Goal: Task Accomplishment & Management: Complete application form

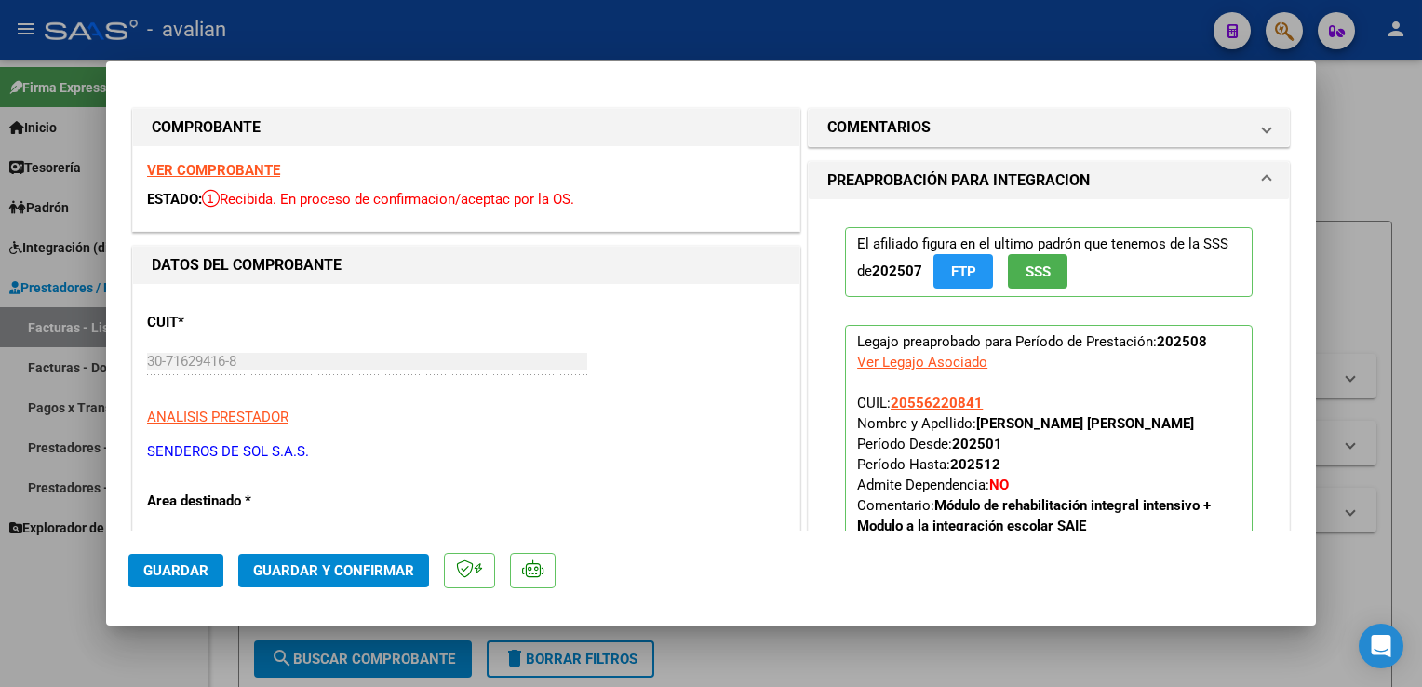
scroll to position [678, 0]
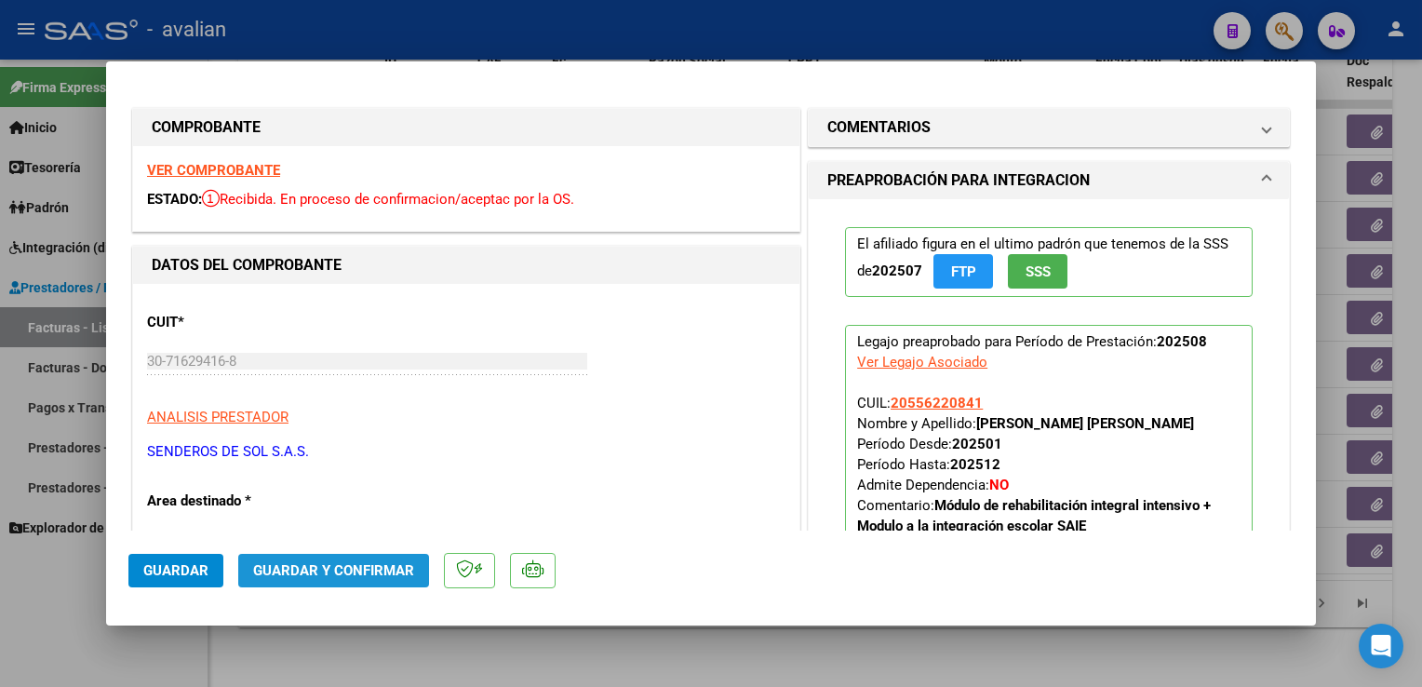
click at [380, 571] on span "Guardar y Confirmar" at bounding box center [333, 570] width 161 height 17
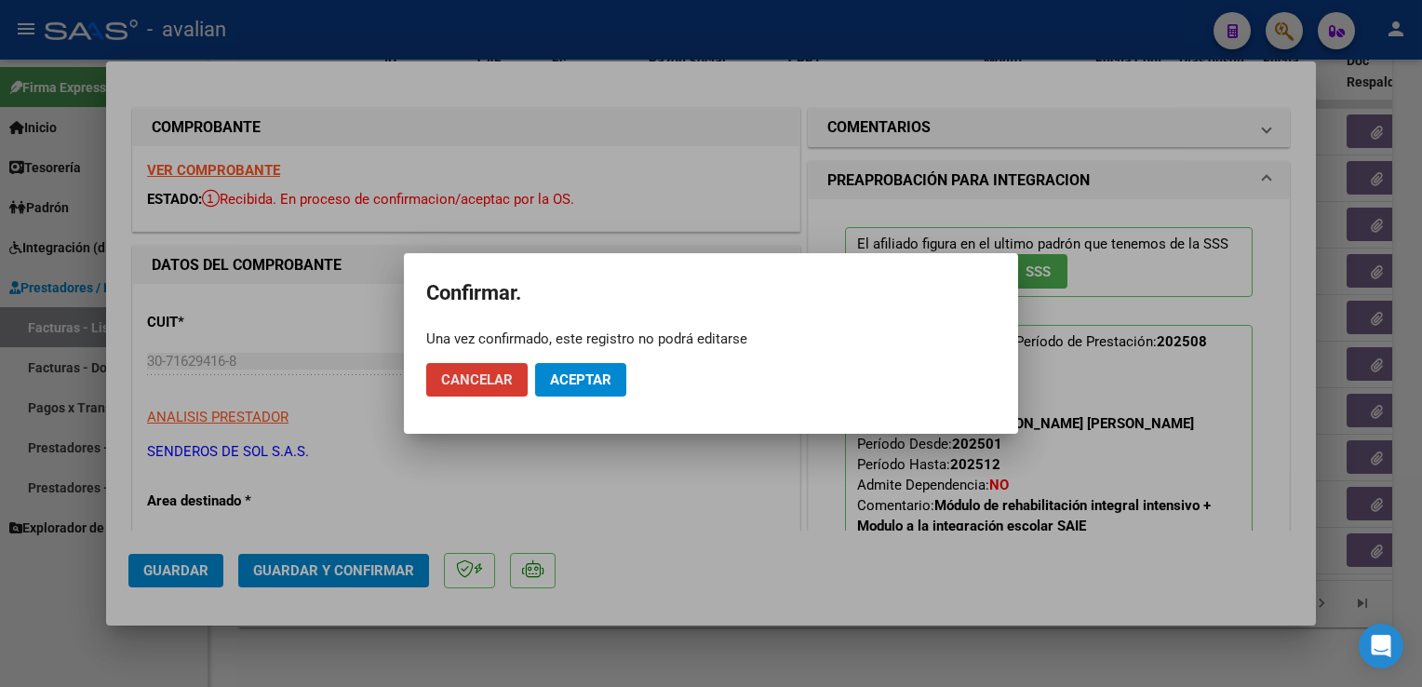
click at [566, 376] on span "Aceptar" at bounding box center [580, 379] width 61 height 17
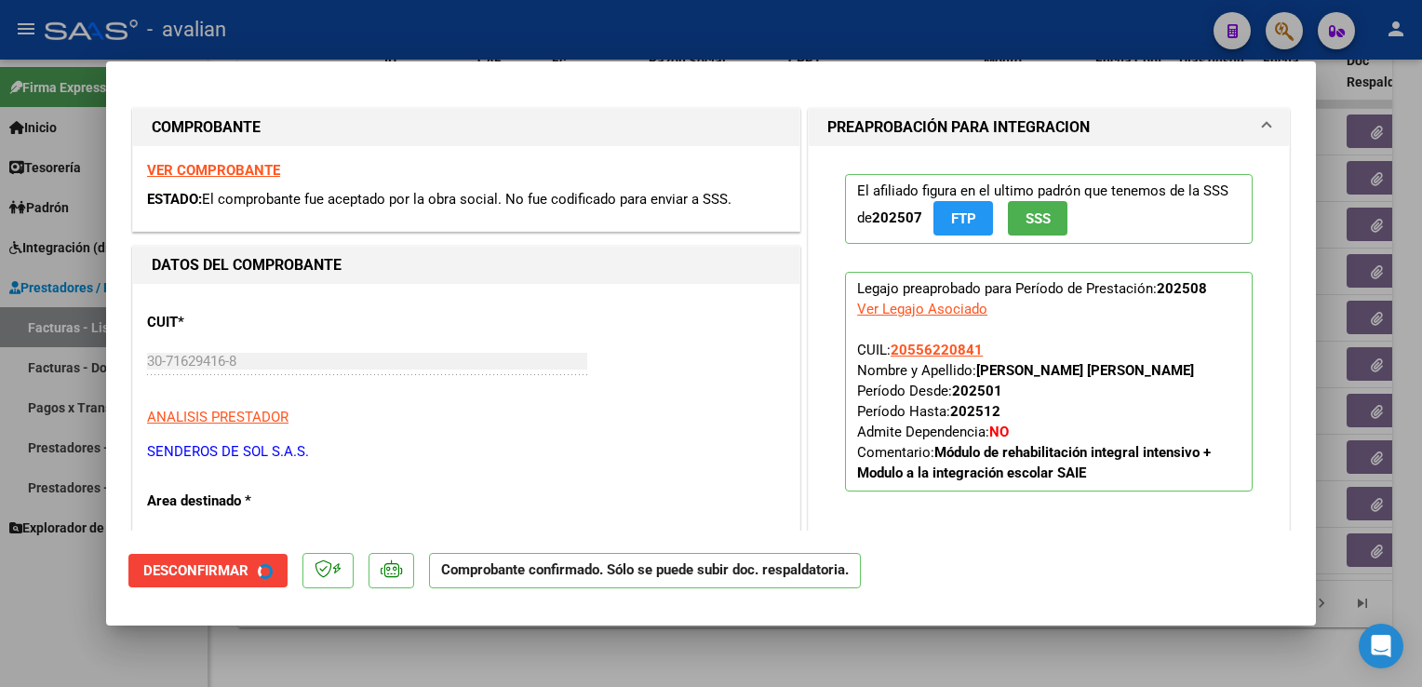
click at [429, 46] on div at bounding box center [711, 343] width 1422 height 687
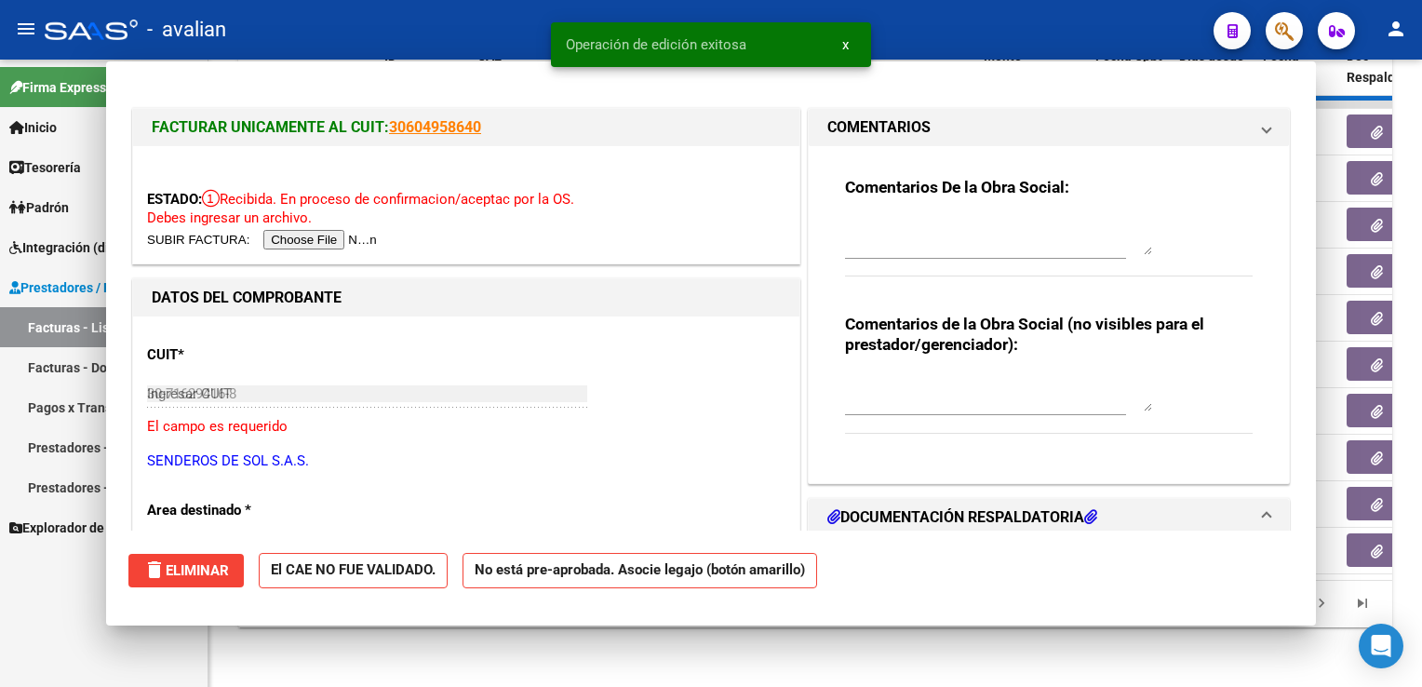
type input "$ 0,00"
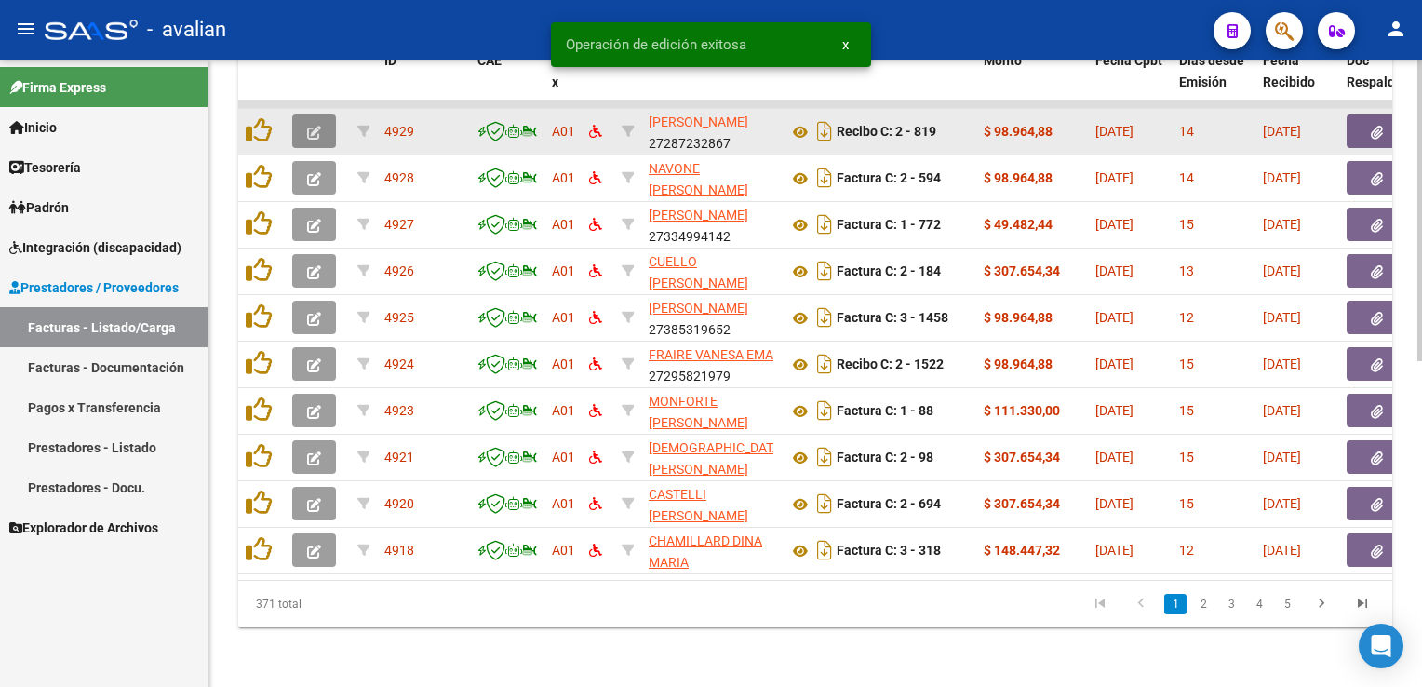
click at [327, 127] on button "button" at bounding box center [314, 131] width 44 height 34
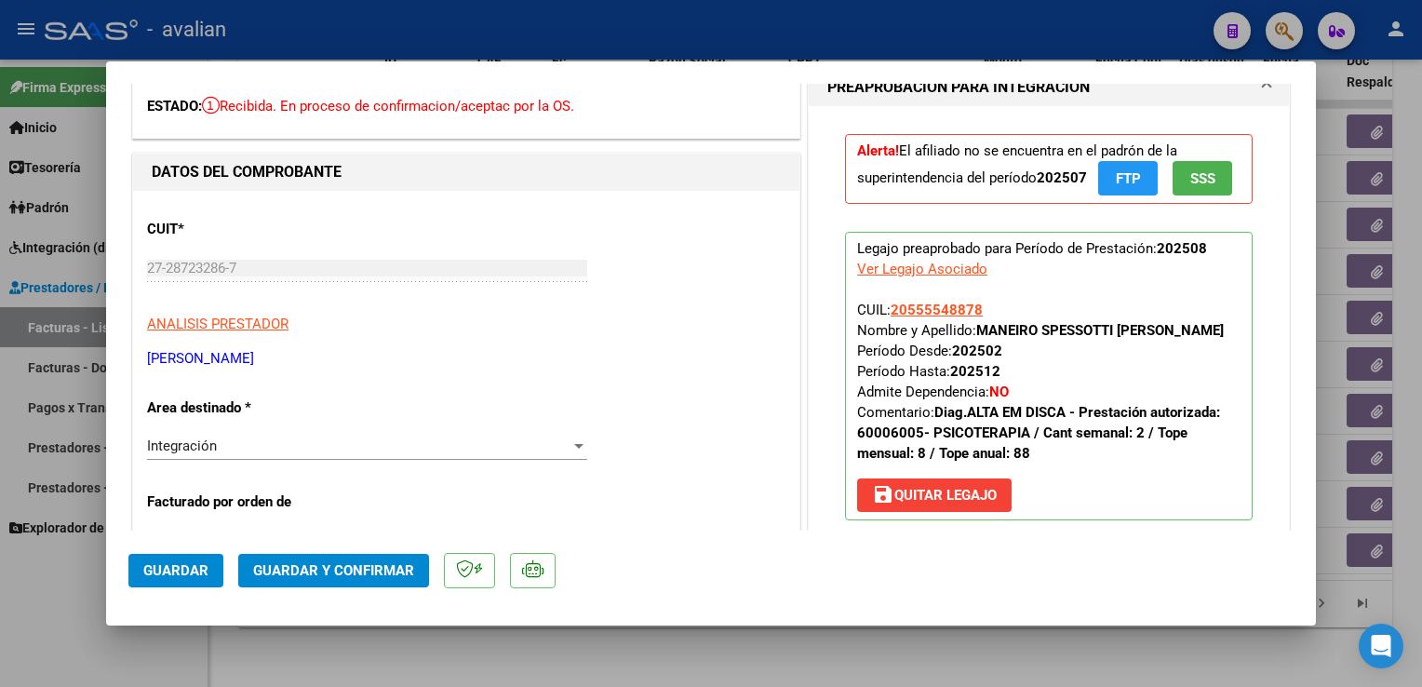
scroll to position [186, 0]
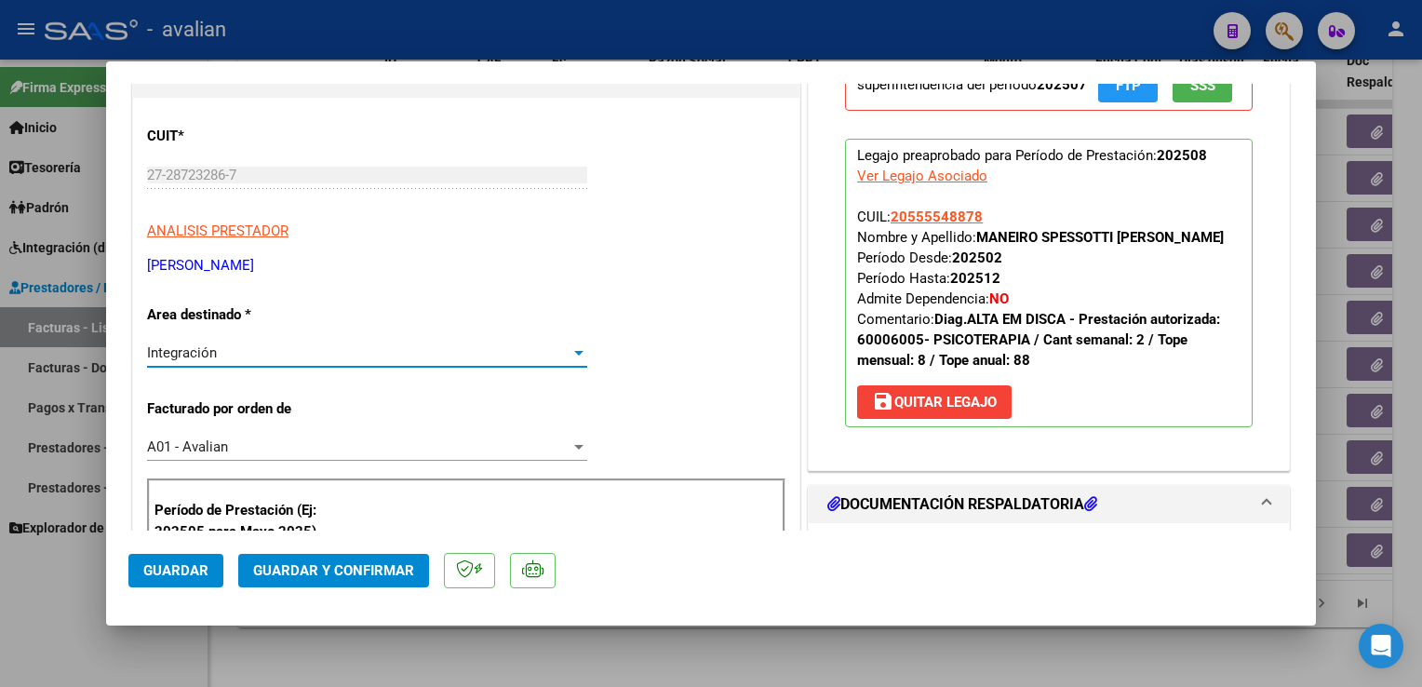
click at [290, 356] on div "Integración" at bounding box center [359, 352] width 424 height 17
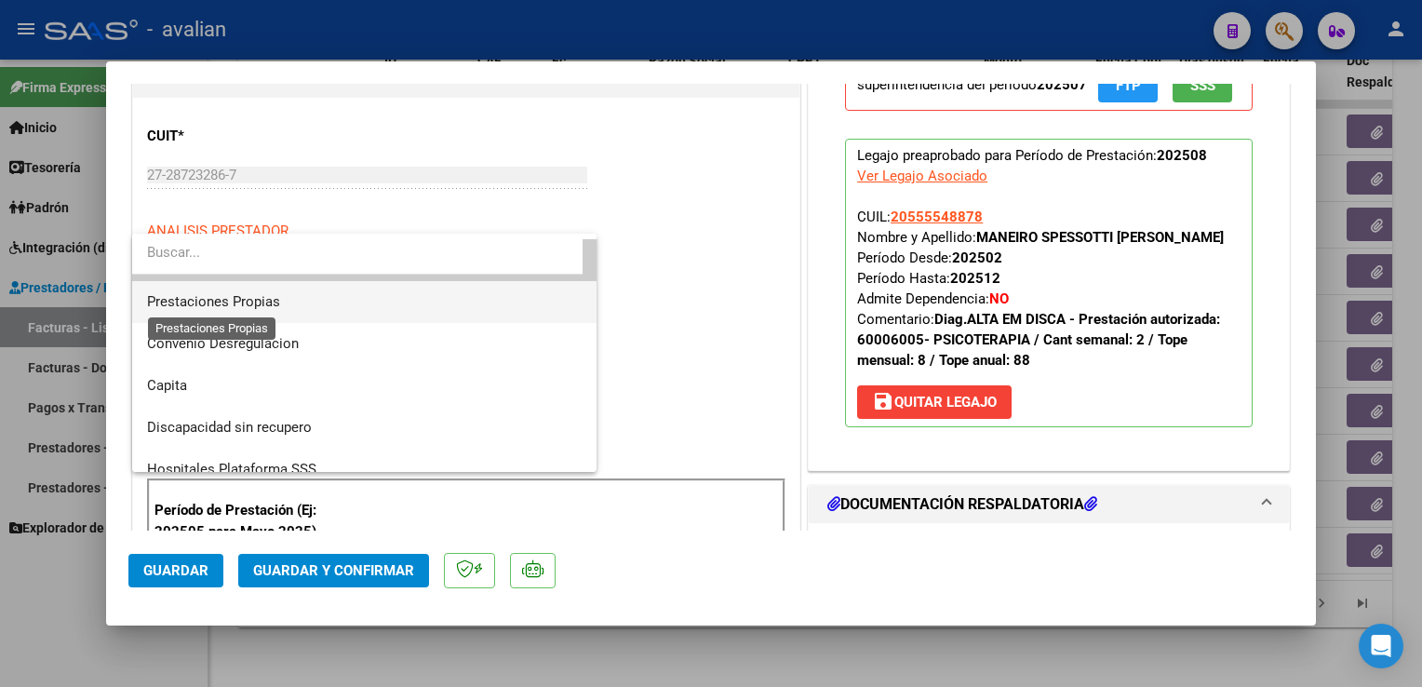
click at [268, 305] on span "Prestaciones Propias" at bounding box center [213, 301] width 133 height 17
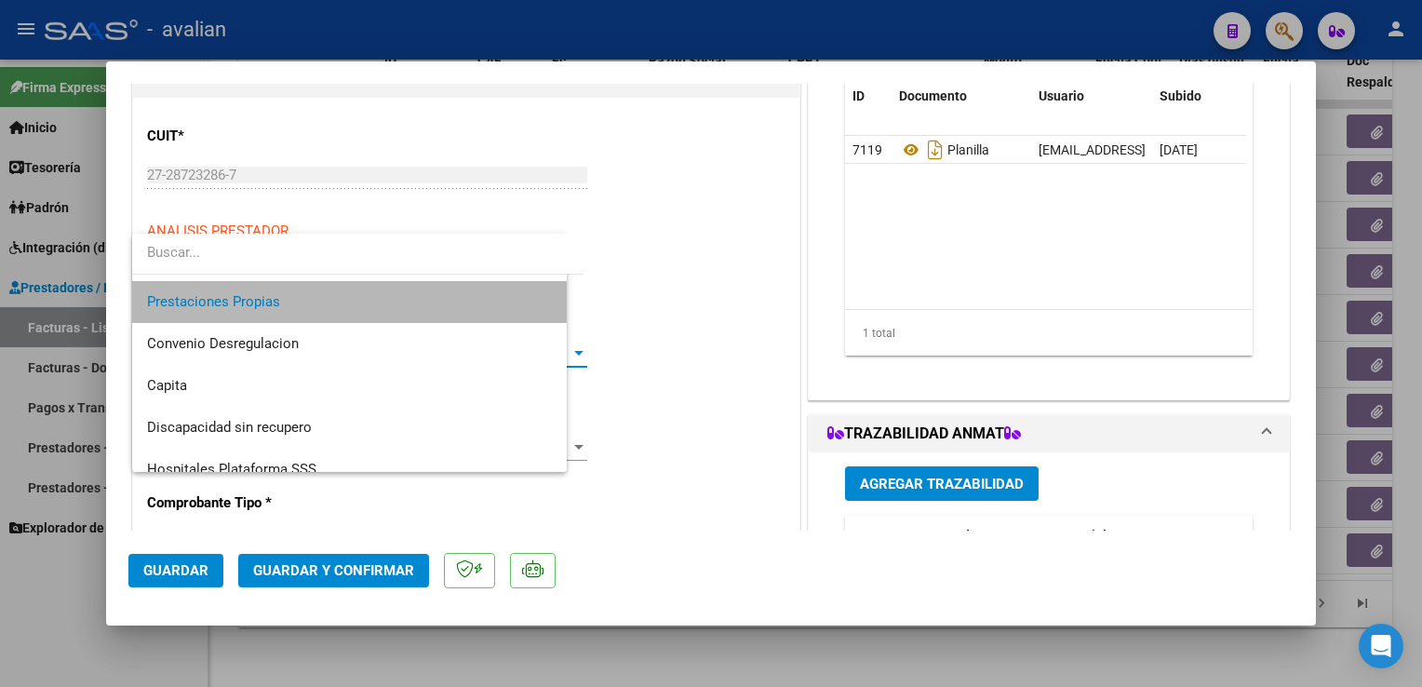
scroll to position [168, 0]
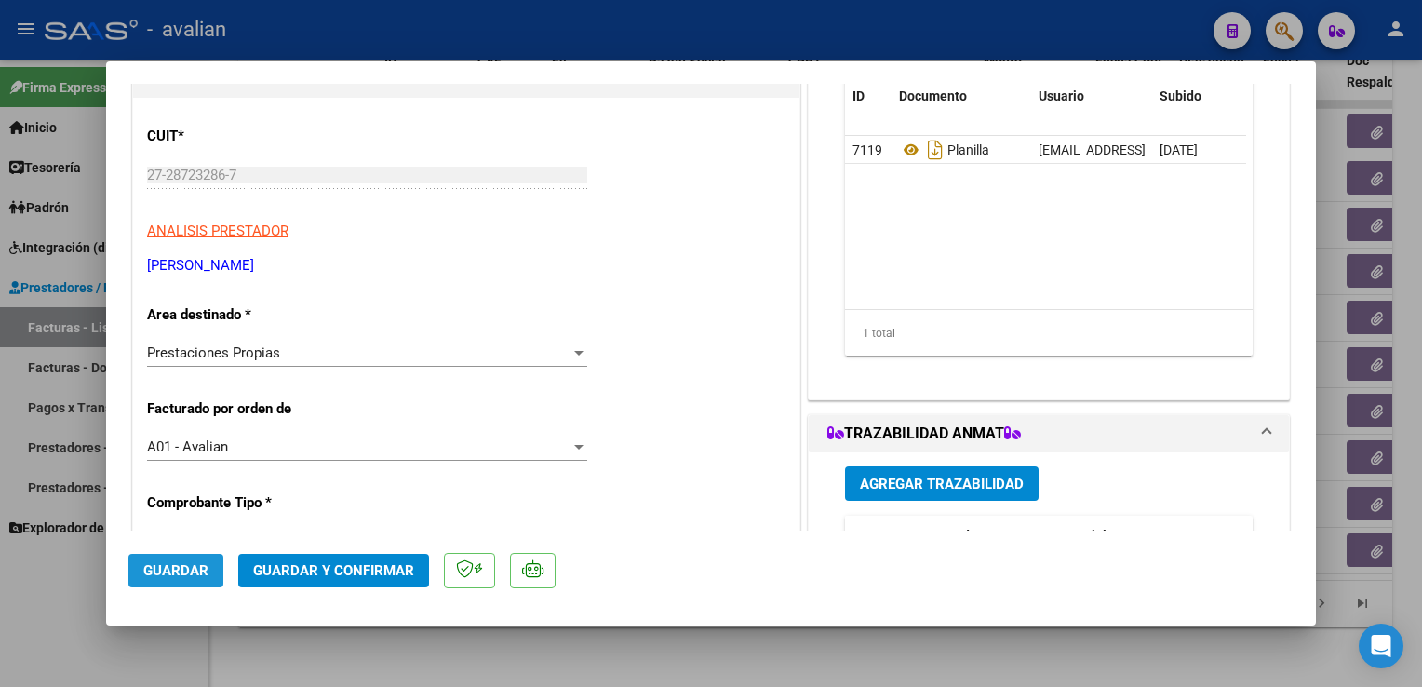
click at [189, 568] on span "Guardar" at bounding box center [175, 570] width 65 height 17
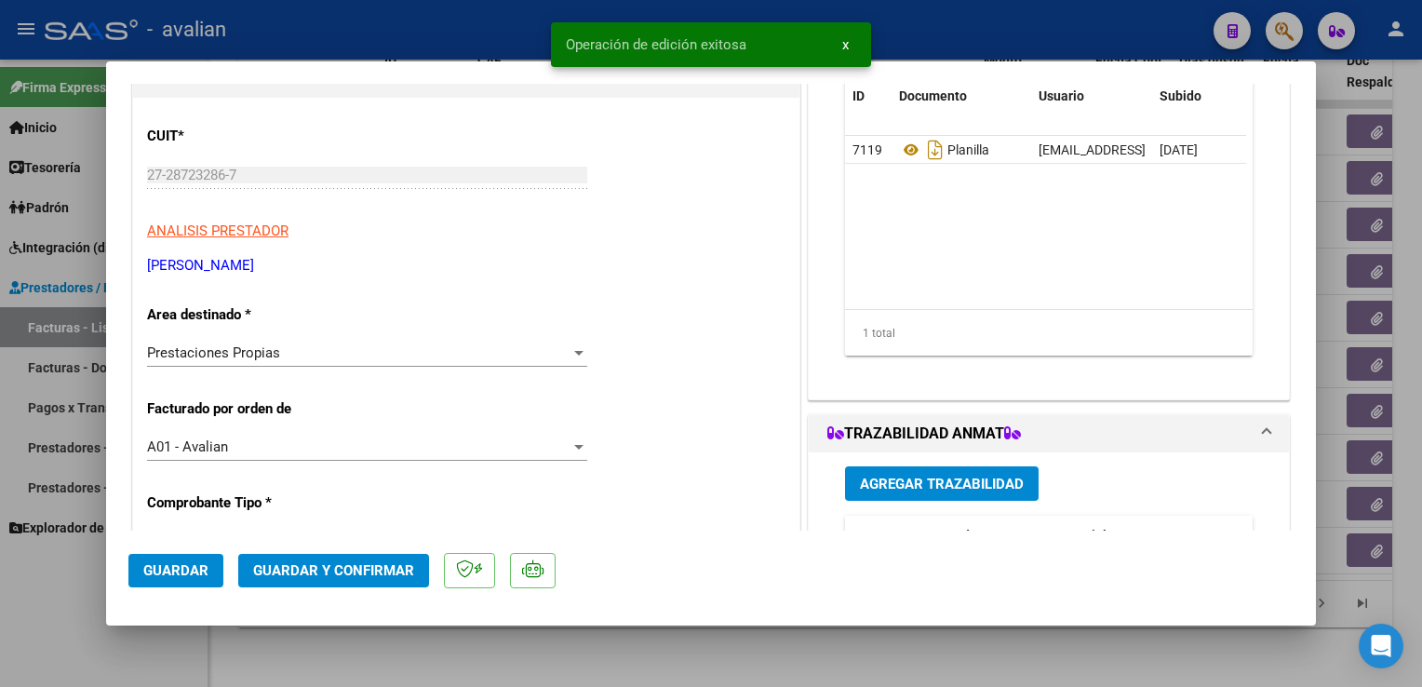
click at [320, 29] on div at bounding box center [711, 343] width 1422 height 687
type input "$ 0,00"
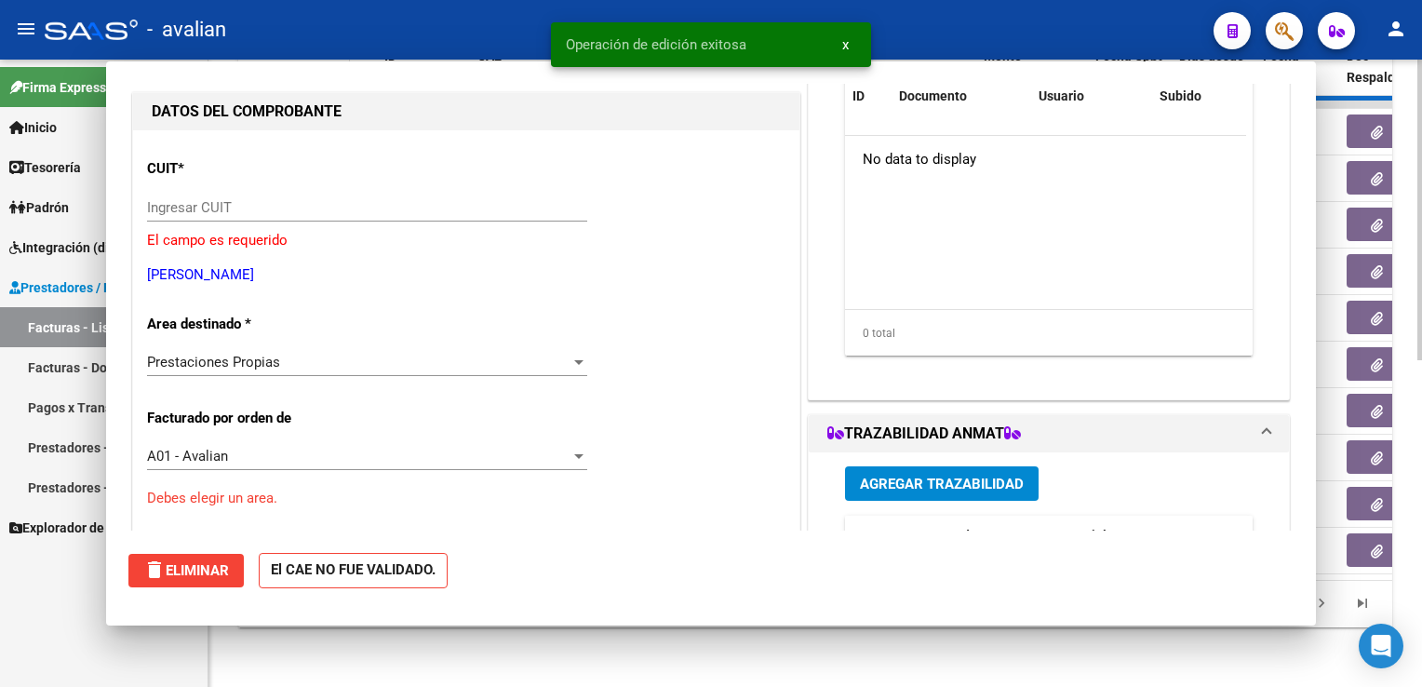
scroll to position [0, 0]
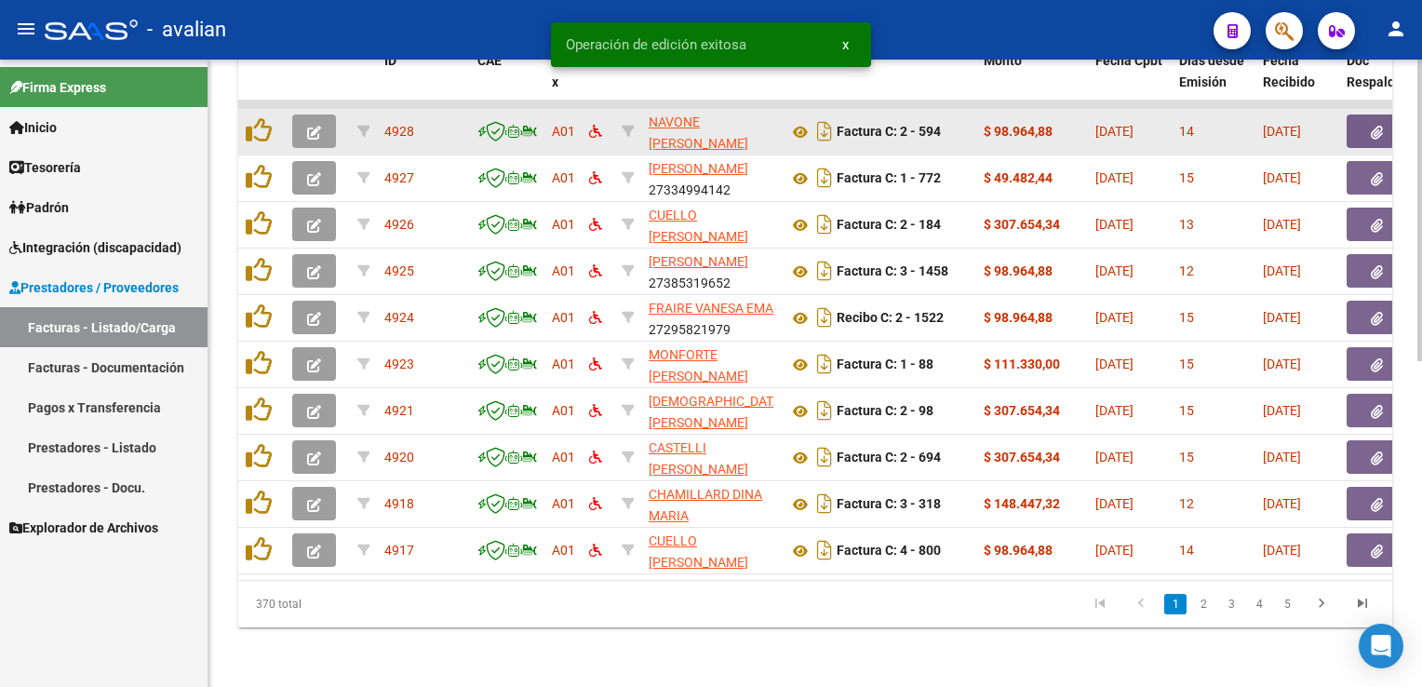
click at [311, 126] on icon "button" at bounding box center [314, 133] width 14 height 14
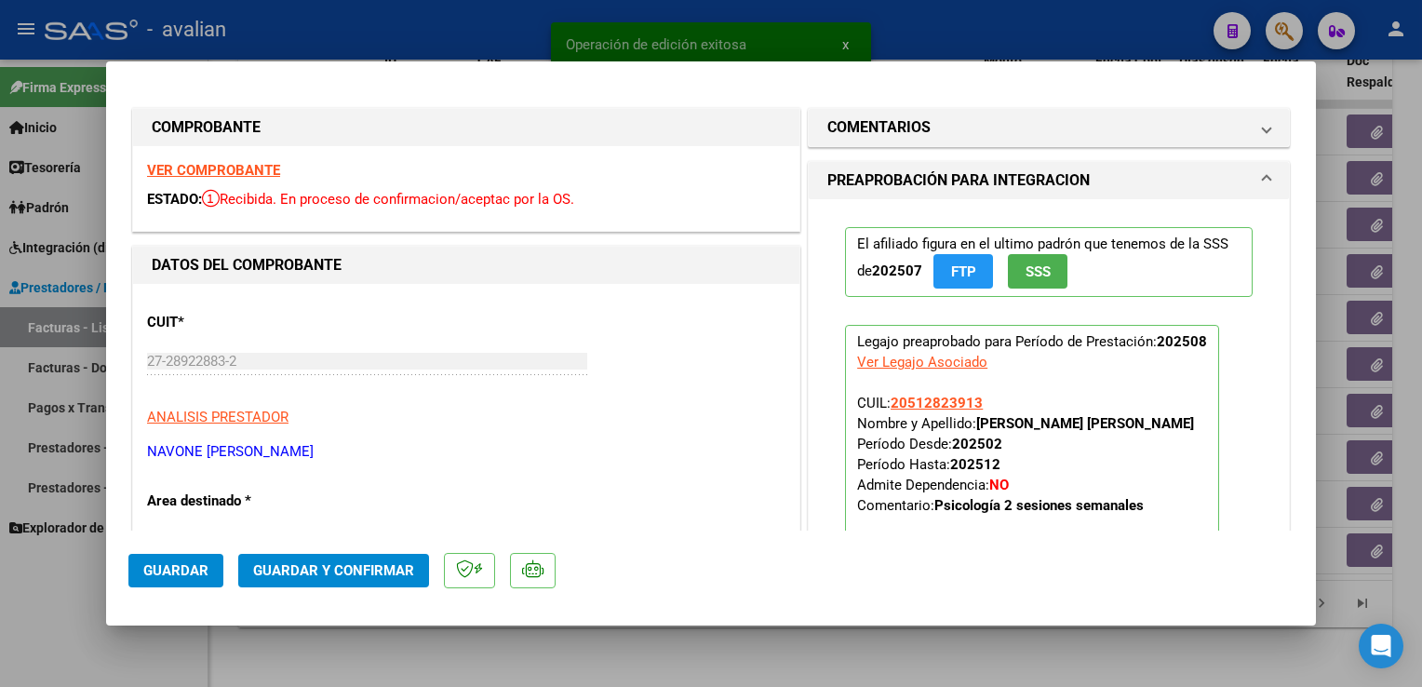
click at [257, 172] on strong "VER COMPROBANTE" at bounding box center [213, 170] width 133 height 17
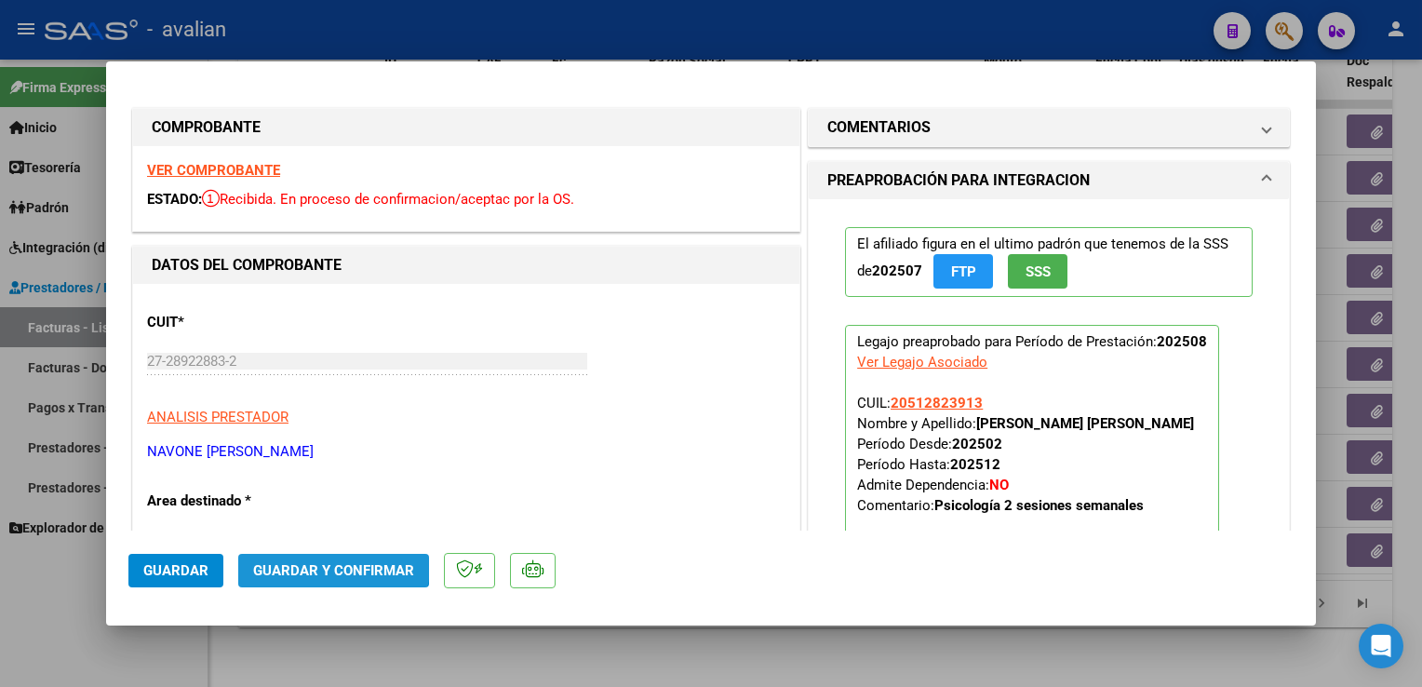
click at [312, 559] on button "Guardar y Confirmar" at bounding box center [333, 571] width 191 height 34
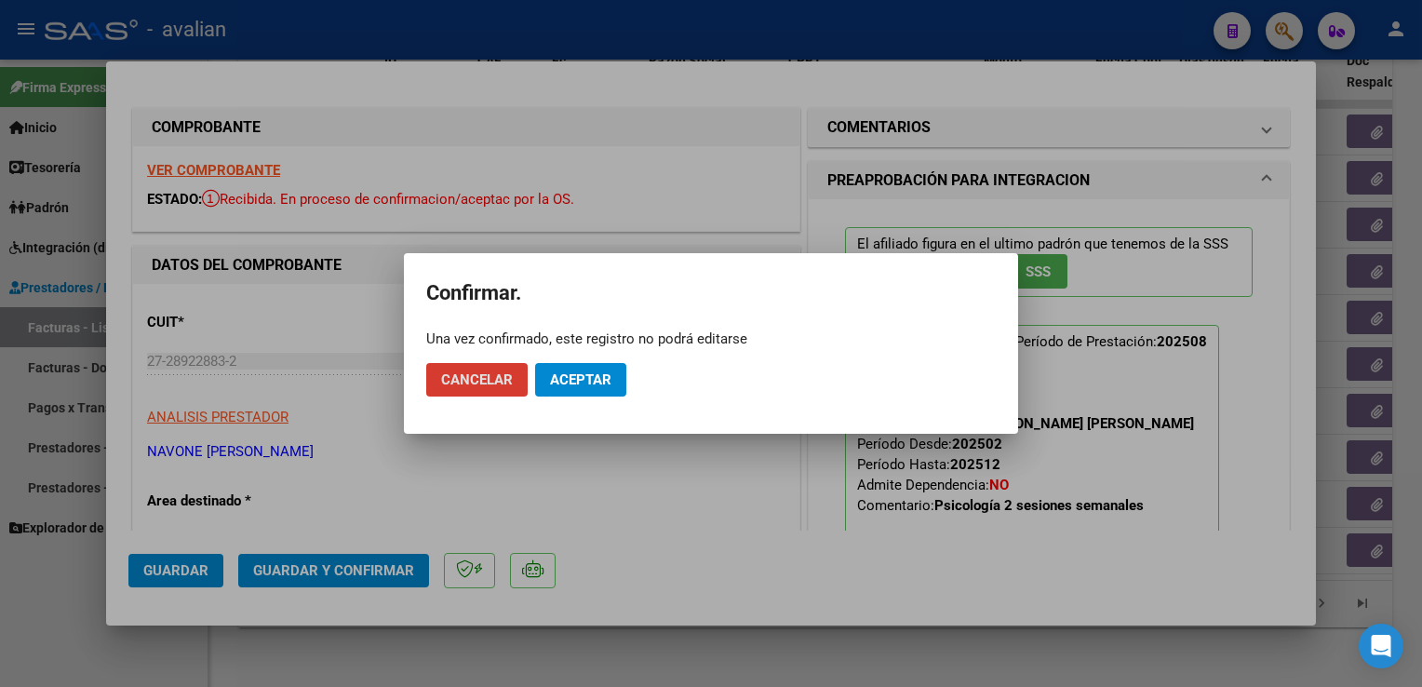
click at [555, 378] on span "Aceptar" at bounding box center [580, 379] width 61 height 17
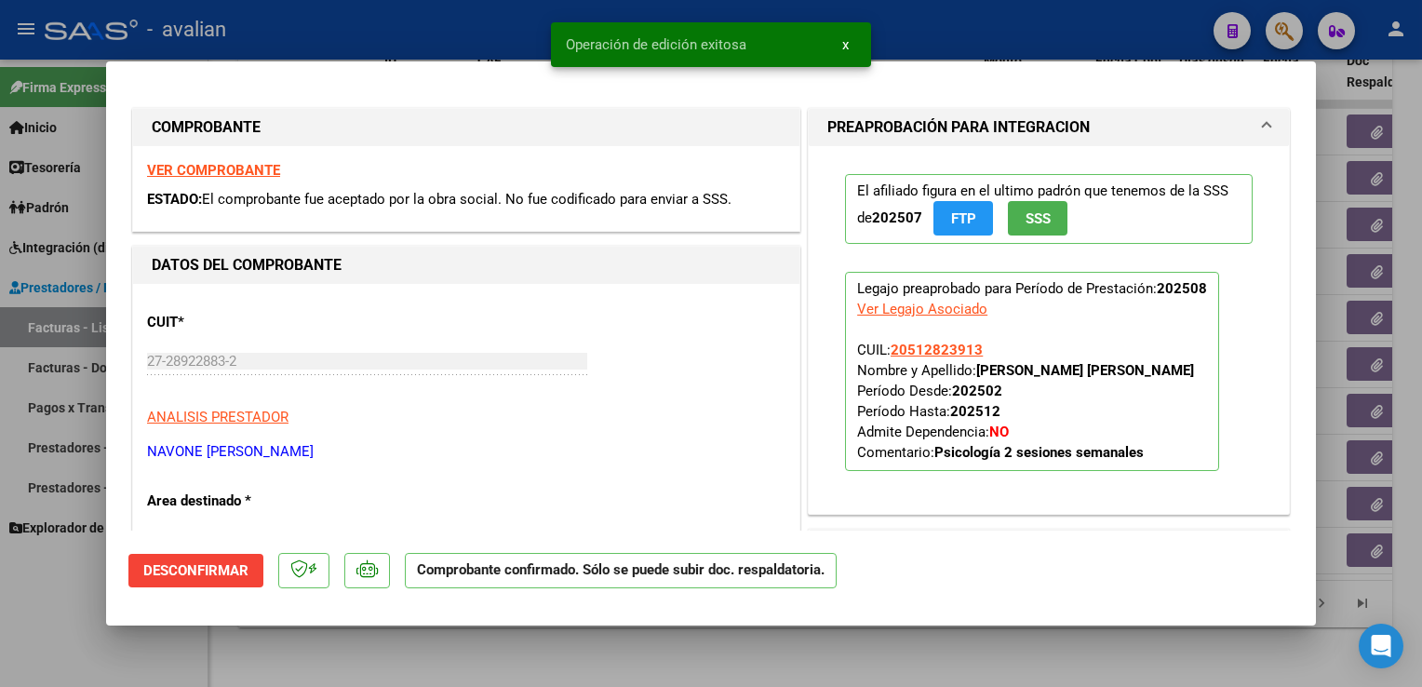
click at [359, 20] on div at bounding box center [711, 343] width 1422 height 687
type input "$ 0,00"
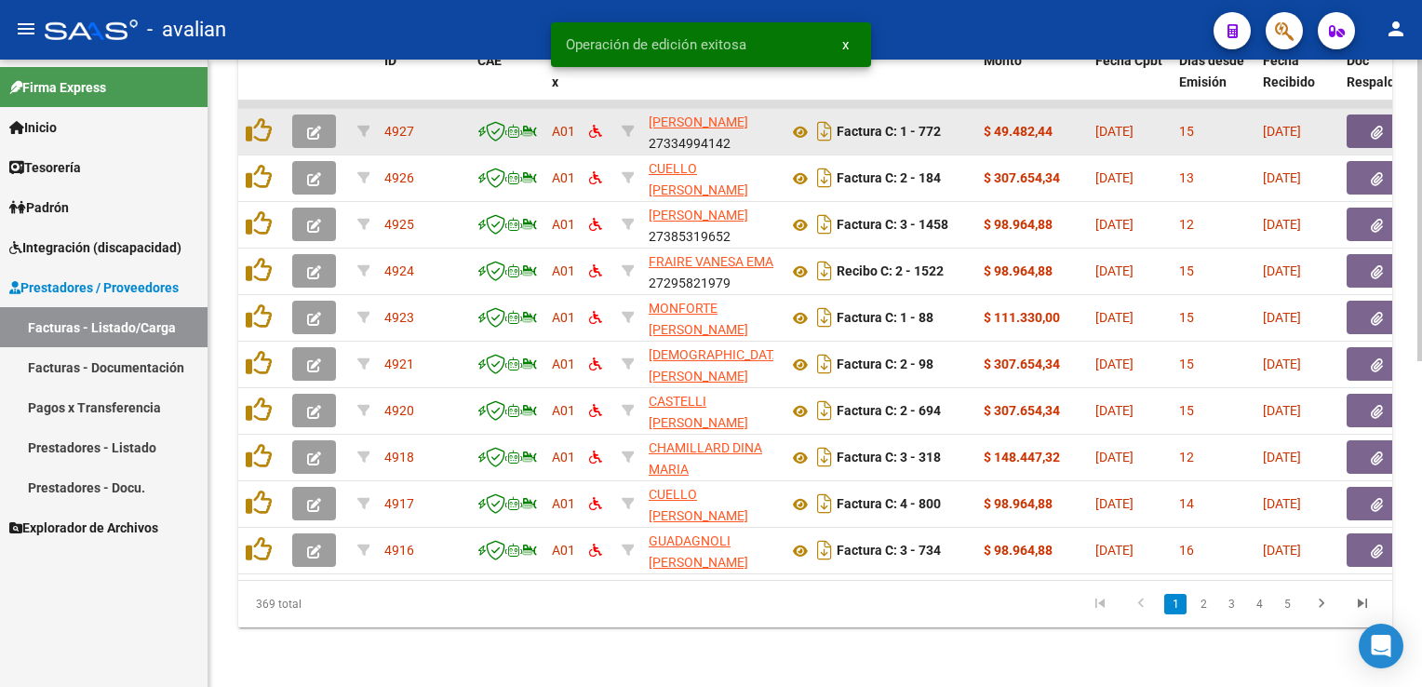
click at [320, 126] on icon "button" at bounding box center [314, 133] width 14 height 14
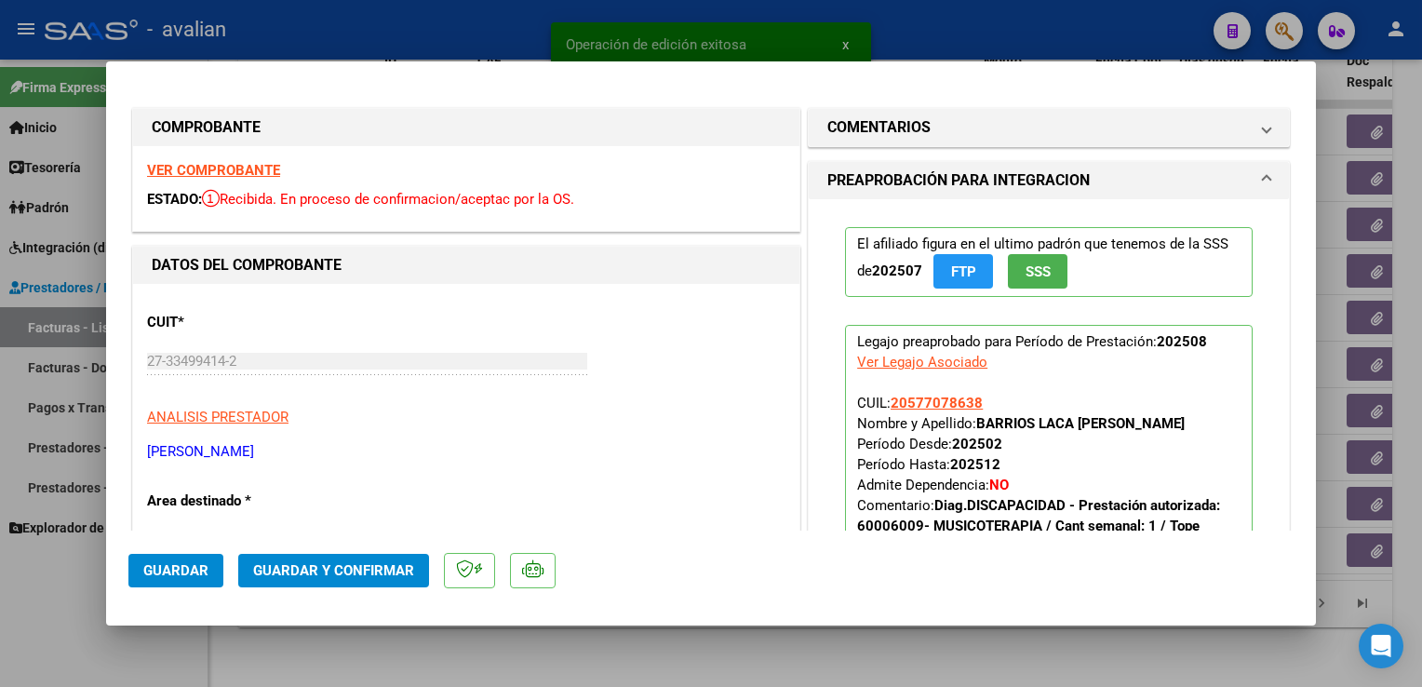
click at [272, 176] on strong "VER COMPROBANTE" at bounding box center [213, 170] width 133 height 17
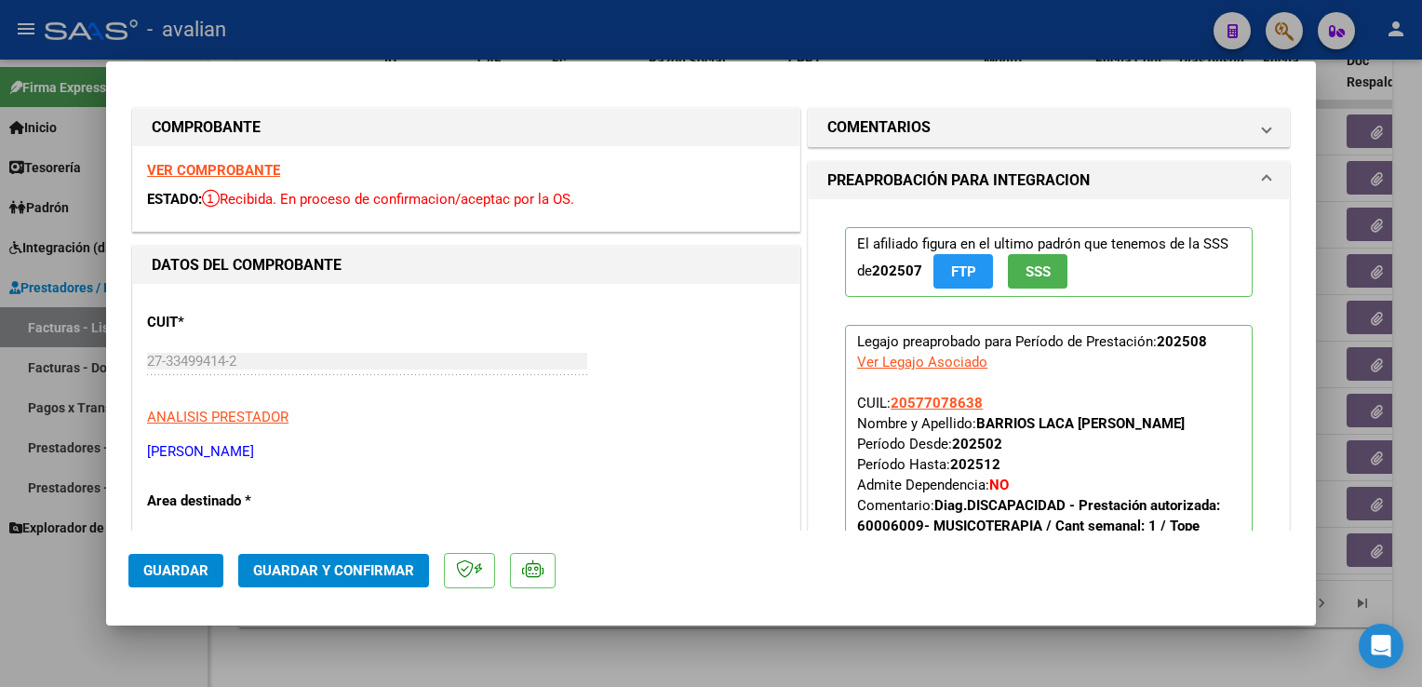
click at [256, 176] on strong "VER COMPROBANTE" at bounding box center [213, 170] width 133 height 17
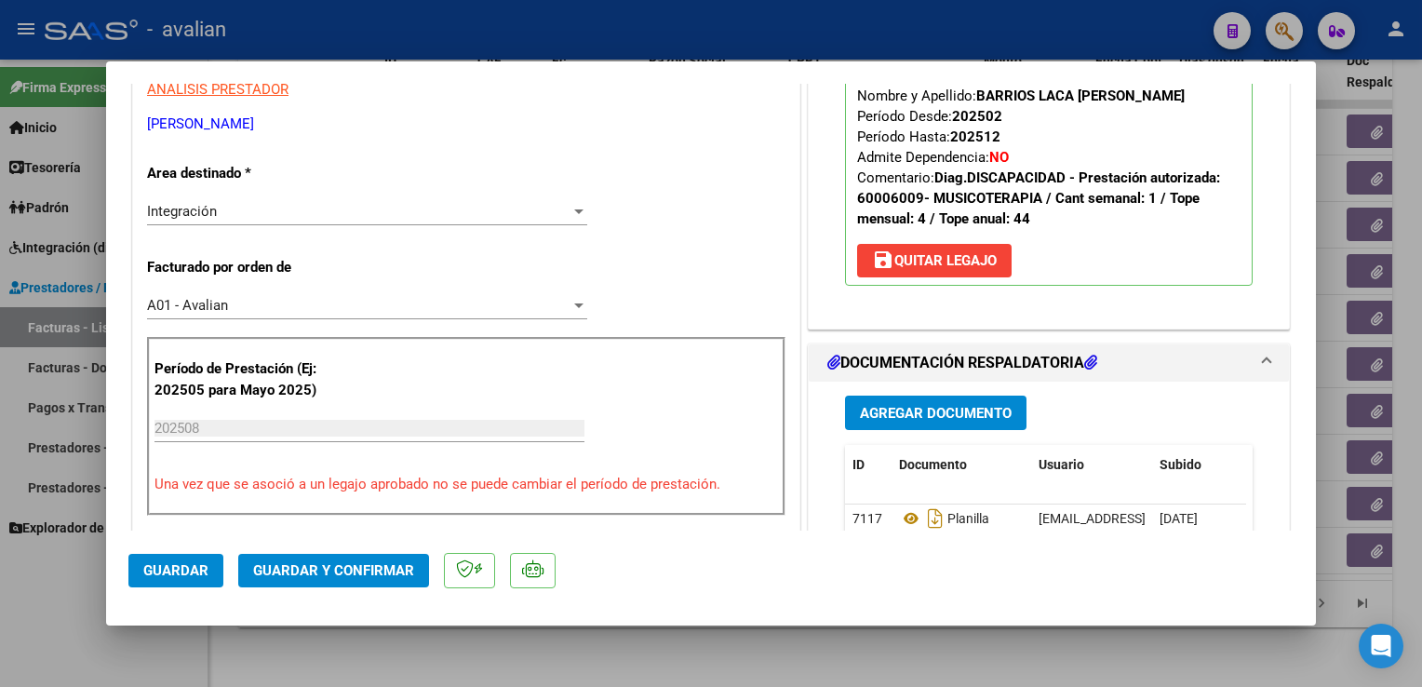
scroll to position [372, 0]
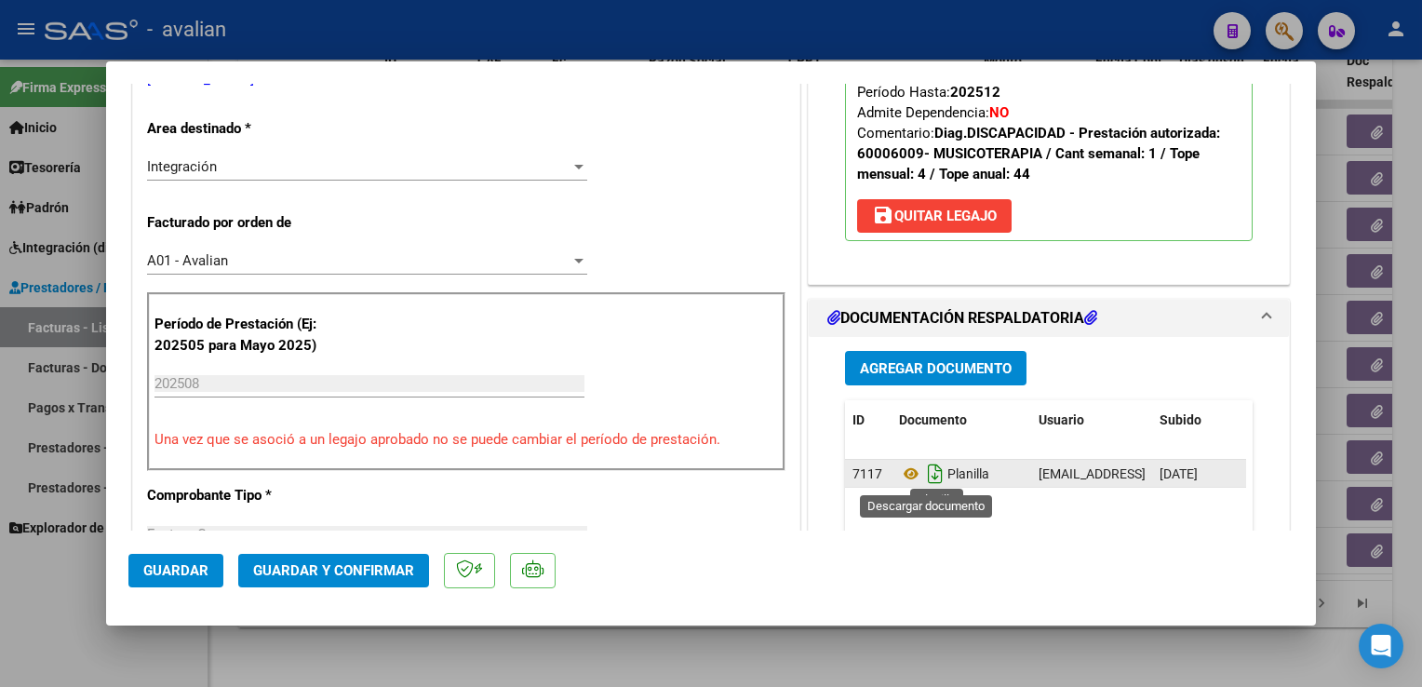
click at [932, 478] on icon "Descargar documento" at bounding box center [935, 474] width 24 height 30
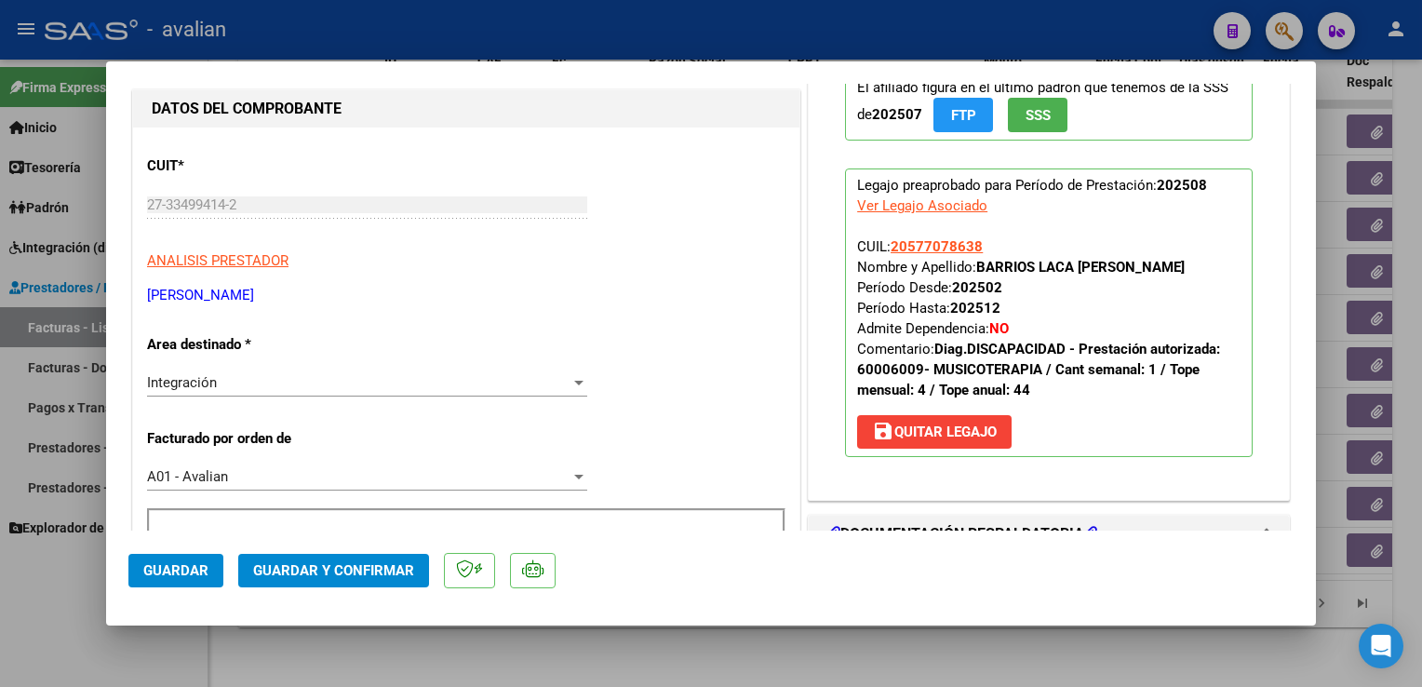
scroll to position [0, 0]
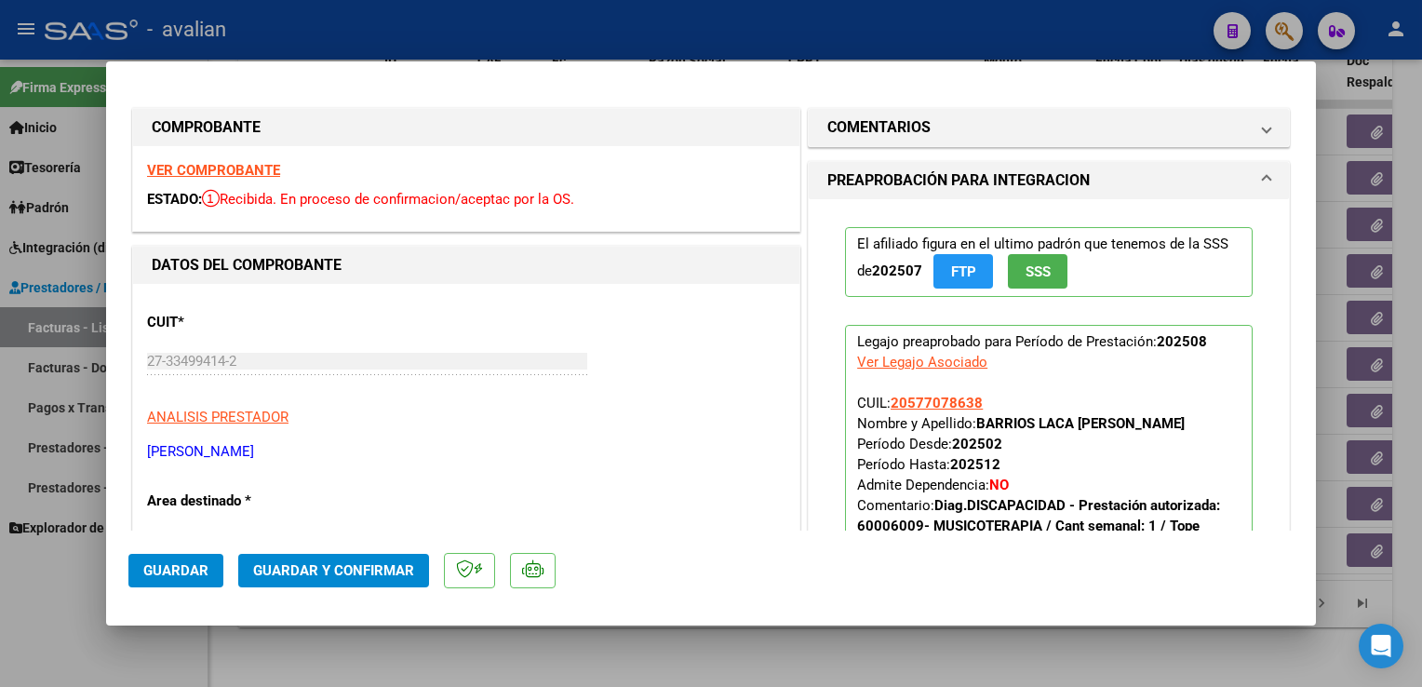
click at [204, 177] on strong "VER COMPROBANTE" at bounding box center [213, 170] width 133 height 17
click at [516, 22] on div at bounding box center [711, 343] width 1422 height 687
type input "$ 0,00"
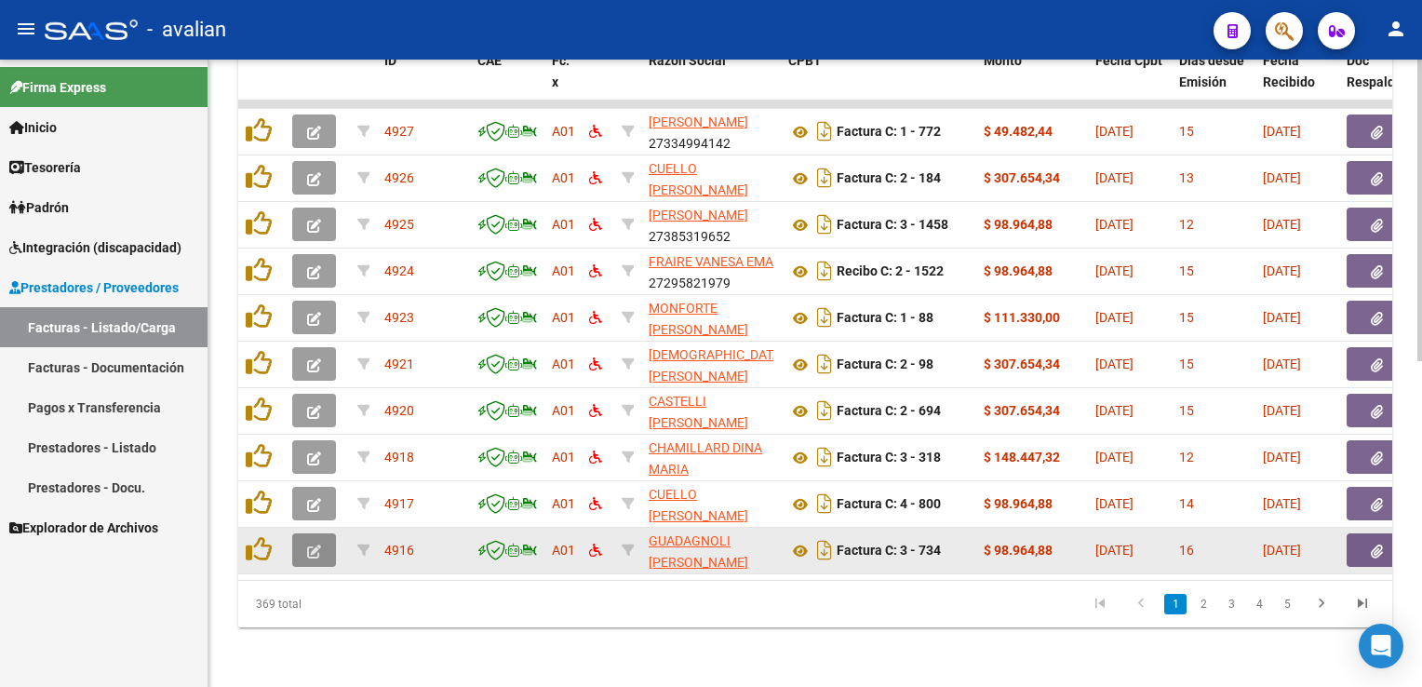
click at [312, 545] on icon "button" at bounding box center [314, 552] width 14 height 14
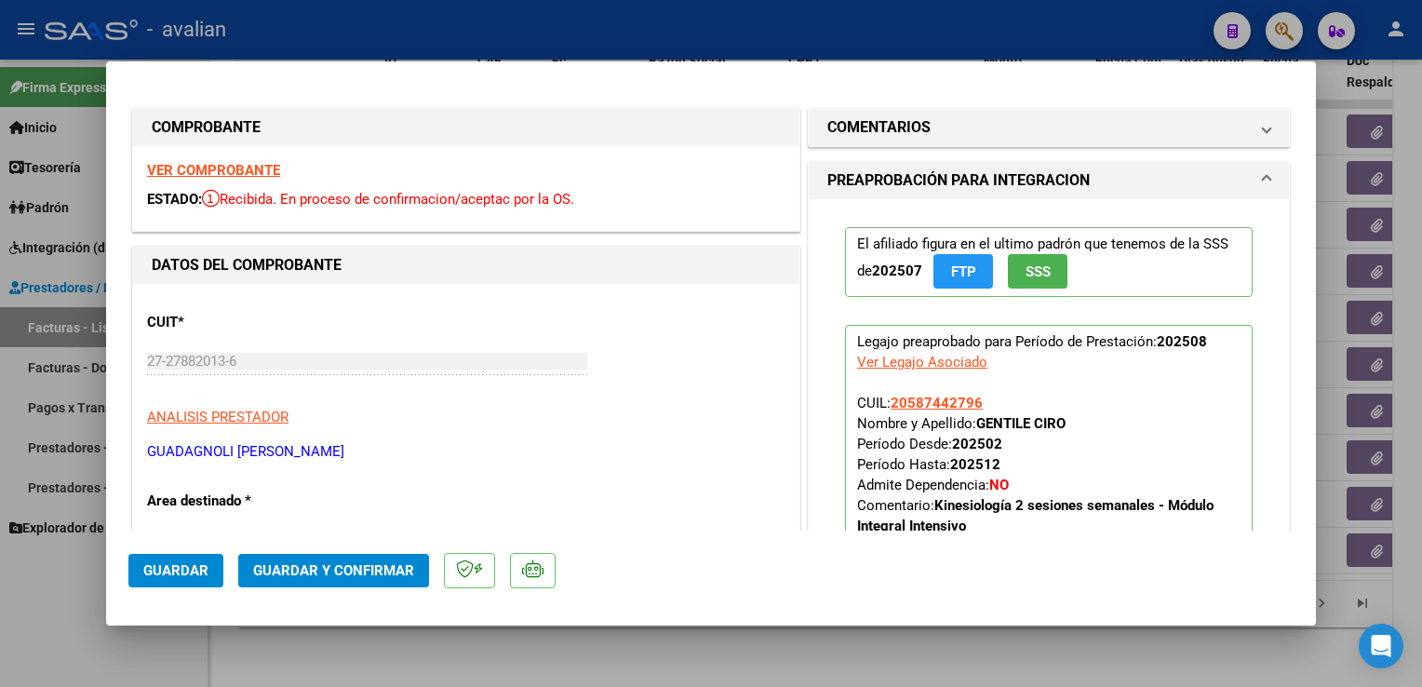
click at [259, 178] on strong "VER COMPROBANTE" at bounding box center [213, 170] width 133 height 17
click at [404, 570] on span "Guardar y Confirmar" at bounding box center [333, 570] width 161 height 17
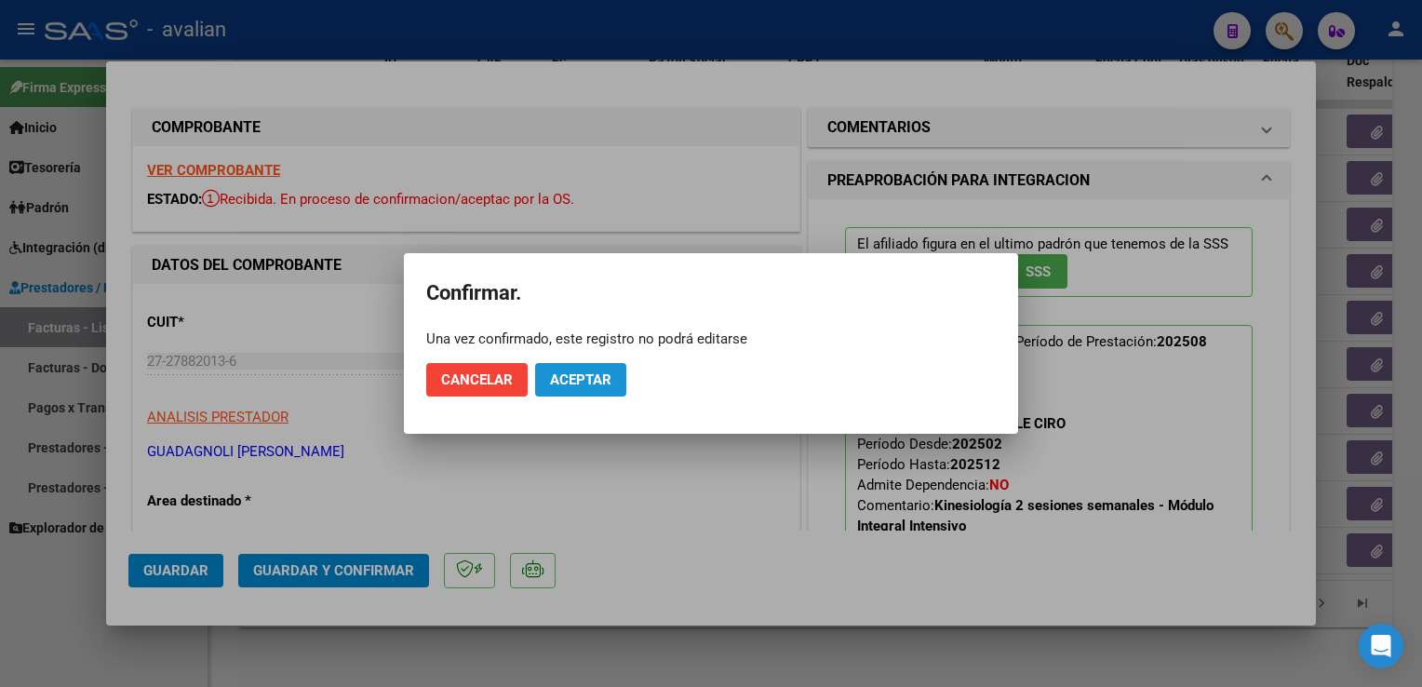
click at [537, 393] on button "Aceptar" at bounding box center [580, 380] width 91 height 34
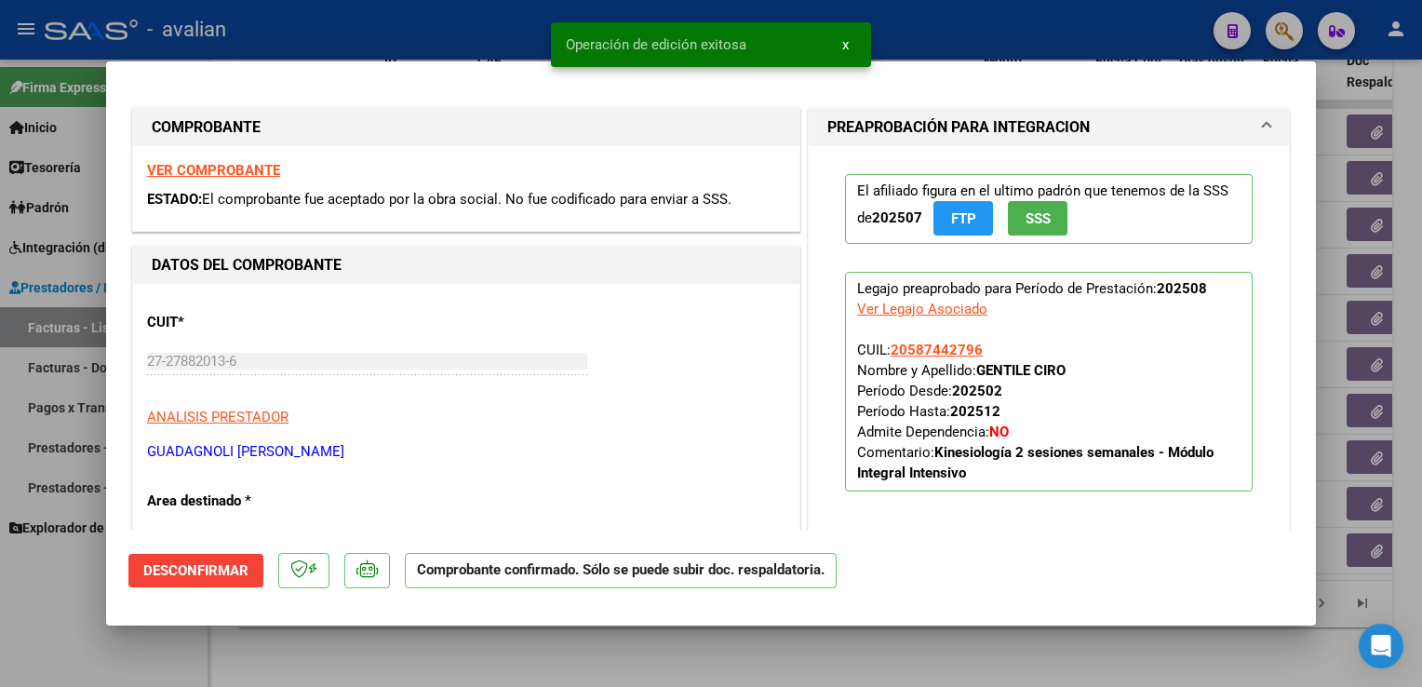
click at [370, 35] on div at bounding box center [711, 343] width 1422 height 687
type input "$ 0,00"
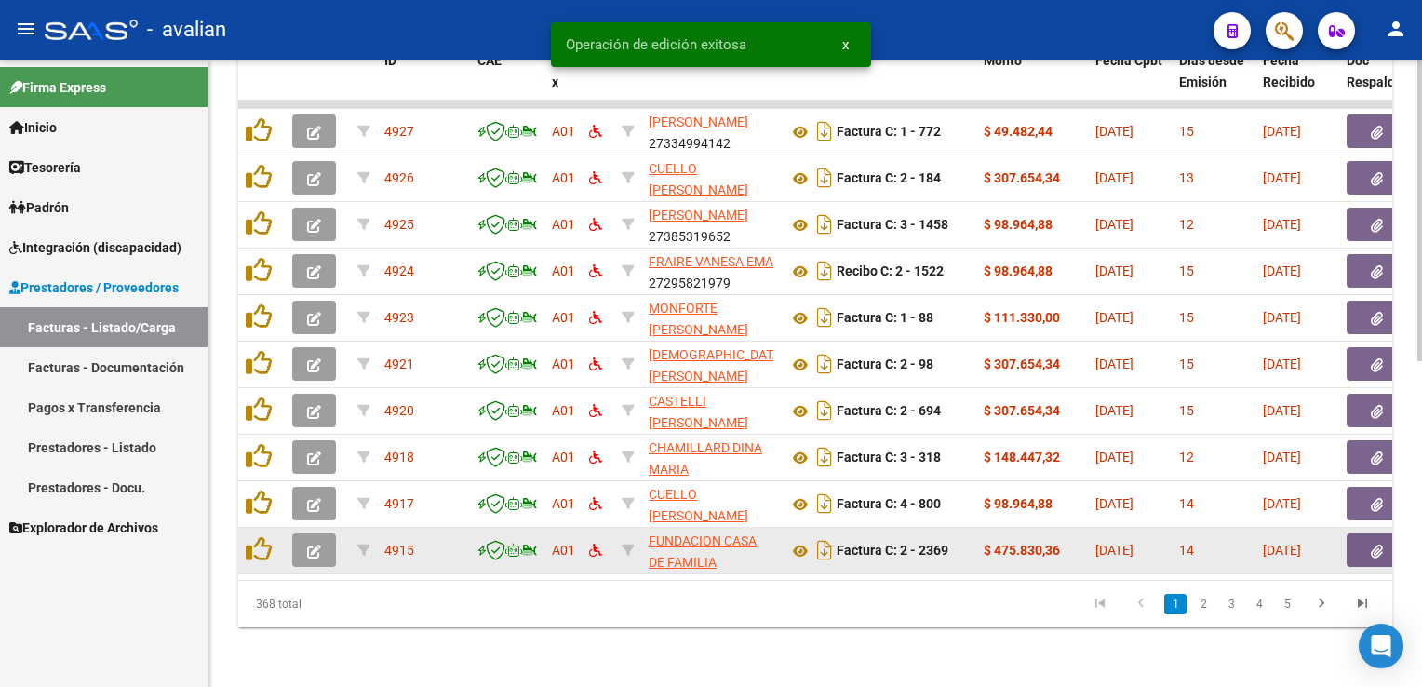
click at [306, 548] on button "button" at bounding box center [314, 550] width 44 height 34
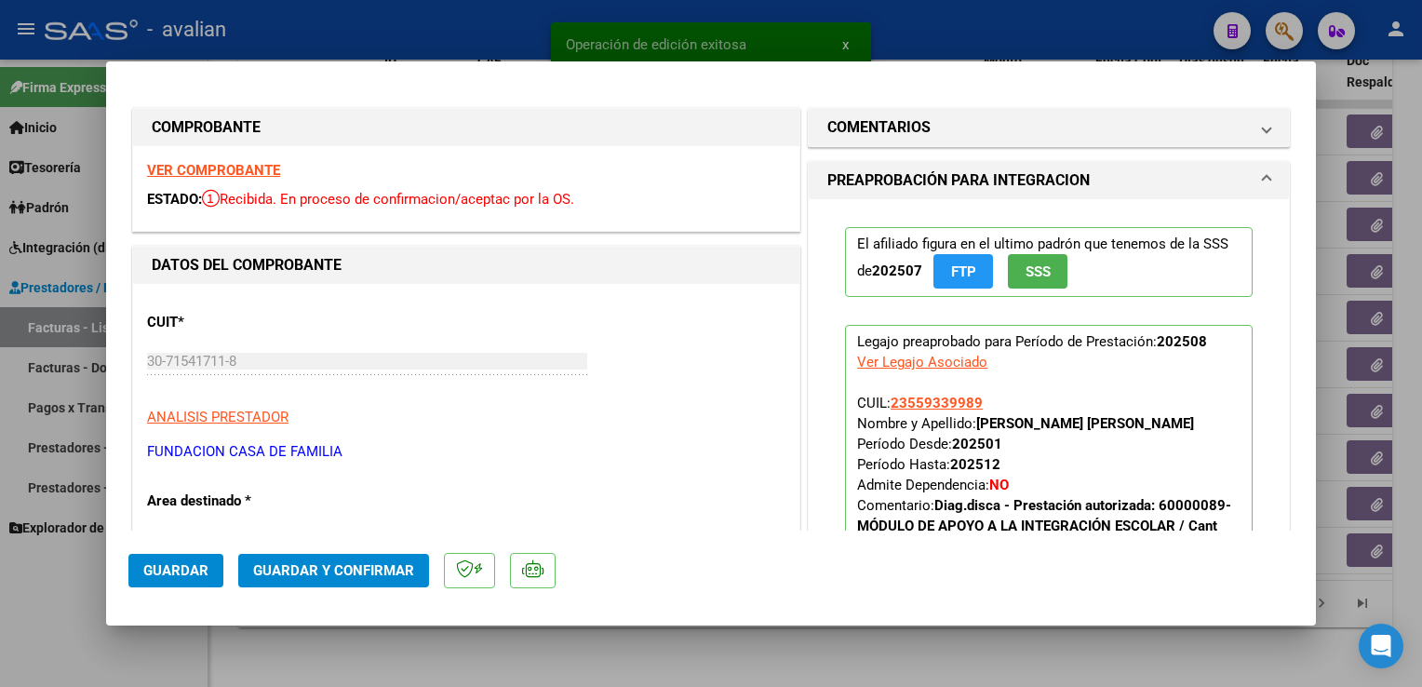
click at [259, 177] on strong "VER COMPROBANTE" at bounding box center [213, 170] width 133 height 17
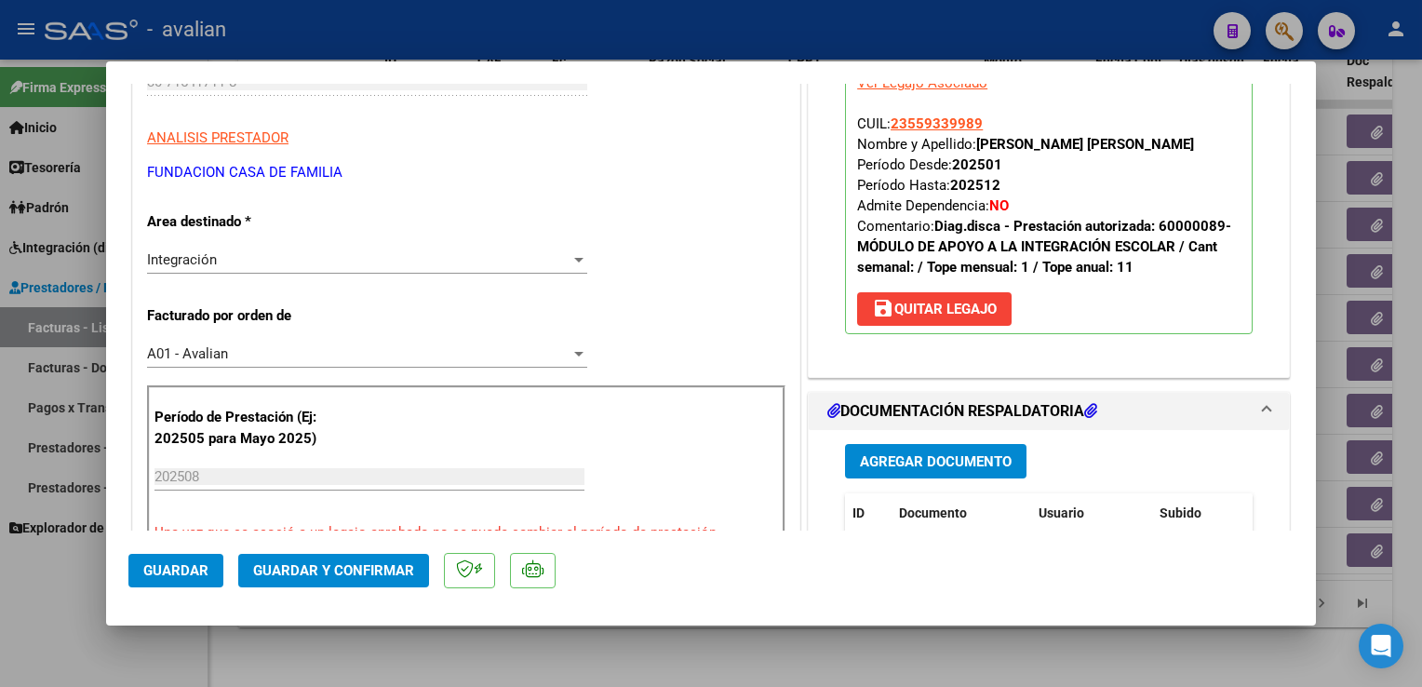
scroll to position [559, 0]
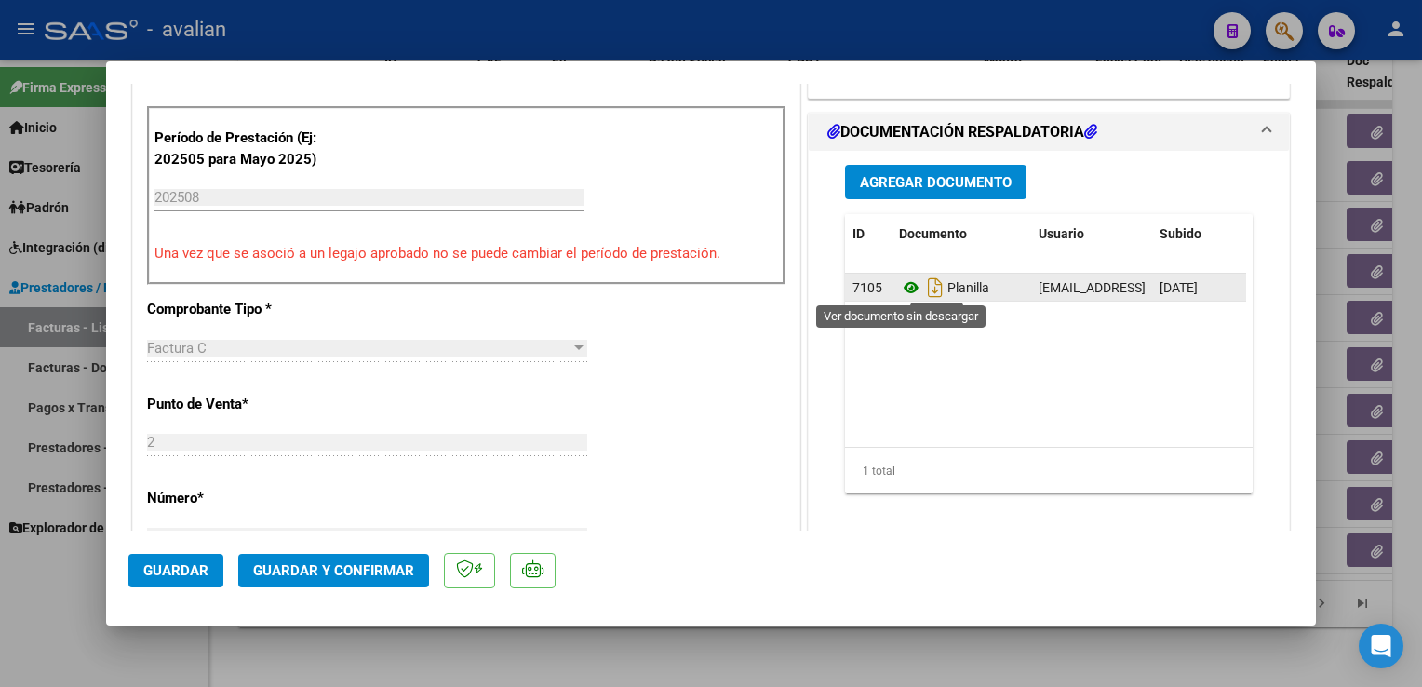
click at [899, 285] on icon at bounding box center [911, 287] width 24 height 22
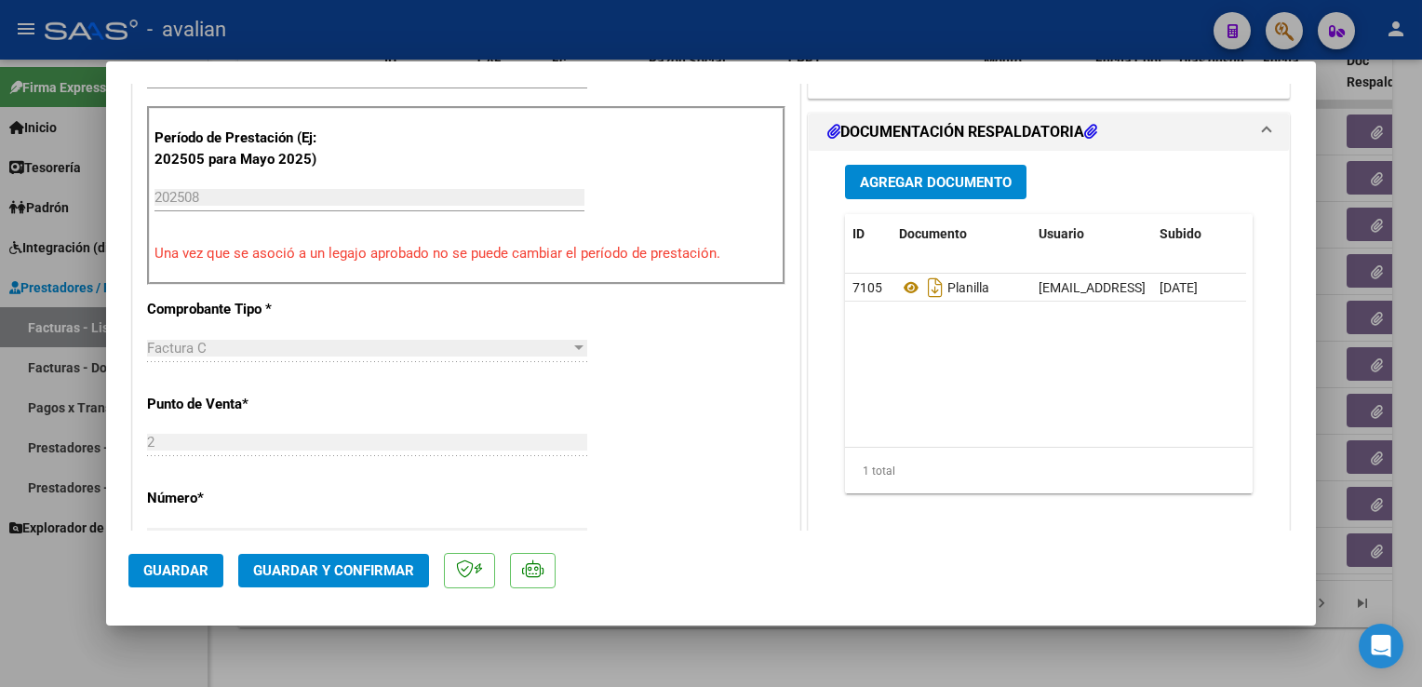
click at [416, 573] on button "Guardar y Confirmar" at bounding box center [333, 571] width 191 height 34
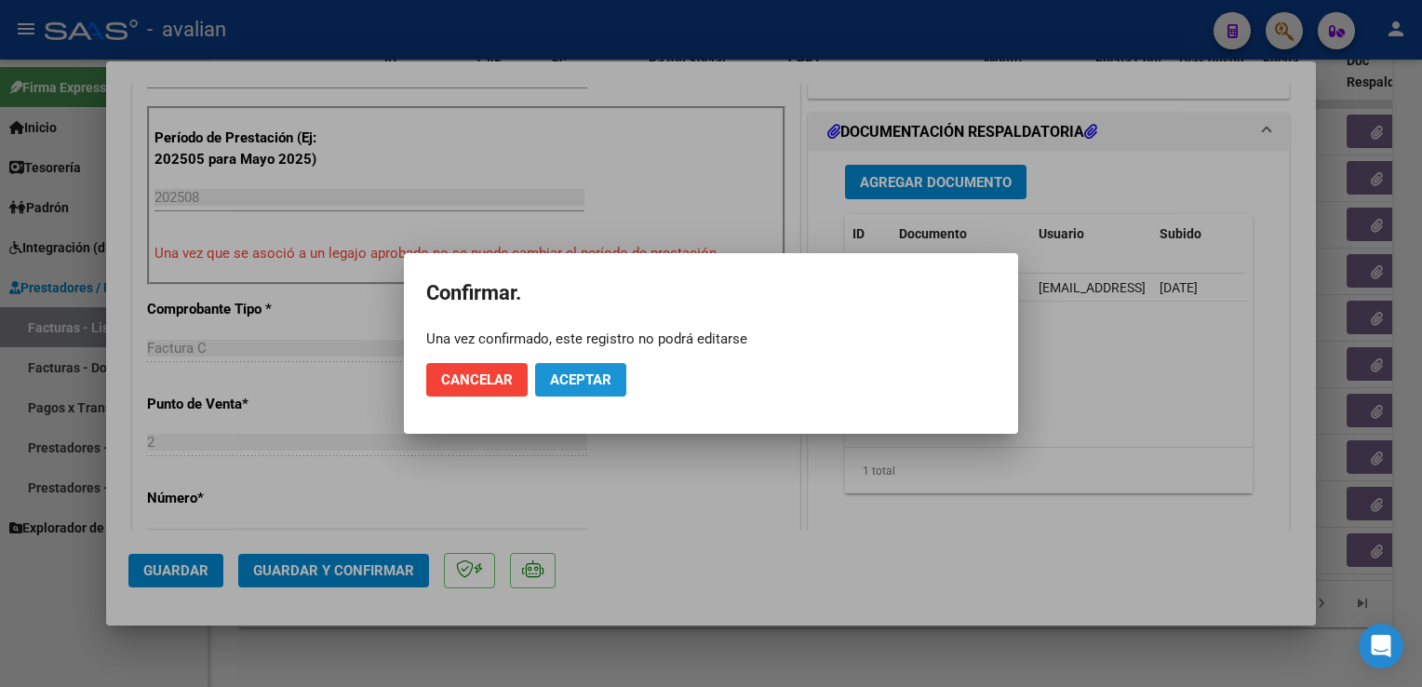
click at [570, 378] on span "Aceptar" at bounding box center [580, 379] width 61 height 17
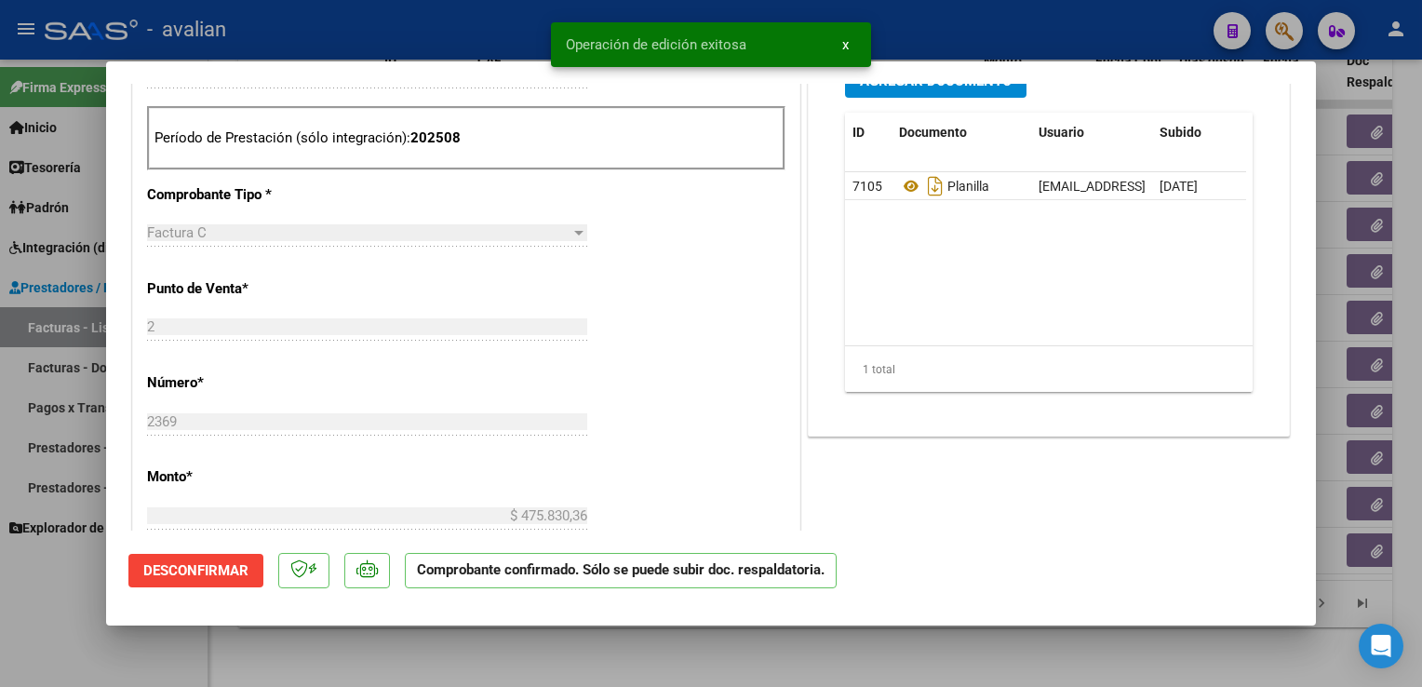
click at [442, 35] on div at bounding box center [711, 343] width 1422 height 687
type input "$ 0,00"
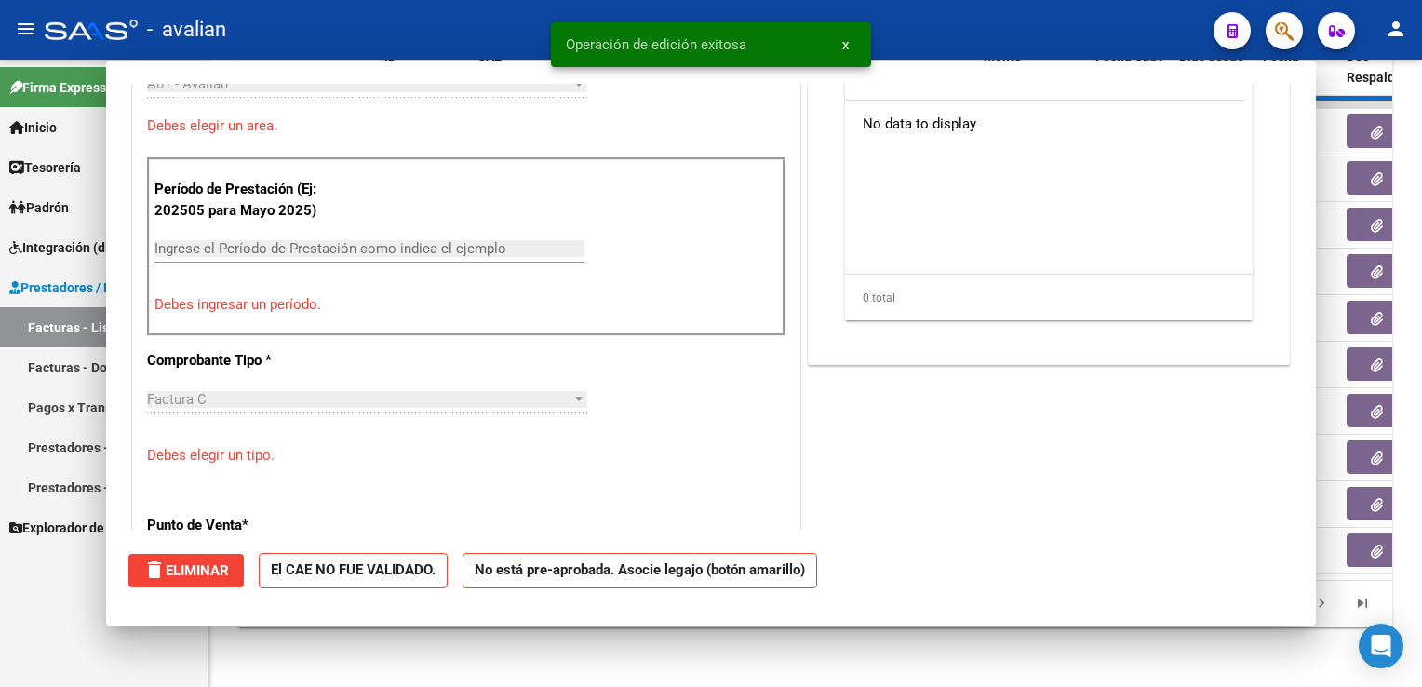
scroll to position [591, 0]
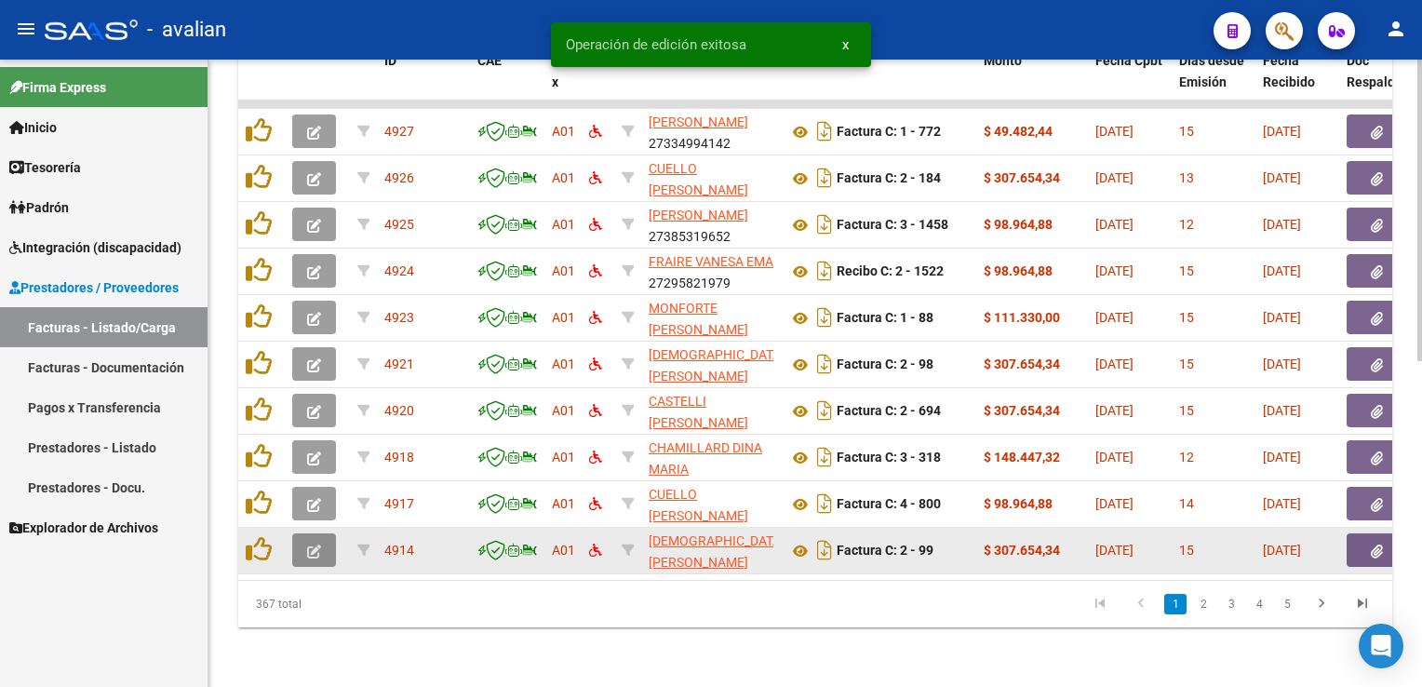
click at [323, 534] on button "button" at bounding box center [314, 550] width 44 height 34
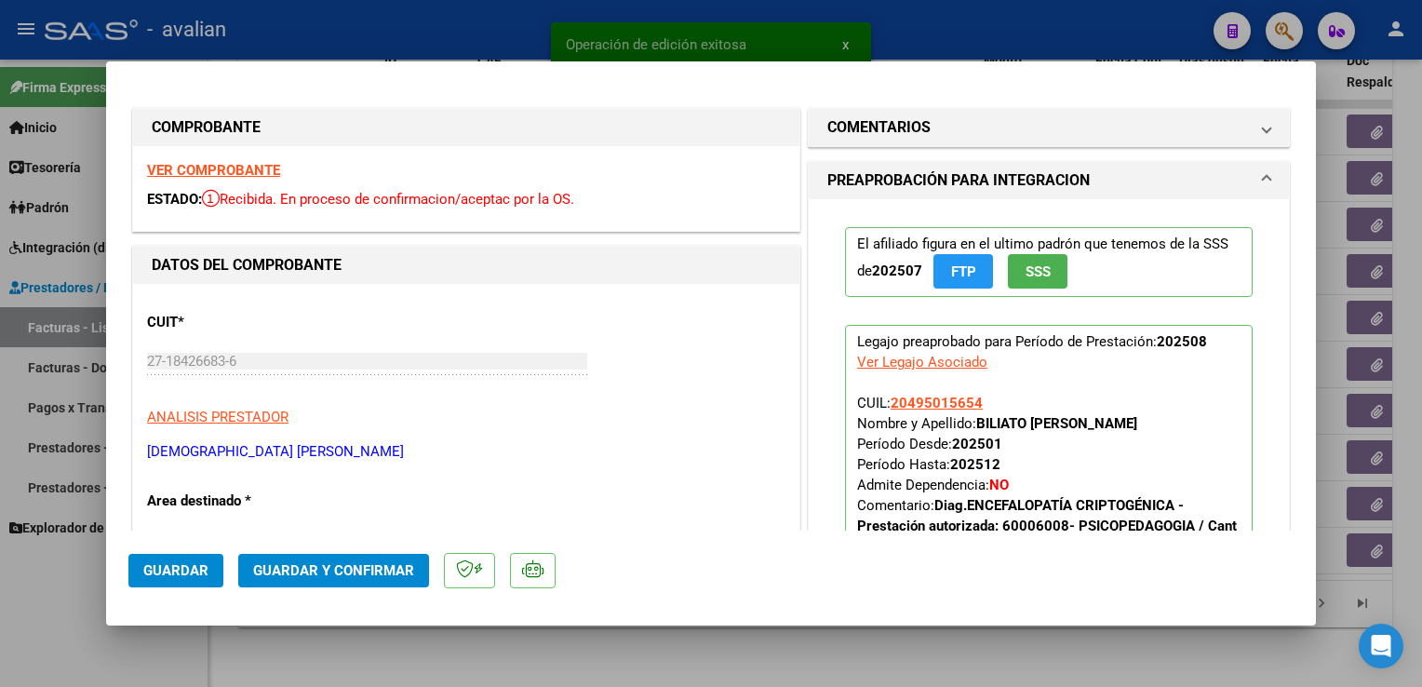
click at [234, 178] on strong "VER COMPROBANTE" at bounding box center [213, 170] width 133 height 17
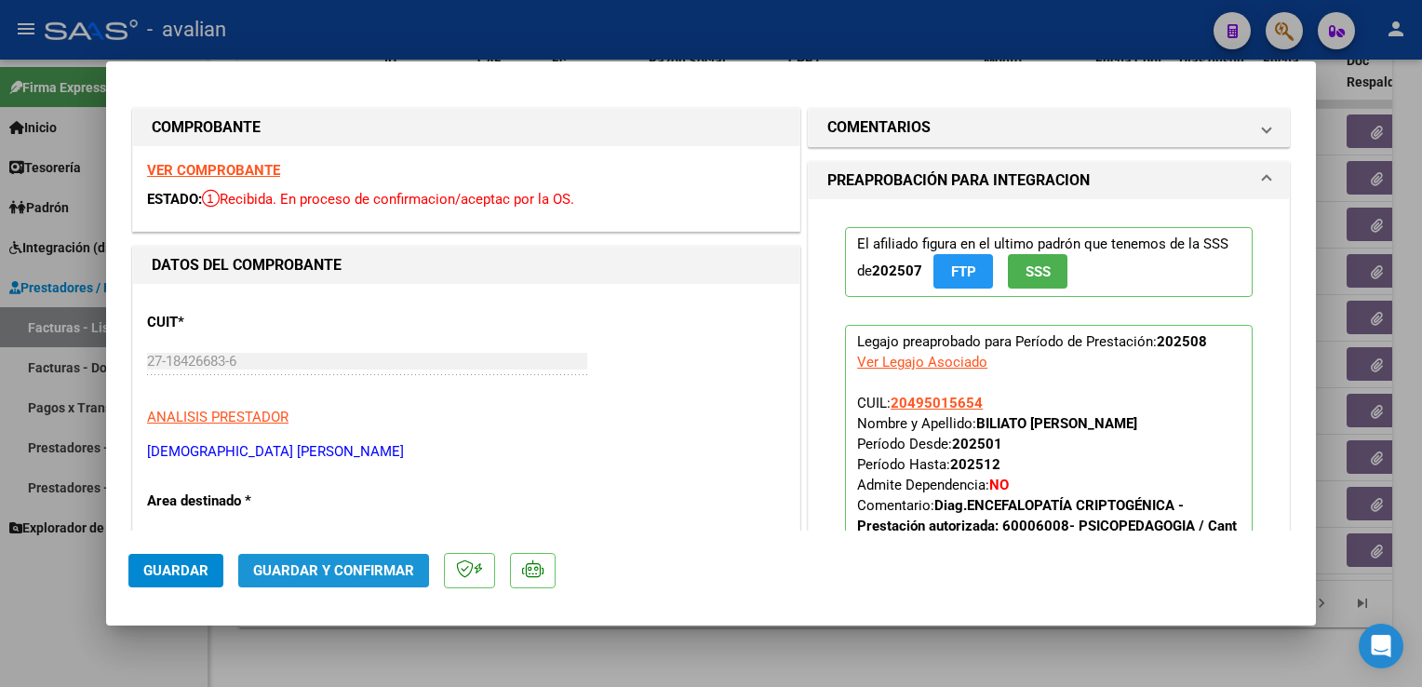
click at [339, 579] on span "Guardar y Confirmar" at bounding box center [333, 570] width 161 height 17
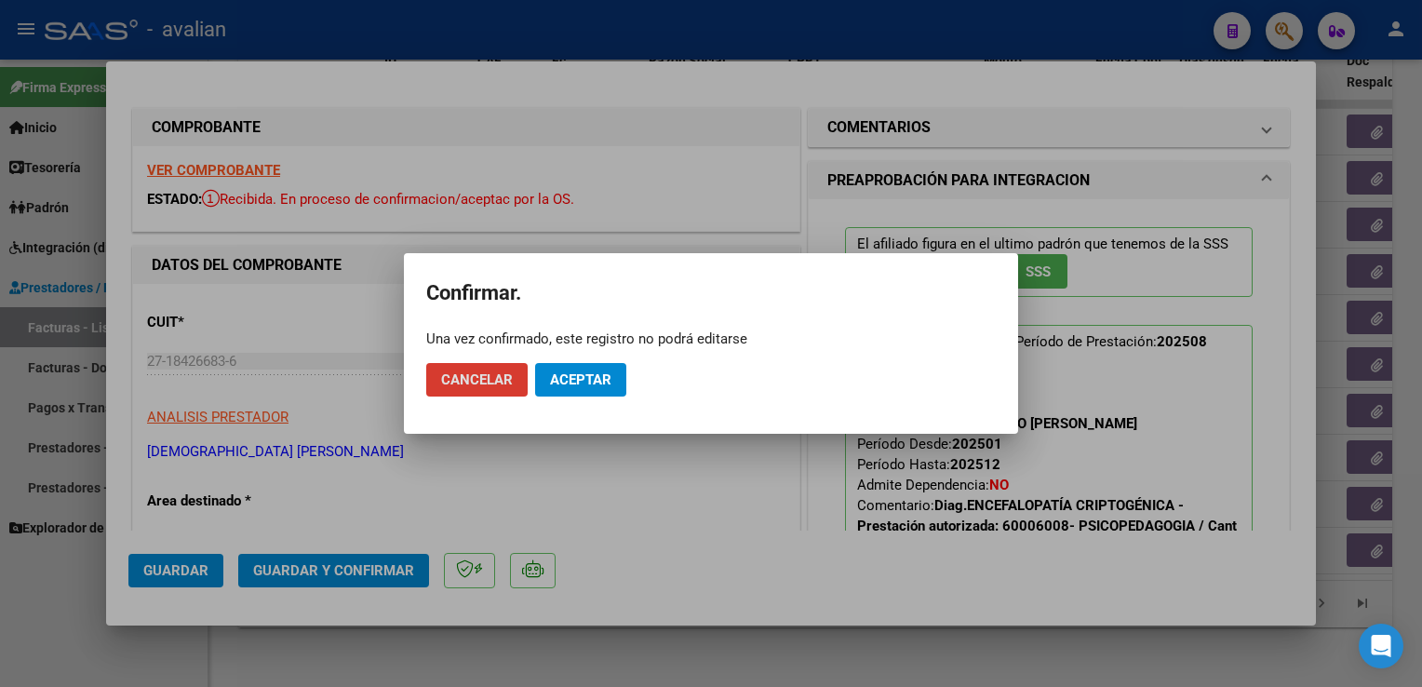
click at [570, 389] on button "Aceptar" at bounding box center [580, 380] width 91 height 34
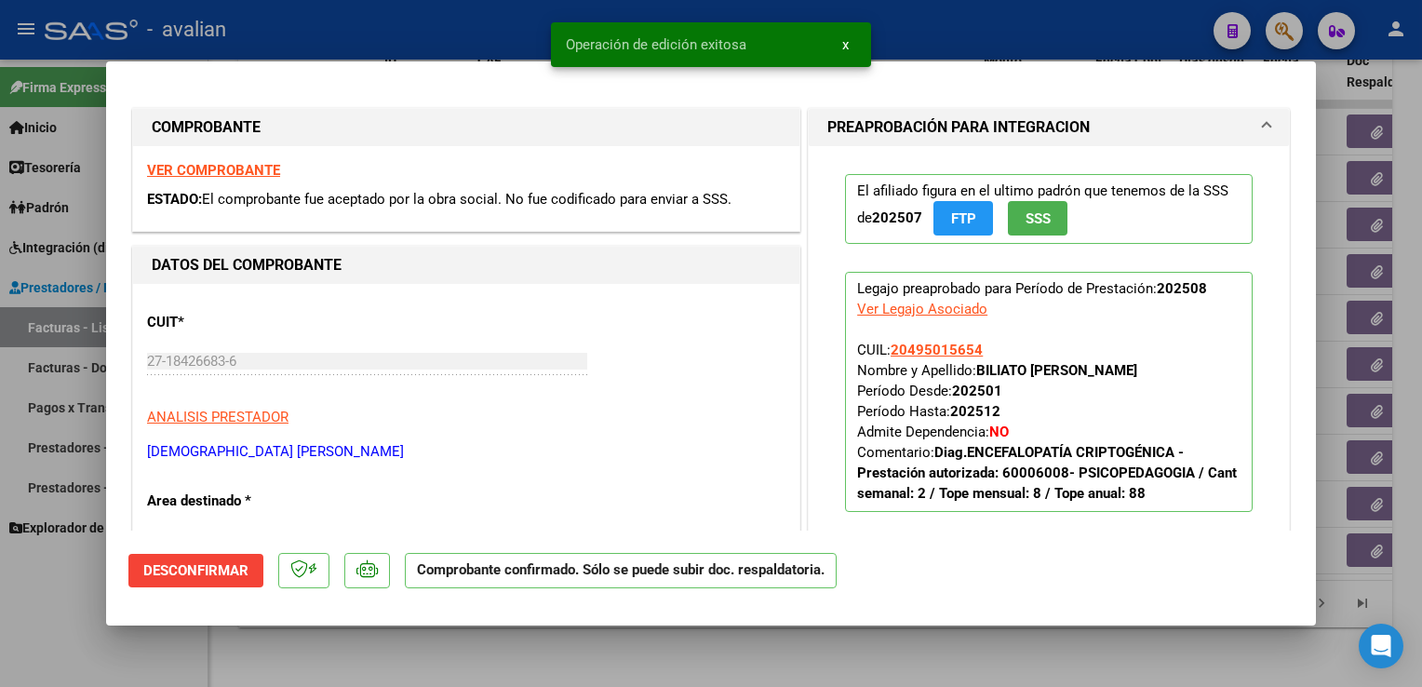
click at [431, 47] on div at bounding box center [711, 343] width 1422 height 687
type input "$ 0,00"
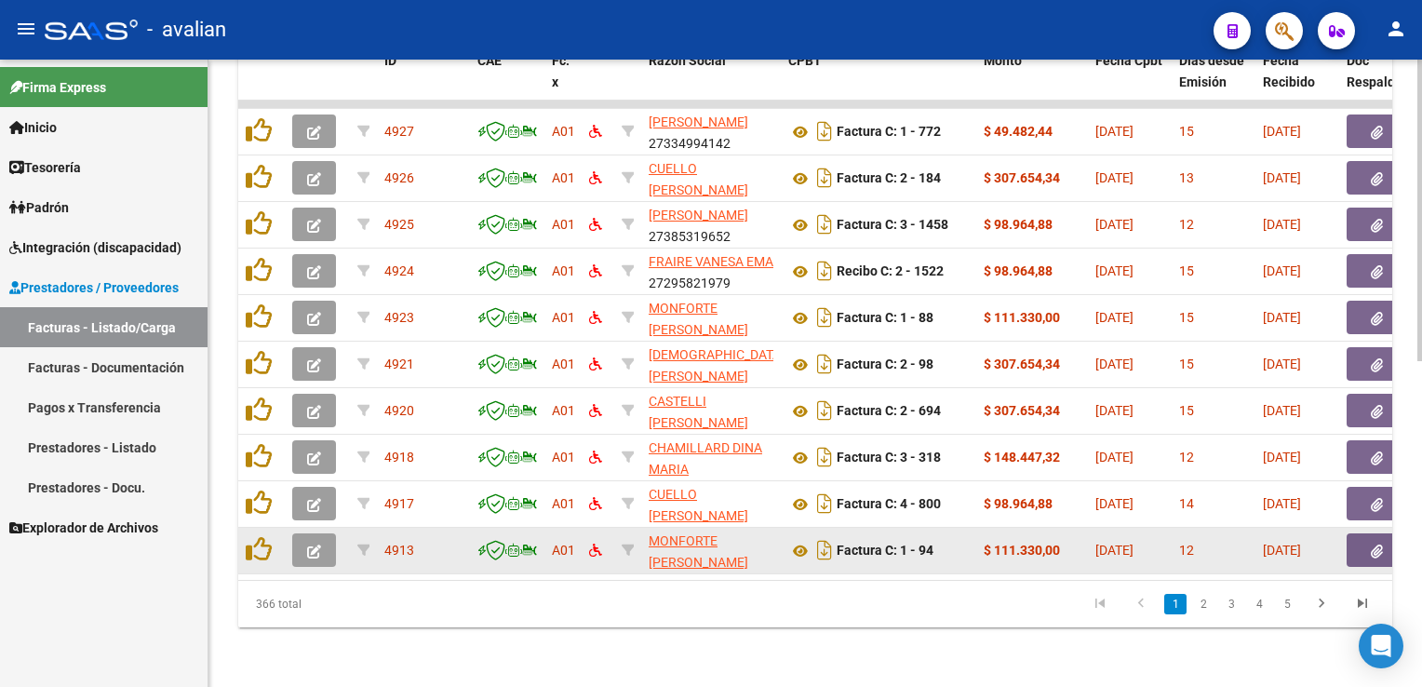
click at [316, 545] on icon "button" at bounding box center [314, 552] width 14 height 14
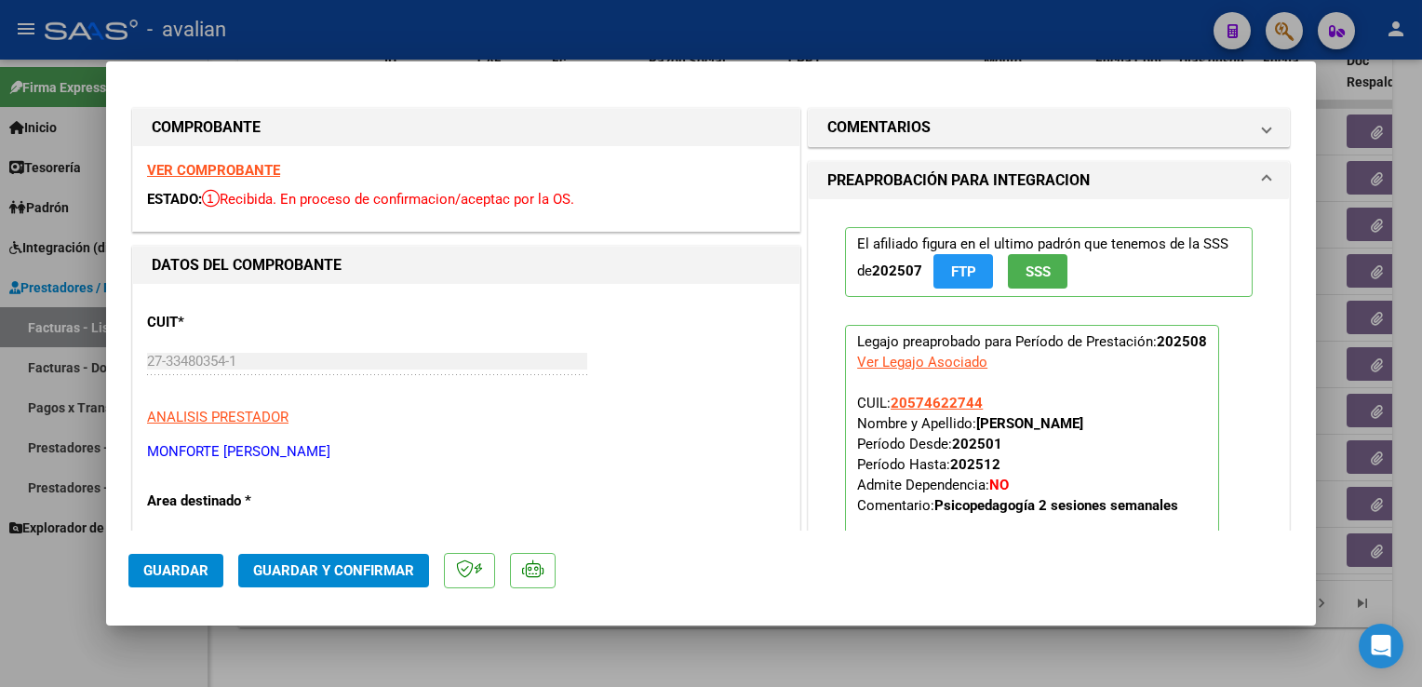
click at [227, 173] on strong "VER COMPROBANTE" at bounding box center [213, 170] width 133 height 17
click at [390, 552] on mat-dialog-actions "Guardar Guardar y Confirmar" at bounding box center [710, 568] width 1165 height 74
click at [393, 562] on span "Guardar y Confirmar" at bounding box center [333, 570] width 161 height 17
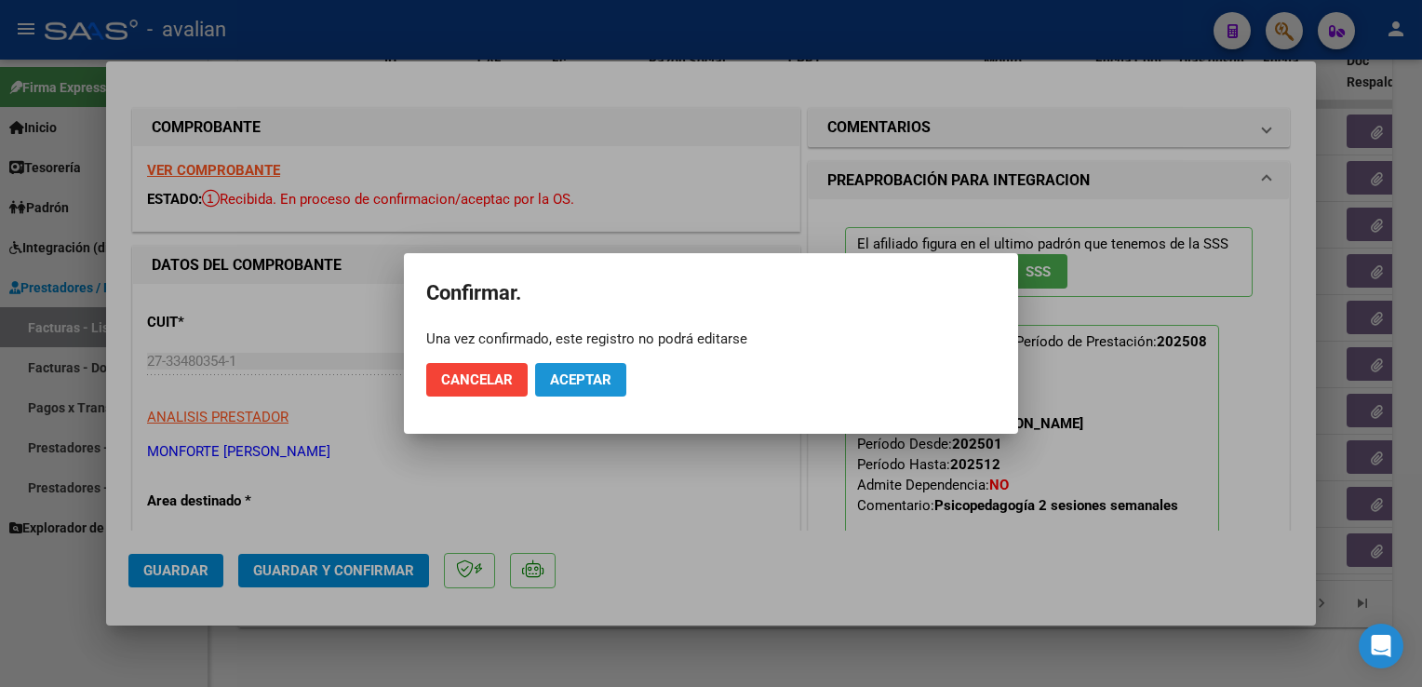
click at [585, 391] on button "Aceptar" at bounding box center [580, 380] width 91 height 34
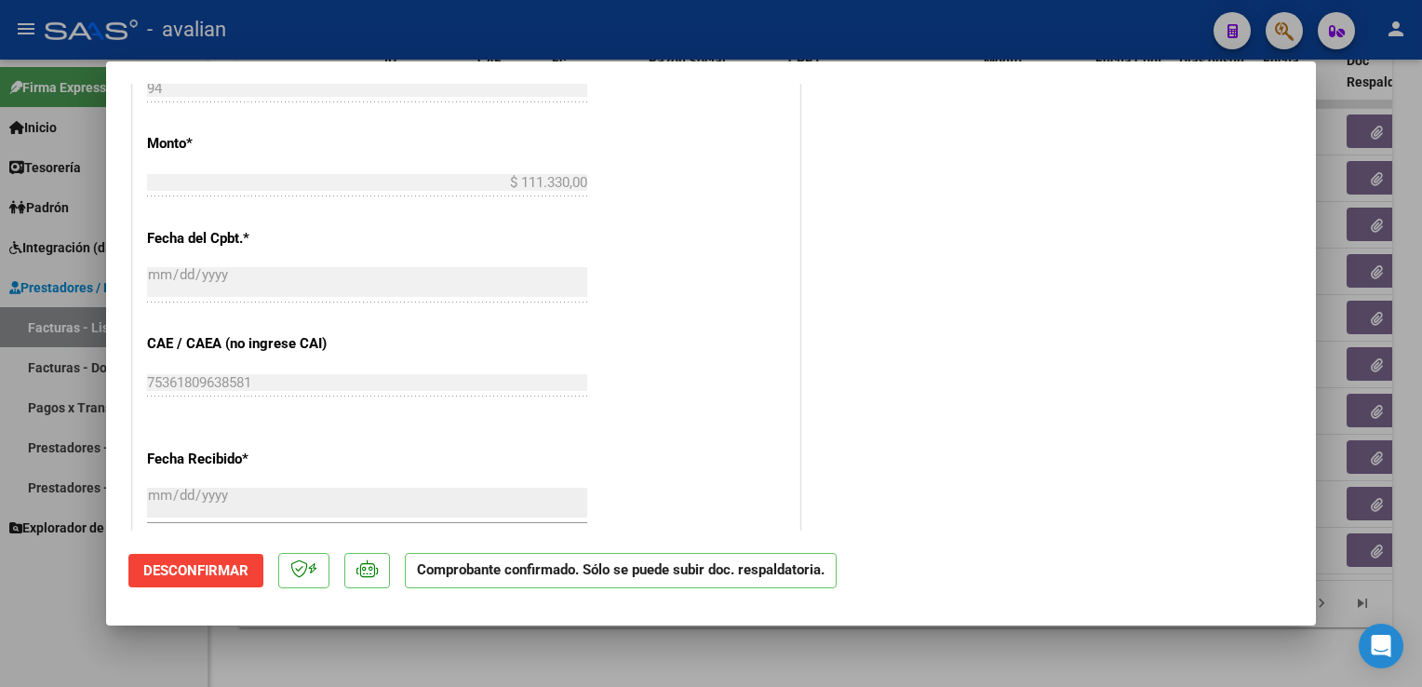
scroll to position [1024, 0]
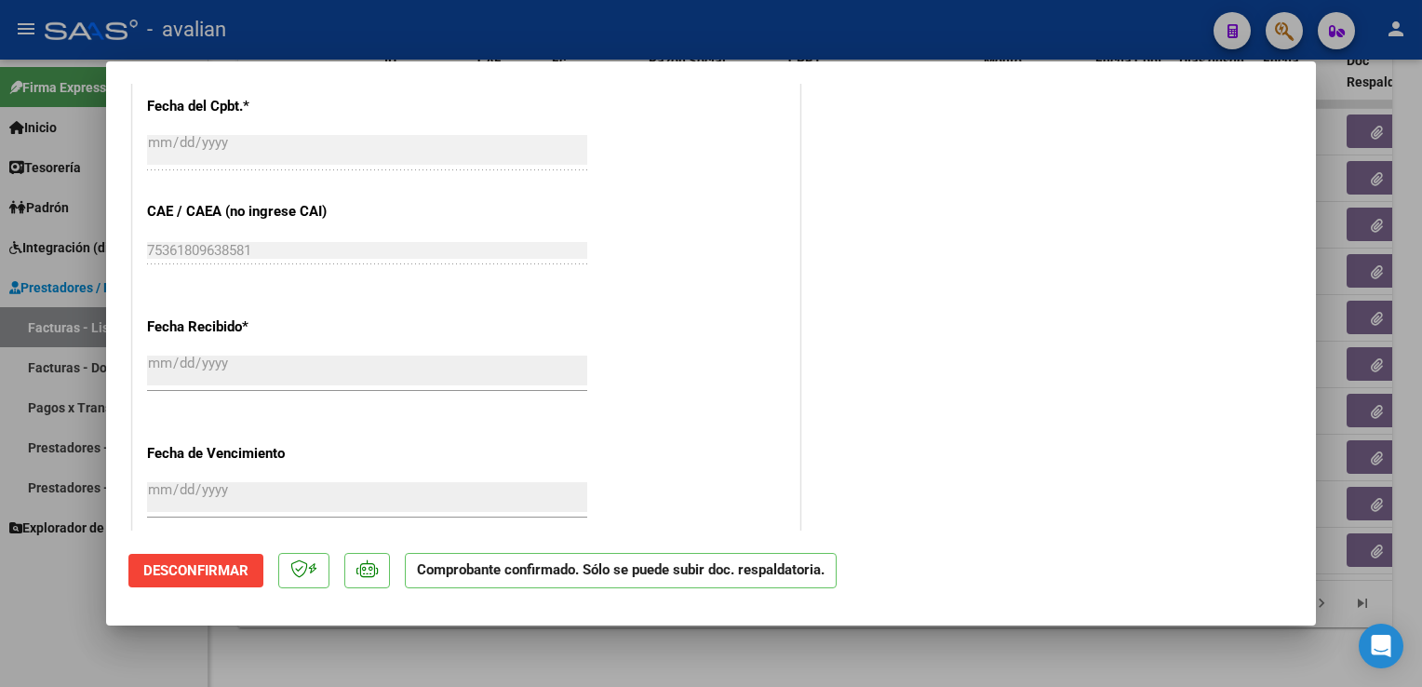
click at [388, 32] on div at bounding box center [711, 343] width 1422 height 687
type input "$ 0,00"
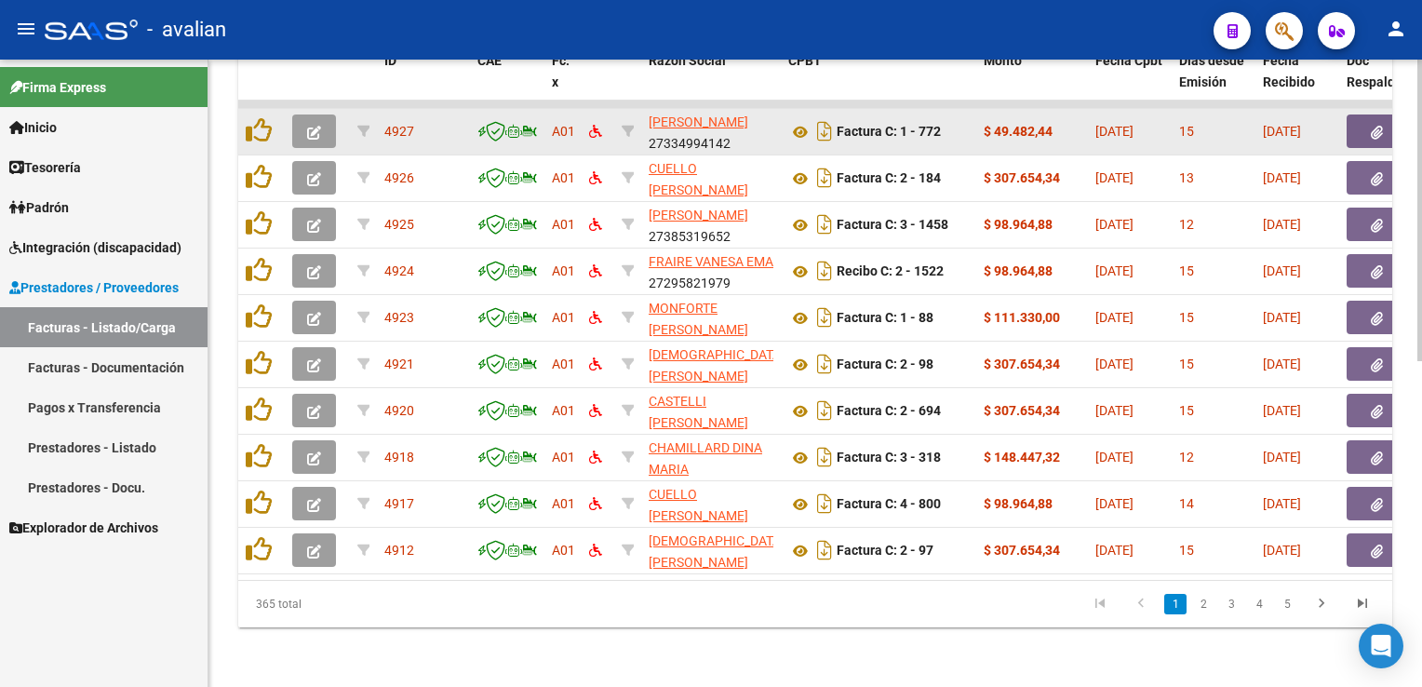
click at [320, 126] on icon "button" at bounding box center [314, 133] width 14 height 14
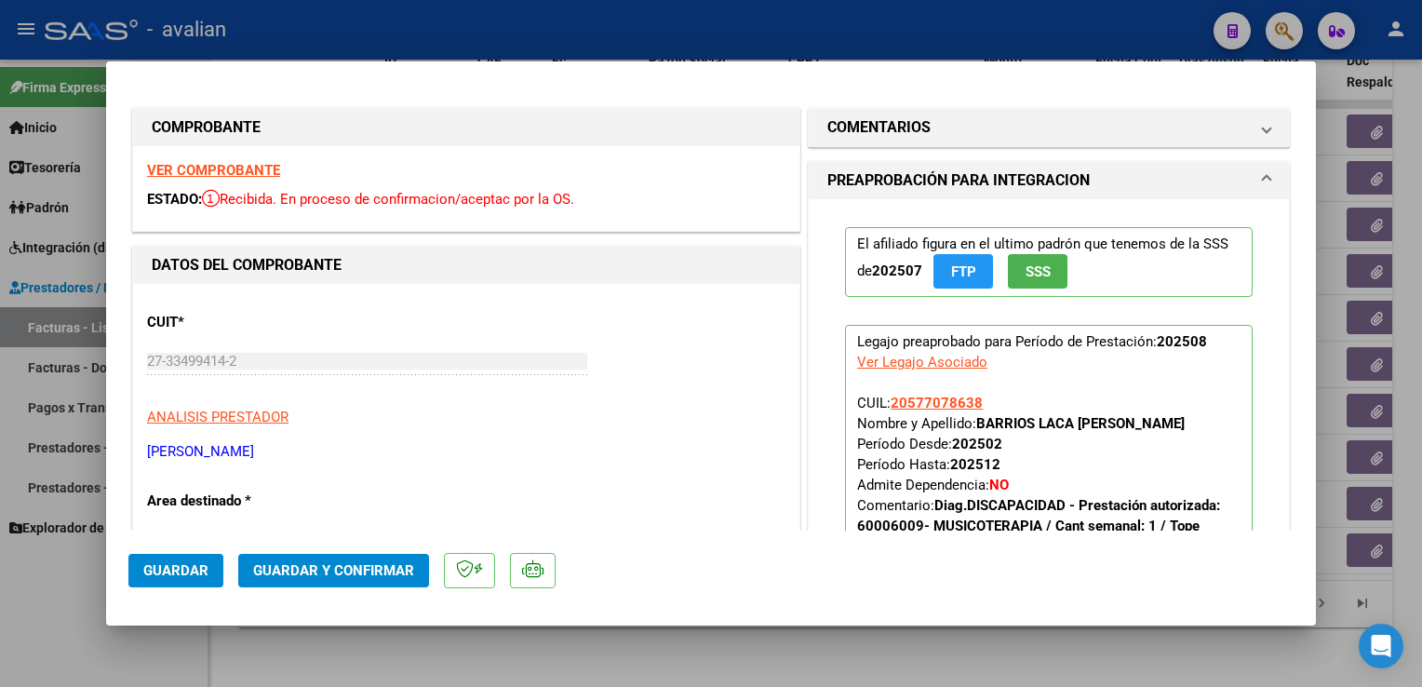
click at [249, 169] on strong "VER COMPROBANTE" at bounding box center [213, 170] width 133 height 17
click at [351, 573] on span "Guardar y Confirmar" at bounding box center [333, 570] width 161 height 17
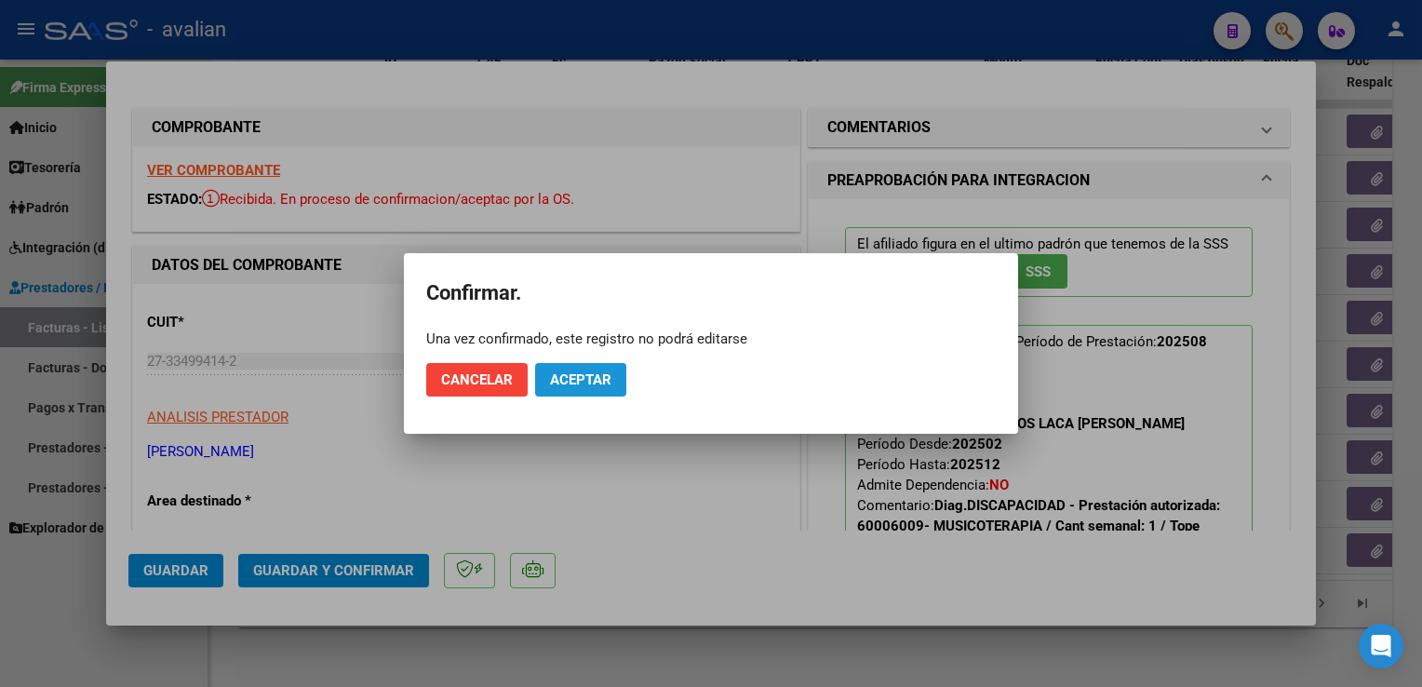
click at [585, 371] on span "Aceptar" at bounding box center [580, 379] width 61 height 17
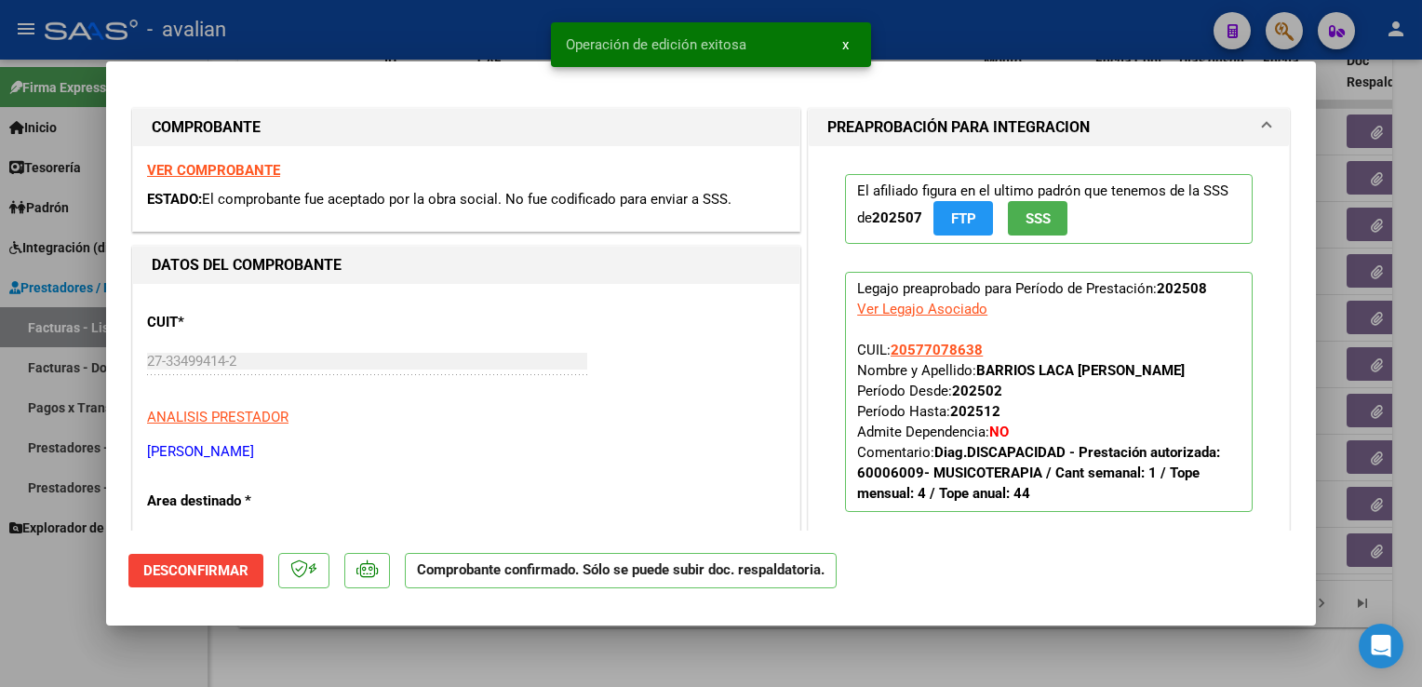
click at [399, 33] on div at bounding box center [711, 343] width 1422 height 687
type input "$ 0,00"
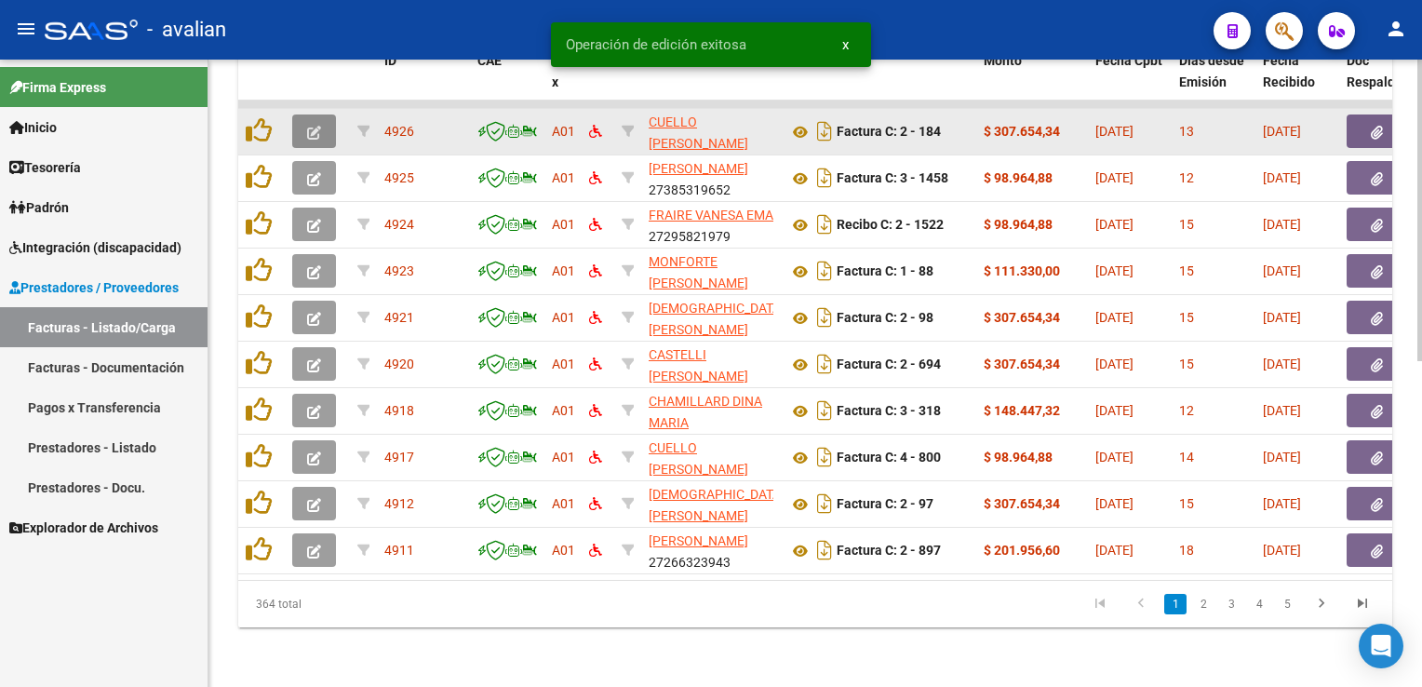
click at [314, 126] on icon "button" at bounding box center [314, 133] width 14 height 14
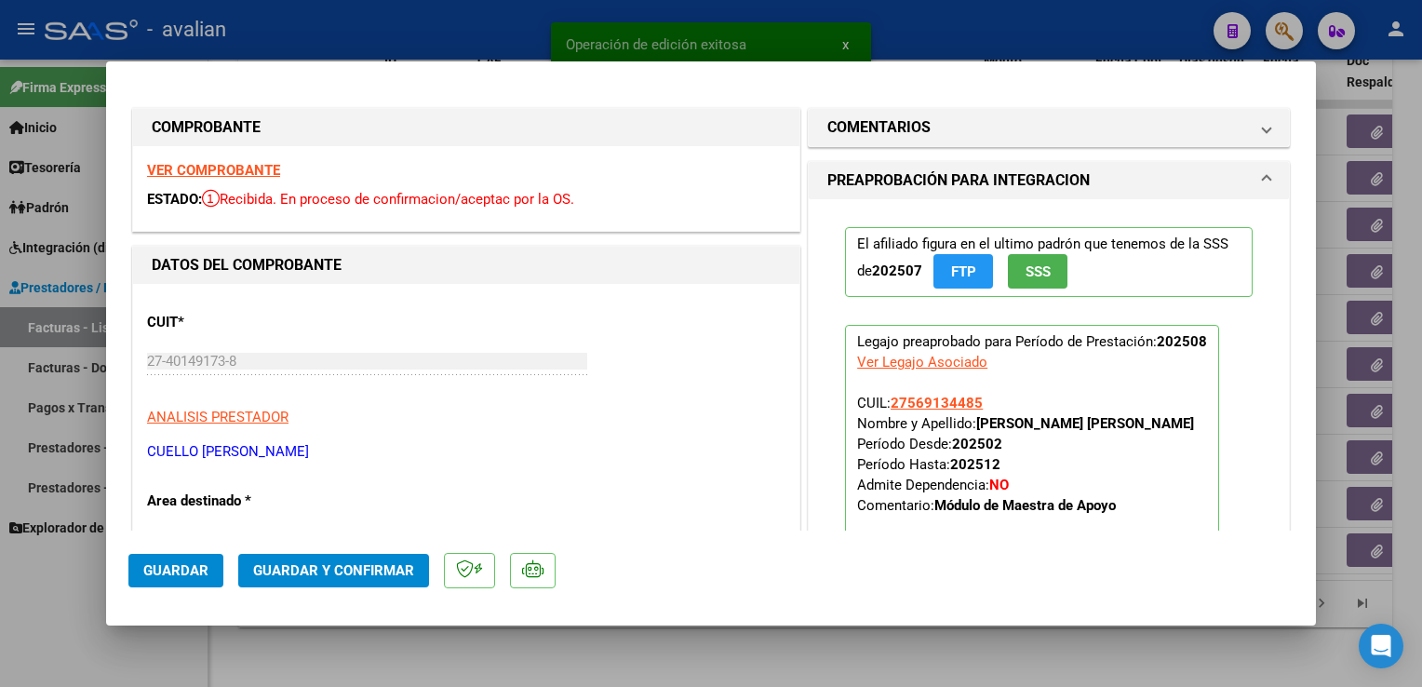
click at [257, 171] on strong "VER COMPROBANTE" at bounding box center [213, 170] width 133 height 17
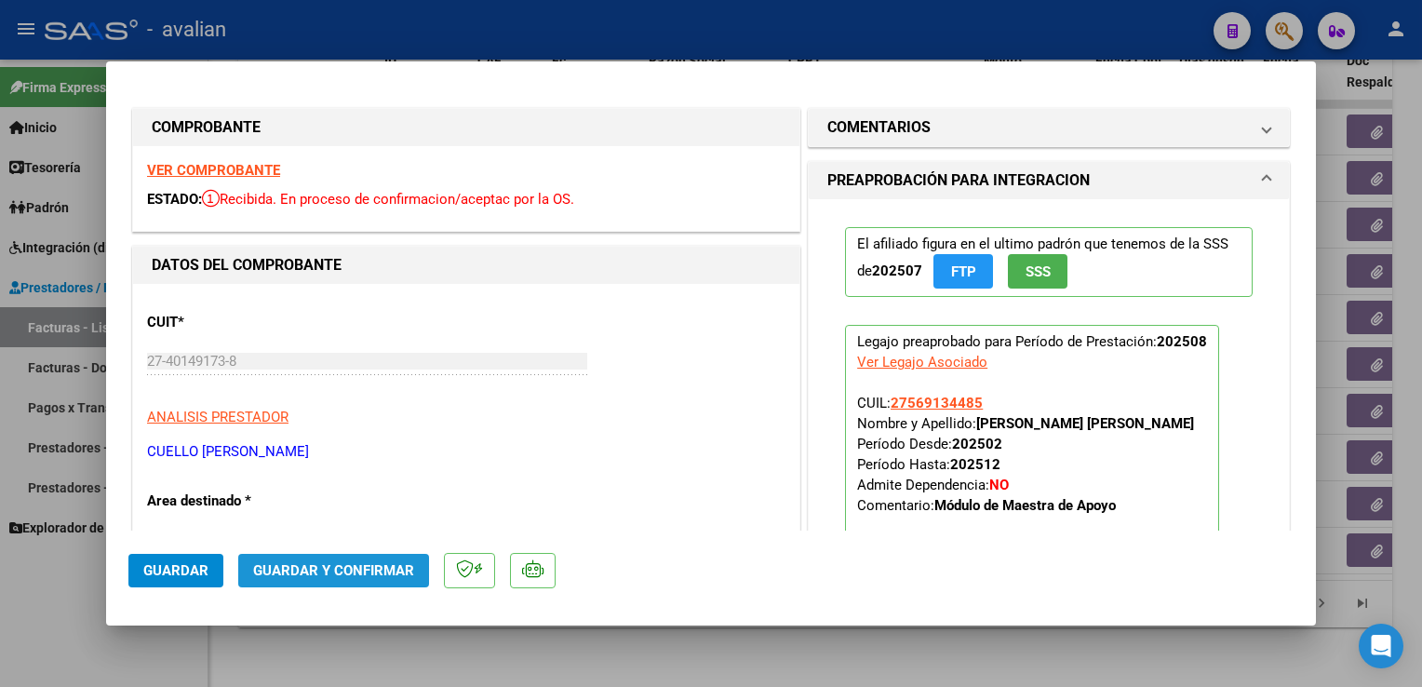
click at [375, 584] on button "Guardar y Confirmar" at bounding box center [333, 571] width 191 height 34
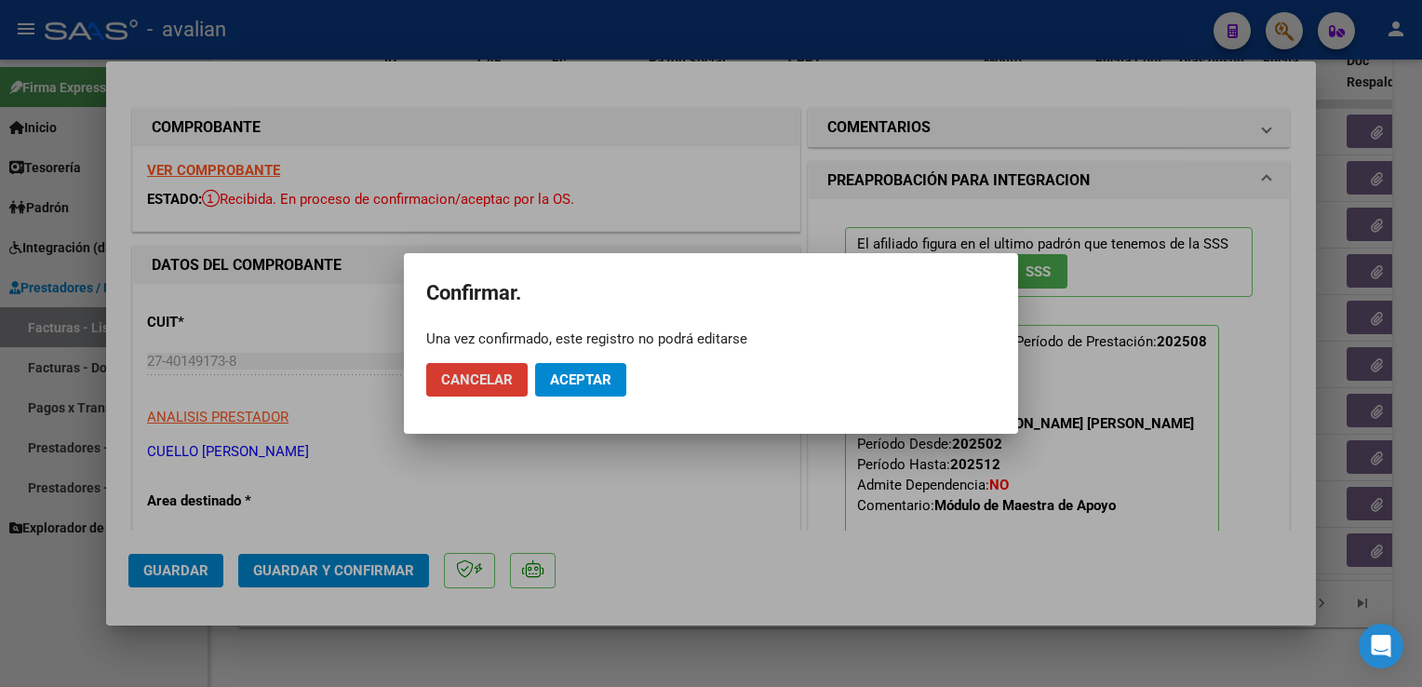
click at [592, 389] on button "Aceptar" at bounding box center [580, 380] width 91 height 34
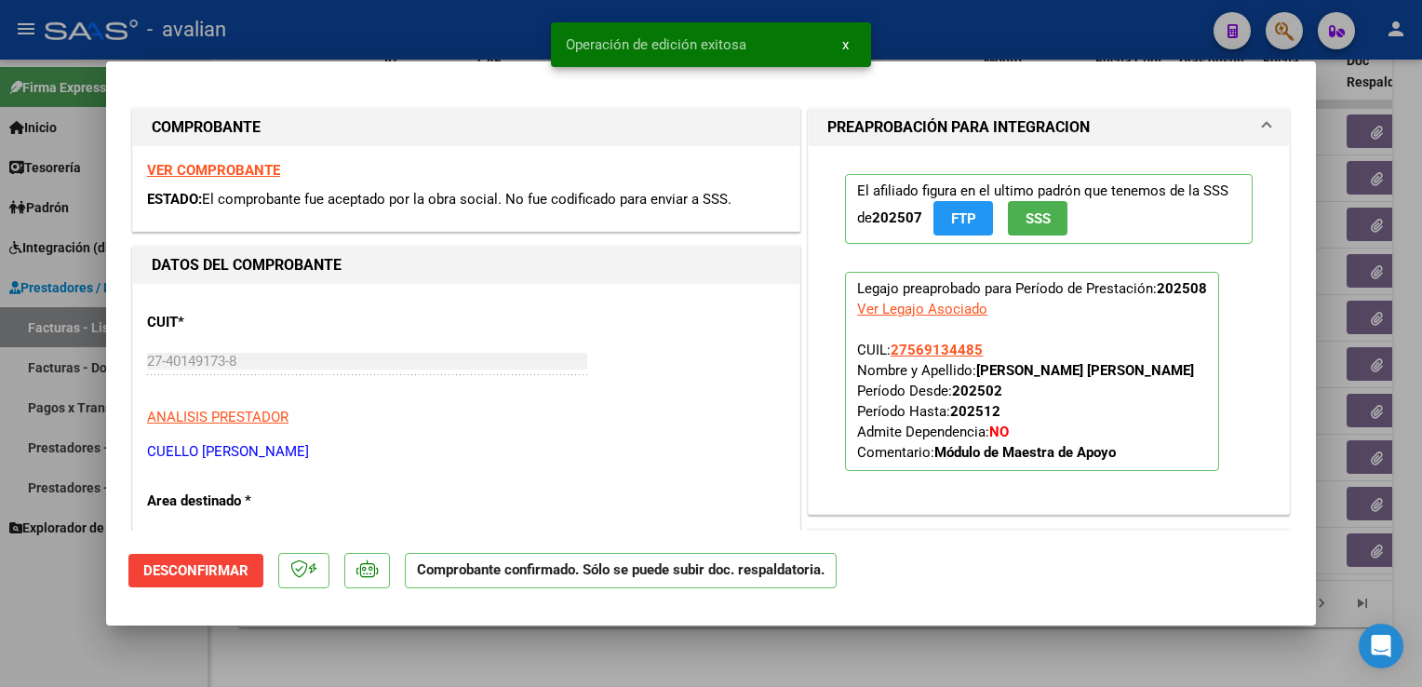
click at [454, 36] on div at bounding box center [711, 343] width 1422 height 687
type input "$ 0,00"
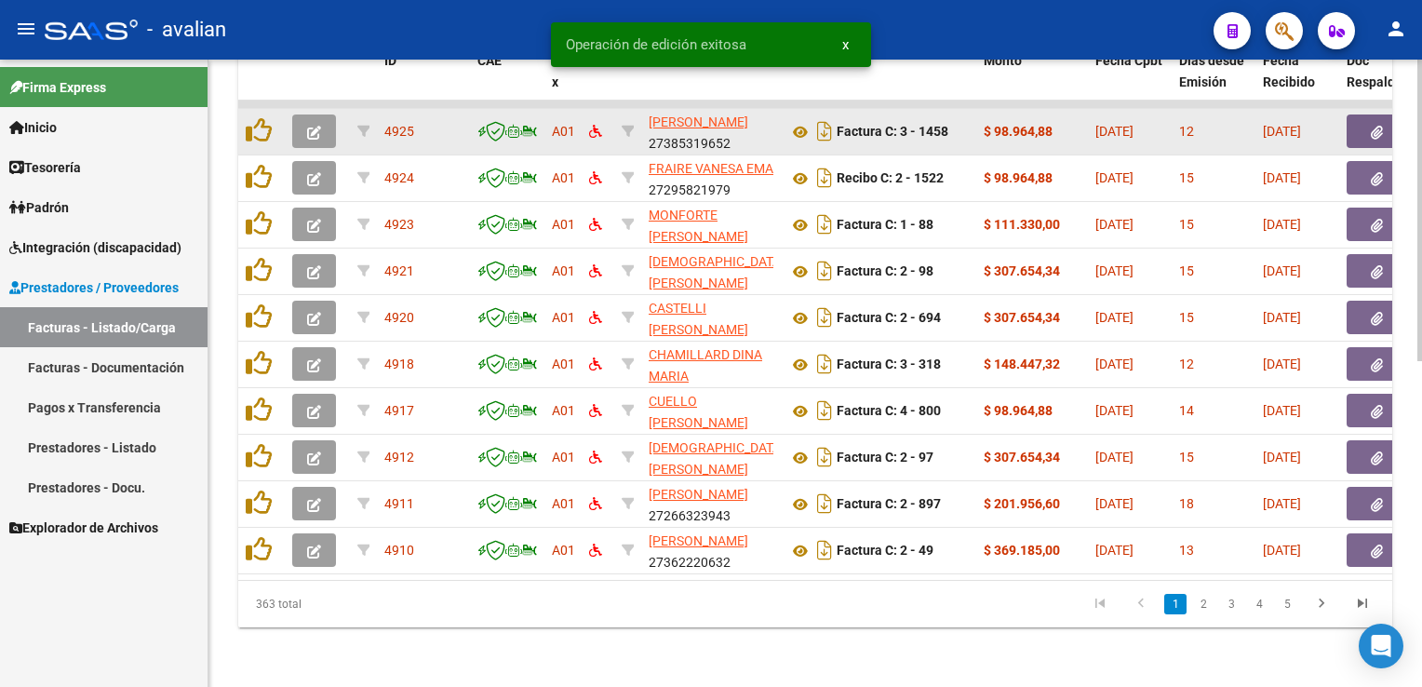
click at [300, 117] on button "button" at bounding box center [314, 131] width 44 height 34
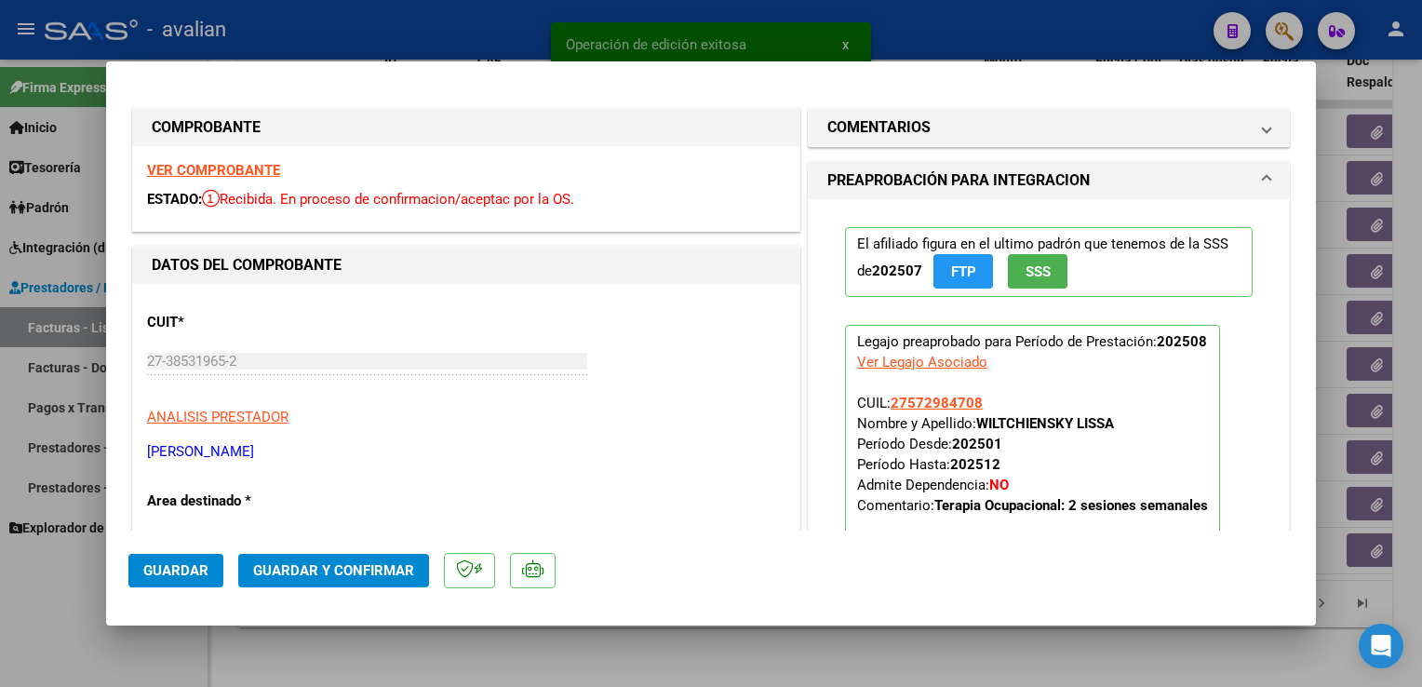
click at [271, 176] on strong "VER COMPROBANTE" at bounding box center [213, 170] width 133 height 17
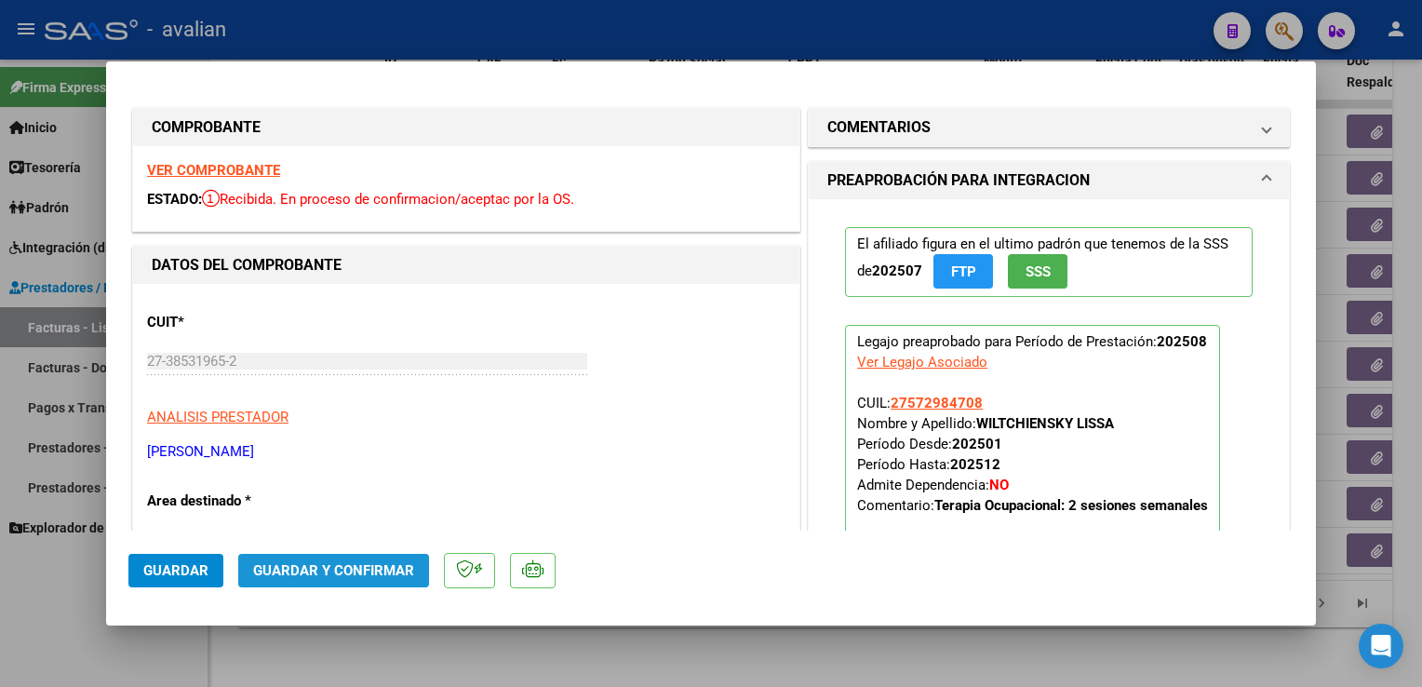
click at [417, 586] on button "Guardar y Confirmar" at bounding box center [333, 571] width 191 height 34
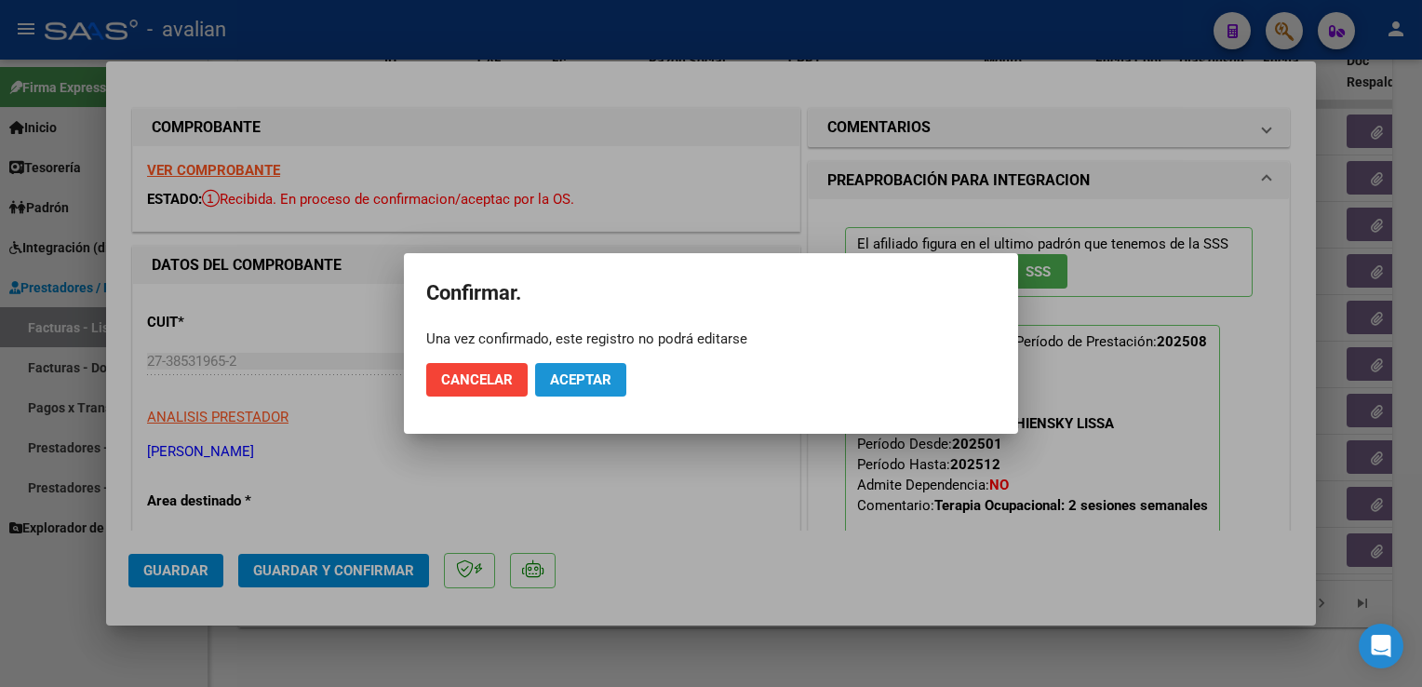
click at [607, 371] on span "Aceptar" at bounding box center [580, 379] width 61 height 17
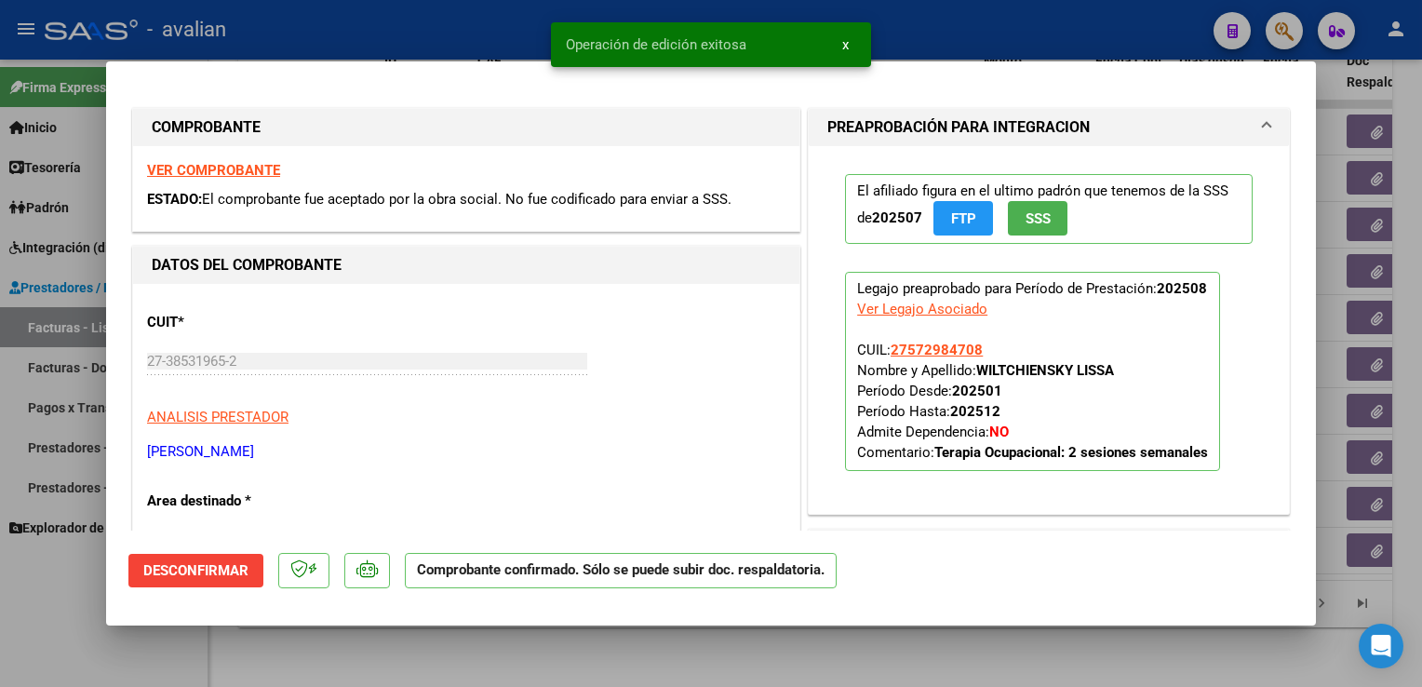
click at [475, 6] on div at bounding box center [711, 343] width 1422 height 687
type input "$ 0,00"
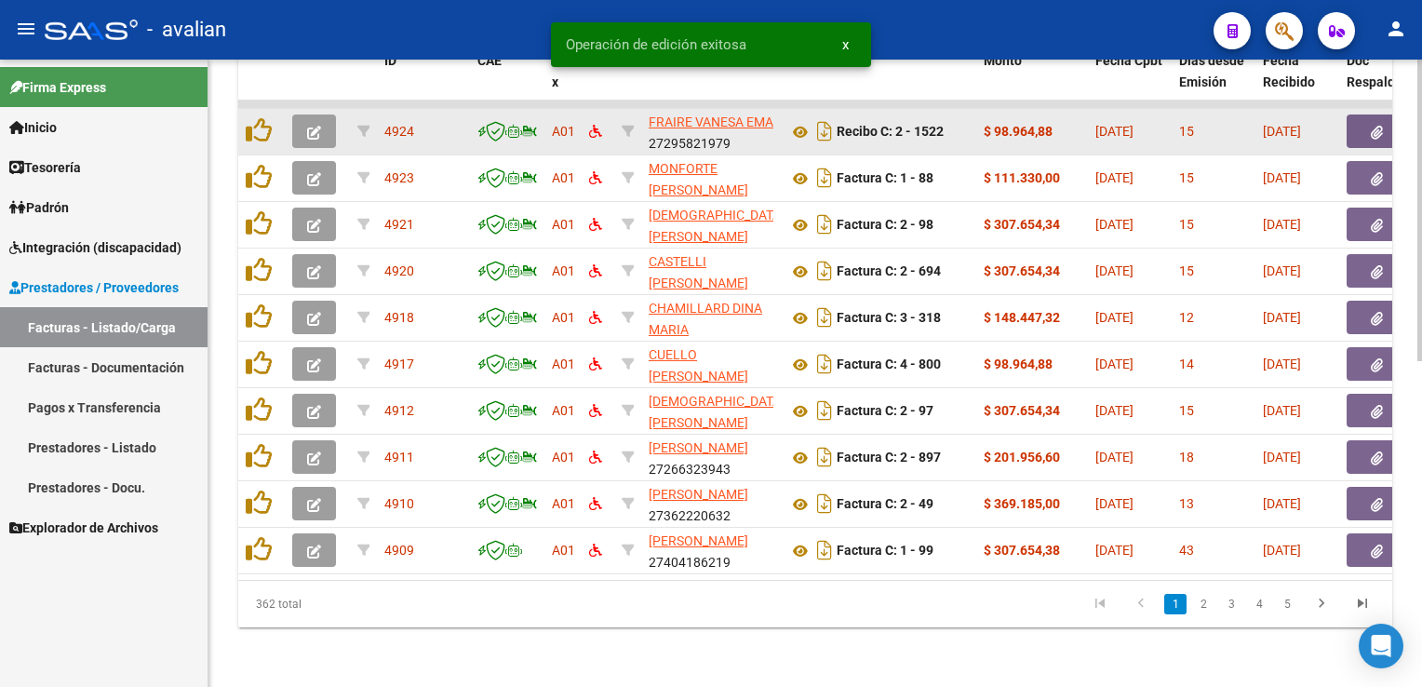
click at [310, 126] on icon "button" at bounding box center [314, 133] width 14 height 14
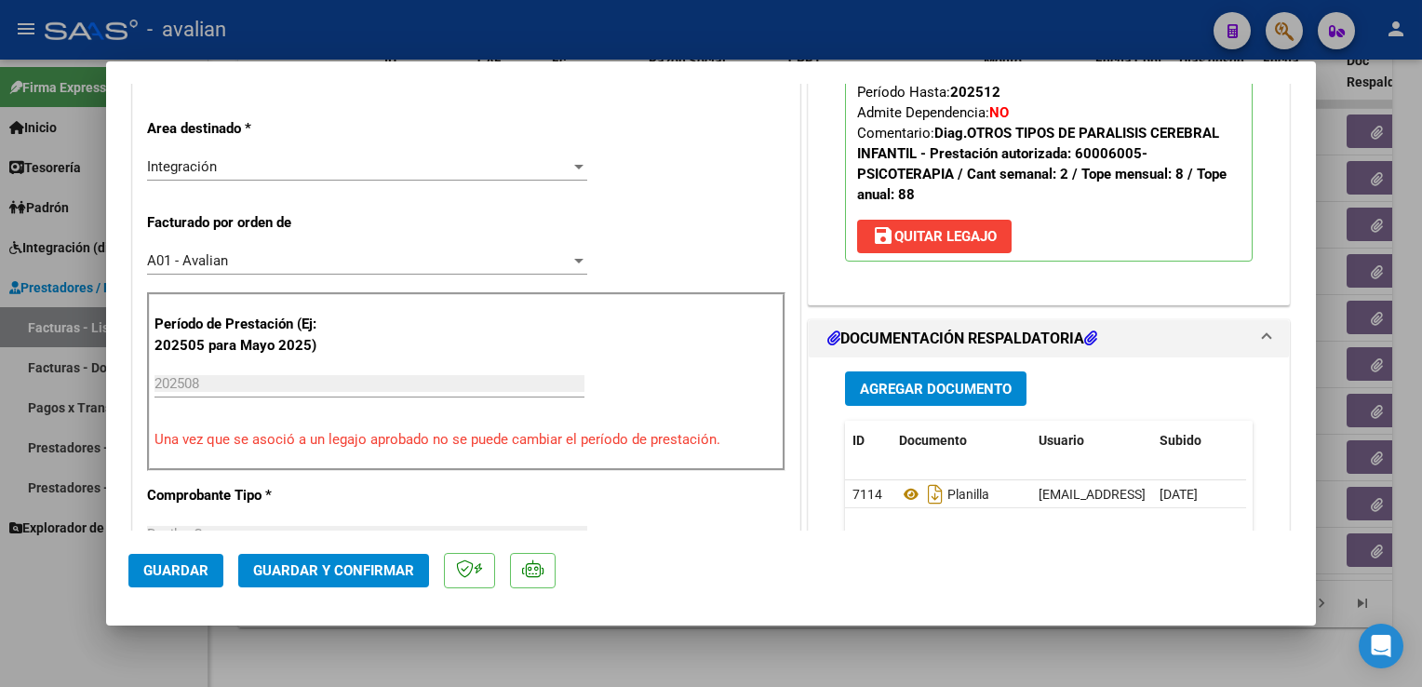
scroll to position [0, 0]
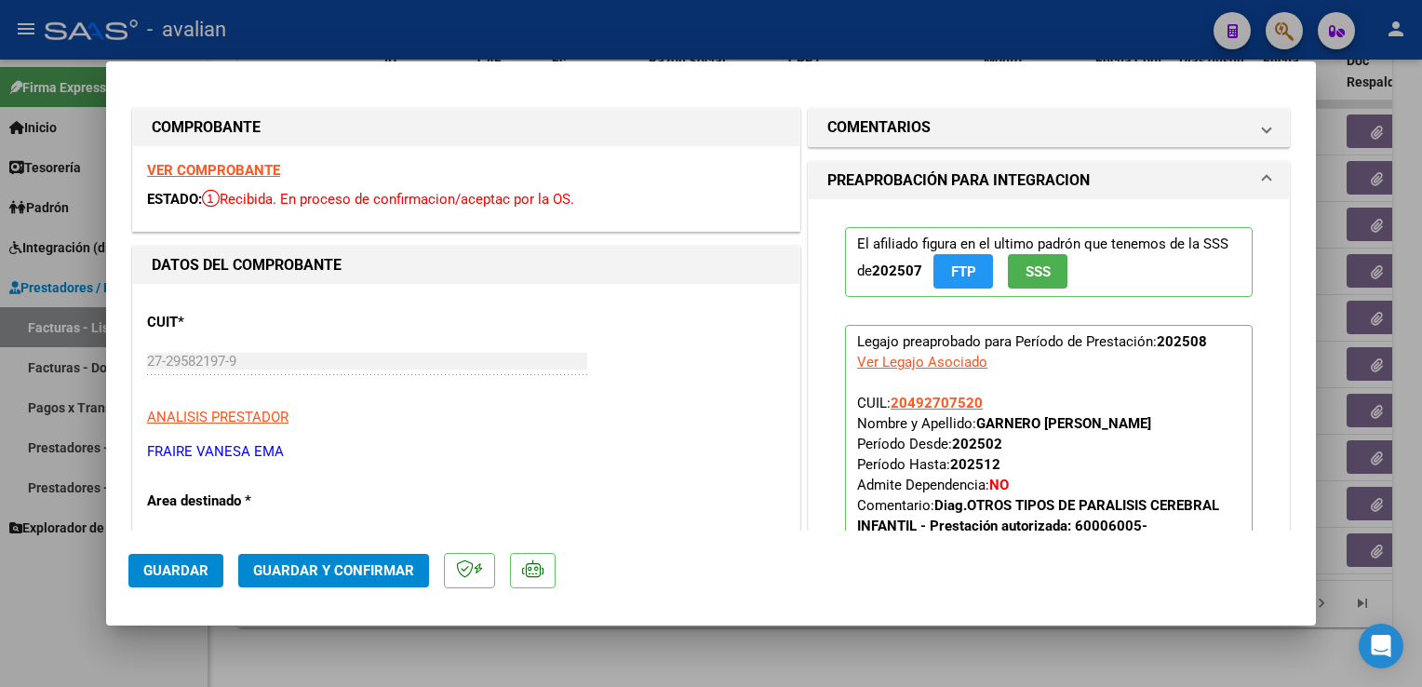
click at [203, 175] on strong "VER COMPROBANTE" at bounding box center [213, 170] width 133 height 17
click at [412, 569] on button "Guardar y Confirmar" at bounding box center [333, 571] width 191 height 34
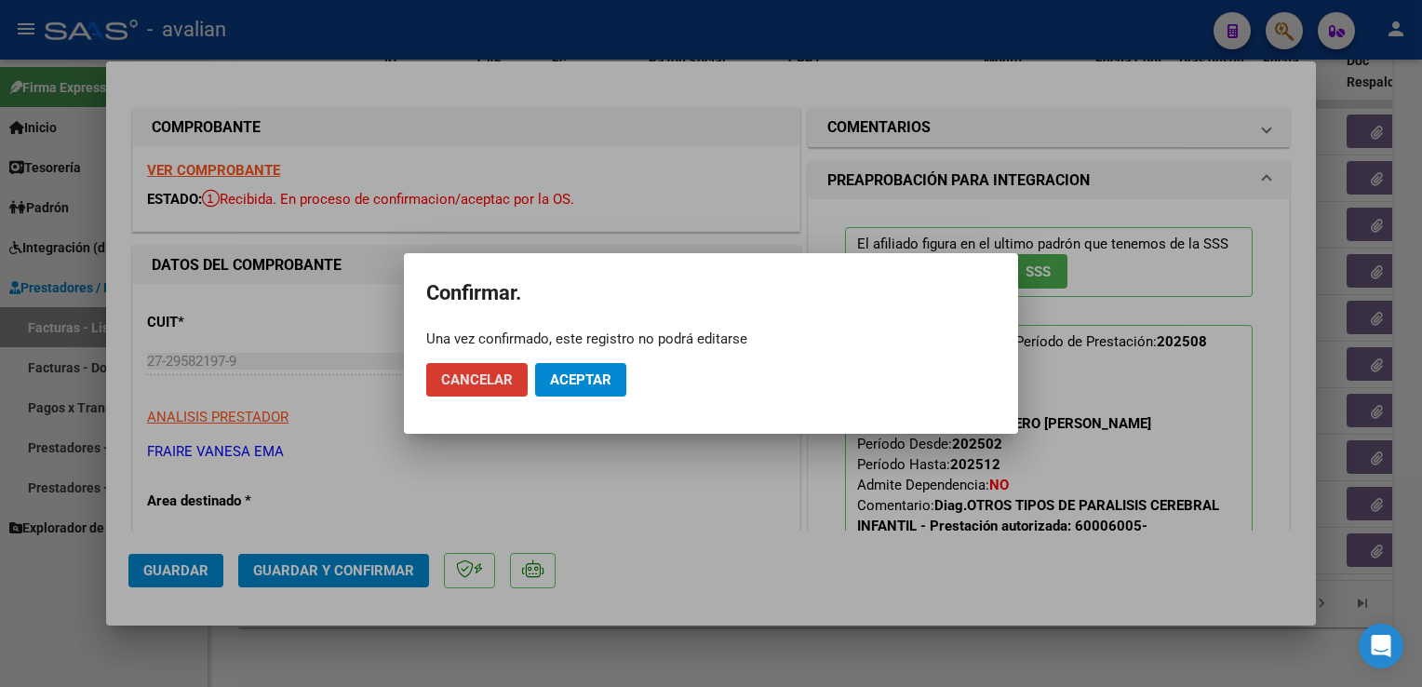
click at [569, 381] on span "Aceptar" at bounding box center [580, 379] width 61 height 17
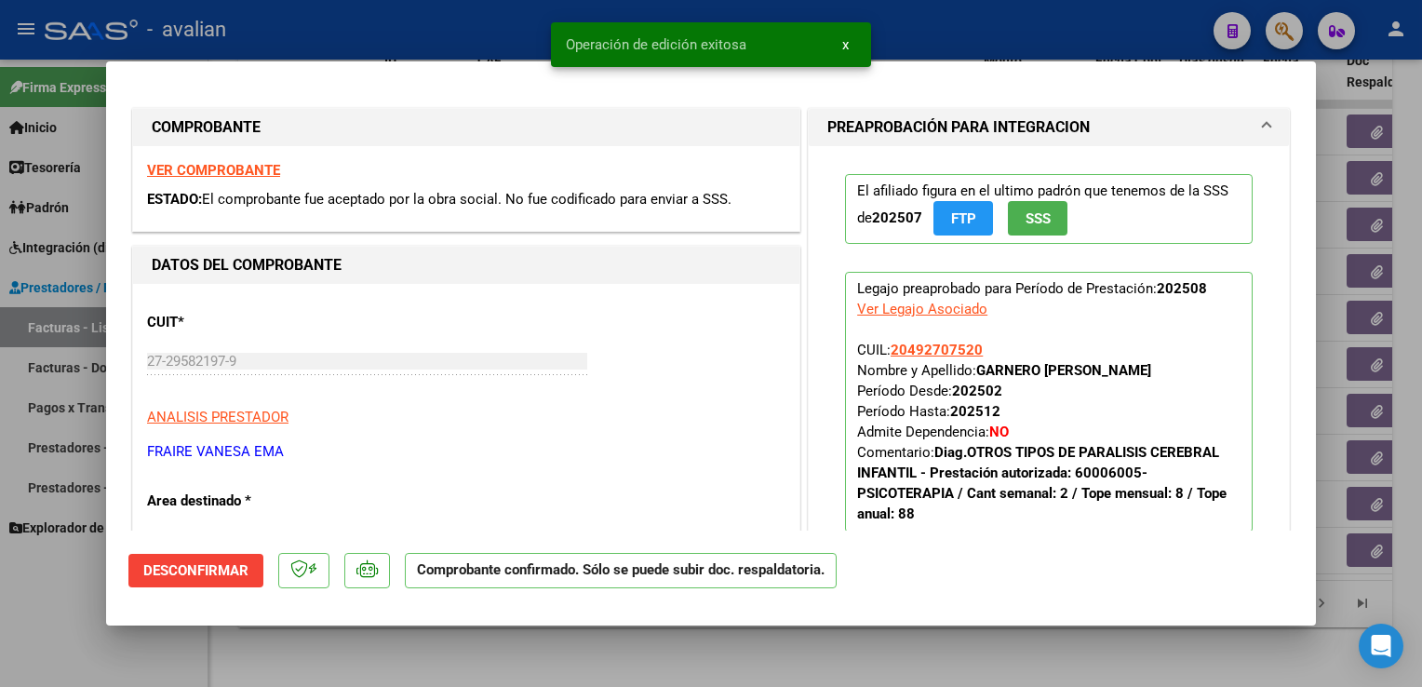
click at [389, 36] on div at bounding box center [711, 343] width 1422 height 687
type input "$ 0,00"
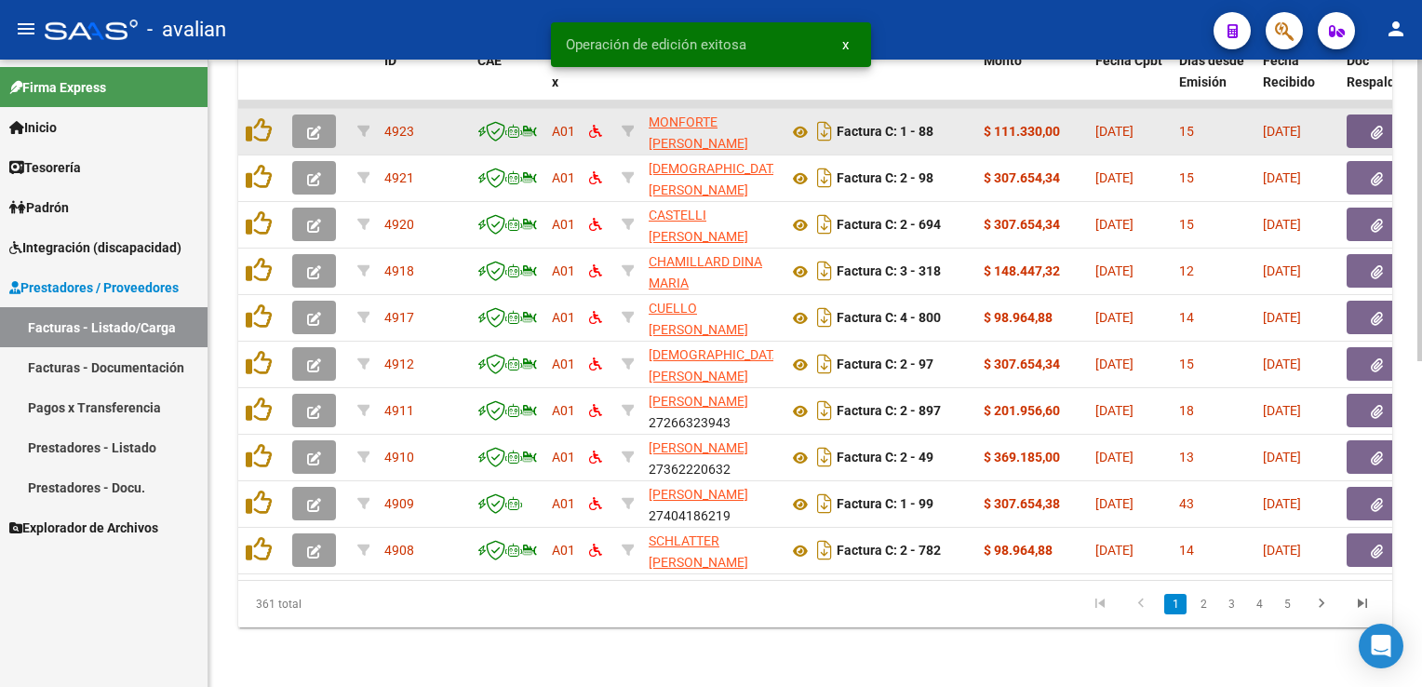
click at [312, 126] on icon "button" at bounding box center [314, 133] width 14 height 14
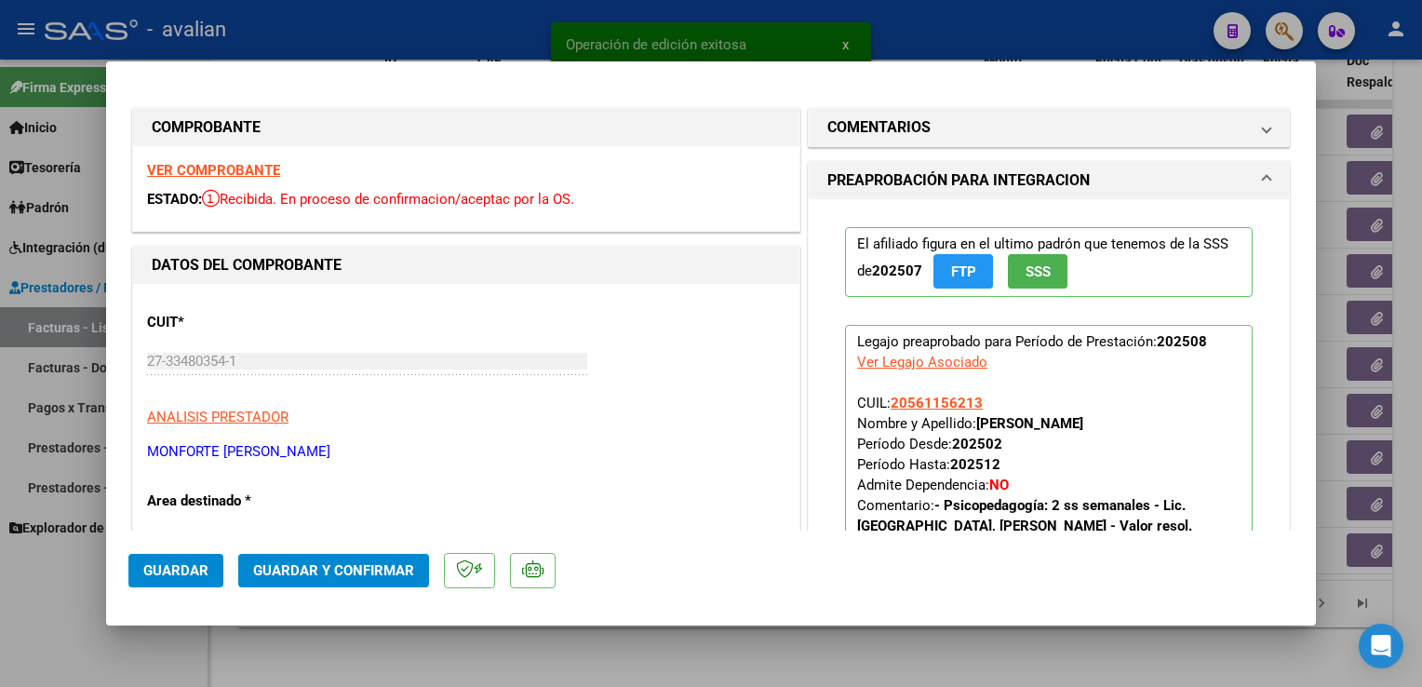
click at [166, 166] on strong "VER COMPROBANTE" at bounding box center [213, 170] width 133 height 17
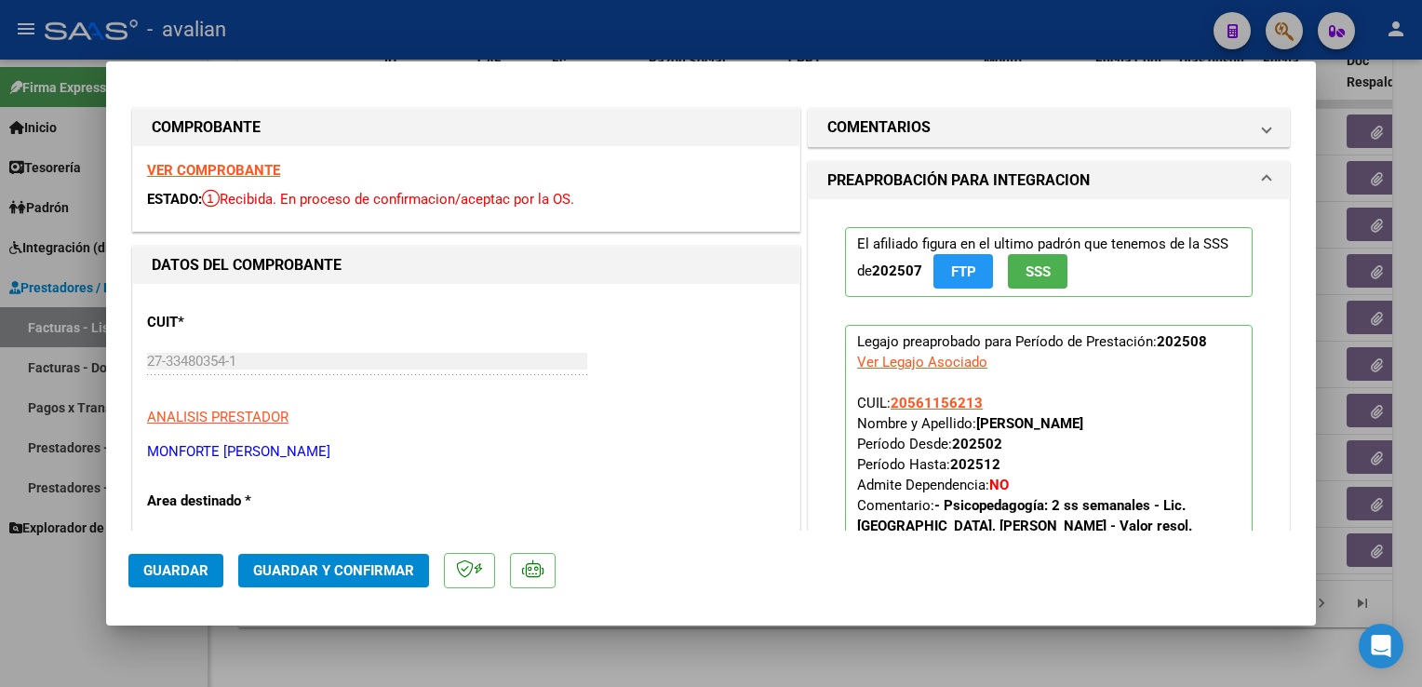
click at [396, 572] on span "Guardar y Confirmar" at bounding box center [333, 570] width 161 height 17
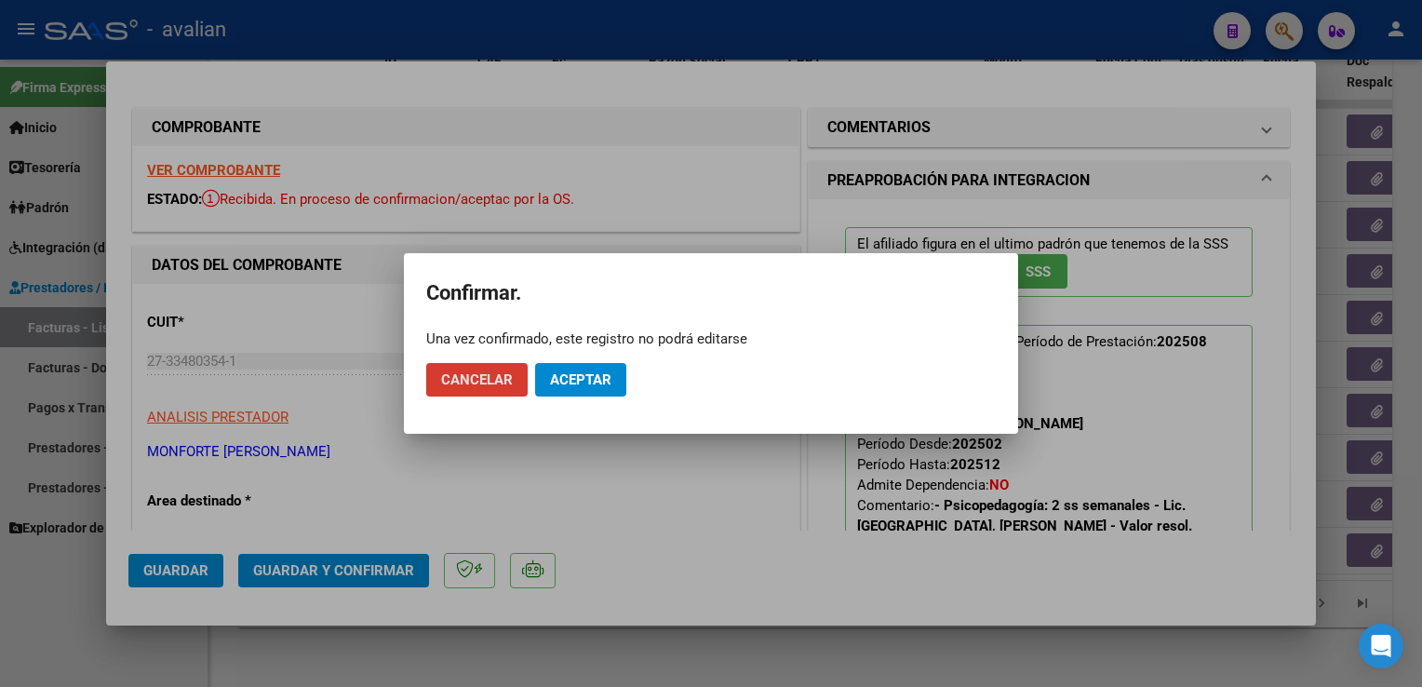
click at [573, 361] on mat-dialog-actions "Cancelar Aceptar" at bounding box center [711, 379] width 570 height 63
click at [567, 374] on span "Aceptar" at bounding box center [580, 379] width 61 height 17
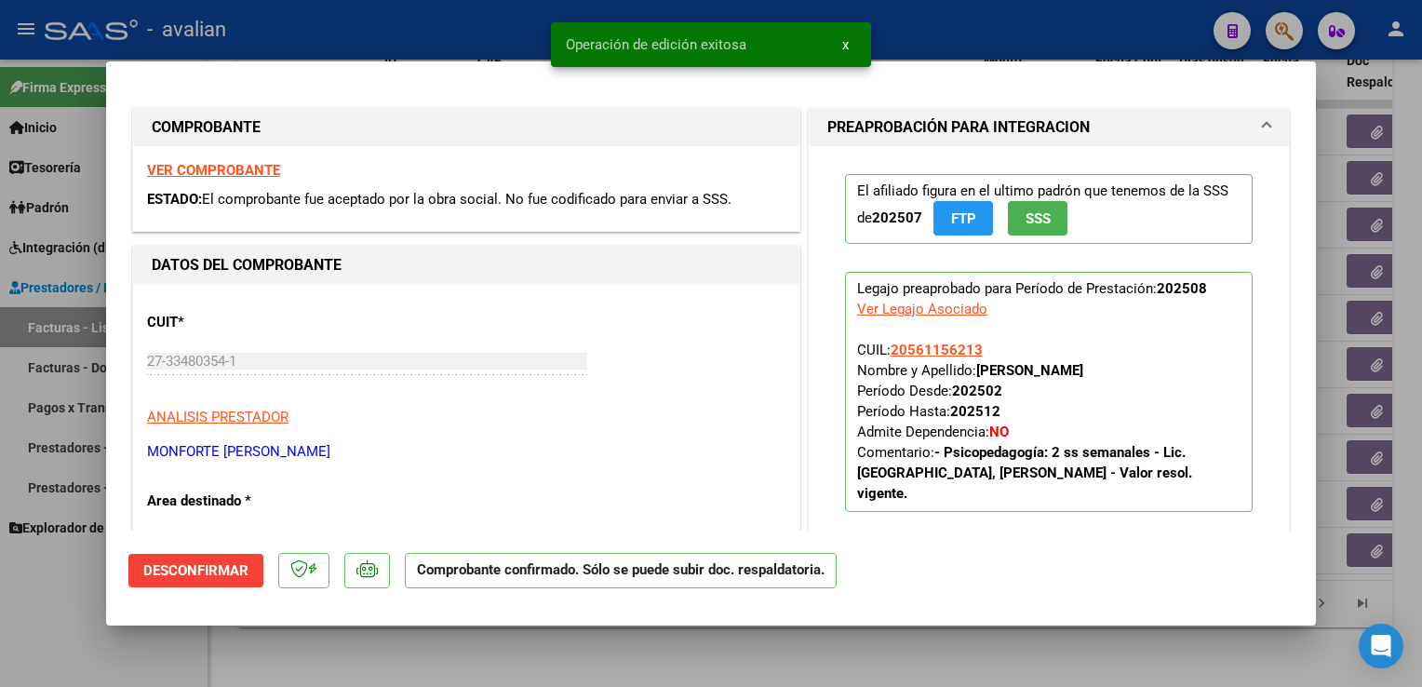
click at [353, 4] on div at bounding box center [711, 343] width 1422 height 687
type input "$ 0,00"
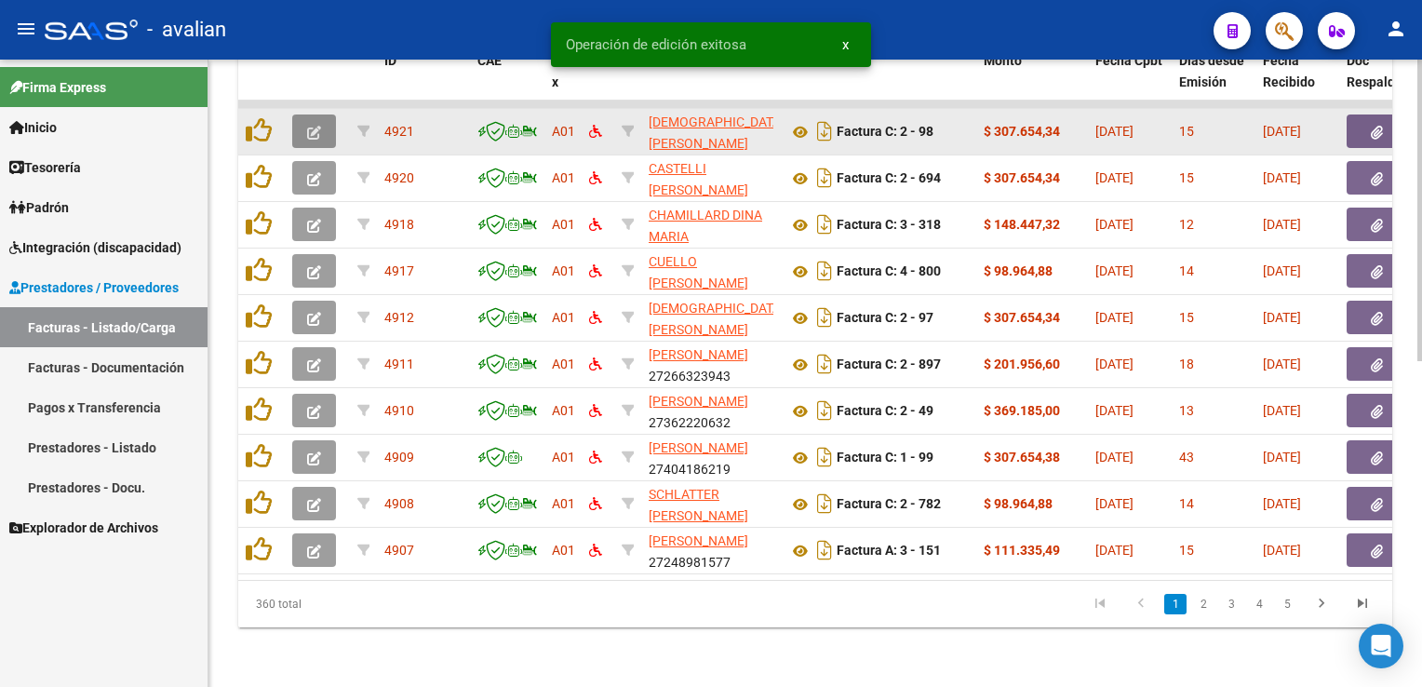
click at [324, 127] on button "button" at bounding box center [314, 131] width 44 height 34
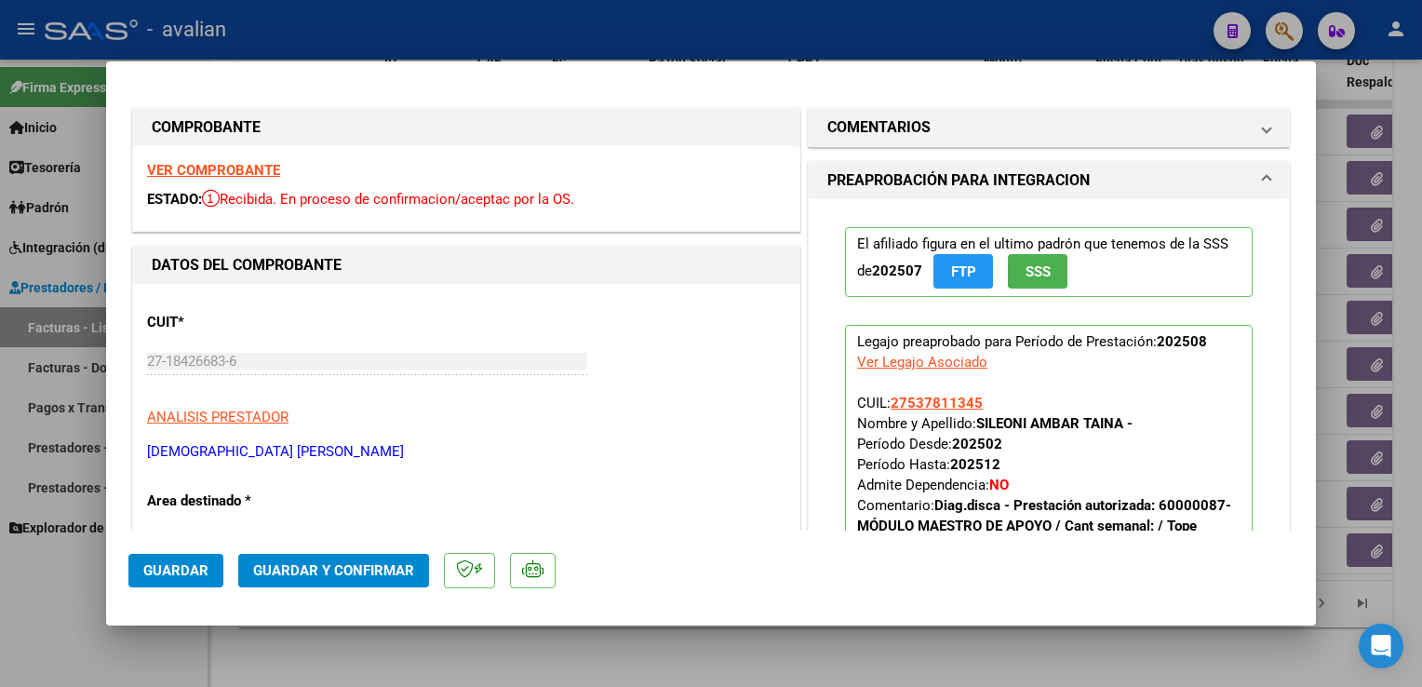
click at [255, 176] on strong "VER COMPROBANTE" at bounding box center [213, 170] width 133 height 17
click at [414, 570] on button "Guardar y Confirmar" at bounding box center [333, 571] width 191 height 34
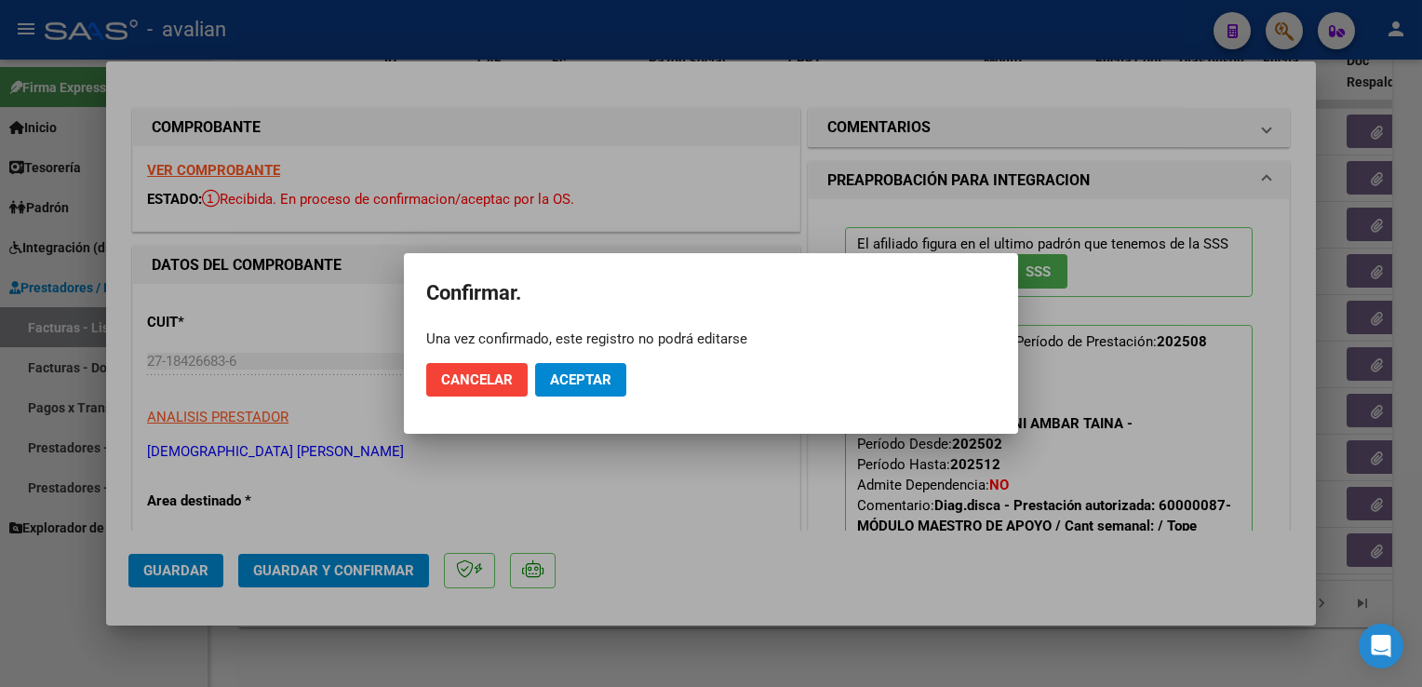
click at [582, 397] on mat-dialog-actions "Cancelar Aceptar" at bounding box center [711, 379] width 570 height 63
click at [581, 400] on mat-dialog-actions "Cancelar Aceptar" at bounding box center [711, 379] width 570 height 63
click at [578, 397] on button "Aceptar" at bounding box center [580, 380] width 91 height 34
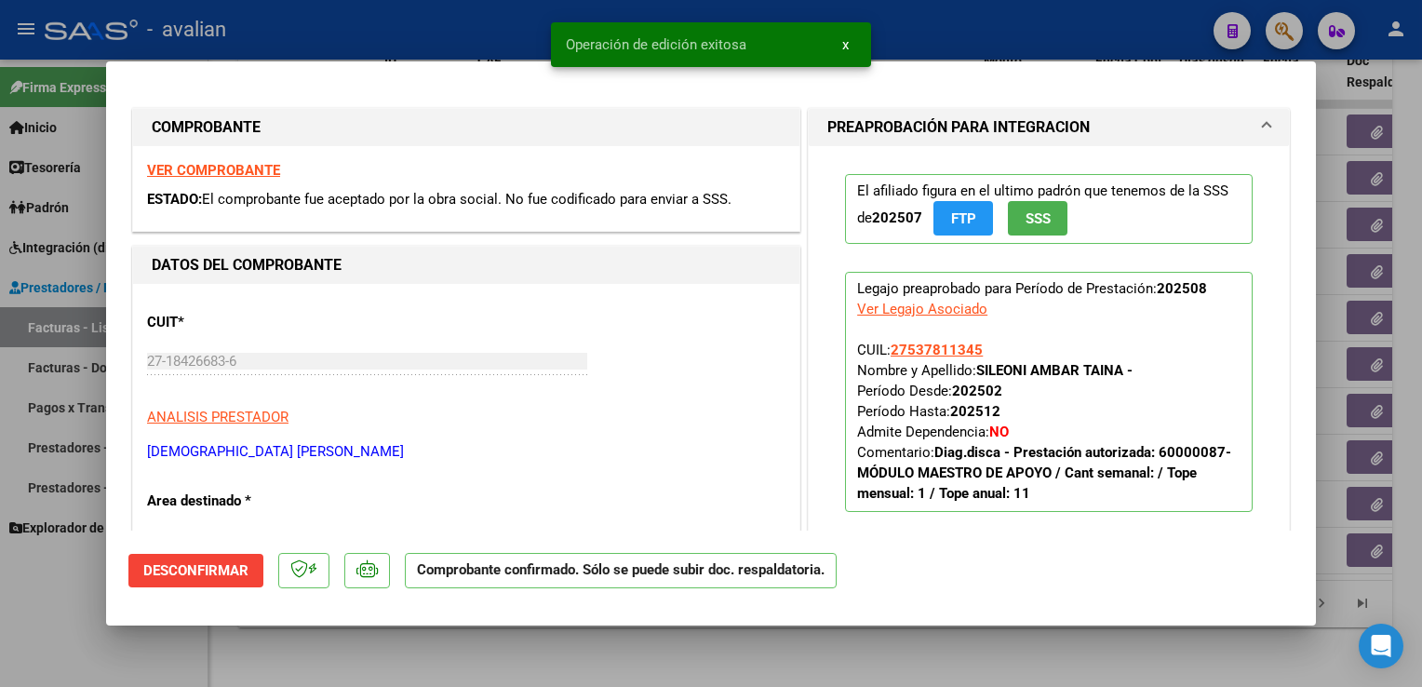
click at [443, 29] on div at bounding box center [711, 343] width 1422 height 687
type input "$ 0,00"
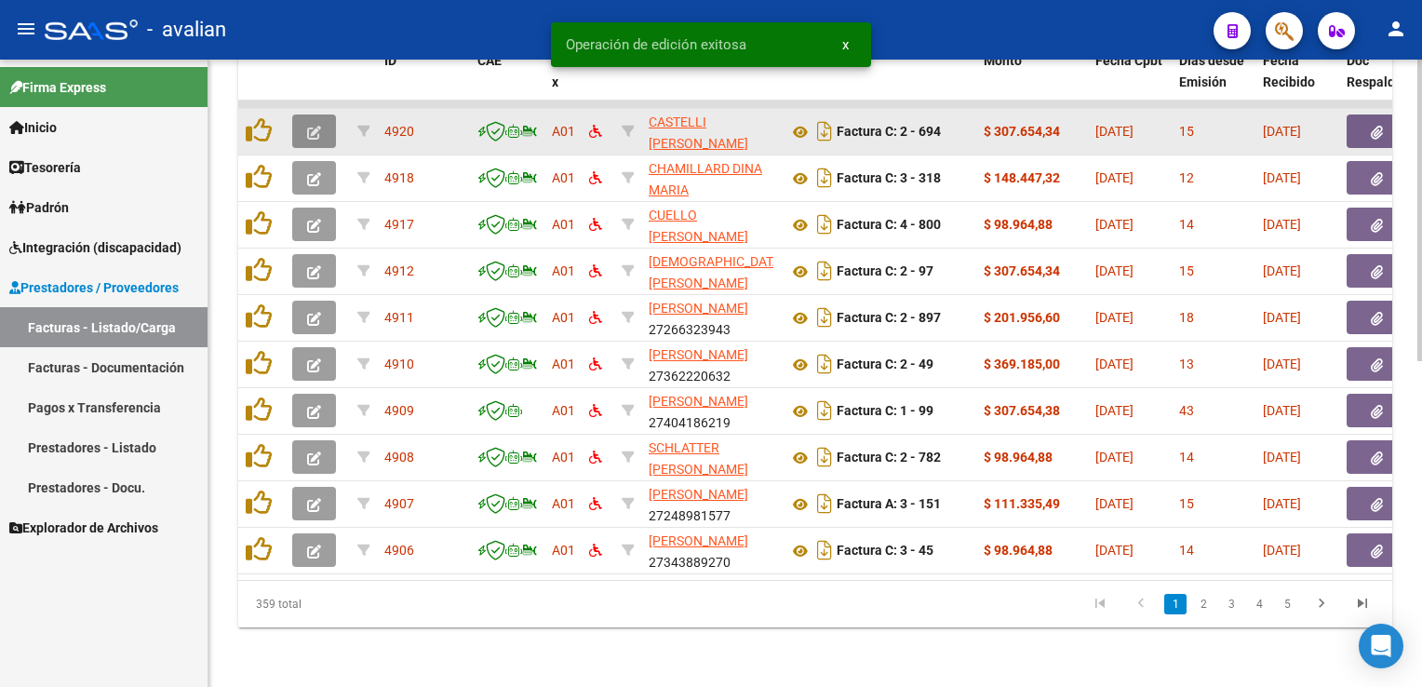
click at [316, 114] on button "button" at bounding box center [314, 131] width 44 height 34
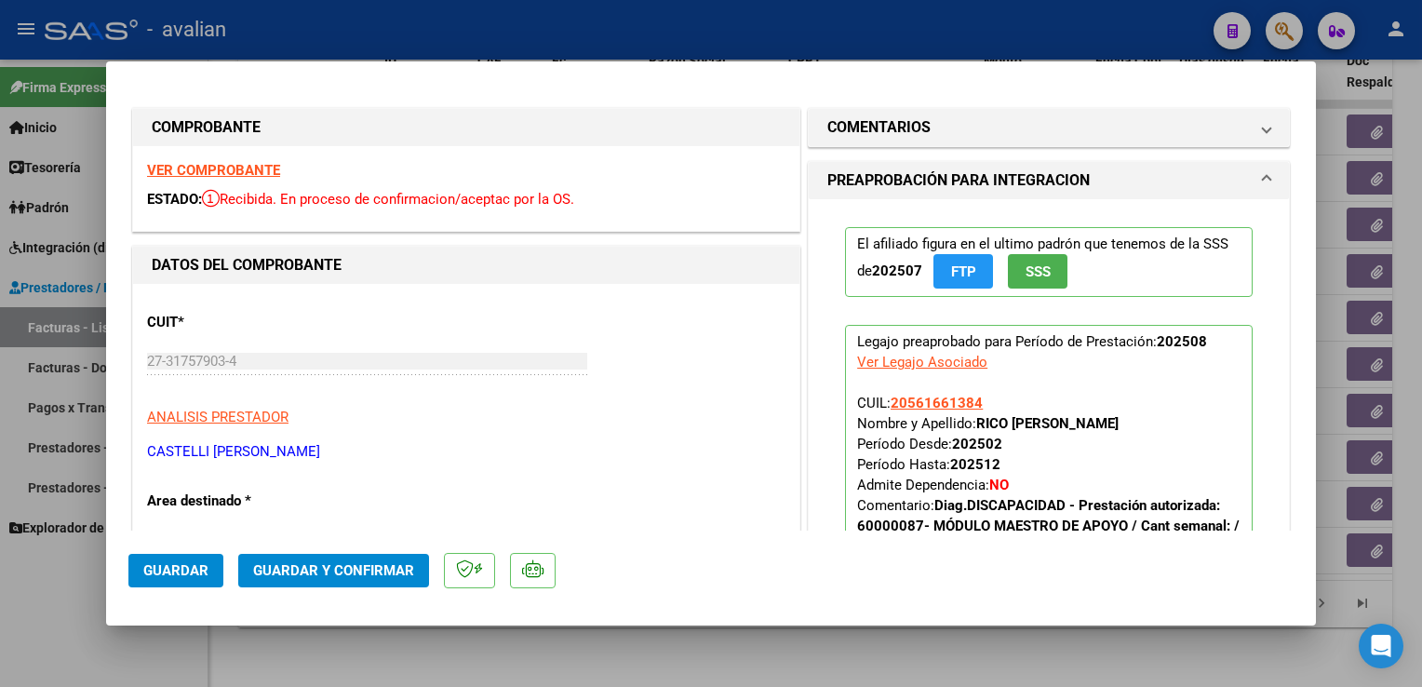
click at [164, 171] on strong "VER COMPROBANTE" at bounding box center [213, 170] width 133 height 17
click at [313, 572] on span "Guardar y Confirmar" at bounding box center [333, 570] width 161 height 17
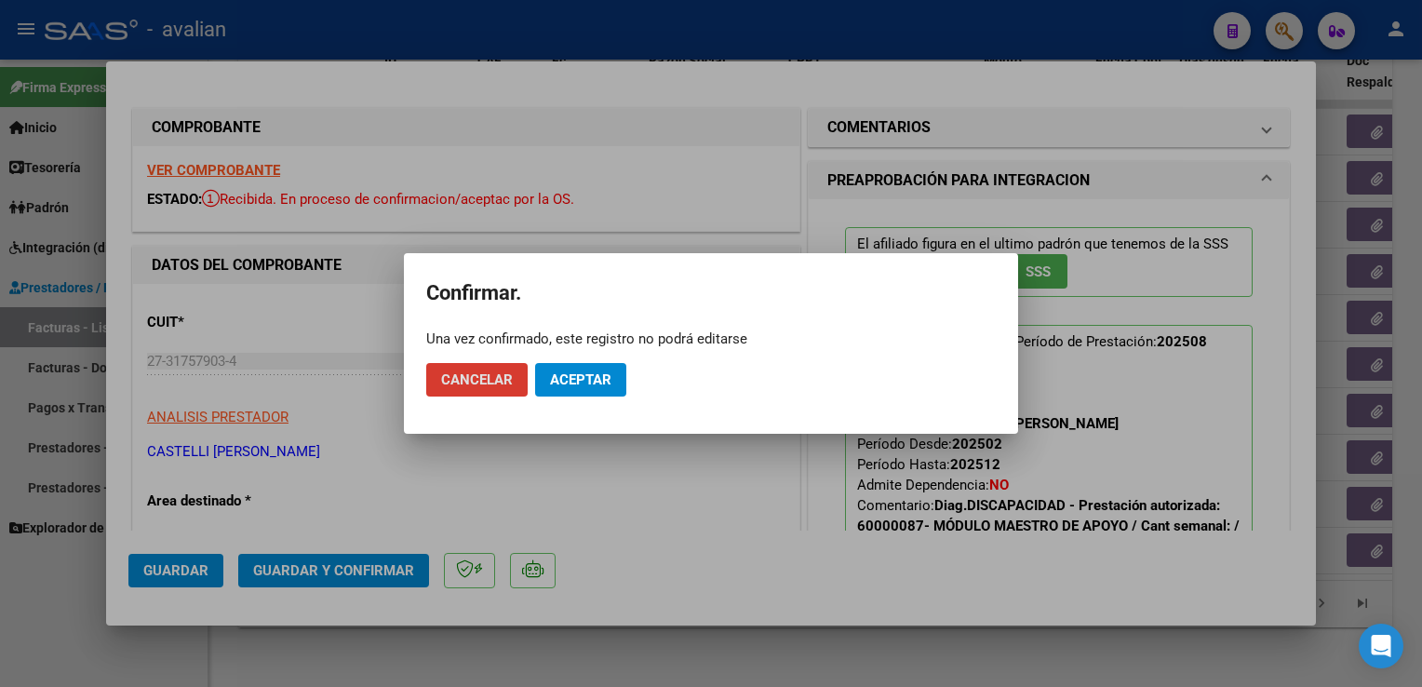
click at [589, 374] on span "Aceptar" at bounding box center [580, 379] width 61 height 17
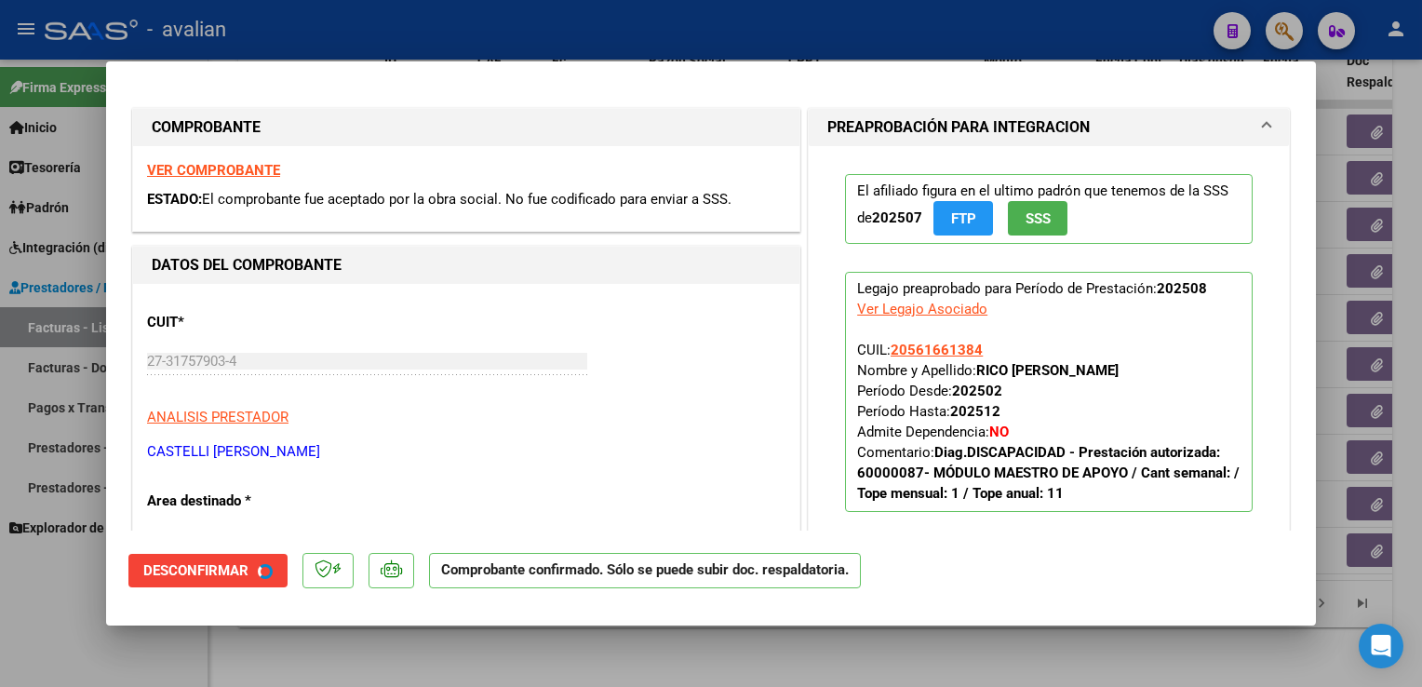
click at [383, 38] on div at bounding box center [711, 343] width 1422 height 687
type input "$ 0,00"
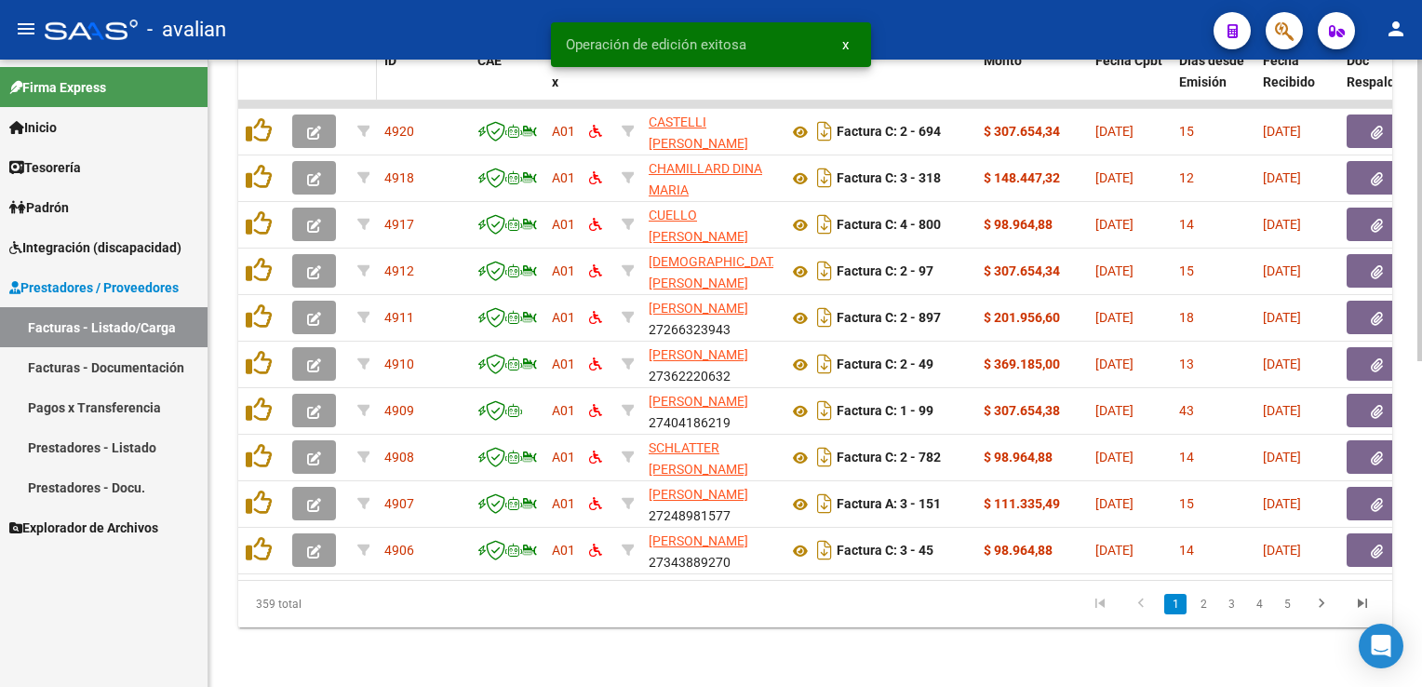
click at [372, 64] on span at bounding box center [373, 82] width 8 height 82
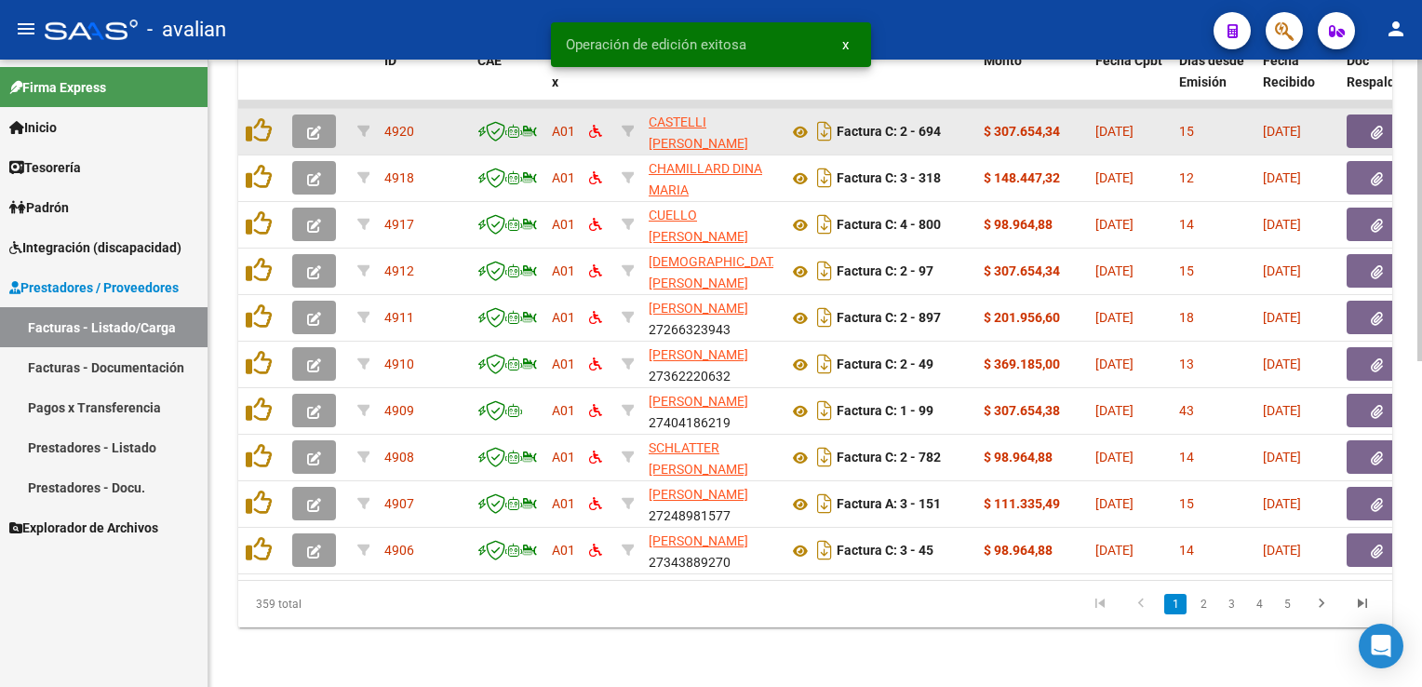
click at [316, 126] on icon "button" at bounding box center [314, 133] width 14 height 14
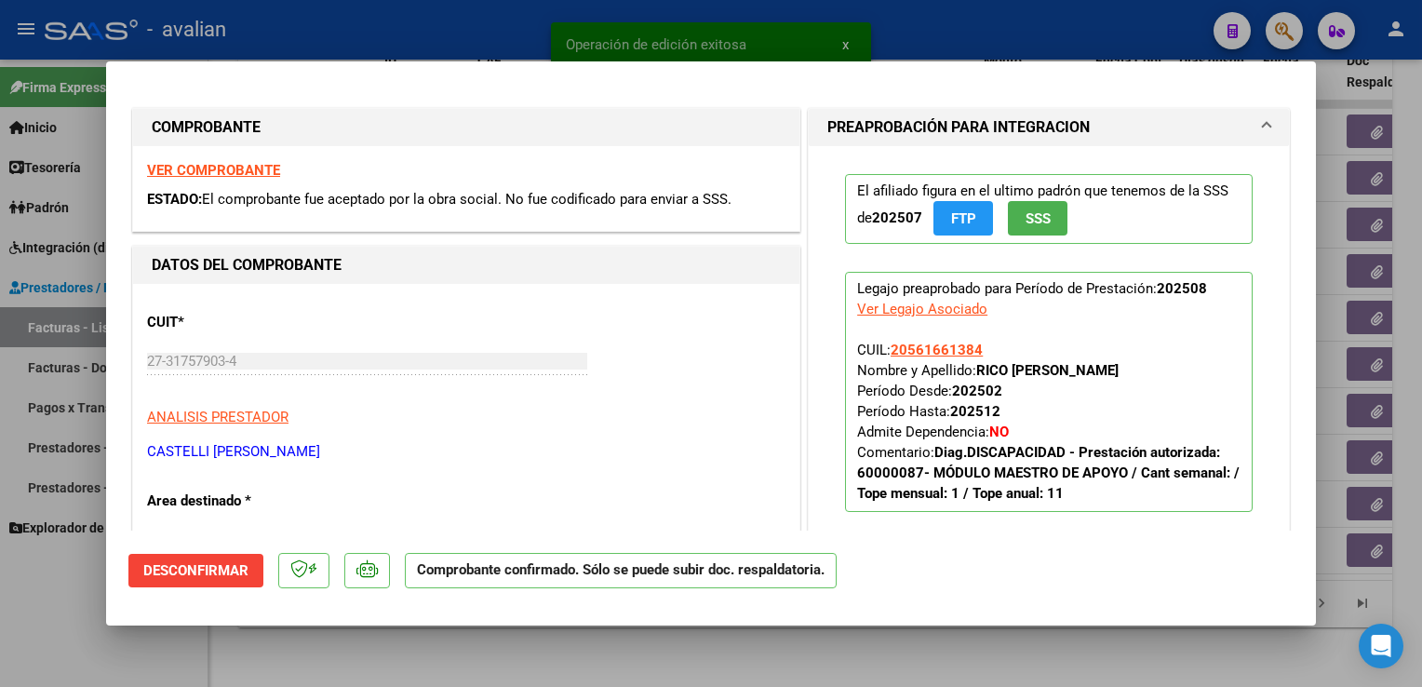
click at [238, 180] on div "VER COMPROBANTE ESTADO: El comprobante fue aceptado por la obra social. No fue …" at bounding box center [466, 188] width 666 height 85
click at [237, 176] on strong "VER COMPROBANTE" at bounding box center [213, 170] width 133 height 17
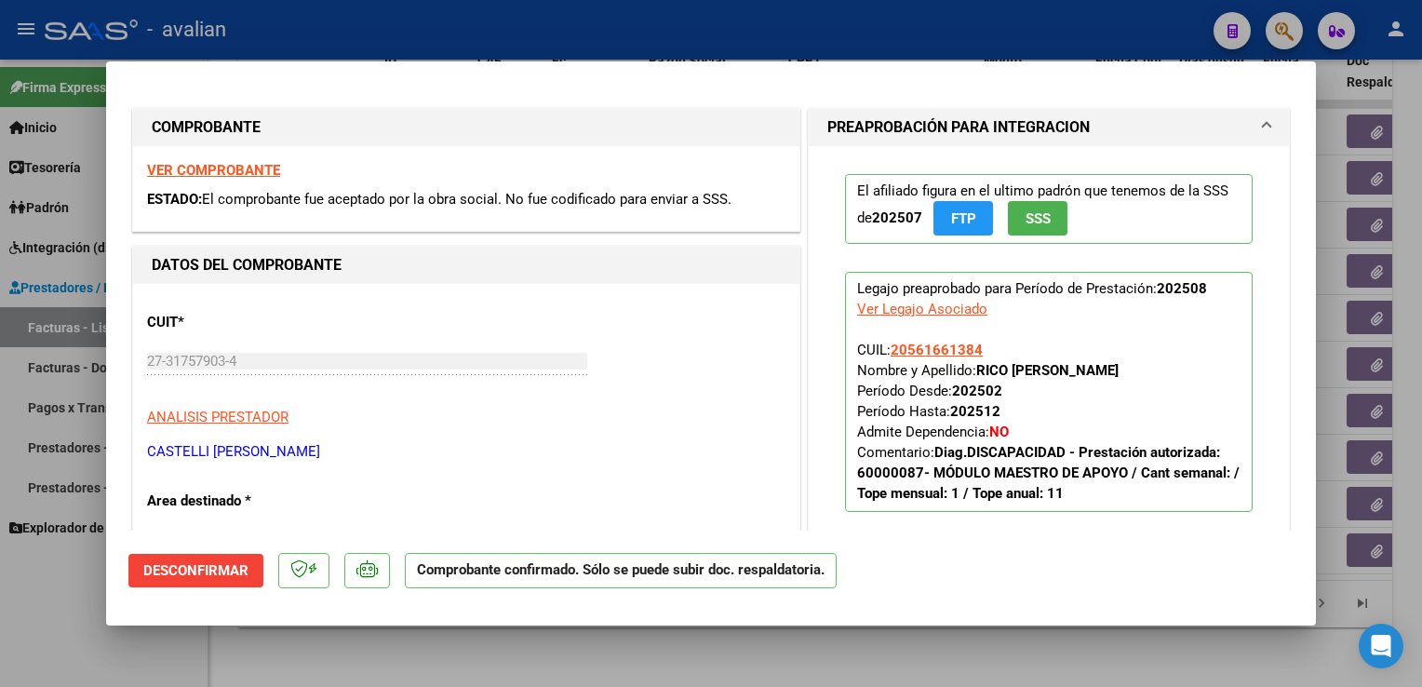
click at [384, 25] on div at bounding box center [711, 343] width 1422 height 687
type input "$ 0,00"
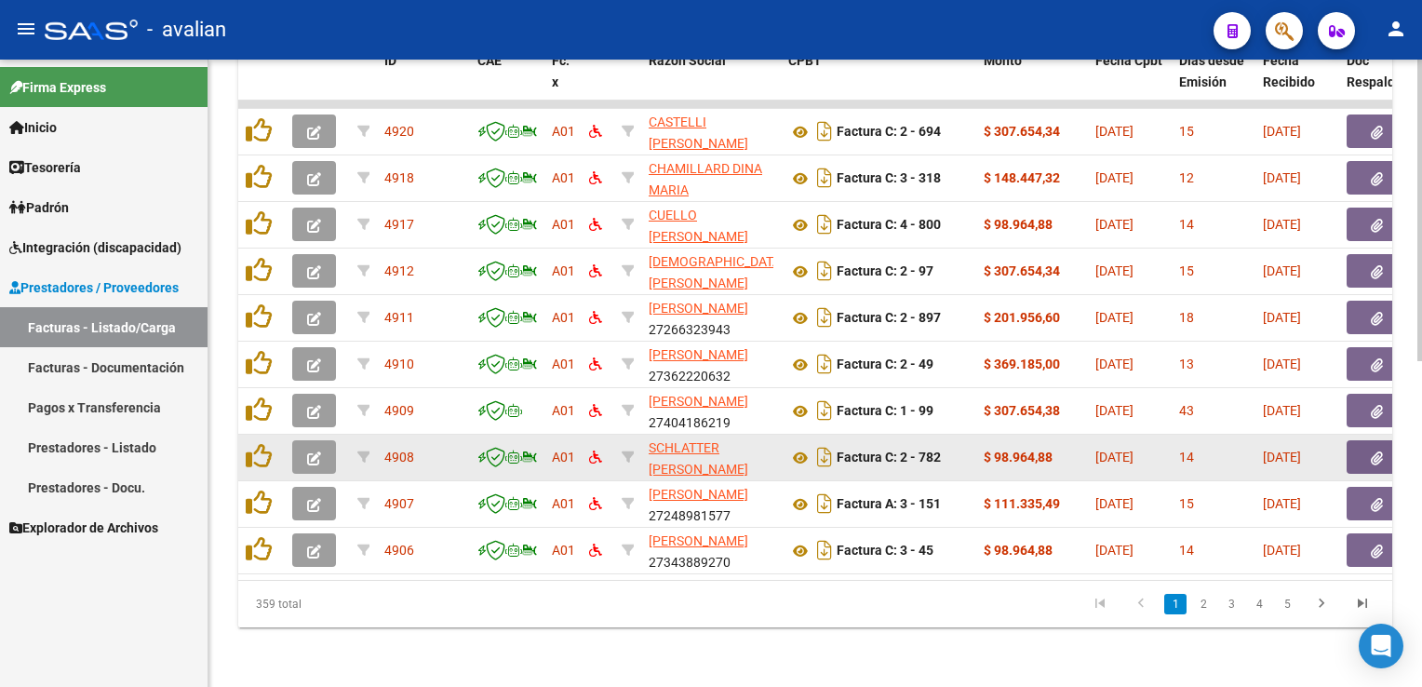
click at [310, 451] on icon "button" at bounding box center [314, 458] width 14 height 14
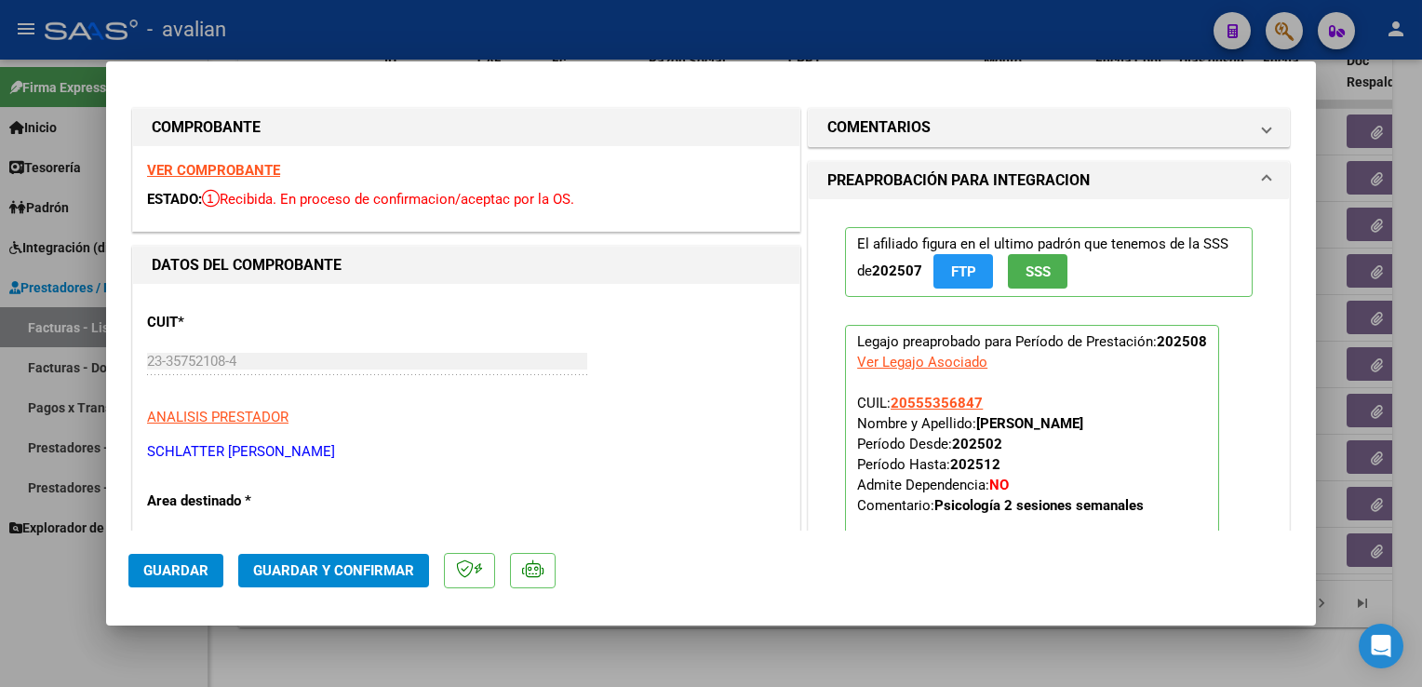
click at [229, 175] on strong "VER COMPROBANTE" at bounding box center [213, 170] width 133 height 17
click at [292, 571] on span "Guardar y Confirmar" at bounding box center [333, 570] width 161 height 17
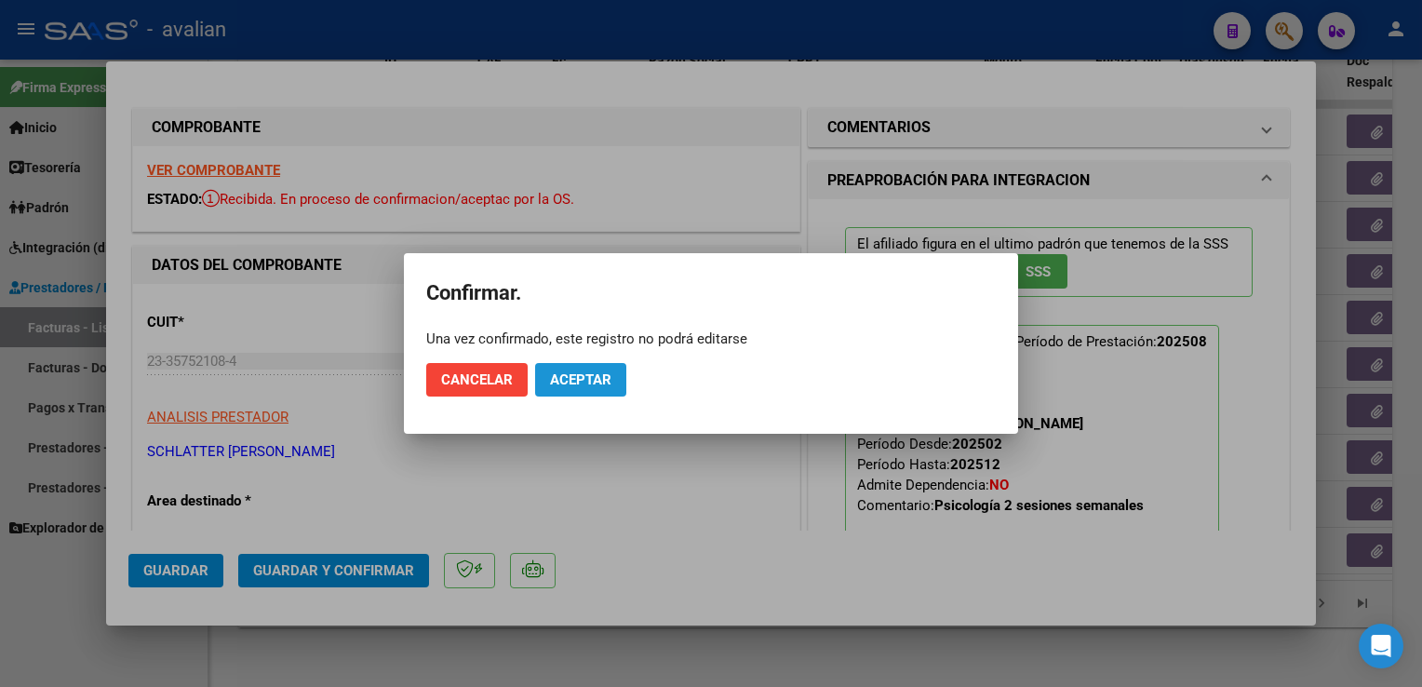
click at [577, 389] on button "Aceptar" at bounding box center [580, 380] width 91 height 34
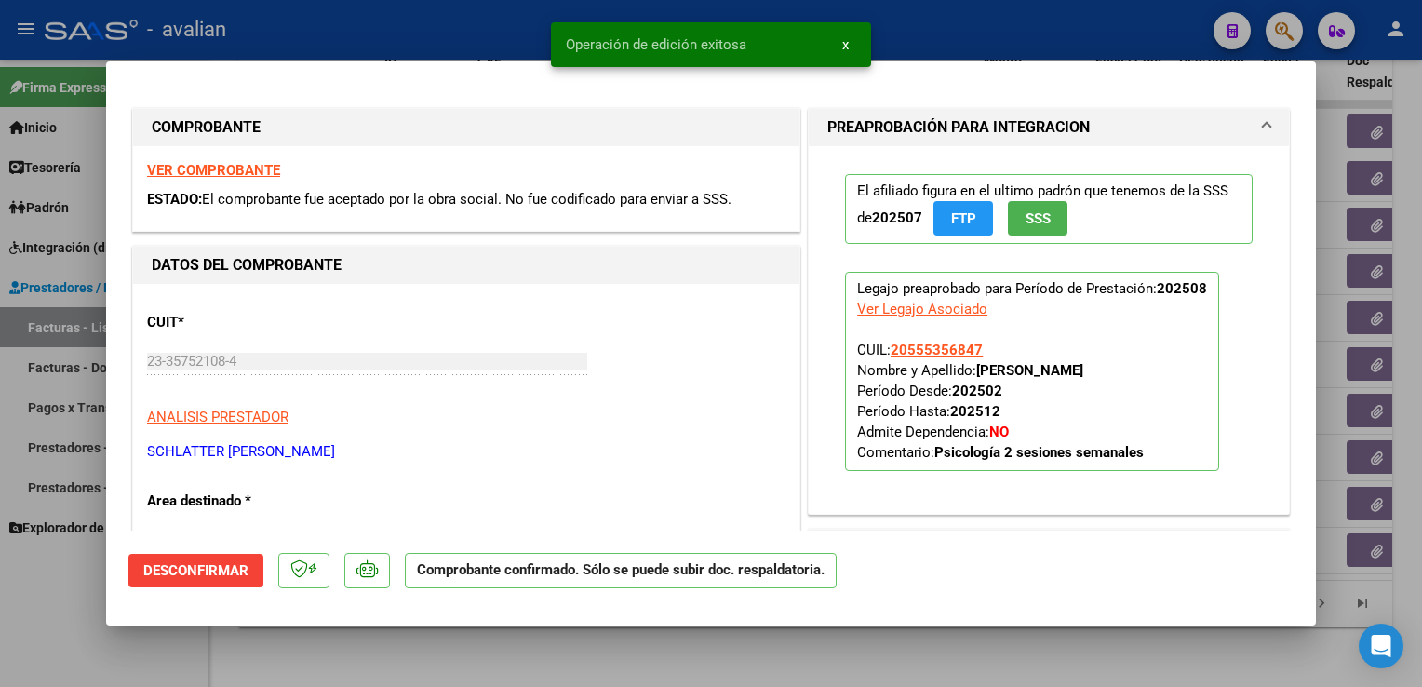
click at [435, 32] on div at bounding box center [711, 343] width 1422 height 687
type input "$ 0,00"
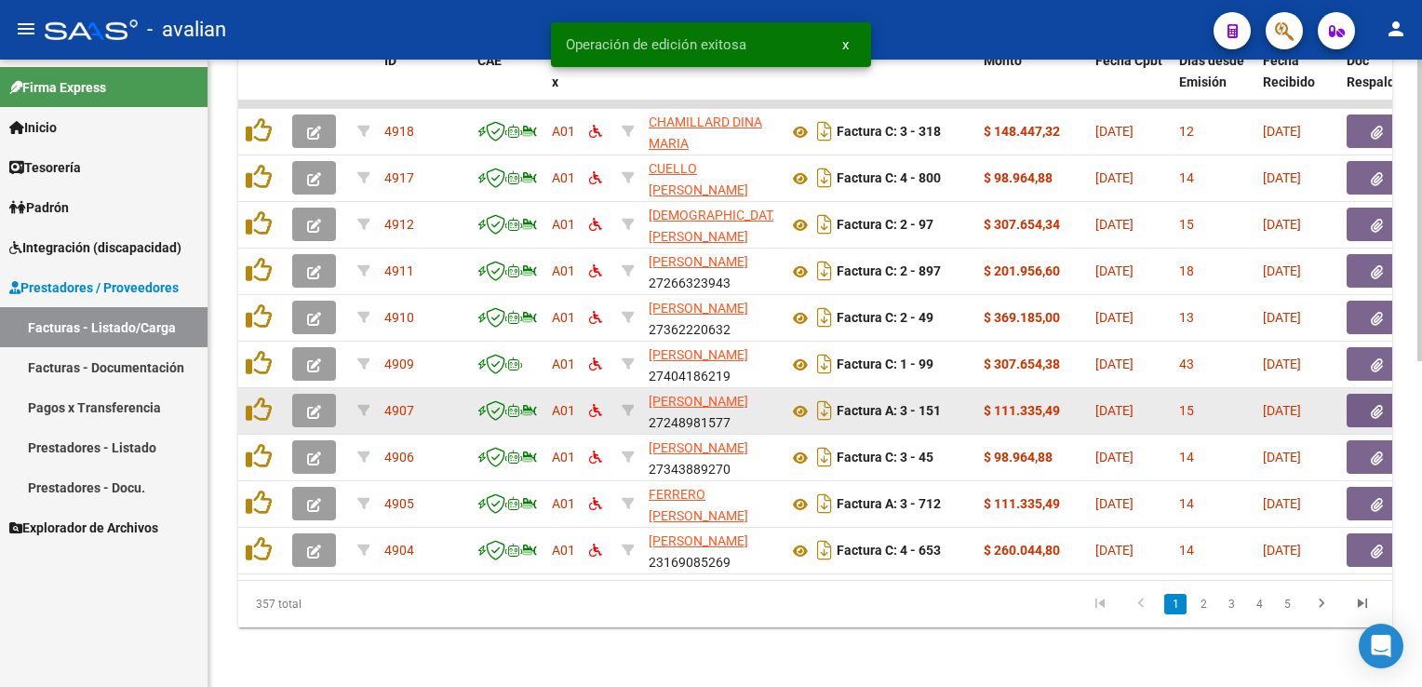
click at [307, 405] on icon "button" at bounding box center [314, 412] width 14 height 14
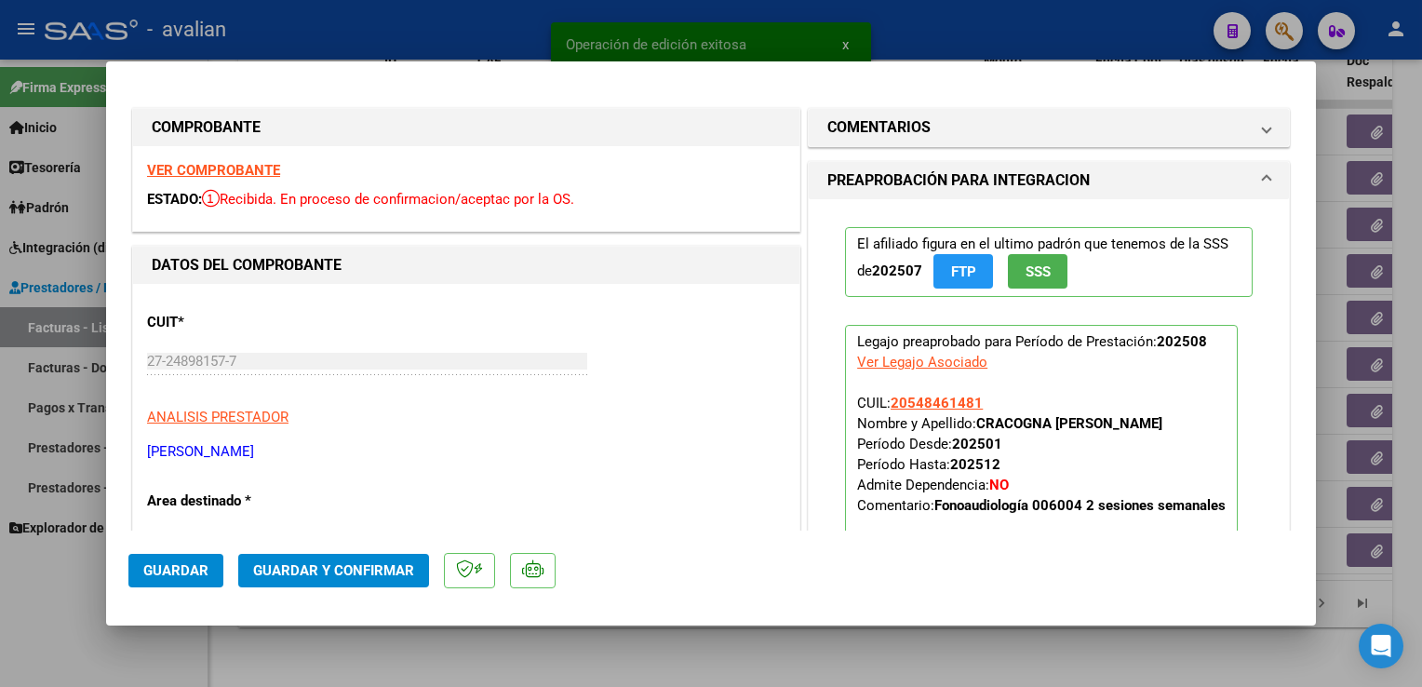
click at [205, 173] on strong "VER COMPROBANTE" at bounding box center [213, 170] width 133 height 17
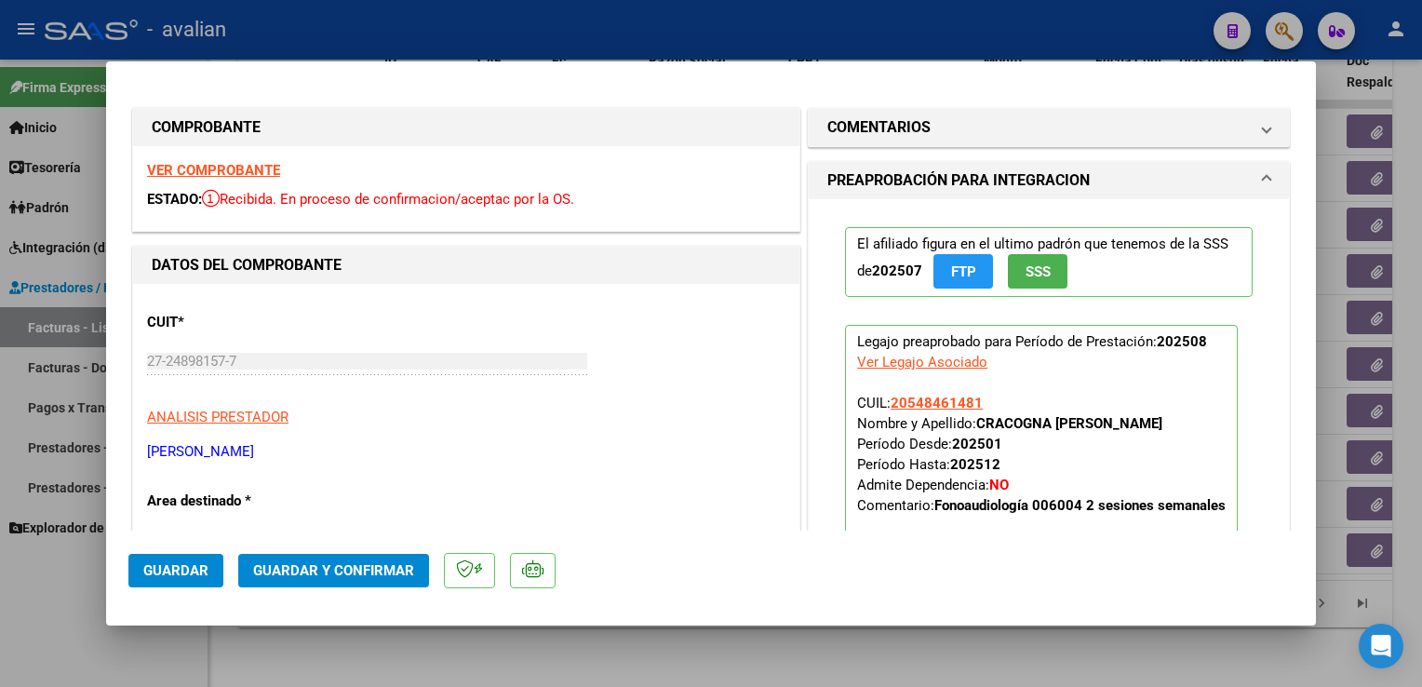
click at [382, 572] on span "Guardar y Confirmar" at bounding box center [333, 570] width 161 height 17
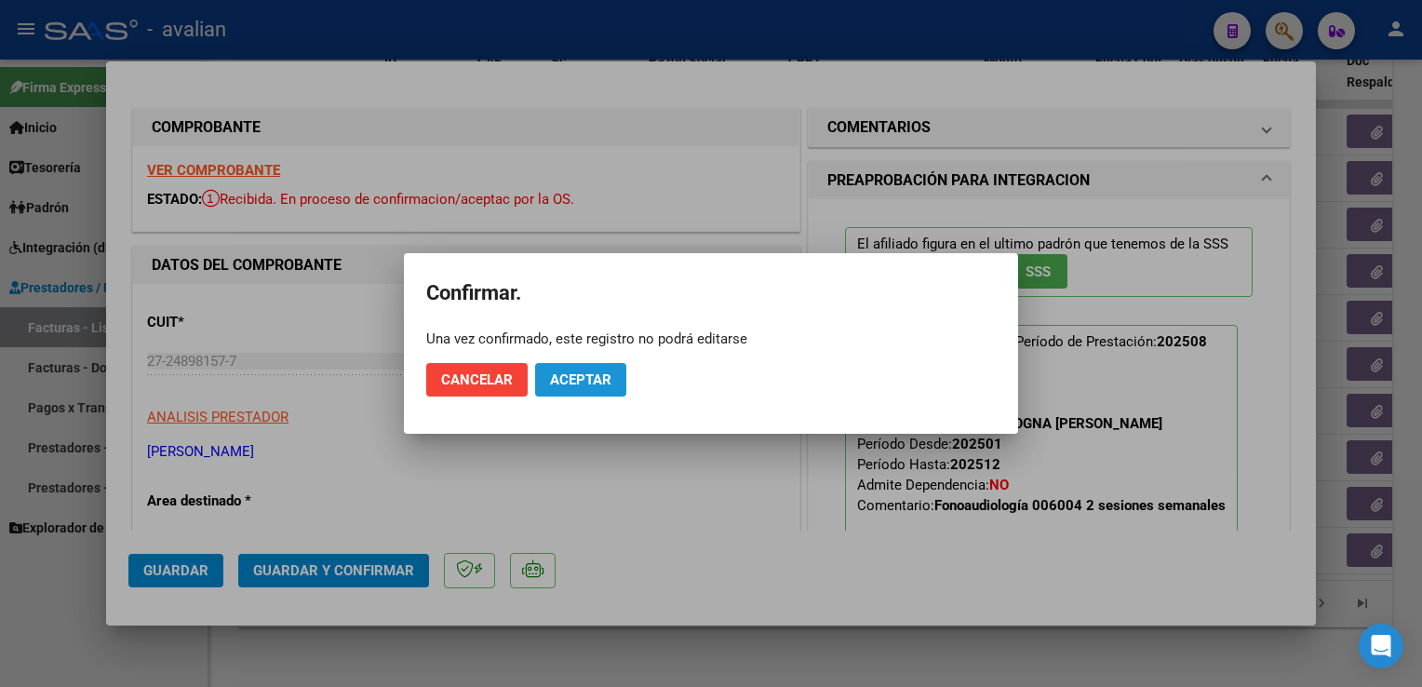
click at [570, 376] on span "Aceptar" at bounding box center [580, 379] width 61 height 17
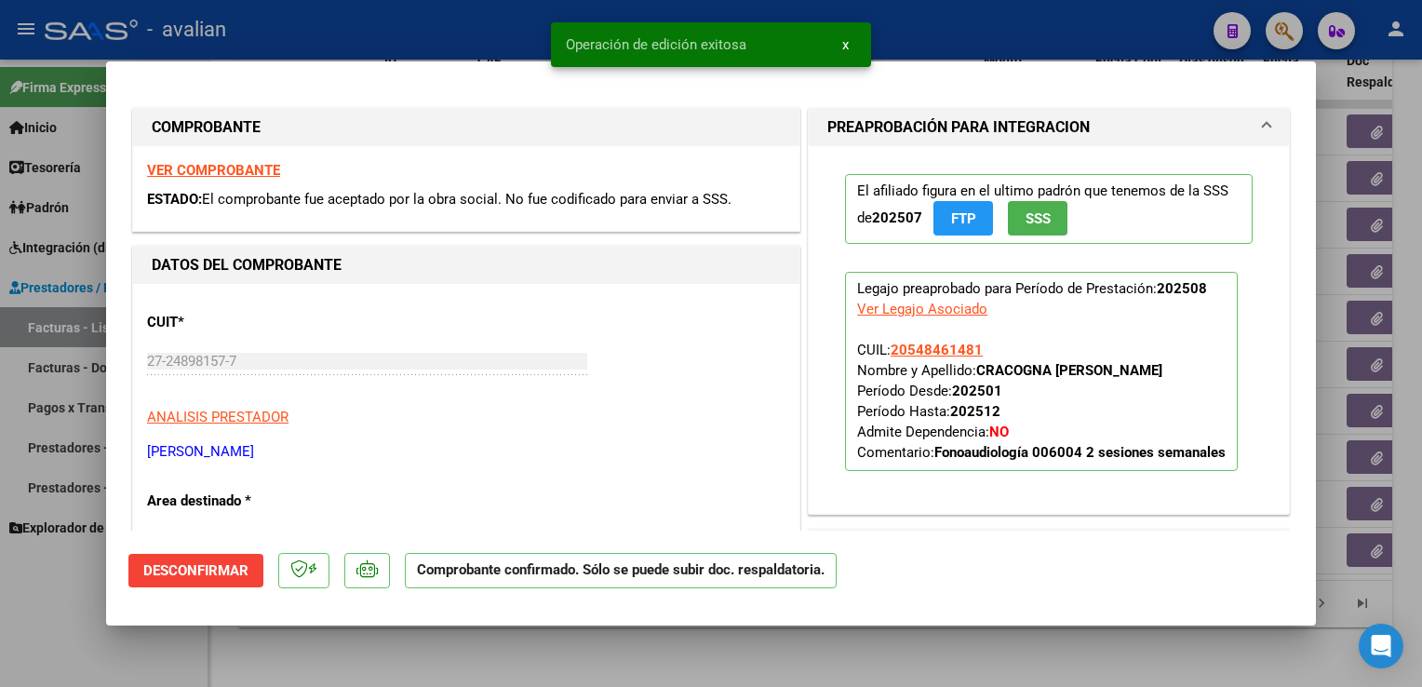
click at [464, 54] on div at bounding box center [711, 343] width 1422 height 687
type input "$ 0,00"
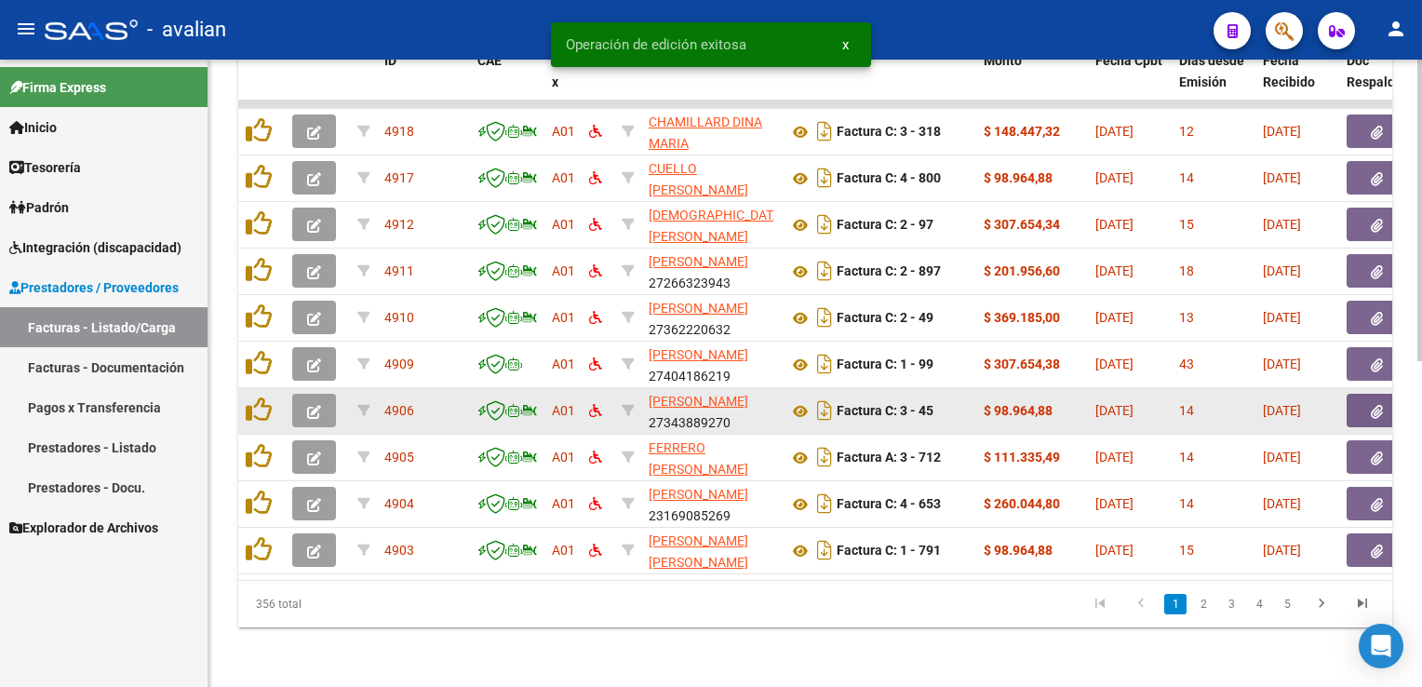
click at [320, 394] on button "button" at bounding box center [314, 411] width 44 height 34
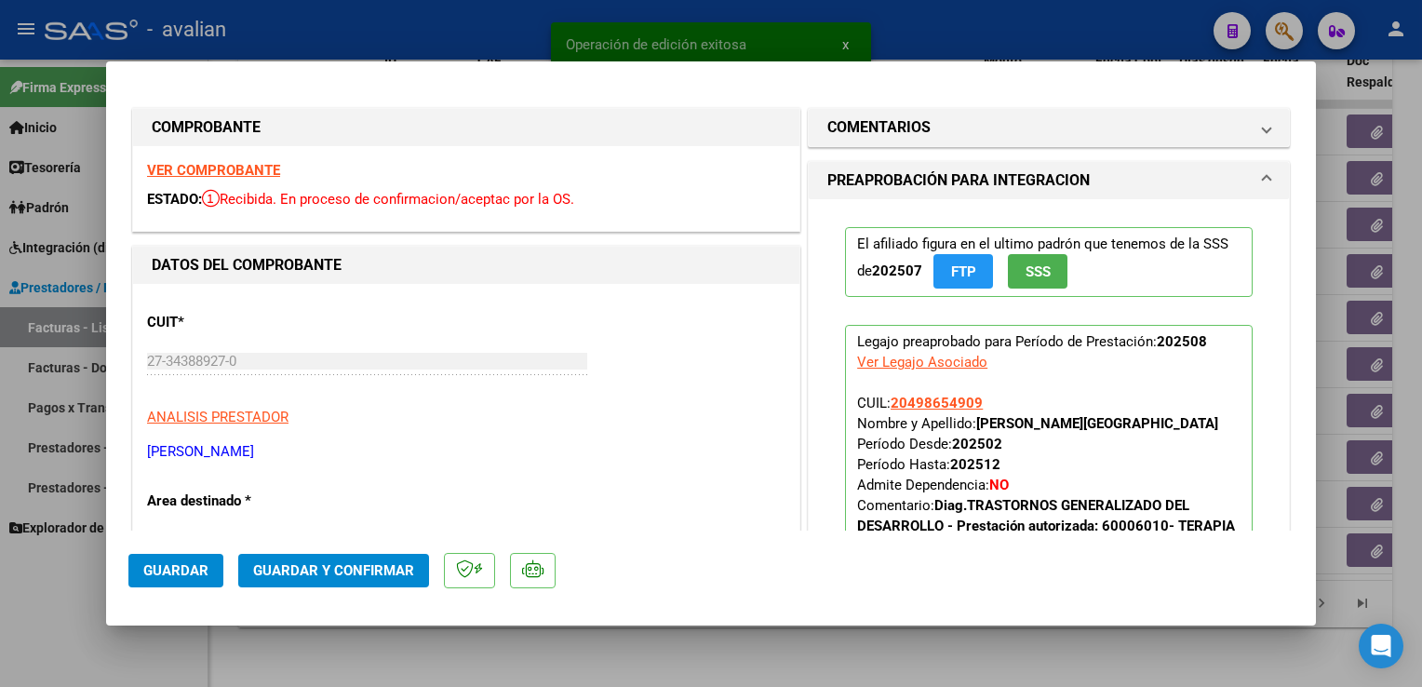
click at [275, 170] on strong "VER COMPROBANTE" at bounding box center [213, 170] width 133 height 17
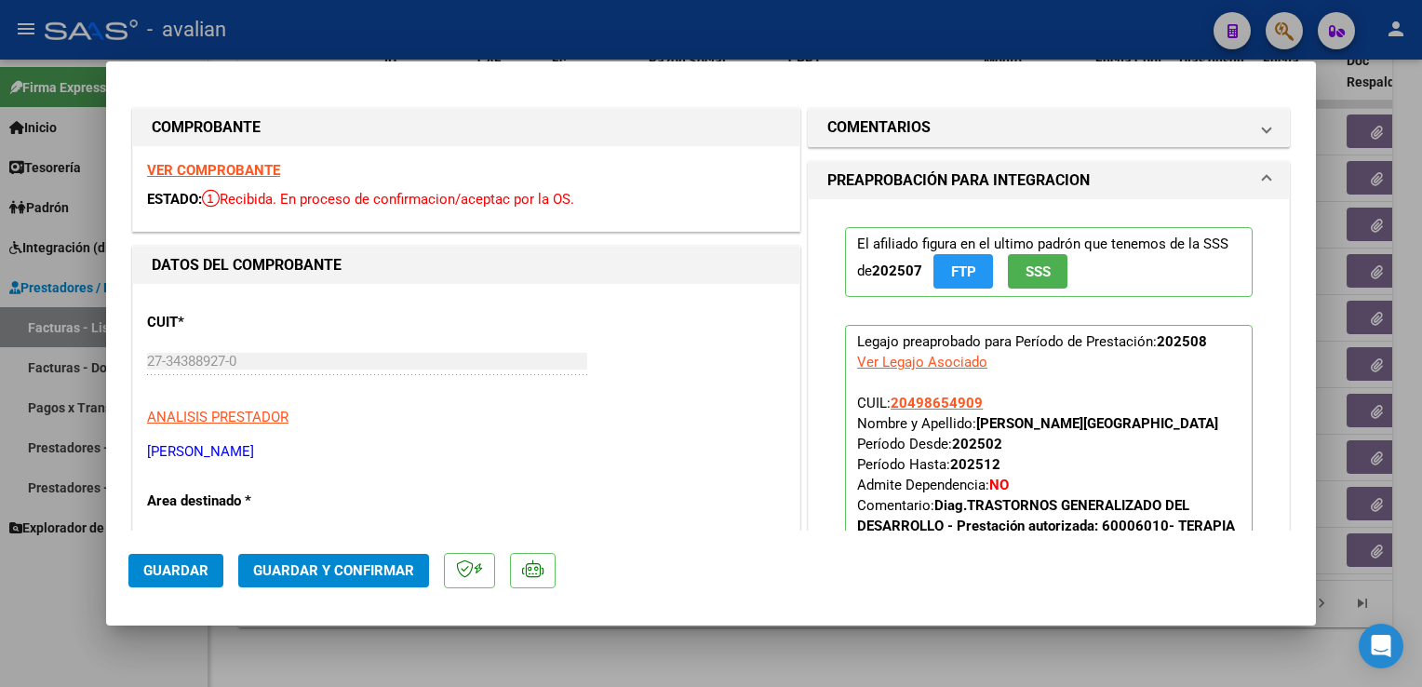
click at [363, 572] on span "Guardar y Confirmar" at bounding box center [333, 570] width 161 height 17
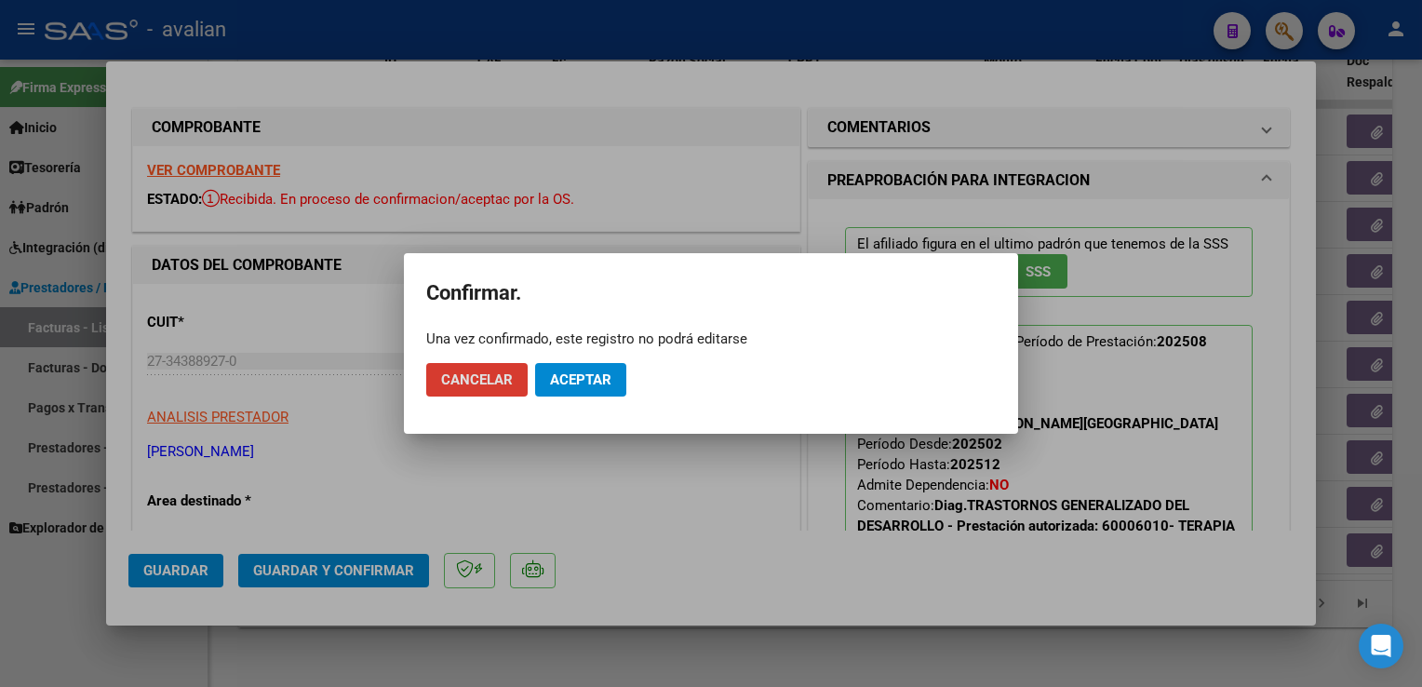
click at [588, 371] on span "Aceptar" at bounding box center [580, 379] width 61 height 17
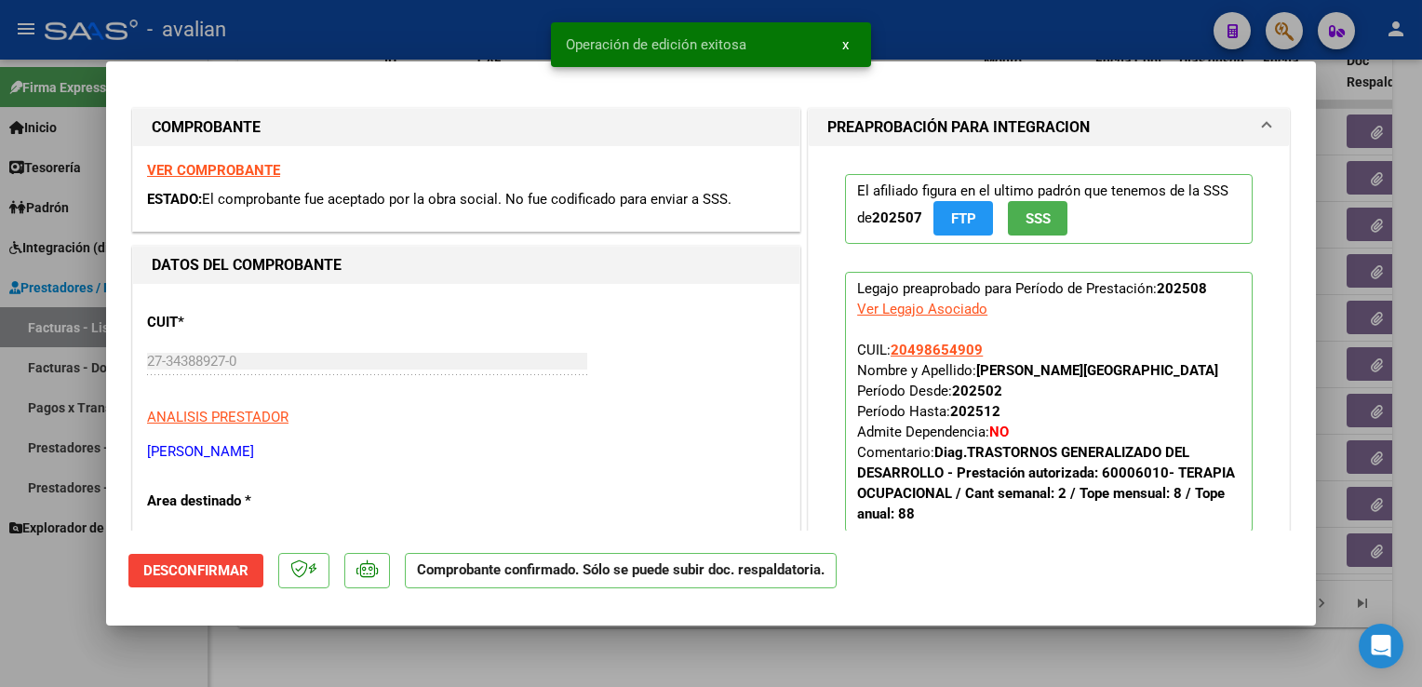
click at [411, 41] on div at bounding box center [711, 343] width 1422 height 687
type input "$ 0,00"
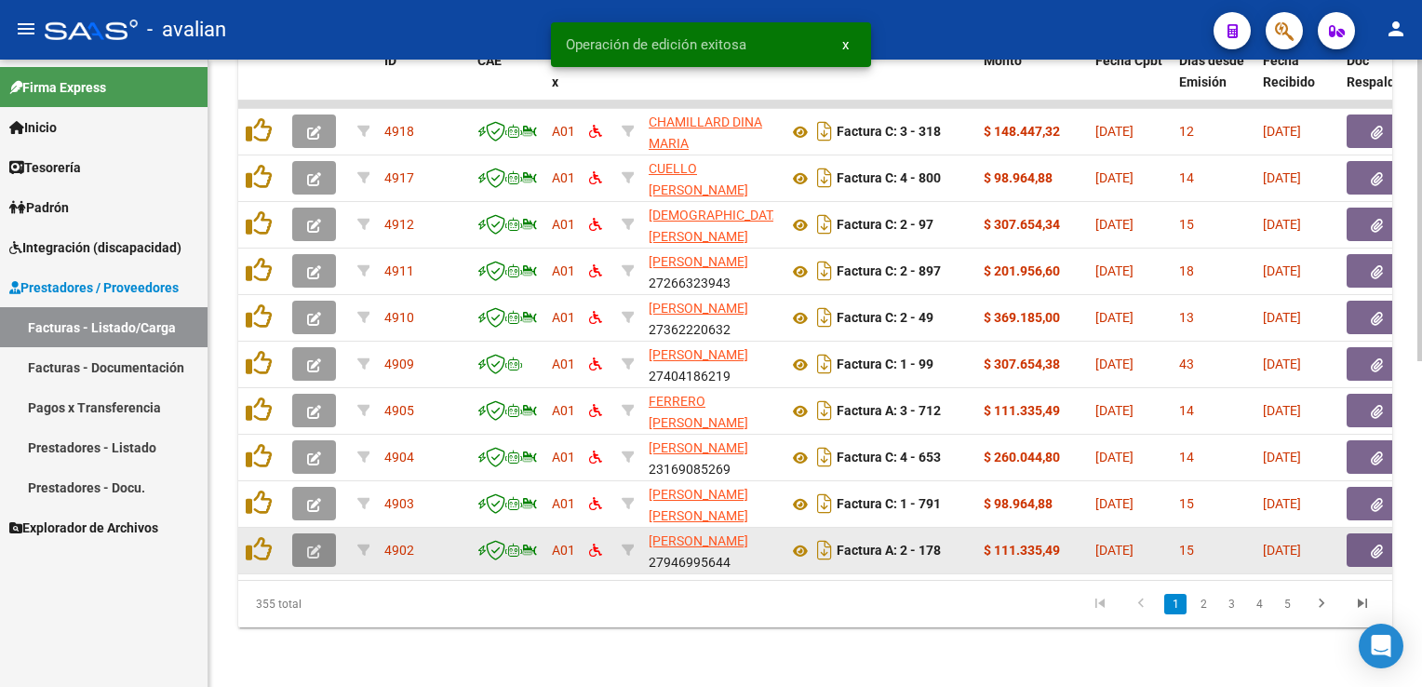
click at [320, 548] on button "button" at bounding box center [314, 550] width 44 height 34
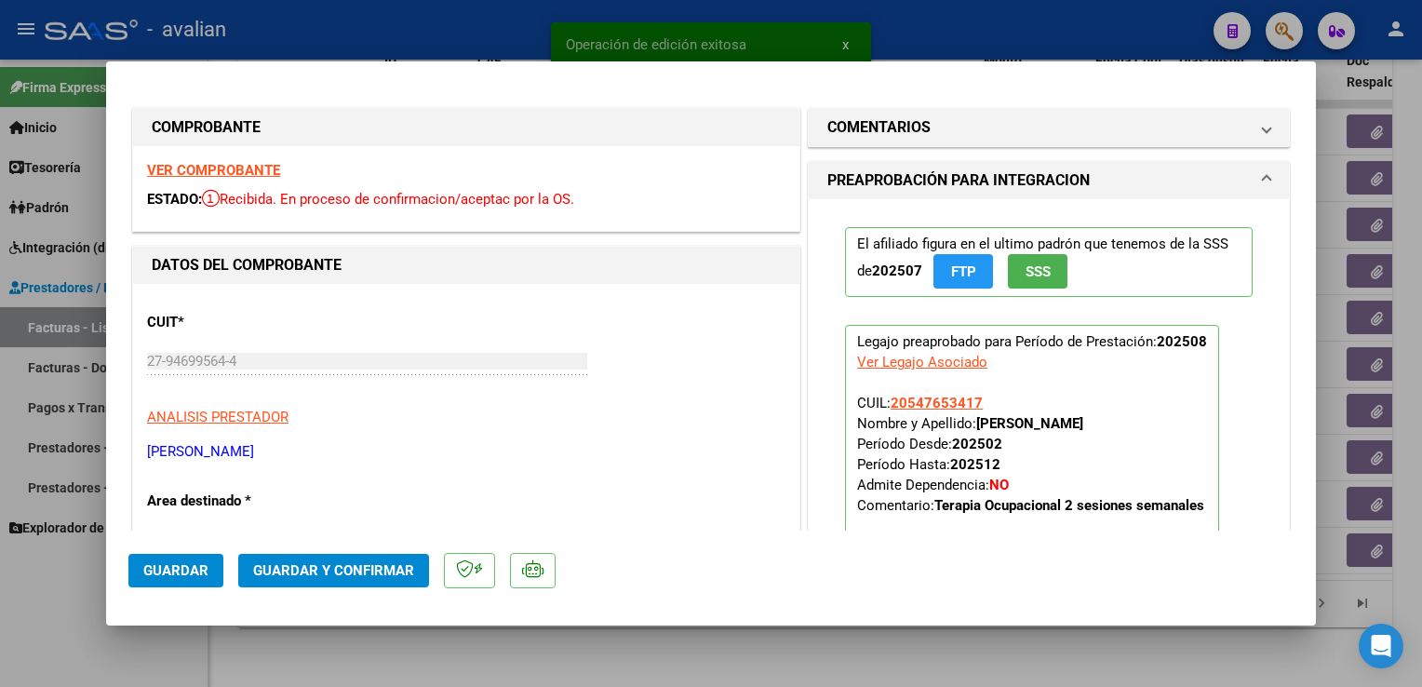
click at [236, 181] on div "VER COMPROBANTE ESTADO: Recibida. En proceso de confirmacion/aceptac por la OS." at bounding box center [466, 188] width 666 height 85
click at [233, 178] on strong "VER COMPROBANTE" at bounding box center [213, 170] width 133 height 17
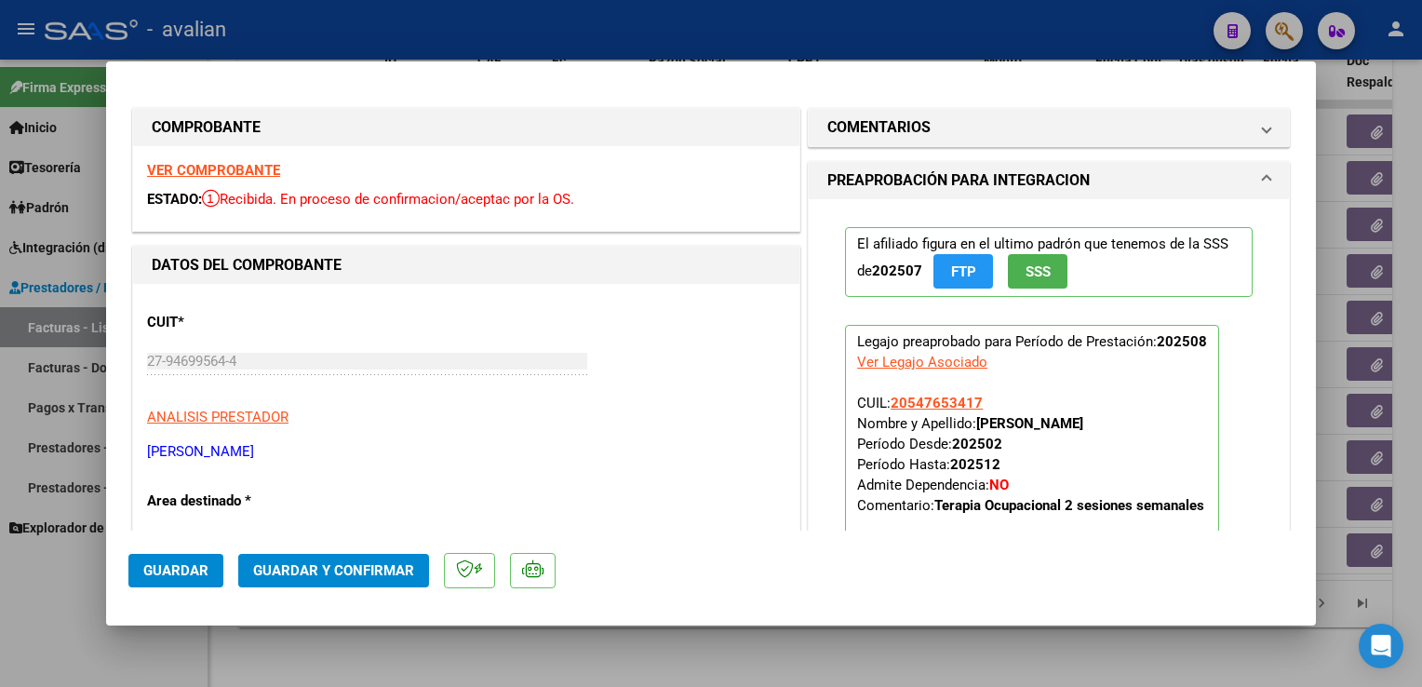
click at [351, 559] on button "Guardar y Confirmar" at bounding box center [333, 571] width 191 height 34
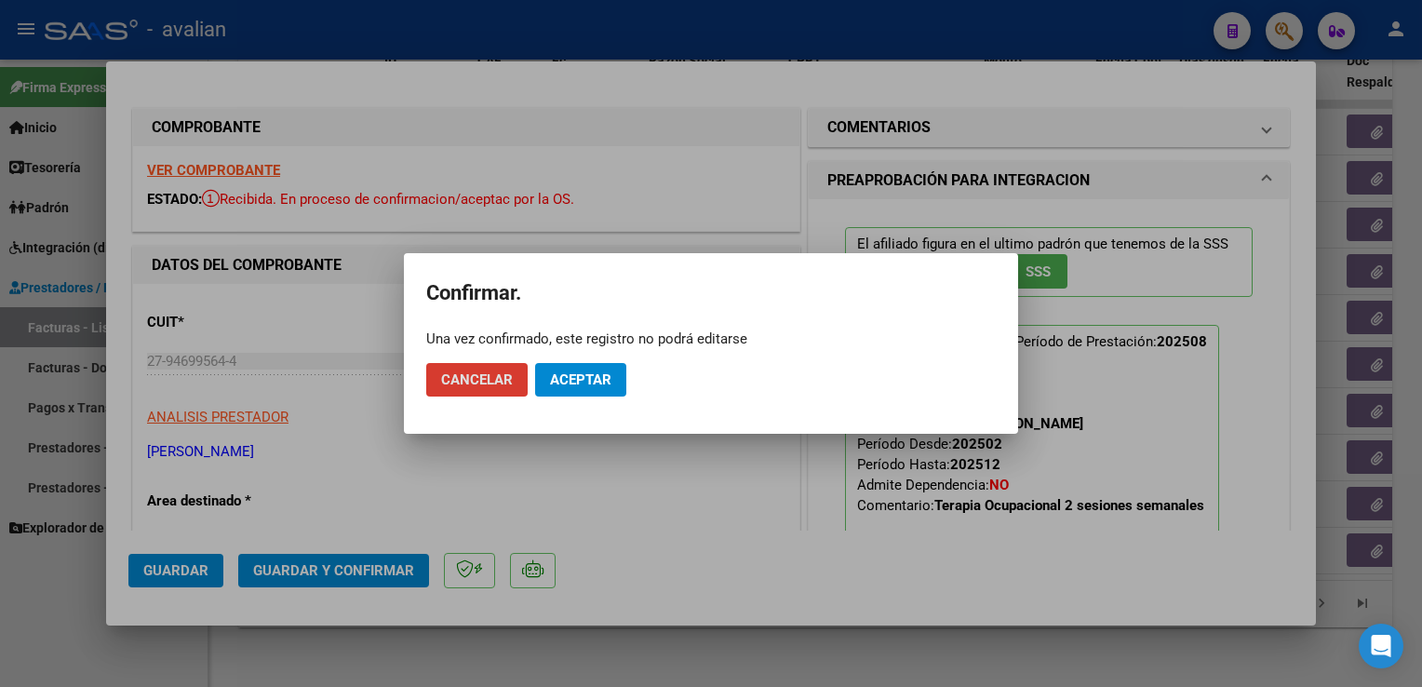
click at [581, 380] on span "Aceptar" at bounding box center [580, 379] width 61 height 17
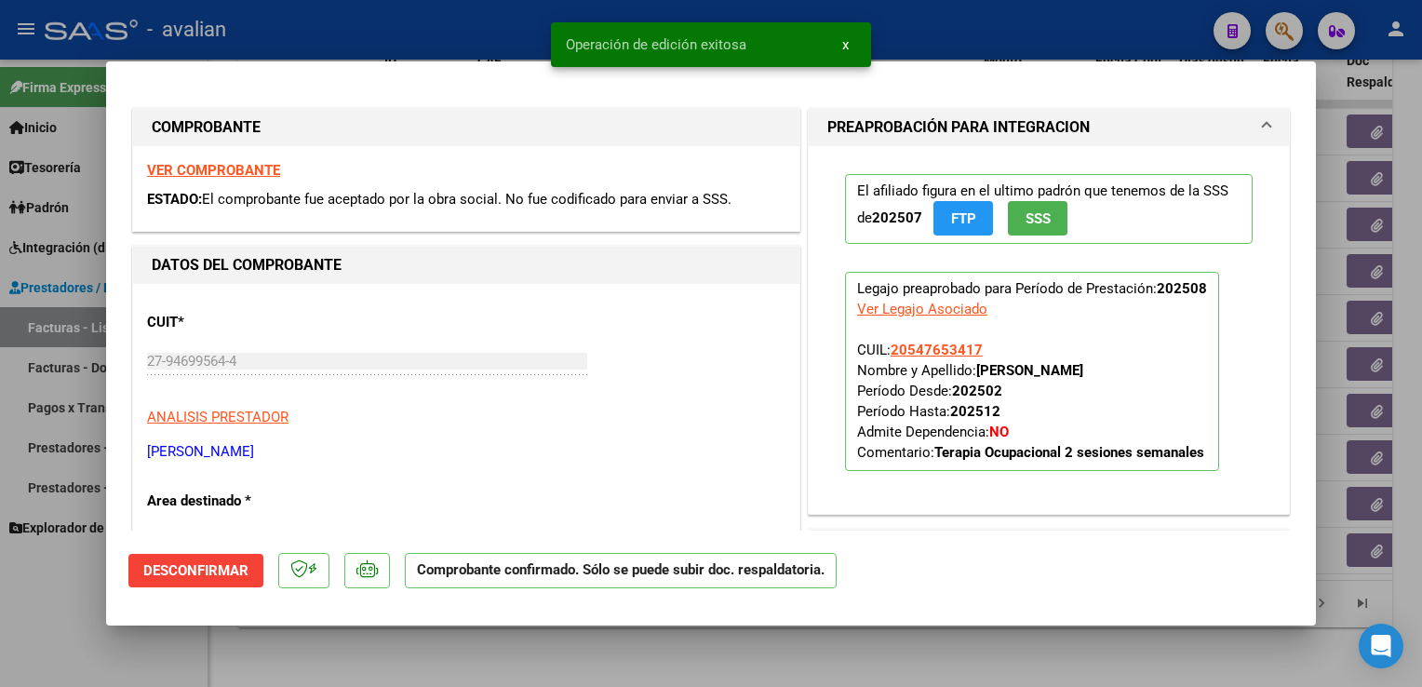
click at [448, 20] on div at bounding box center [711, 343] width 1422 height 687
type input "$ 0,00"
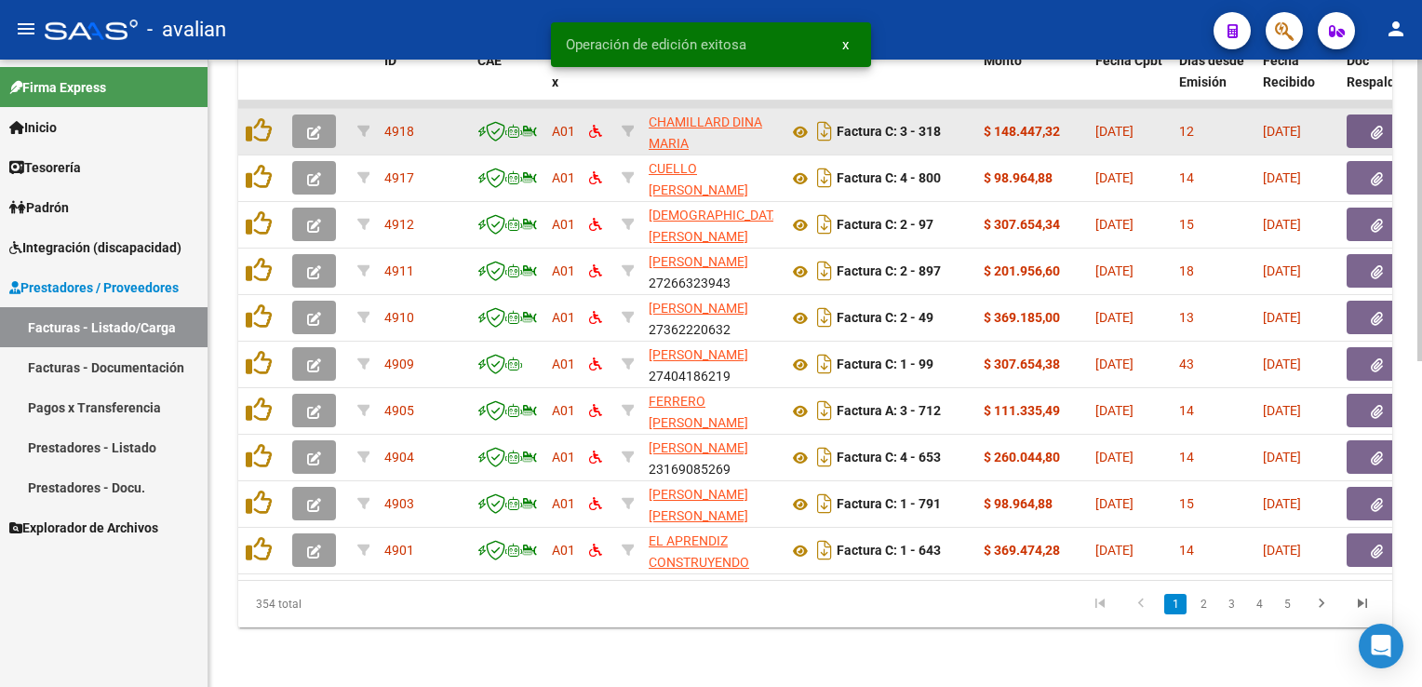
click at [318, 126] on icon "button" at bounding box center [314, 133] width 14 height 14
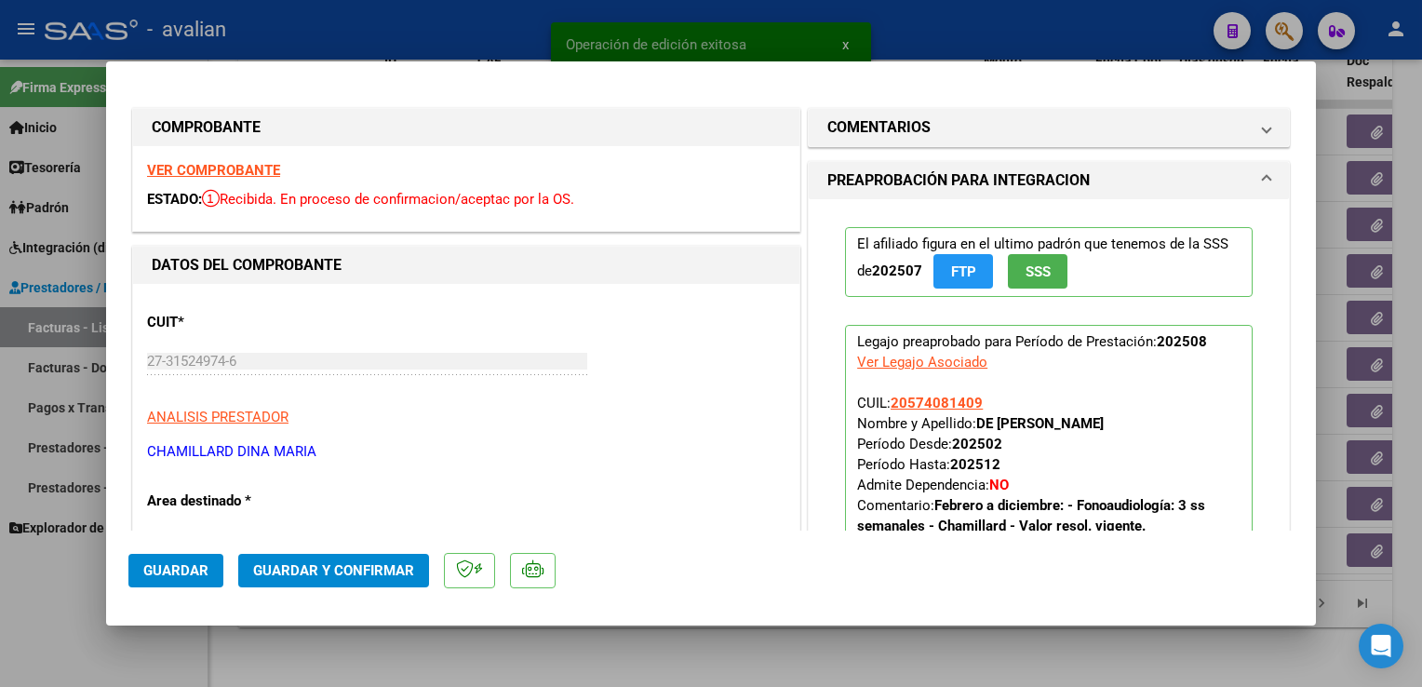
click at [246, 179] on strong "VER COMPROBANTE" at bounding box center [213, 170] width 133 height 17
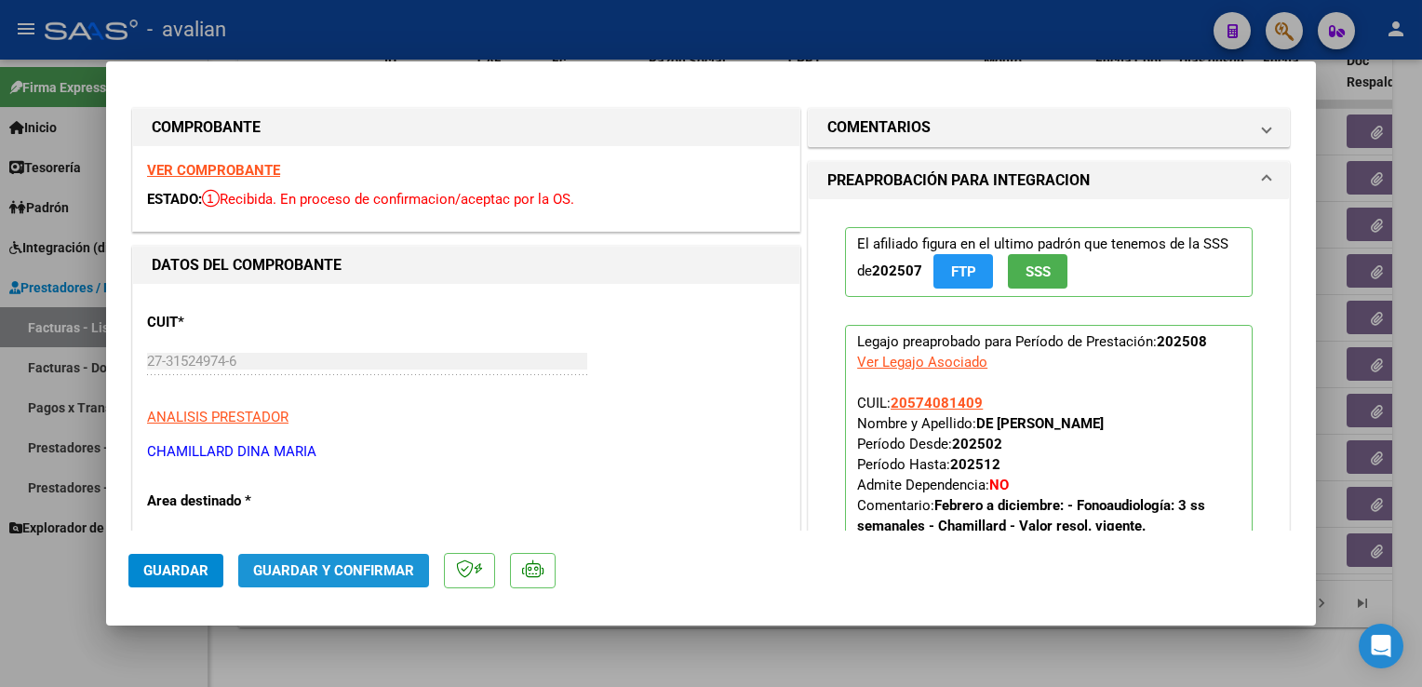
click at [339, 567] on span "Guardar y Confirmar" at bounding box center [333, 570] width 161 height 17
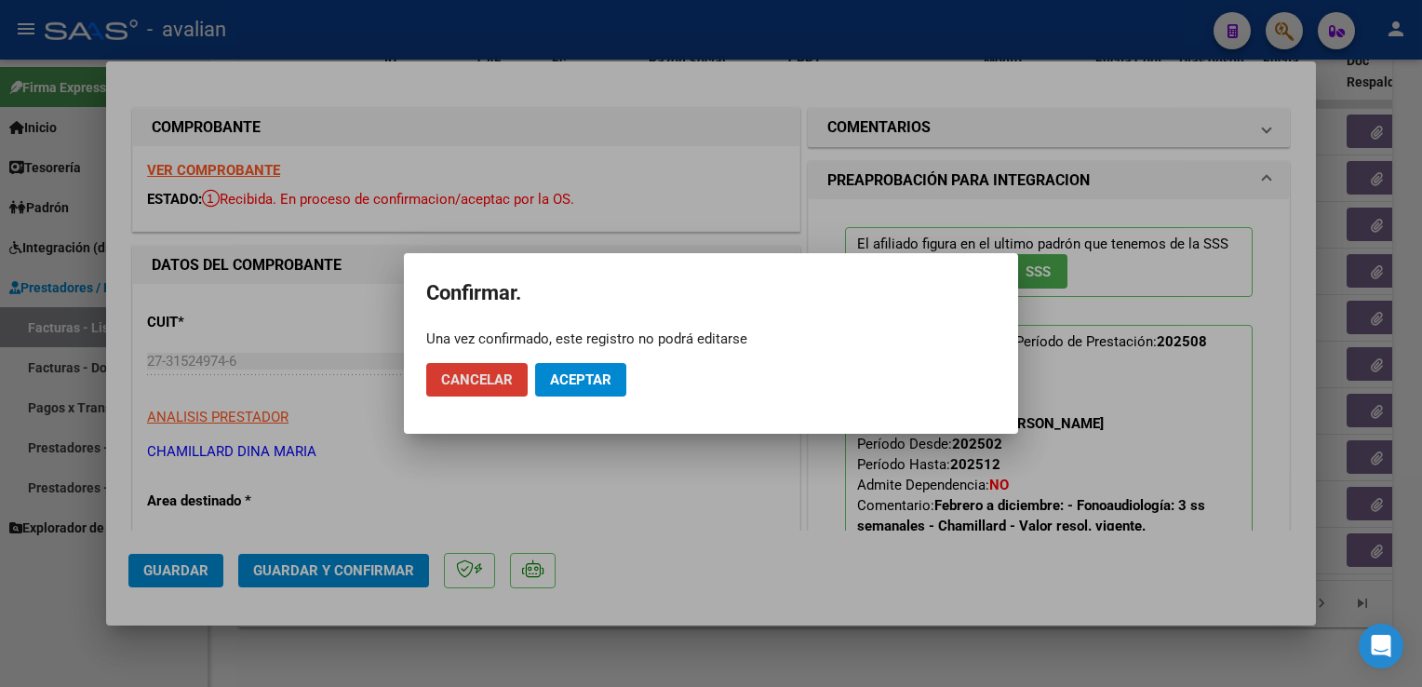
click at [560, 375] on span "Aceptar" at bounding box center [580, 379] width 61 height 17
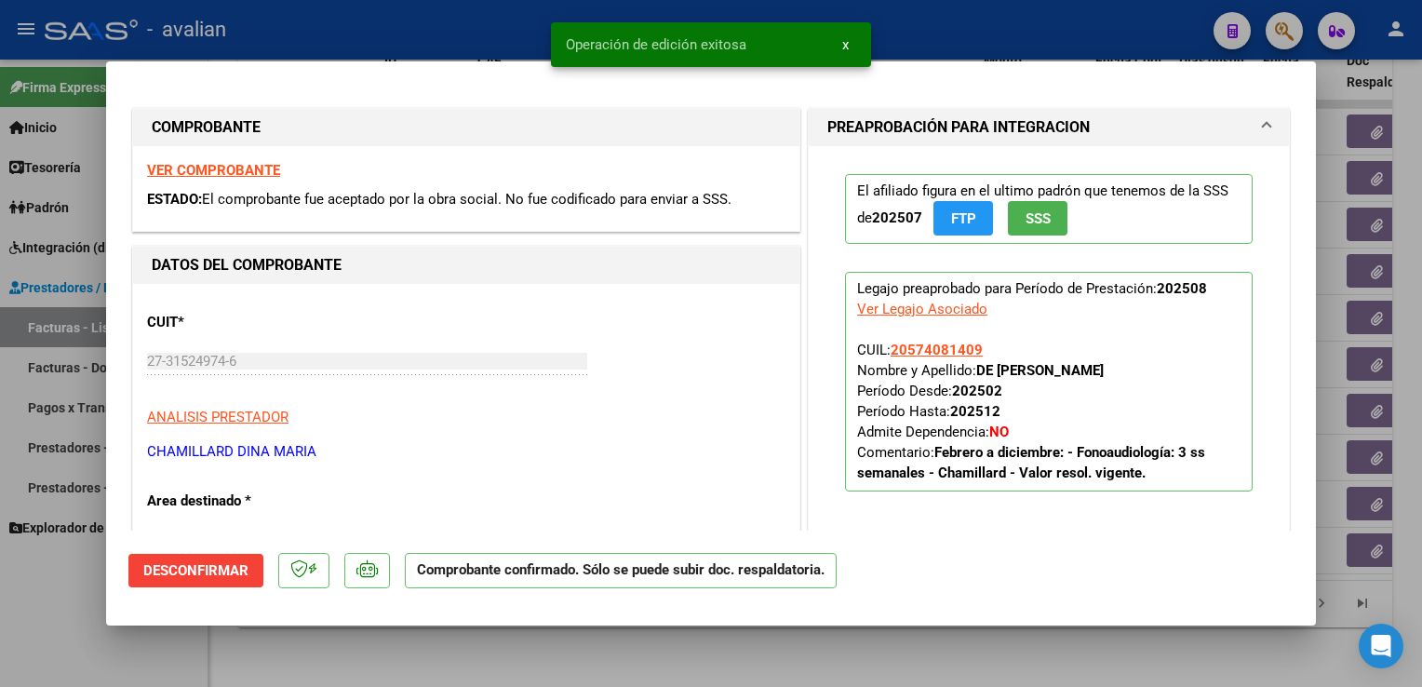
click at [406, 30] on div at bounding box center [711, 343] width 1422 height 687
type input "$ 0,00"
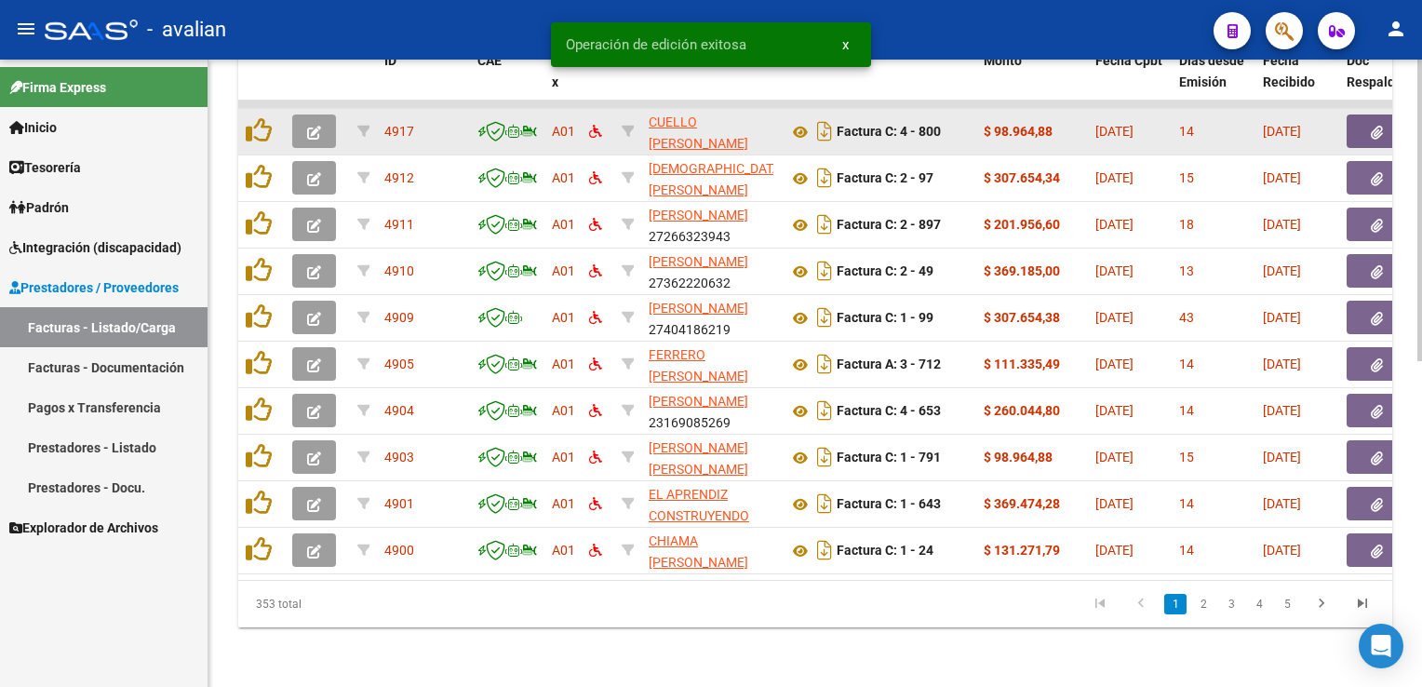
click at [310, 132] on button "button" at bounding box center [314, 131] width 44 height 34
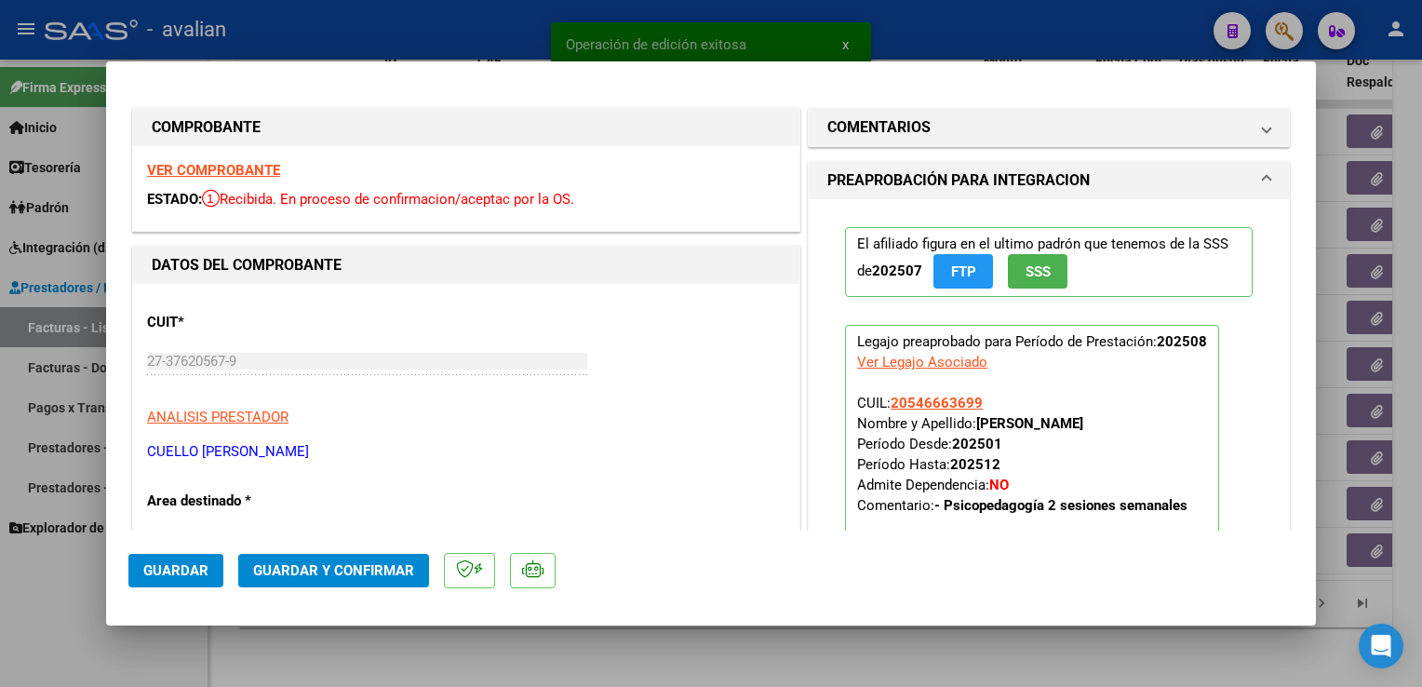
click at [253, 172] on strong "VER COMPROBANTE" at bounding box center [213, 170] width 133 height 17
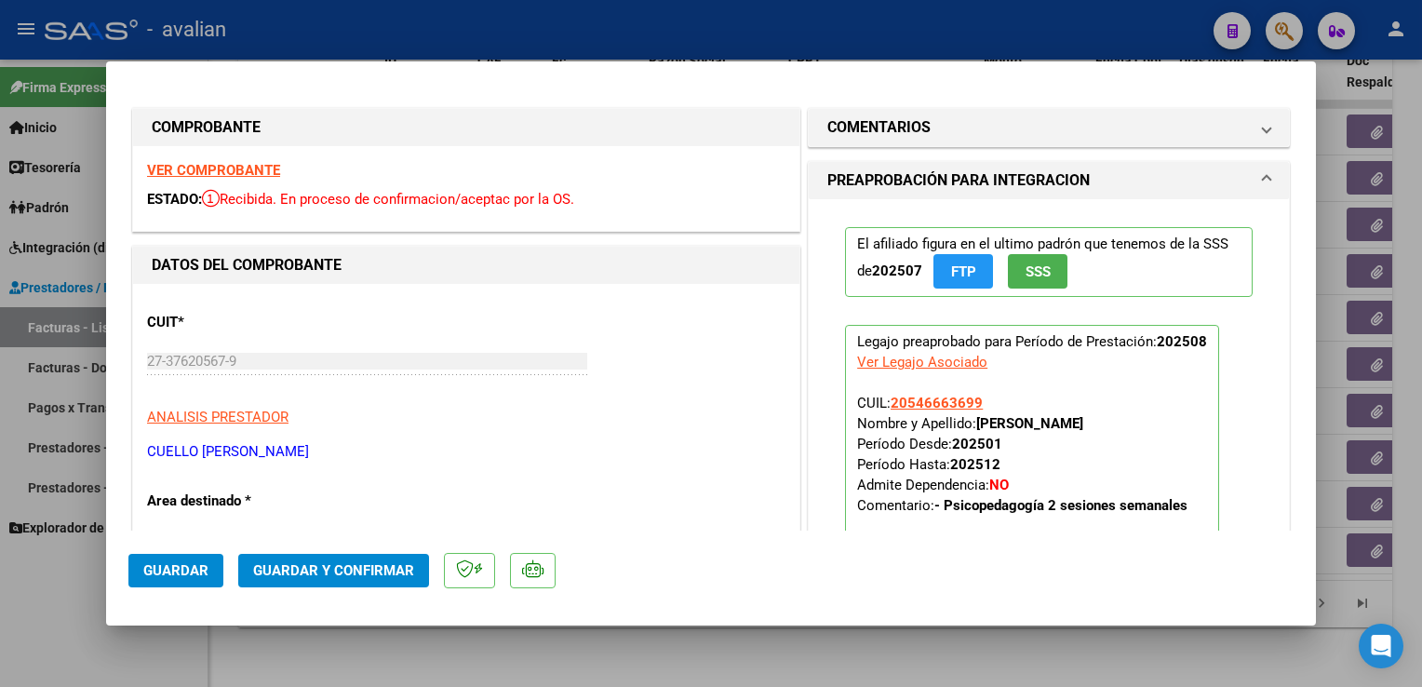
click at [346, 560] on button "Guardar y Confirmar" at bounding box center [333, 571] width 191 height 34
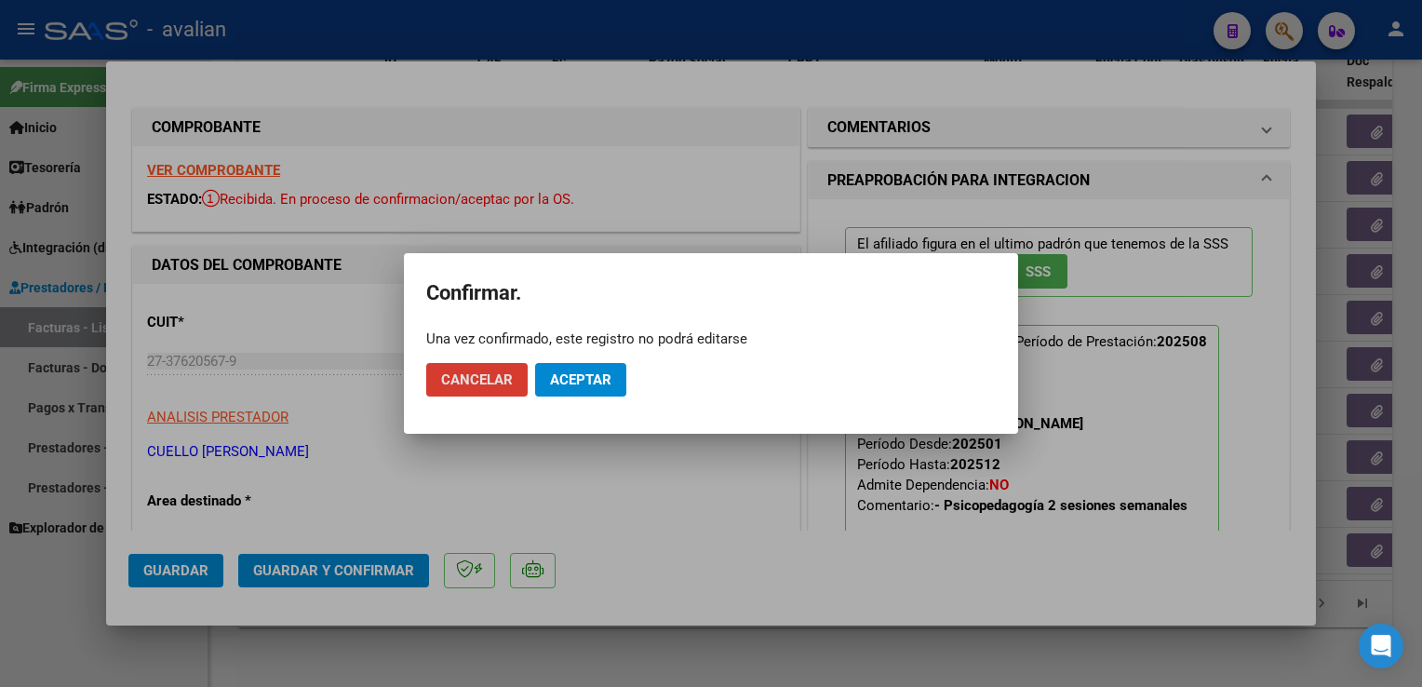
click at [594, 385] on span "Aceptar" at bounding box center [580, 379] width 61 height 17
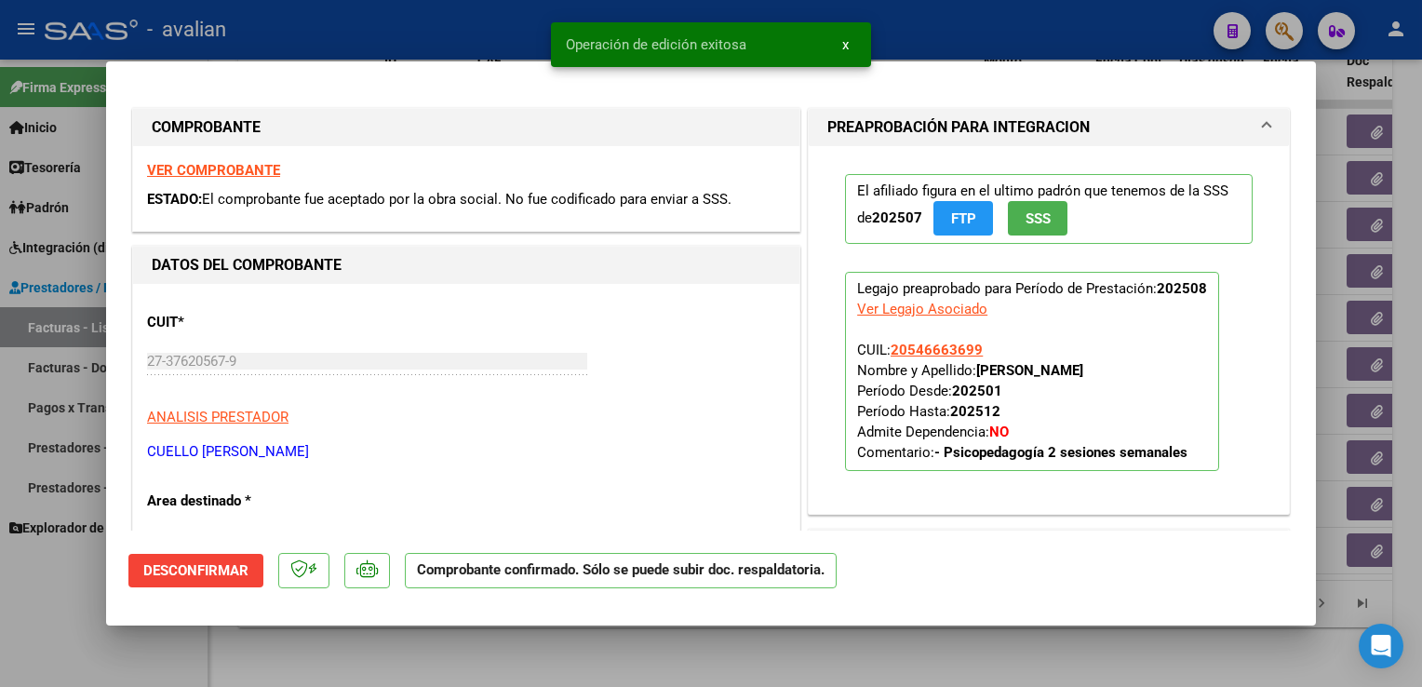
click at [450, 37] on div at bounding box center [711, 343] width 1422 height 687
type input "$ 0,00"
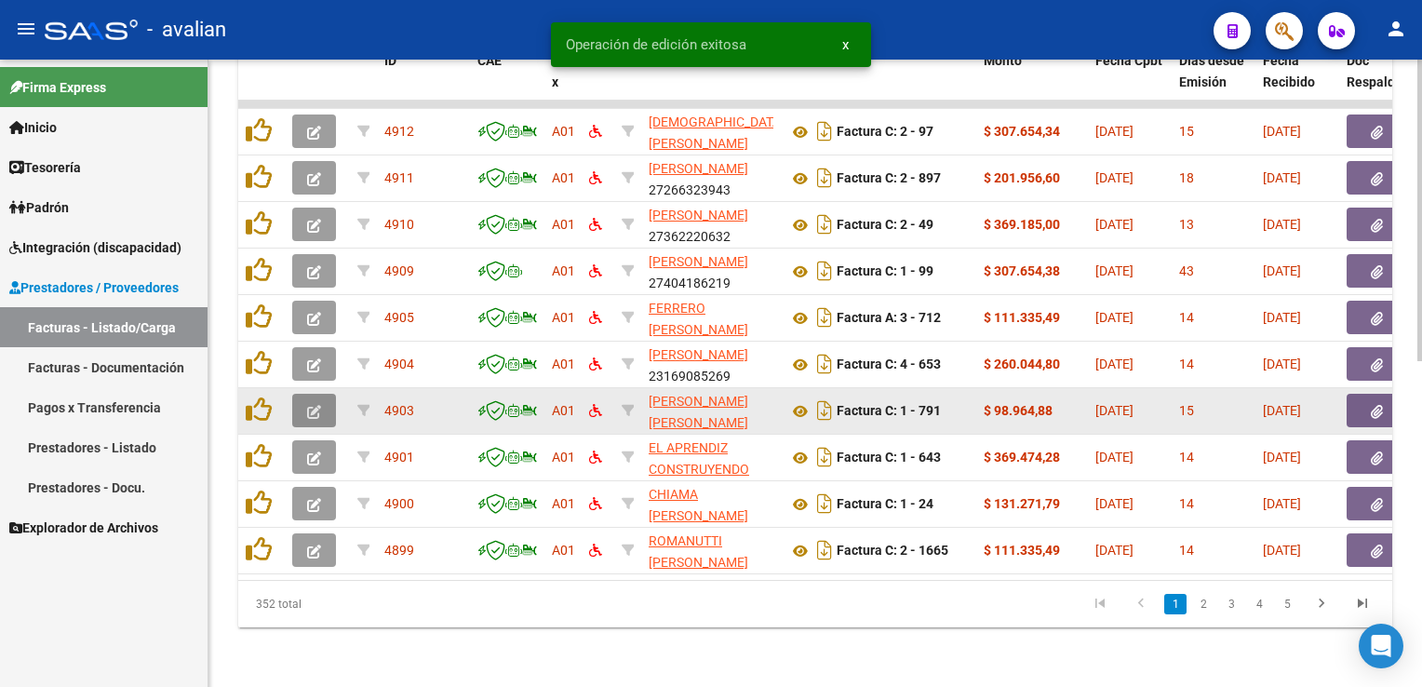
click at [312, 405] on icon "button" at bounding box center [314, 412] width 14 height 14
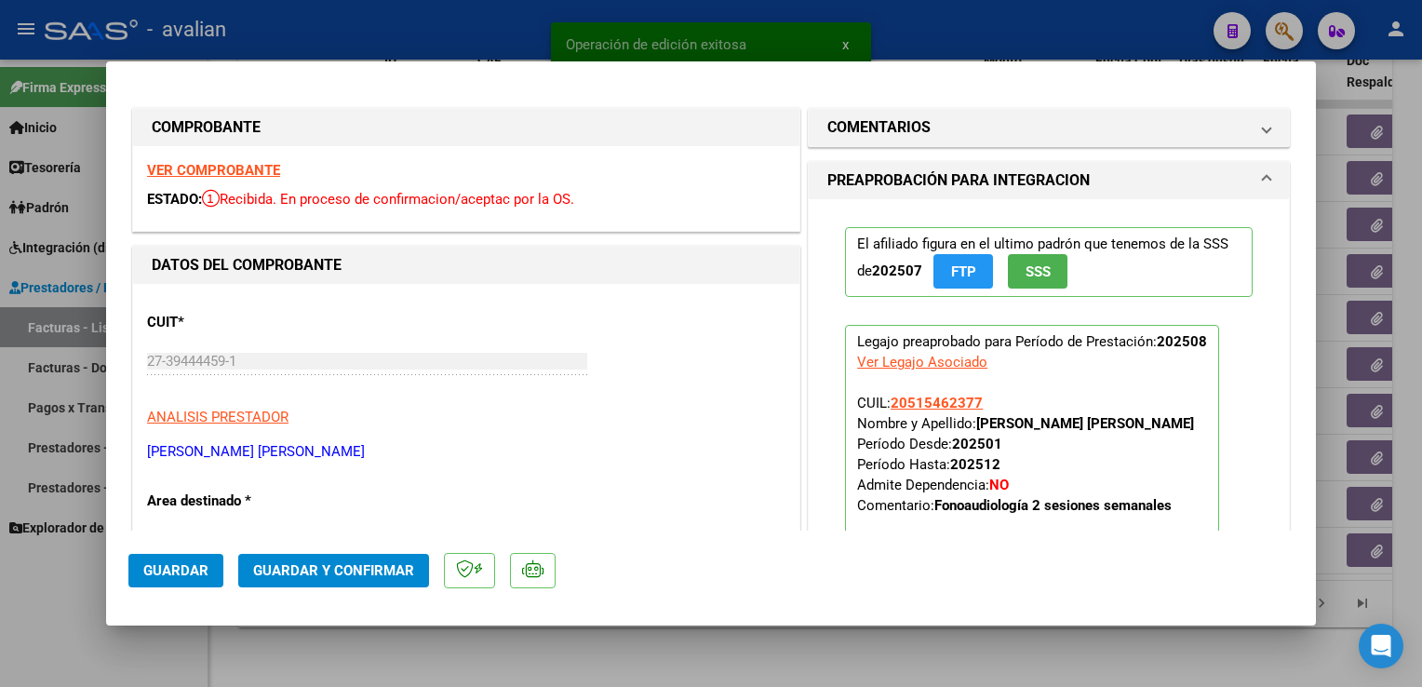
click at [246, 173] on strong "VER COMPROBANTE" at bounding box center [213, 170] width 133 height 17
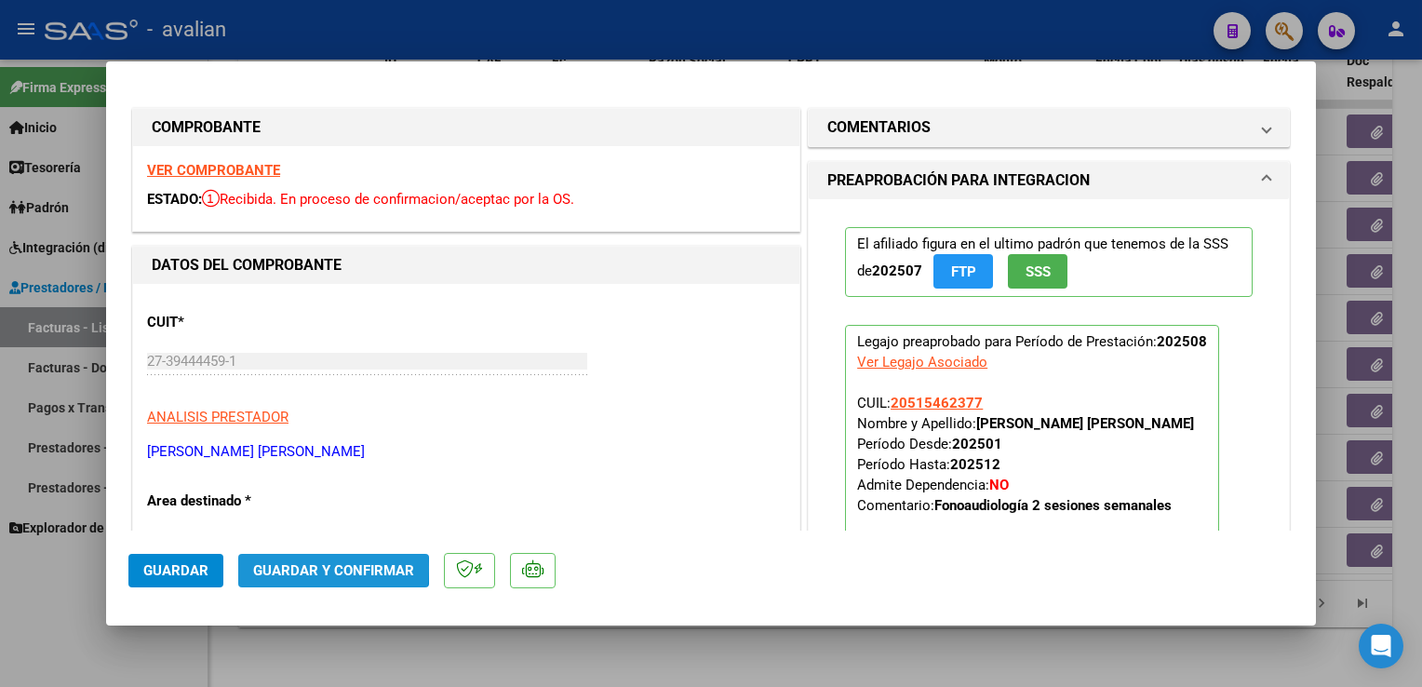
click at [304, 568] on span "Guardar y Confirmar" at bounding box center [333, 570] width 161 height 17
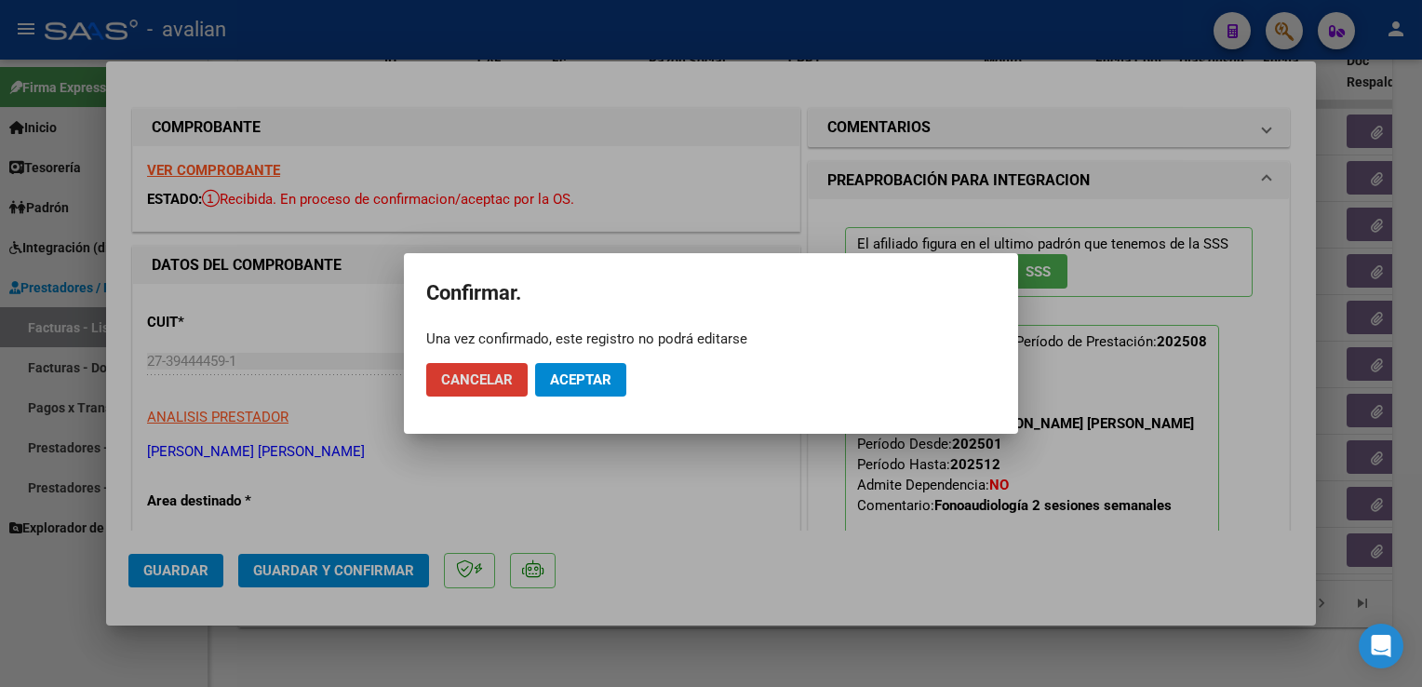
click at [589, 369] on button "Aceptar" at bounding box center [580, 380] width 91 height 34
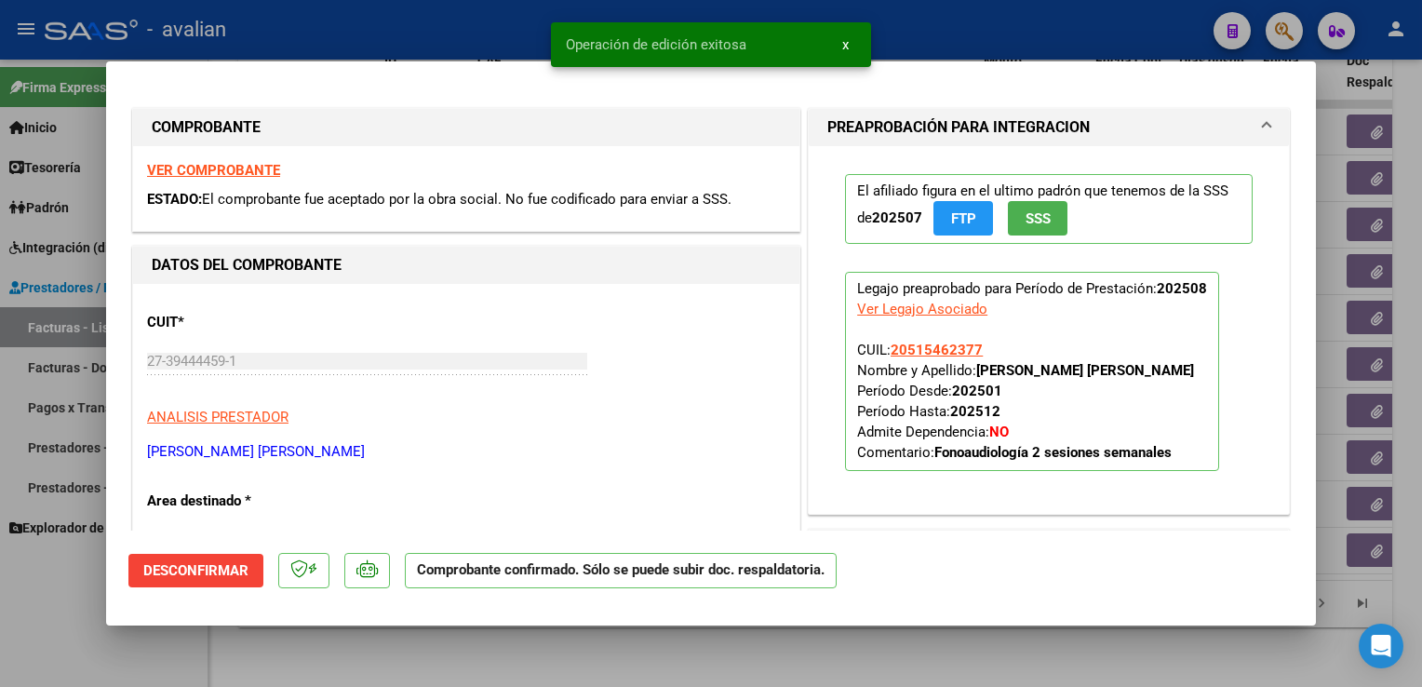
click at [509, 26] on div at bounding box center [711, 343] width 1422 height 687
type input "$ 0,00"
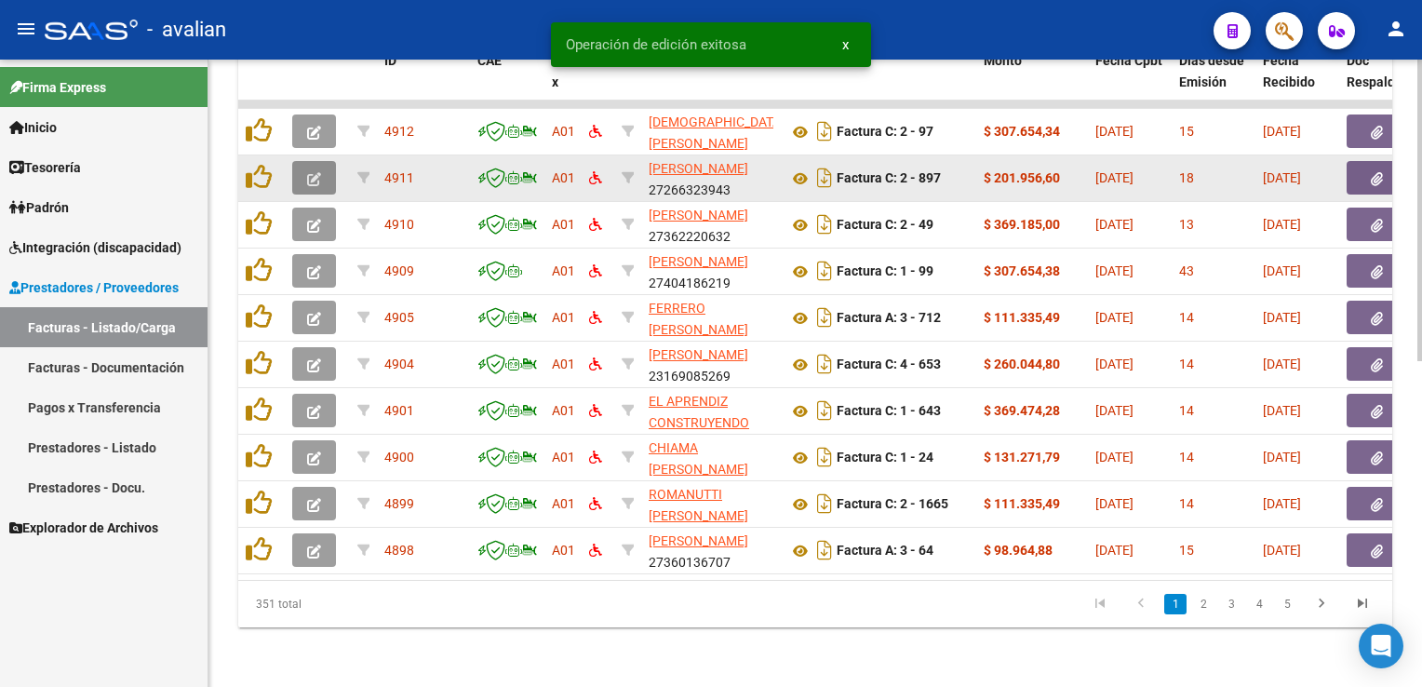
click at [312, 172] on icon "button" at bounding box center [314, 179] width 14 height 14
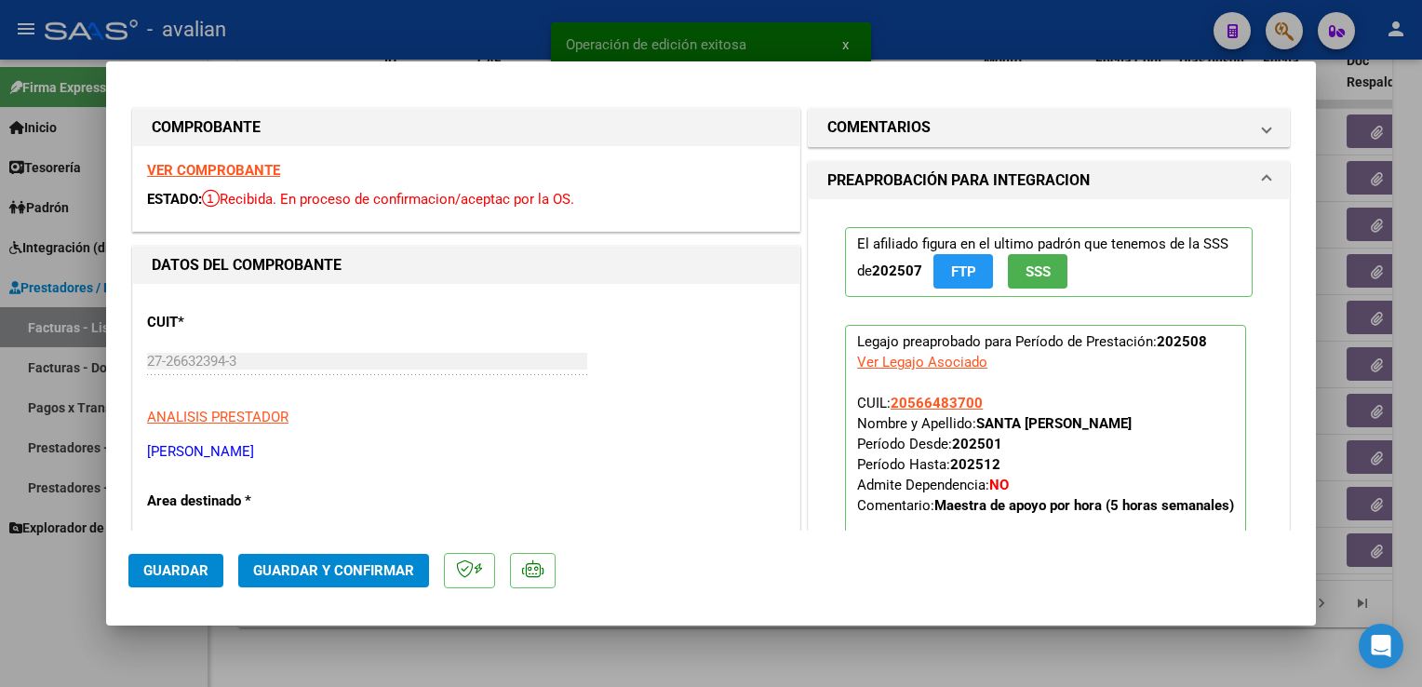
click at [253, 158] on div "VER COMPROBANTE ESTADO: Recibida. En proceso de confirmacion/aceptac por la OS." at bounding box center [466, 188] width 666 height 85
click at [244, 168] on strong "VER COMPROBANTE" at bounding box center [213, 170] width 133 height 17
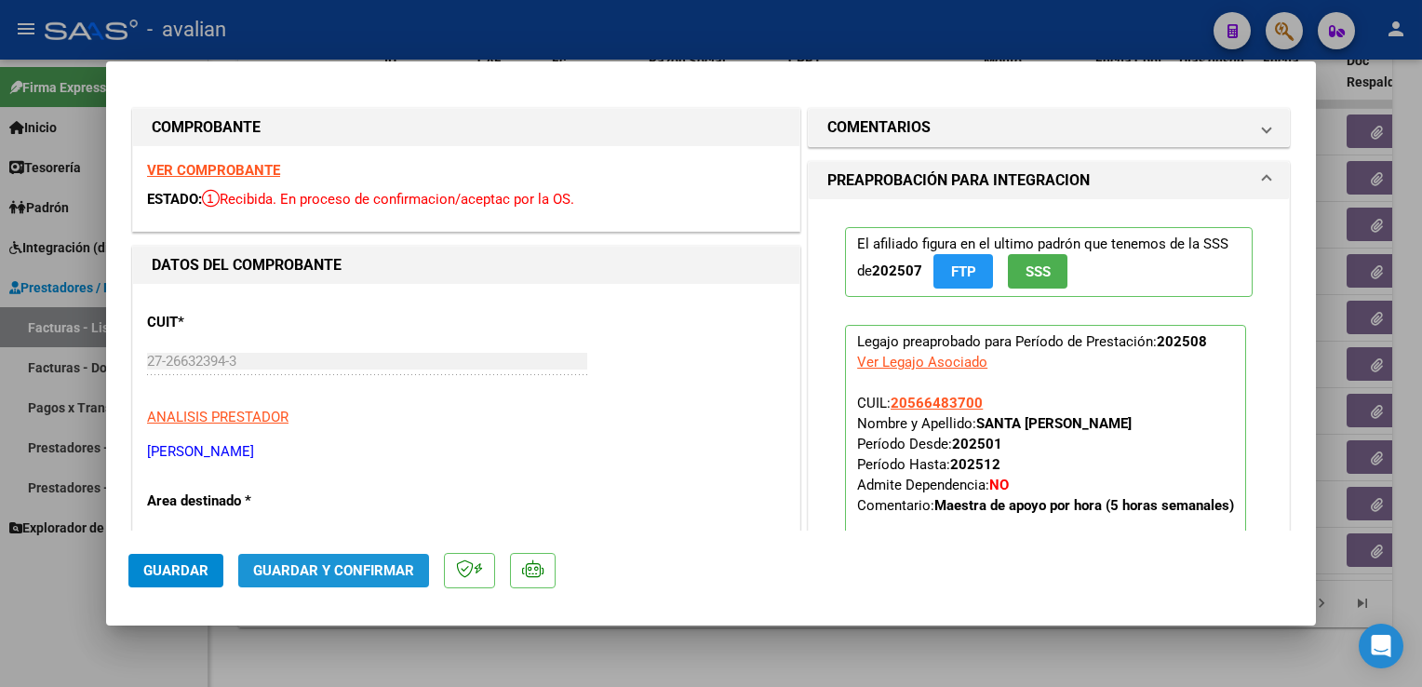
click at [394, 566] on span "Guardar y Confirmar" at bounding box center [333, 570] width 161 height 17
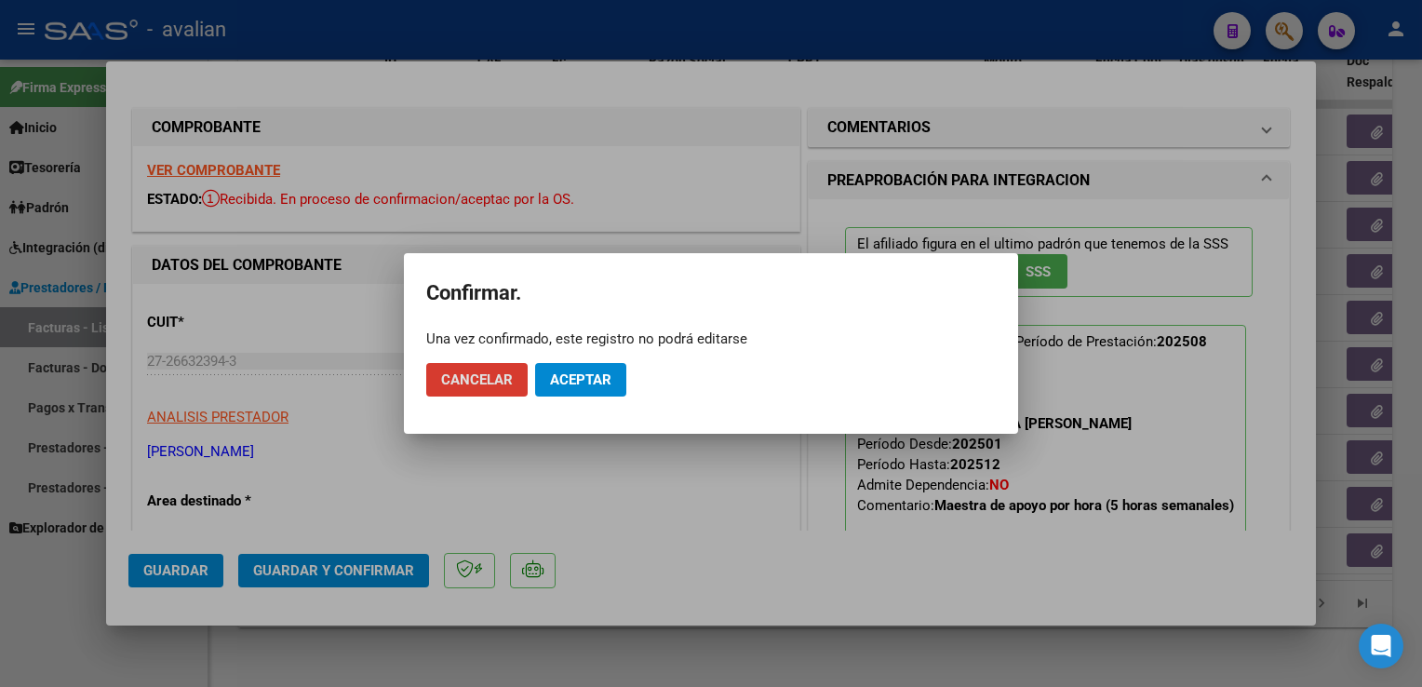
click at [600, 374] on span "Aceptar" at bounding box center [580, 379] width 61 height 17
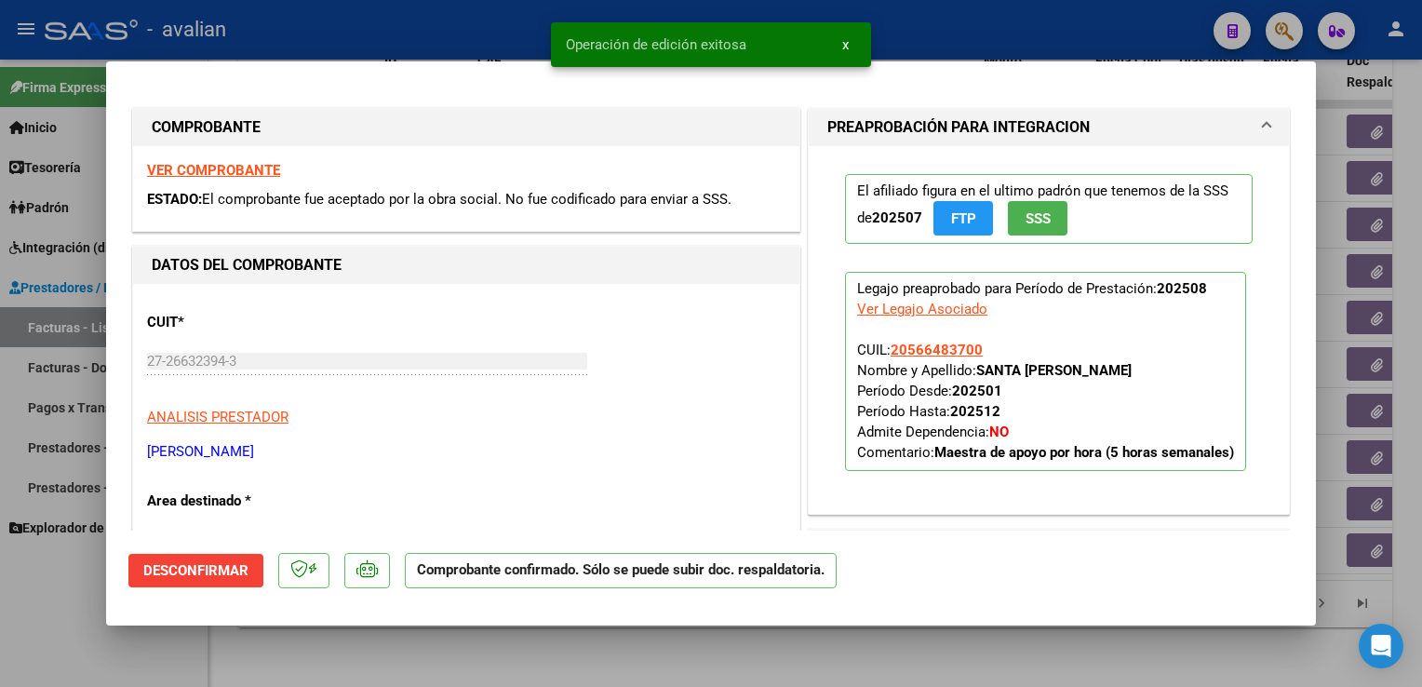
click at [509, 36] on div at bounding box center [711, 343] width 1422 height 687
type input "$ 0,00"
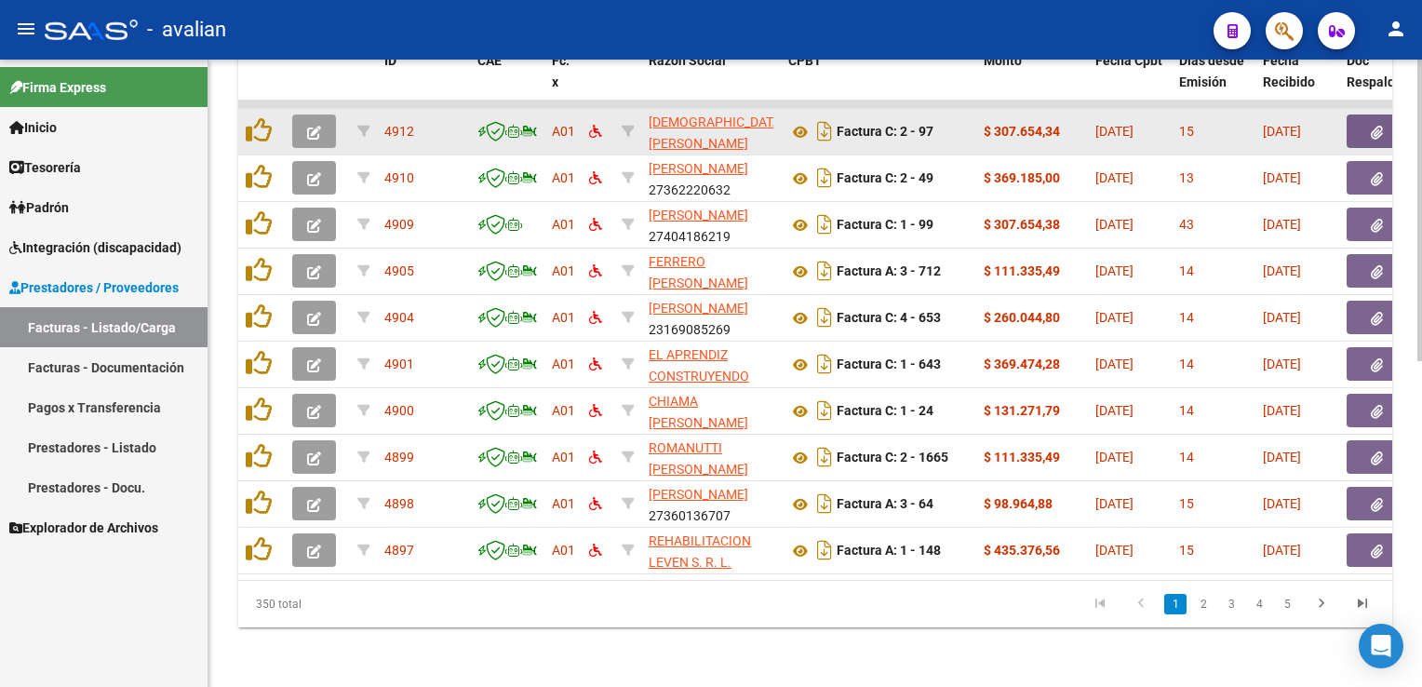
click at [318, 126] on icon "button" at bounding box center [314, 133] width 14 height 14
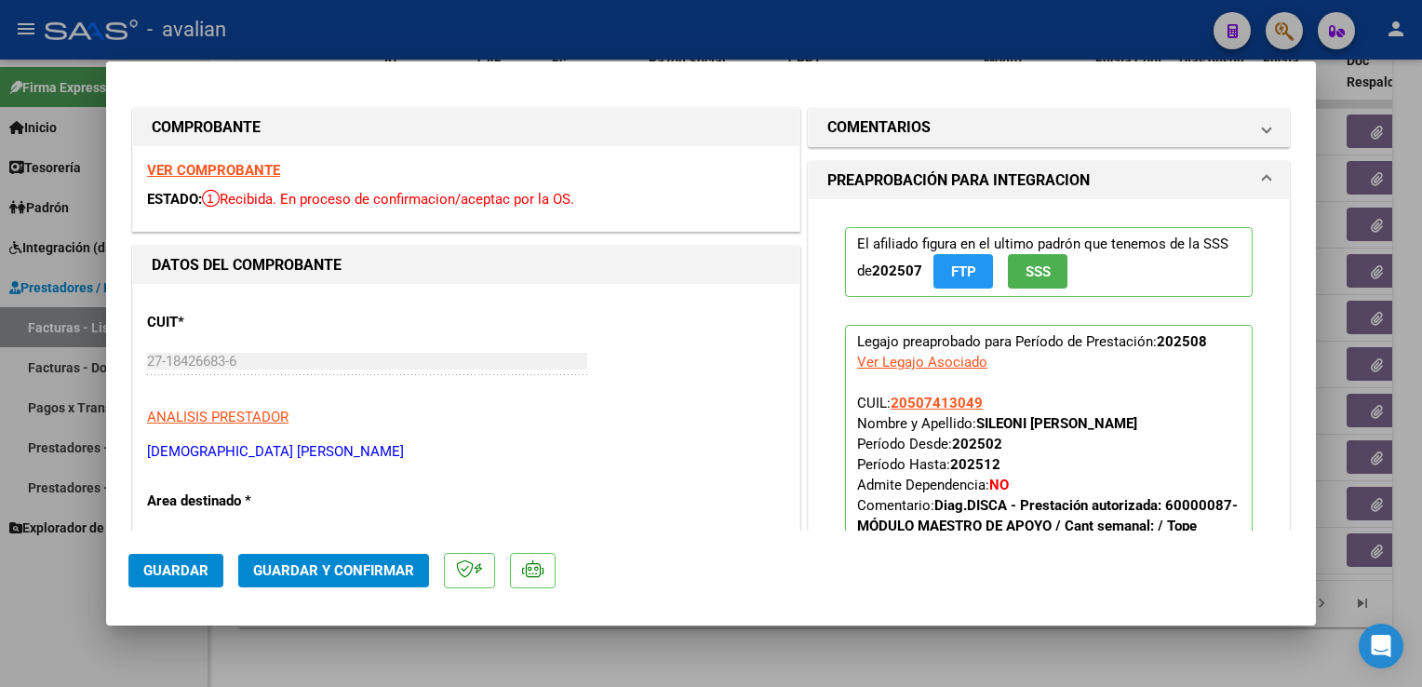
click at [266, 173] on strong "VER COMPROBANTE" at bounding box center [213, 170] width 133 height 17
click at [306, 569] on span "Guardar y Confirmar" at bounding box center [333, 570] width 161 height 17
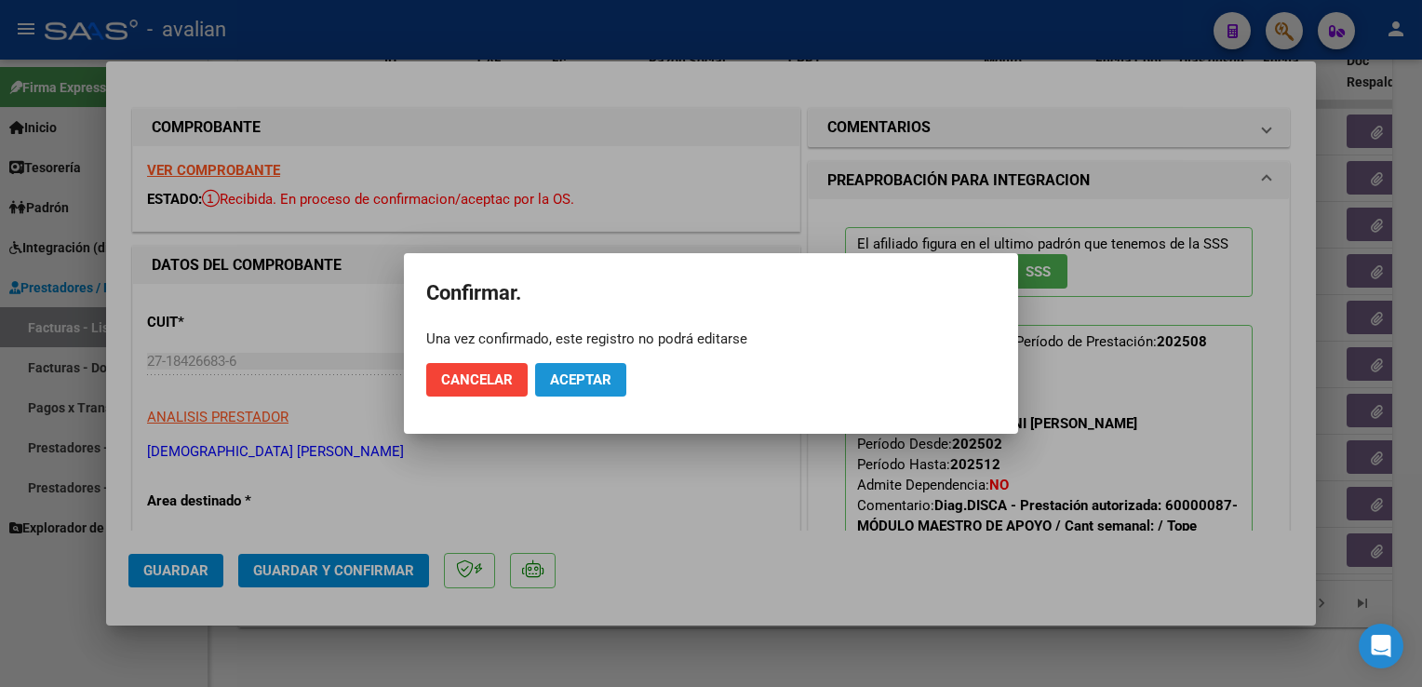
click at [586, 367] on button "Aceptar" at bounding box center [580, 380] width 91 height 34
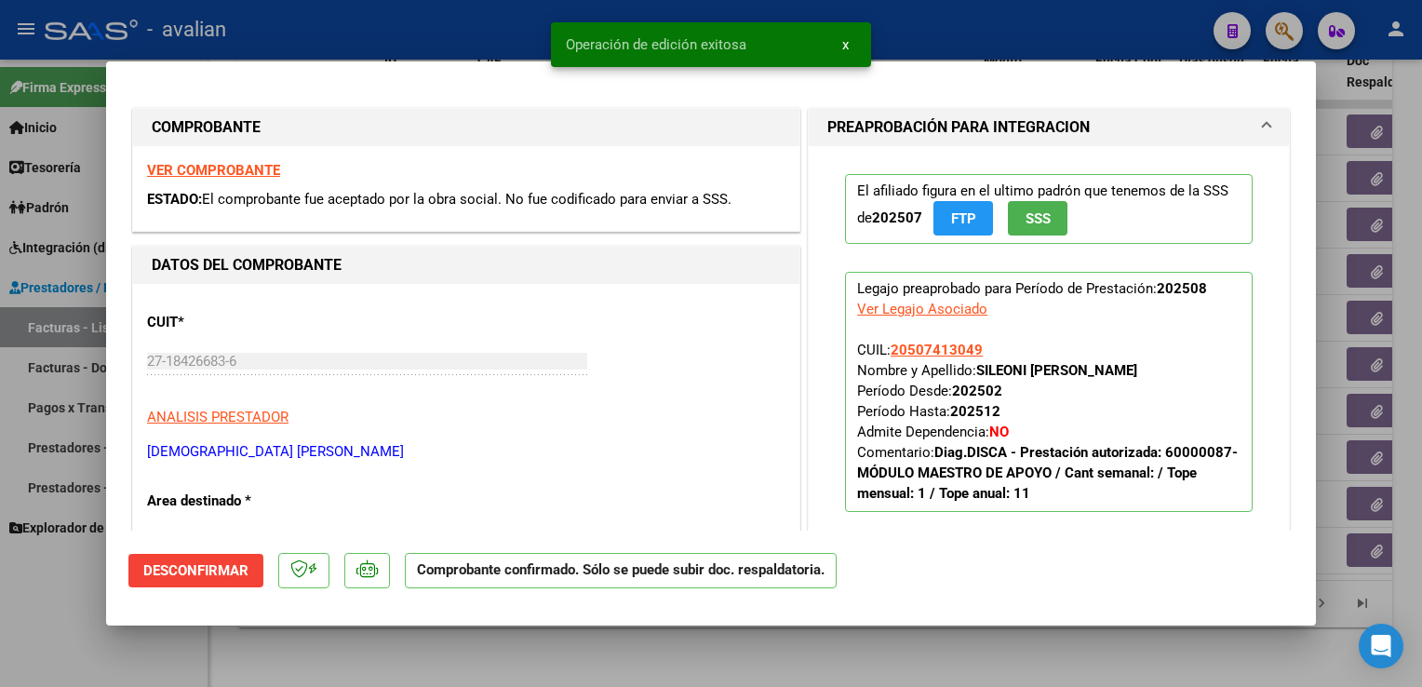
click at [428, 32] on div at bounding box center [711, 343] width 1422 height 687
type input "$ 0,00"
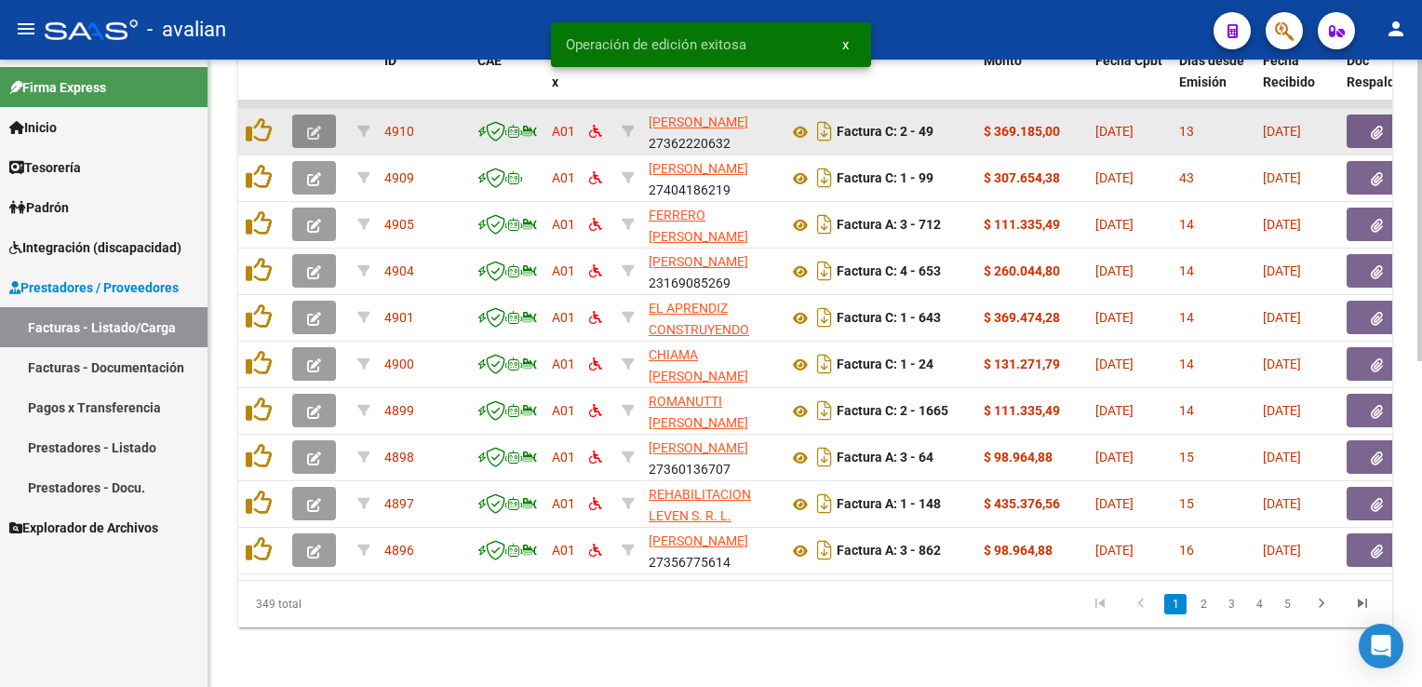
click at [313, 132] on button "button" at bounding box center [314, 131] width 44 height 34
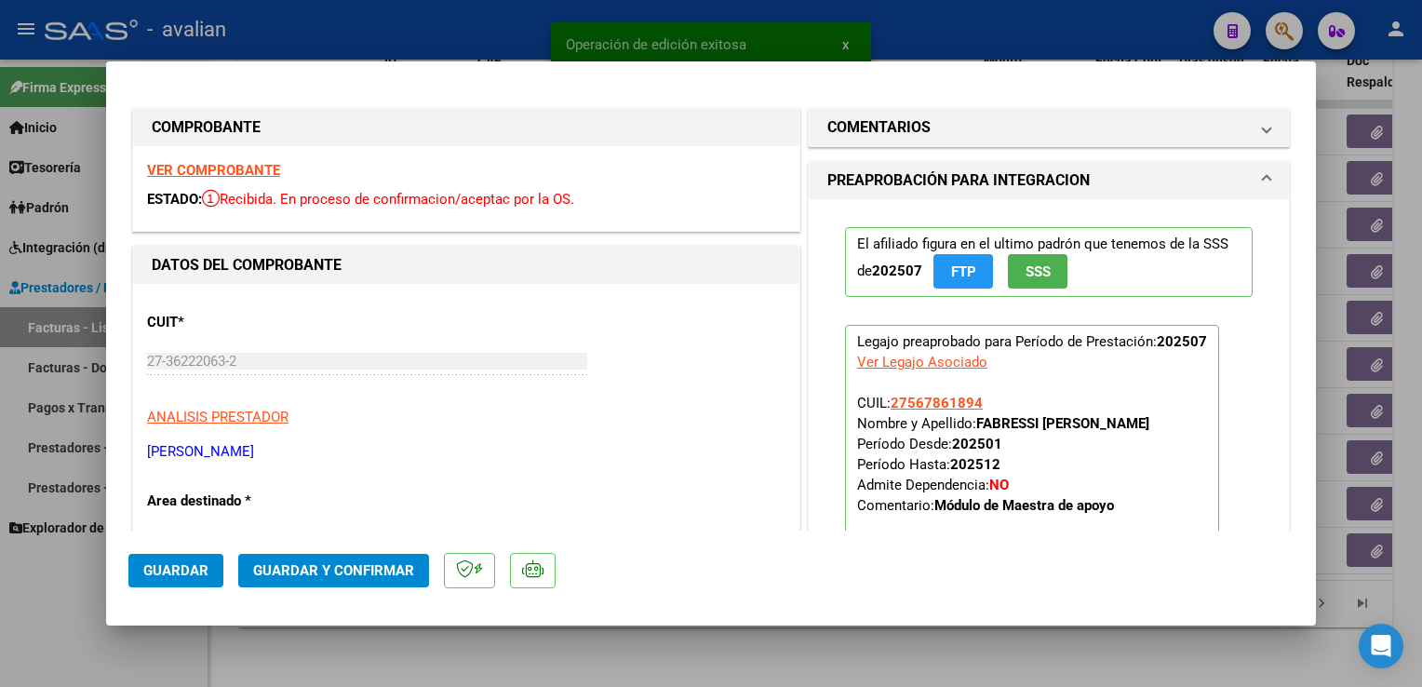
click at [253, 171] on strong "VER COMPROBANTE" at bounding box center [213, 170] width 133 height 17
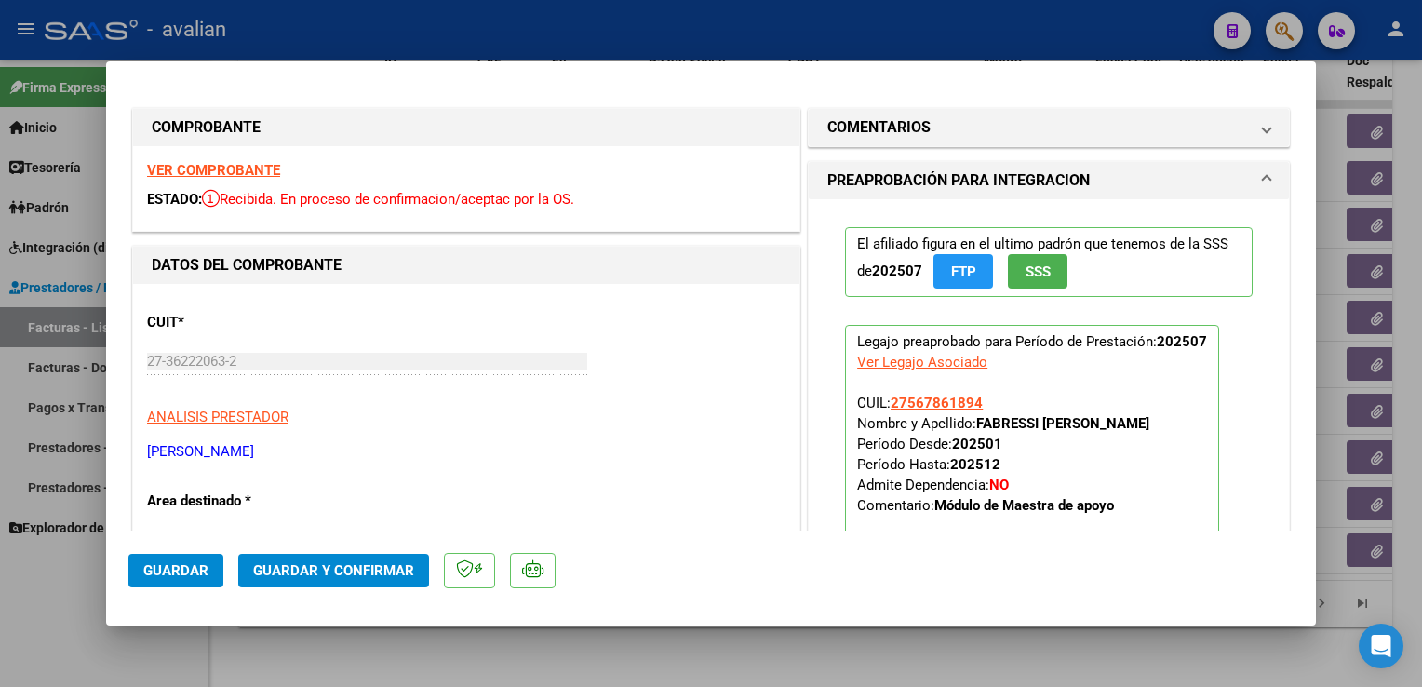
click at [386, 578] on span "Guardar y Confirmar" at bounding box center [333, 570] width 161 height 17
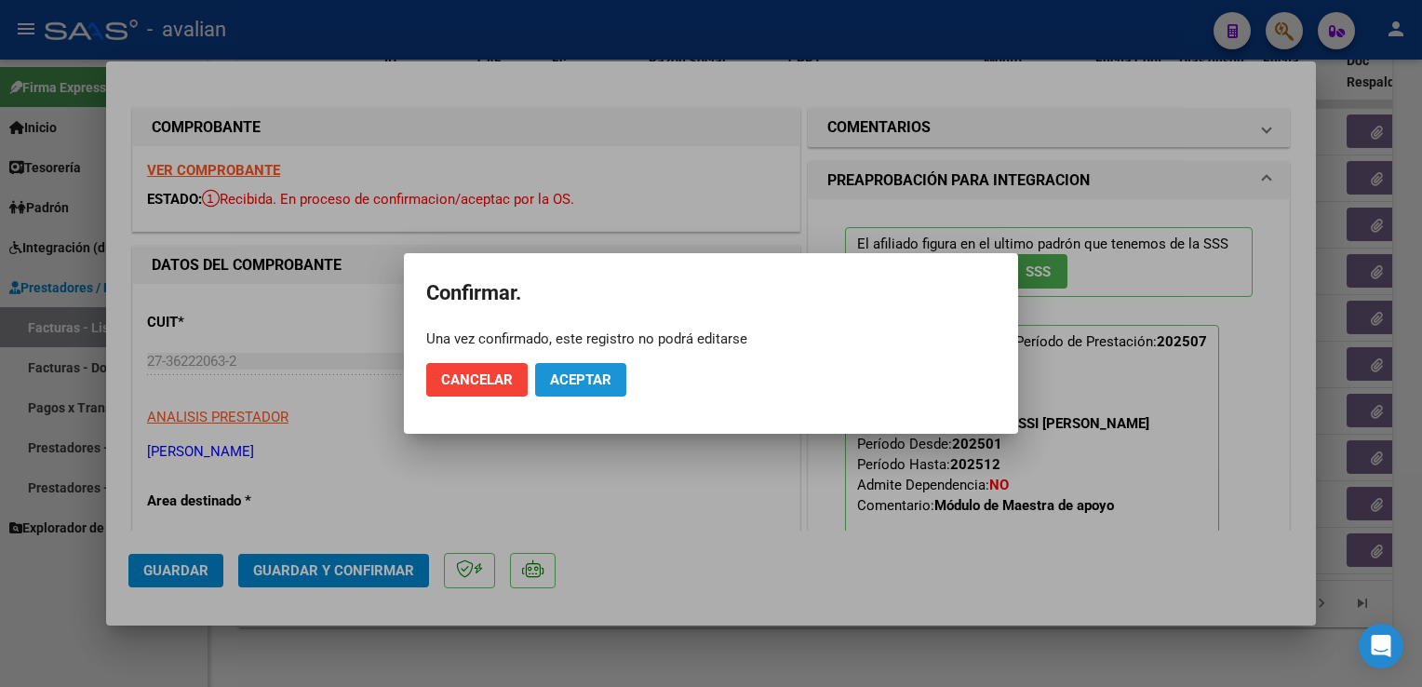
click at [609, 384] on span "Aceptar" at bounding box center [580, 379] width 61 height 17
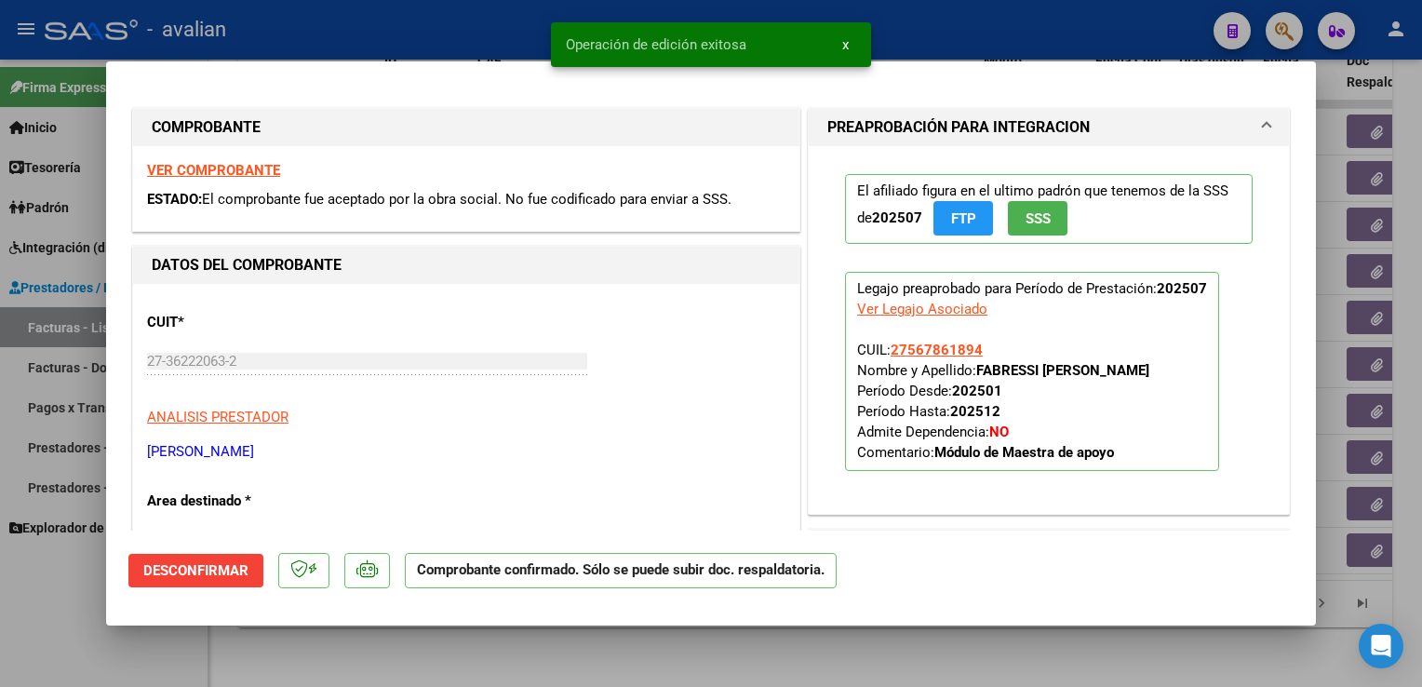
click at [381, 32] on div at bounding box center [711, 343] width 1422 height 687
type input "$ 0,00"
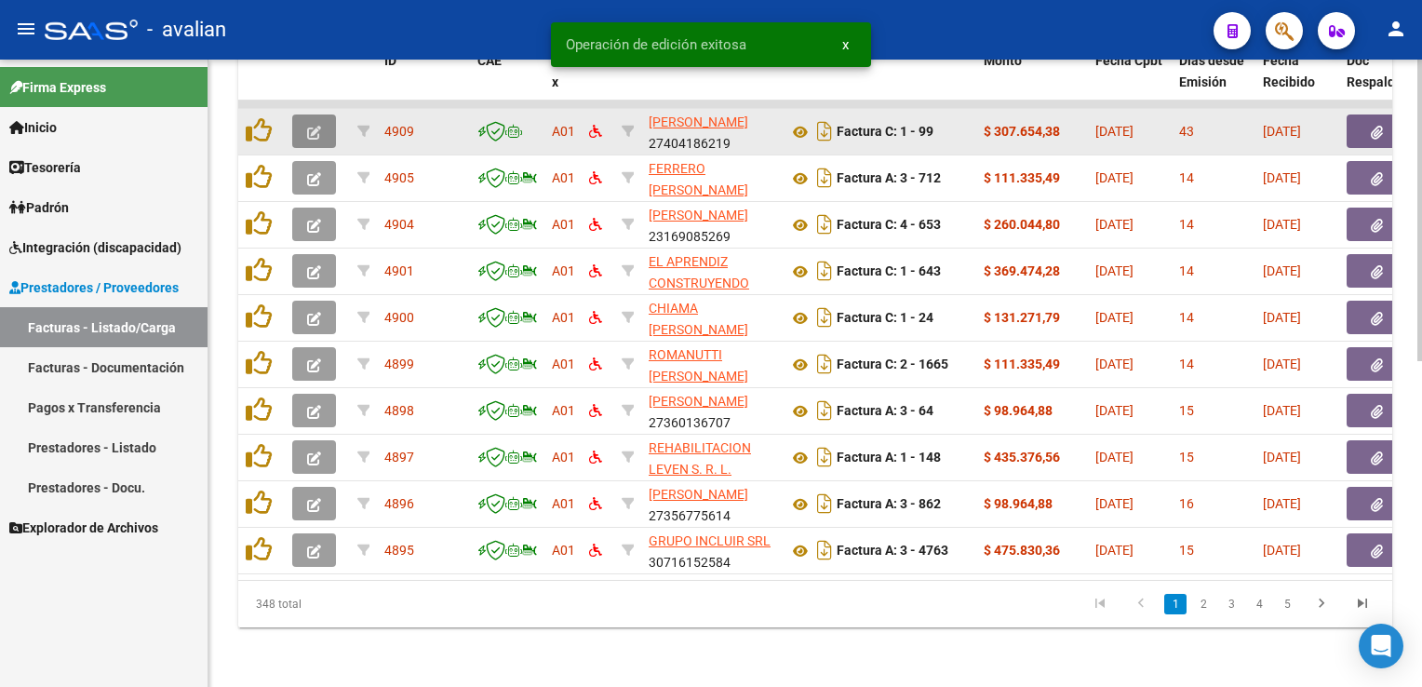
click at [316, 129] on button "button" at bounding box center [314, 131] width 44 height 34
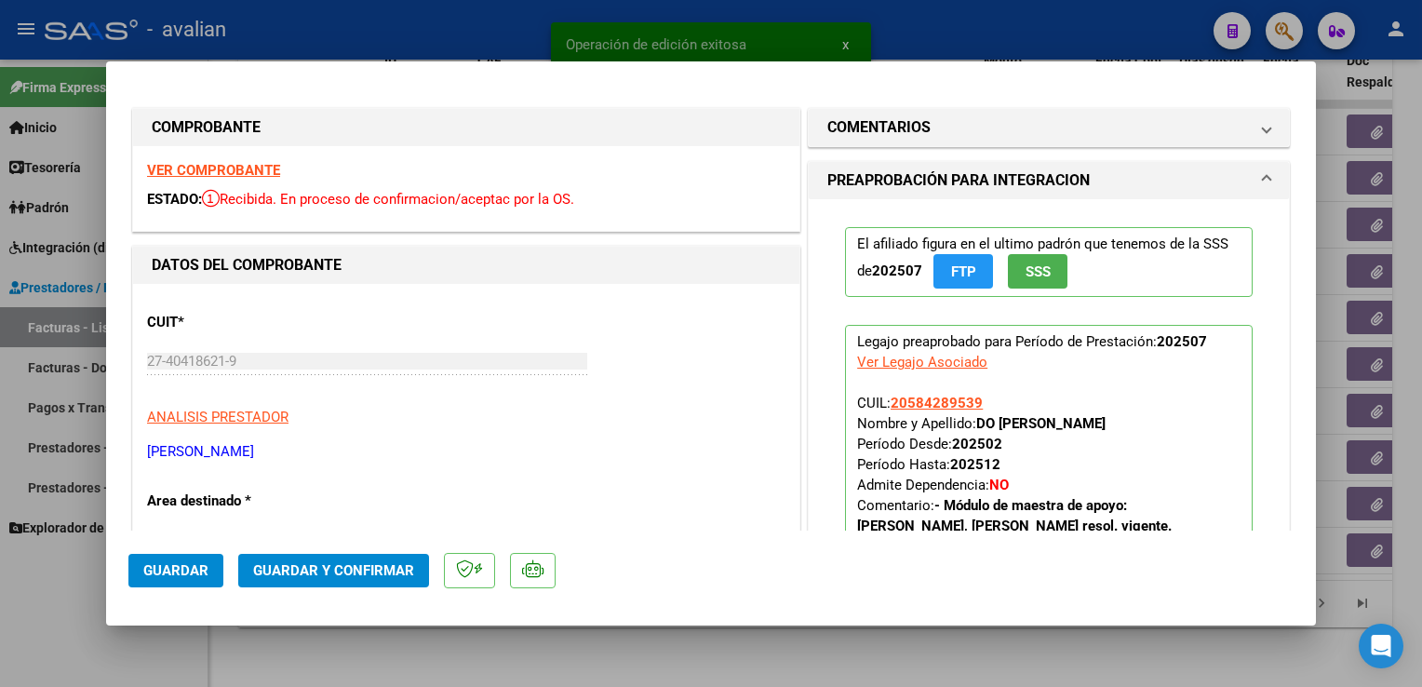
click at [229, 182] on div "VER COMPROBANTE ESTADO: Recibida. En proceso de confirmacion/aceptac por la OS." at bounding box center [466, 188] width 666 height 85
click at [213, 174] on strong "VER COMPROBANTE" at bounding box center [213, 170] width 133 height 17
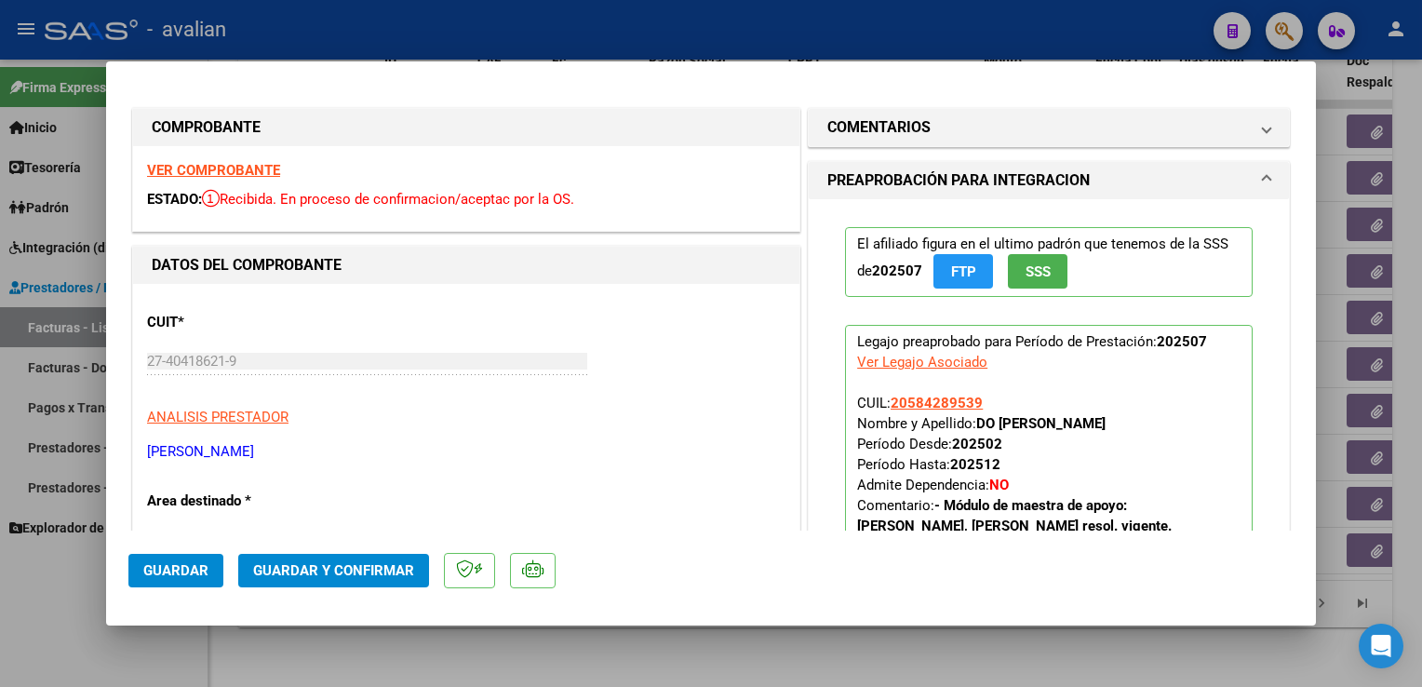
click at [387, 565] on span "Guardar y Confirmar" at bounding box center [333, 570] width 161 height 17
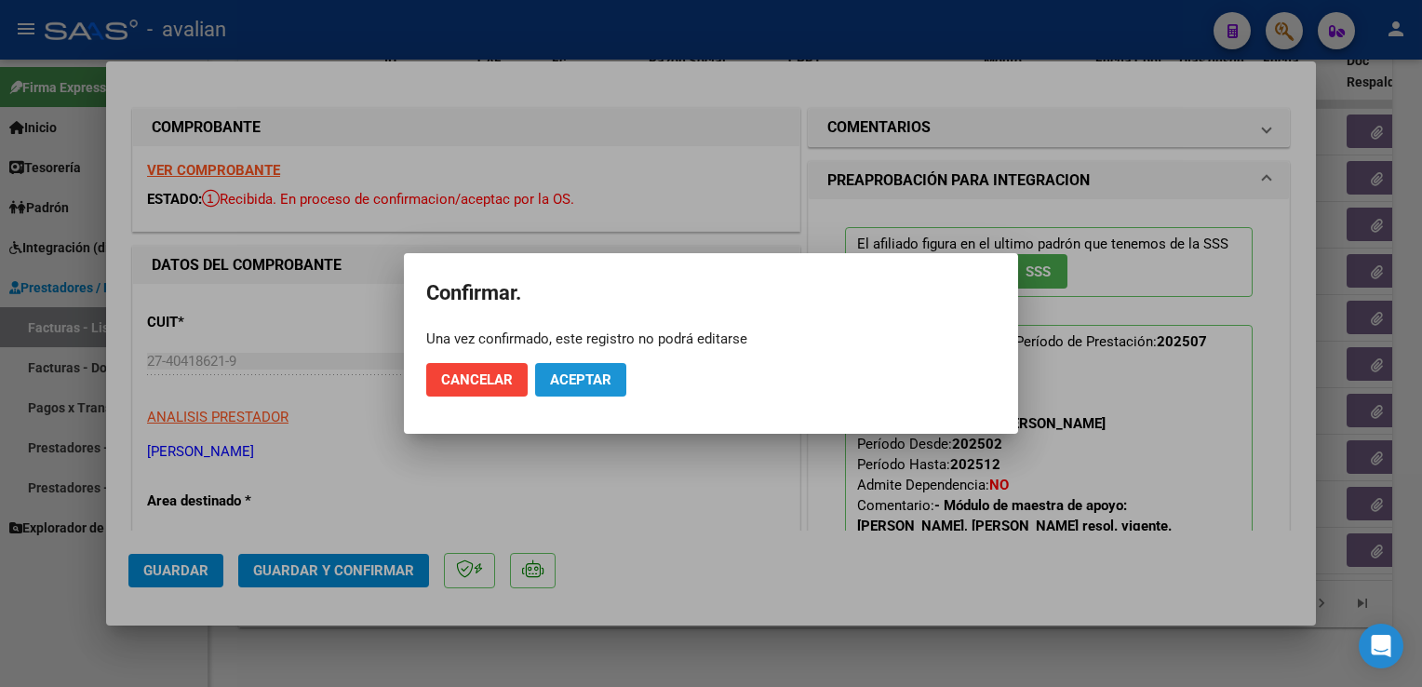
click at [586, 393] on button "Aceptar" at bounding box center [580, 380] width 91 height 34
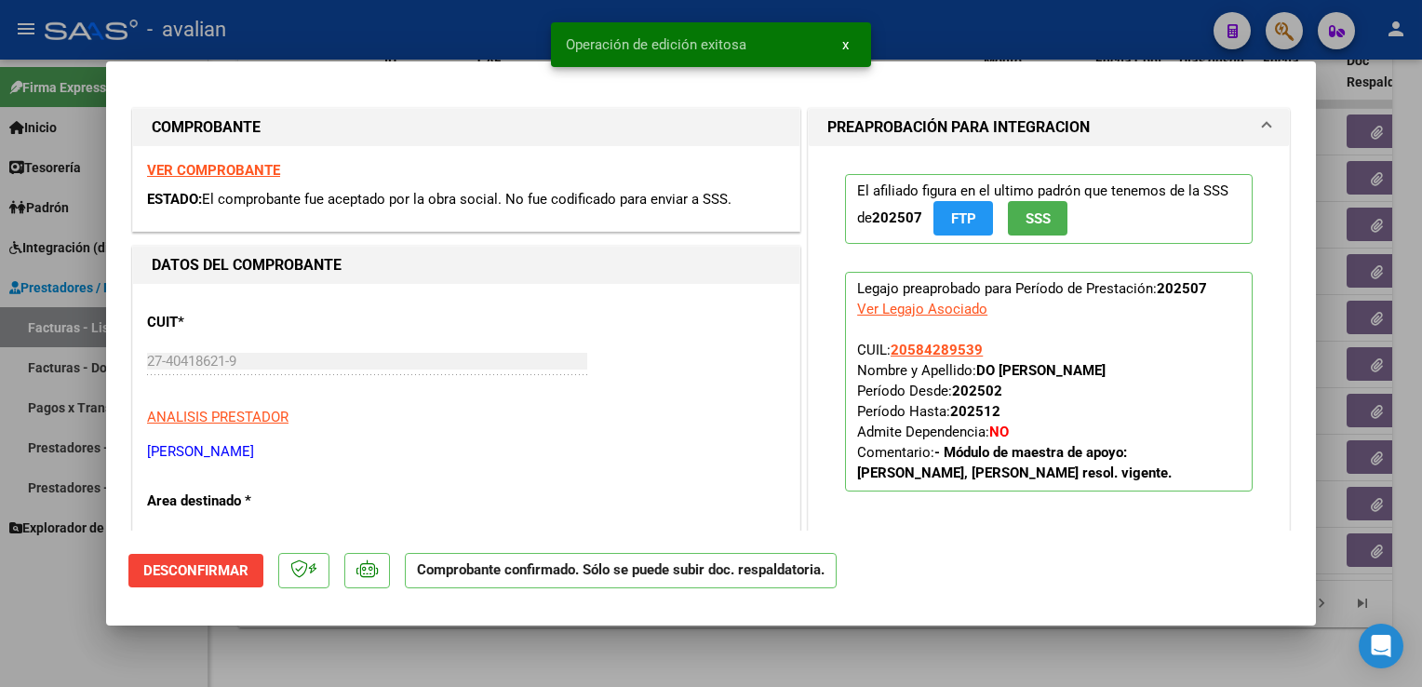
click at [393, 35] on div at bounding box center [711, 343] width 1422 height 687
type input "$ 0,00"
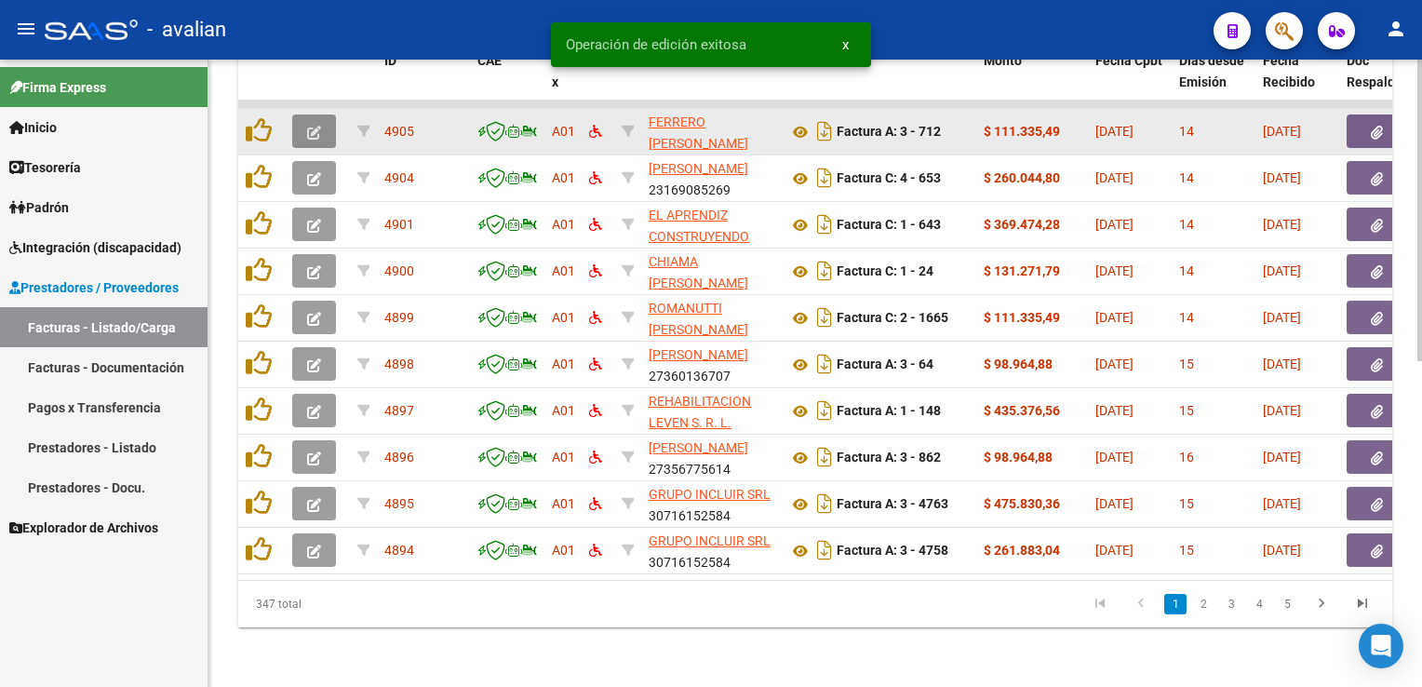
click at [318, 126] on icon "button" at bounding box center [314, 133] width 14 height 14
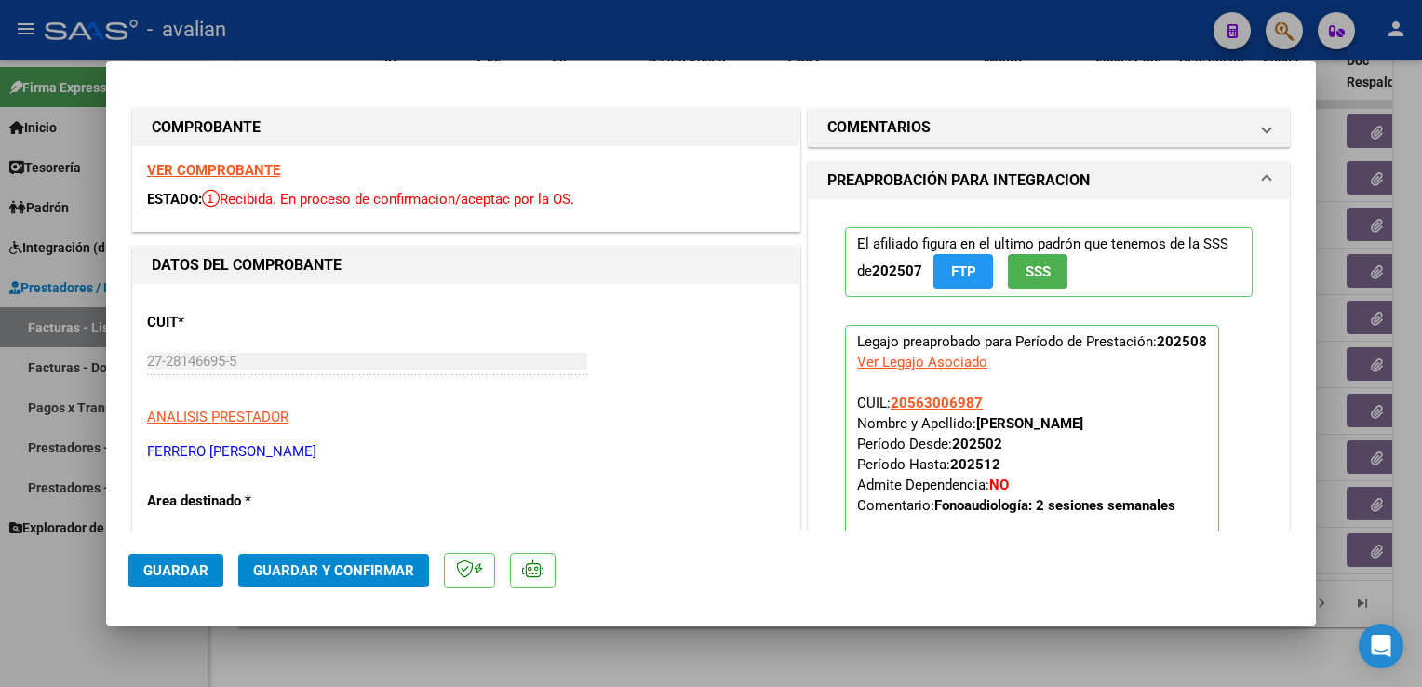
click at [256, 182] on div "VER COMPROBANTE ESTADO: Recibida. En proceso de confirmacion/aceptac por la OS." at bounding box center [466, 188] width 666 height 85
click at [254, 181] on div "VER COMPROBANTE ESTADO: Recibida. En proceso de confirmacion/aceptac por la OS." at bounding box center [466, 188] width 666 height 85
drag, startPoint x: 254, startPoint y: 181, endPoint x: 245, endPoint y: 173, distance: 11.9
click at [245, 173] on strong "VER COMPROBANTE" at bounding box center [213, 170] width 133 height 17
click at [384, 569] on span "Guardar y Confirmar" at bounding box center [333, 570] width 161 height 17
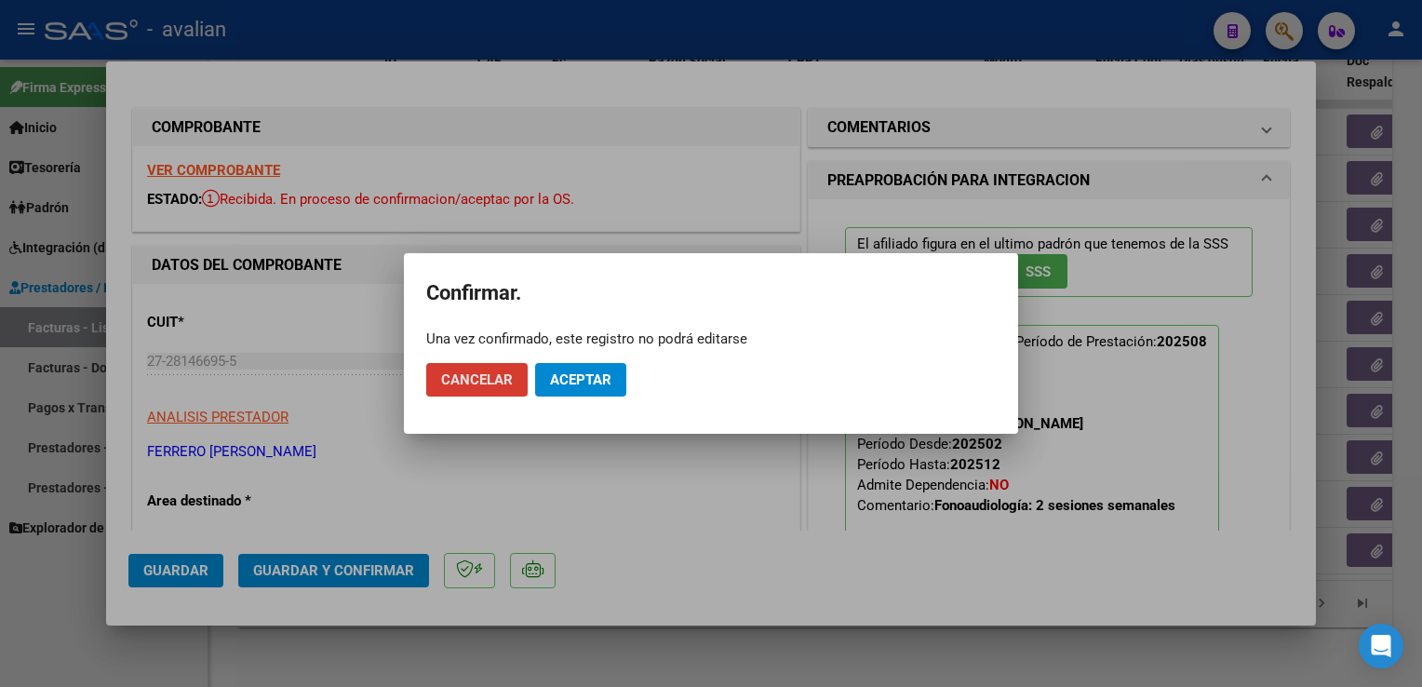
click at [576, 379] on span "Aceptar" at bounding box center [580, 379] width 61 height 17
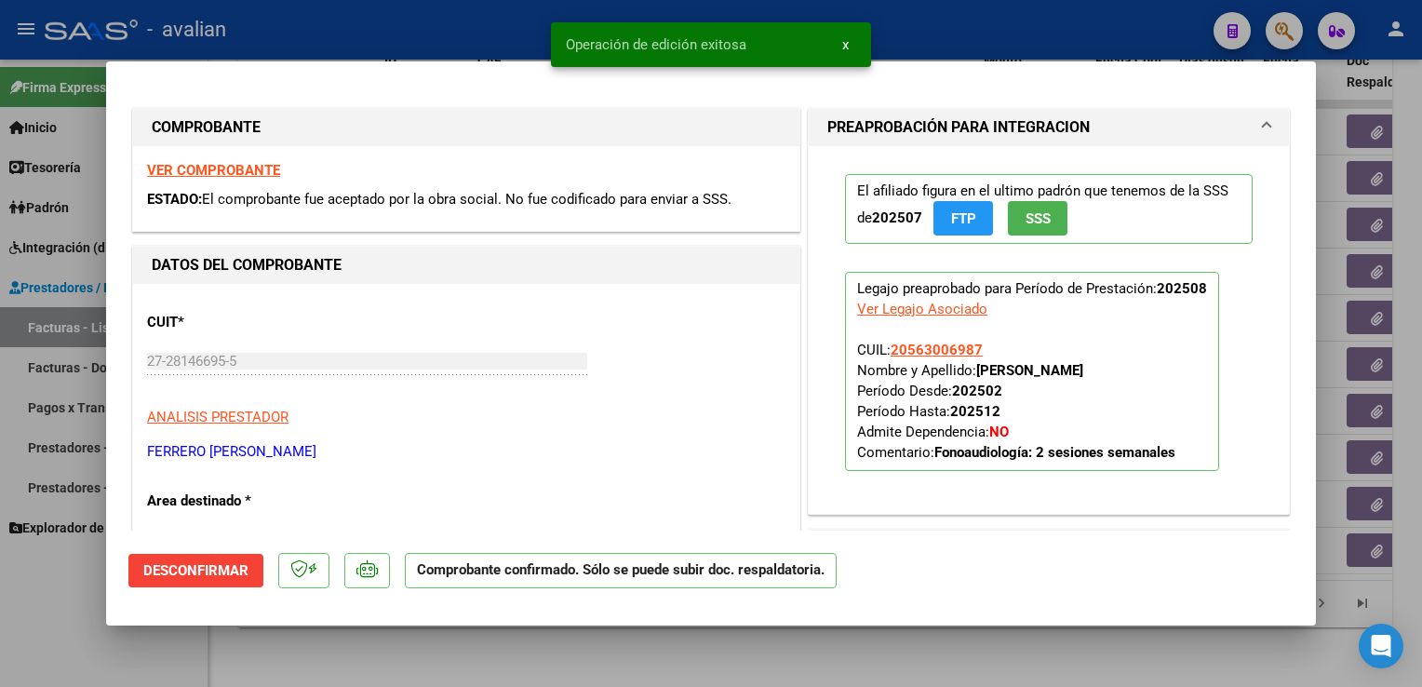
click at [429, 45] on div at bounding box center [711, 343] width 1422 height 687
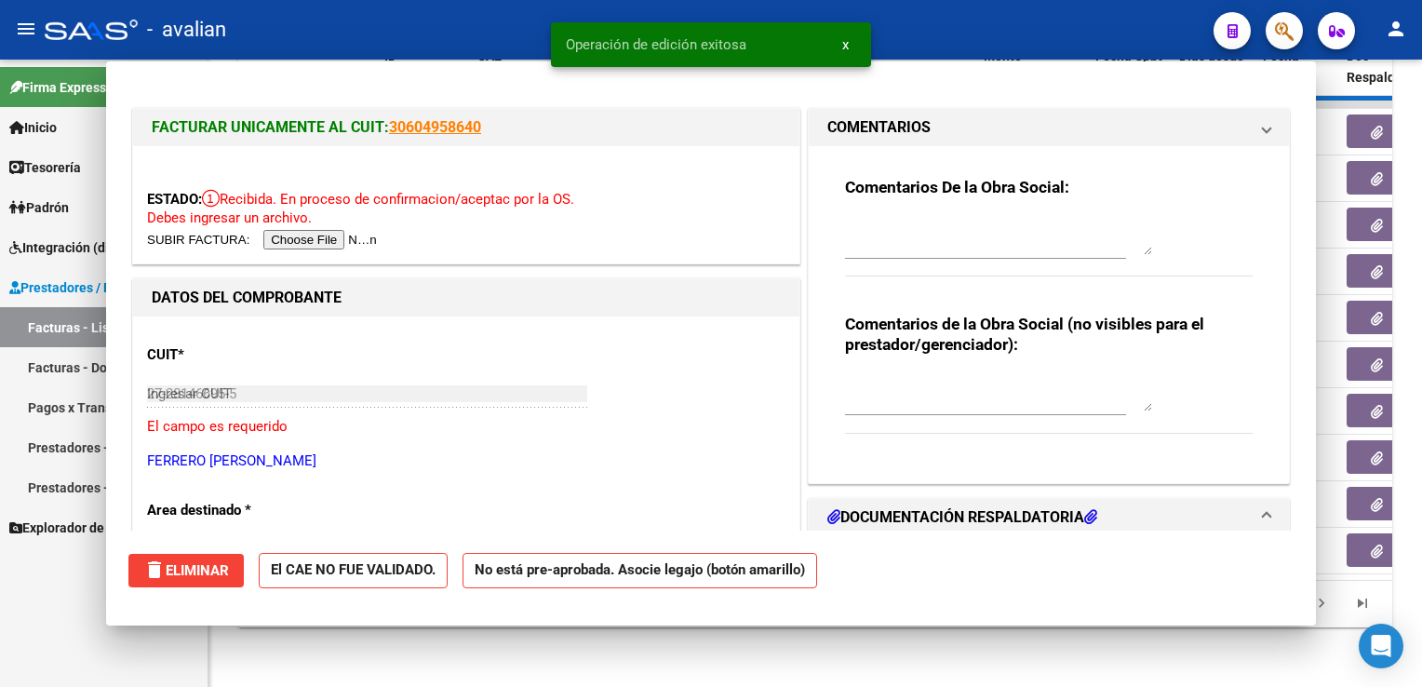
type input "$ 0,00"
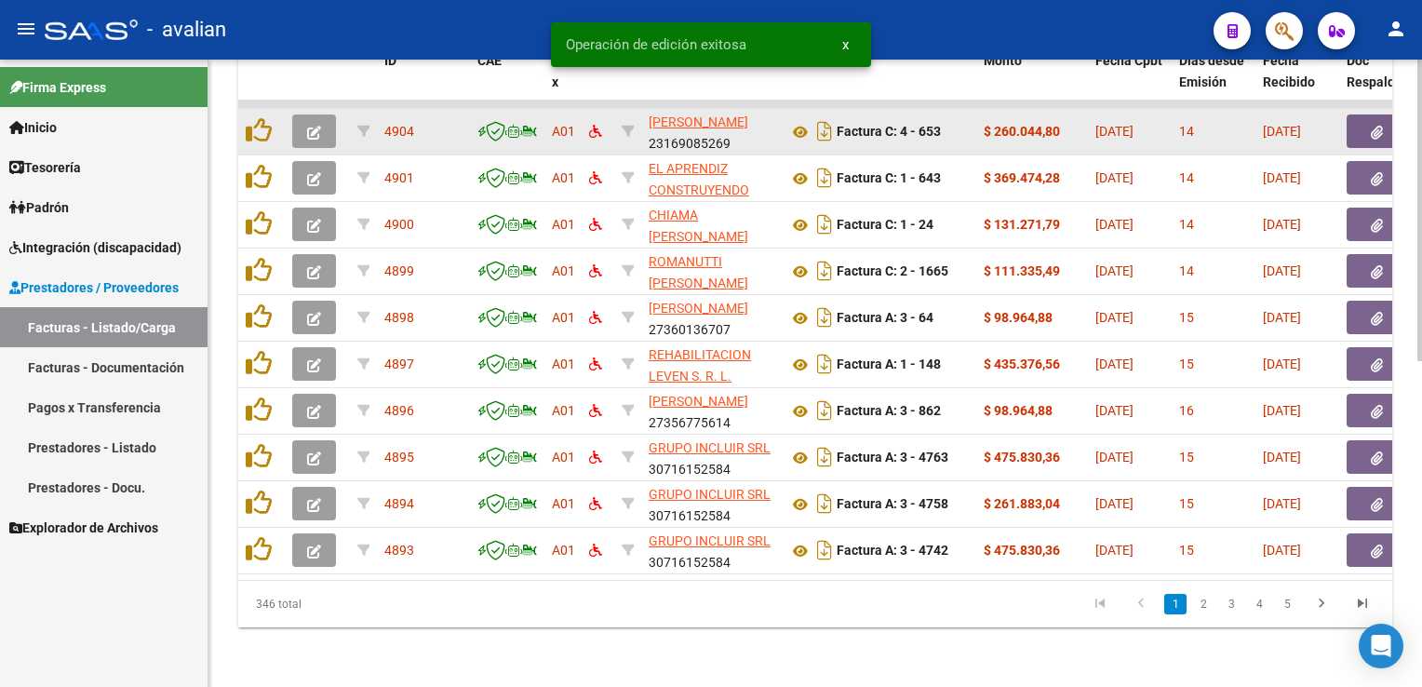
click at [305, 128] on button "button" at bounding box center [314, 131] width 44 height 34
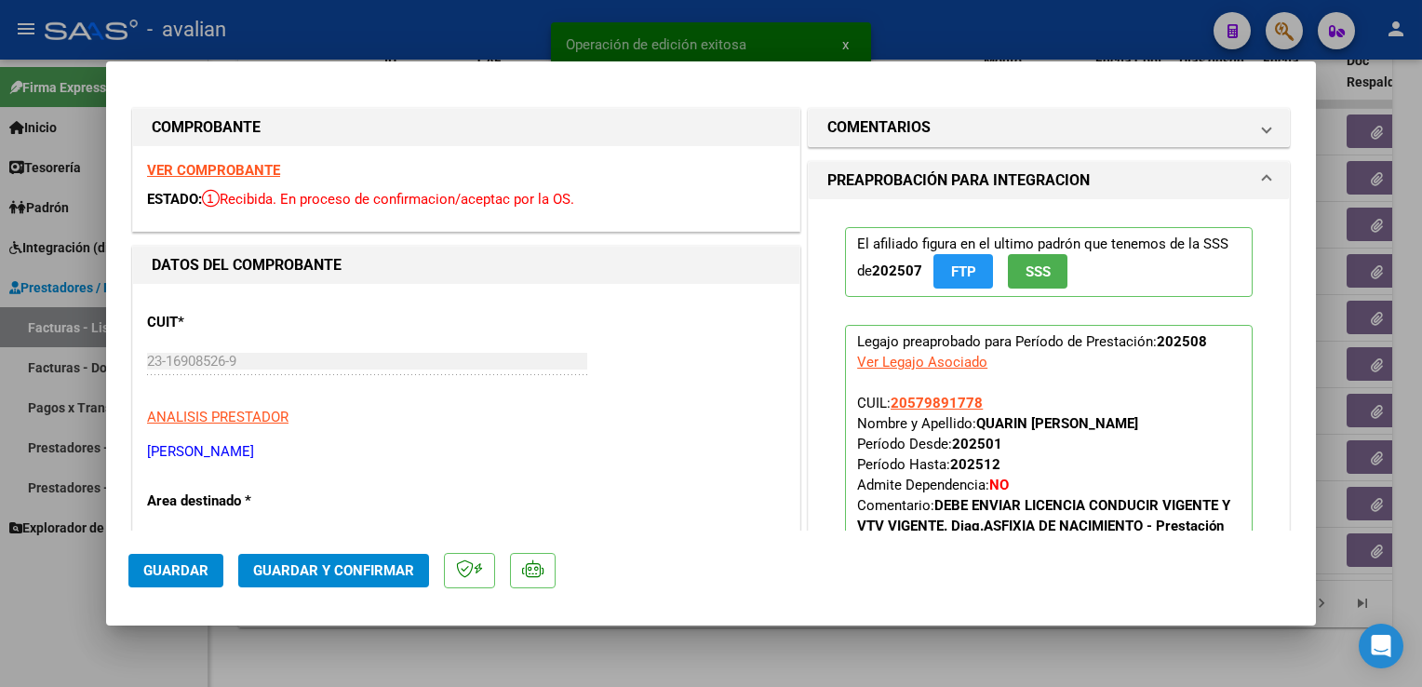
click at [238, 175] on strong "VER COMPROBANTE" at bounding box center [213, 170] width 133 height 17
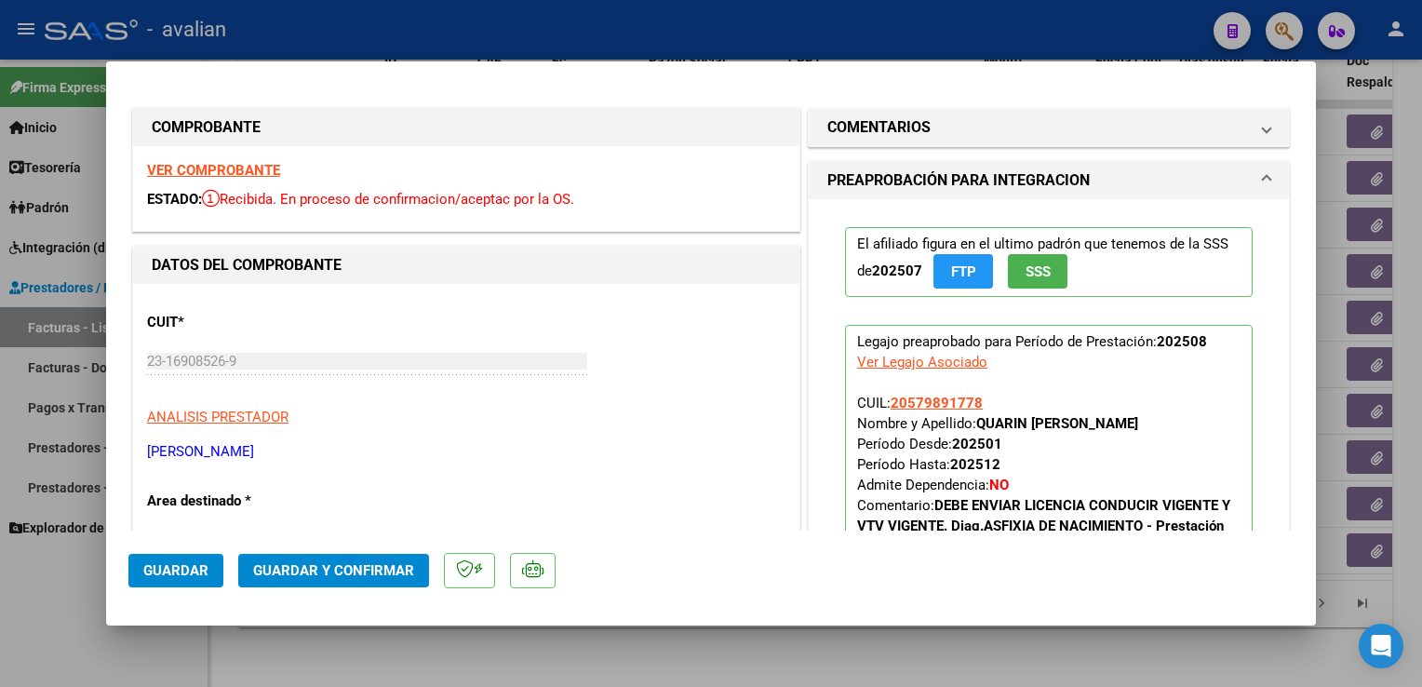
click at [373, 568] on span "Guardar y Confirmar" at bounding box center [333, 570] width 161 height 17
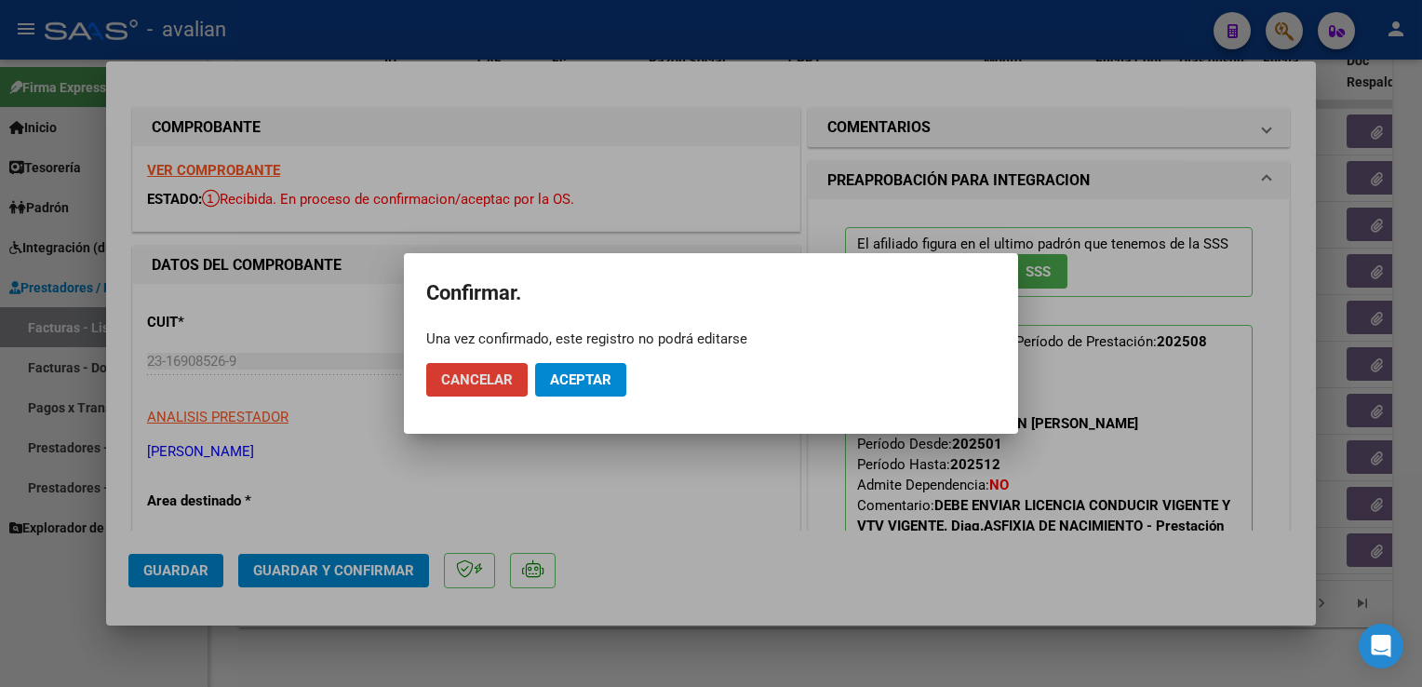
click at [586, 374] on span "Aceptar" at bounding box center [580, 379] width 61 height 17
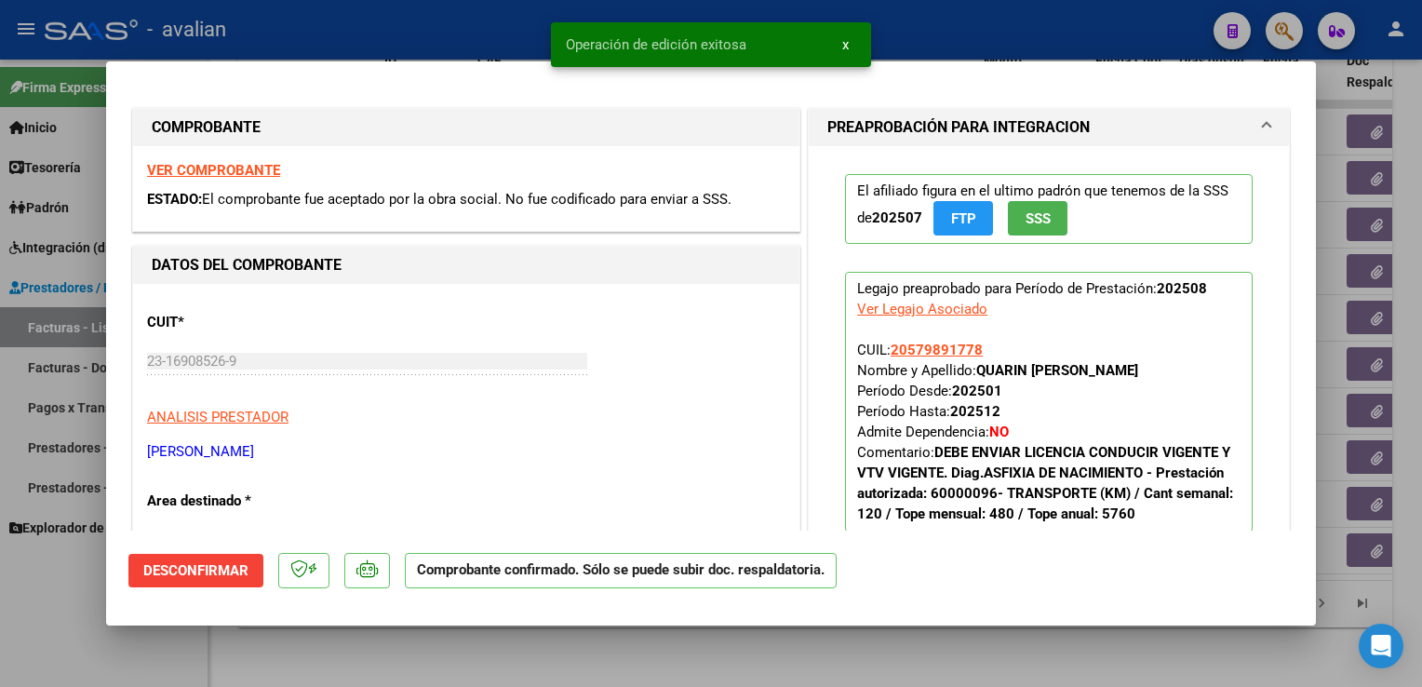
click at [452, 32] on div at bounding box center [711, 343] width 1422 height 687
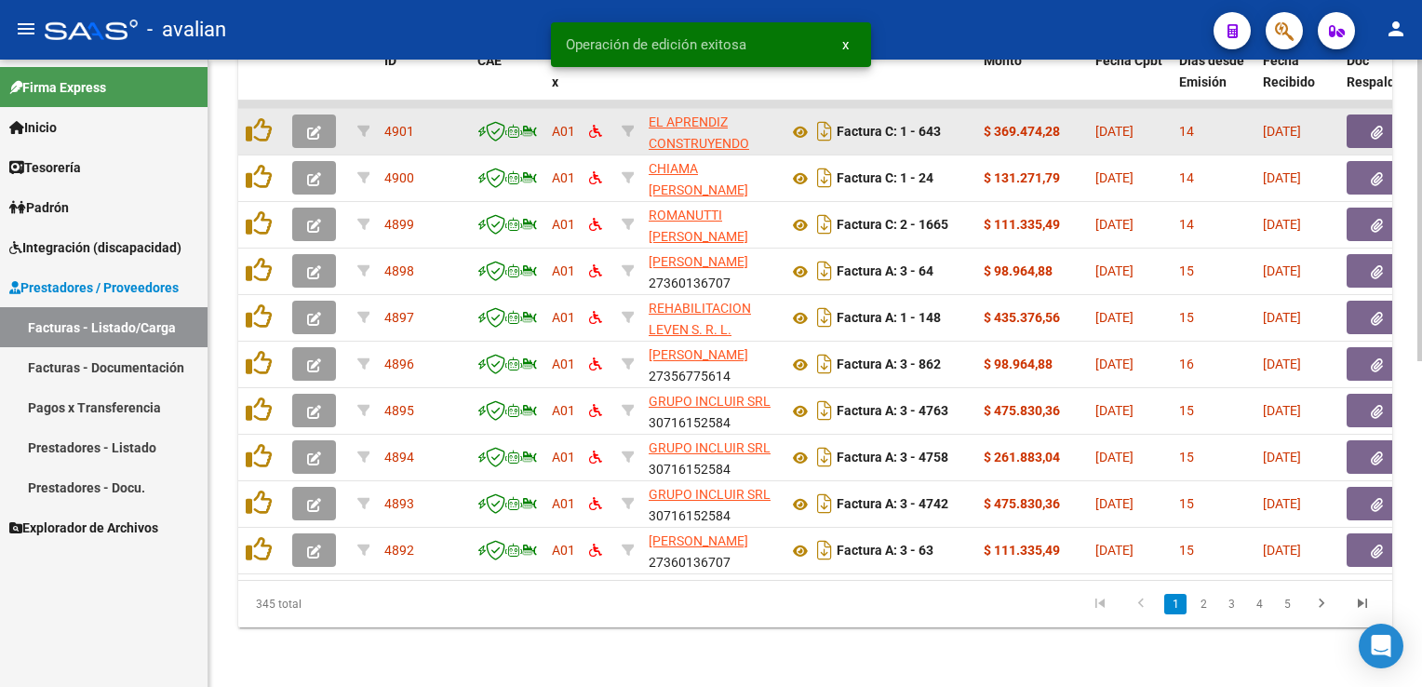
click at [325, 121] on button "button" at bounding box center [314, 131] width 44 height 34
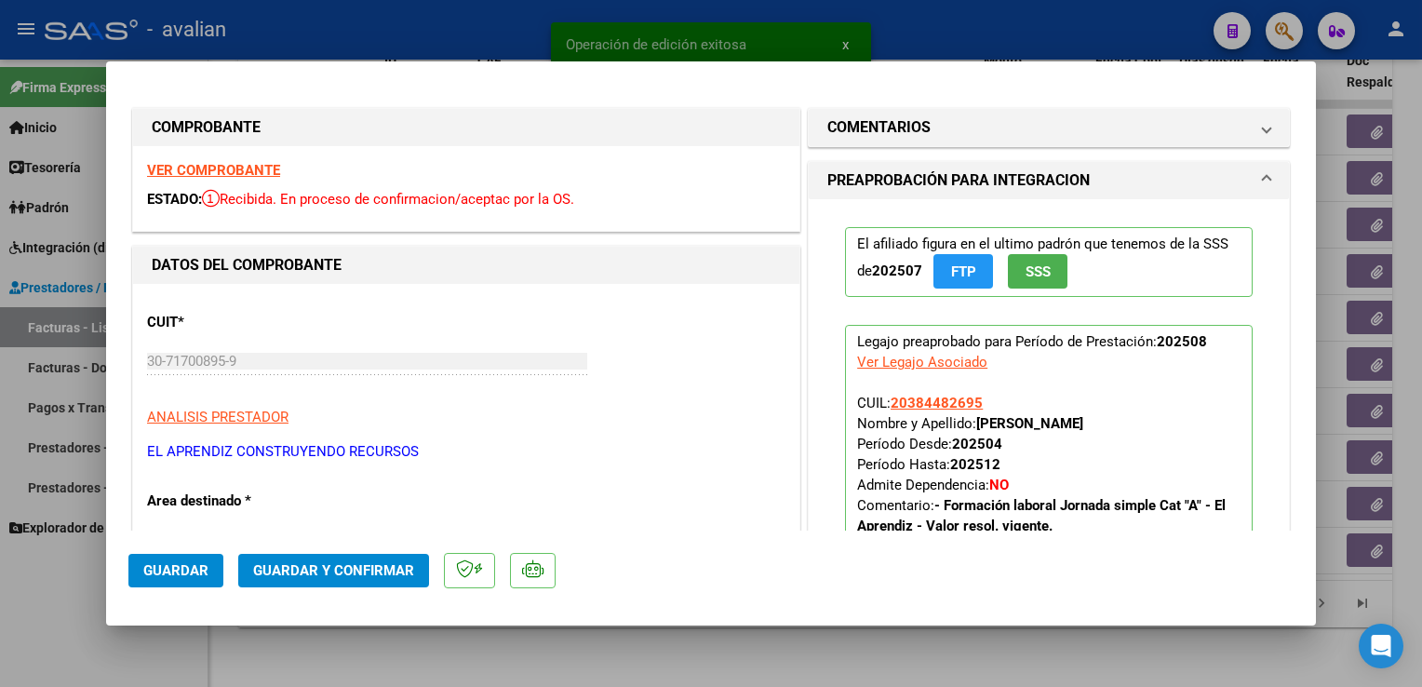
click at [274, 179] on strong "VER COMPROBANTE" at bounding box center [213, 170] width 133 height 17
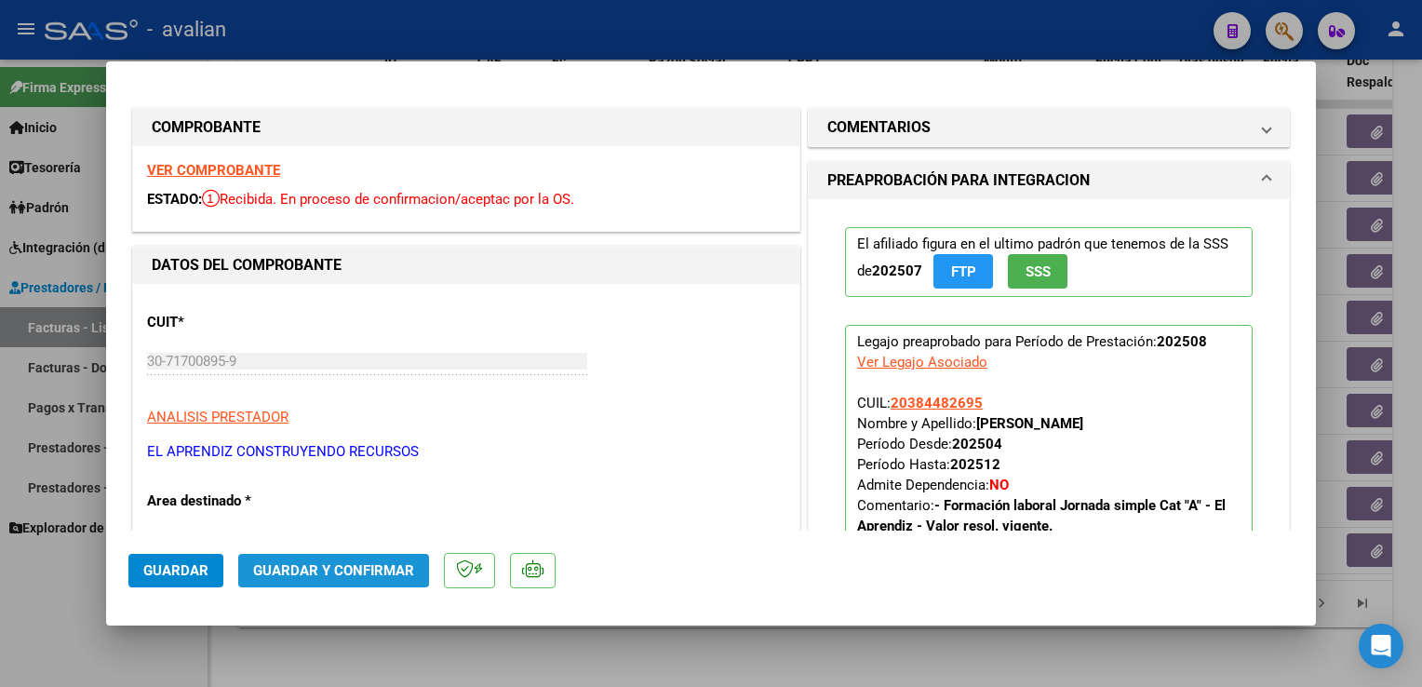
click at [391, 586] on button "Guardar y Confirmar" at bounding box center [333, 571] width 191 height 34
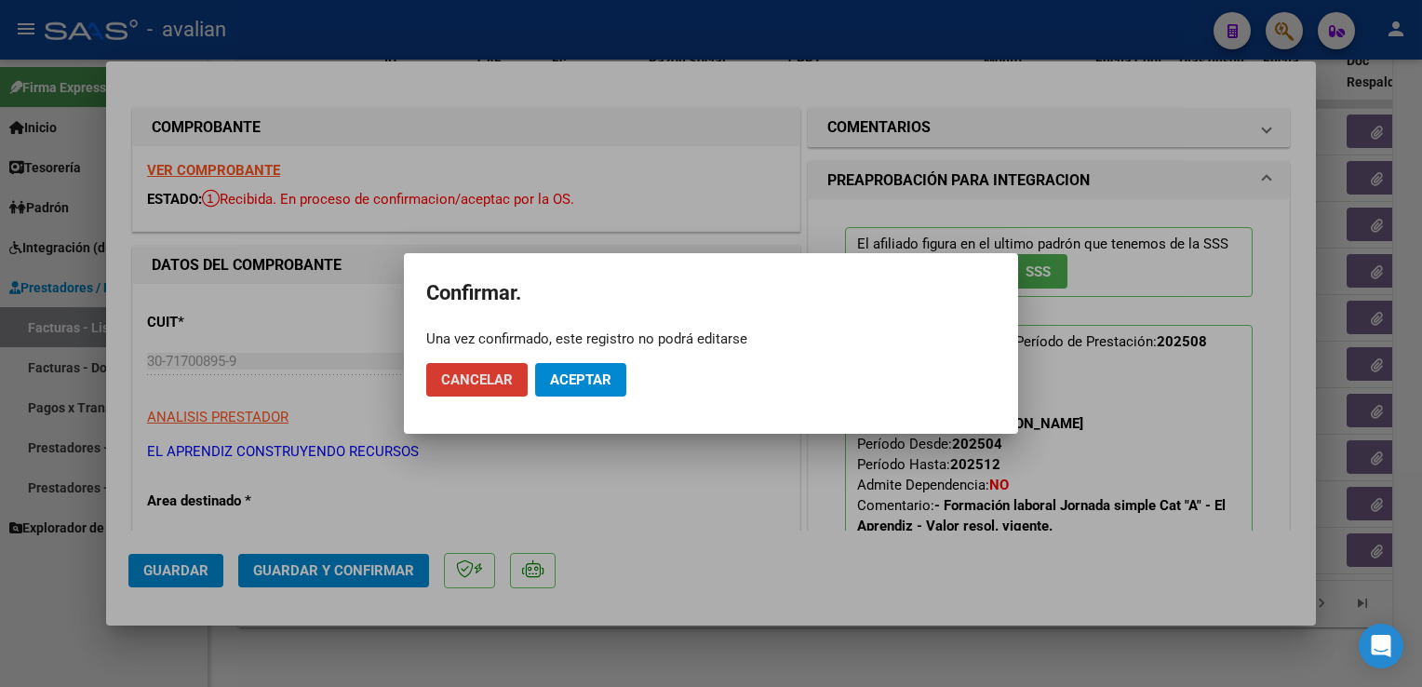
click at [597, 374] on span "Aceptar" at bounding box center [580, 379] width 61 height 17
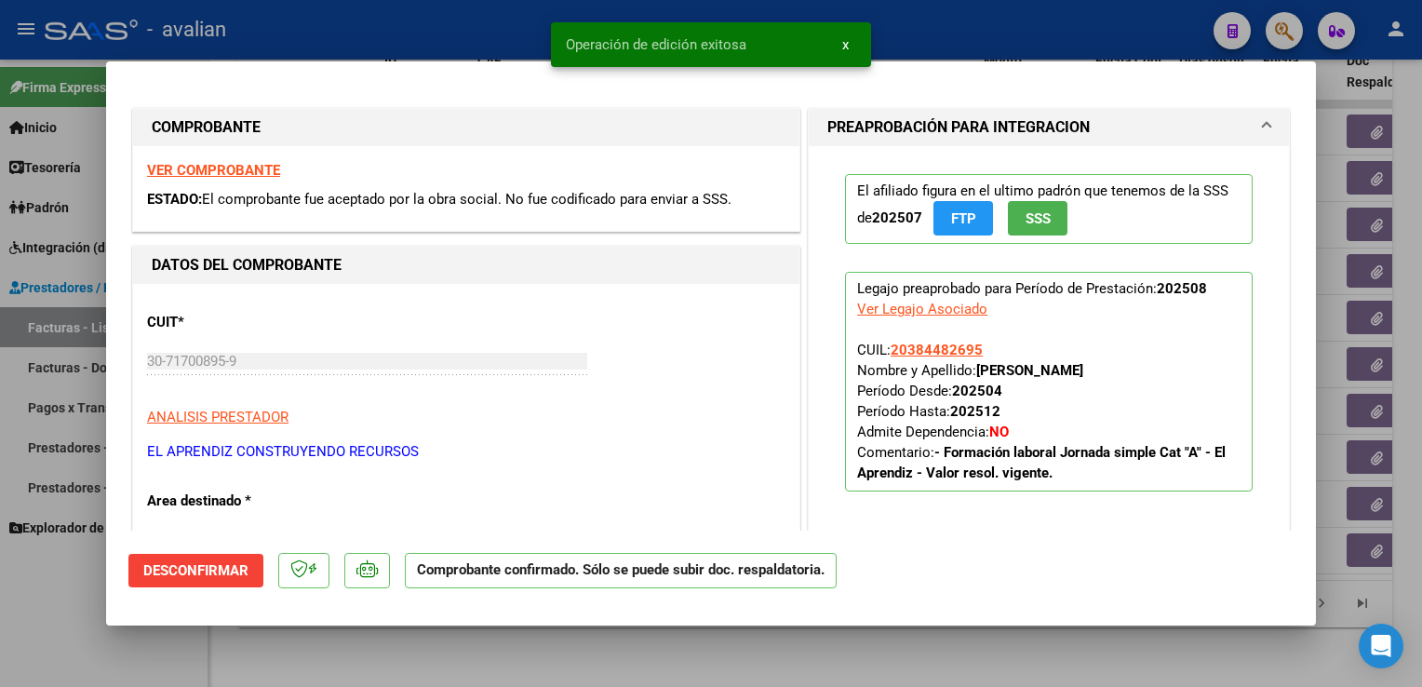
click at [420, 27] on div at bounding box center [711, 343] width 1422 height 687
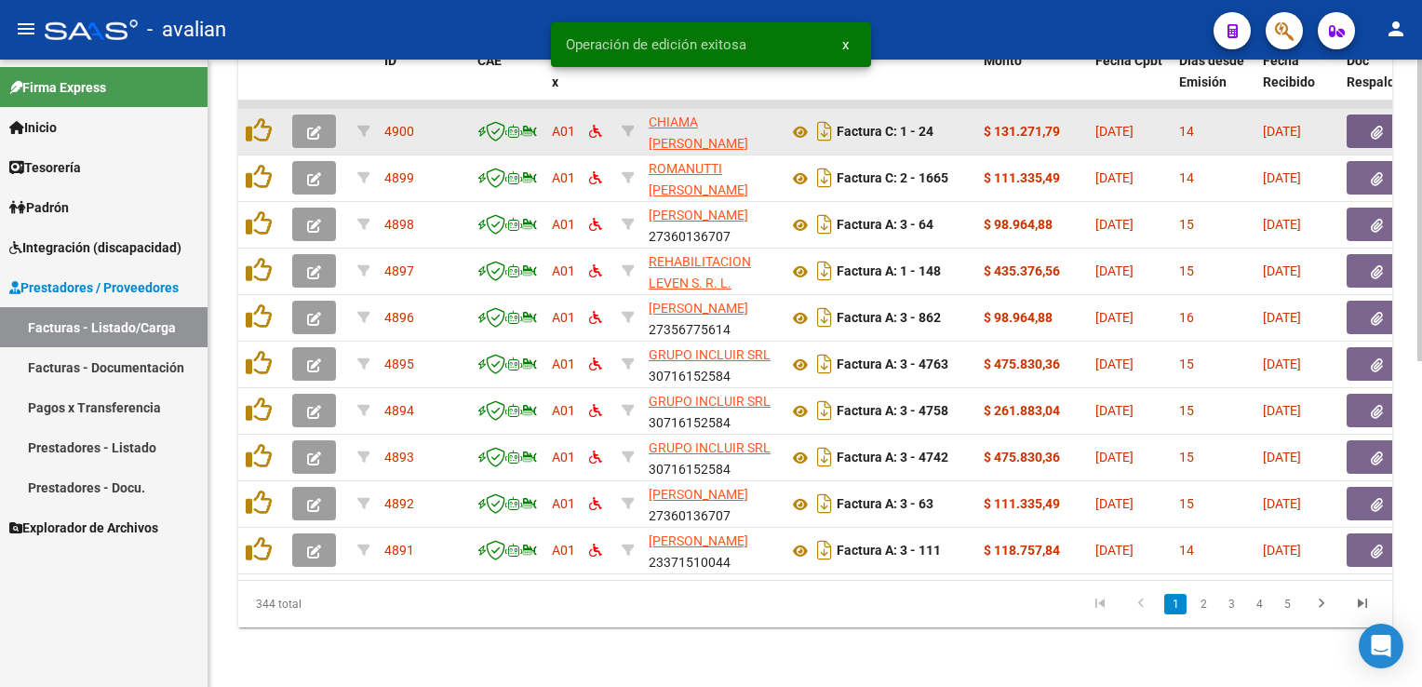
click at [330, 115] on button "button" at bounding box center [314, 131] width 44 height 34
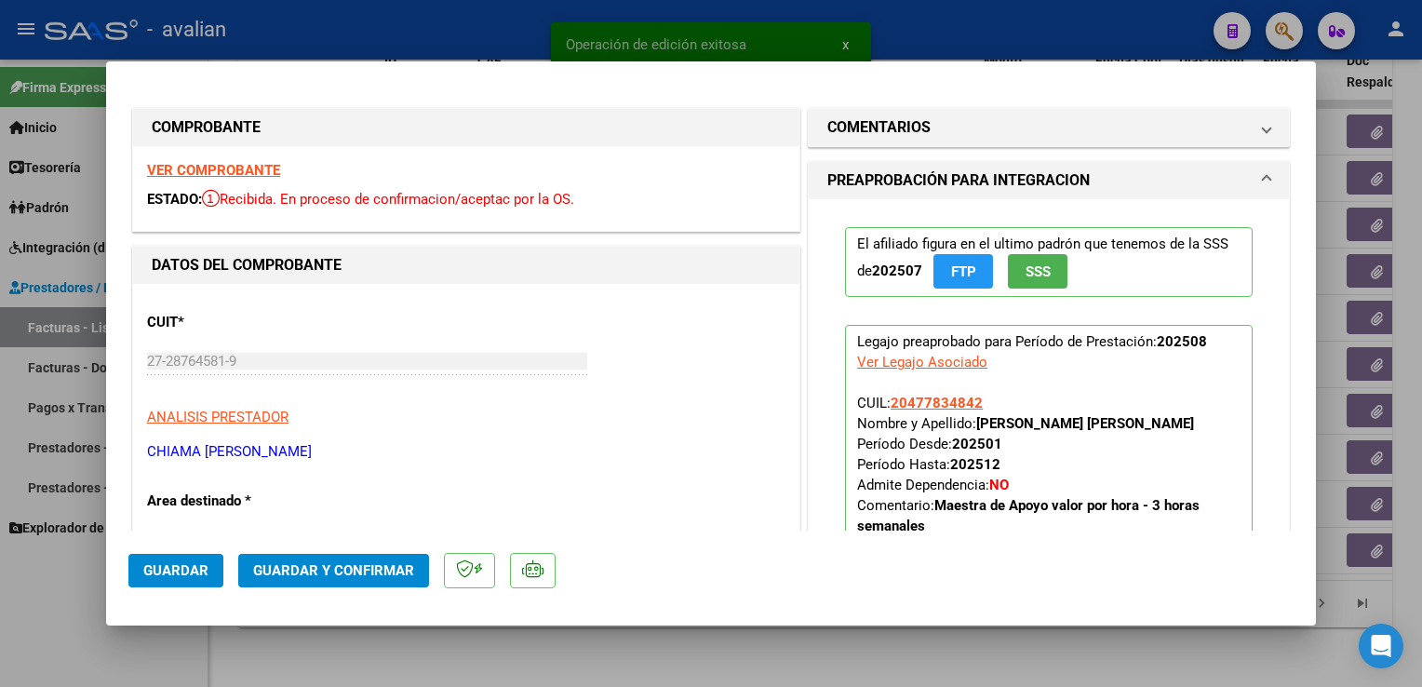
click at [272, 173] on strong "VER COMPROBANTE" at bounding box center [213, 170] width 133 height 17
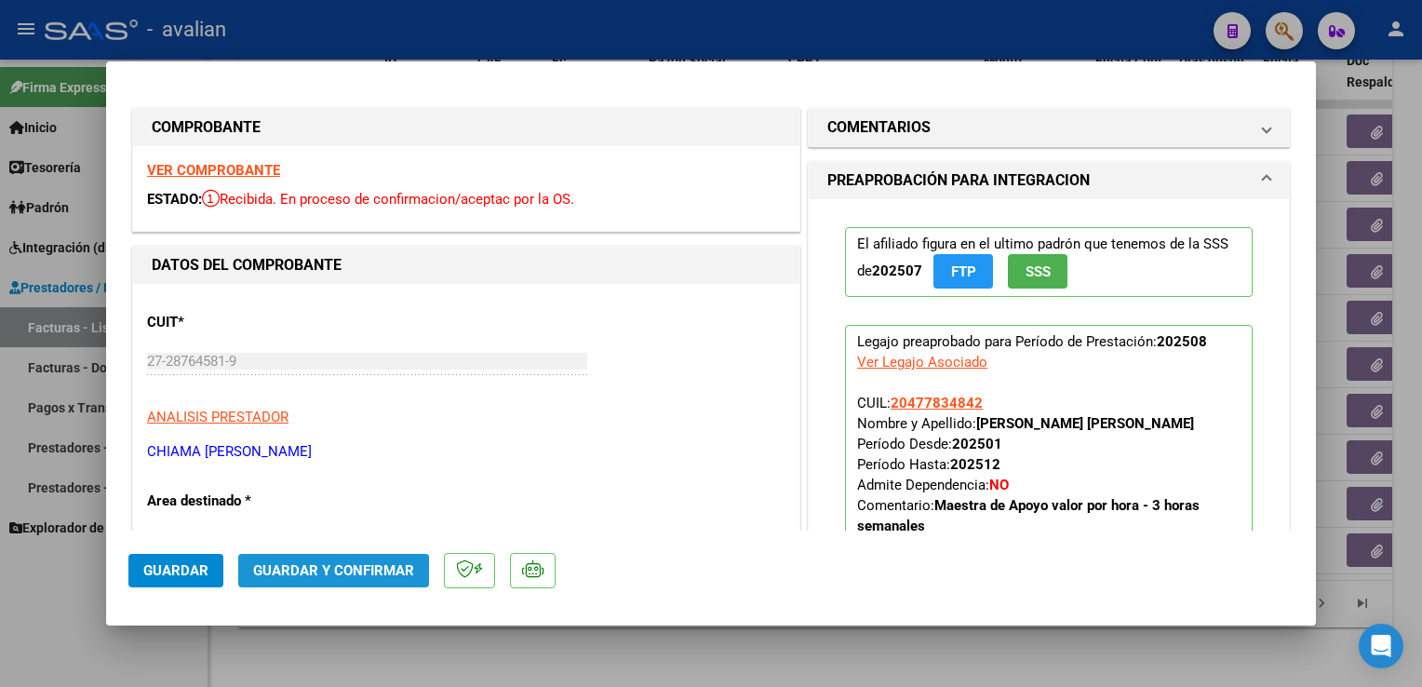
click at [290, 584] on button "Guardar y Confirmar" at bounding box center [333, 571] width 191 height 34
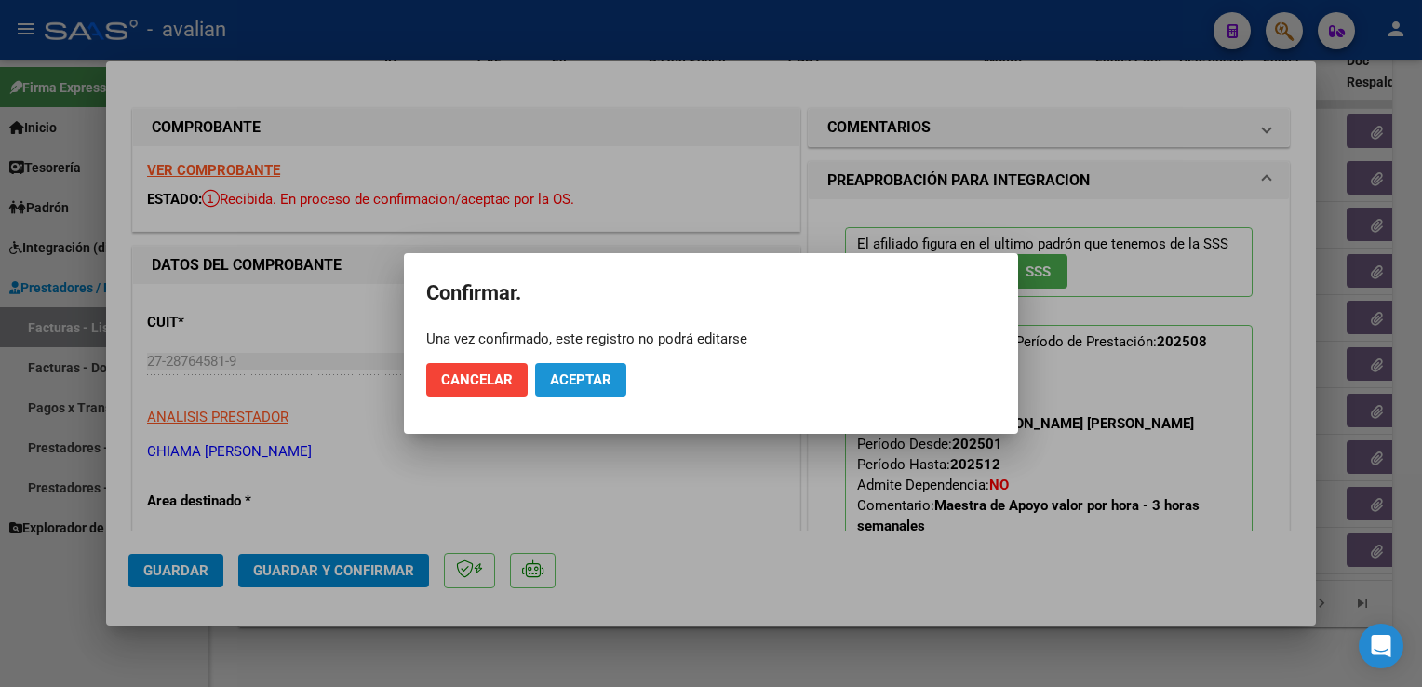
click at [594, 378] on span "Aceptar" at bounding box center [580, 379] width 61 height 17
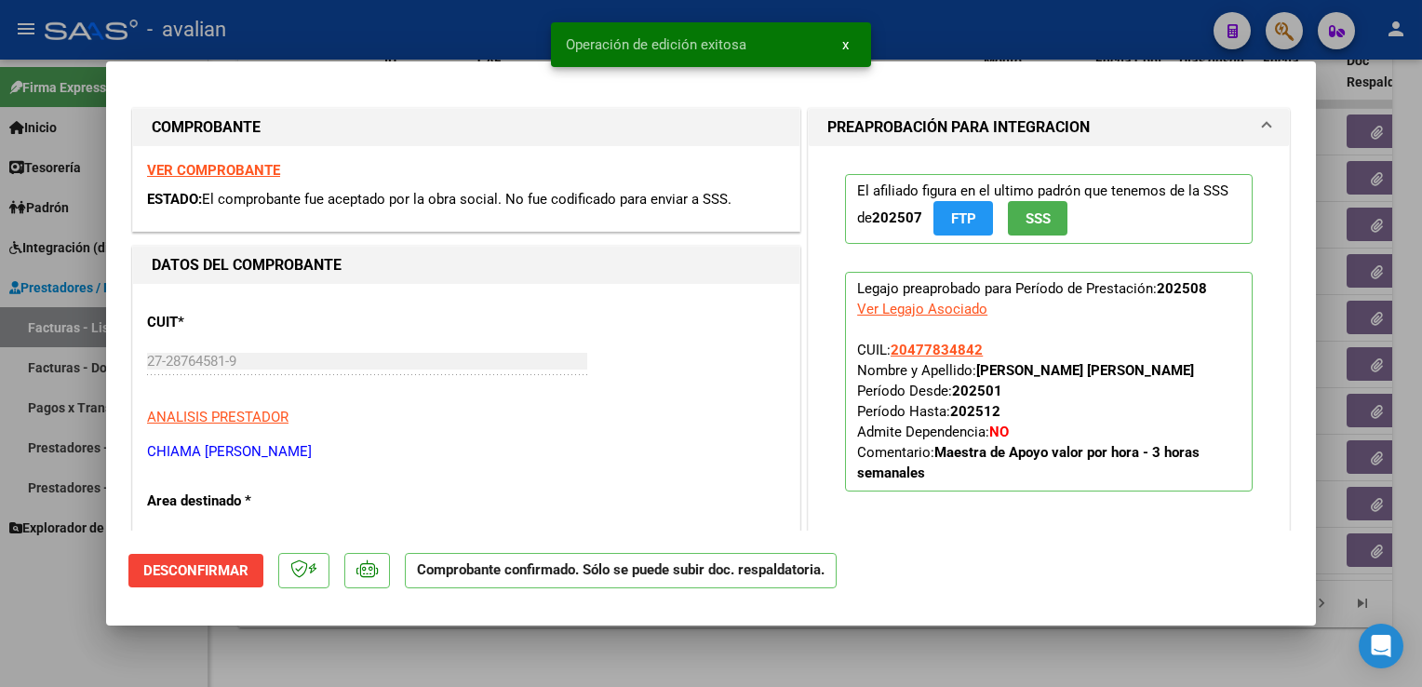
click at [405, 41] on div at bounding box center [711, 343] width 1422 height 687
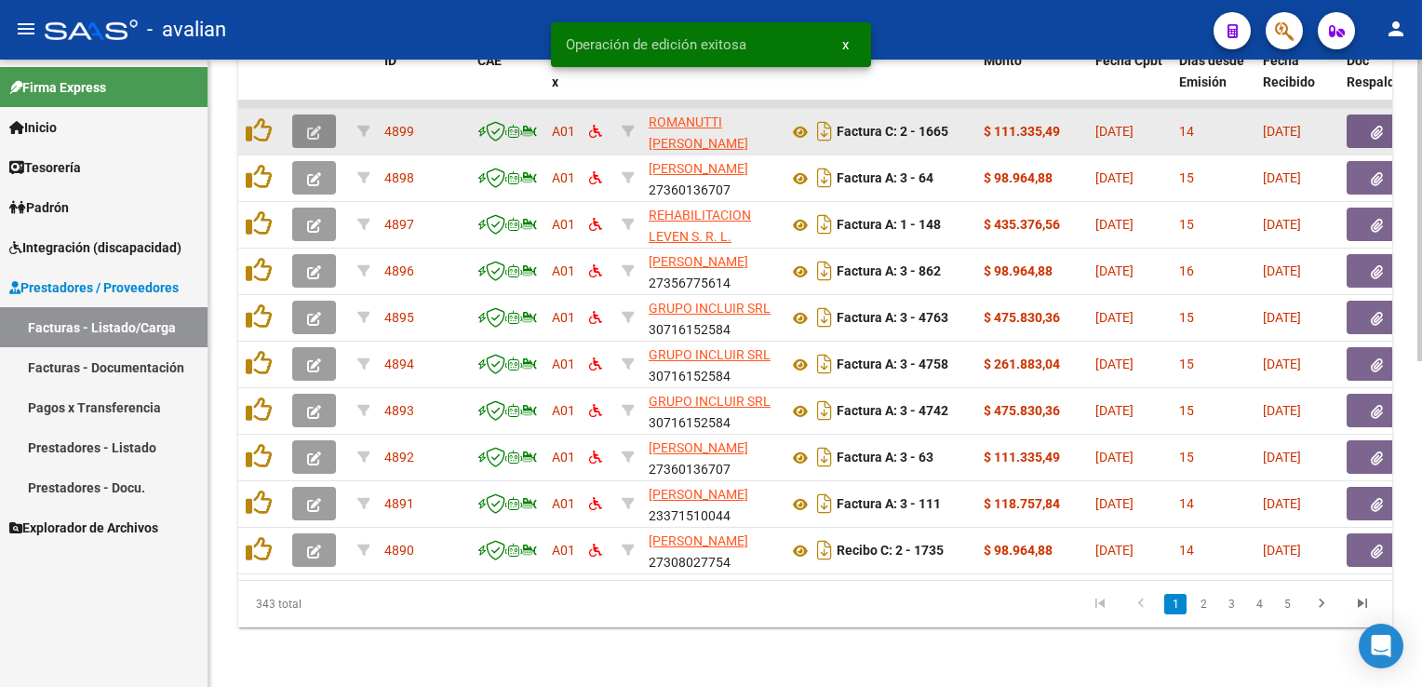
click at [323, 118] on button "button" at bounding box center [314, 131] width 44 height 34
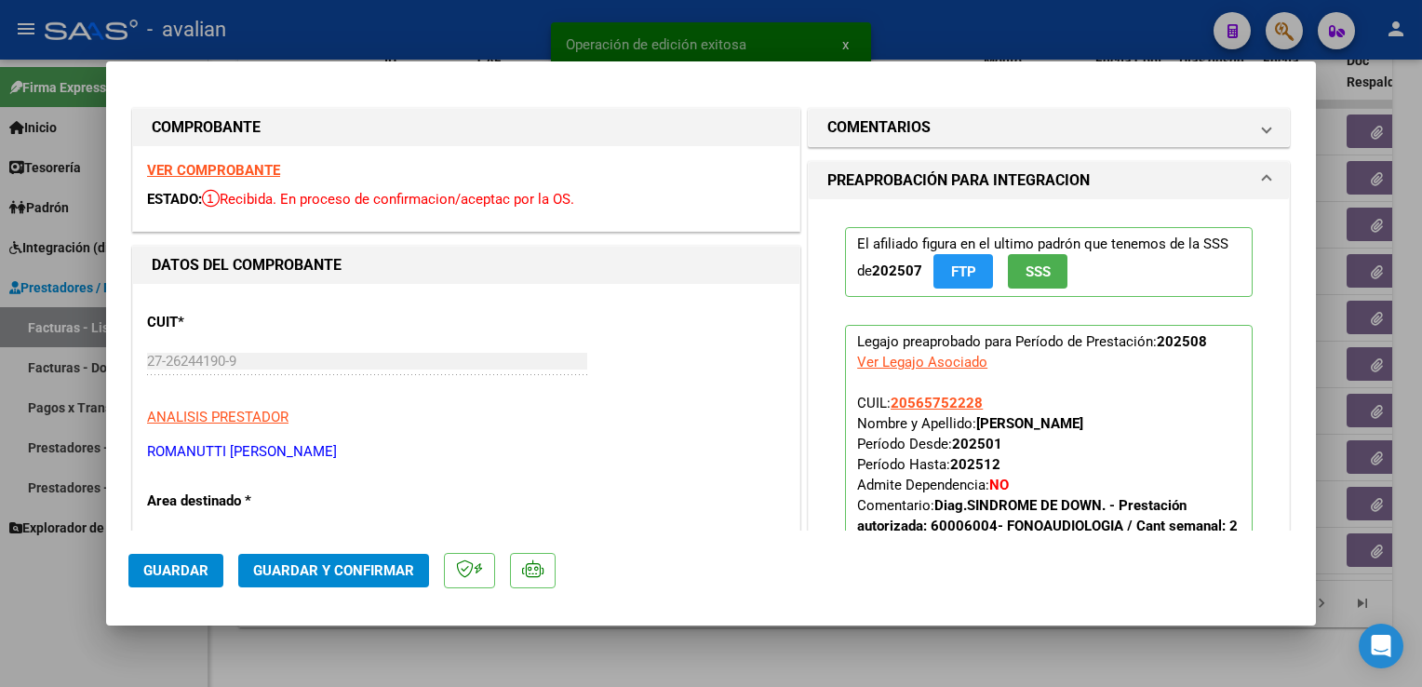
click at [190, 177] on strong "VER COMPROBANTE" at bounding box center [213, 170] width 133 height 17
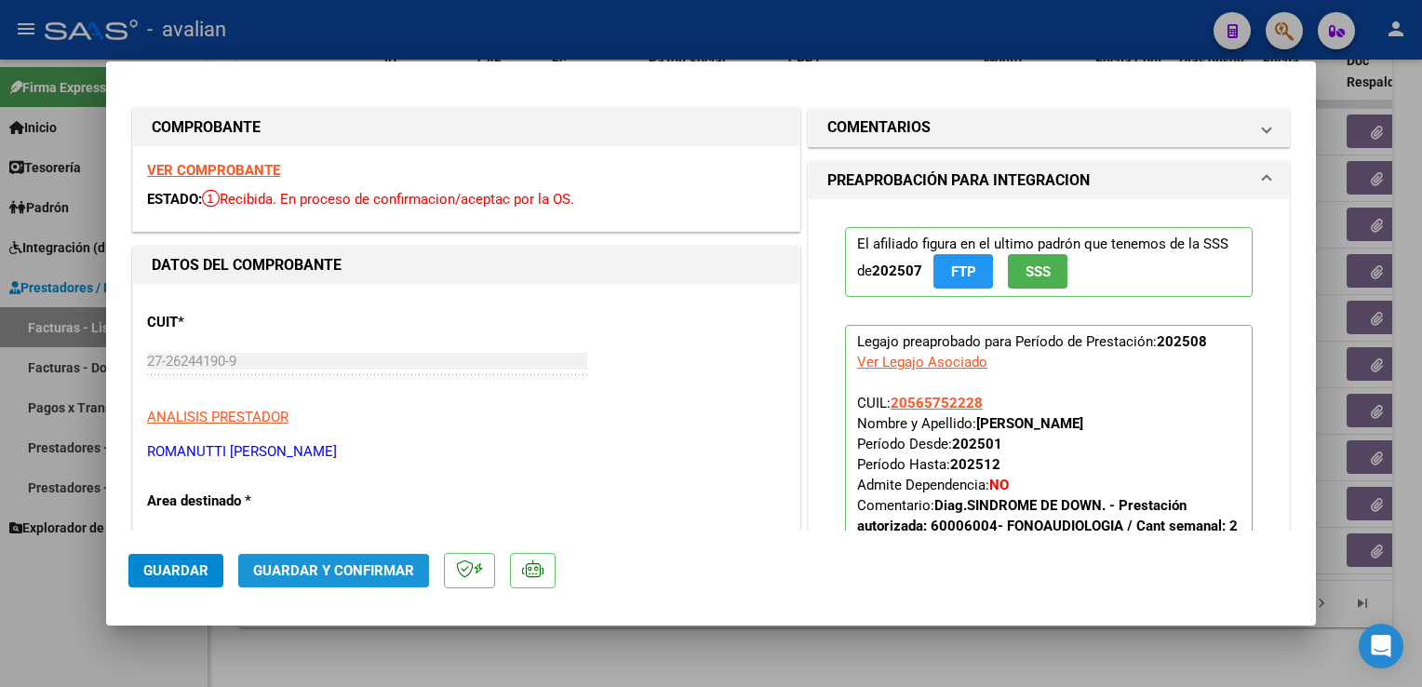
click at [413, 564] on button "Guardar y Confirmar" at bounding box center [333, 571] width 191 height 34
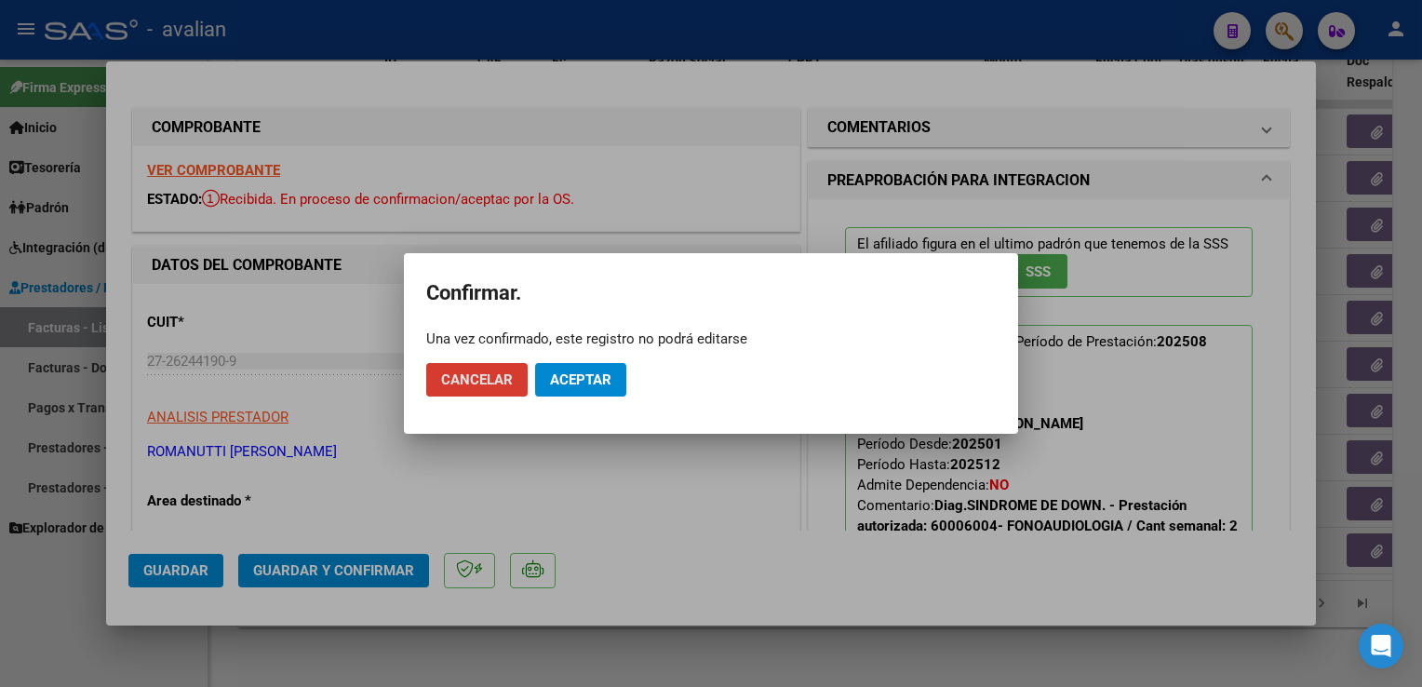
click at [576, 377] on span "Aceptar" at bounding box center [580, 379] width 61 height 17
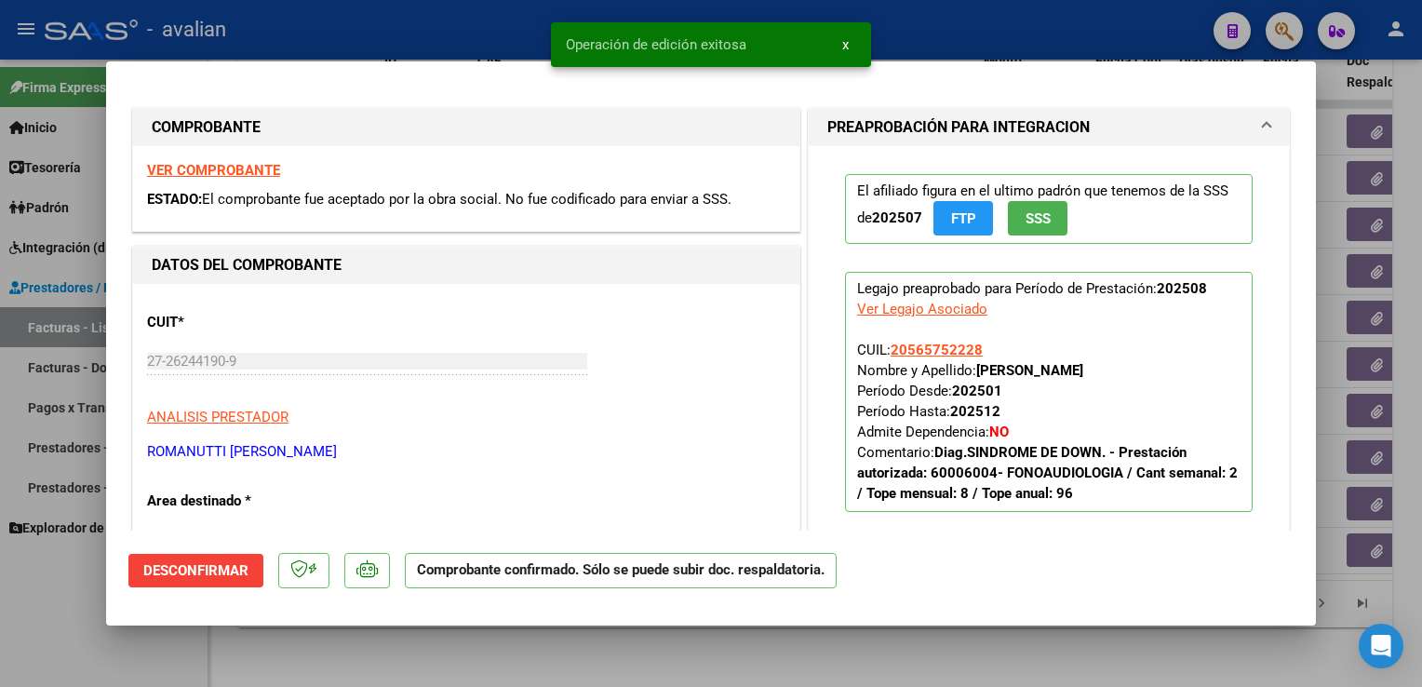
click at [460, 47] on div at bounding box center [711, 343] width 1422 height 687
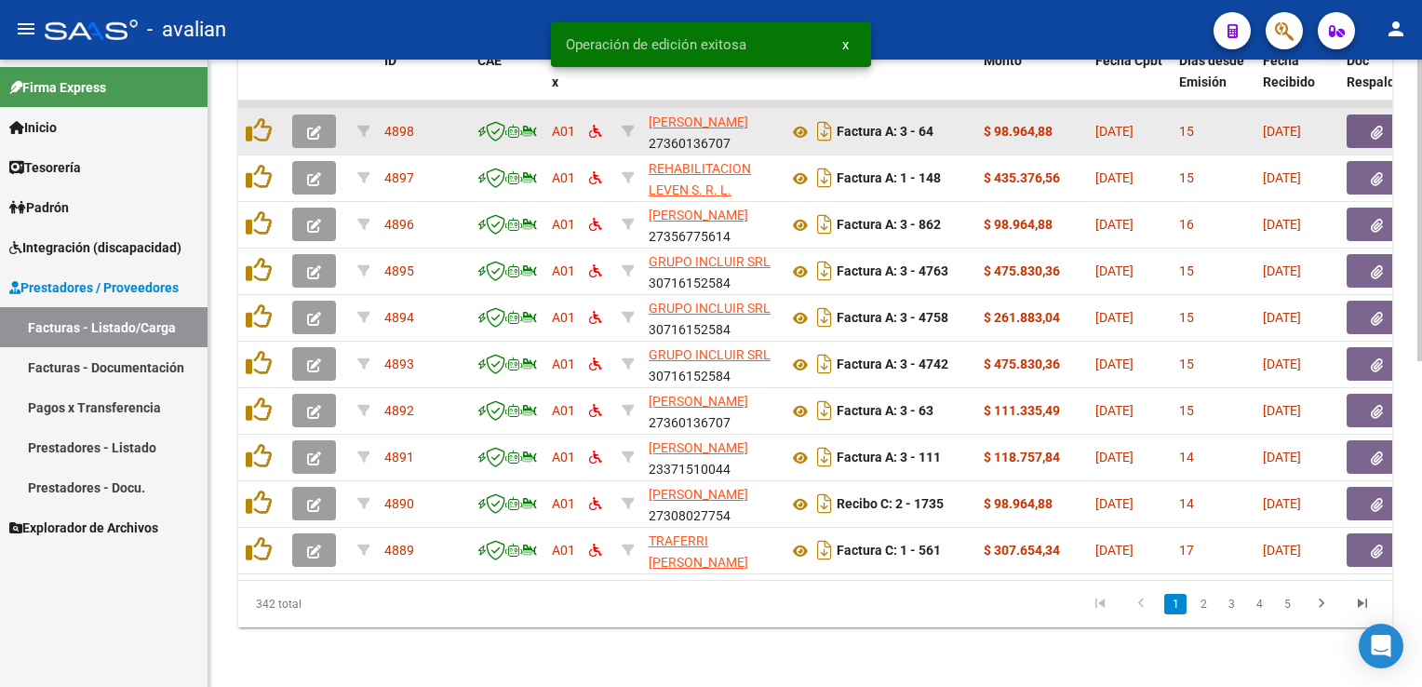
click at [325, 128] on button "button" at bounding box center [314, 131] width 44 height 34
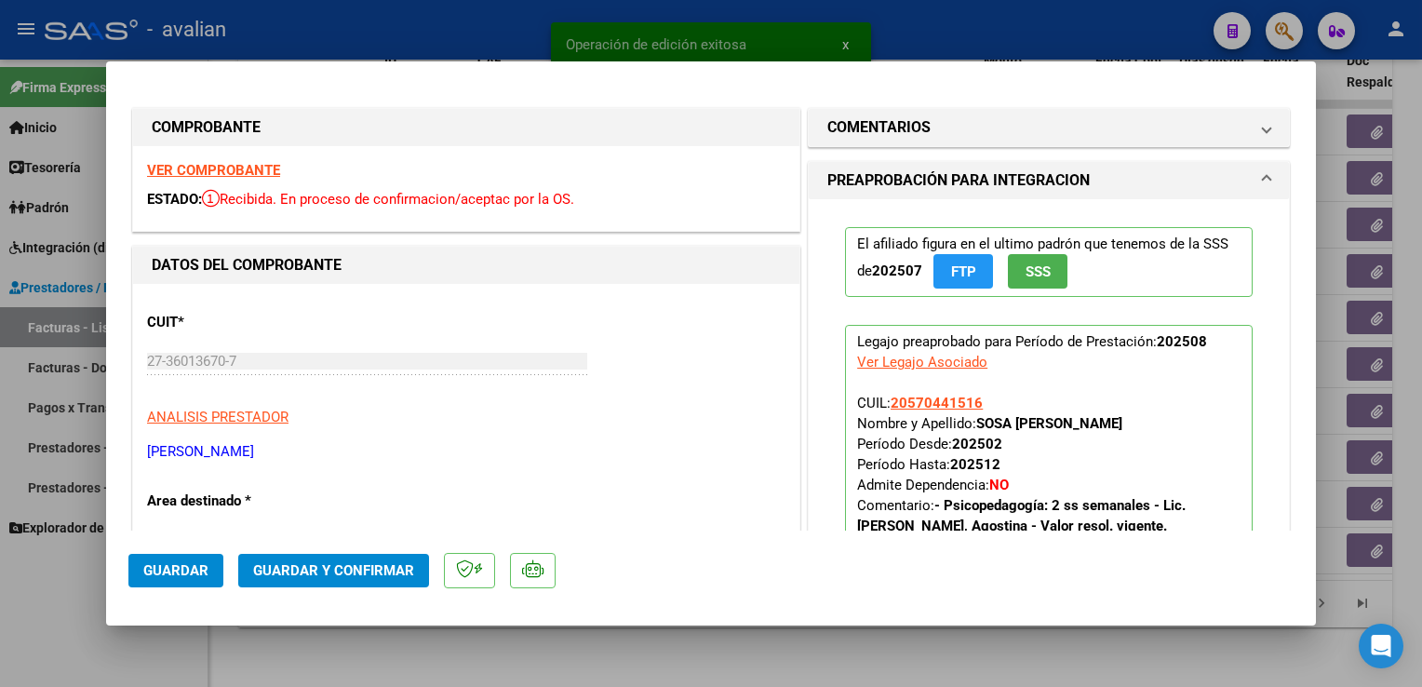
click at [262, 173] on strong "VER COMPROBANTE" at bounding box center [213, 170] width 133 height 17
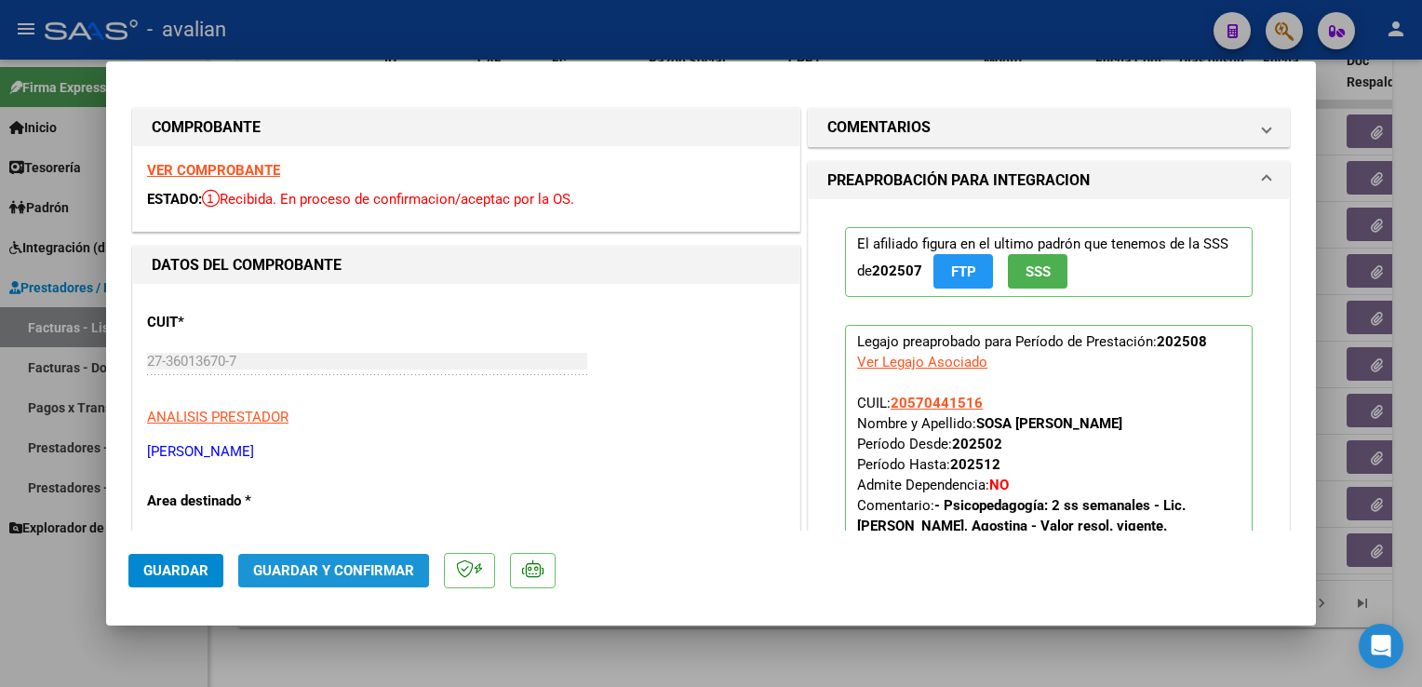
click at [361, 571] on span "Guardar y Confirmar" at bounding box center [333, 570] width 161 height 17
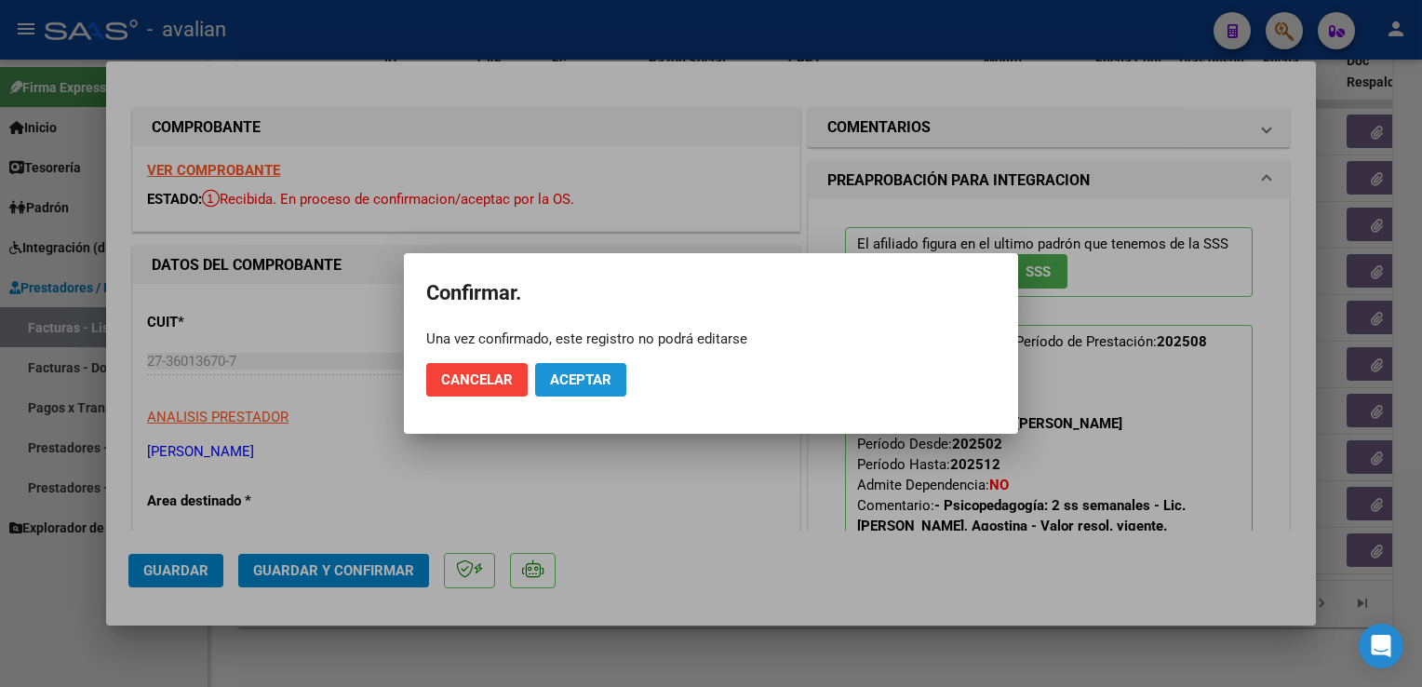
click at [607, 385] on span "Aceptar" at bounding box center [580, 379] width 61 height 17
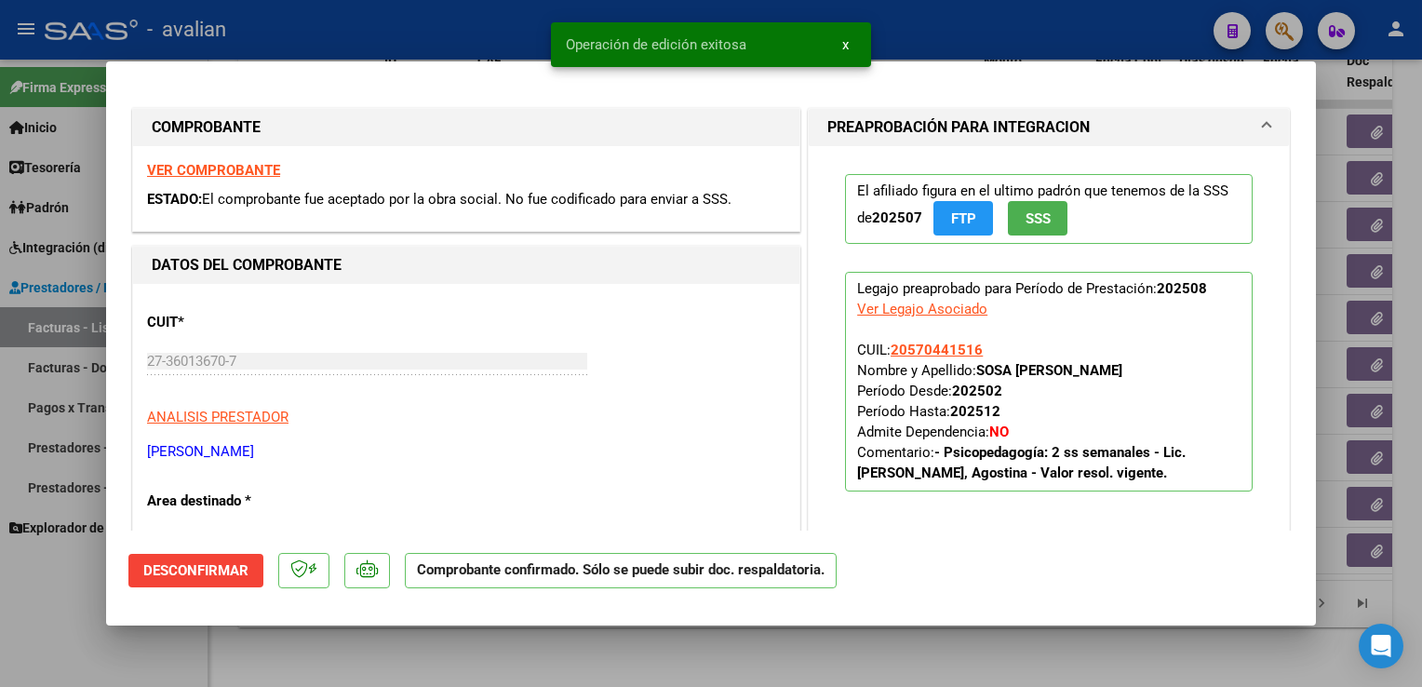
click at [546, 29] on div "Operación de edición exitosa x" at bounding box center [711, 44] width 365 height 89
click at [354, 27] on div at bounding box center [711, 343] width 1422 height 687
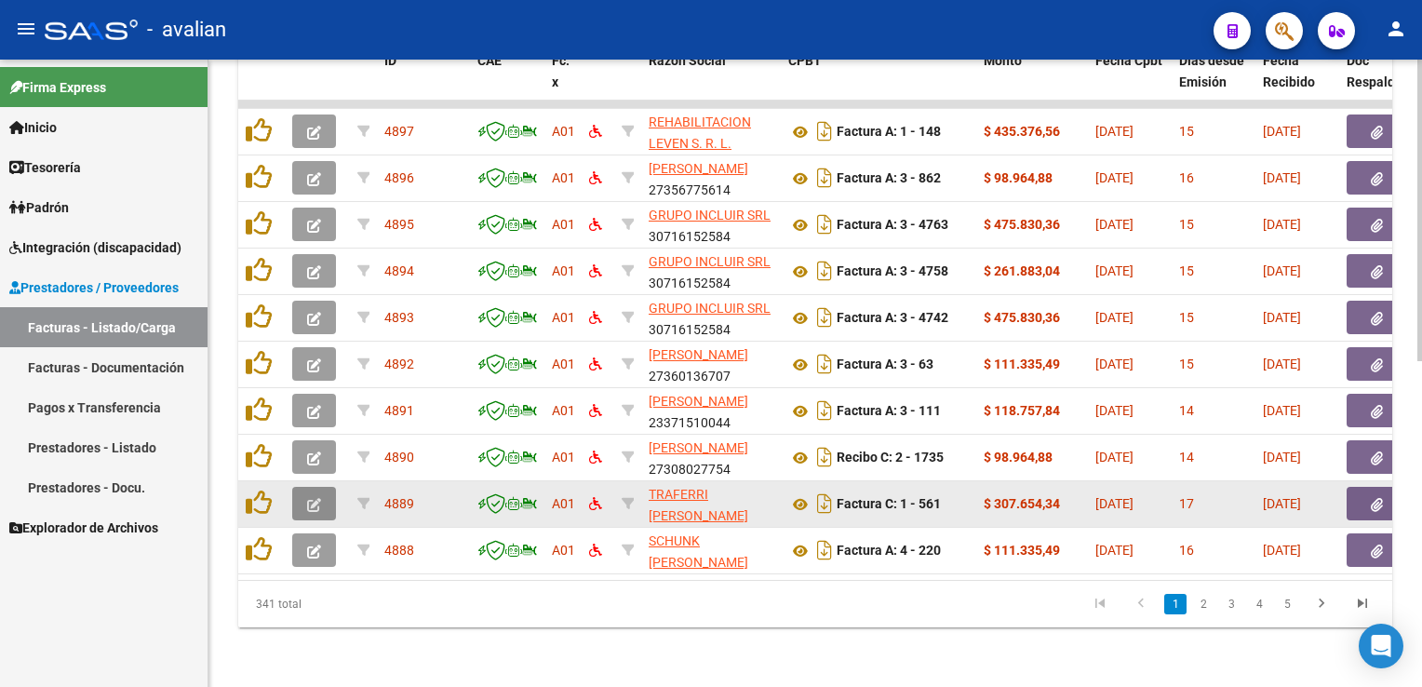
click at [320, 498] on icon "button" at bounding box center [314, 505] width 14 height 14
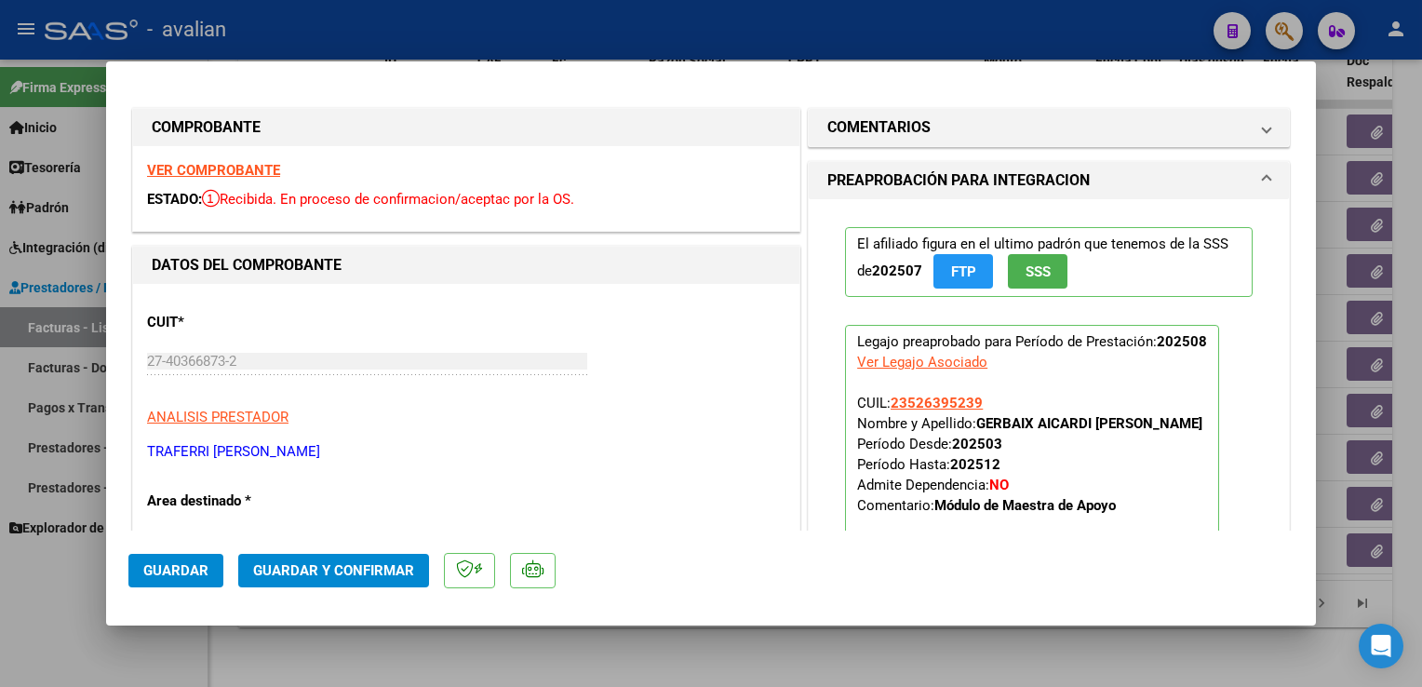
click at [262, 177] on strong "VER COMPROBANTE" at bounding box center [213, 170] width 133 height 17
click at [391, 564] on span "Guardar y Confirmar" at bounding box center [333, 570] width 161 height 17
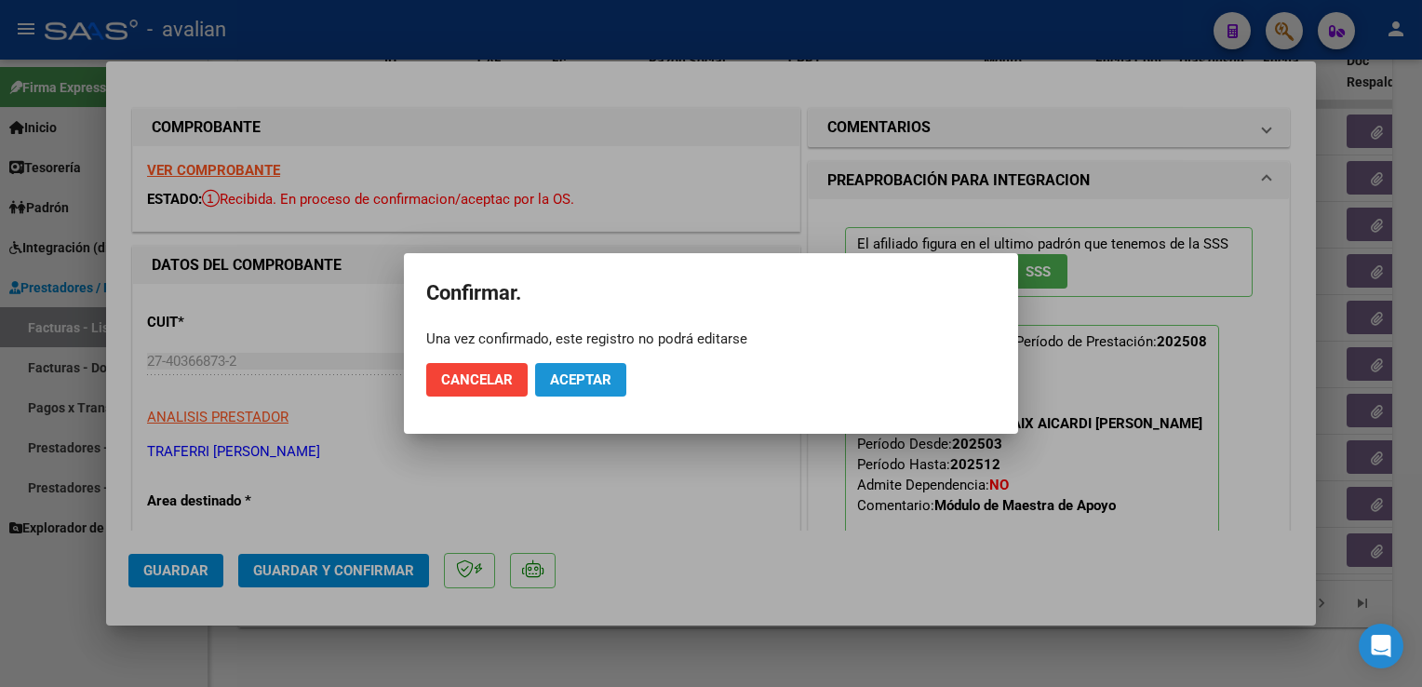
click at [596, 374] on span "Aceptar" at bounding box center [580, 379] width 61 height 17
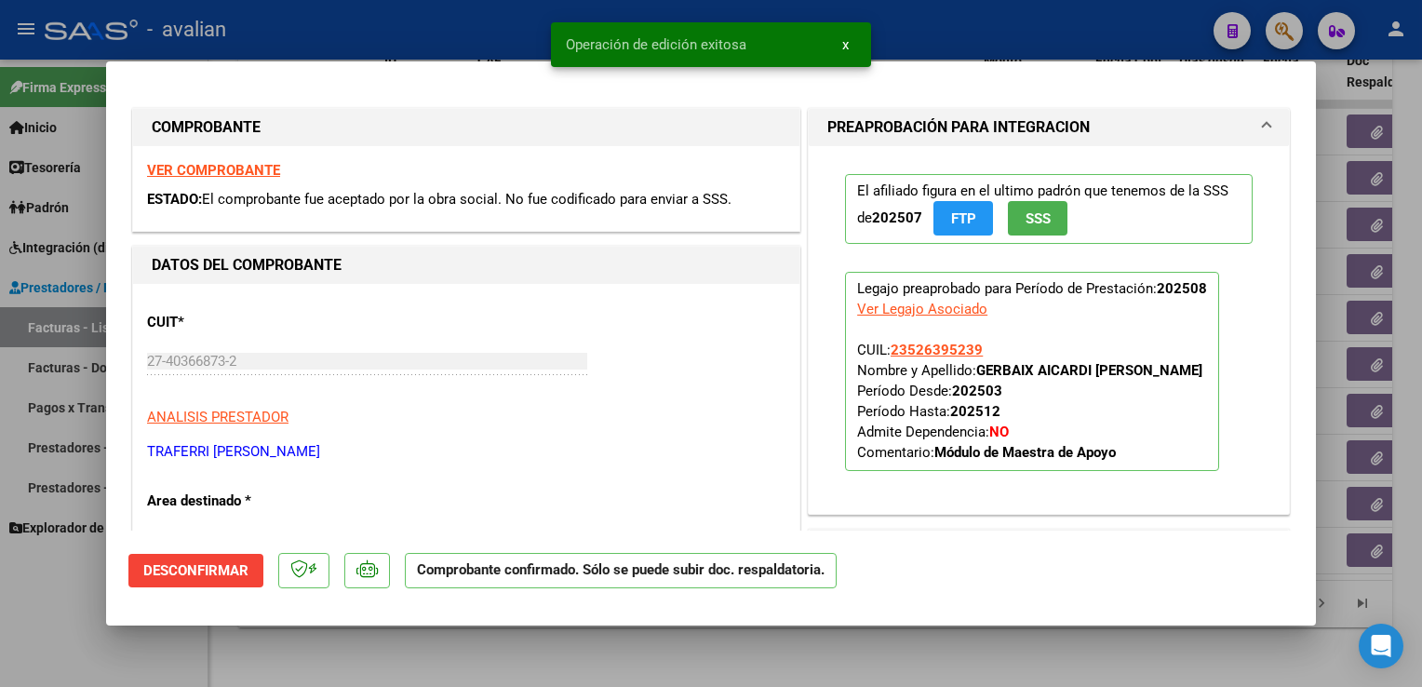
click at [412, 54] on div at bounding box center [711, 343] width 1422 height 687
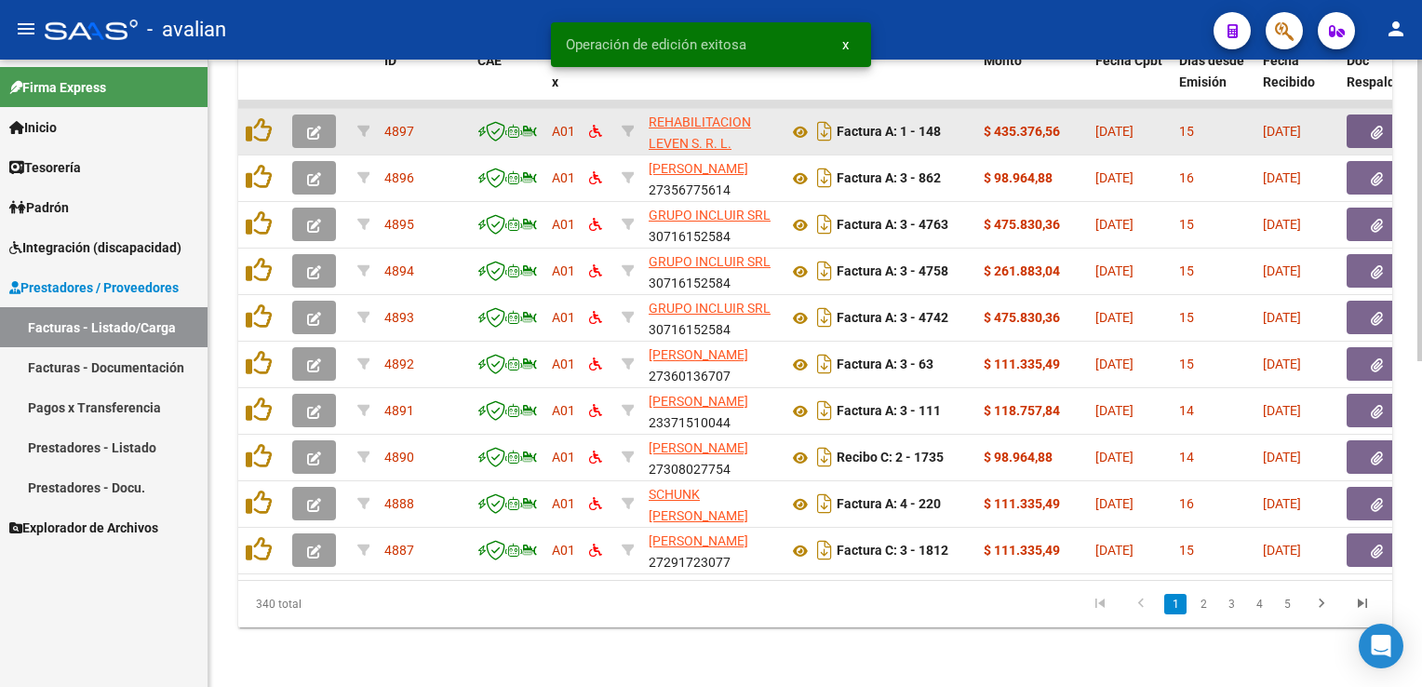
click at [319, 128] on button "button" at bounding box center [314, 131] width 44 height 34
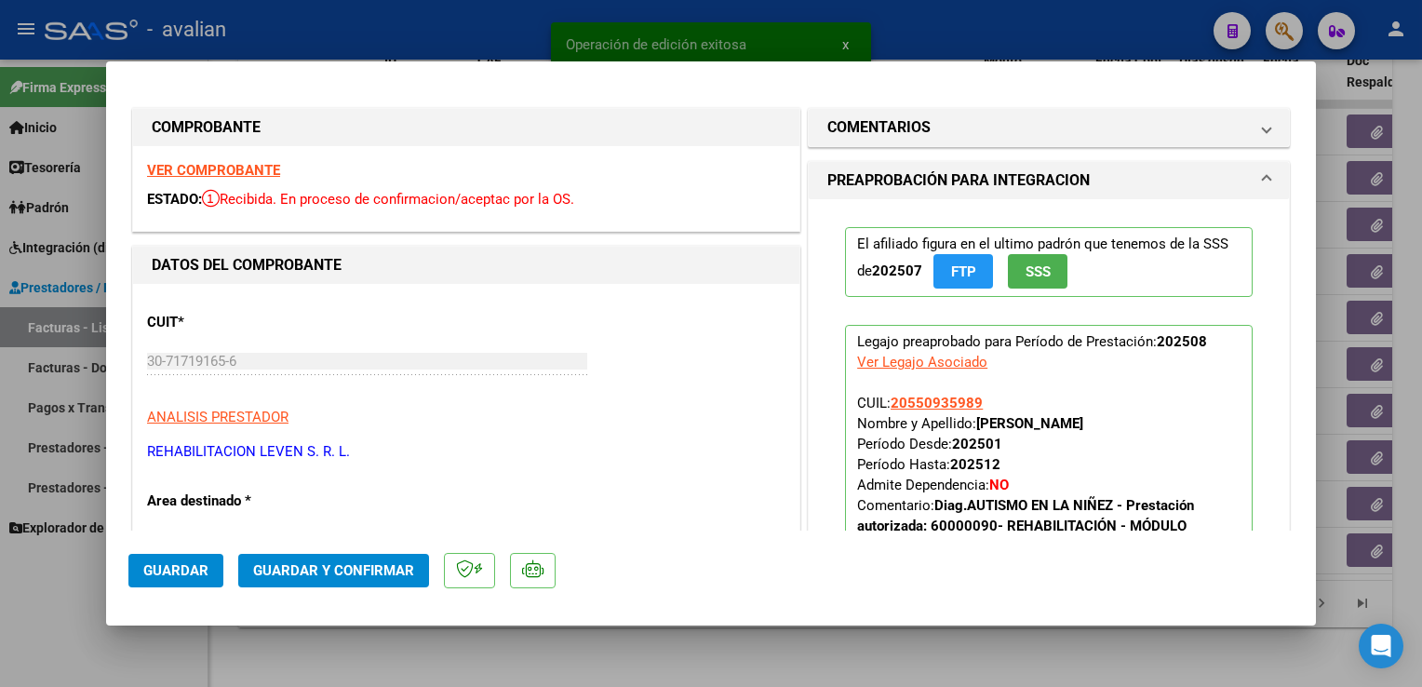
click at [252, 173] on strong "VER COMPROBANTE" at bounding box center [213, 170] width 133 height 17
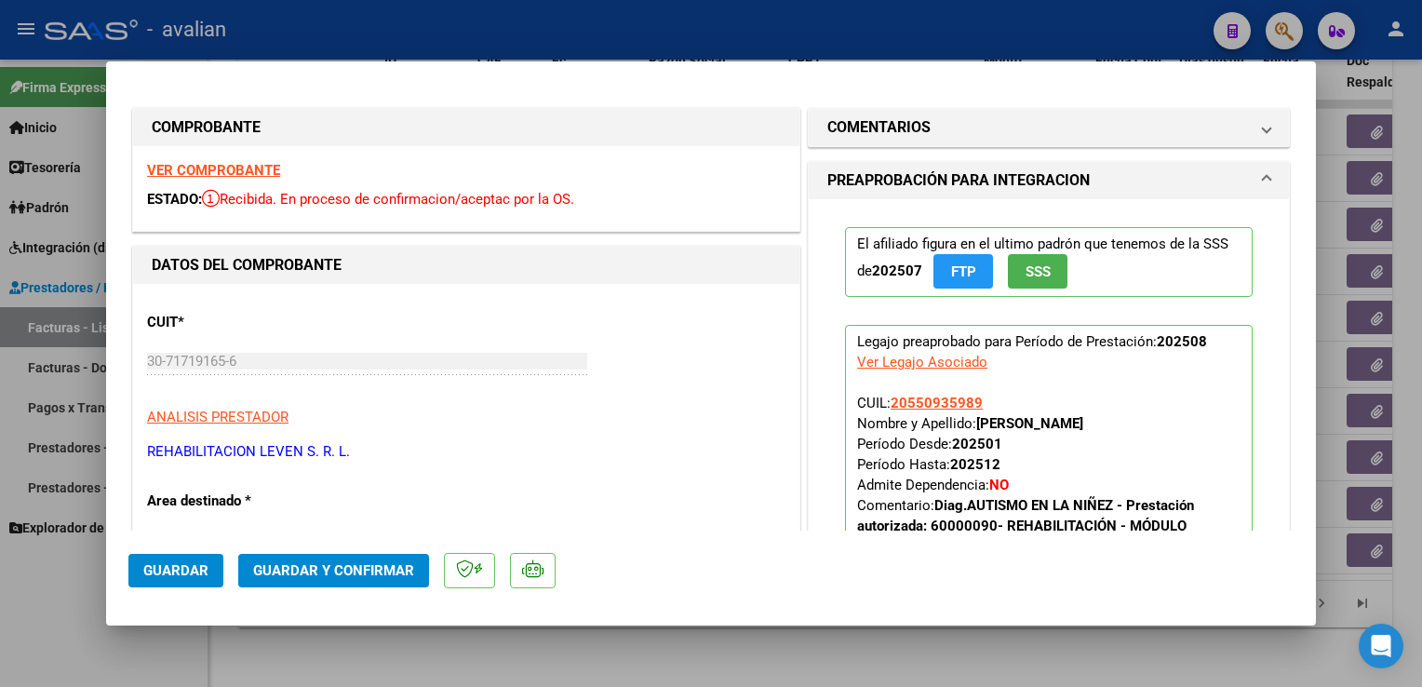
click at [402, 564] on span "Guardar y Confirmar" at bounding box center [333, 570] width 161 height 17
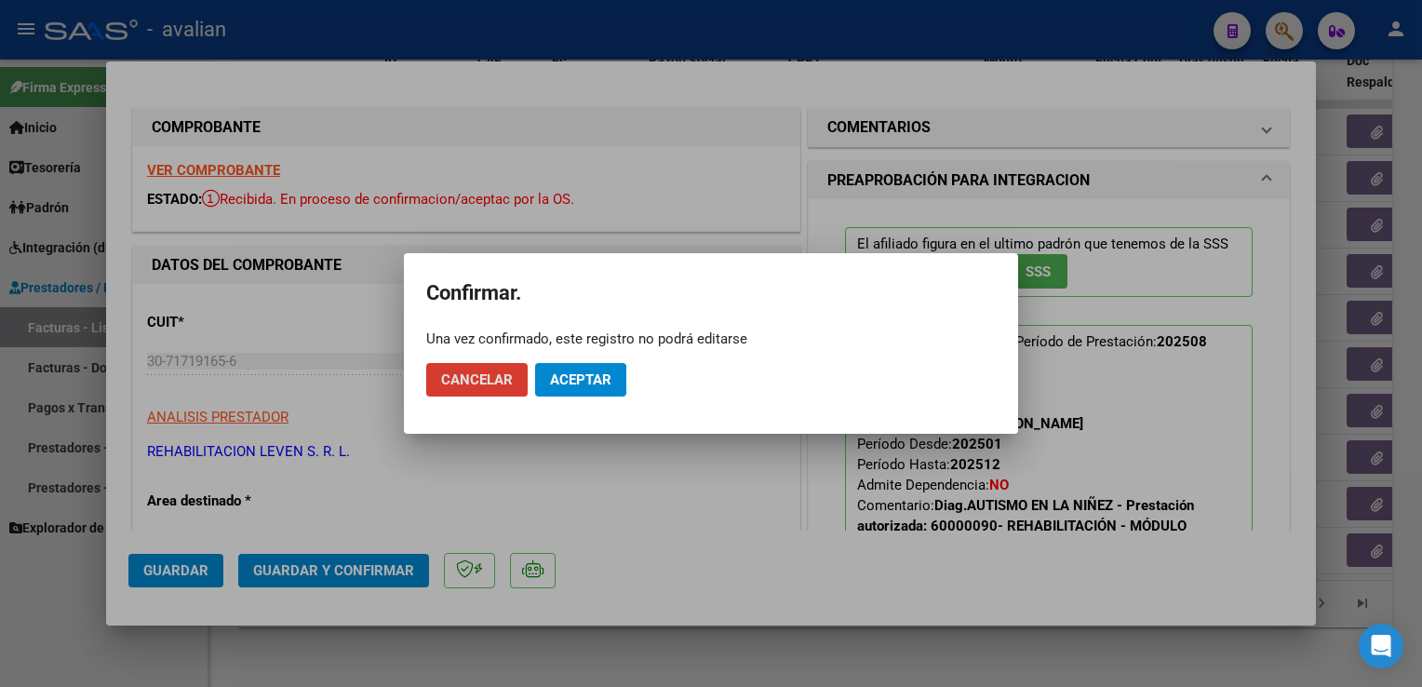
click at [591, 377] on span "Aceptar" at bounding box center [580, 379] width 61 height 17
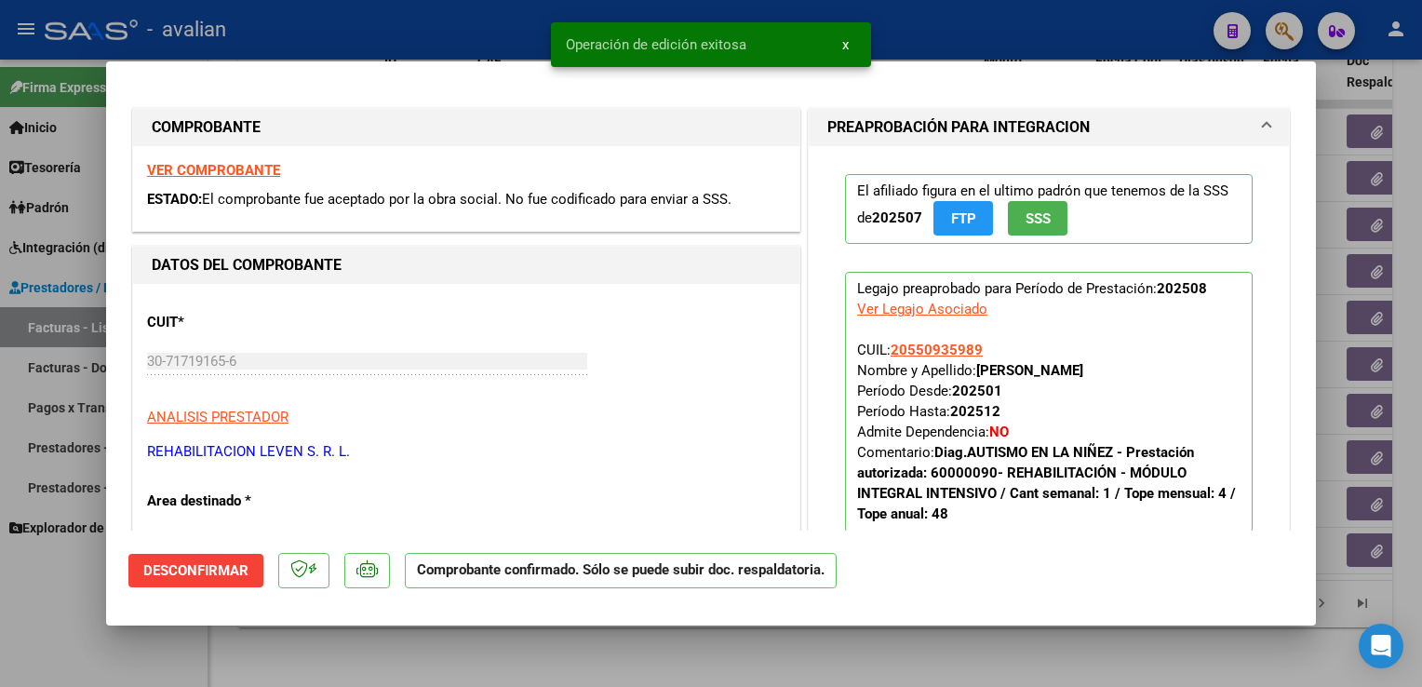
click at [469, 32] on div at bounding box center [711, 343] width 1422 height 687
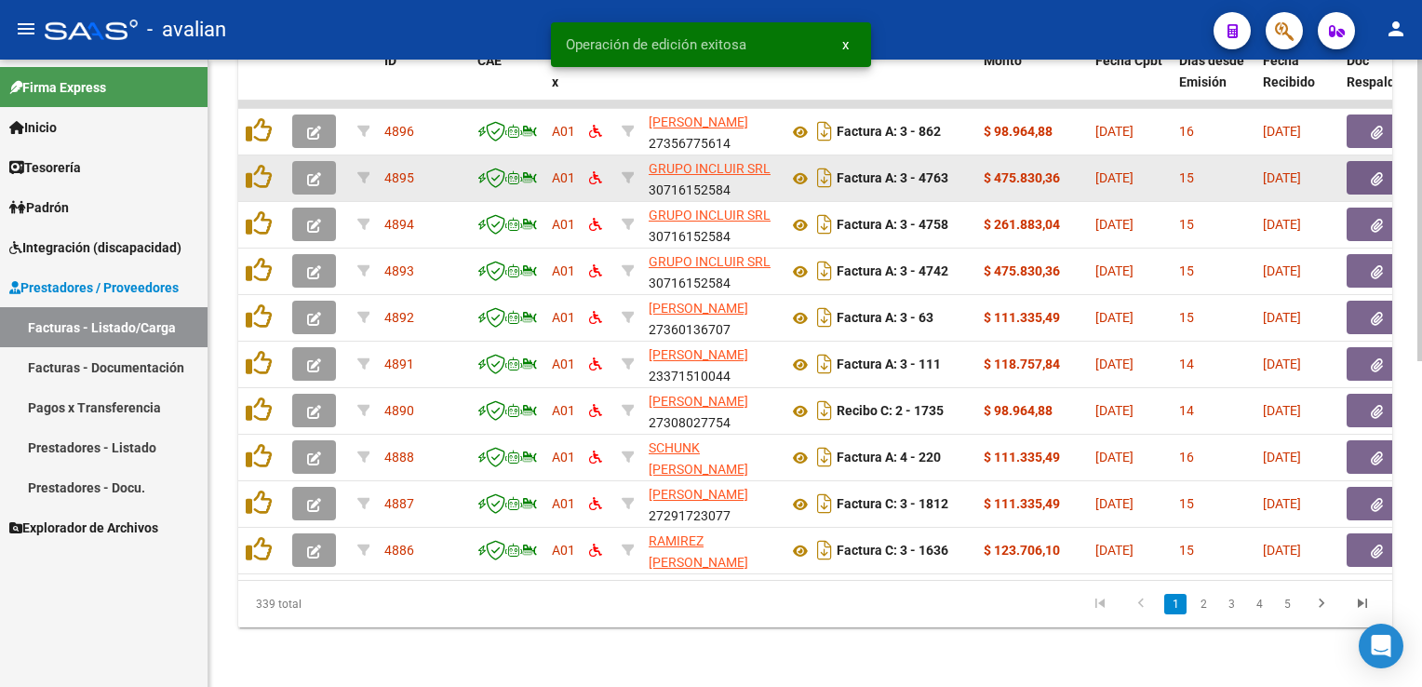
click at [320, 172] on icon "button" at bounding box center [314, 179] width 14 height 14
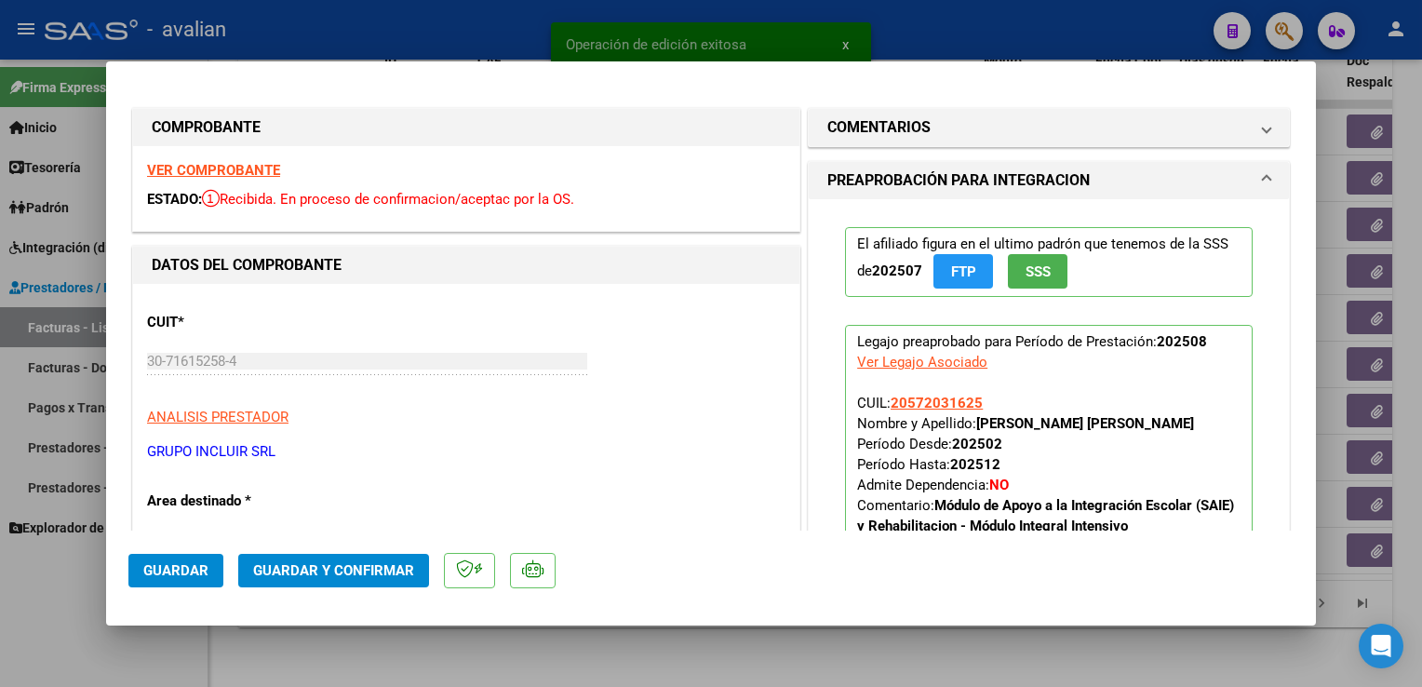
click at [224, 176] on strong "VER COMPROBANTE" at bounding box center [213, 170] width 133 height 17
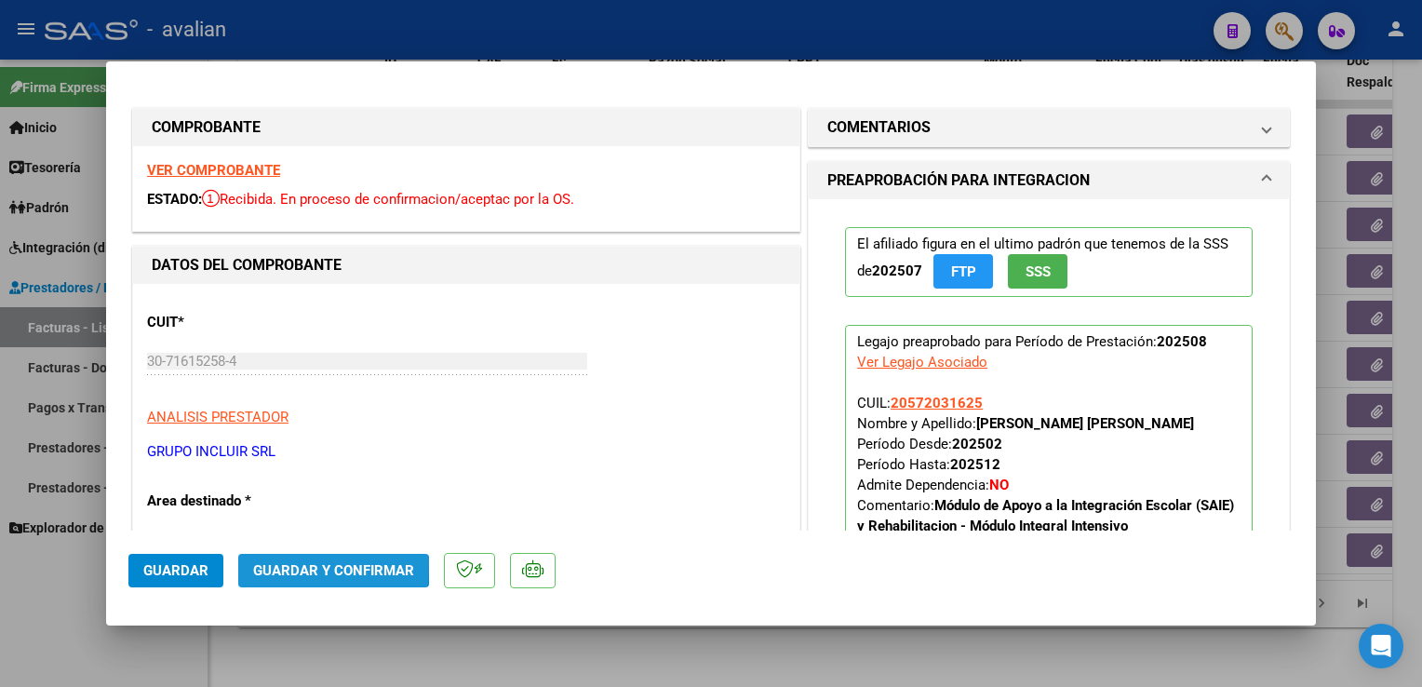
click at [279, 565] on span "Guardar y Confirmar" at bounding box center [333, 570] width 161 height 17
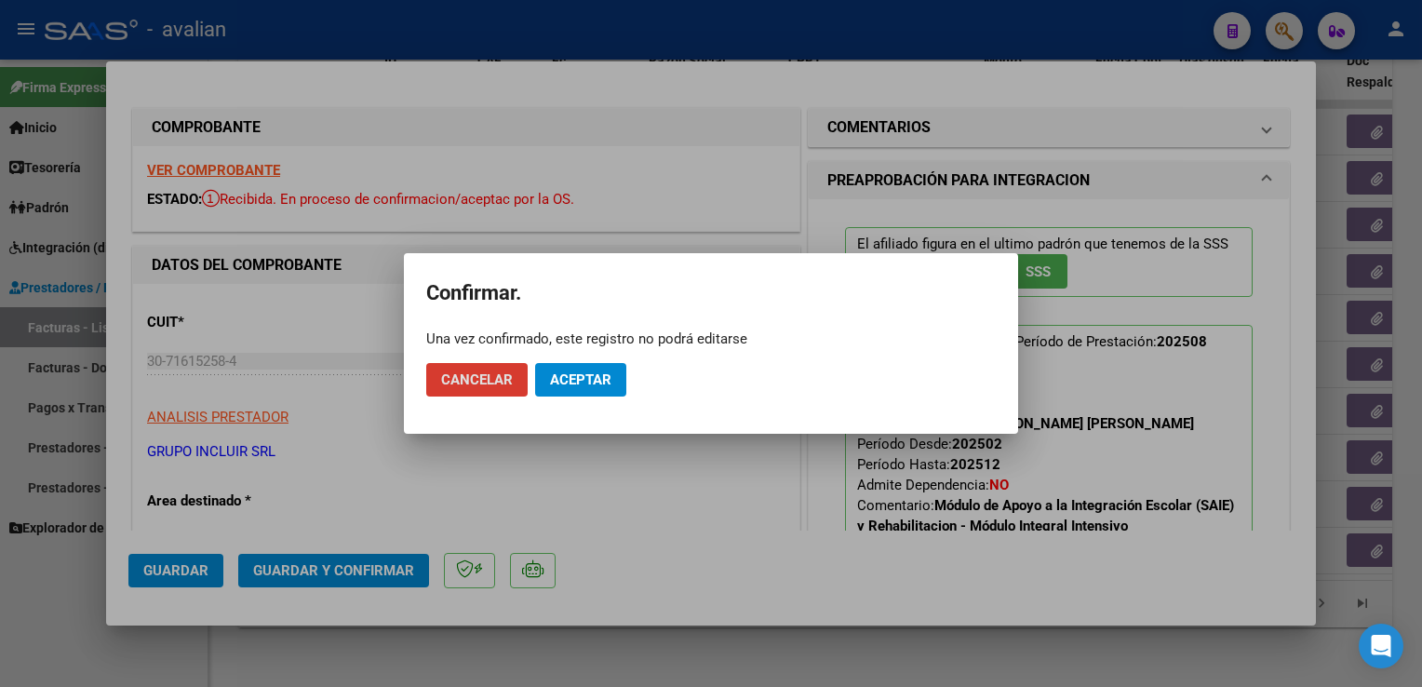
click at [553, 378] on span "Aceptar" at bounding box center [580, 379] width 61 height 17
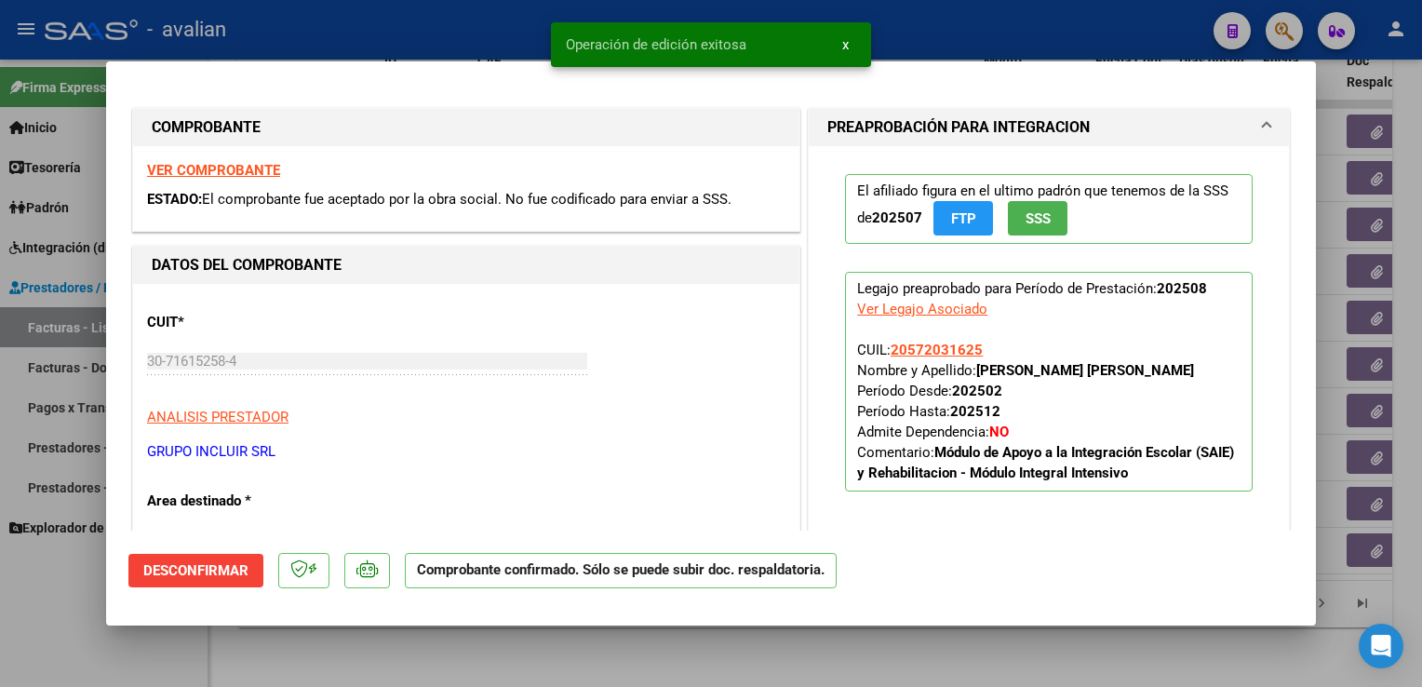
click at [330, 44] on div at bounding box center [711, 343] width 1422 height 687
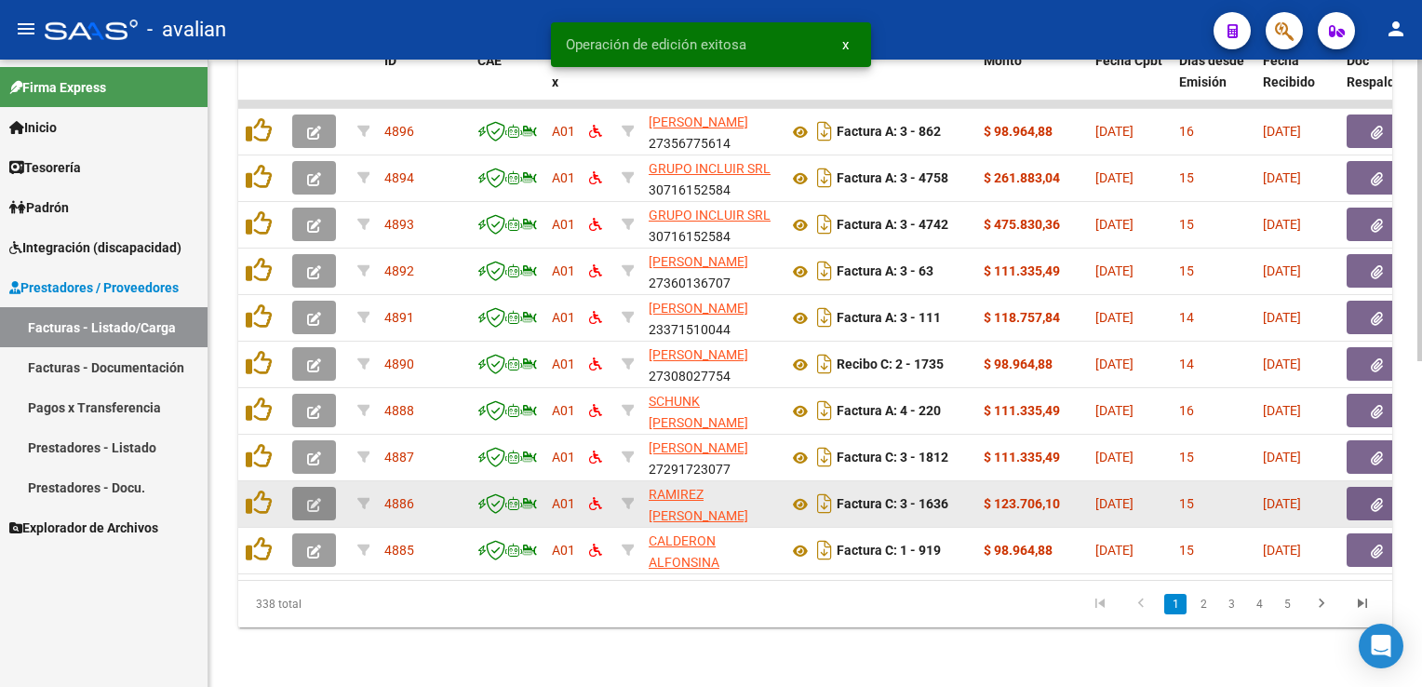
click at [330, 487] on button "button" at bounding box center [314, 504] width 44 height 34
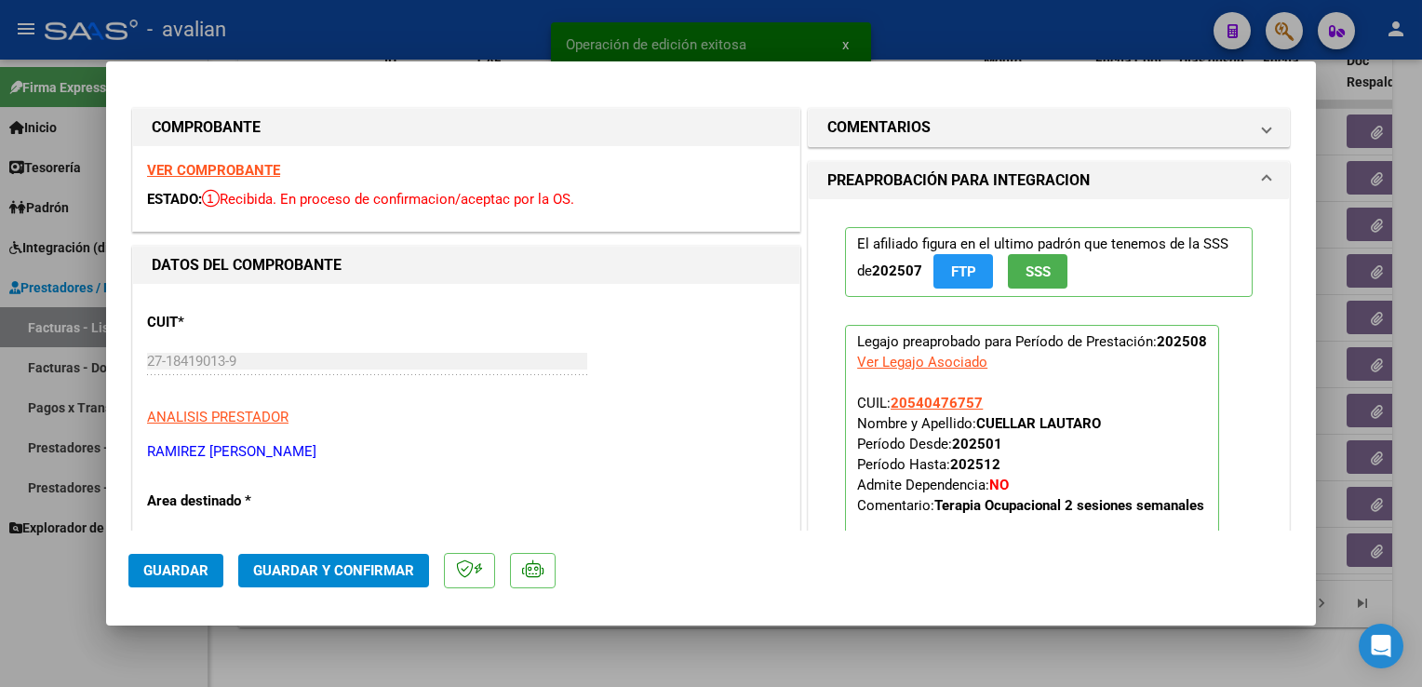
click at [205, 177] on strong "VER COMPROBANTE" at bounding box center [213, 170] width 133 height 17
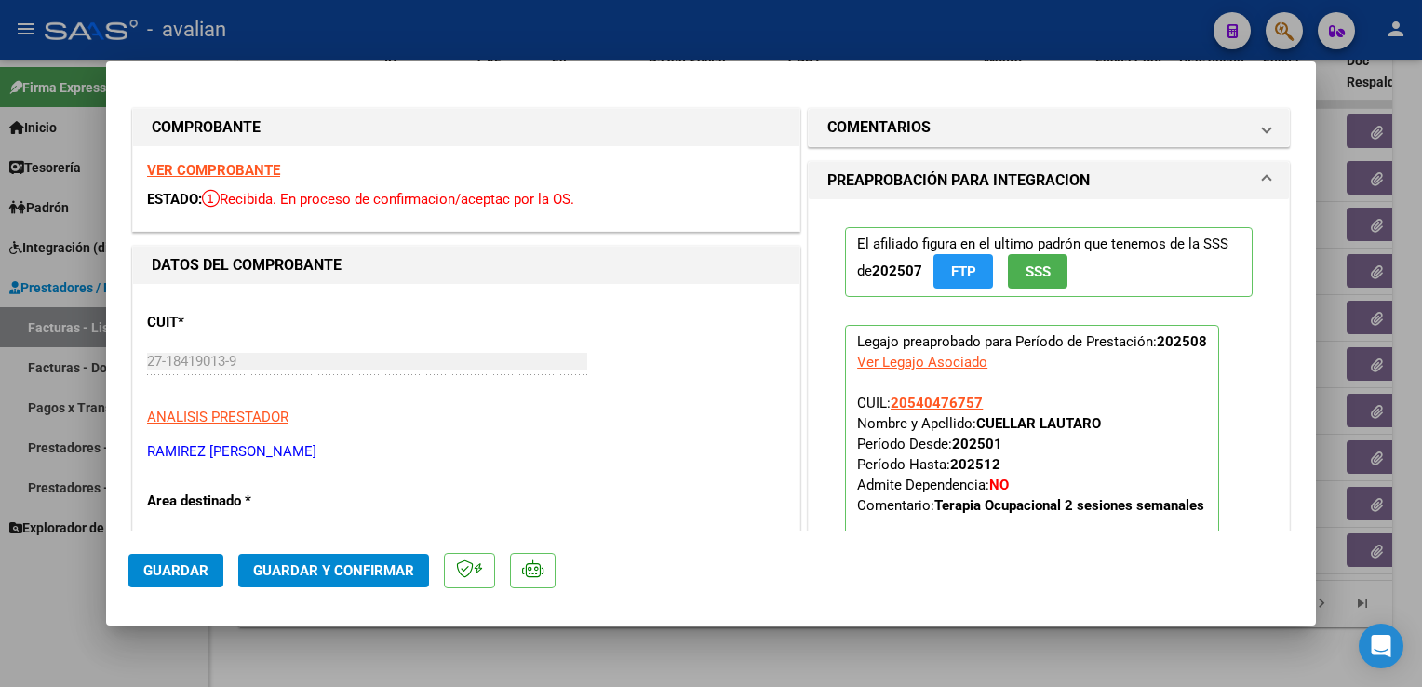
click at [394, 566] on span "Guardar y Confirmar" at bounding box center [333, 570] width 161 height 17
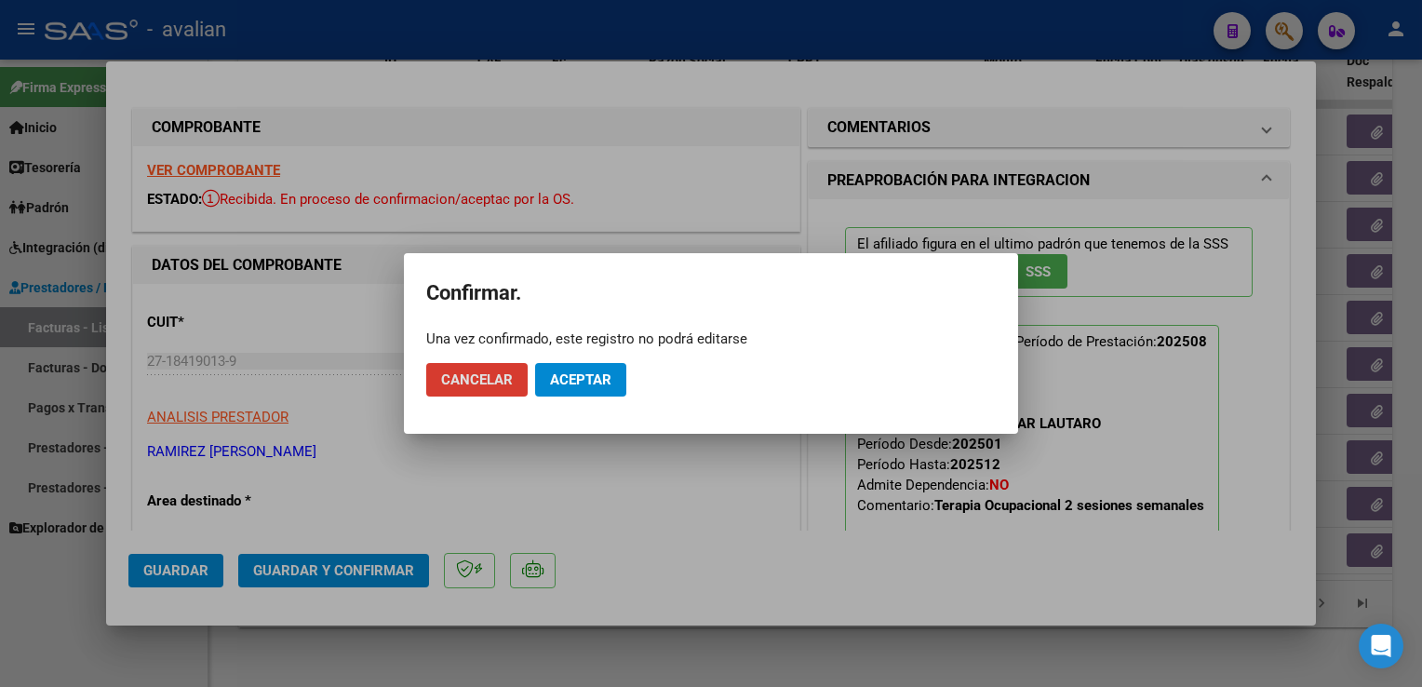
click at [594, 370] on button "Aceptar" at bounding box center [580, 380] width 91 height 34
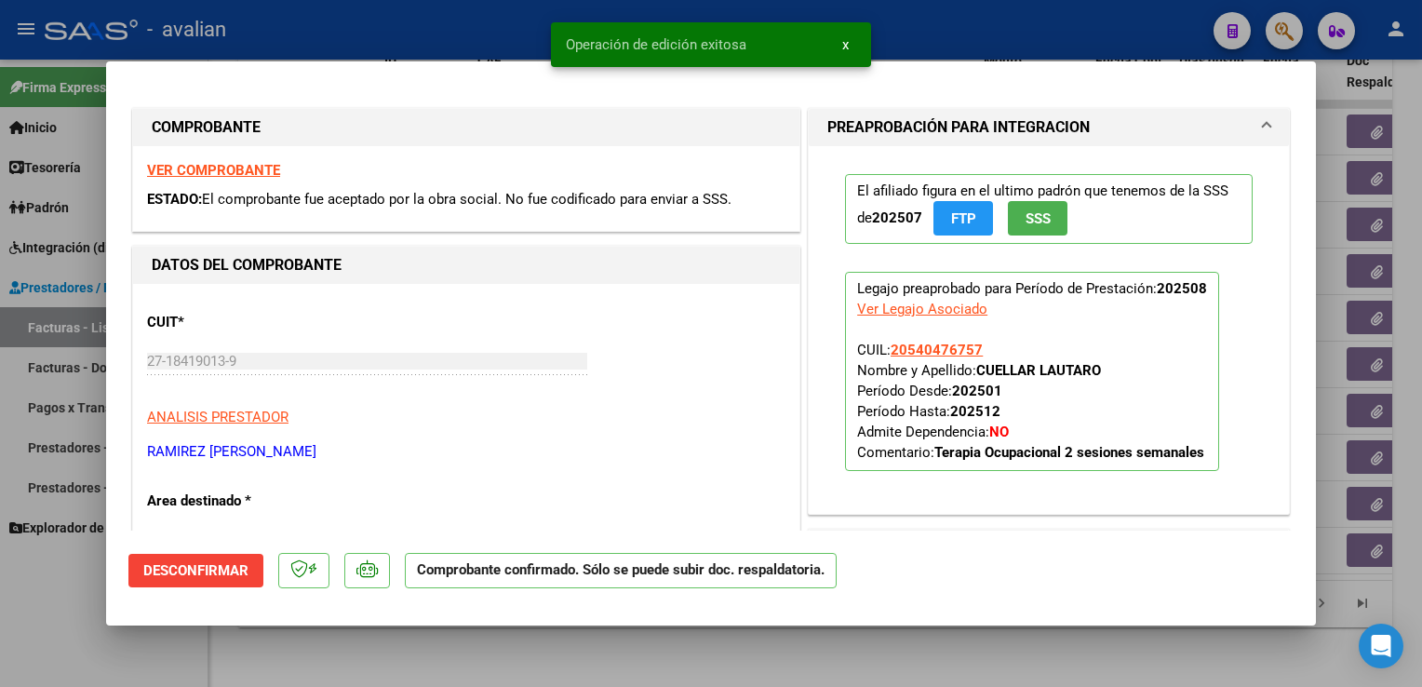
click at [448, 43] on div at bounding box center [711, 343] width 1422 height 687
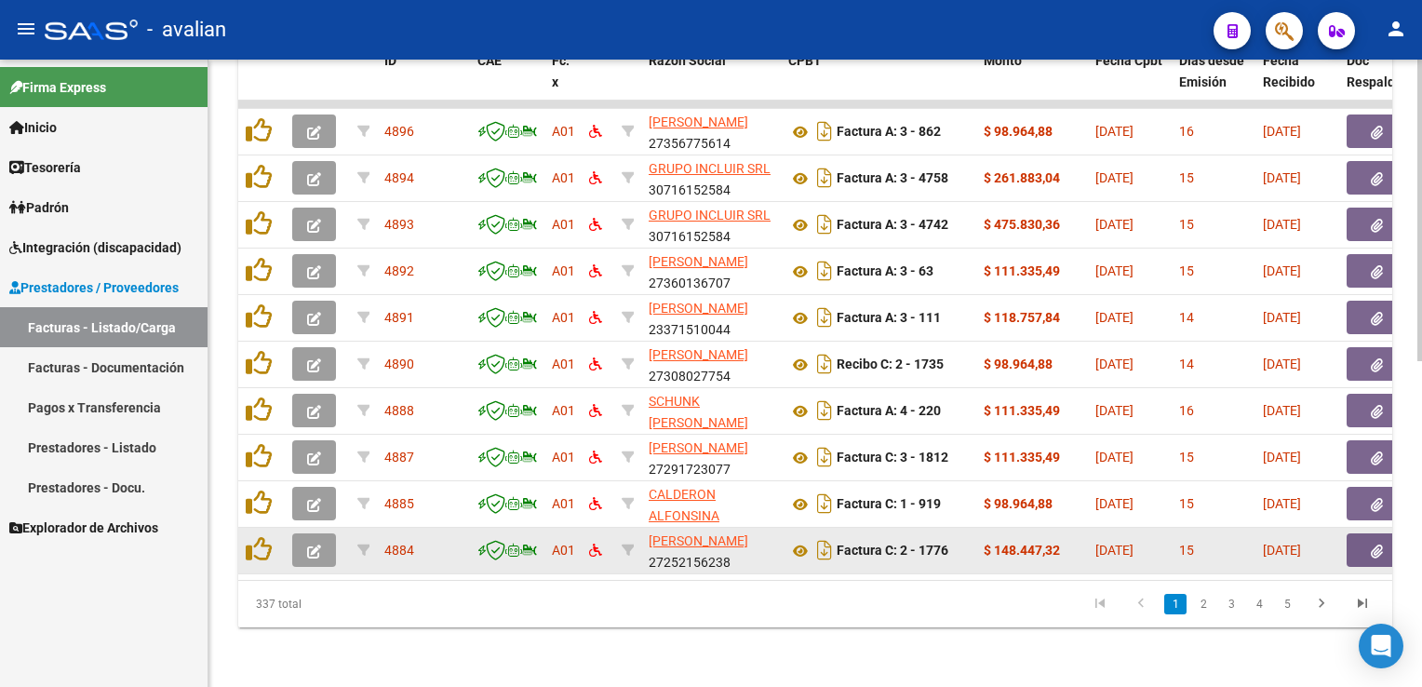
click at [320, 533] on button "button" at bounding box center [314, 550] width 44 height 34
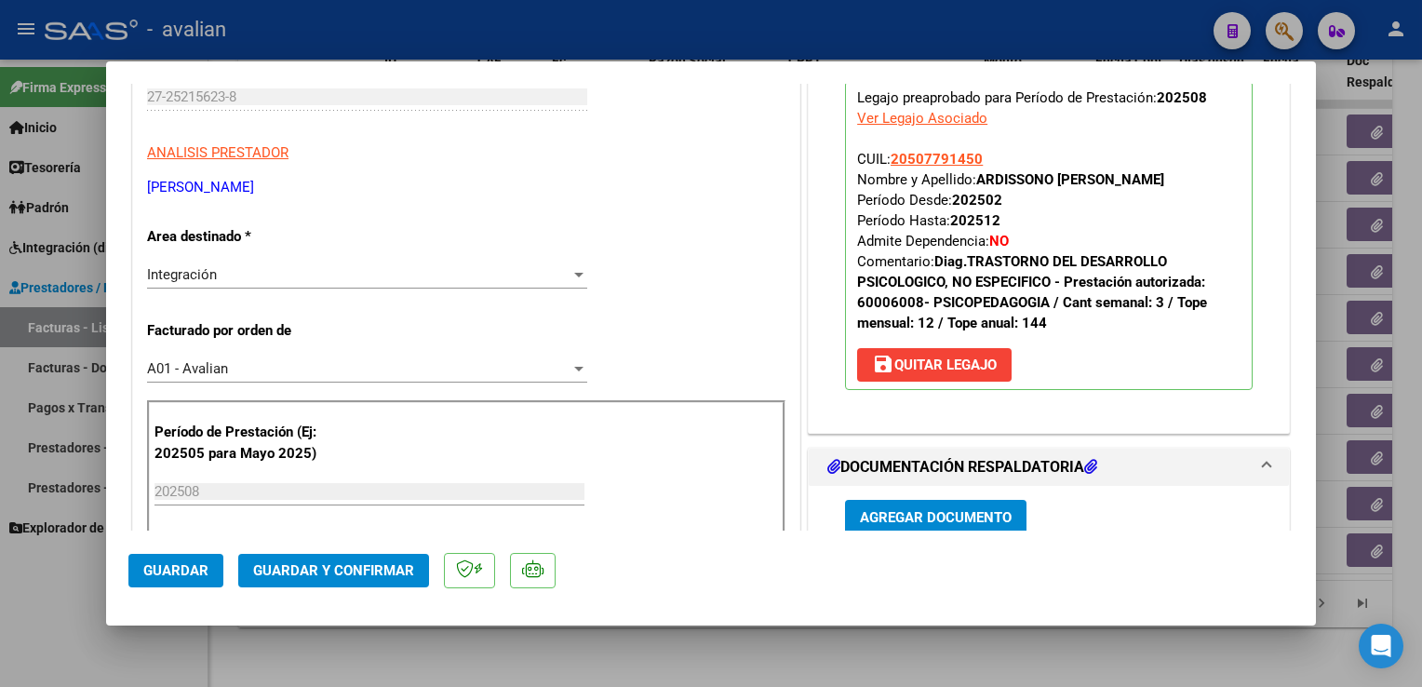
scroll to position [279, 0]
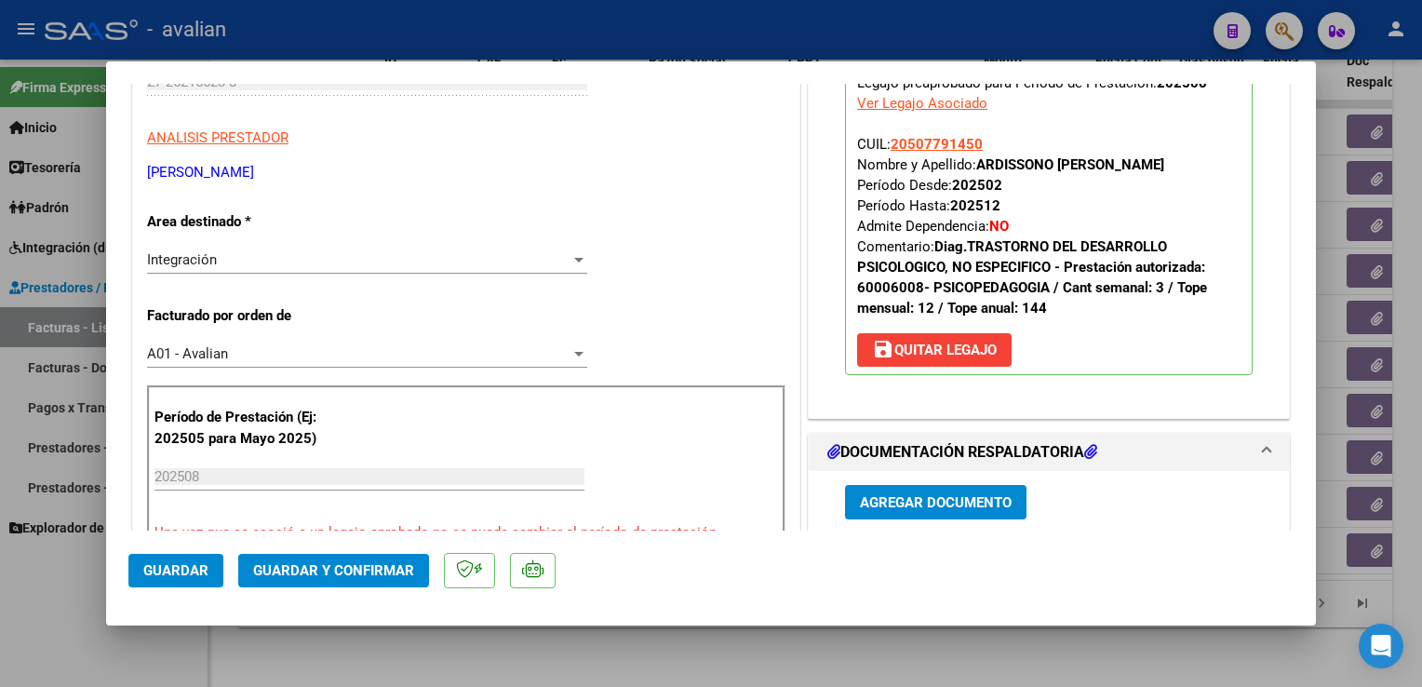
click at [234, 259] on div "Integración" at bounding box center [359, 259] width 424 height 17
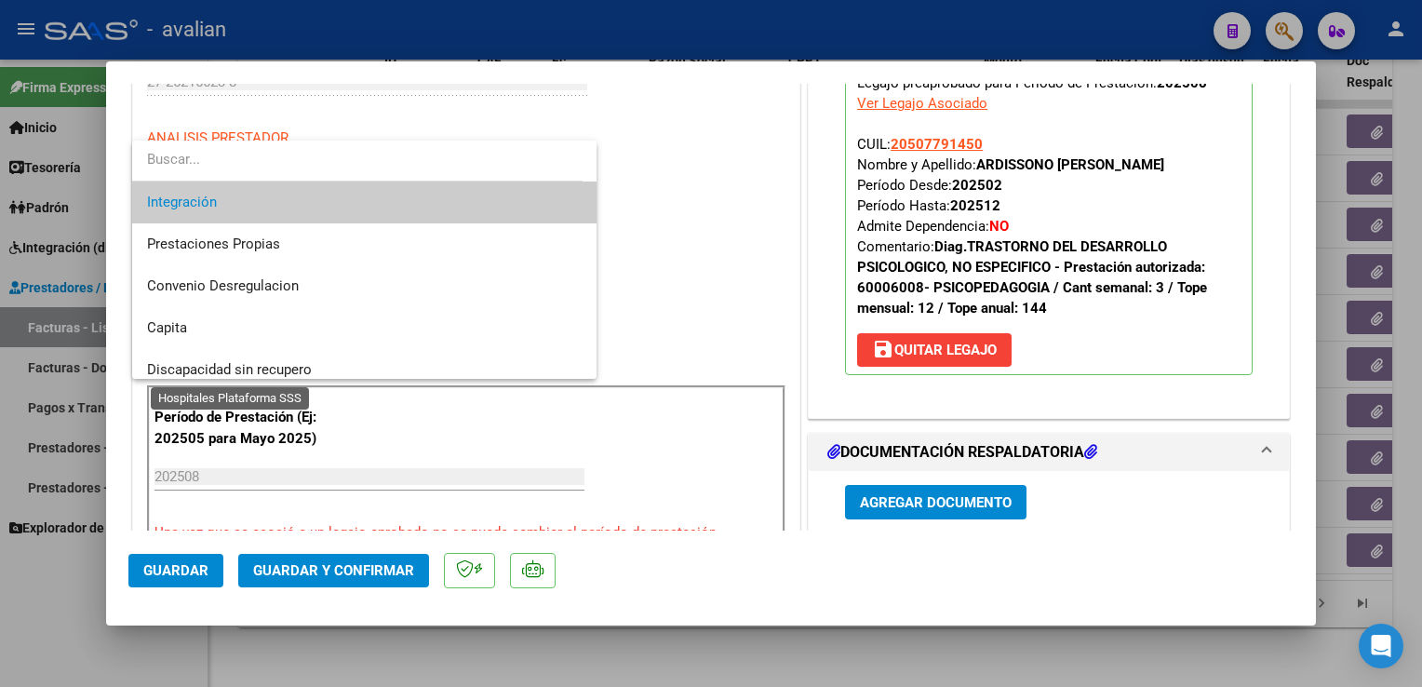
scroll to position [181, 0]
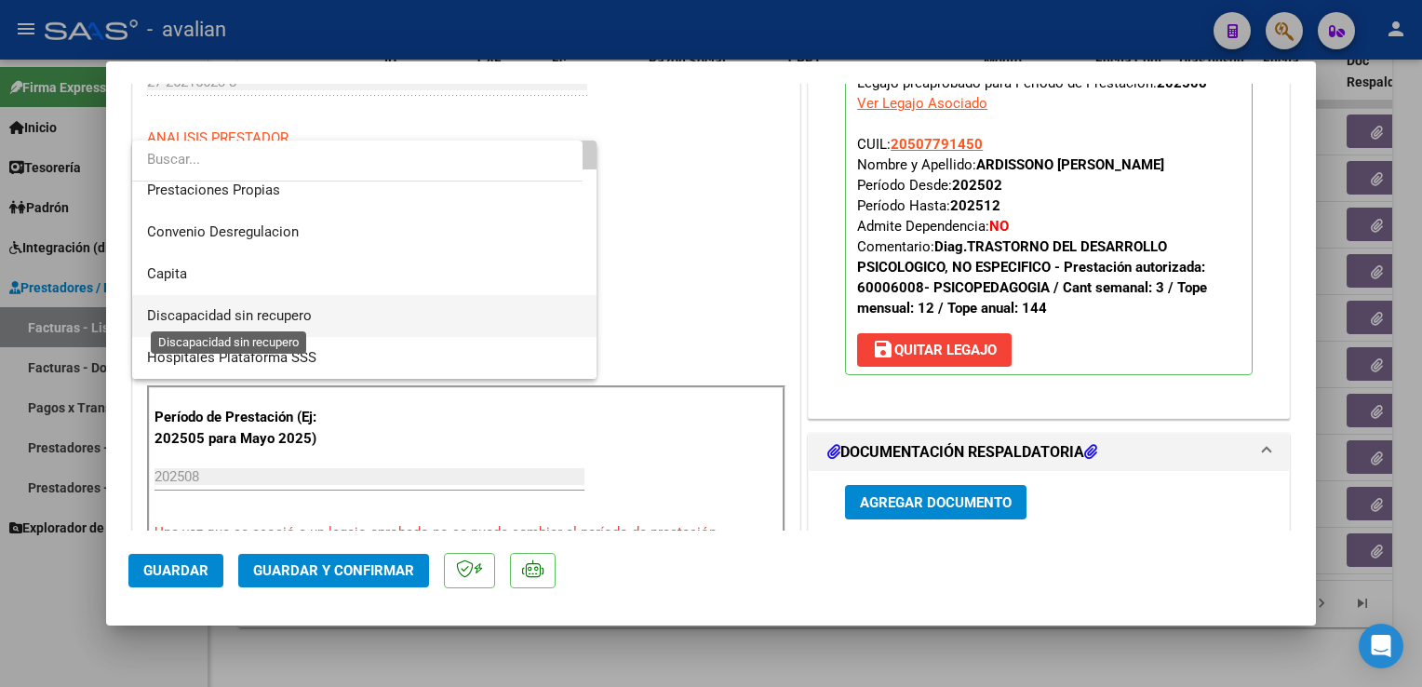
click at [278, 317] on span "Discapacidad sin recupero" at bounding box center [229, 315] width 165 height 17
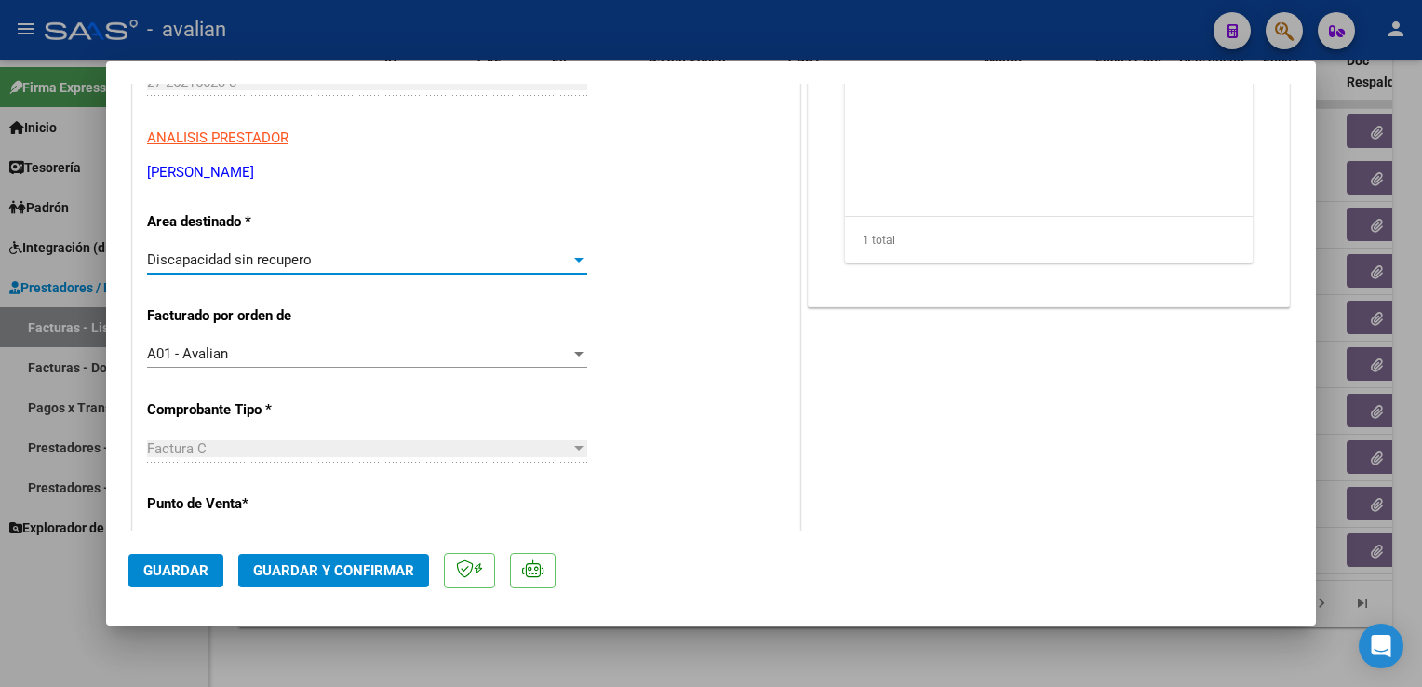
click at [189, 579] on span "Guardar" at bounding box center [175, 570] width 65 height 17
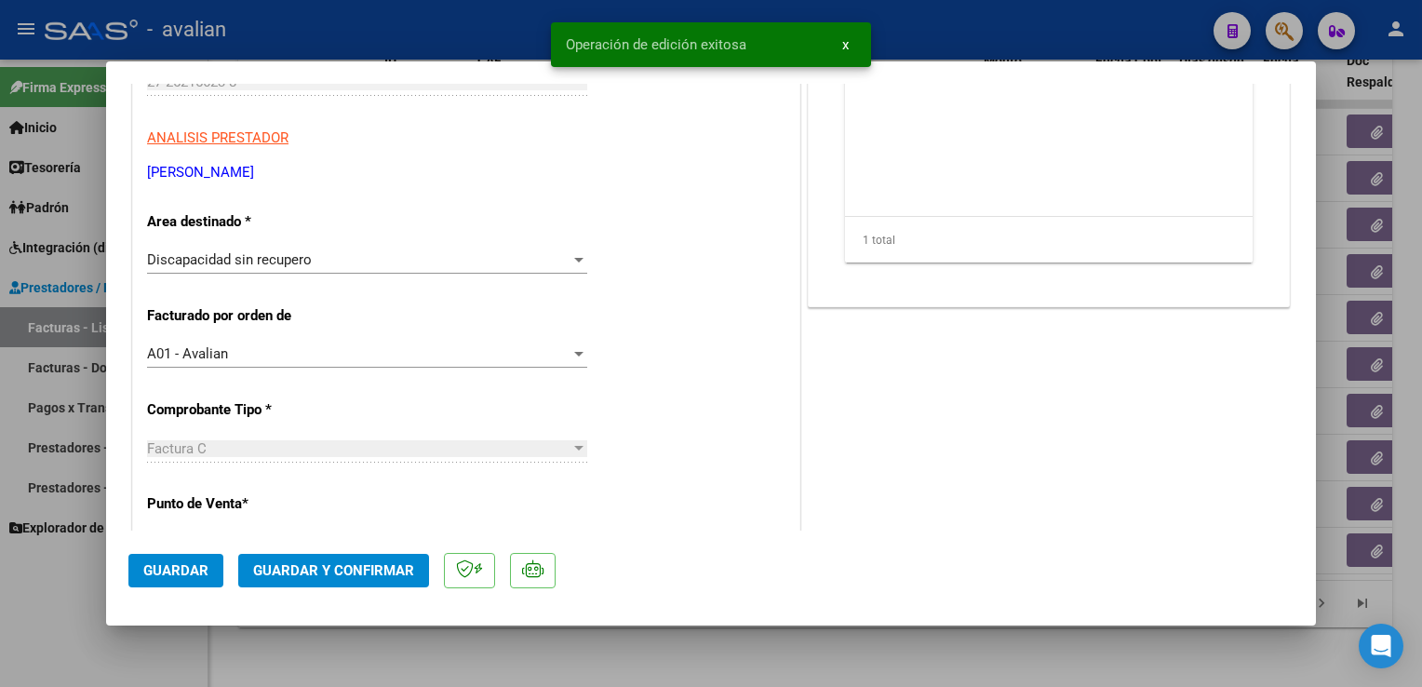
click at [309, 20] on div at bounding box center [711, 343] width 1422 height 687
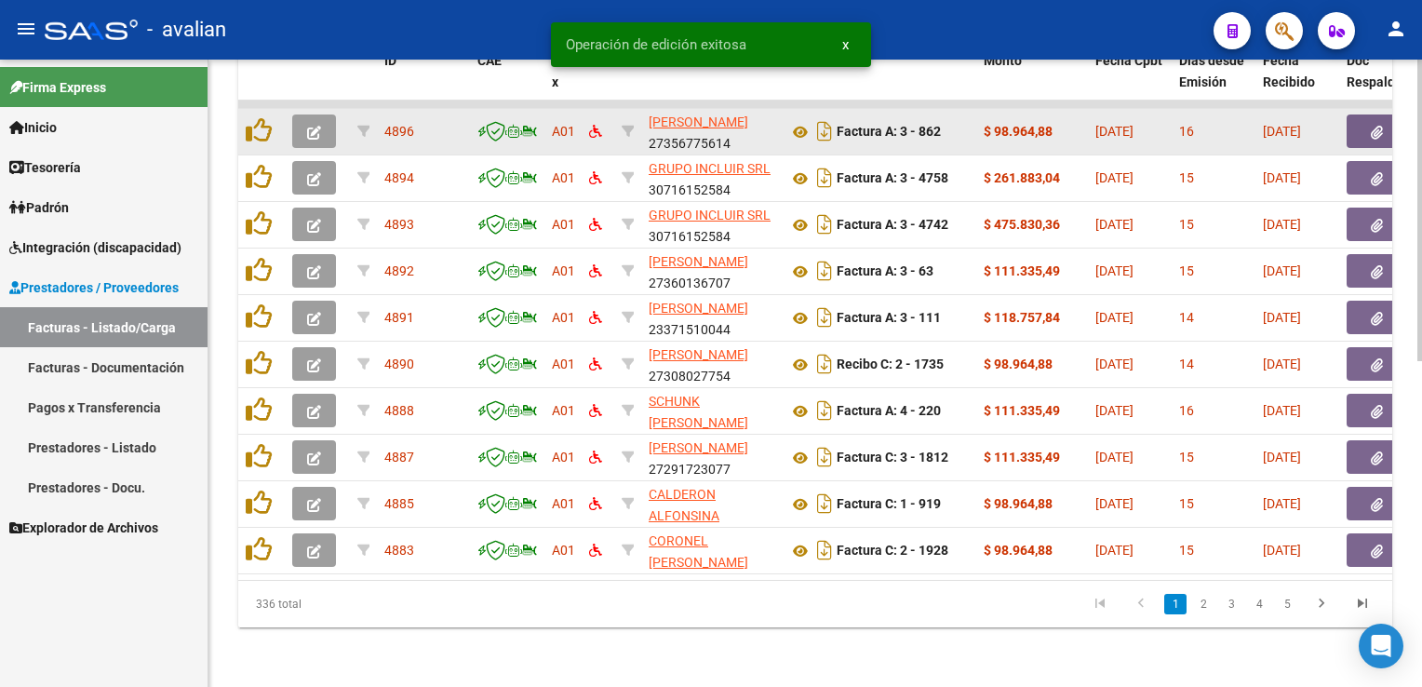
click at [325, 126] on button "button" at bounding box center [314, 131] width 44 height 34
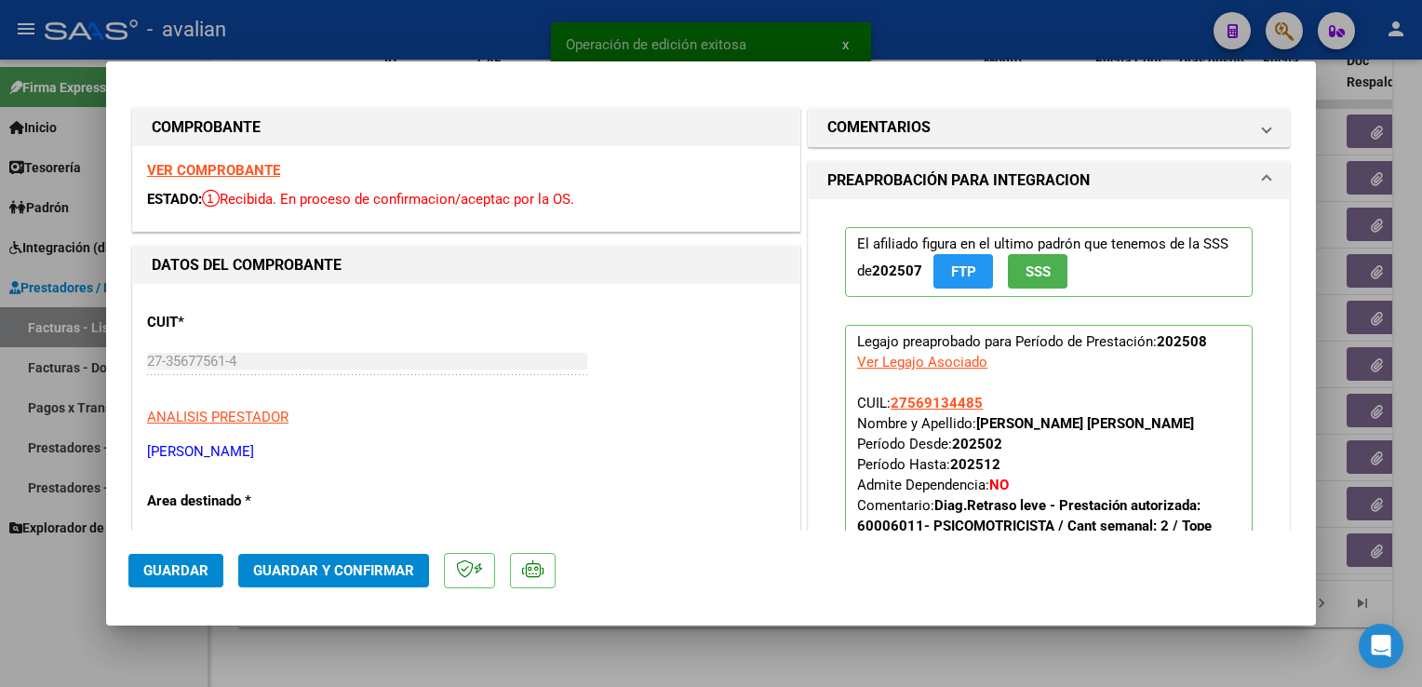
click at [194, 173] on strong "VER COMPROBANTE" at bounding box center [213, 170] width 133 height 17
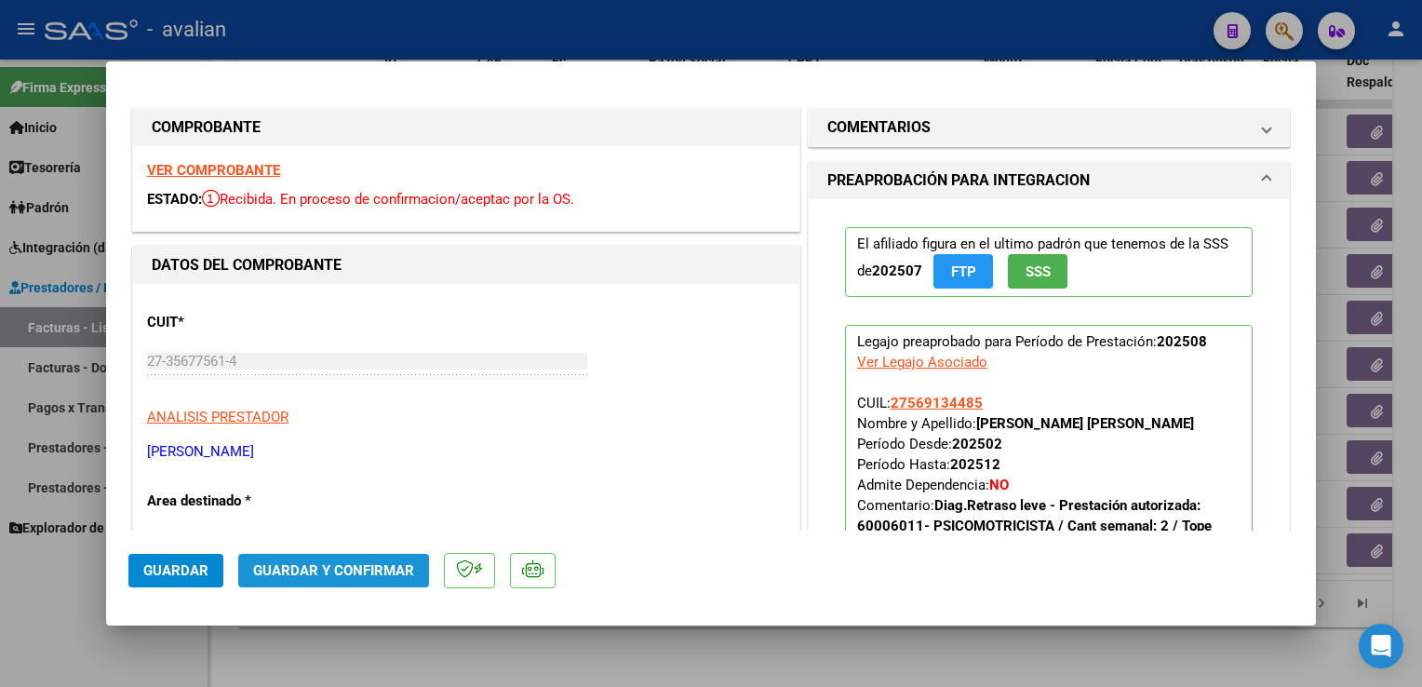
click at [414, 574] on button "Guardar y Confirmar" at bounding box center [333, 571] width 191 height 34
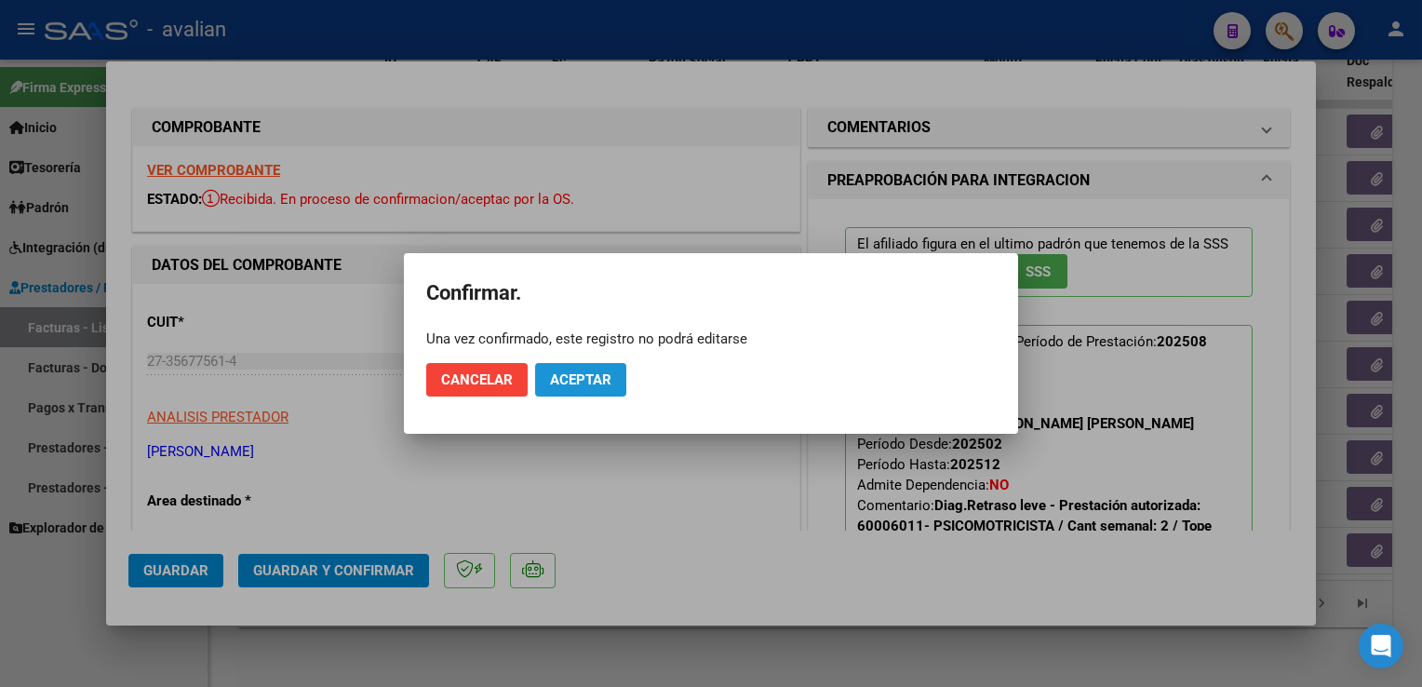
click at [604, 389] on button "Aceptar" at bounding box center [580, 380] width 91 height 34
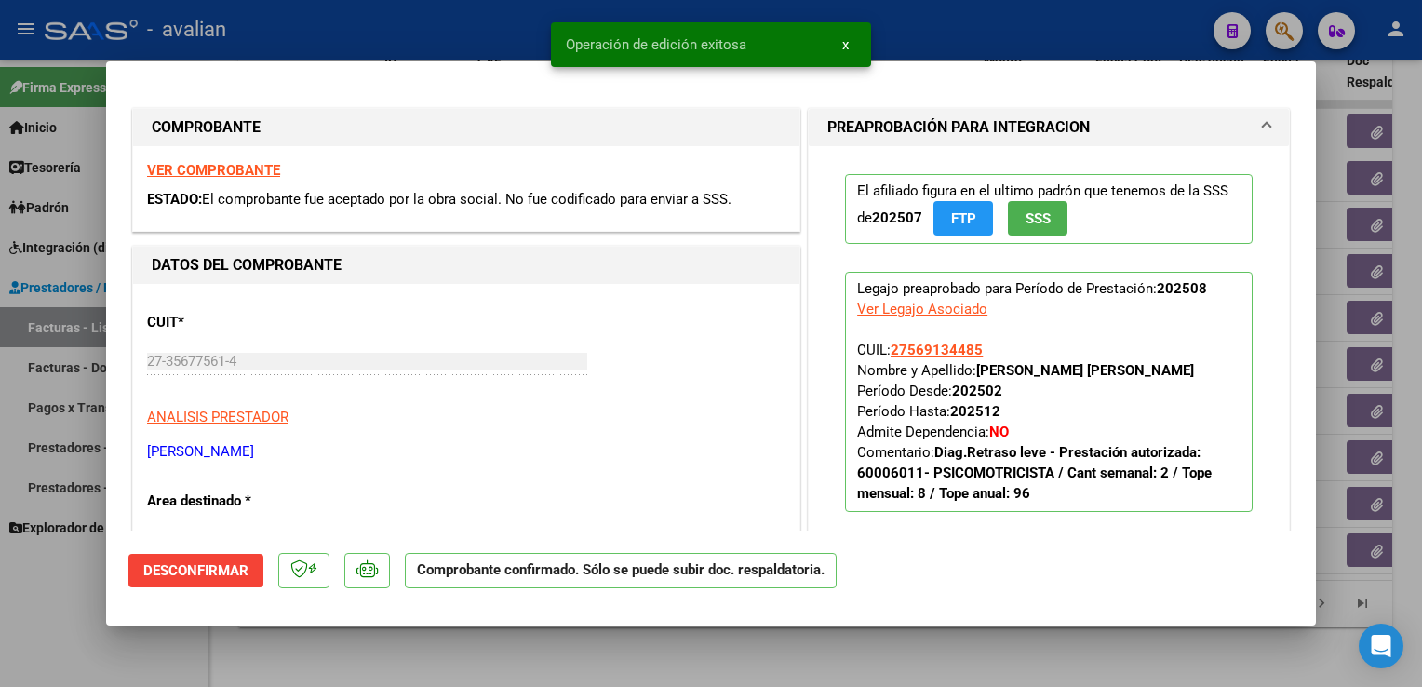
click at [385, 50] on div at bounding box center [711, 343] width 1422 height 687
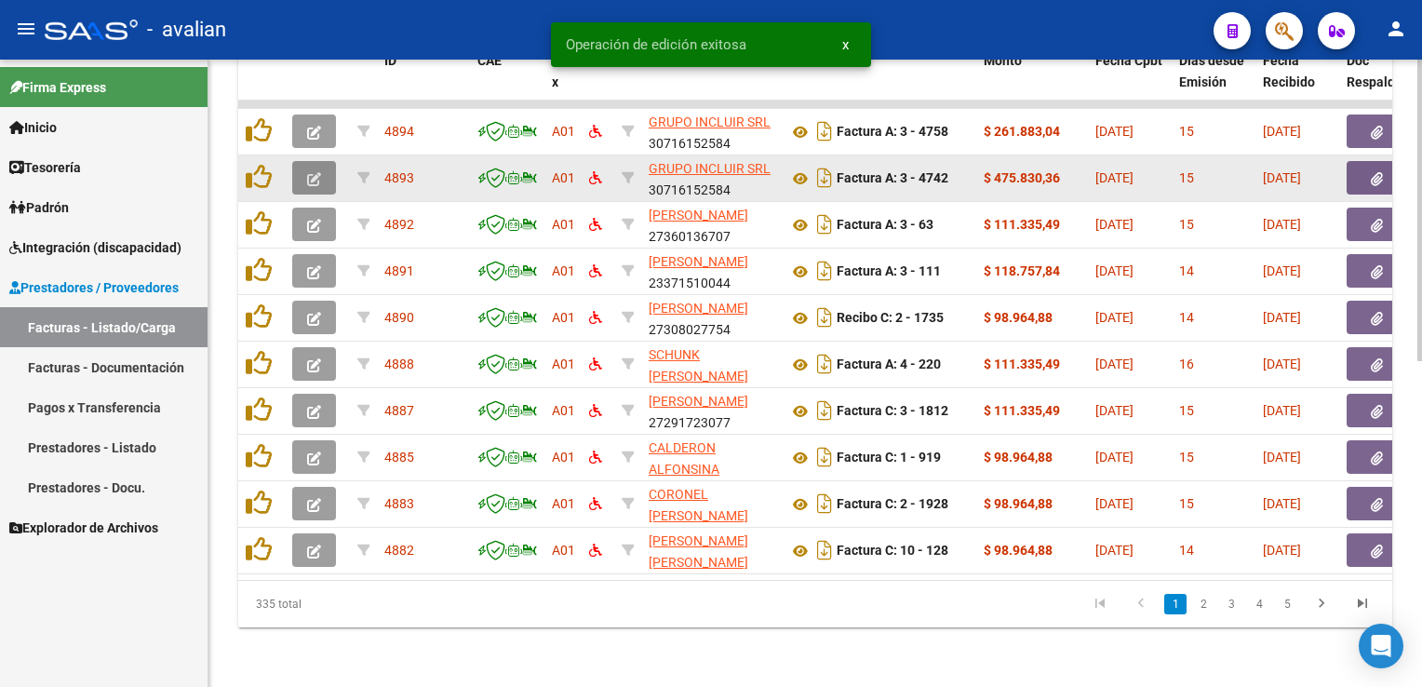
click at [334, 173] on button "button" at bounding box center [314, 178] width 44 height 34
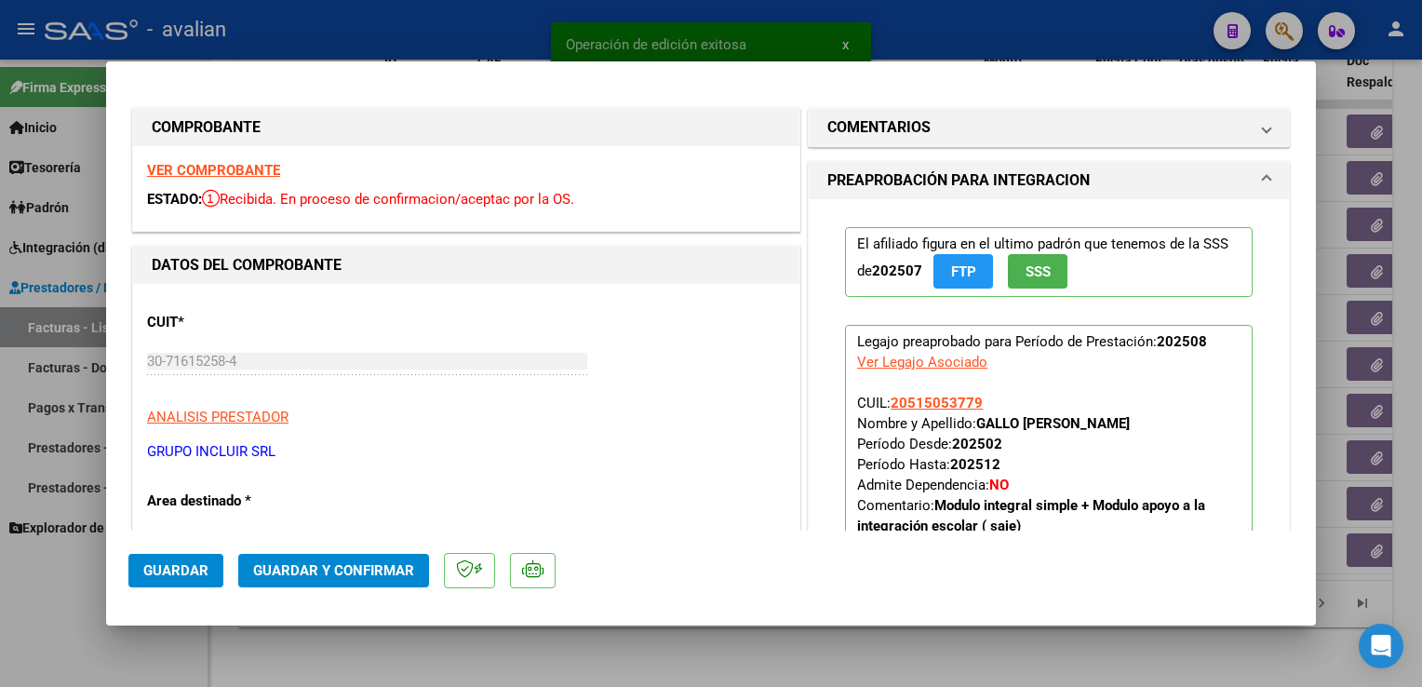
click at [212, 169] on strong "VER COMPROBANTE" at bounding box center [213, 170] width 133 height 17
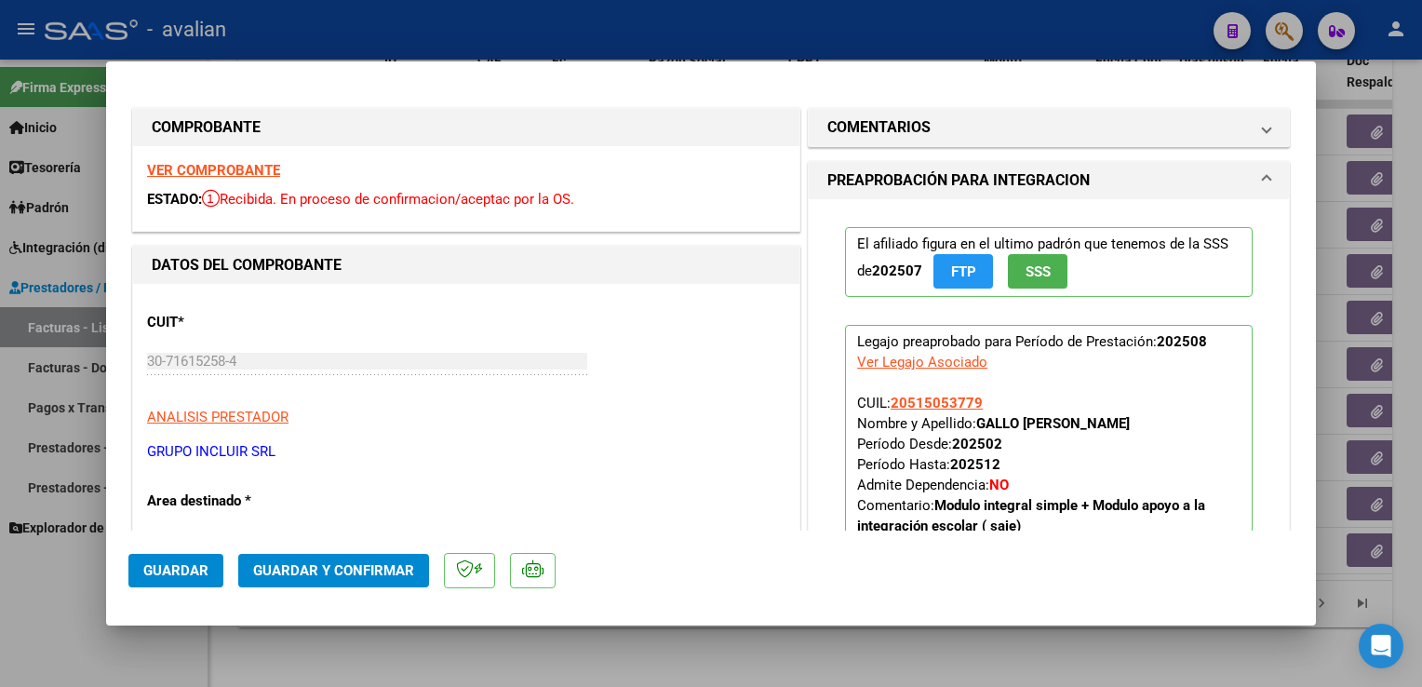
click at [379, 555] on button "Guardar y Confirmar" at bounding box center [333, 571] width 191 height 34
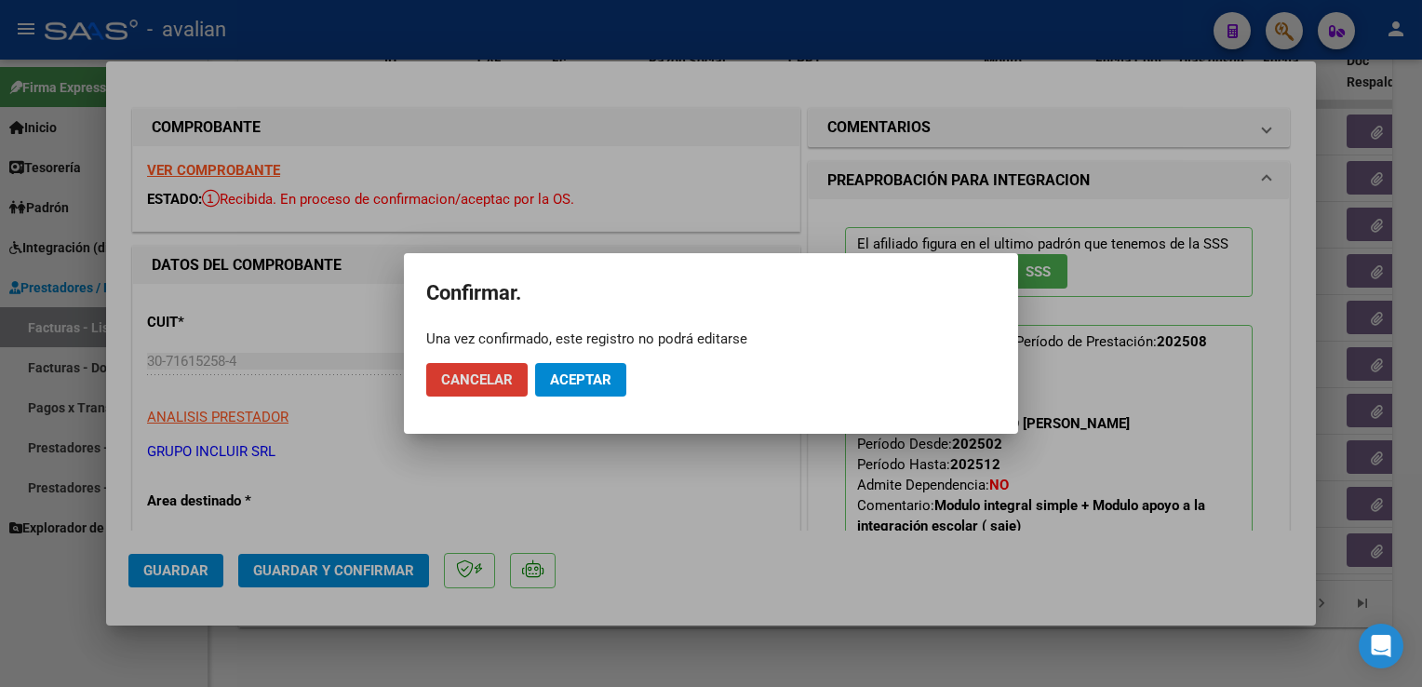
click at [568, 384] on span "Aceptar" at bounding box center [580, 379] width 61 height 17
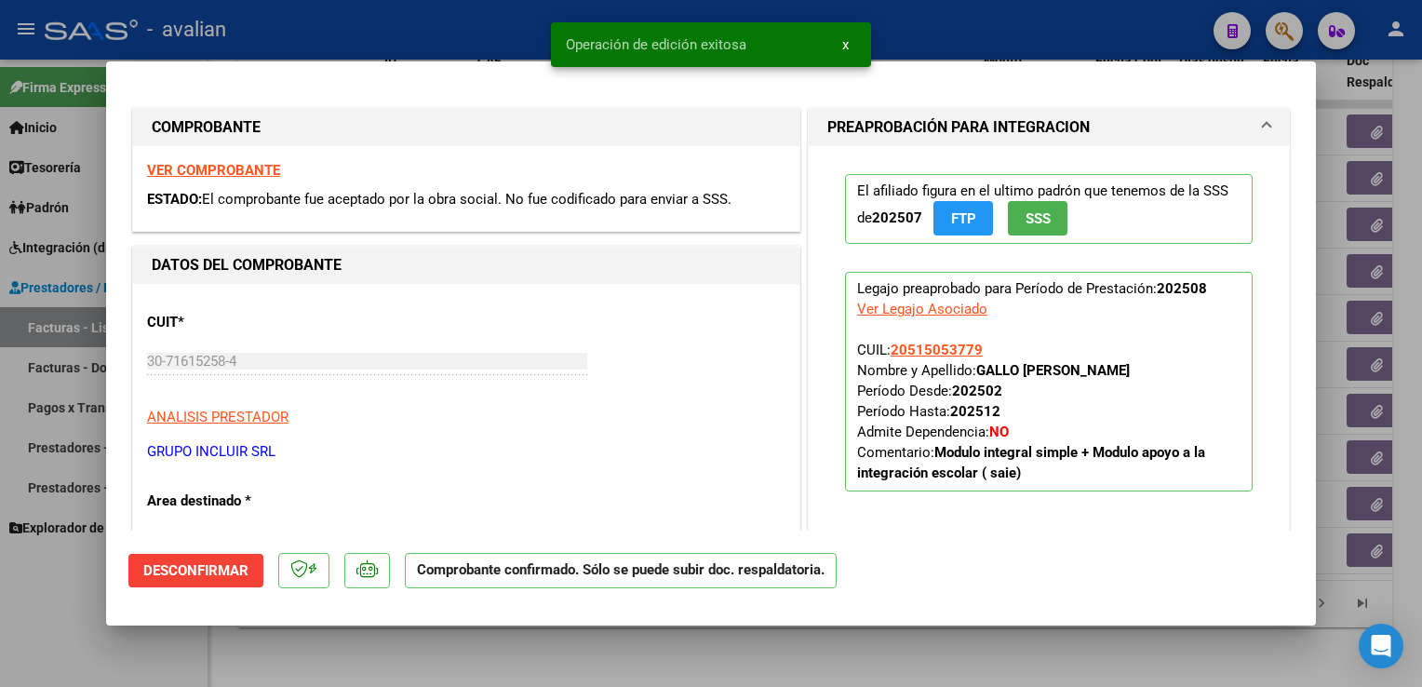
click at [360, 39] on div at bounding box center [711, 343] width 1422 height 687
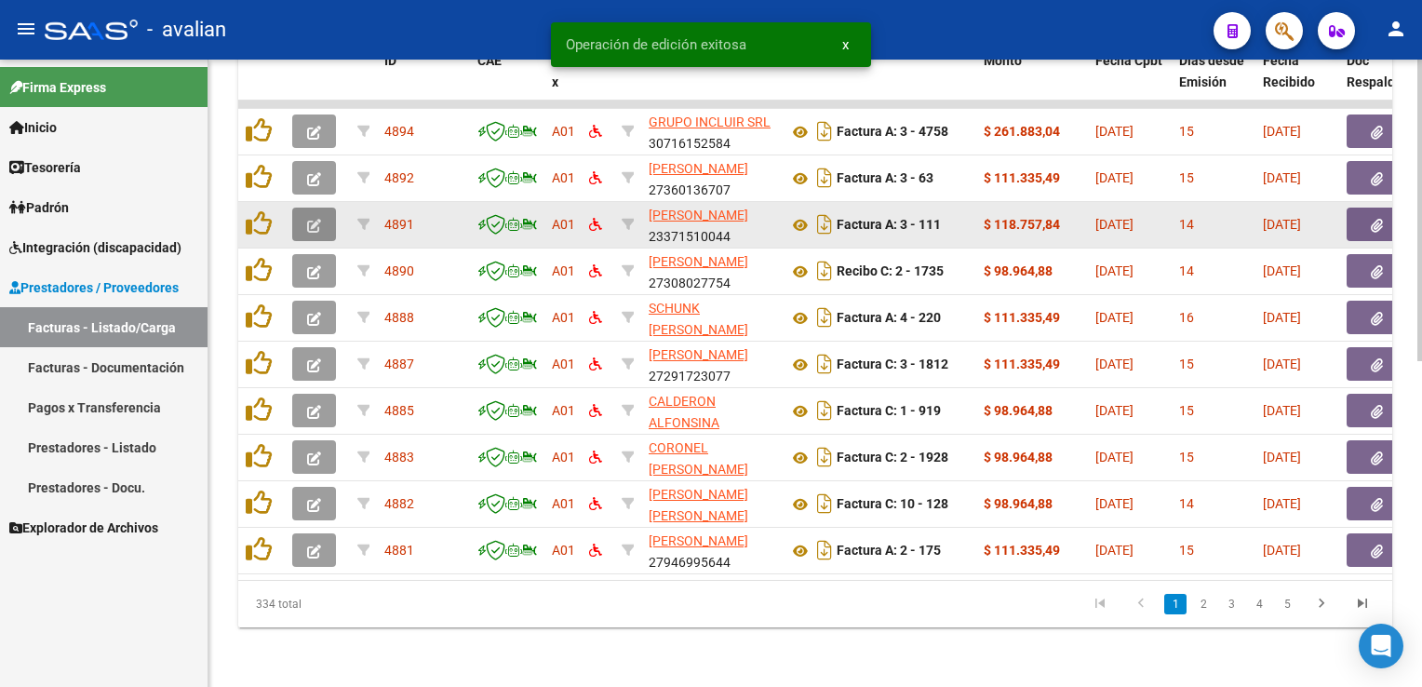
click at [315, 219] on icon "button" at bounding box center [314, 226] width 14 height 14
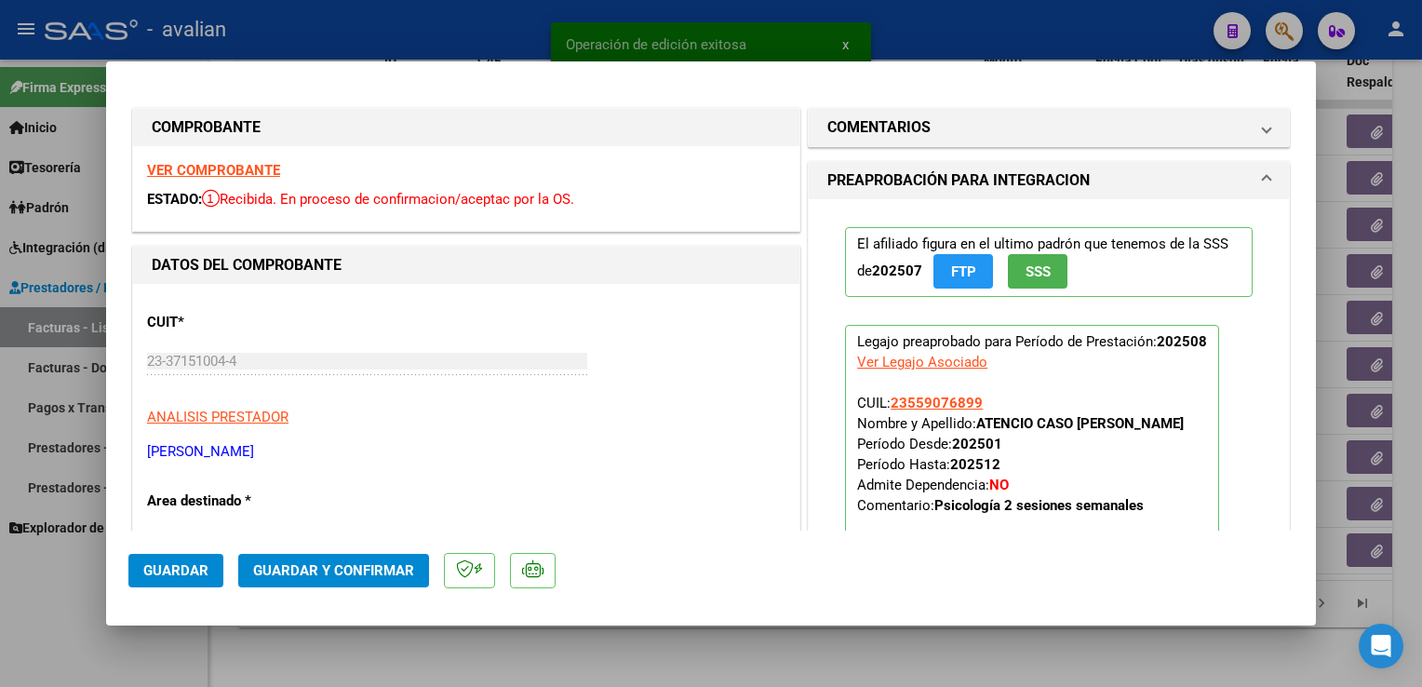
click at [246, 181] on div "VER COMPROBANTE ESTADO: Recibida. En proceso de confirmacion/aceptac por la OS." at bounding box center [466, 188] width 666 height 85
click at [243, 172] on strong "VER COMPROBANTE" at bounding box center [213, 170] width 133 height 17
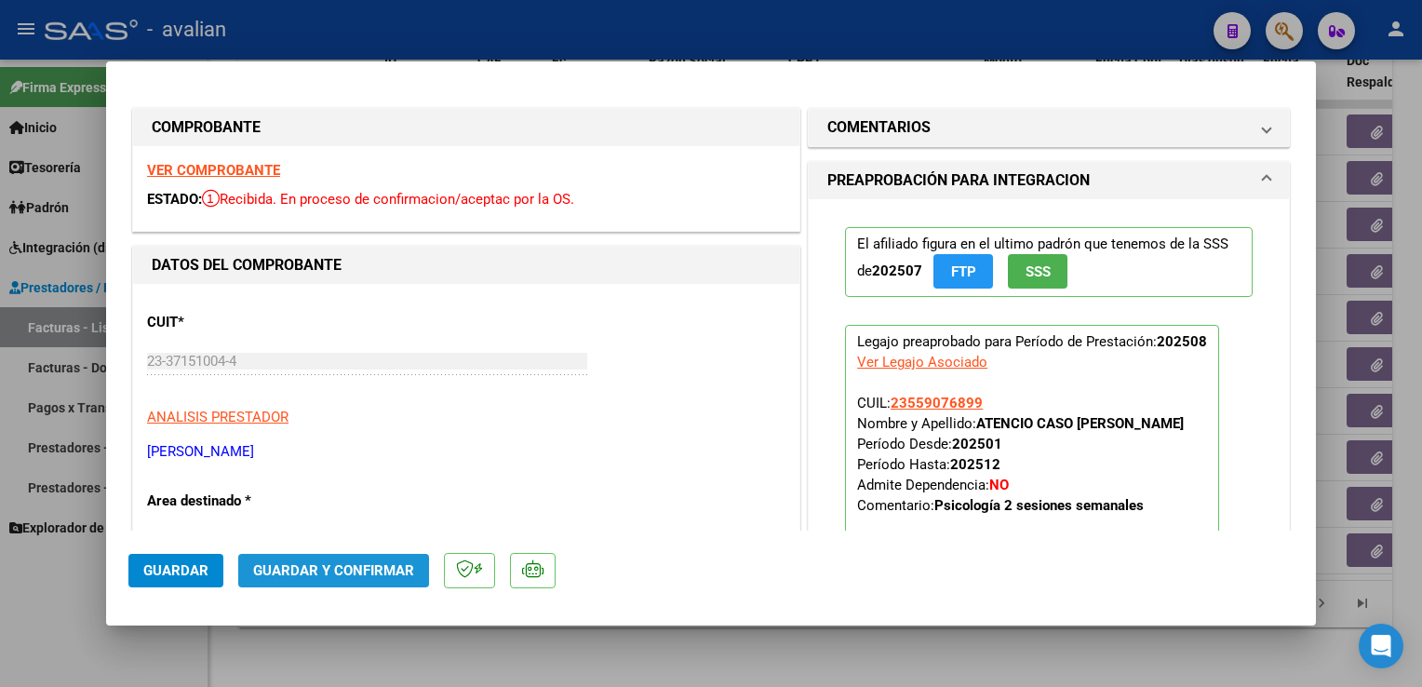
click at [386, 572] on span "Guardar y Confirmar" at bounding box center [333, 570] width 161 height 17
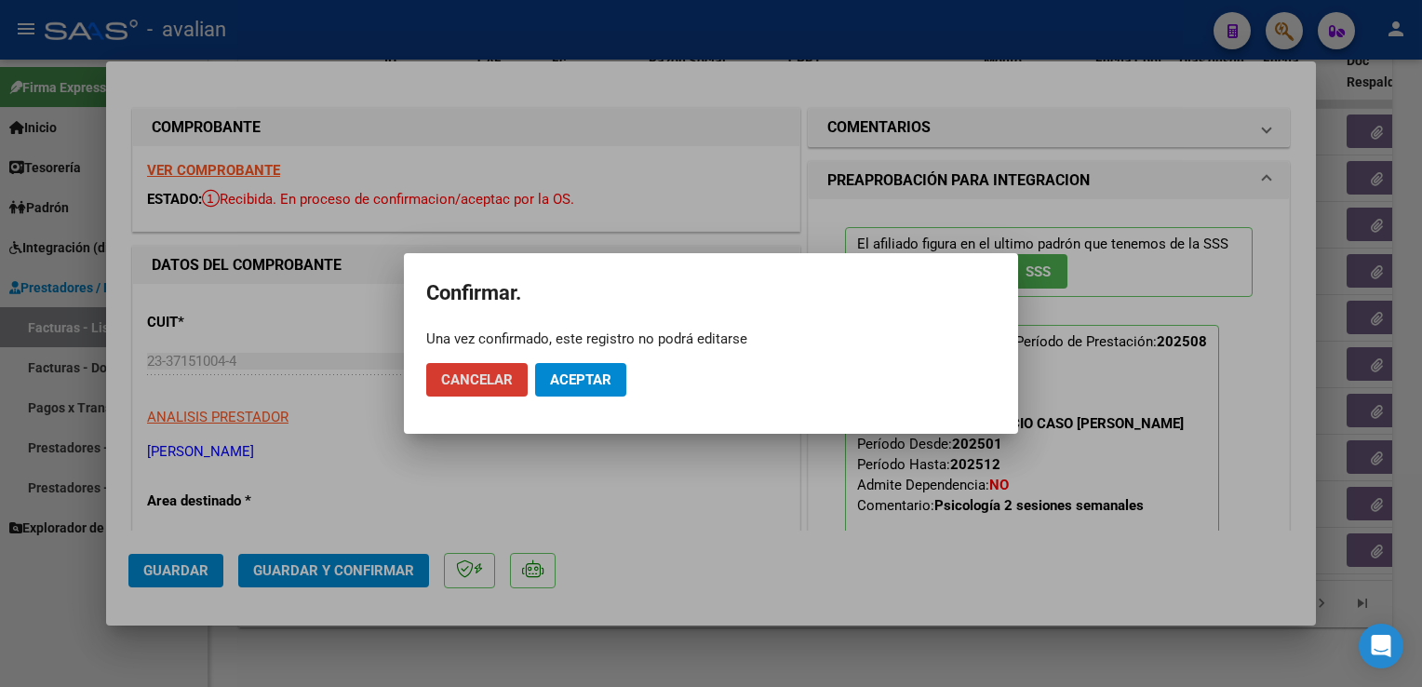
click at [573, 367] on button "Aceptar" at bounding box center [580, 380] width 91 height 34
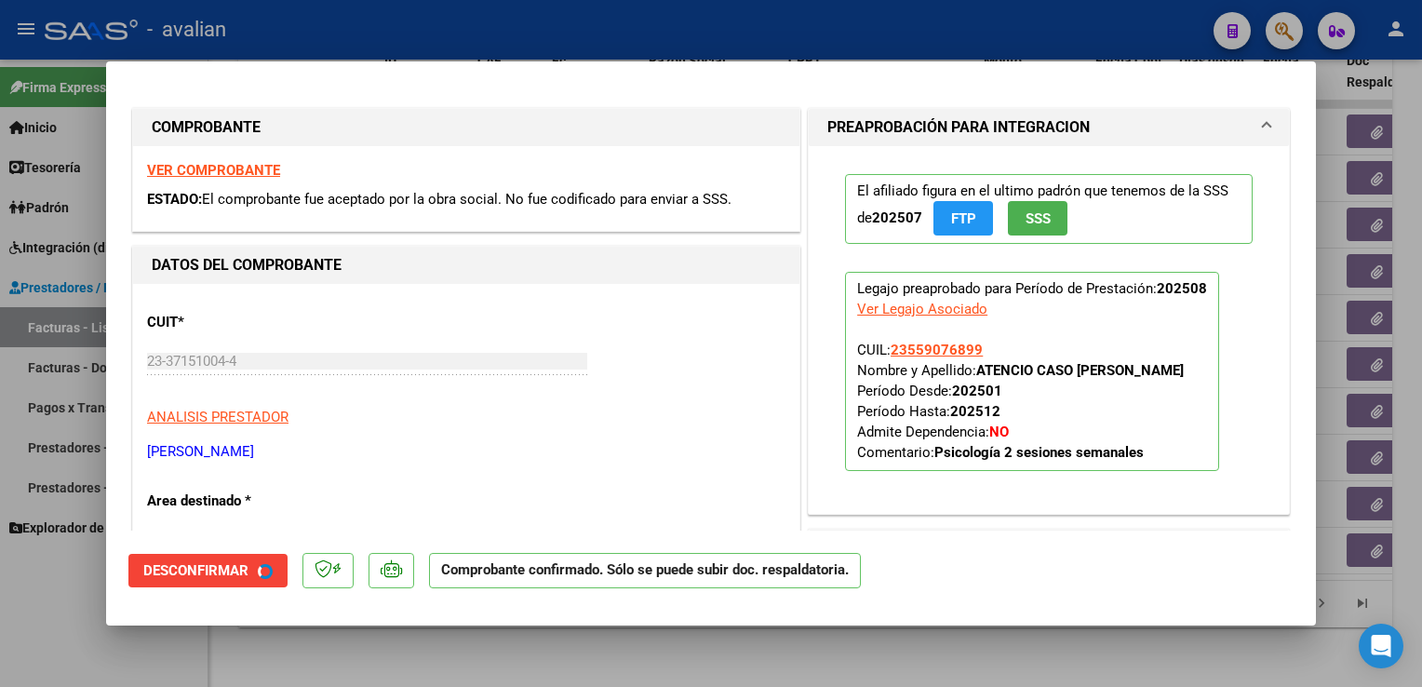
click at [425, 27] on div at bounding box center [711, 343] width 1422 height 687
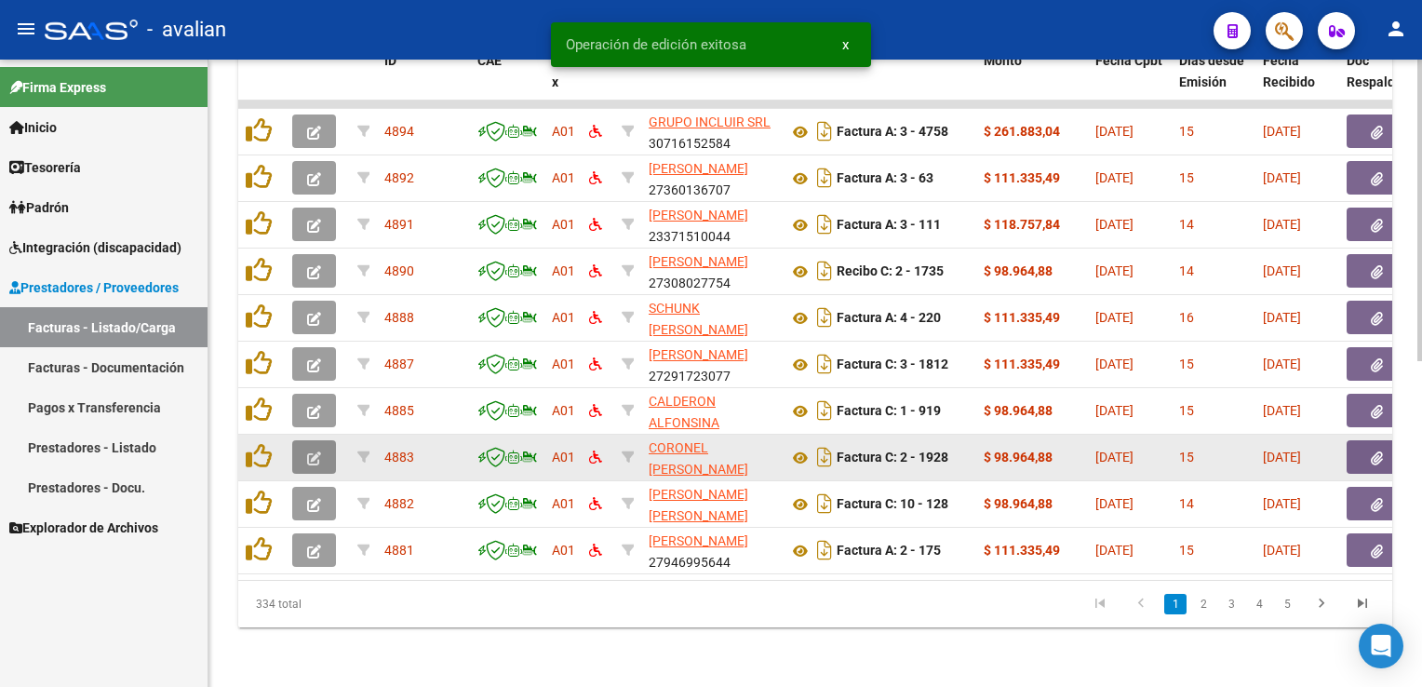
click at [311, 452] on button "button" at bounding box center [314, 457] width 44 height 34
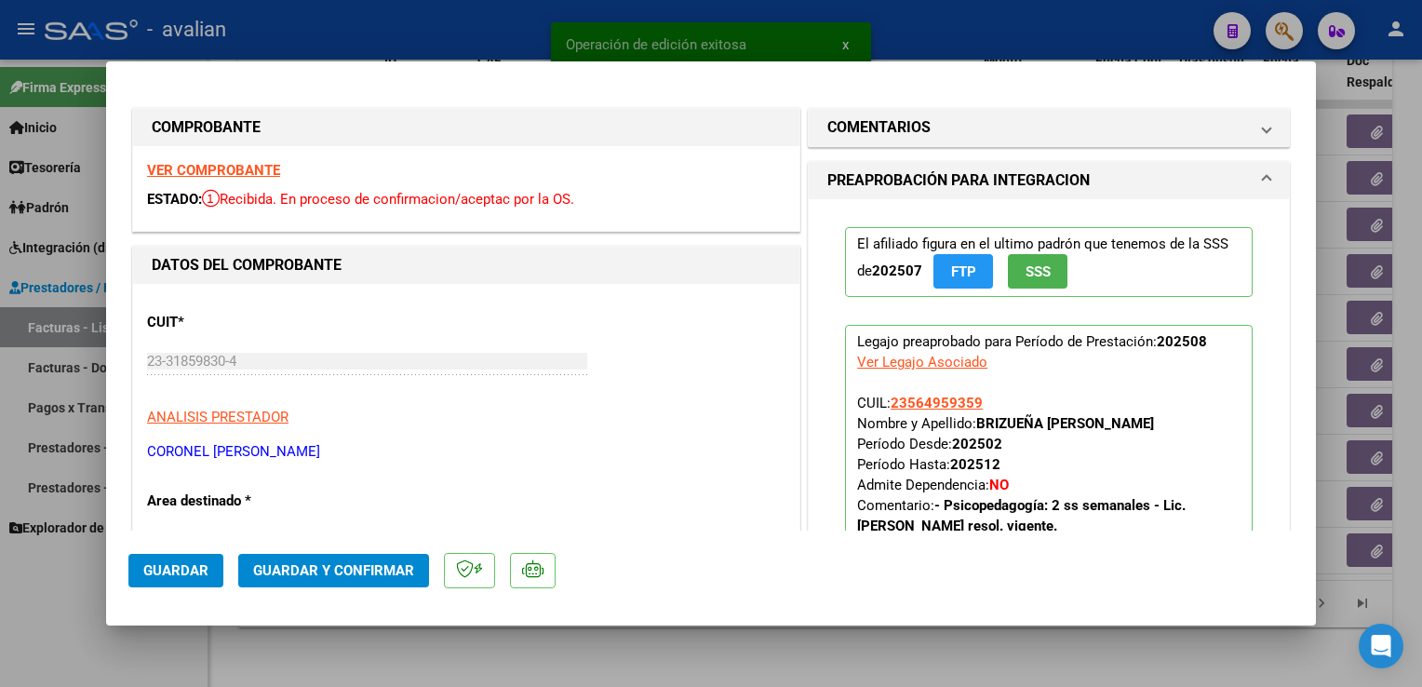
click at [214, 166] on strong "VER COMPROBANTE" at bounding box center [213, 170] width 133 height 17
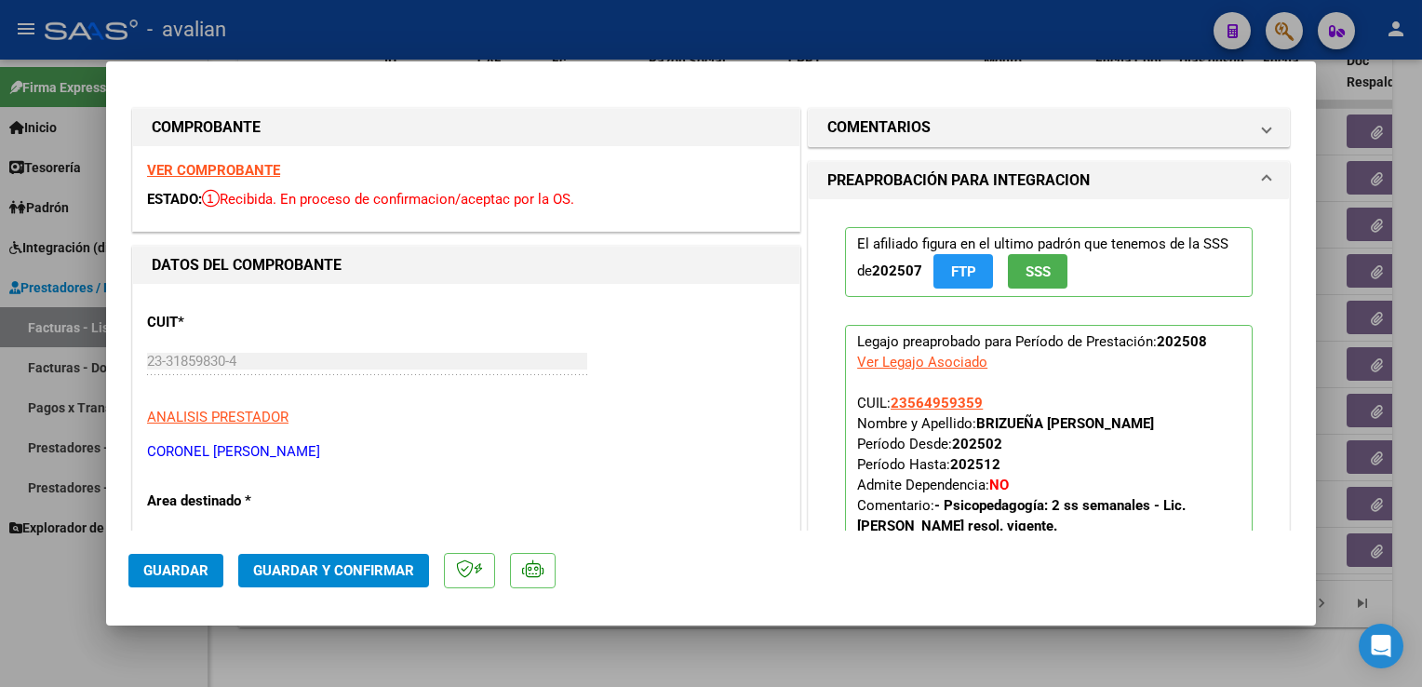
click at [357, 579] on span "Guardar y Confirmar" at bounding box center [333, 570] width 161 height 17
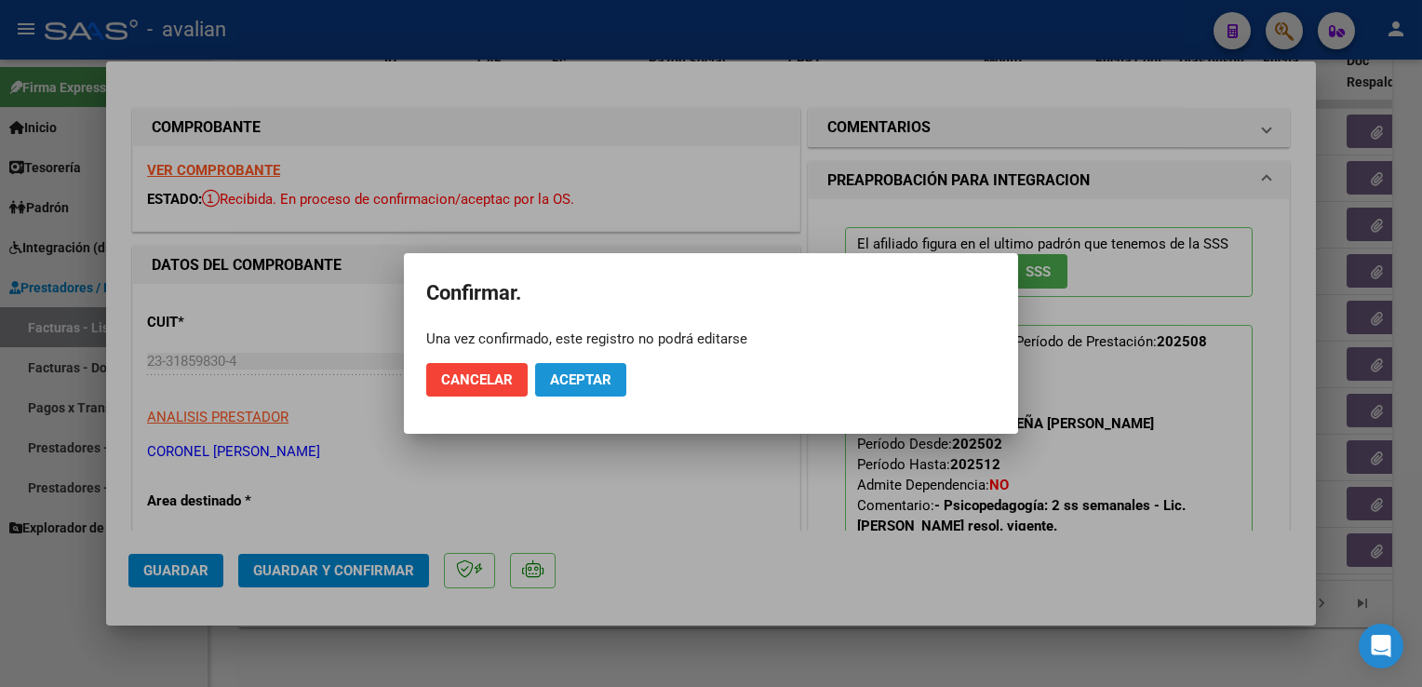
click at [575, 376] on span "Aceptar" at bounding box center [580, 379] width 61 height 17
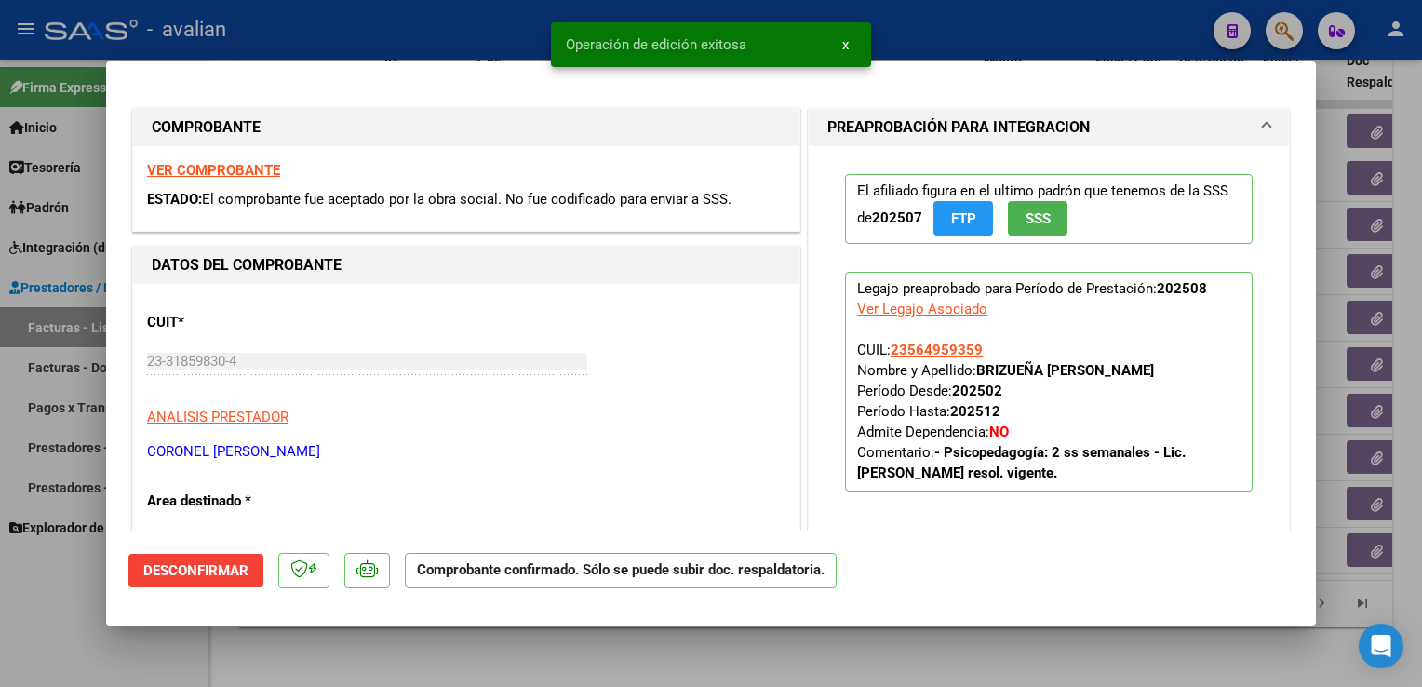
click at [357, 34] on div at bounding box center [711, 343] width 1422 height 687
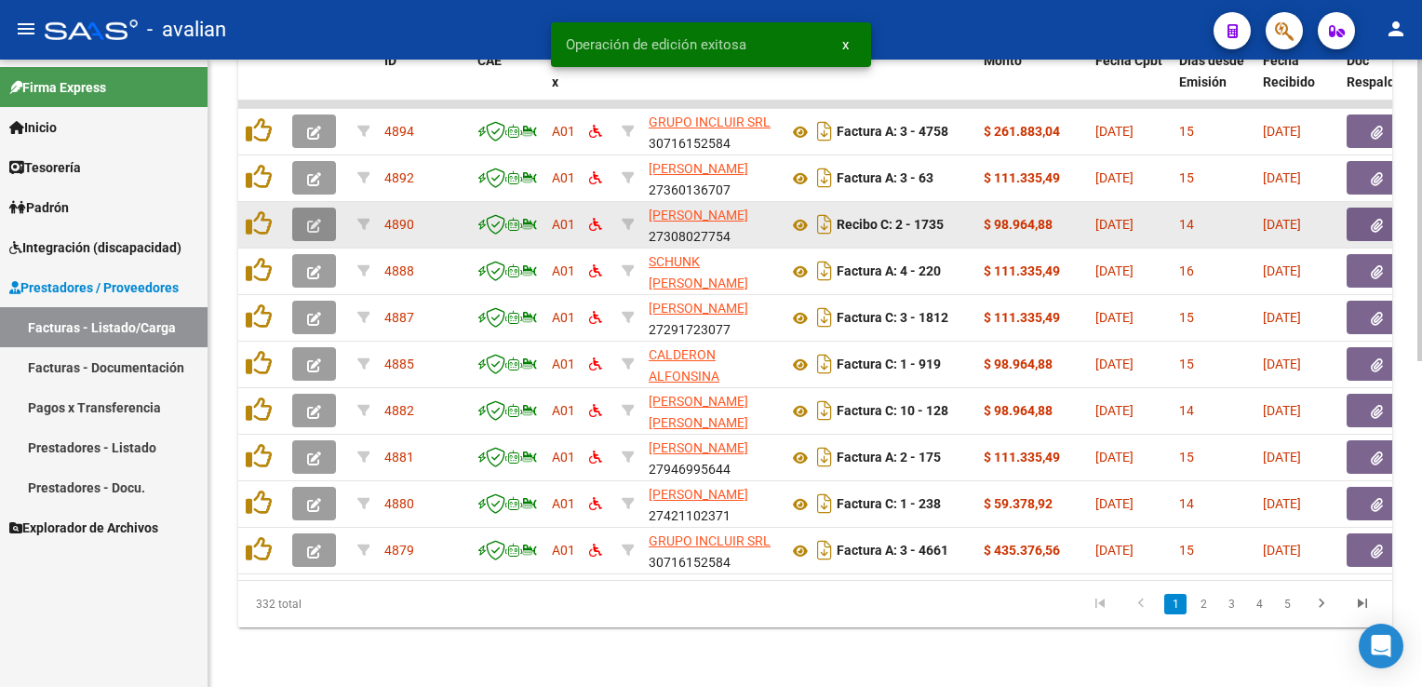
click at [319, 216] on span "button" at bounding box center [314, 224] width 14 height 17
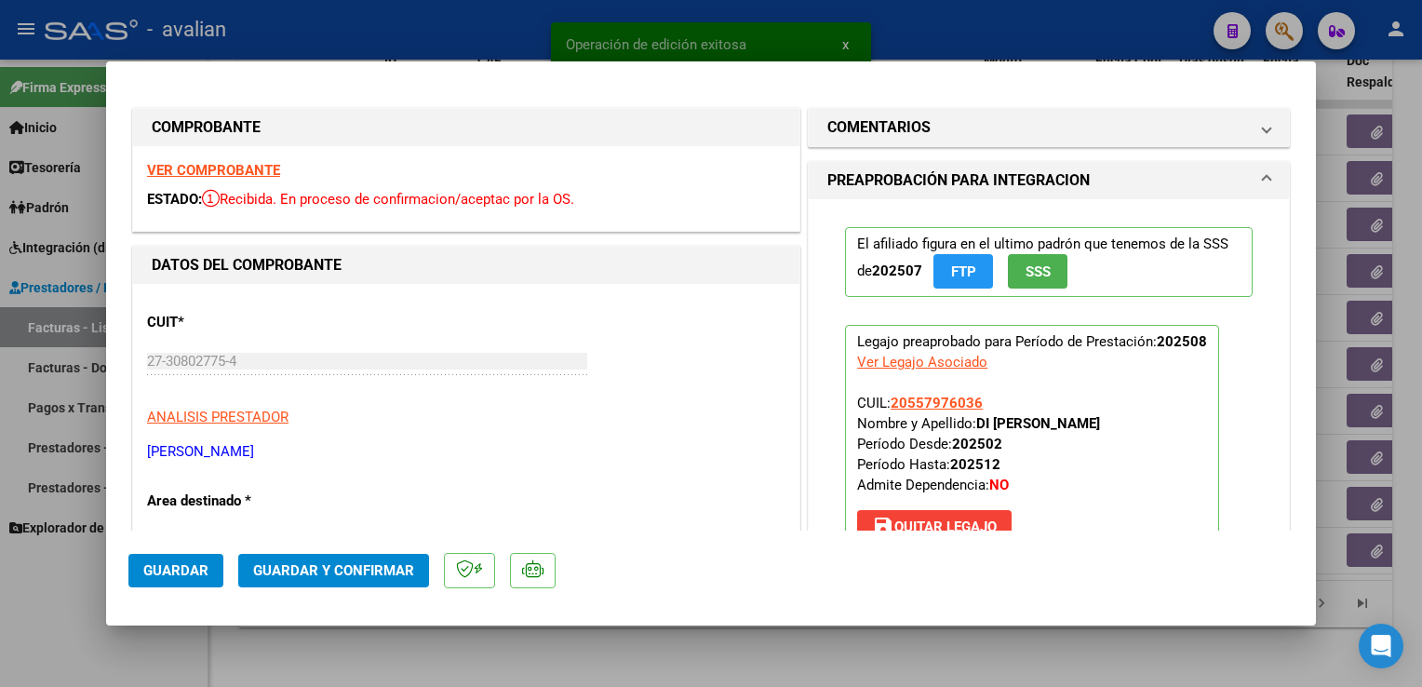
click at [268, 169] on strong "VER COMPROBANTE" at bounding box center [213, 170] width 133 height 17
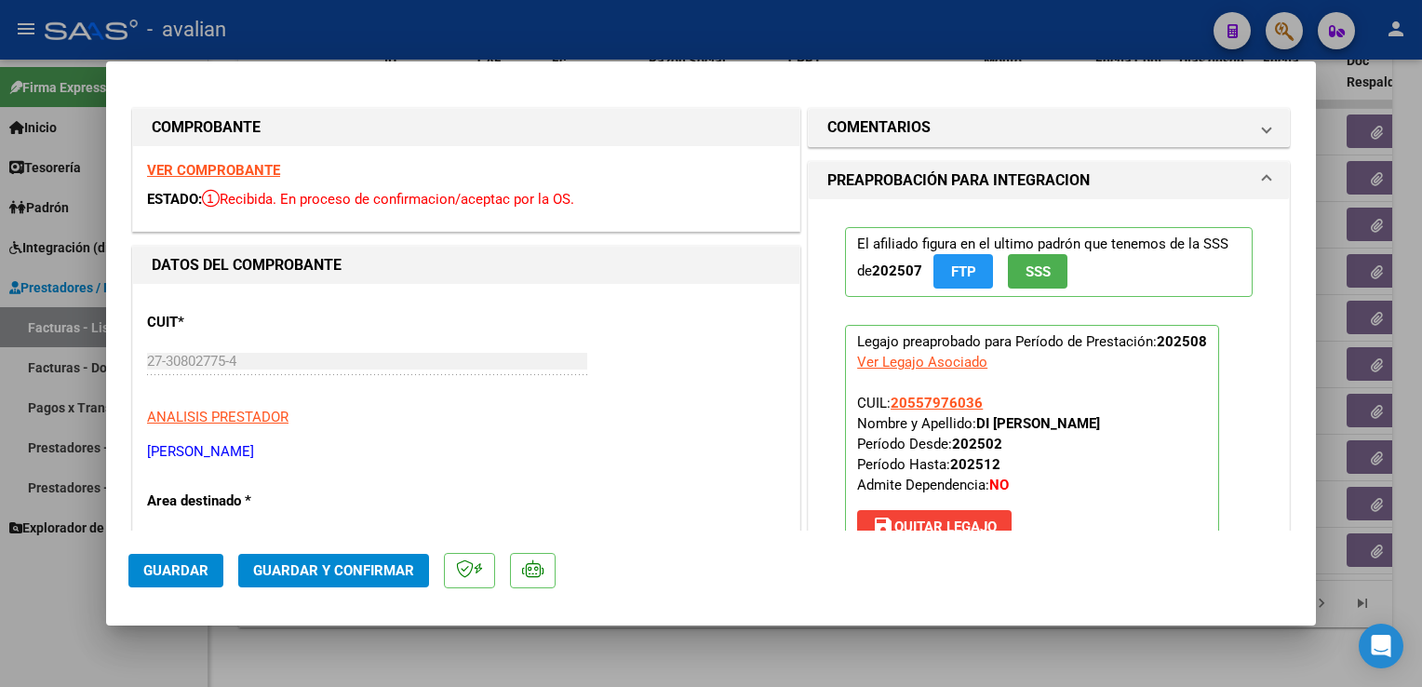
click at [343, 574] on span "Guardar y Confirmar" at bounding box center [333, 570] width 161 height 17
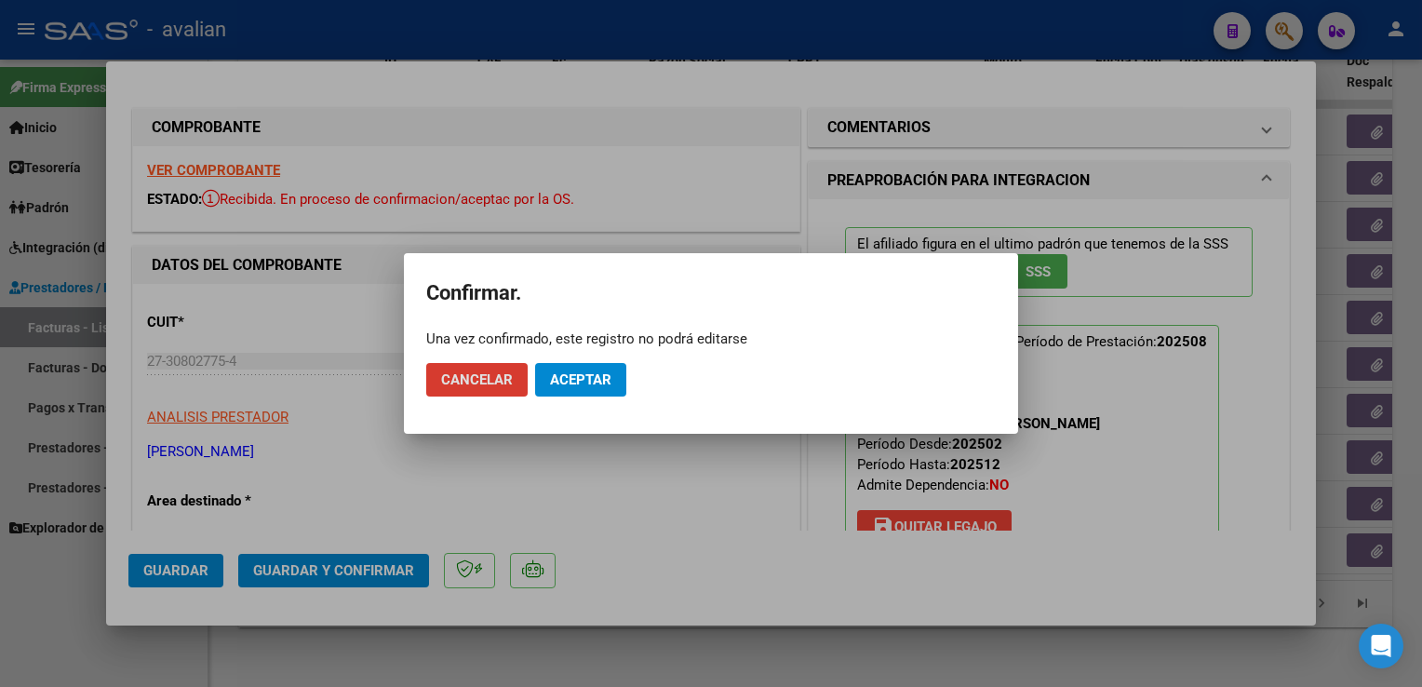
click at [591, 363] on button "Aceptar" at bounding box center [580, 380] width 91 height 34
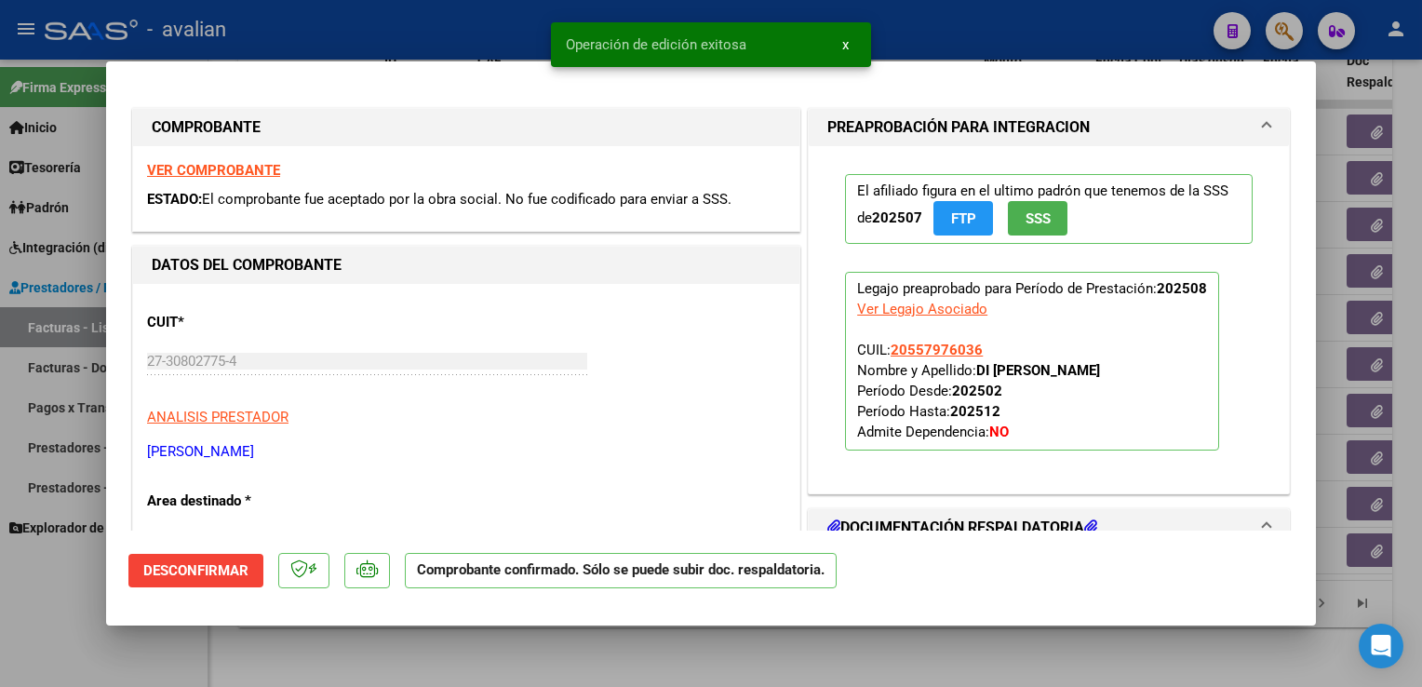
click at [439, 32] on div at bounding box center [711, 343] width 1422 height 687
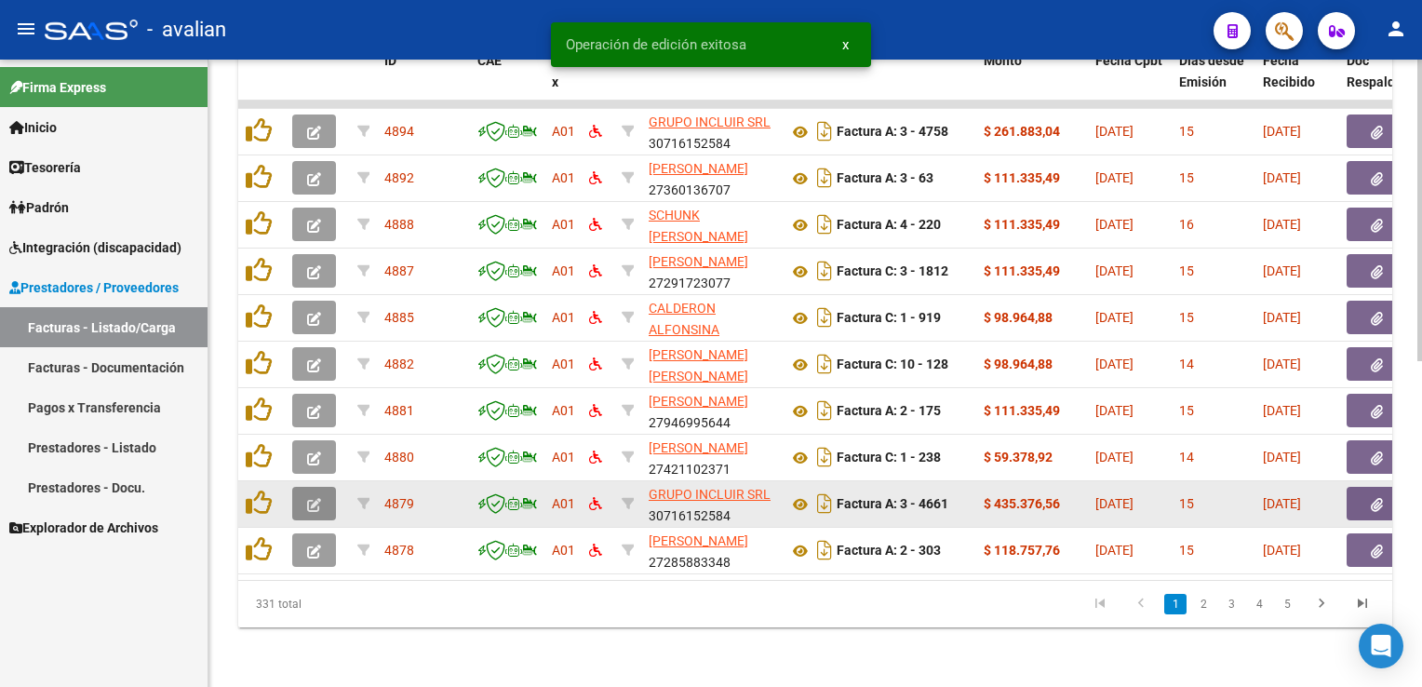
click at [319, 498] on icon "button" at bounding box center [314, 505] width 14 height 14
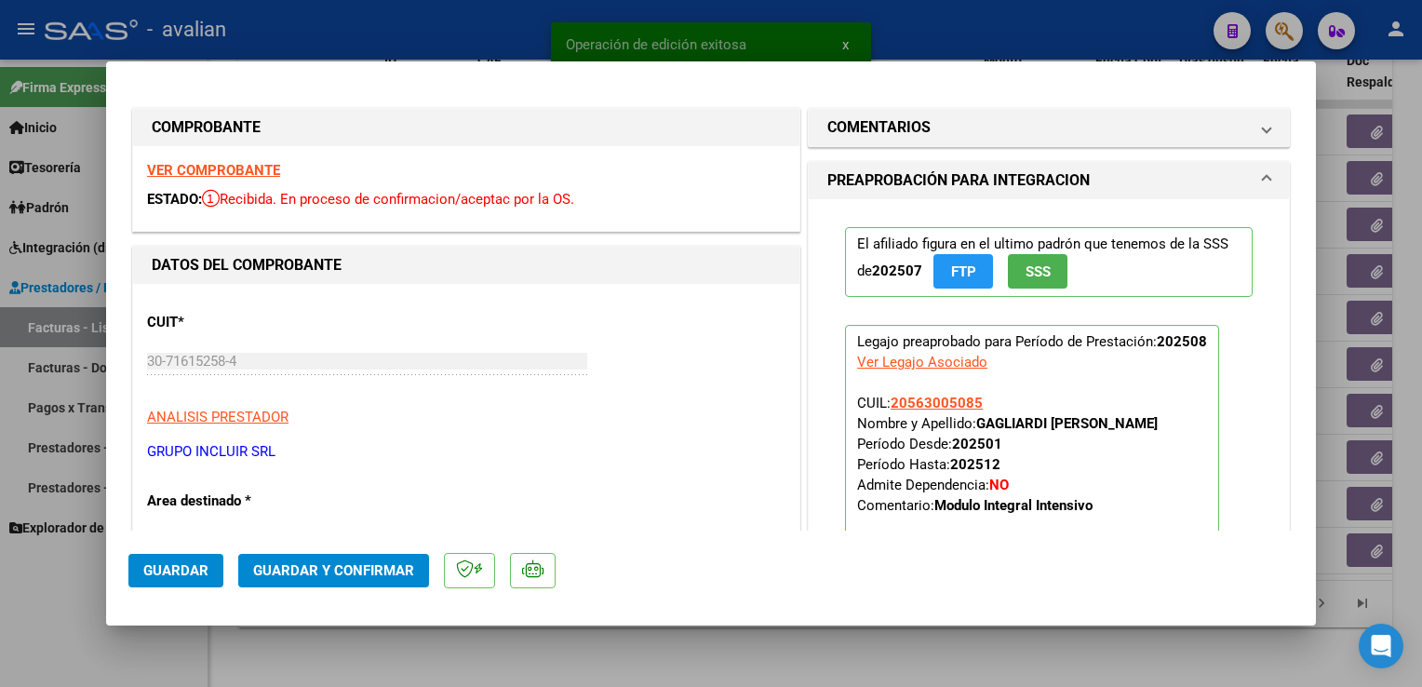
click at [262, 179] on strong "VER COMPROBANTE" at bounding box center [213, 170] width 133 height 17
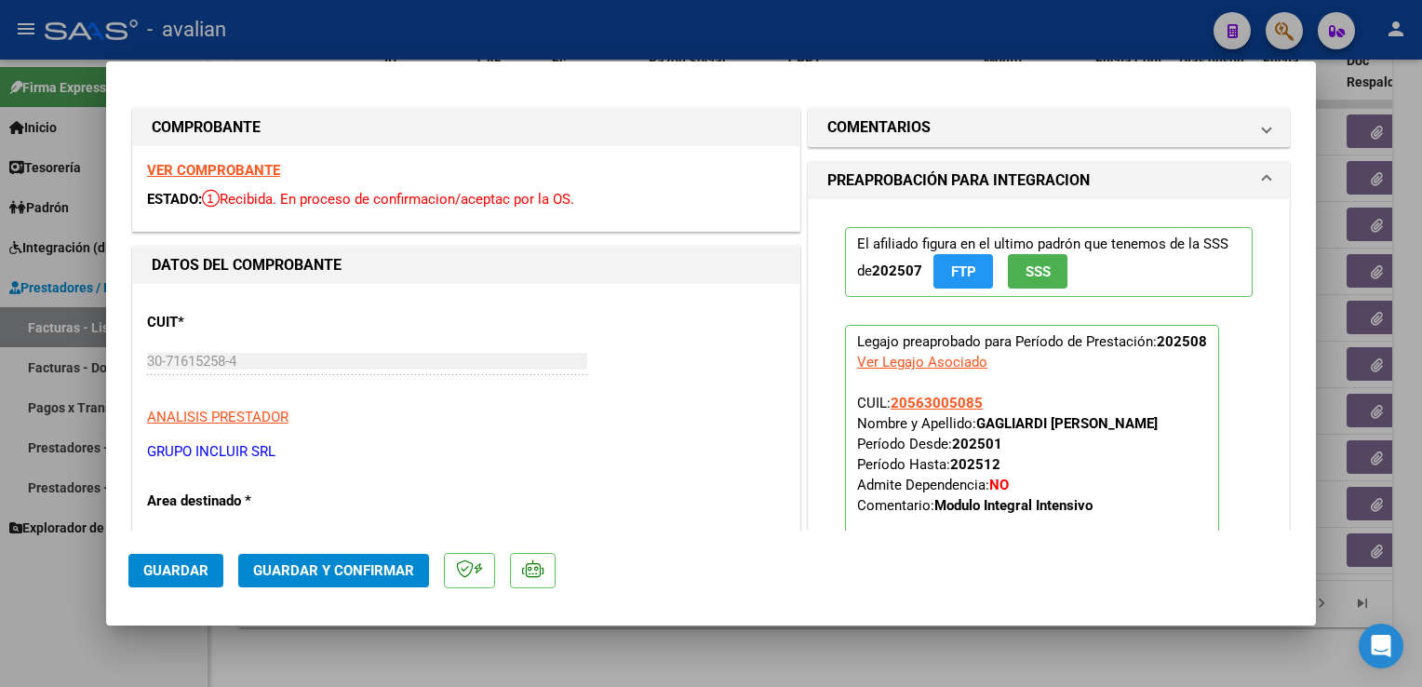
click at [242, 177] on strong "VER COMPROBANTE" at bounding box center [213, 170] width 133 height 17
click at [198, 174] on strong "VER COMPROBANTE" at bounding box center [213, 170] width 133 height 17
click at [320, 579] on button "Guardar y Confirmar" at bounding box center [333, 571] width 191 height 34
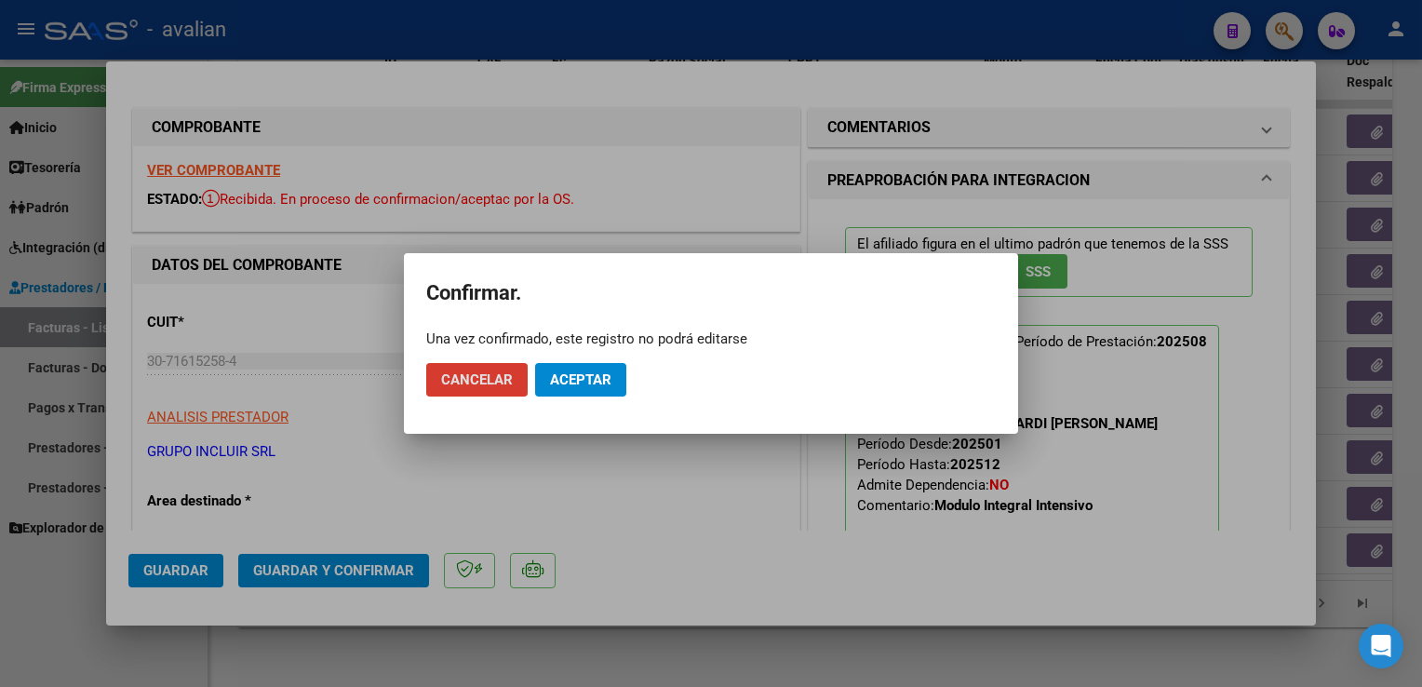
click at [558, 368] on button "Aceptar" at bounding box center [580, 380] width 91 height 34
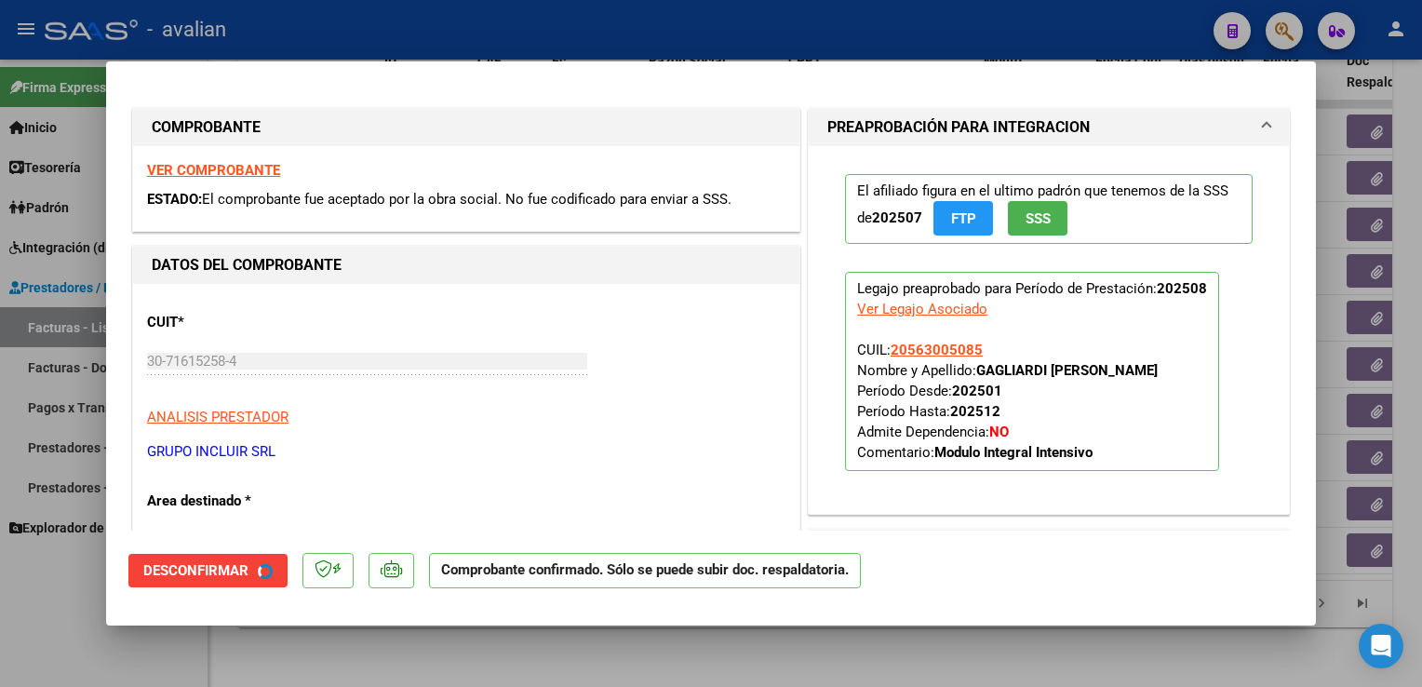
click at [369, 39] on div at bounding box center [711, 343] width 1422 height 687
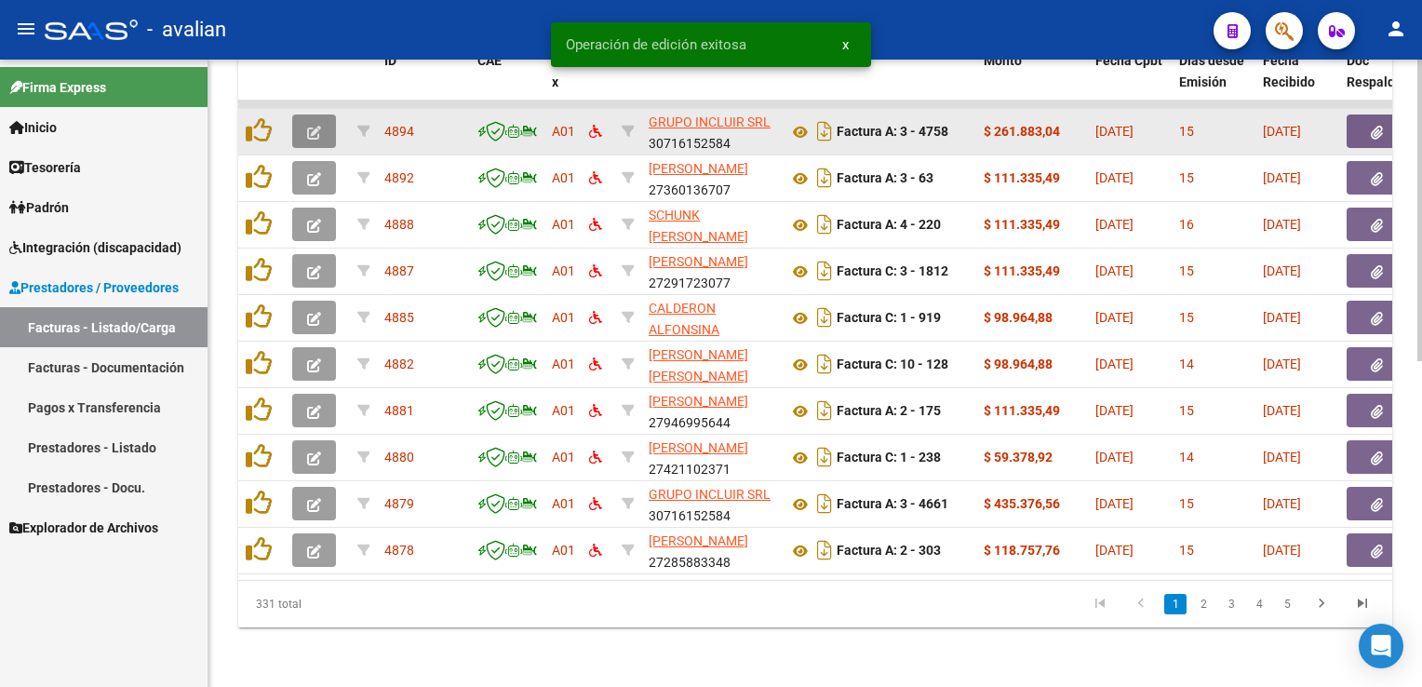
click at [316, 123] on span "button" at bounding box center [314, 131] width 14 height 17
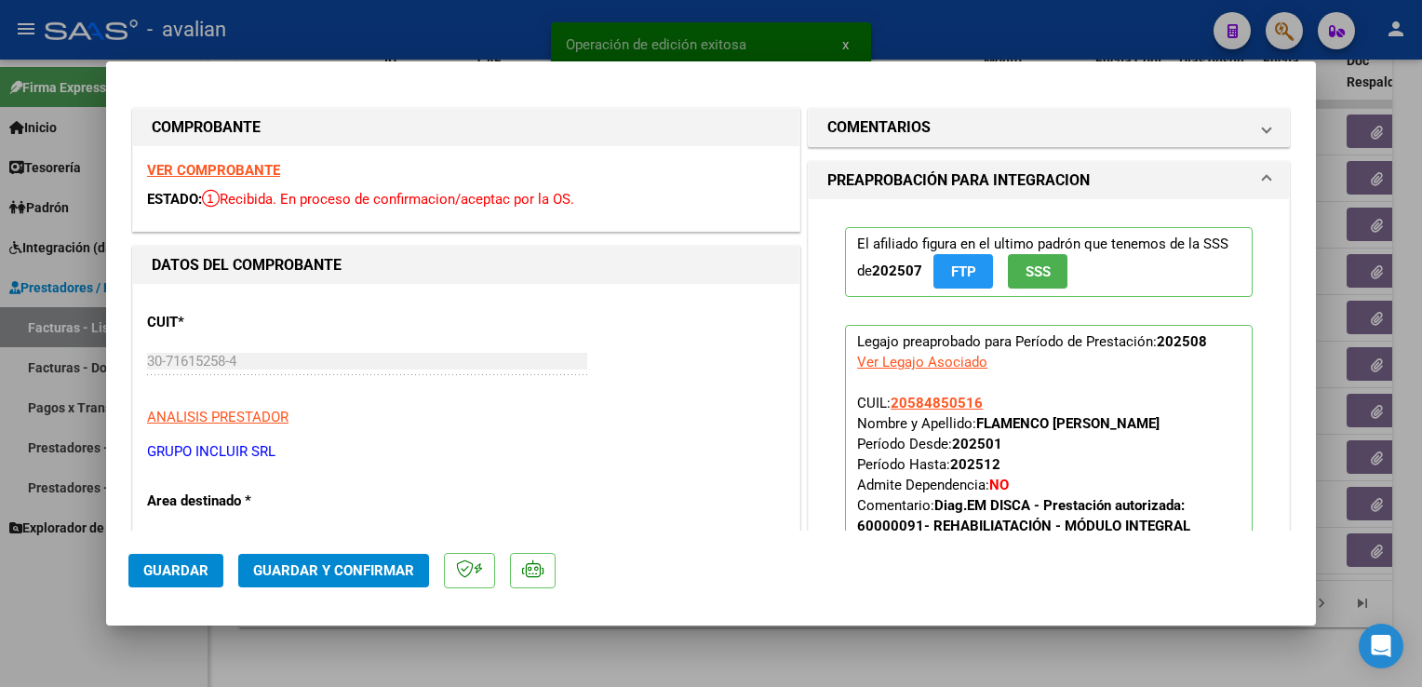
click at [190, 177] on strong "VER COMPROBANTE" at bounding box center [213, 170] width 133 height 17
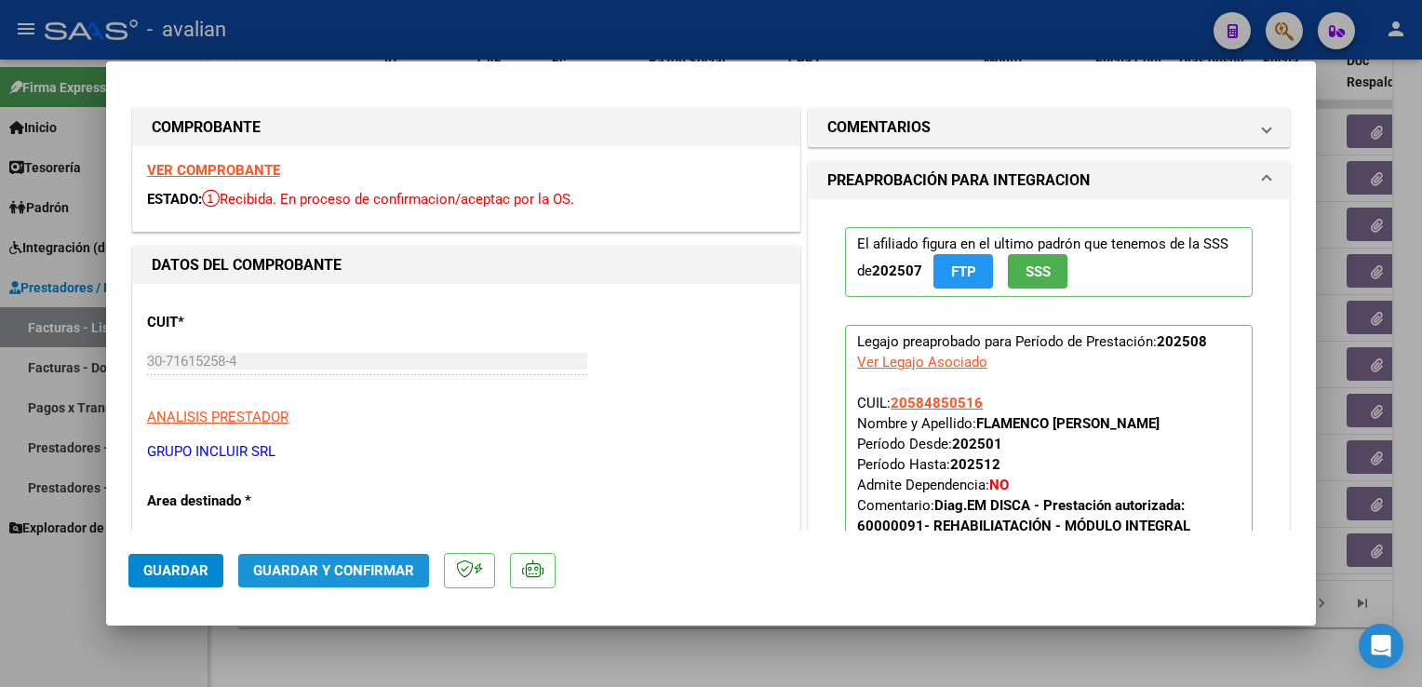
click at [370, 569] on span "Guardar y Confirmar" at bounding box center [333, 570] width 161 height 17
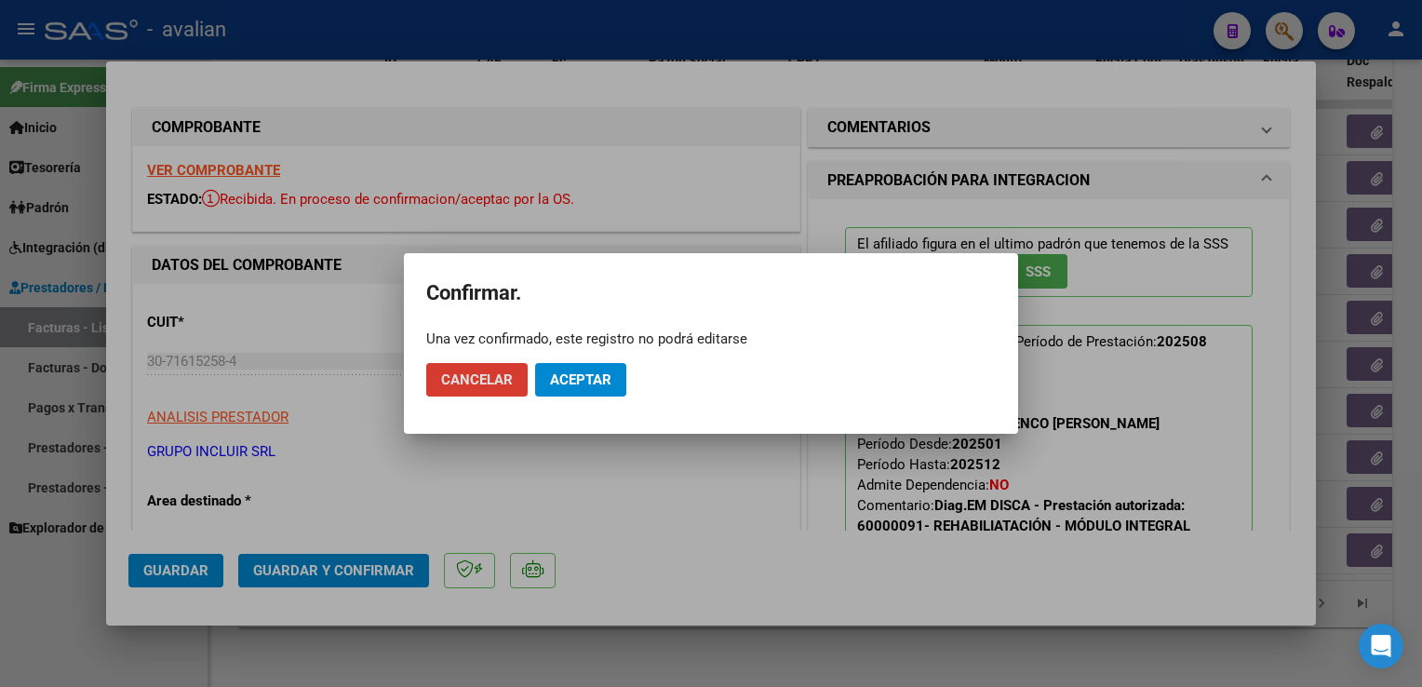
click at [580, 375] on span "Aceptar" at bounding box center [580, 379] width 61 height 17
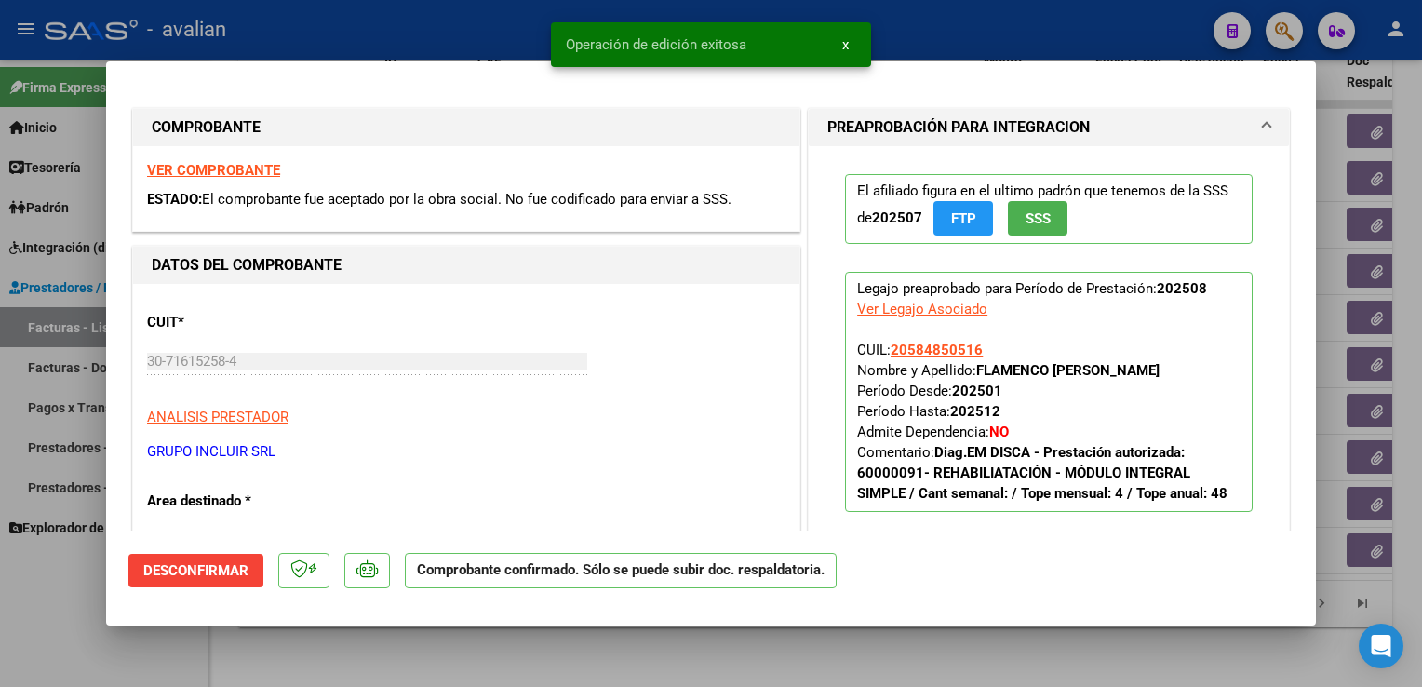
click at [435, 32] on div at bounding box center [711, 343] width 1422 height 687
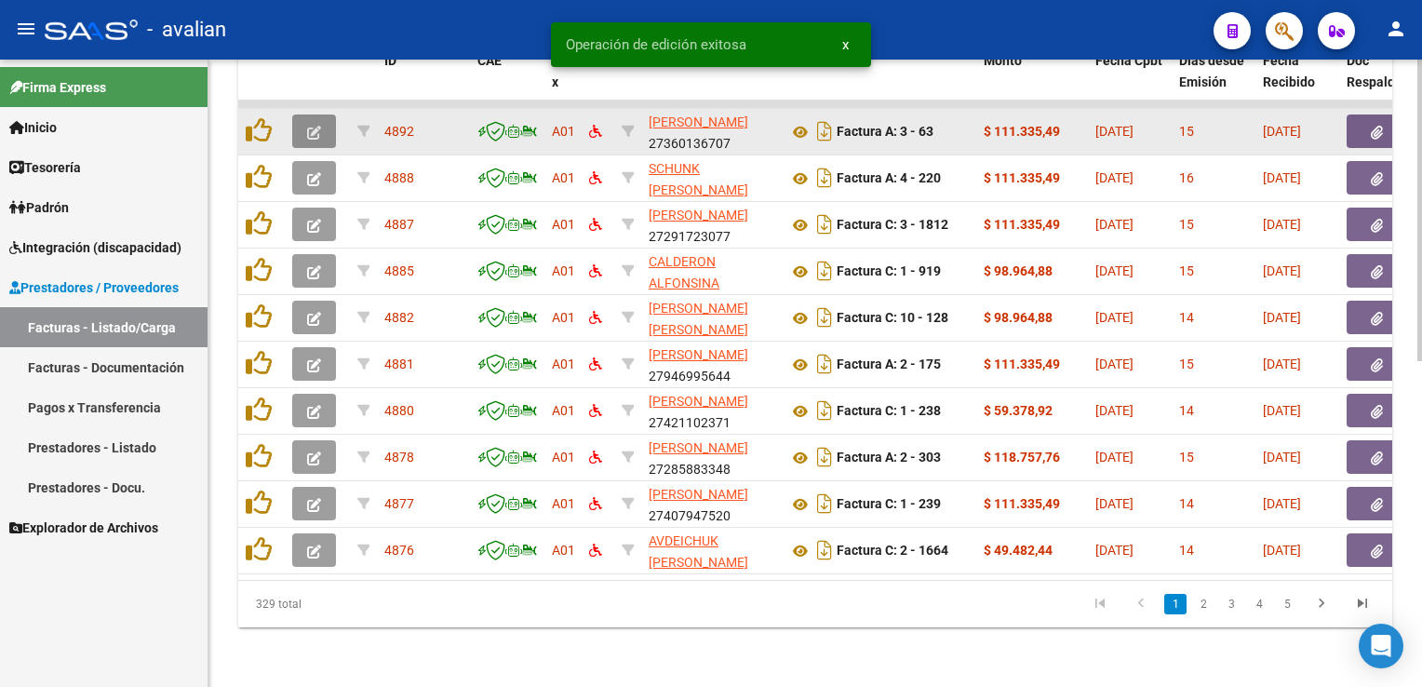
click at [321, 120] on button "button" at bounding box center [314, 131] width 44 height 34
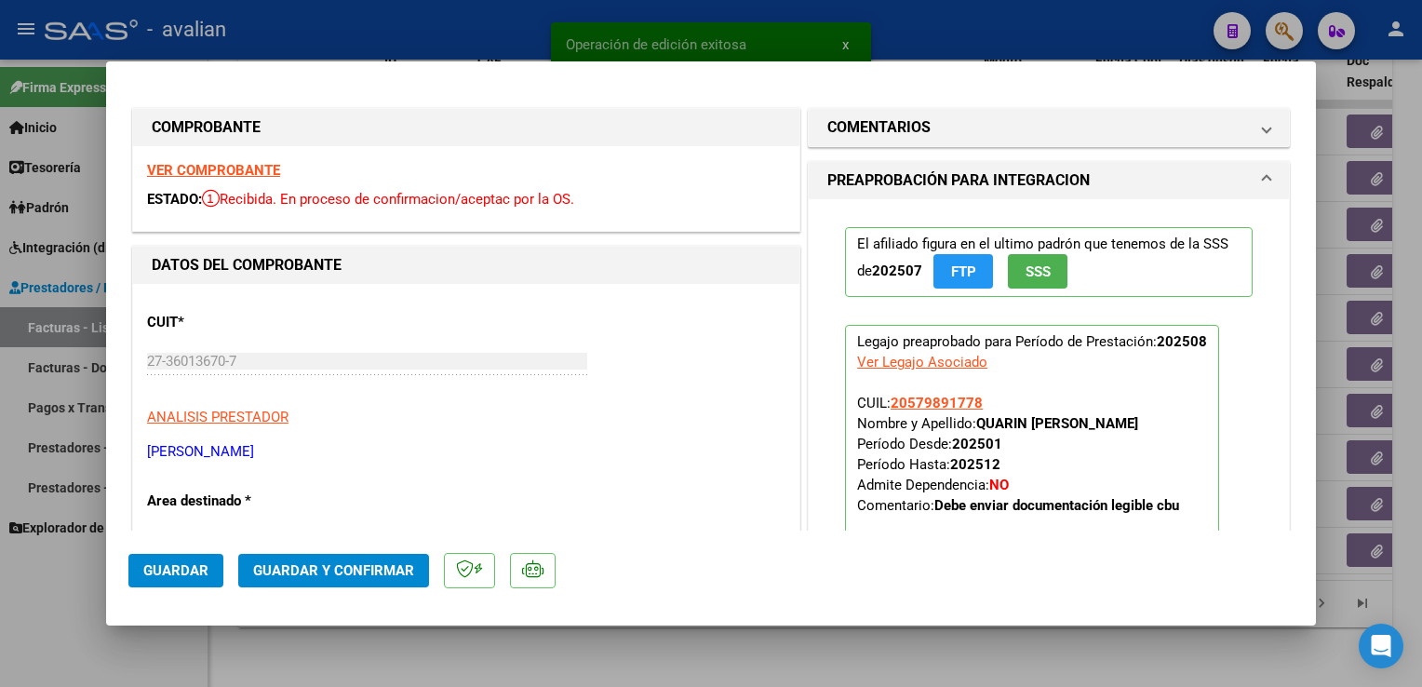
click at [257, 170] on strong "VER COMPROBANTE" at bounding box center [213, 170] width 133 height 17
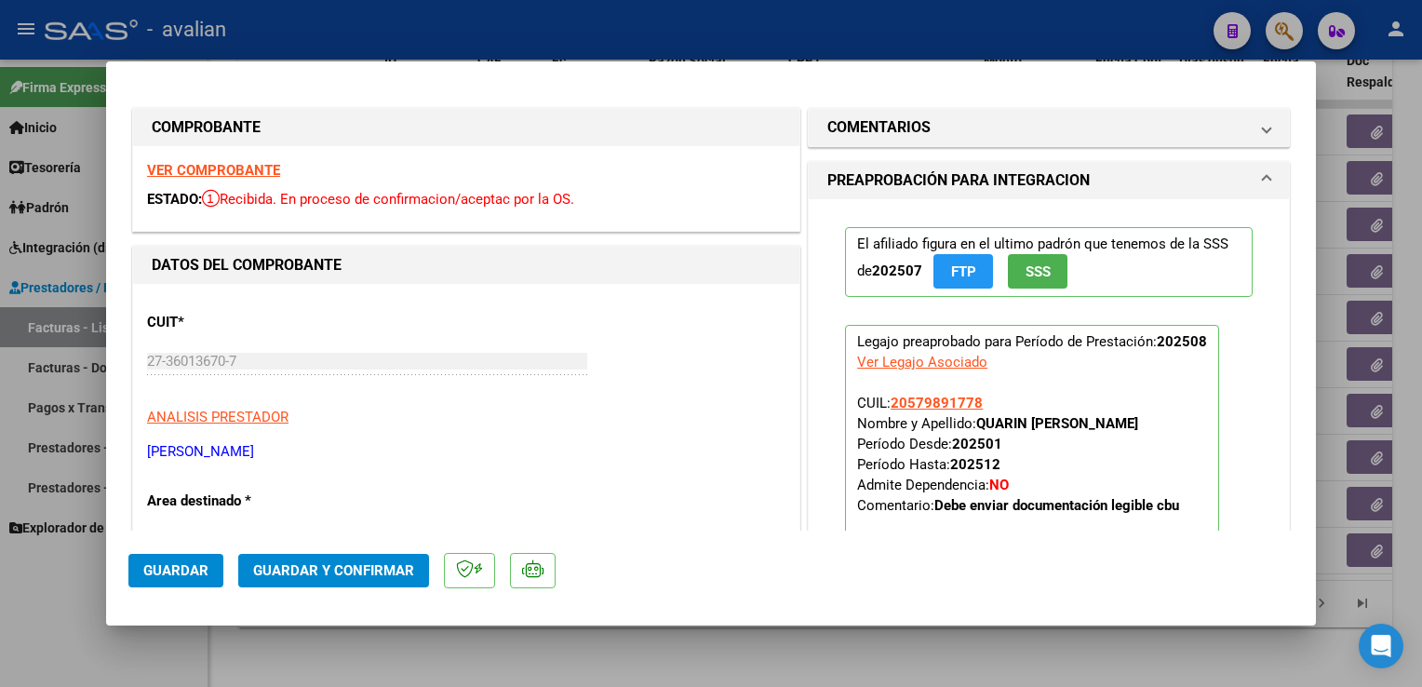
click at [392, 572] on span "Guardar y Confirmar" at bounding box center [333, 570] width 161 height 17
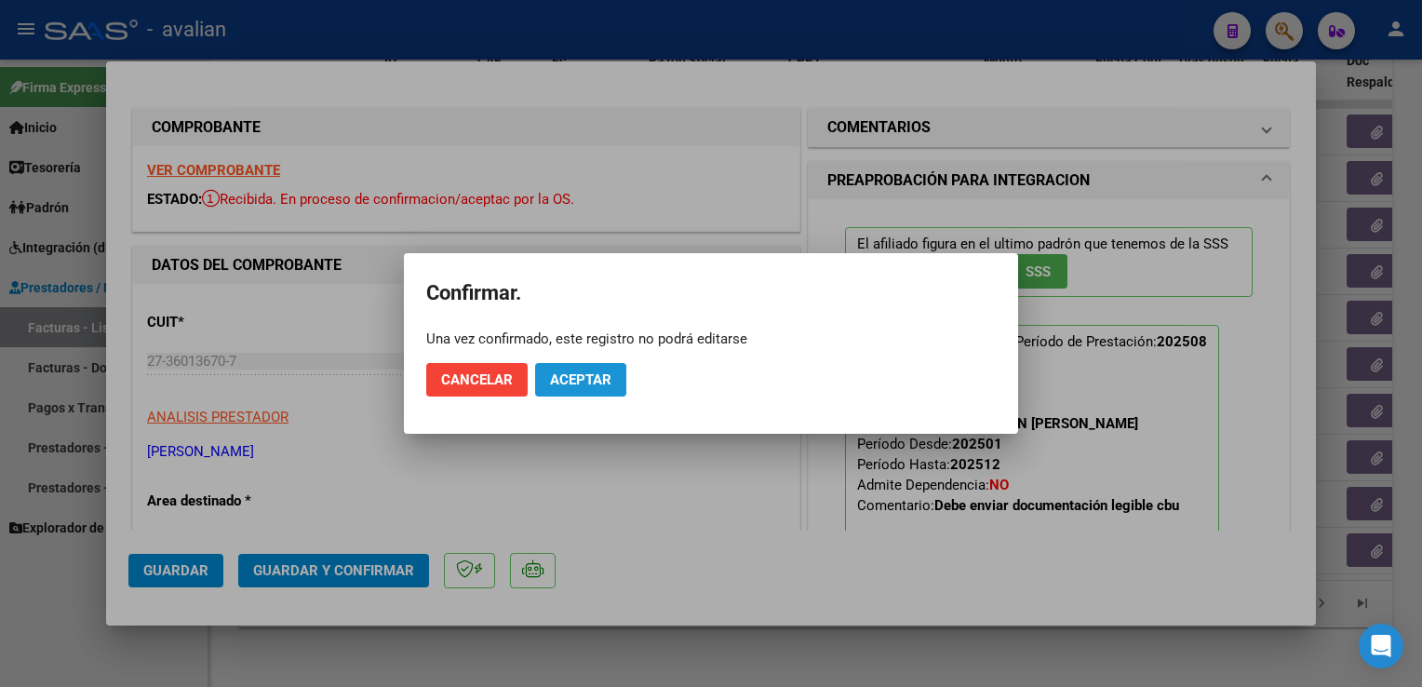
click at [569, 370] on button "Aceptar" at bounding box center [580, 380] width 91 height 34
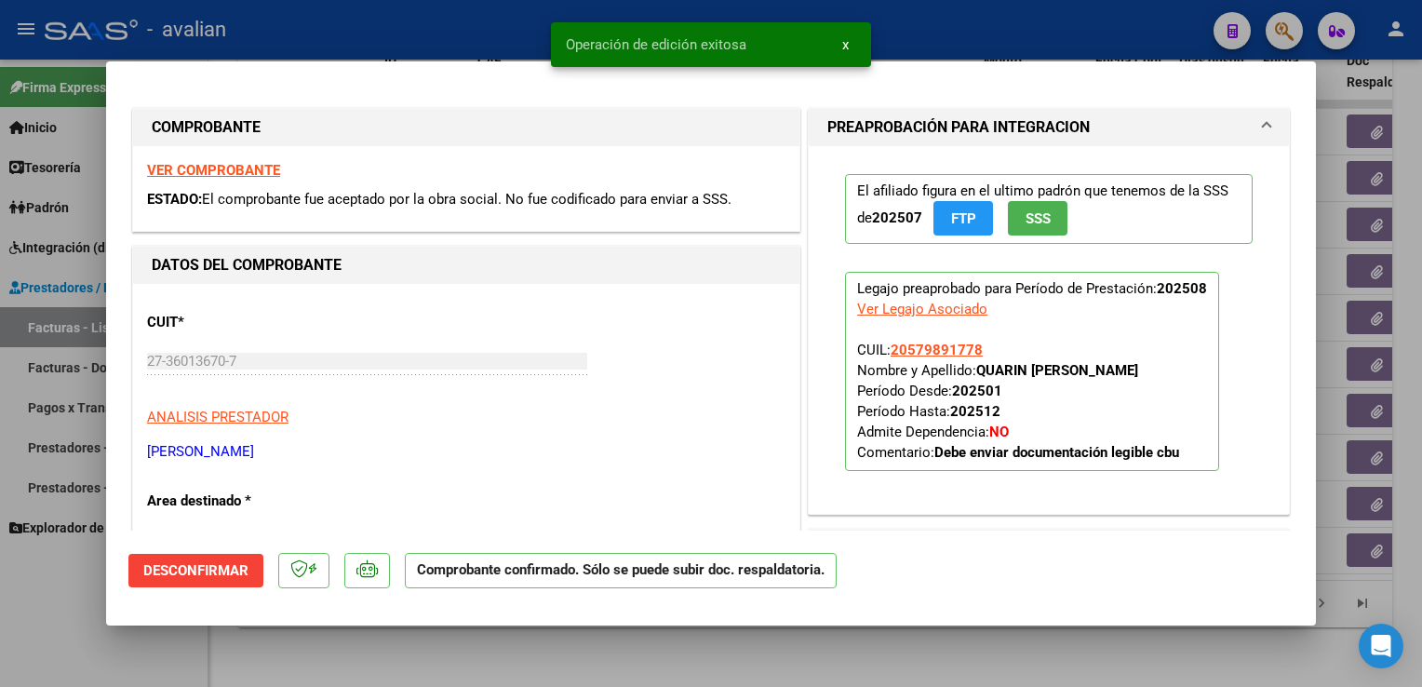
click at [409, 36] on div at bounding box center [711, 343] width 1422 height 687
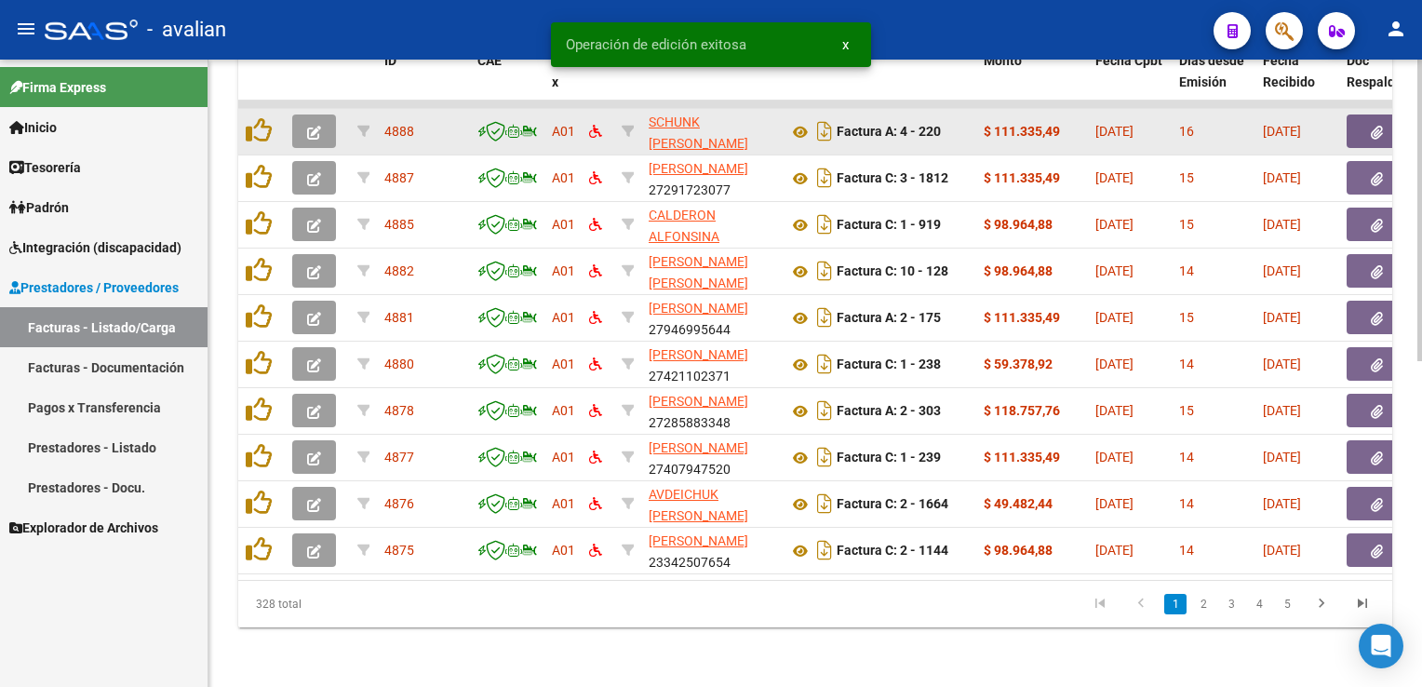
click at [324, 125] on button "button" at bounding box center [314, 131] width 44 height 34
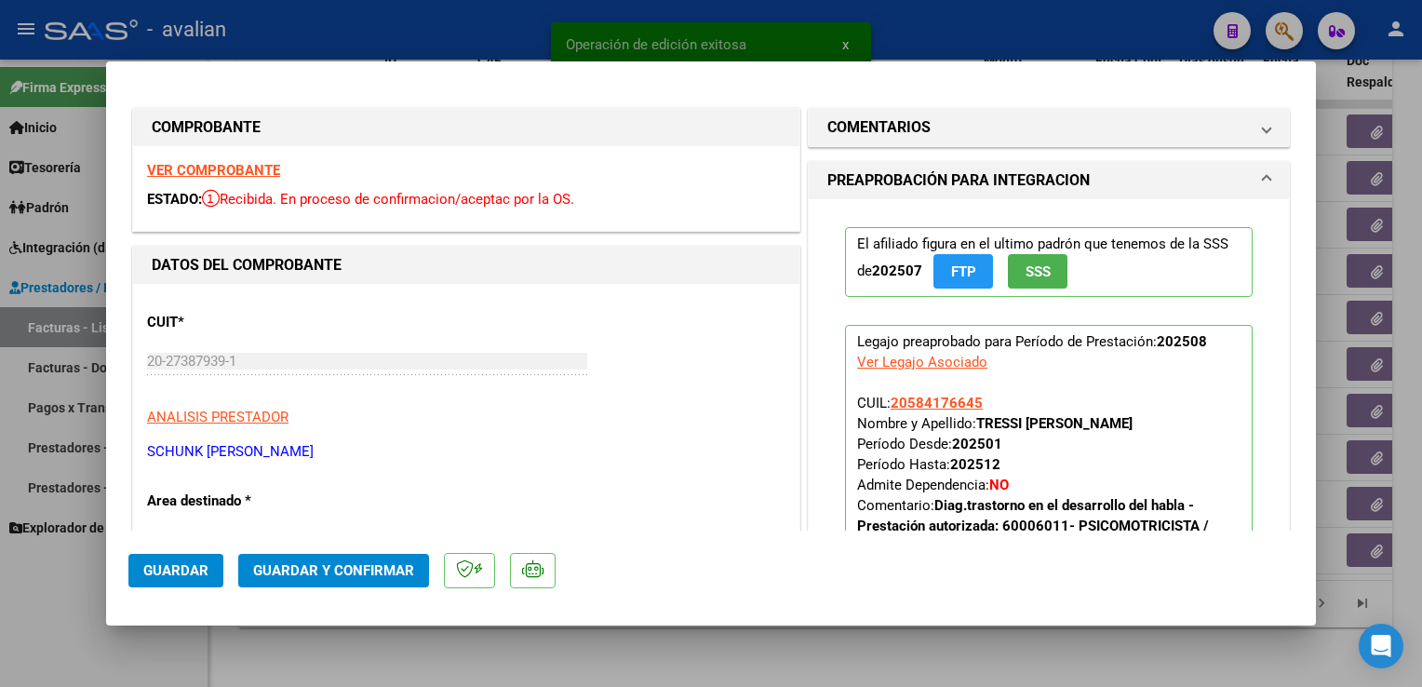
click at [230, 177] on strong "VER COMPROBANTE" at bounding box center [213, 170] width 133 height 17
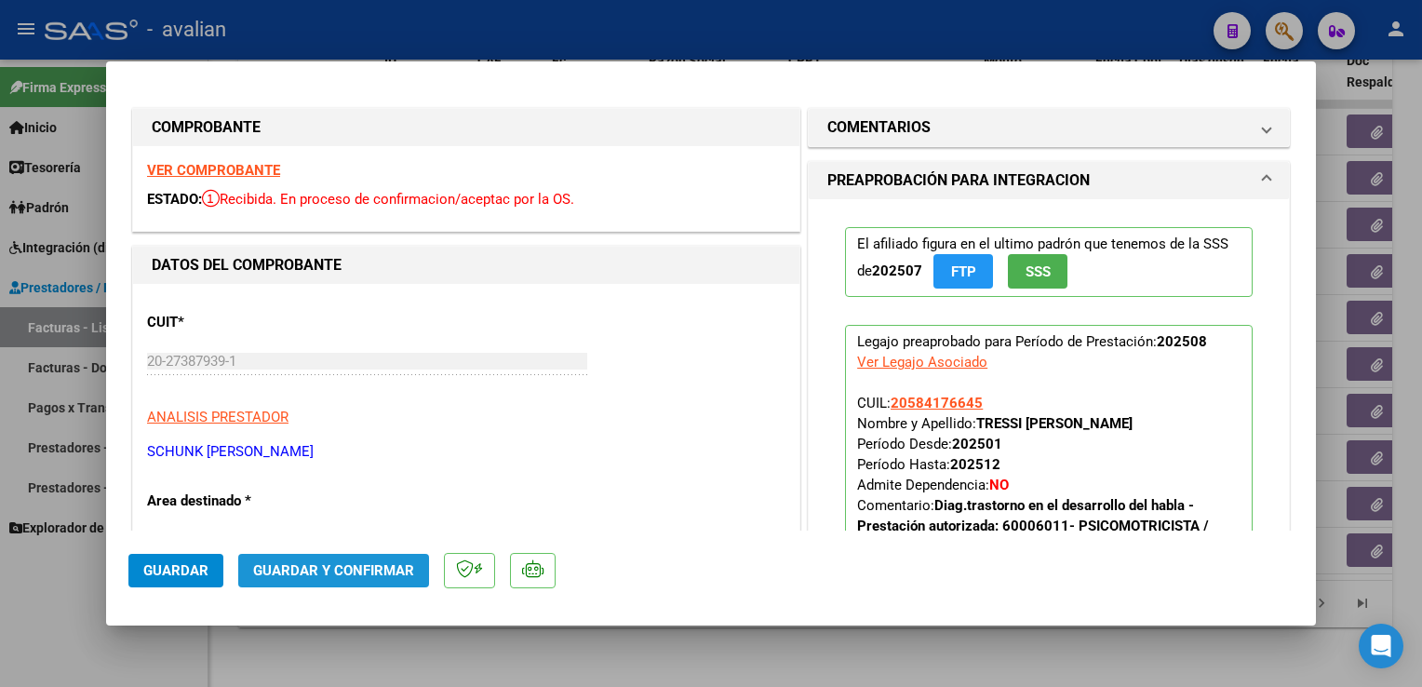
click at [369, 559] on button "Guardar y Confirmar" at bounding box center [333, 571] width 191 height 34
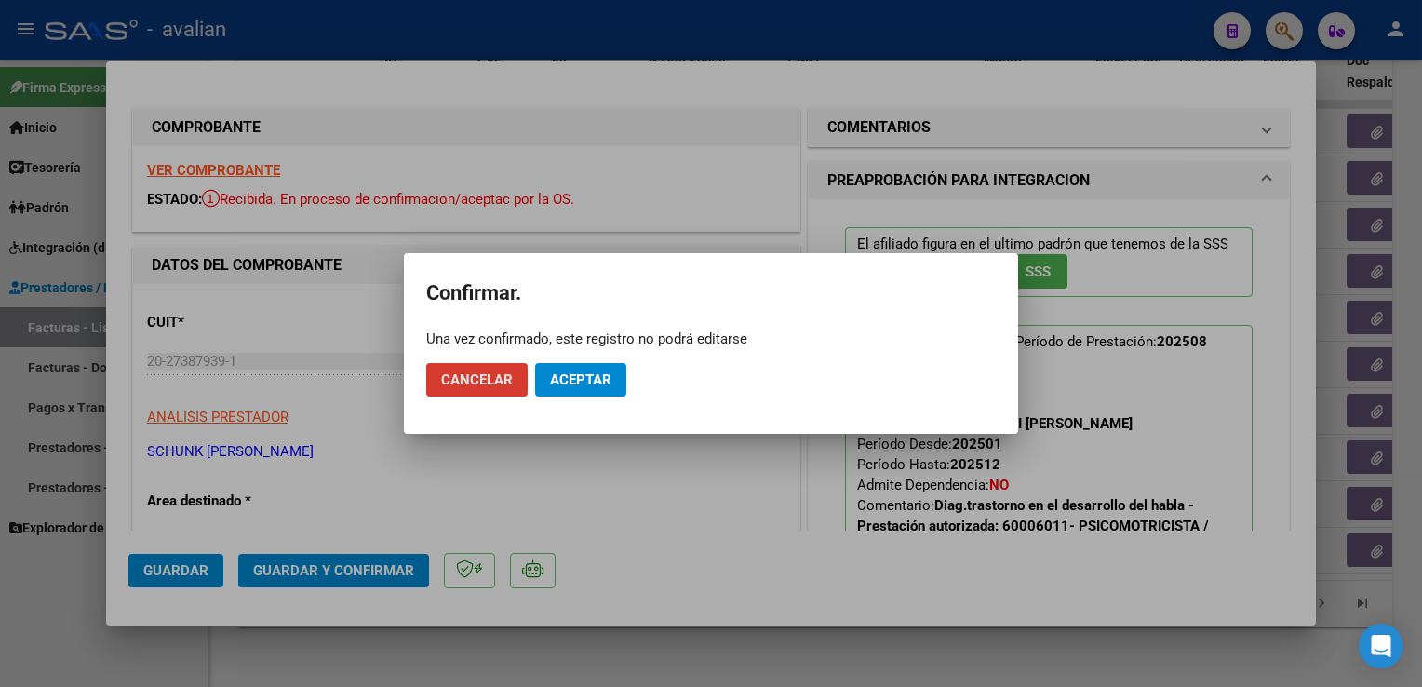
click at [578, 402] on mat-dialog-actions "Cancelar Aceptar" at bounding box center [711, 379] width 570 height 63
click at [579, 393] on button "Aceptar" at bounding box center [580, 380] width 91 height 34
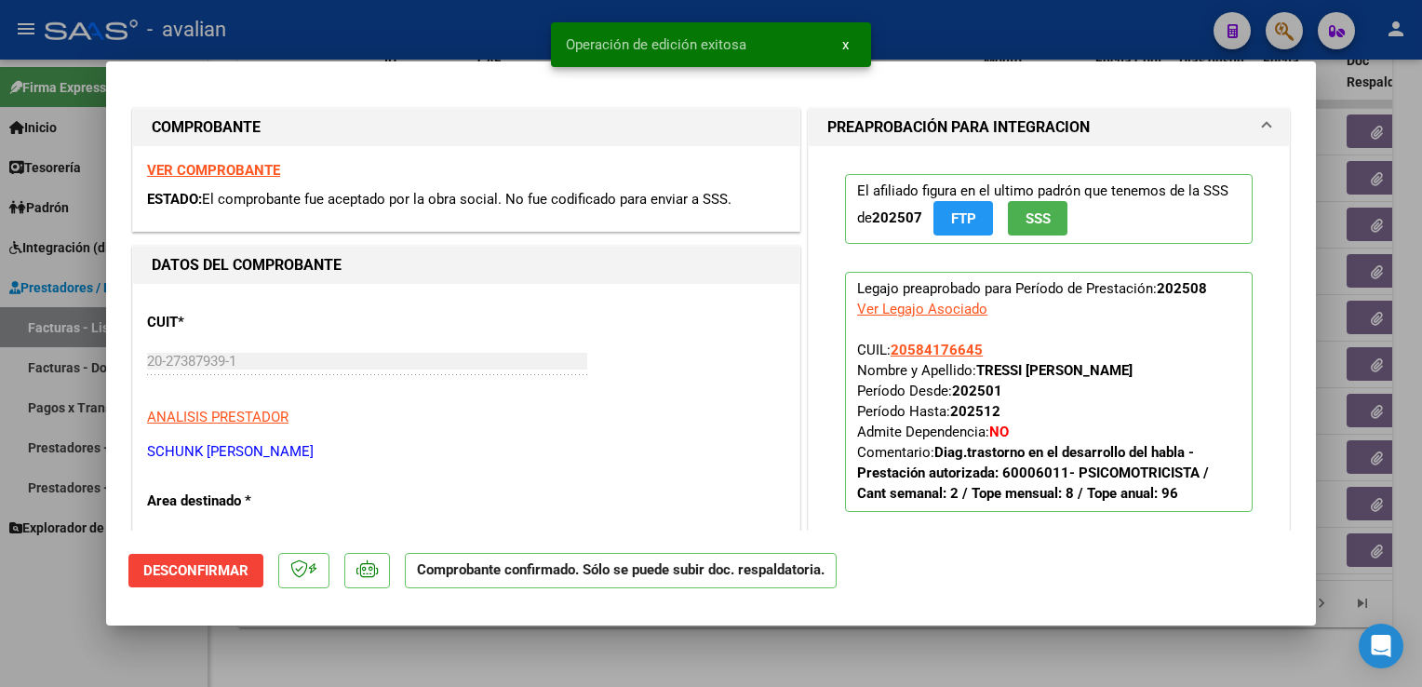
click at [428, 47] on div at bounding box center [711, 343] width 1422 height 687
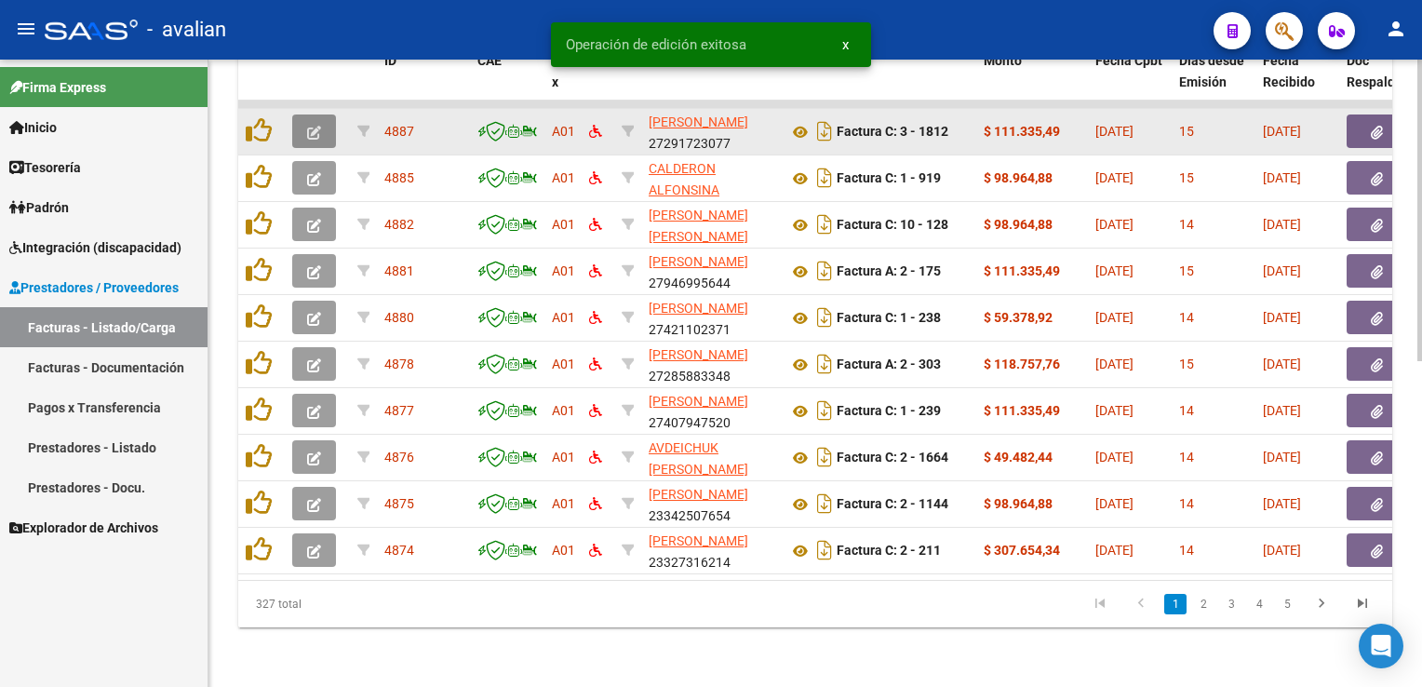
click at [325, 124] on button "button" at bounding box center [314, 131] width 44 height 34
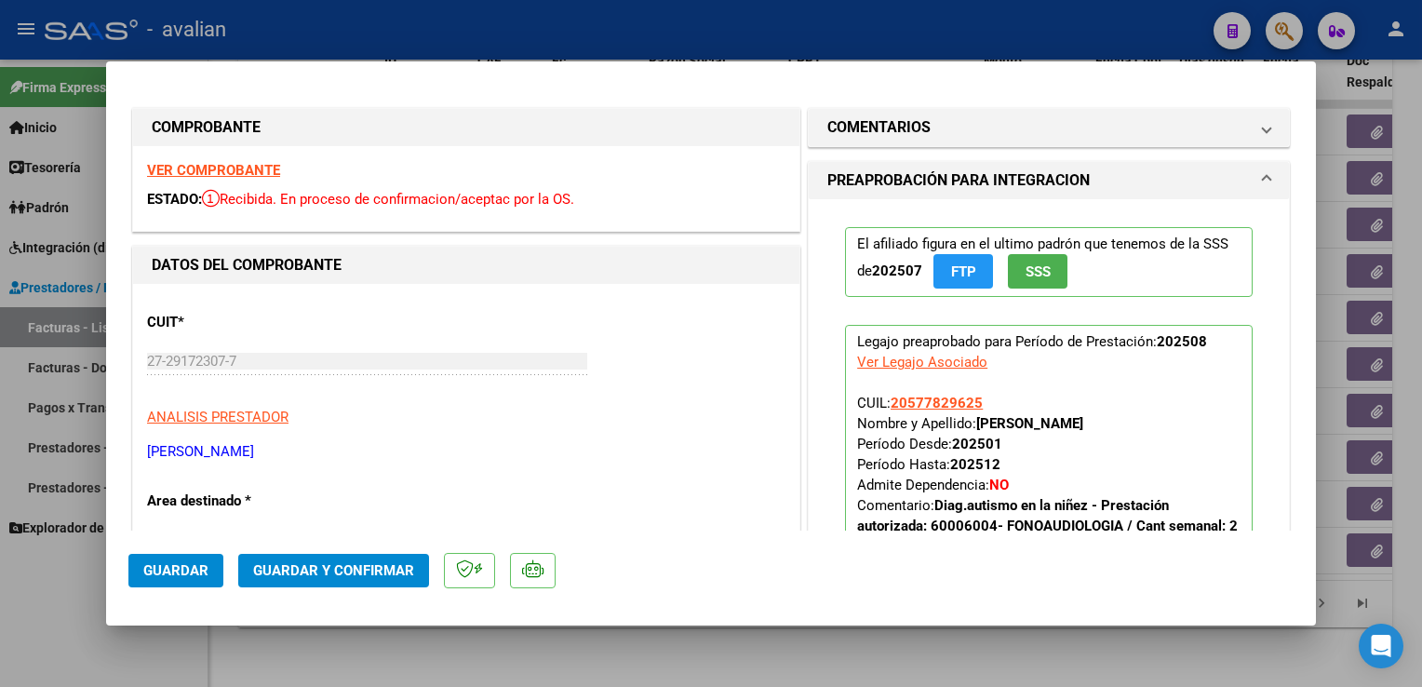
click at [251, 173] on strong "VER COMPROBANTE" at bounding box center [213, 170] width 133 height 17
click at [398, 582] on button "Guardar y Confirmar" at bounding box center [333, 571] width 191 height 34
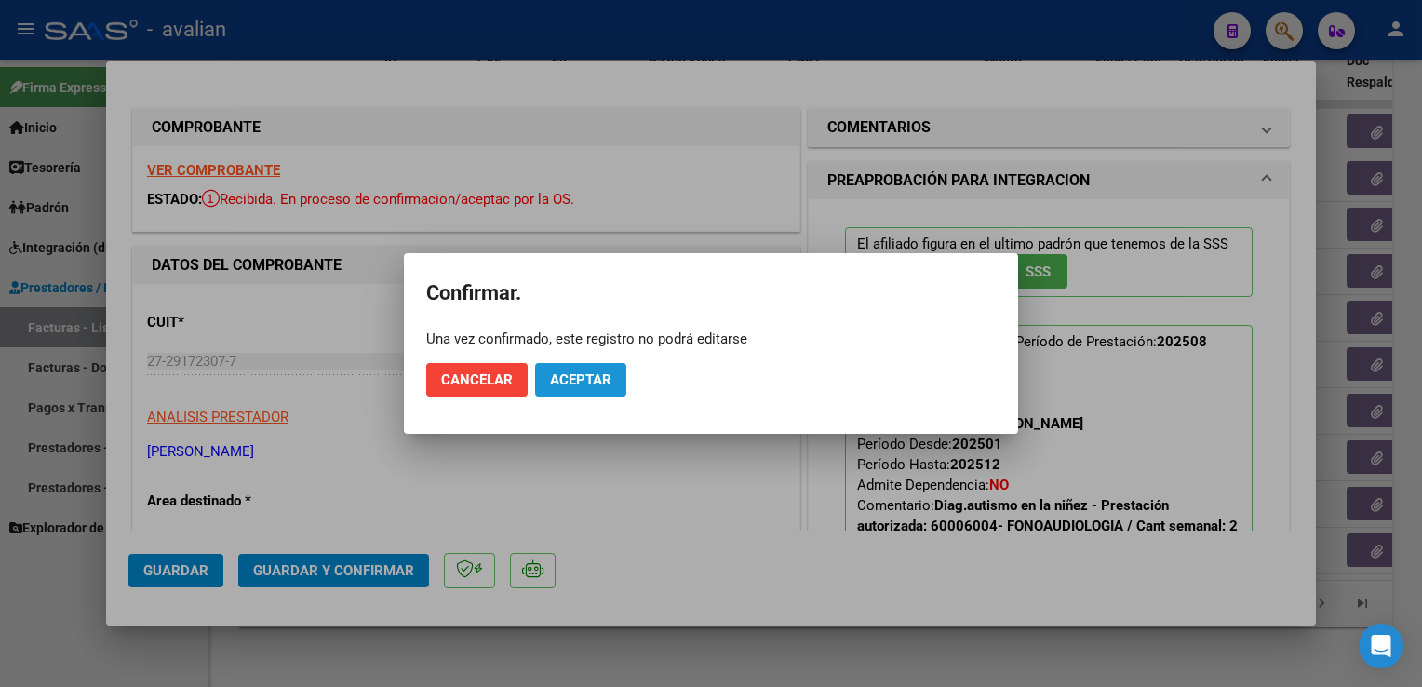
click at [589, 378] on span "Aceptar" at bounding box center [580, 379] width 61 height 17
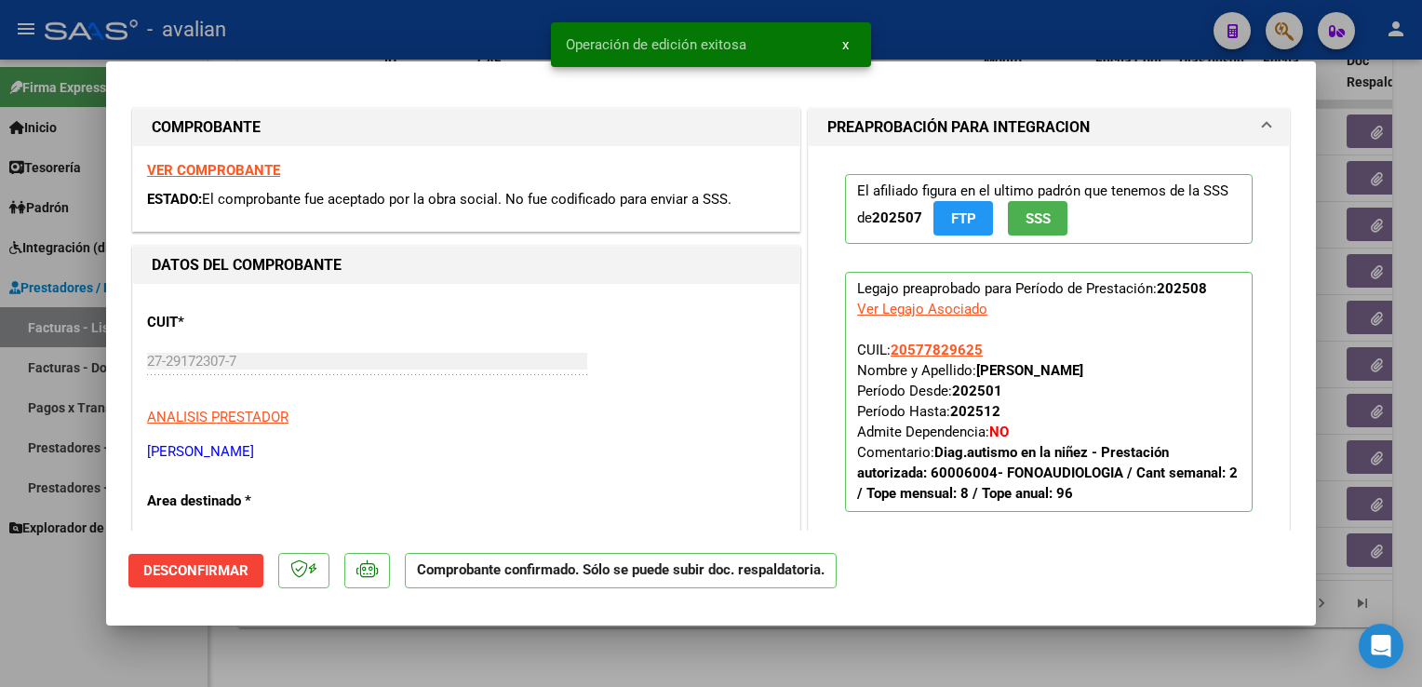
click at [476, 17] on div at bounding box center [711, 343] width 1422 height 687
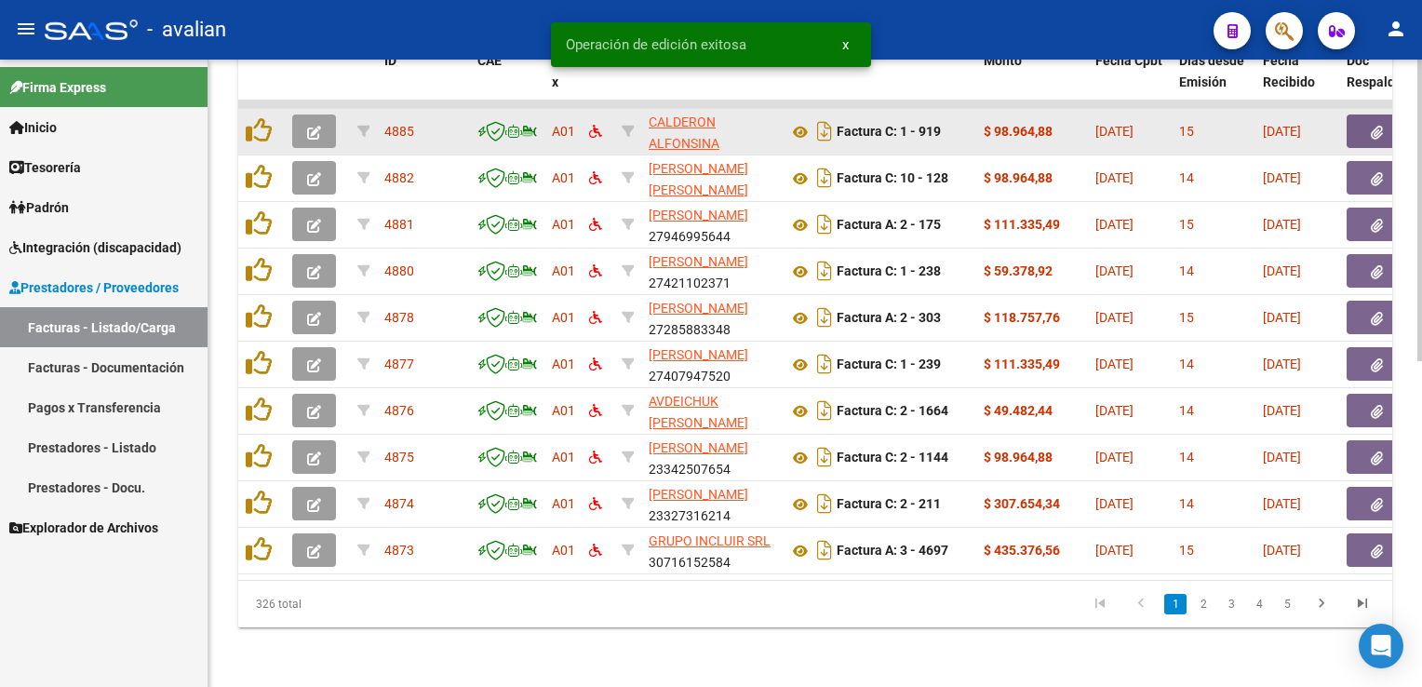
click at [326, 121] on button "button" at bounding box center [314, 131] width 44 height 34
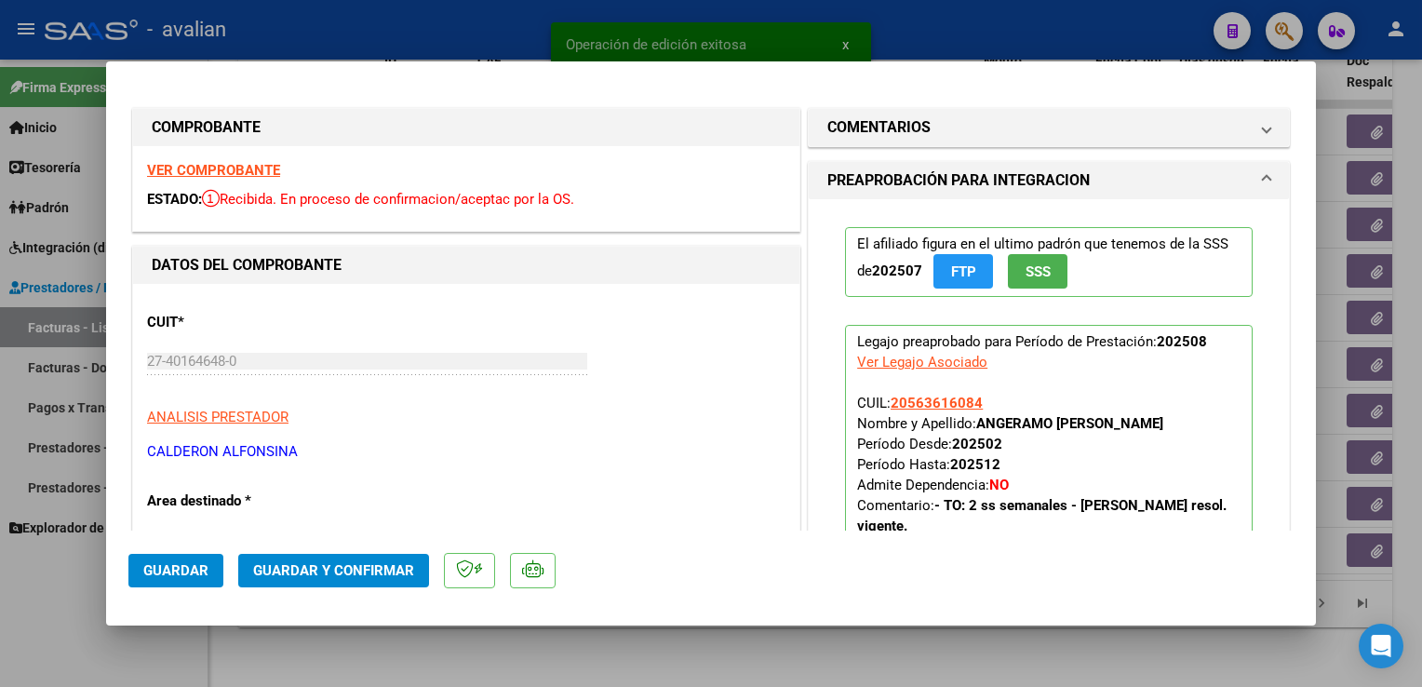
click at [259, 177] on strong "VER COMPROBANTE" at bounding box center [213, 170] width 133 height 17
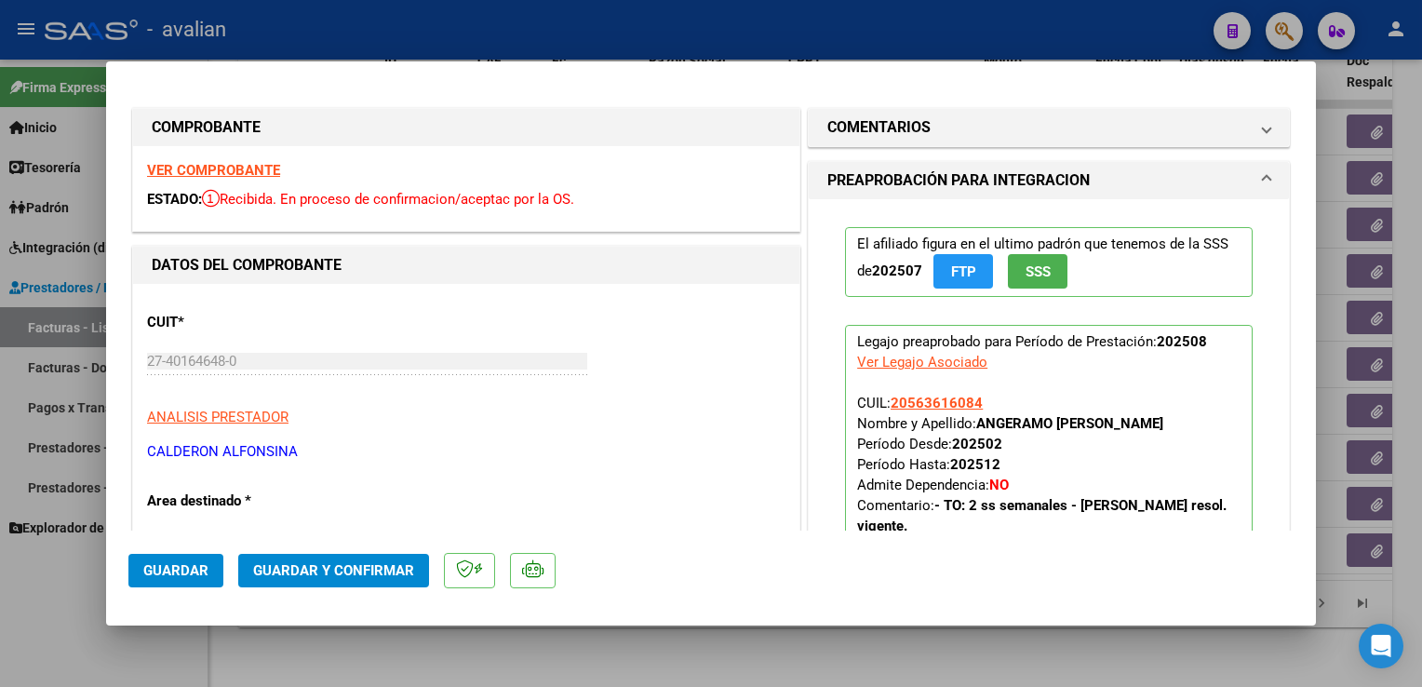
click at [333, 566] on span "Guardar y Confirmar" at bounding box center [333, 570] width 161 height 17
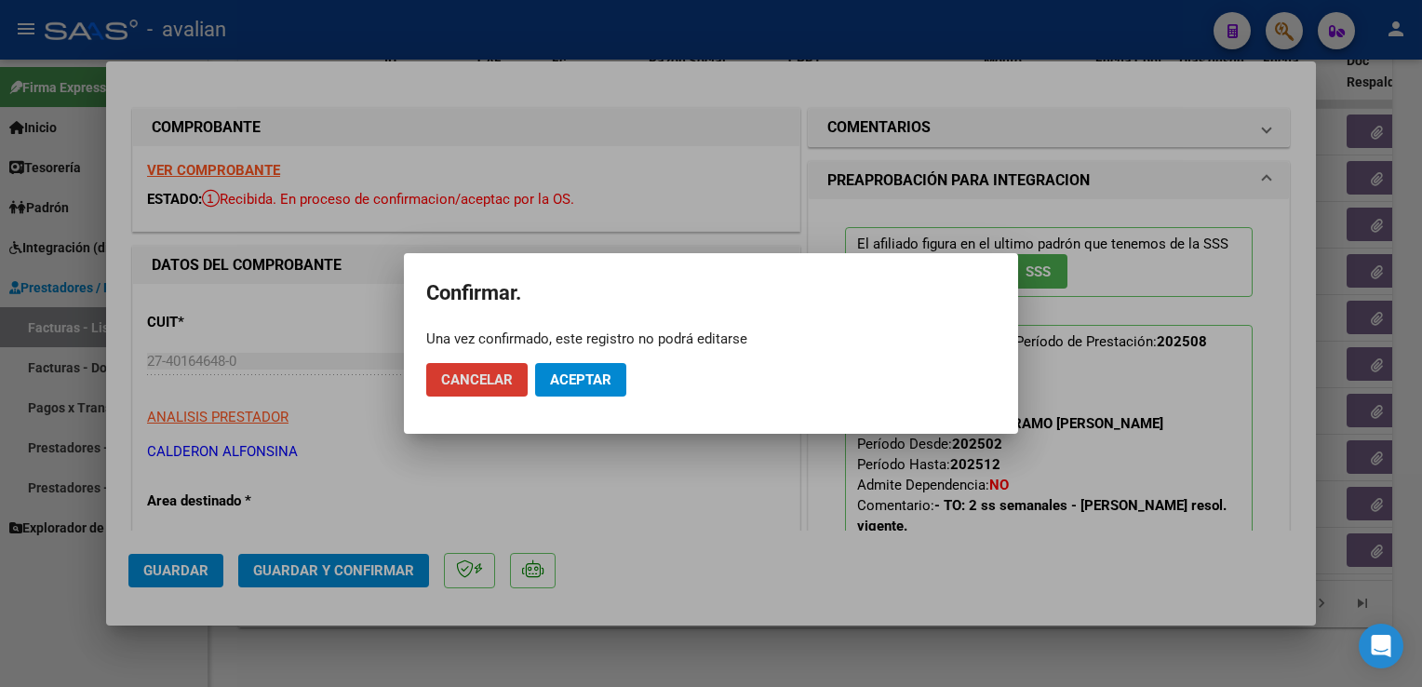
click at [578, 378] on span "Aceptar" at bounding box center [580, 379] width 61 height 17
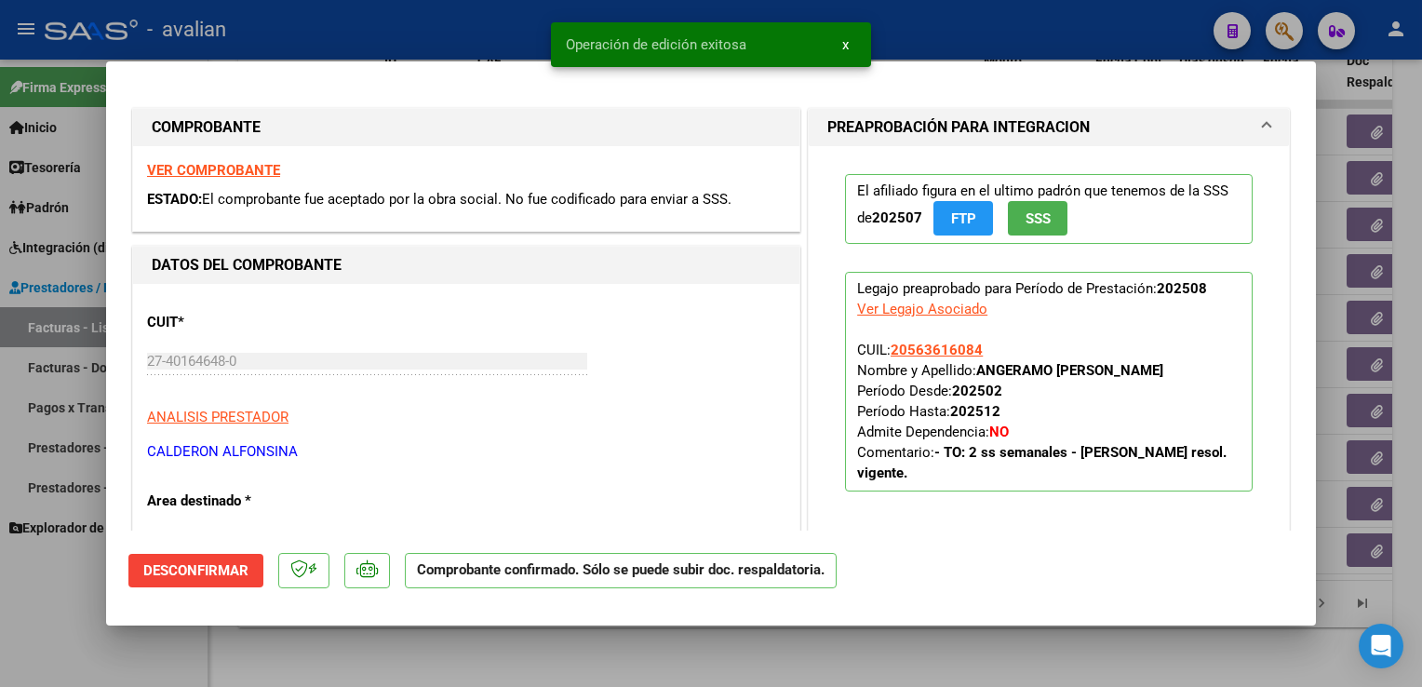
click at [407, 32] on div at bounding box center [711, 343] width 1422 height 687
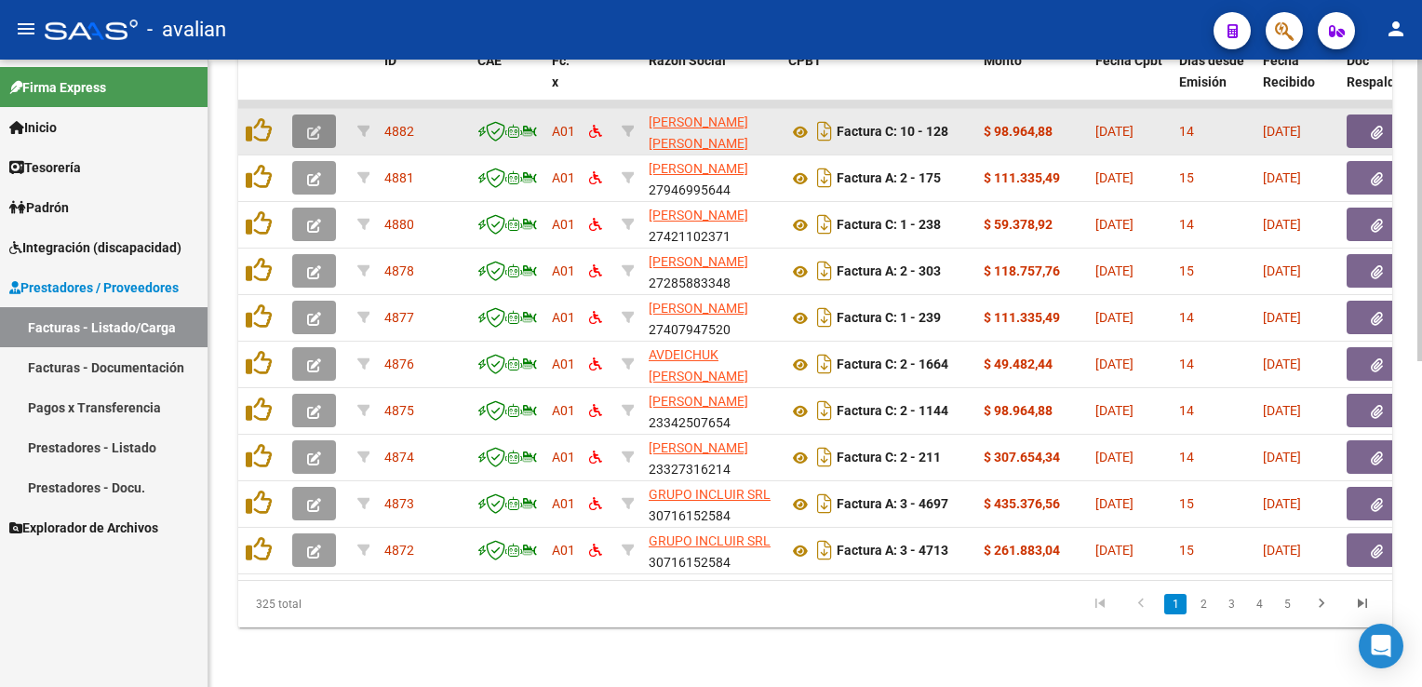
click at [320, 126] on icon "button" at bounding box center [314, 133] width 14 height 14
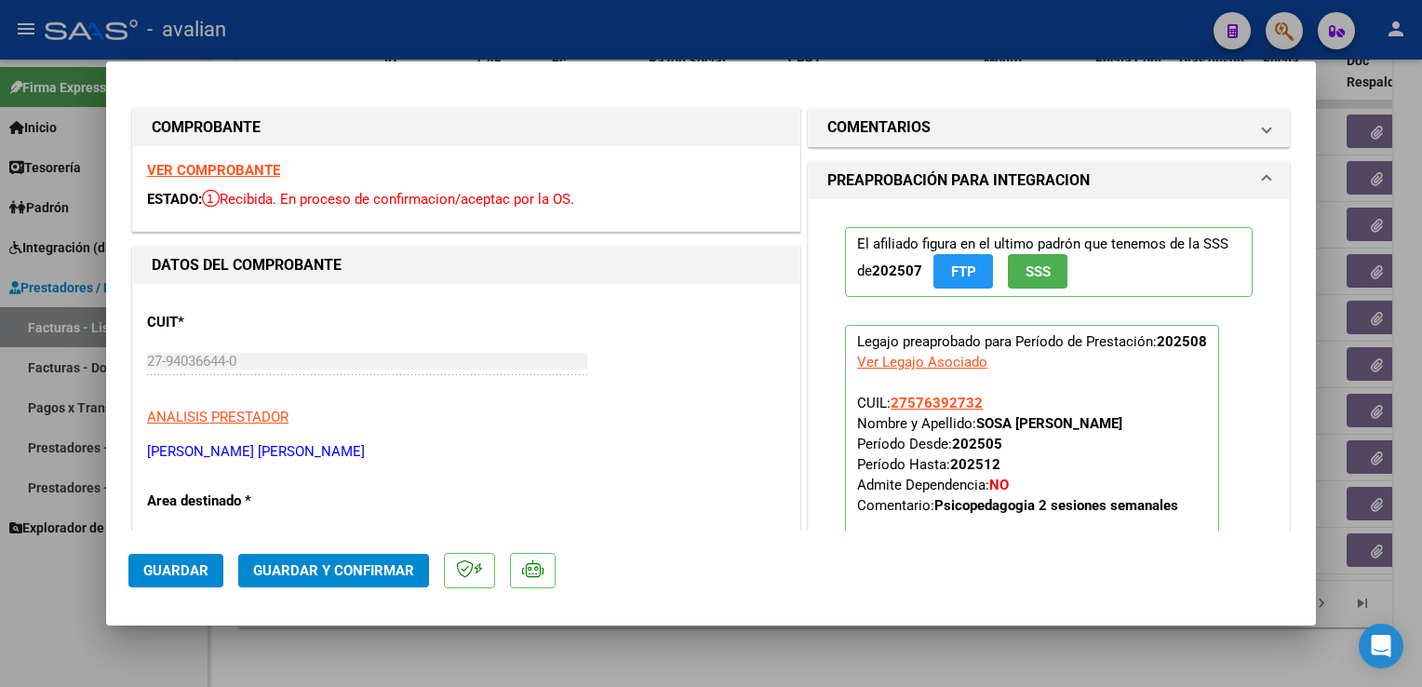
click at [223, 177] on strong "VER COMPROBANTE" at bounding box center [213, 170] width 133 height 17
click at [346, 588] on mat-dialog-actions "Guardar Guardar y Confirmar" at bounding box center [710, 568] width 1165 height 74
click at [357, 568] on span "Guardar y Confirmar" at bounding box center [333, 570] width 161 height 17
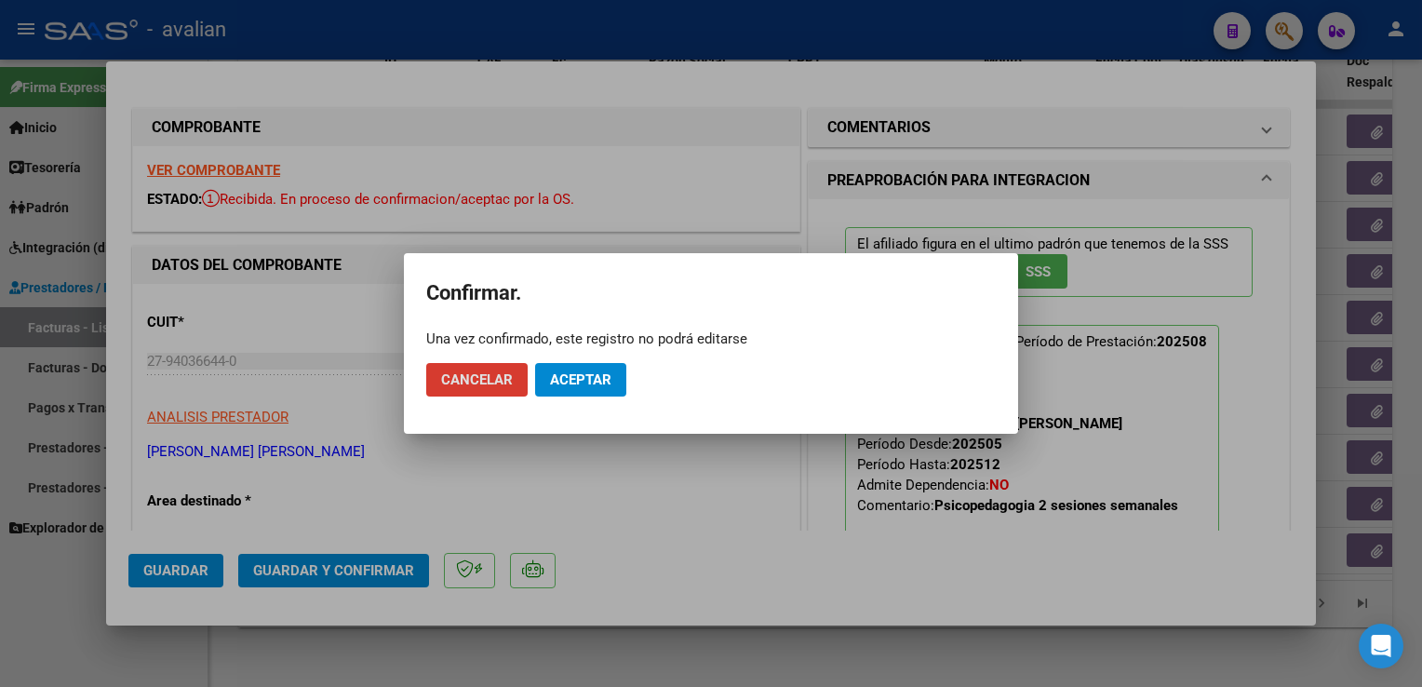
click at [570, 385] on span "Aceptar" at bounding box center [580, 379] width 61 height 17
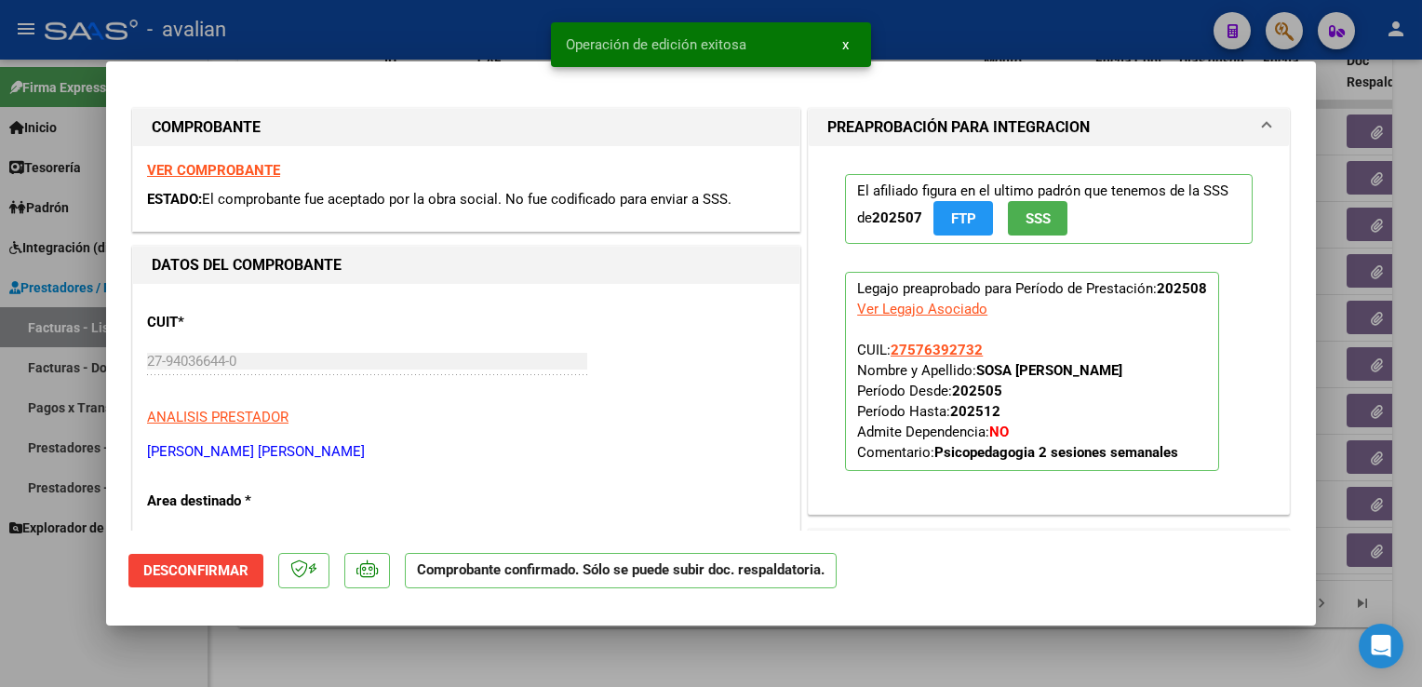
click at [335, 34] on div at bounding box center [711, 343] width 1422 height 687
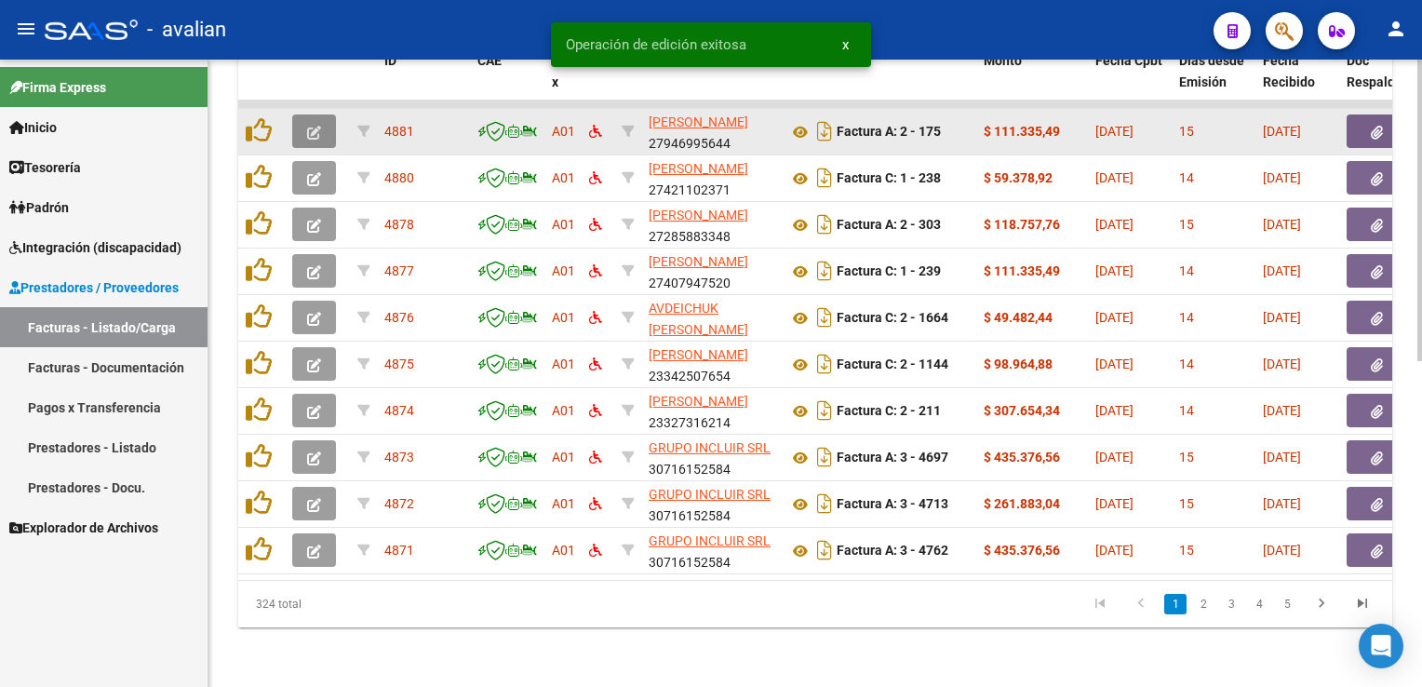
click at [308, 131] on button "button" at bounding box center [314, 131] width 44 height 34
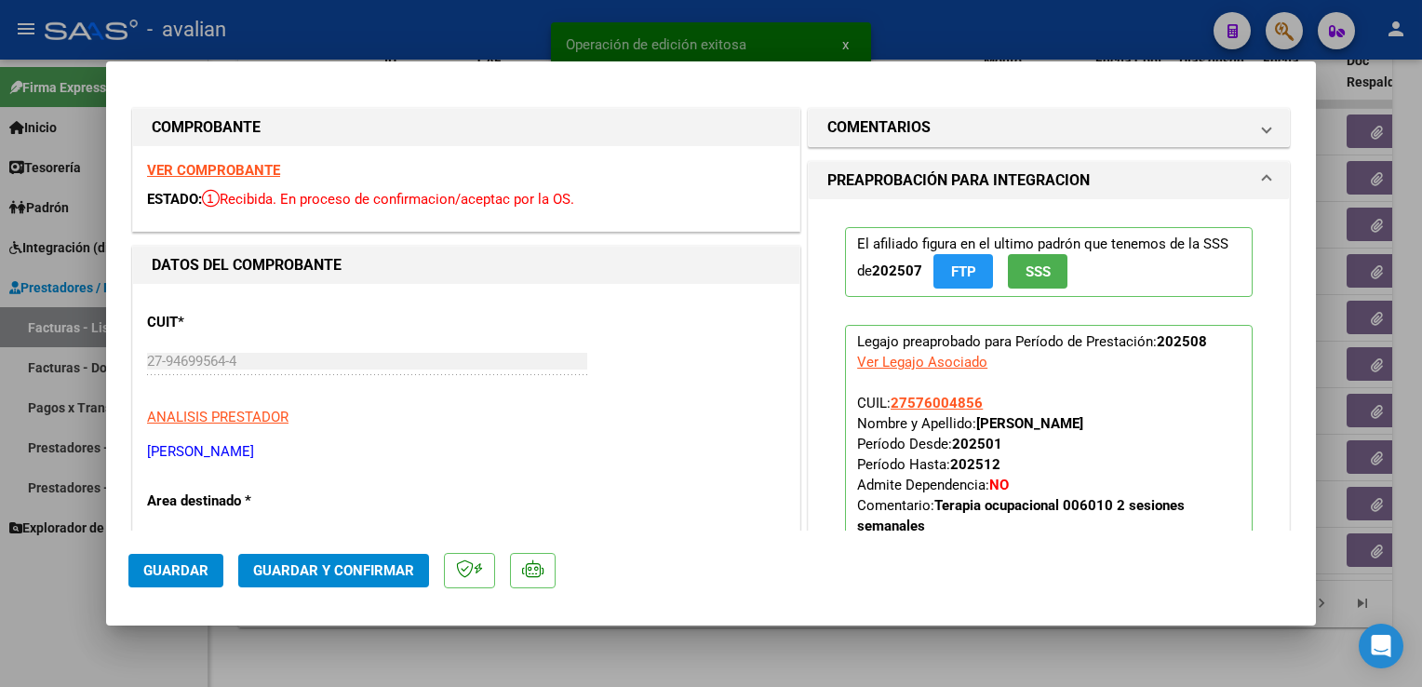
click at [188, 165] on strong "VER COMPROBANTE" at bounding box center [213, 170] width 133 height 17
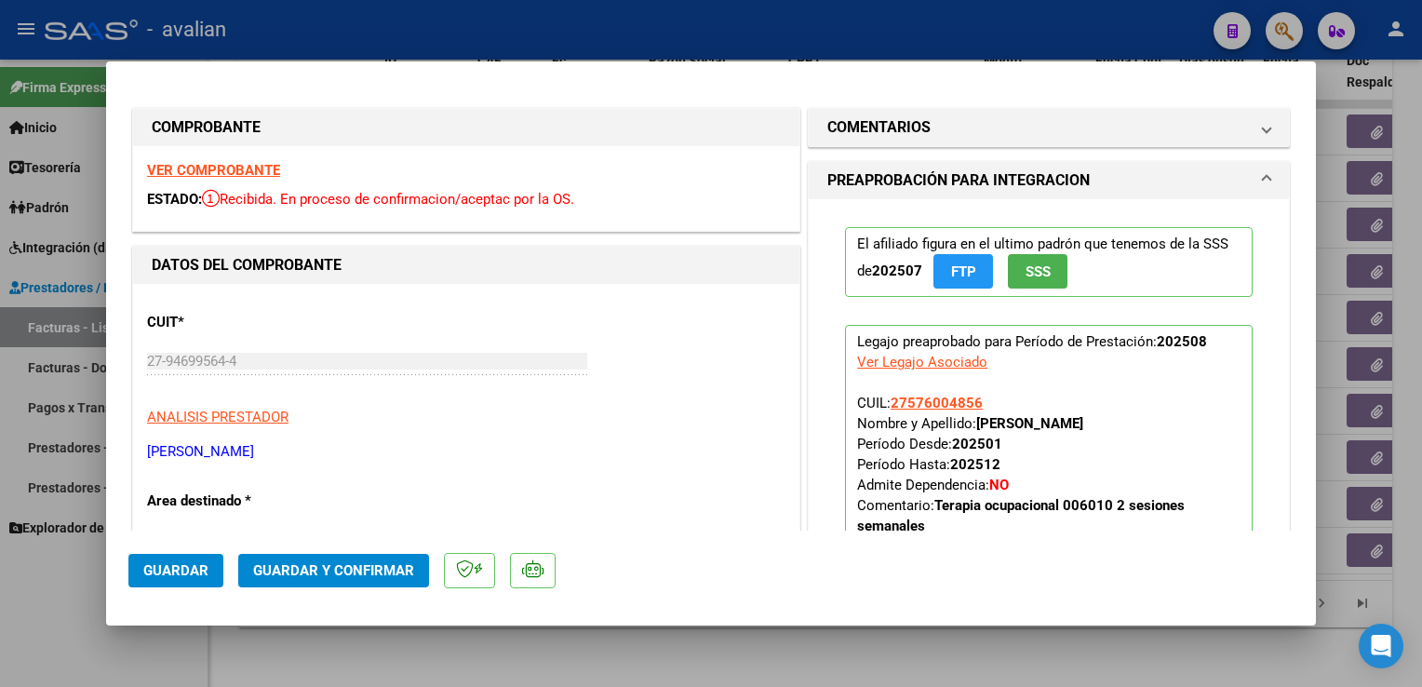
click at [384, 558] on button "Guardar y Confirmar" at bounding box center [333, 571] width 191 height 34
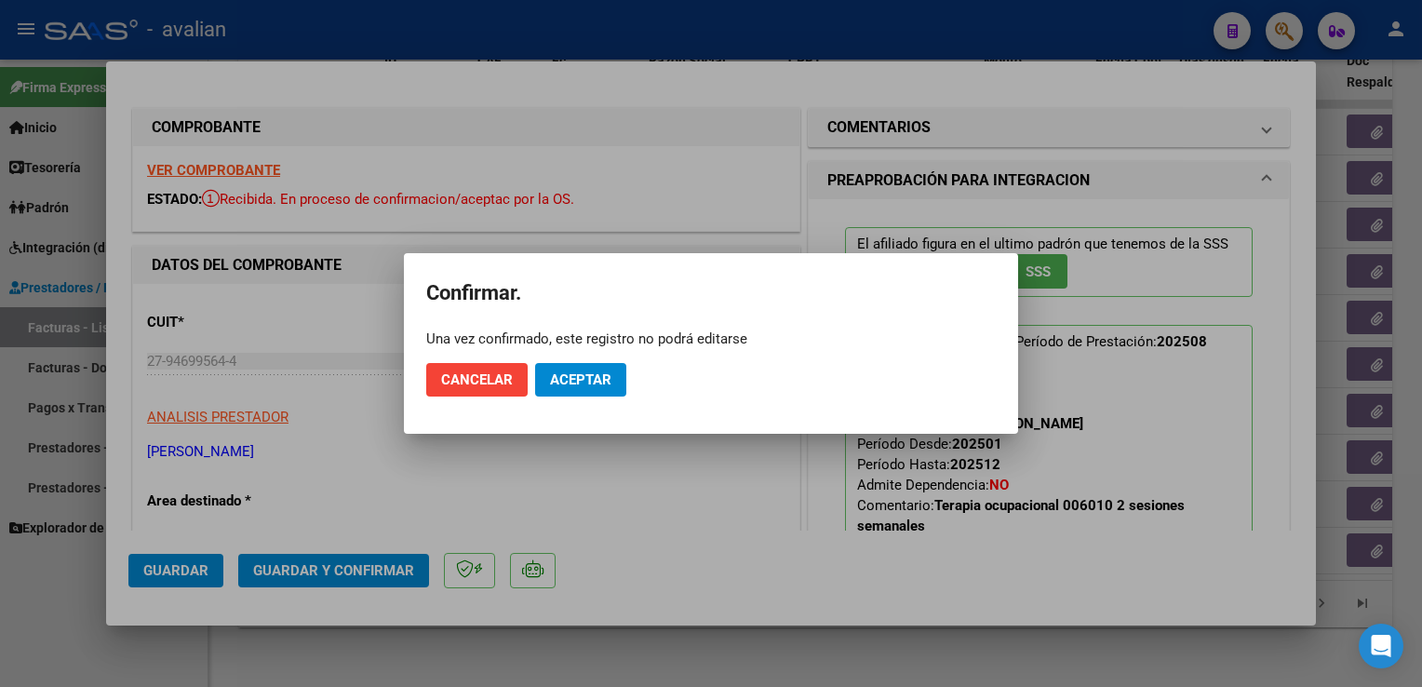
click at [581, 401] on mat-dialog-actions "Cancelar Aceptar" at bounding box center [711, 379] width 570 height 63
click at [584, 393] on button "Aceptar" at bounding box center [580, 380] width 91 height 34
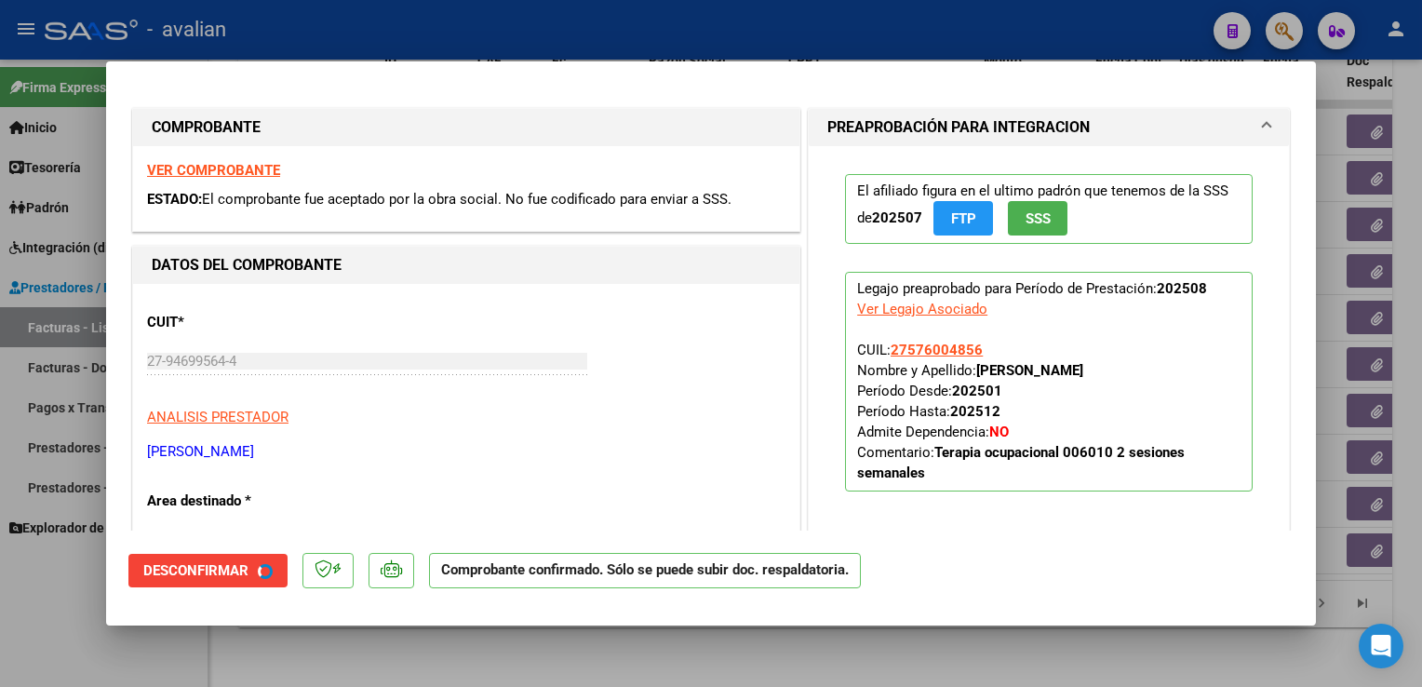
click at [452, 35] on div at bounding box center [711, 343] width 1422 height 687
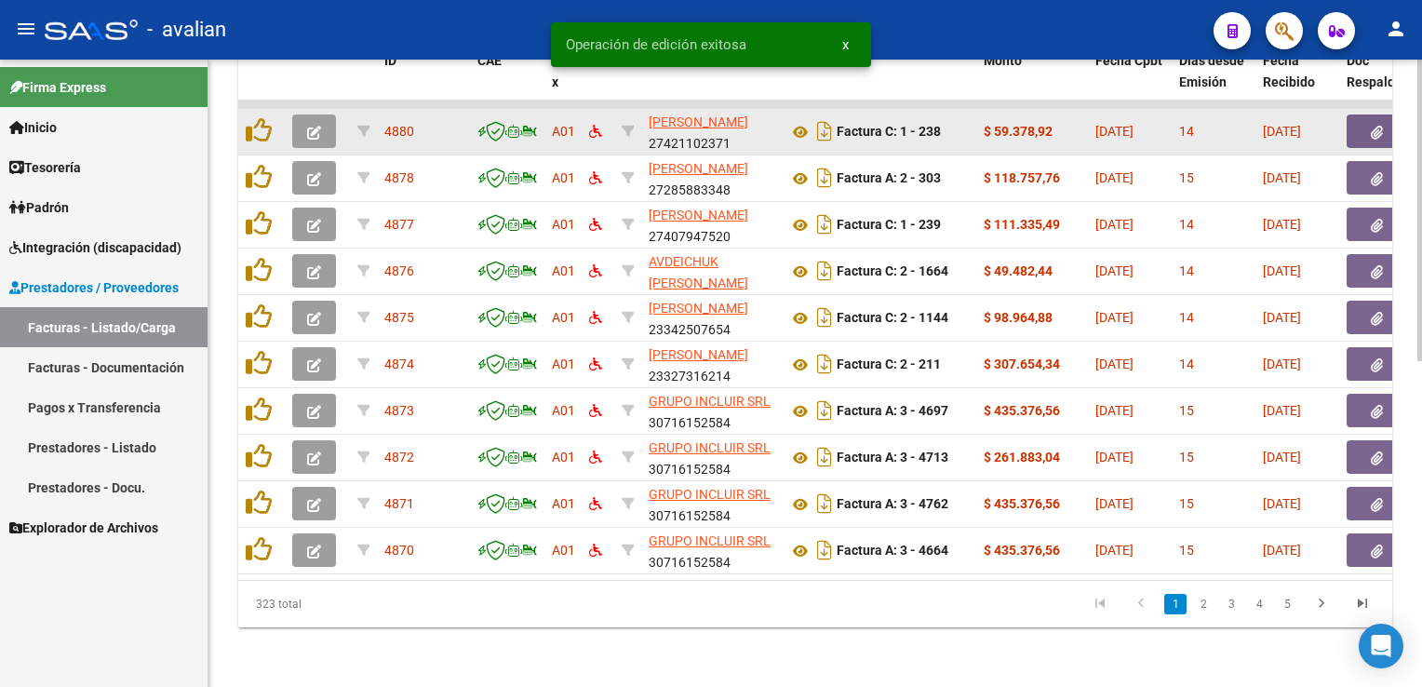
click at [318, 123] on span "button" at bounding box center [314, 131] width 14 height 17
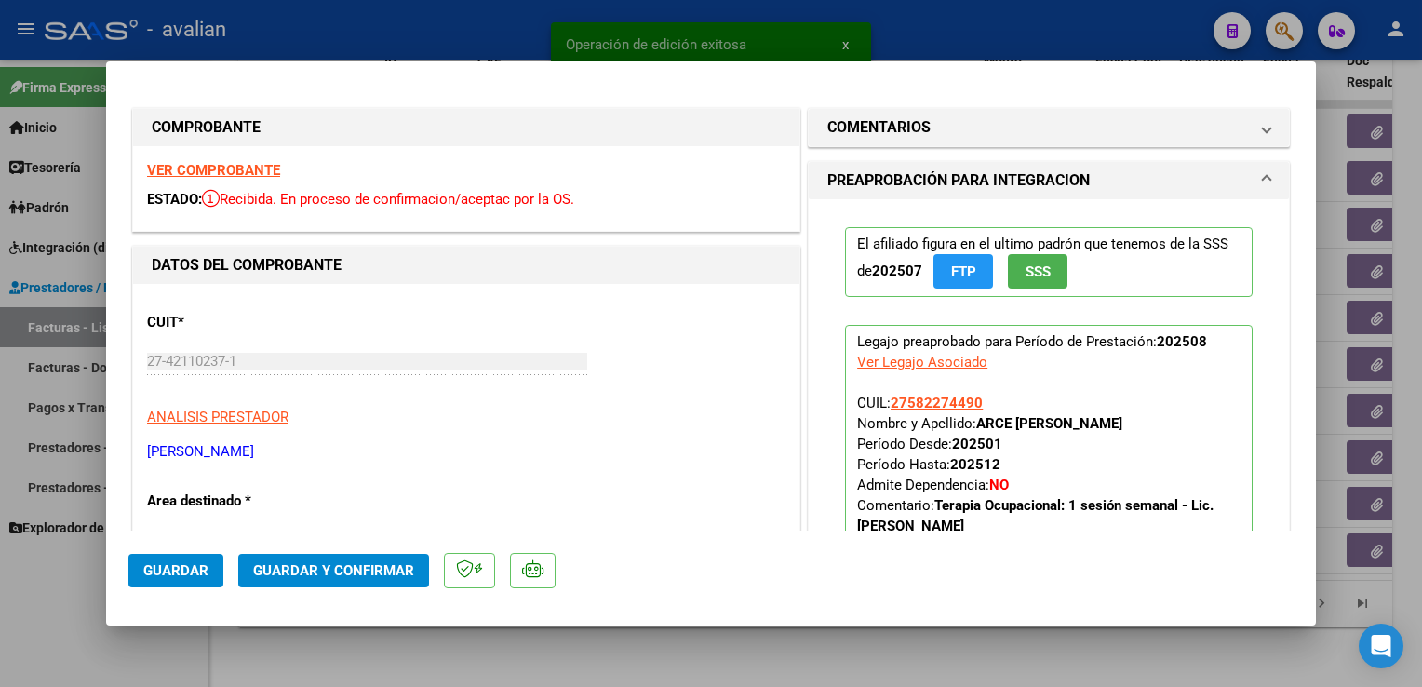
click at [233, 174] on strong "VER COMPROBANTE" at bounding box center [213, 170] width 133 height 17
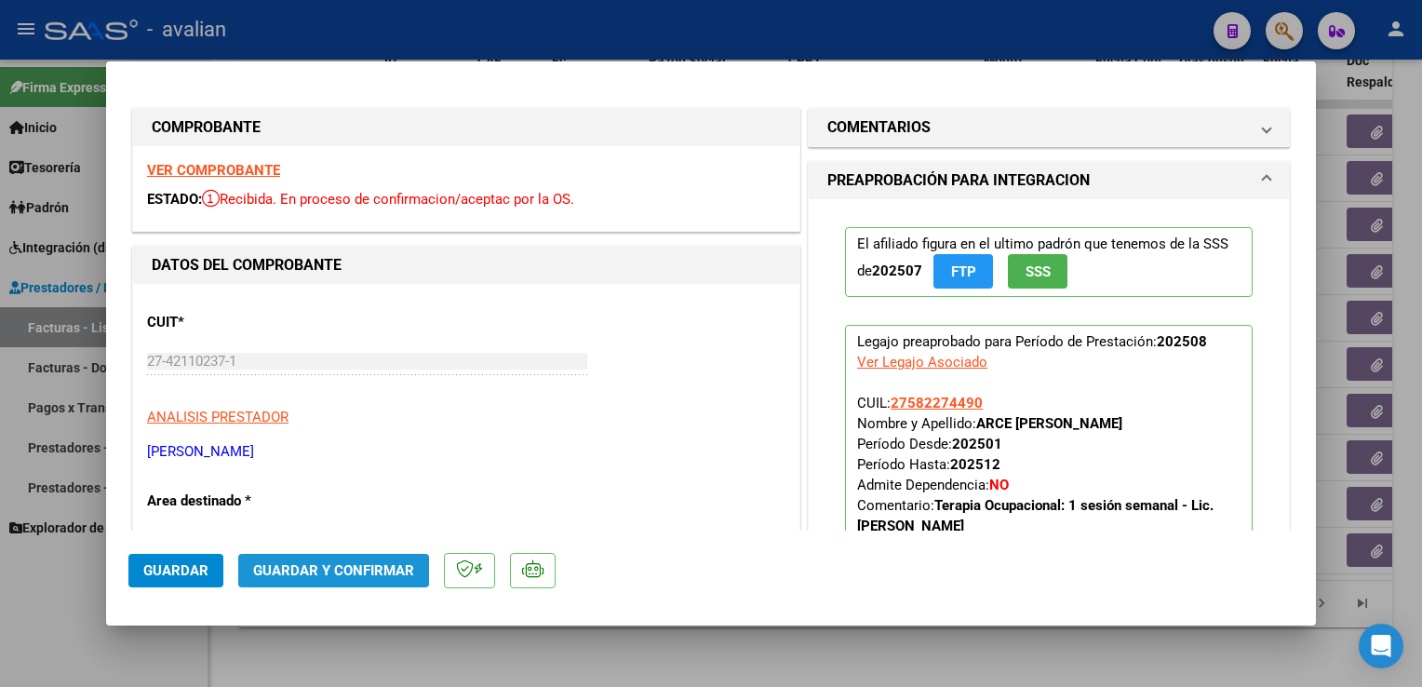
click at [320, 563] on span "Guardar y Confirmar" at bounding box center [333, 570] width 161 height 17
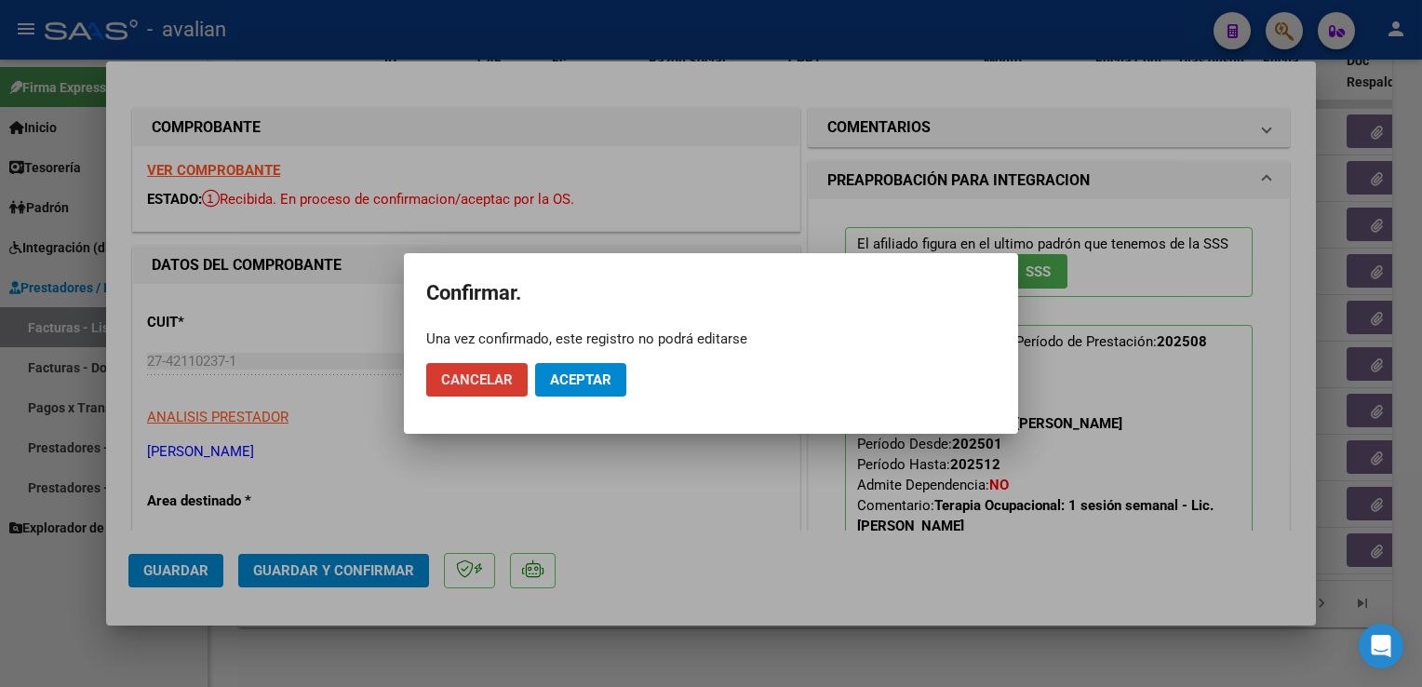
click at [559, 389] on button "Aceptar" at bounding box center [580, 380] width 91 height 34
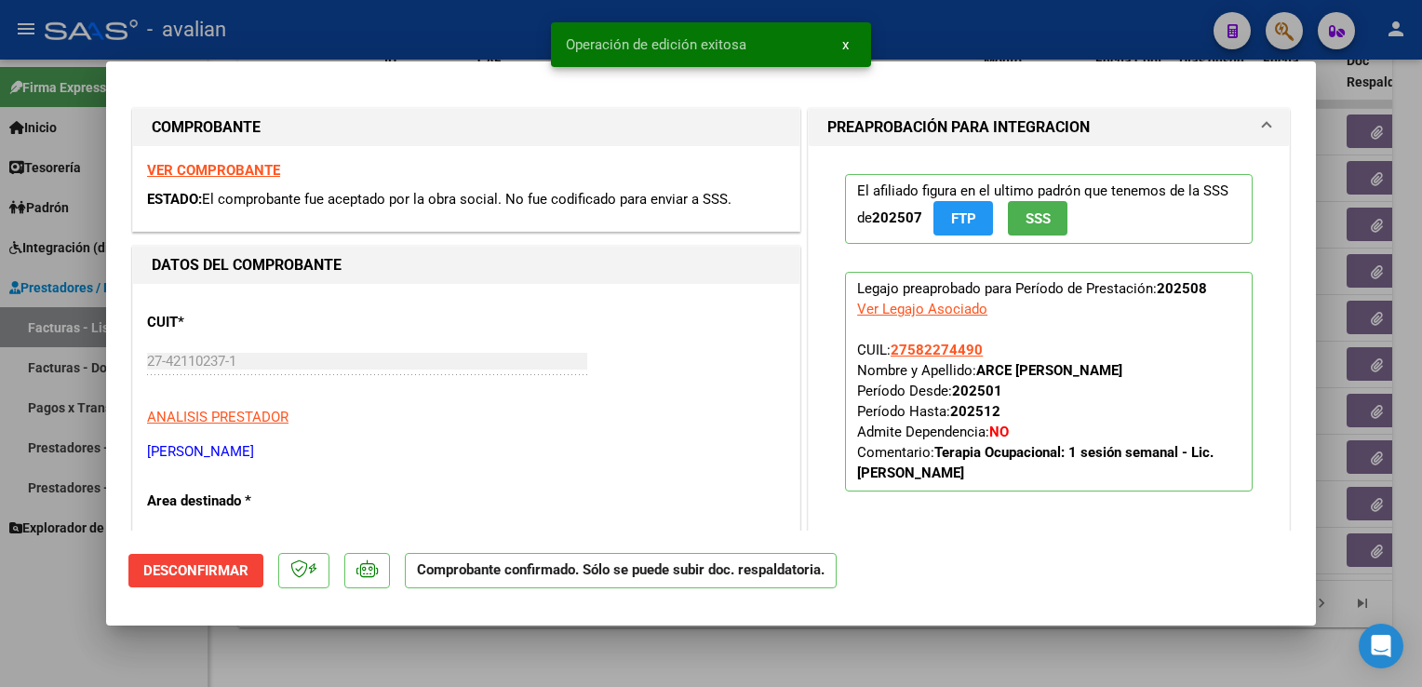
click at [402, 29] on div at bounding box center [711, 343] width 1422 height 687
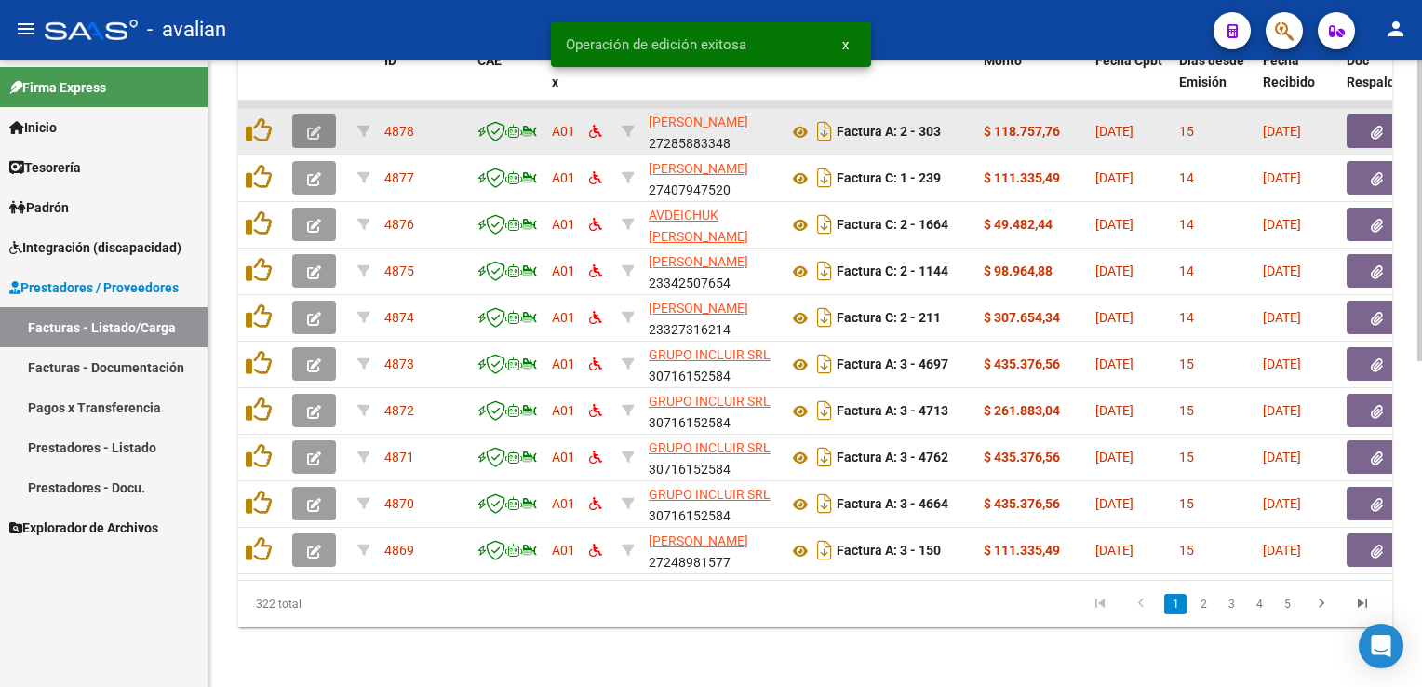
click at [316, 130] on button "button" at bounding box center [314, 131] width 44 height 34
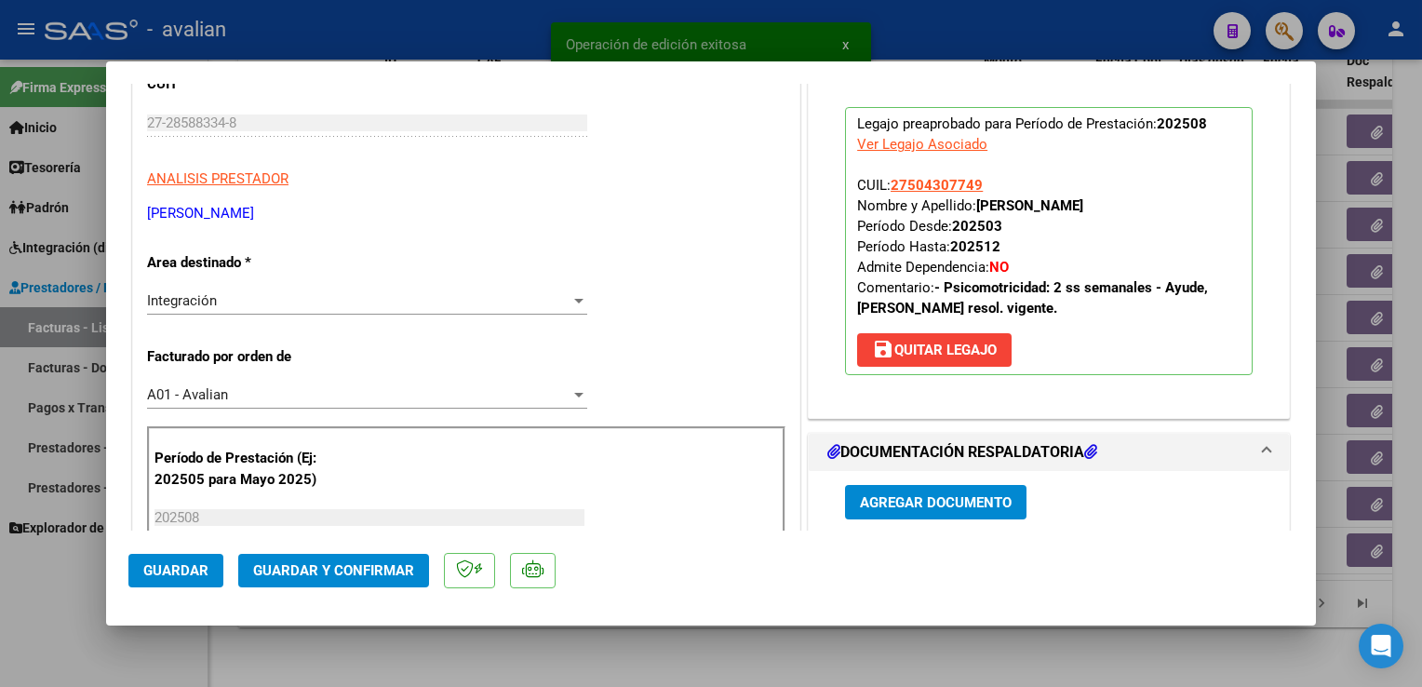
scroll to position [279, 0]
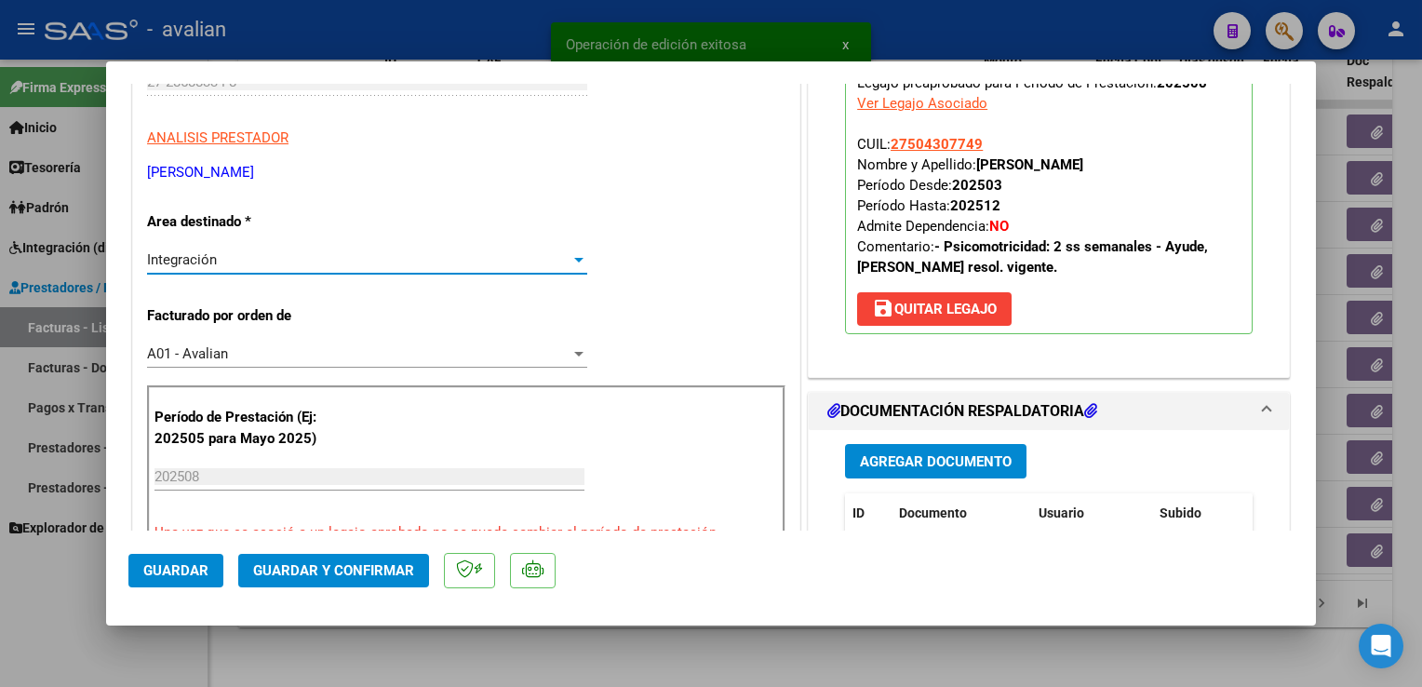
click at [218, 251] on div "Integración" at bounding box center [359, 259] width 424 height 17
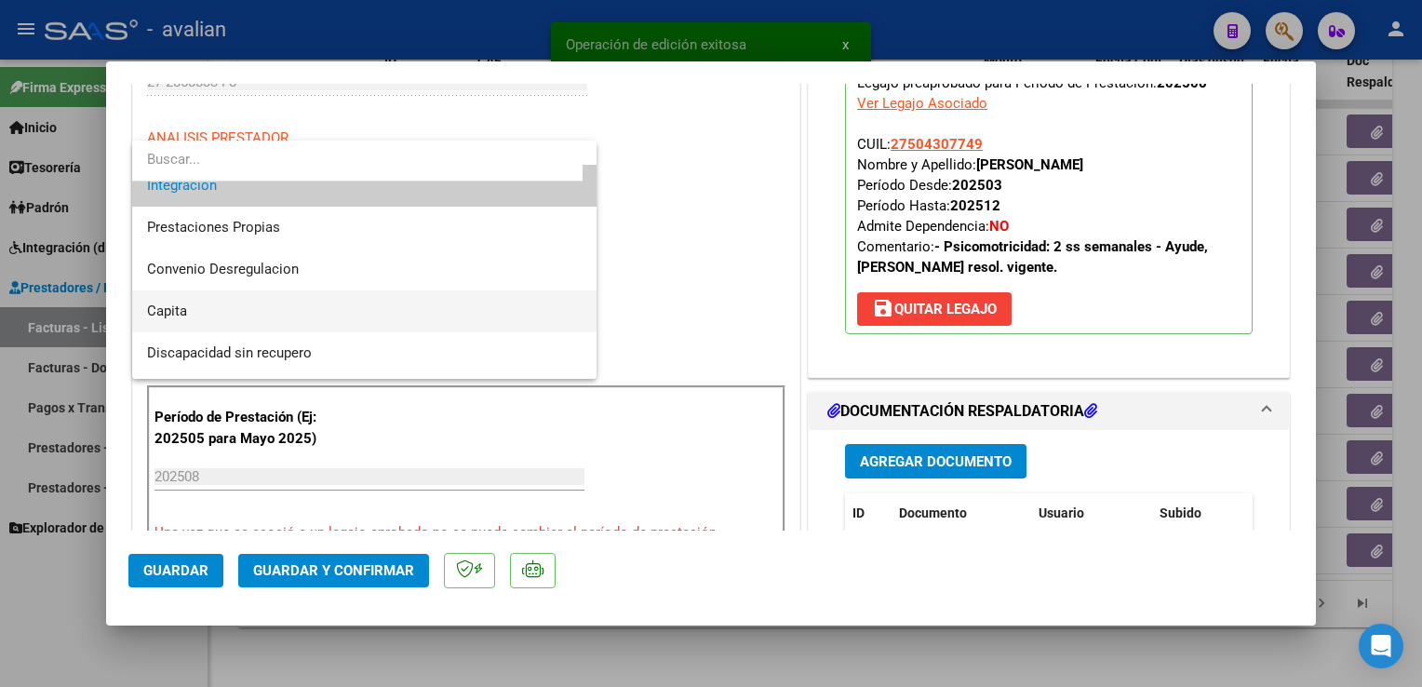
scroll to position [181, 0]
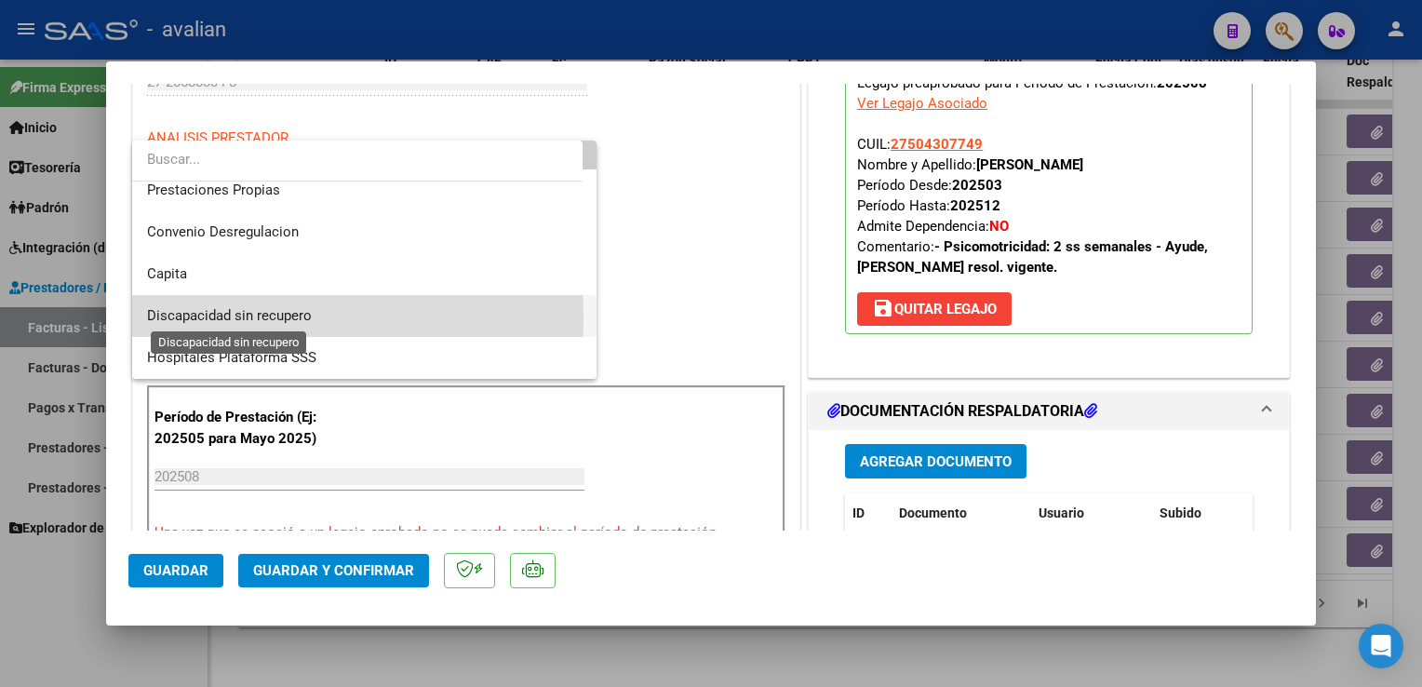
click at [238, 318] on span "Discapacidad sin recupero" at bounding box center [229, 315] width 165 height 17
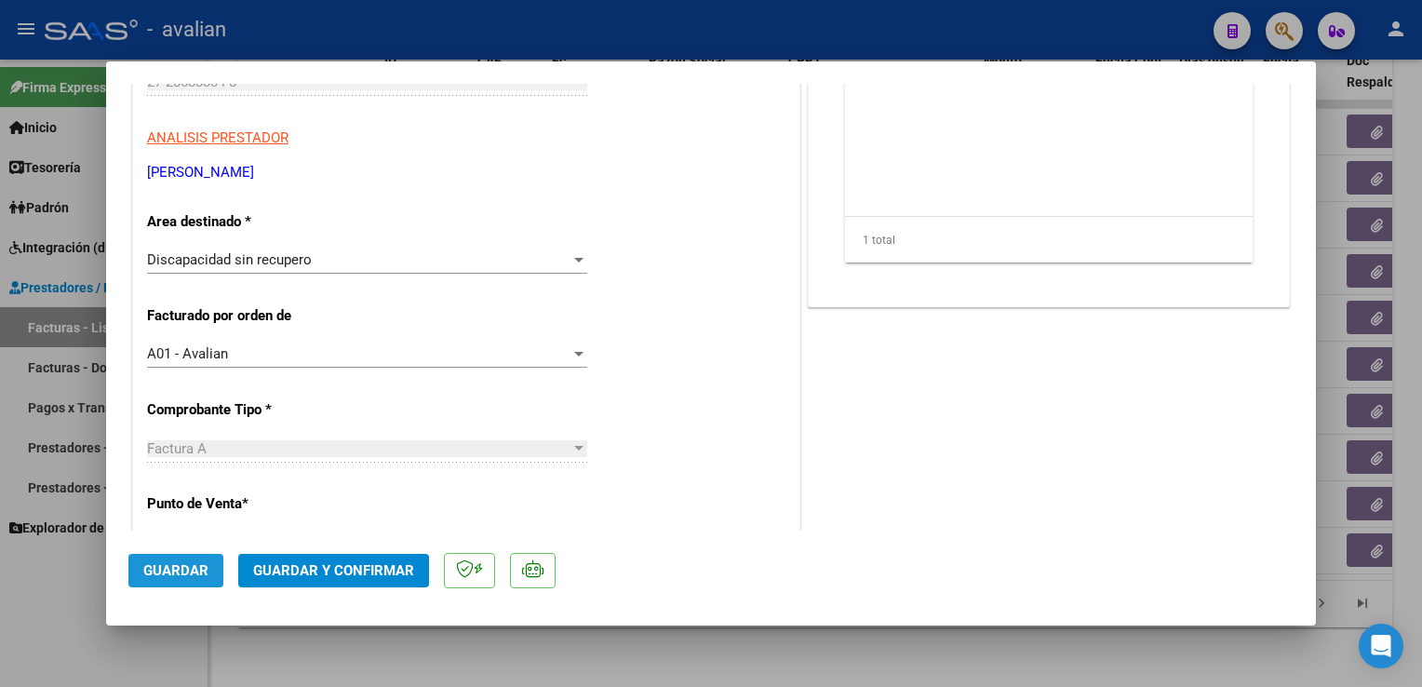
click at [189, 565] on span "Guardar" at bounding box center [175, 570] width 65 height 17
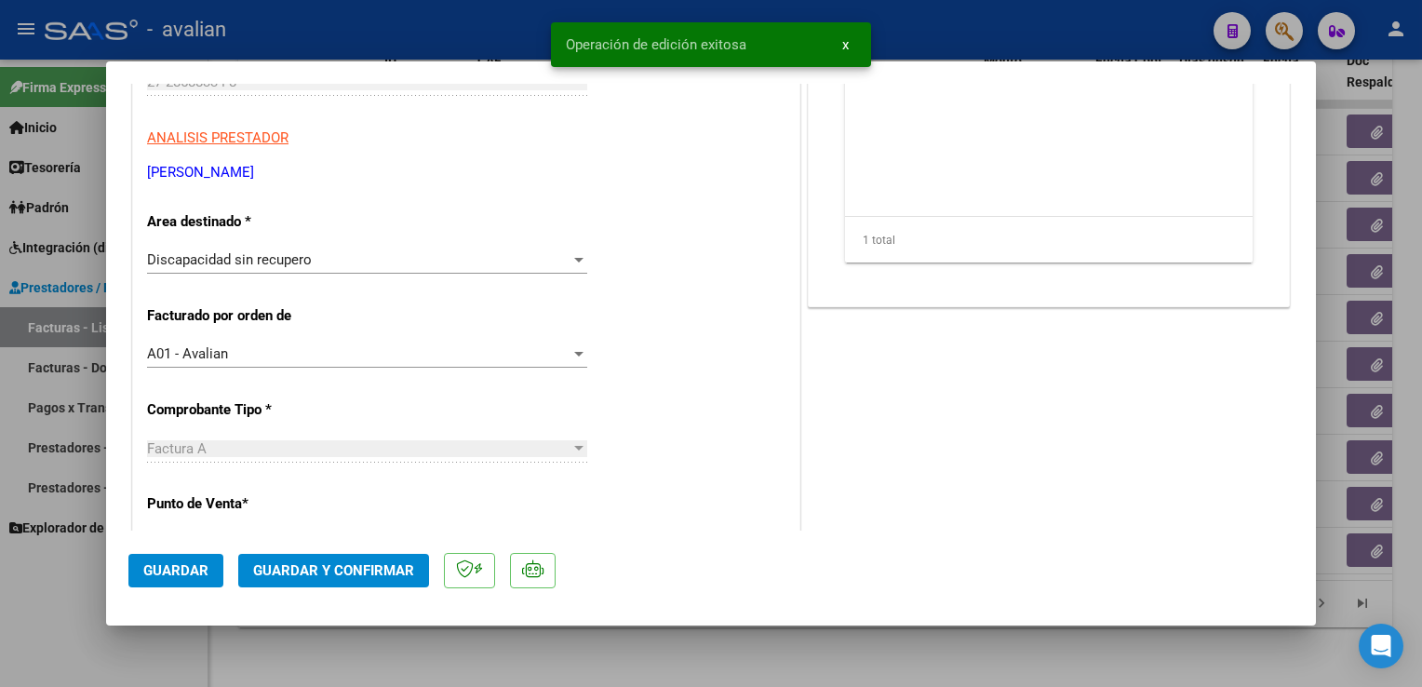
click at [316, 34] on div at bounding box center [711, 343] width 1422 height 687
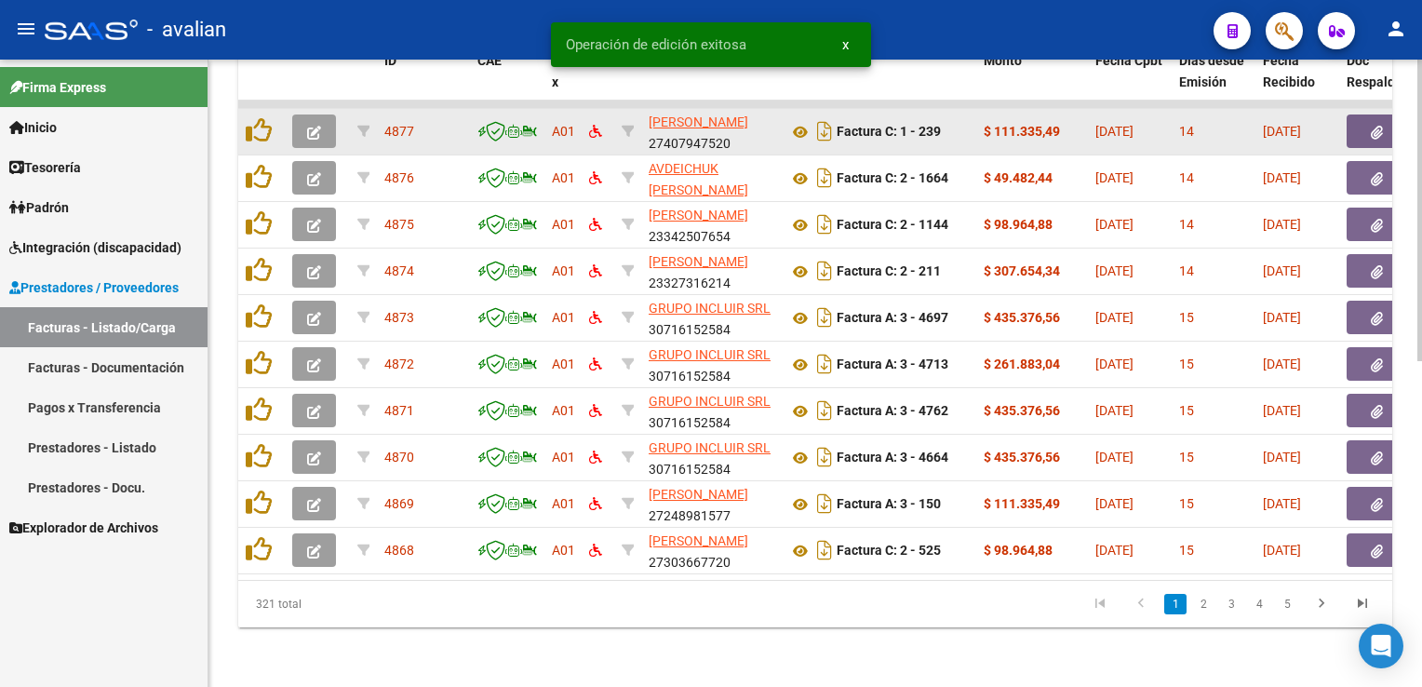
click at [316, 126] on icon "button" at bounding box center [314, 133] width 14 height 14
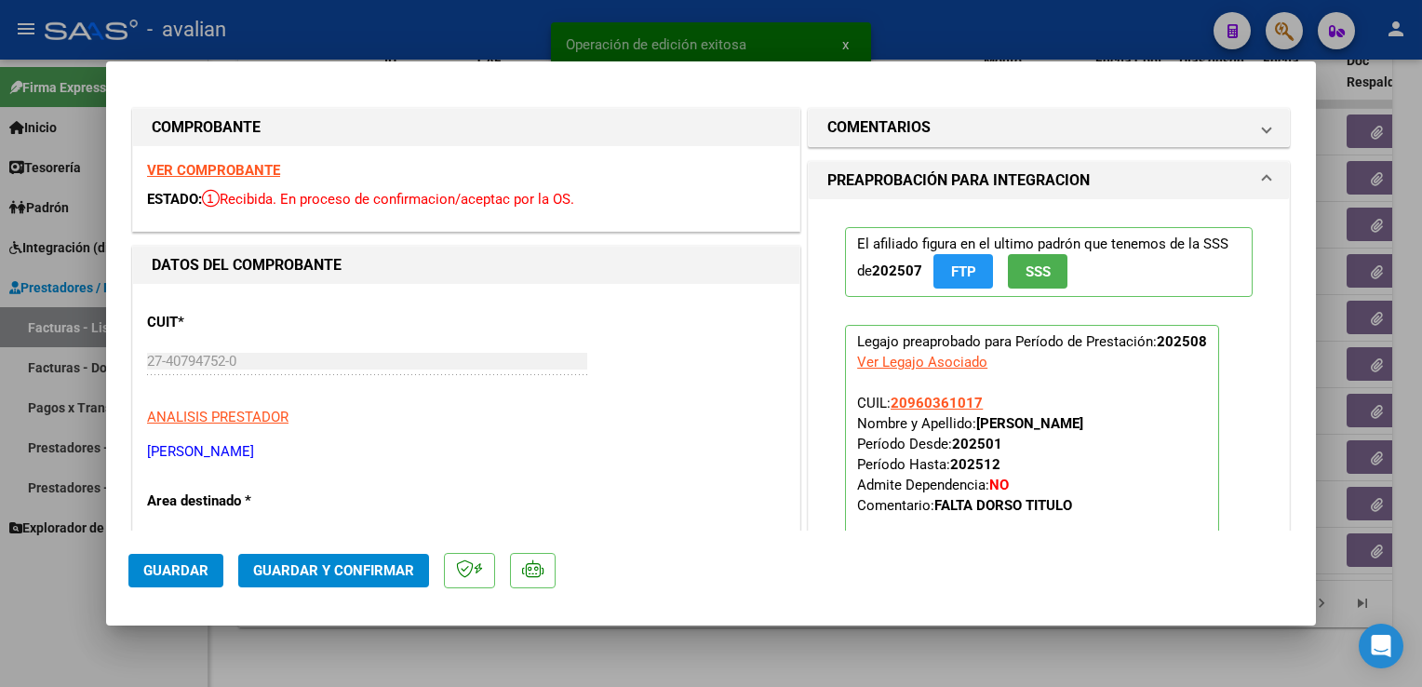
click at [223, 177] on strong "VER COMPROBANTE" at bounding box center [213, 170] width 133 height 17
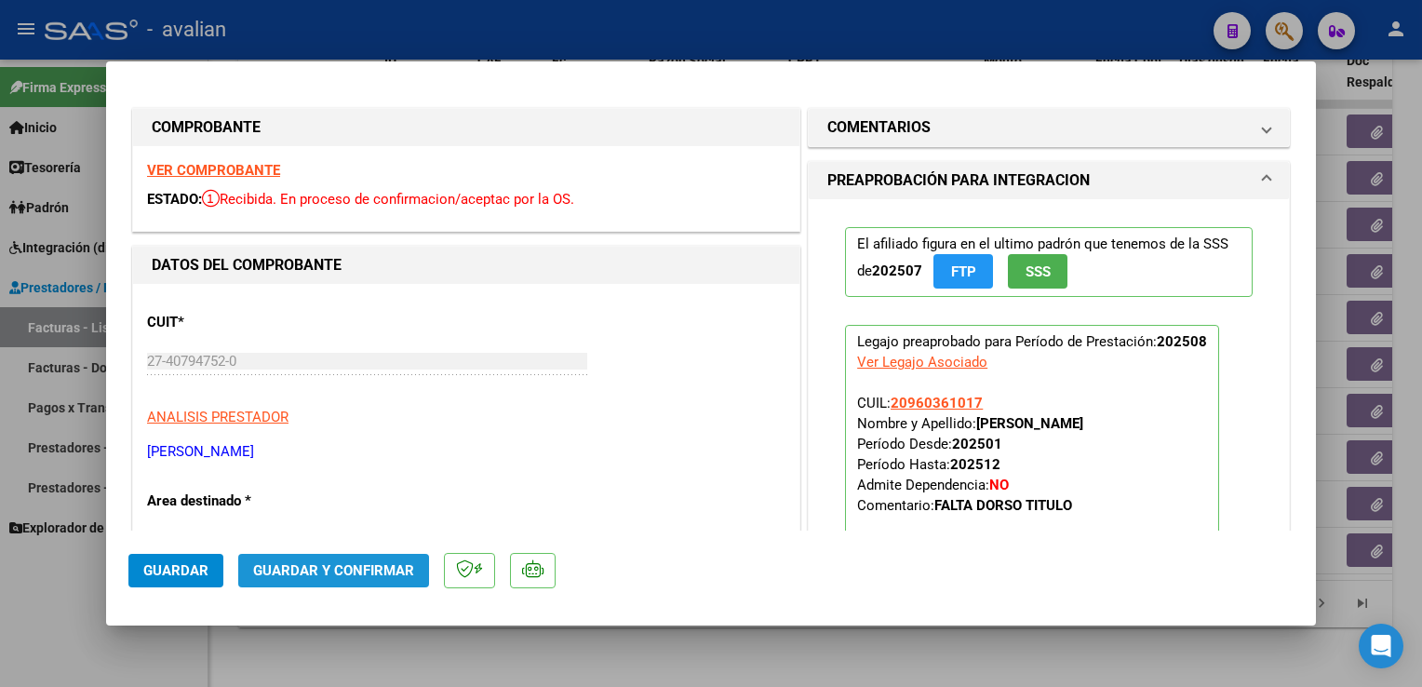
click at [316, 586] on button "Guardar y Confirmar" at bounding box center [333, 571] width 191 height 34
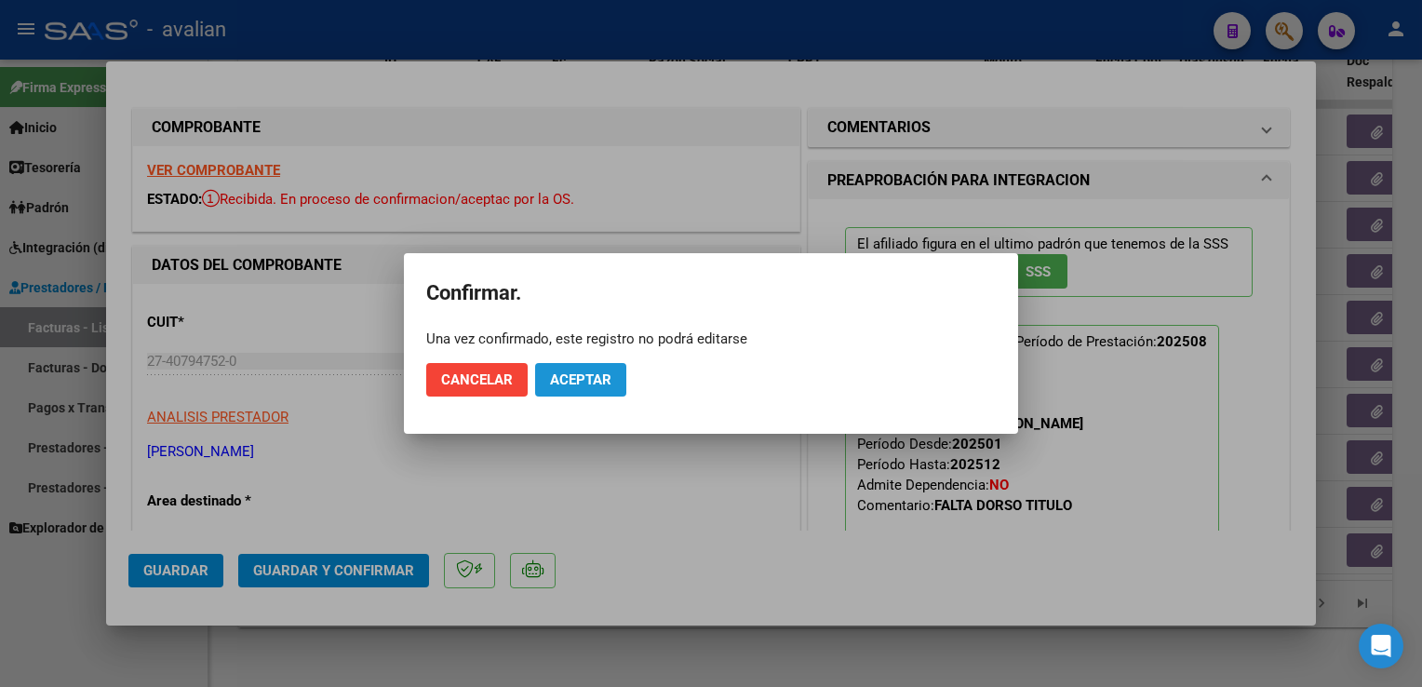
click at [582, 370] on button "Aceptar" at bounding box center [580, 380] width 91 height 34
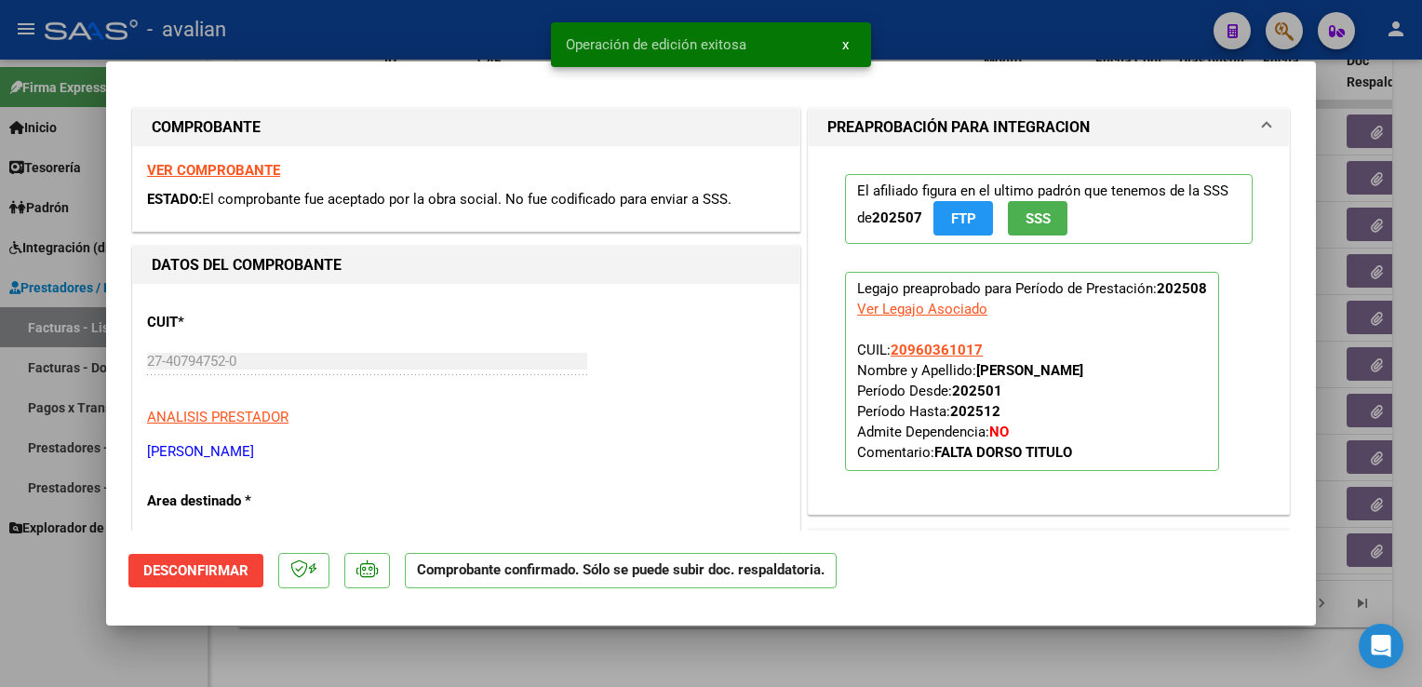
click at [478, 15] on div at bounding box center [711, 343] width 1422 height 687
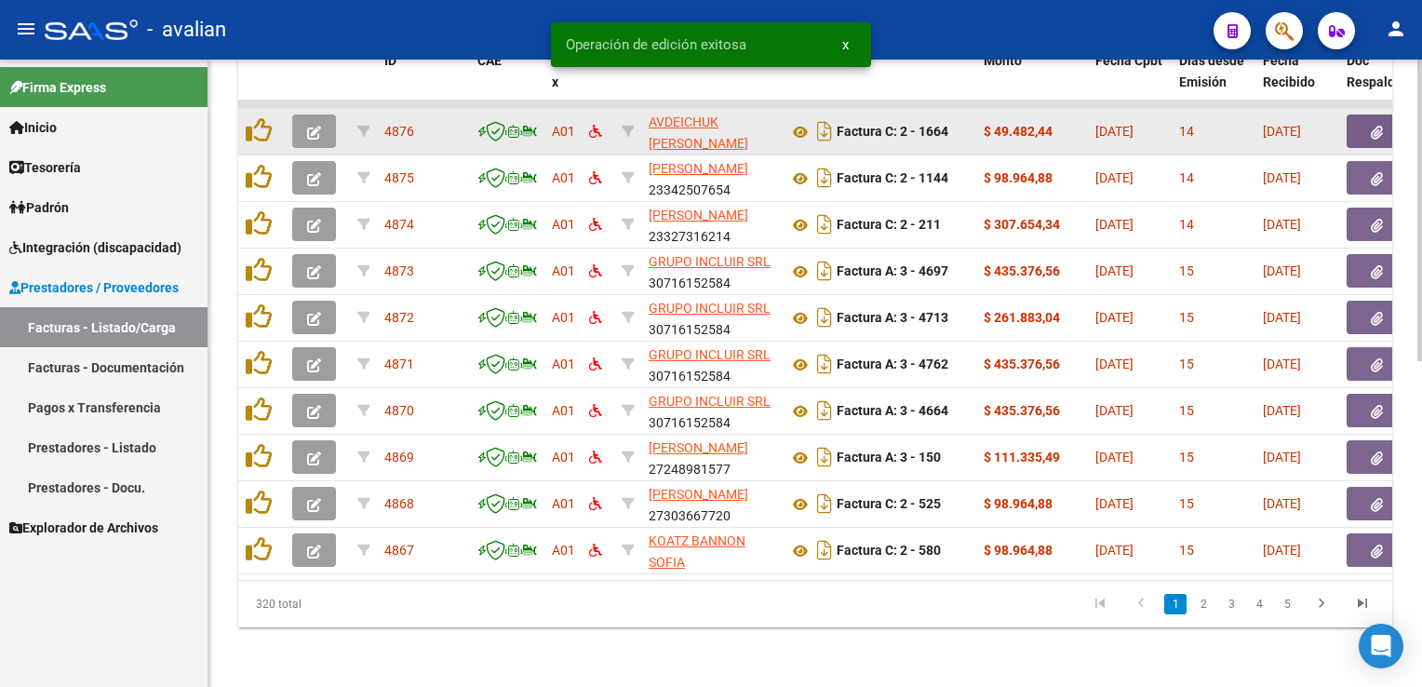
click at [335, 124] on button "button" at bounding box center [314, 131] width 44 height 34
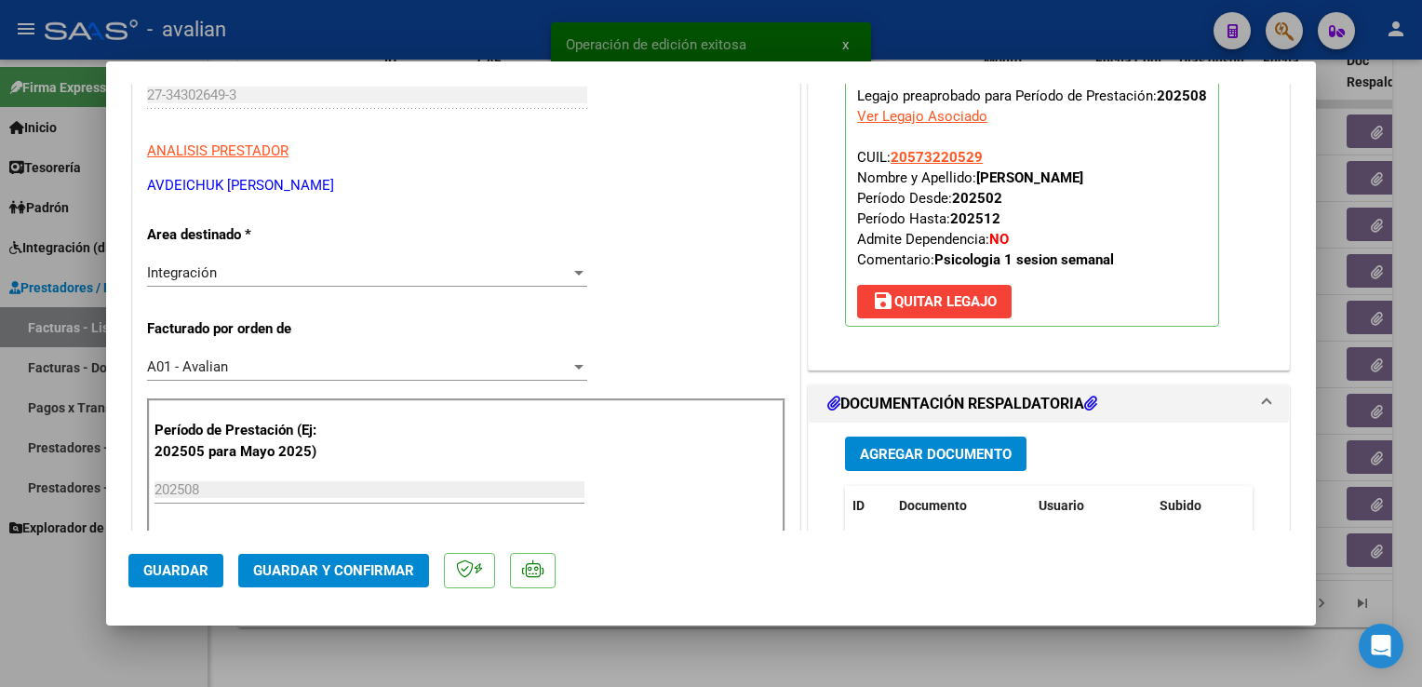
scroll to position [279, 0]
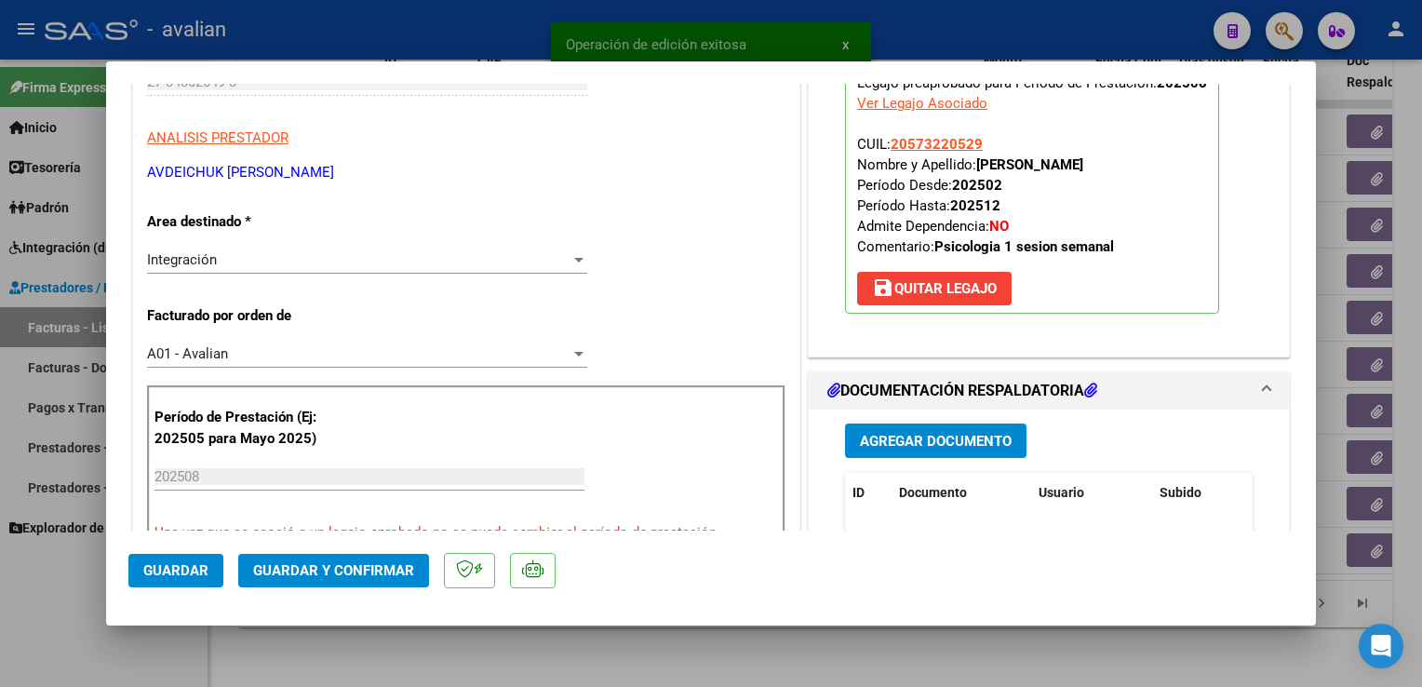
click at [212, 255] on span "Integración" at bounding box center [182, 259] width 70 height 17
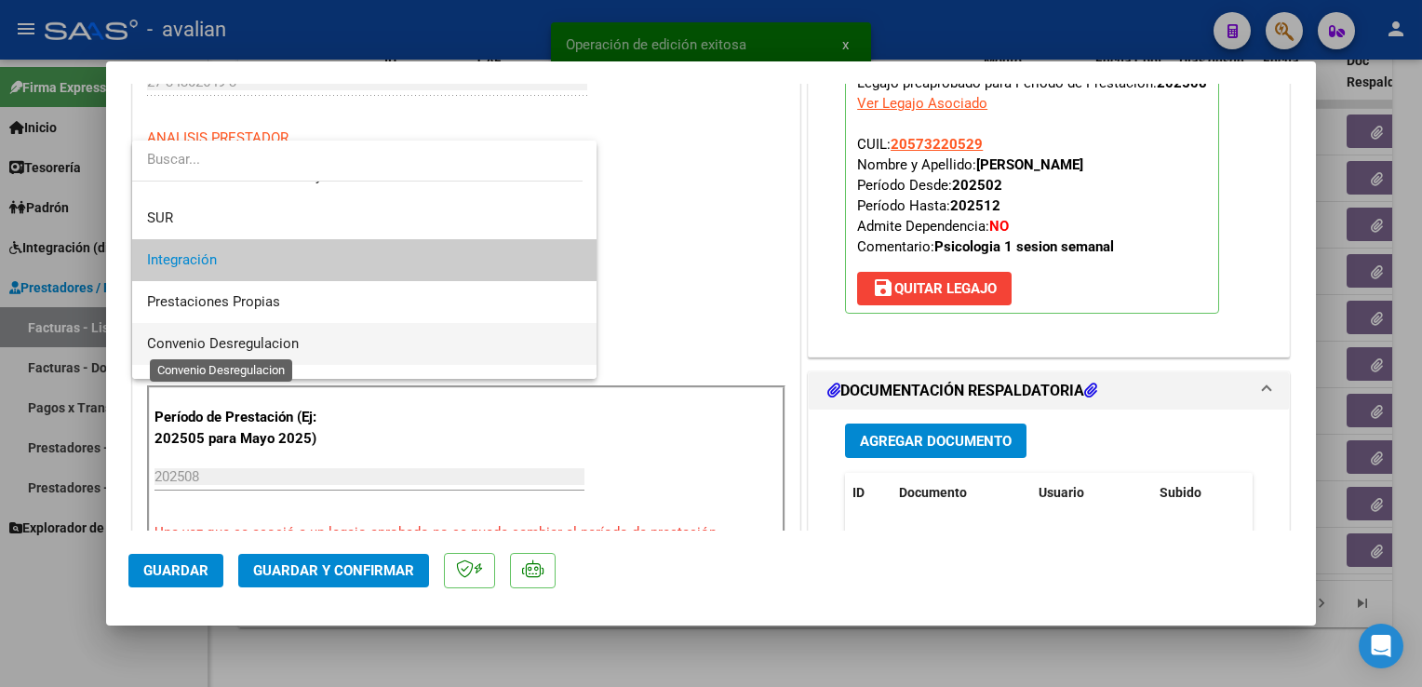
scroll to position [162, 0]
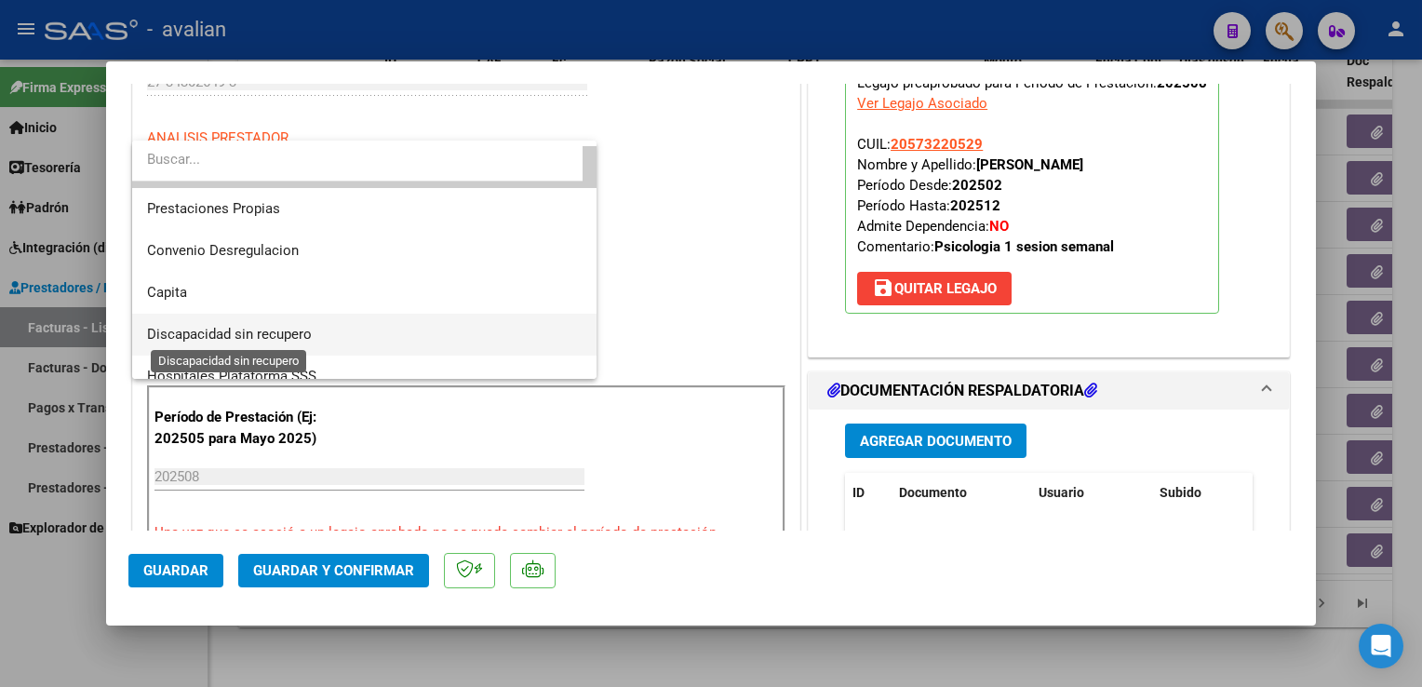
click at [223, 327] on span "Discapacidad sin recupero" at bounding box center [229, 334] width 165 height 17
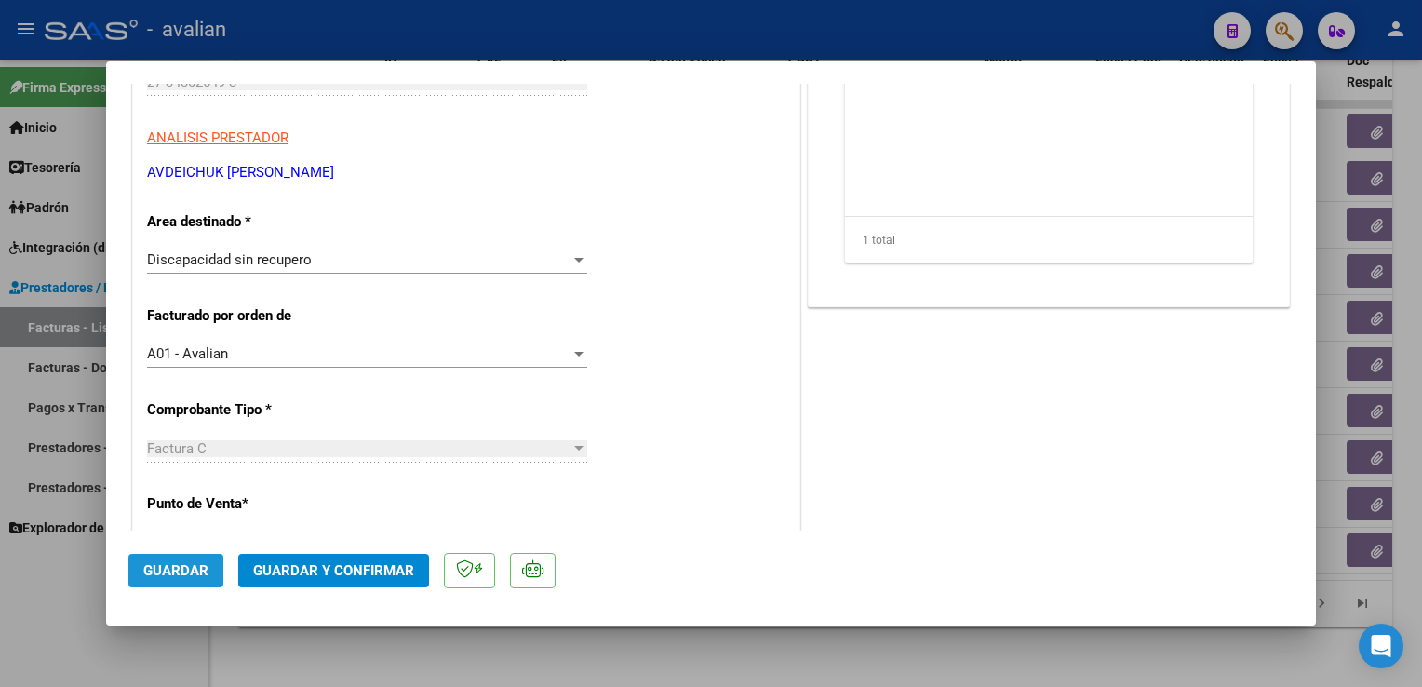
click at [181, 573] on span "Guardar" at bounding box center [175, 570] width 65 height 17
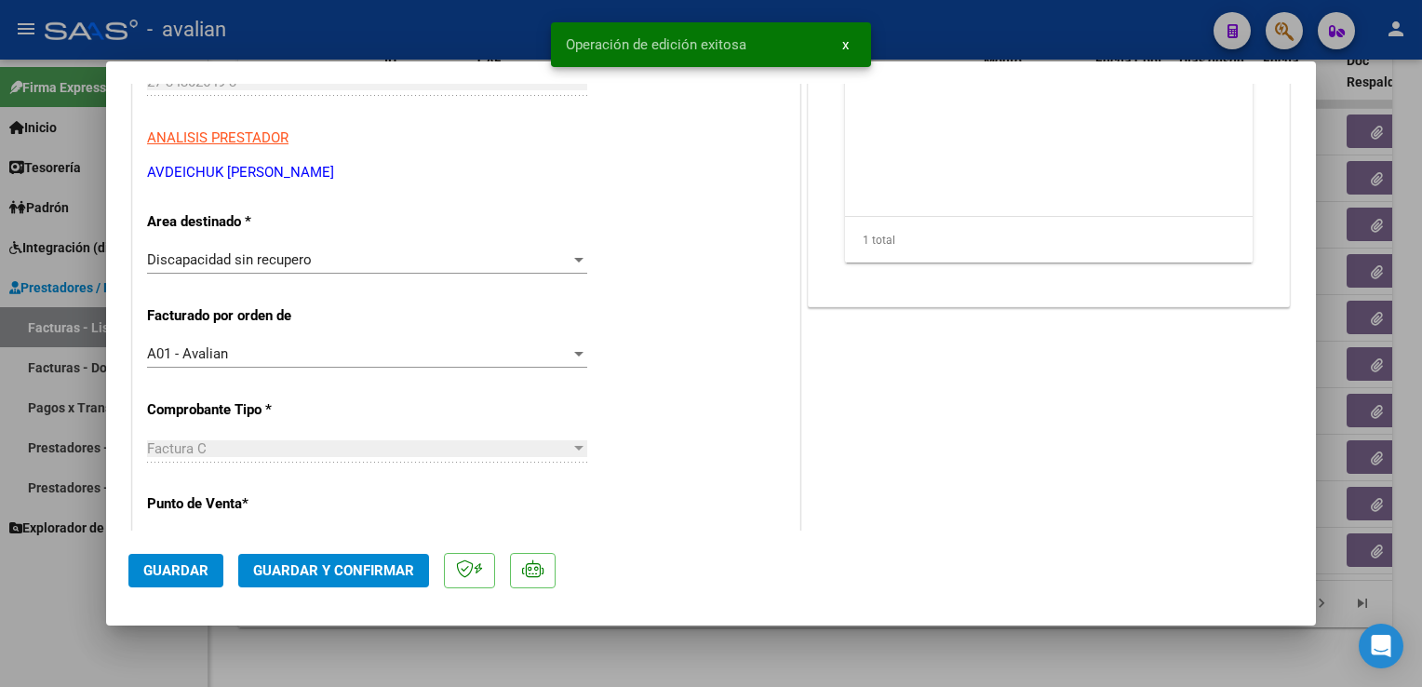
click at [323, 50] on div at bounding box center [711, 343] width 1422 height 687
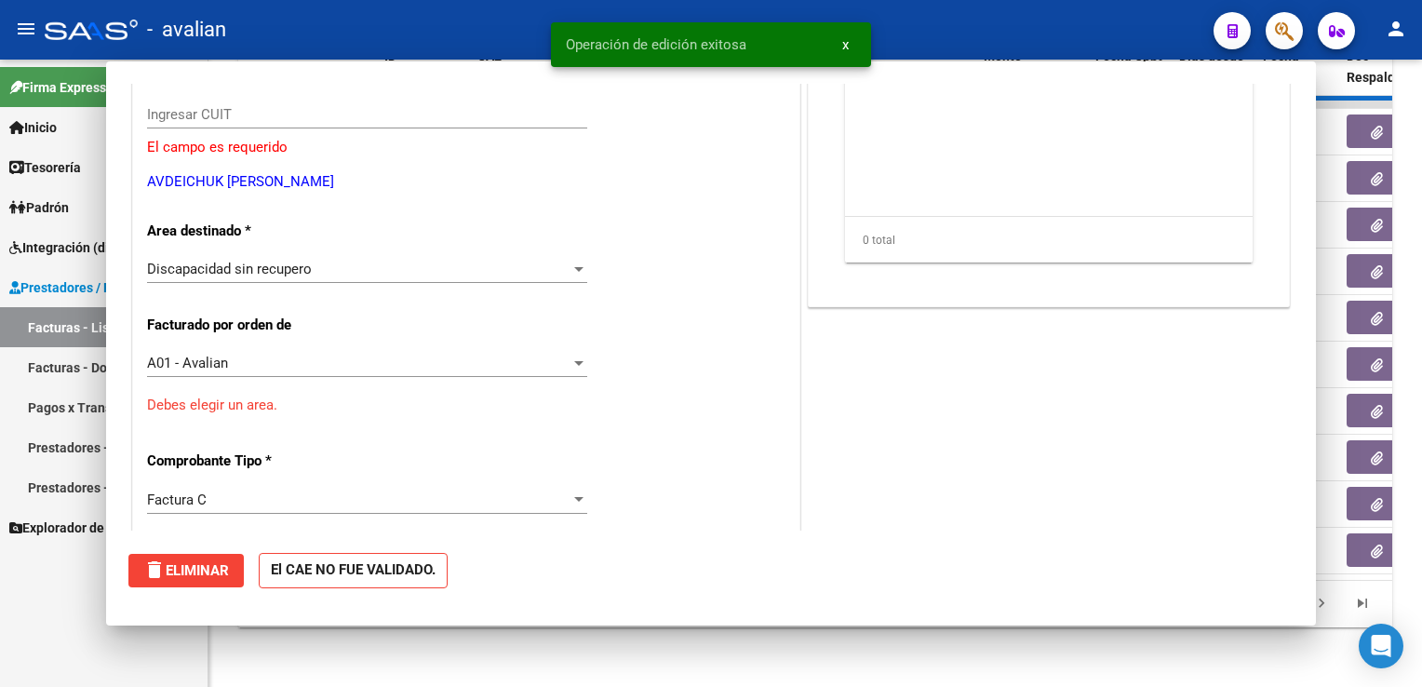
scroll to position [311, 0]
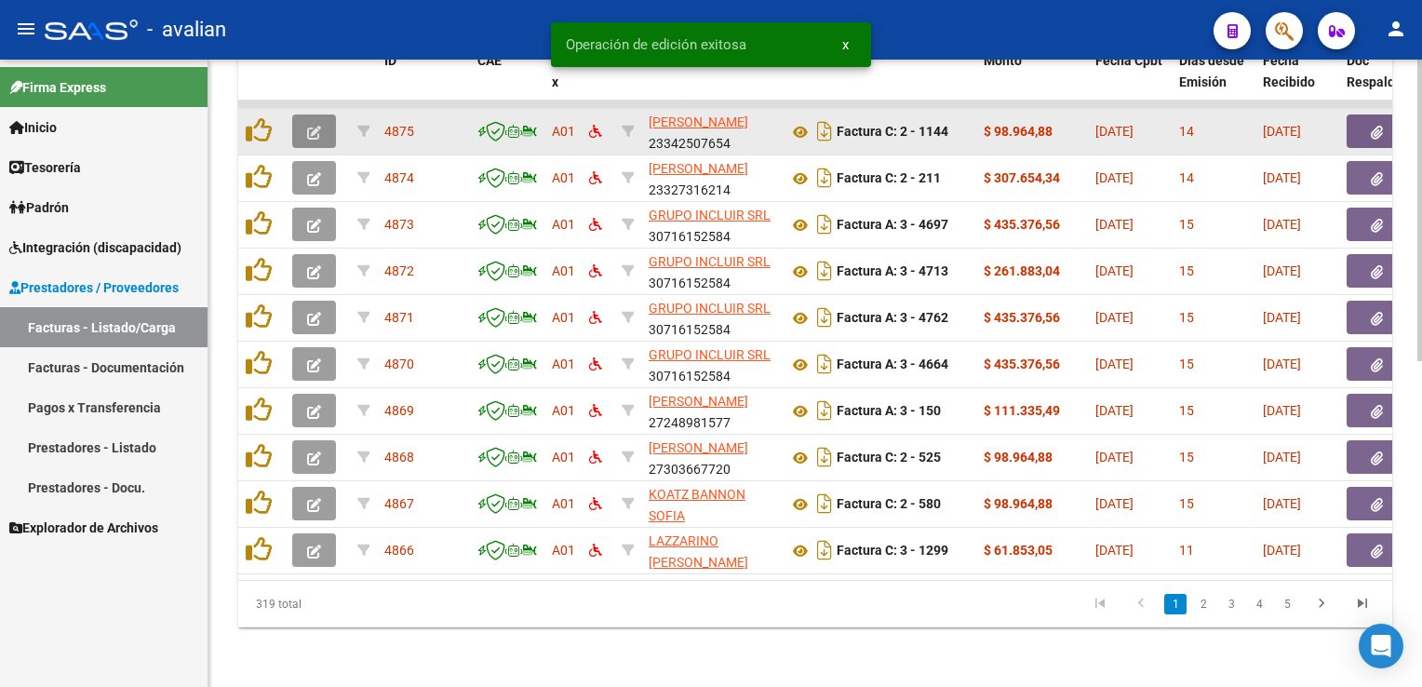
click at [315, 126] on icon "button" at bounding box center [314, 133] width 14 height 14
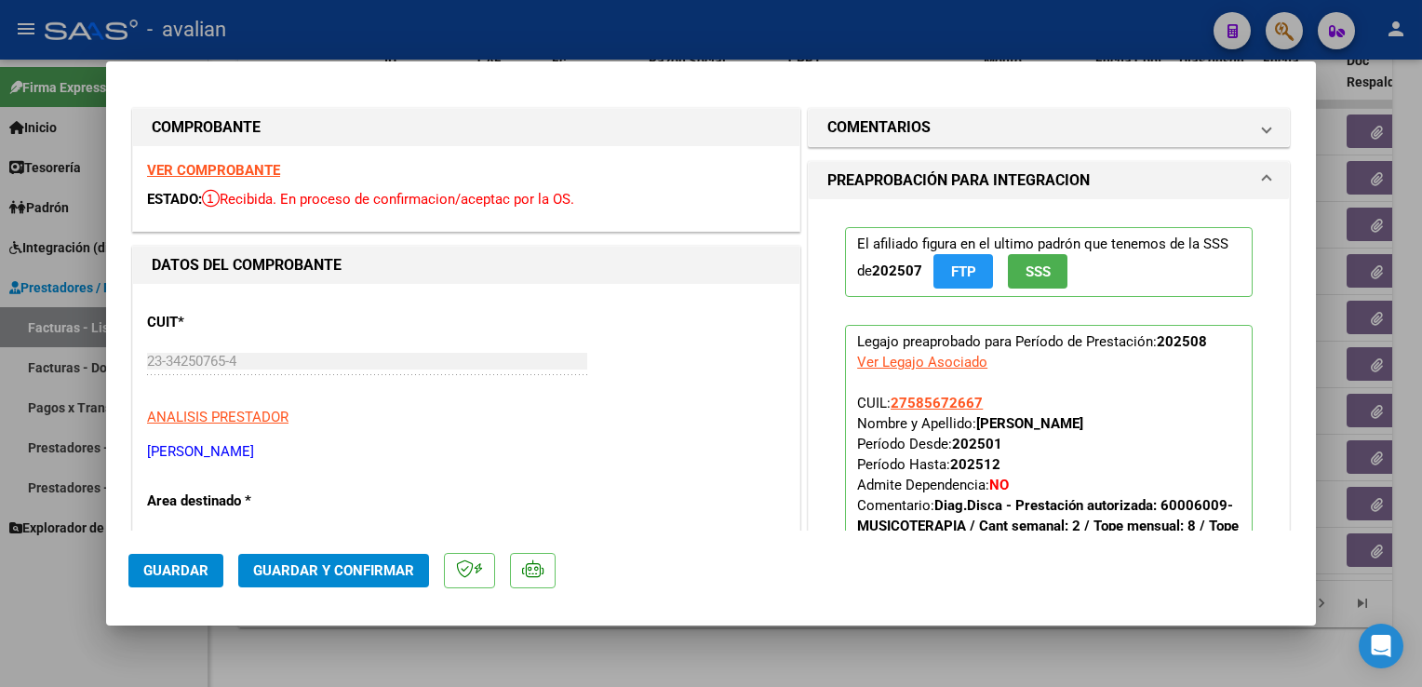
click at [264, 170] on strong "VER COMPROBANTE" at bounding box center [213, 170] width 133 height 17
click at [333, 565] on span "Guardar y Confirmar" at bounding box center [333, 570] width 161 height 17
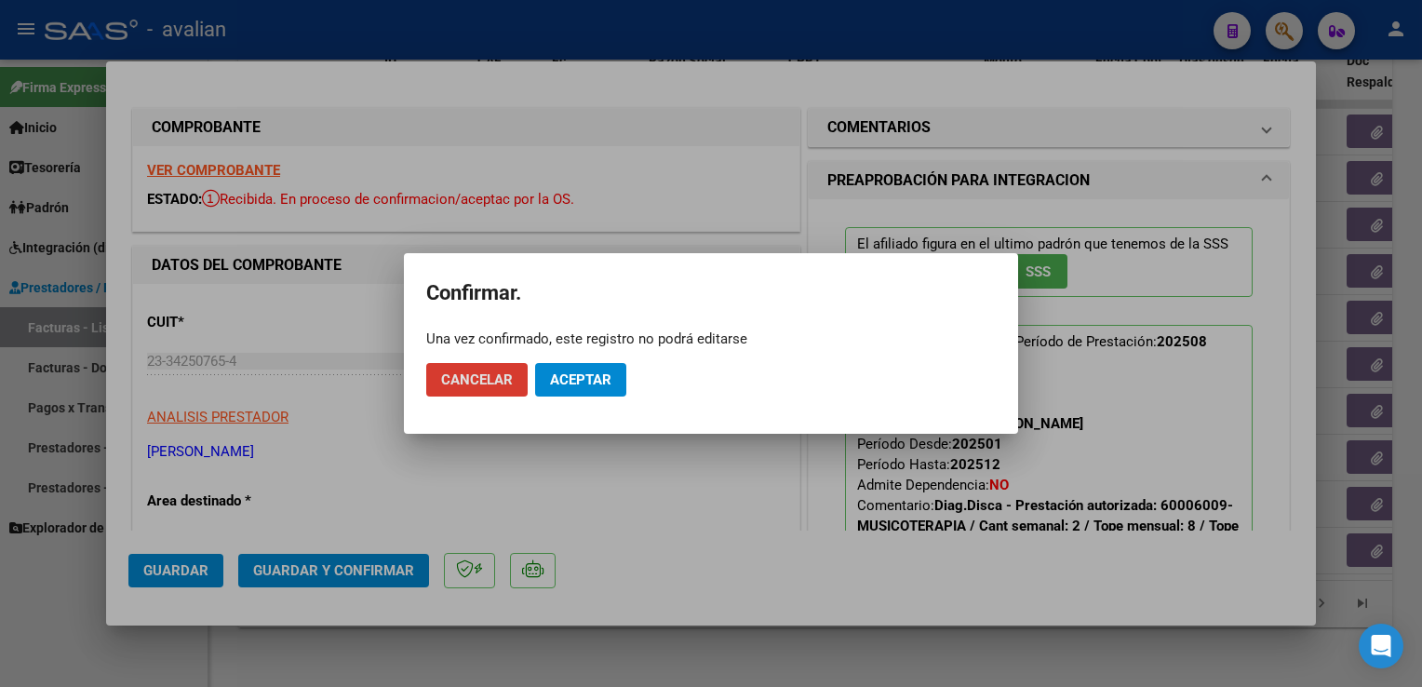
click at [599, 388] on span "Aceptar" at bounding box center [580, 379] width 61 height 17
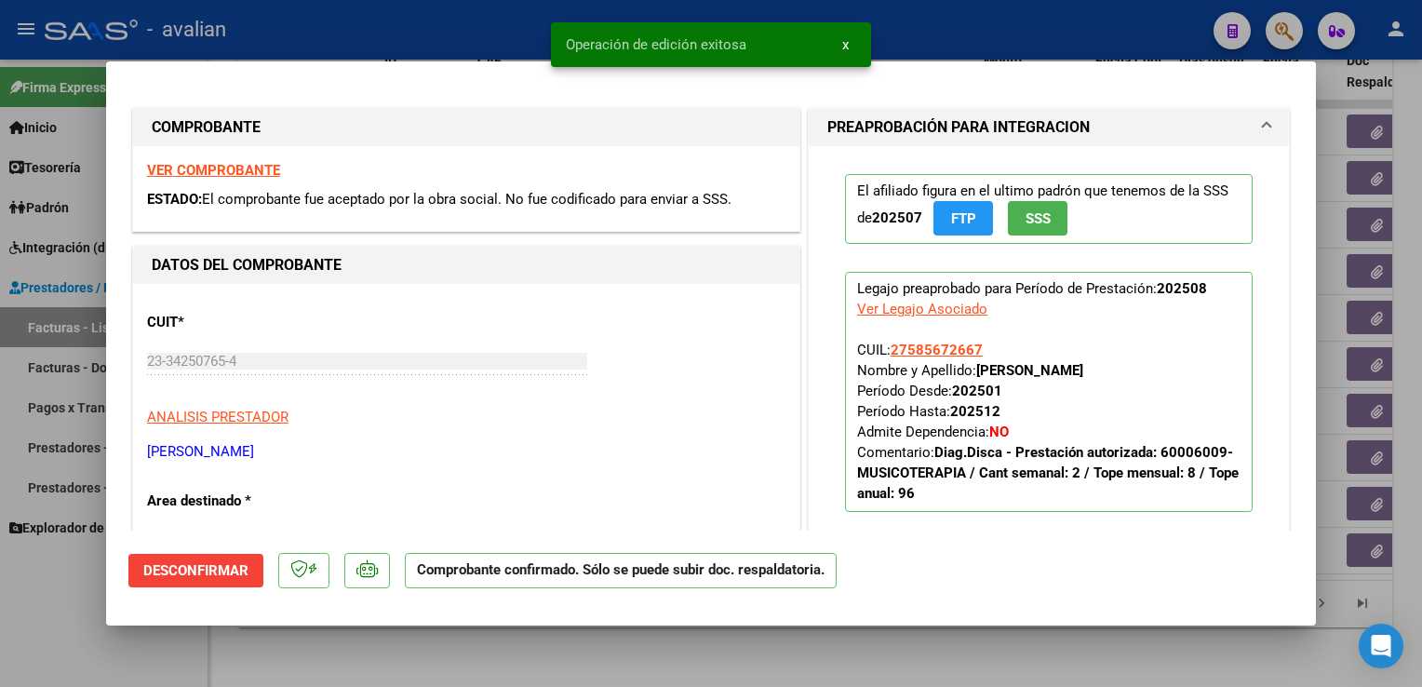
click at [405, 51] on div at bounding box center [711, 343] width 1422 height 687
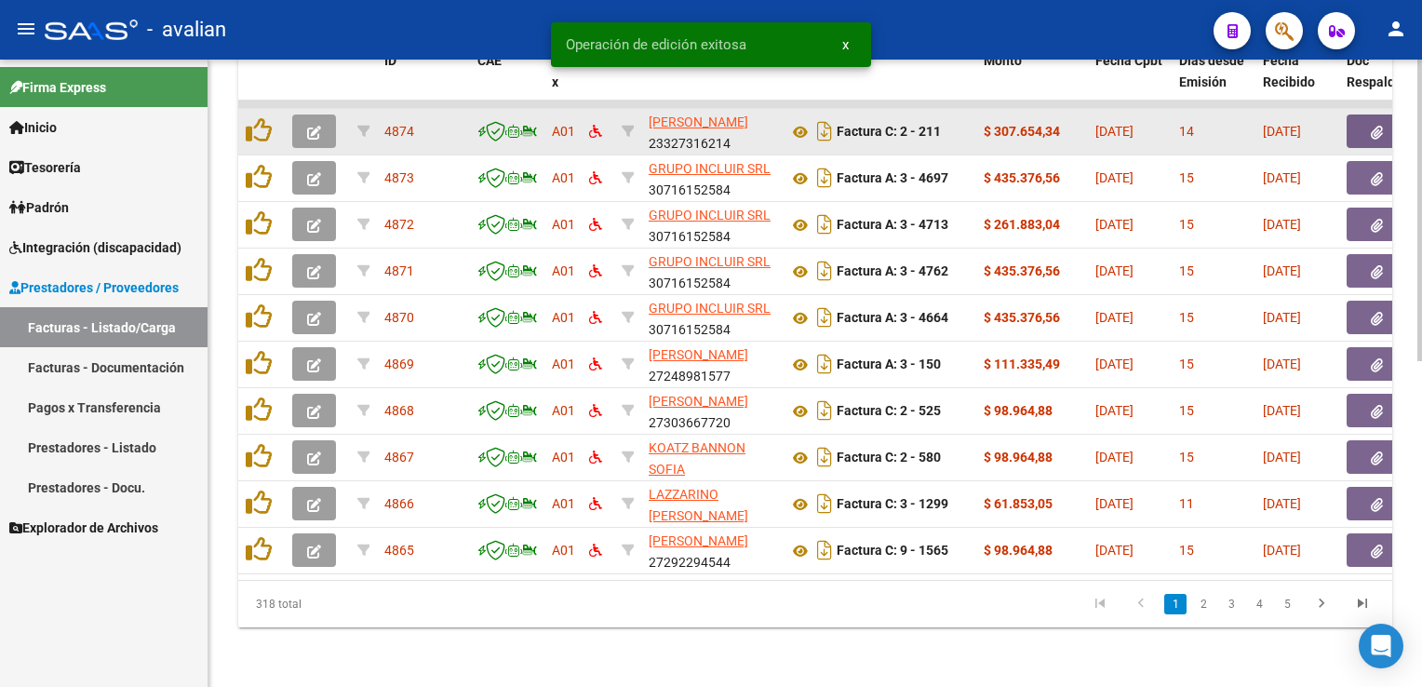
click at [326, 121] on button "button" at bounding box center [314, 131] width 44 height 34
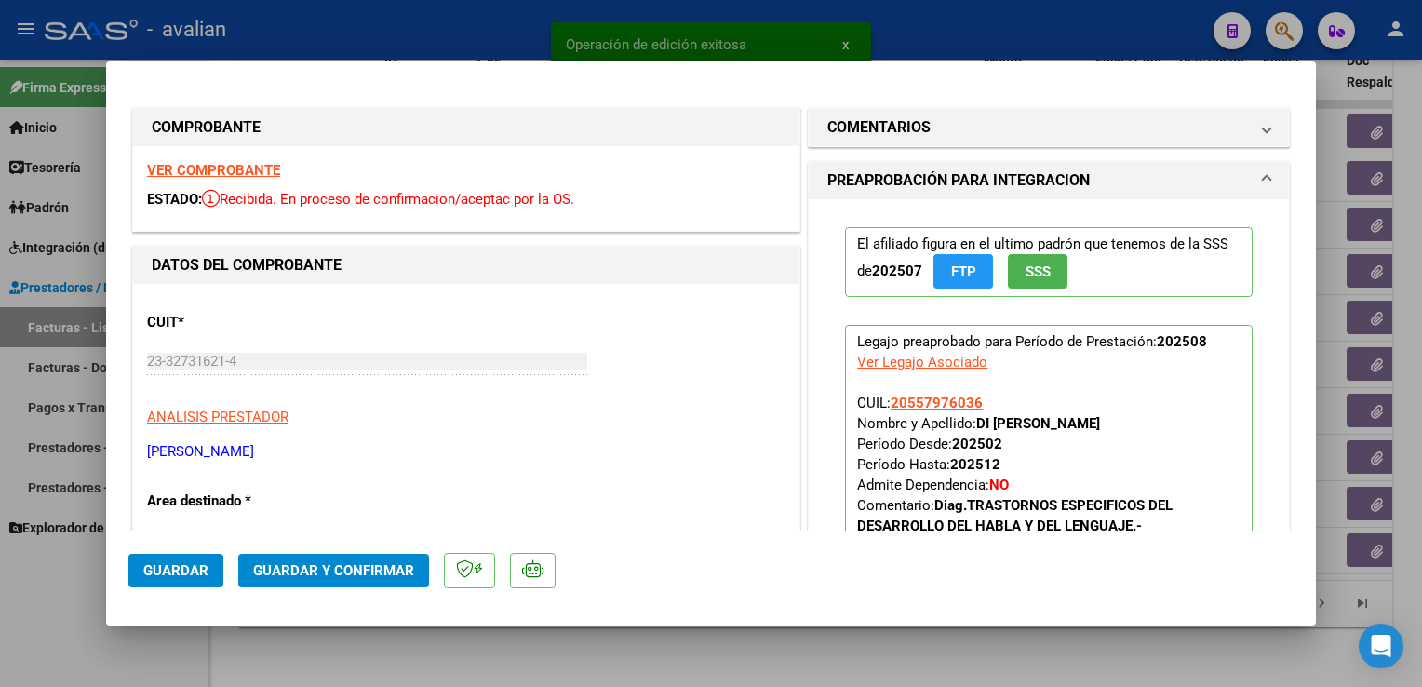
click at [227, 167] on strong "VER COMPROBANTE" at bounding box center [213, 170] width 133 height 17
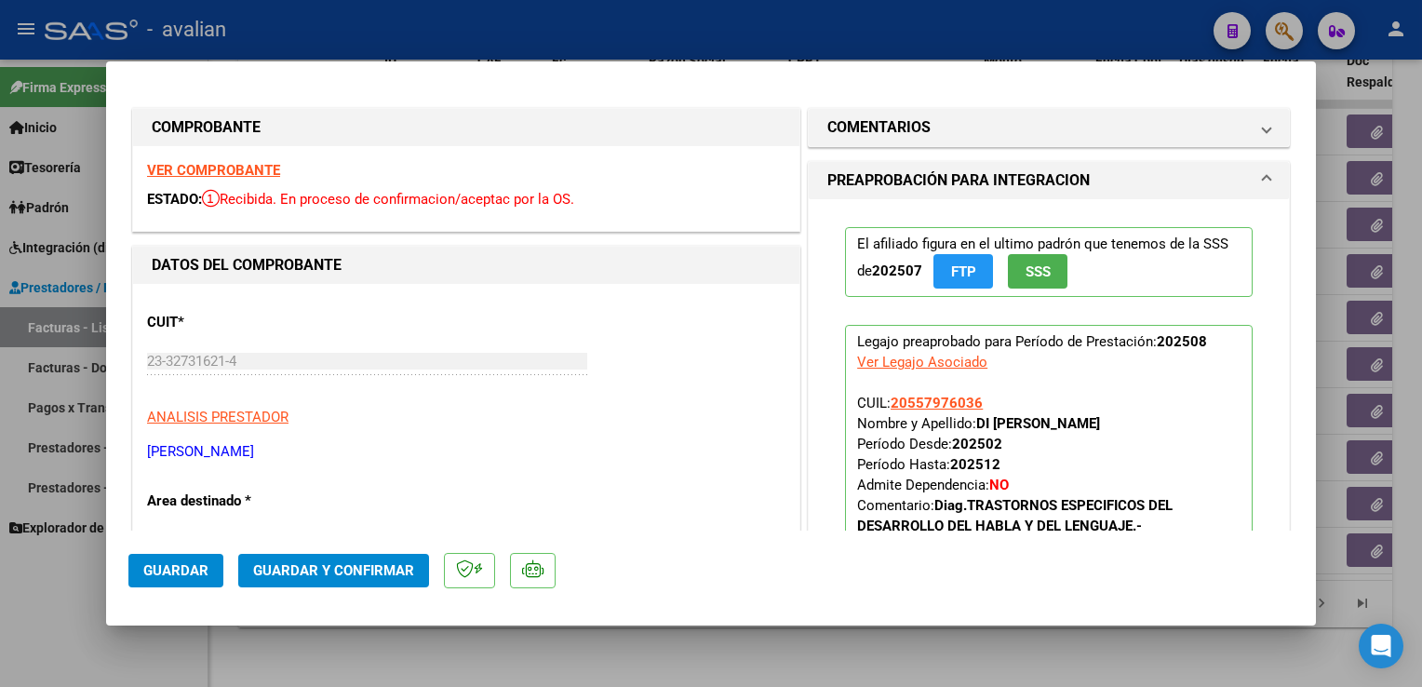
click at [296, 573] on span "Guardar y Confirmar" at bounding box center [333, 570] width 161 height 17
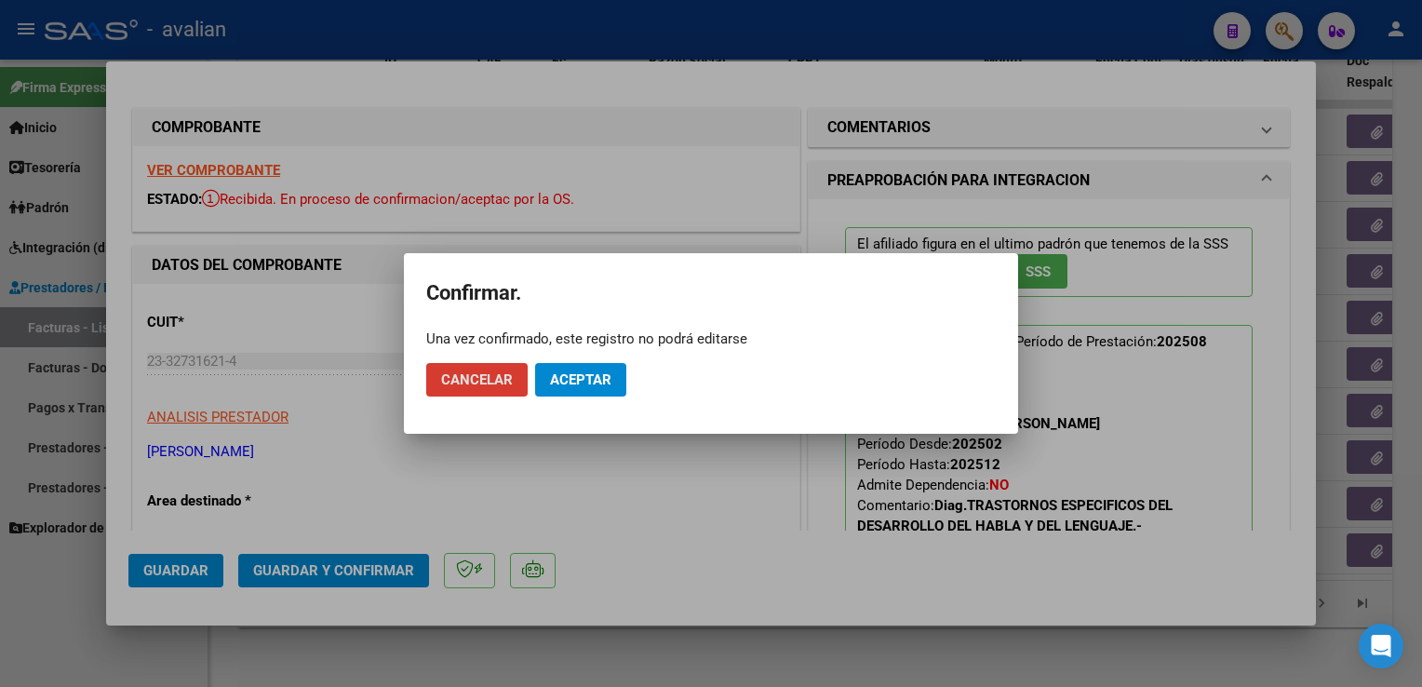
click at [593, 385] on span "Aceptar" at bounding box center [580, 379] width 61 height 17
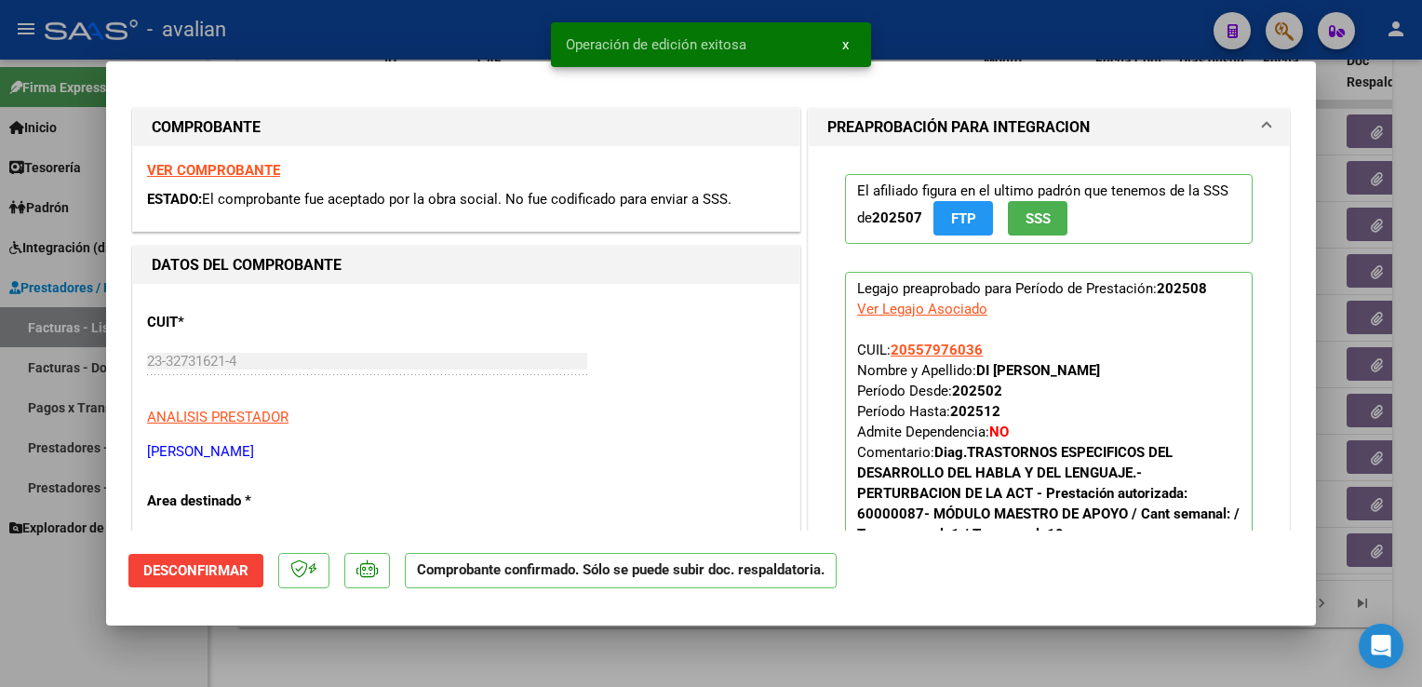
click at [417, 31] on div at bounding box center [711, 343] width 1422 height 687
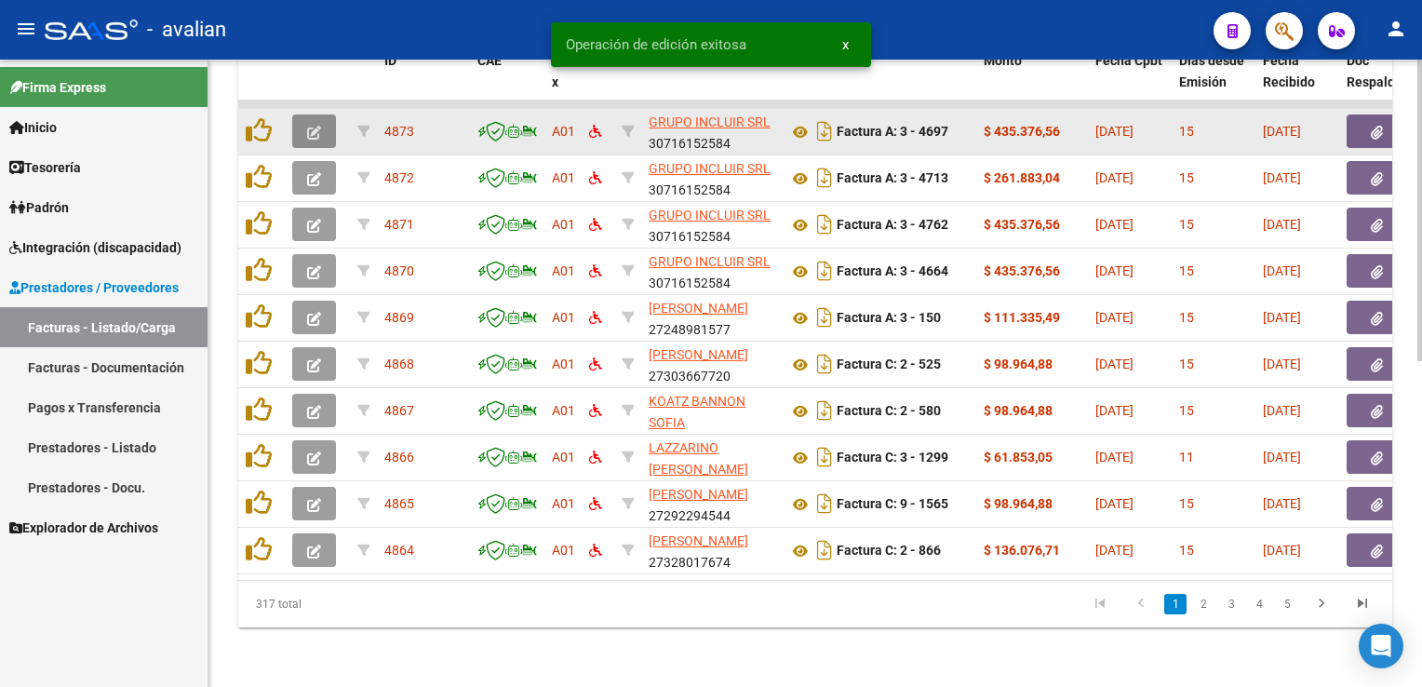
click at [322, 126] on button "button" at bounding box center [314, 131] width 44 height 34
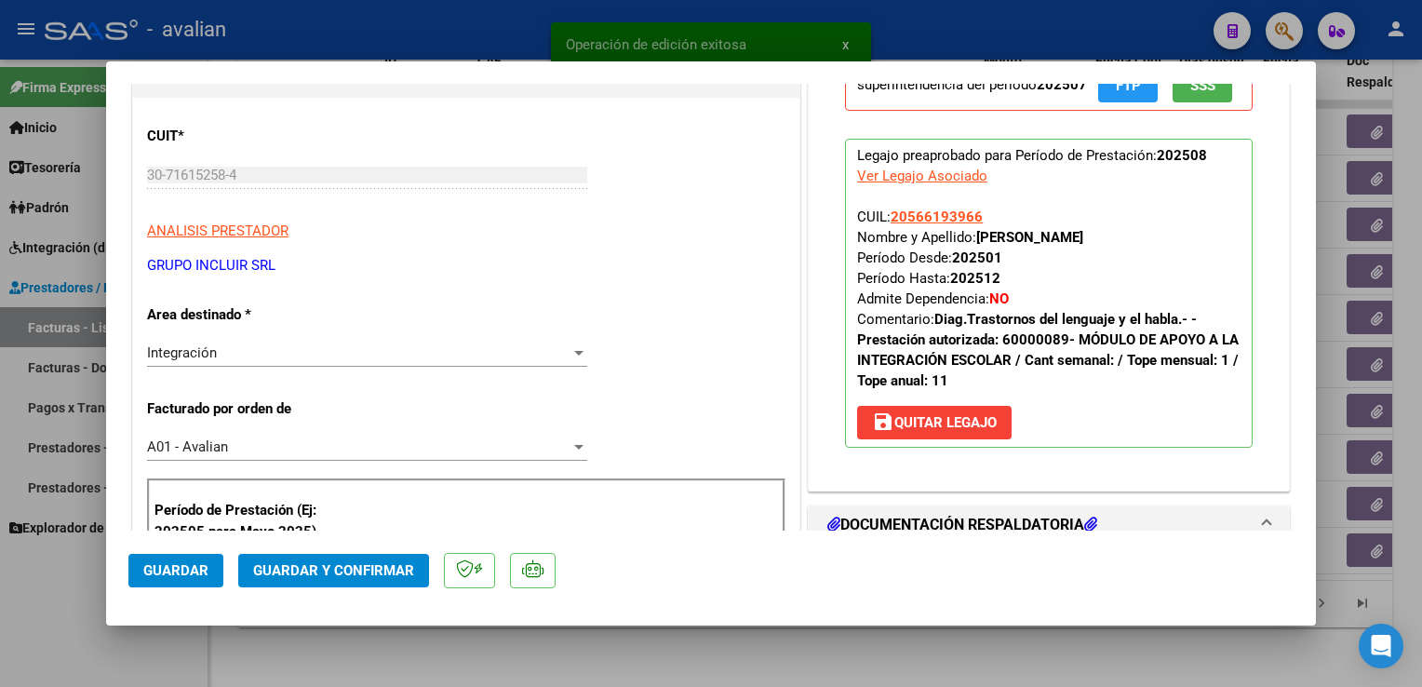
scroll to position [279, 0]
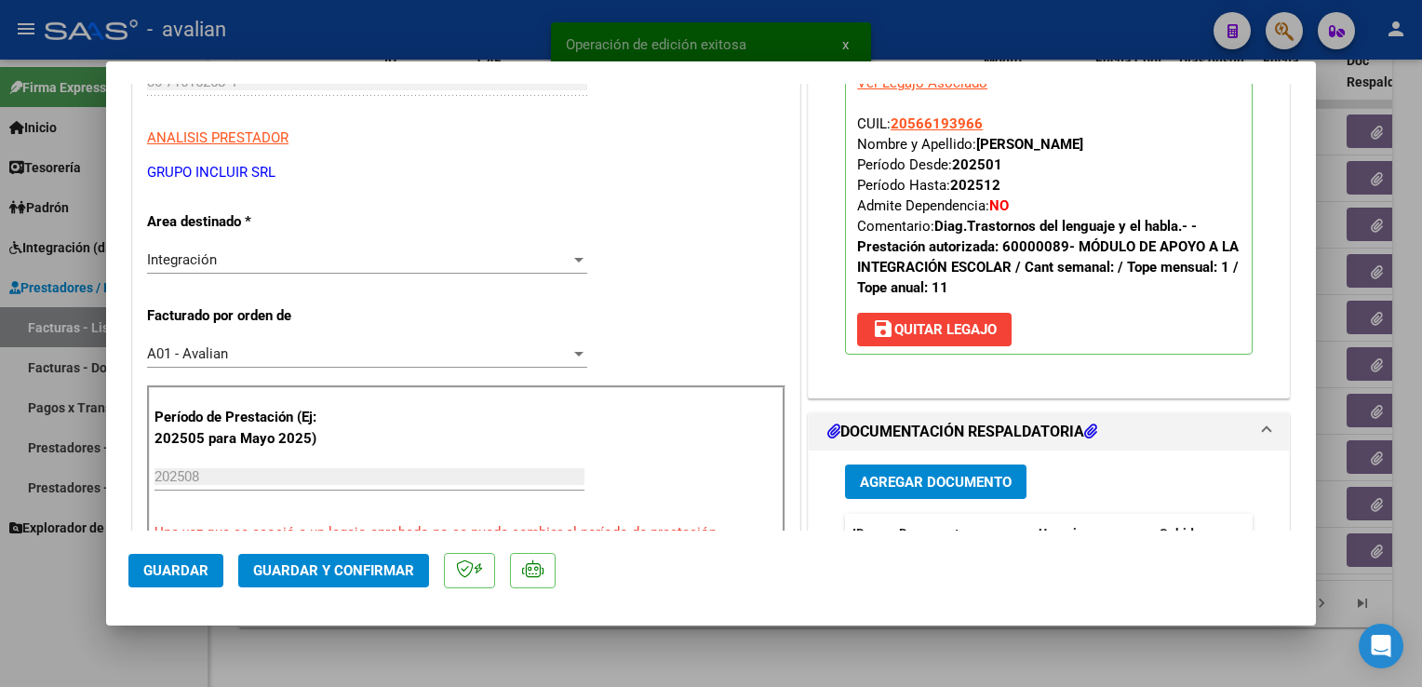
click at [242, 253] on div "Integración" at bounding box center [359, 259] width 424 height 17
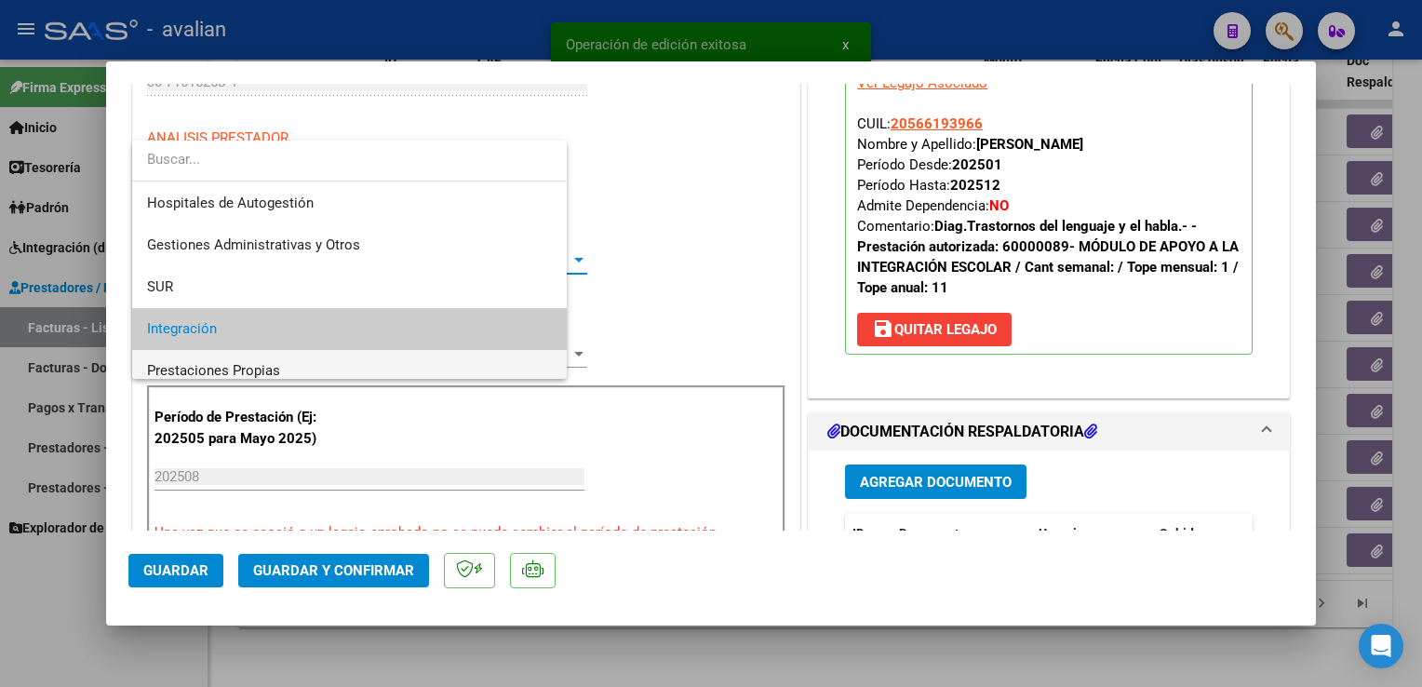
scroll to position [69, 0]
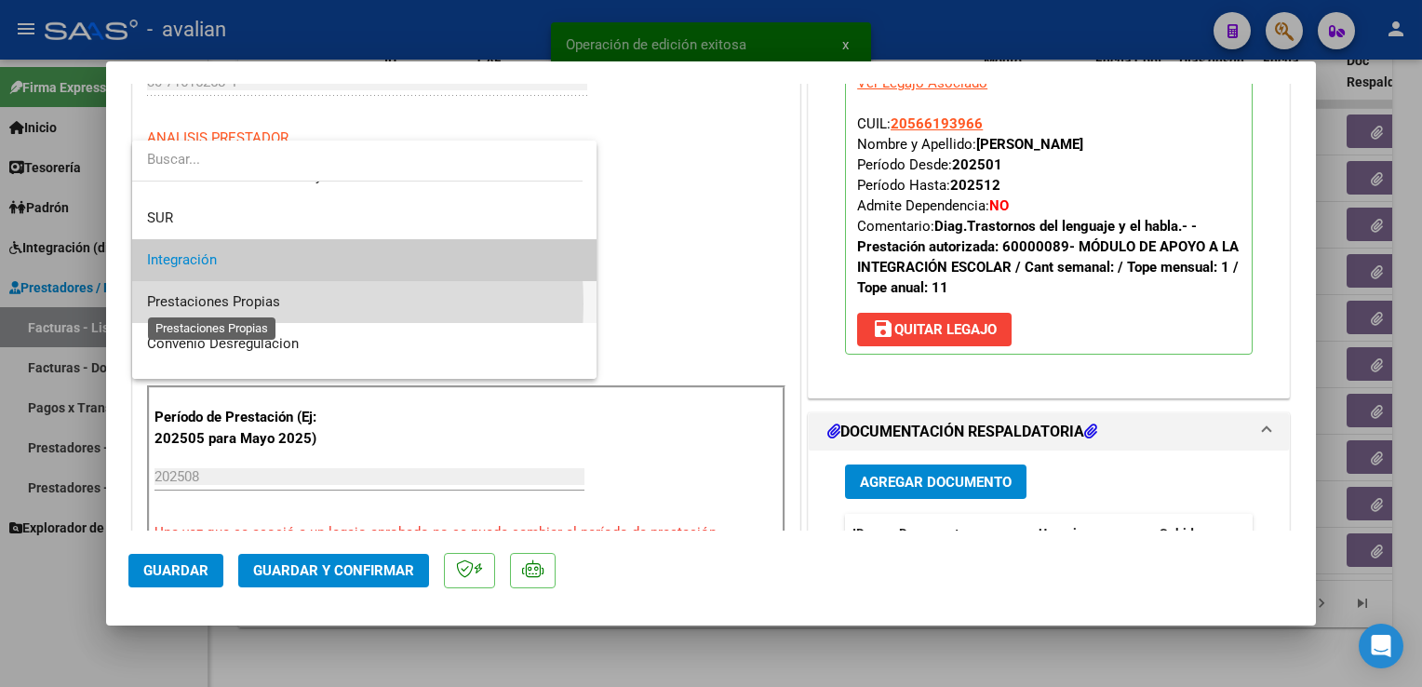
click at [227, 303] on span "Prestaciones Propias" at bounding box center [213, 301] width 133 height 17
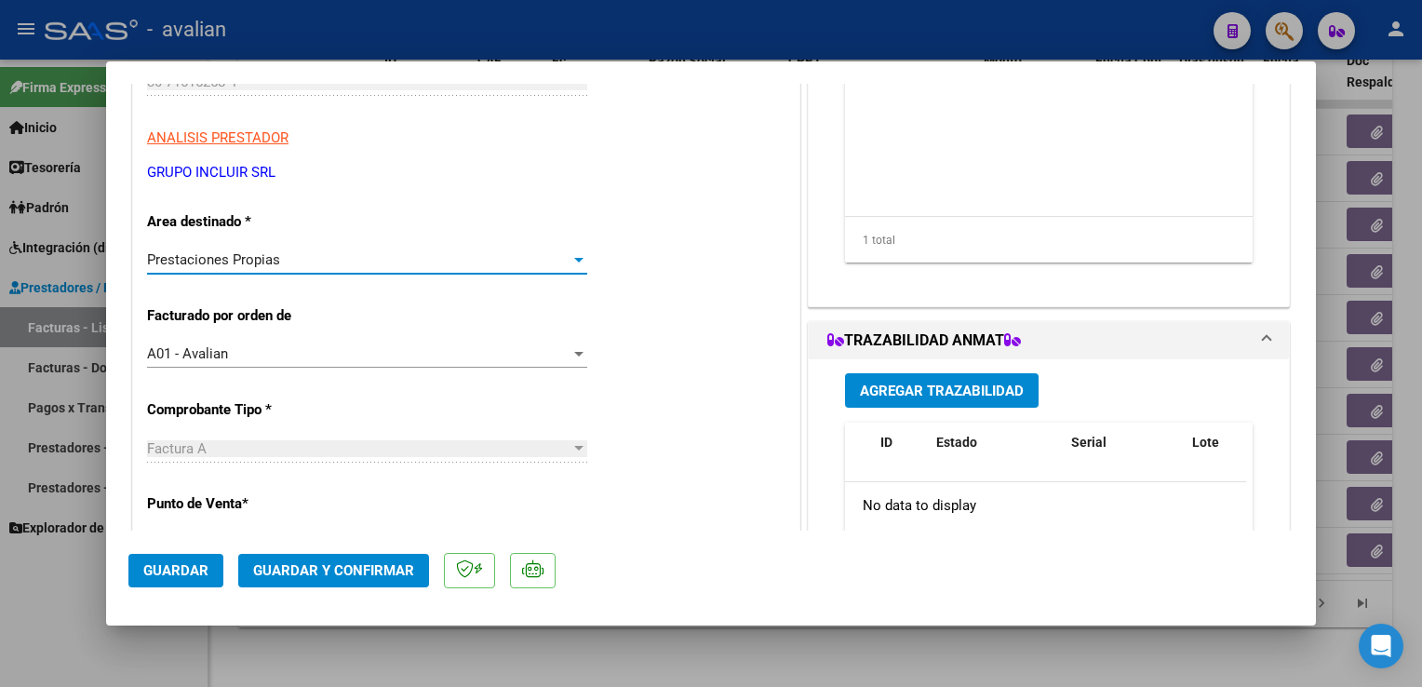
click at [184, 568] on span "Guardar" at bounding box center [175, 570] width 65 height 17
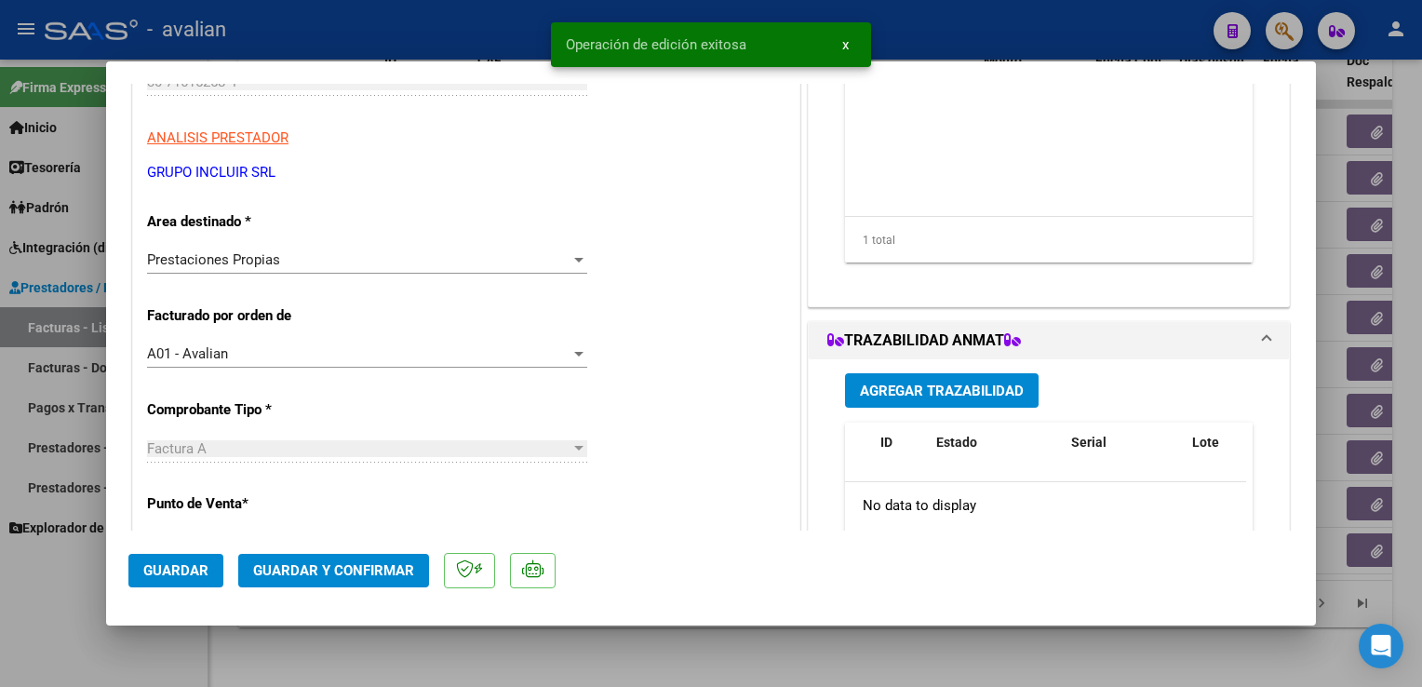
click at [413, 47] on div at bounding box center [711, 343] width 1422 height 687
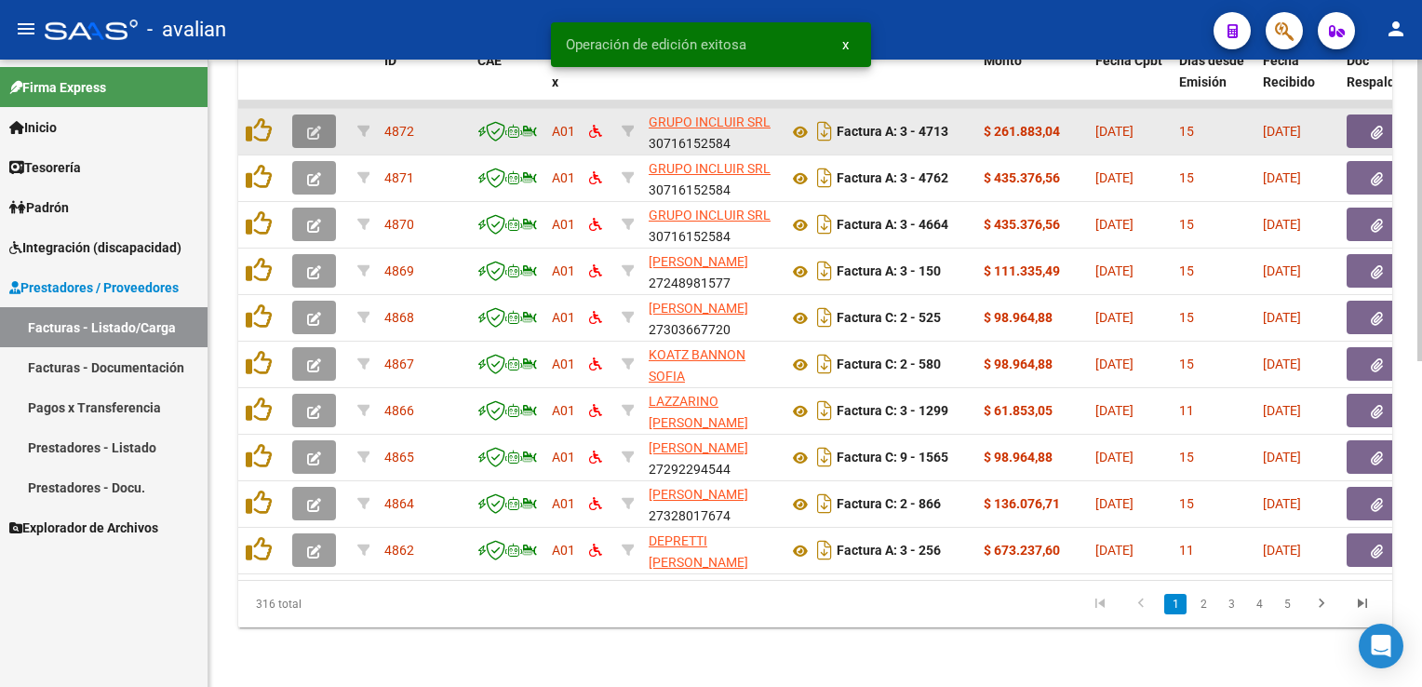
click at [317, 126] on icon "button" at bounding box center [314, 133] width 14 height 14
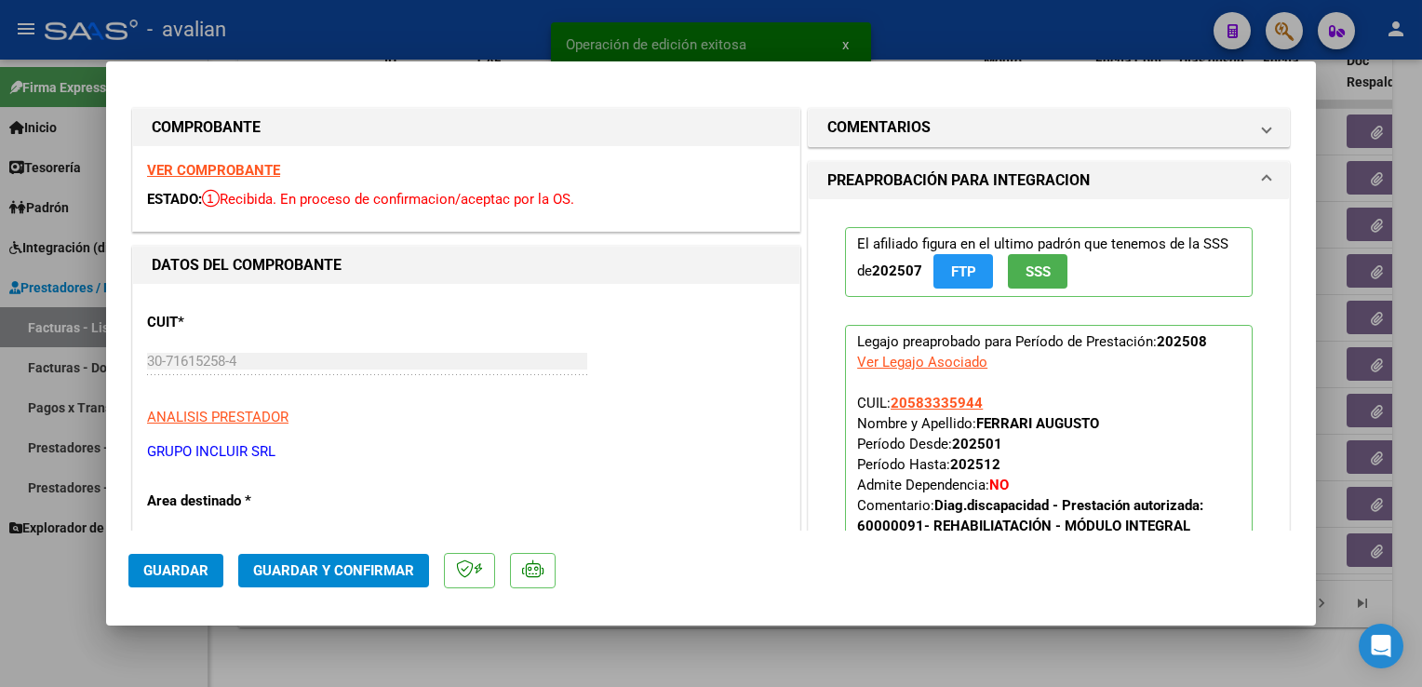
click at [196, 180] on div "VER COMPROBANTE ESTADO: Recibida. En proceso de confirmacion/aceptac por la OS." at bounding box center [466, 188] width 666 height 85
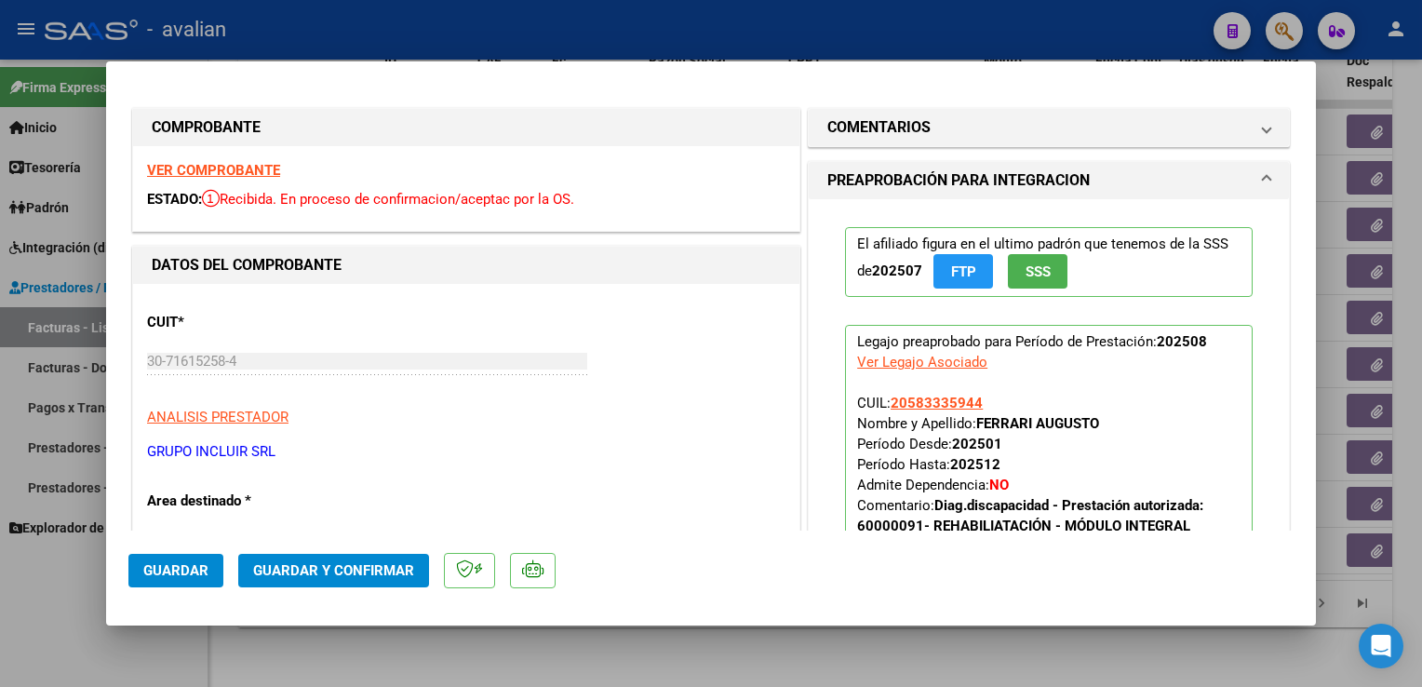
click at [196, 168] on strong "VER COMPROBANTE" at bounding box center [213, 170] width 133 height 17
click at [303, 586] on button "Guardar y Confirmar" at bounding box center [333, 571] width 191 height 34
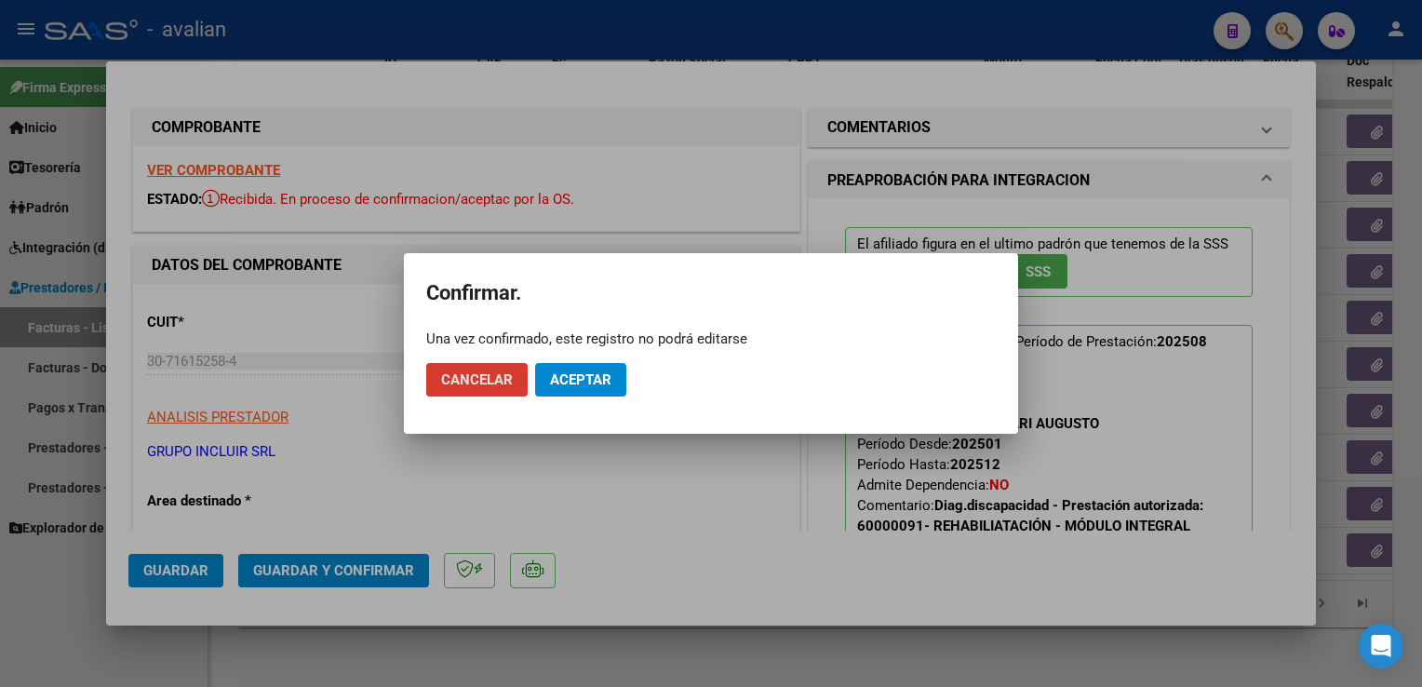
click at [594, 393] on button "Aceptar" at bounding box center [580, 380] width 91 height 34
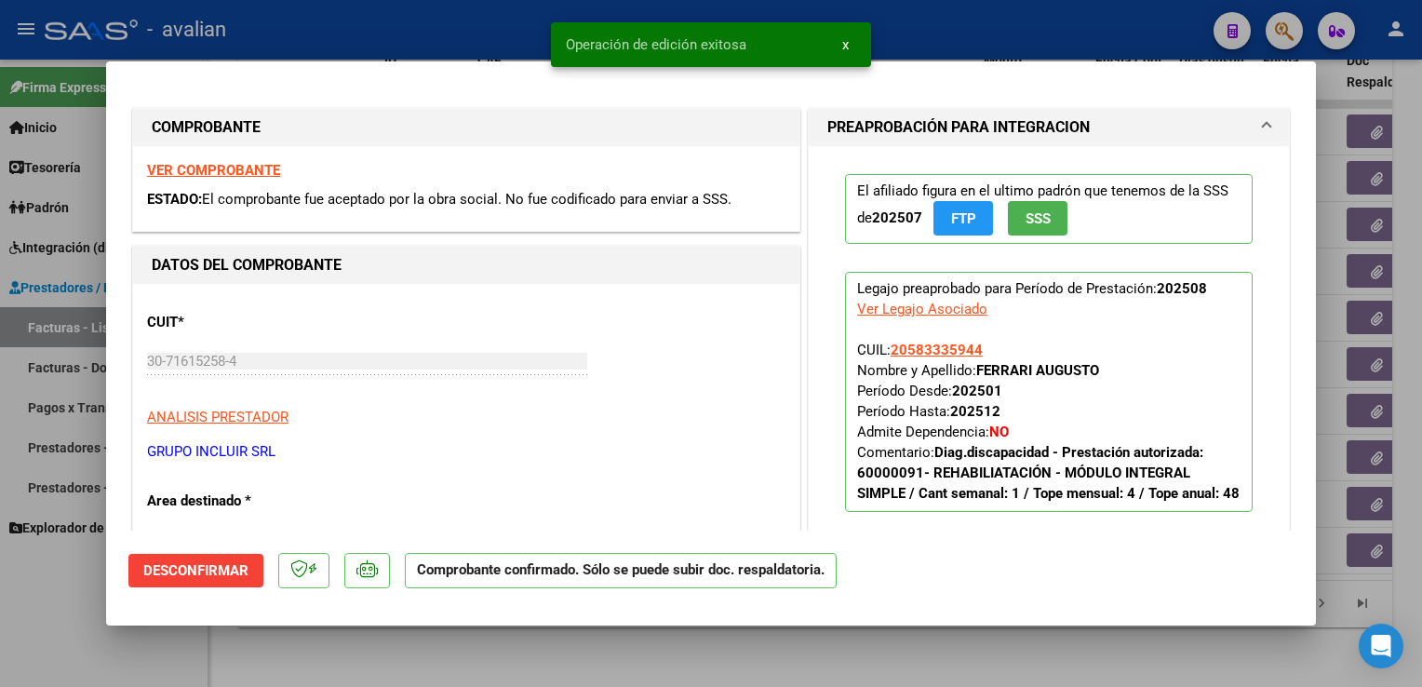
click at [451, 40] on div at bounding box center [711, 343] width 1422 height 687
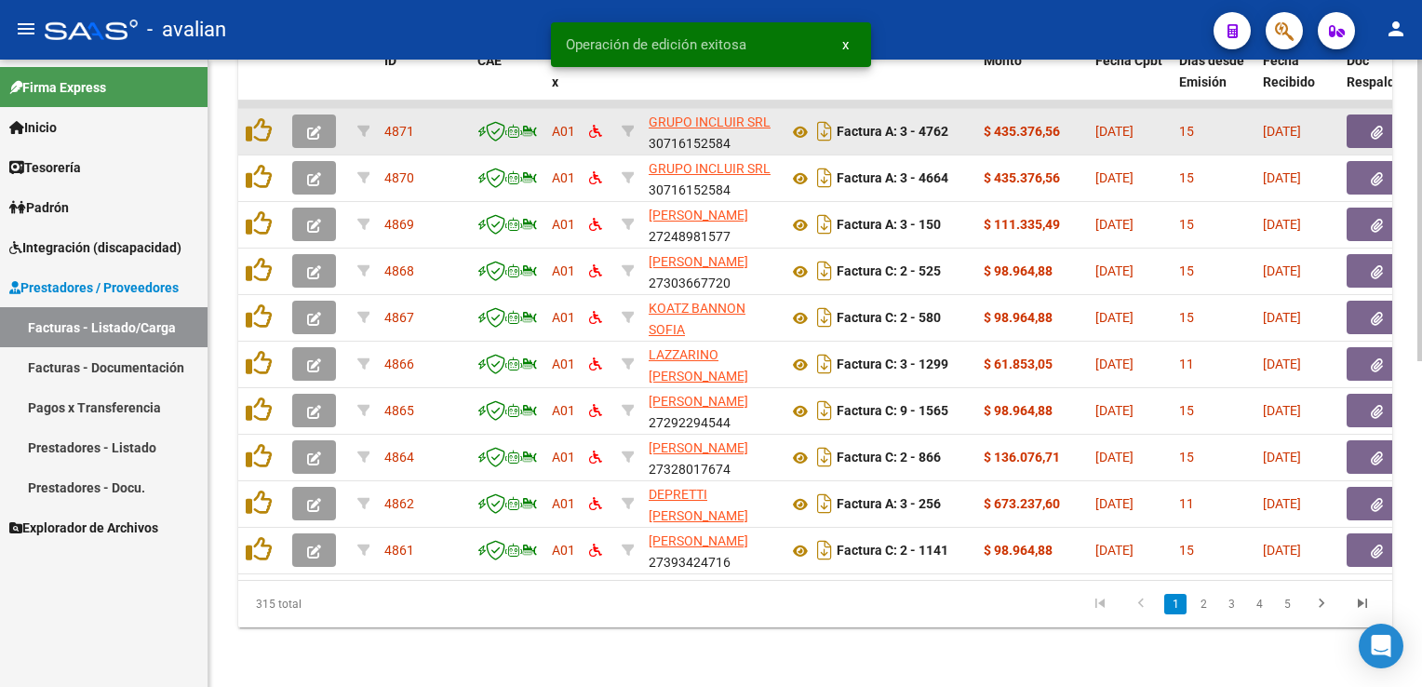
click at [314, 126] on icon "button" at bounding box center [314, 133] width 14 height 14
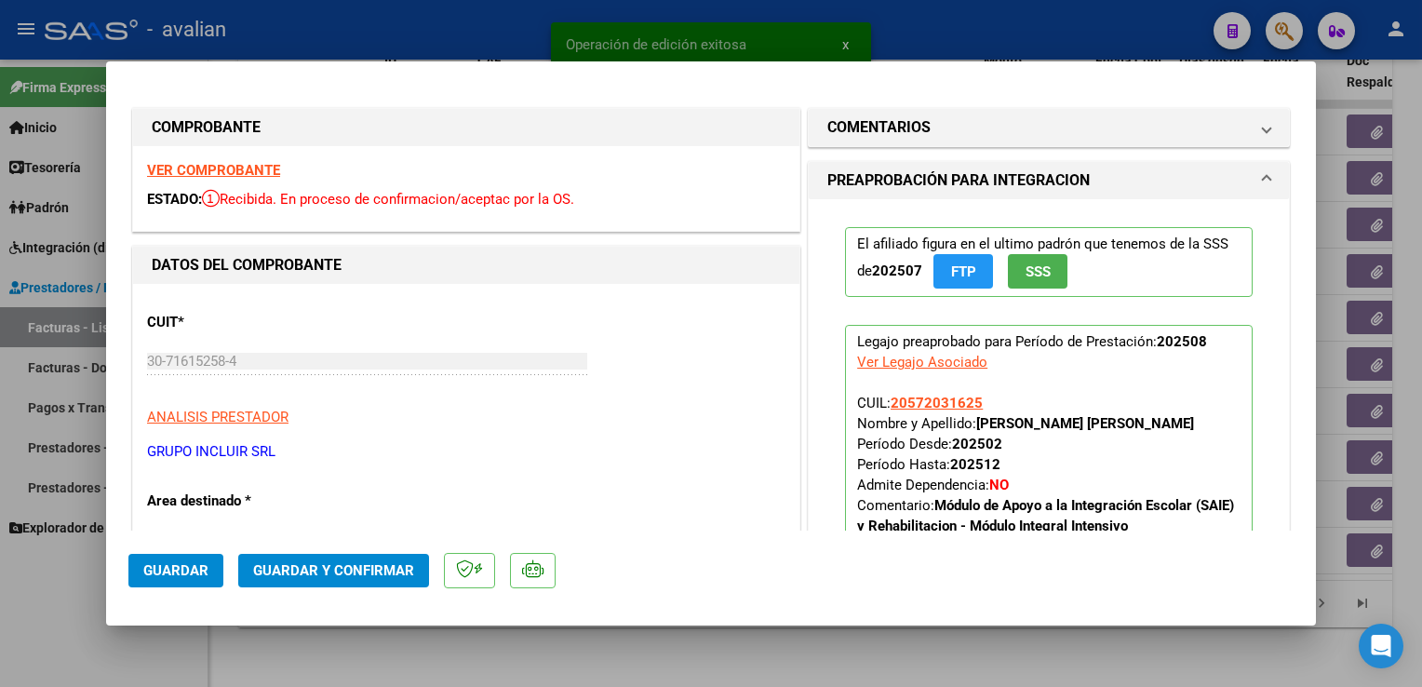
click at [212, 169] on strong "VER COMPROBANTE" at bounding box center [213, 170] width 133 height 17
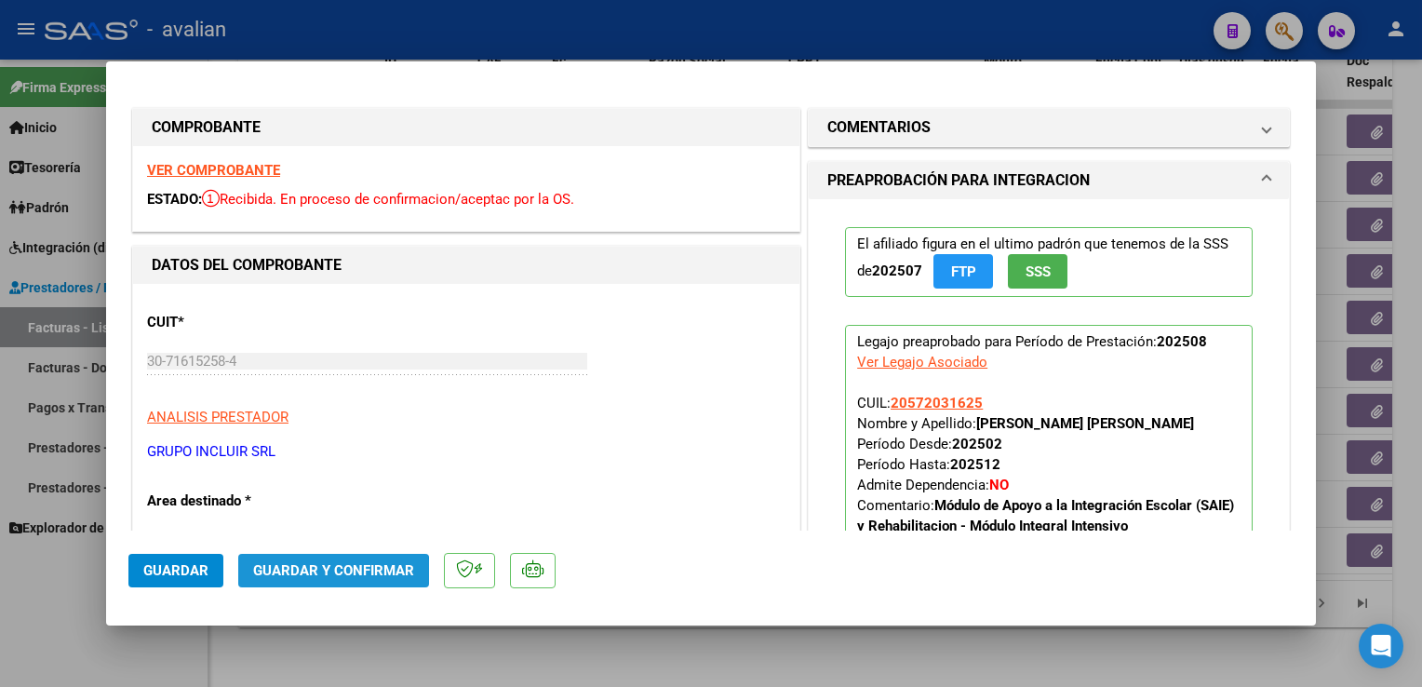
click at [325, 574] on span "Guardar y Confirmar" at bounding box center [333, 570] width 161 height 17
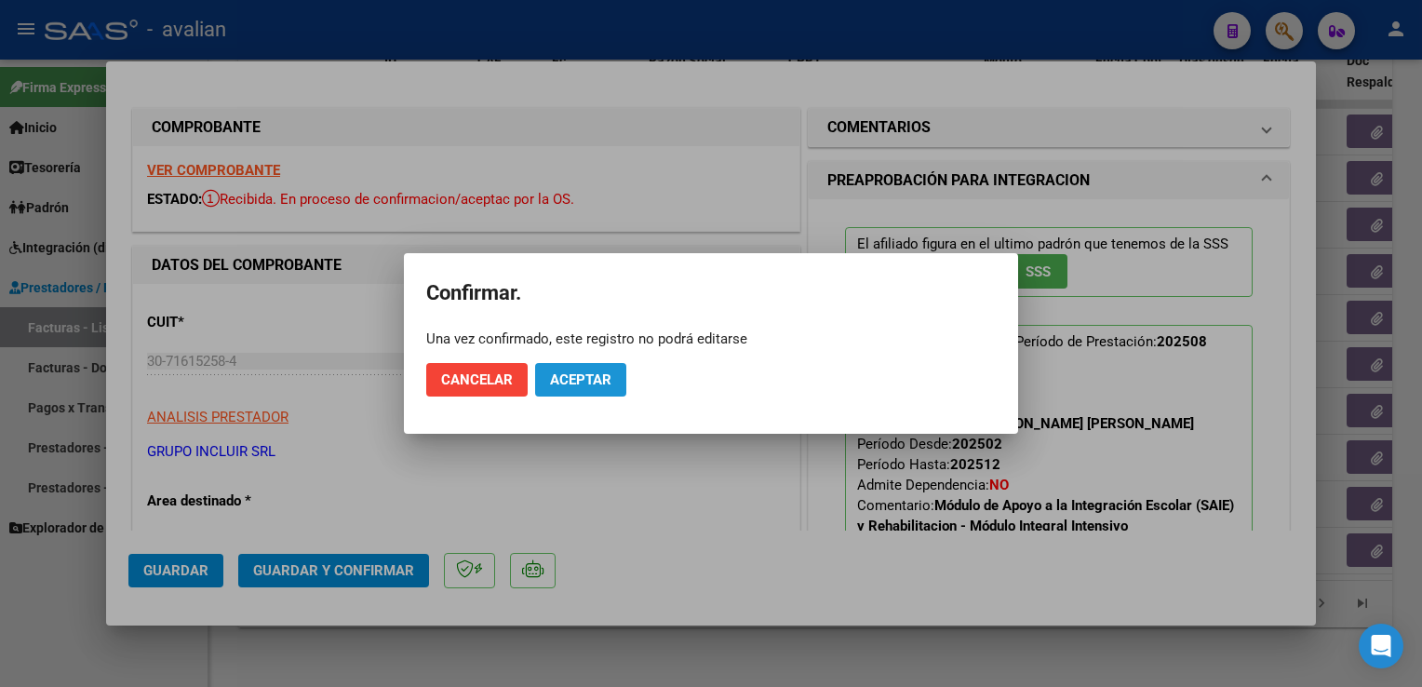
click at [583, 371] on span "Aceptar" at bounding box center [580, 379] width 61 height 17
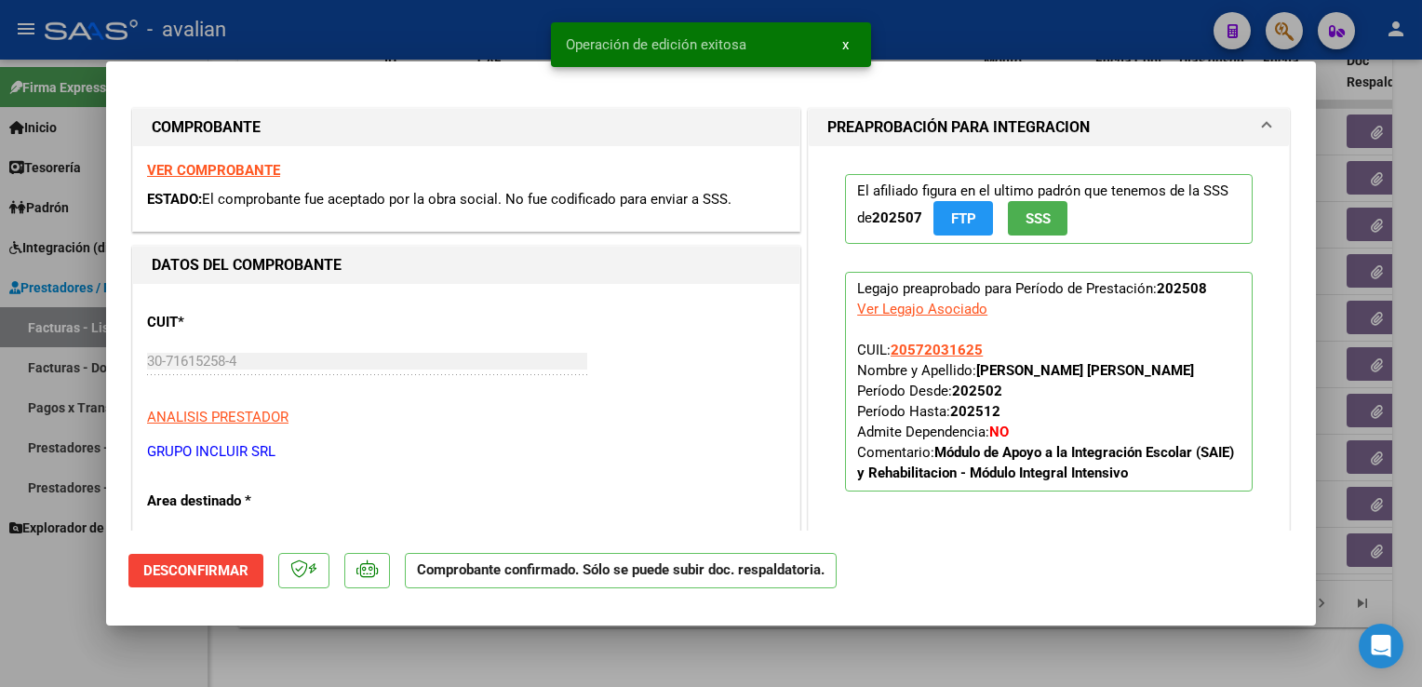
click at [443, 31] on div at bounding box center [711, 343] width 1422 height 687
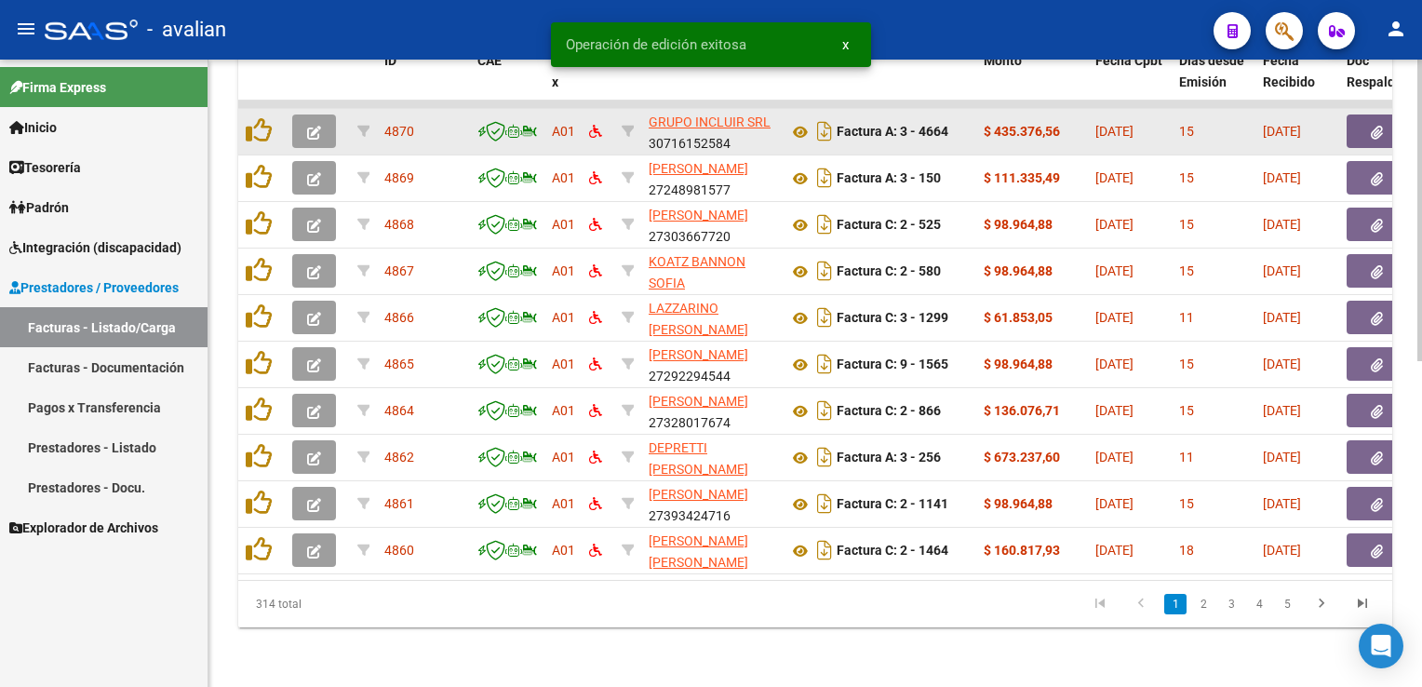
click at [309, 128] on button "button" at bounding box center [314, 131] width 44 height 34
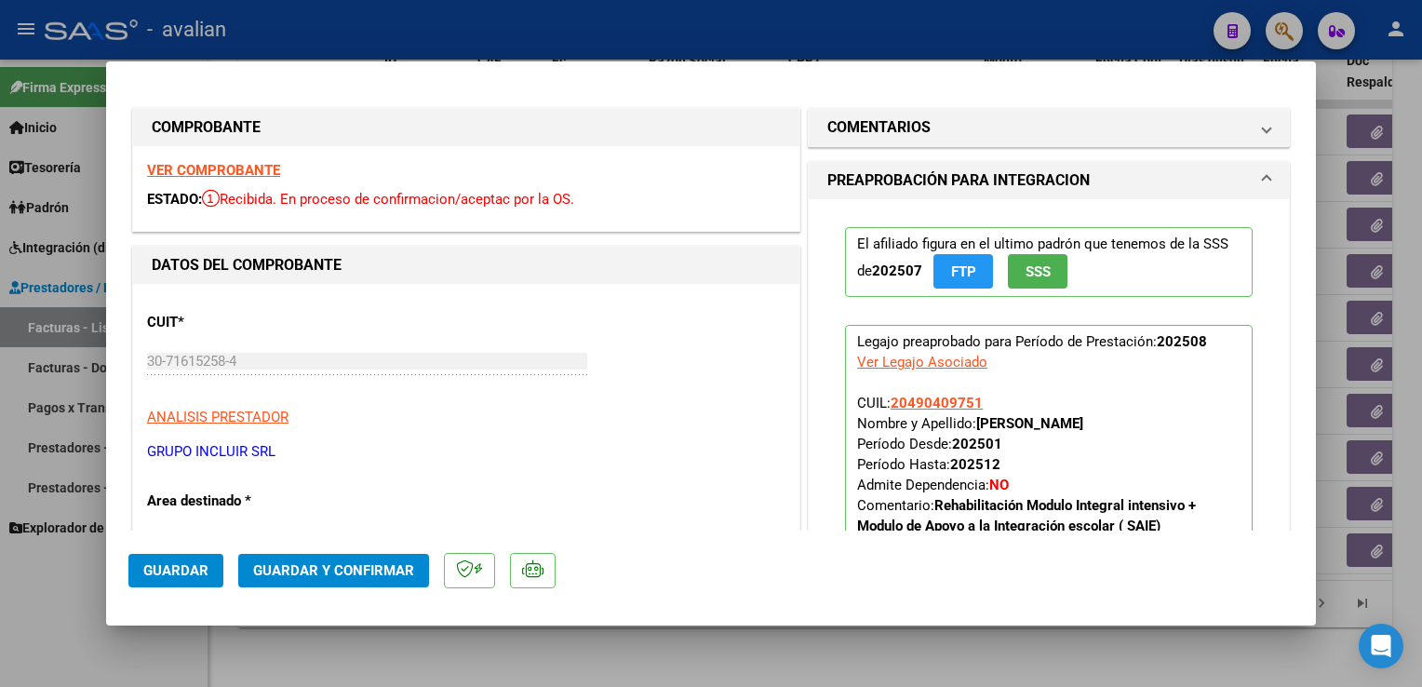
click at [264, 173] on strong "VER COMPROBANTE" at bounding box center [213, 170] width 133 height 17
click at [279, 574] on span "Guardar y Confirmar" at bounding box center [333, 570] width 161 height 17
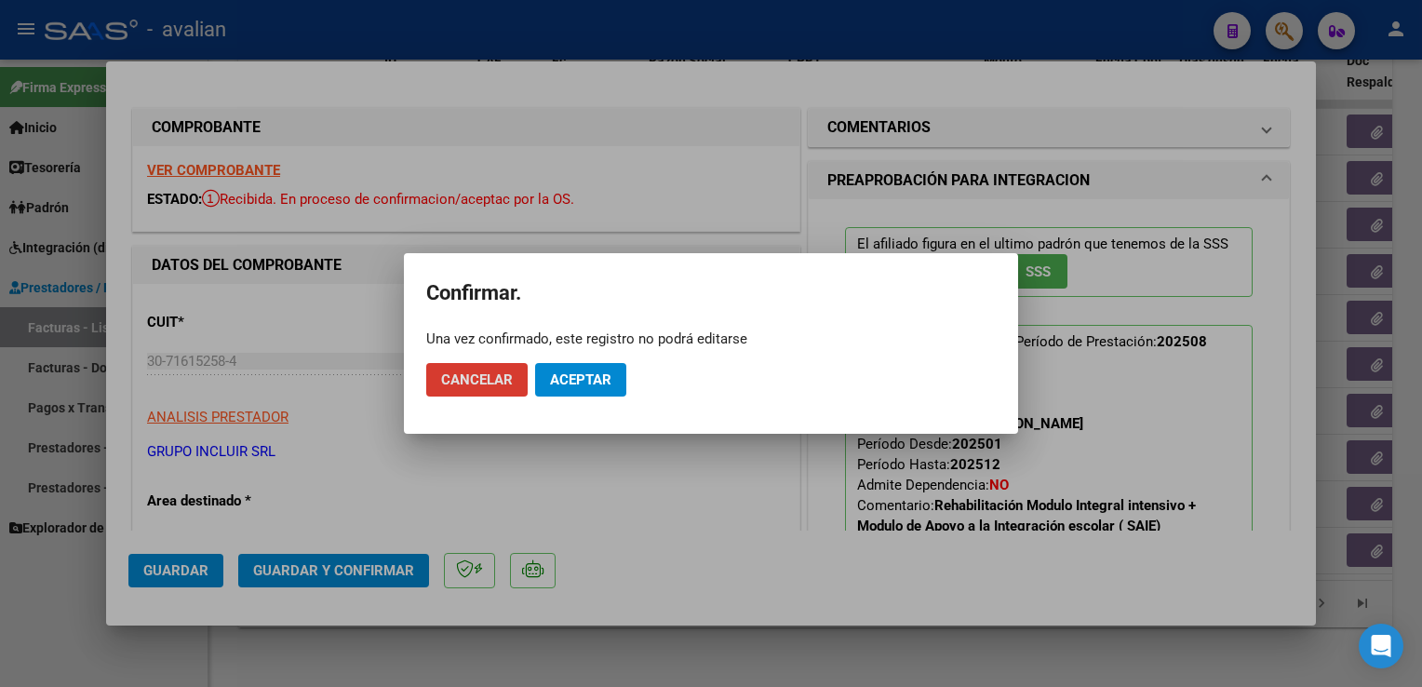
click at [596, 393] on button "Aceptar" at bounding box center [580, 380] width 91 height 34
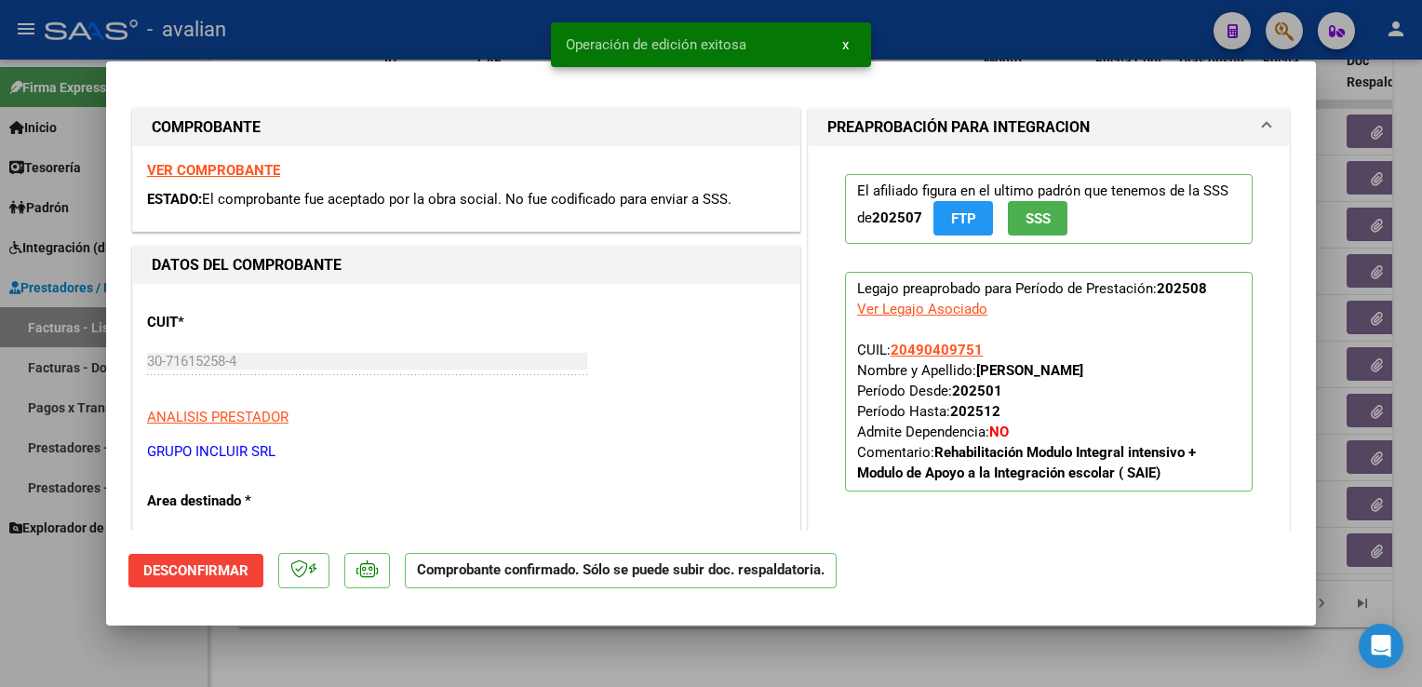
click at [402, 32] on div at bounding box center [711, 343] width 1422 height 687
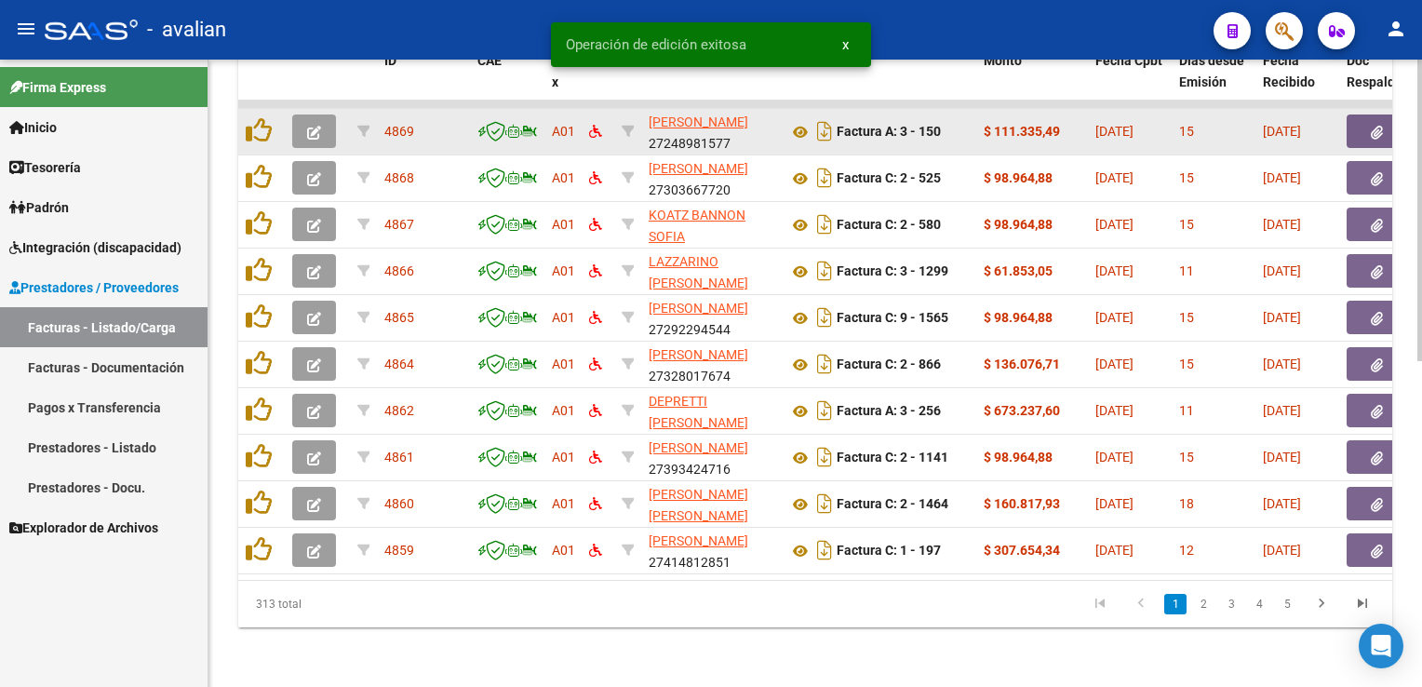
click at [309, 130] on button "button" at bounding box center [314, 131] width 44 height 34
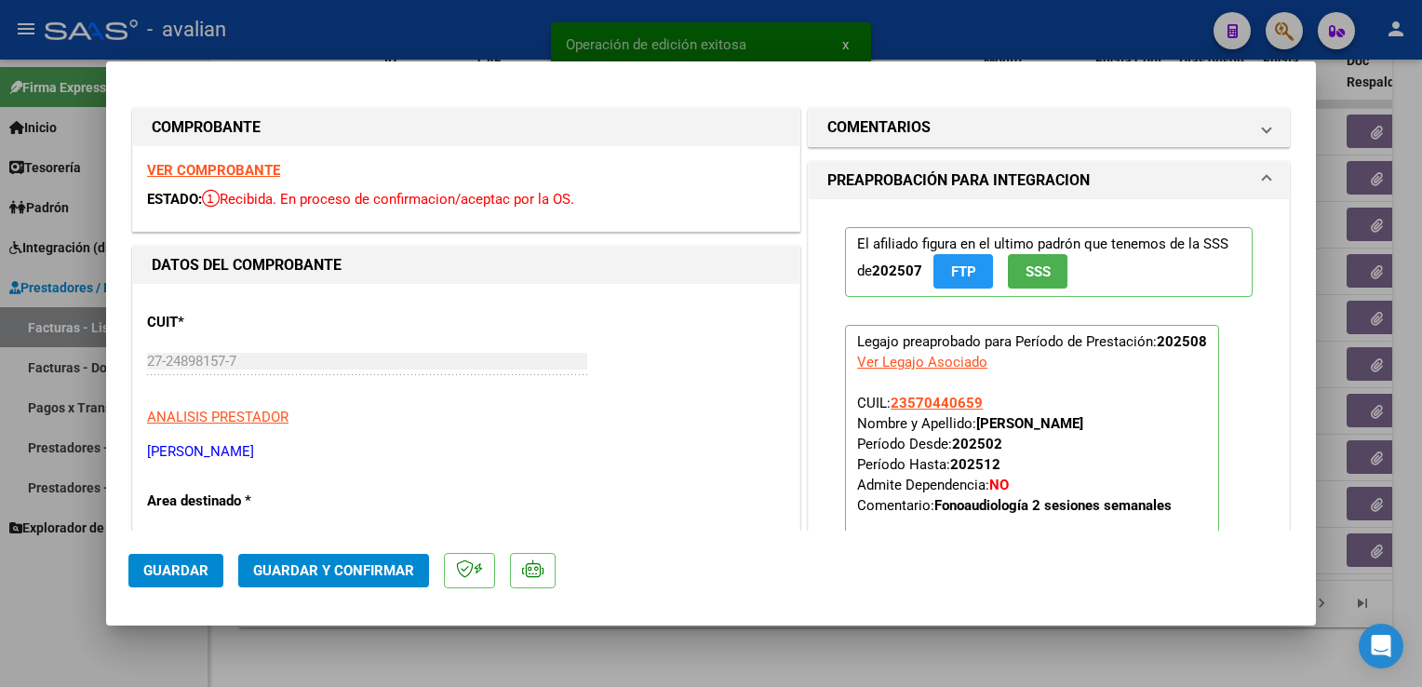
click at [246, 171] on strong "VER COMPROBANTE" at bounding box center [213, 170] width 133 height 17
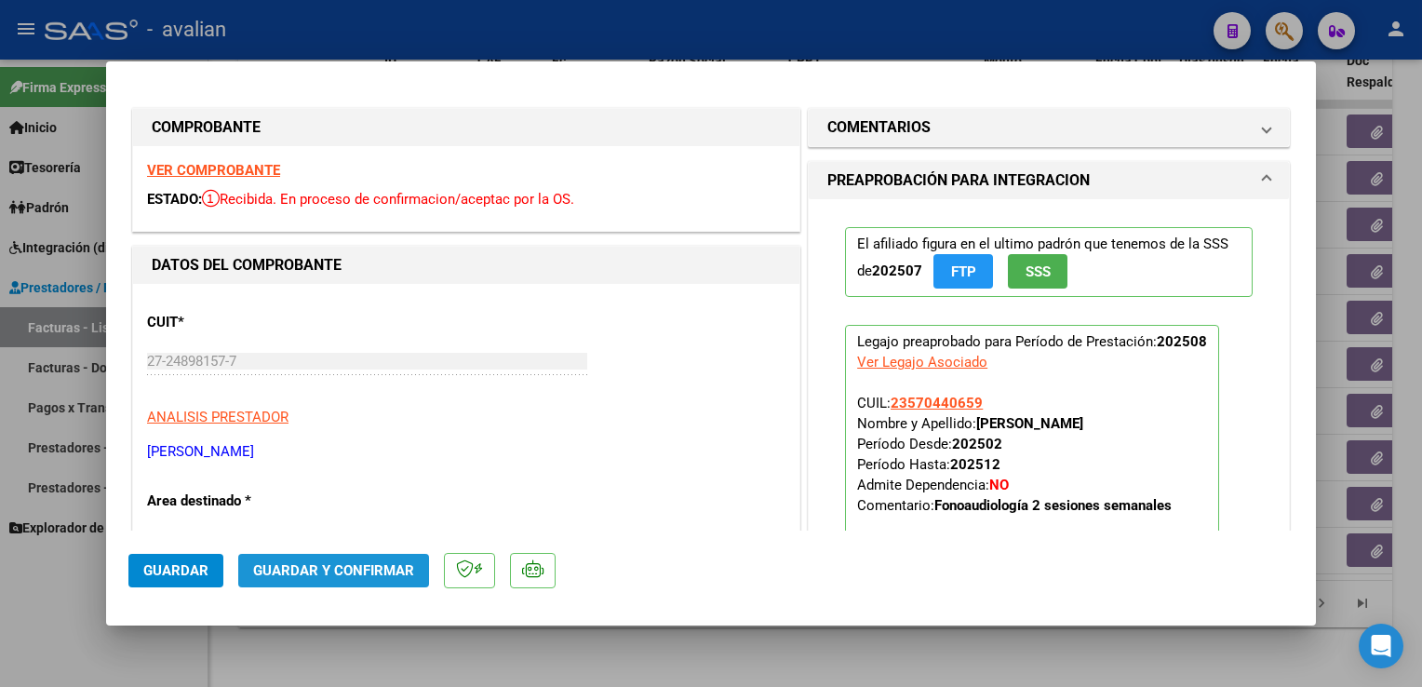
click at [376, 579] on span "Guardar y Confirmar" at bounding box center [333, 570] width 161 height 17
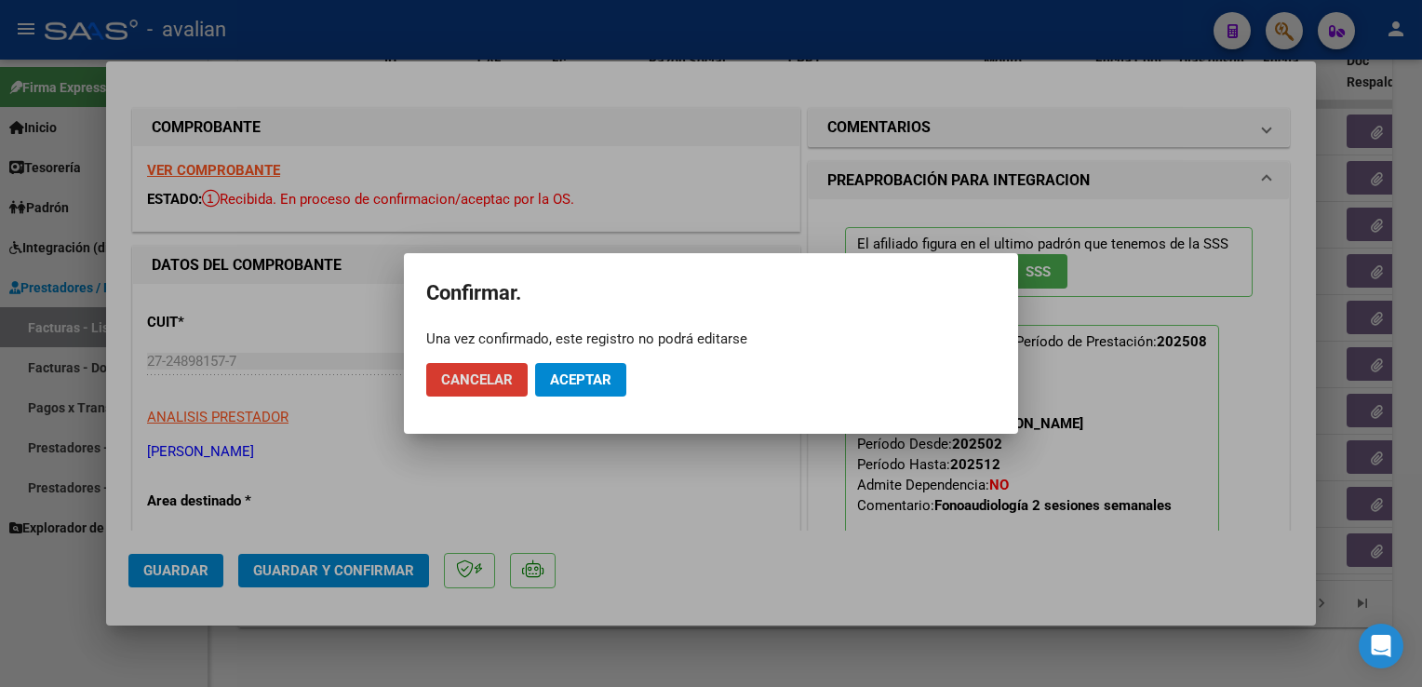
click at [584, 367] on button "Aceptar" at bounding box center [580, 380] width 91 height 34
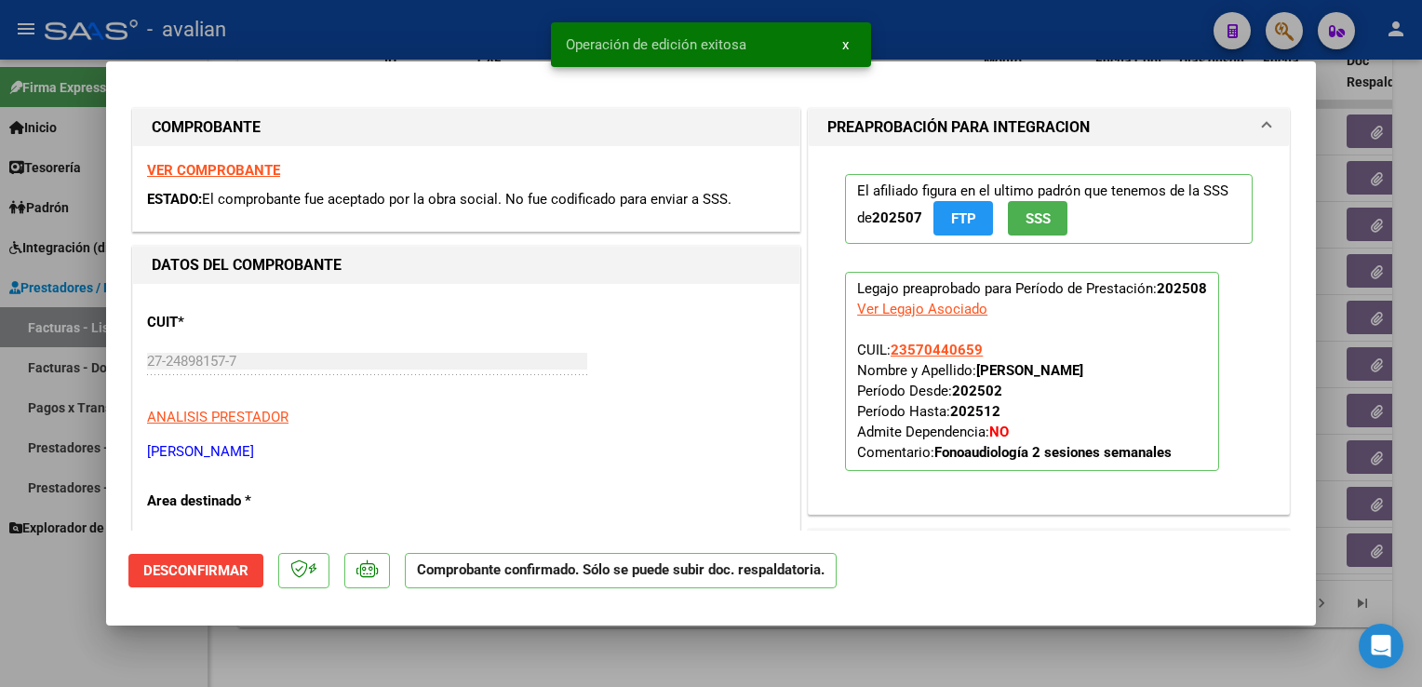
click at [415, 47] on div at bounding box center [711, 343] width 1422 height 687
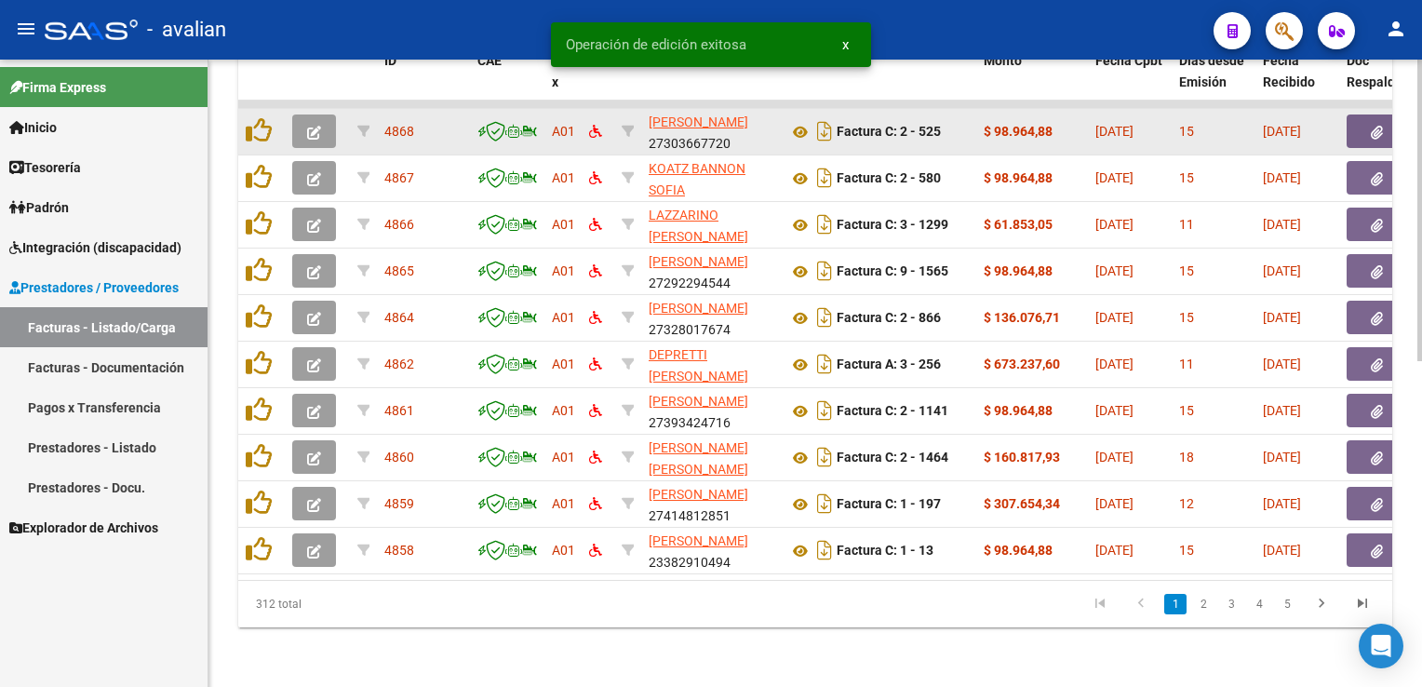
click at [320, 126] on icon "button" at bounding box center [314, 133] width 14 height 14
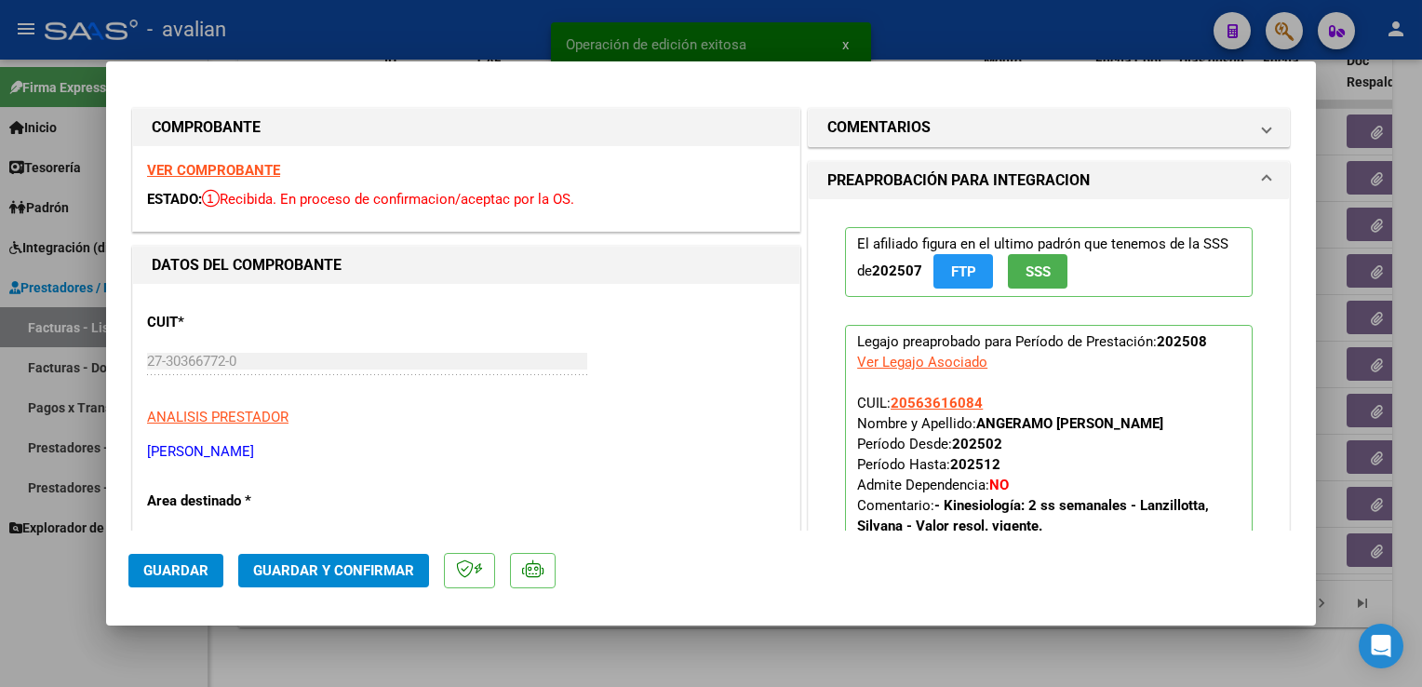
click at [249, 172] on strong "VER COMPROBANTE" at bounding box center [213, 170] width 133 height 17
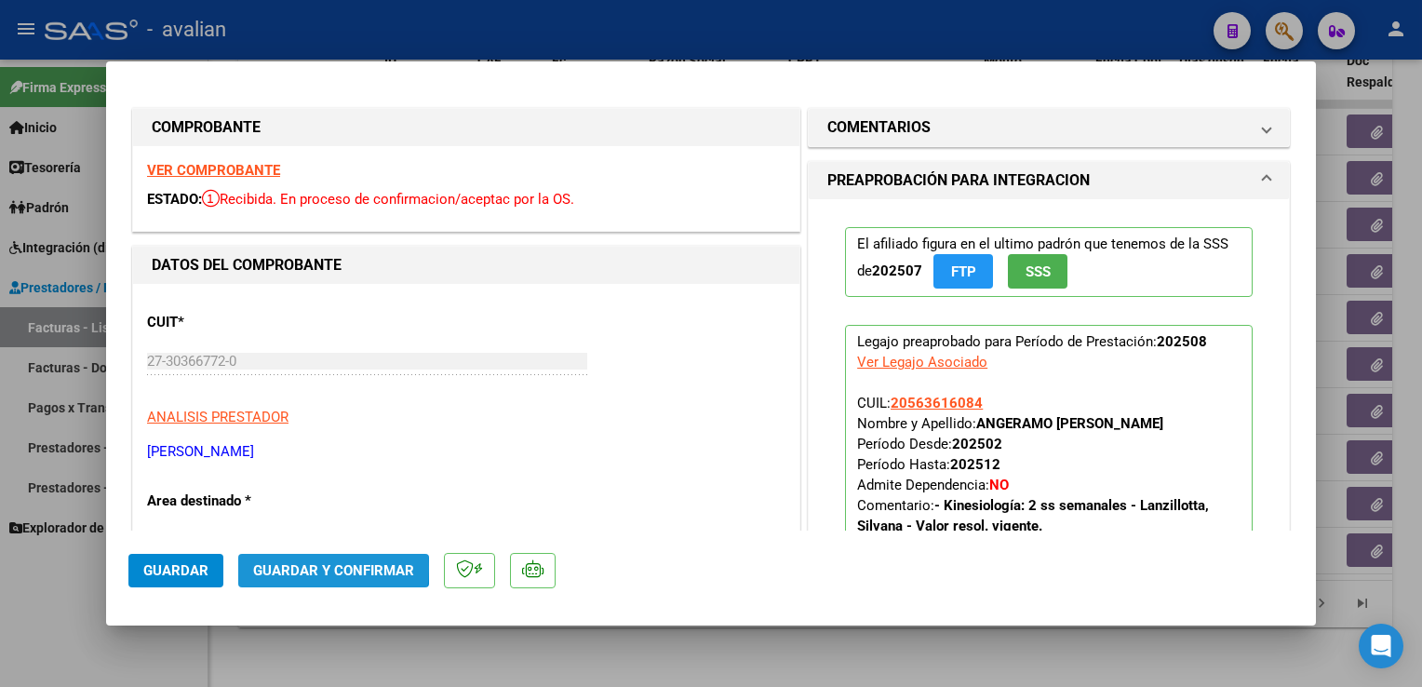
click at [314, 568] on span "Guardar y Confirmar" at bounding box center [333, 570] width 161 height 17
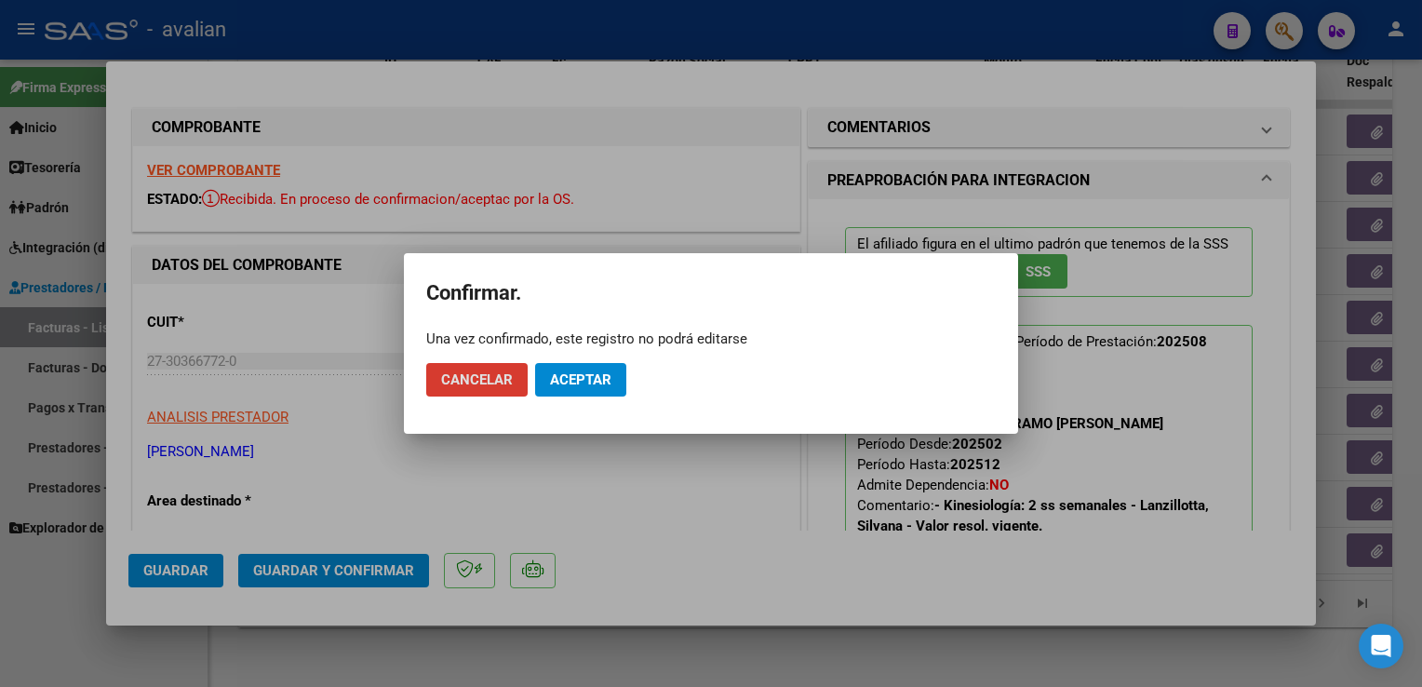
click at [576, 380] on span "Aceptar" at bounding box center [580, 379] width 61 height 17
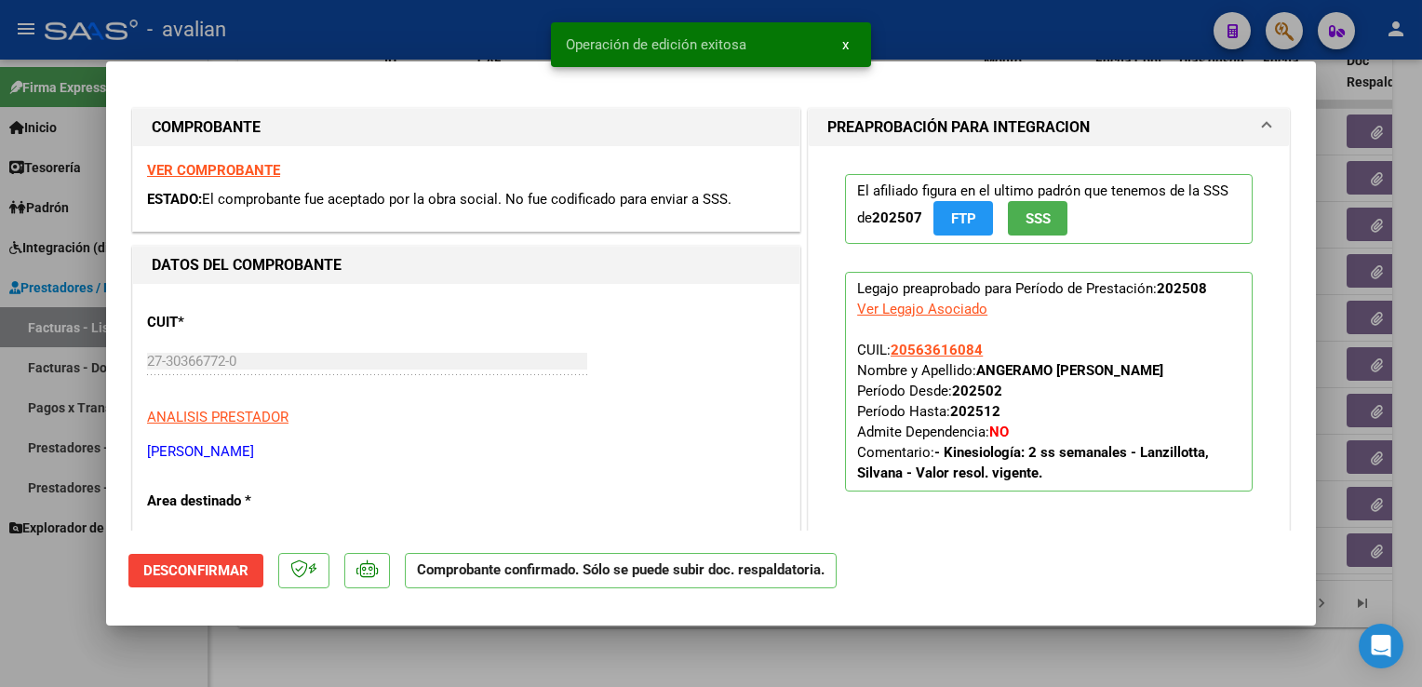
click at [452, 23] on div at bounding box center [711, 343] width 1422 height 687
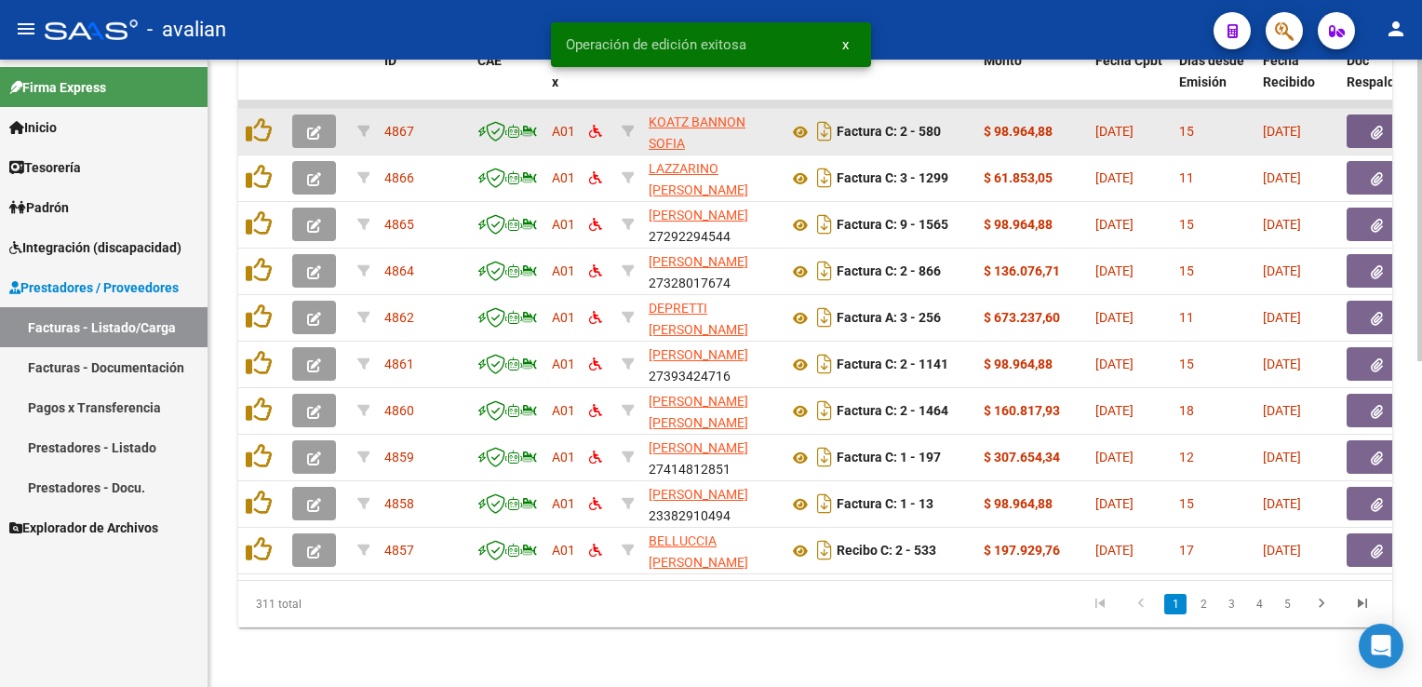
click at [319, 128] on button "button" at bounding box center [314, 131] width 44 height 34
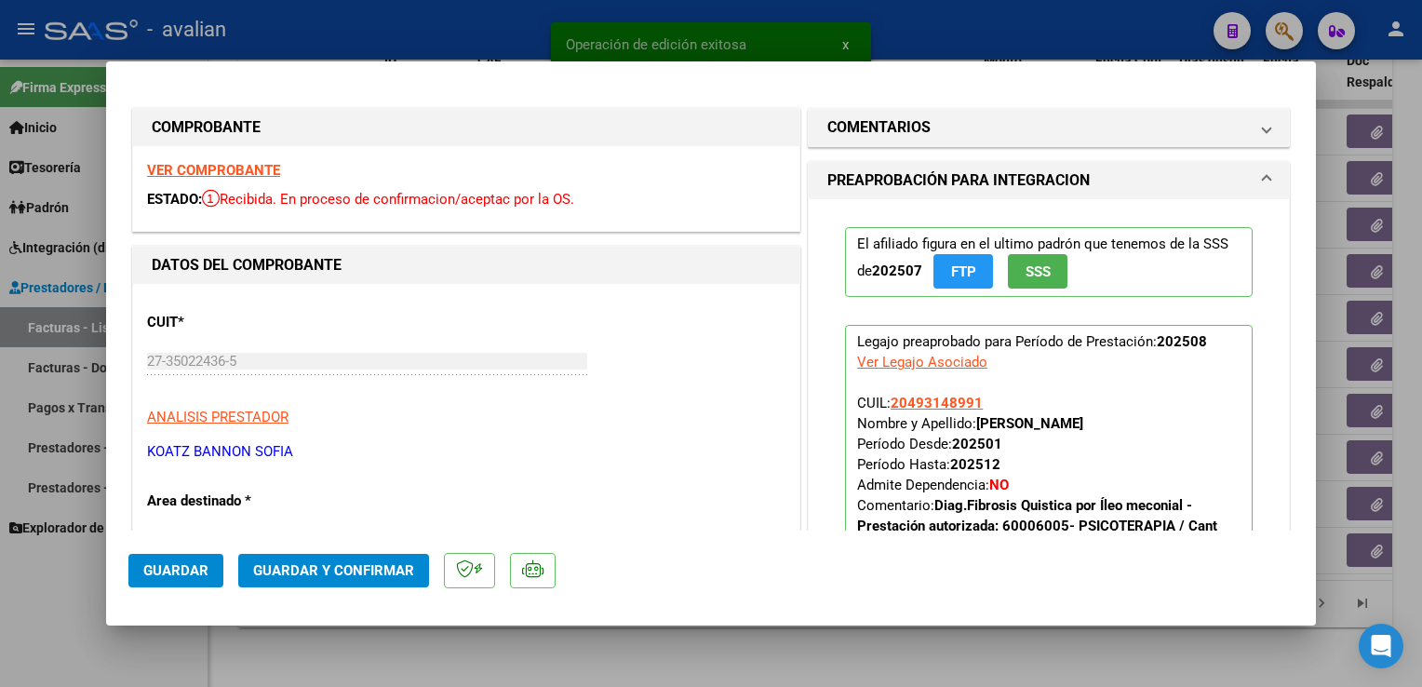
click at [261, 177] on strong "VER COMPROBANTE" at bounding box center [213, 170] width 133 height 17
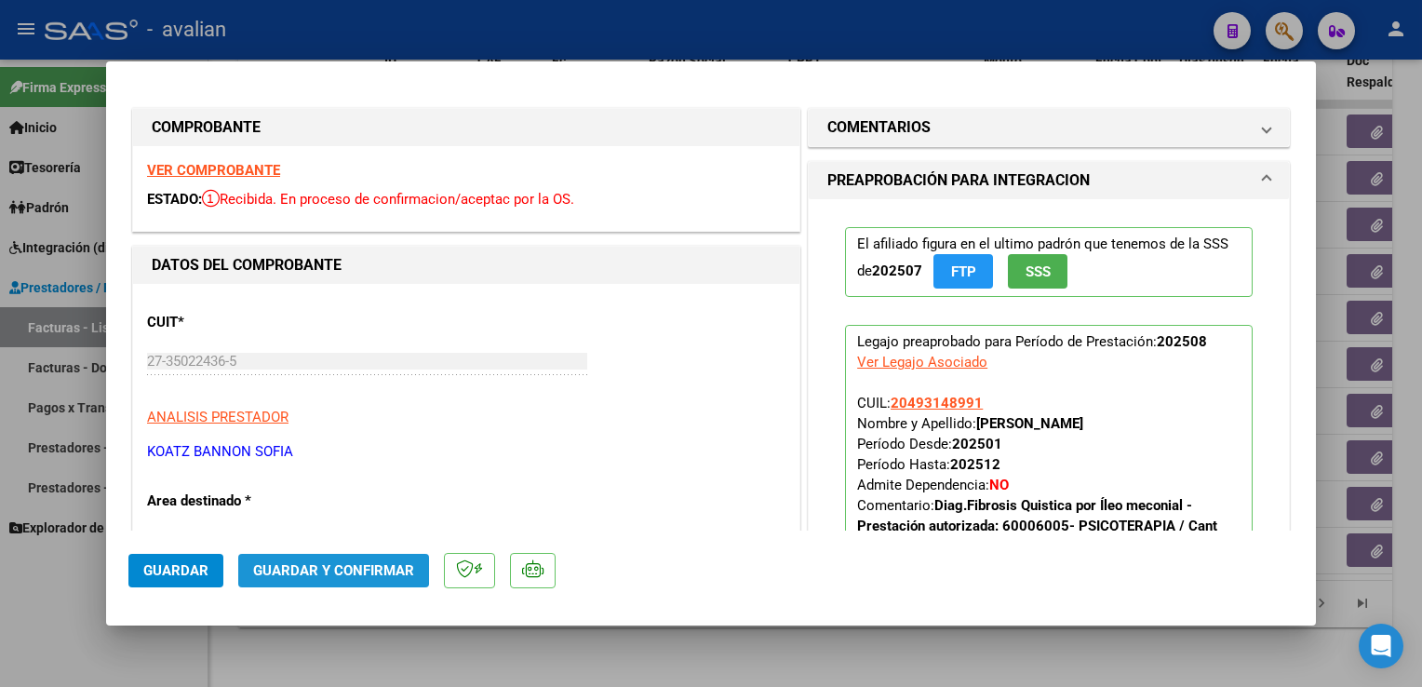
click at [320, 563] on span "Guardar y Confirmar" at bounding box center [333, 570] width 161 height 17
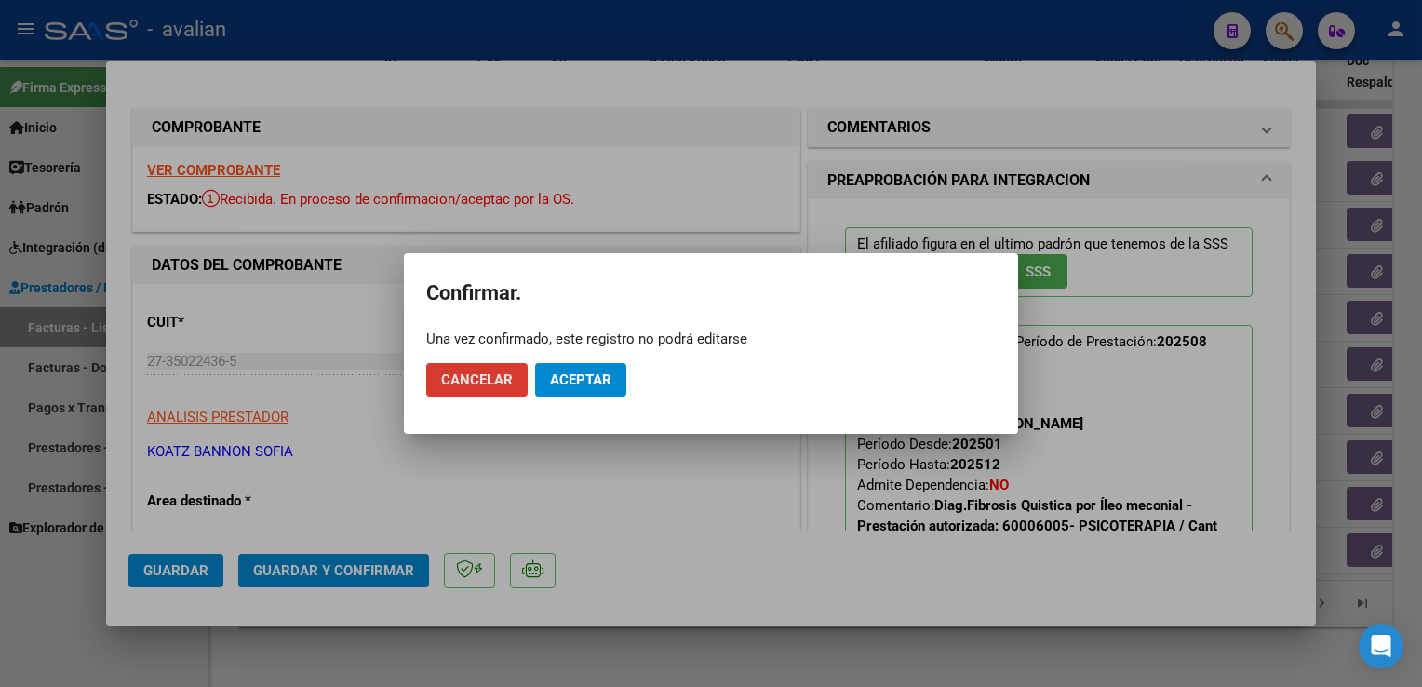
click at [596, 384] on span "Aceptar" at bounding box center [580, 379] width 61 height 17
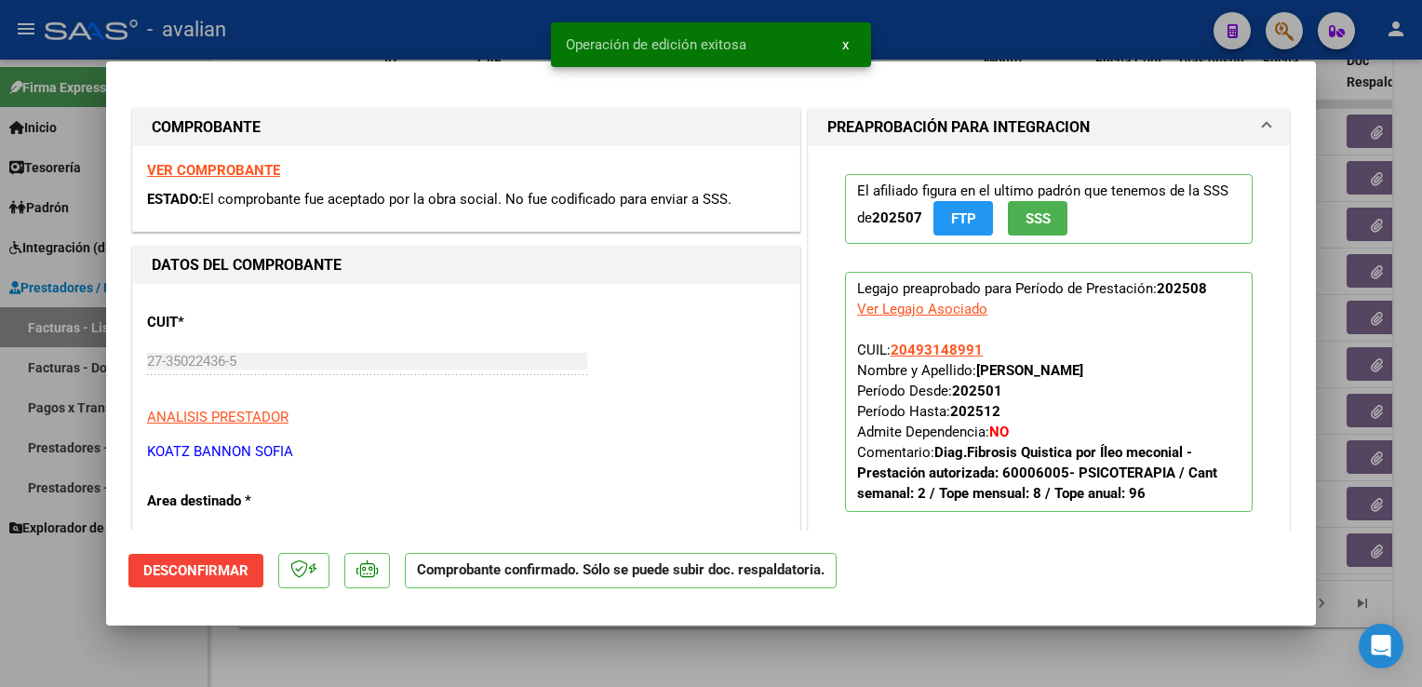
click at [398, 33] on div at bounding box center [711, 343] width 1422 height 687
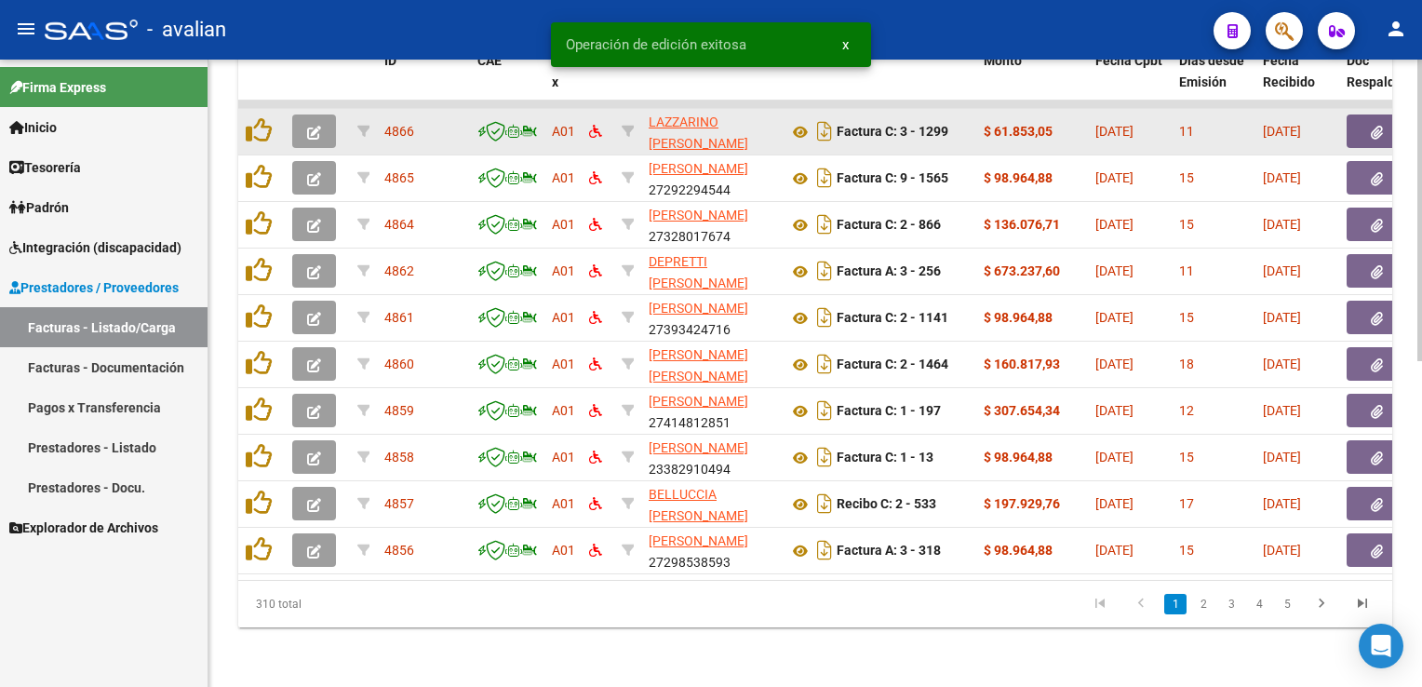
click at [317, 136] on datatable-body-cell at bounding box center [317, 132] width 65 height 46
click at [324, 114] on button "button" at bounding box center [314, 131] width 44 height 34
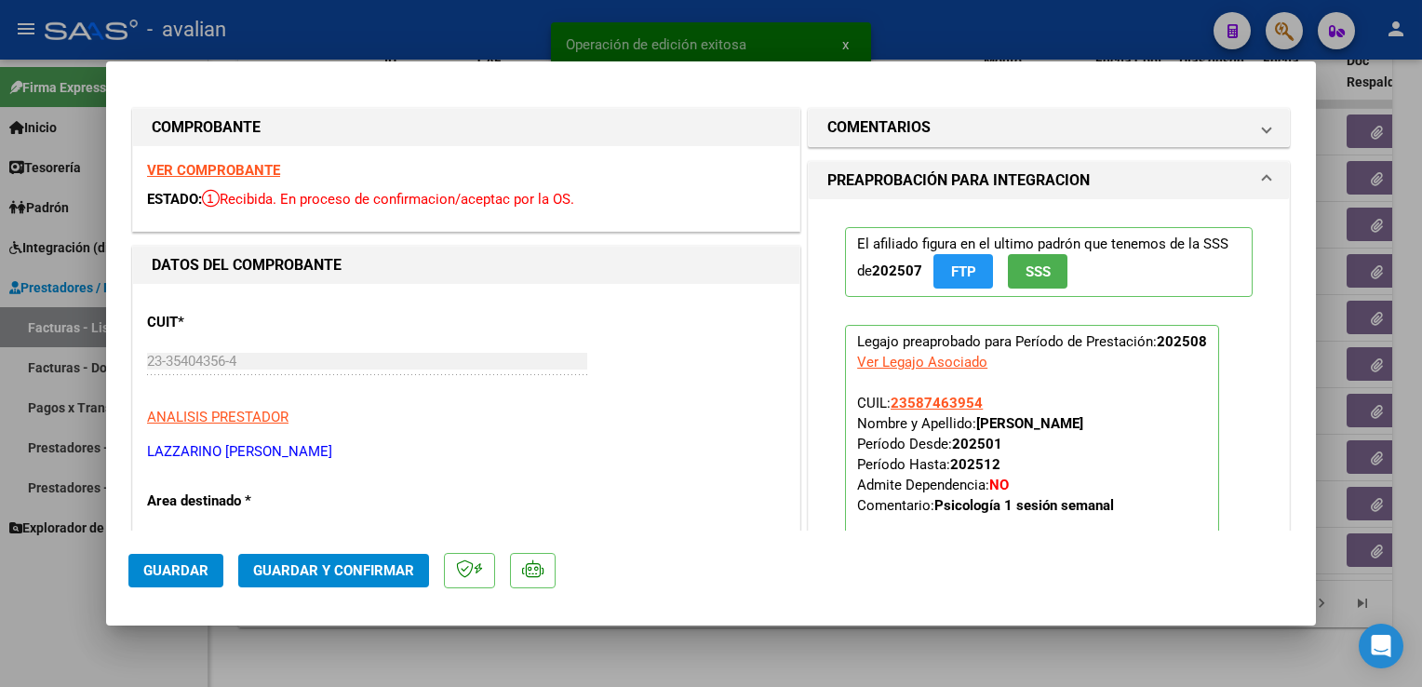
click at [219, 167] on strong "VER COMPROBANTE" at bounding box center [213, 170] width 133 height 17
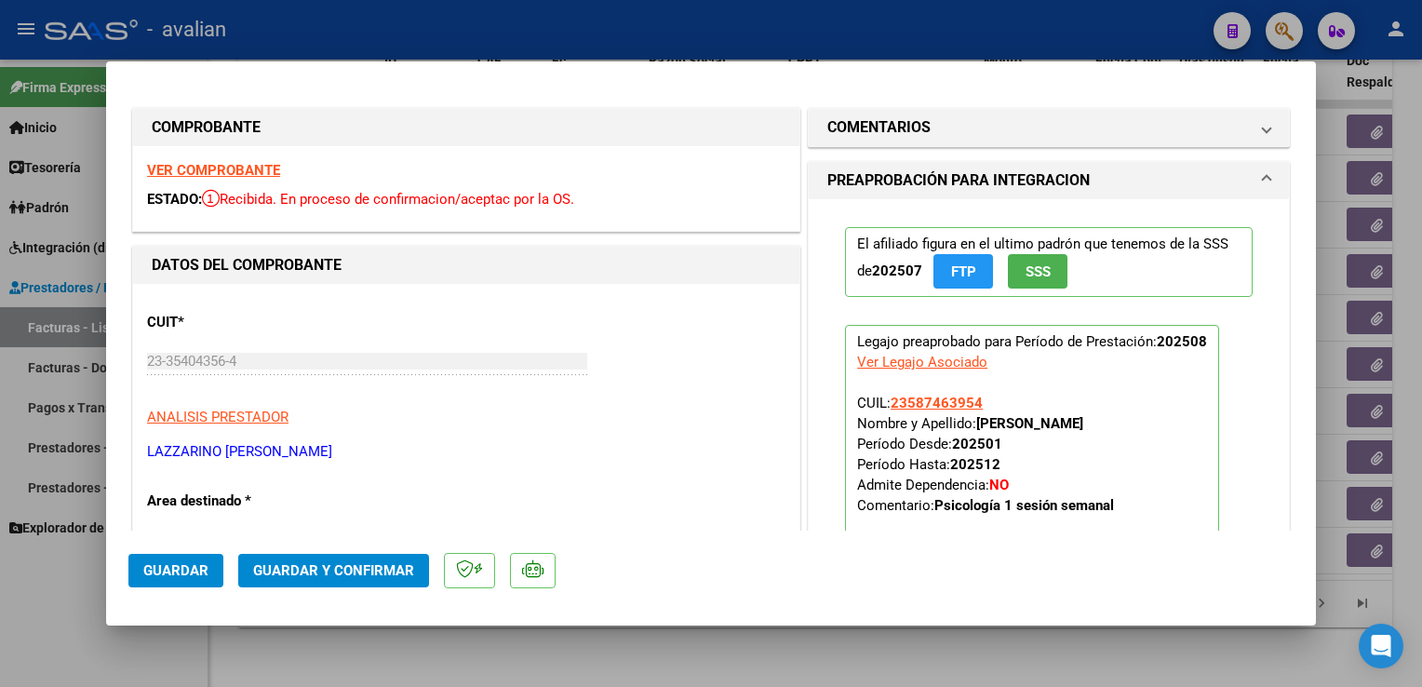
click at [346, 564] on span "Guardar y Confirmar" at bounding box center [333, 570] width 161 height 17
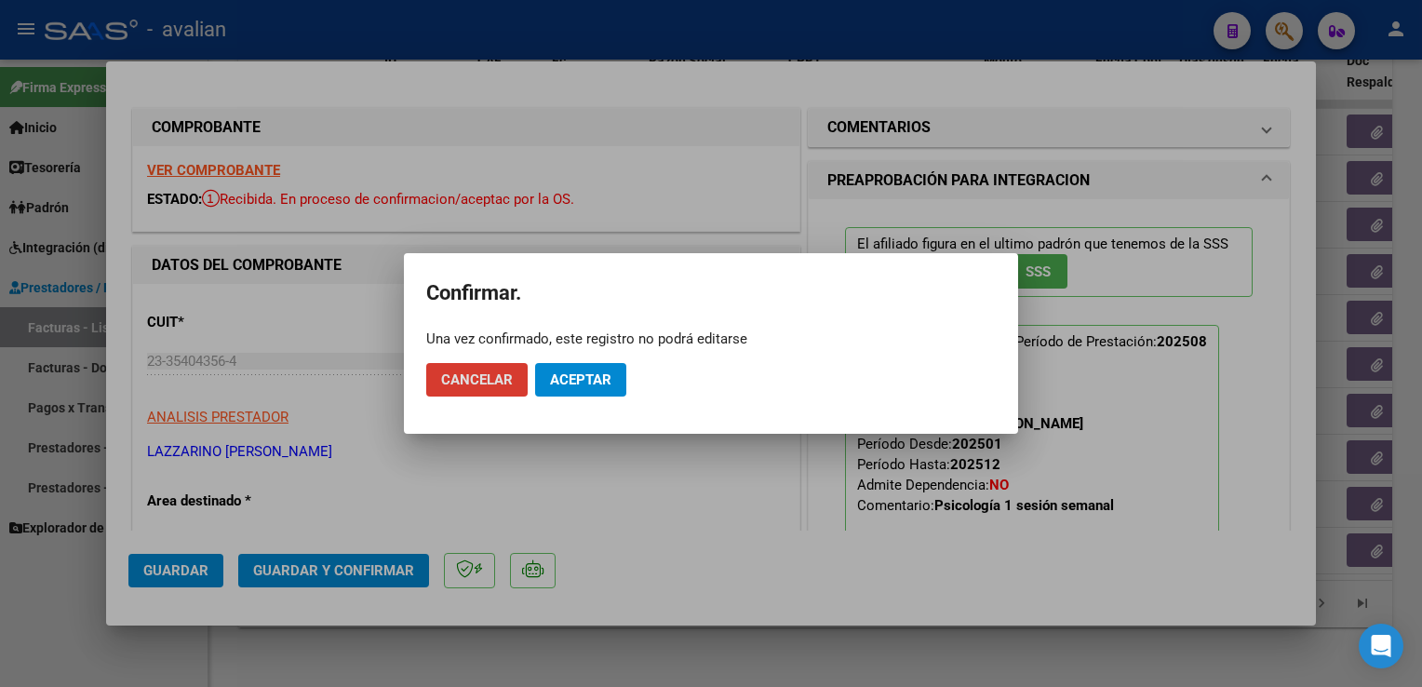
click at [573, 382] on span "Aceptar" at bounding box center [580, 379] width 61 height 17
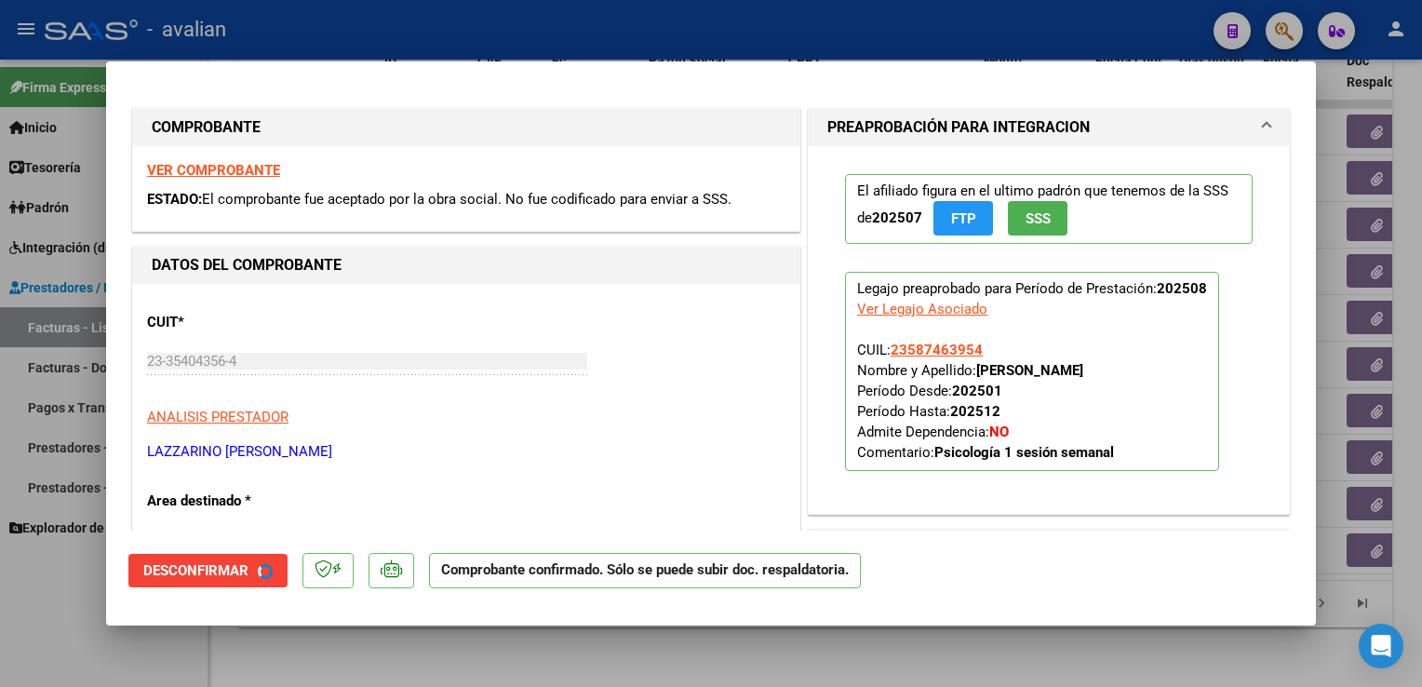
click at [402, 28] on div at bounding box center [711, 343] width 1422 height 687
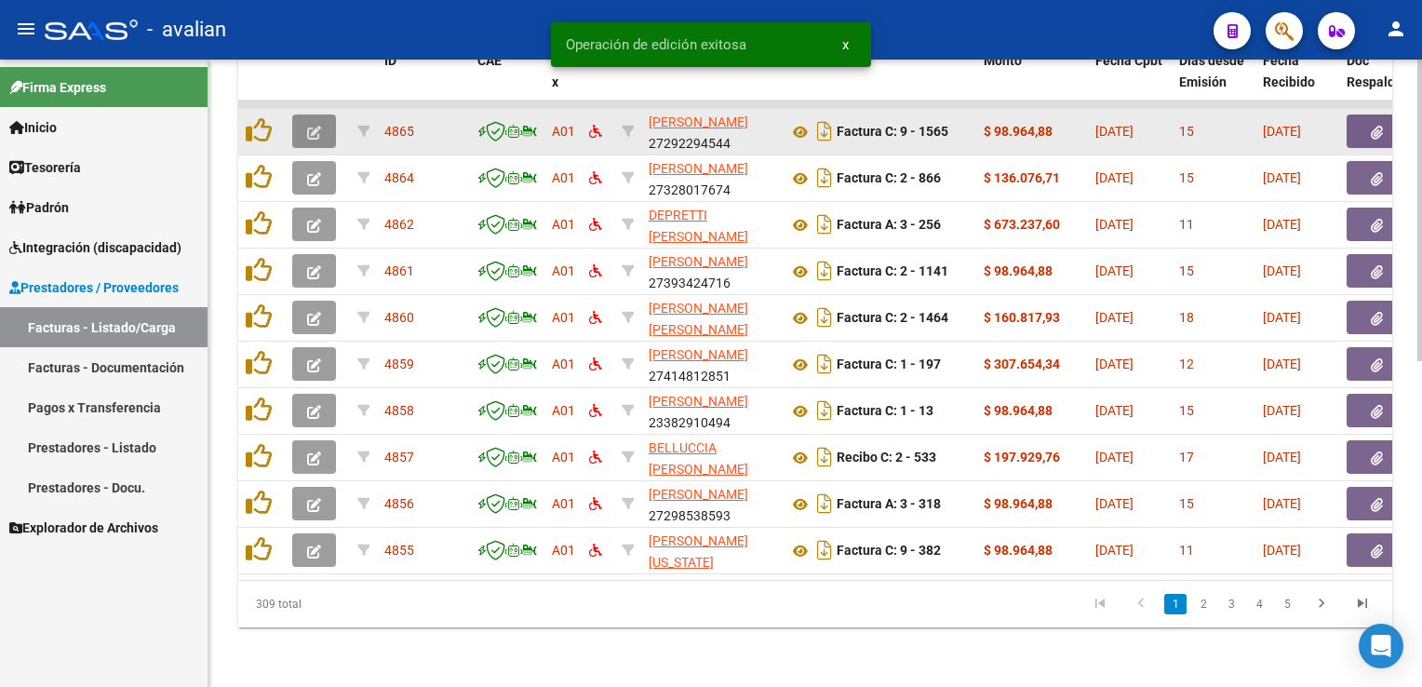
click at [307, 126] on icon "button" at bounding box center [314, 133] width 14 height 14
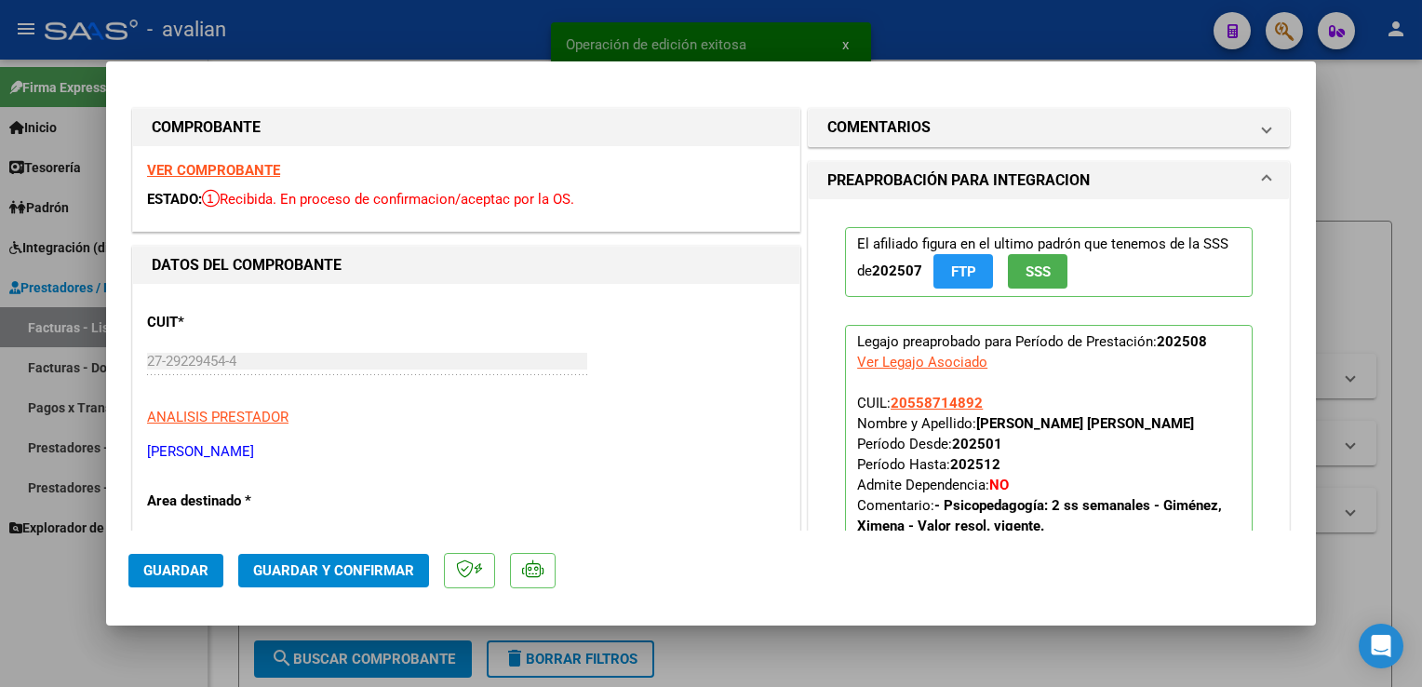
scroll to position [678, 0]
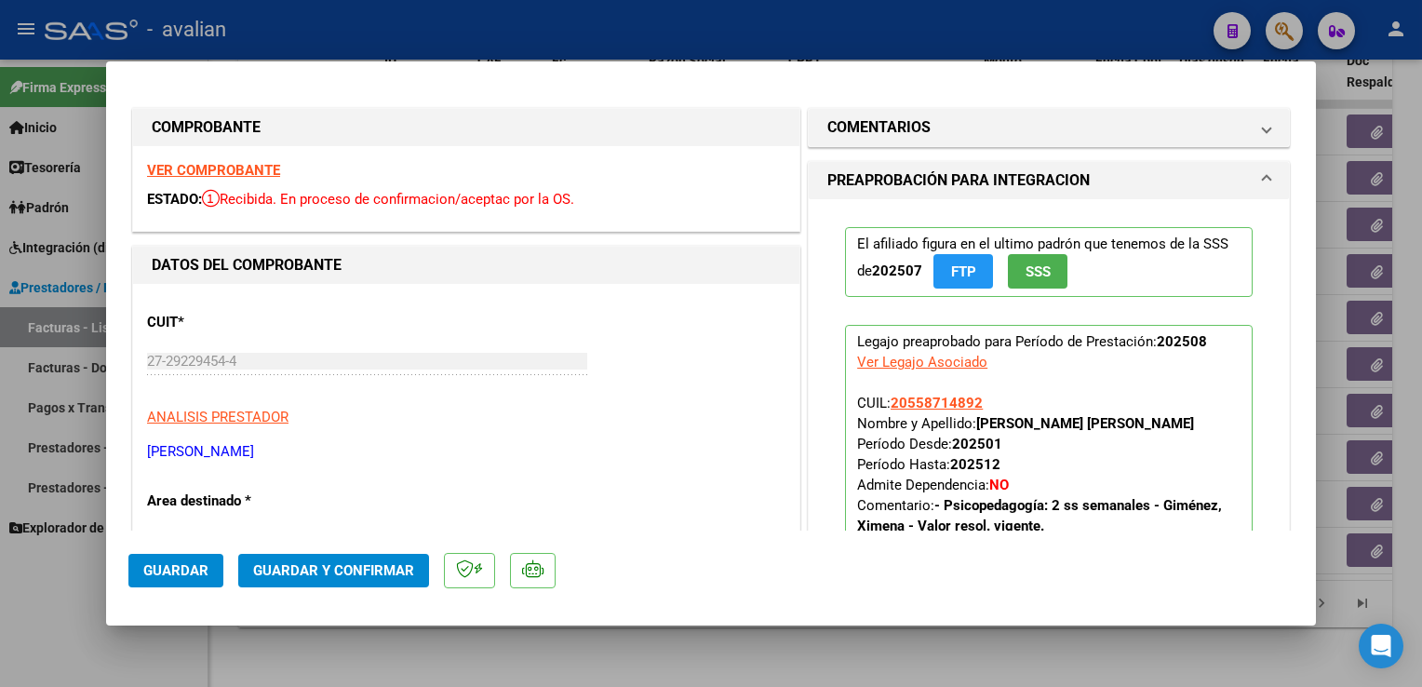
click at [336, 575] on span "Guardar y Confirmar" at bounding box center [333, 570] width 161 height 17
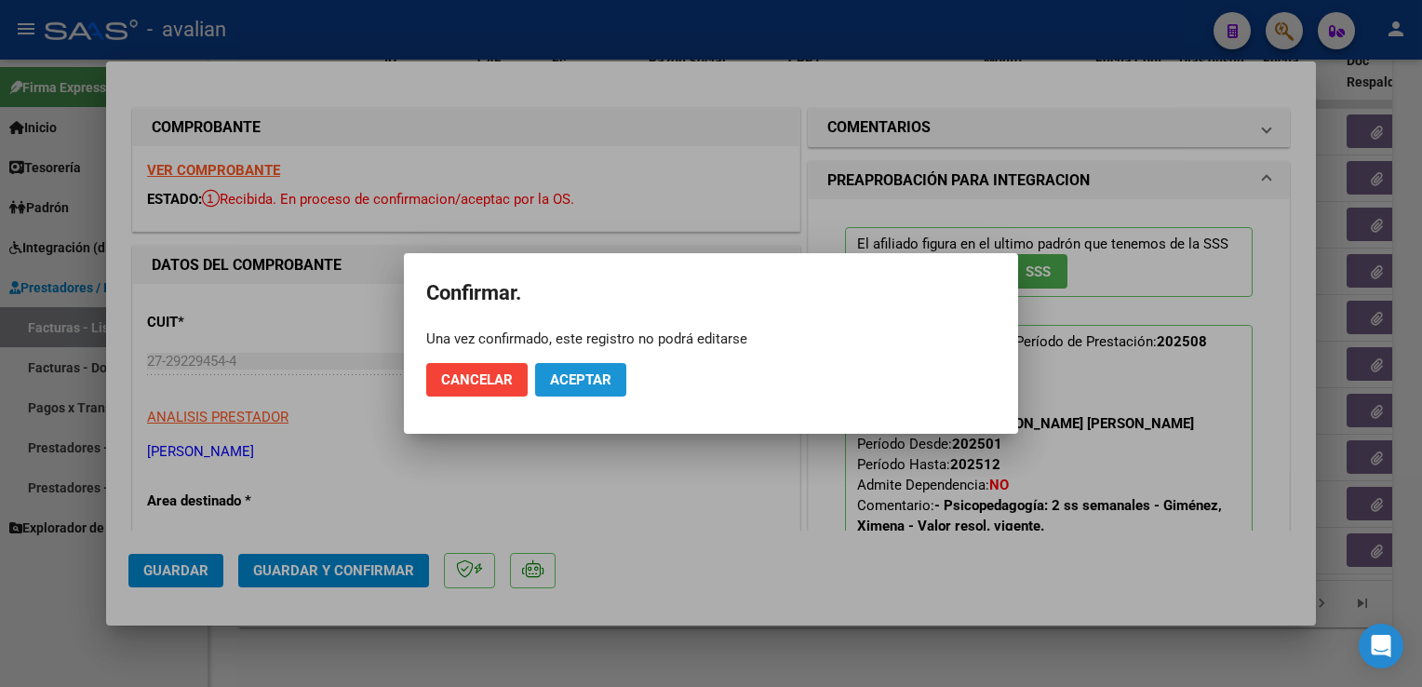
click at [573, 384] on span "Aceptar" at bounding box center [580, 379] width 61 height 17
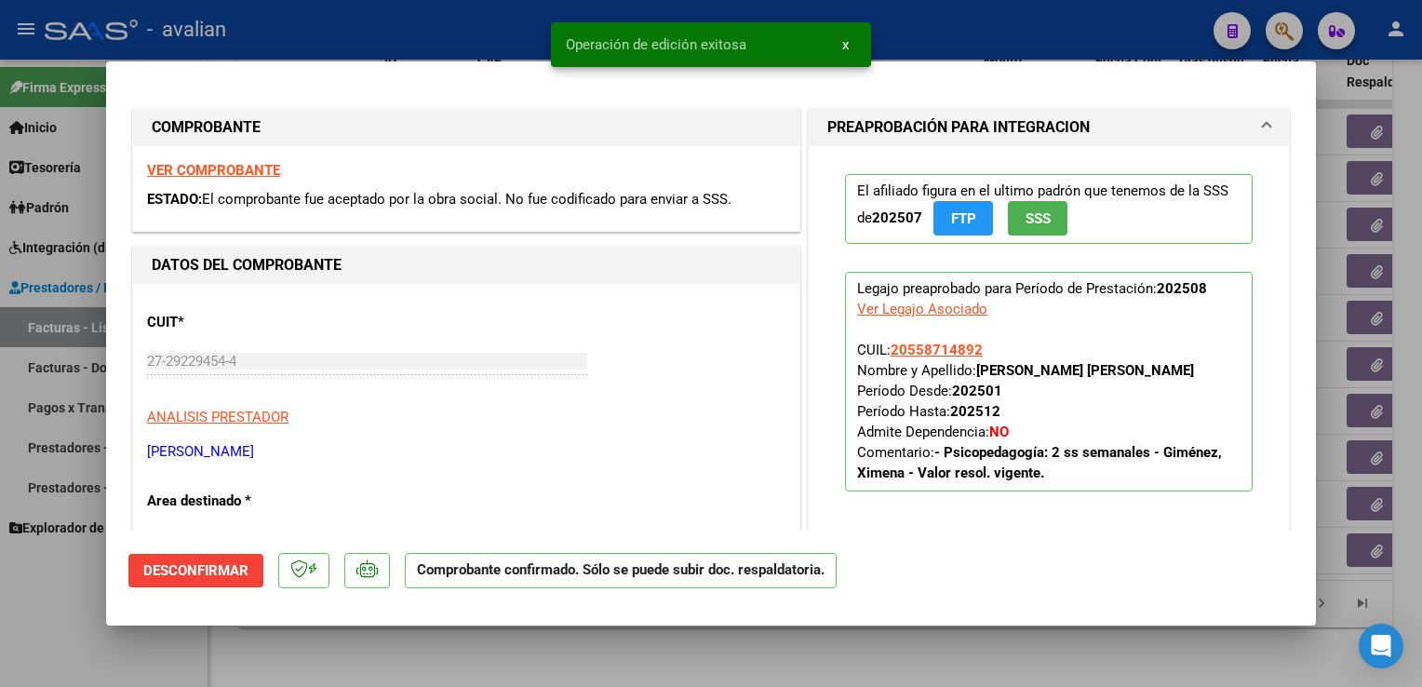
click at [436, 28] on div at bounding box center [711, 343] width 1422 height 687
type input "$ 0,00"
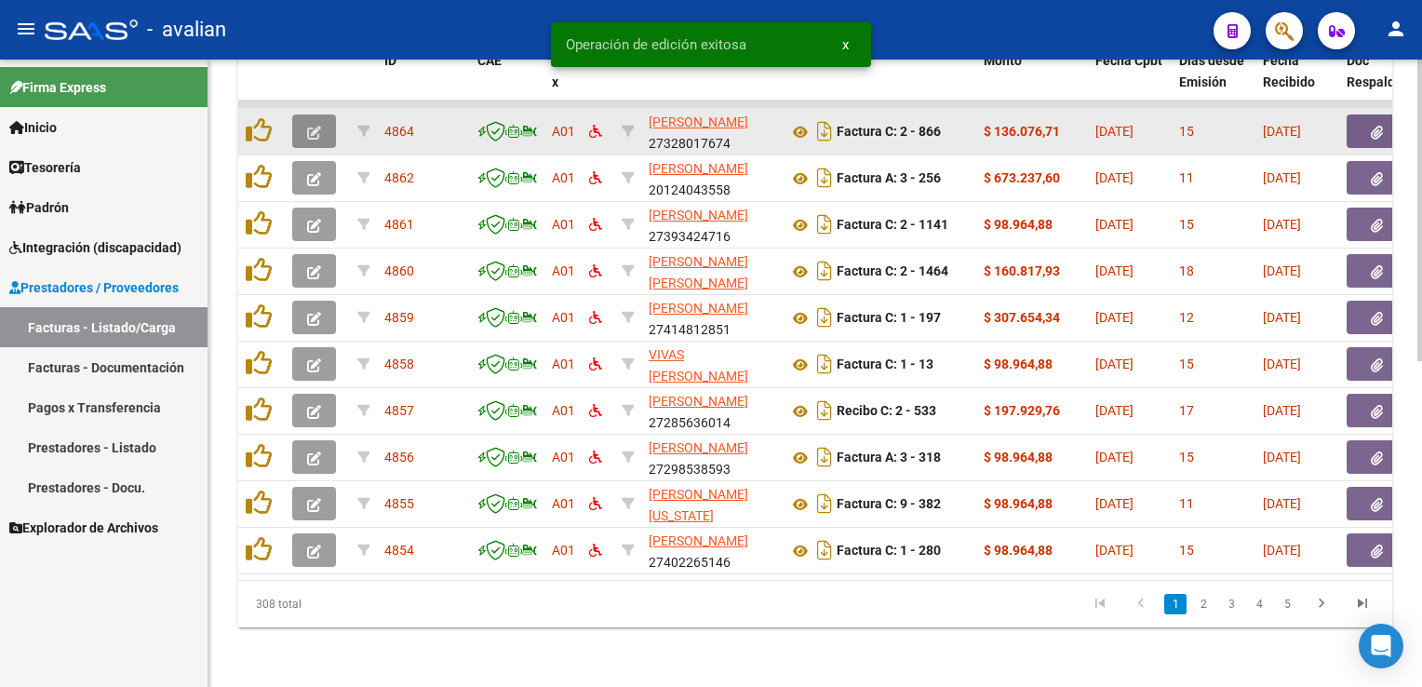
click at [310, 132] on button "button" at bounding box center [314, 131] width 44 height 34
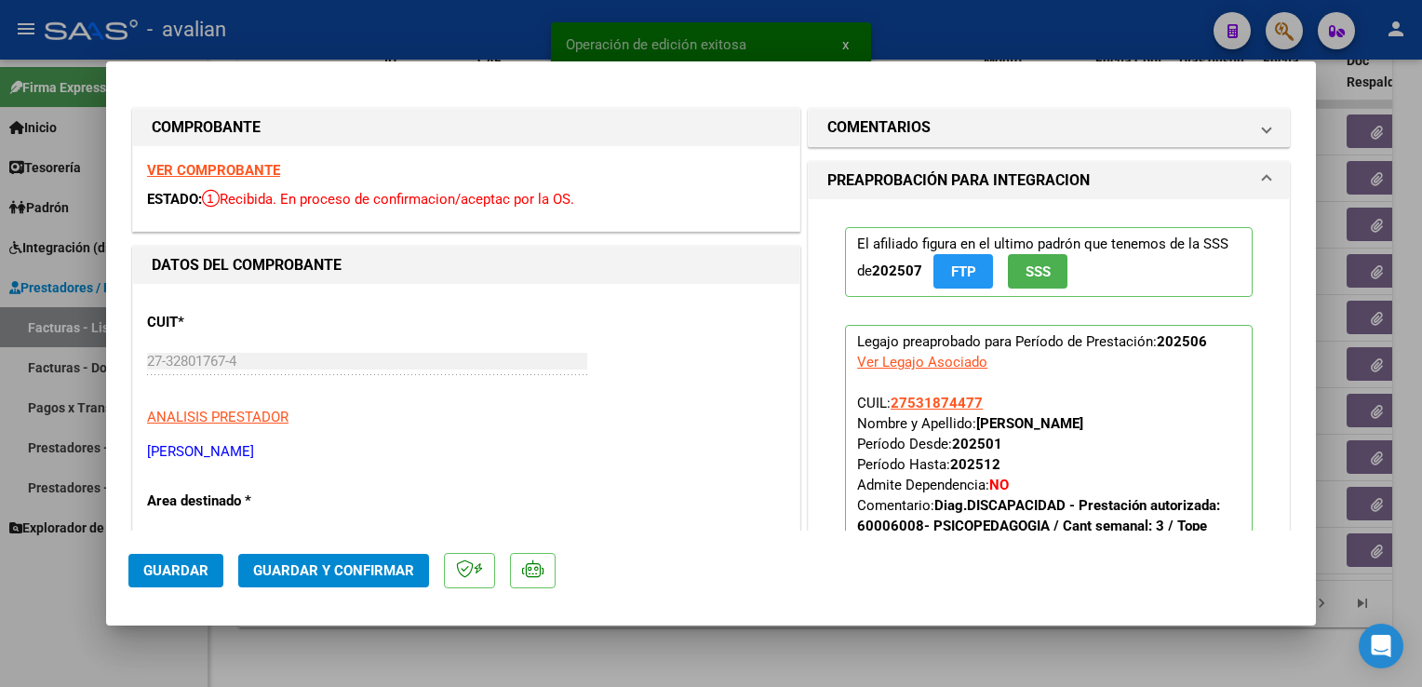
click at [233, 163] on strong "VER COMPROBANTE" at bounding box center [213, 170] width 133 height 17
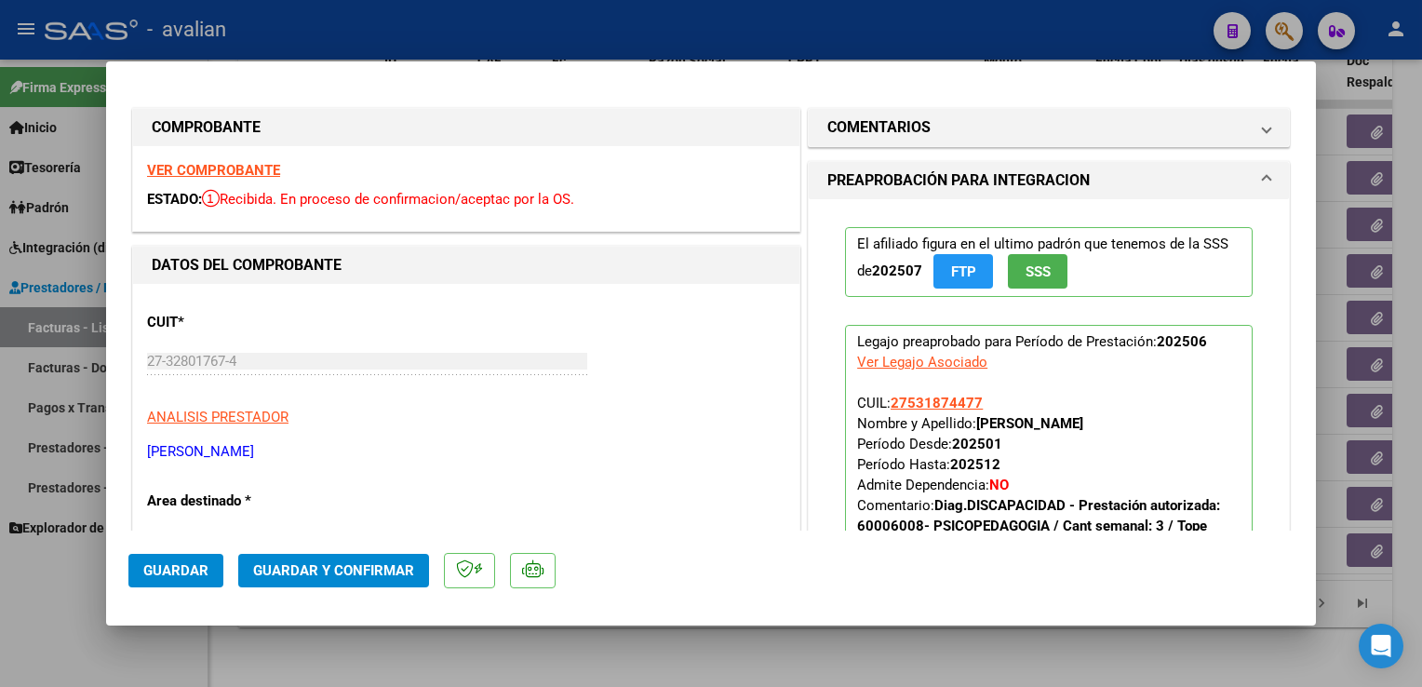
click at [294, 572] on span "Guardar y Confirmar" at bounding box center [333, 570] width 161 height 17
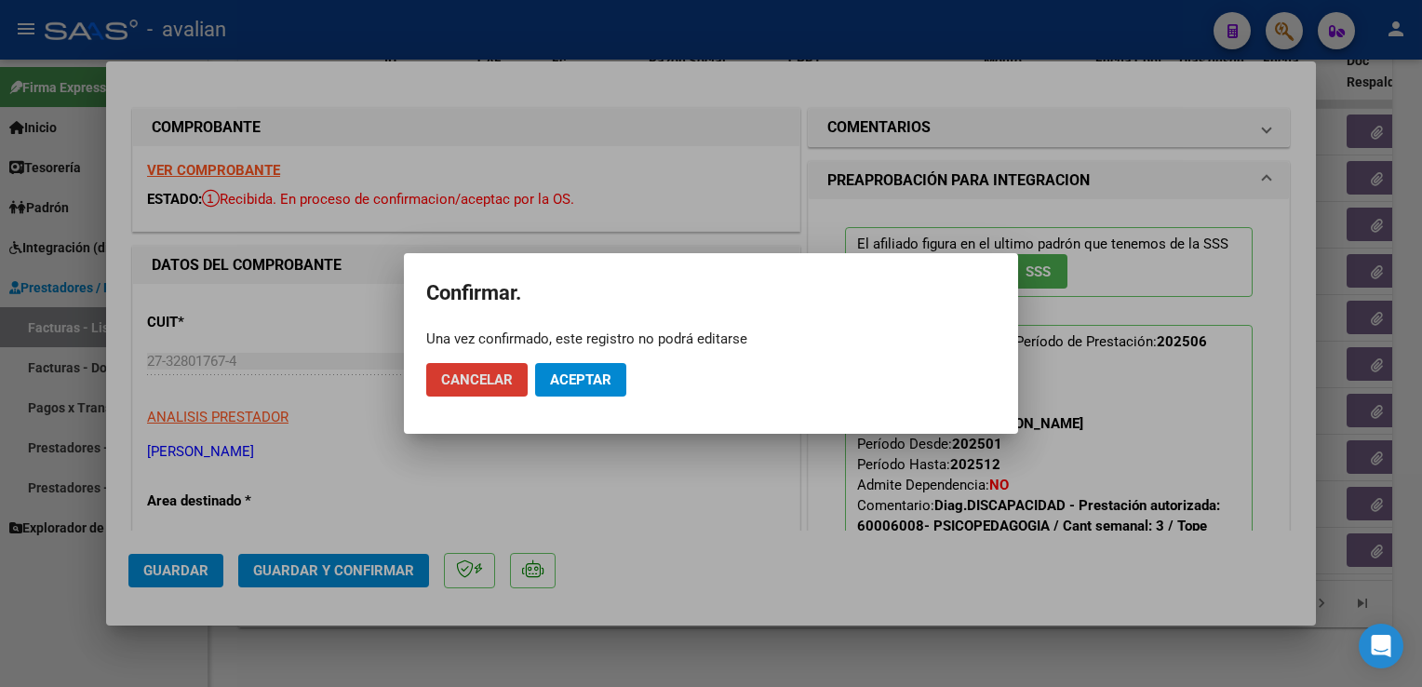
click at [551, 374] on span "Aceptar" at bounding box center [580, 379] width 61 height 17
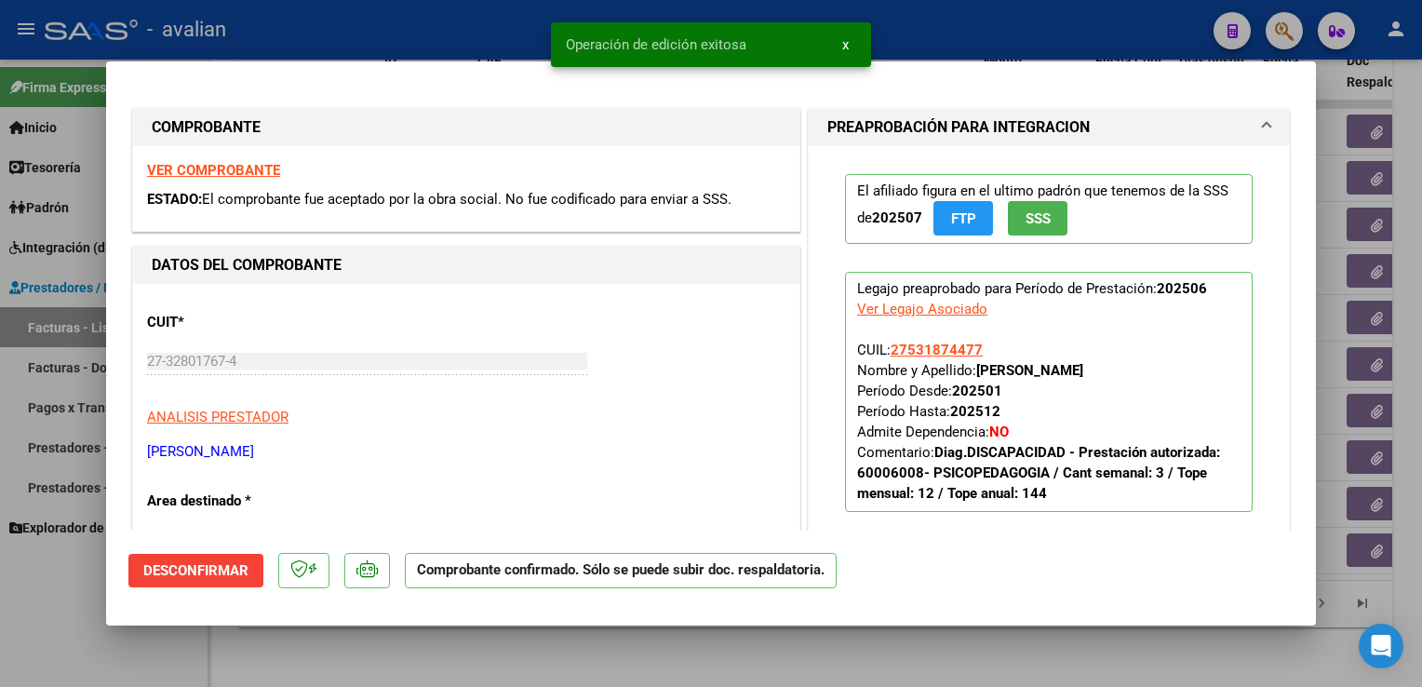
click at [400, 54] on div at bounding box center [711, 343] width 1422 height 687
type input "$ 0,00"
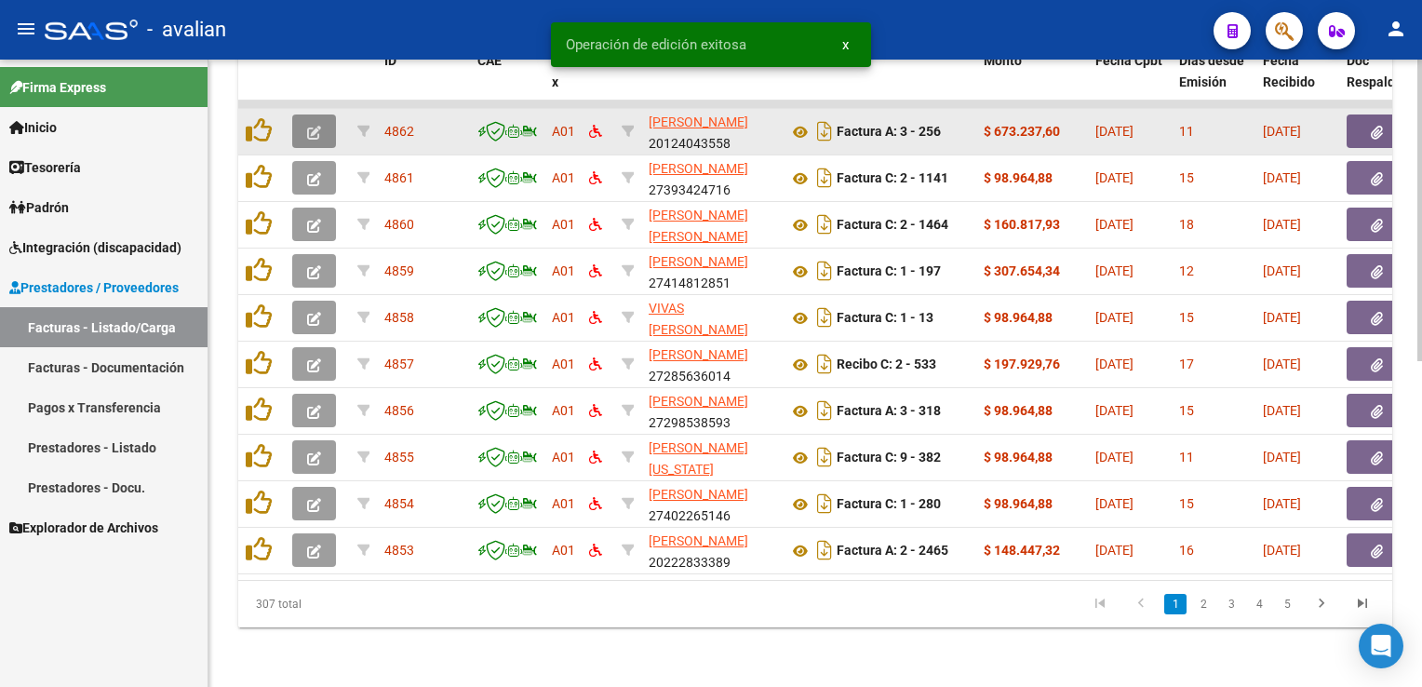
click at [311, 126] on icon "button" at bounding box center [314, 133] width 14 height 14
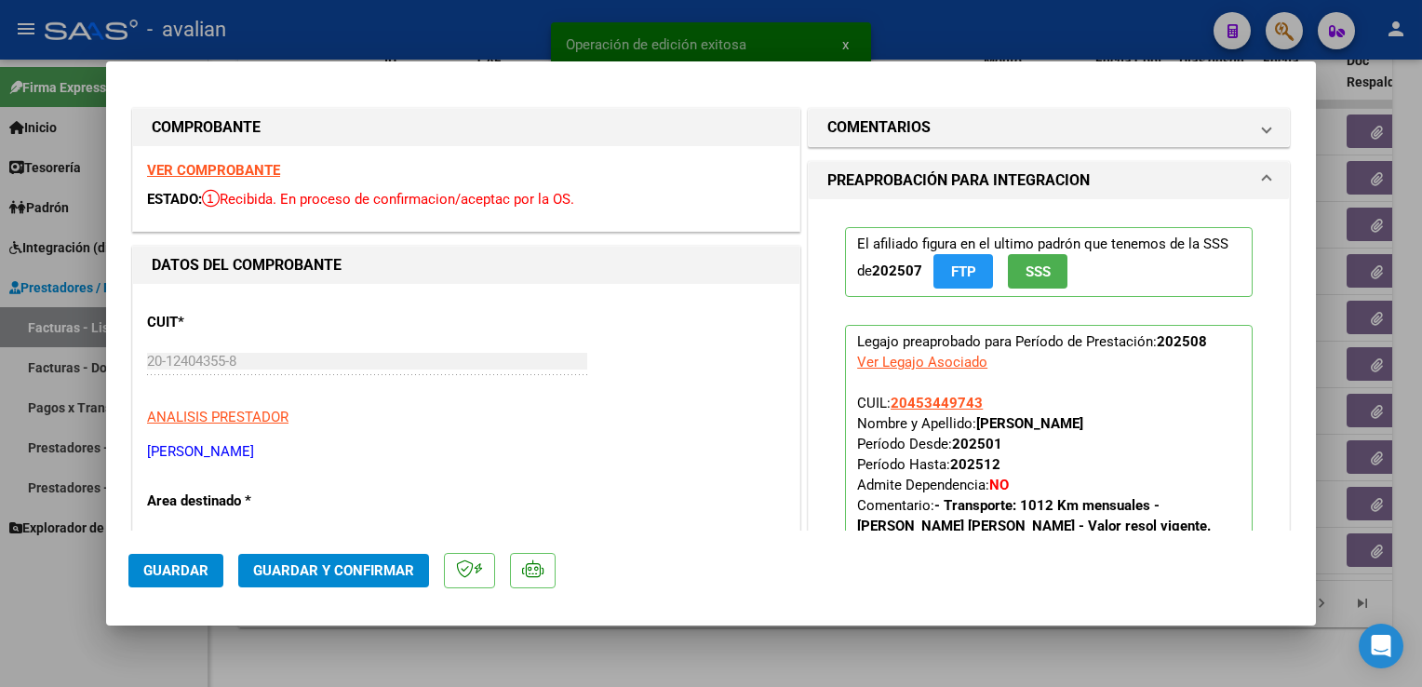
click at [246, 168] on strong "VER COMPROBANTE" at bounding box center [213, 170] width 133 height 17
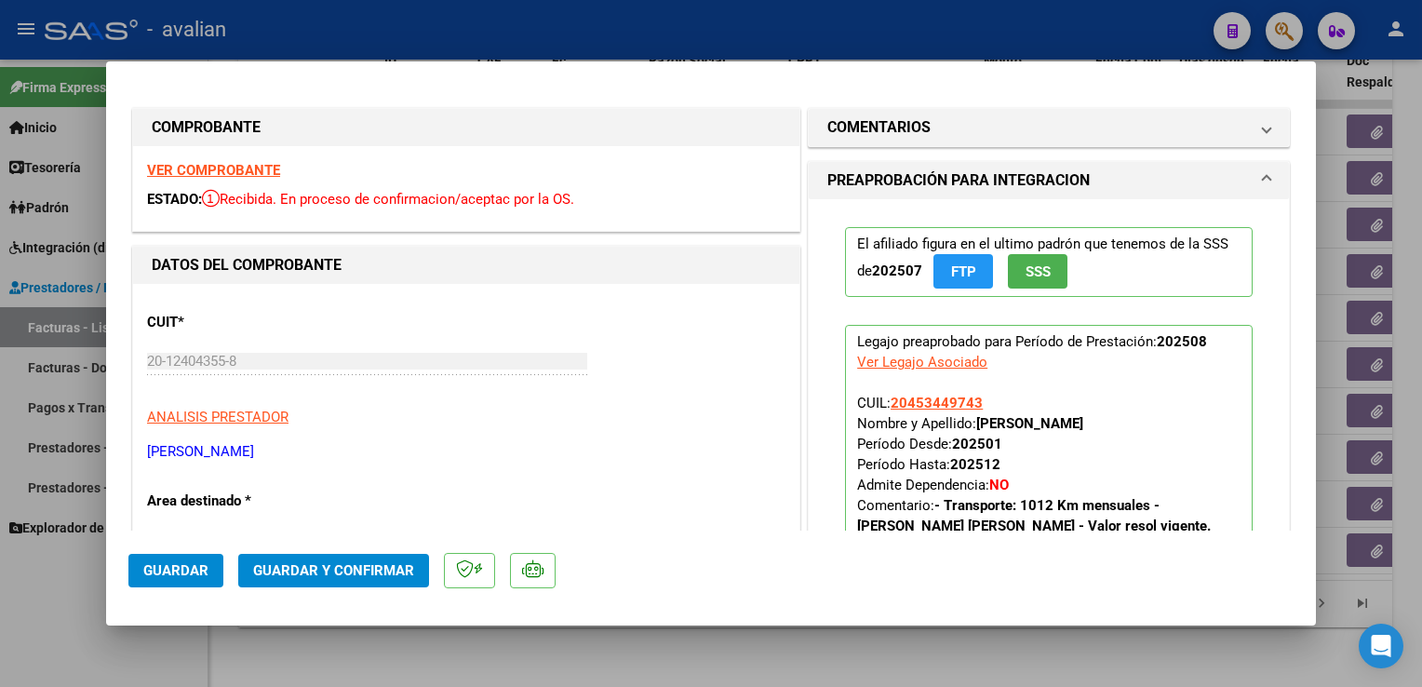
click at [361, 572] on span "Guardar y Confirmar" at bounding box center [333, 570] width 161 height 17
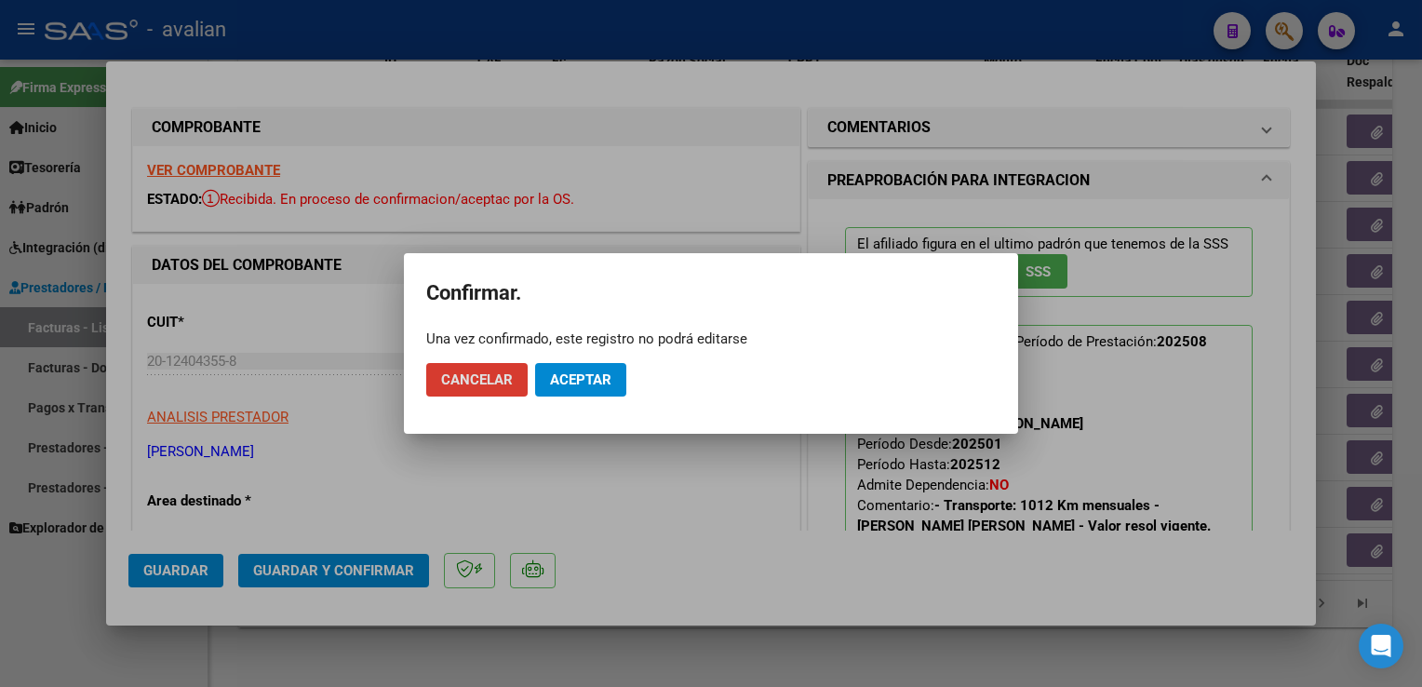
click at [599, 359] on mat-dialog-actions "Cancelar Aceptar" at bounding box center [711, 379] width 570 height 63
click at [572, 382] on span "Aceptar" at bounding box center [580, 379] width 61 height 17
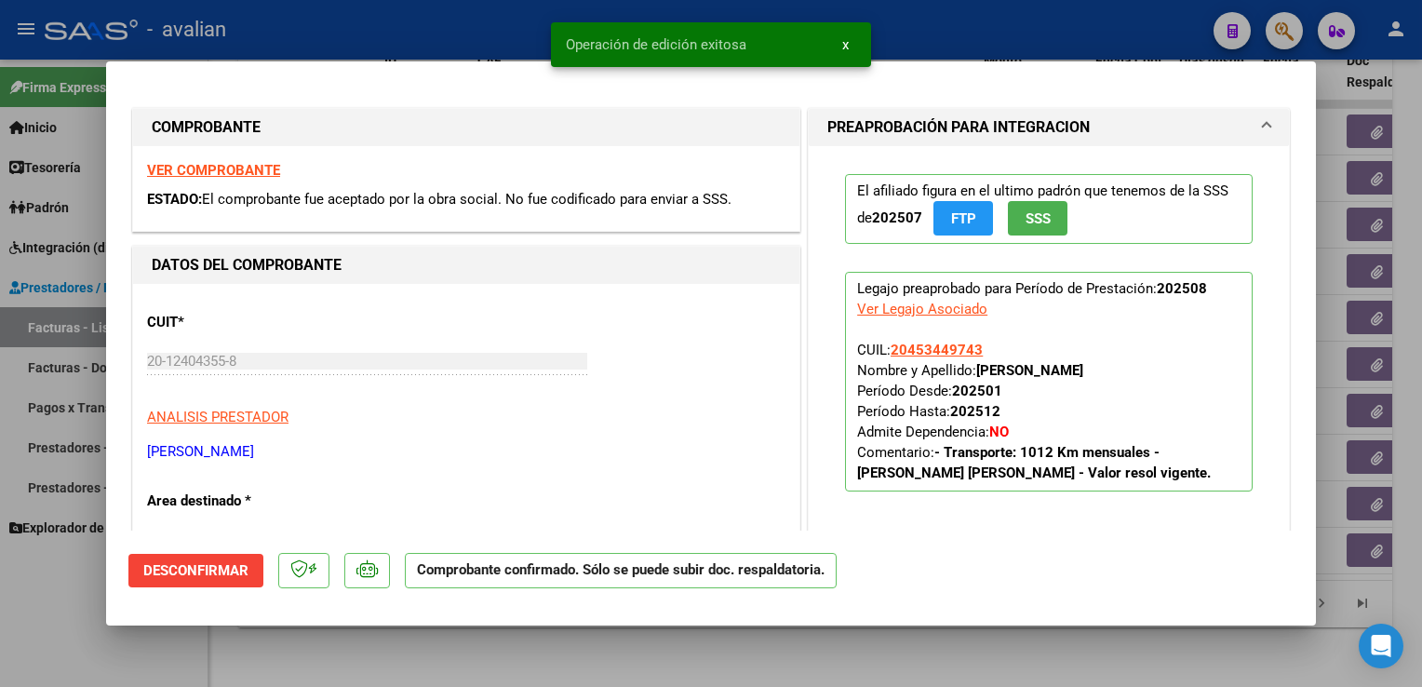
click at [356, 20] on div at bounding box center [711, 343] width 1422 height 687
type input "$ 0,00"
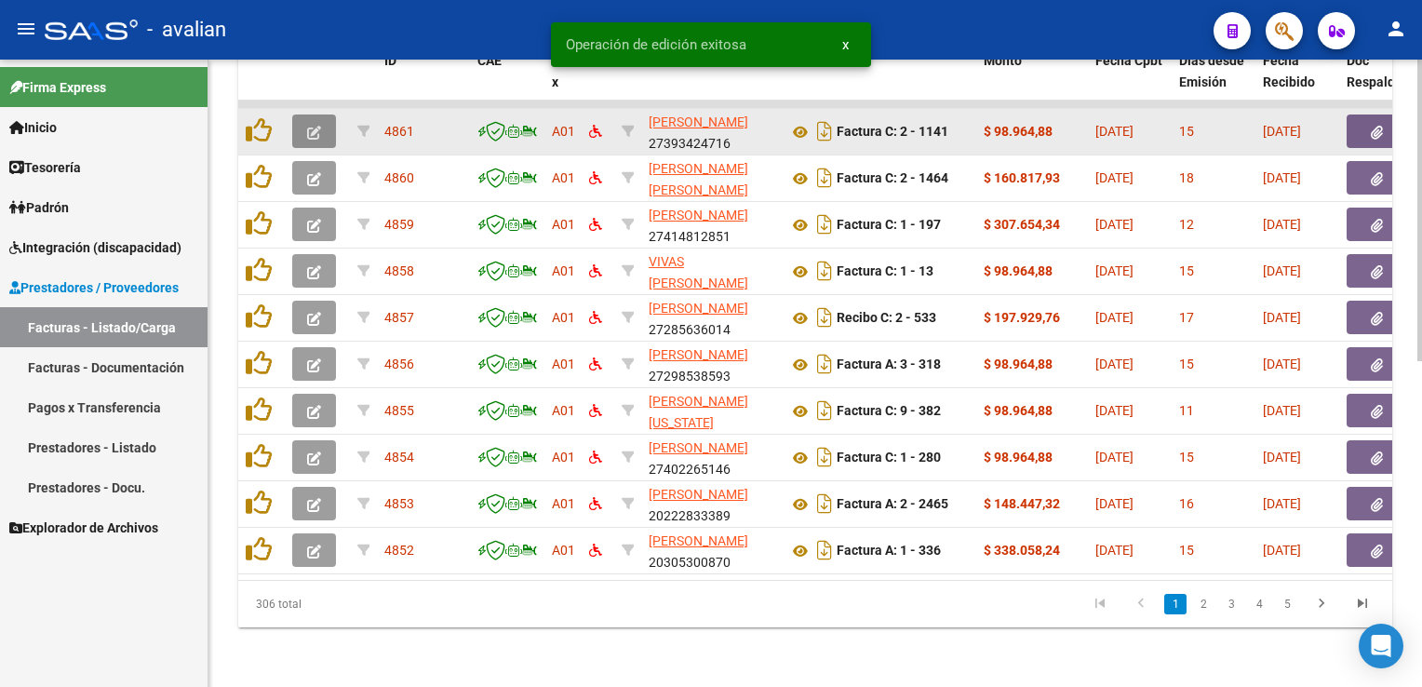
click at [313, 126] on icon "button" at bounding box center [314, 133] width 14 height 14
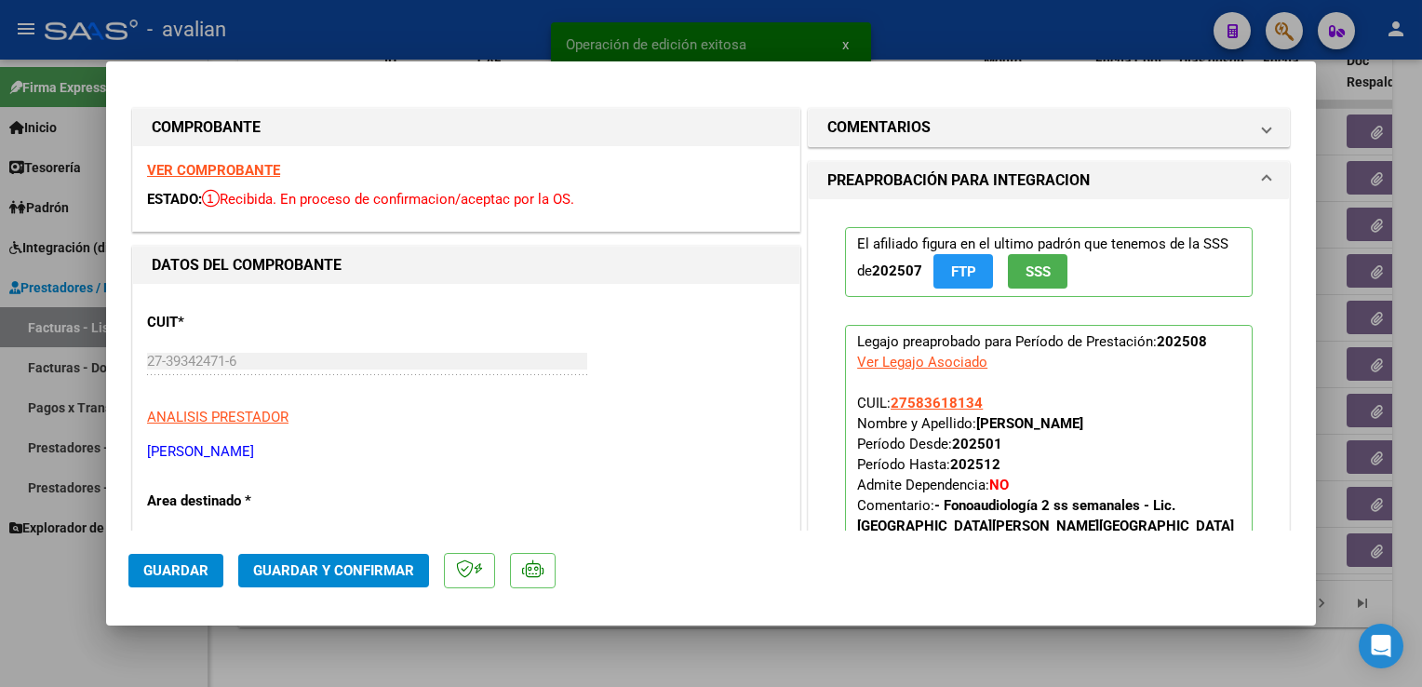
click at [249, 172] on strong "VER COMPROBANTE" at bounding box center [213, 170] width 133 height 17
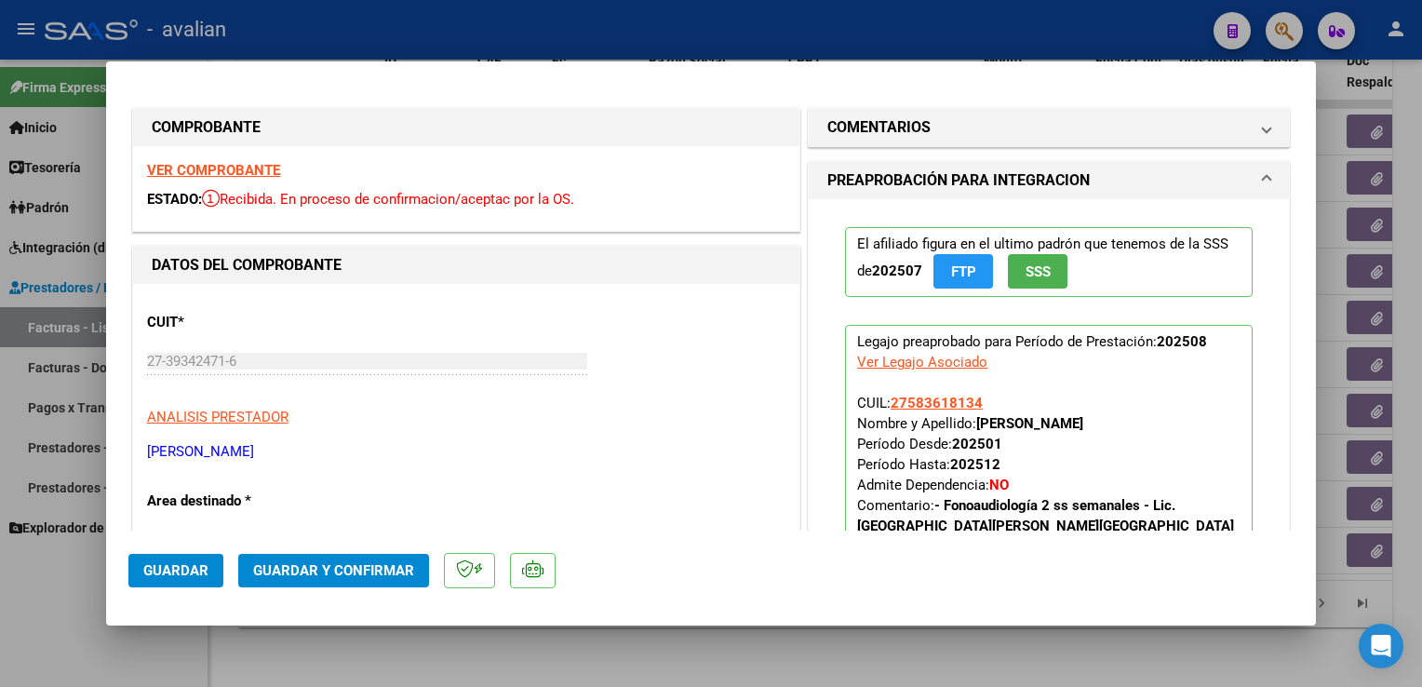
click at [384, 559] on button "Guardar y Confirmar" at bounding box center [333, 571] width 191 height 34
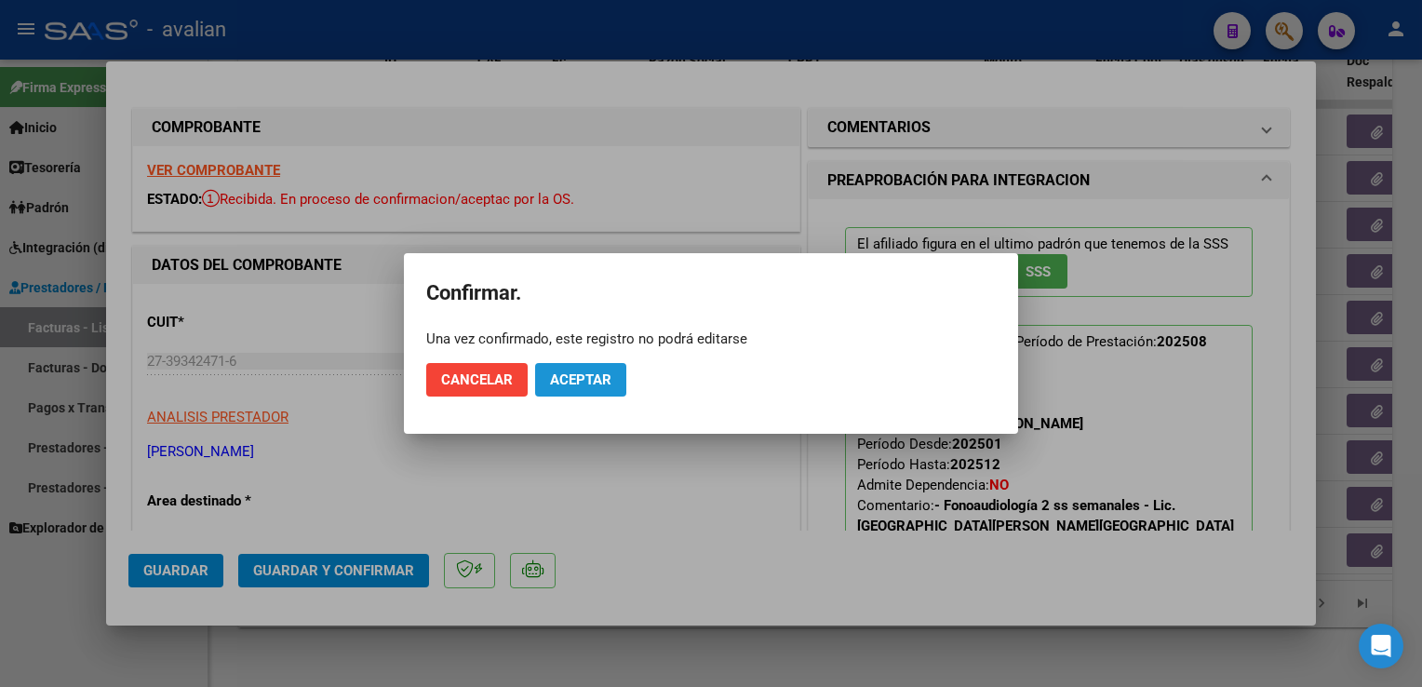
click at [578, 370] on button "Aceptar" at bounding box center [580, 380] width 91 height 34
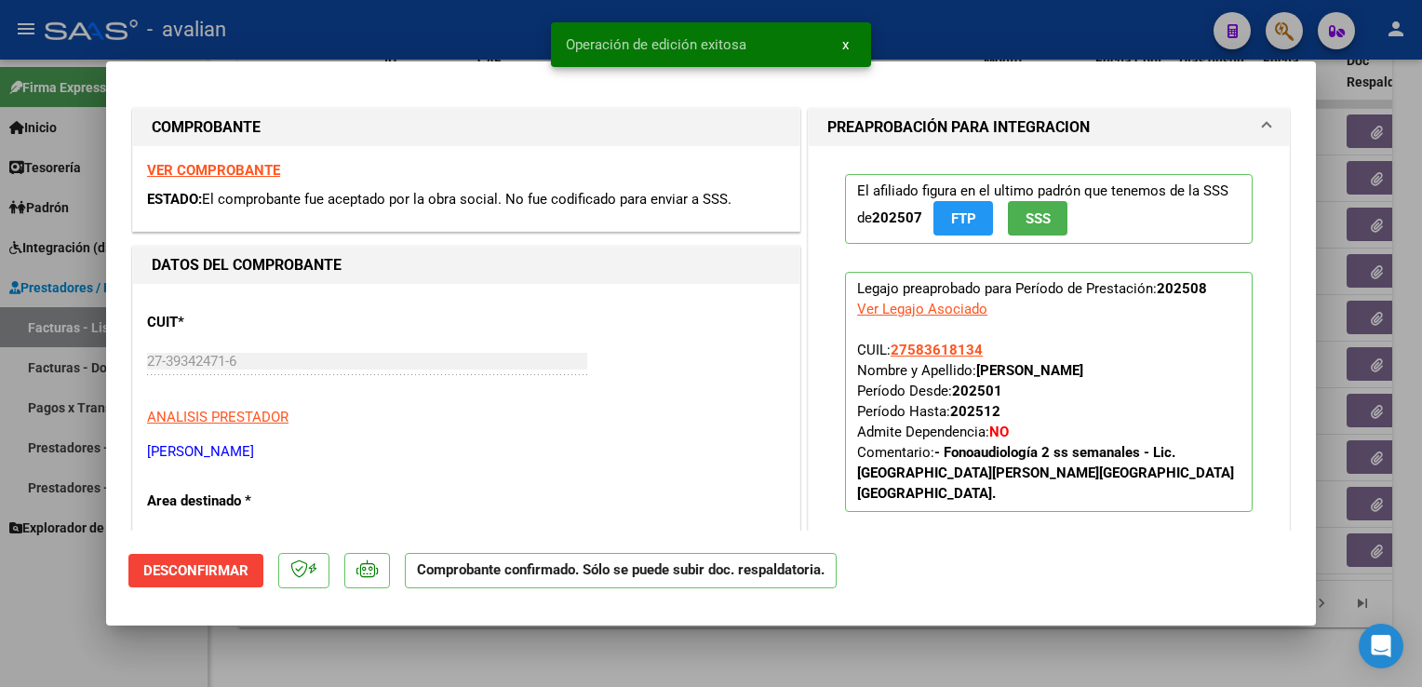
click at [424, 55] on div at bounding box center [711, 343] width 1422 height 687
type input "$ 0,00"
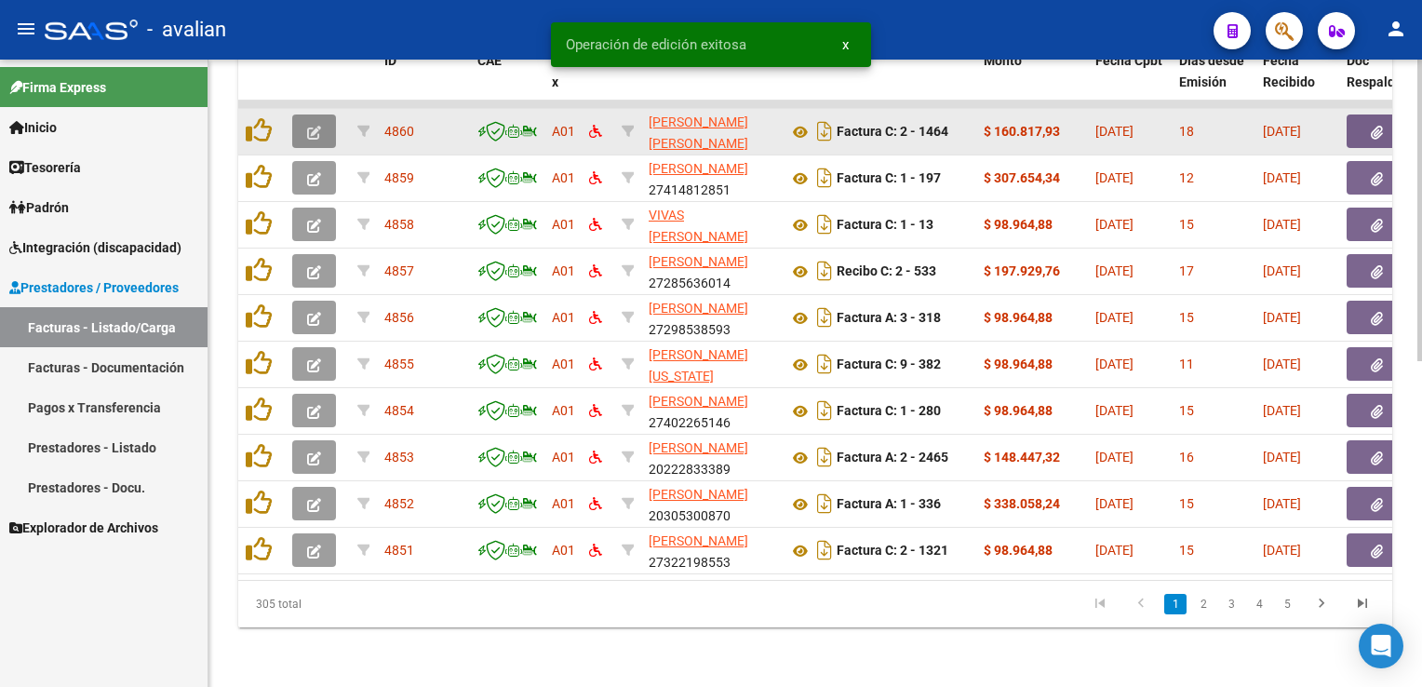
click at [320, 114] on button "button" at bounding box center [314, 131] width 44 height 34
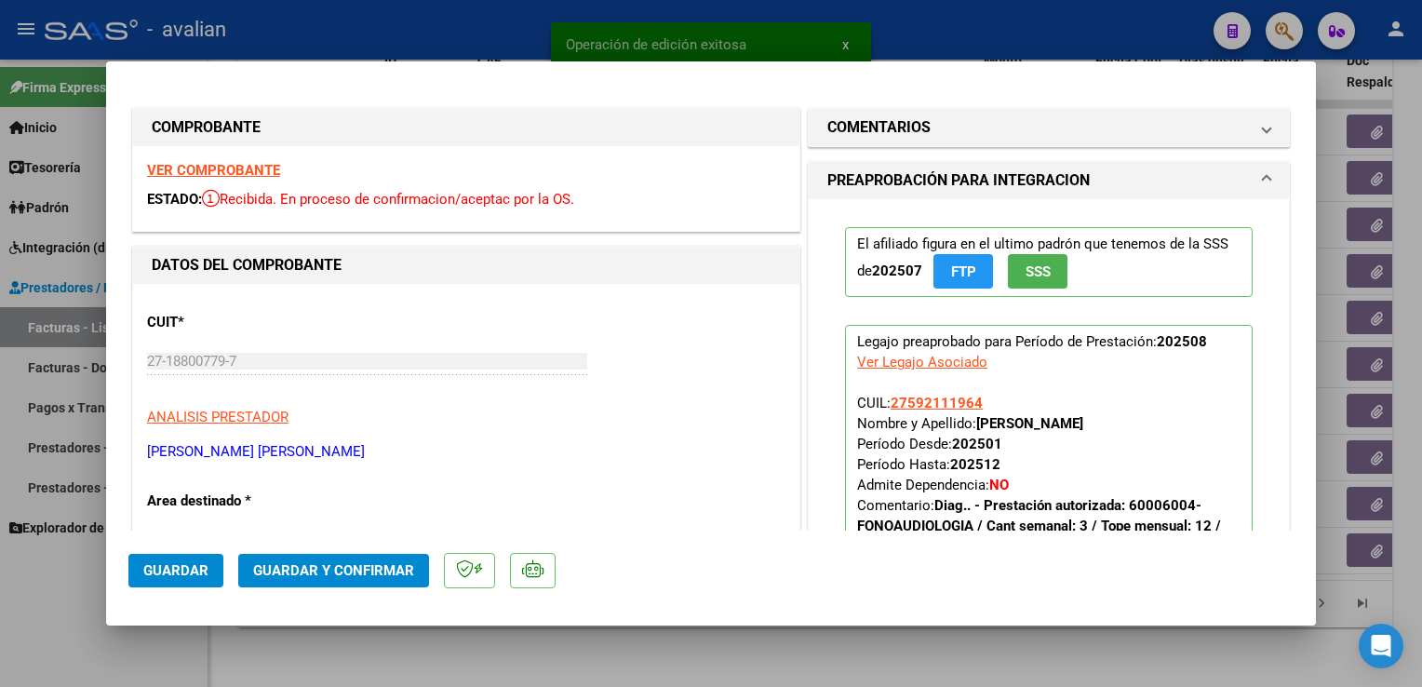
click at [238, 166] on strong "VER COMPROBANTE" at bounding box center [213, 170] width 133 height 17
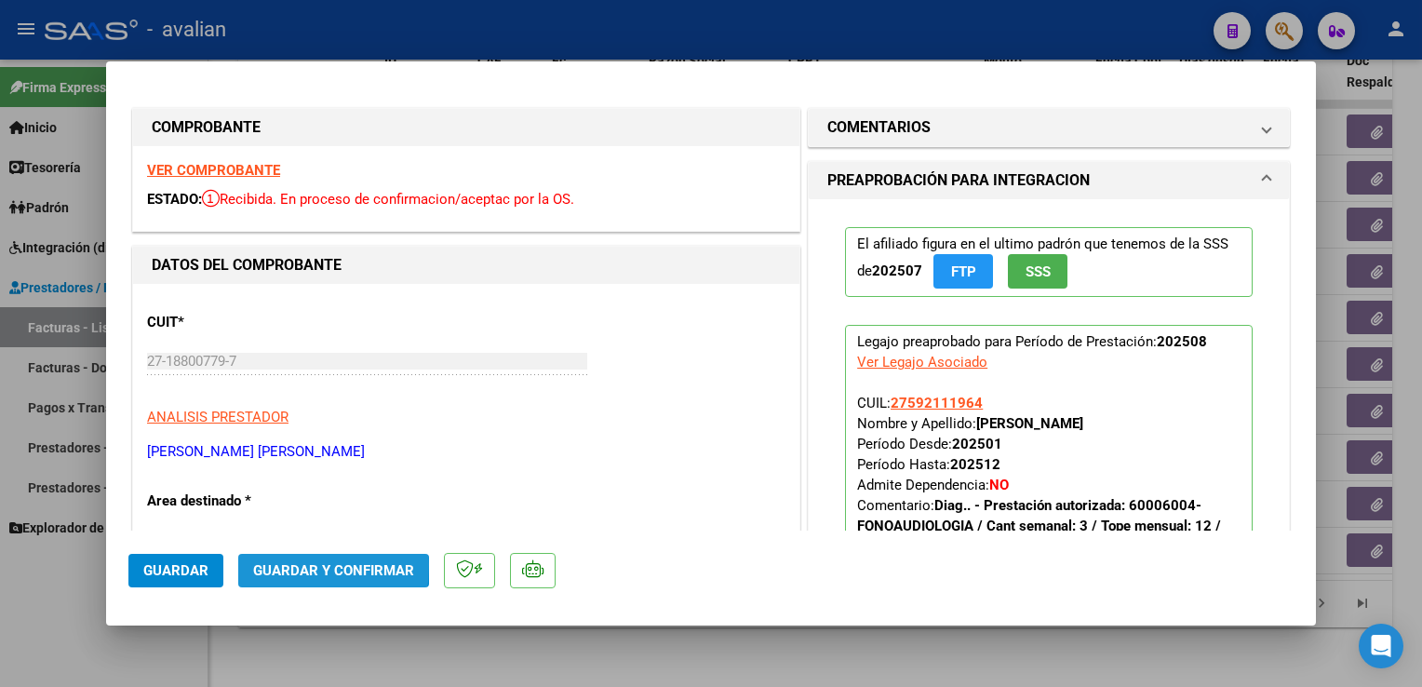
click at [276, 566] on span "Guardar y Confirmar" at bounding box center [333, 570] width 161 height 17
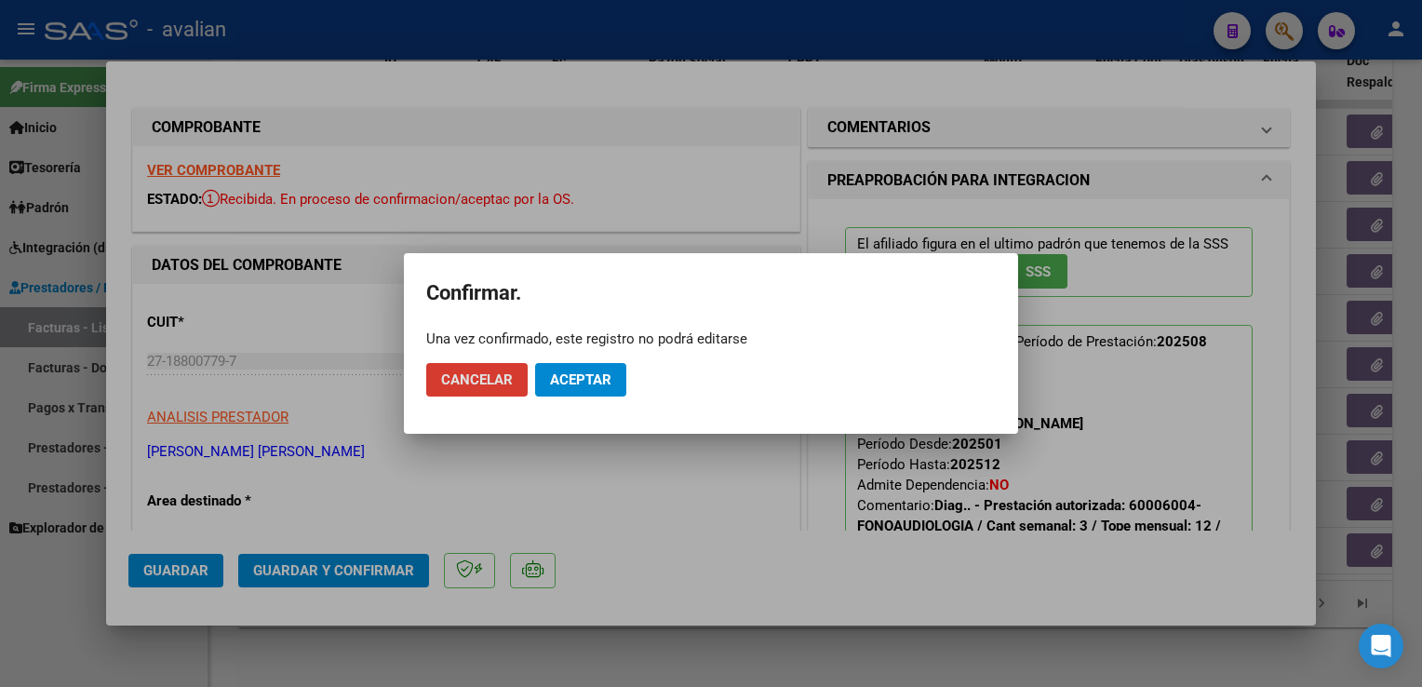
click at [556, 379] on span "Aceptar" at bounding box center [580, 379] width 61 height 17
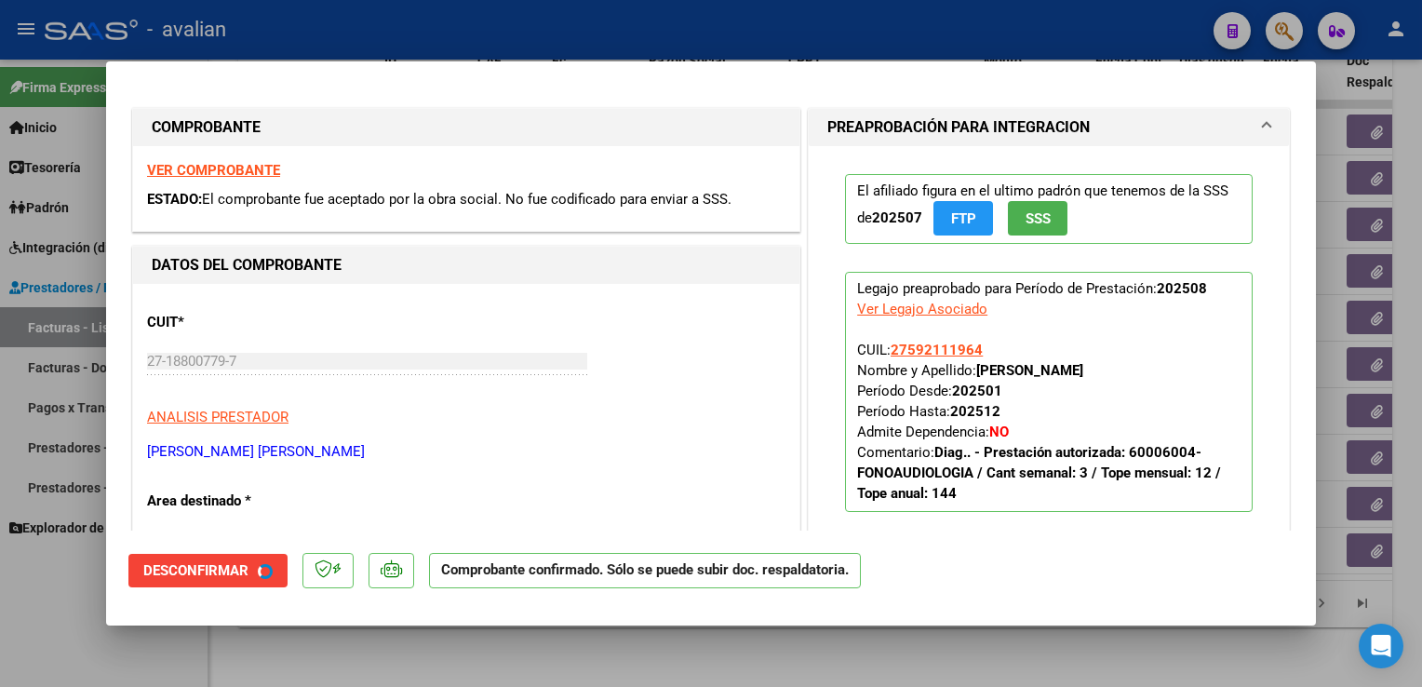
click at [386, 33] on div at bounding box center [711, 343] width 1422 height 687
type input "$ 0,00"
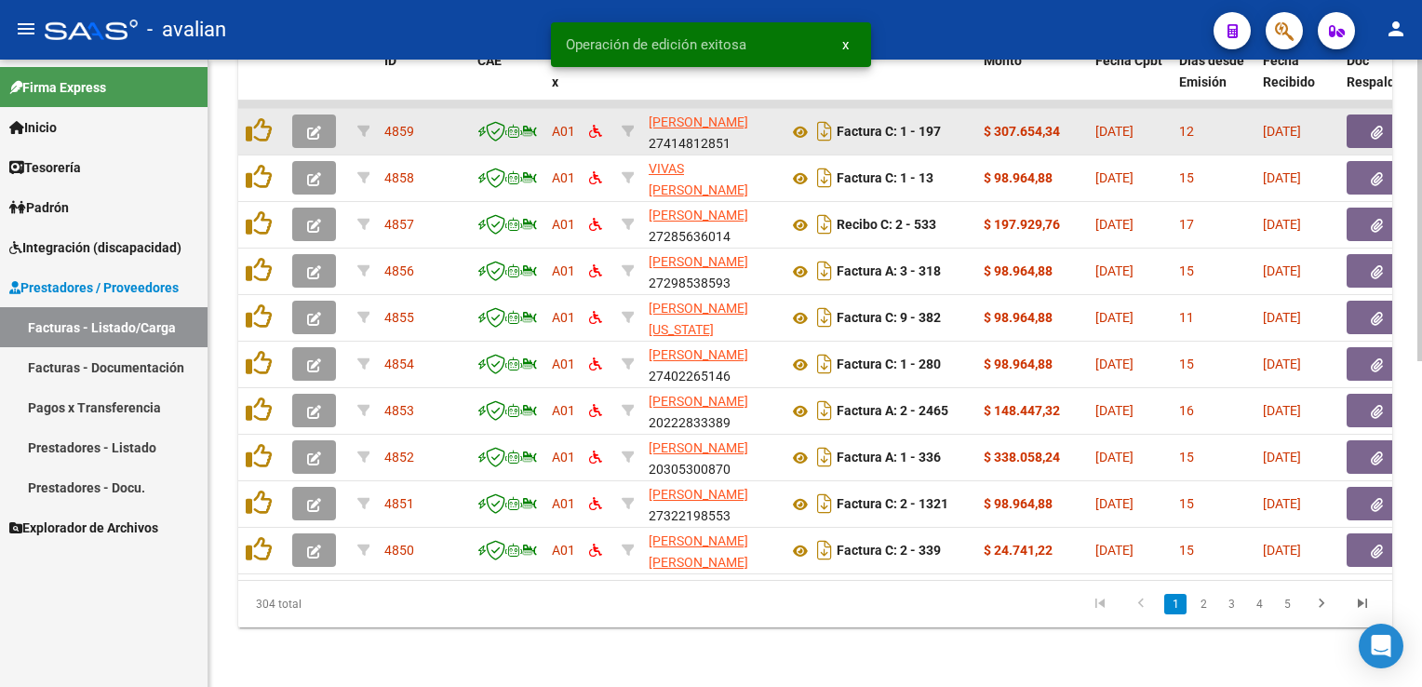
click at [316, 132] on button "button" at bounding box center [314, 131] width 44 height 34
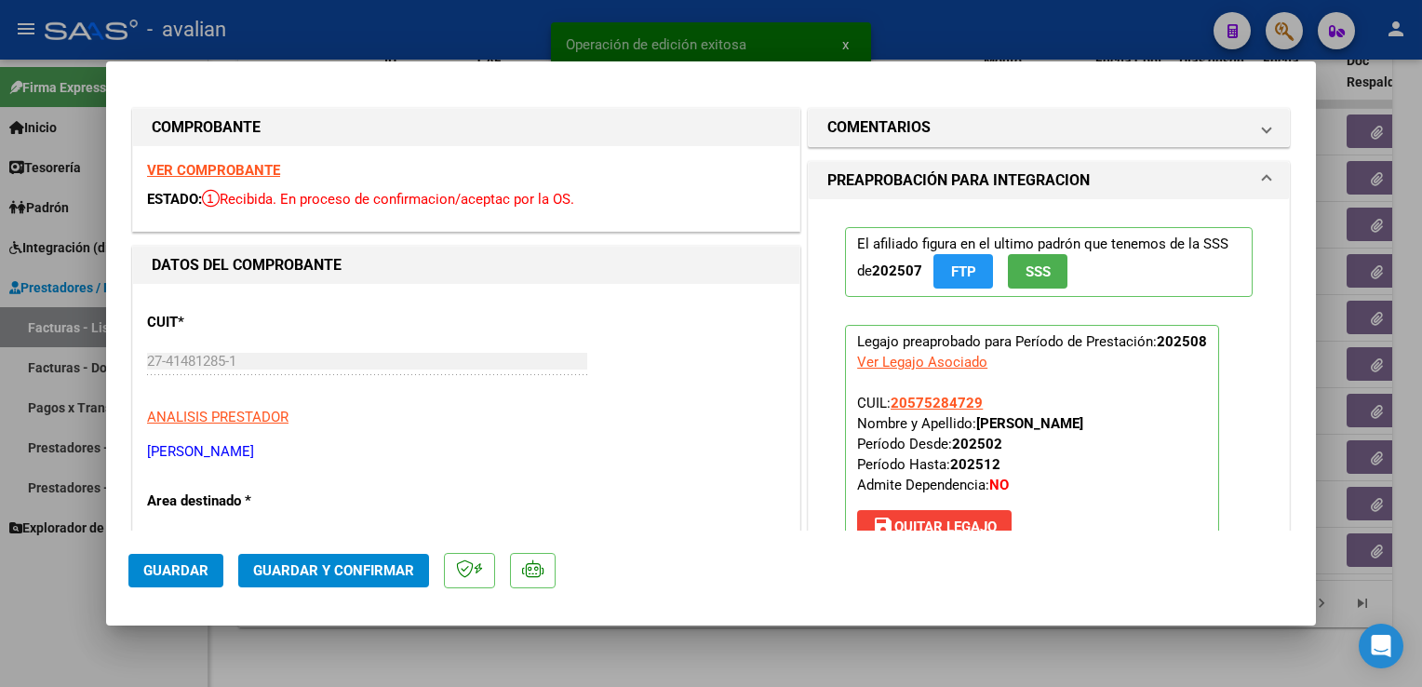
click at [194, 189] on div "ESTADO: Recibida. En proceso de confirmacion/aceptac por la OS." at bounding box center [466, 199] width 639 height 21
click at [197, 163] on strong "VER COMPROBANTE" at bounding box center [213, 170] width 133 height 17
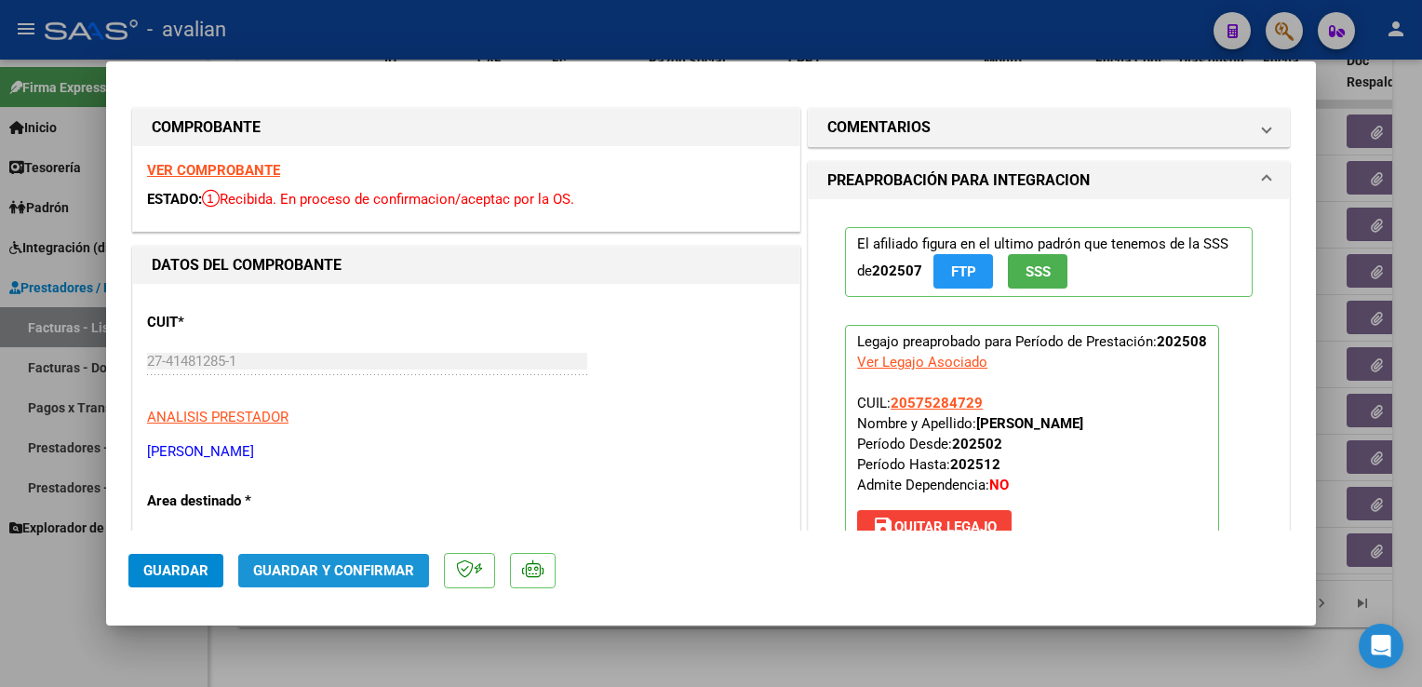
click at [321, 578] on span "Guardar y Confirmar" at bounding box center [333, 570] width 161 height 17
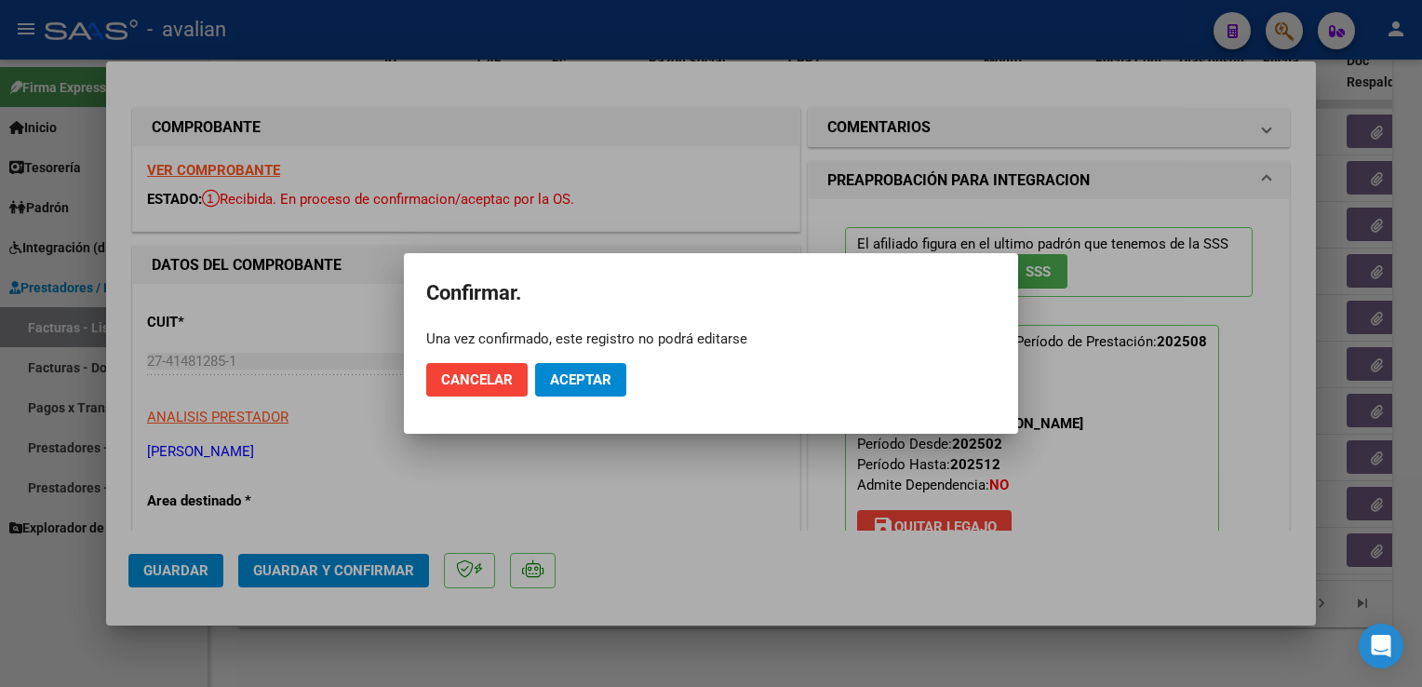
click at [606, 356] on mat-dialog-actions "Cancelar Aceptar" at bounding box center [711, 379] width 570 height 63
click at [595, 367] on button "Aceptar" at bounding box center [580, 380] width 91 height 34
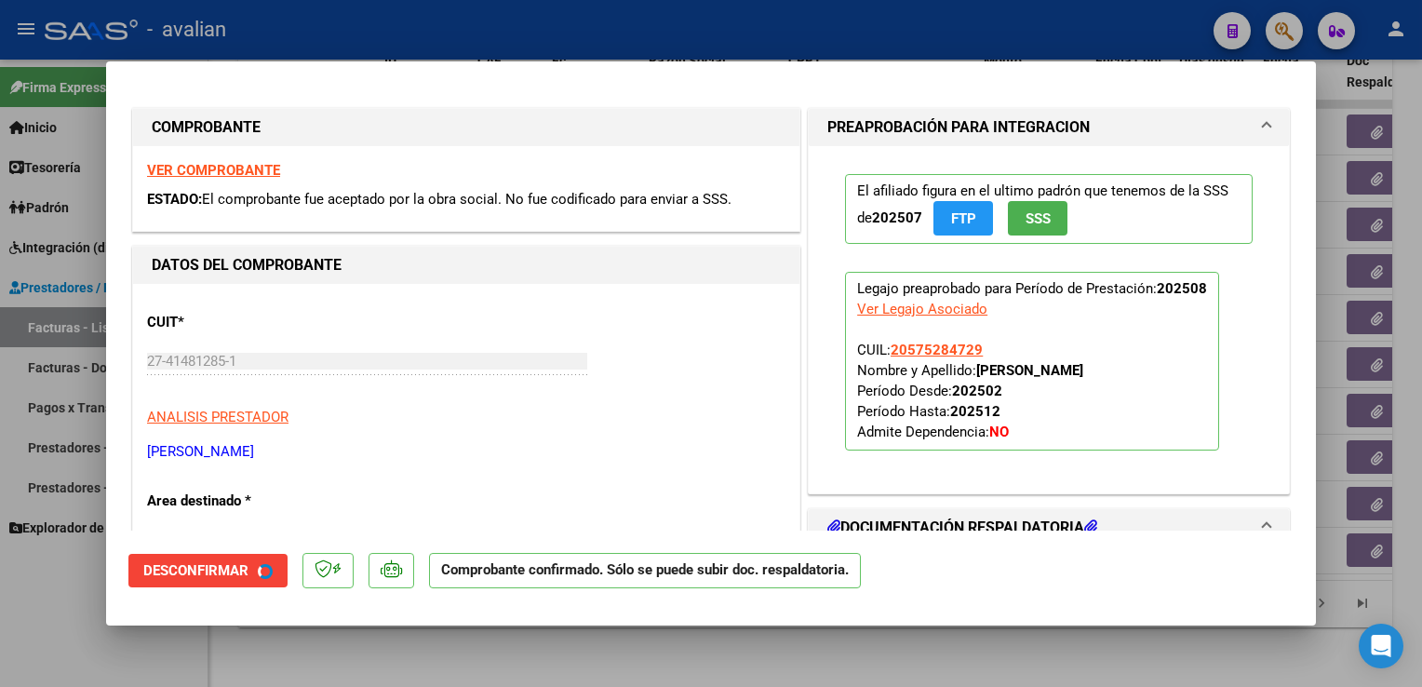
click at [409, 29] on div at bounding box center [711, 343] width 1422 height 687
type input "$ 0,00"
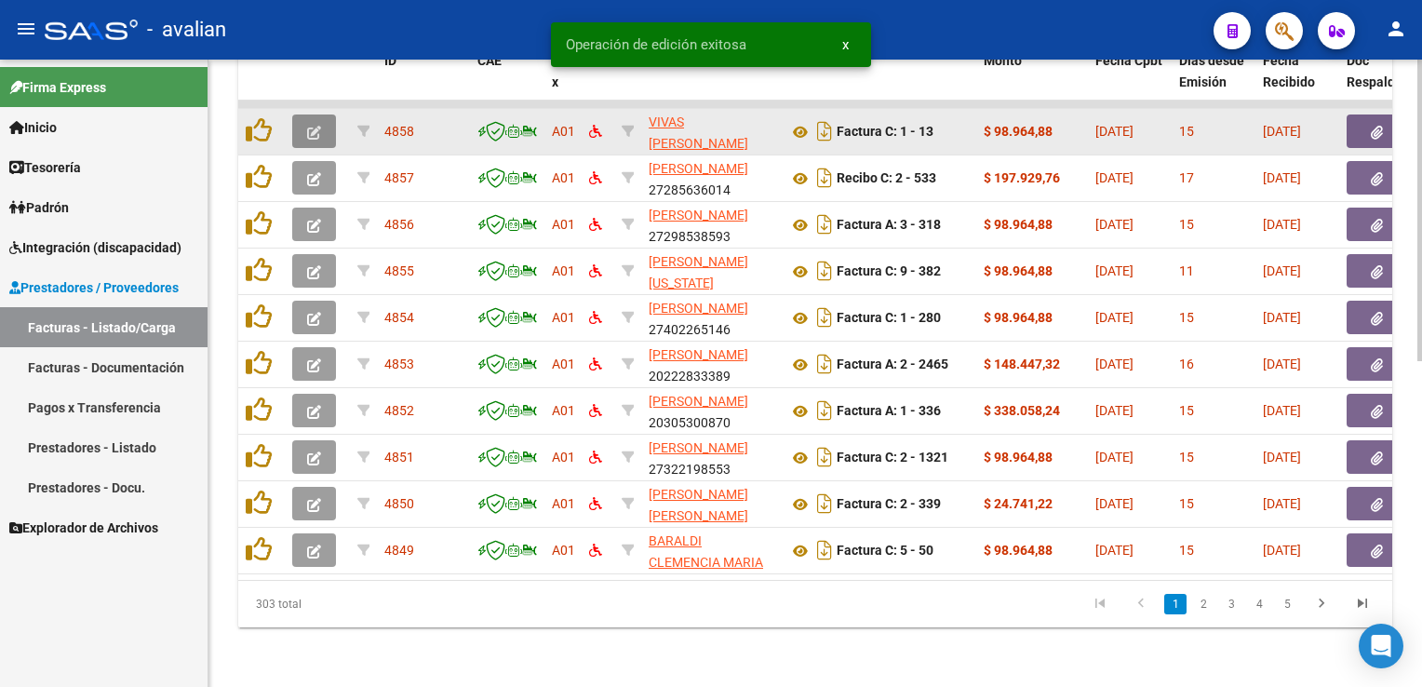
click at [322, 124] on button "button" at bounding box center [314, 131] width 44 height 34
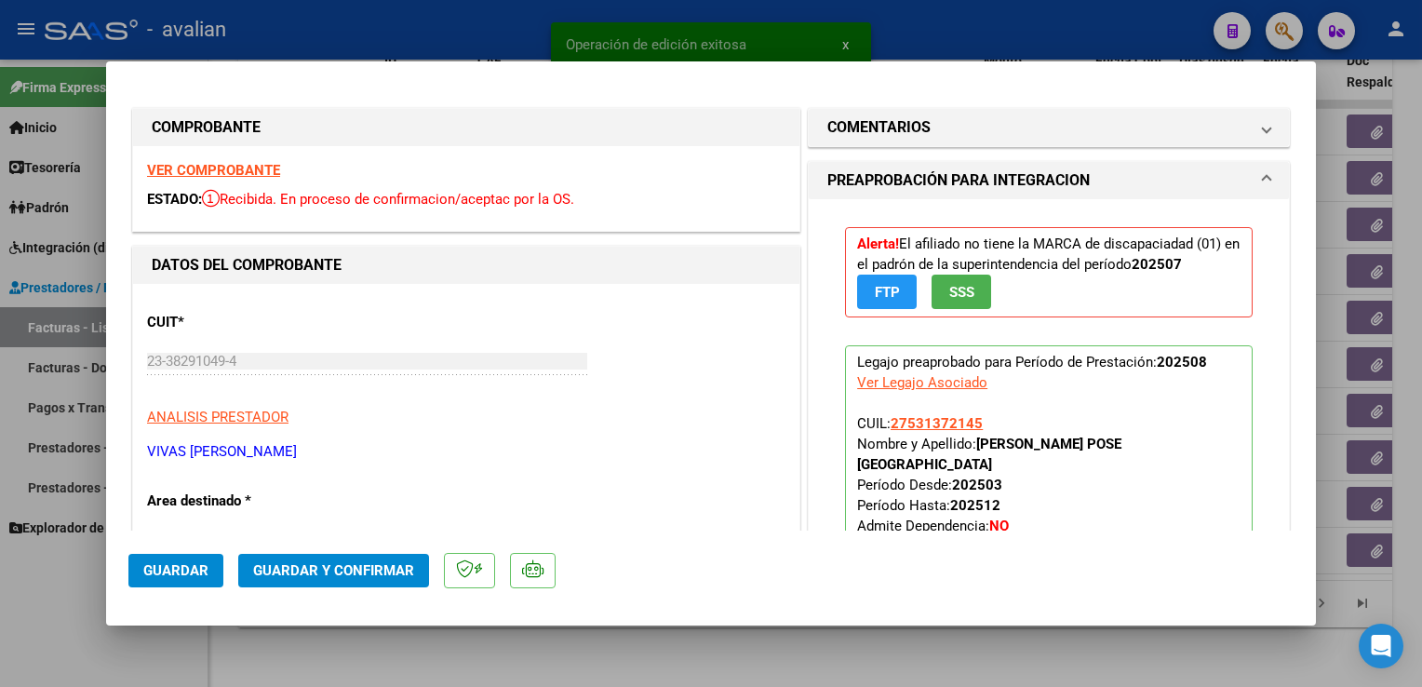
scroll to position [279, 0]
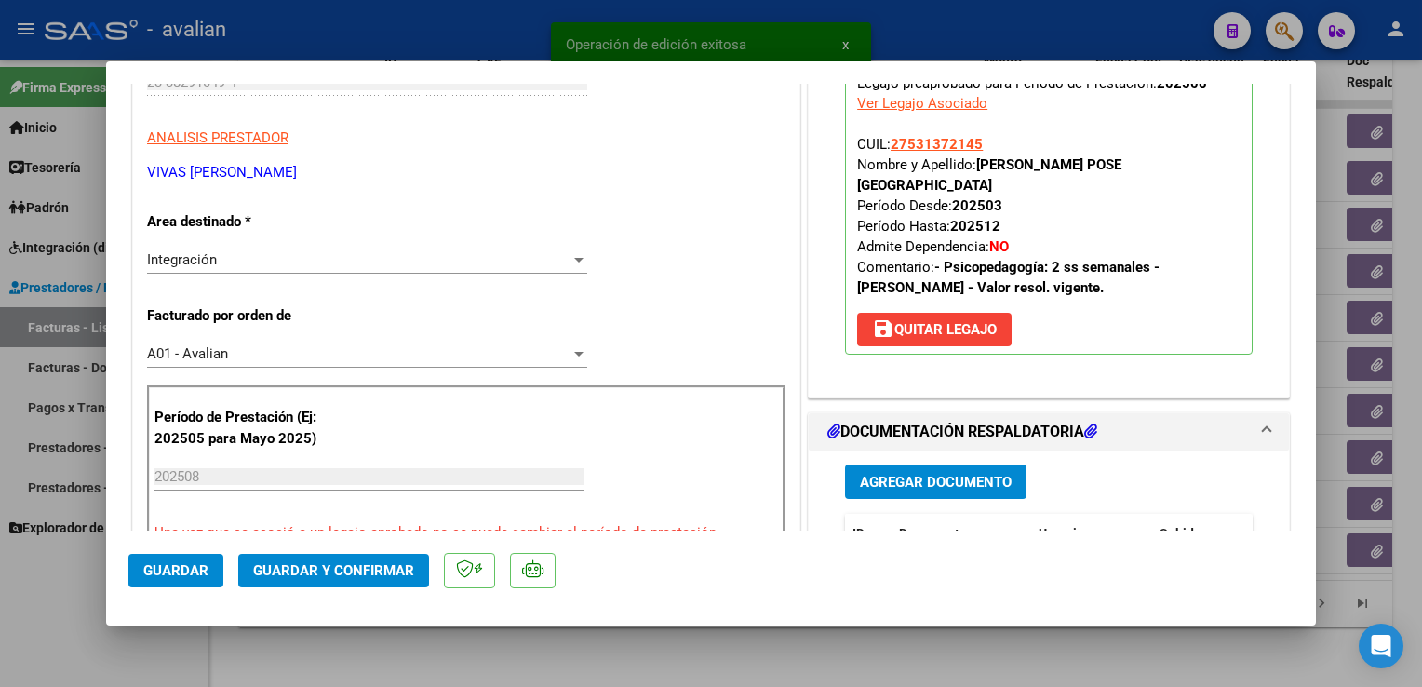
click at [173, 269] on div "Integración Seleccionar Area" at bounding box center [367, 260] width 440 height 28
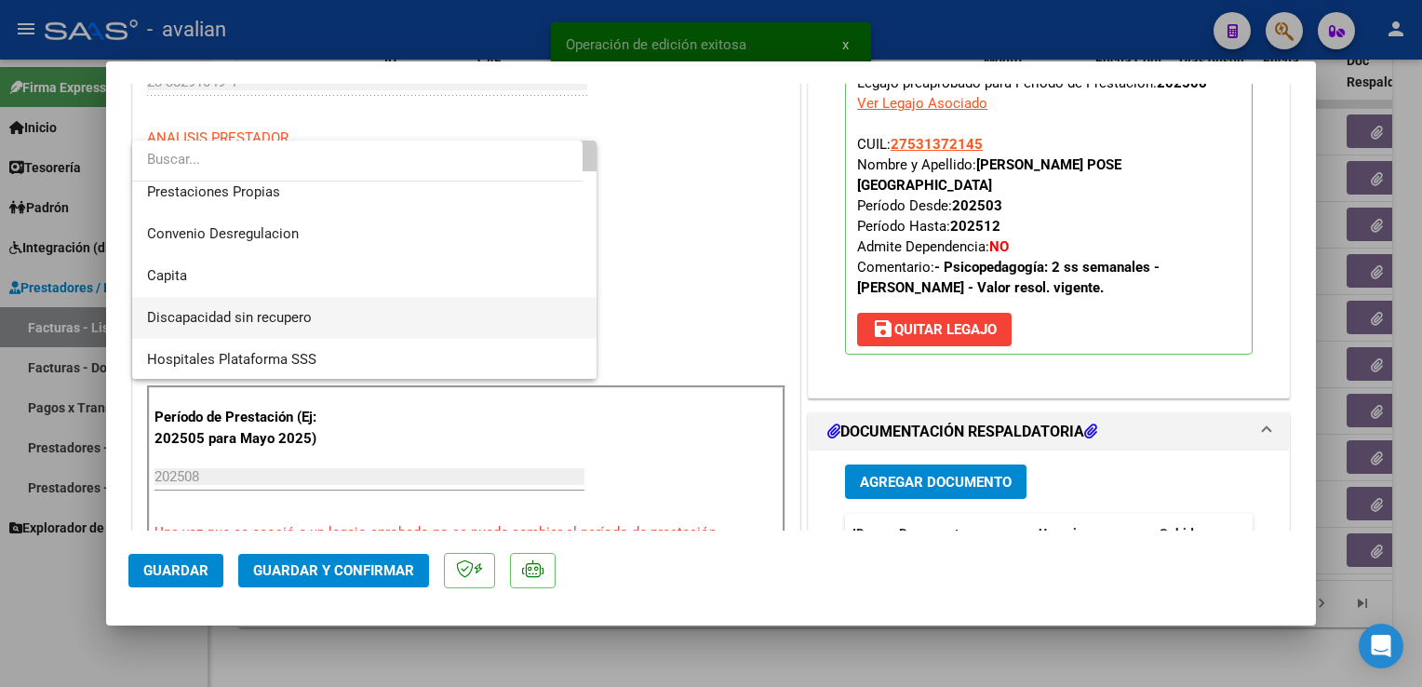
scroll to position [181, 0]
click at [209, 321] on span "Discapacidad sin recupero" at bounding box center [229, 315] width 165 height 17
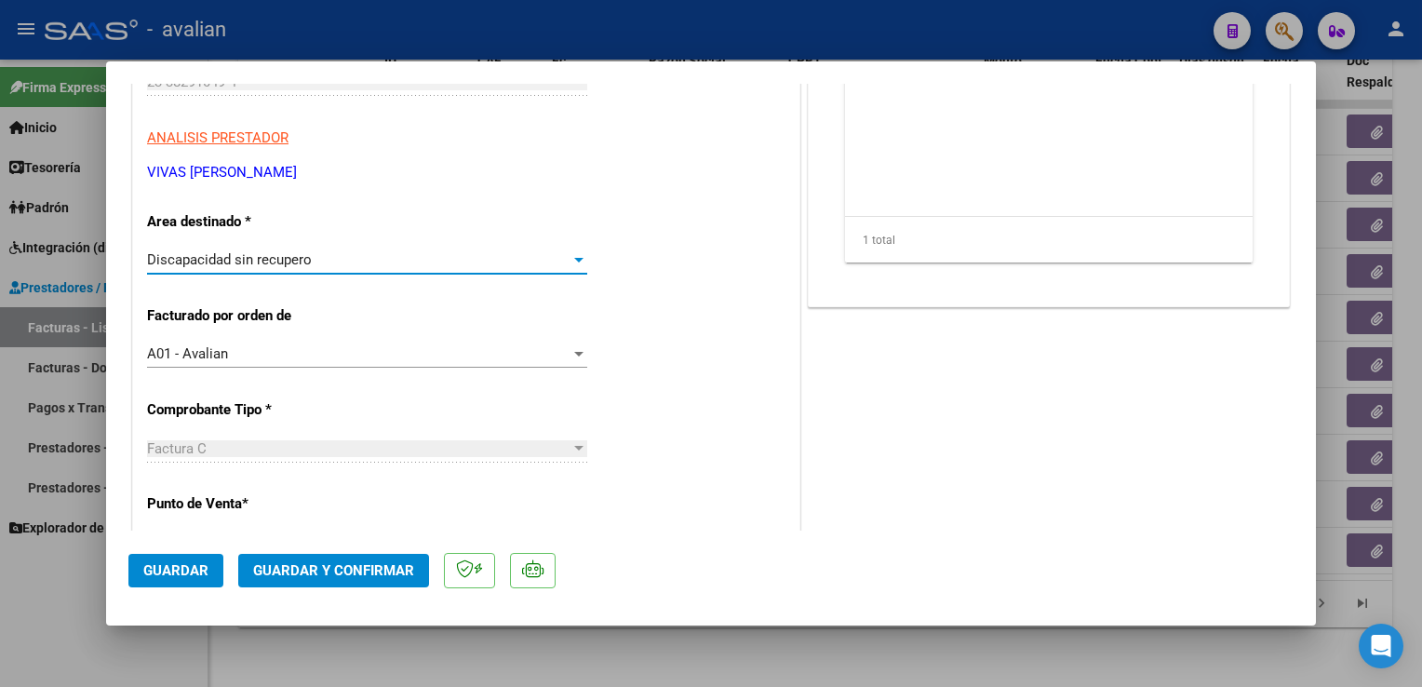
click at [148, 584] on button "Guardar" at bounding box center [175, 571] width 95 height 34
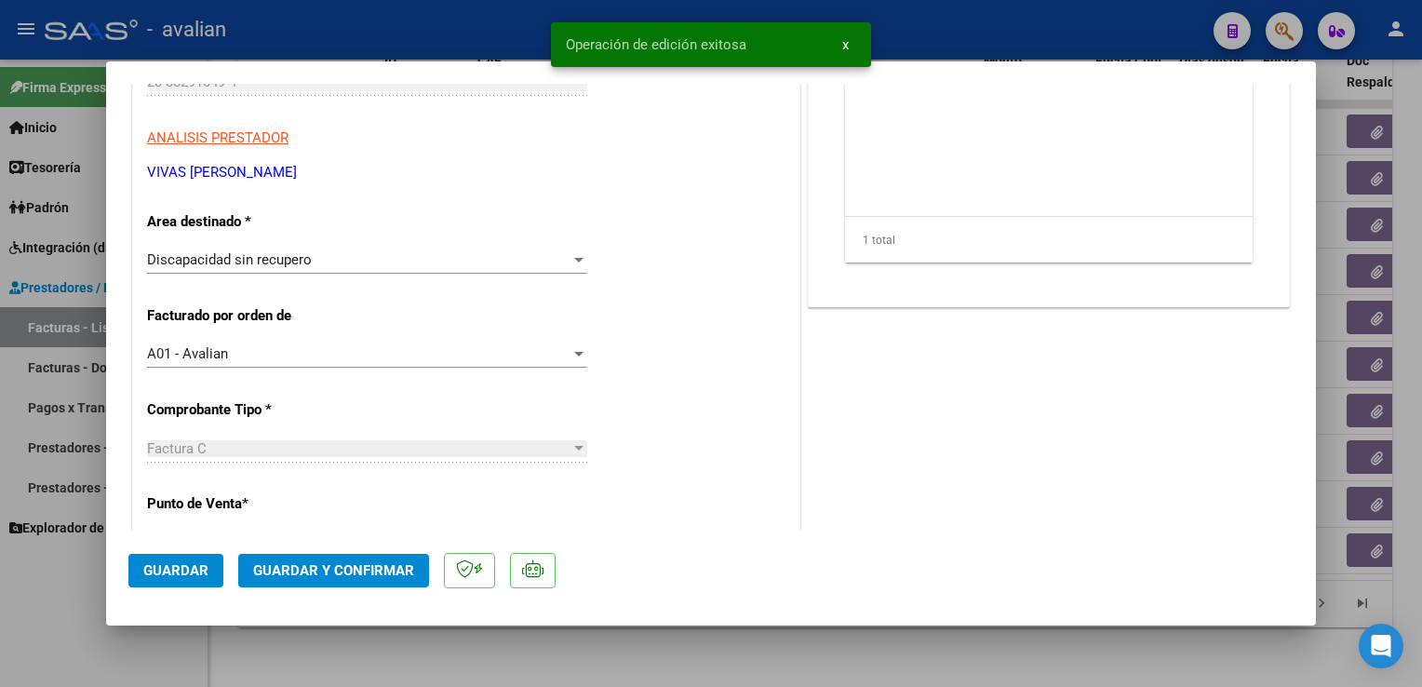
click at [300, 13] on div at bounding box center [711, 343] width 1422 height 687
type input "$ 0,00"
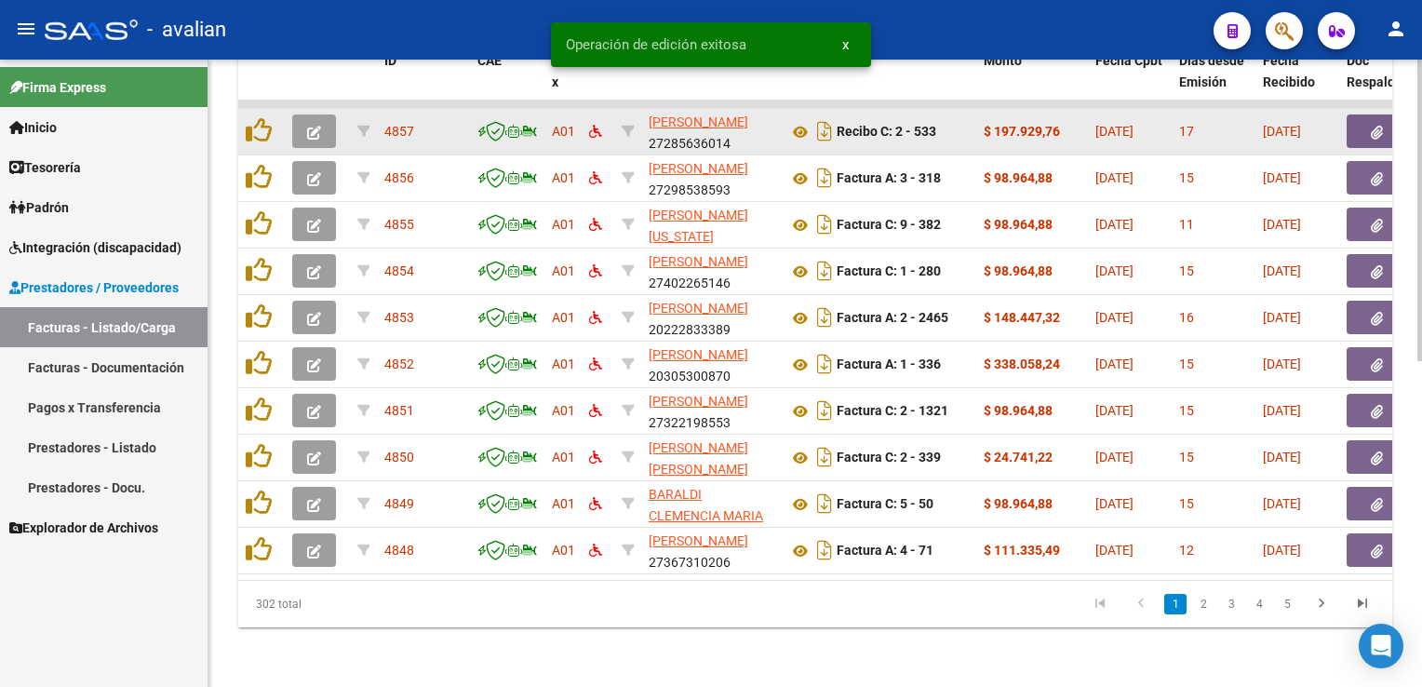
click at [314, 126] on icon "button" at bounding box center [314, 133] width 14 height 14
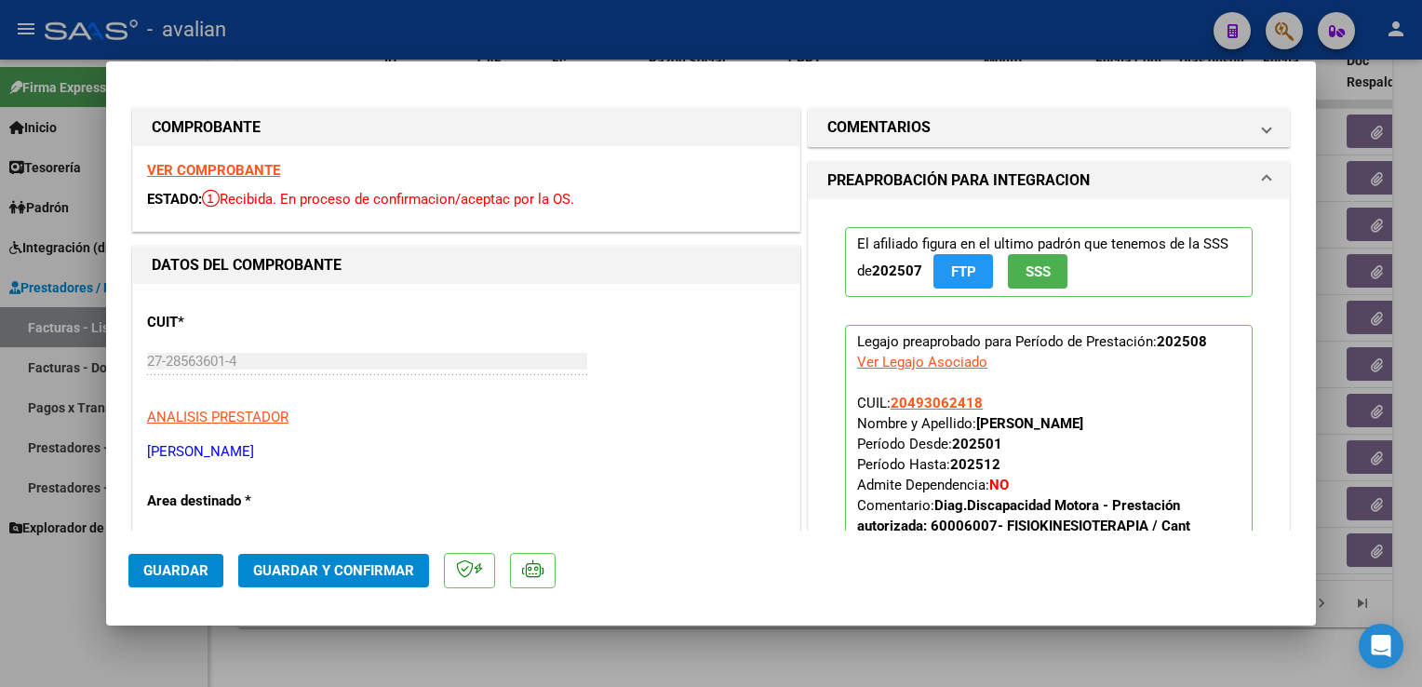
click at [240, 169] on strong "VER COMPROBANTE" at bounding box center [213, 170] width 133 height 17
click at [354, 574] on span "Guardar y Confirmar" at bounding box center [333, 570] width 161 height 17
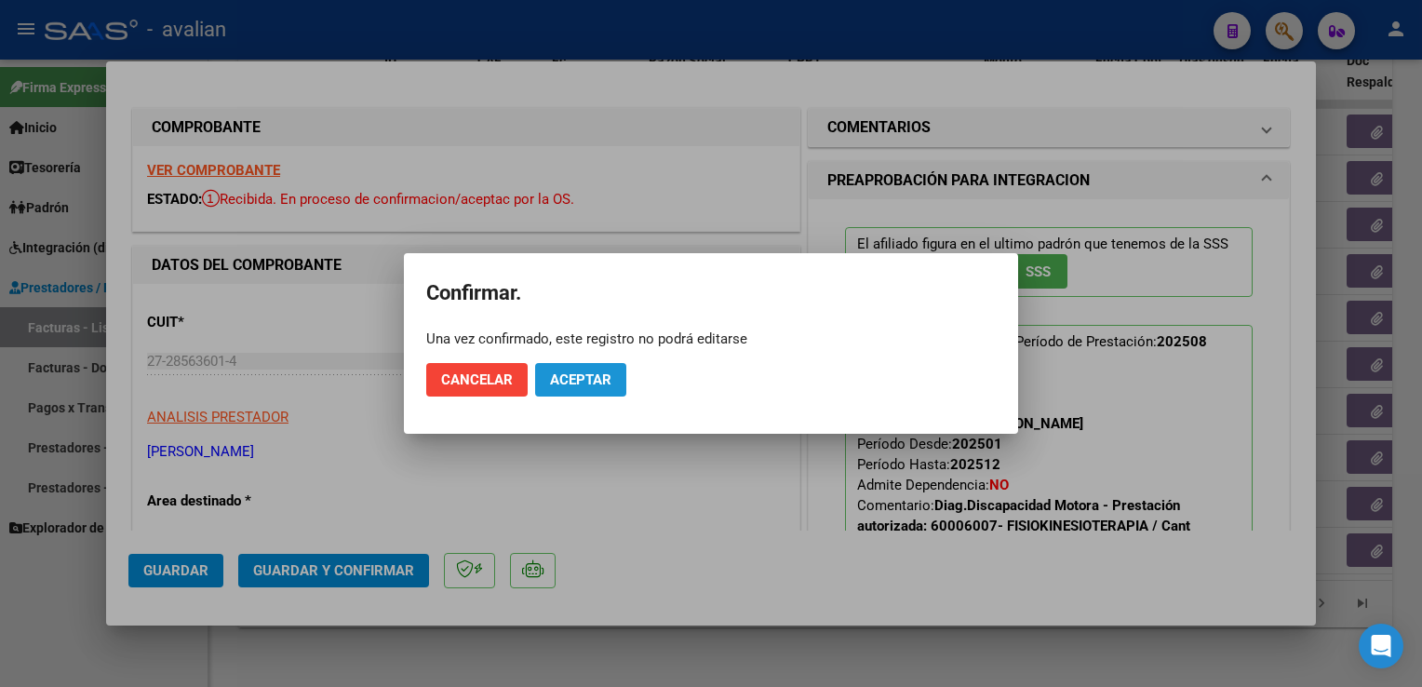
click at [611, 384] on span "Aceptar" at bounding box center [580, 379] width 61 height 17
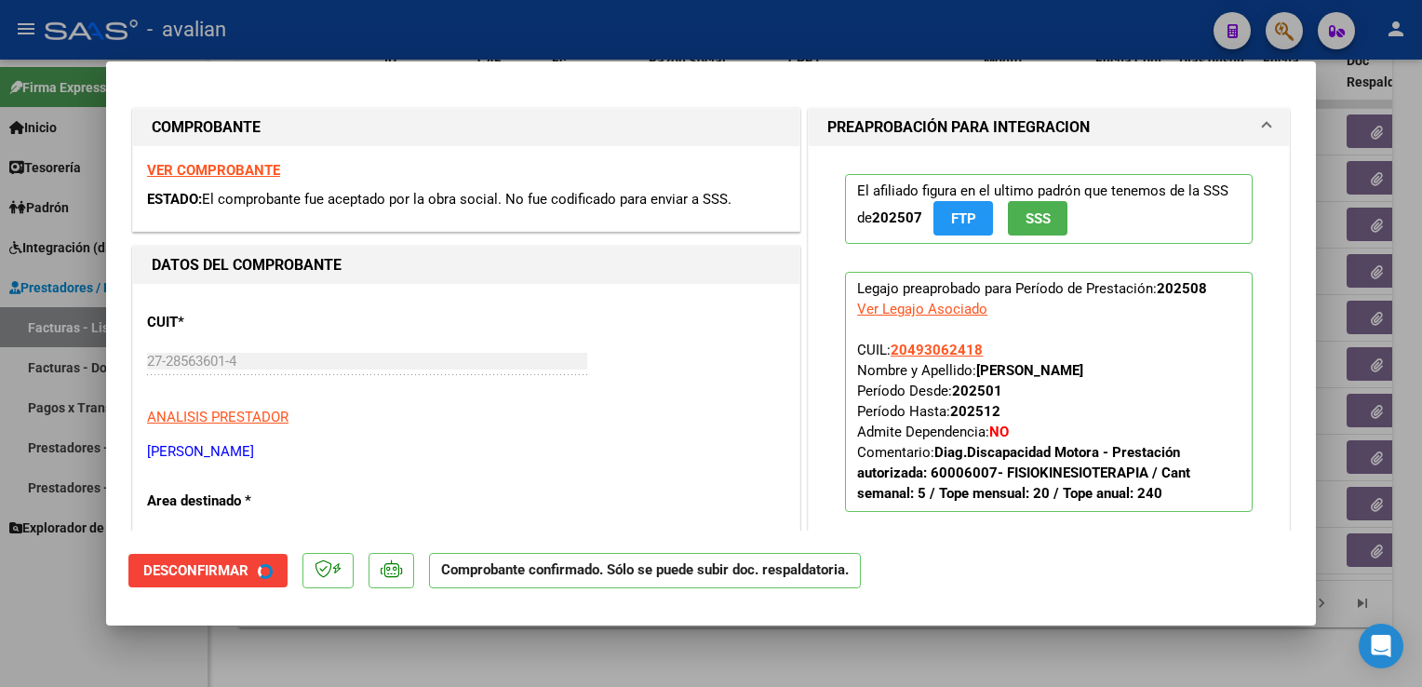
drag, startPoint x: 557, startPoint y: 25, endPoint x: 556, endPoint y: 47, distance: 21.4
click at [555, 25] on div at bounding box center [711, 343] width 1422 height 687
type input "$ 0,00"
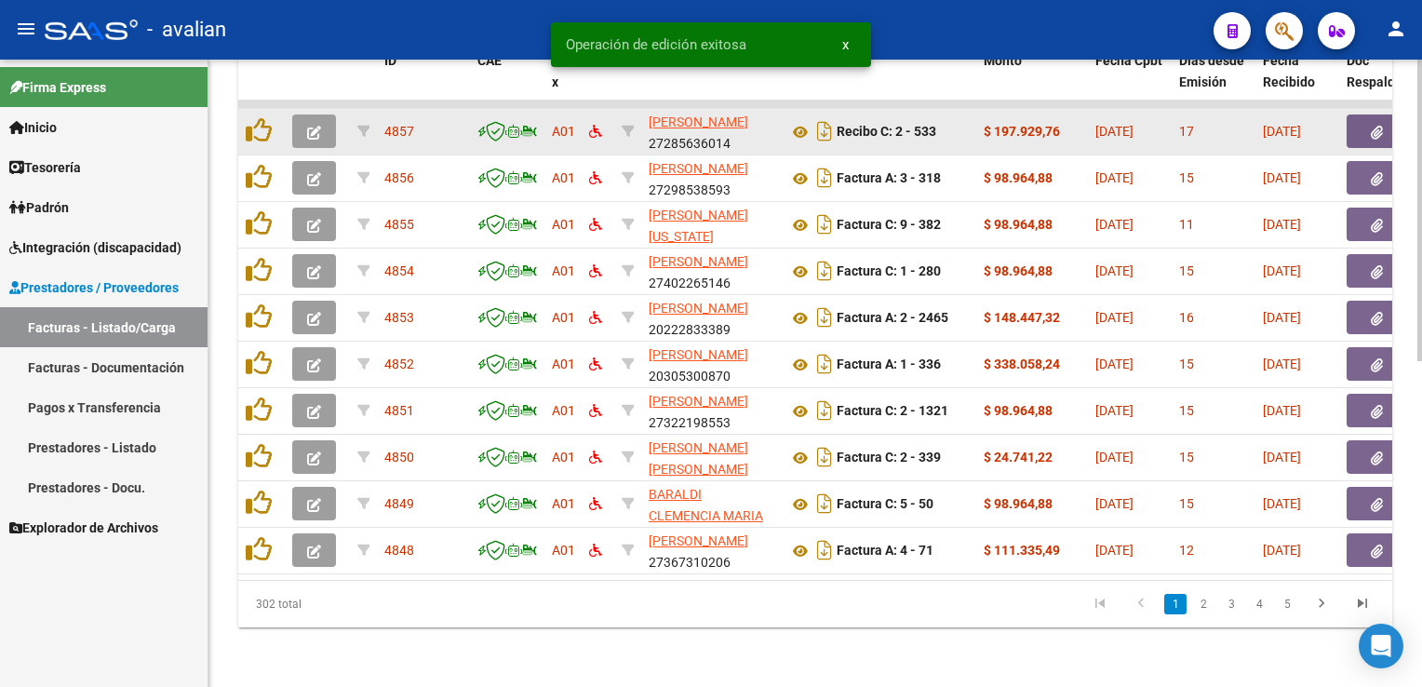
click at [320, 126] on icon "button" at bounding box center [314, 133] width 14 height 14
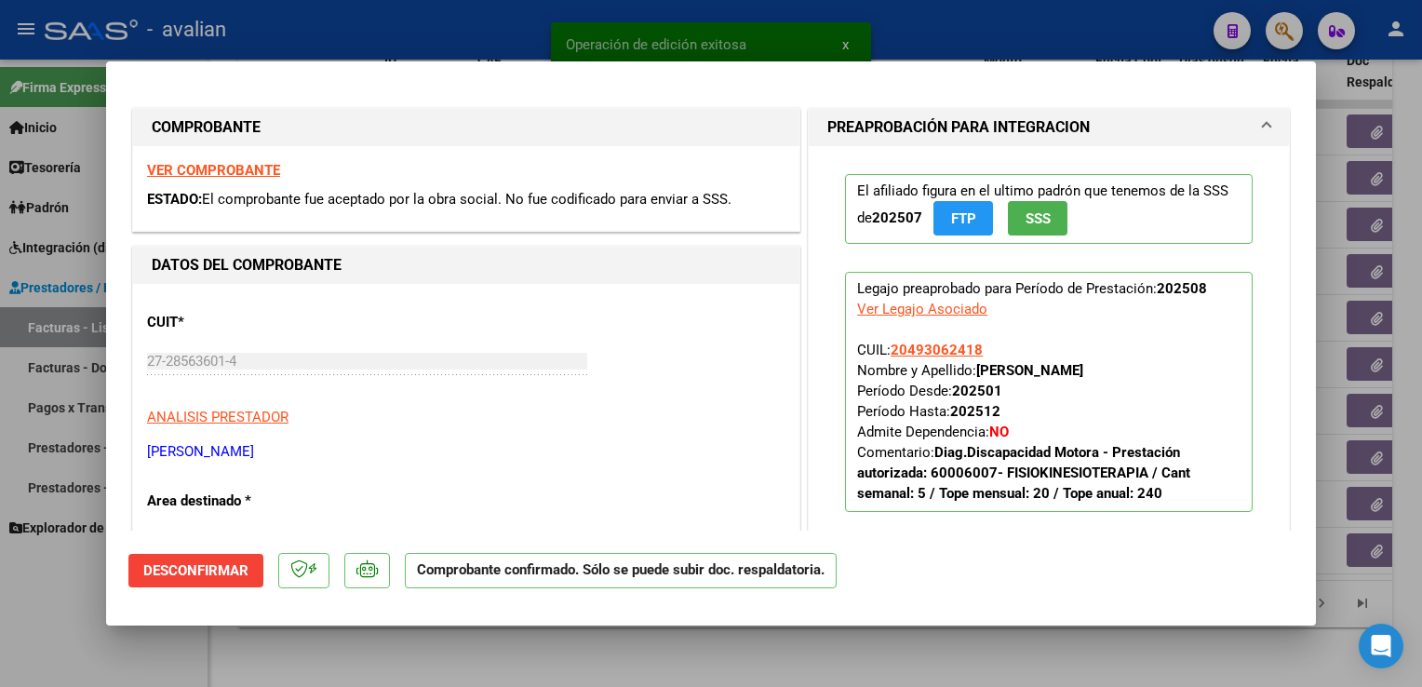
click at [259, 158] on div "VER COMPROBANTE ESTADO: El comprobante fue aceptado por la obra social. No fue …" at bounding box center [466, 188] width 666 height 85
click at [219, 163] on strong "VER COMPROBANTE" at bounding box center [213, 170] width 133 height 17
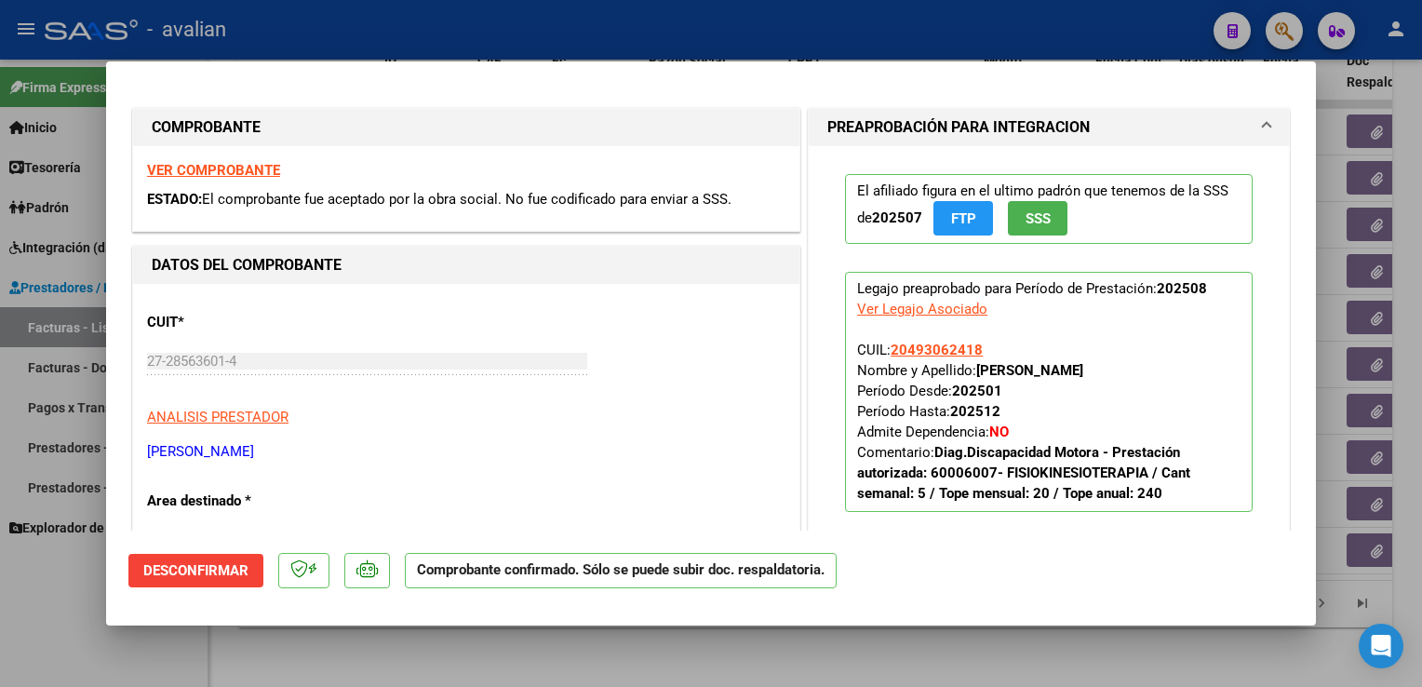
click at [400, 39] on div at bounding box center [711, 343] width 1422 height 687
type input "$ 0,00"
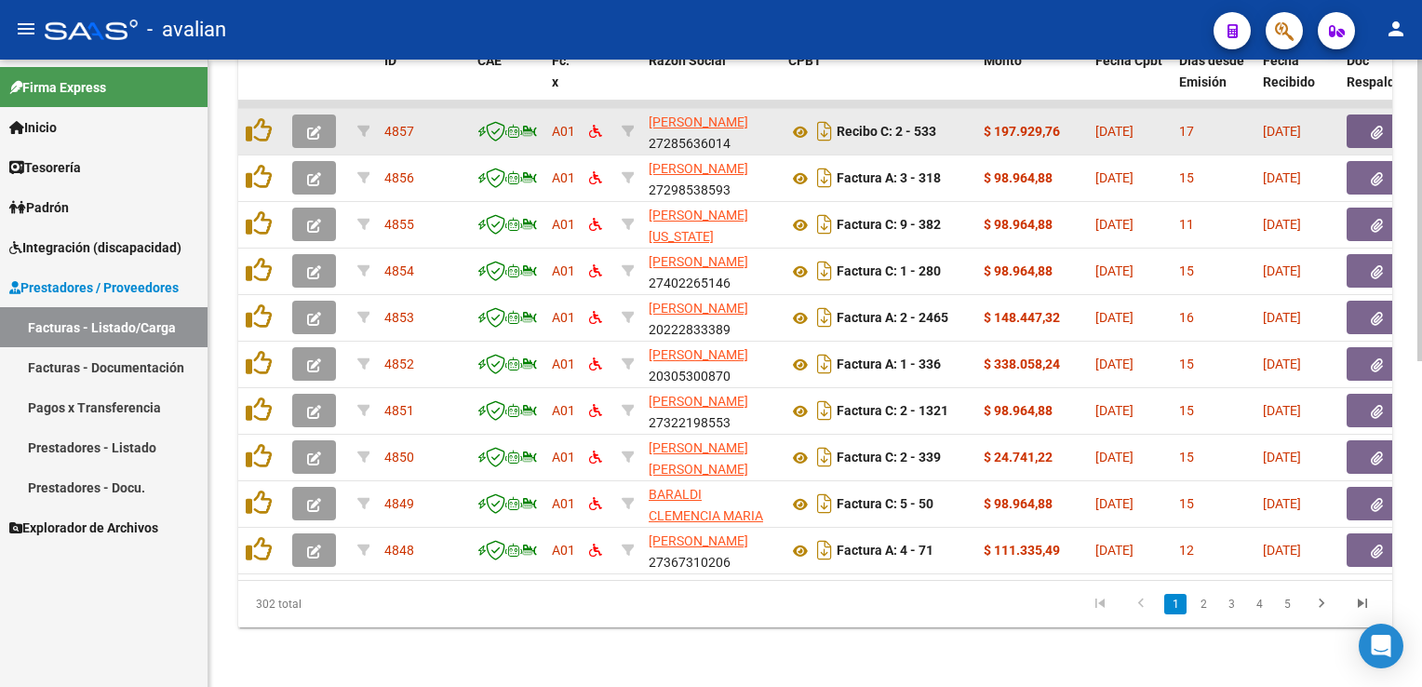
click at [315, 126] on icon "button" at bounding box center [314, 133] width 14 height 14
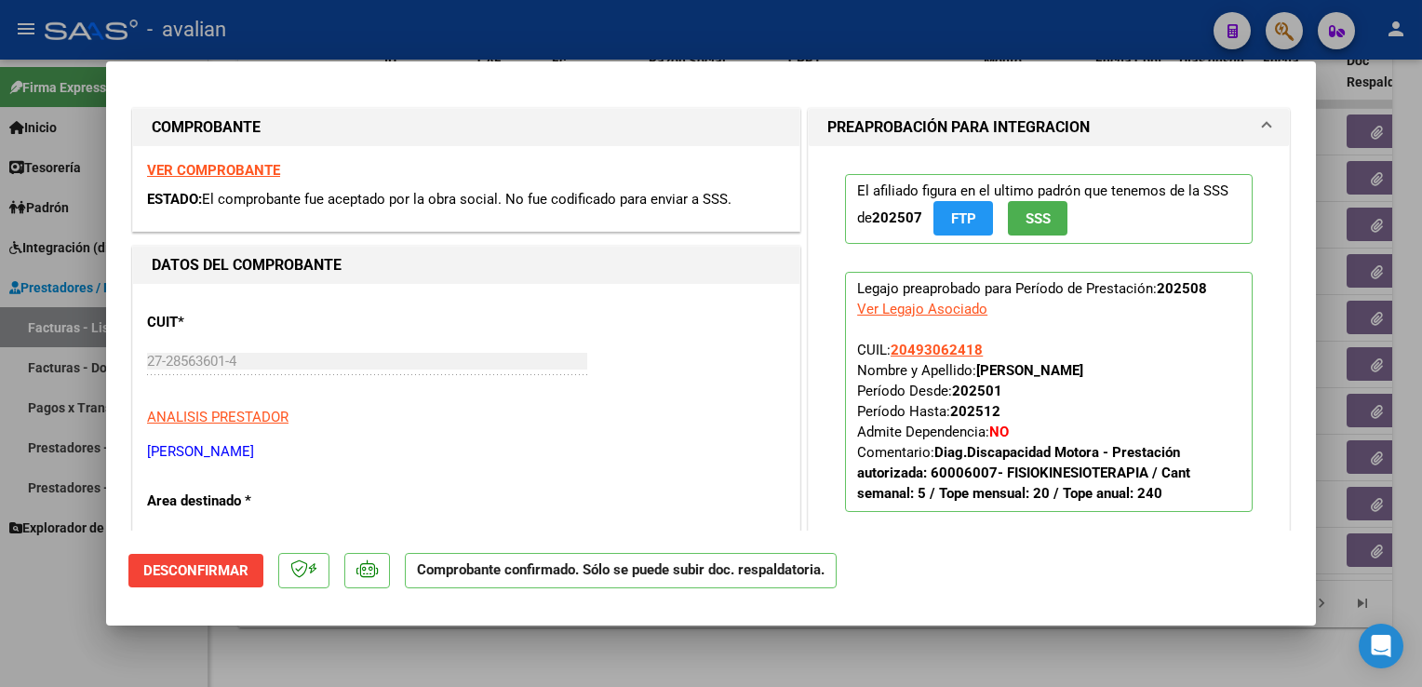
click at [375, 14] on div at bounding box center [711, 343] width 1422 height 687
type input "$ 0,00"
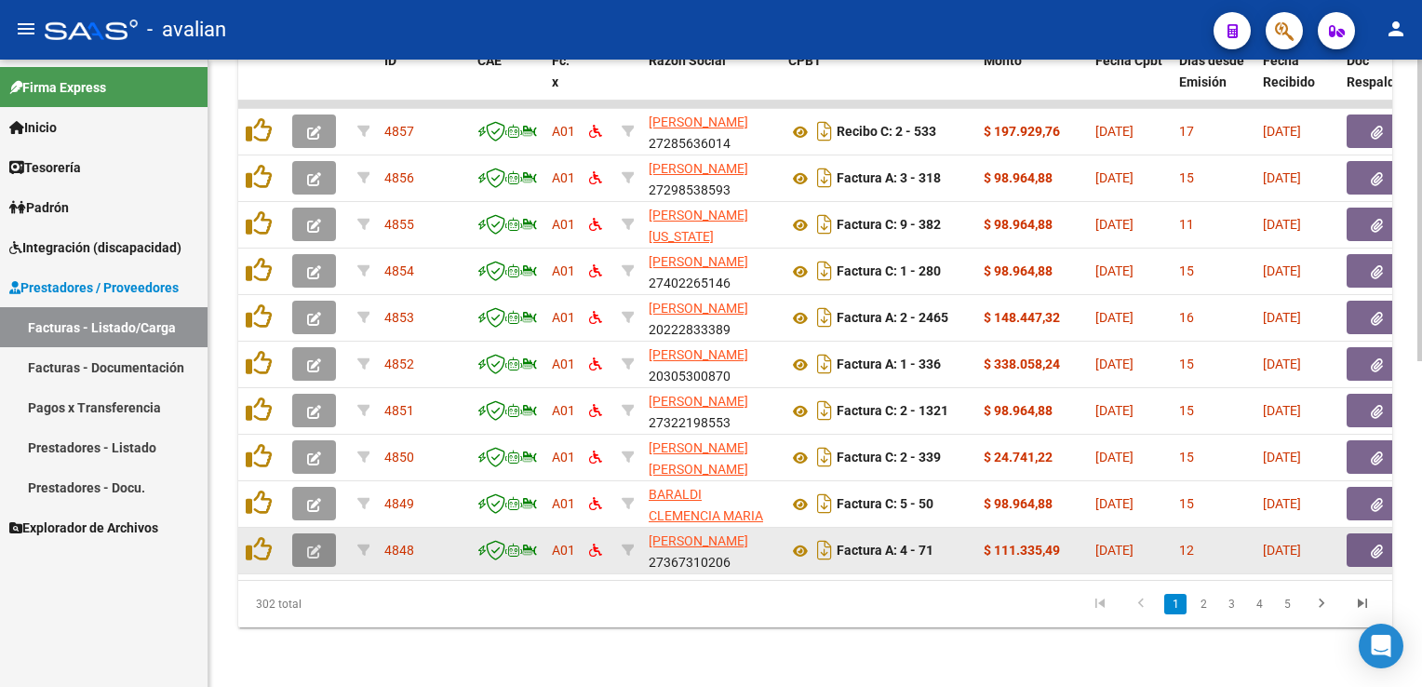
click at [316, 545] on icon "button" at bounding box center [314, 552] width 14 height 14
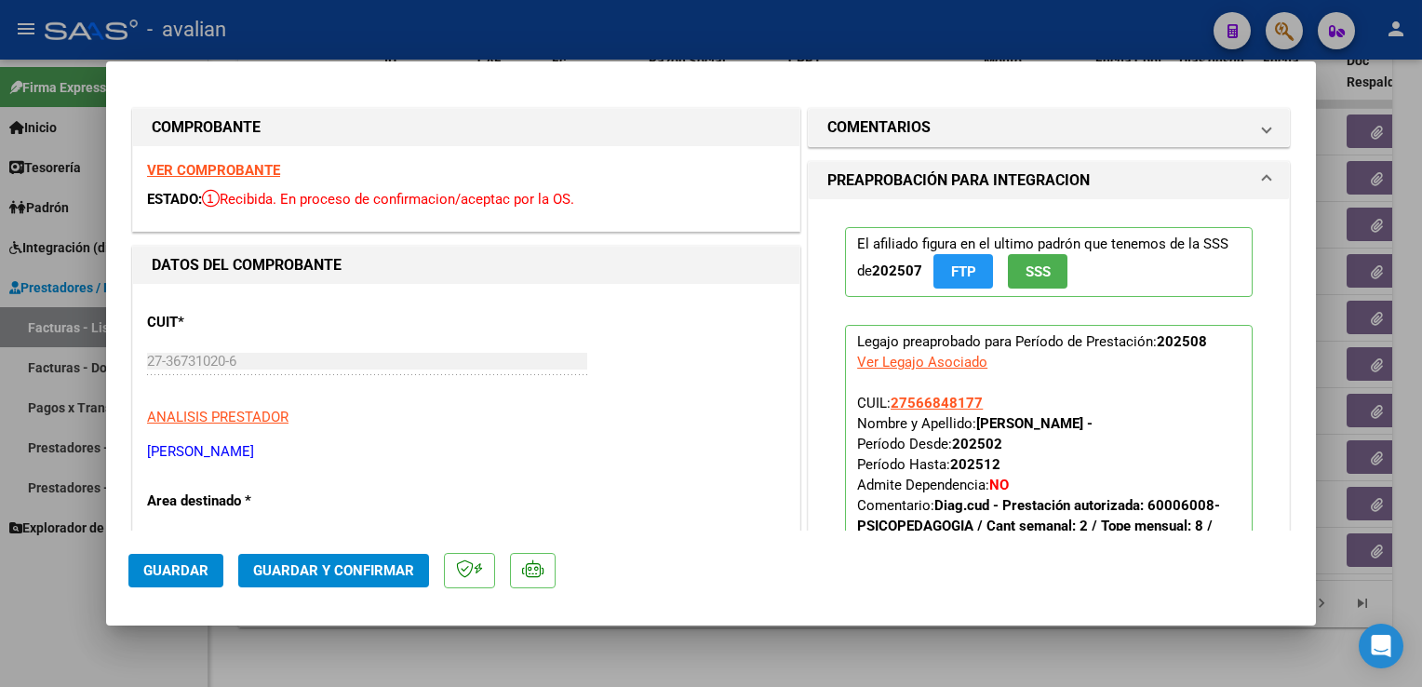
click at [268, 170] on strong "VER COMPROBANTE" at bounding box center [213, 170] width 133 height 17
click at [353, 560] on button "Guardar y Confirmar" at bounding box center [333, 571] width 191 height 34
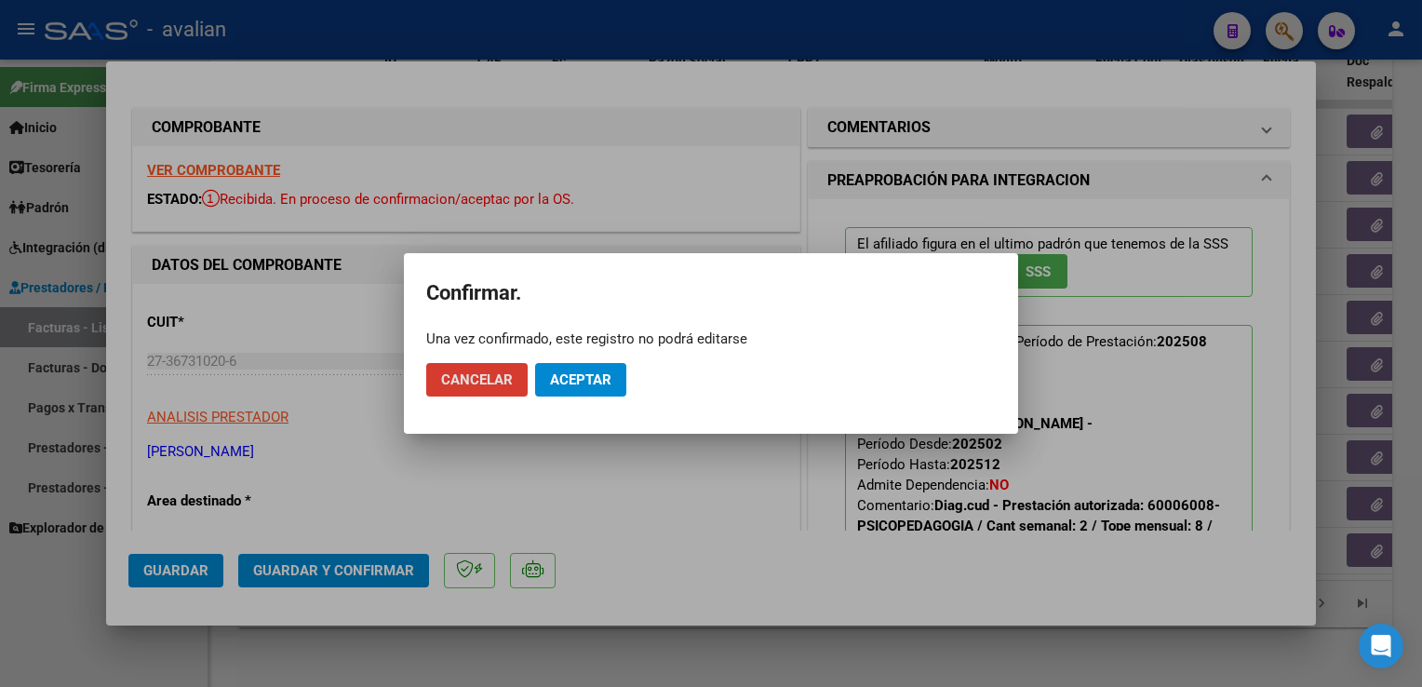
click at [609, 371] on span "Aceptar" at bounding box center [580, 379] width 61 height 17
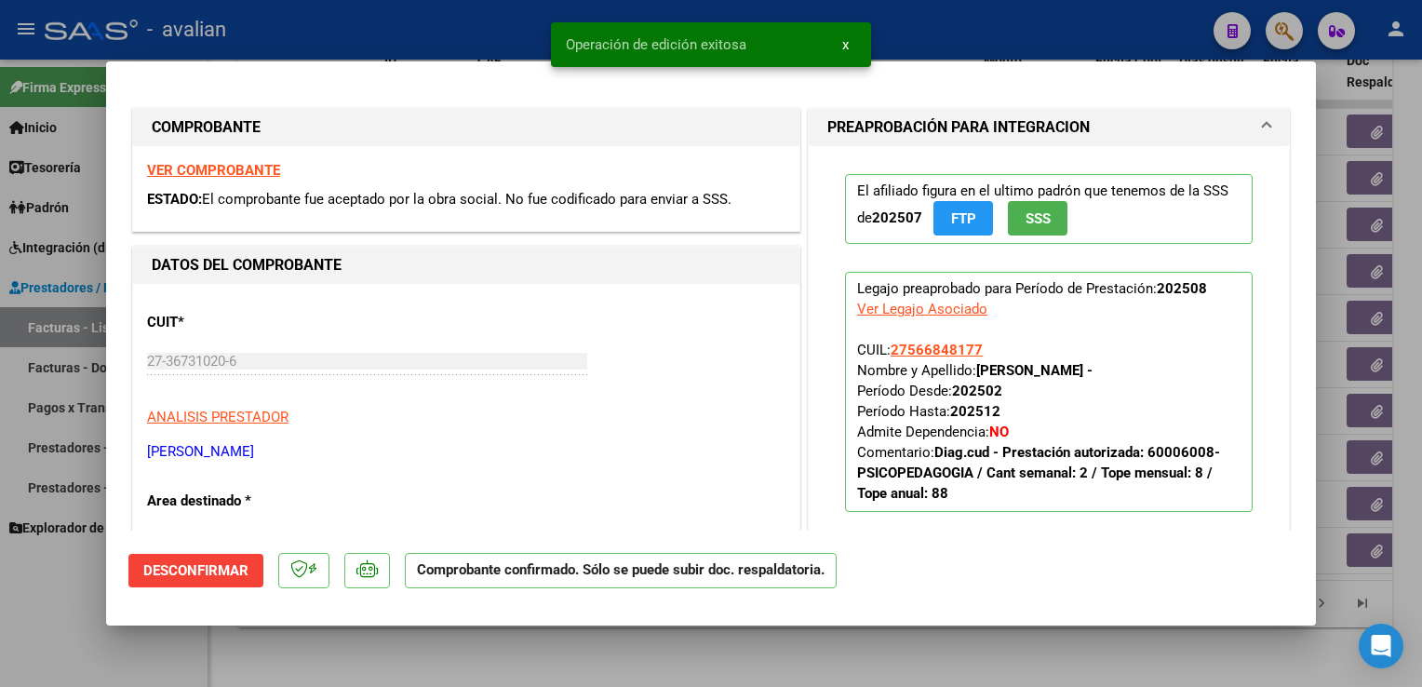
drag, startPoint x: 452, startPoint y: 404, endPoint x: 453, endPoint y: 285, distance: 119.2
click at [451, 404] on div "CUIT * 27-36731020-6 Ingresar CUIT ANALISIS PRESTADOR [PERSON_NAME] [PERSON_NAM…" at bounding box center [466, 380] width 639 height 164
click at [276, 47] on div at bounding box center [711, 343] width 1422 height 687
type input "$ 0,00"
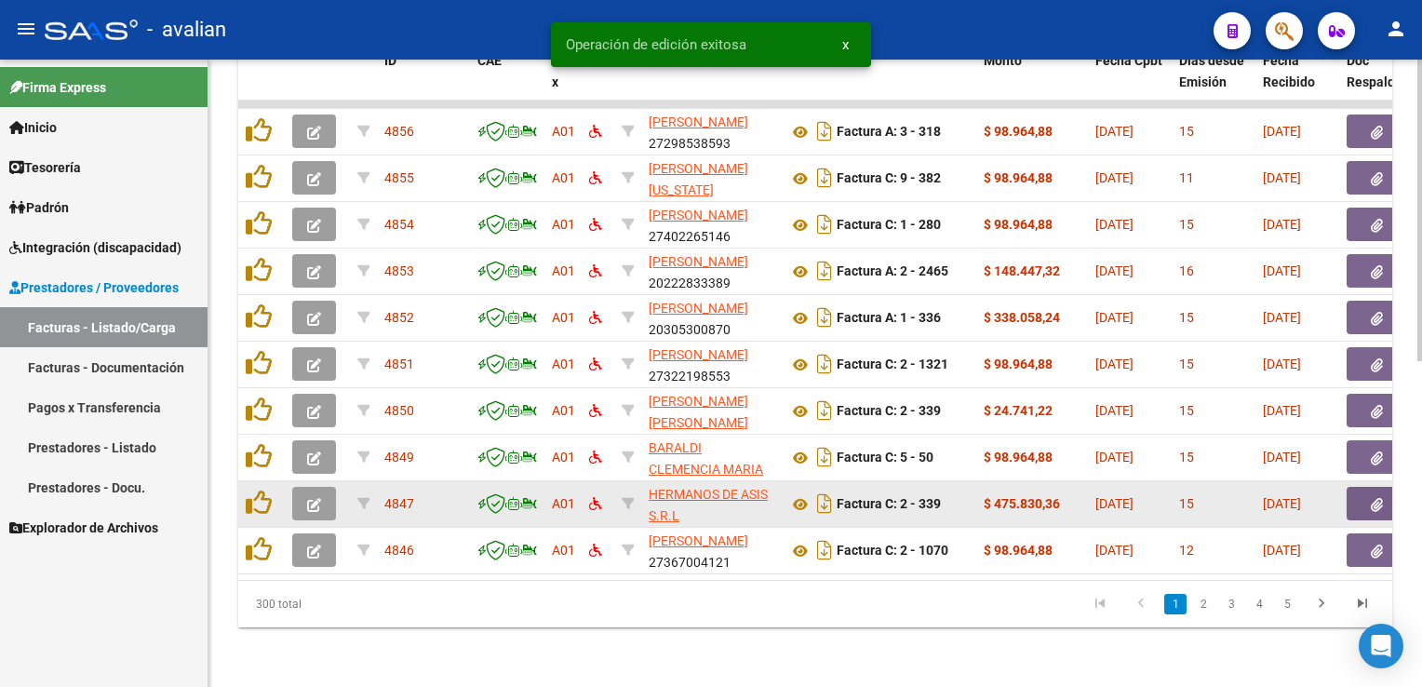
click at [318, 498] on icon "button" at bounding box center [314, 505] width 14 height 14
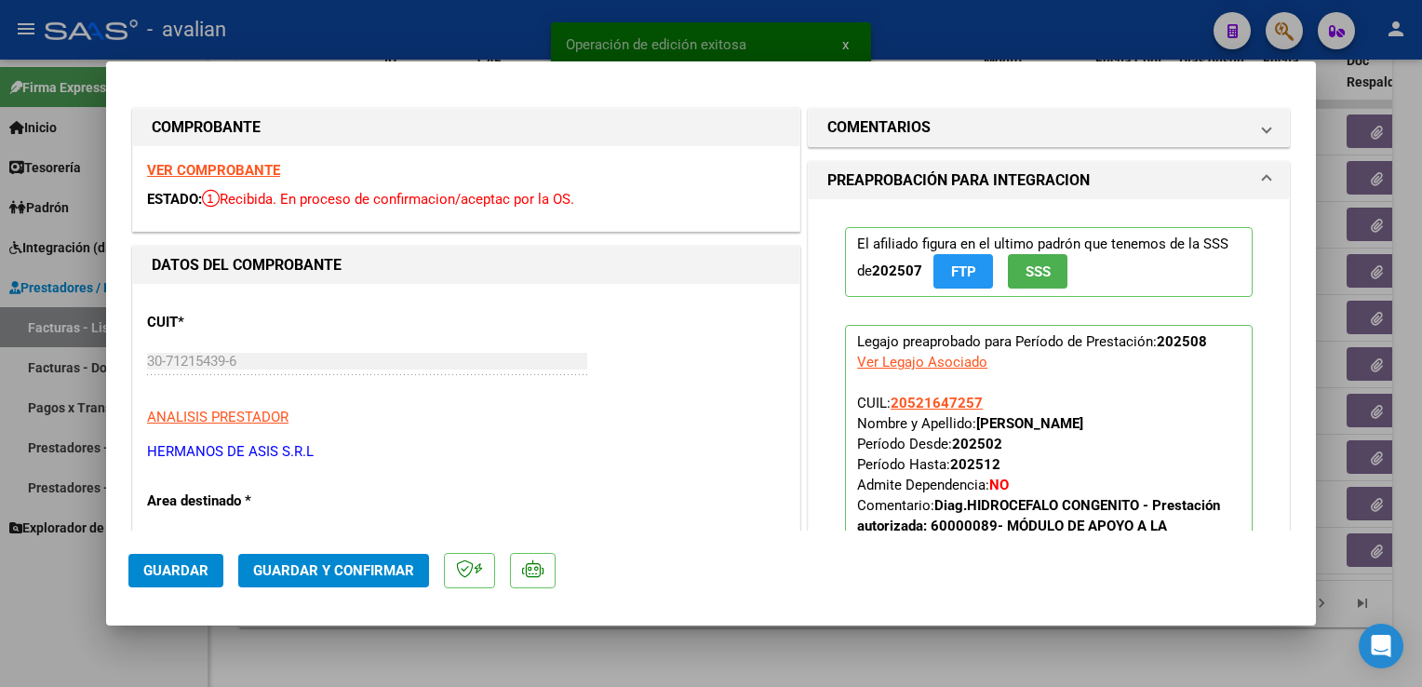
click at [249, 173] on strong "VER COMPROBANTE" at bounding box center [213, 170] width 133 height 17
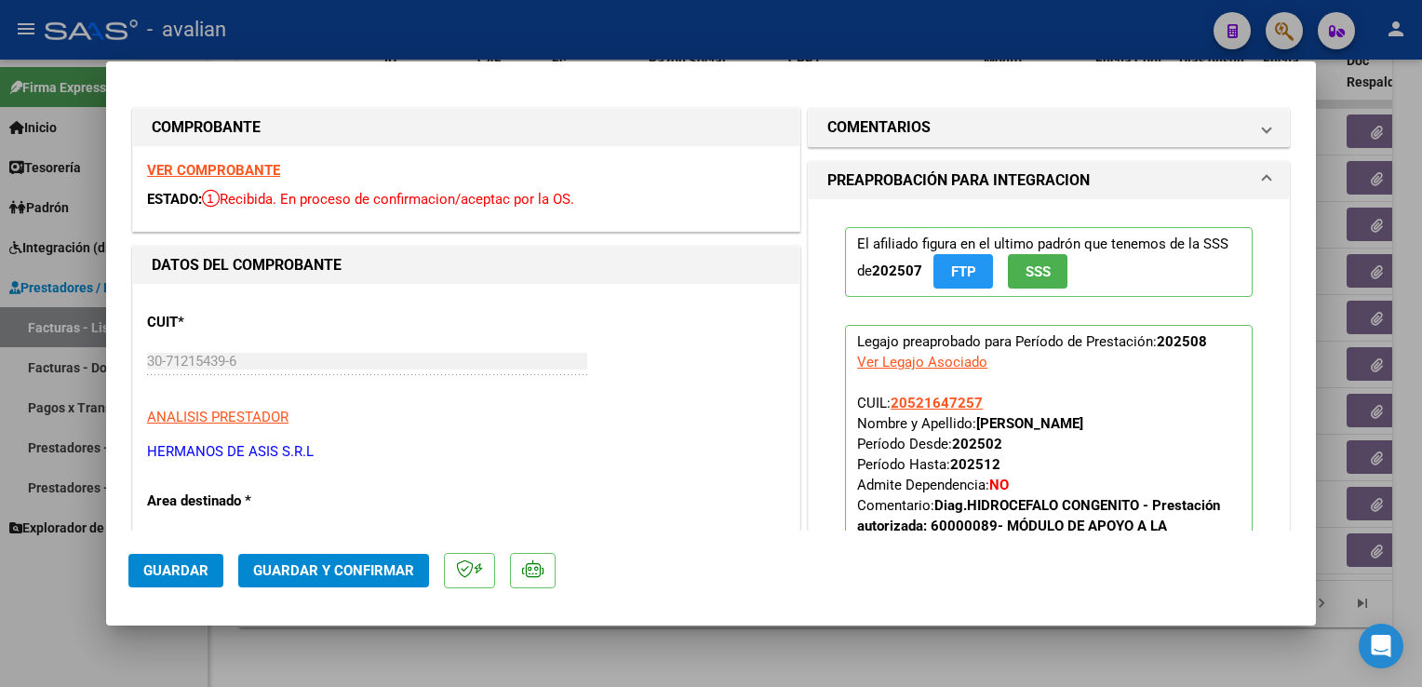
click at [335, 579] on span "Guardar y Confirmar" at bounding box center [333, 570] width 161 height 17
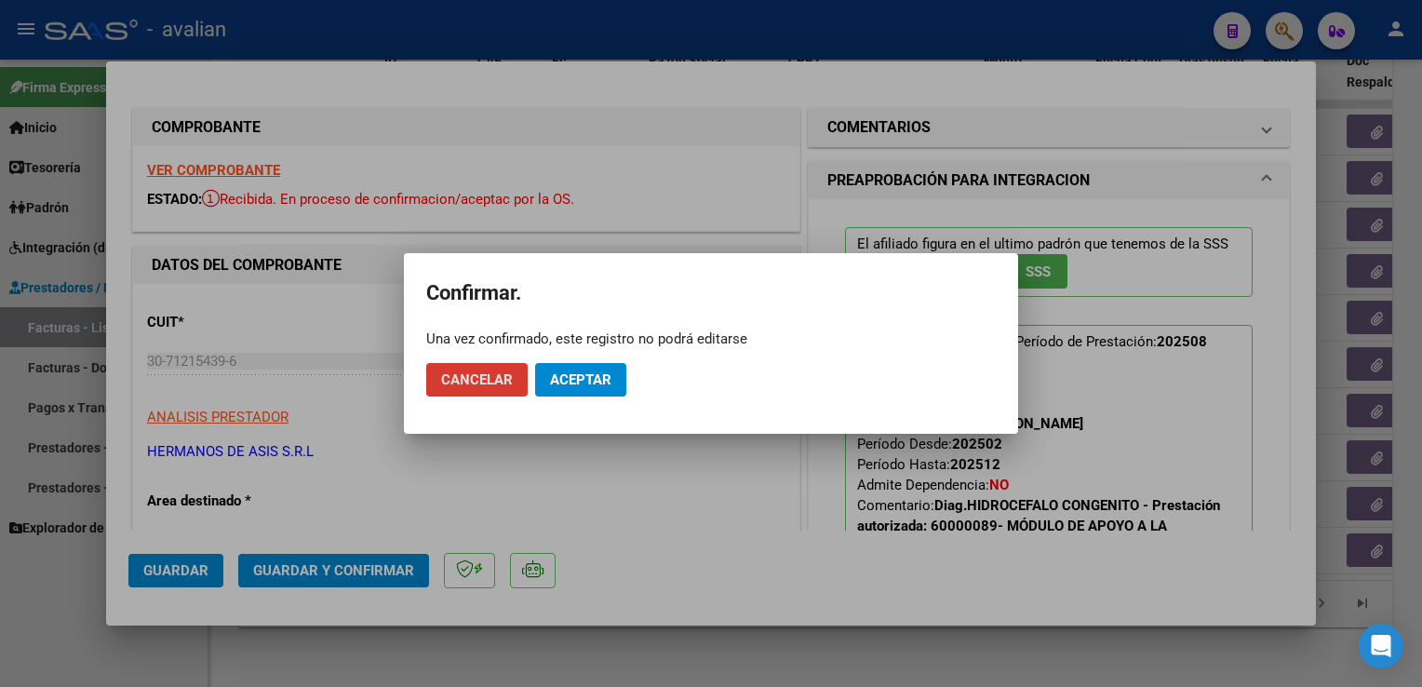
click at [603, 389] on button "Aceptar" at bounding box center [580, 380] width 91 height 34
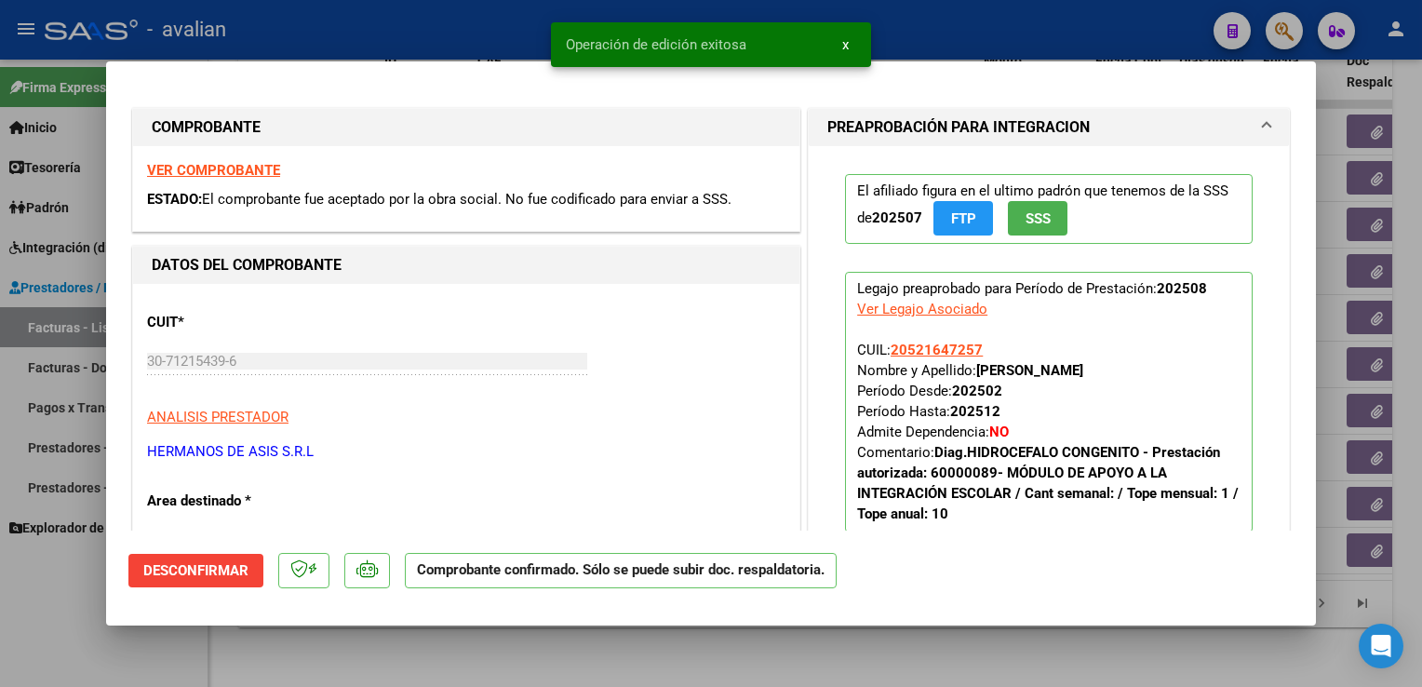
click at [270, 35] on div at bounding box center [711, 343] width 1422 height 687
type input "$ 0,00"
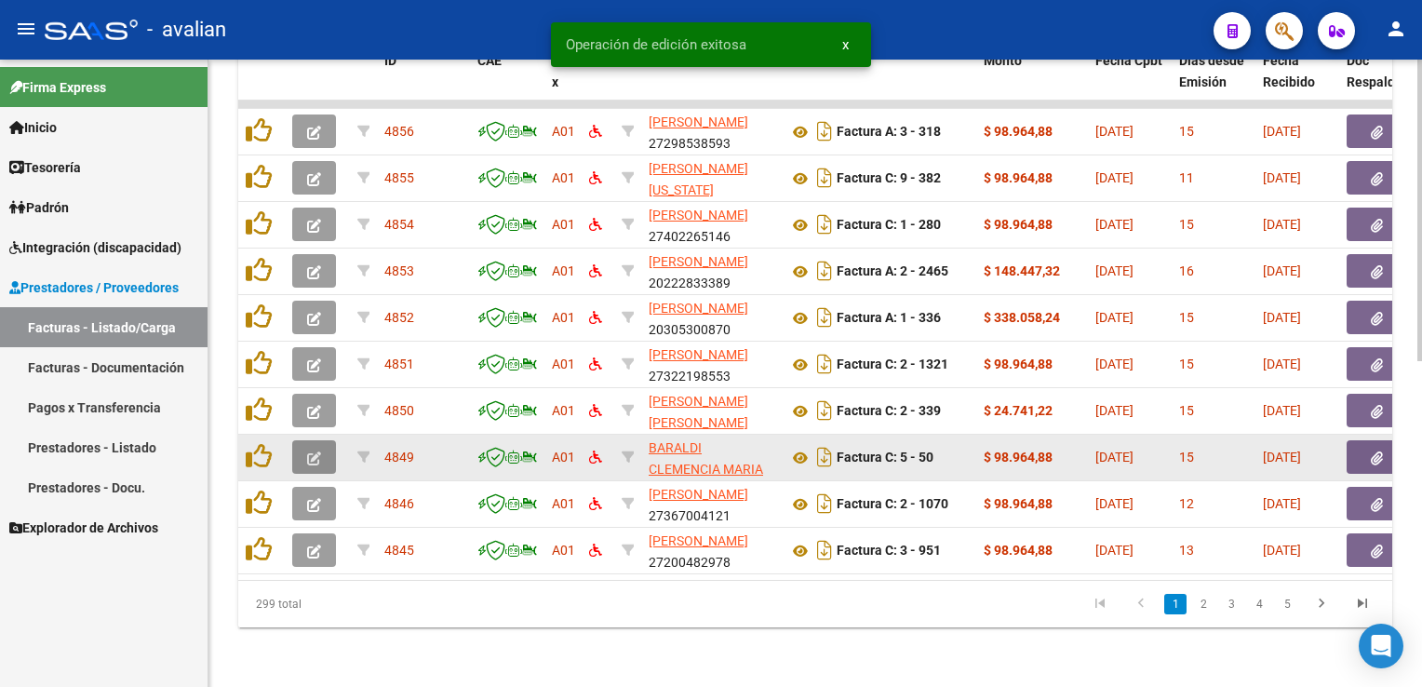
click at [308, 440] on button "button" at bounding box center [314, 457] width 44 height 34
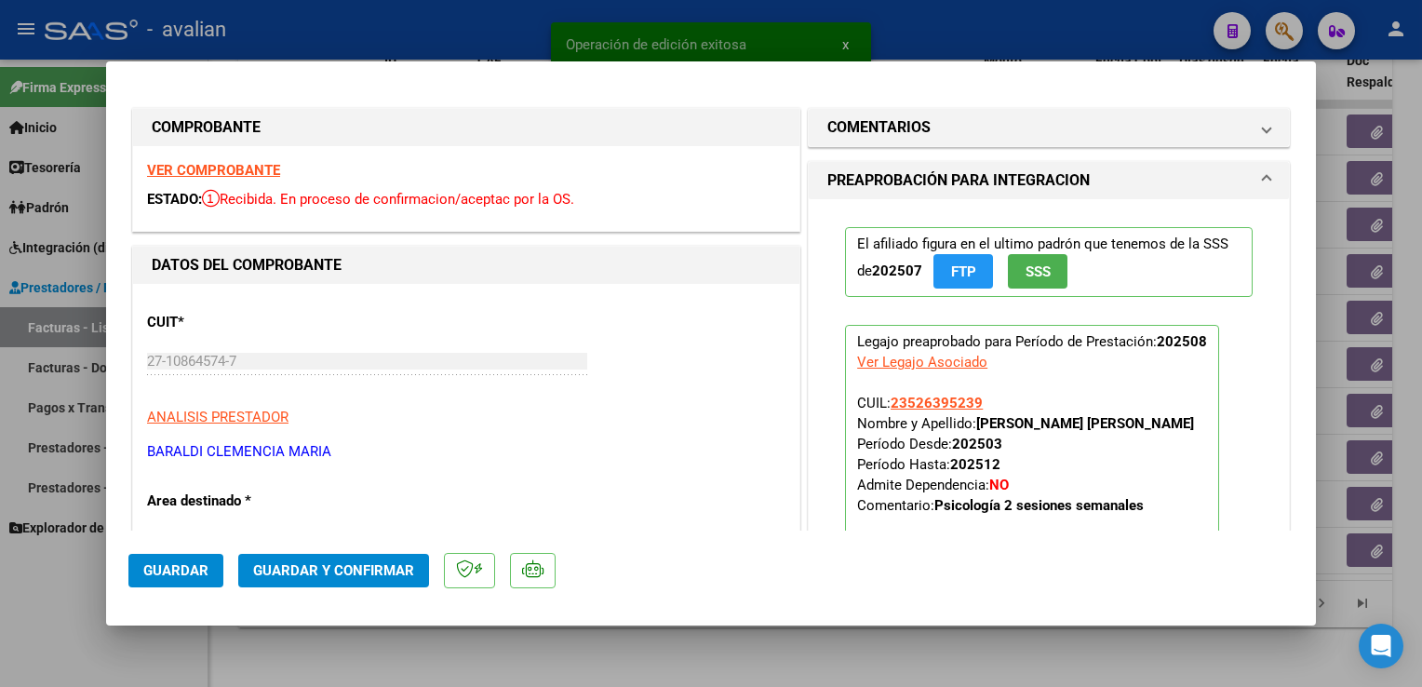
click at [225, 178] on strong "VER COMPROBANTE" at bounding box center [213, 170] width 133 height 17
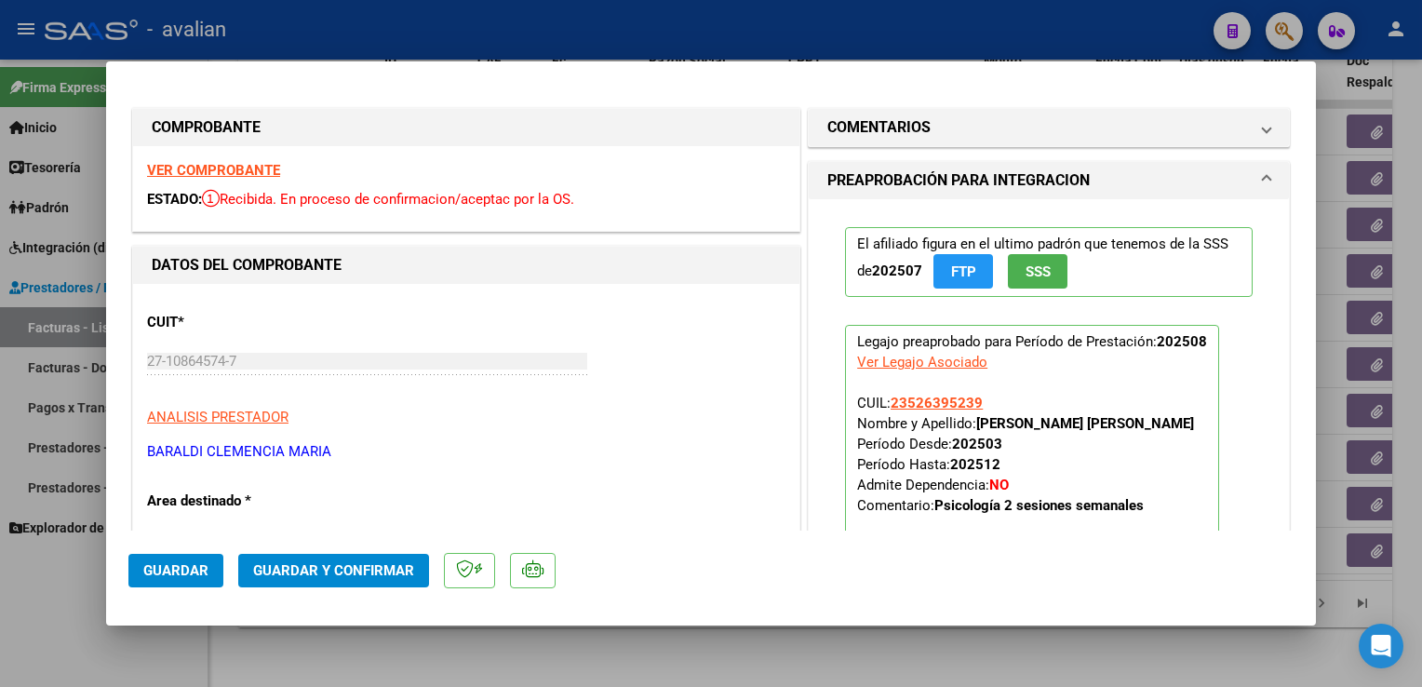
click at [343, 572] on span "Guardar y Confirmar" at bounding box center [333, 570] width 161 height 17
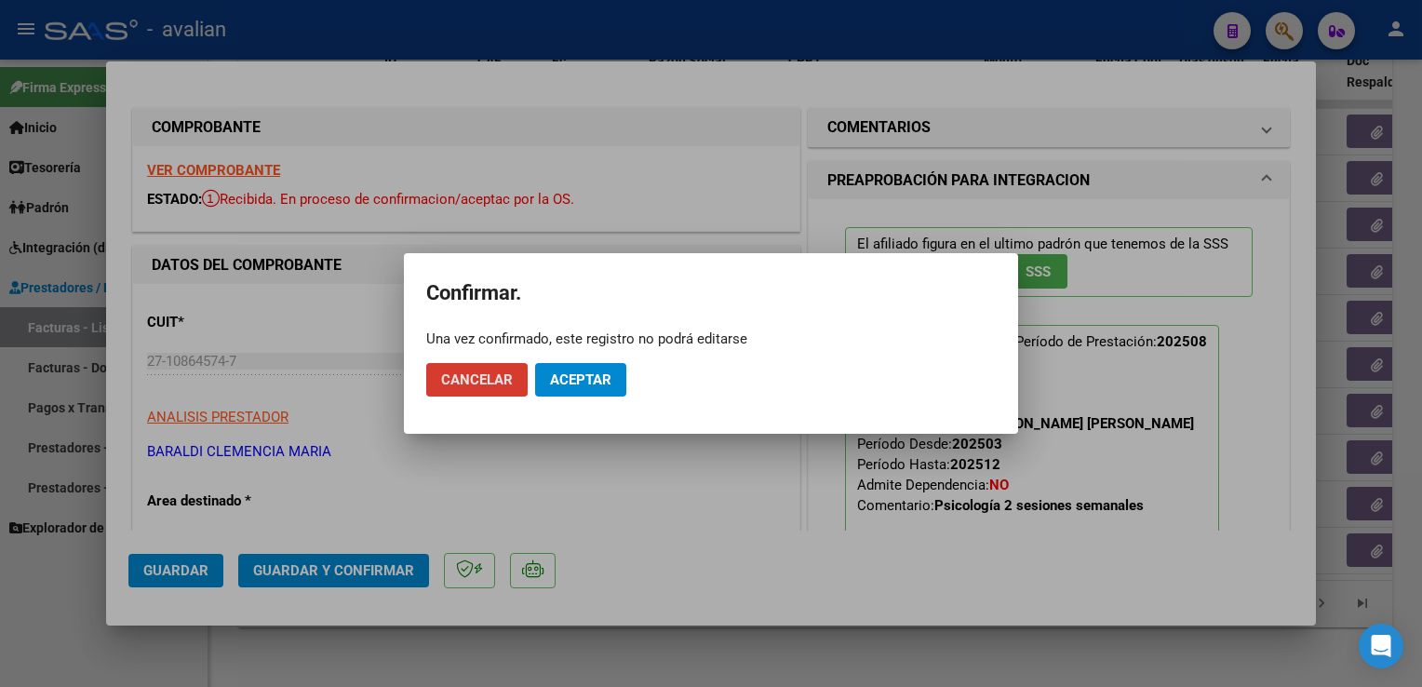
click at [545, 386] on button "Aceptar" at bounding box center [580, 380] width 91 height 34
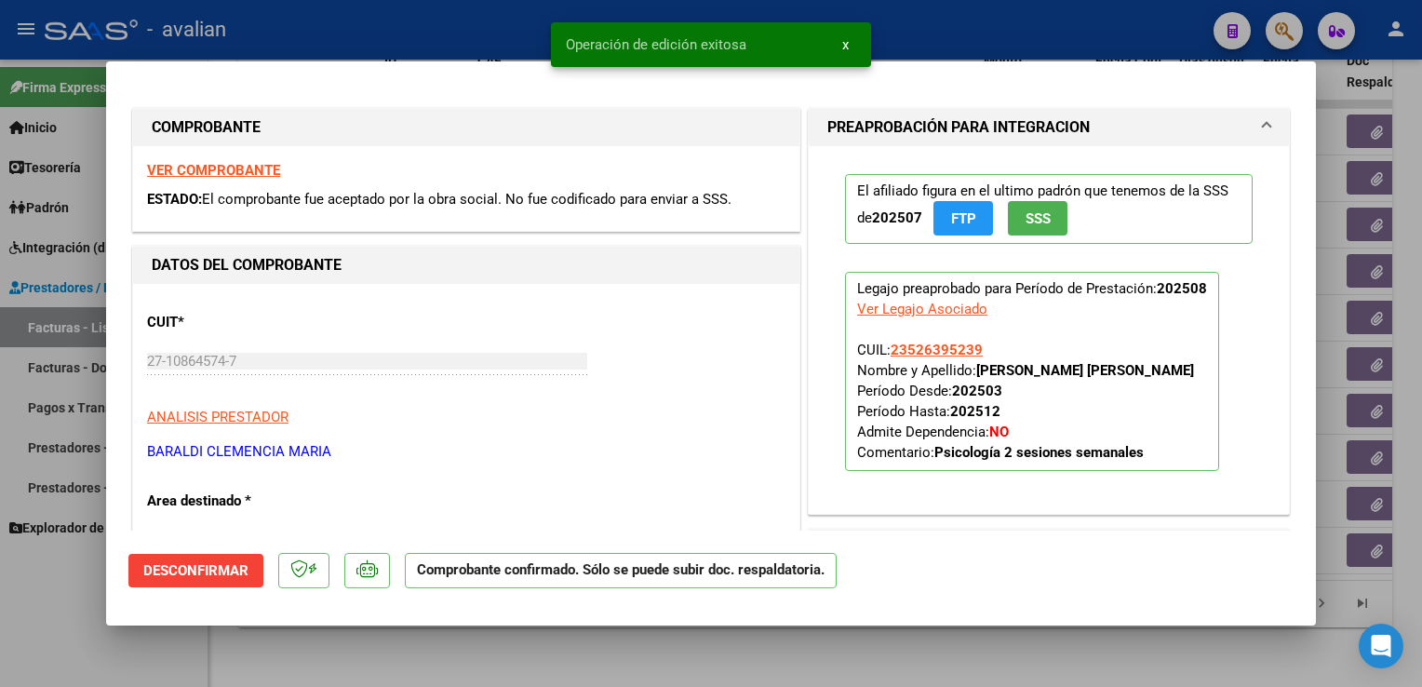
click at [396, 41] on div at bounding box center [711, 343] width 1422 height 687
type input "$ 0,00"
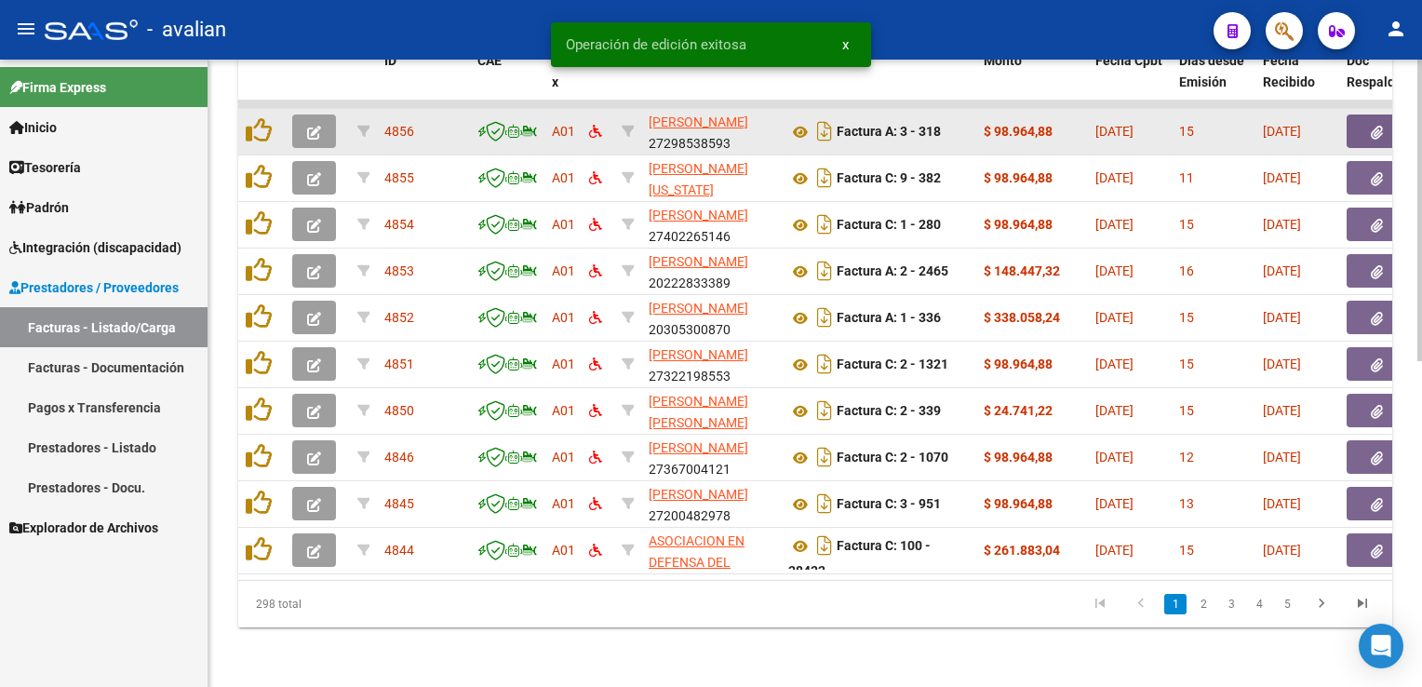
click at [327, 121] on button "button" at bounding box center [314, 131] width 44 height 34
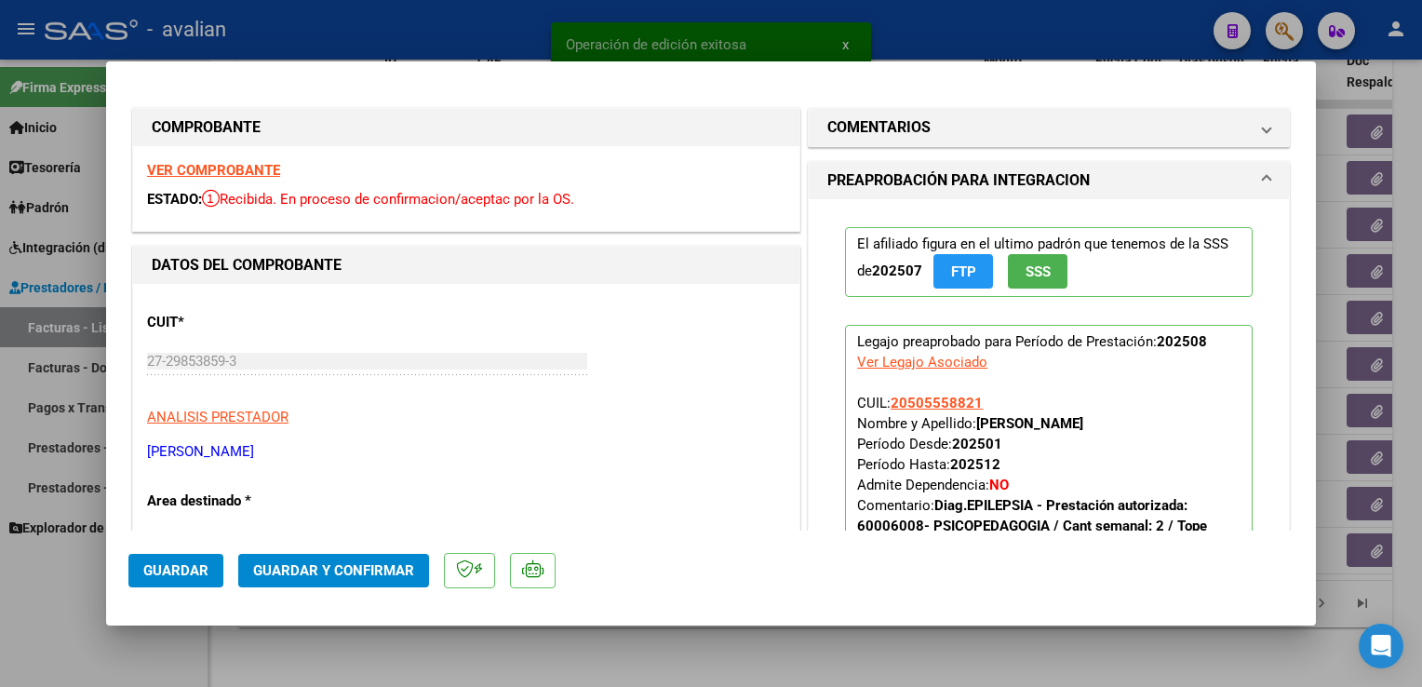
click at [227, 177] on strong "VER COMPROBANTE" at bounding box center [213, 170] width 133 height 17
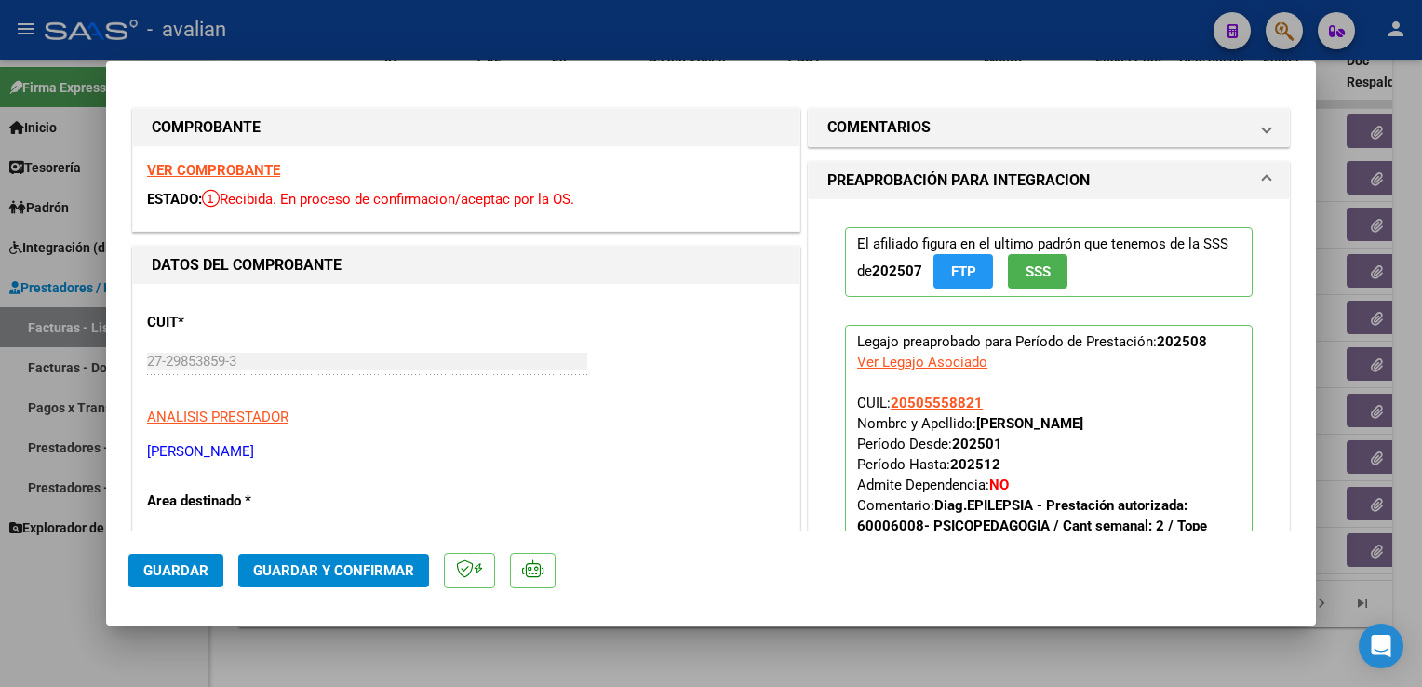
click at [316, 566] on span "Guardar y Confirmar" at bounding box center [333, 570] width 161 height 17
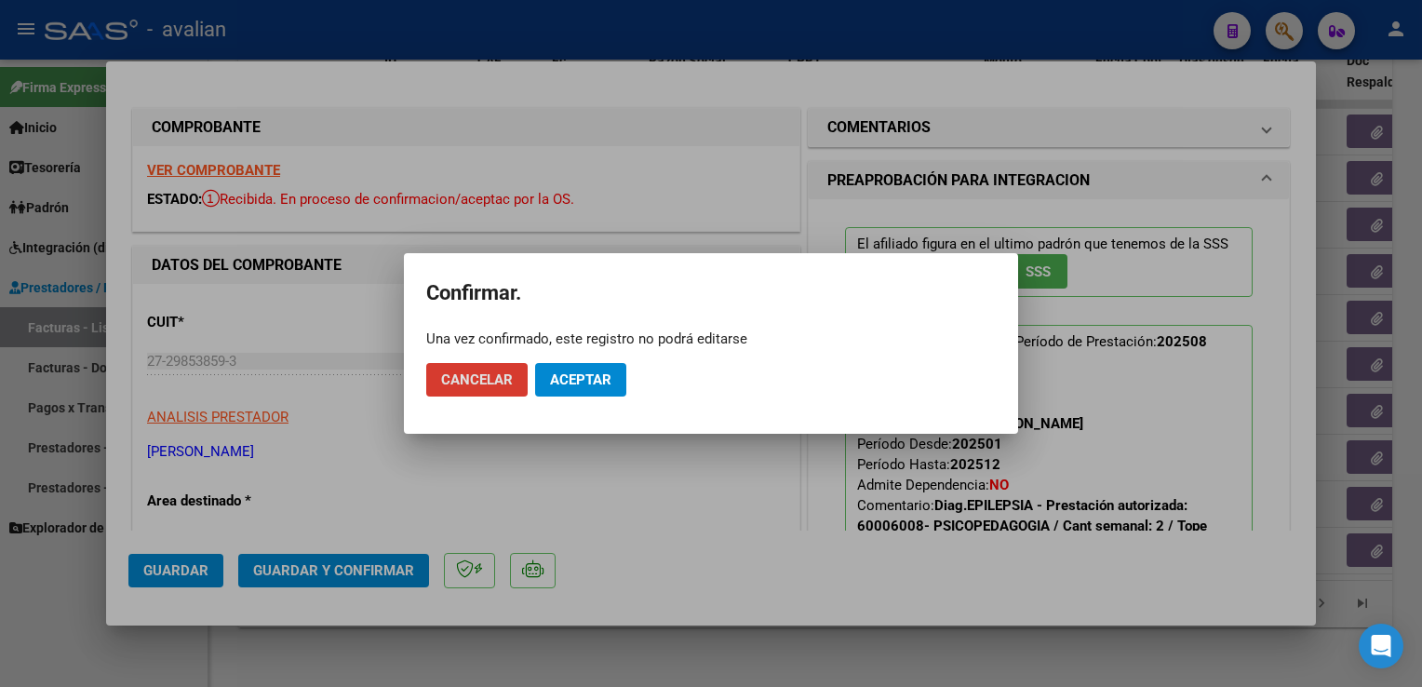
click at [576, 382] on span "Aceptar" at bounding box center [580, 379] width 61 height 17
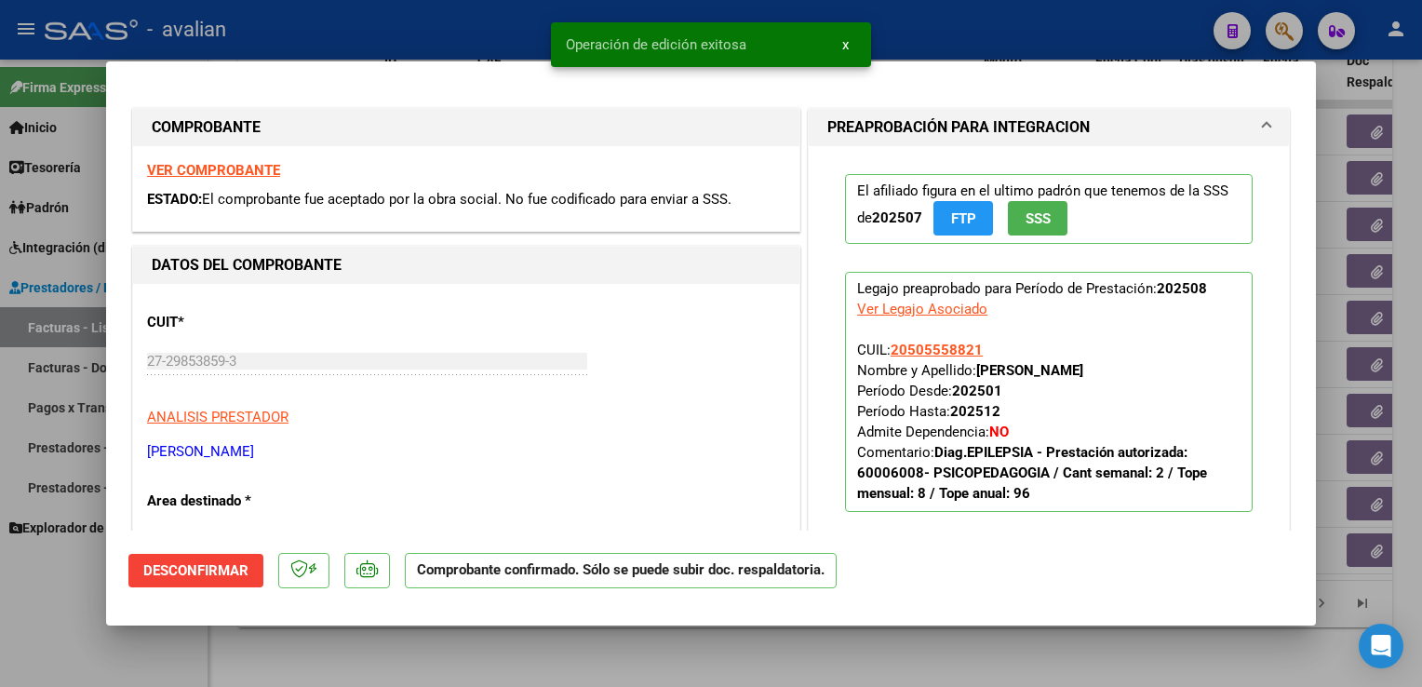
click at [481, 18] on div at bounding box center [711, 343] width 1422 height 687
type input "$ 0,00"
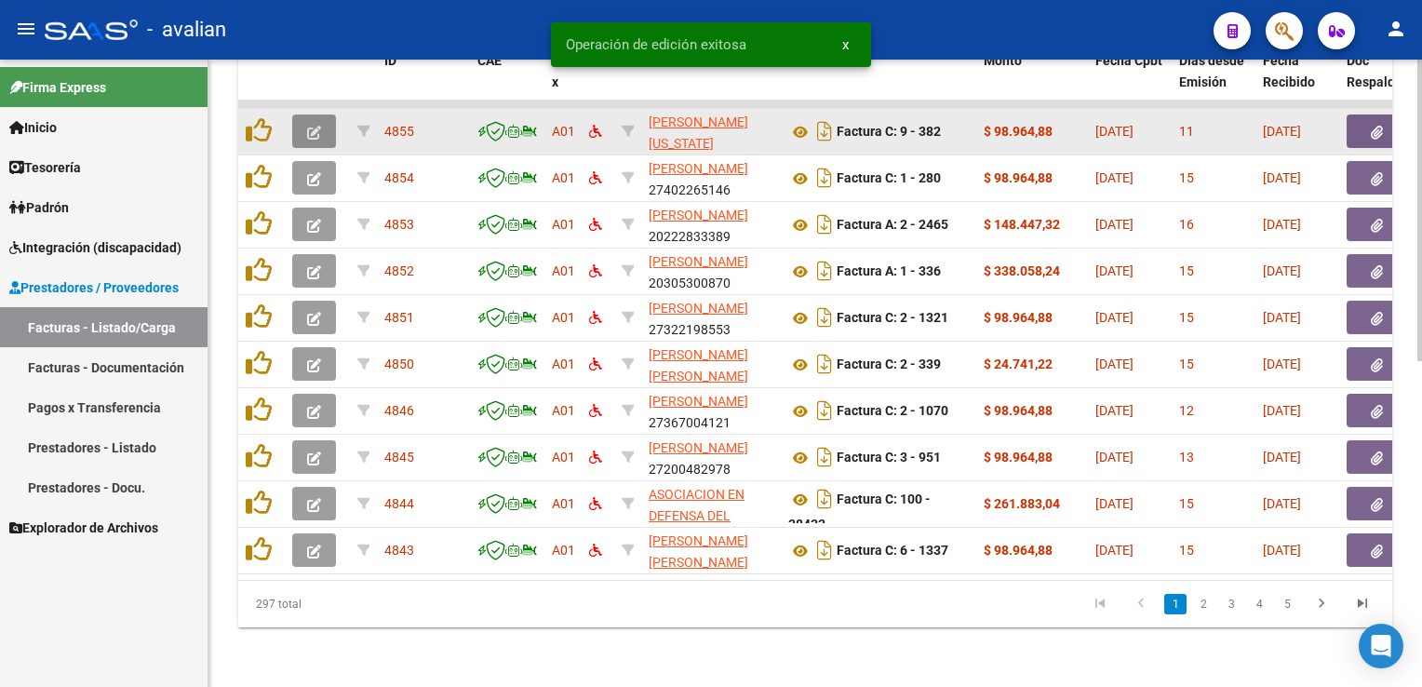
click at [323, 117] on button "button" at bounding box center [314, 131] width 44 height 34
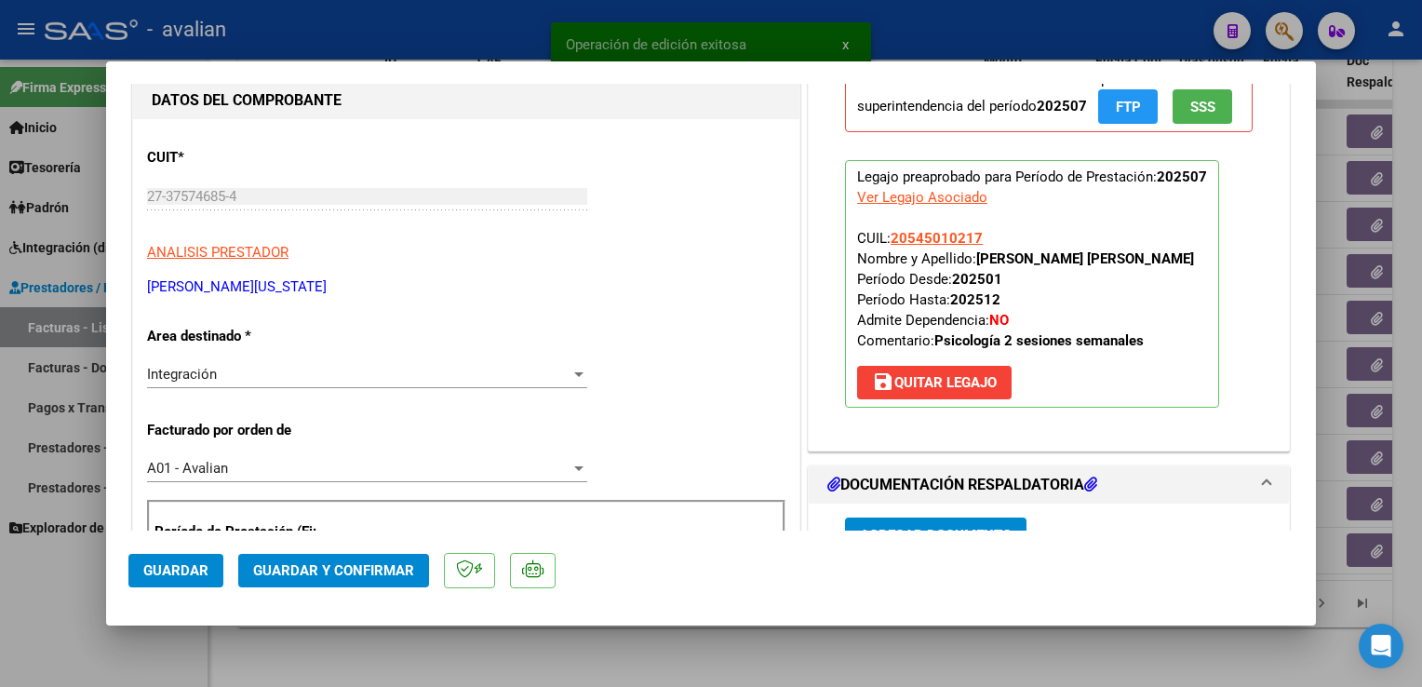
scroll to position [186, 0]
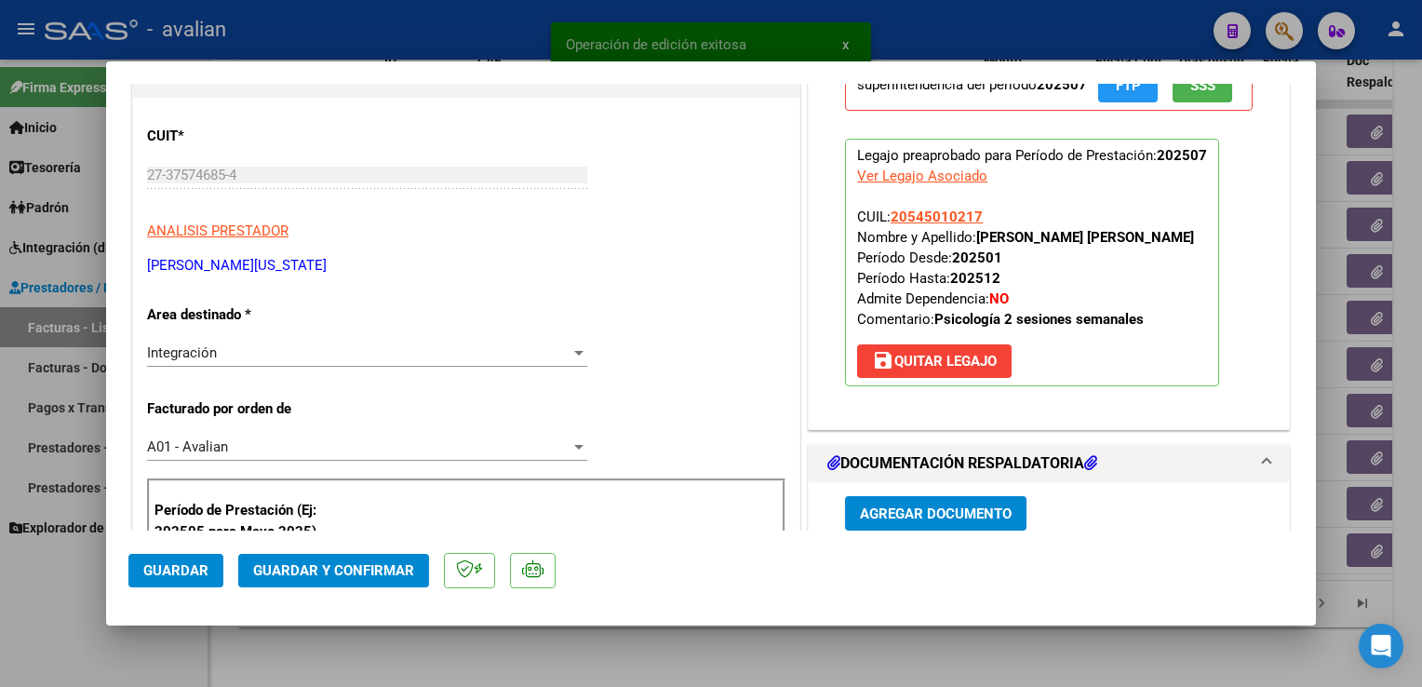
click at [236, 355] on div "Integración" at bounding box center [359, 352] width 424 height 17
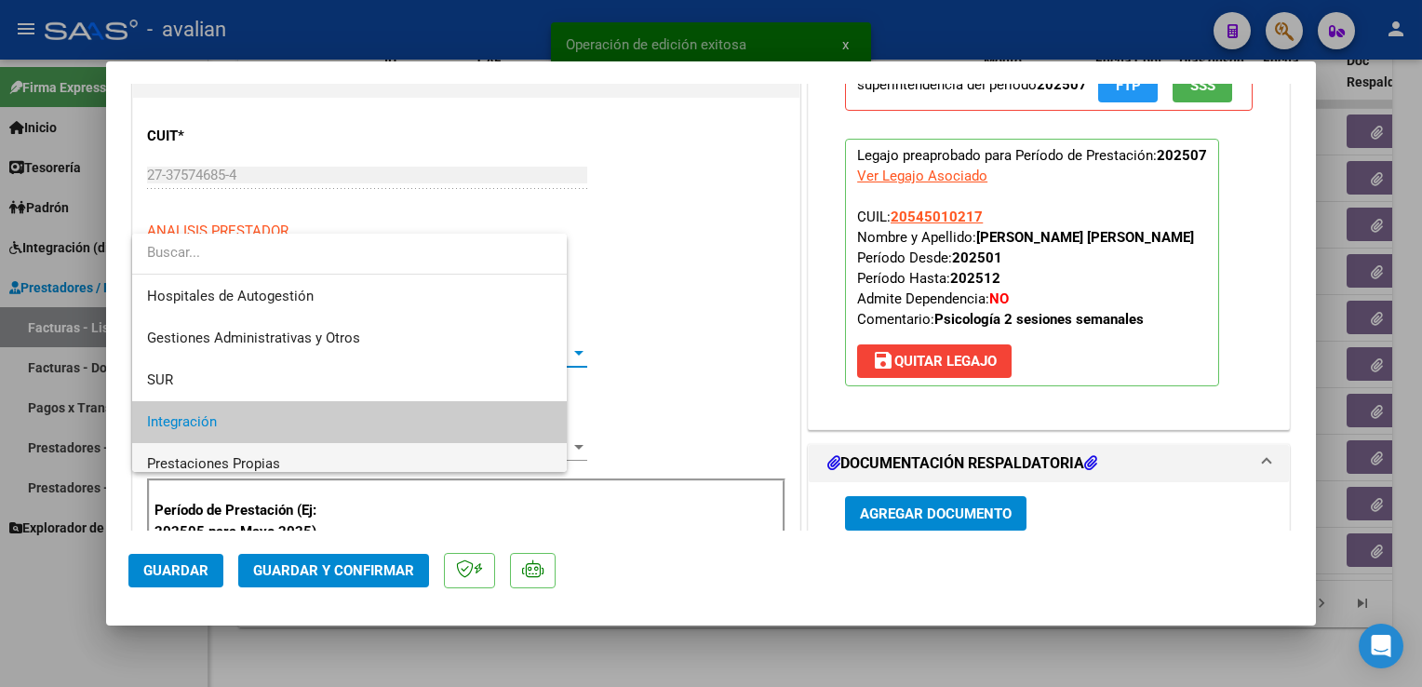
scroll to position [69, 0]
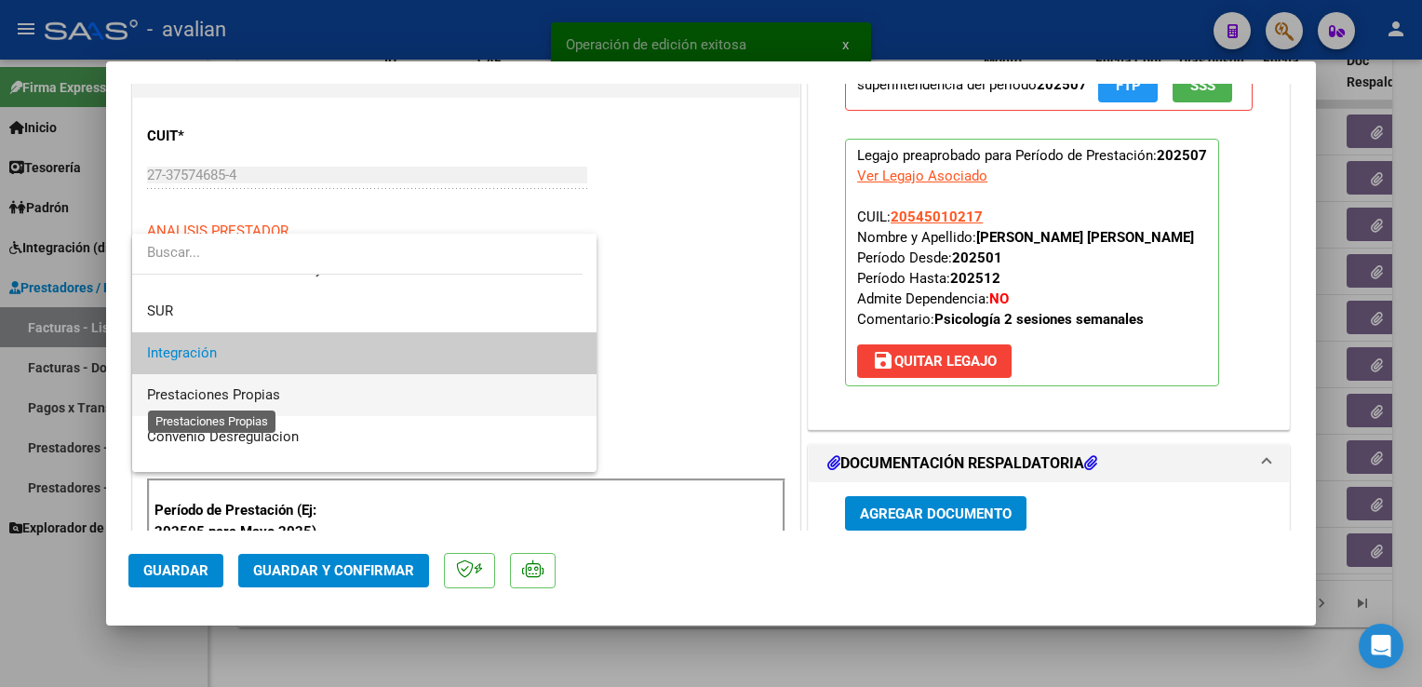
click at [208, 395] on span "Prestaciones Propias" at bounding box center [213, 394] width 133 height 17
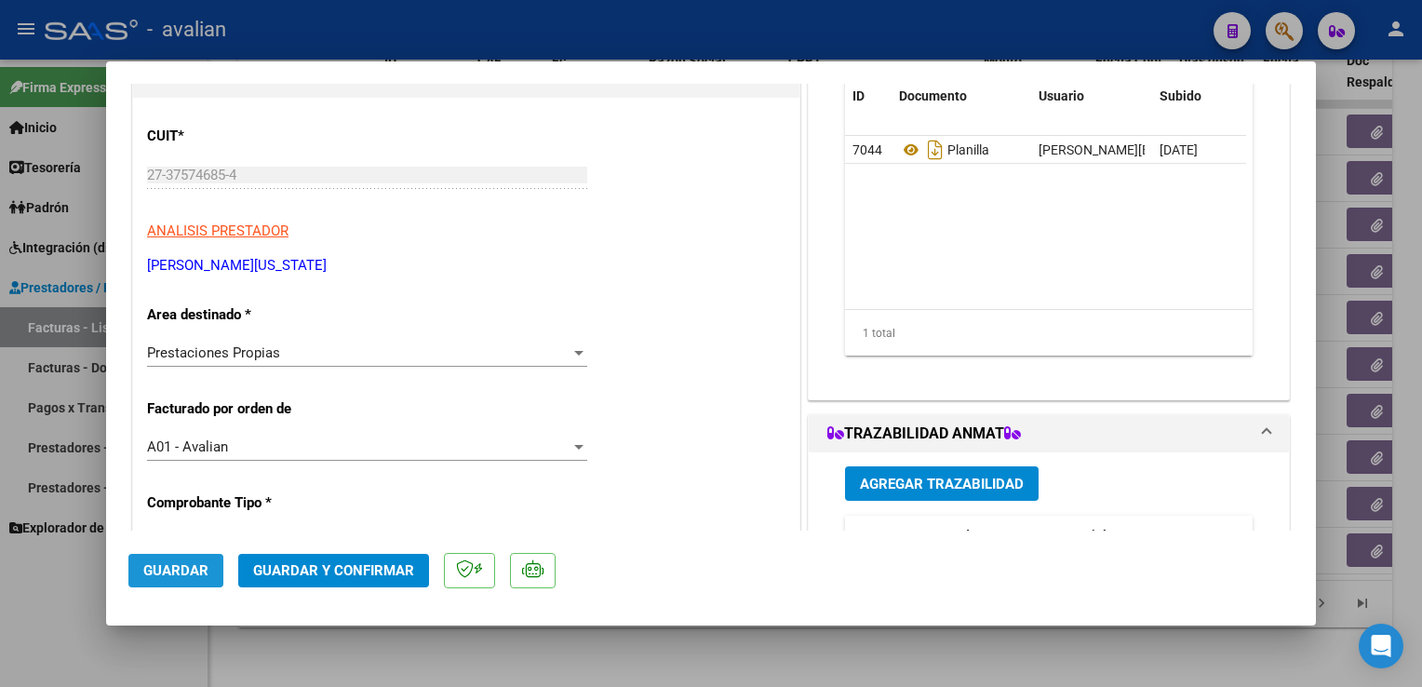
click at [185, 575] on span "Guardar" at bounding box center [175, 570] width 65 height 17
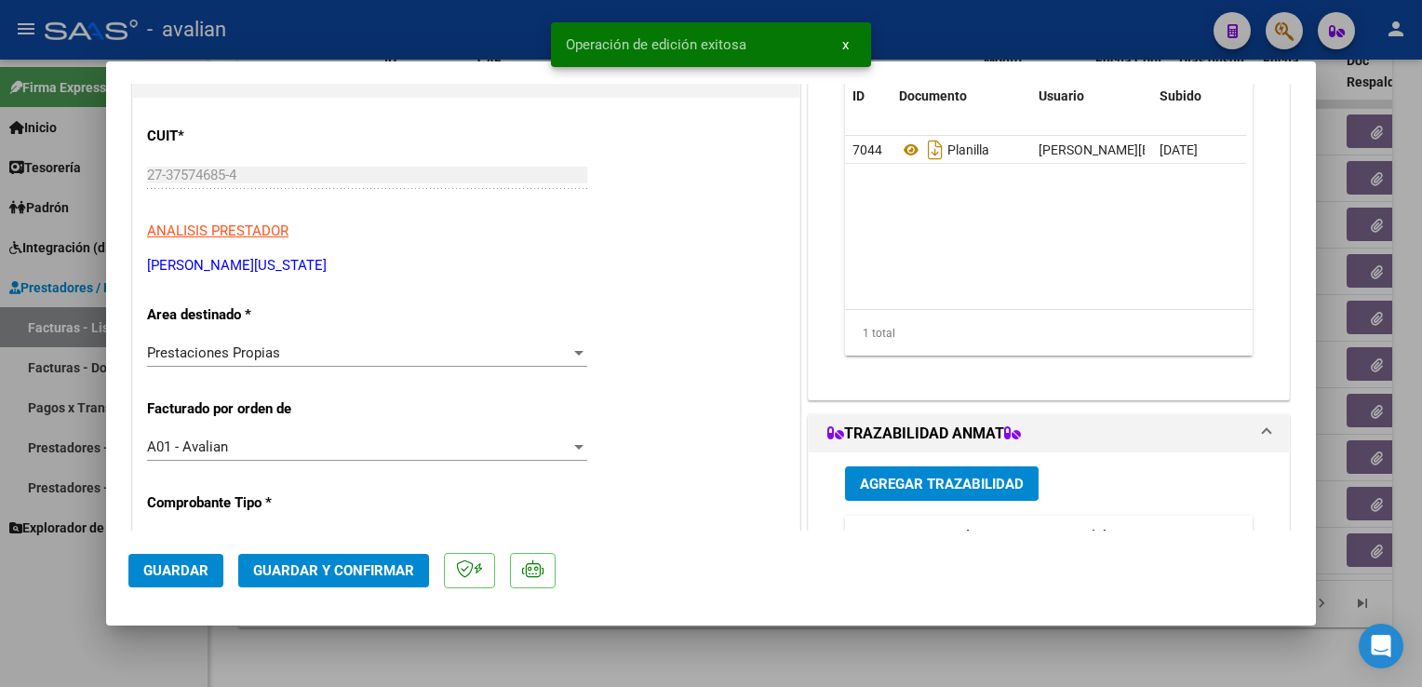
click at [247, 33] on div at bounding box center [711, 343] width 1422 height 687
type input "$ 0,00"
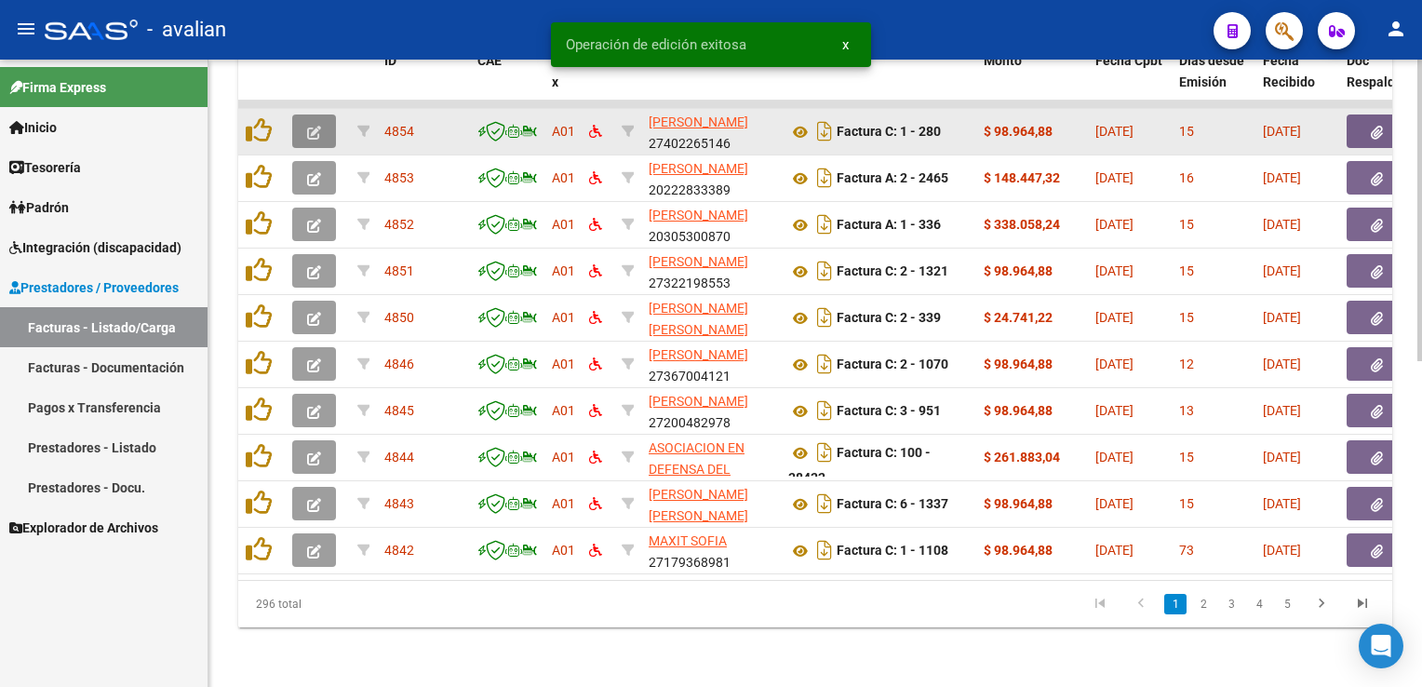
click at [316, 126] on icon "button" at bounding box center [314, 133] width 14 height 14
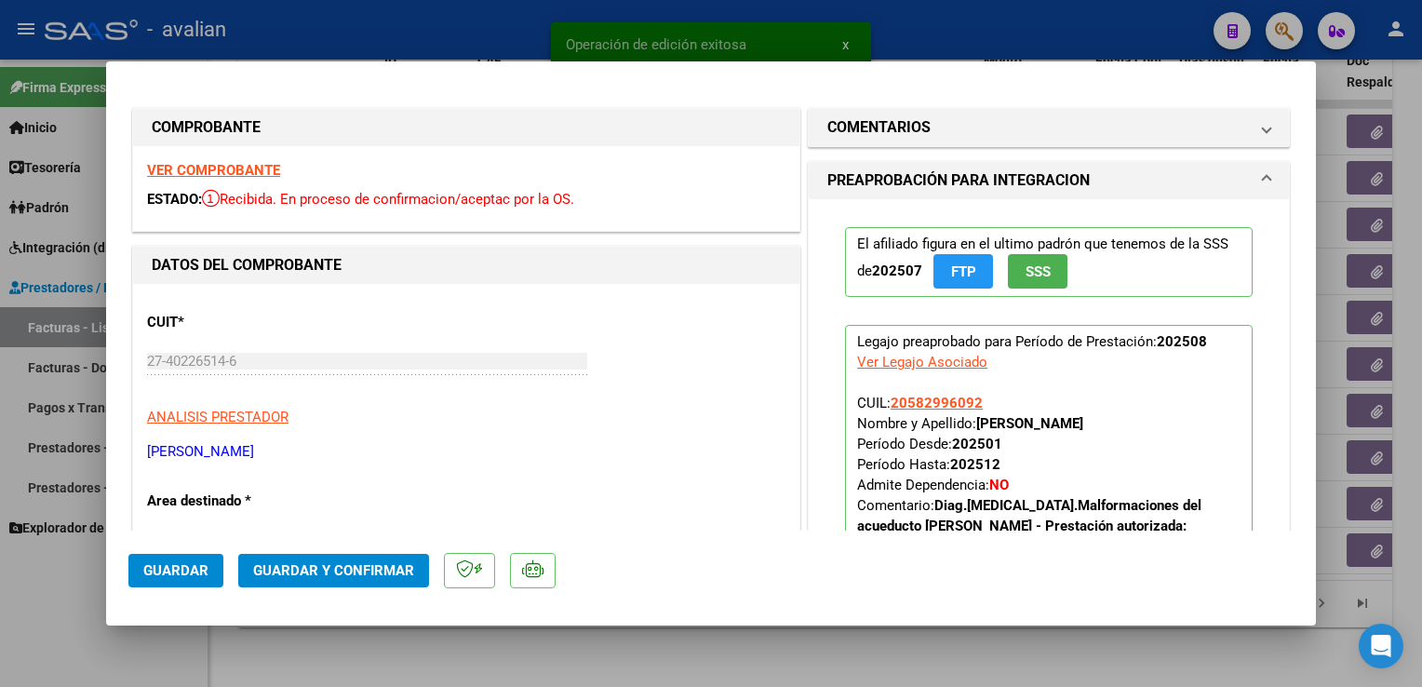
click at [262, 182] on div "VER COMPROBANTE ESTADO: Recibida. En proceso de confirmacion/aceptac por la OS." at bounding box center [466, 188] width 666 height 85
click at [259, 179] on strong "VER COMPROBANTE" at bounding box center [213, 170] width 133 height 17
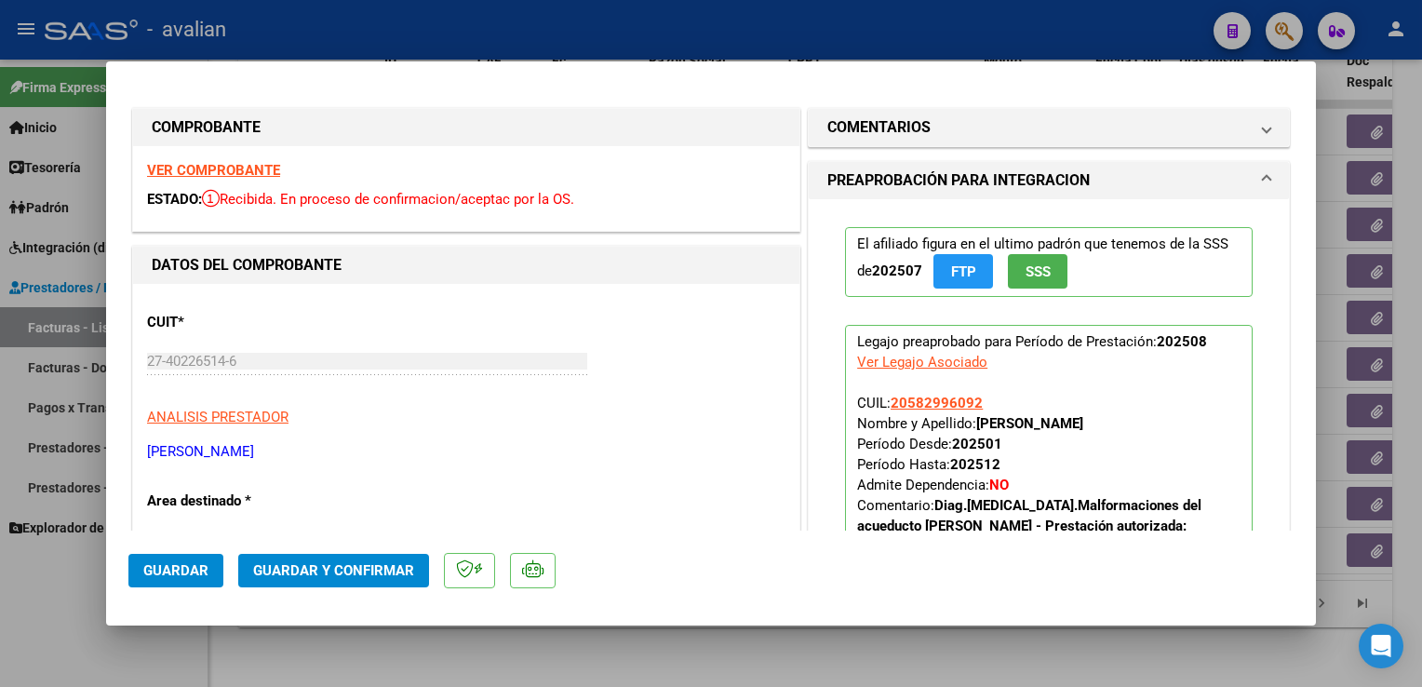
click at [316, 550] on mat-dialog-actions "Guardar Guardar y Confirmar" at bounding box center [710, 568] width 1165 height 74
click at [316, 554] on button "Guardar y Confirmar" at bounding box center [333, 571] width 191 height 34
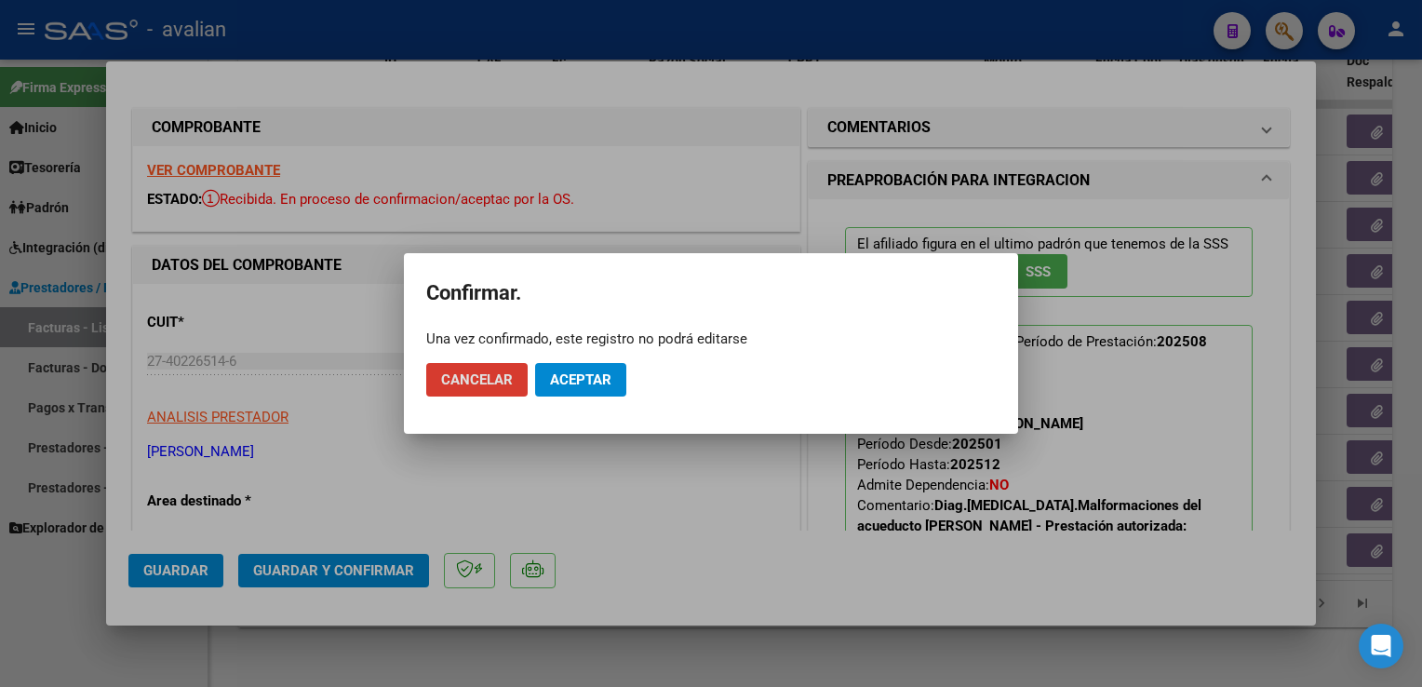
click at [594, 387] on span "Aceptar" at bounding box center [580, 379] width 61 height 17
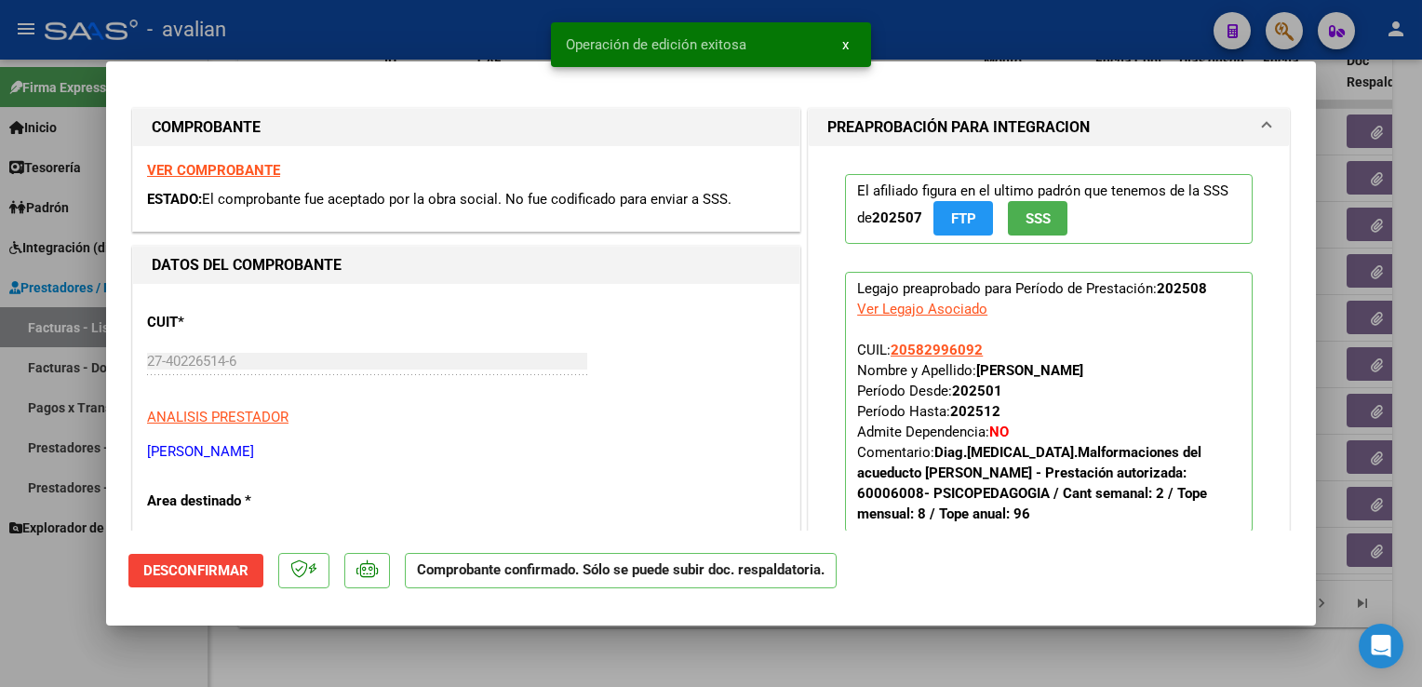
click at [390, 14] on div at bounding box center [711, 343] width 1422 height 687
type input "$ 0,00"
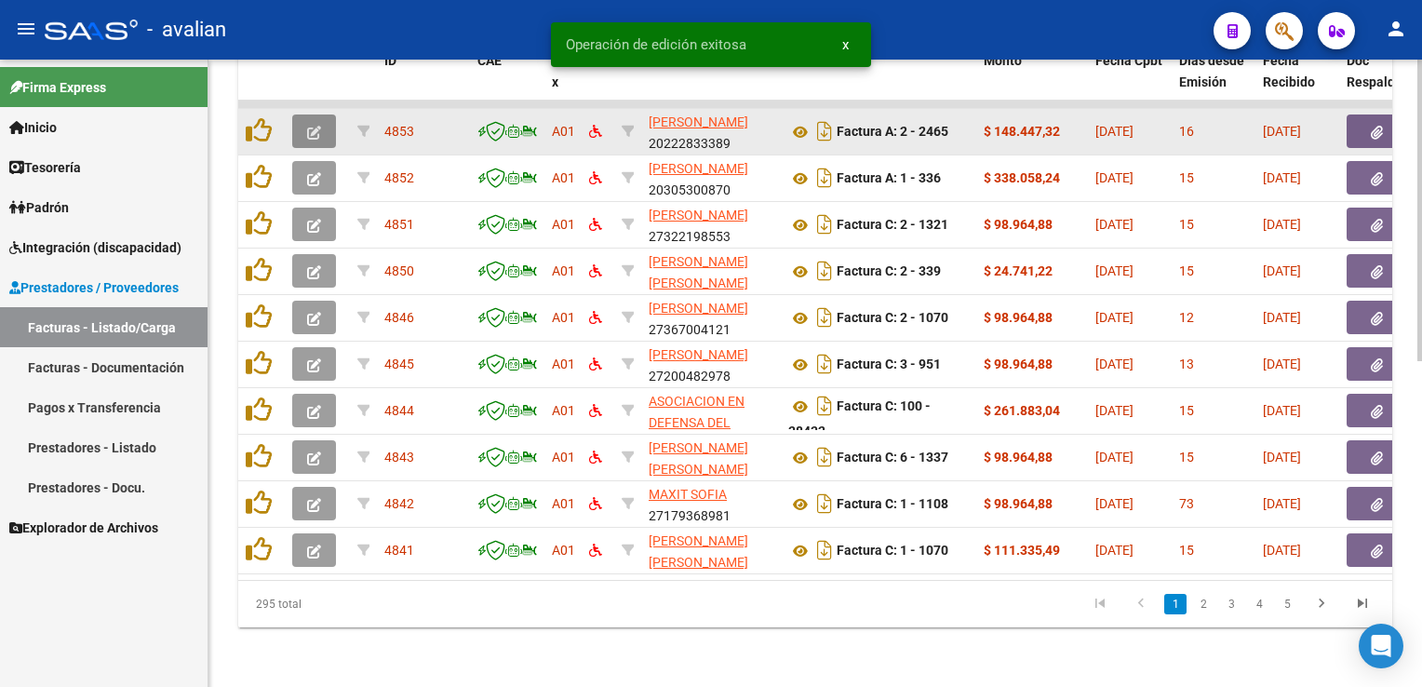
click at [318, 126] on icon "button" at bounding box center [314, 133] width 14 height 14
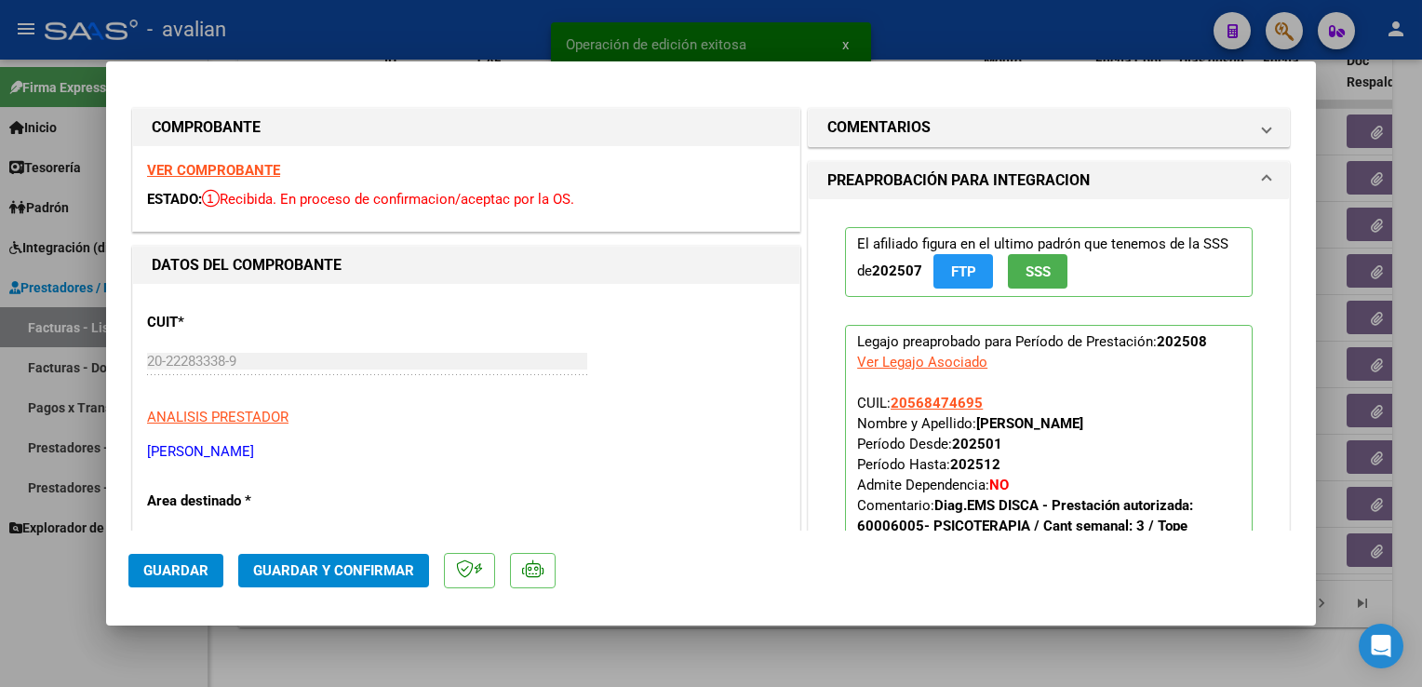
click at [250, 176] on strong "VER COMPROBANTE" at bounding box center [213, 170] width 133 height 17
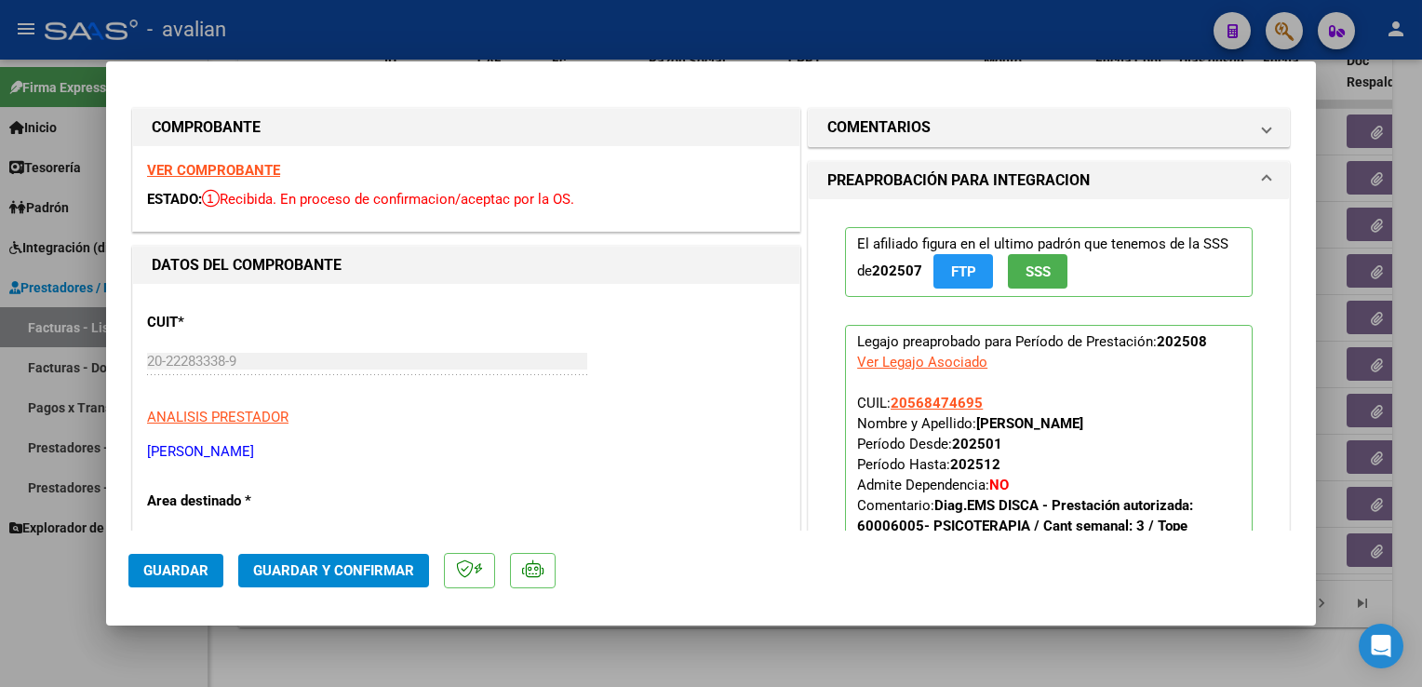
click at [336, 593] on mat-dialog-actions "Guardar Guardar y Confirmar" at bounding box center [710, 568] width 1165 height 74
click at [380, 558] on button "Guardar y Confirmar" at bounding box center [333, 571] width 191 height 34
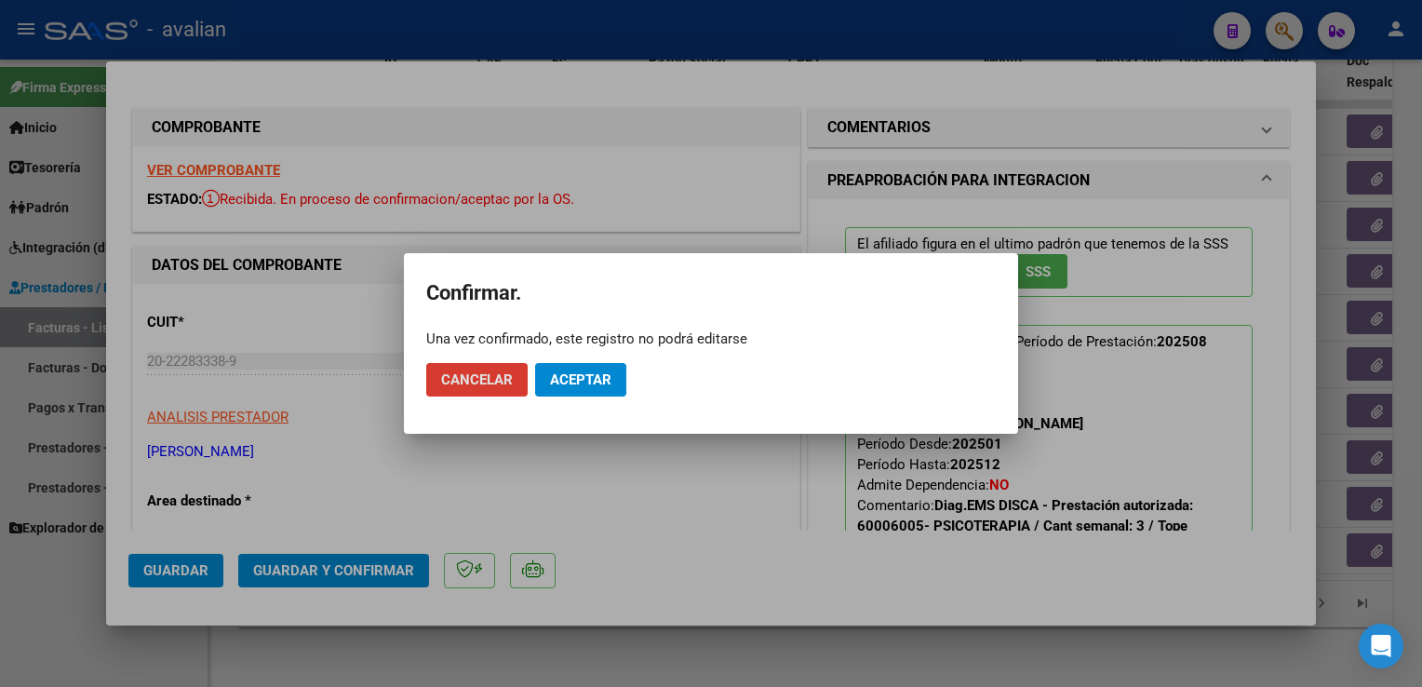
click at [561, 379] on span "Aceptar" at bounding box center [580, 379] width 61 height 17
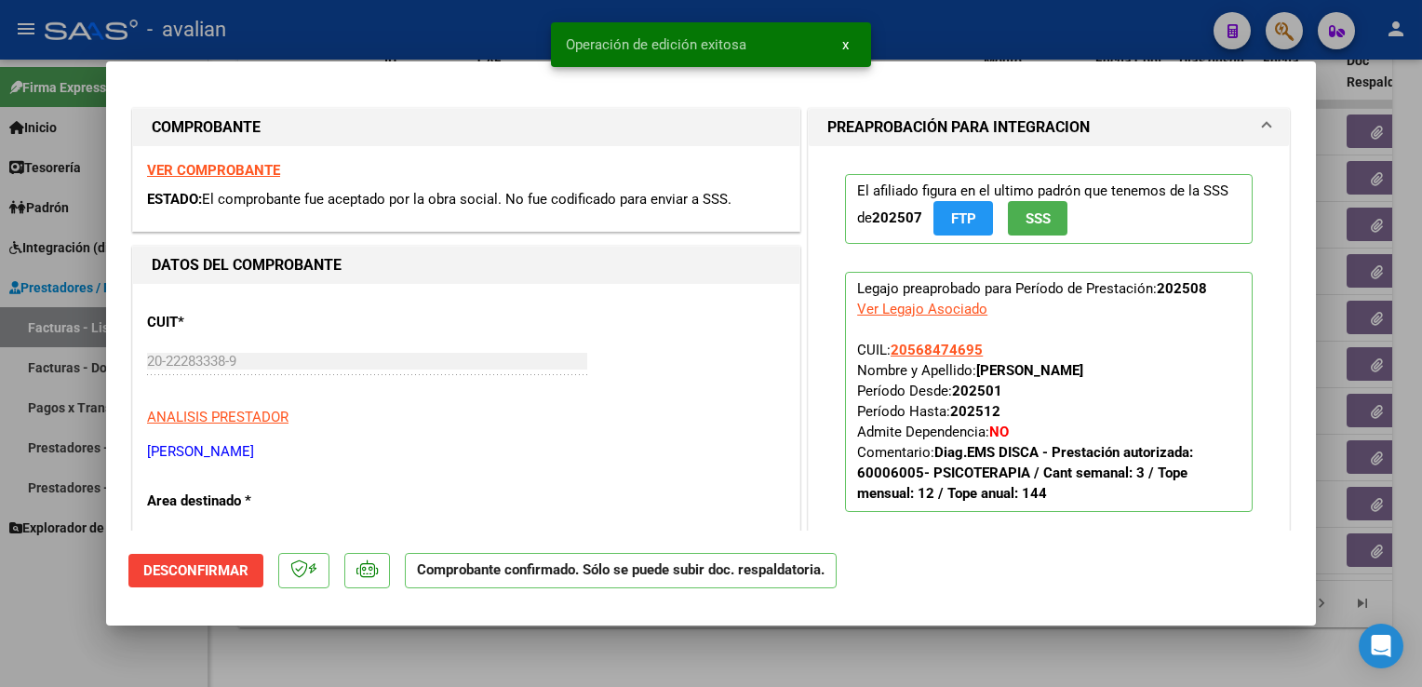
click at [427, 47] on div at bounding box center [711, 343] width 1422 height 687
type input "$ 0,00"
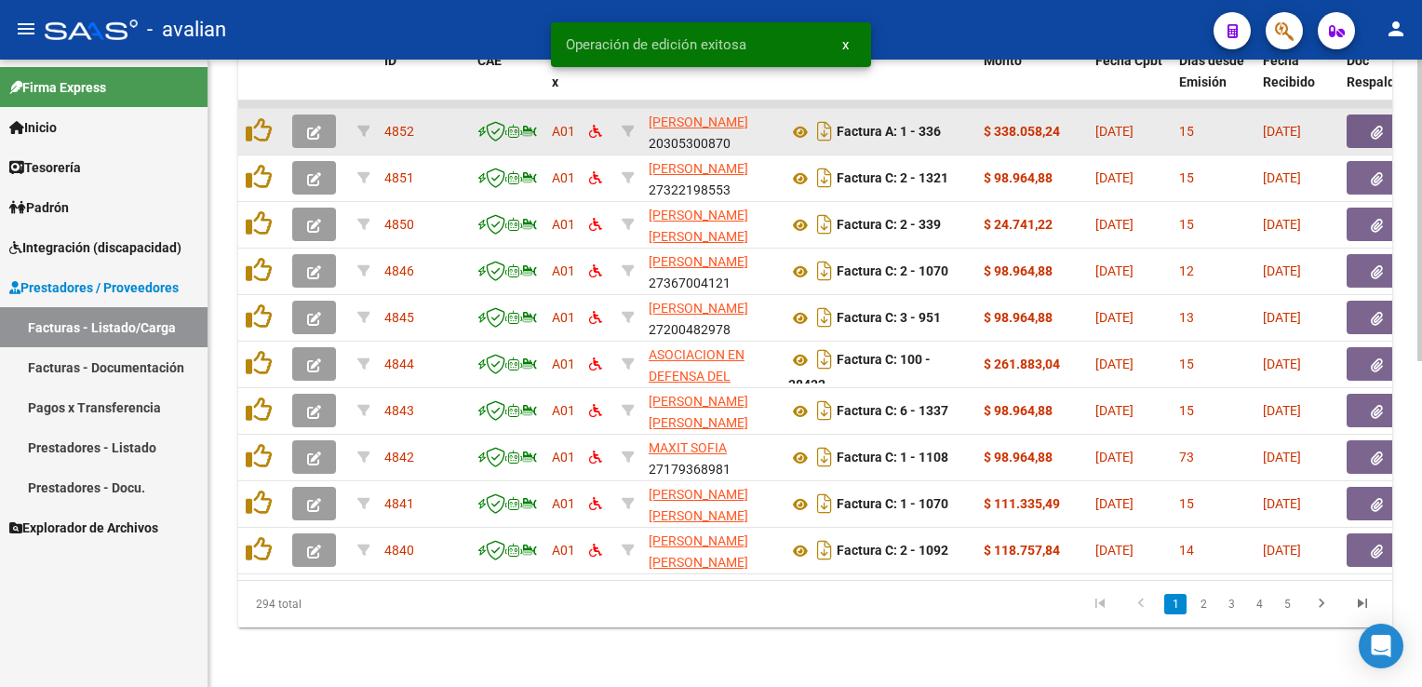
click at [318, 126] on icon "button" at bounding box center [314, 133] width 14 height 14
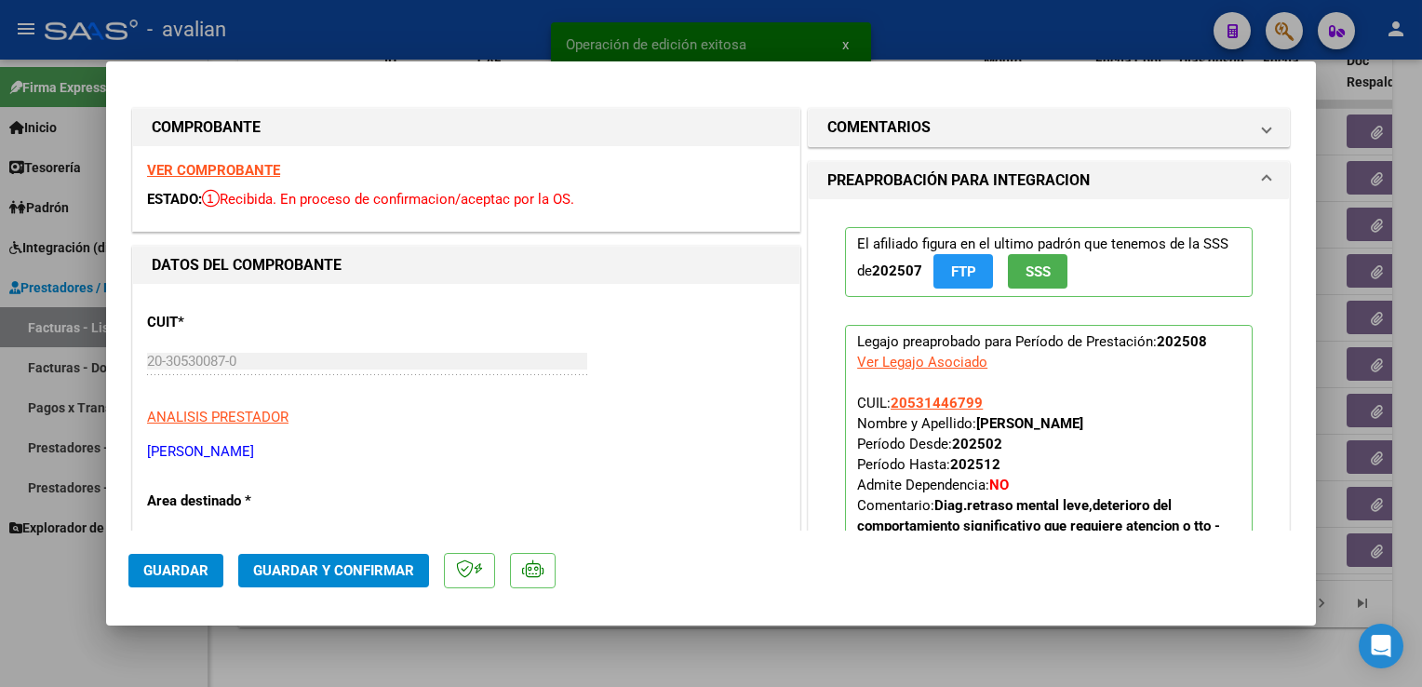
click at [256, 165] on strong "VER COMPROBANTE" at bounding box center [213, 170] width 133 height 17
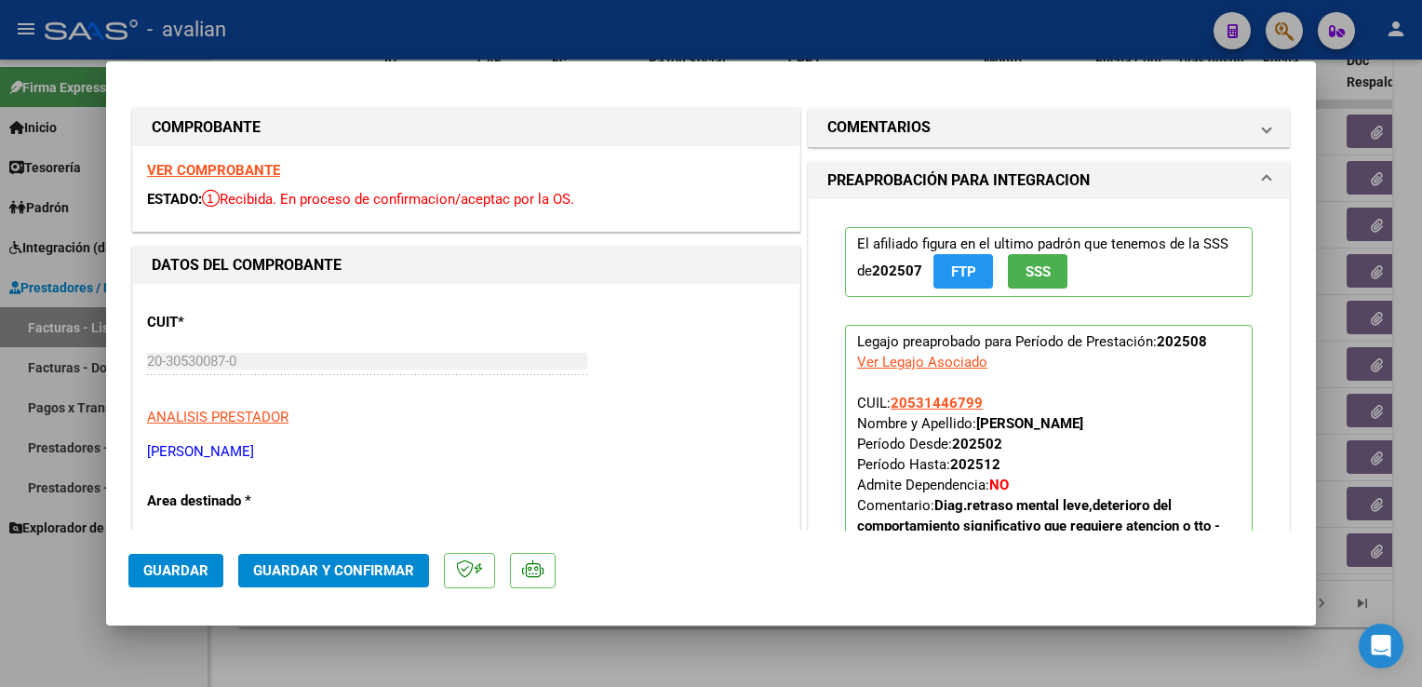
click at [257, 170] on strong "VER COMPROBANTE" at bounding box center [213, 170] width 133 height 17
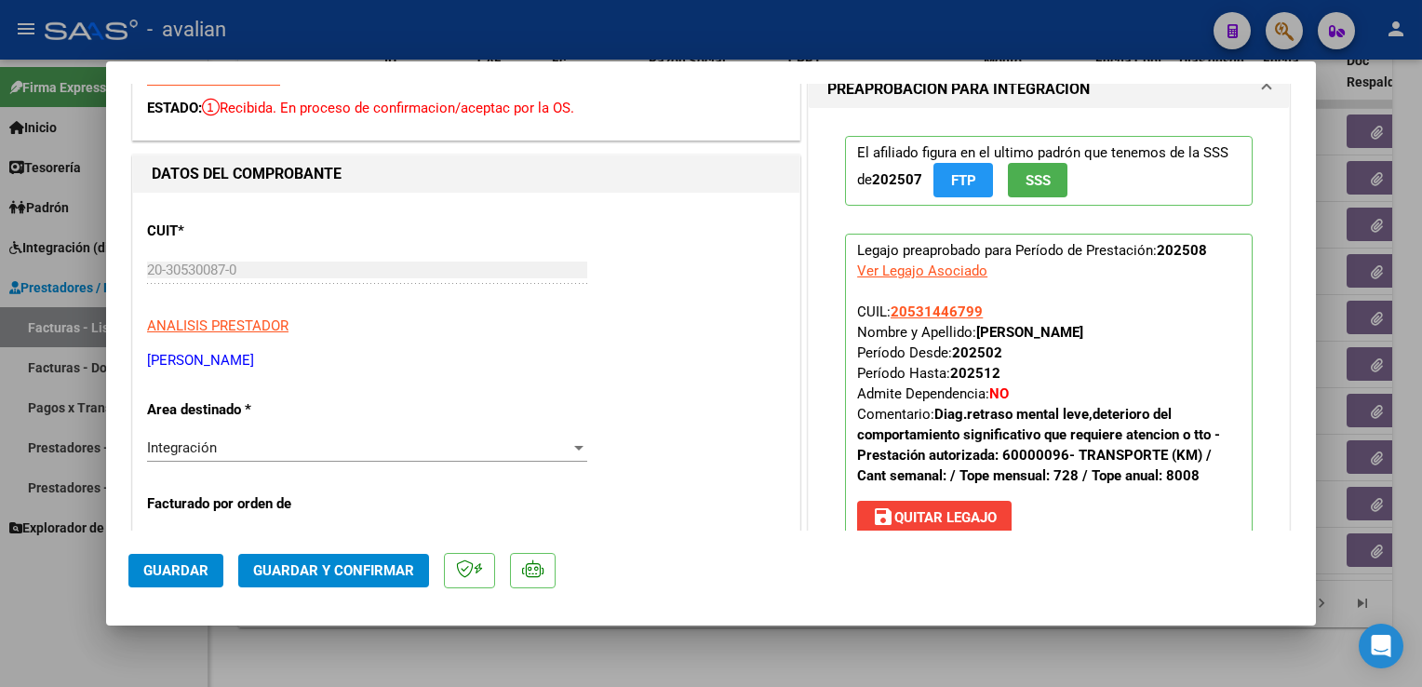
scroll to position [186, 0]
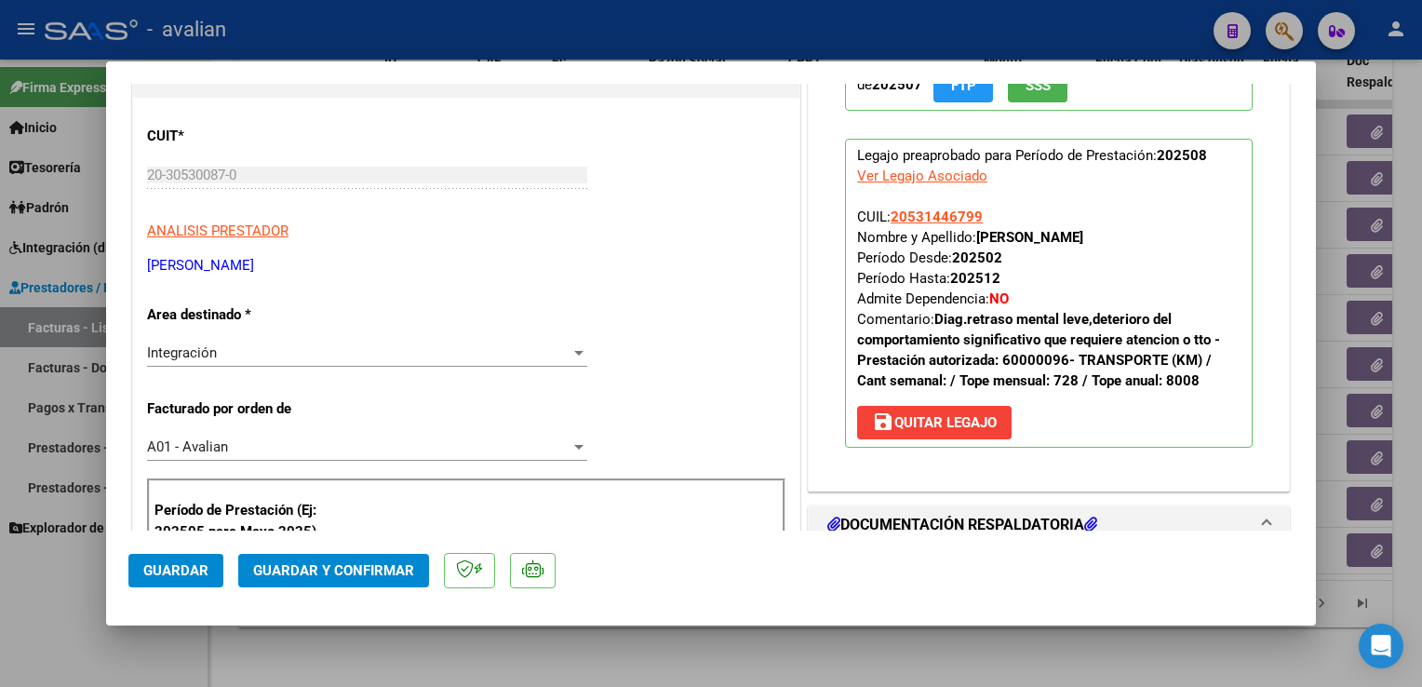
click at [886, 434] on button "save [PERSON_NAME]" at bounding box center [934, 423] width 155 height 34
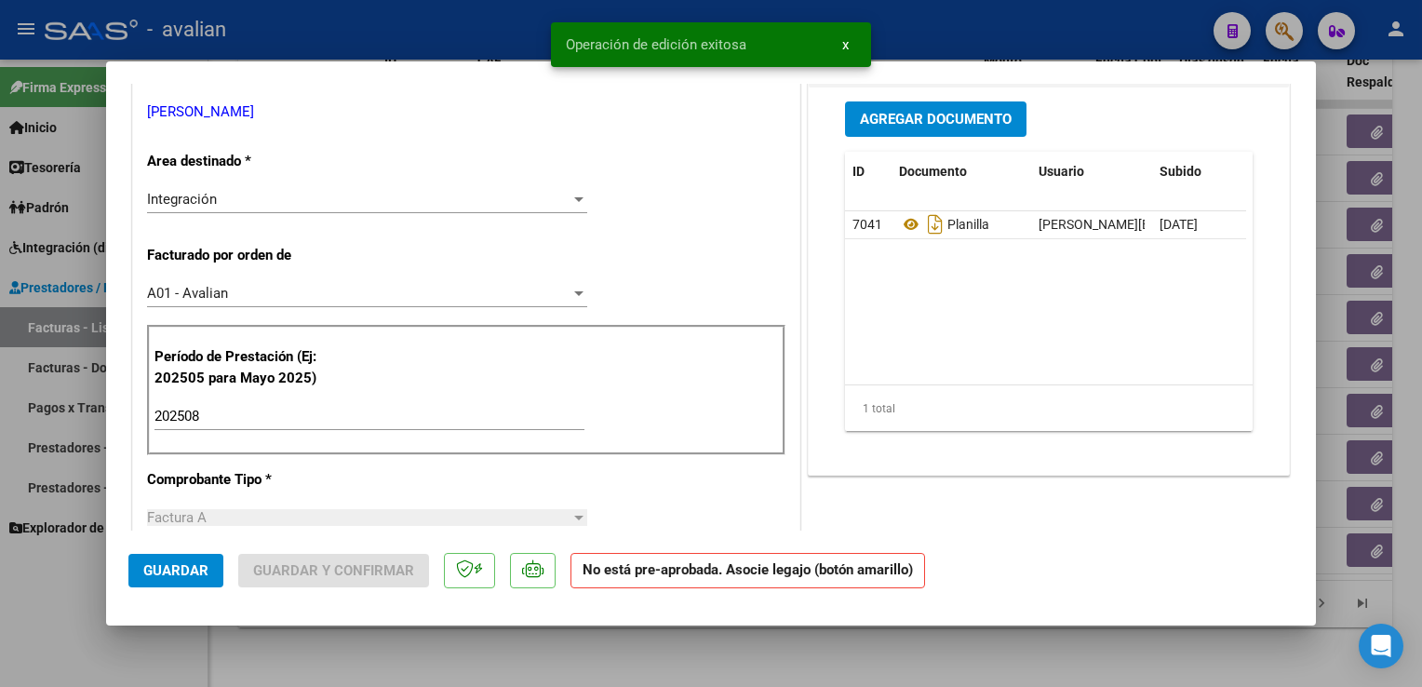
scroll to position [372, 0]
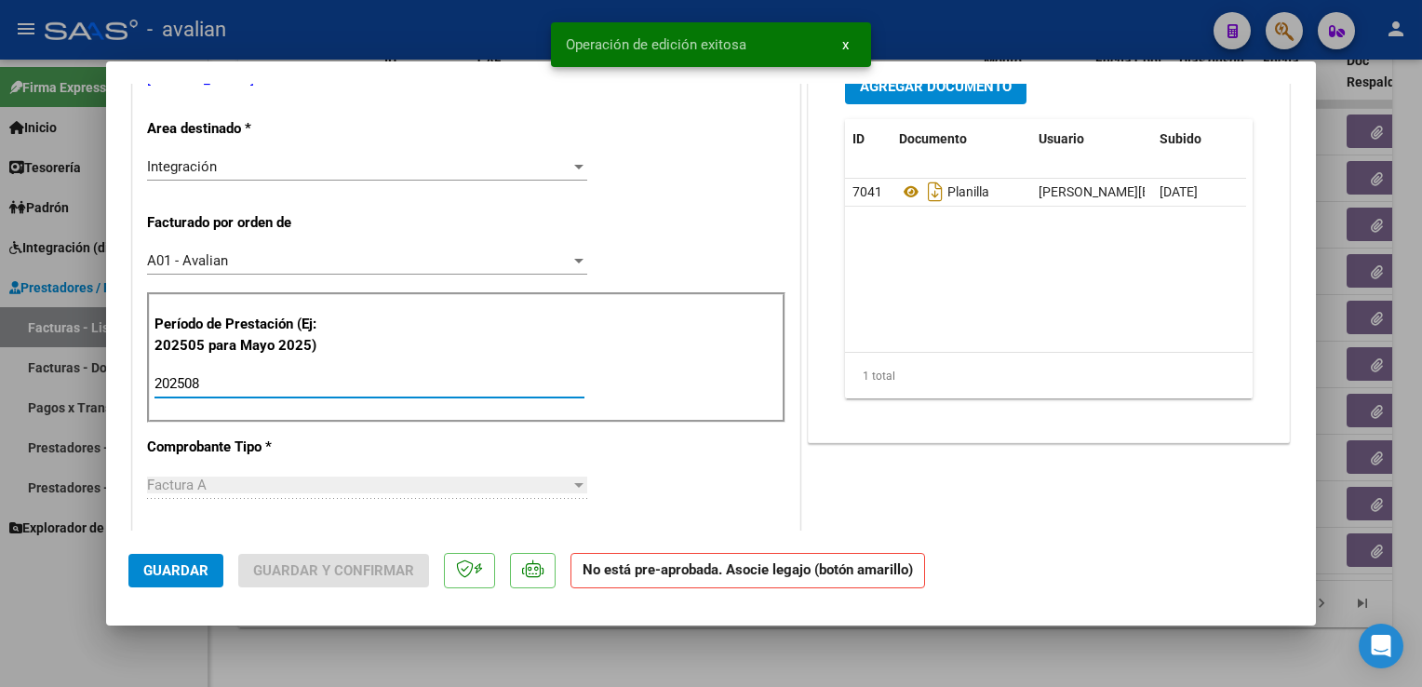
drag, startPoint x: 160, startPoint y: 395, endPoint x: 112, endPoint y: 405, distance: 49.5
click at [112, 405] on mat-dialog-content "COMPROBANTE VER COMPROBANTE ESTADO: Recibida. En proceso de confirmacion/acepta…" at bounding box center [711, 307] width 1210 height 447
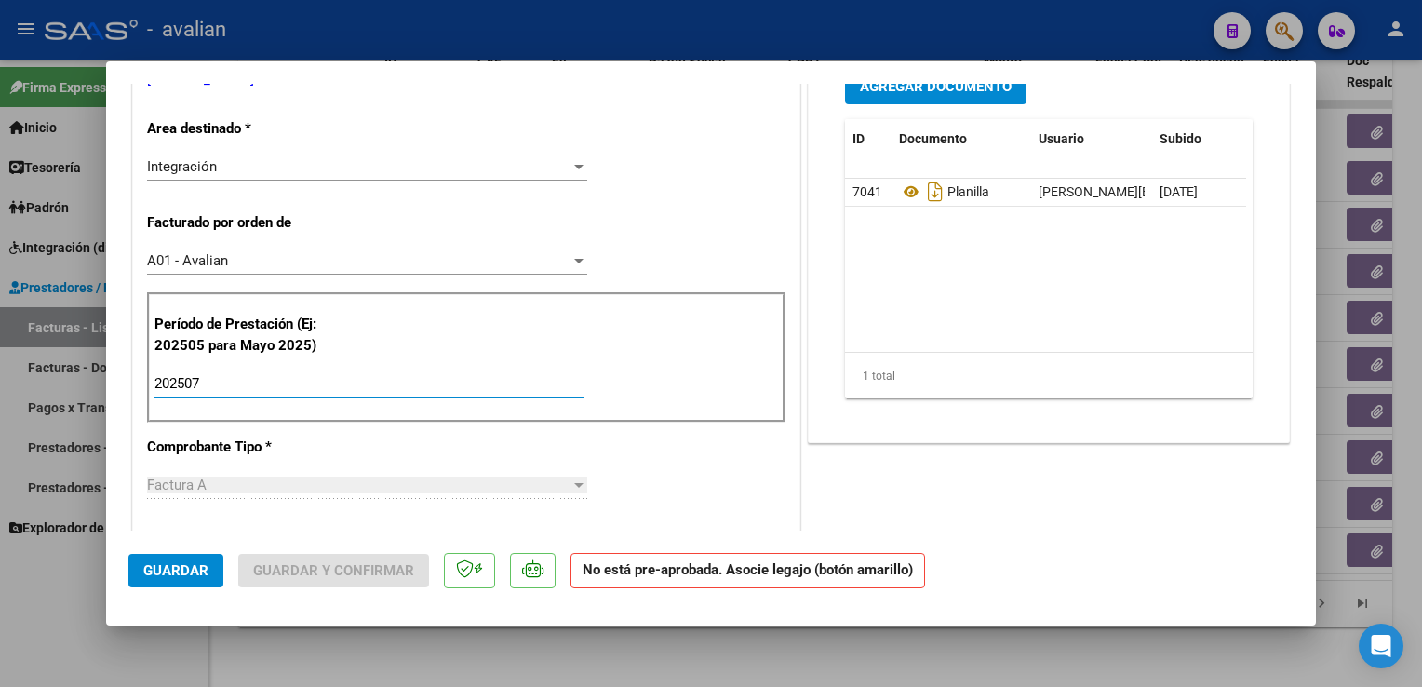
type input "202507"
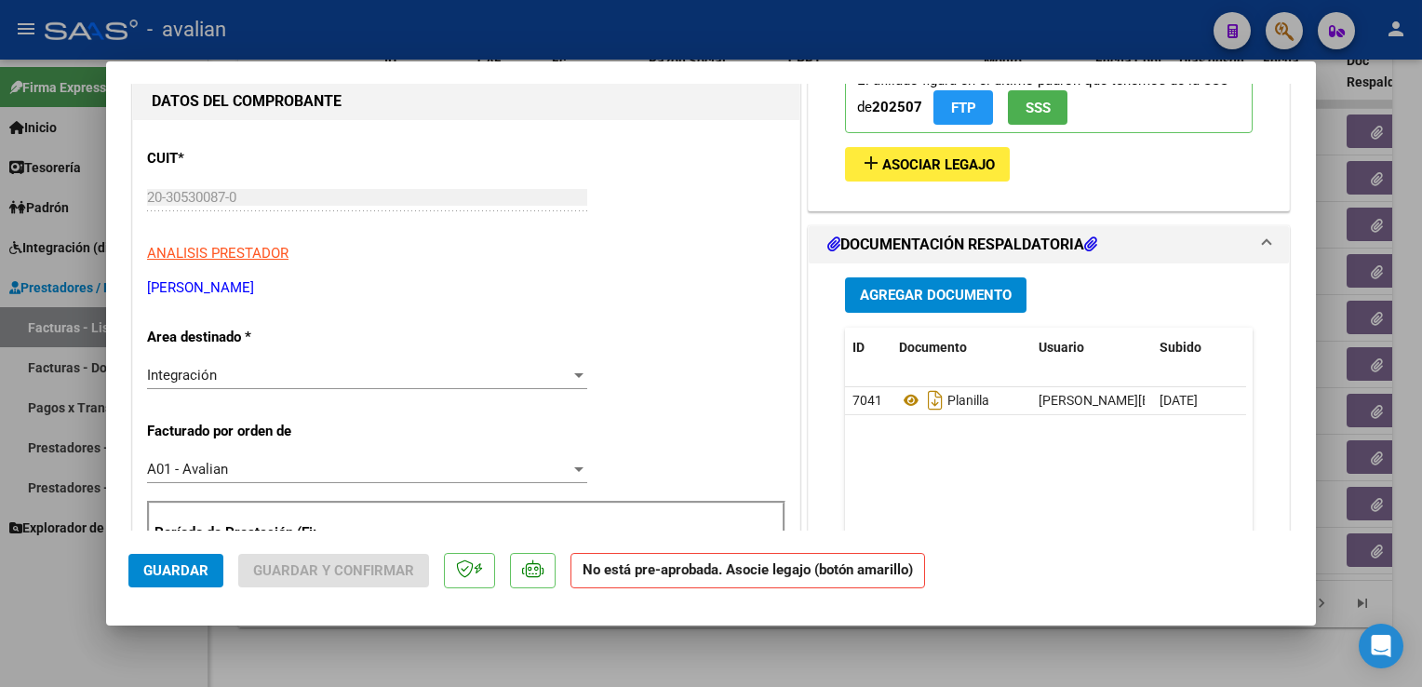
scroll to position [0, 0]
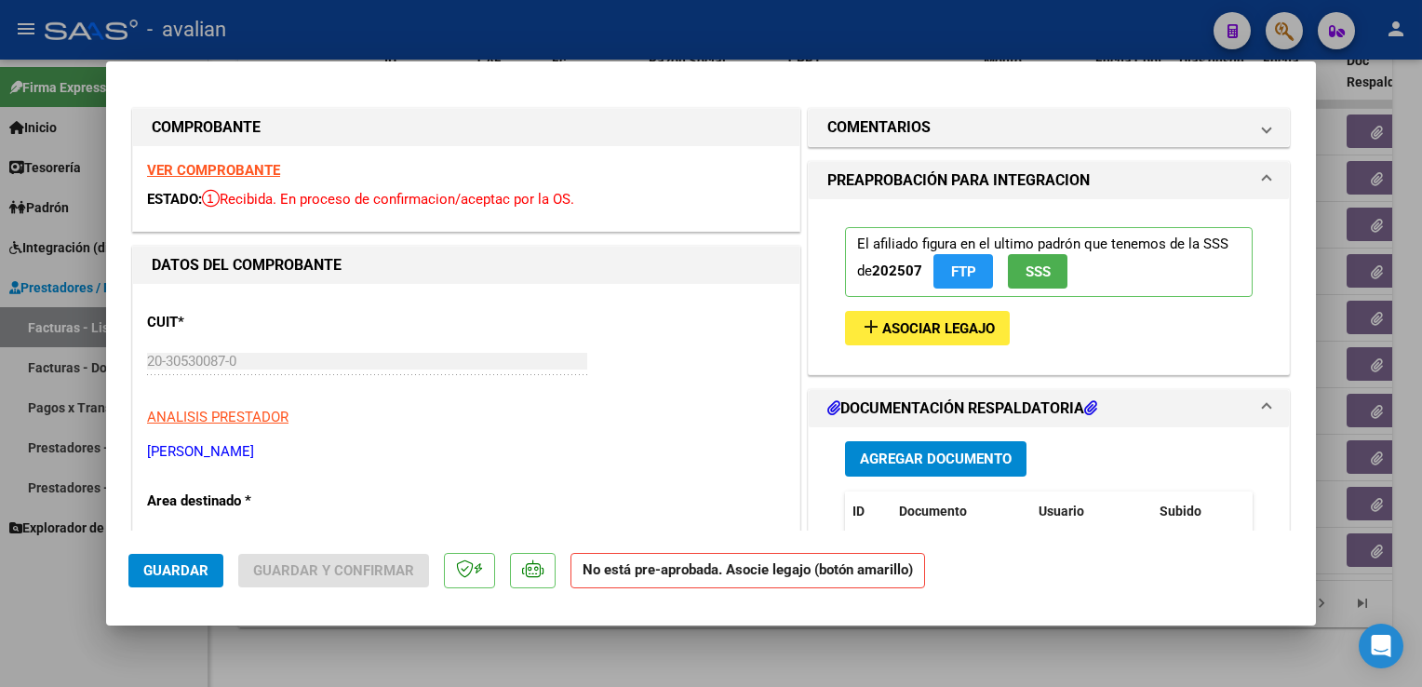
click at [966, 324] on span "Asociar Legajo" at bounding box center [938, 328] width 113 height 17
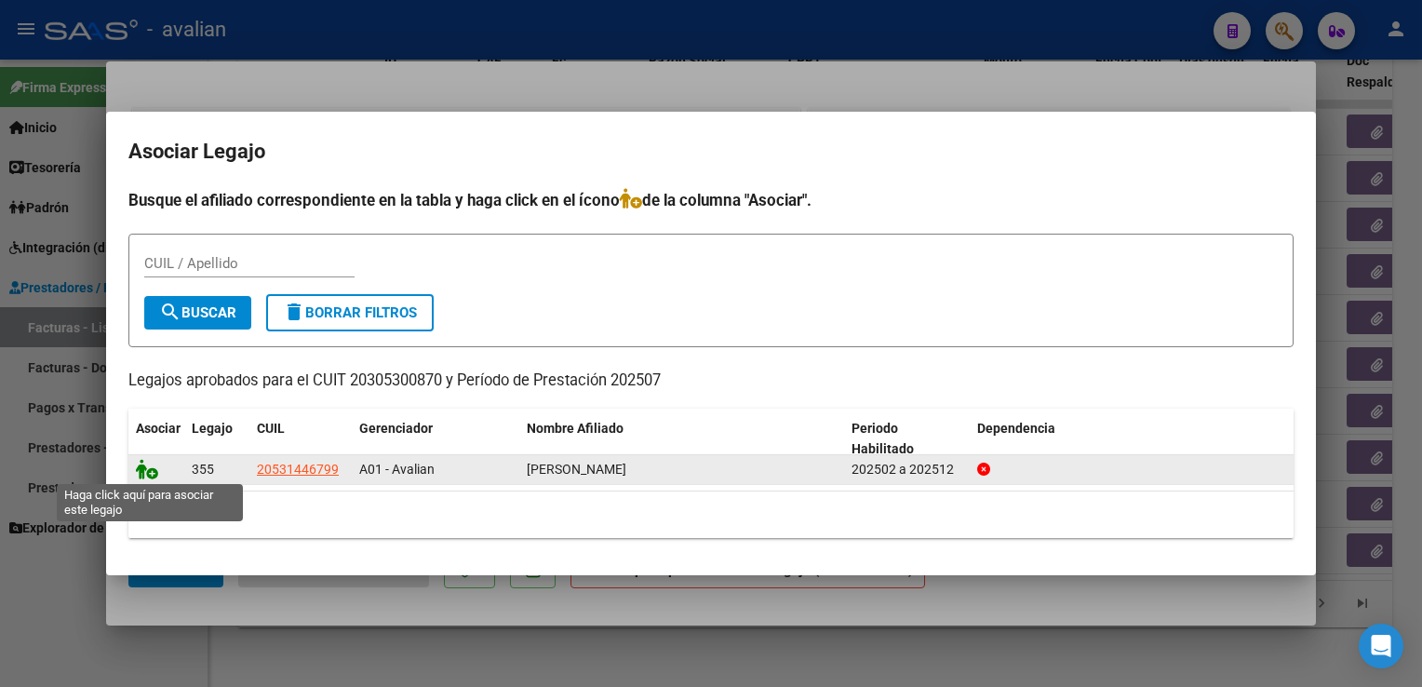
click at [152, 475] on icon at bounding box center [147, 469] width 22 height 20
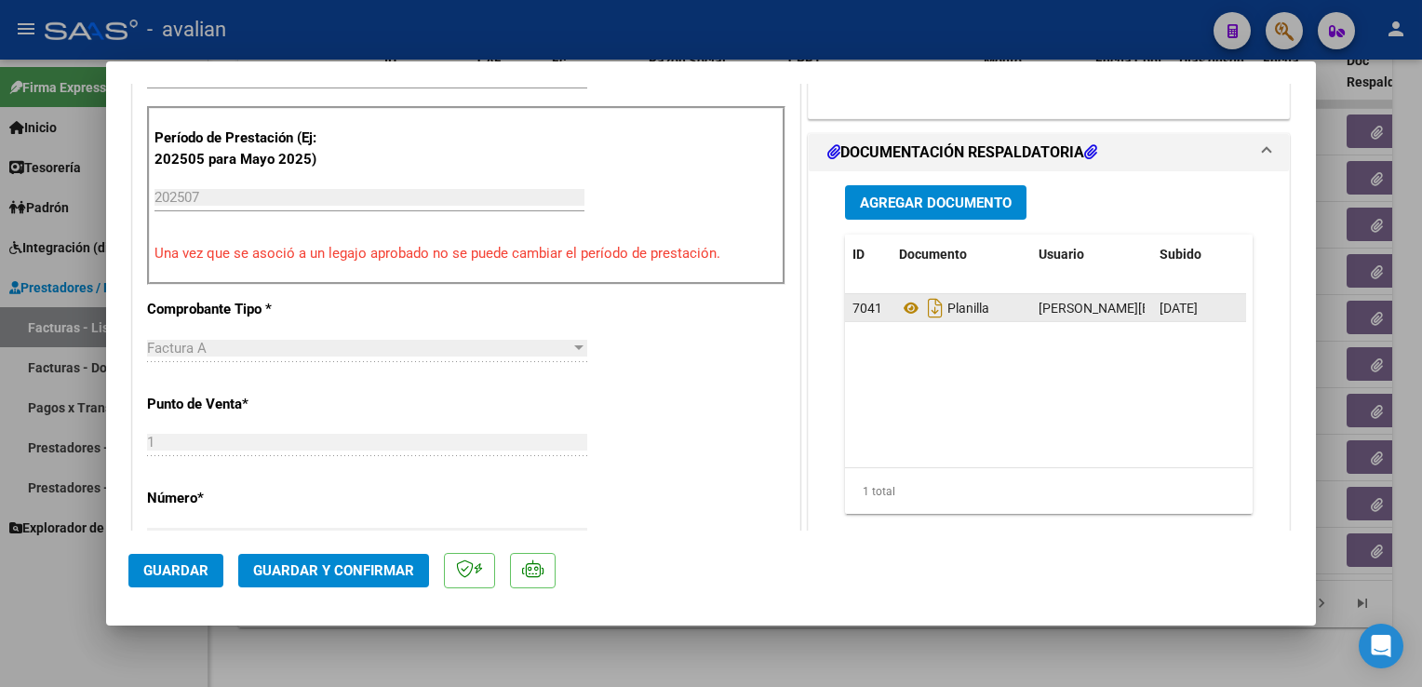
scroll to position [372, 0]
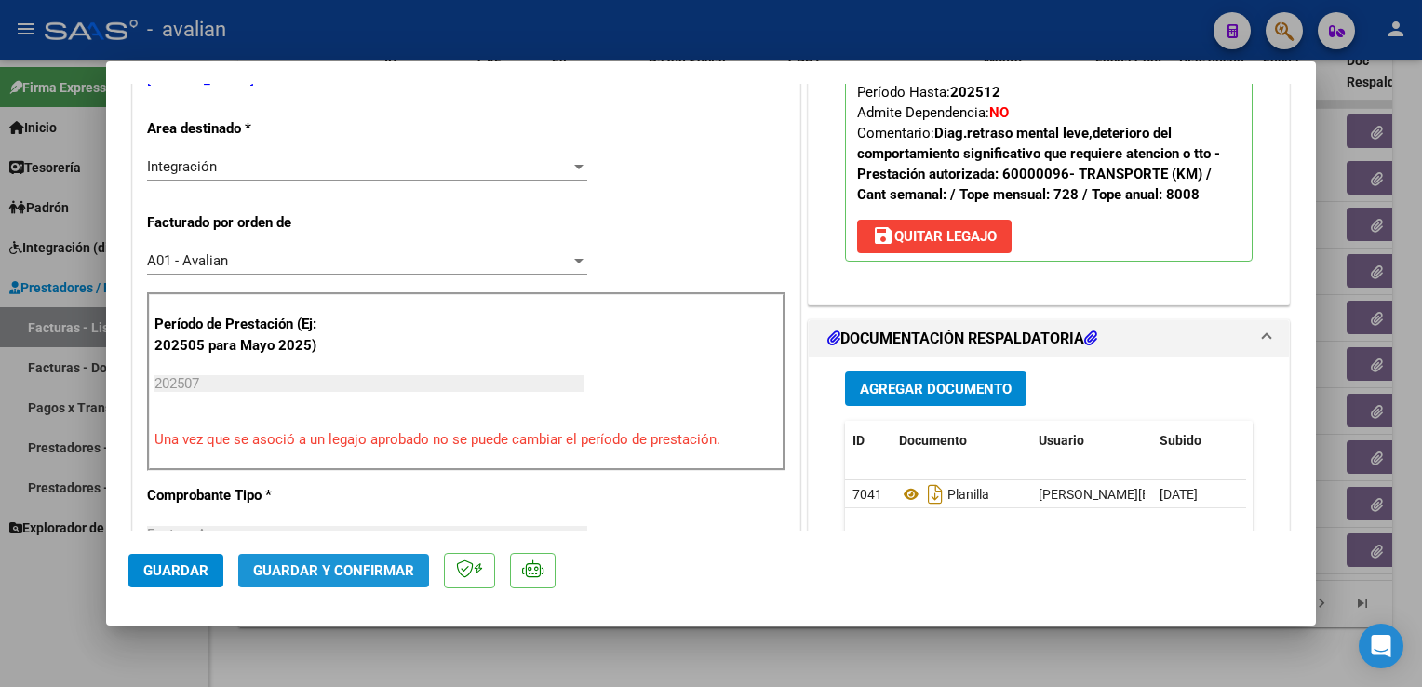
click at [316, 559] on button "Guardar y Confirmar" at bounding box center [333, 571] width 191 height 34
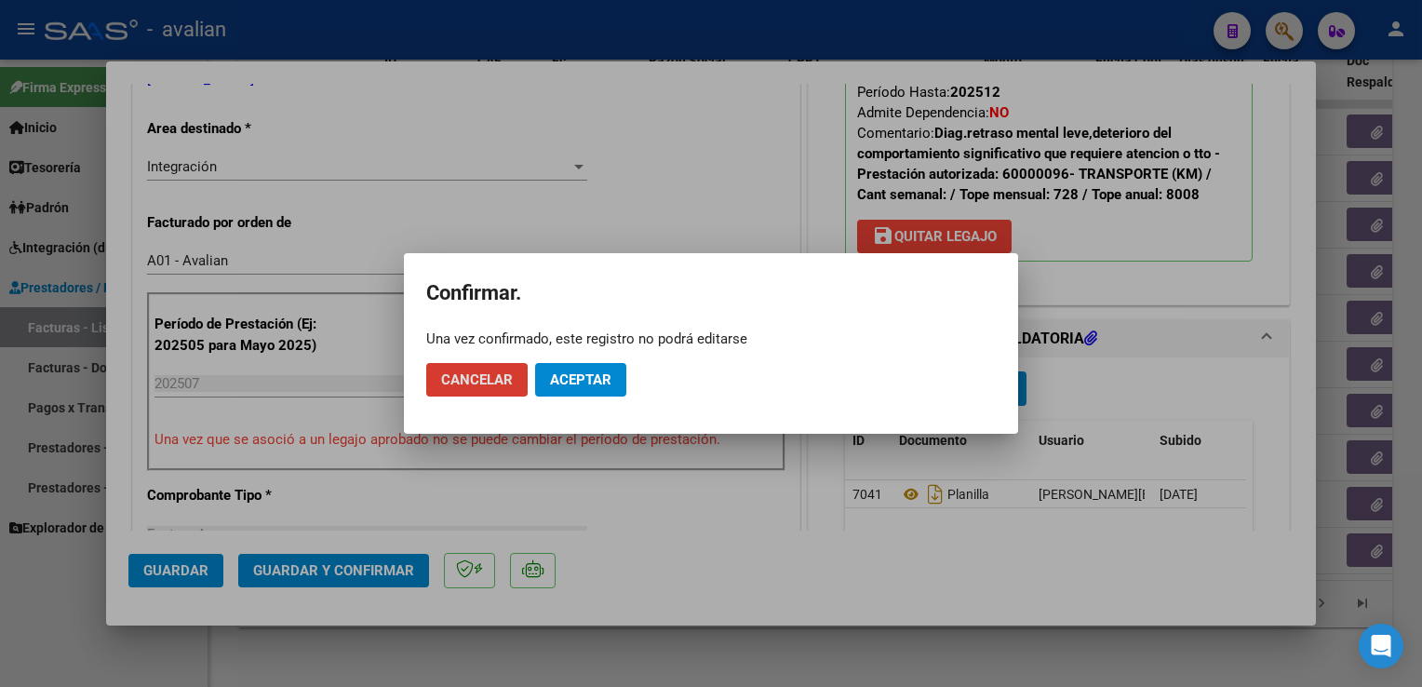
click at [601, 379] on span "Aceptar" at bounding box center [580, 379] width 61 height 17
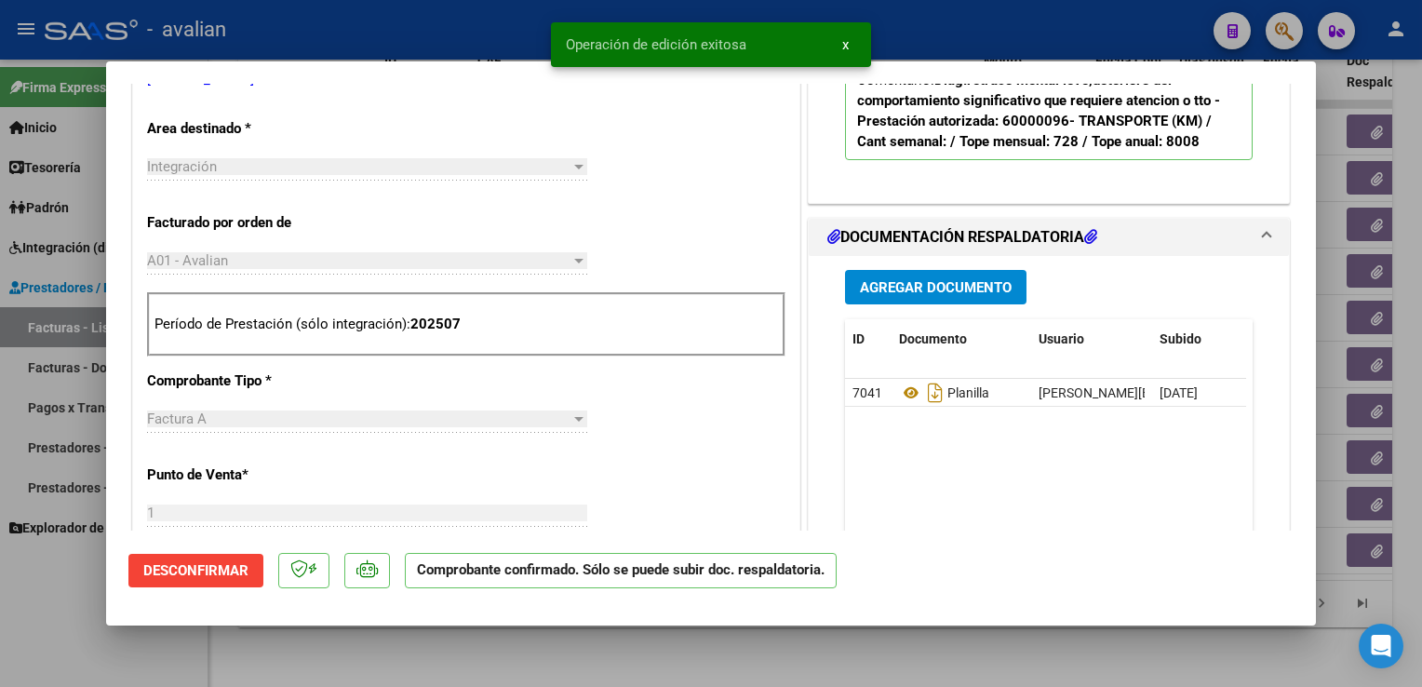
click at [454, 32] on div at bounding box center [711, 343] width 1422 height 687
type input "$ 0,00"
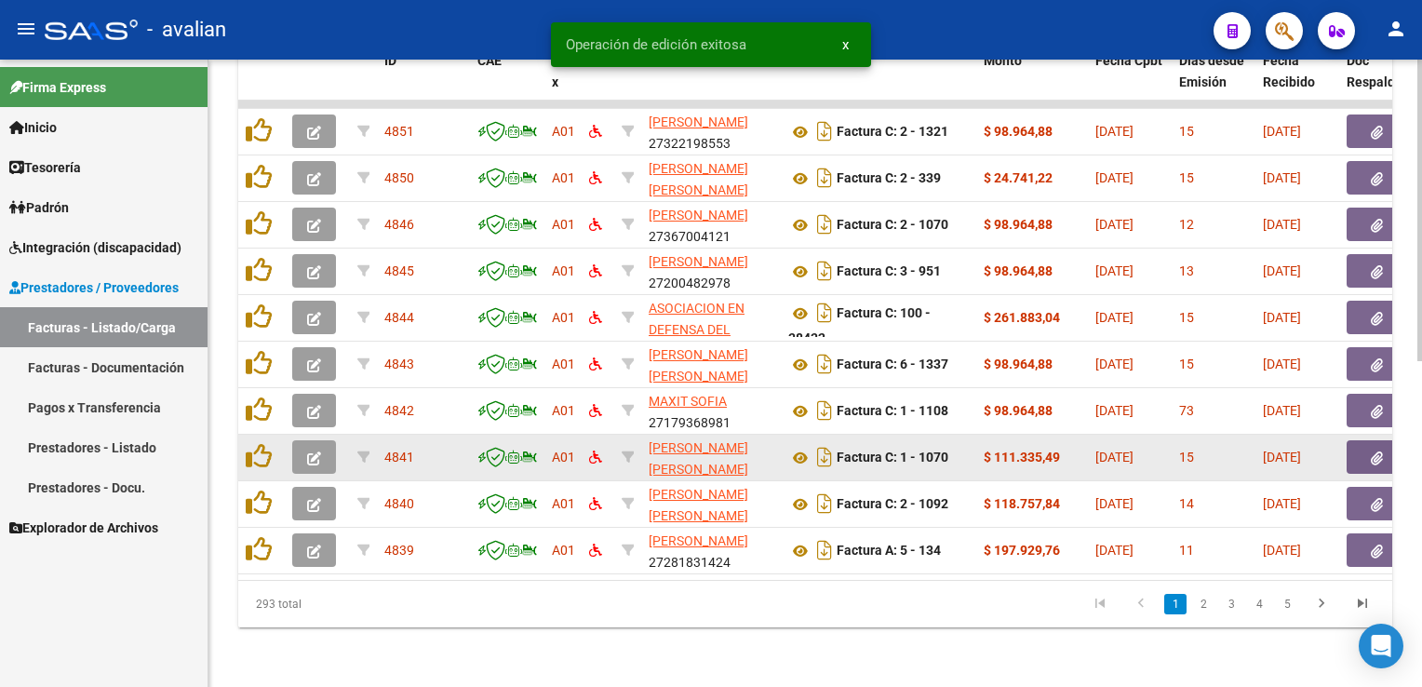
click at [320, 452] on button "button" at bounding box center [314, 457] width 44 height 34
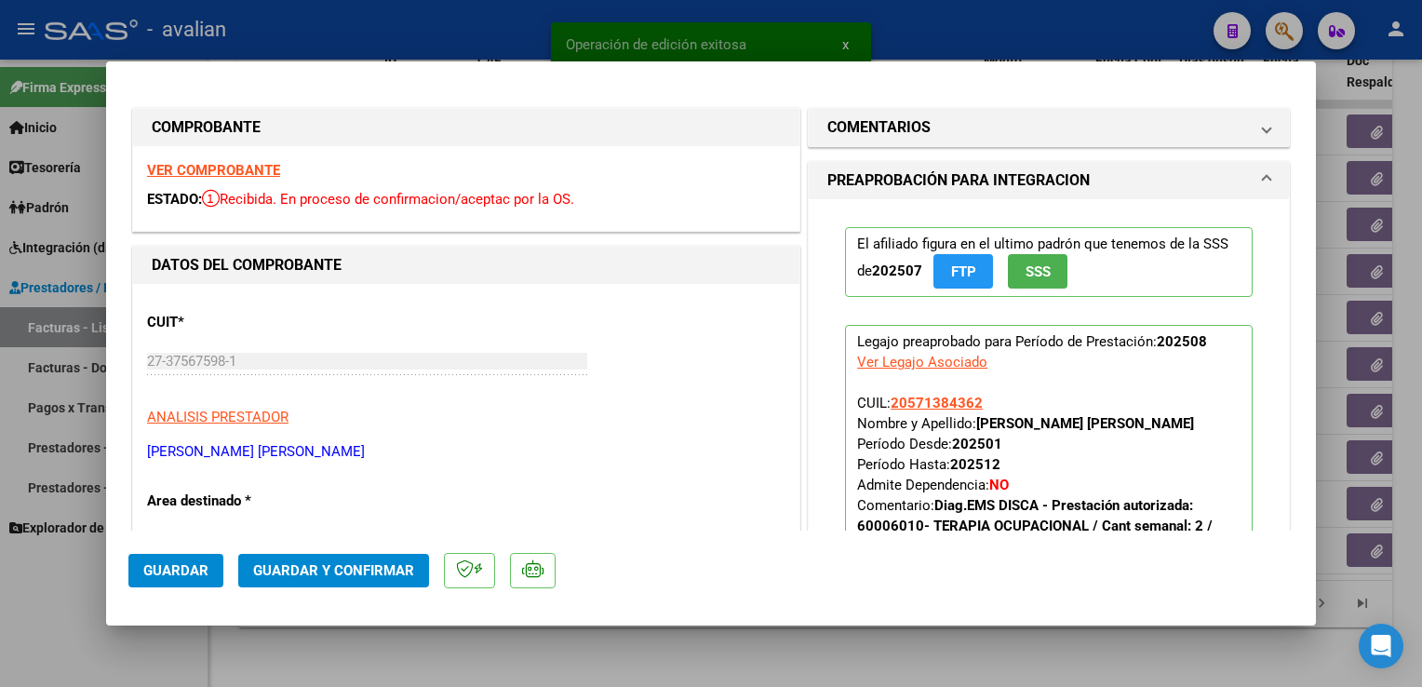
click at [233, 169] on strong "VER COMPROBANTE" at bounding box center [213, 170] width 133 height 17
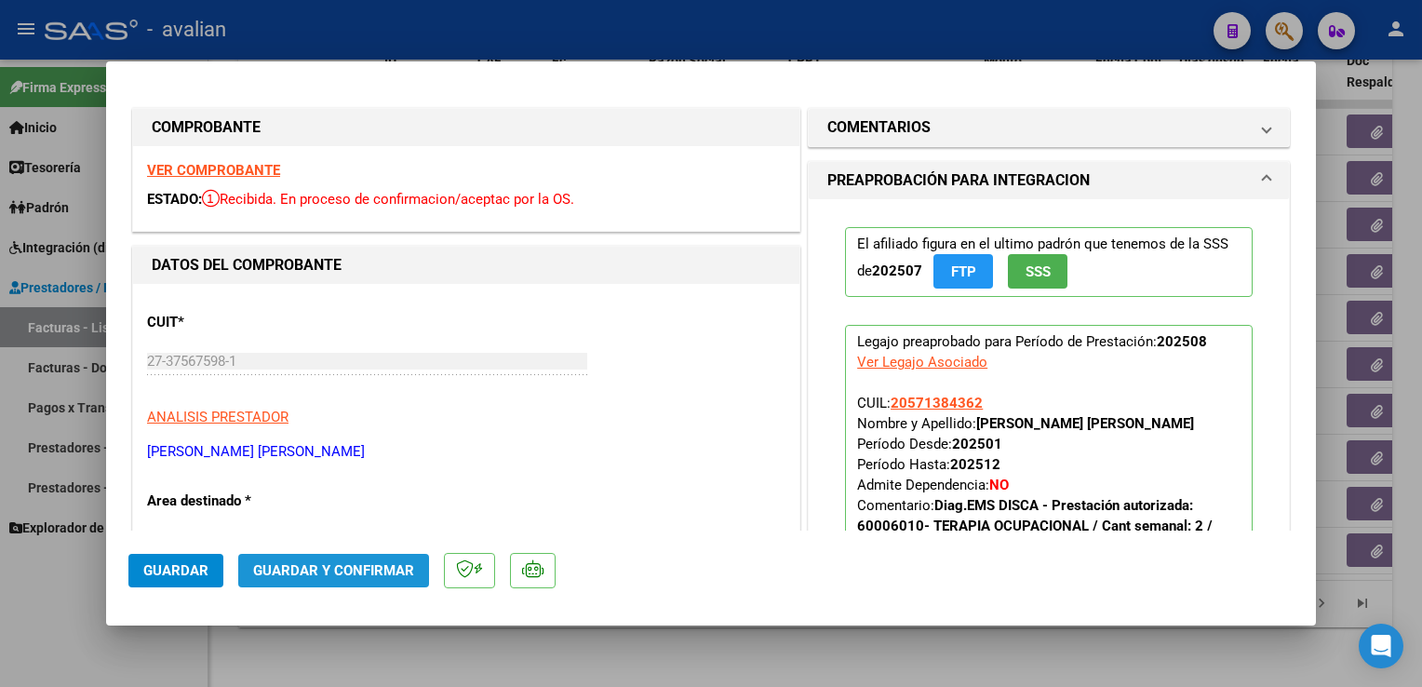
click at [346, 555] on button "Guardar y Confirmar" at bounding box center [333, 571] width 191 height 34
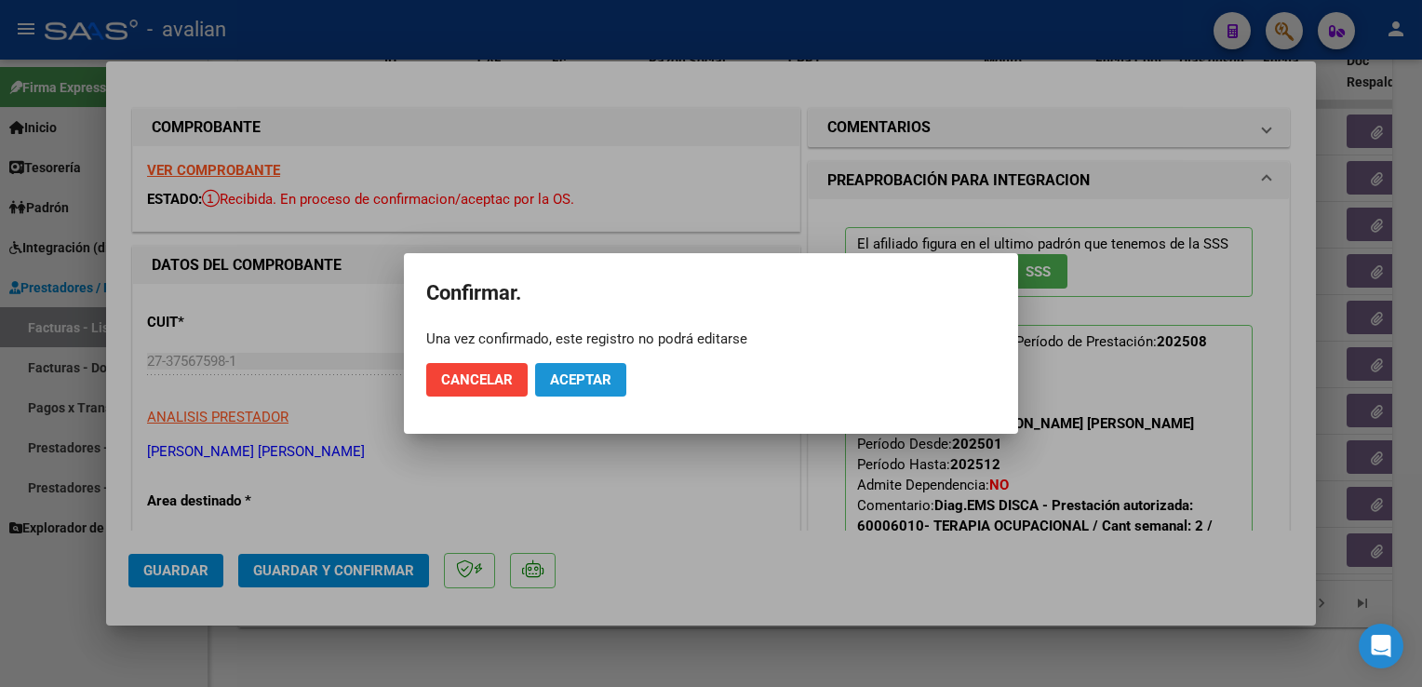
click at [591, 393] on button "Aceptar" at bounding box center [580, 380] width 91 height 34
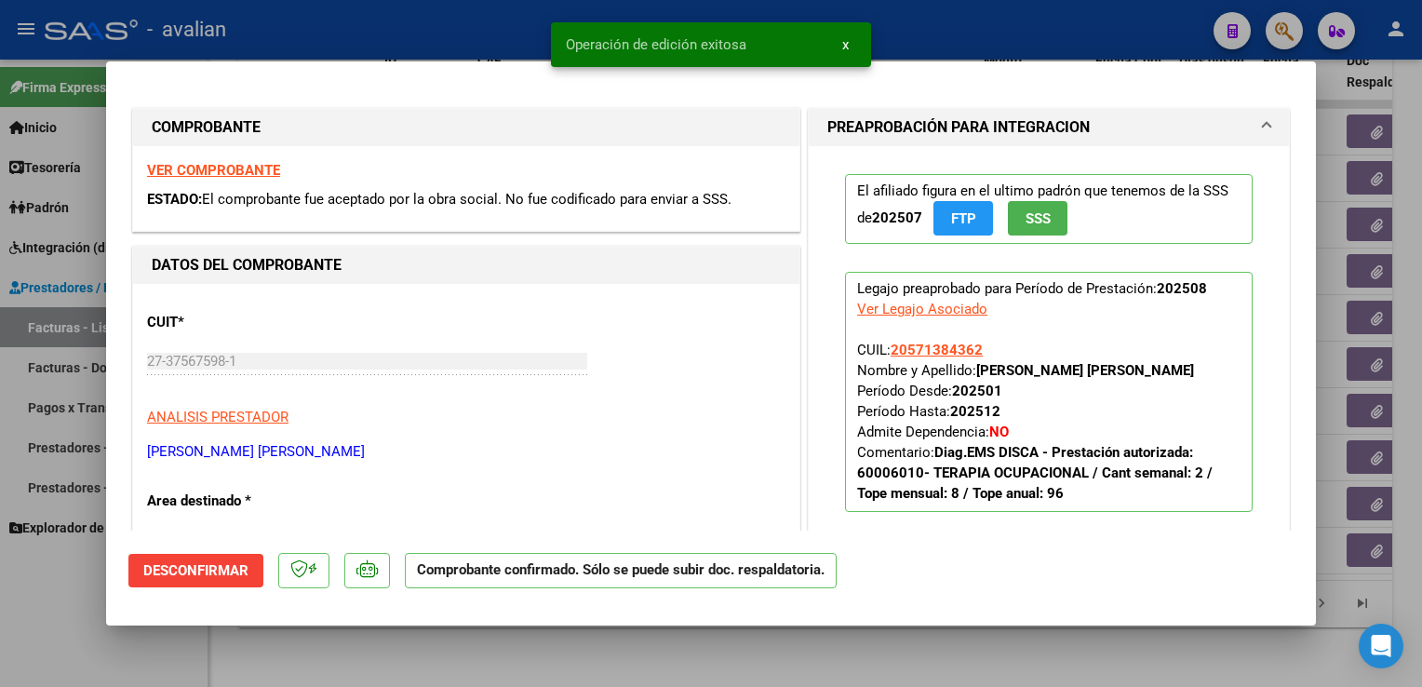
click at [452, 52] on div at bounding box center [711, 343] width 1422 height 687
type input "$ 0,00"
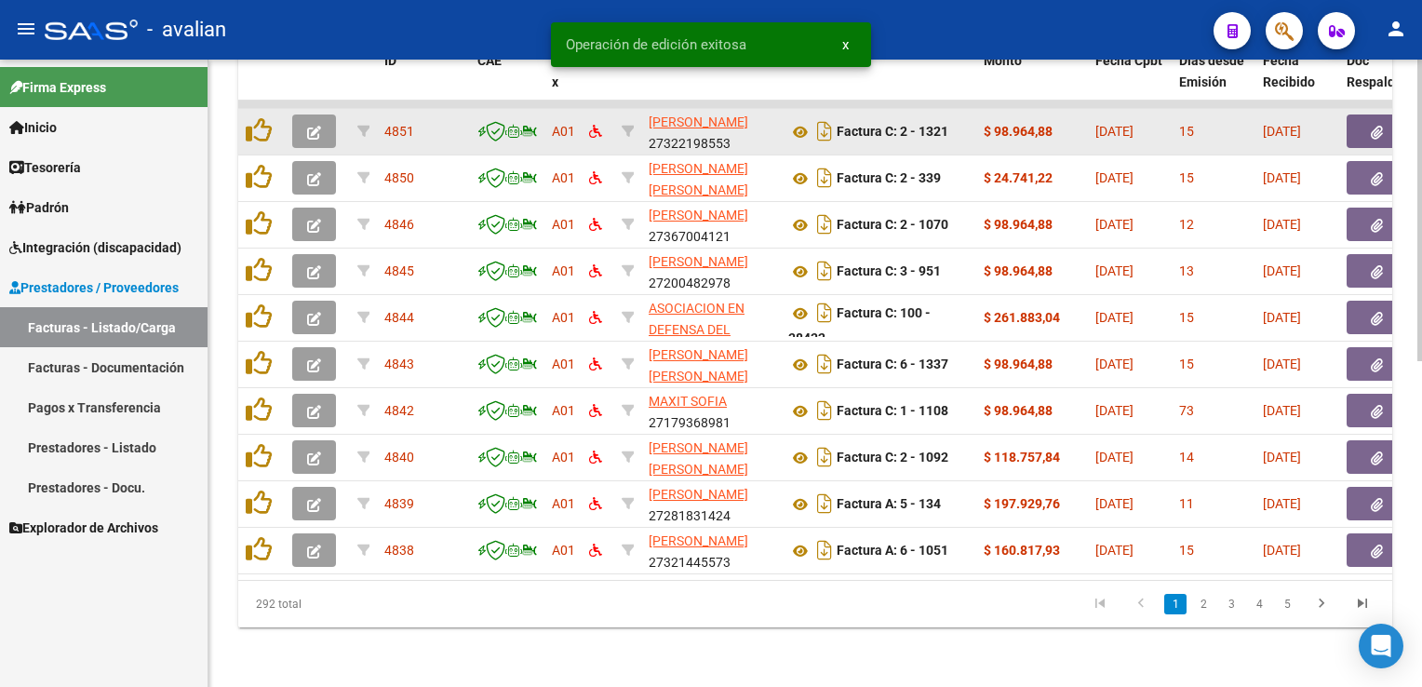
click at [310, 123] on span "button" at bounding box center [314, 131] width 14 height 17
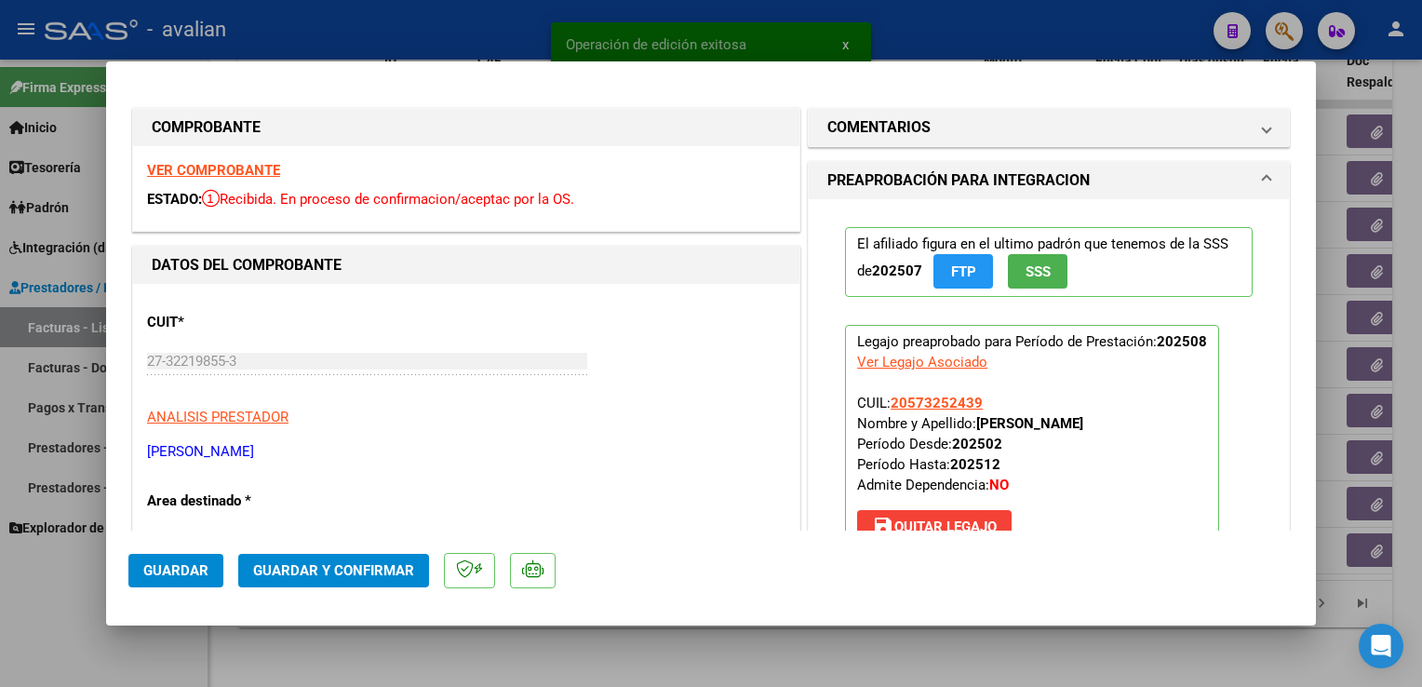
click at [233, 173] on strong "VER COMPROBANTE" at bounding box center [213, 170] width 133 height 17
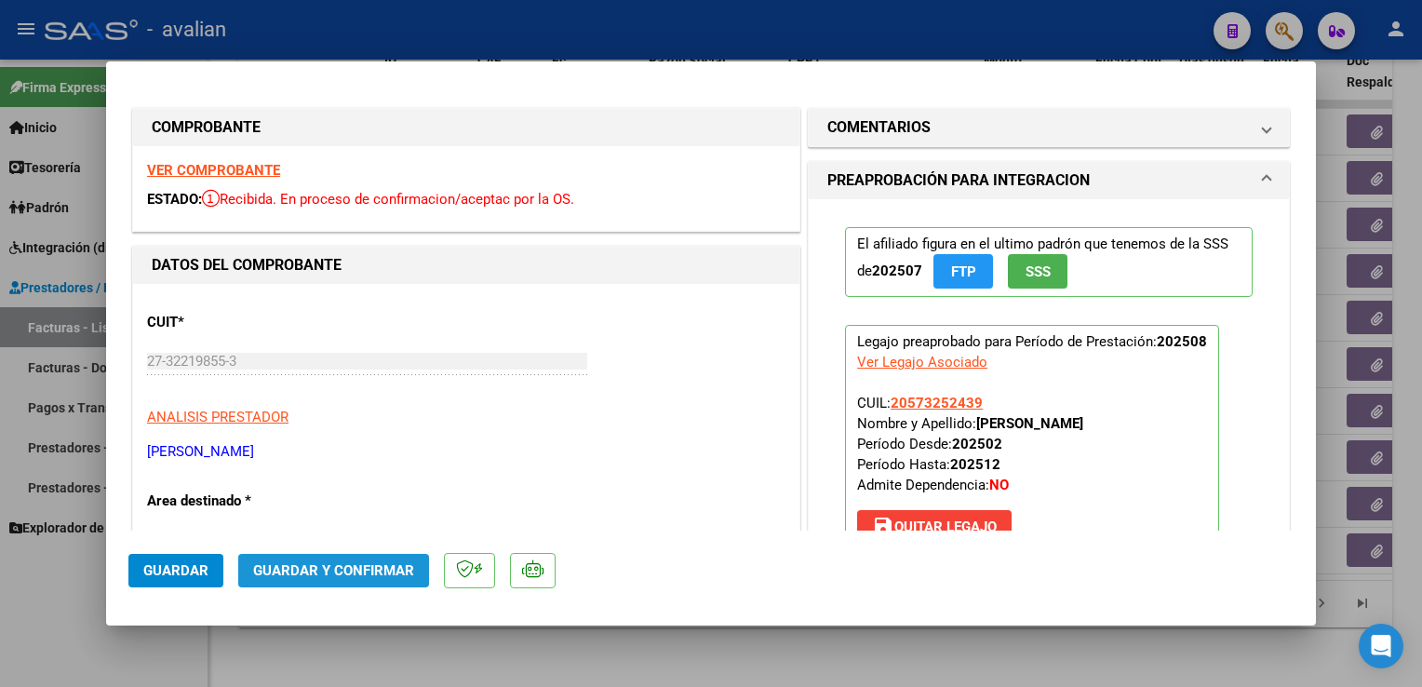
click at [341, 558] on button "Guardar y Confirmar" at bounding box center [333, 571] width 191 height 34
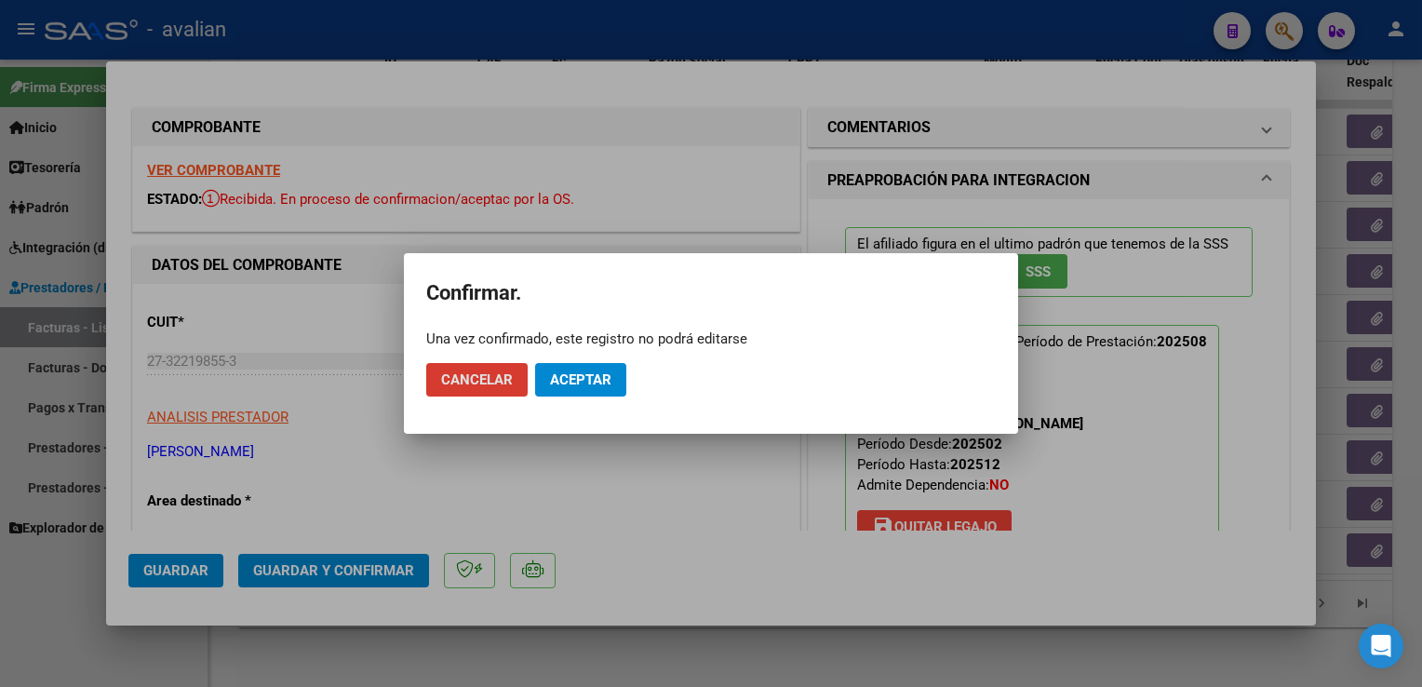
drag, startPoint x: 615, startPoint y: 385, endPoint x: 440, endPoint y: 250, distance: 221.0
click at [612, 385] on button "Aceptar" at bounding box center [580, 380] width 91 height 34
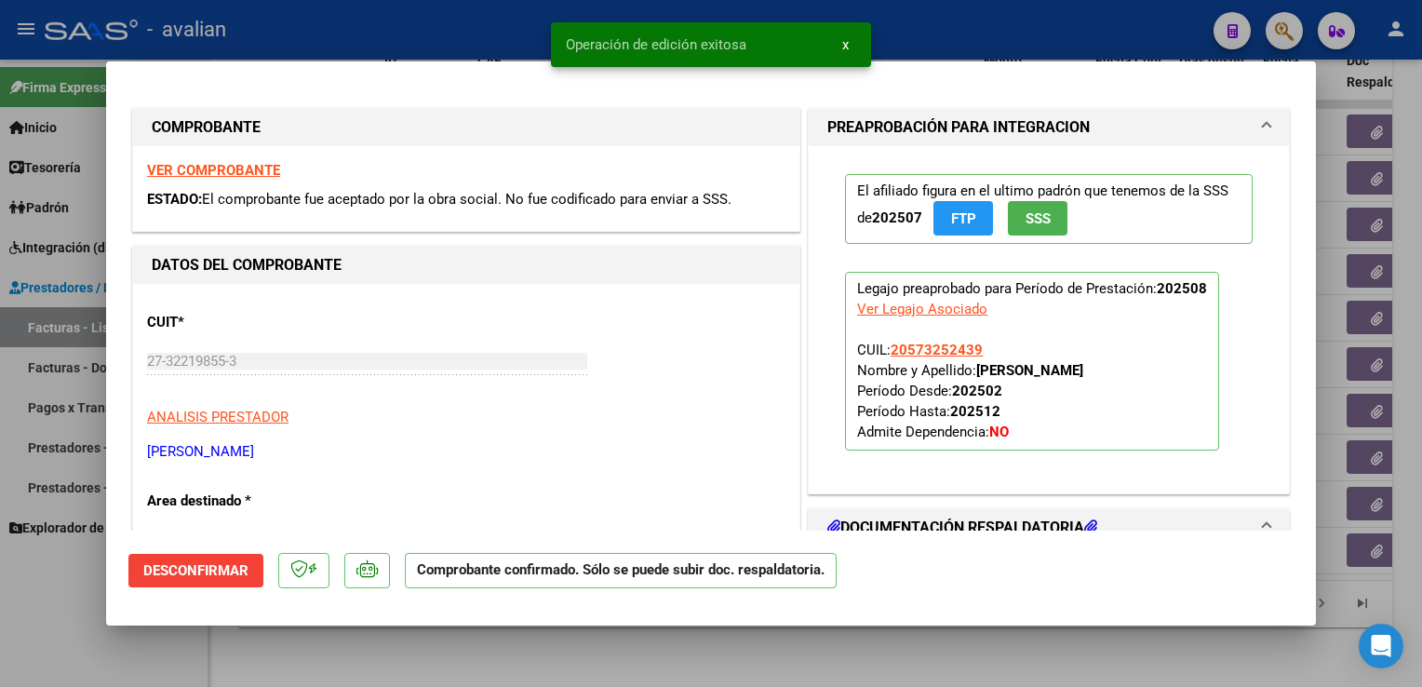
click at [322, 26] on div at bounding box center [711, 343] width 1422 height 687
type input "$ 0,00"
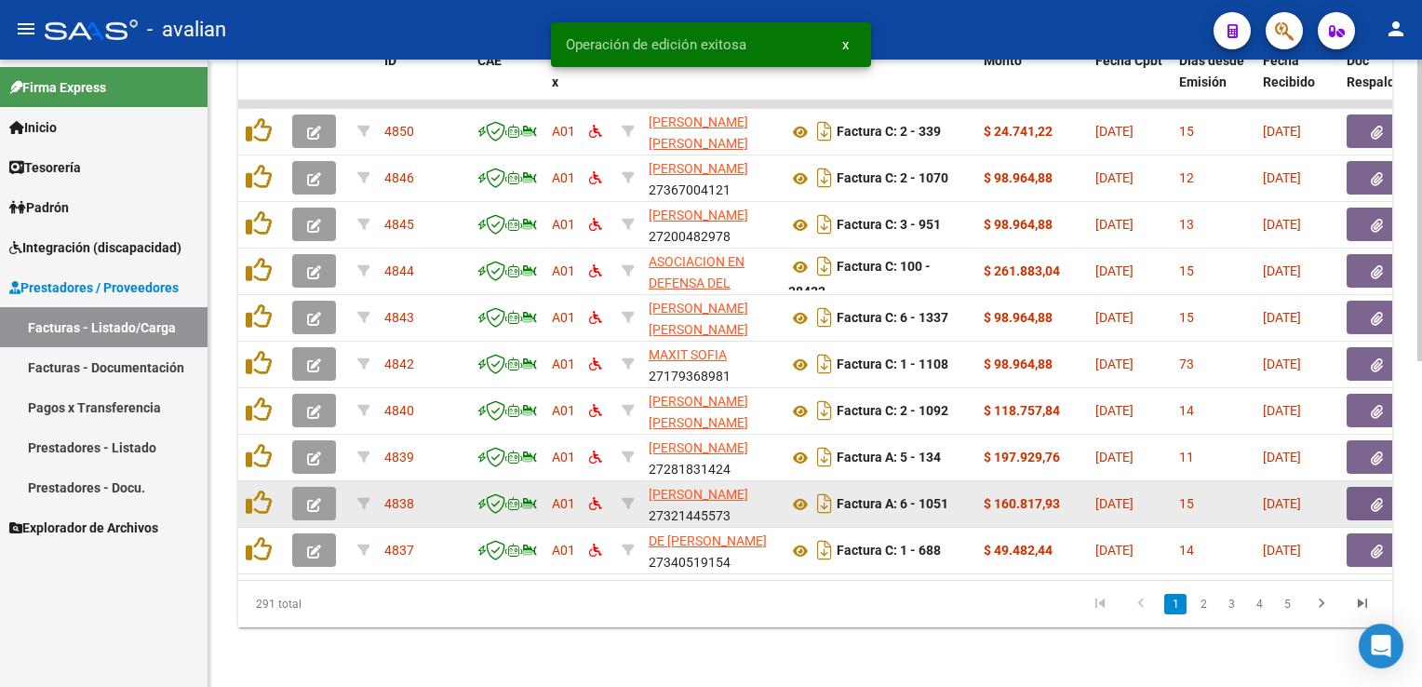
click at [324, 496] on button "button" at bounding box center [314, 504] width 44 height 34
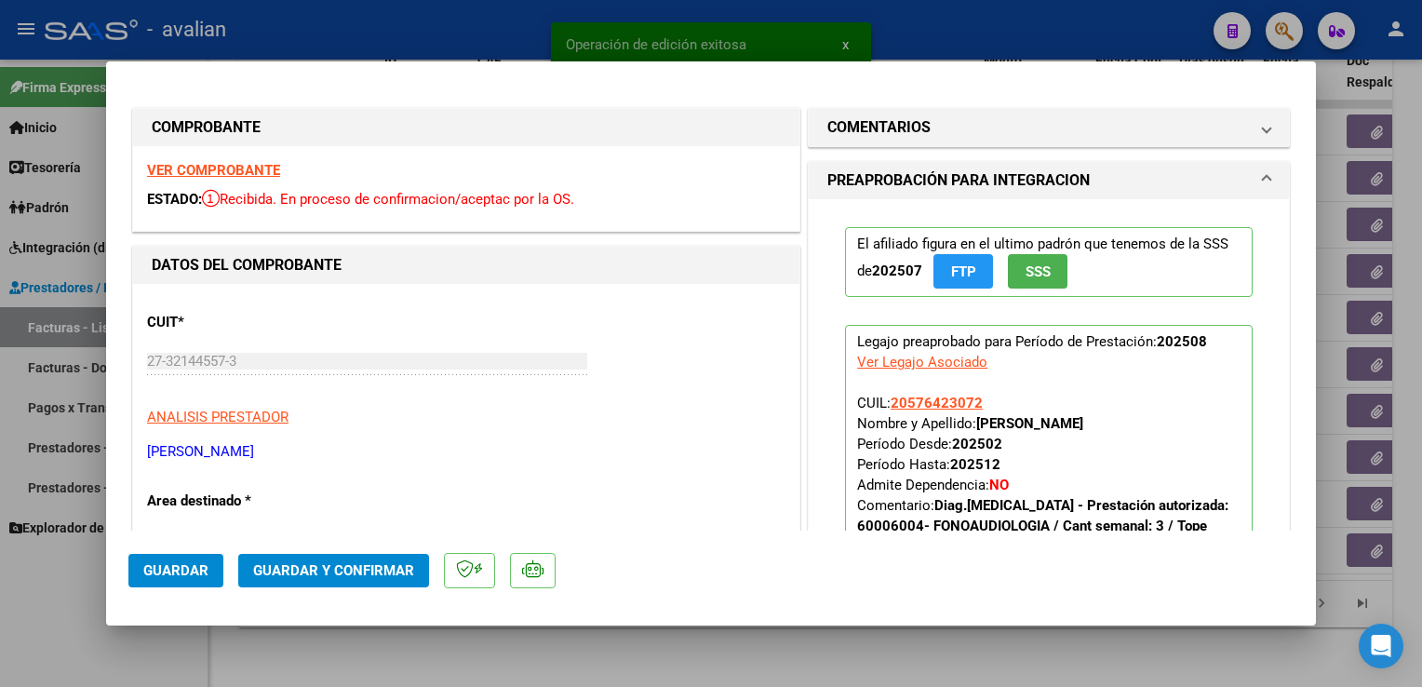
click at [236, 169] on strong "VER COMPROBANTE" at bounding box center [213, 170] width 133 height 17
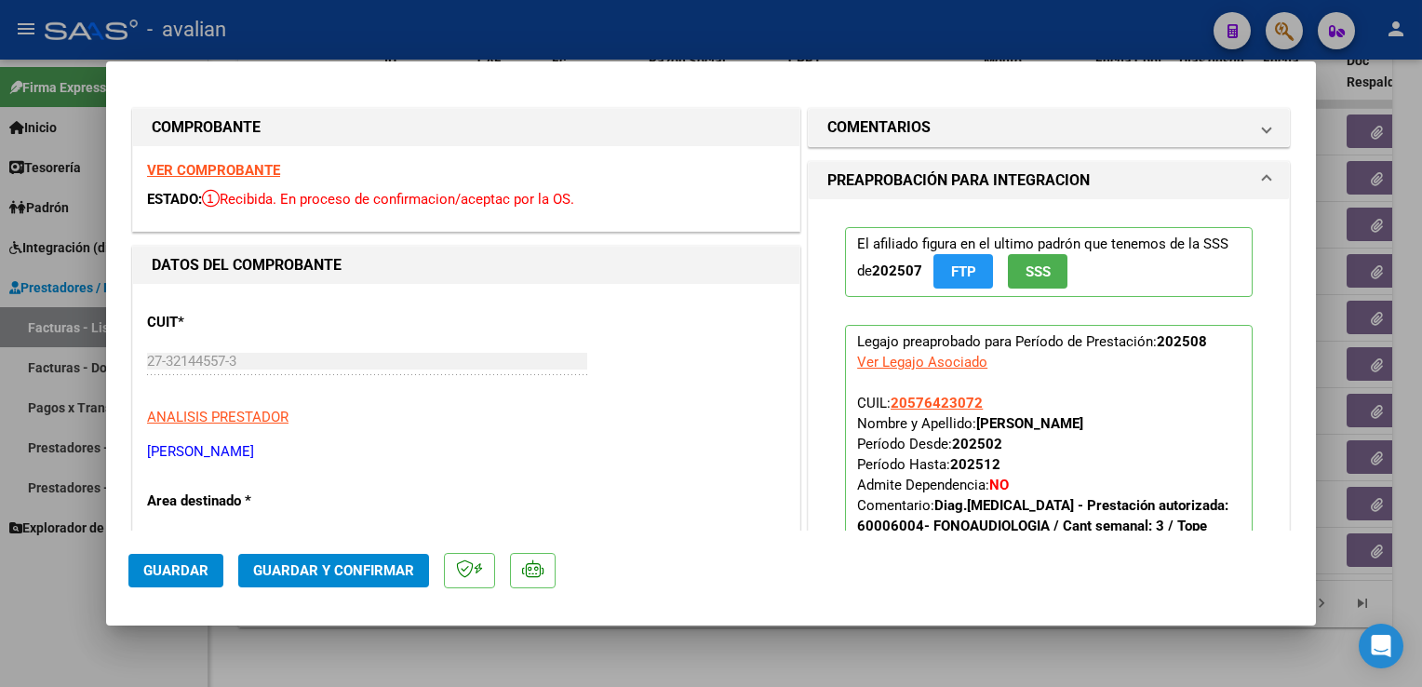
click at [249, 169] on strong "VER COMPROBANTE" at bounding box center [213, 170] width 133 height 17
click at [290, 568] on span "Guardar y Confirmar" at bounding box center [333, 570] width 161 height 17
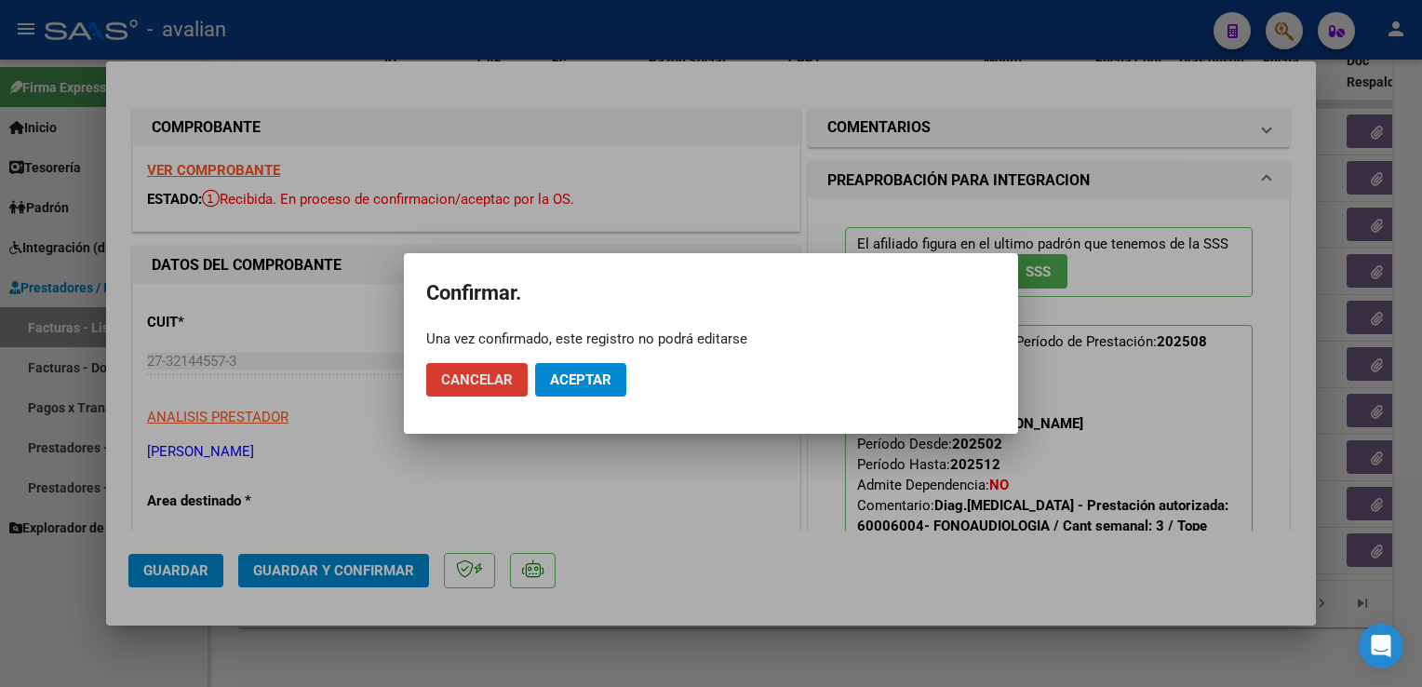
click at [560, 377] on span "Aceptar" at bounding box center [580, 379] width 61 height 17
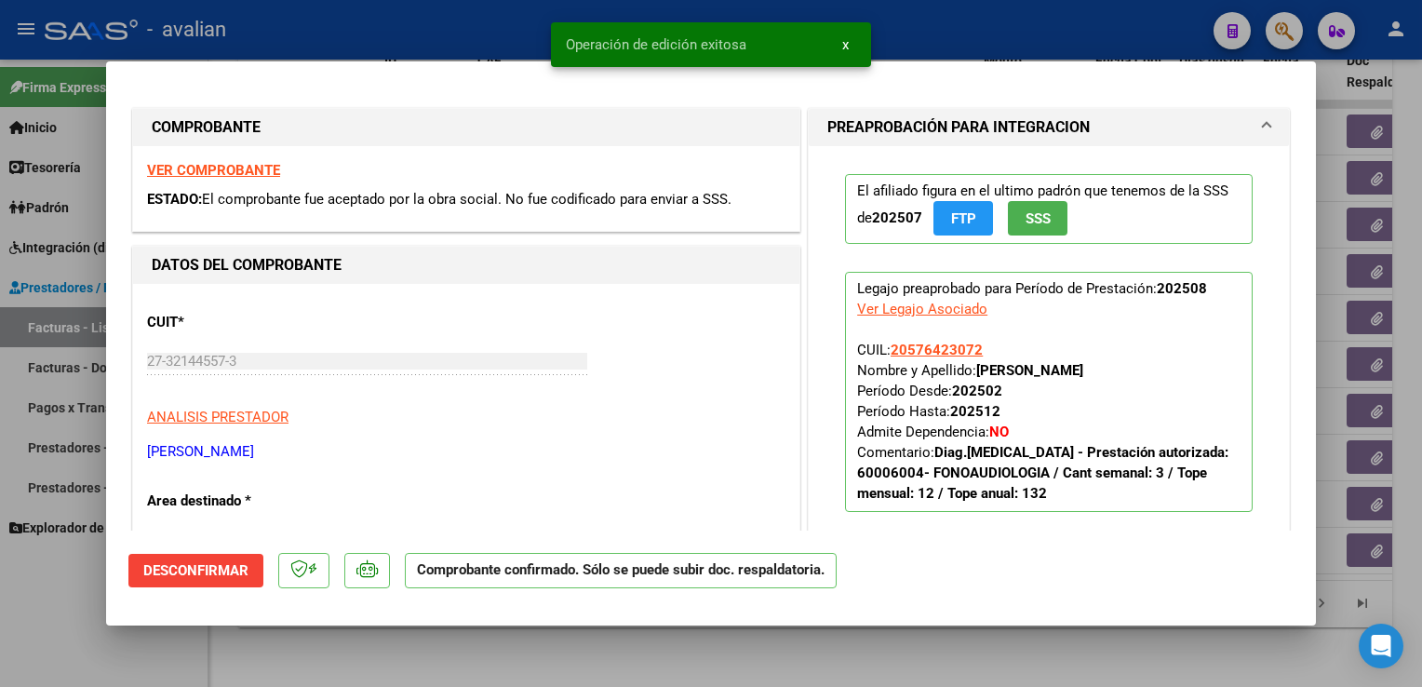
click at [483, 36] on div at bounding box center [711, 343] width 1422 height 687
type input "$ 0,00"
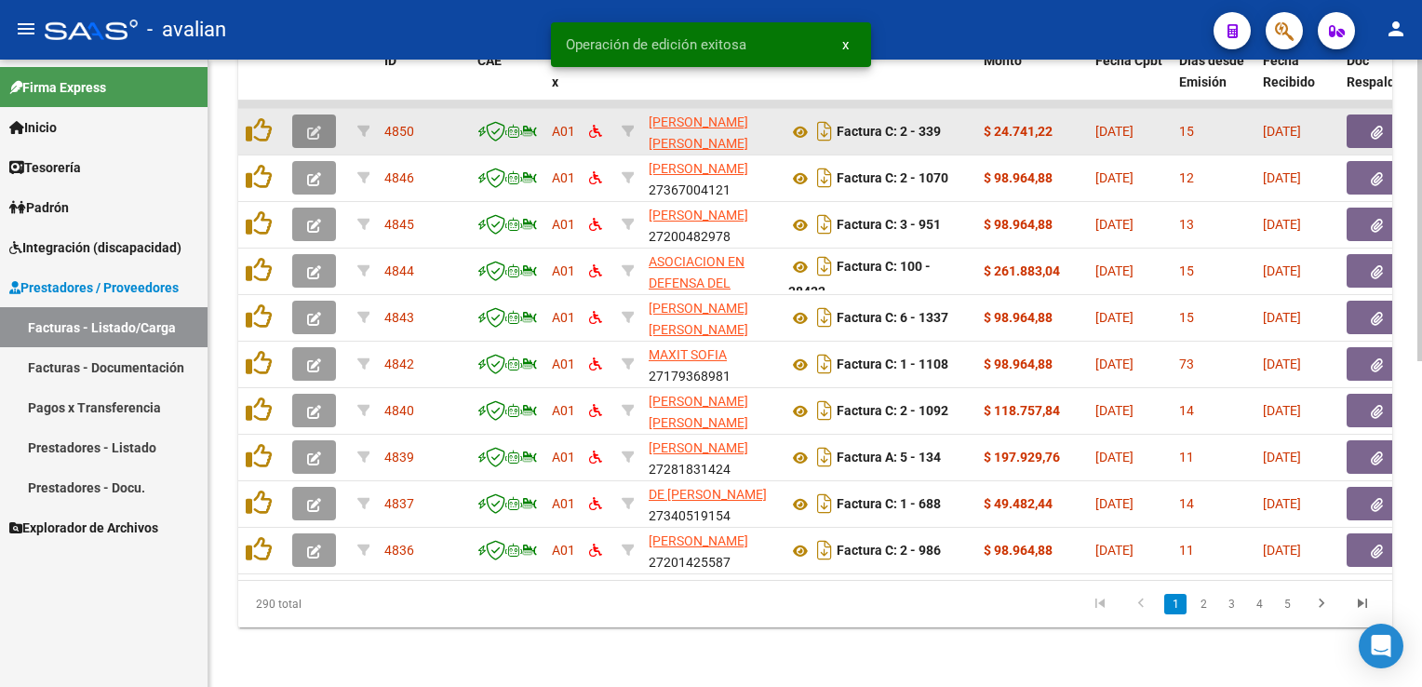
click at [310, 126] on icon "button" at bounding box center [314, 133] width 14 height 14
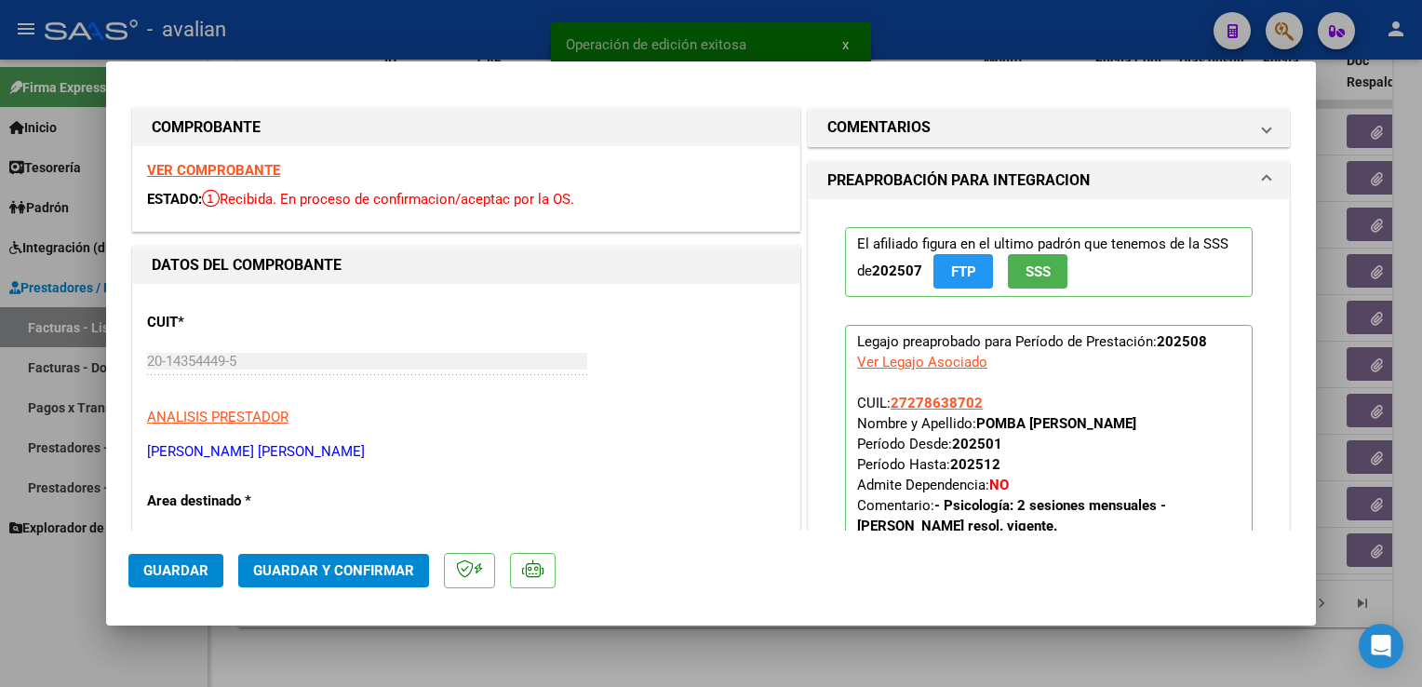
click at [257, 175] on strong "VER COMPROBANTE" at bounding box center [213, 170] width 133 height 17
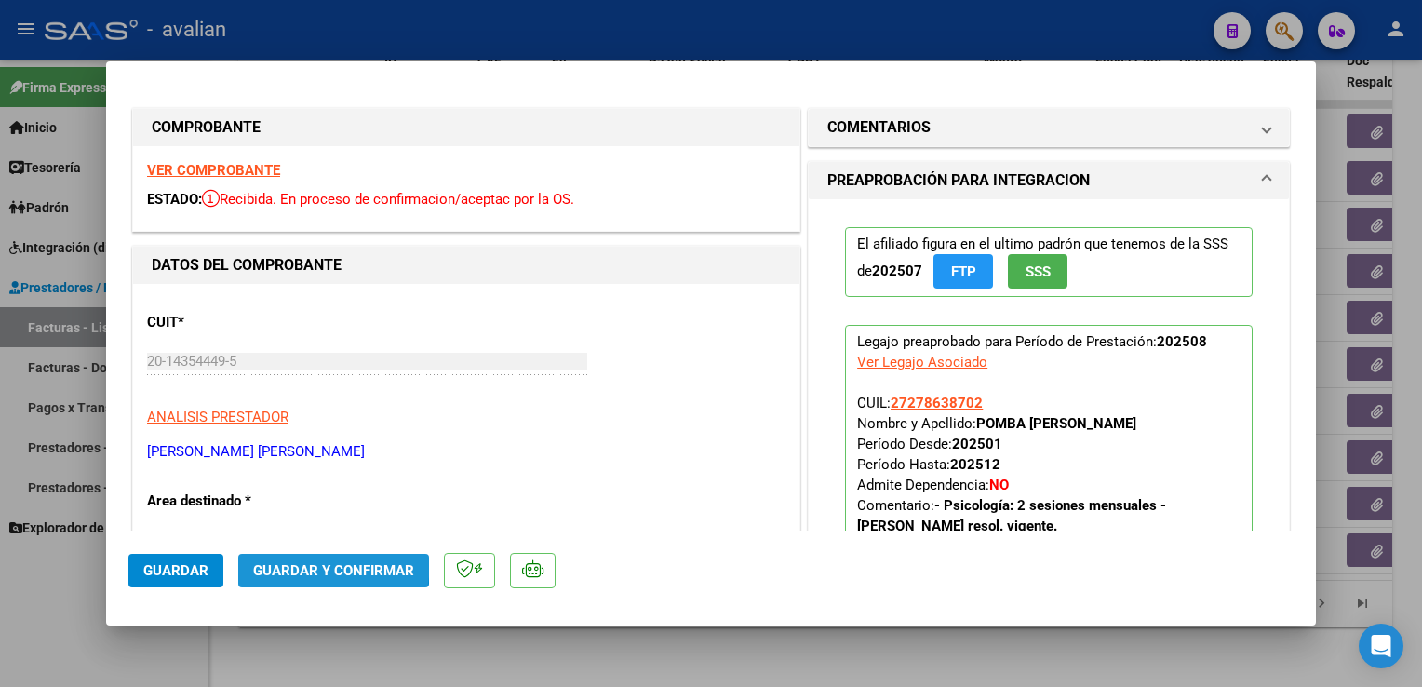
click at [305, 562] on span "Guardar y Confirmar" at bounding box center [333, 570] width 161 height 17
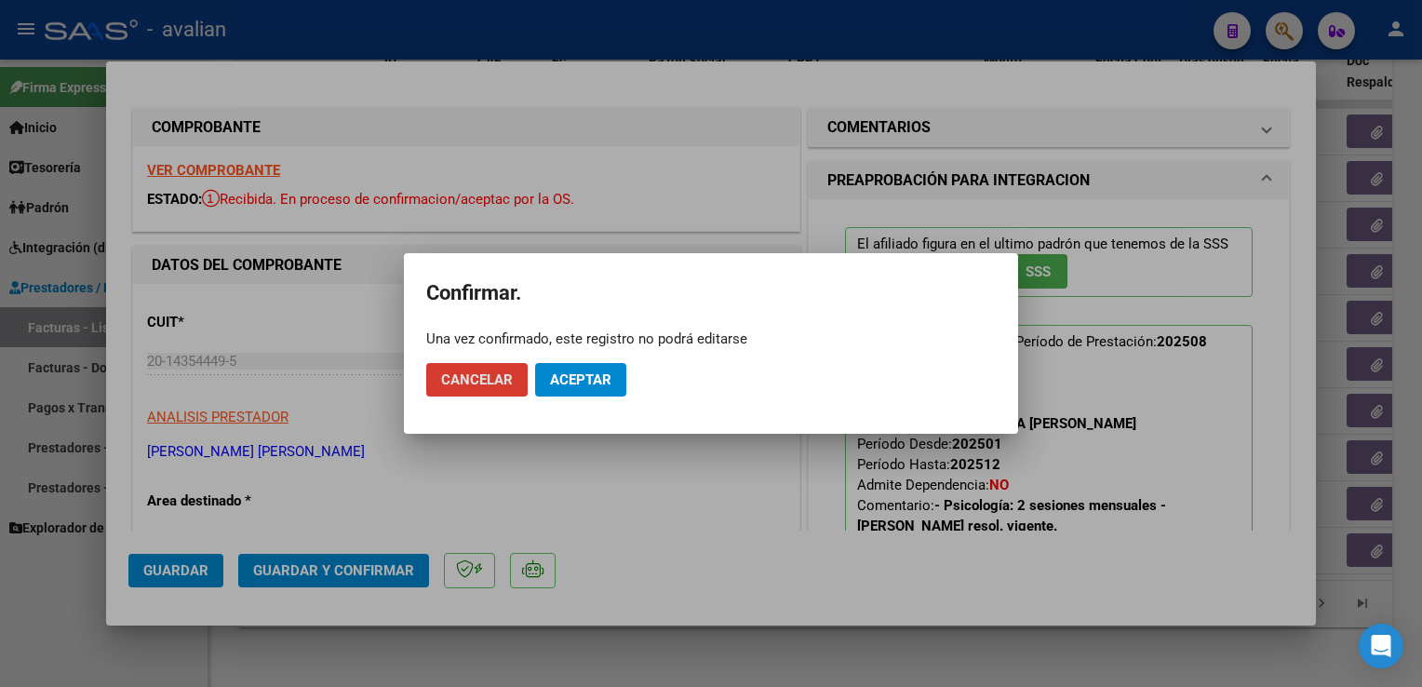
click at [600, 364] on button "Aceptar" at bounding box center [580, 380] width 91 height 34
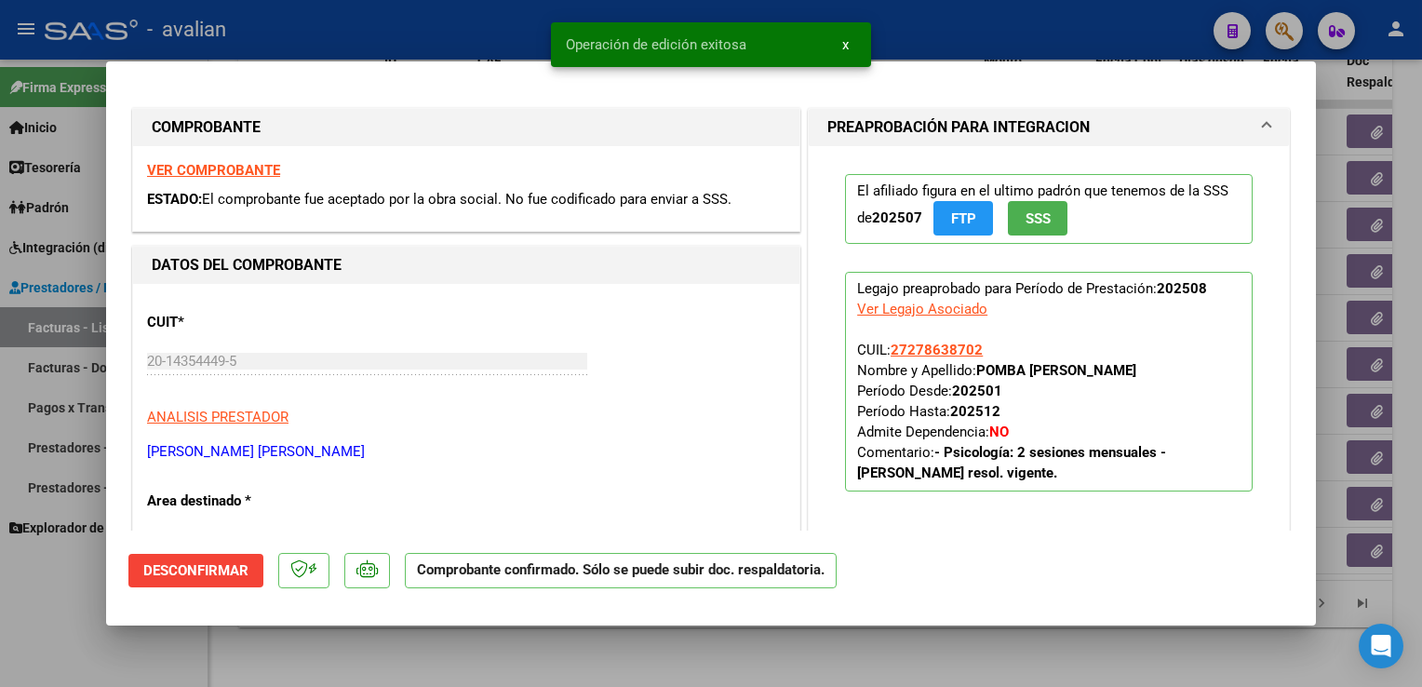
click at [536, 17] on div "Operación de edición exitosa x" at bounding box center [711, 44] width 365 height 89
click at [405, 34] on div at bounding box center [711, 343] width 1422 height 687
type input "$ 0,00"
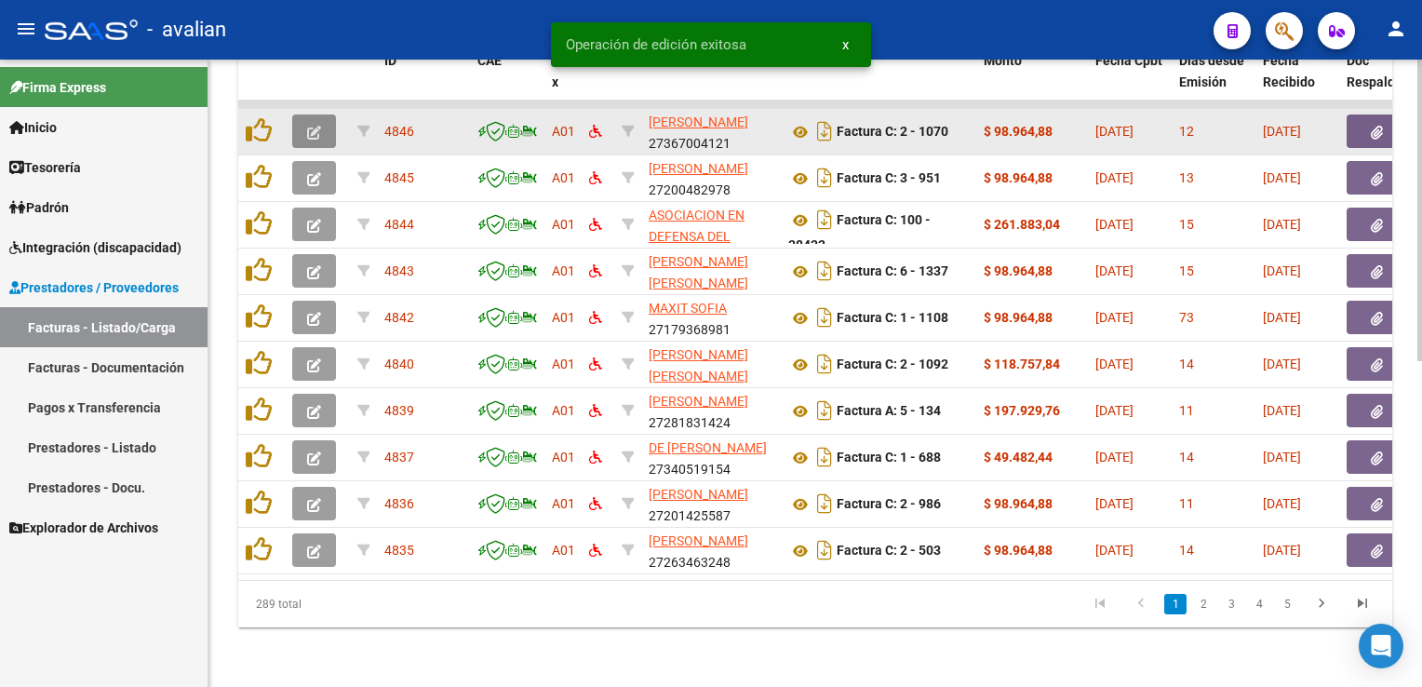
click at [313, 126] on icon "button" at bounding box center [314, 133] width 14 height 14
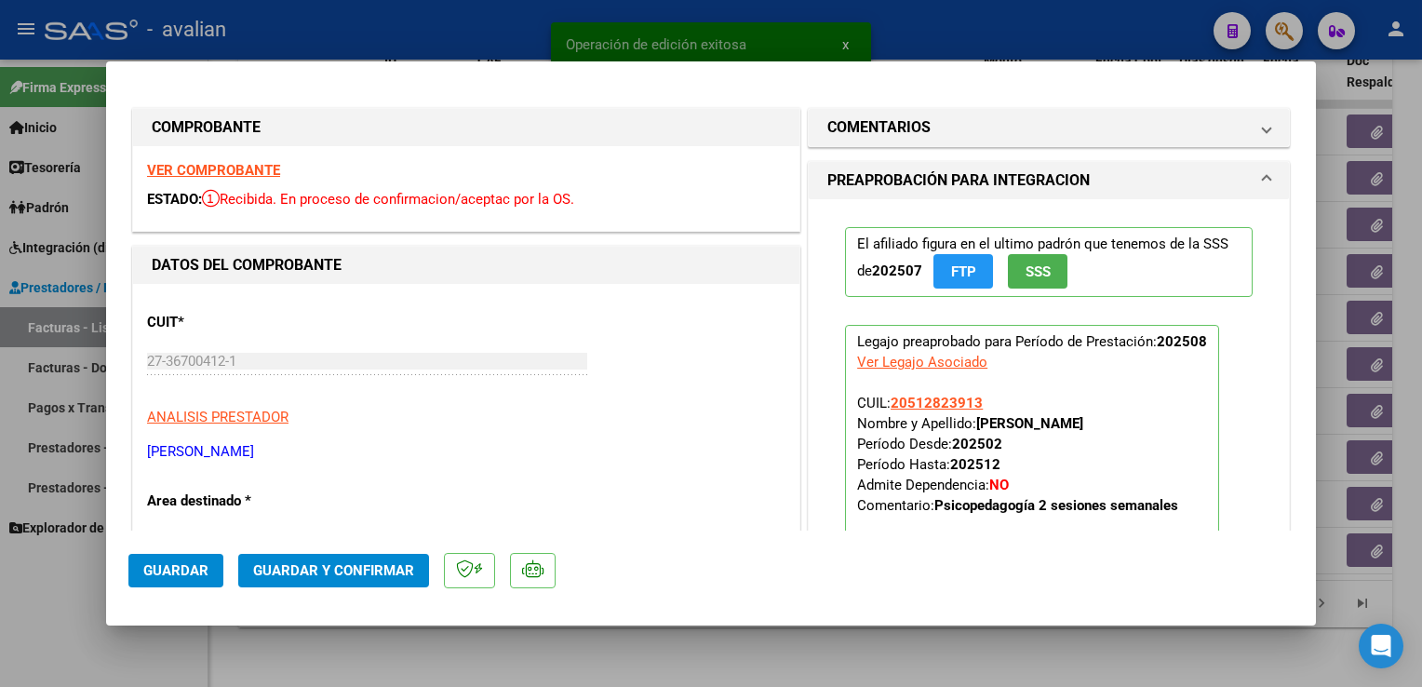
click at [216, 173] on strong "VER COMPROBANTE" at bounding box center [213, 170] width 133 height 17
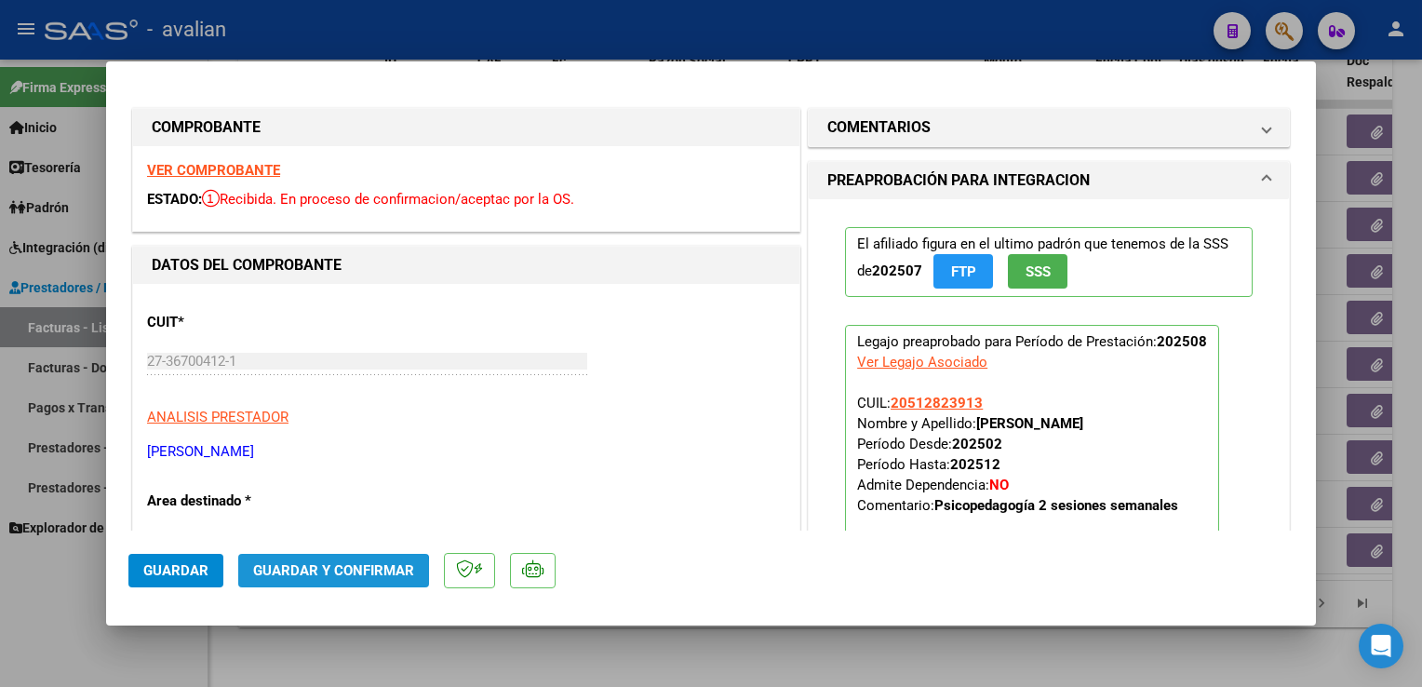
click at [318, 583] on button "Guardar y Confirmar" at bounding box center [333, 571] width 191 height 34
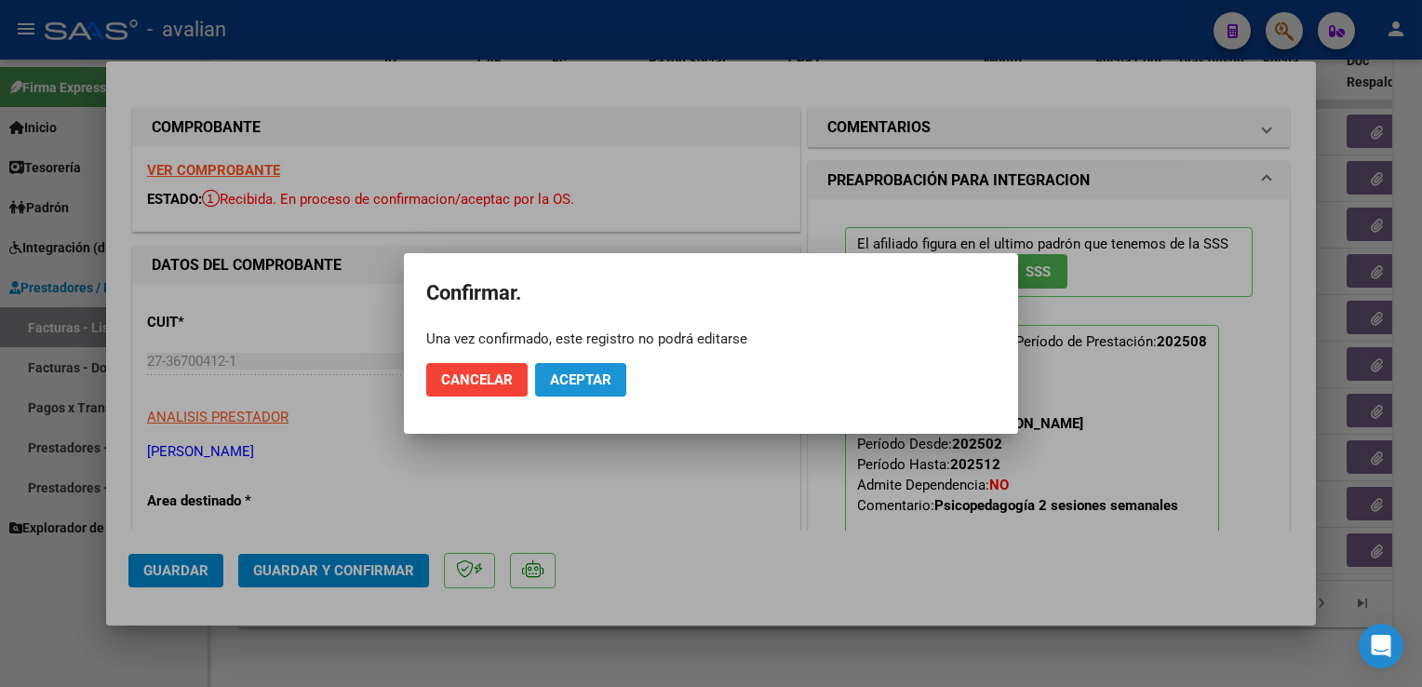
click at [583, 377] on span "Aceptar" at bounding box center [580, 379] width 61 height 17
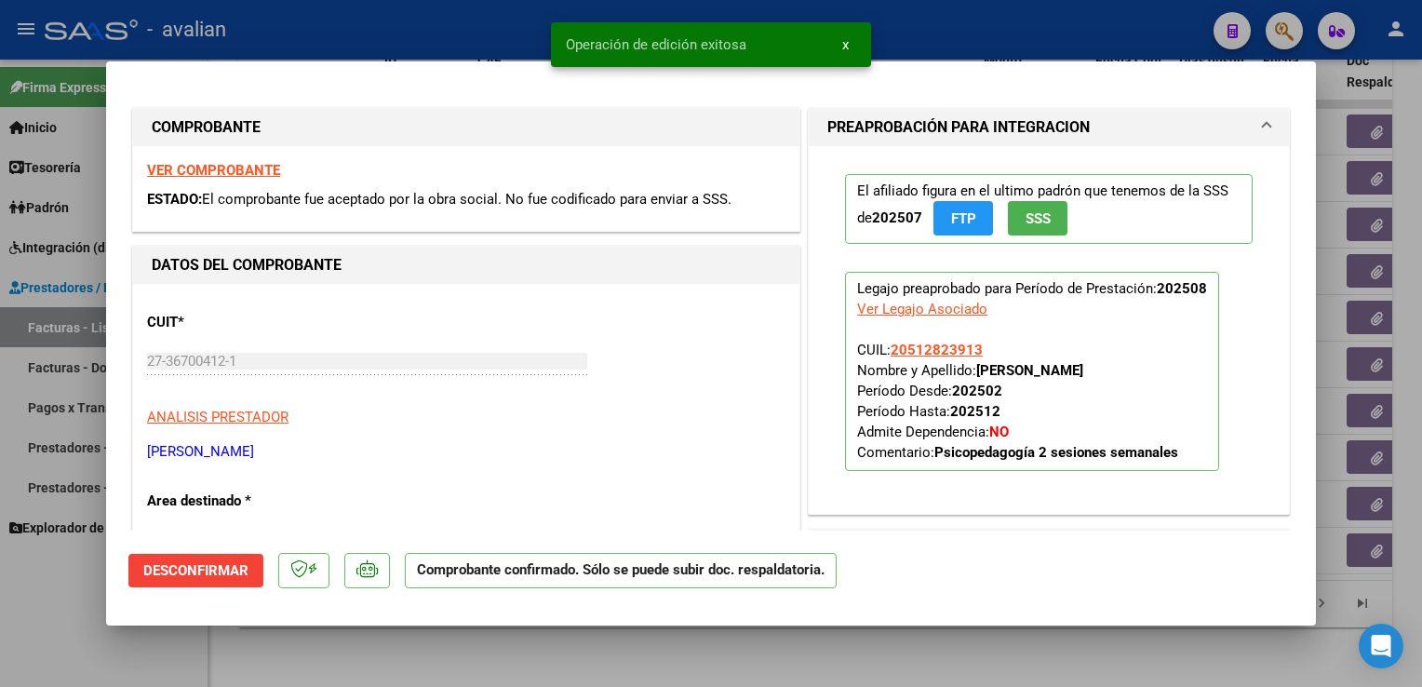
click at [417, 42] on div at bounding box center [711, 343] width 1422 height 687
type input "$ 0,00"
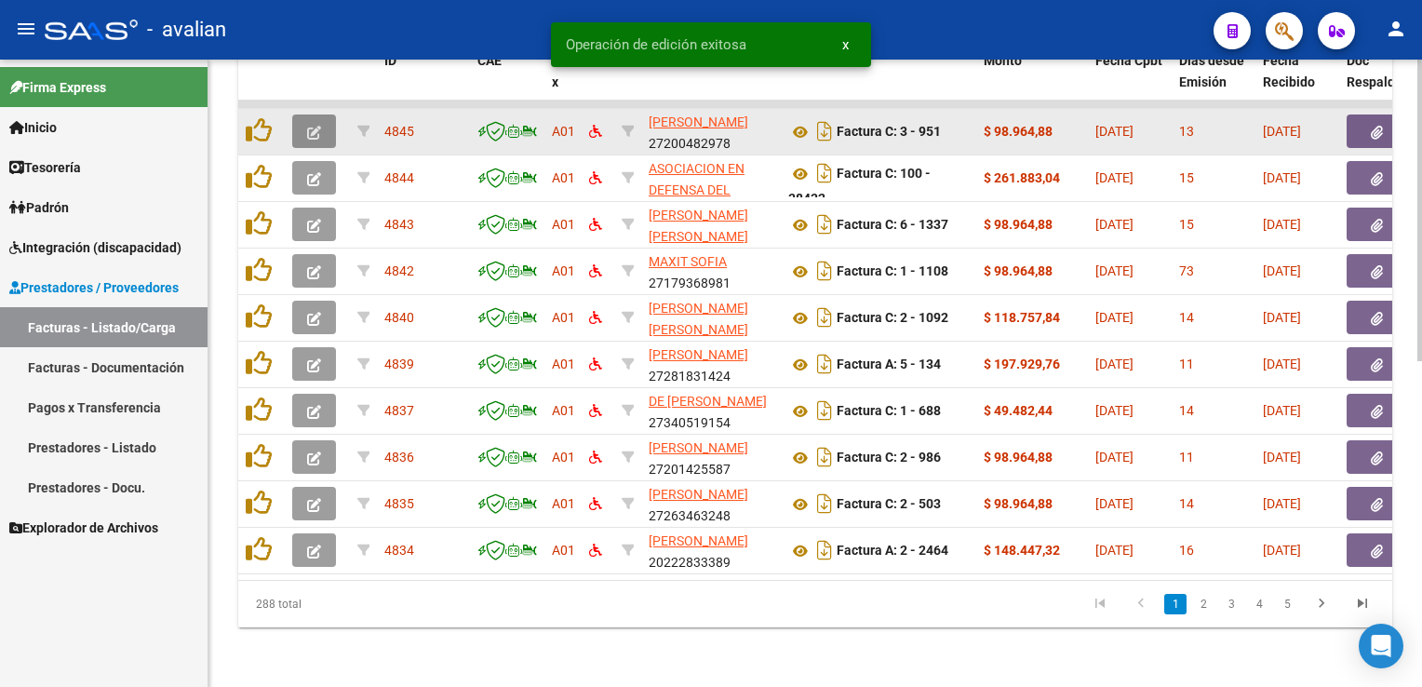
click at [322, 119] on button "button" at bounding box center [314, 131] width 44 height 34
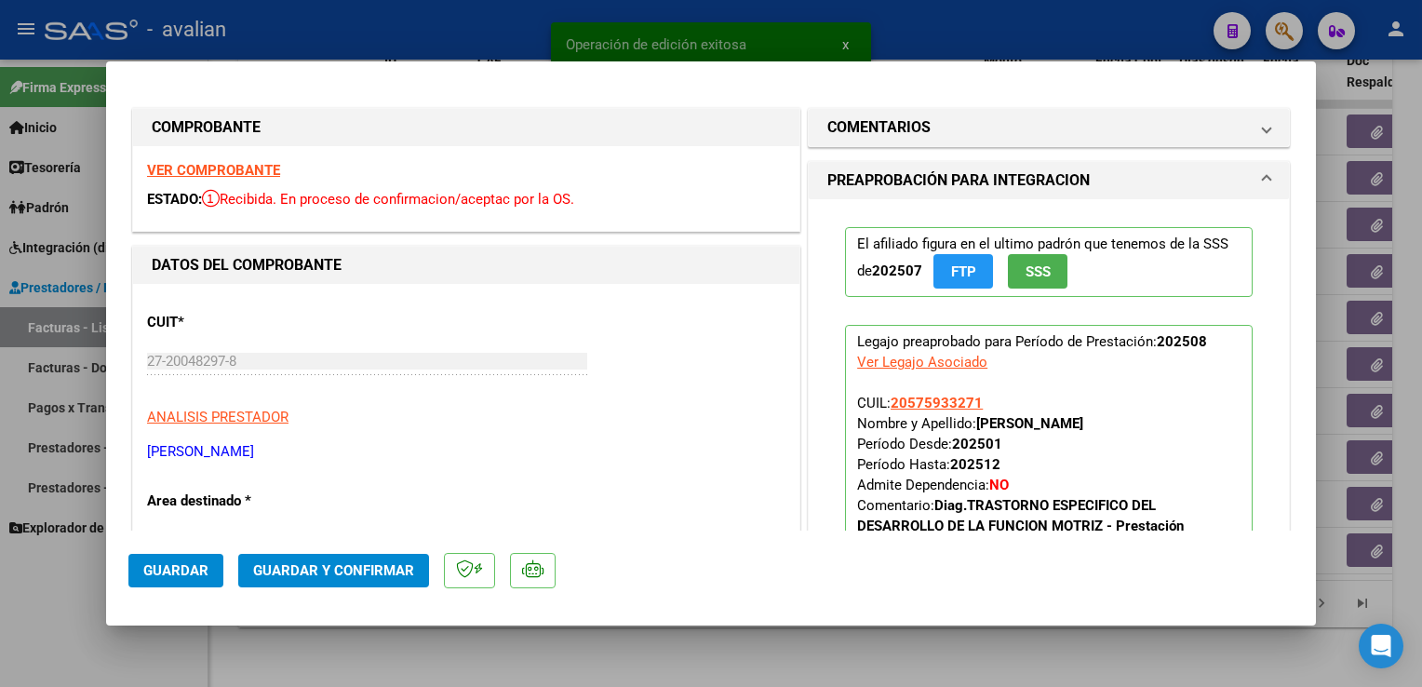
click at [218, 170] on strong "VER COMPROBANTE" at bounding box center [213, 170] width 133 height 17
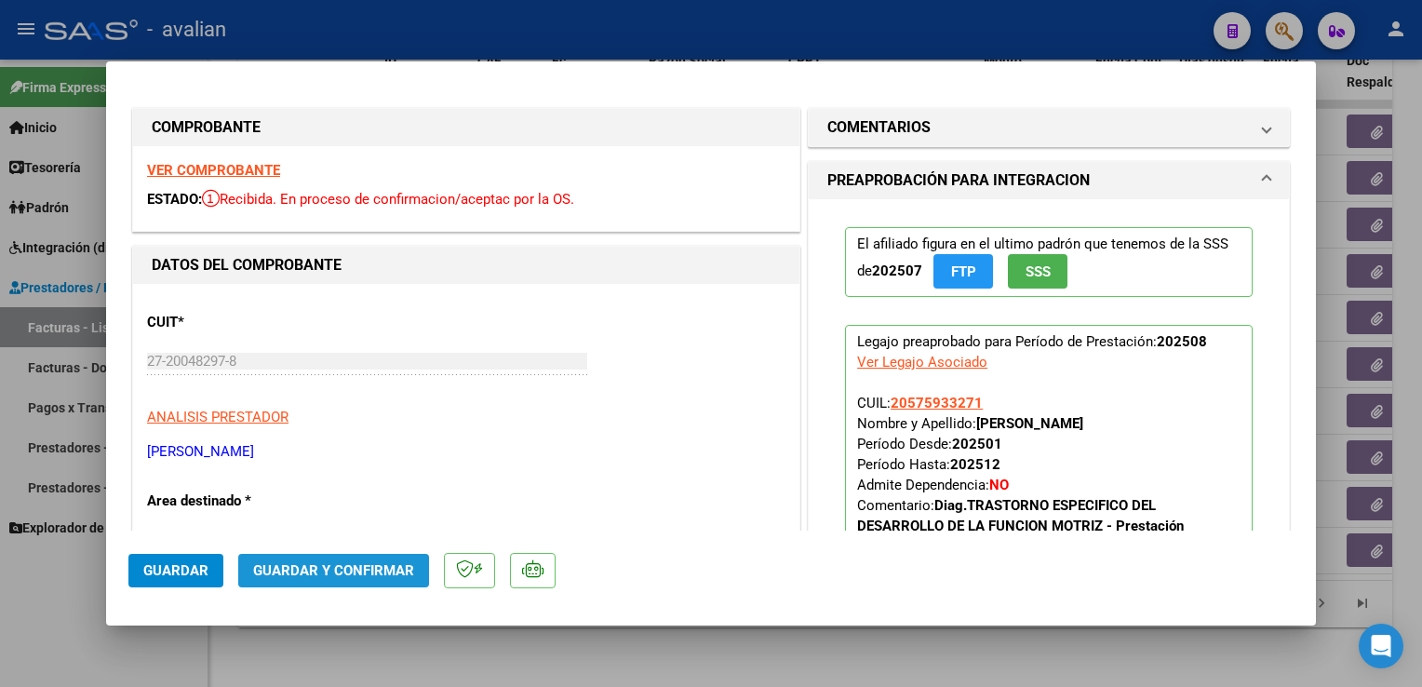
click at [413, 564] on button "Guardar y Confirmar" at bounding box center [333, 571] width 191 height 34
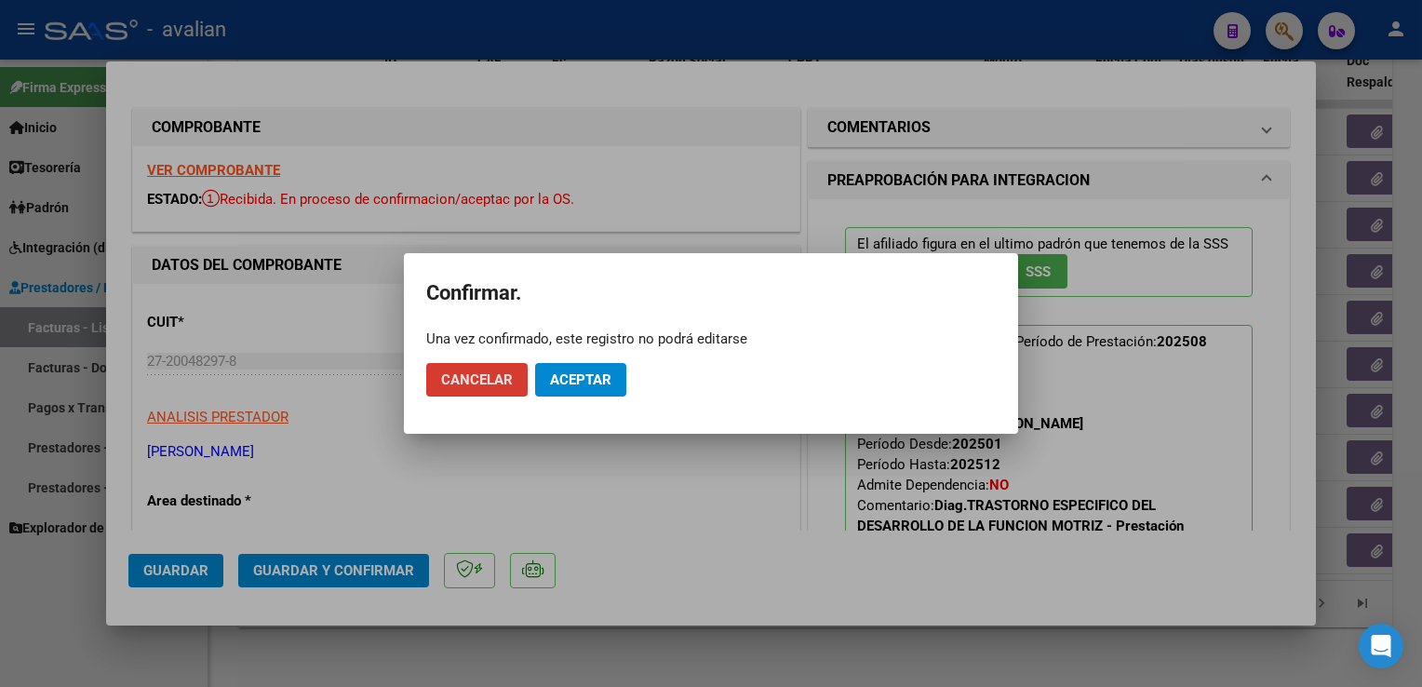
click at [637, 370] on mat-dialog-actions "Cancelar Aceptar" at bounding box center [711, 379] width 570 height 63
click at [611, 384] on span "Aceptar" at bounding box center [580, 379] width 61 height 17
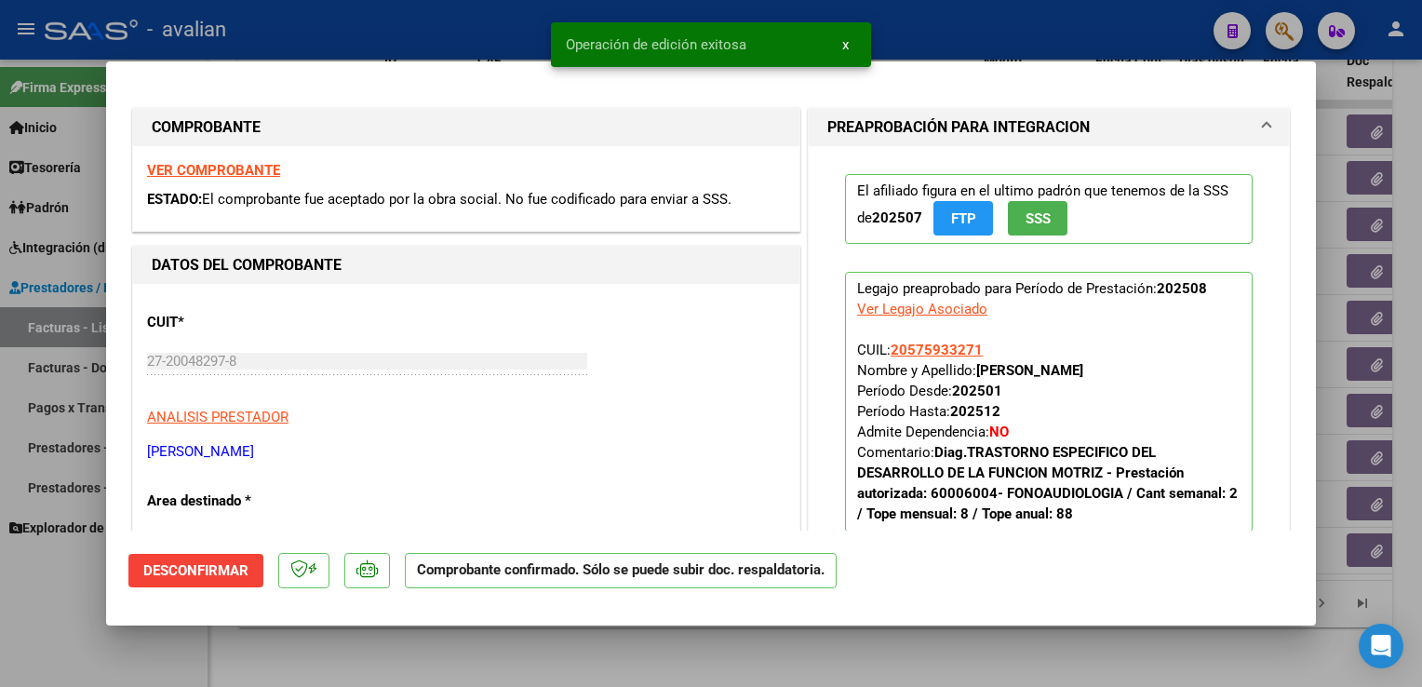
click at [298, 8] on div at bounding box center [711, 343] width 1422 height 687
type input "$ 0,00"
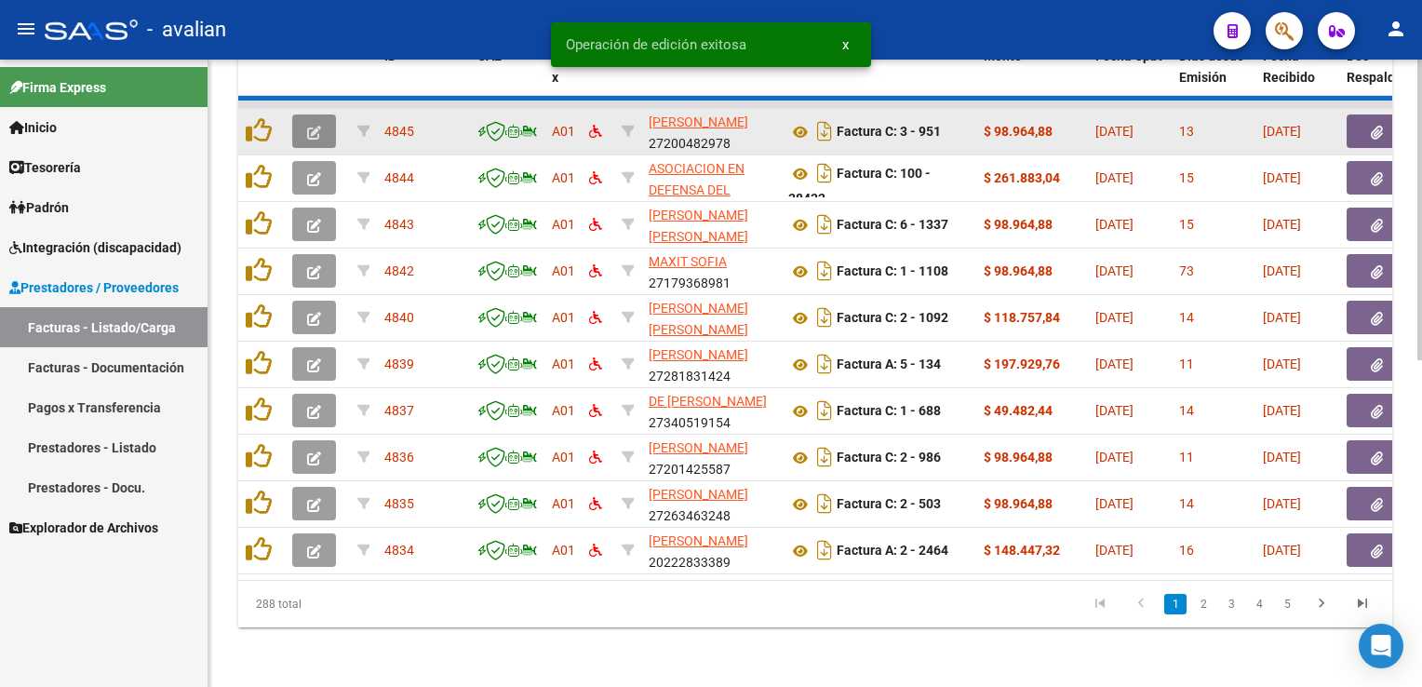
click at [316, 132] on button "button" at bounding box center [314, 131] width 44 height 34
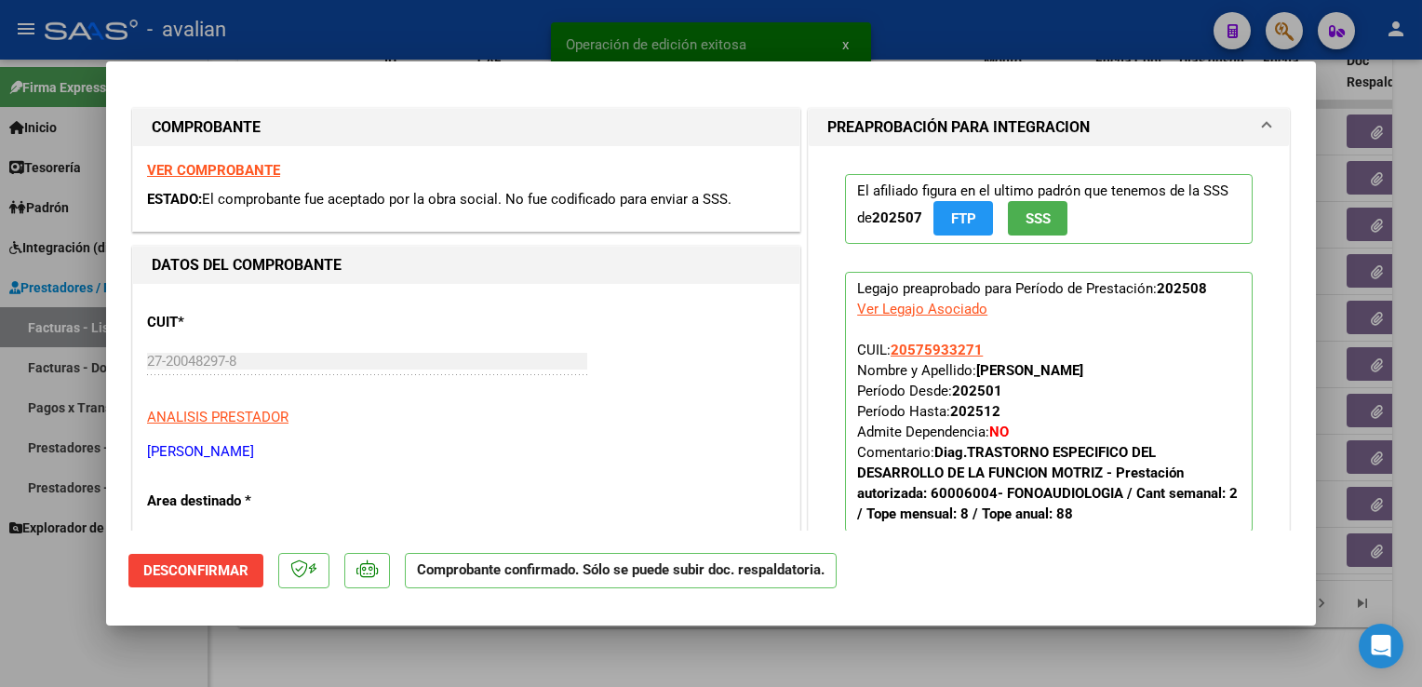
click at [185, 177] on strong "VER COMPROBANTE" at bounding box center [213, 170] width 133 height 17
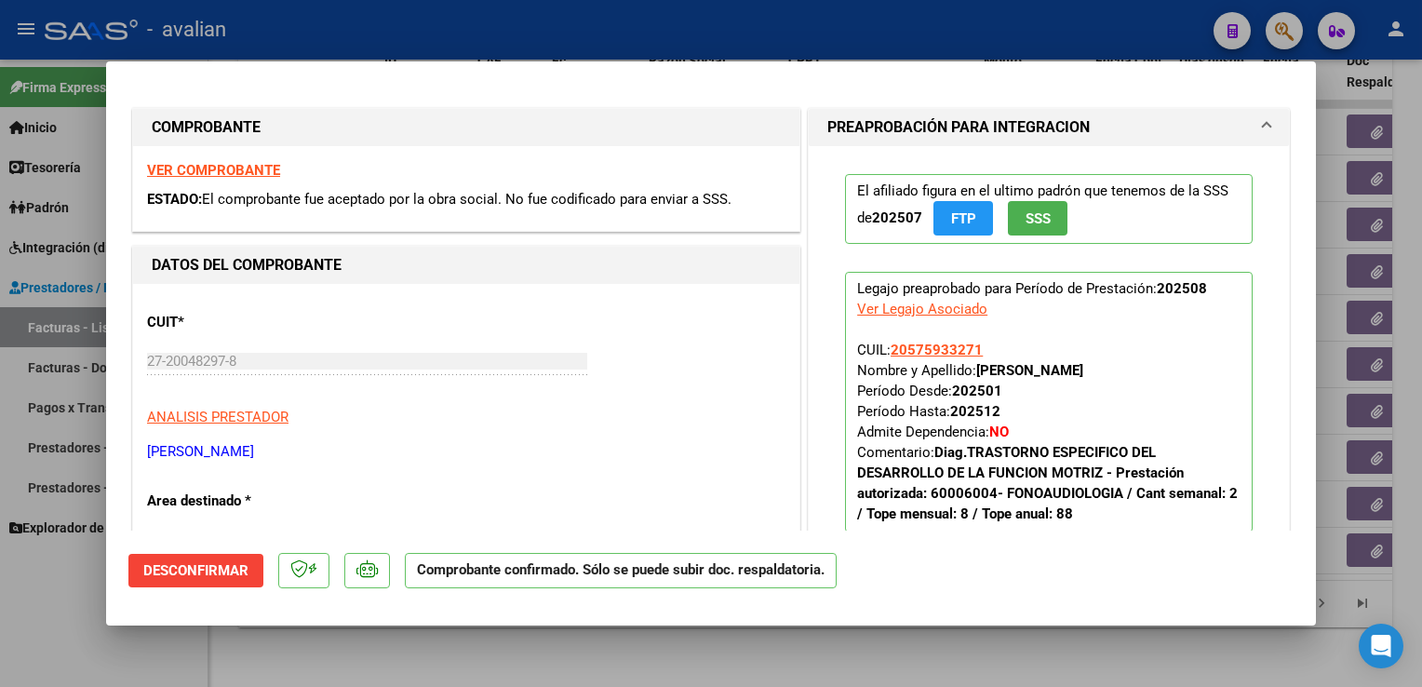
click at [398, 28] on div at bounding box center [711, 343] width 1422 height 687
type input "$ 0,00"
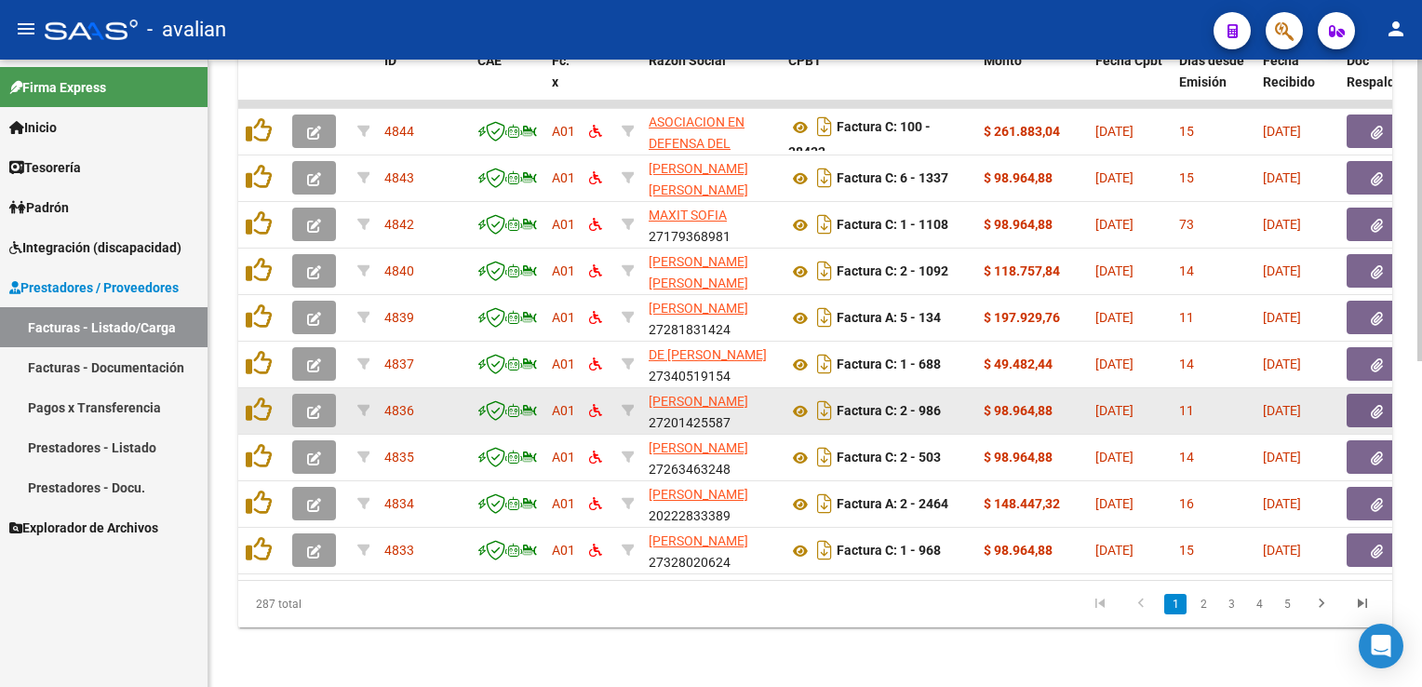
click at [323, 400] on button "button" at bounding box center [314, 411] width 44 height 34
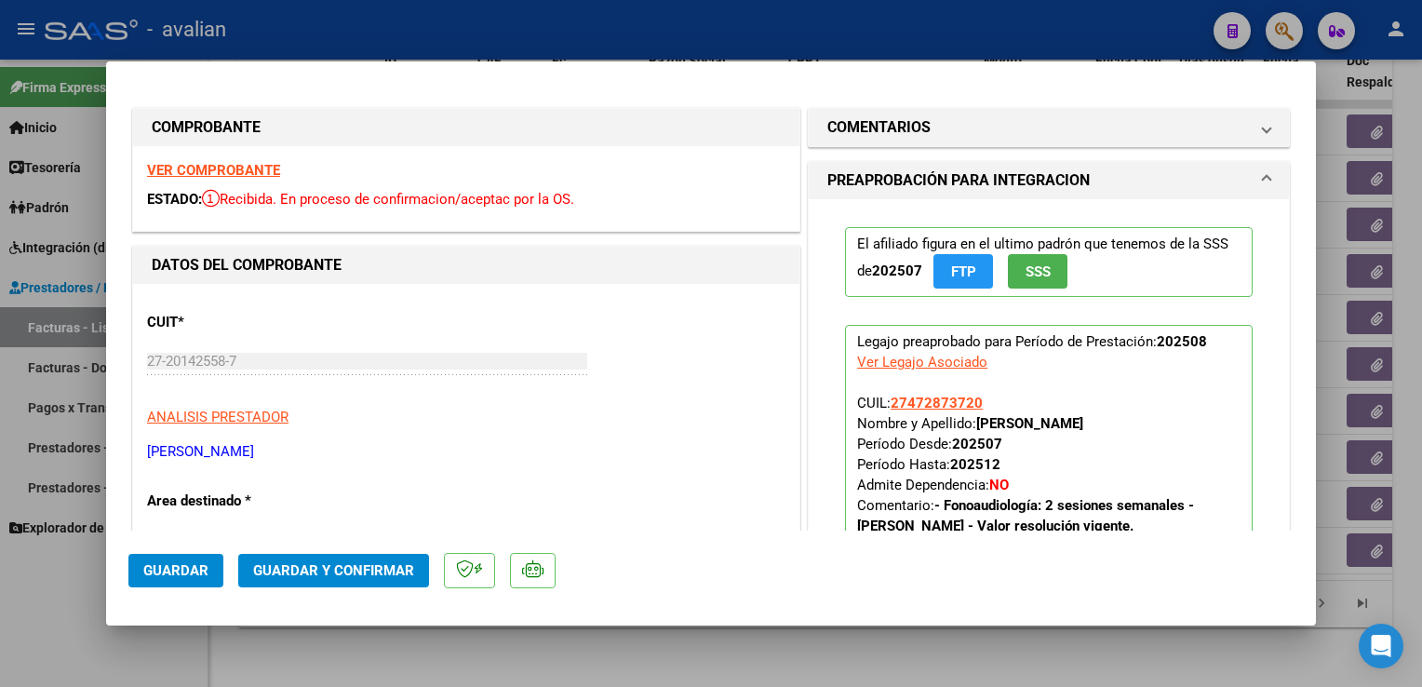
click at [242, 174] on strong "VER COMPROBANTE" at bounding box center [213, 170] width 133 height 17
click at [277, 574] on span "Guardar y Confirmar" at bounding box center [333, 570] width 161 height 17
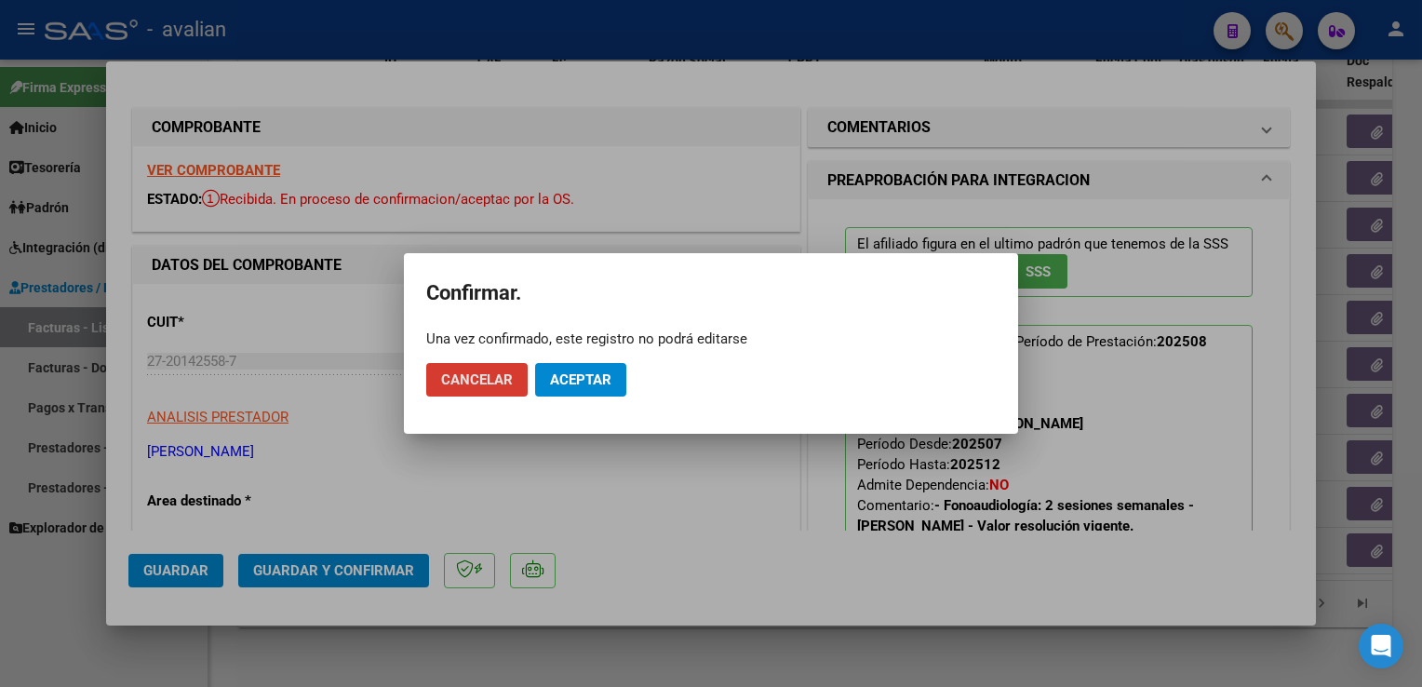
click at [573, 382] on span "Aceptar" at bounding box center [580, 379] width 61 height 17
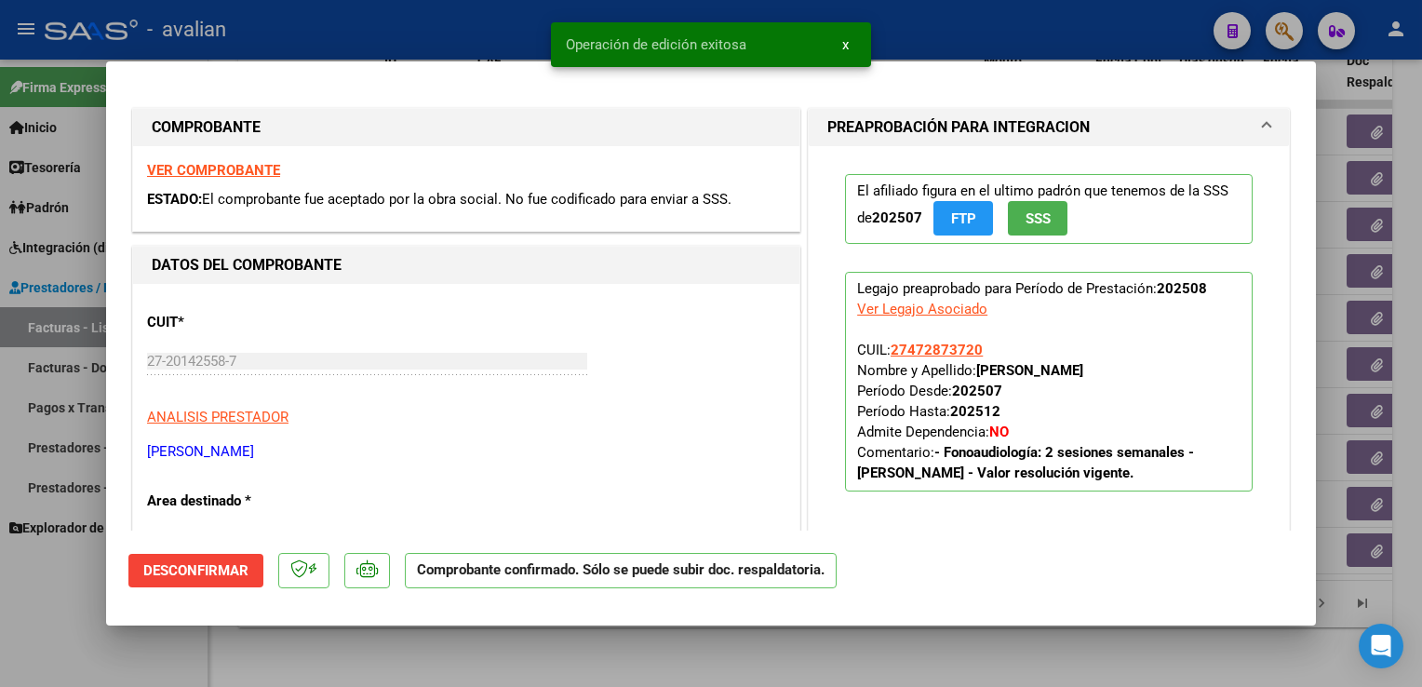
click at [422, 22] on div at bounding box center [711, 343] width 1422 height 687
type input "$ 0,00"
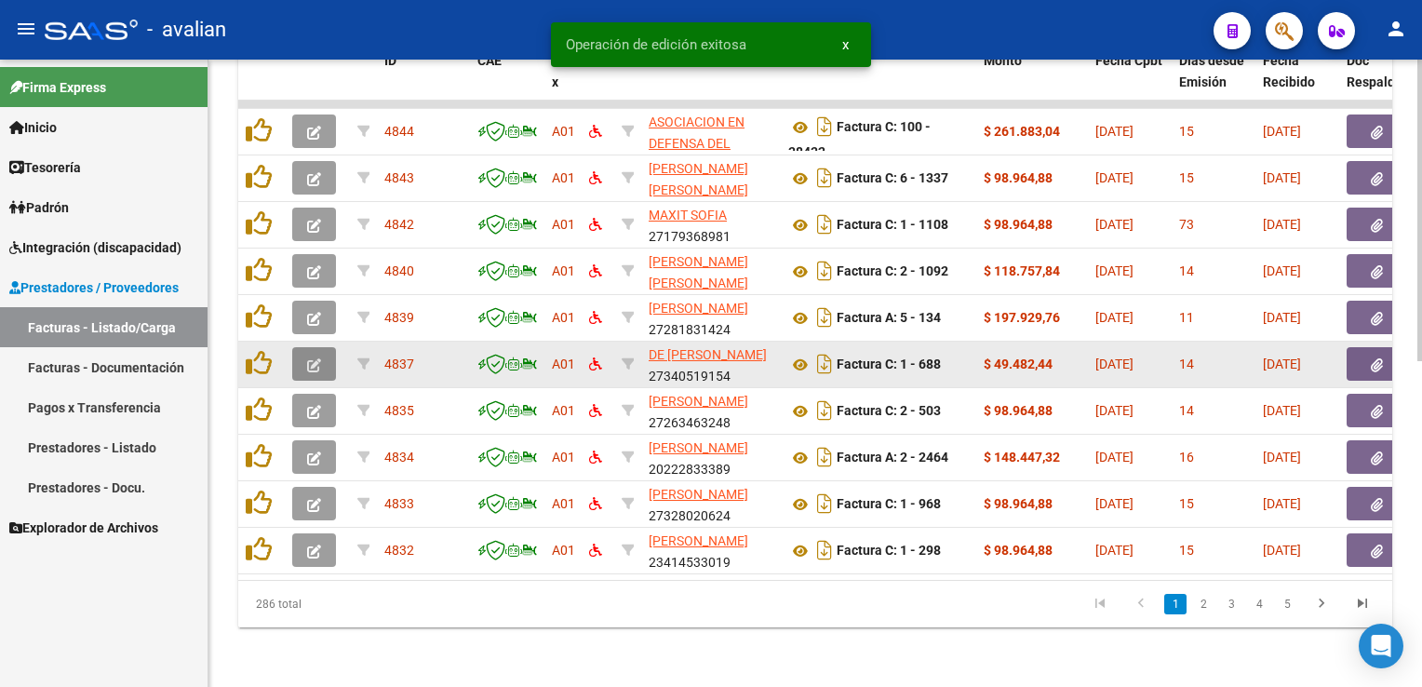
click at [307, 358] on icon "button" at bounding box center [314, 365] width 14 height 14
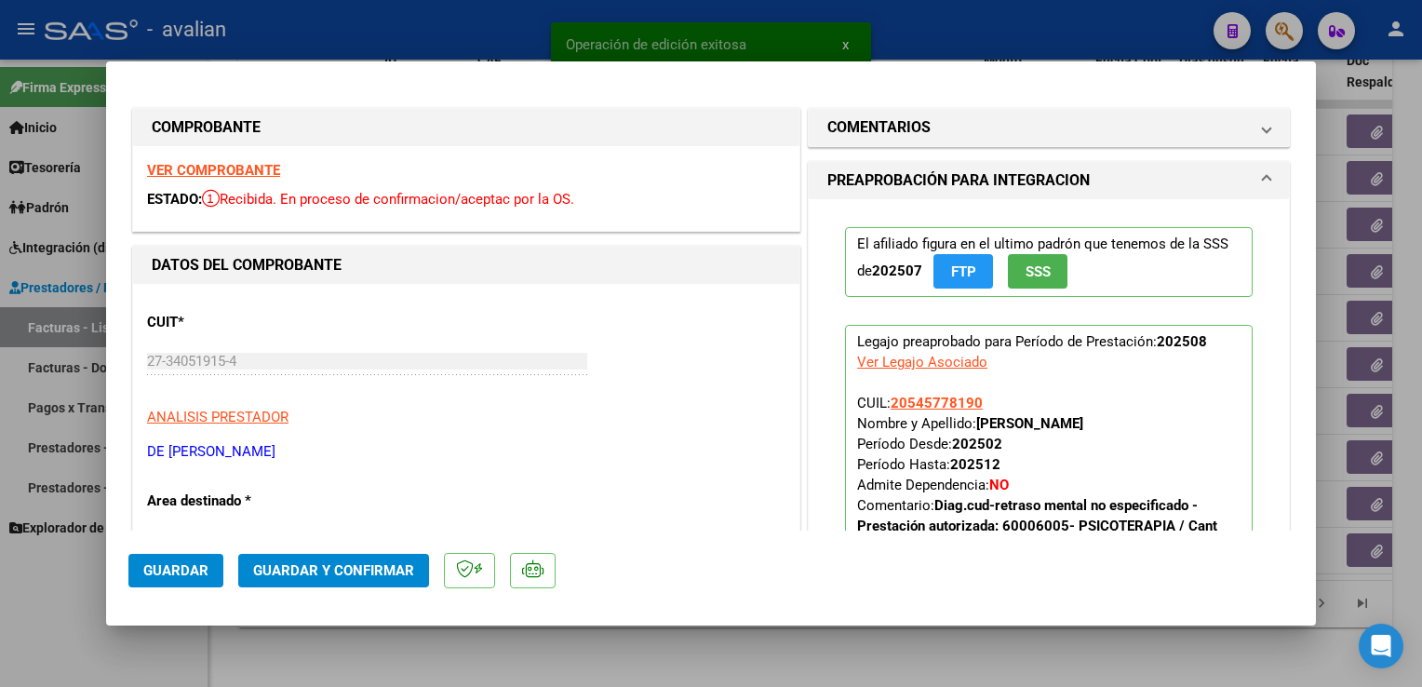
click at [199, 166] on strong "VER COMPROBANTE" at bounding box center [213, 170] width 133 height 17
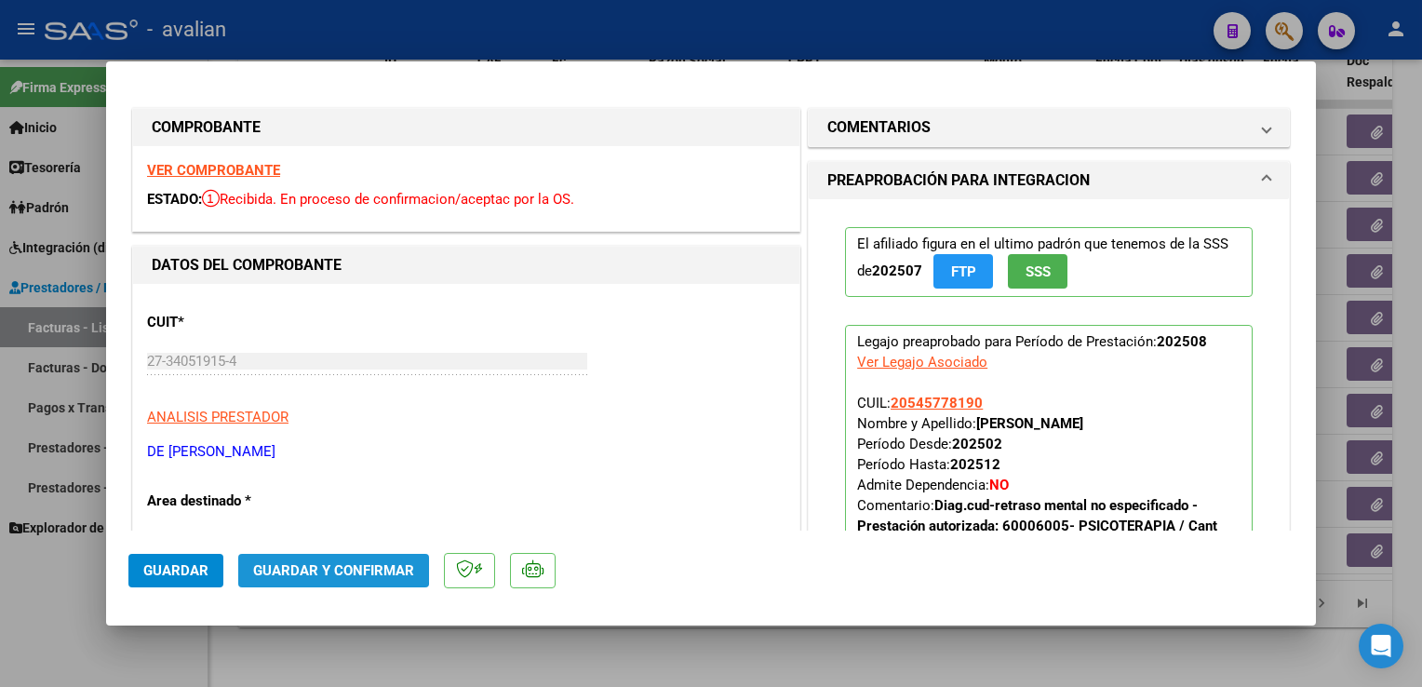
click at [292, 560] on button "Guardar y Confirmar" at bounding box center [333, 571] width 191 height 34
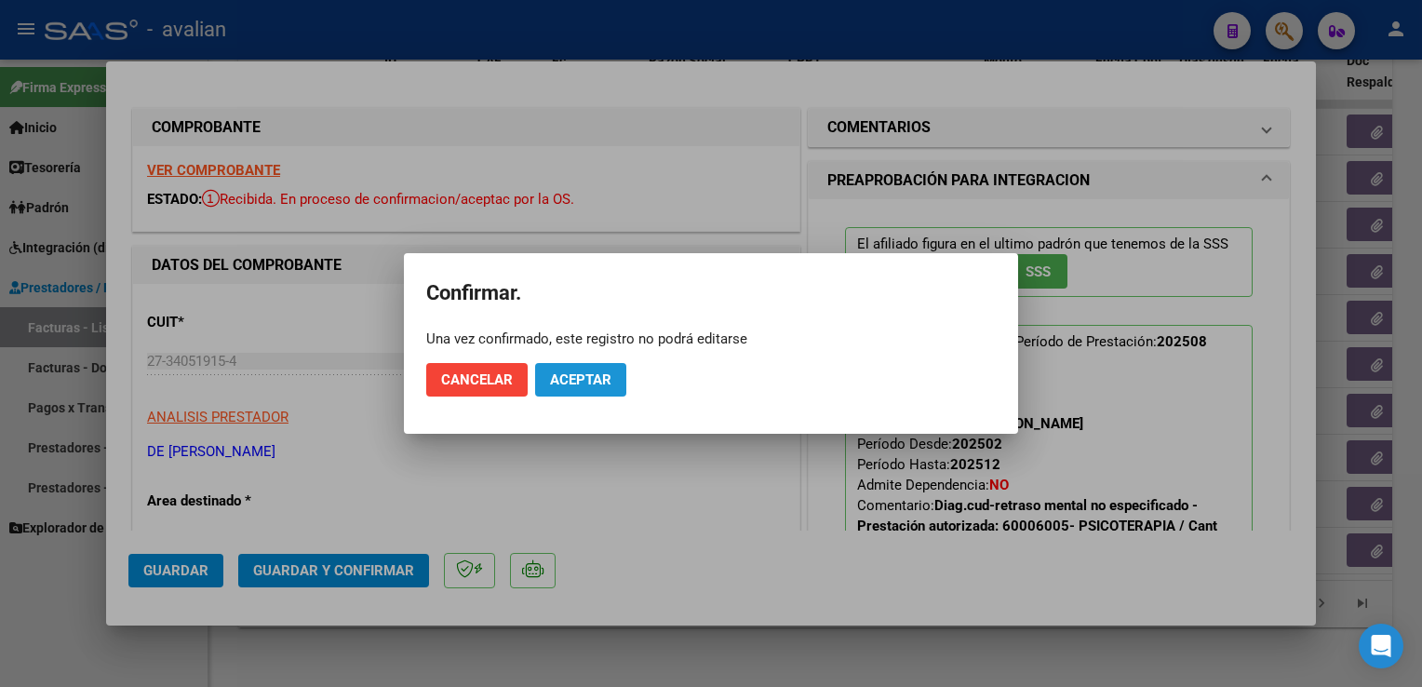
click at [578, 391] on button "Aceptar" at bounding box center [580, 380] width 91 height 34
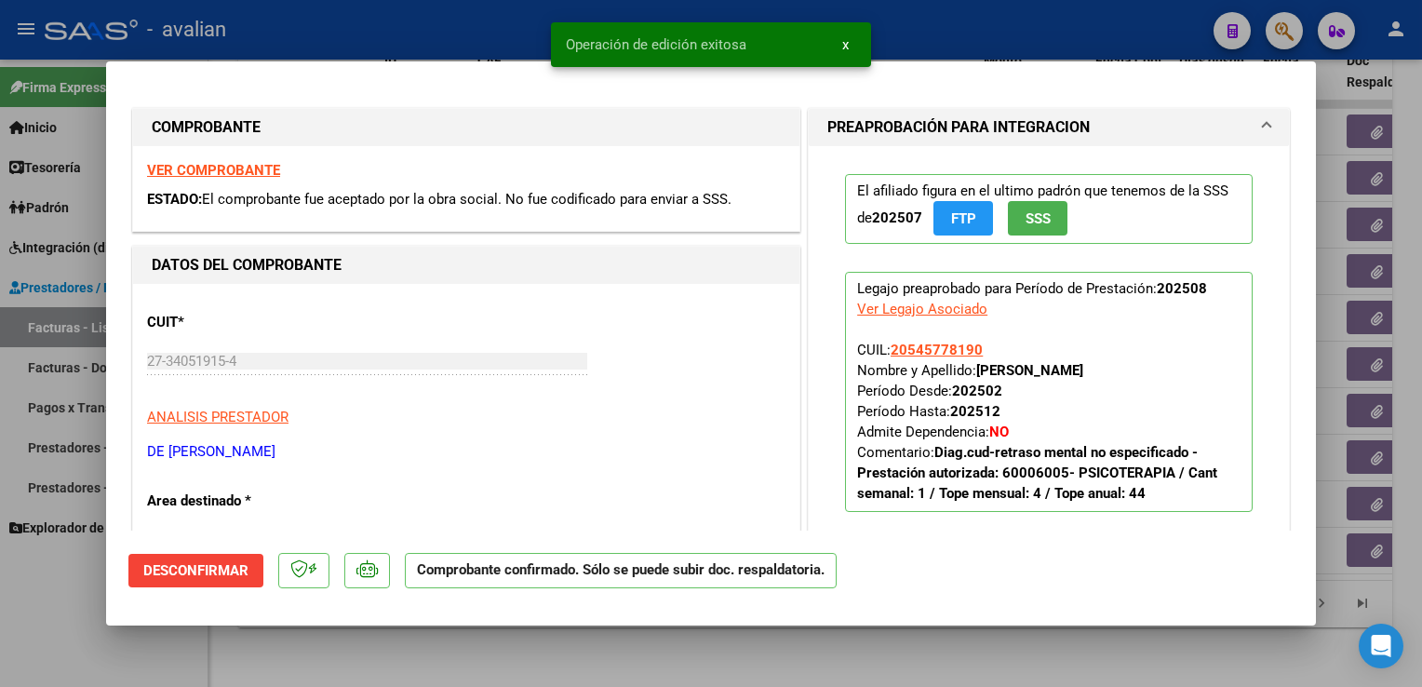
click at [343, 5] on div at bounding box center [711, 343] width 1422 height 687
type input "$ 0,00"
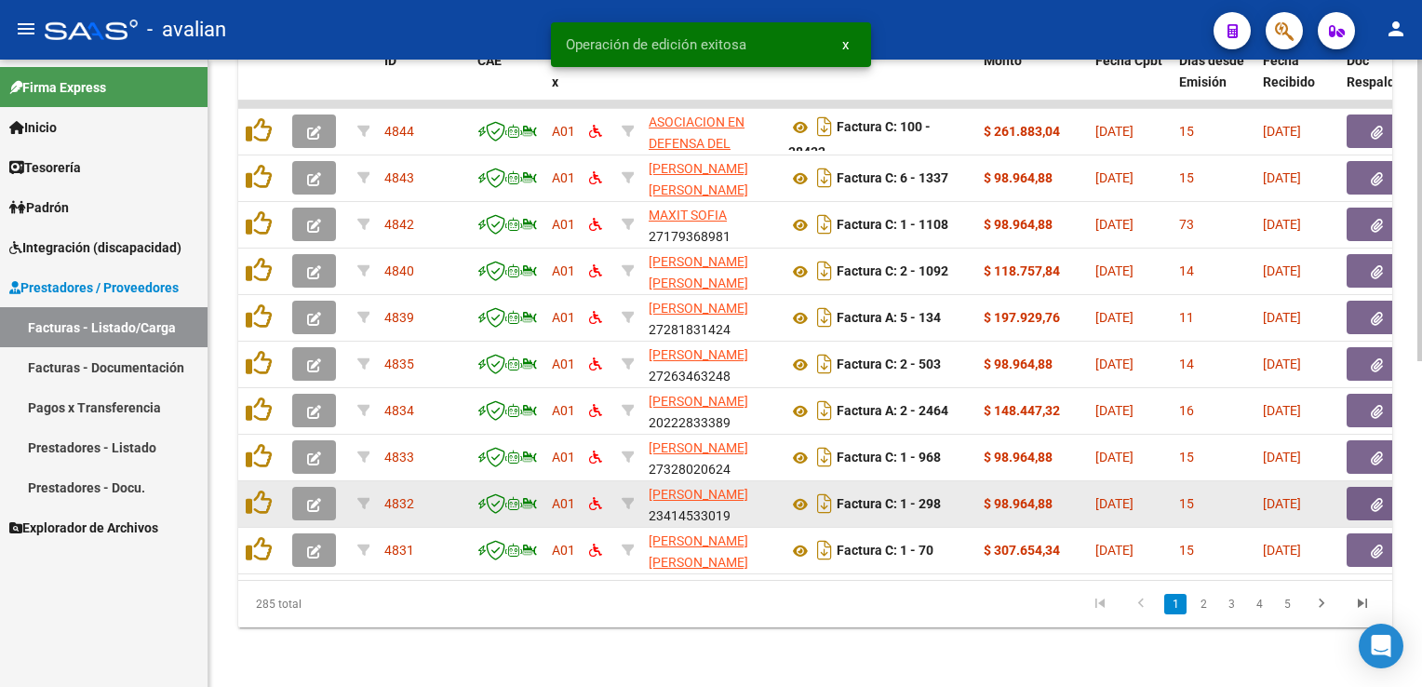
click at [316, 481] on datatable-body-cell at bounding box center [317, 504] width 65 height 46
click at [311, 498] on icon "button" at bounding box center [314, 505] width 14 height 14
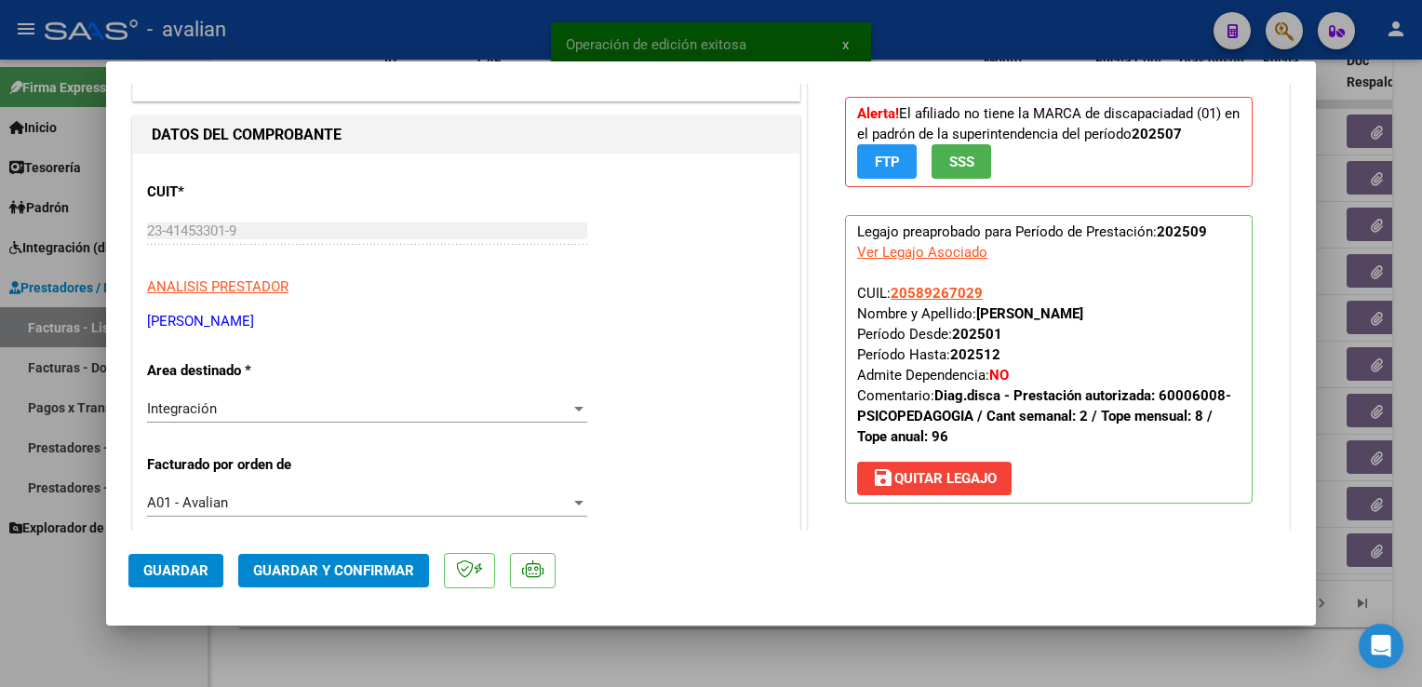
scroll to position [186, 0]
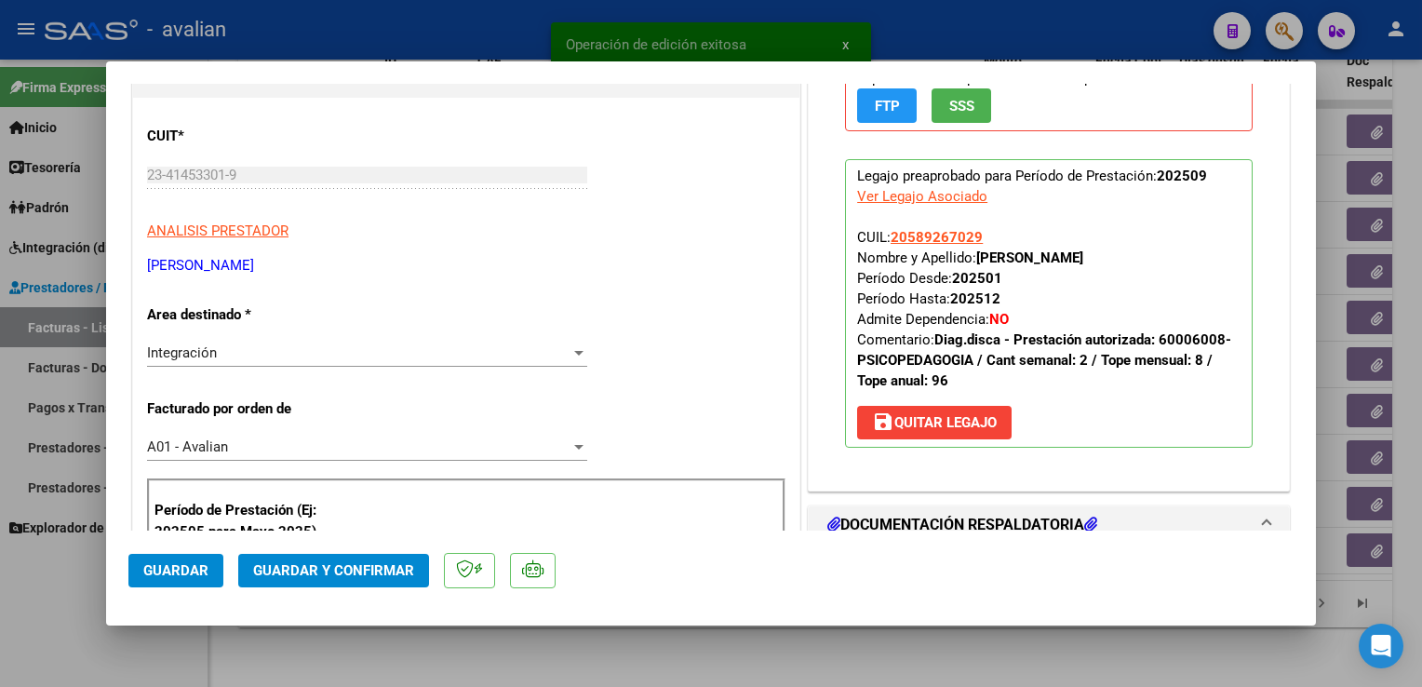
click at [239, 356] on div "Integración" at bounding box center [359, 352] width 424 height 17
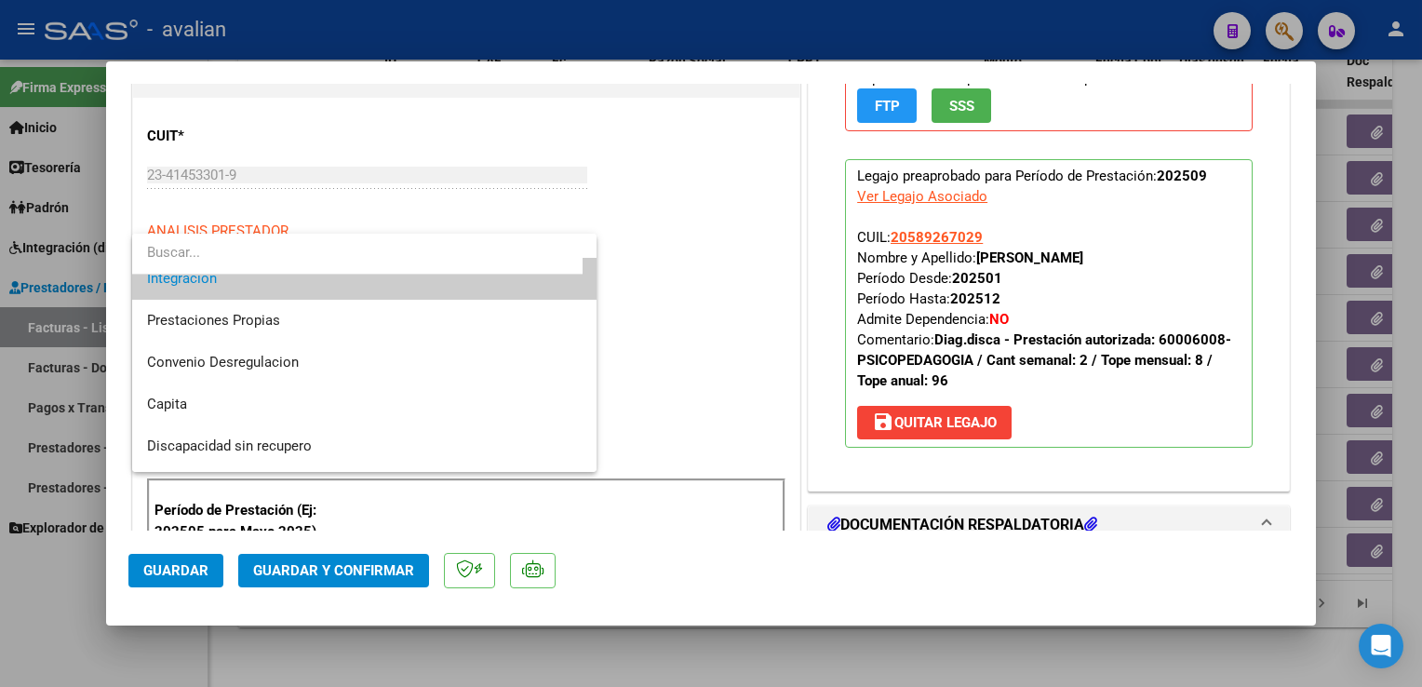
scroll to position [181, 0]
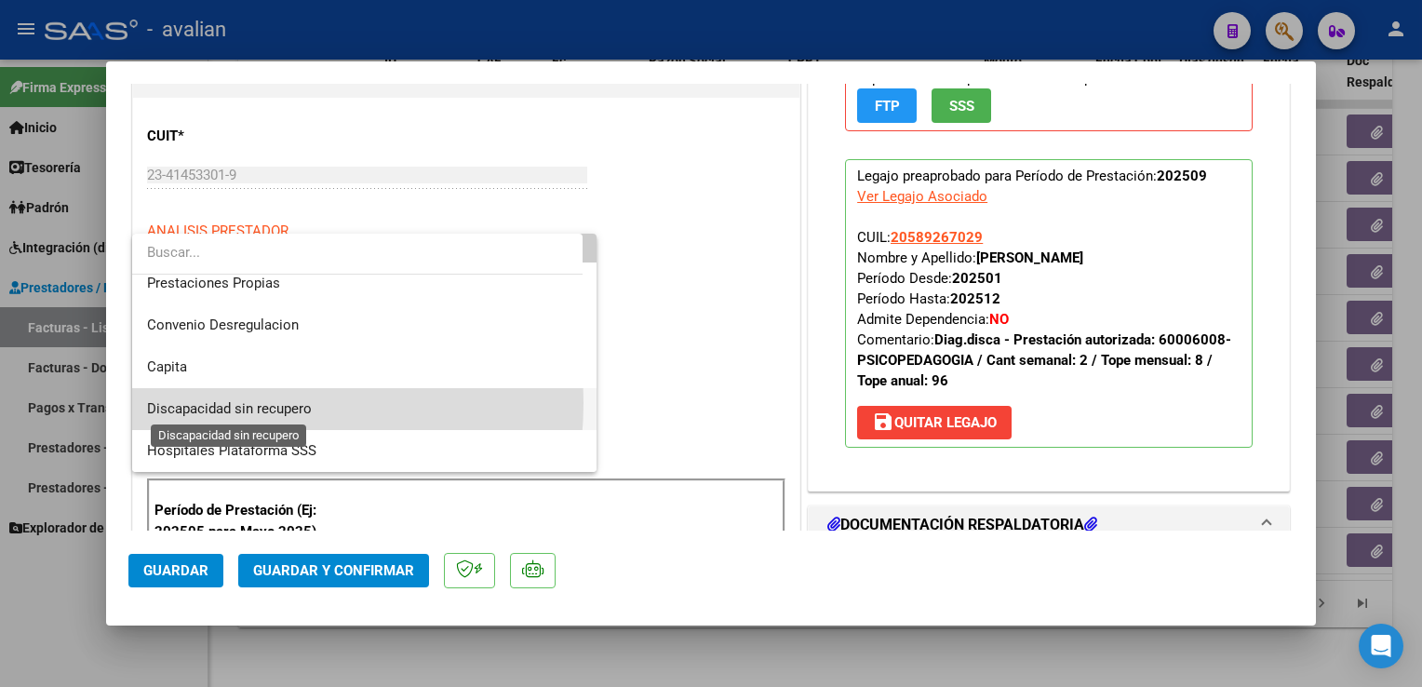
drag, startPoint x: 216, startPoint y: 402, endPoint x: 179, endPoint y: 452, distance: 62.6
click at [213, 402] on span "Discapacidad sin recupero" at bounding box center [229, 408] width 165 height 17
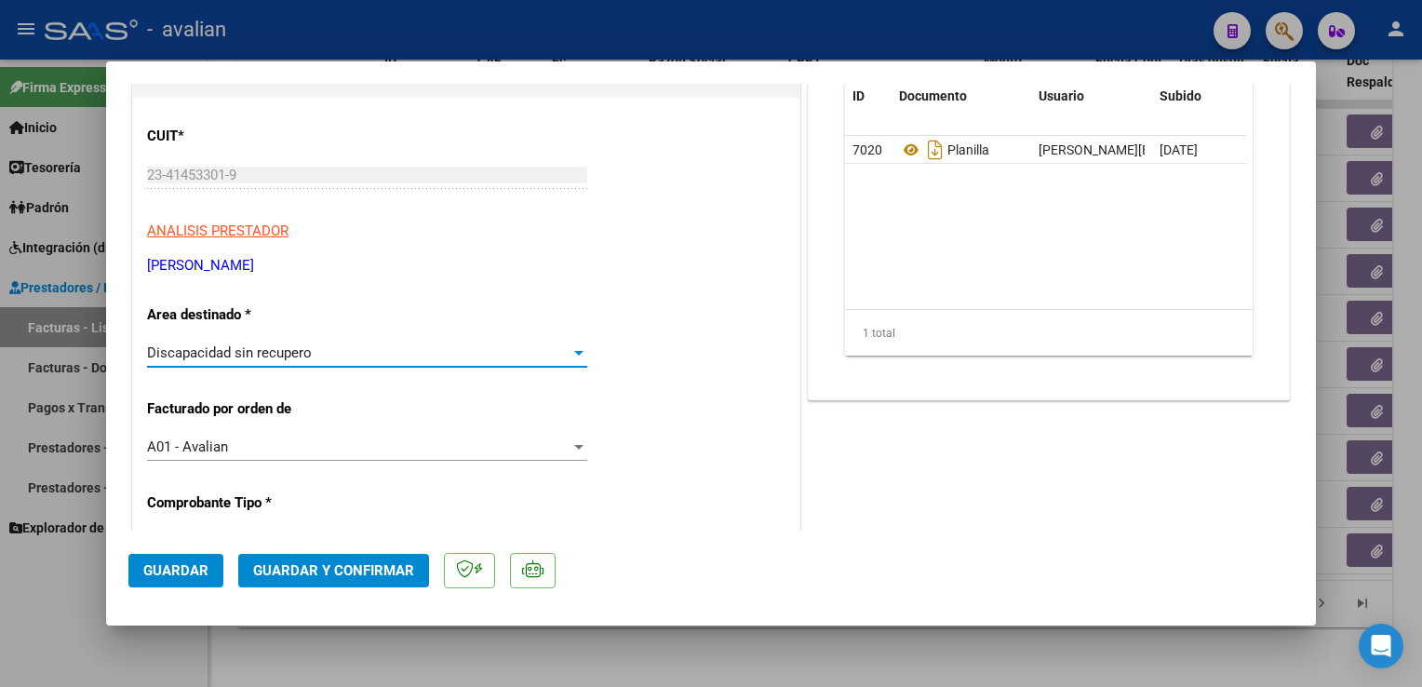
click at [156, 566] on span "Guardar" at bounding box center [175, 570] width 65 height 17
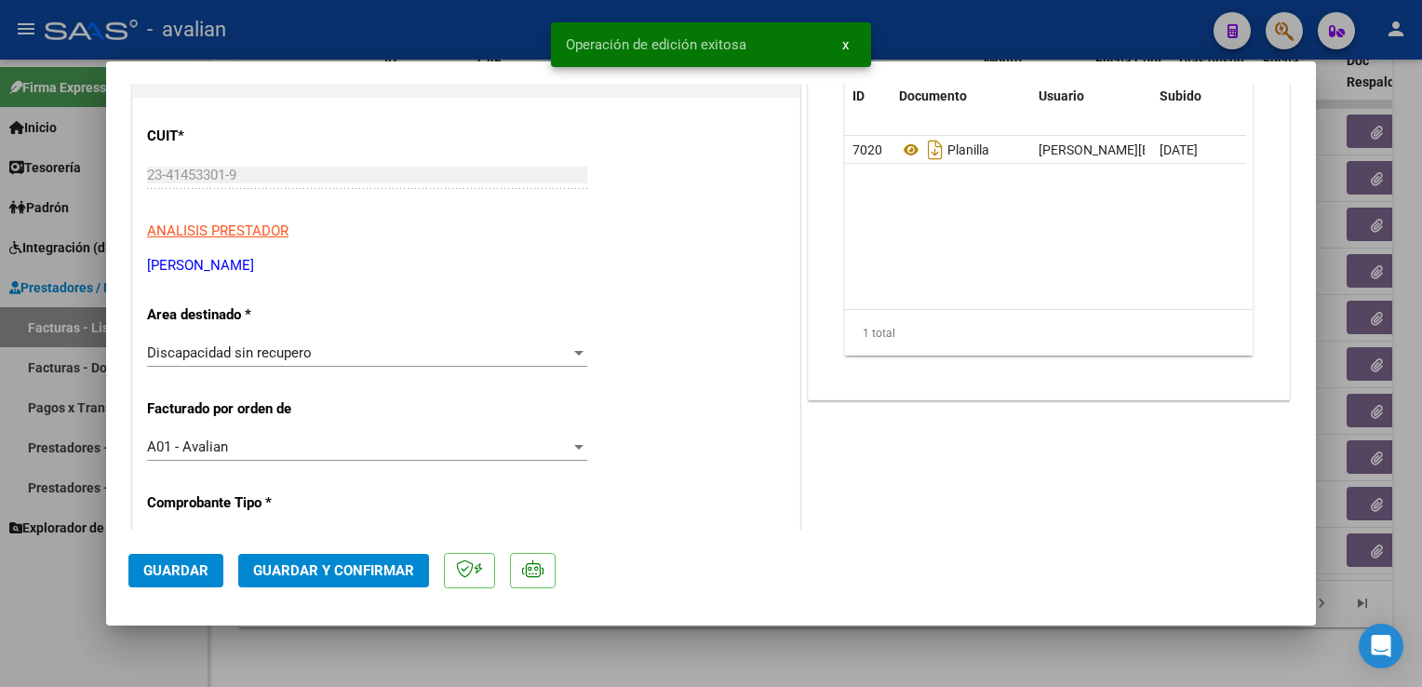
click at [242, 34] on div at bounding box center [711, 343] width 1422 height 687
type input "$ 0,00"
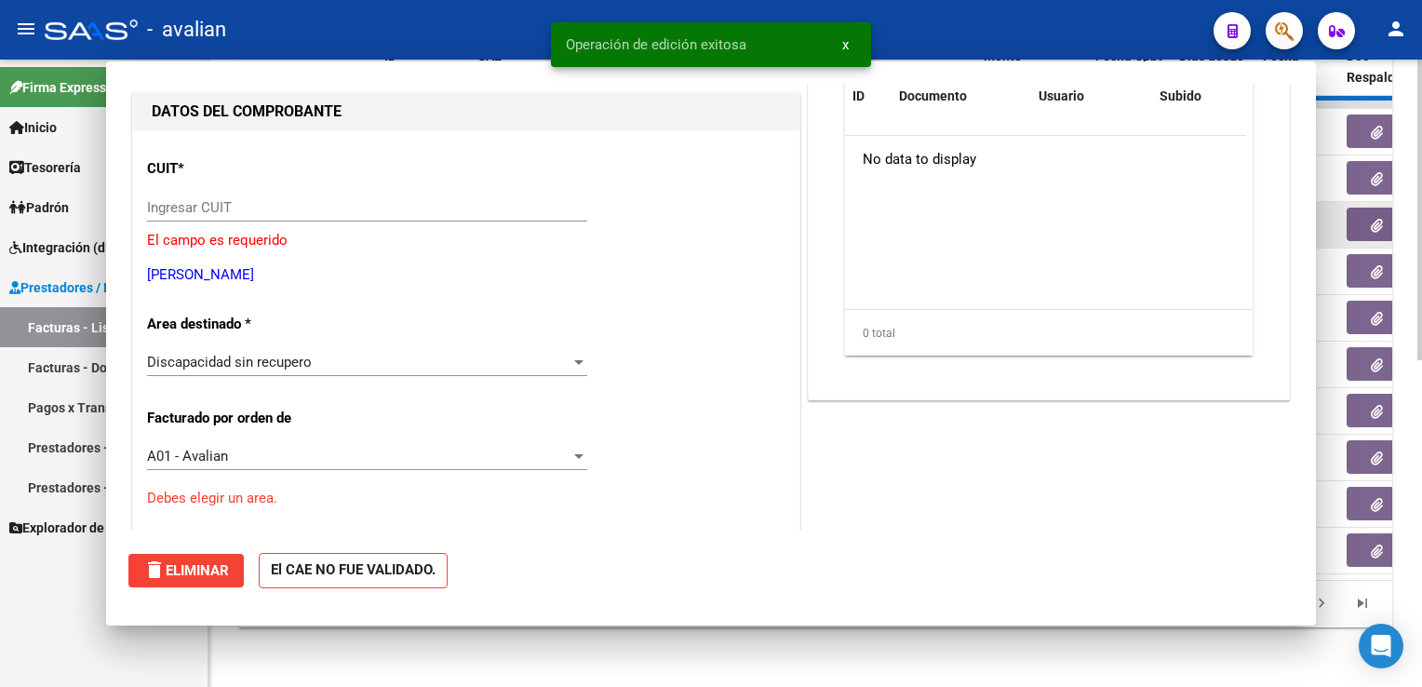
scroll to position [0, 0]
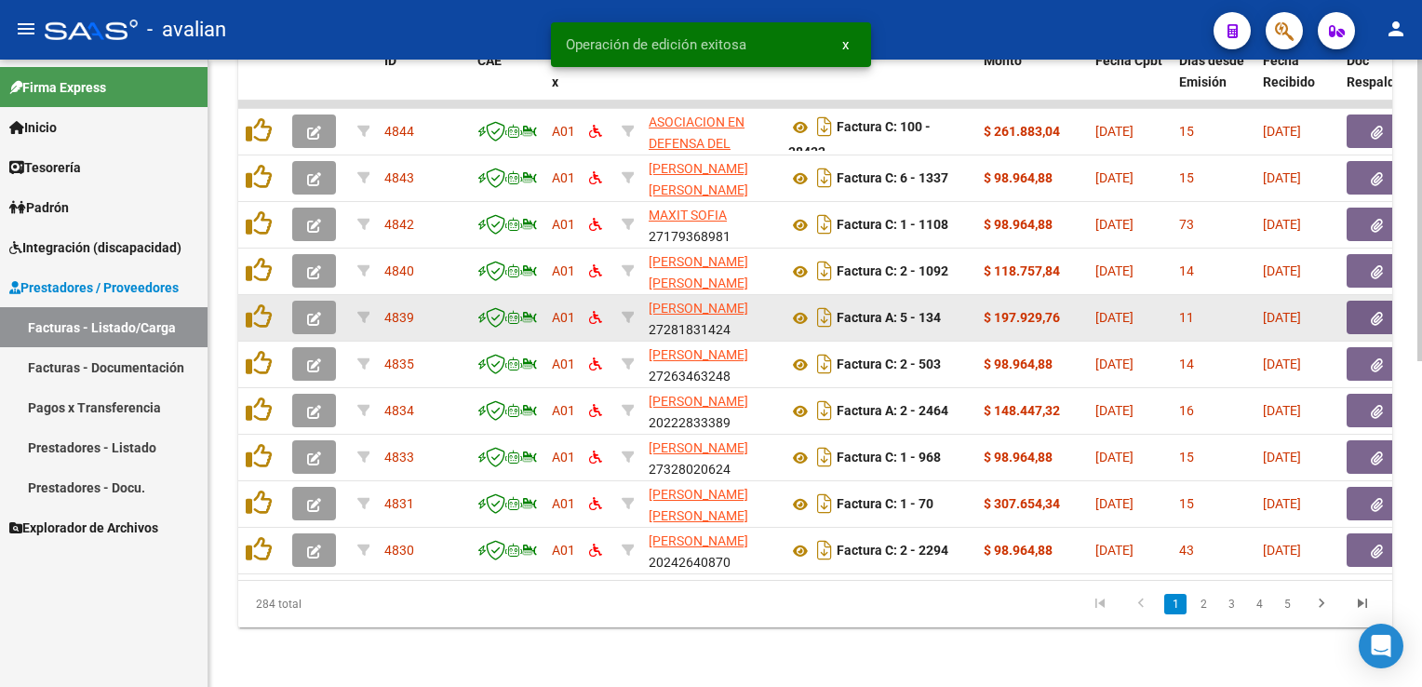
click at [316, 312] on icon "button" at bounding box center [314, 319] width 14 height 14
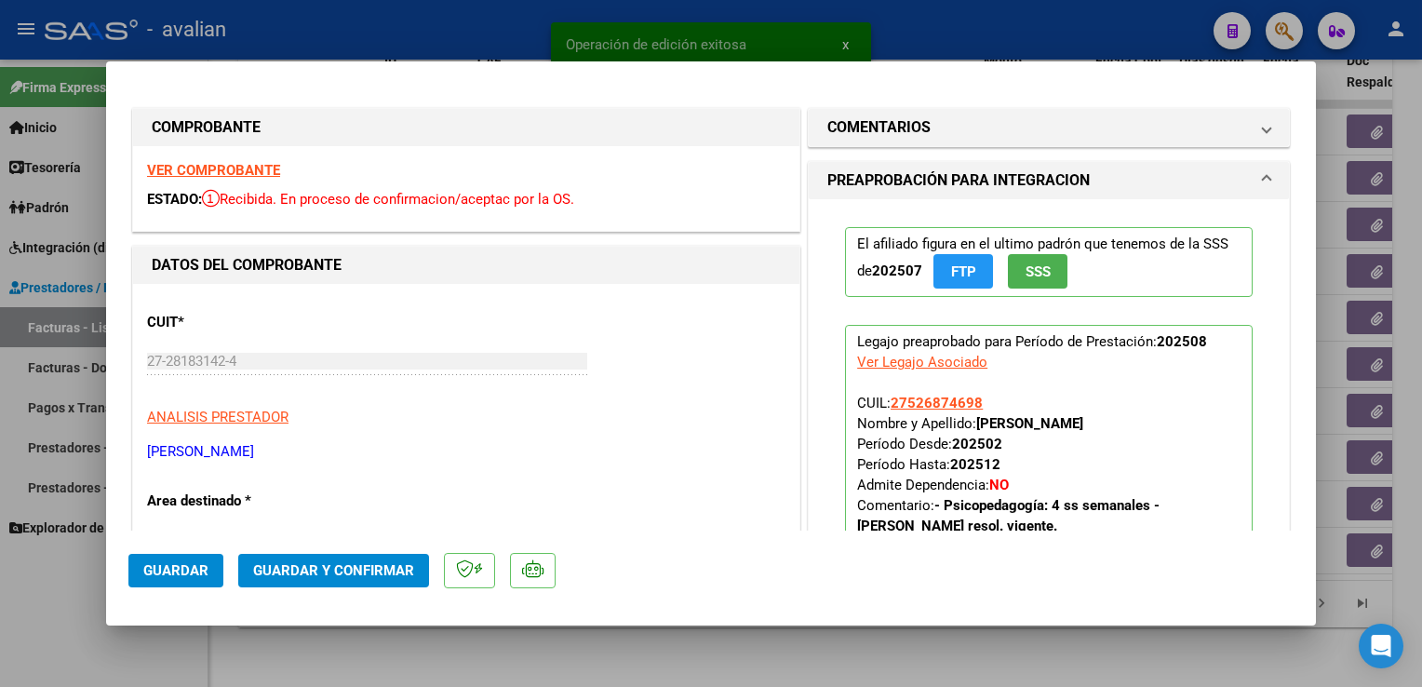
click at [173, 169] on strong "VER COMPROBANTE" at bounding box center [213, 170] width 133 height 17
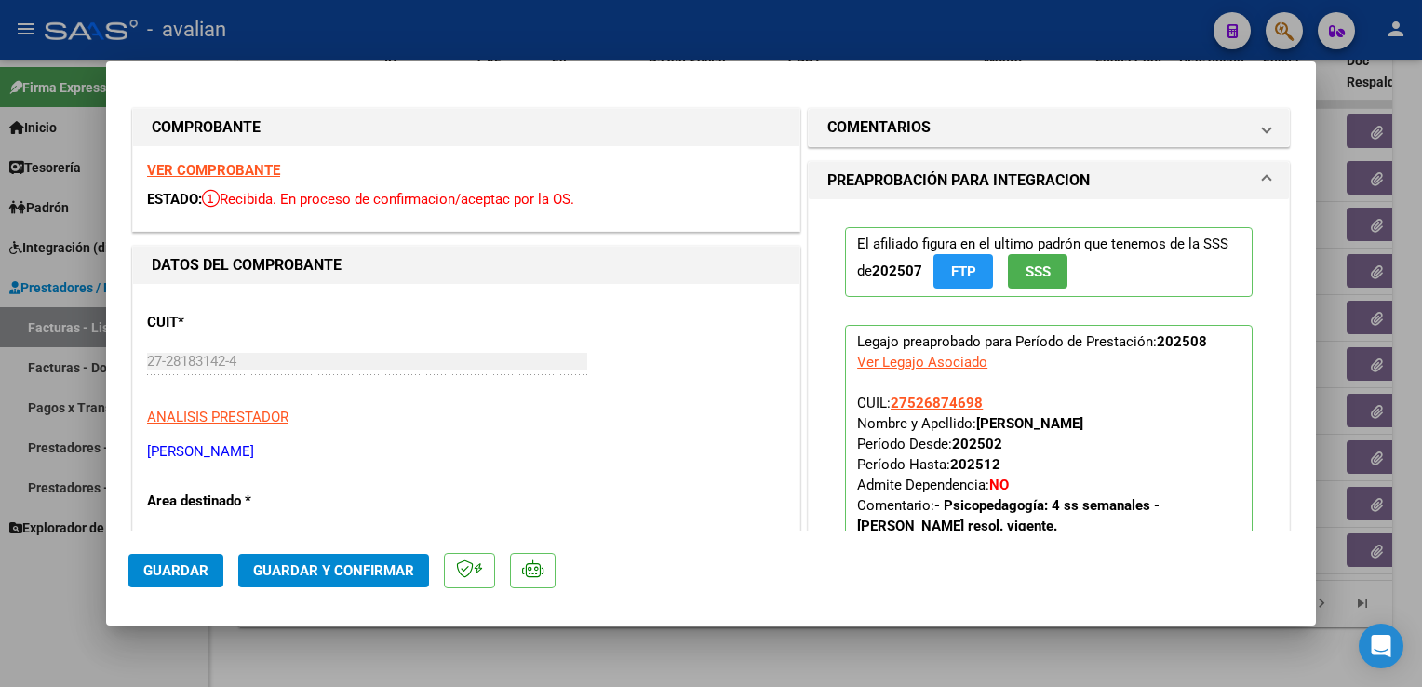
click at [369, 551] on mat-dialog-actions "Guardar Guardar y Confirmar" at bounding box center [710, 568] width 1165 height 74
click at [357, 562] on span "Guardar y Confirmar" at bounding box center [333, 570] width 161 height 17
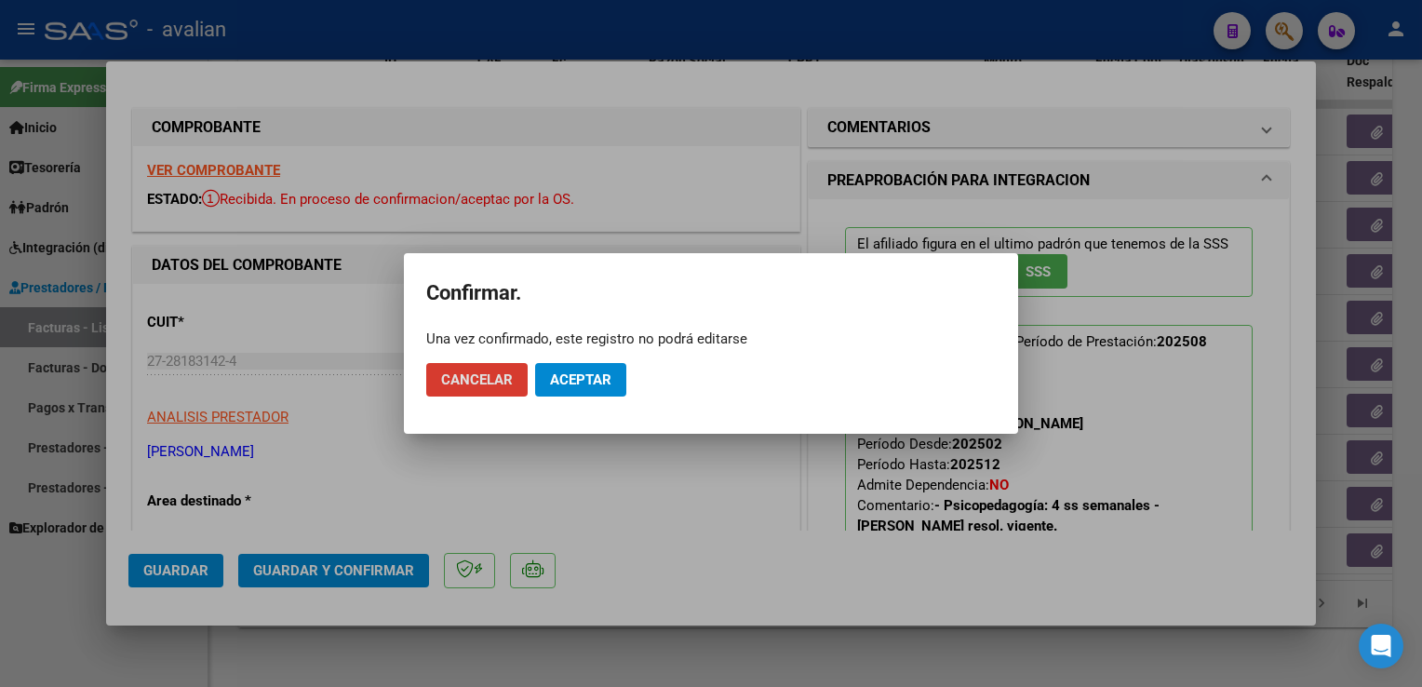
click at [587, 382] on span "Aceptar" at bounding box center [580, 379] width 61 height 17
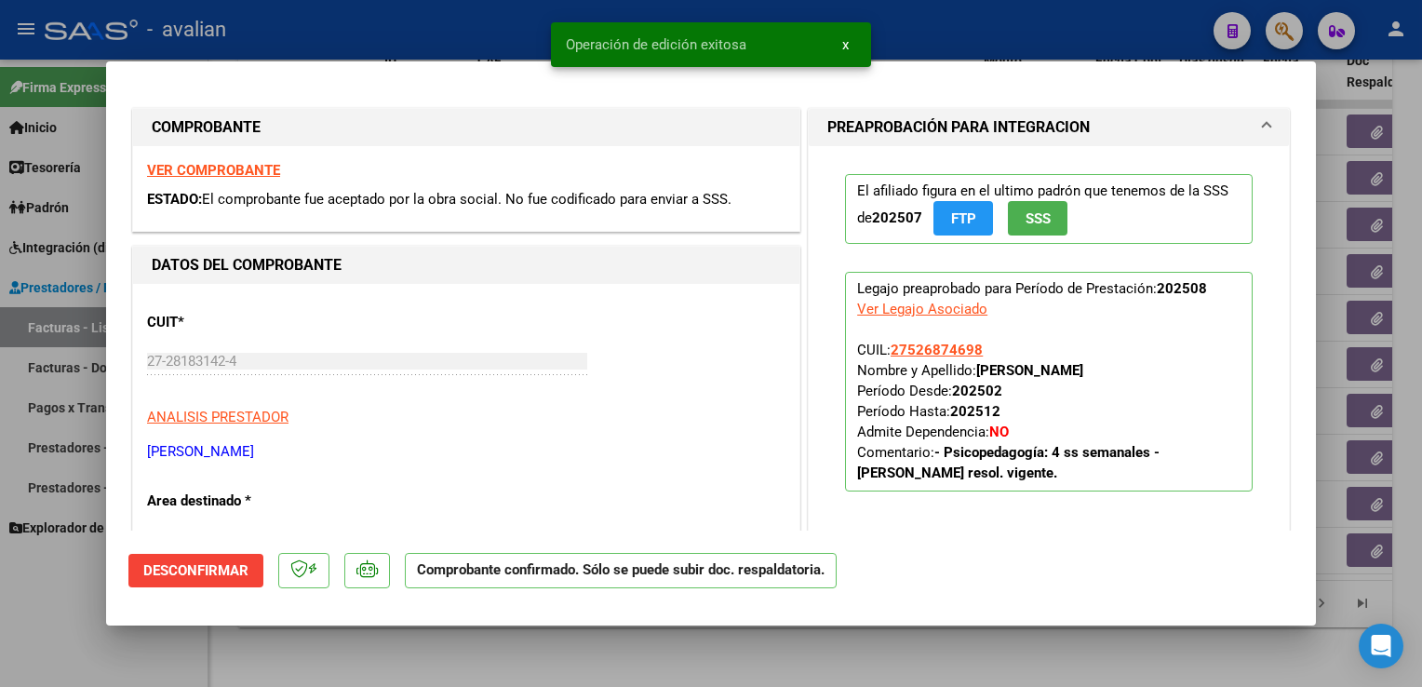
click at [384, 25] on div at bounding box center [711, 343] width 1422 height 687
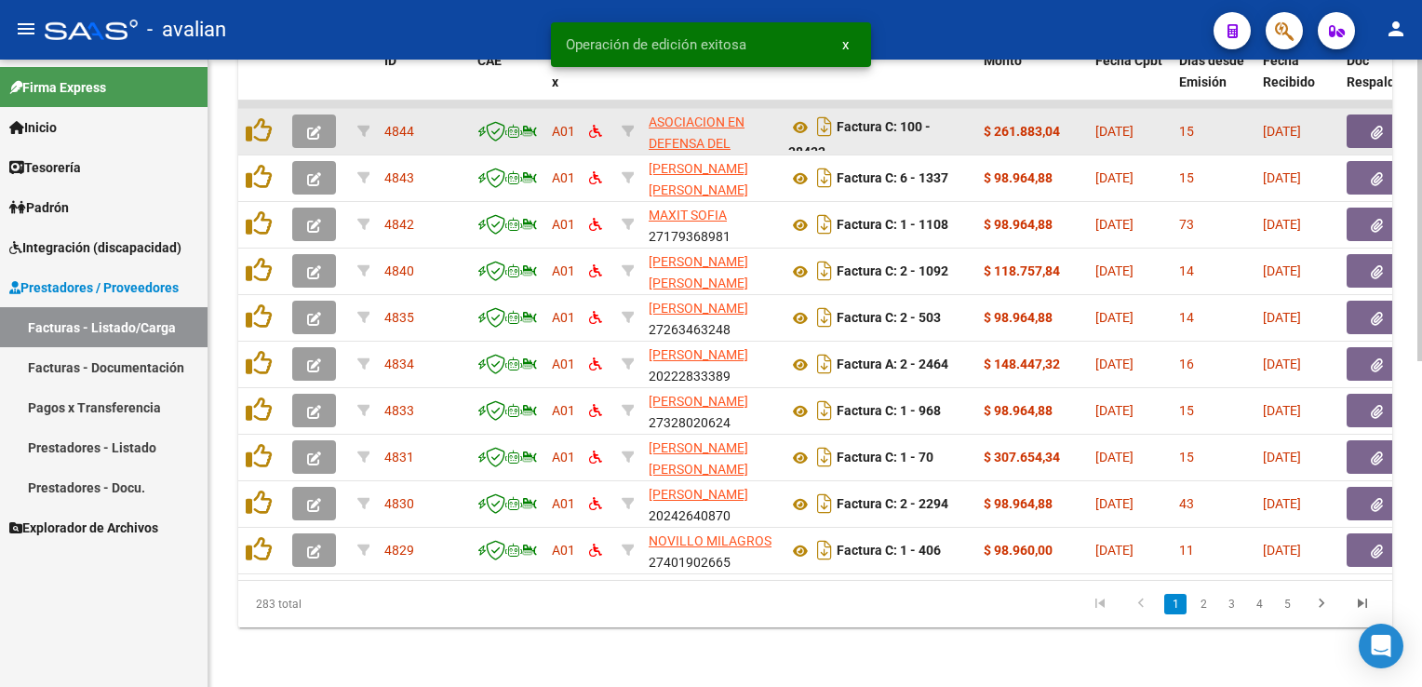
click at [319, 129] on button "button" at bounding box center [314, 131] width 44 height 34
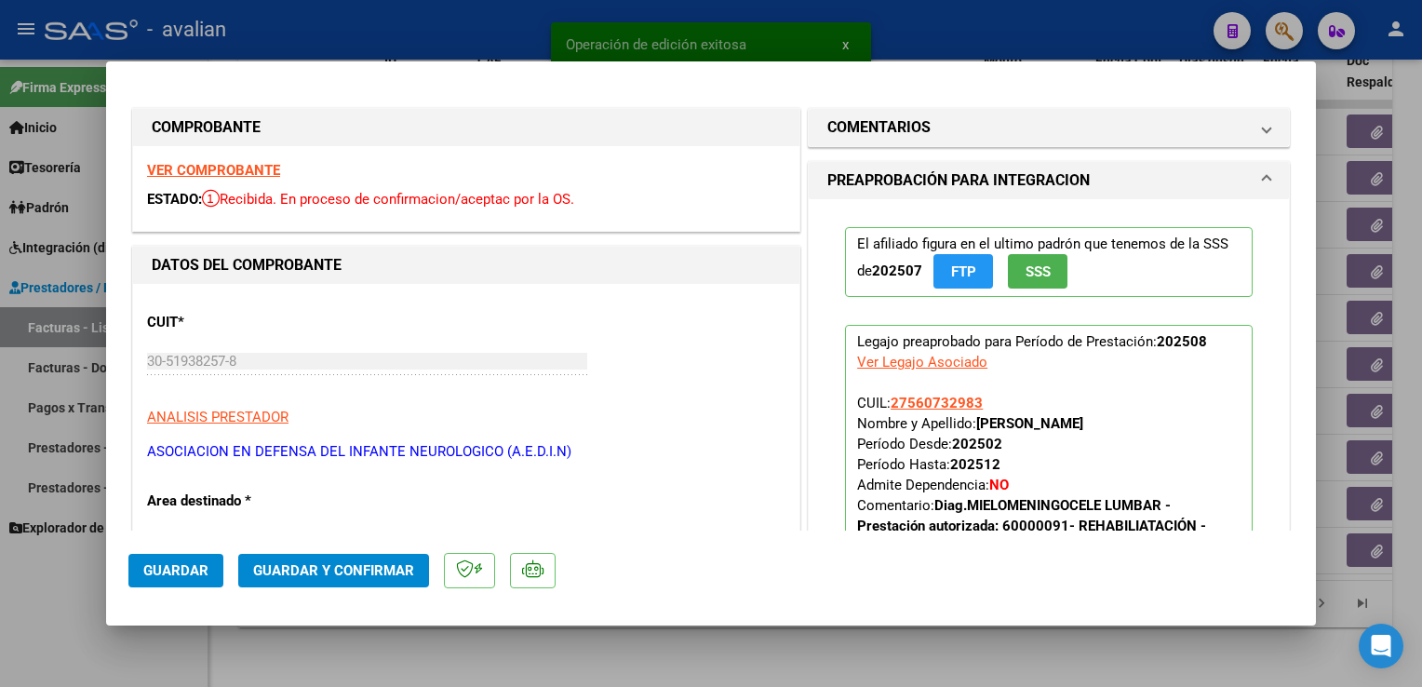
click at [192, 169] on strong "VER COMPROBANTE" at bounding box center [213, 170] width 133 height 17
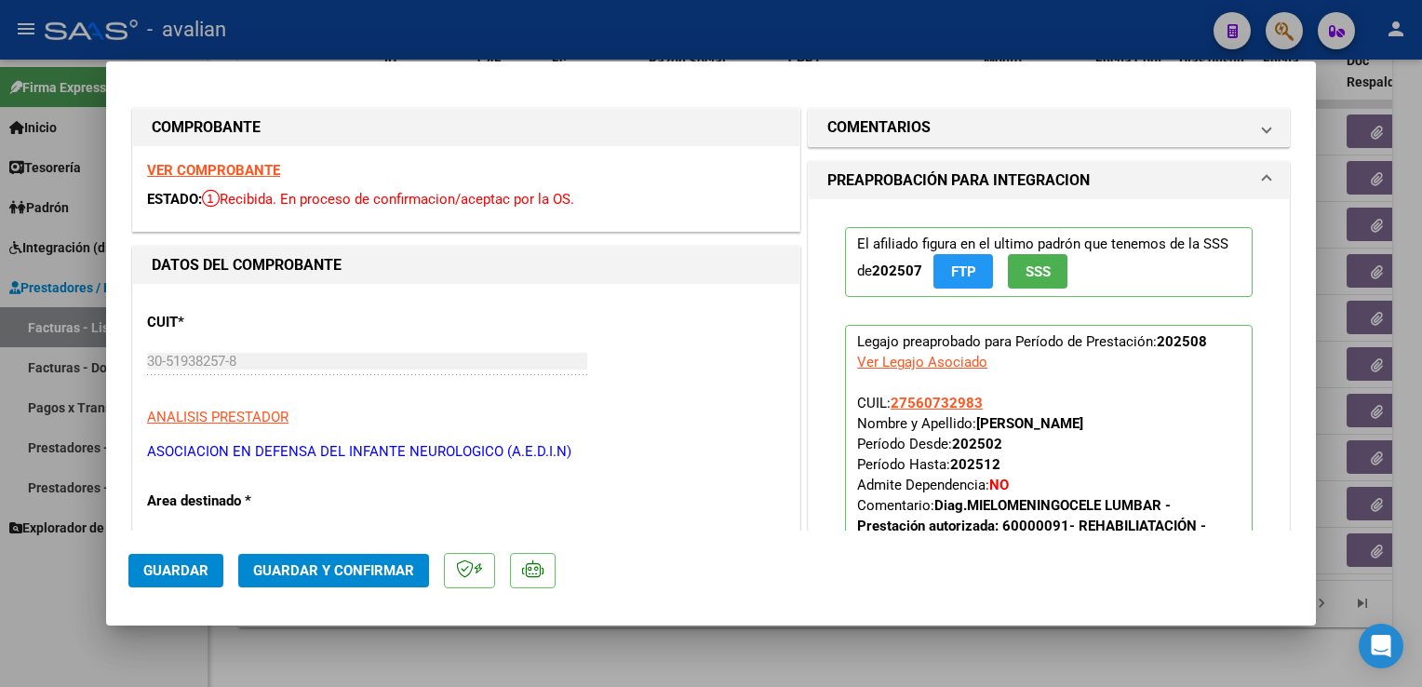
click at [412, 556] on button "Guardar y Confirmar" at bounding box center [333, 571] width 191 height 34
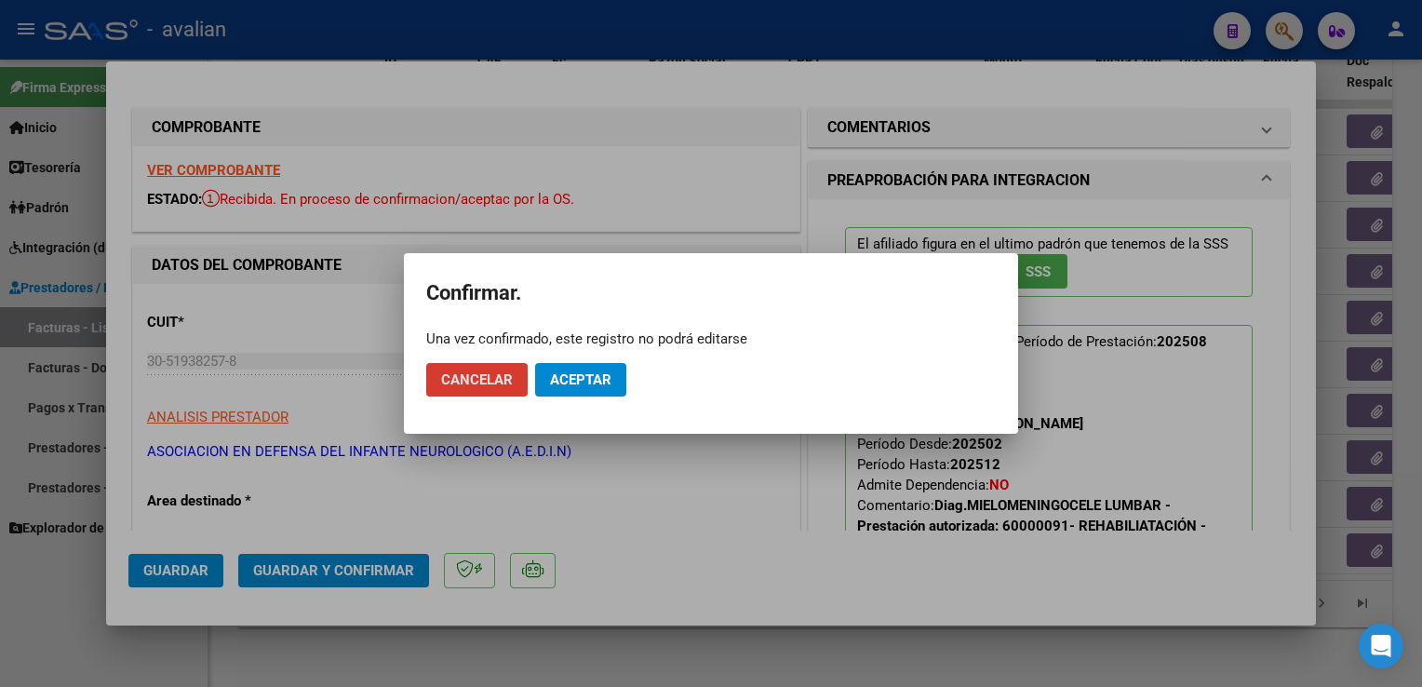
click at [583, 382] on span "Aceptar" at bounding box center [580, 379] width 61 height 17
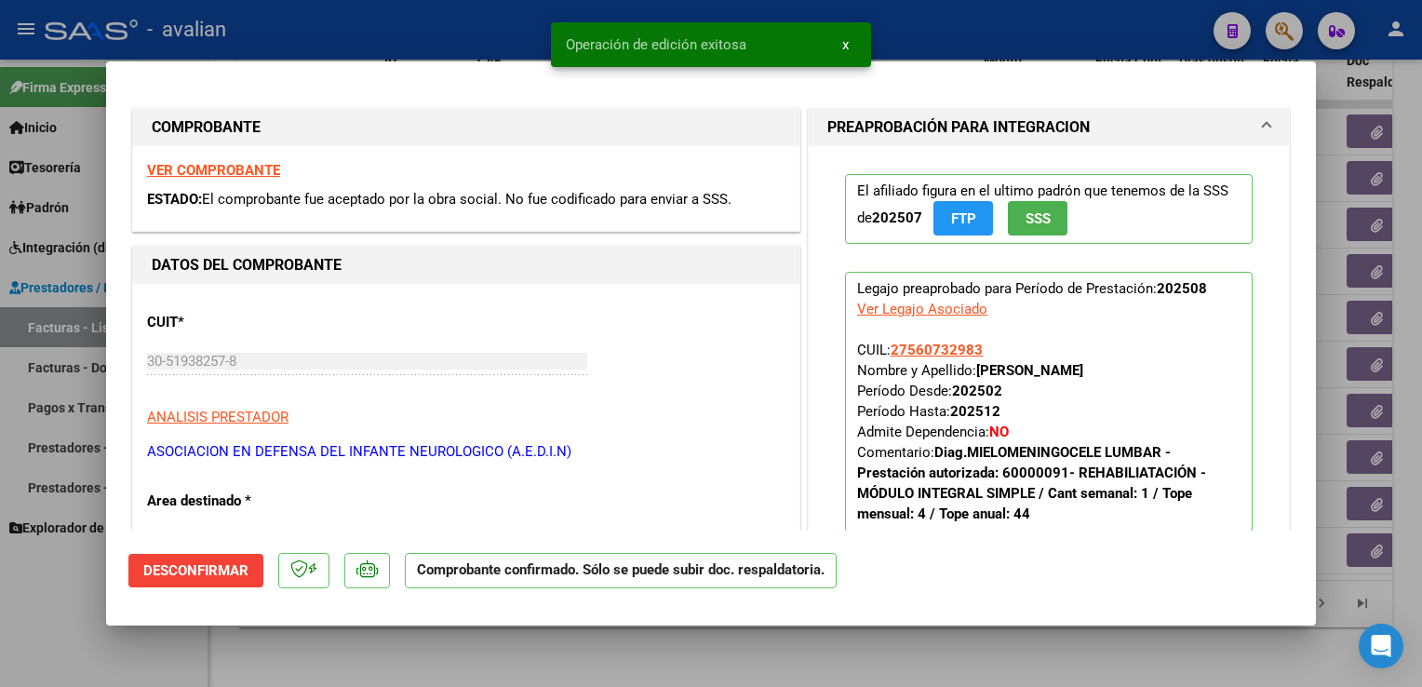
click at [462, 21] on div at bounding box center [711, 343] width 1422 height 687
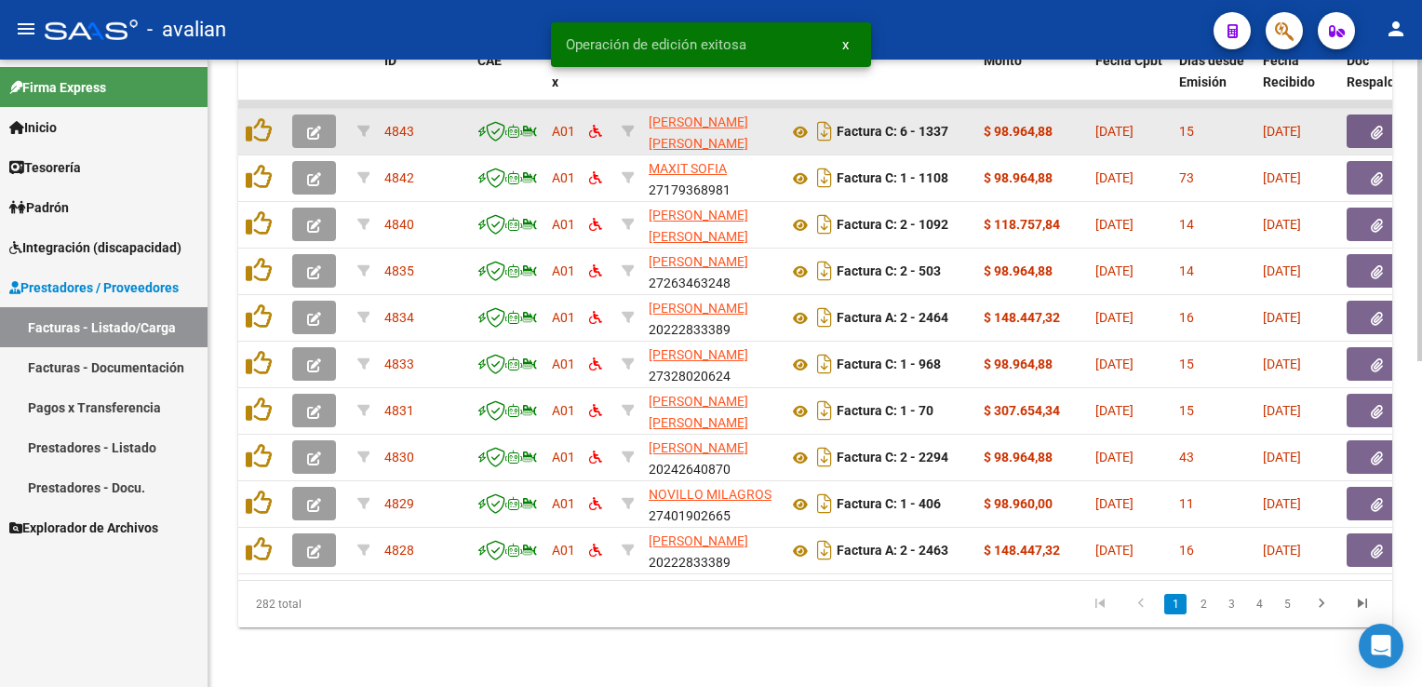
click at [321, 125] on button "button" at bounding box center [314, 131] width 44 height 34
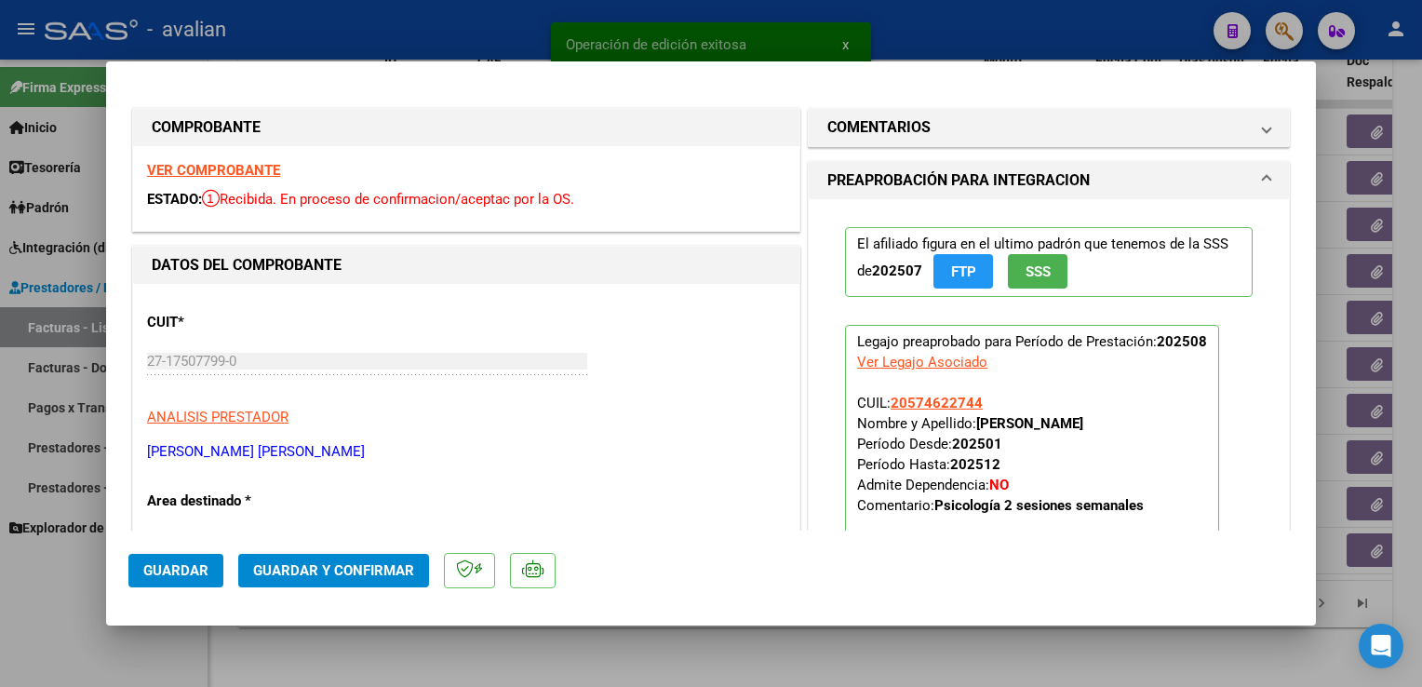
click at [231, 176] on strong "VER COMPROBANTE" at bounding box center [213, 170] width 133 height 17
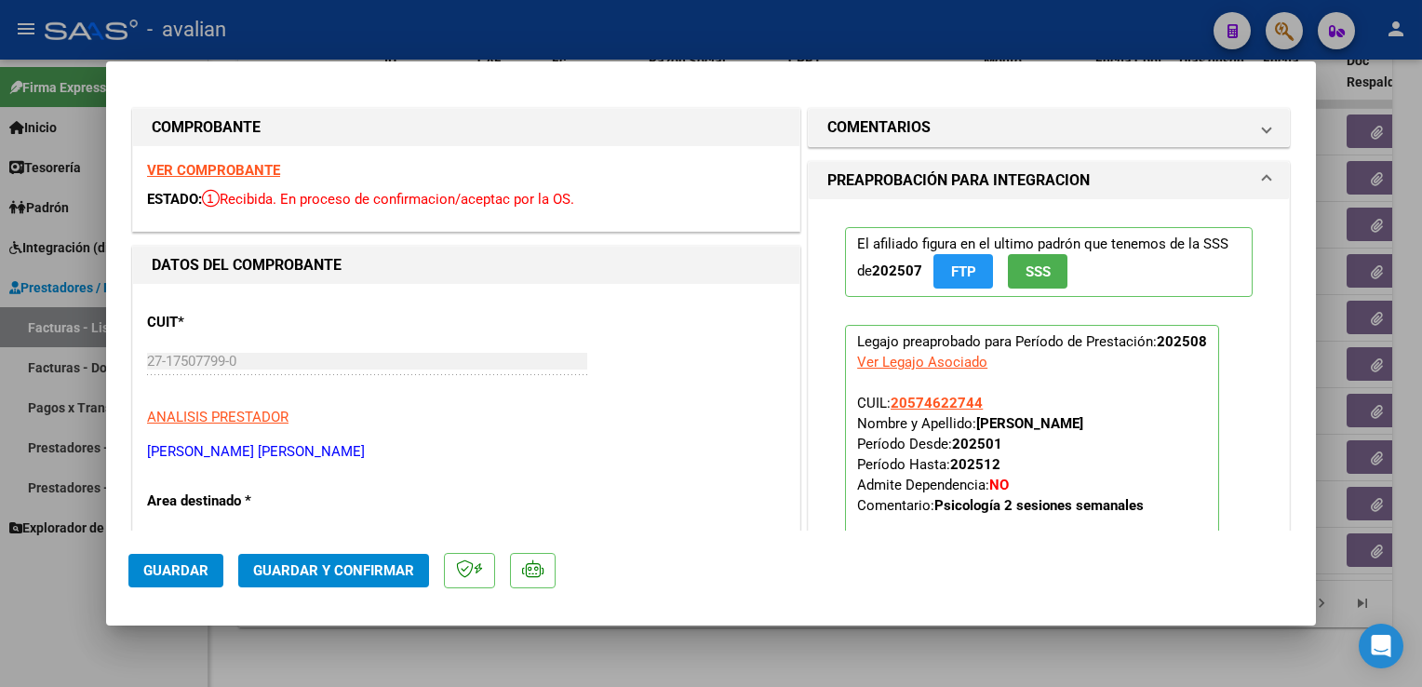
click at [409, 583] on button "Guardar y Confirmar" at bounding box center [333, 571] width 191 height 34
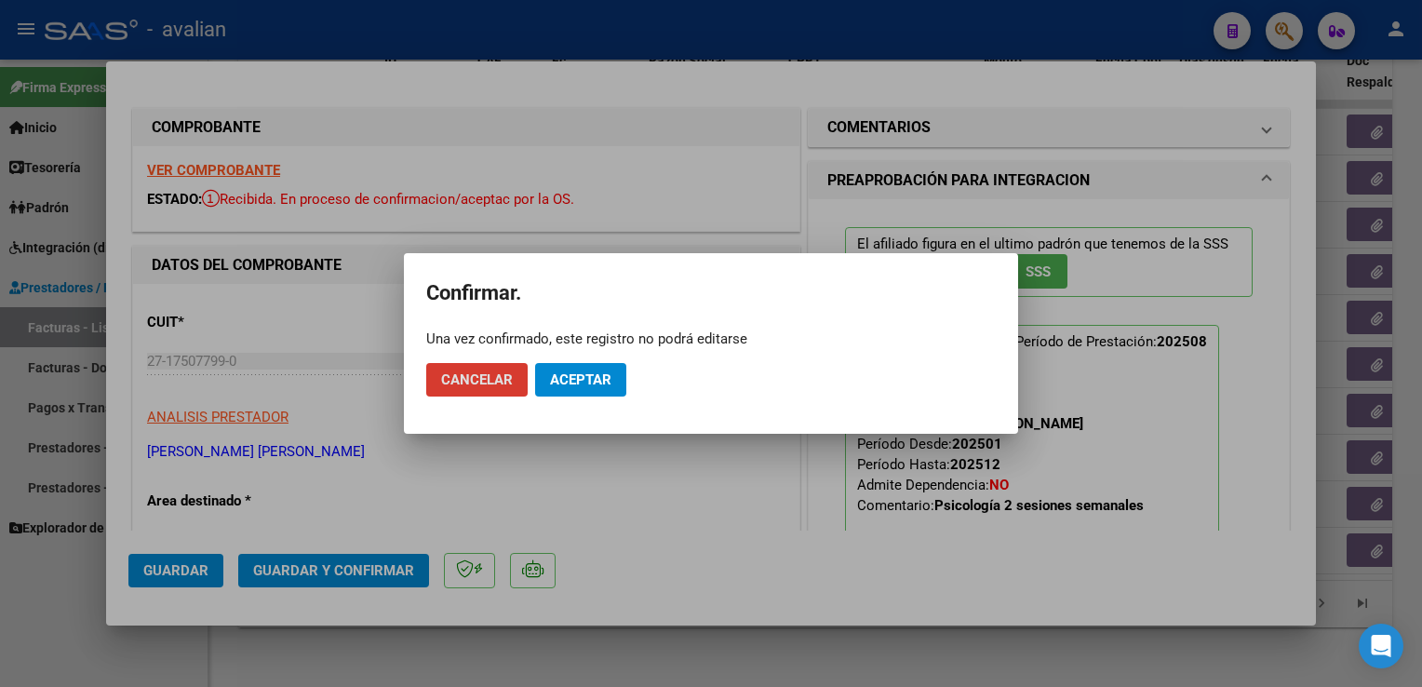
click at [608, 385] on span "Aceptar" at bounding box center [580, 379] width 61 height 17
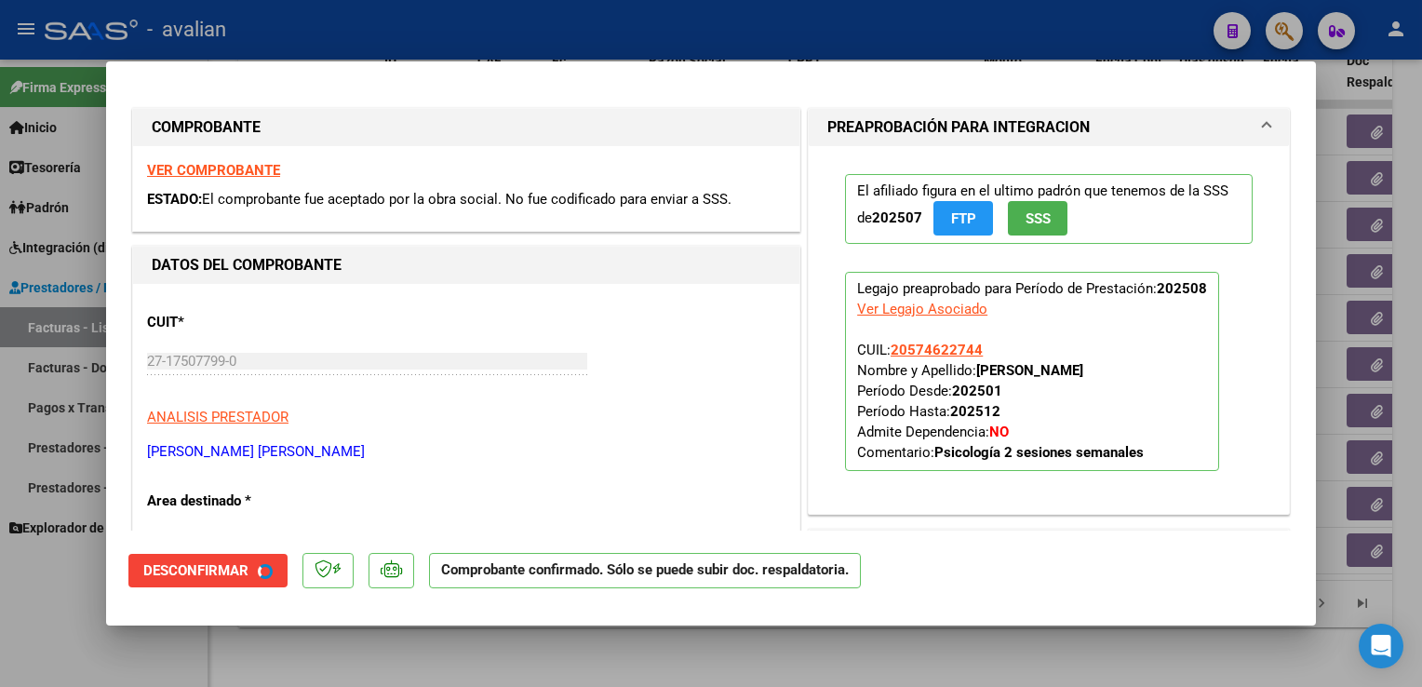
click at [479, 59] on div at bounding box center [711, 343] width 1422 height 687
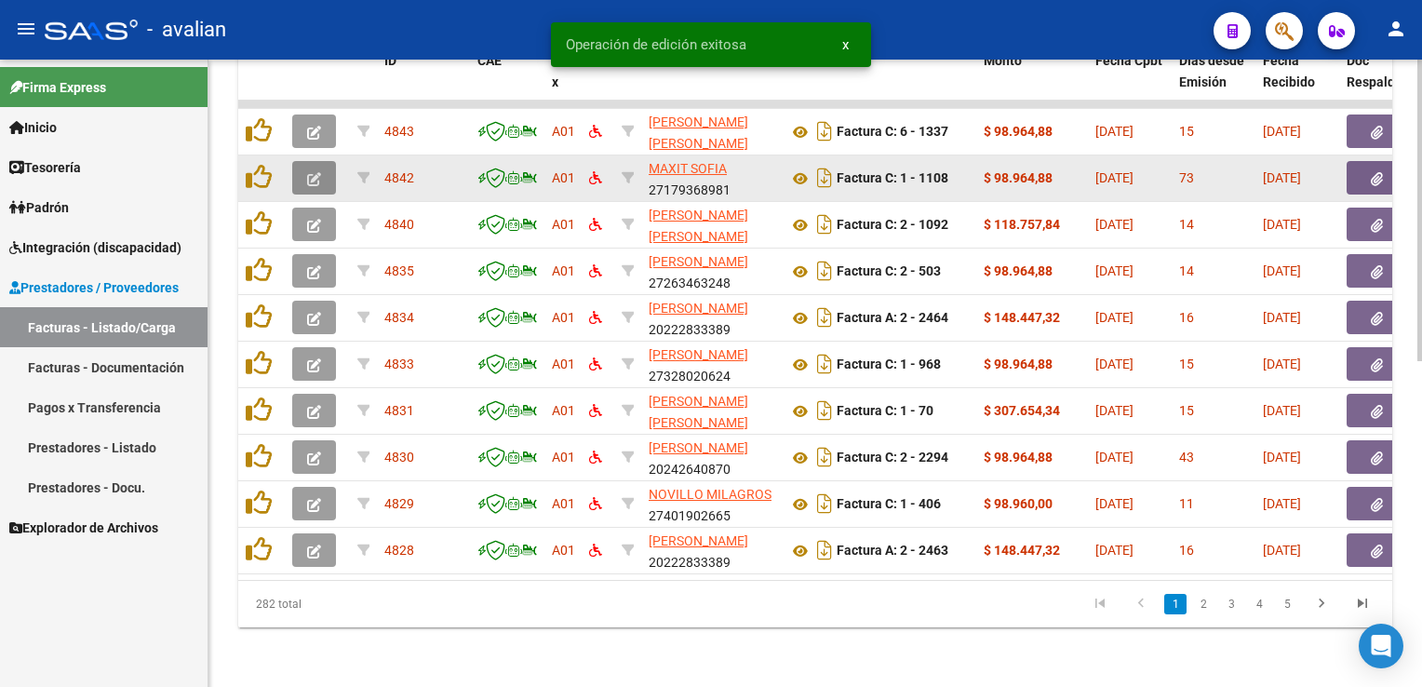
click at [311, 172] on icon "button" at bounding box center [314, 179] width 14 height 14
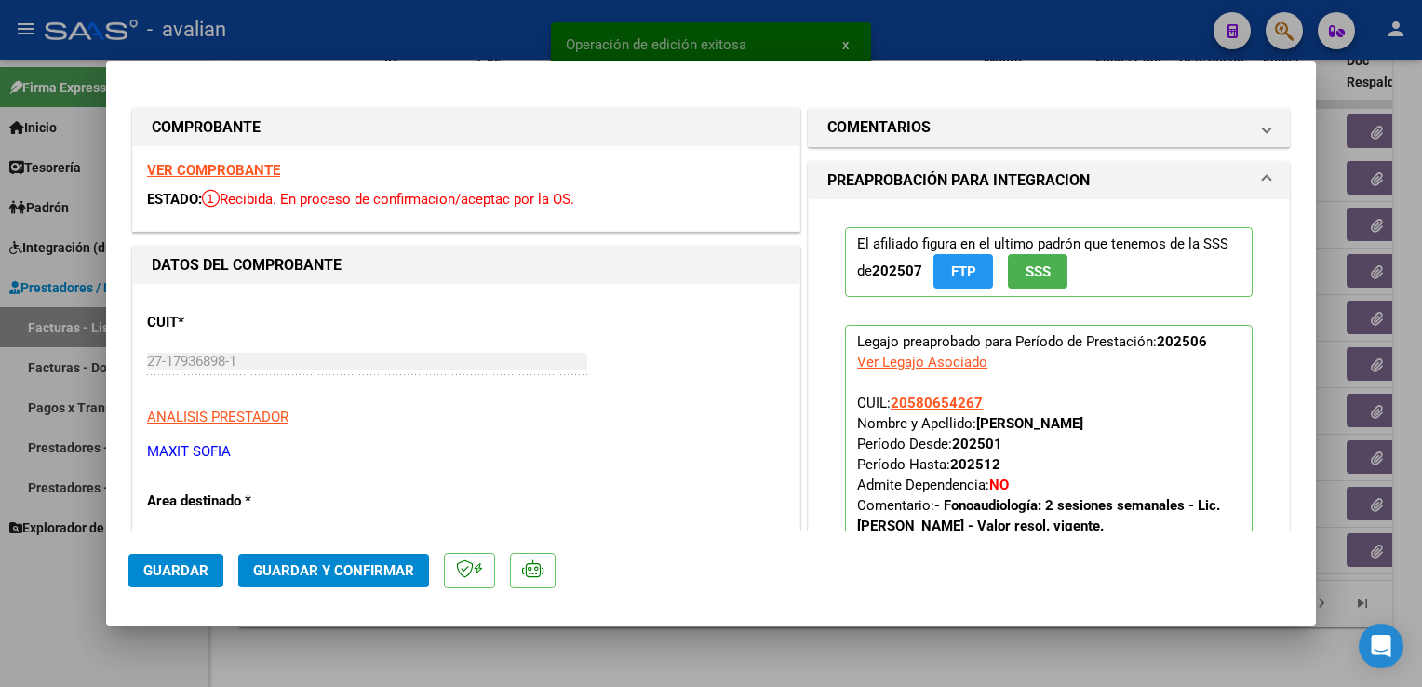
click at [231, 172] on strong "VER COMPROBANTE" at bounding box center [213, 170] width 133 height 17
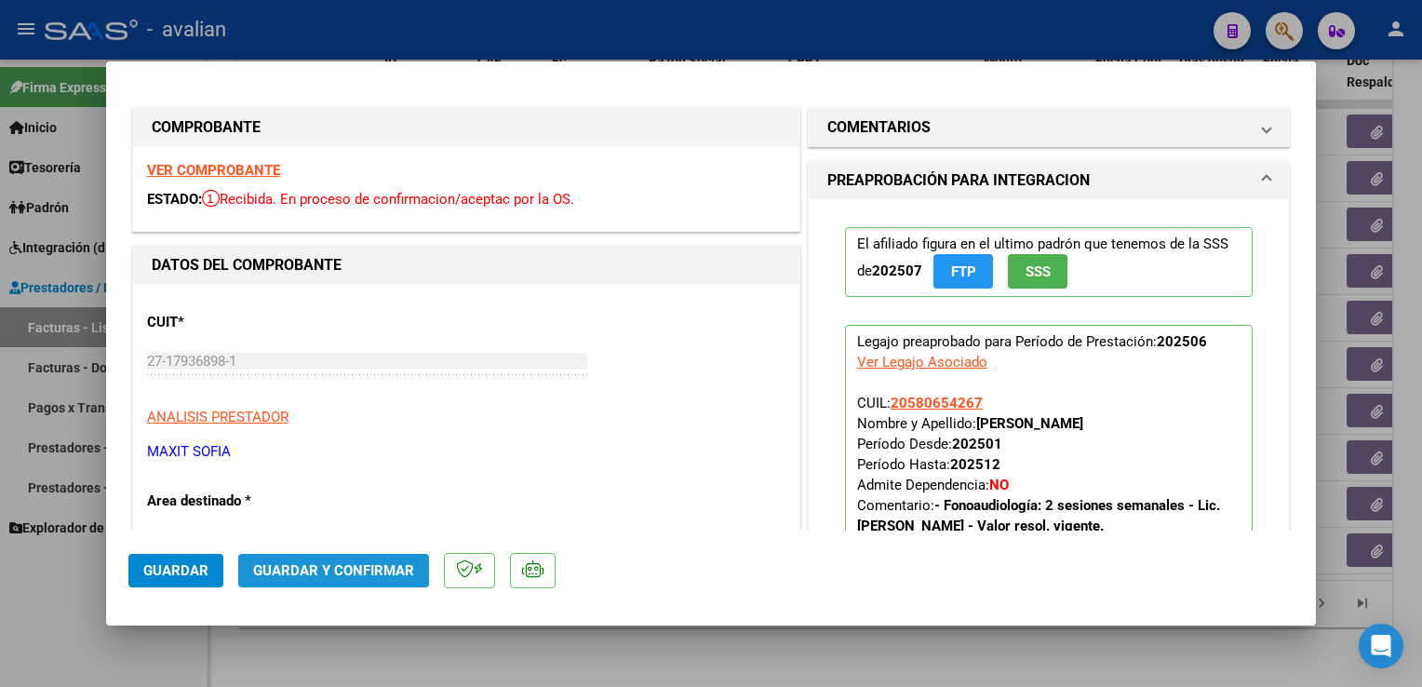
click at [403, 560] on button "Guardar y Confirmar" at bounding box center [333, 571] width 191 height 34
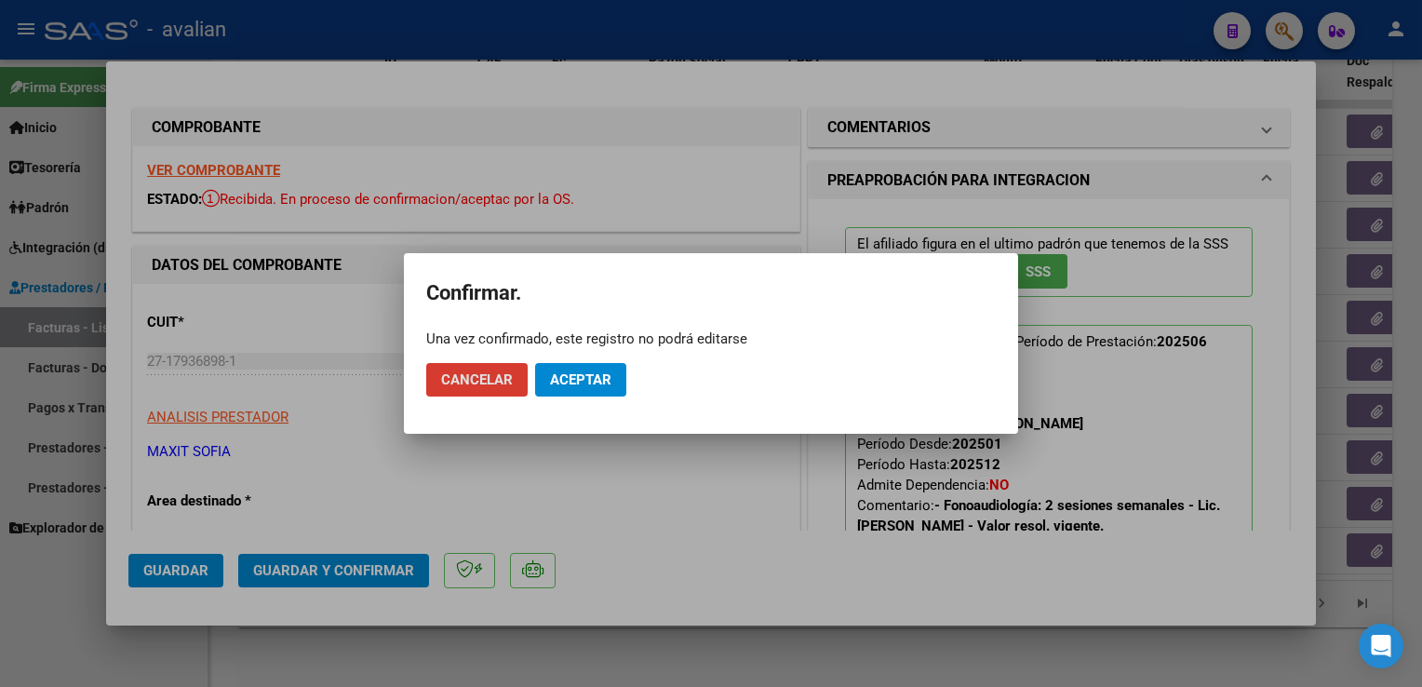
click at [559, 385] on span "Aceptar" at bounding box center [580, 379] width 61 height 17
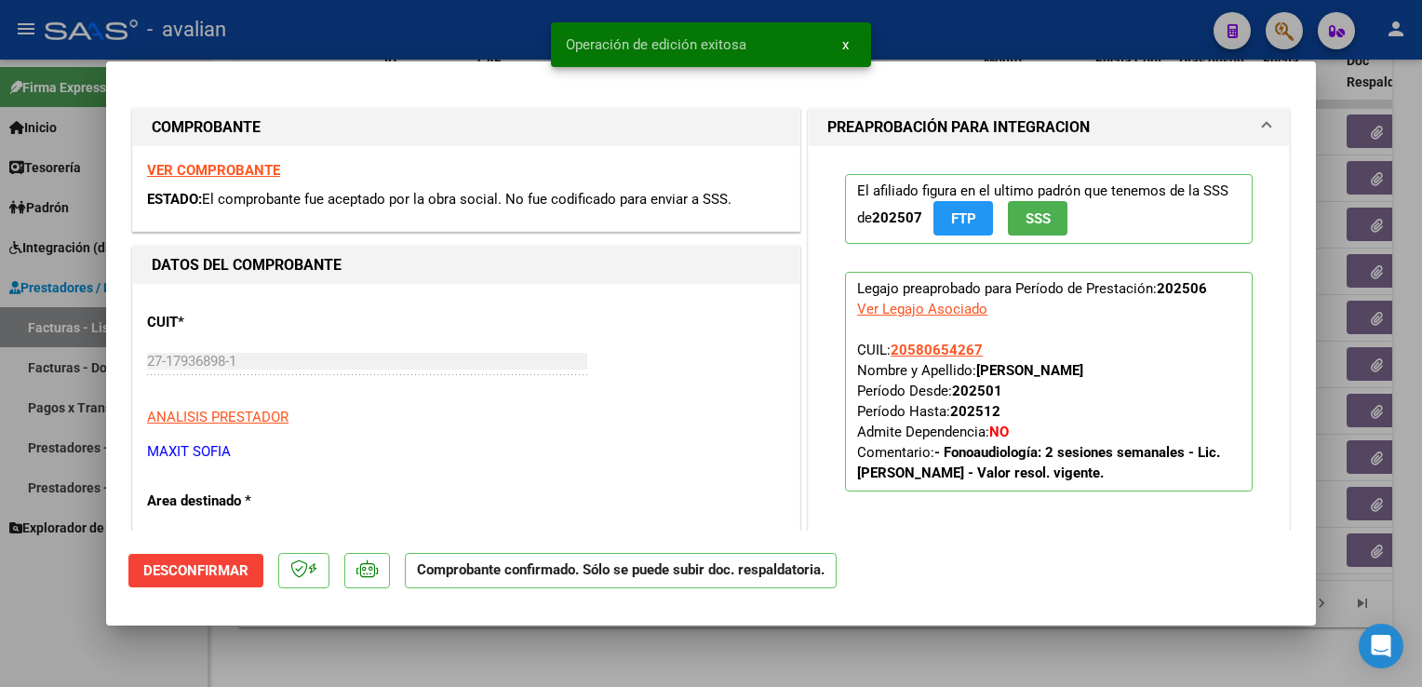
click at [287, 49] on div at bounding box center [711, 343] width 1422 height 687
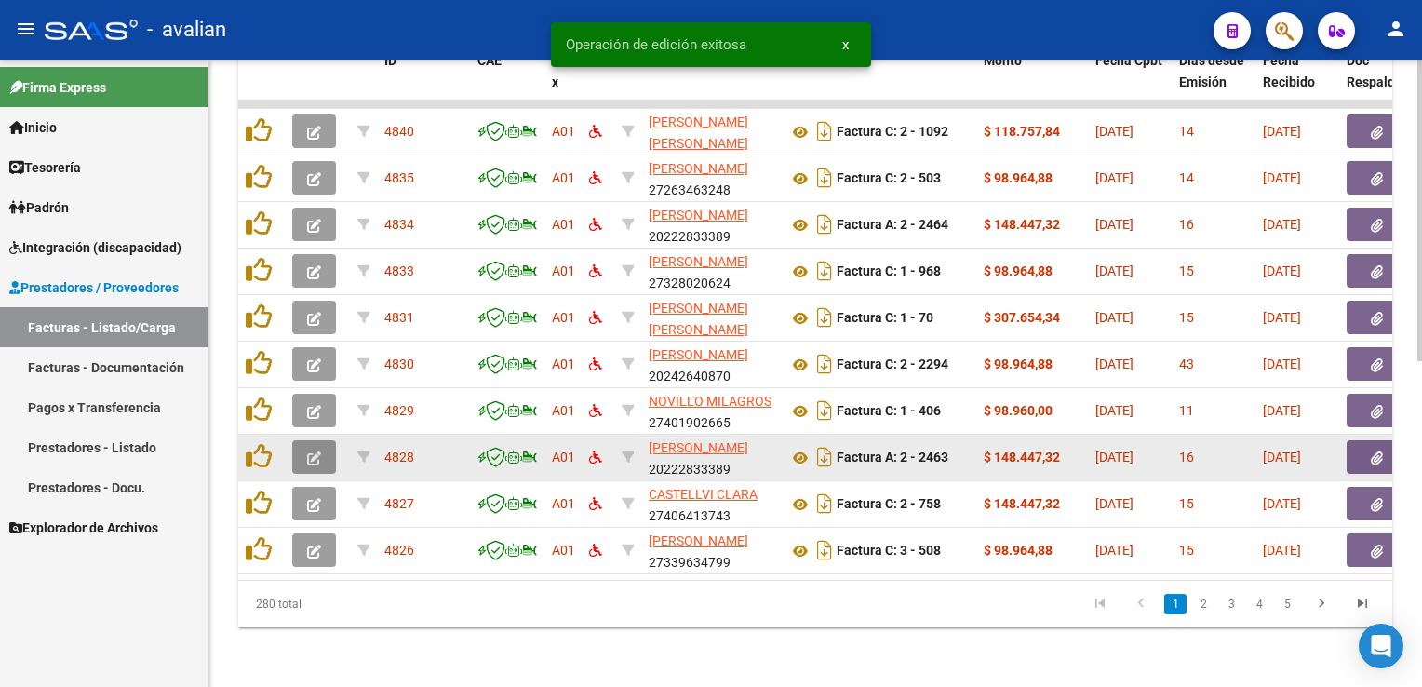
click at [322, 440] on button "button" at bounding box center [314, 457] width 44 height 34
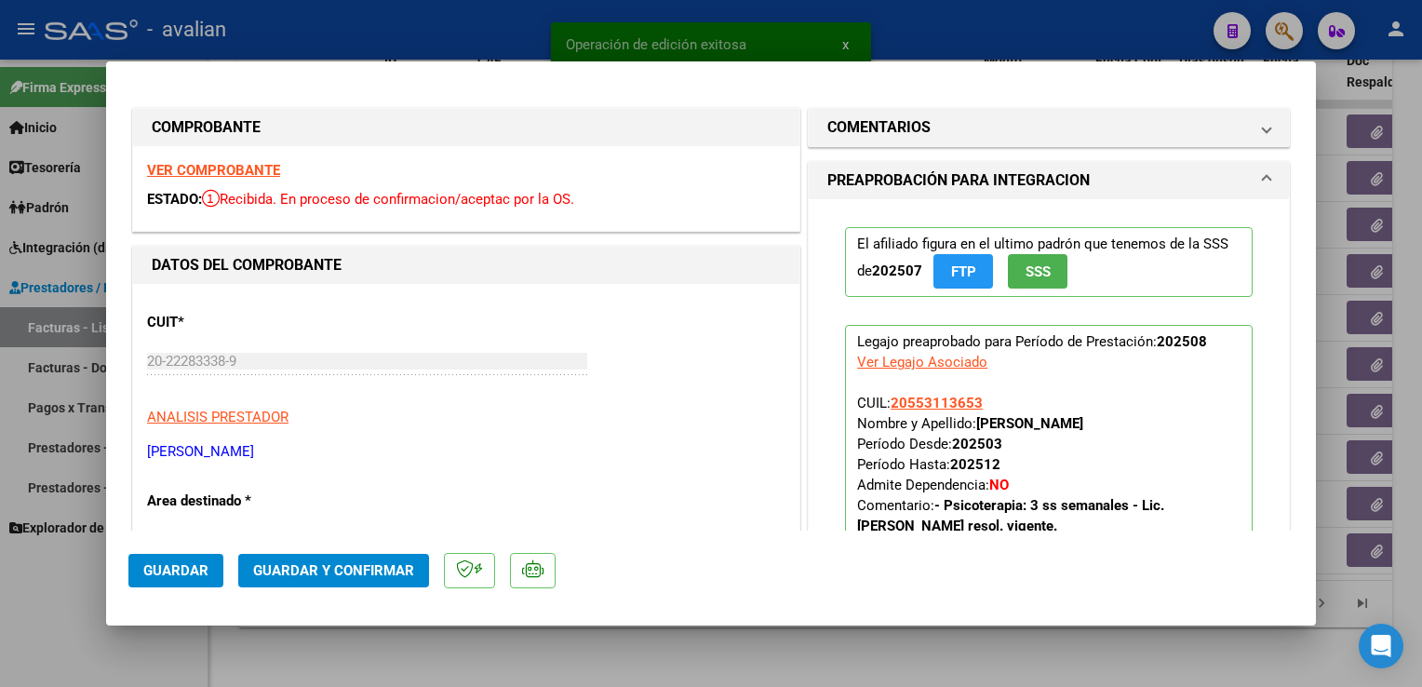
click at [190, 177] on strong "VER COMPROBANTE" at bounding box center [213, 170] width 133 height 17
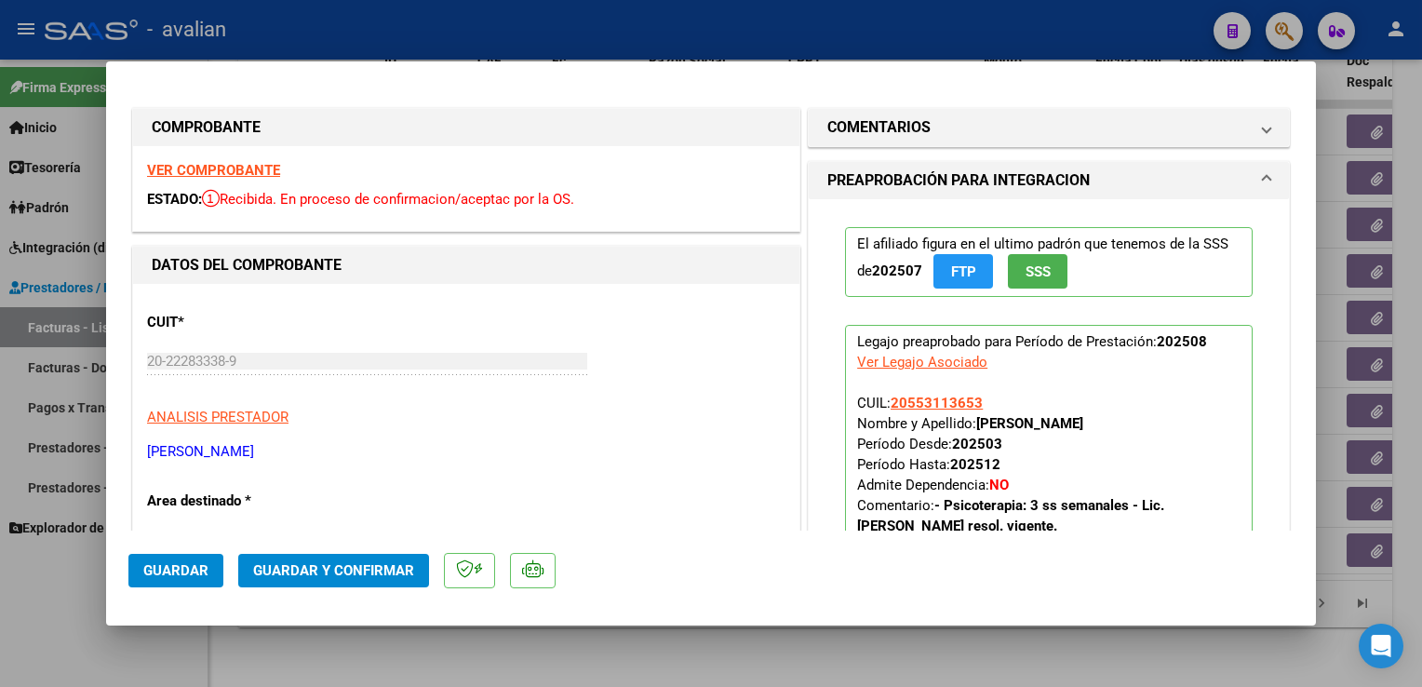
click at [386, 558] on button "Guardar y Confirmar" at bounding box center [333, 571] width 191 height 34
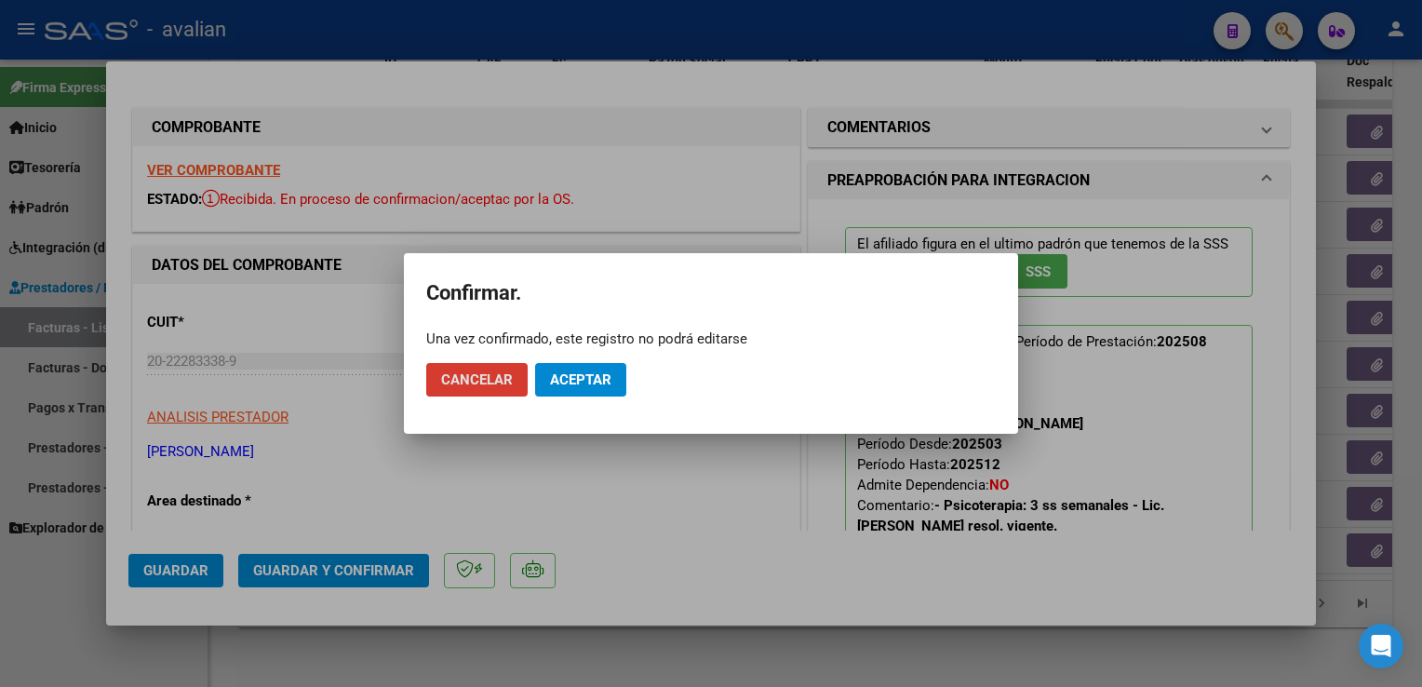
click at [585, 415] on mat-dialog-container "Confirmar. Una vez confirmado, este registro no podrá editarse Cancelar Aceptar" at bounding box center [711, 343] width 614 height 181
click at [588, 397] on button "Aceptar" at bounding box center [580, 380] width 91 height 34
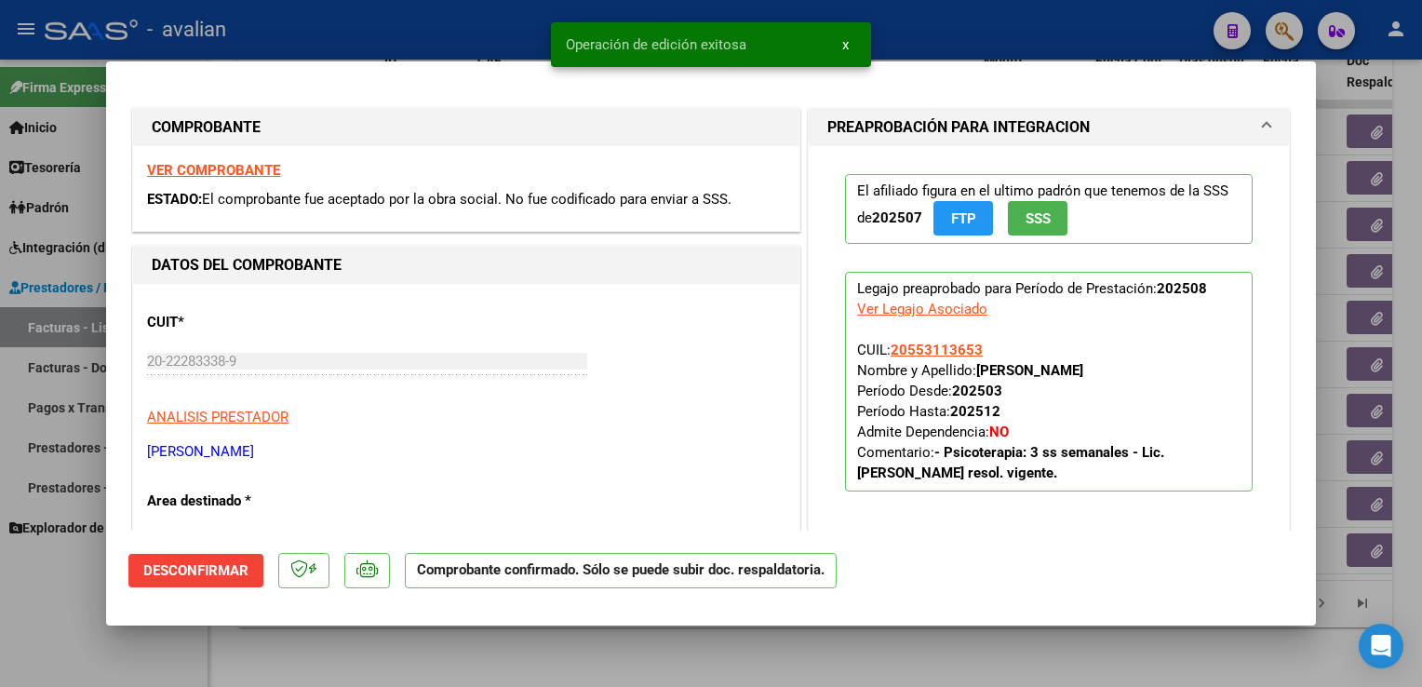
click at [394, 34] on div at bounding box center [711, 343] width 1422 height 687
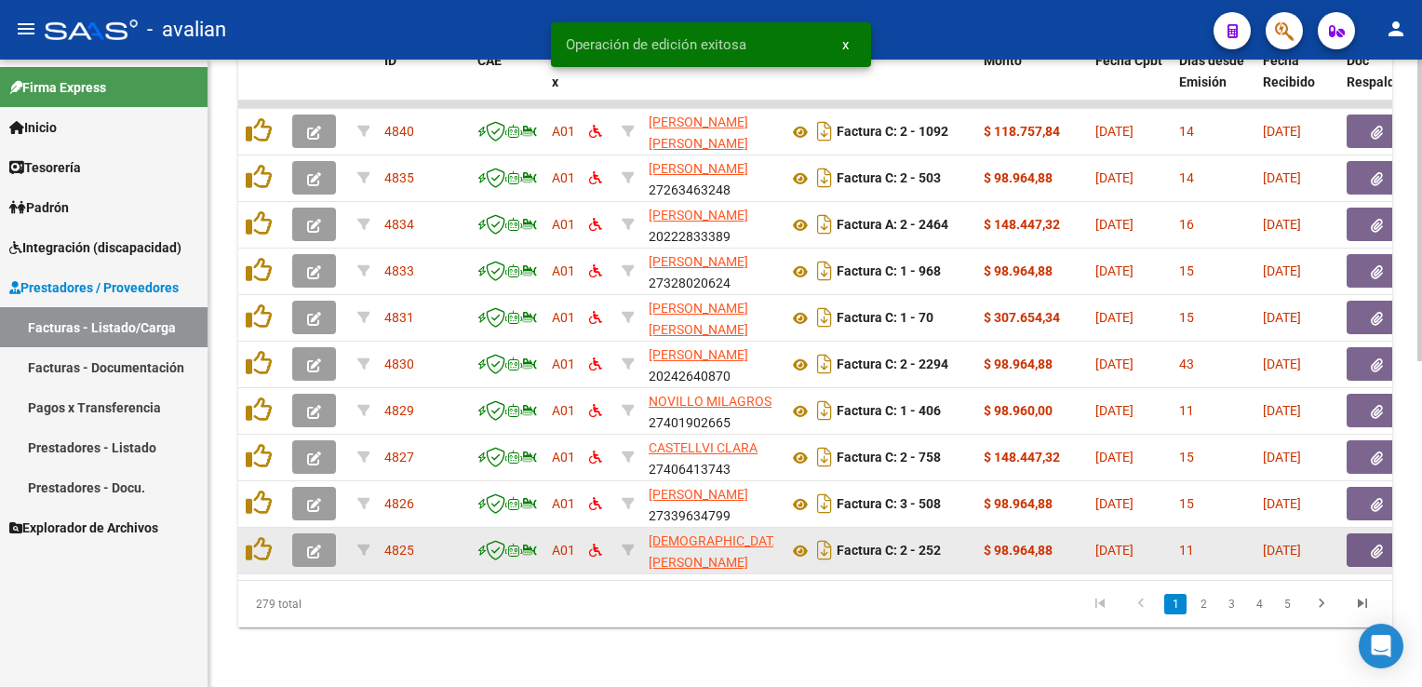
click at [319, 545] on icon "button" at bounding box center [314, 552] width 14 height 14
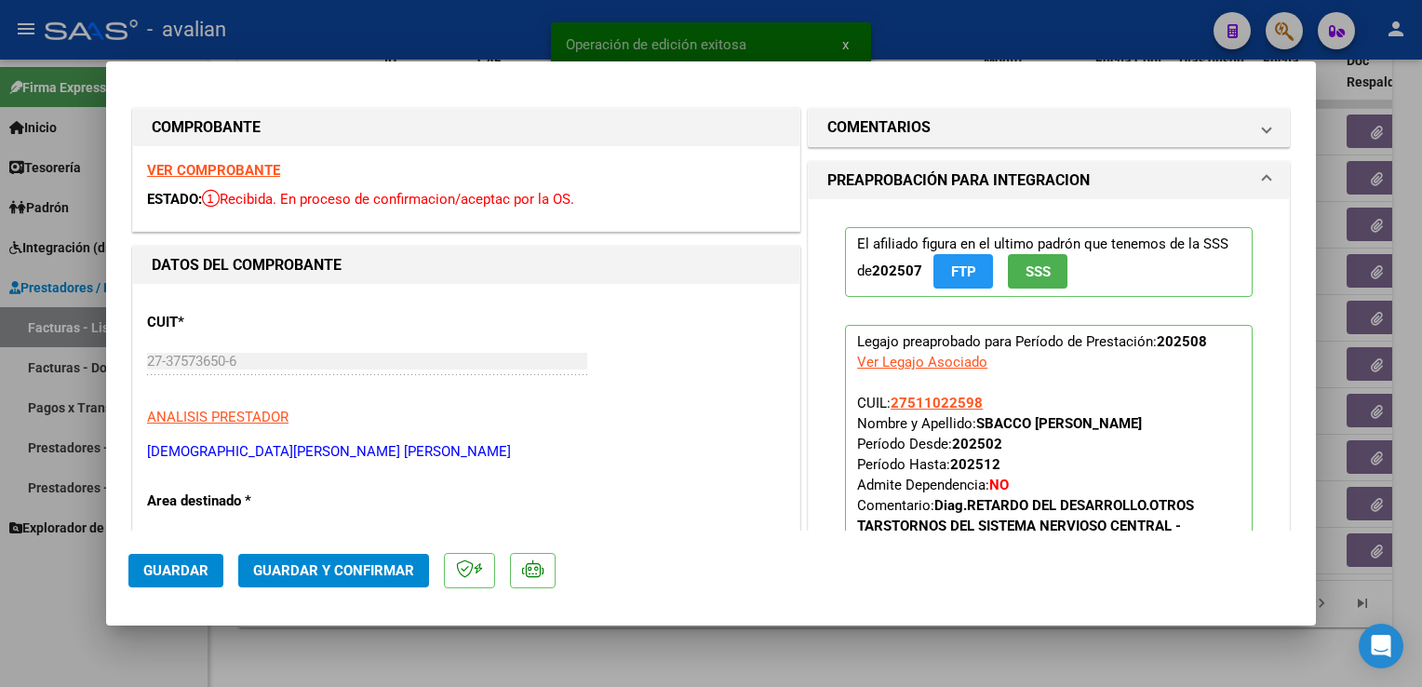
click at [229, 178] on strong "VER COMPROBANTE" at bounding box center [213, 170] width 133 height 17
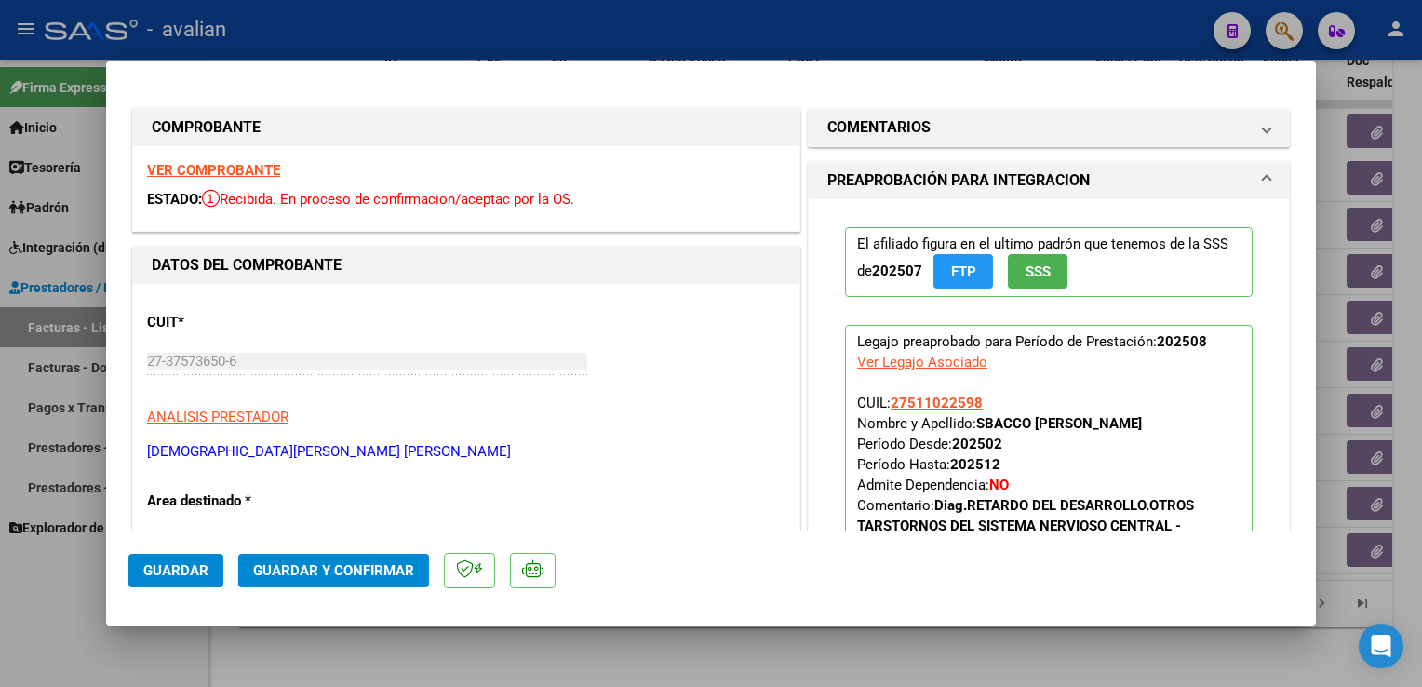
click at [276, 572] on span "Guardar y Confirmar" at bounding box center [333, 570] width 161 height 17
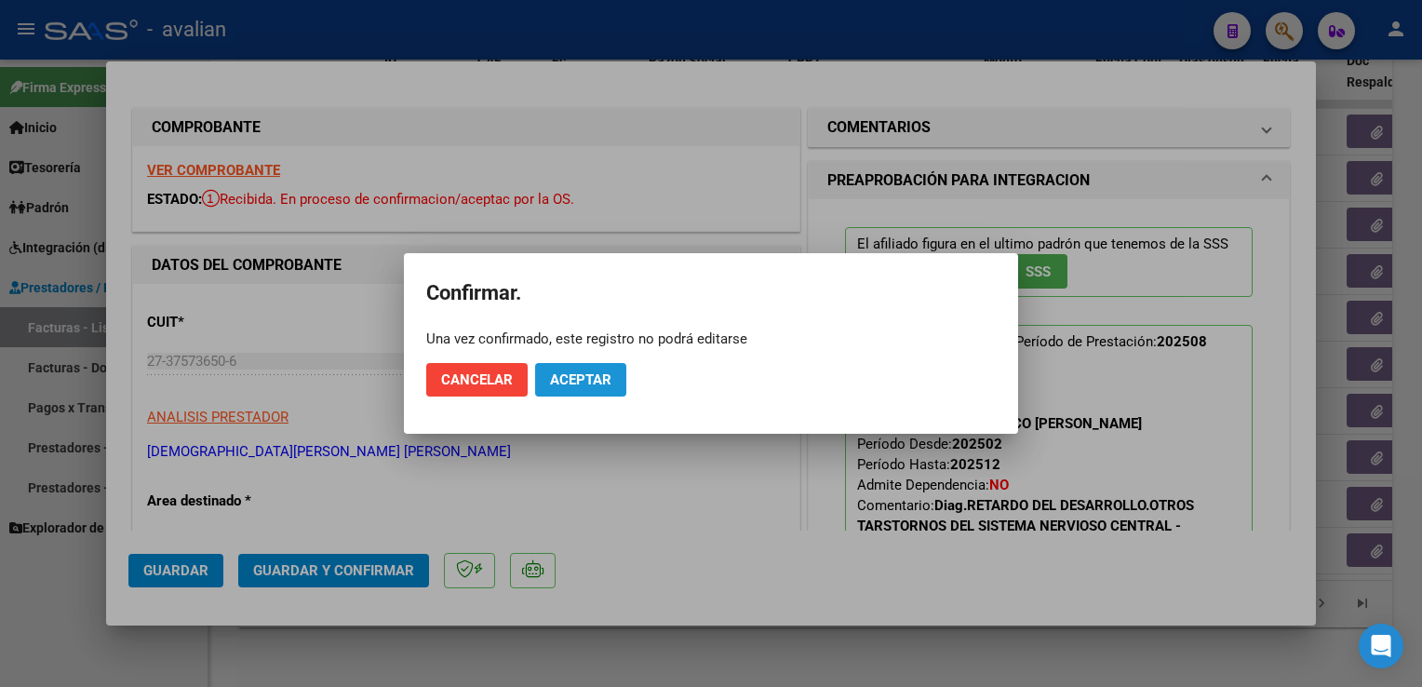
drag, startPoint x: 604, startPoint y: 365, endPoint x: 484, endPoint y: 281, distance: 146.4
click at [600, 365] on button "Aceptar" at bounding box center [580, 380] width 91 height 34
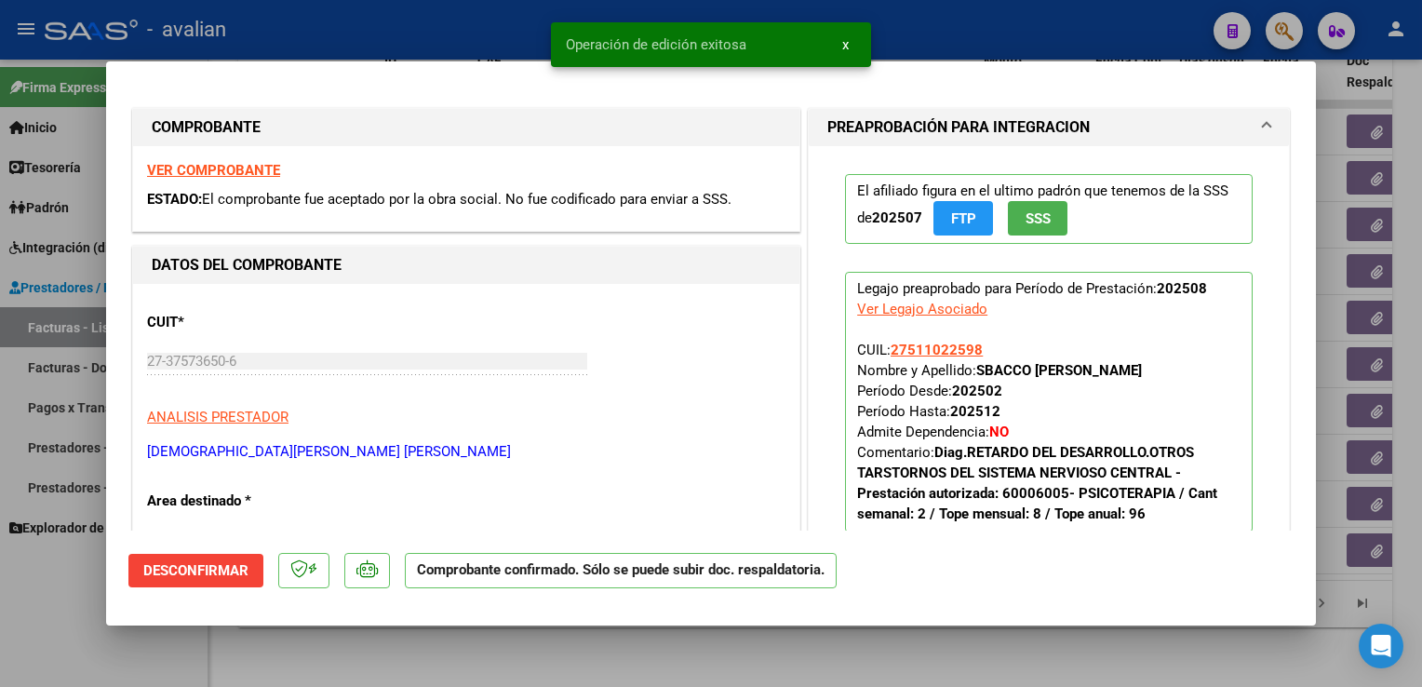
click at [424, 393] on div "CUIT * 27-37573650-6 Ingresar CUIT ANALISIS PRESTADOR [DEMOGRAPHIC_DATA][PERSON…" at bounding box center [466, 380] width 639 height 164
click at [312, 44] on div at bounding box center [711, 343] width 1422 height 687
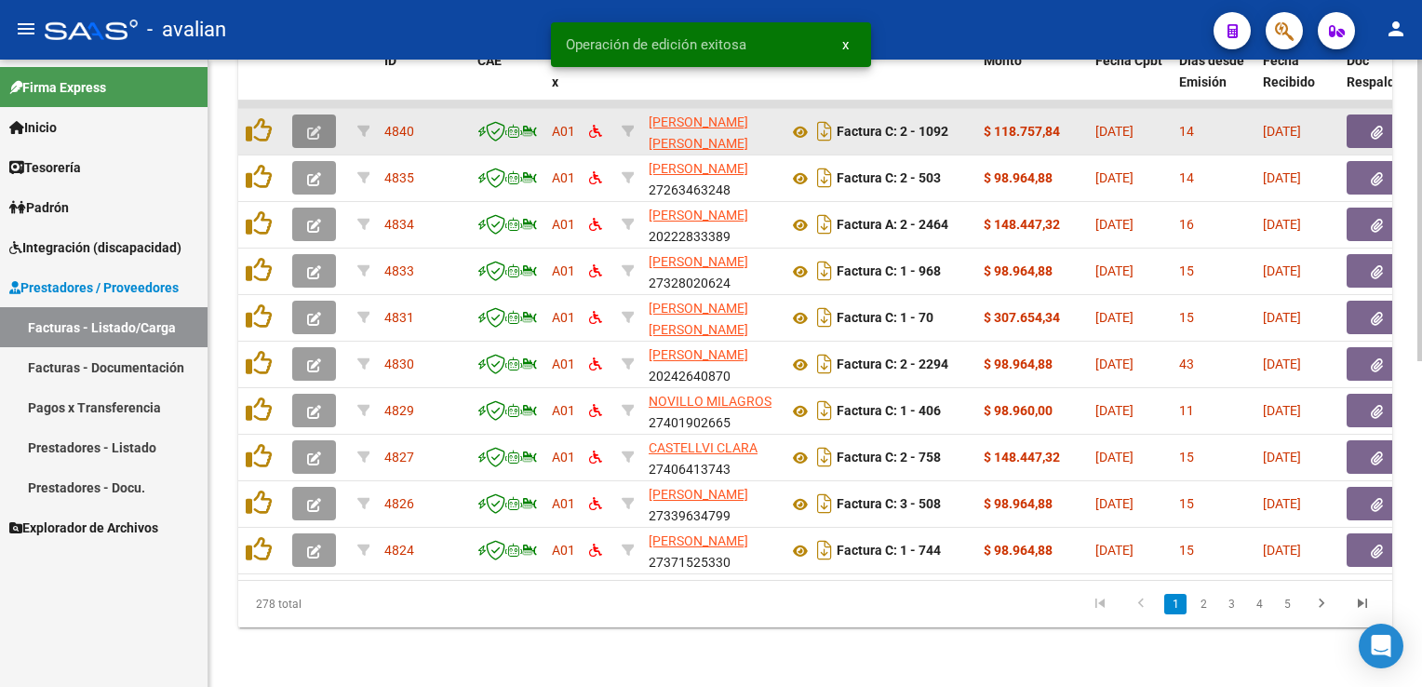
click at [301, 126] on button "button" at bounding box center [314, 131] width 44 height 34
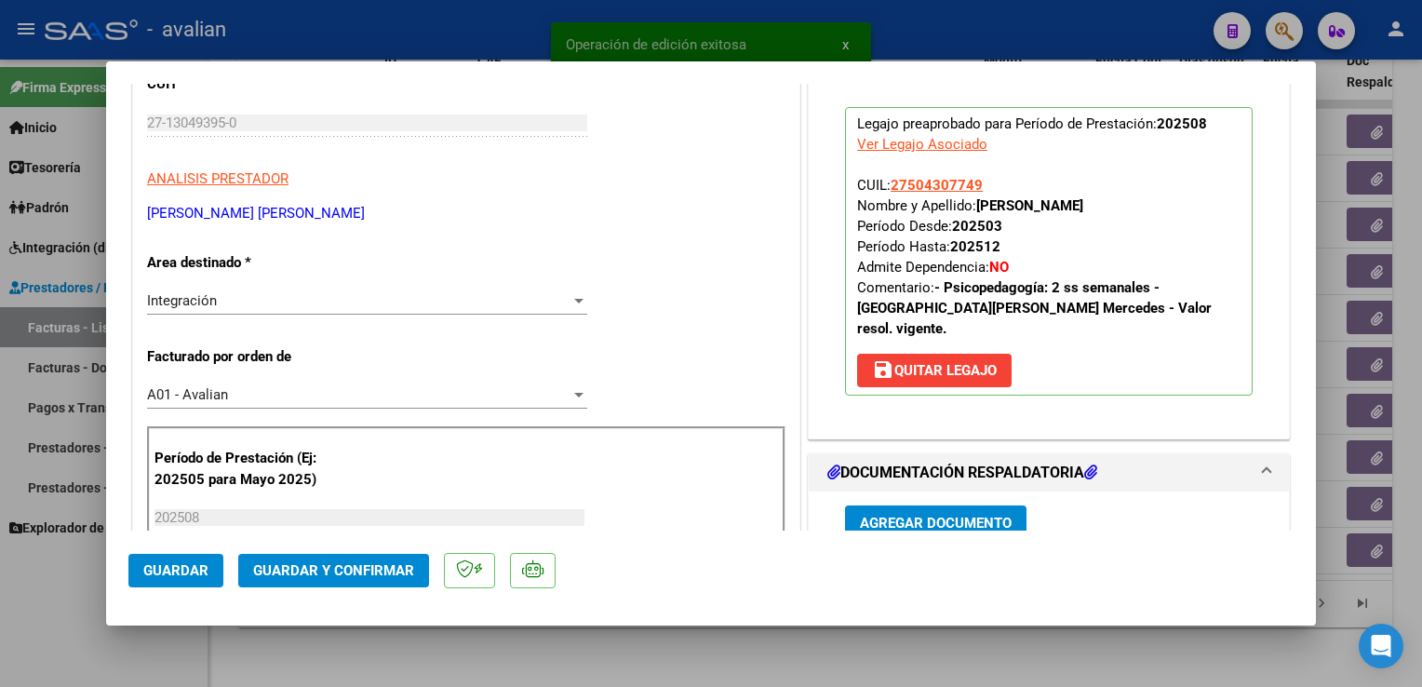
scroll to position [279, 0]
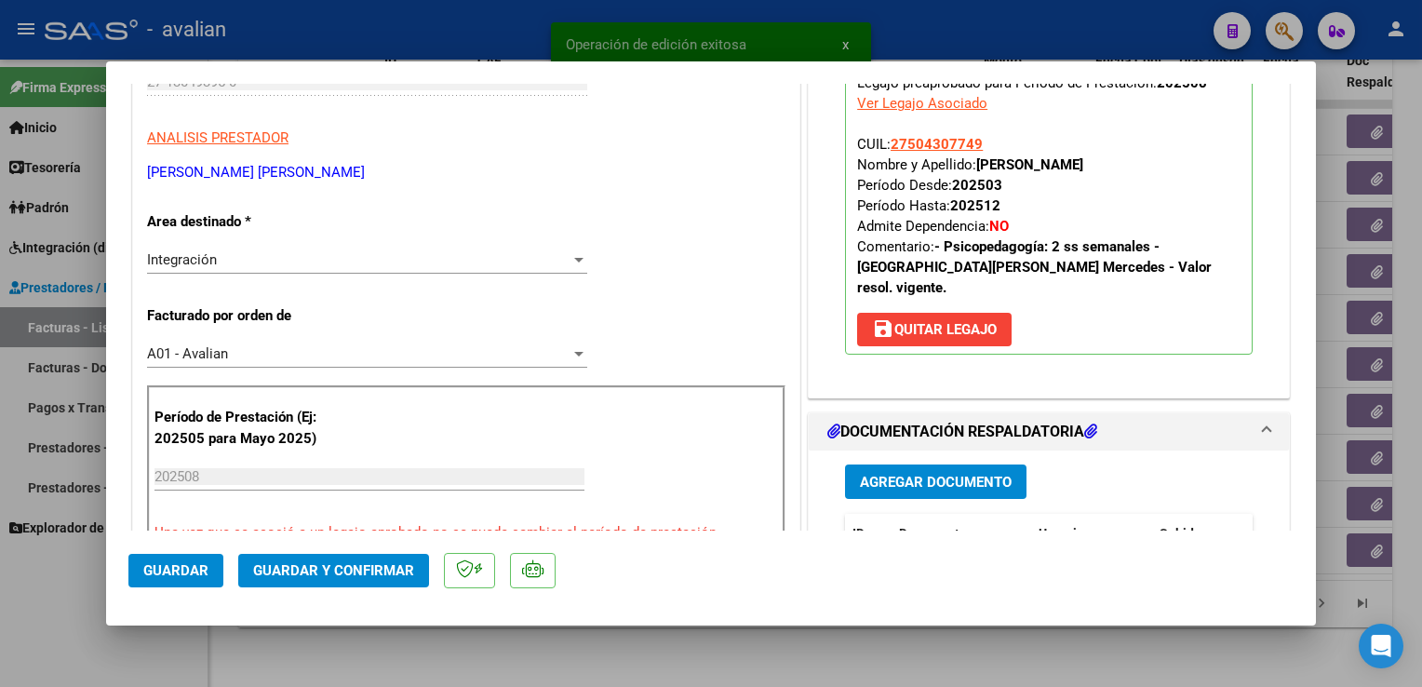
click at [204, 350] on span "A01 - Avalian" at bounding box center [187, 353] width 81 height 17
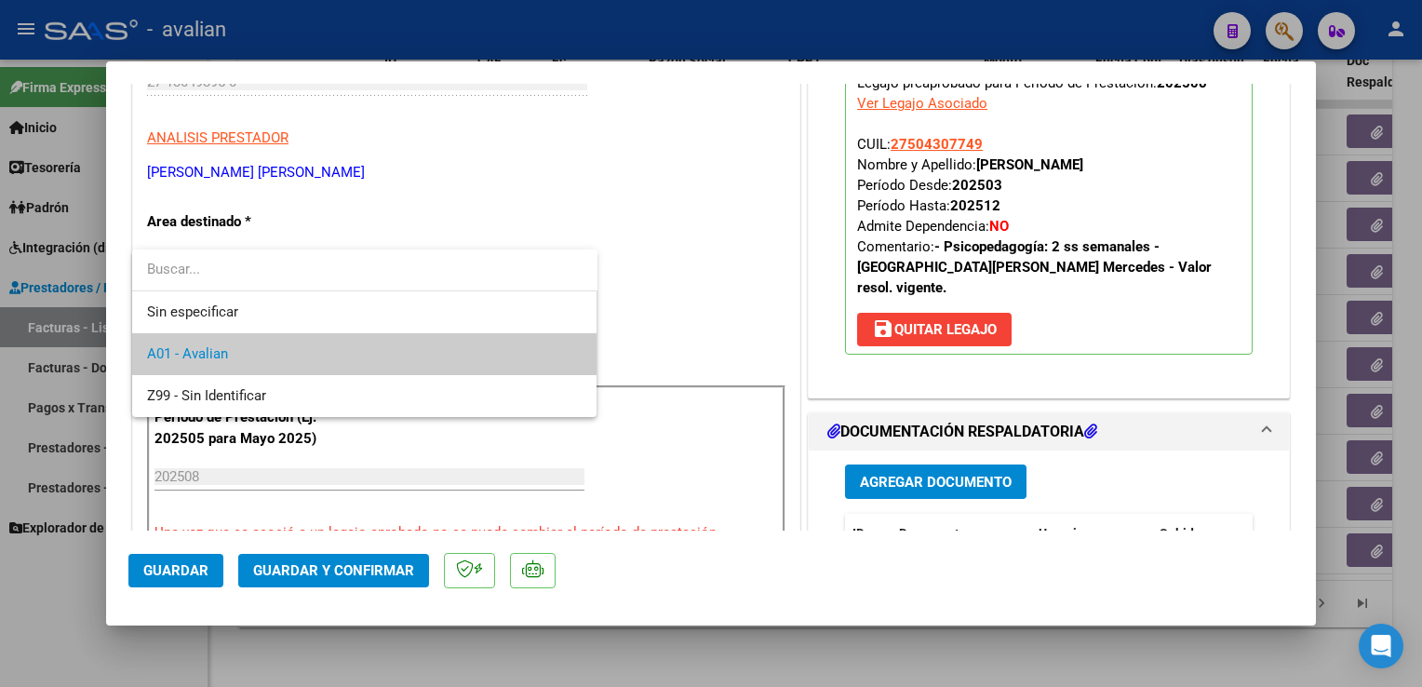
click at [667, 289] on div at bounding box center [711, 343] width 1422 height 687
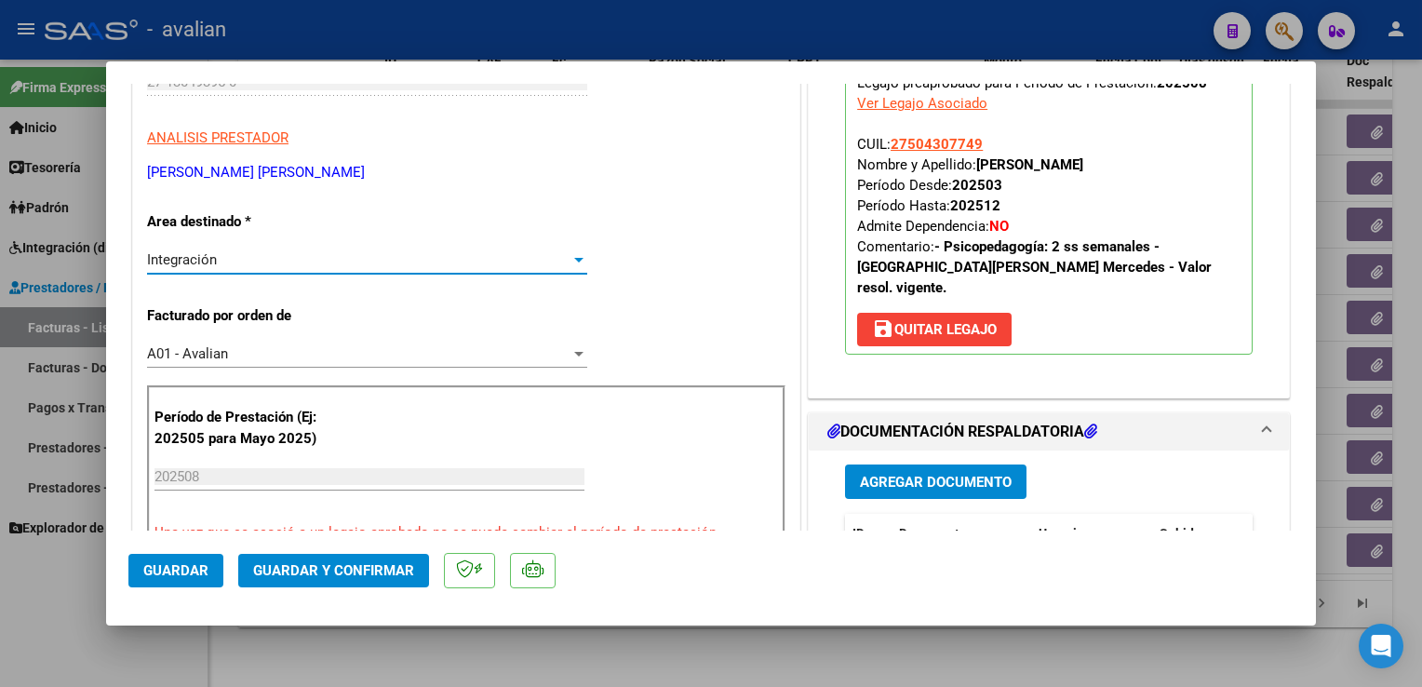
click at [250, 259] on div "Integración" at bounding box center [359, 259] width 424 height 17
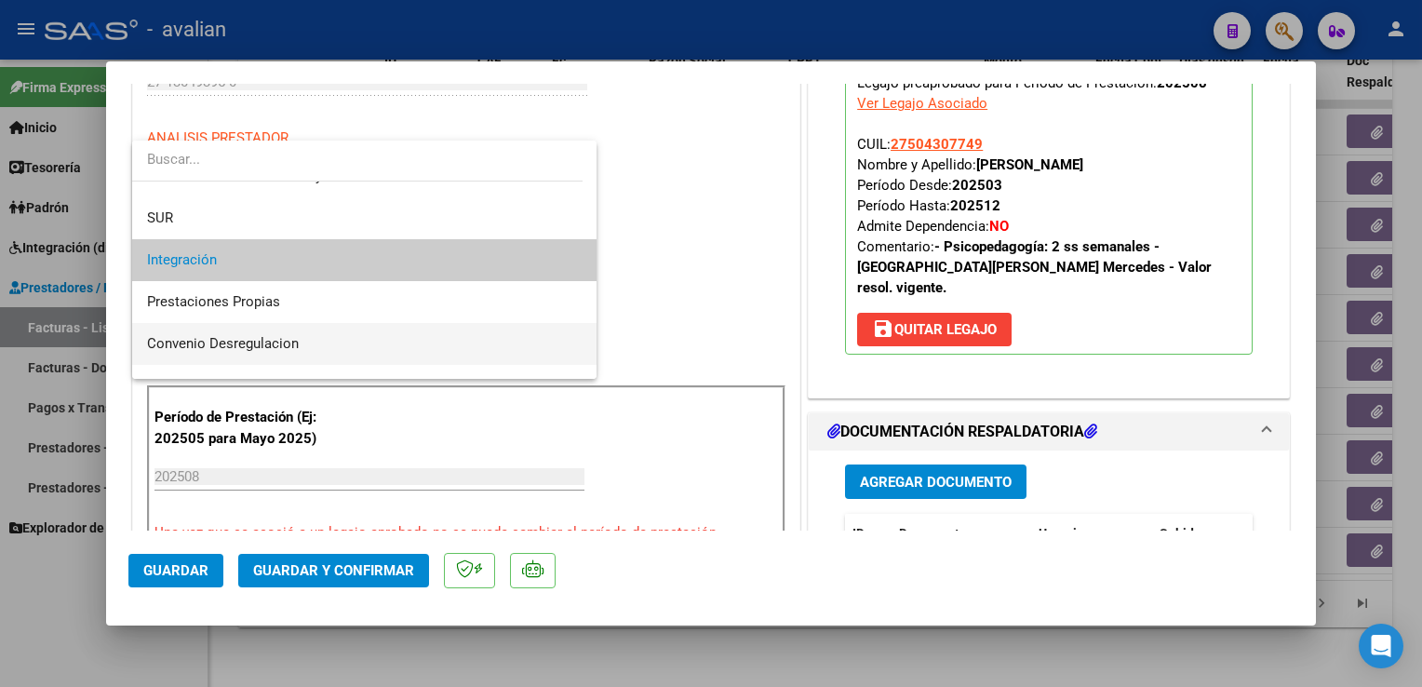
scroll to position [162, 0]
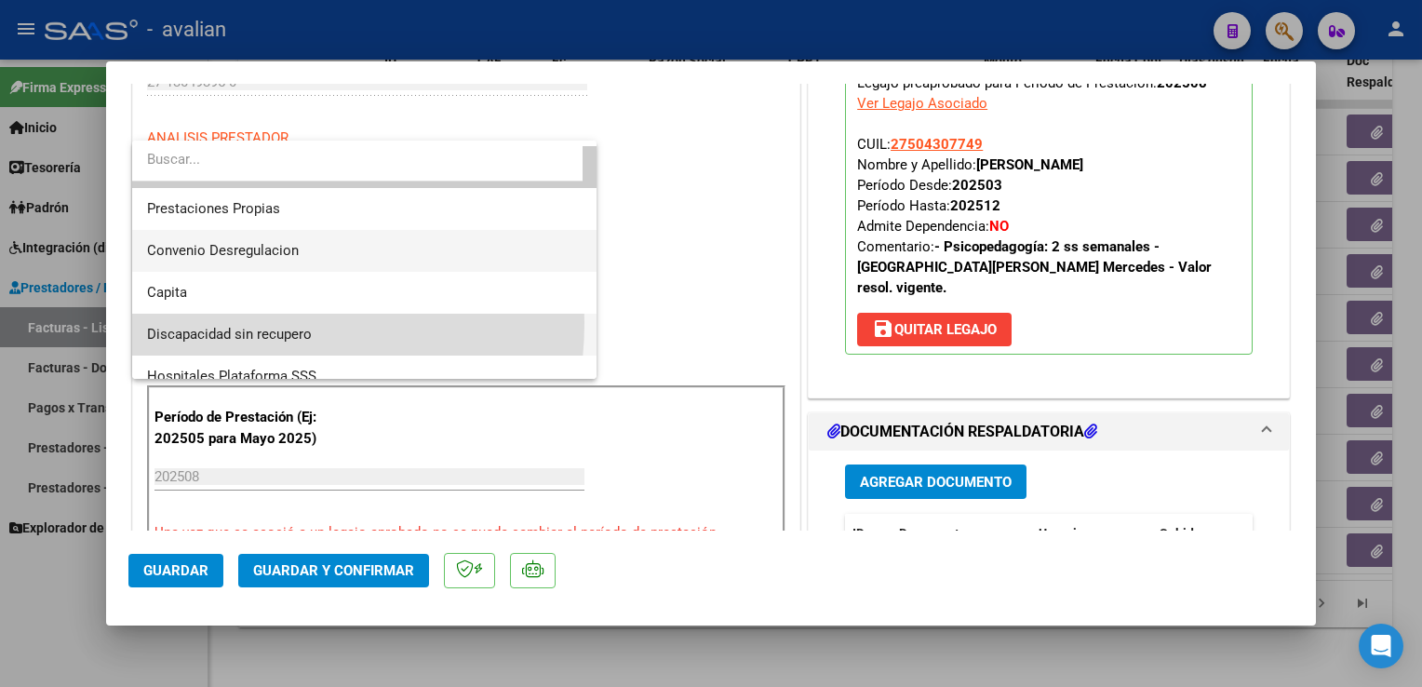
click at [233, 322] on span "Discapacidad sin recupero" at bounding box center [365, 335] width 436 height 42
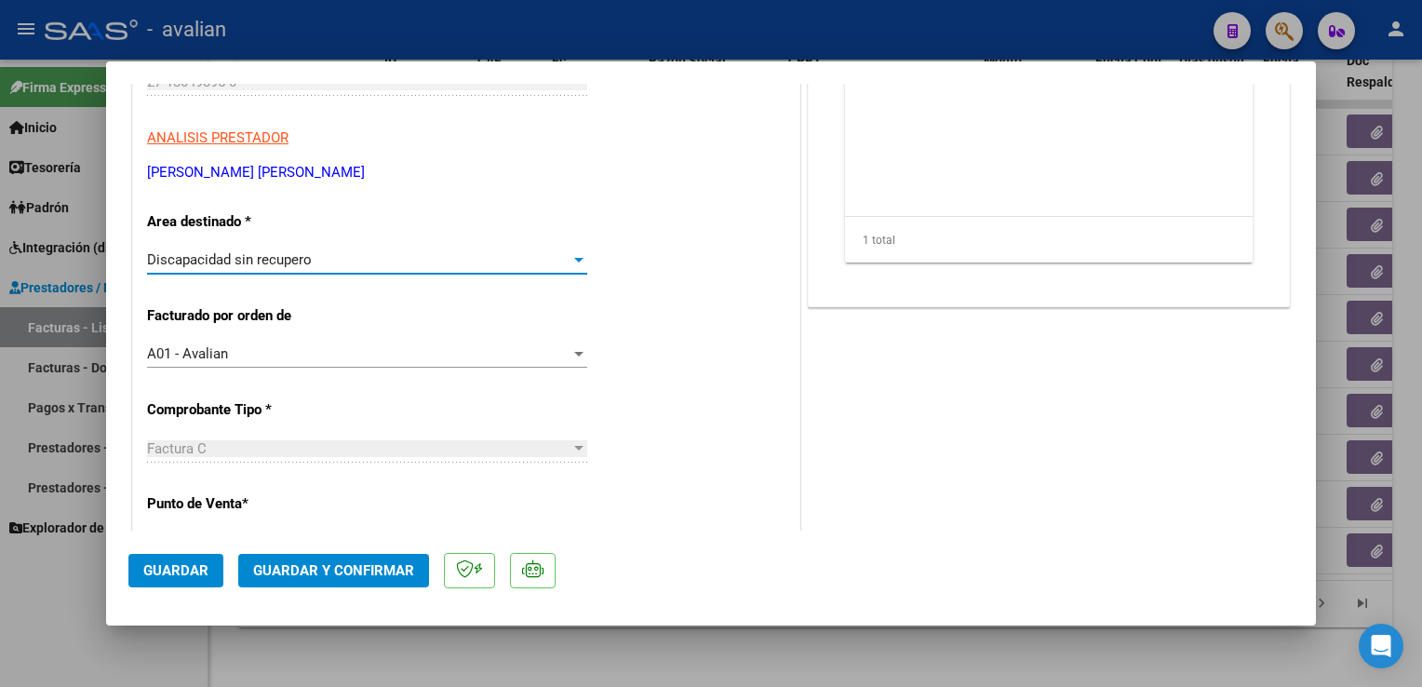
click at [178, 570] on span "Guardar" at bounding box center [175, 570] width 65 height 17
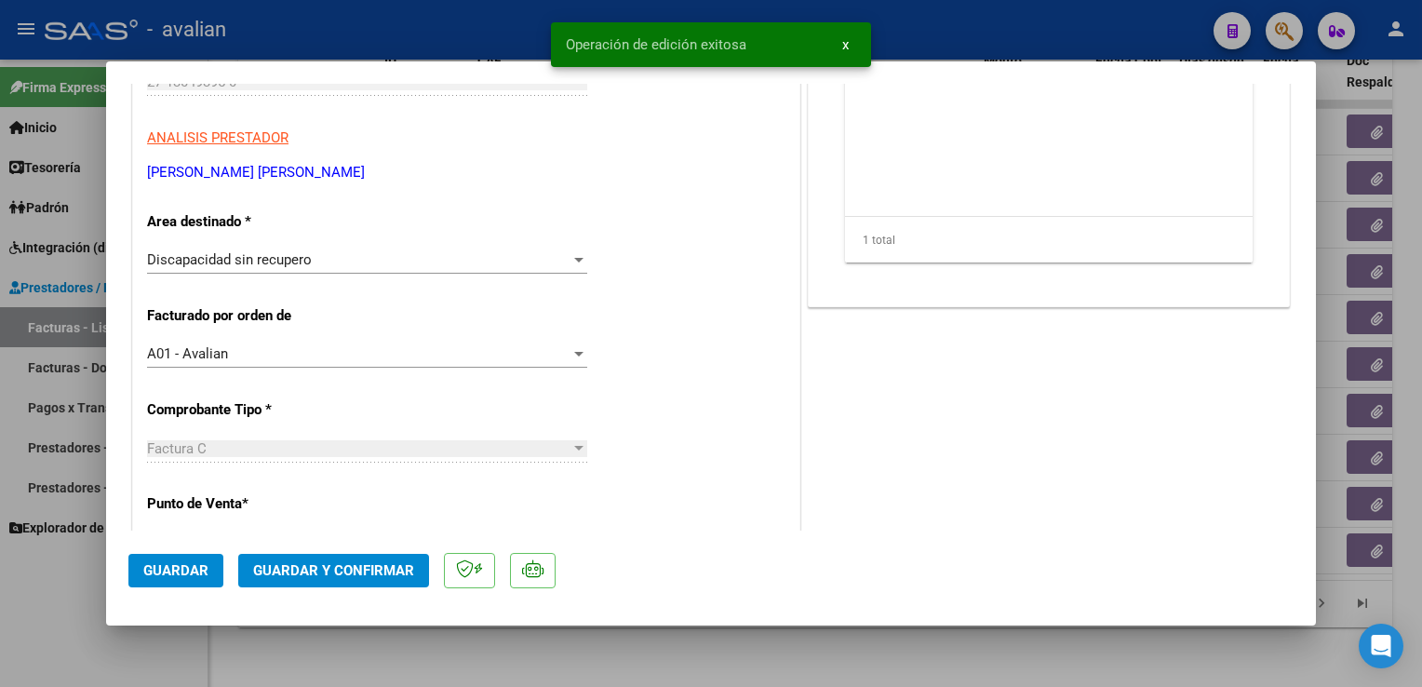
click at [287, 16] on div at bounding box center [711, 343] width 1422 height 687
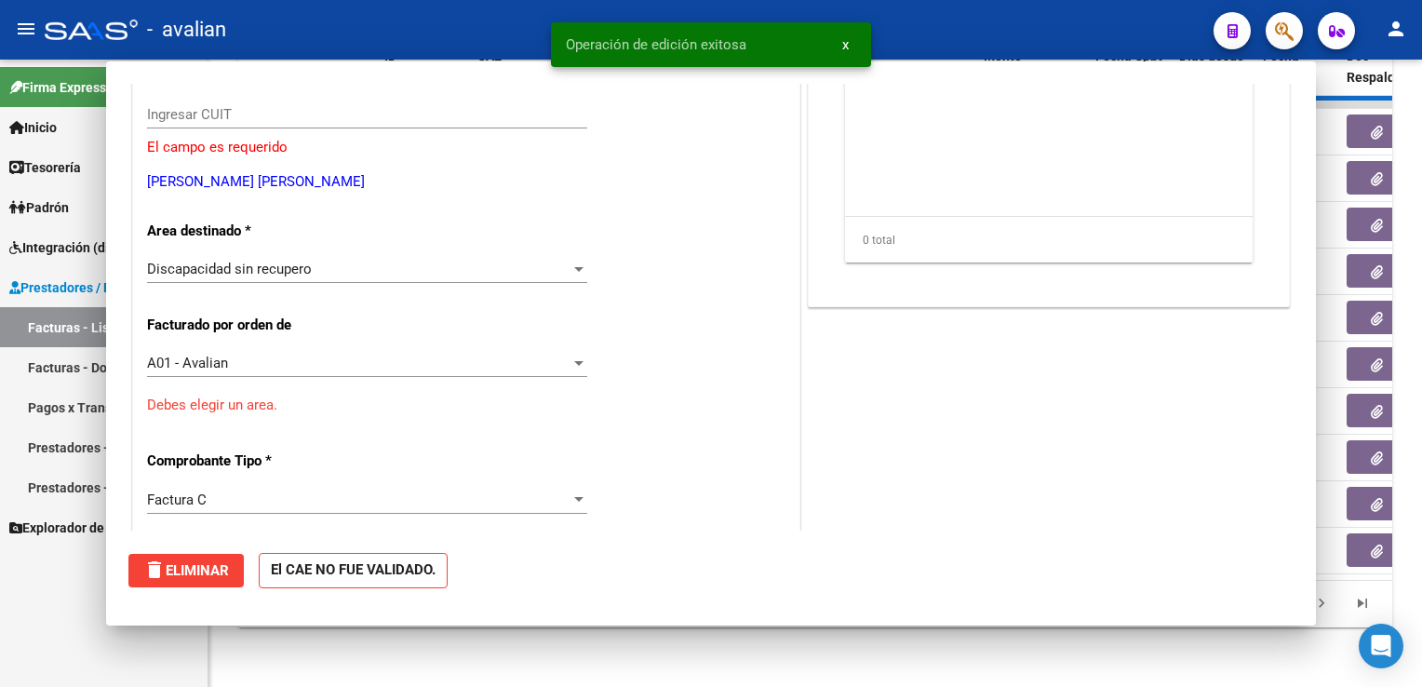
scroll to position [0, 0]
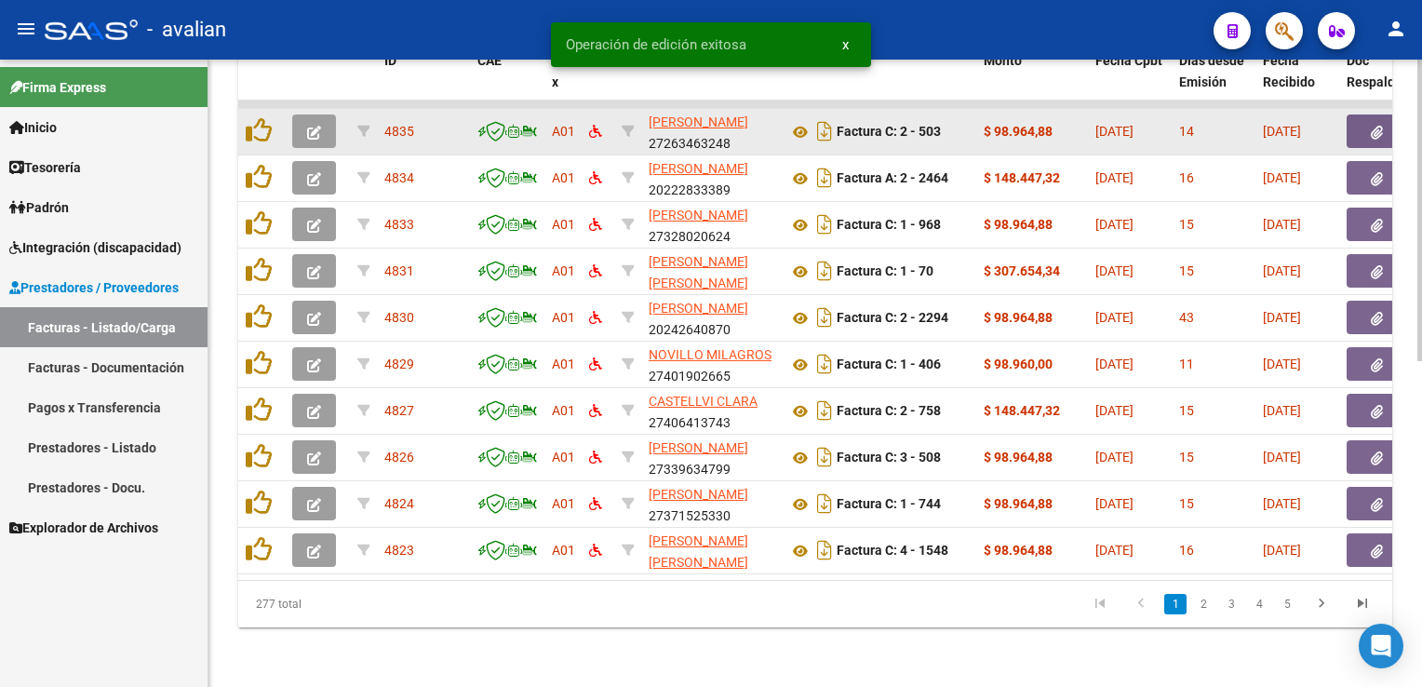
click at [311, 126] on icon "button" at bounding box center [314, 133] width 14 height 14
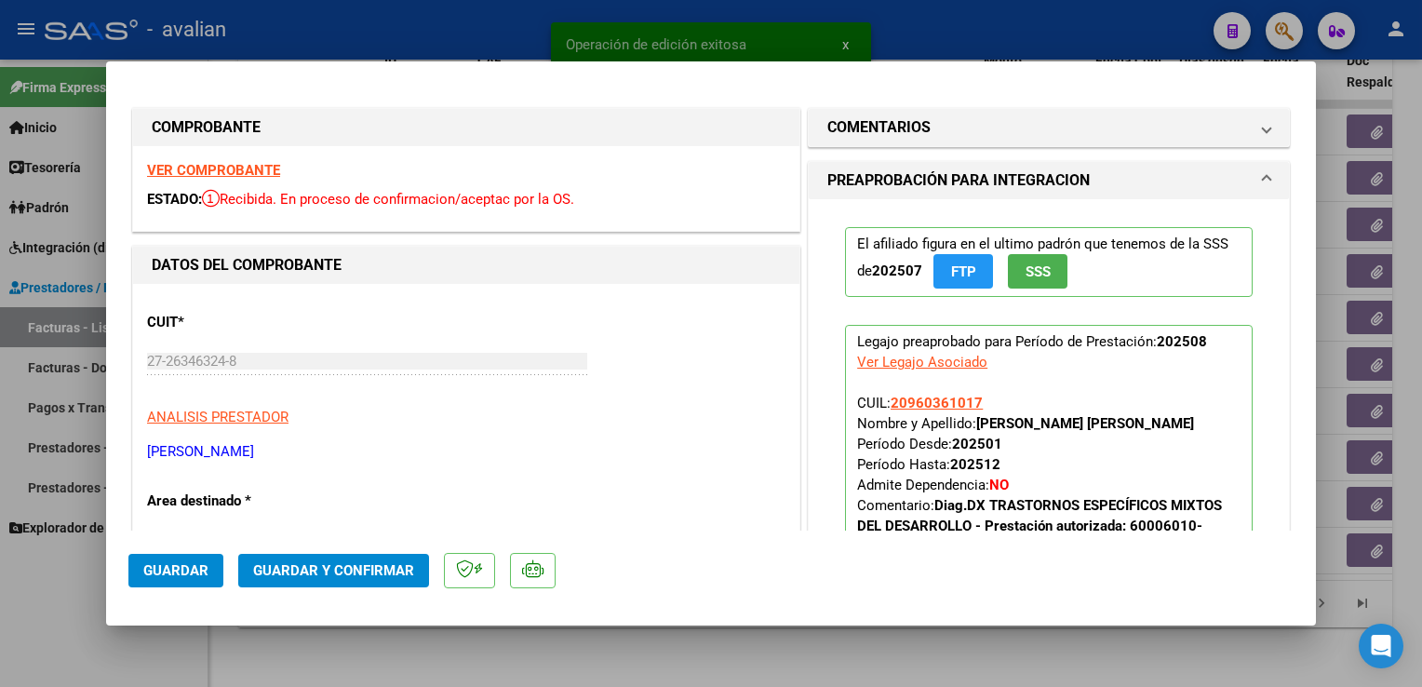
click at [250, 169] on strong "VER COMPROBANTE" at bounding box center [213, 170] width 133 height 17
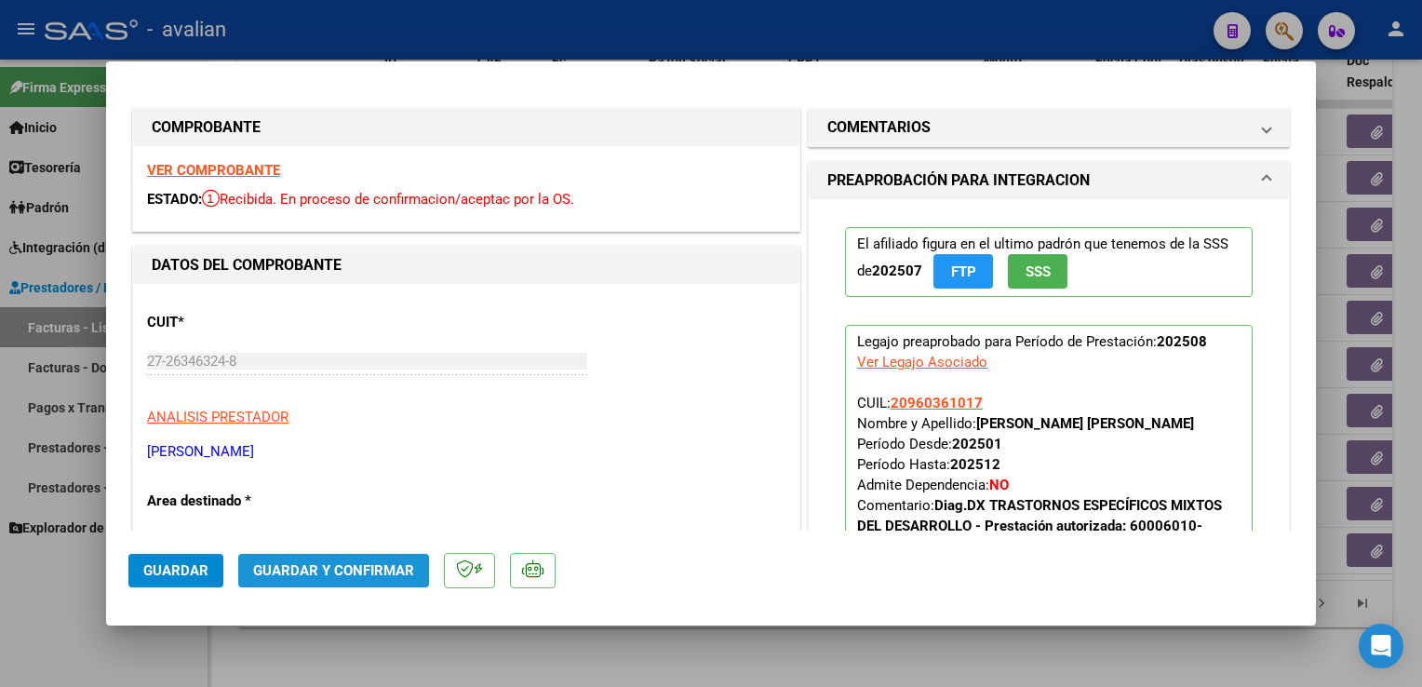
click at [354, 554] on button "Guardar y Confirmar" at bounding box center [333, 571] width 191 height 34
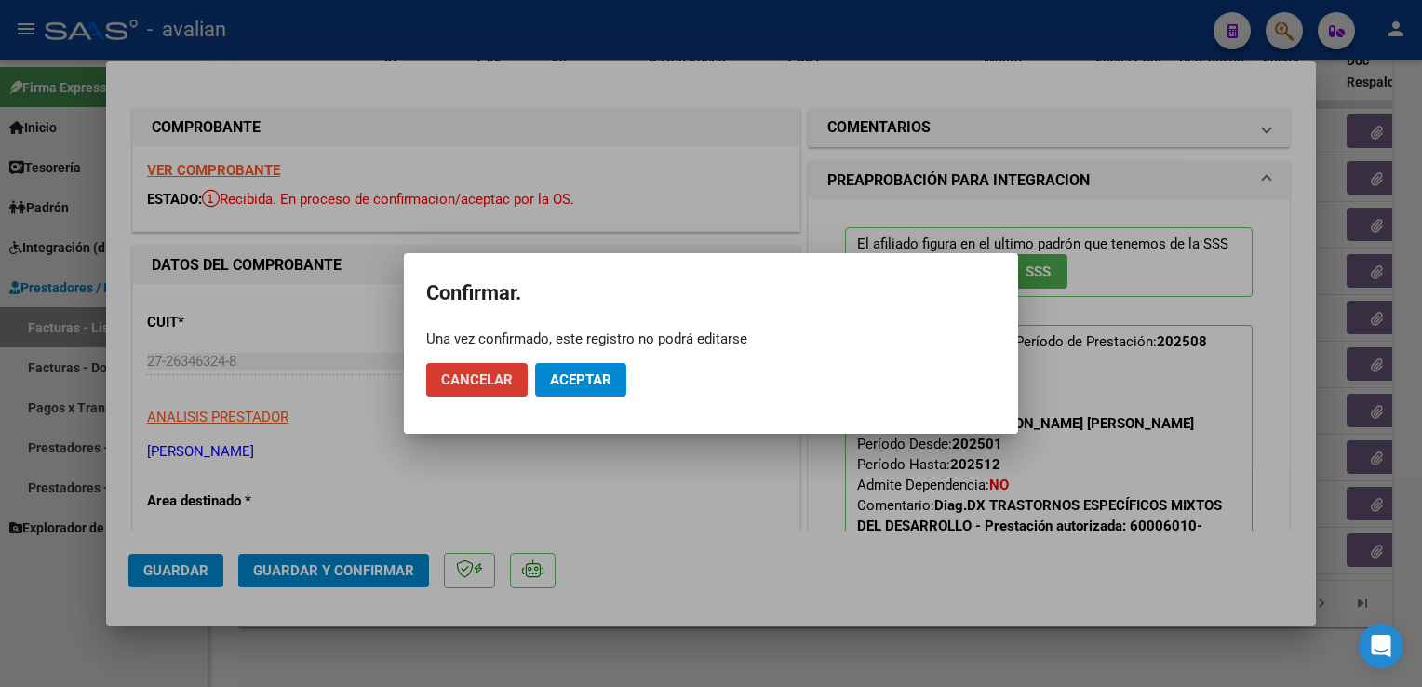
click at [586, 381] on span "Aceptar" at bounding box center [580, 379] width 61 height 17
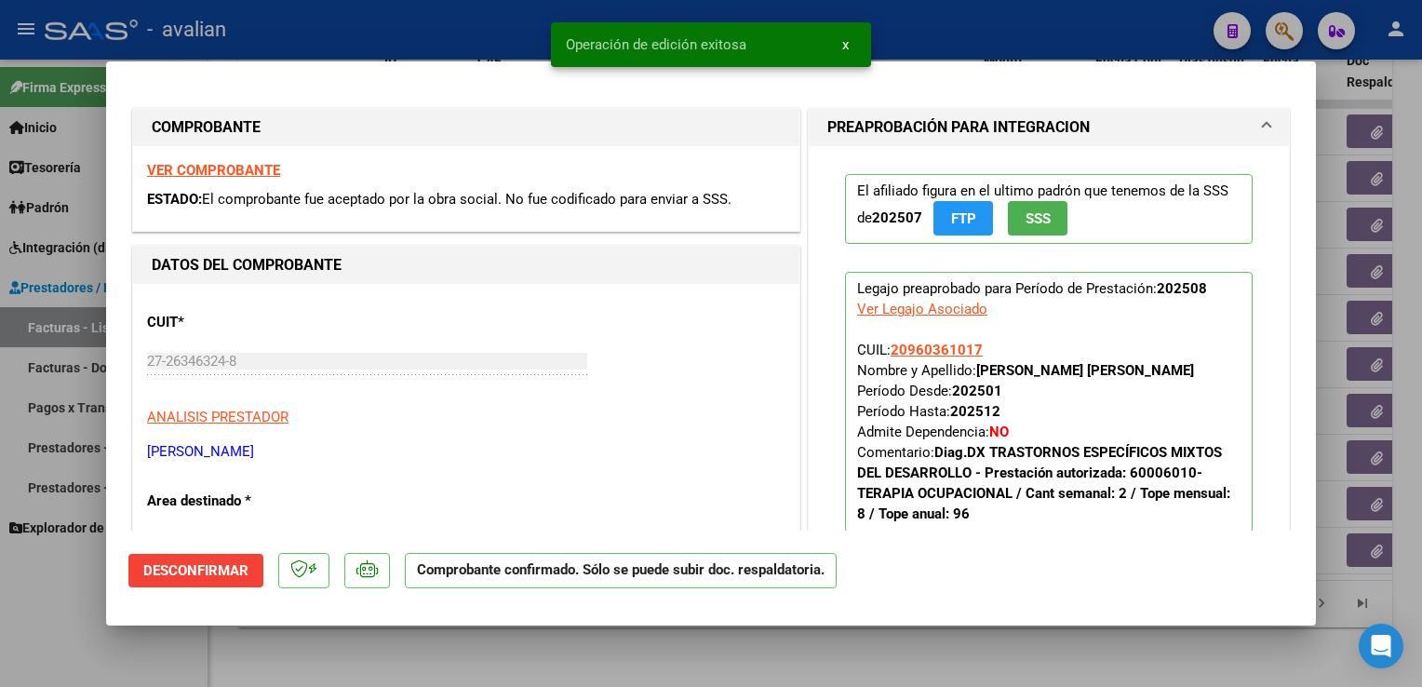
click at [250, 30] on div at bounding box center [711, 343] width 1422 height 687
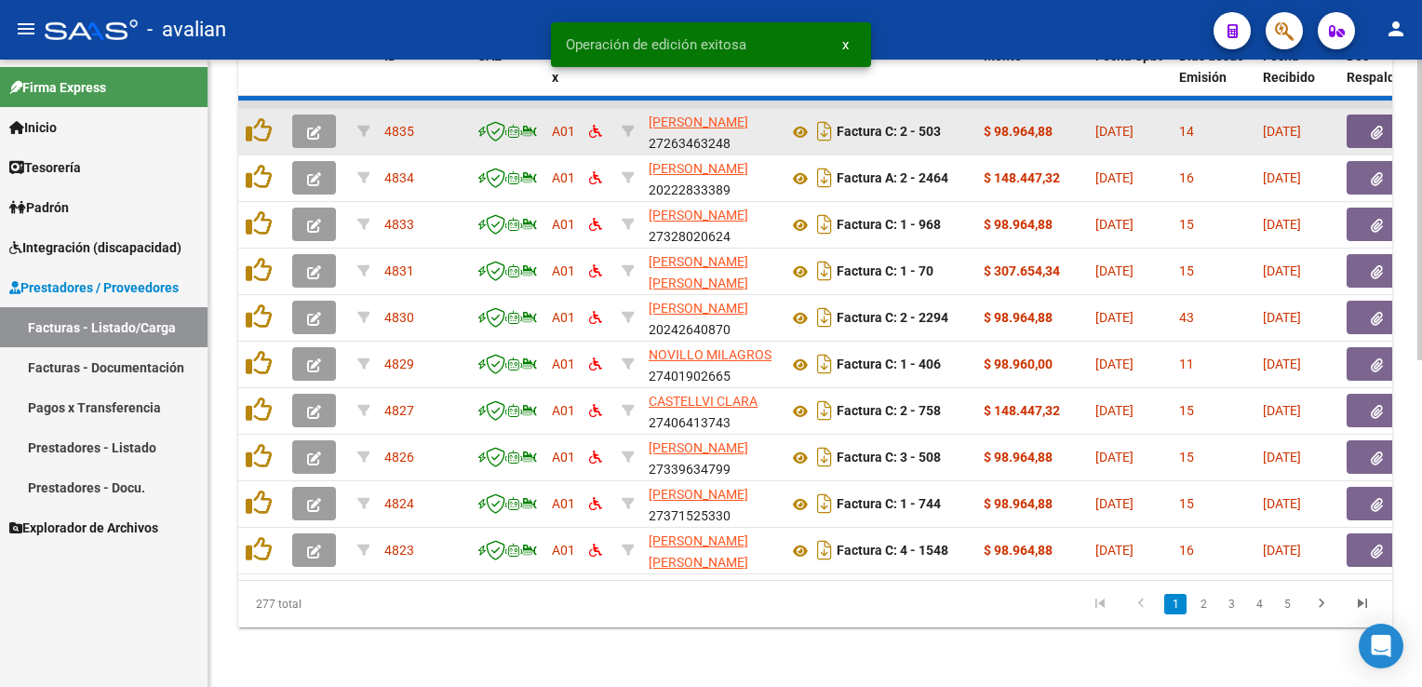
click at [313, 126] on icon "button" at bounding box center [314, 133] width 14 height 14
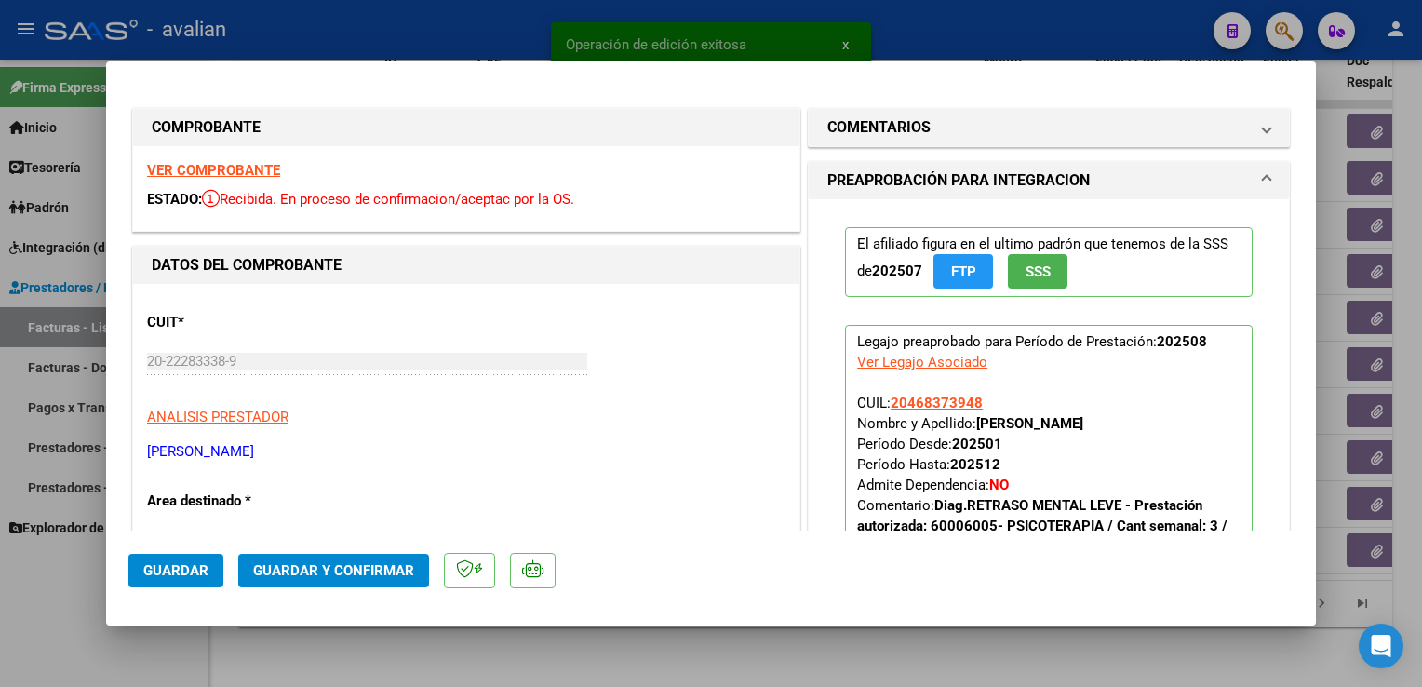
click at [203, 171] on strong "VER COMPROBANTE" at bounding box center [213, 170] width 133 height 17
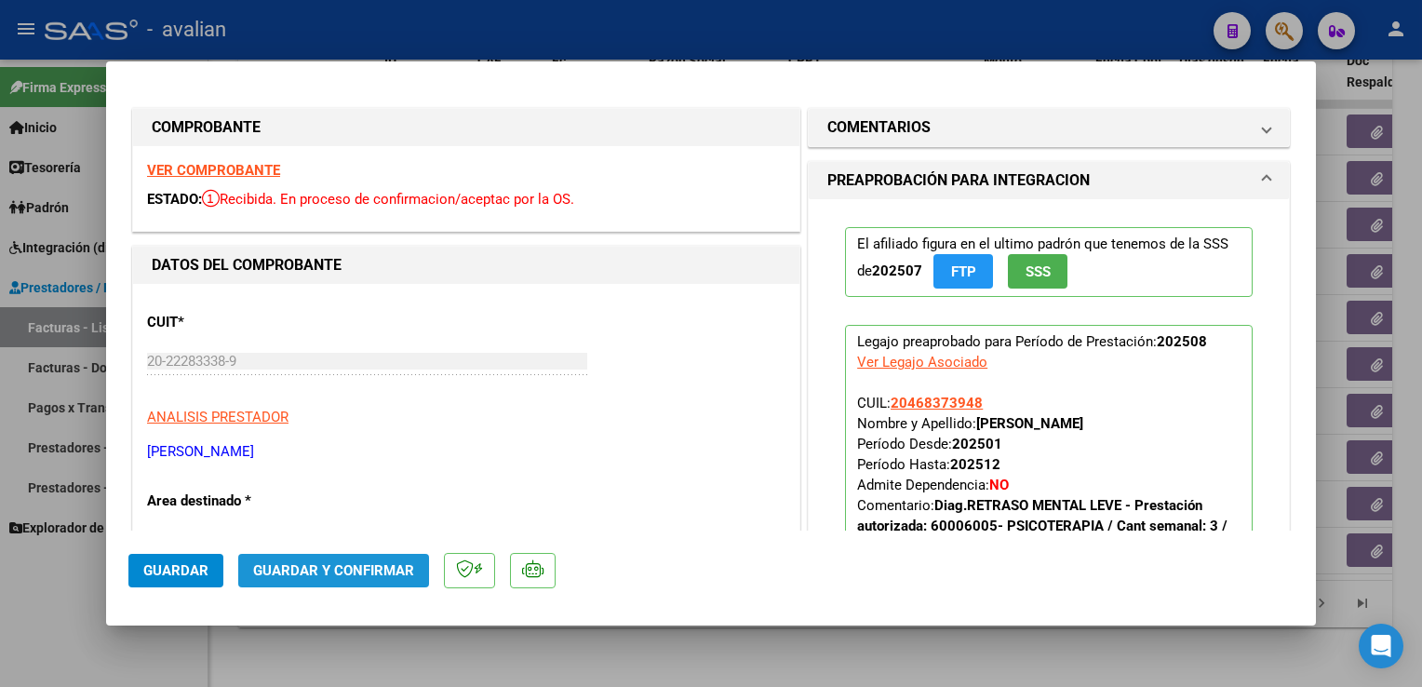
click at [396, 572] on span "Guardar y Confirmar" at bounding box center [333, 570] width 161 height 17
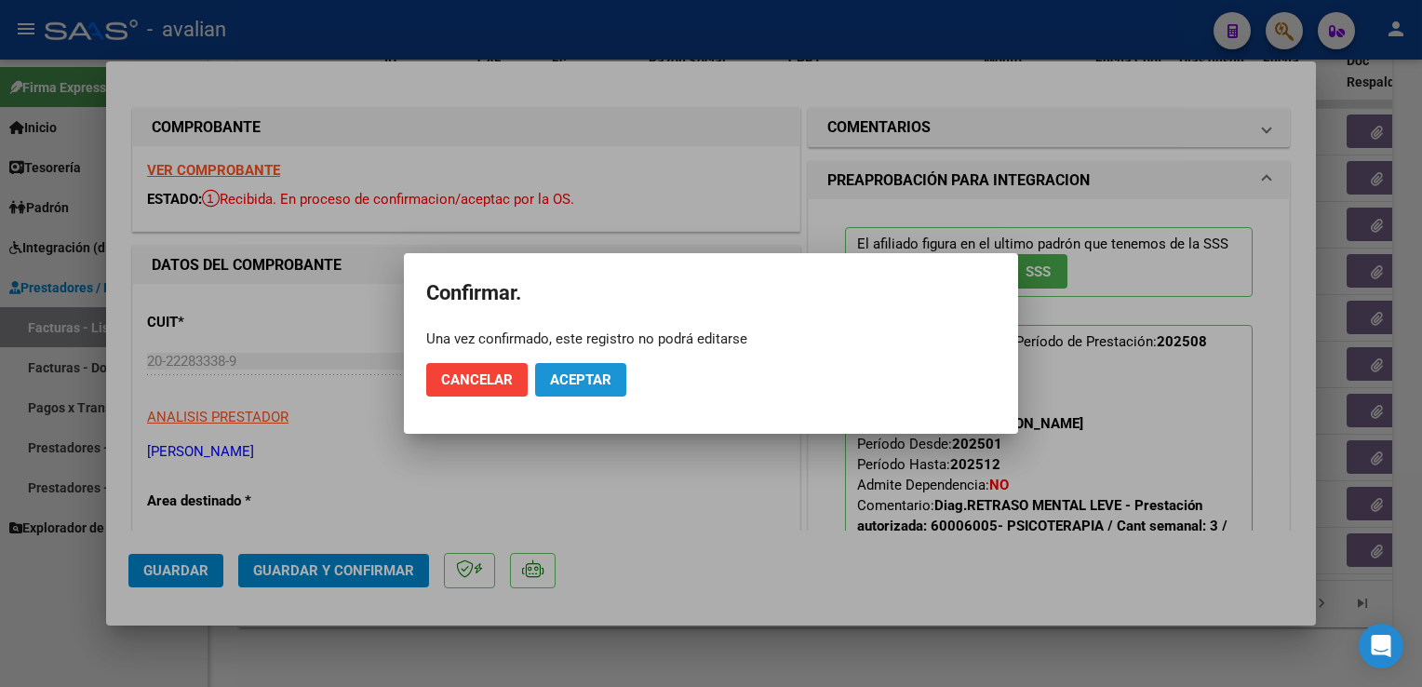
click at [574, 372] on span "Aceptar" at bounding box center [580, 379] width 61 height 17
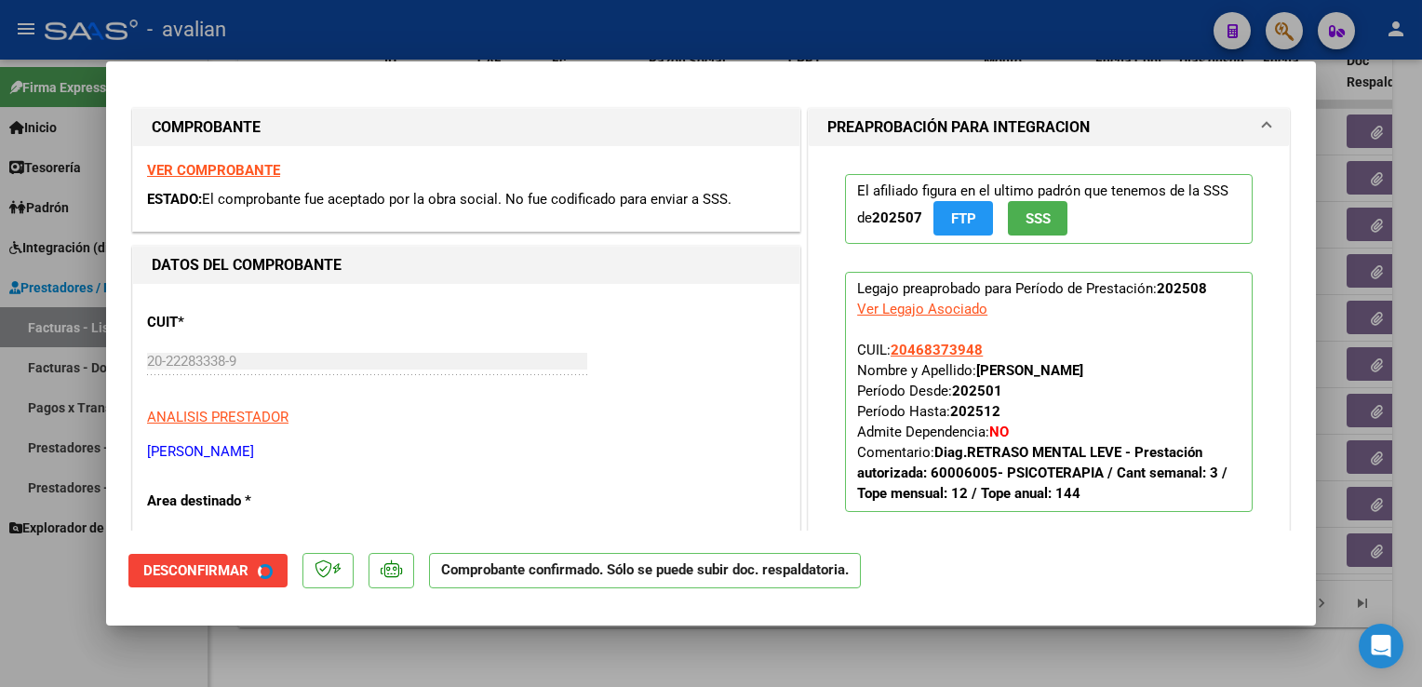
click at [408, 20] on div at bounding box center [711, 343] width 1422 height 687
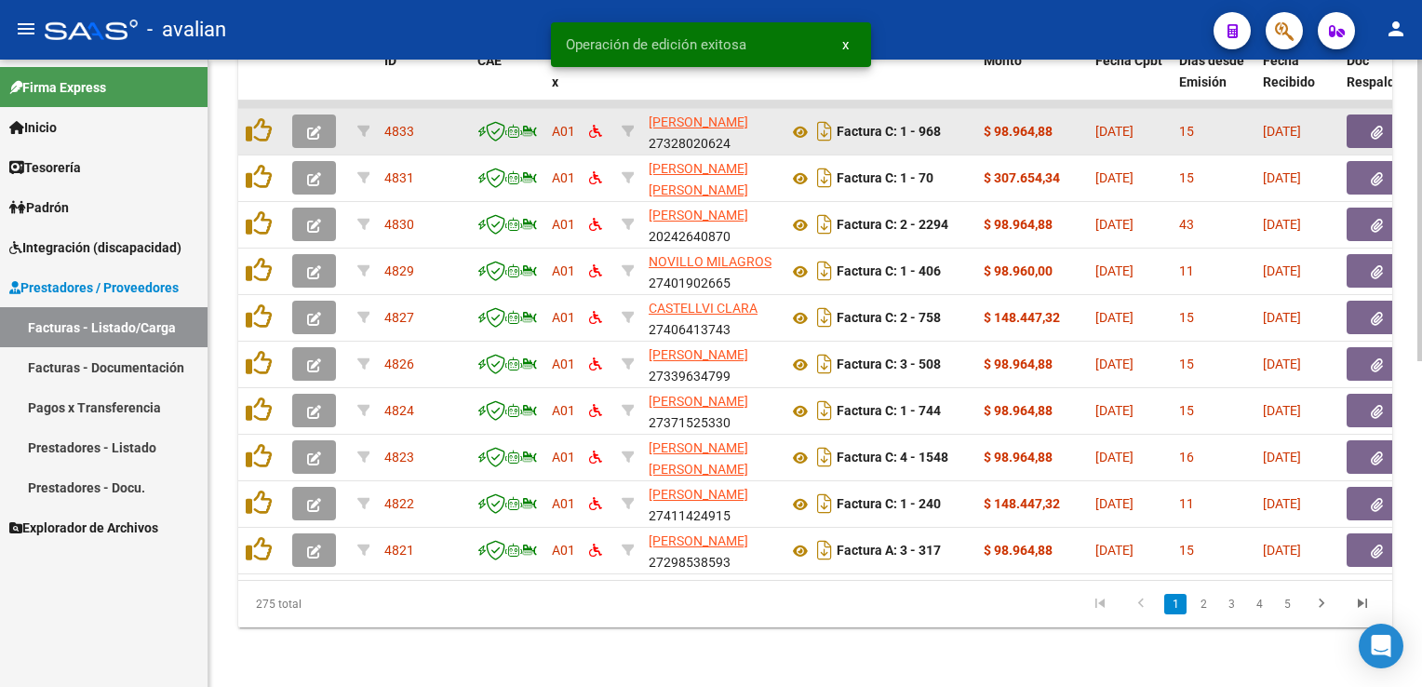
click at [321, 128] on button "button" at bounding box center [314, 131] width 44 height 34
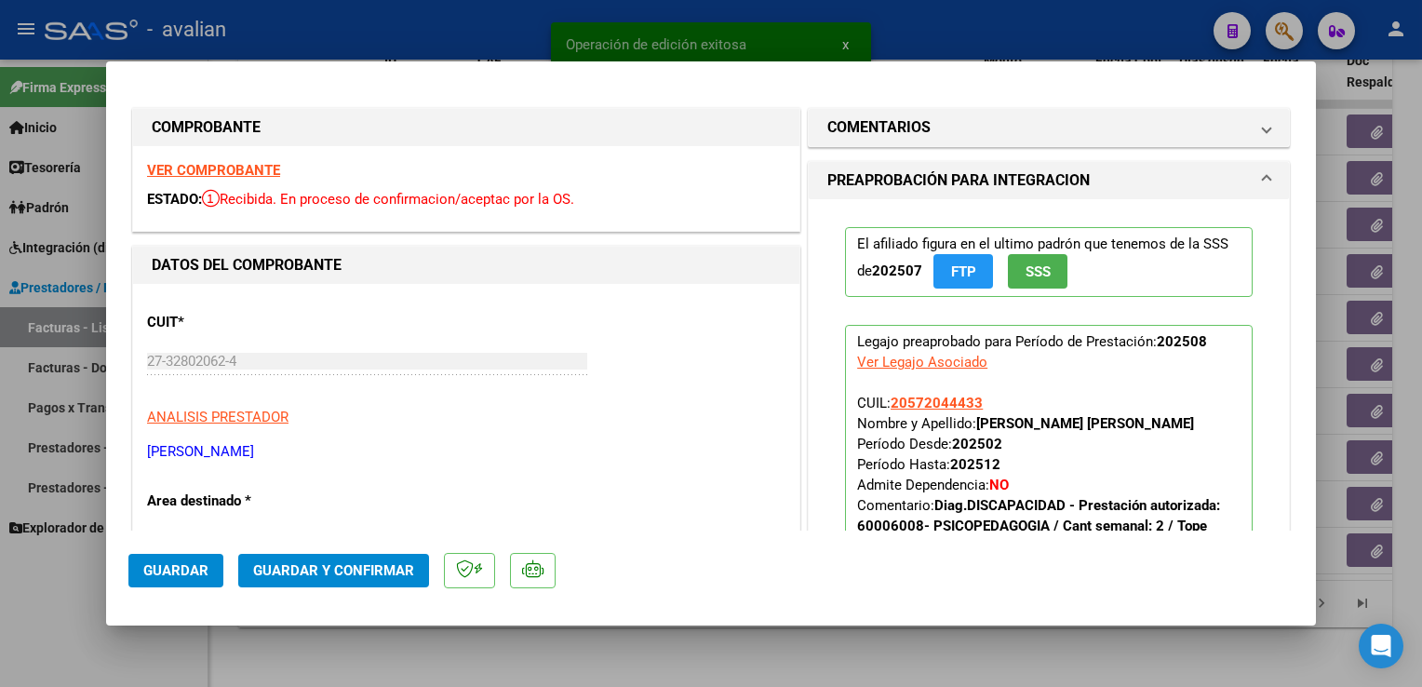
click at [249, 170] on strong "VER COMPROBANTE" at bounding box center [213, 170] width 133 height 17
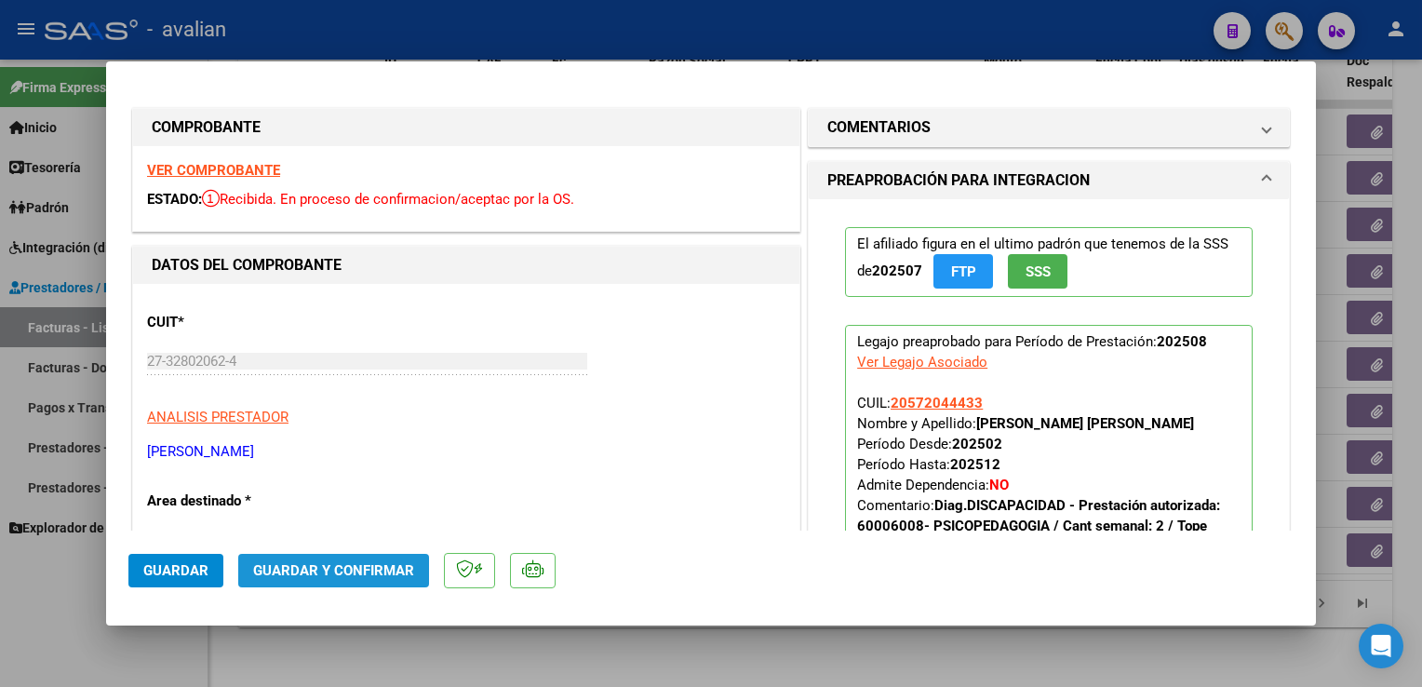
click at [406, 557] on button "Guardar y Confirmar" at bounding box center [333, 571] width 191 height 34
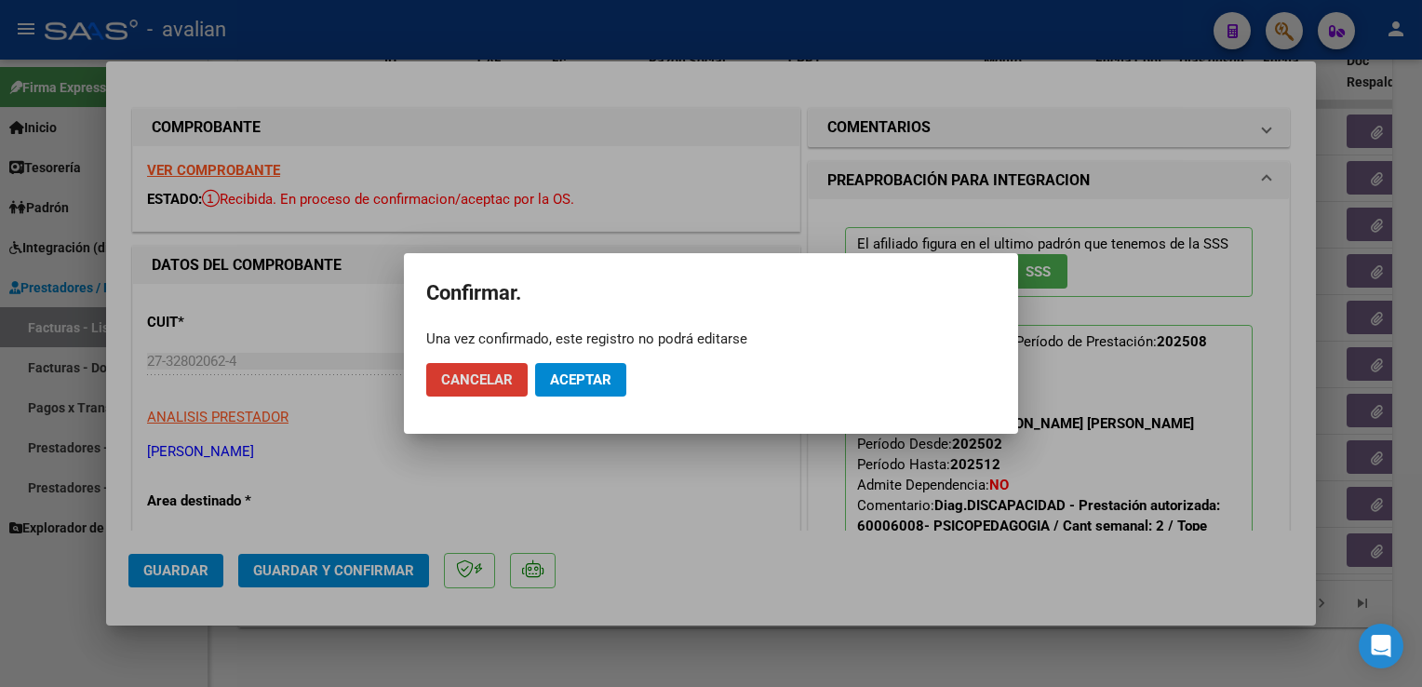
click at [599, 397] on button "Aceptar" at bounding box center [580, 380] width 91 height 34
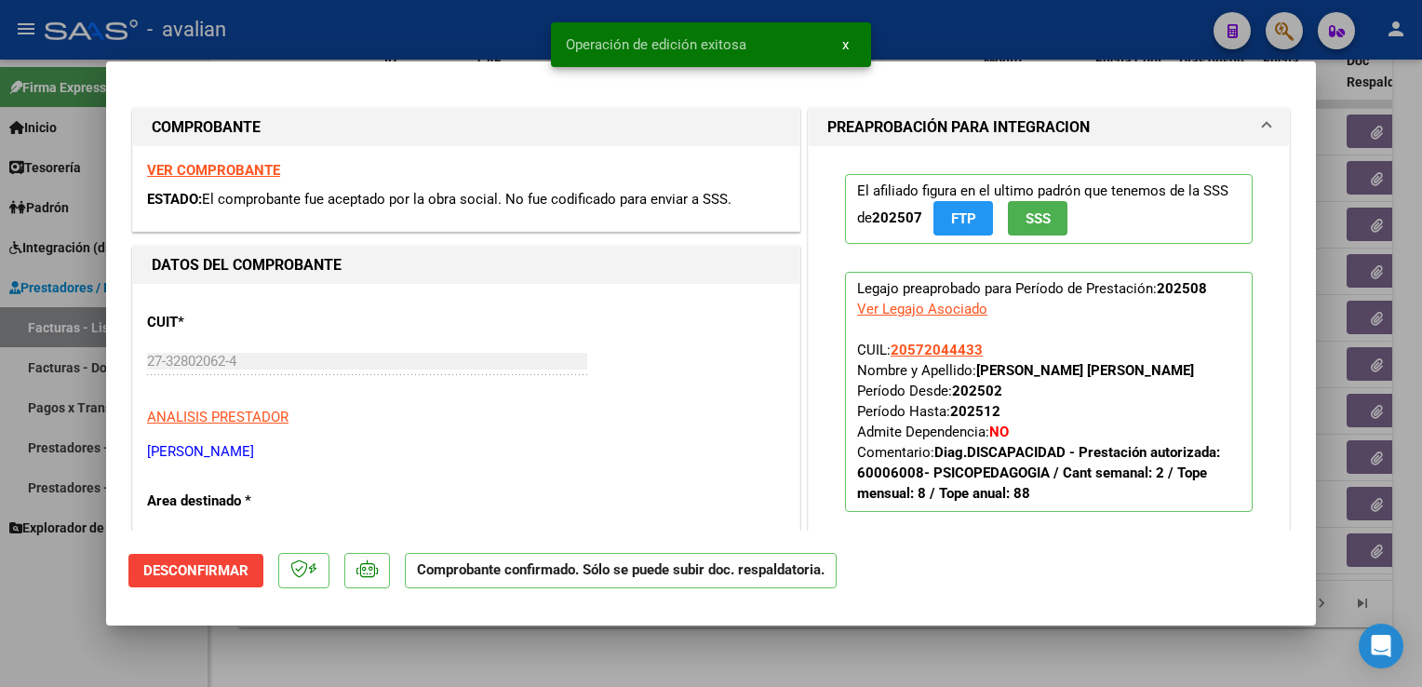
click at [528, 30] on div at bounding box center [711, 343] width 1422 height 687
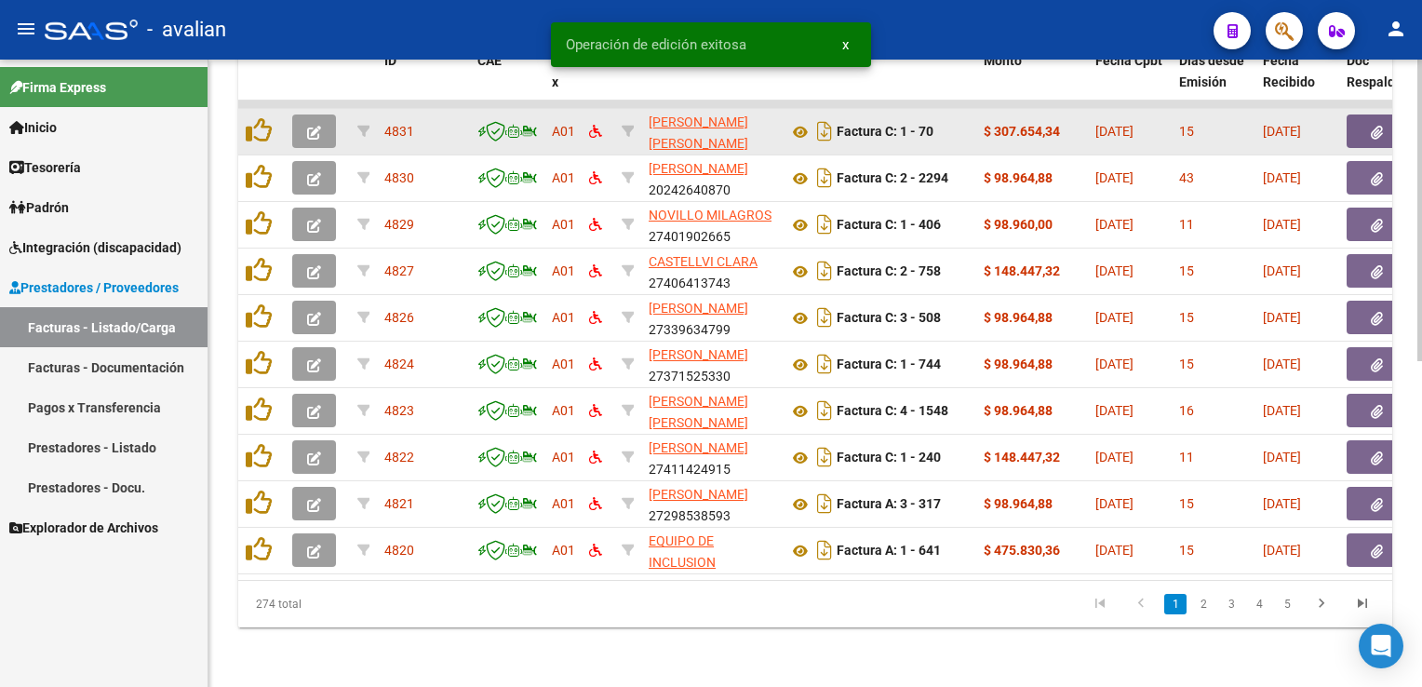
click at [311, 129] on button "button" at bounding box center [314, 131] width 44 height 34
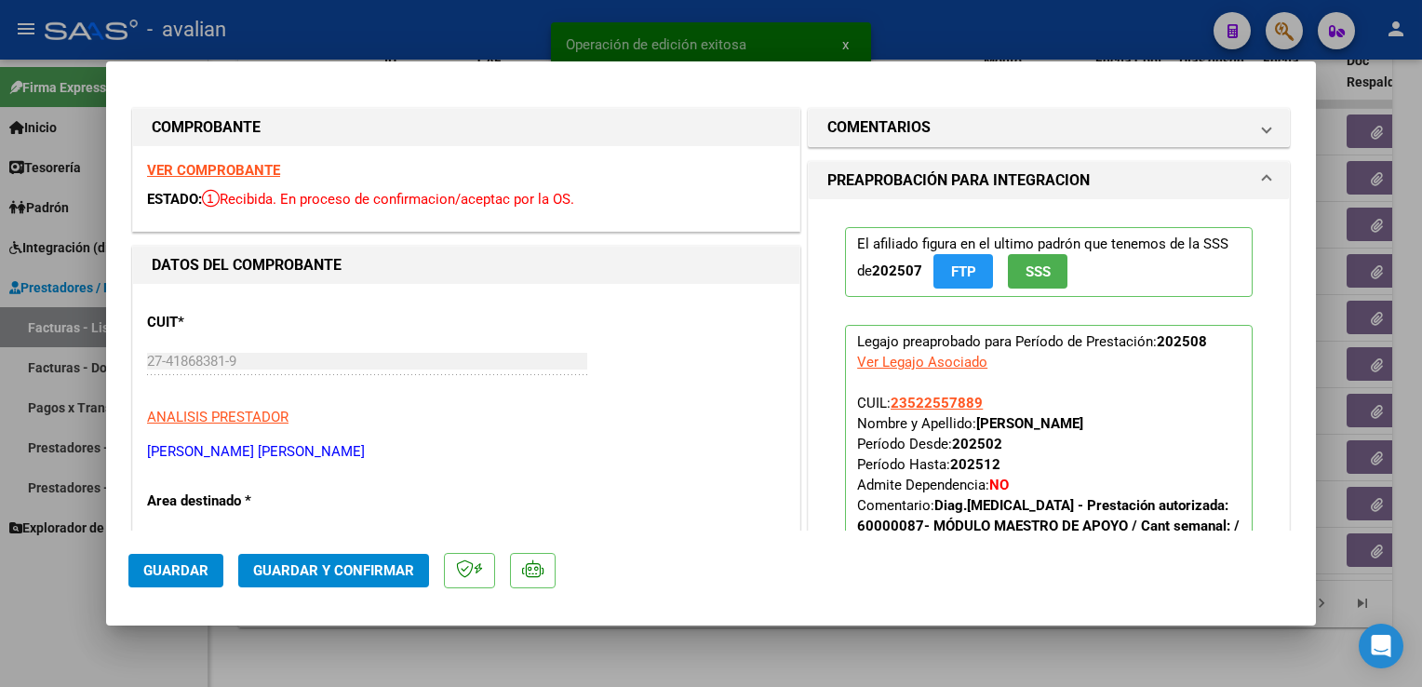
click at [173, 174] on strong "VER COMPROBANTE" at bounding box center [213, 170] width 133 height 17
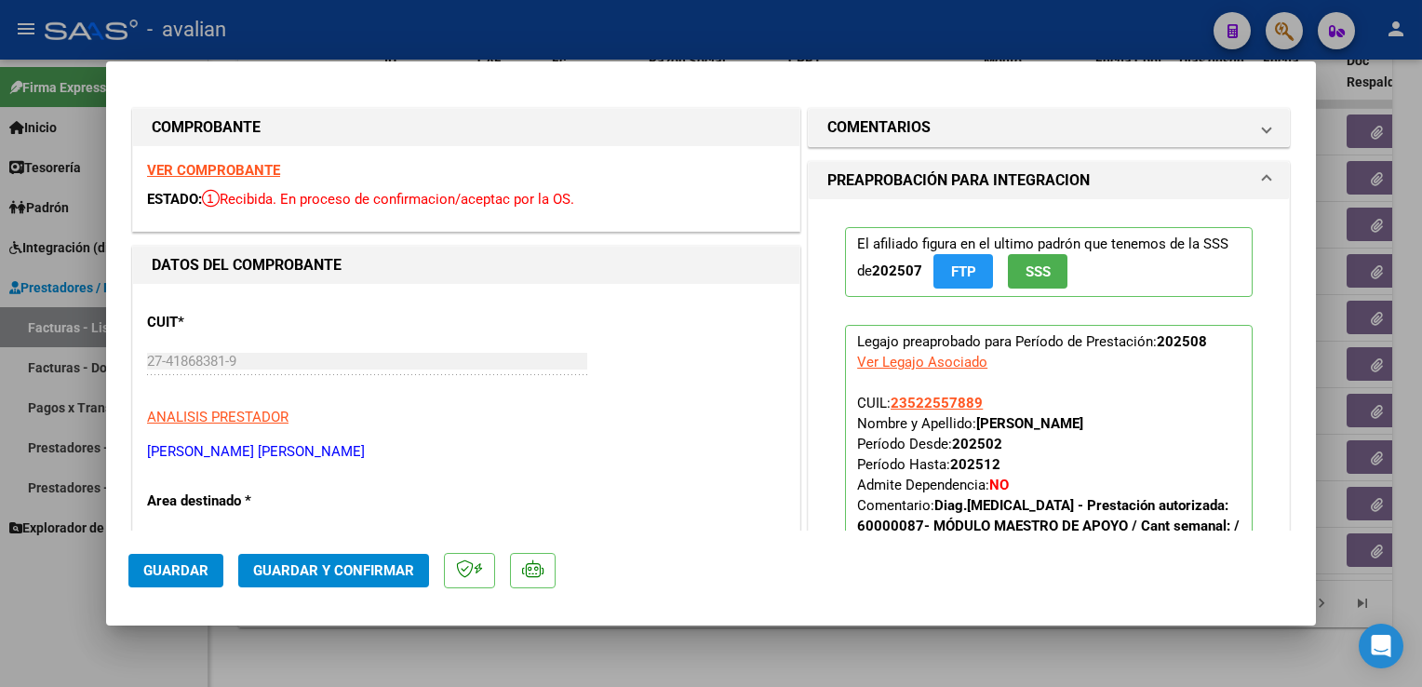
click at [378, 564] on span "Guardar y Confirmar" at bounding box center [333, 570] width 161 height 17
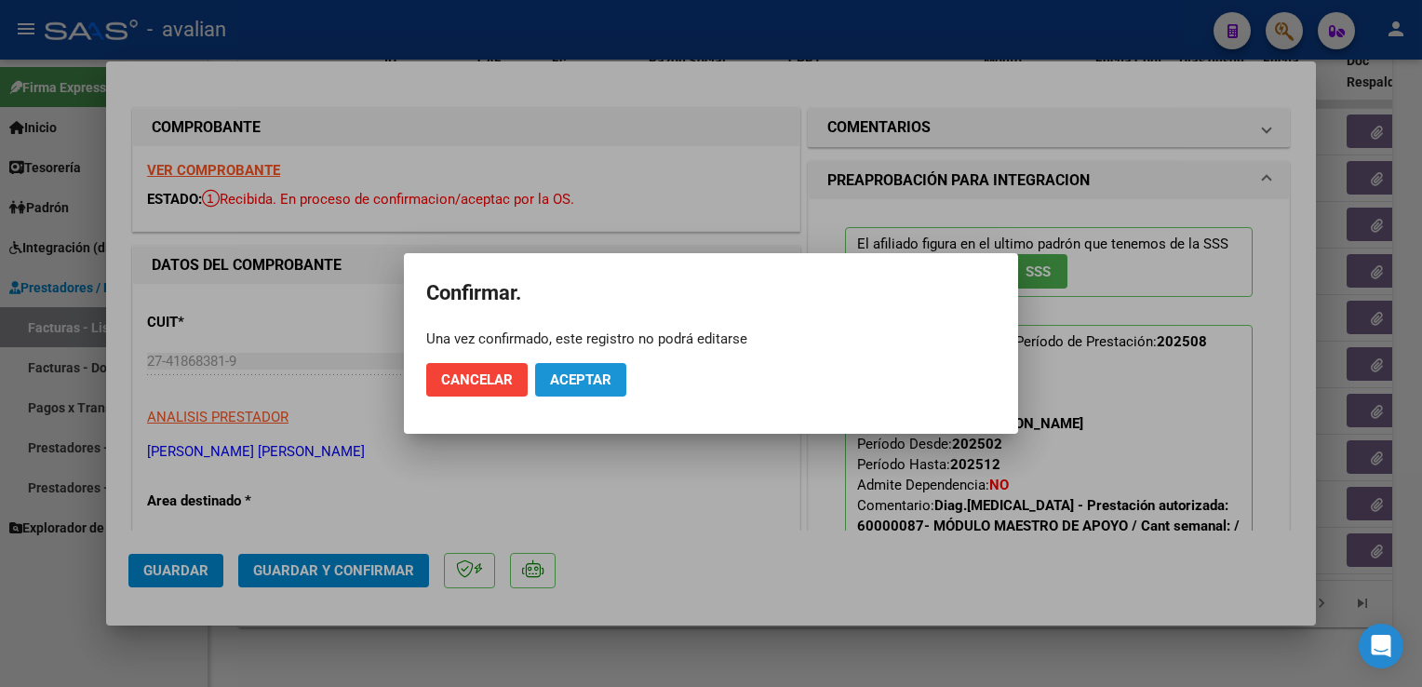
click at [588, 394] on button "Aceptar" at bounding box center [580, 380] width 91 height 34
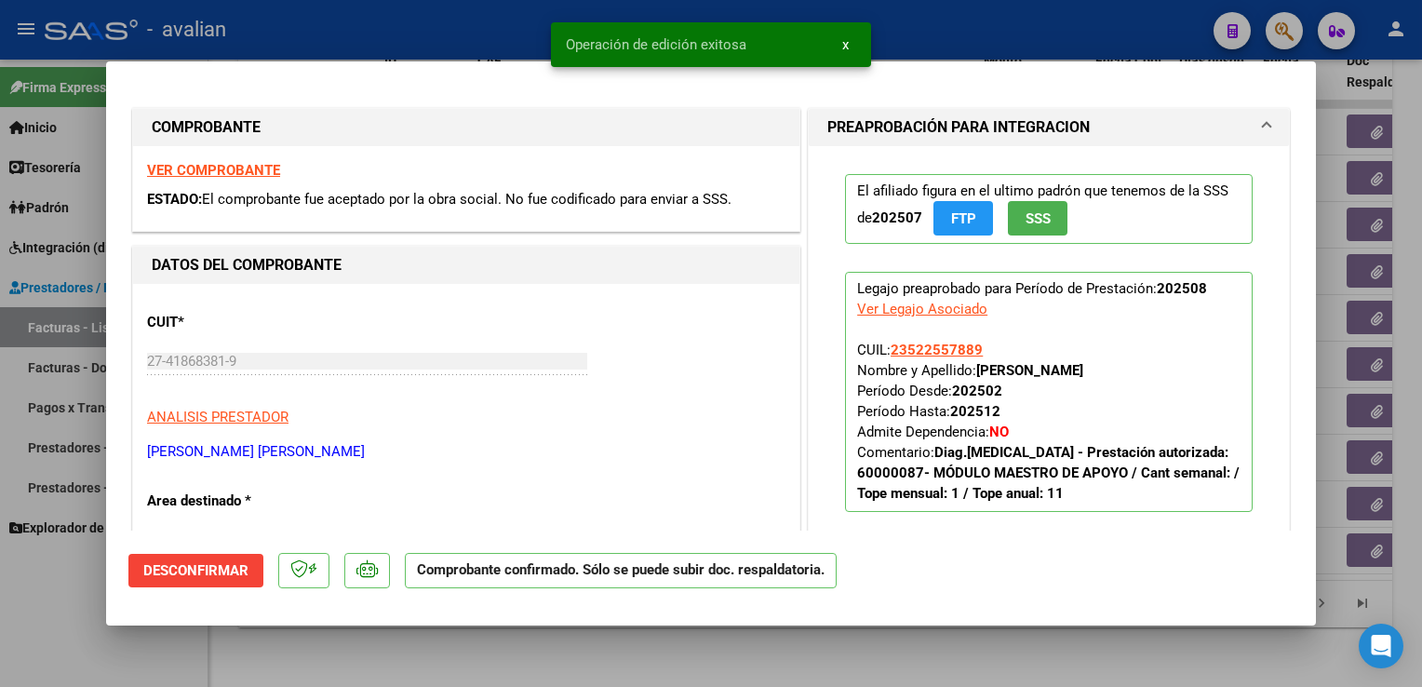
click at [361, 107] on div "COMPROBANTE VER COMPROBANTE ESTADO: El comprobante fue aceptado por la obra soc…" at bounding box center [466, 169] width 676 height 131
click at [370, 61] on mat-dialog-container "COMPROBANTE VER COMPROBANTE ESTADO: El comprobante fue aceptado por la obra soc…" at bounding box center [711, 343] width 1210 height 564
click at [375, 62] on mat-dialog-container "COMPROBANTE VER COMPROBANTE ESTADO: El comprobante fue aceptado por la obra soc…" at bounding box center [711, 343] width 1210 height 564
click at [371, 45] on div at bounding box center [711, 343] width 1422 height 687
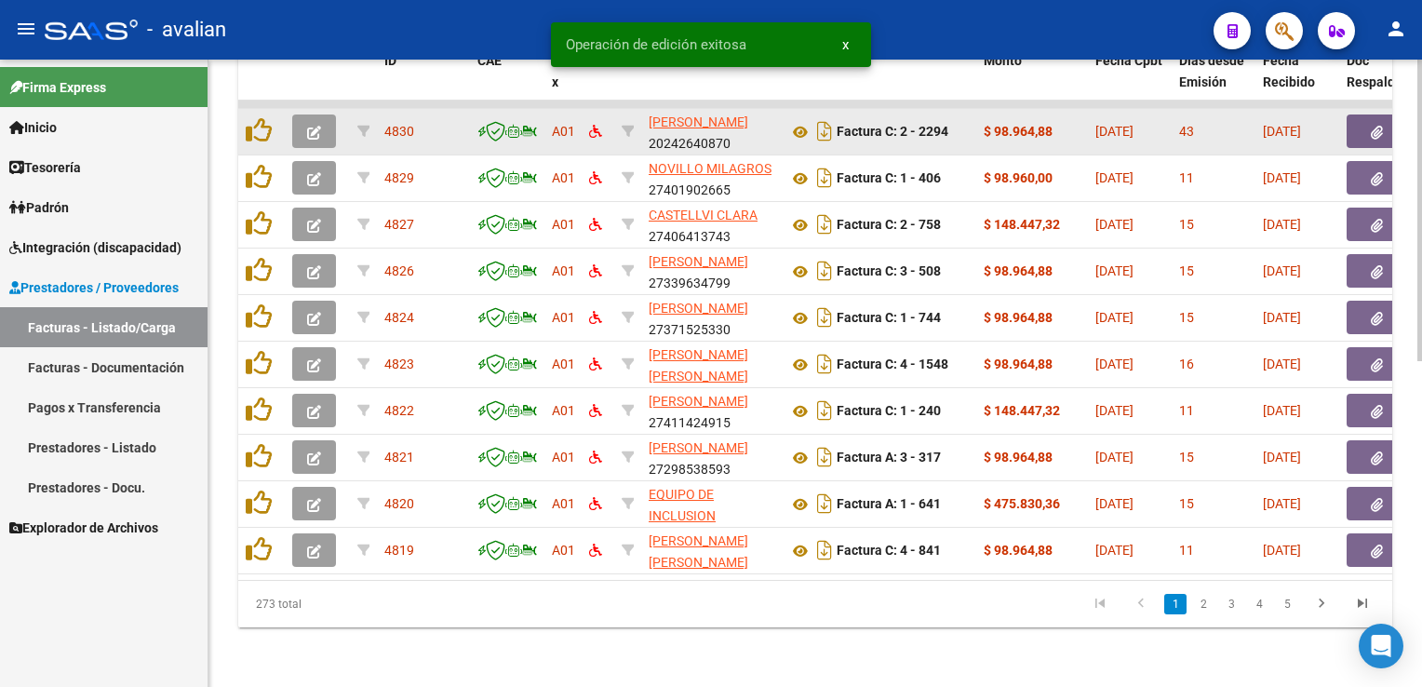
click at [323, 121] on button "button" at bounding box center [314, 131] width 44 height 34
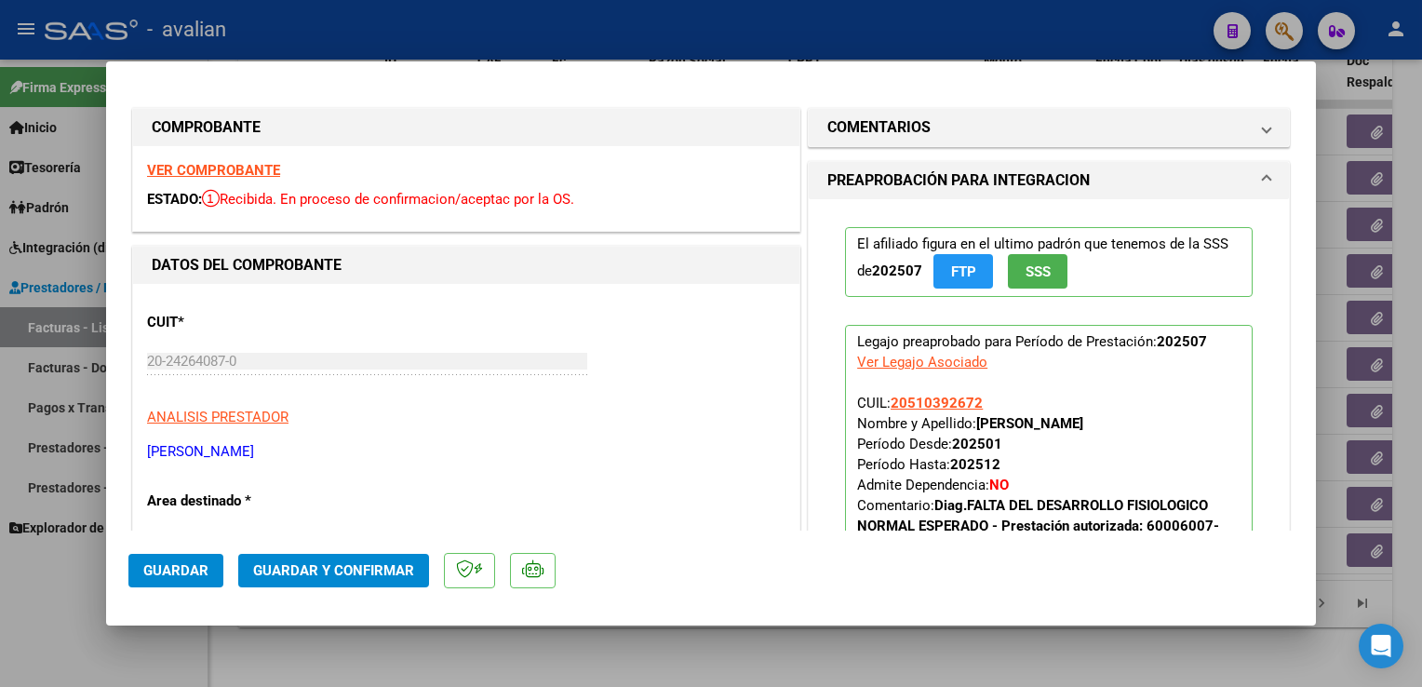
click at [272, 169] on strong "VER COMPROBANTE" at bounding box center [213, 170] width 133 height 17
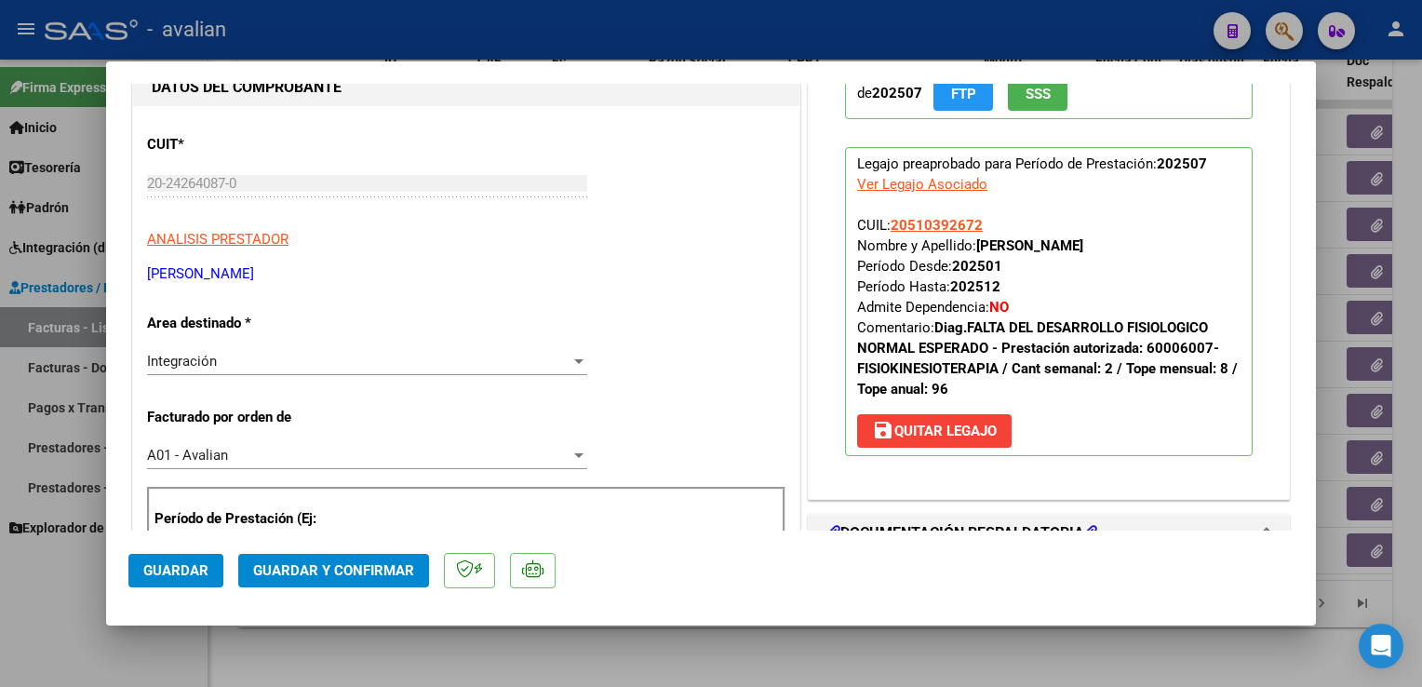
scroll to position [279, 0]
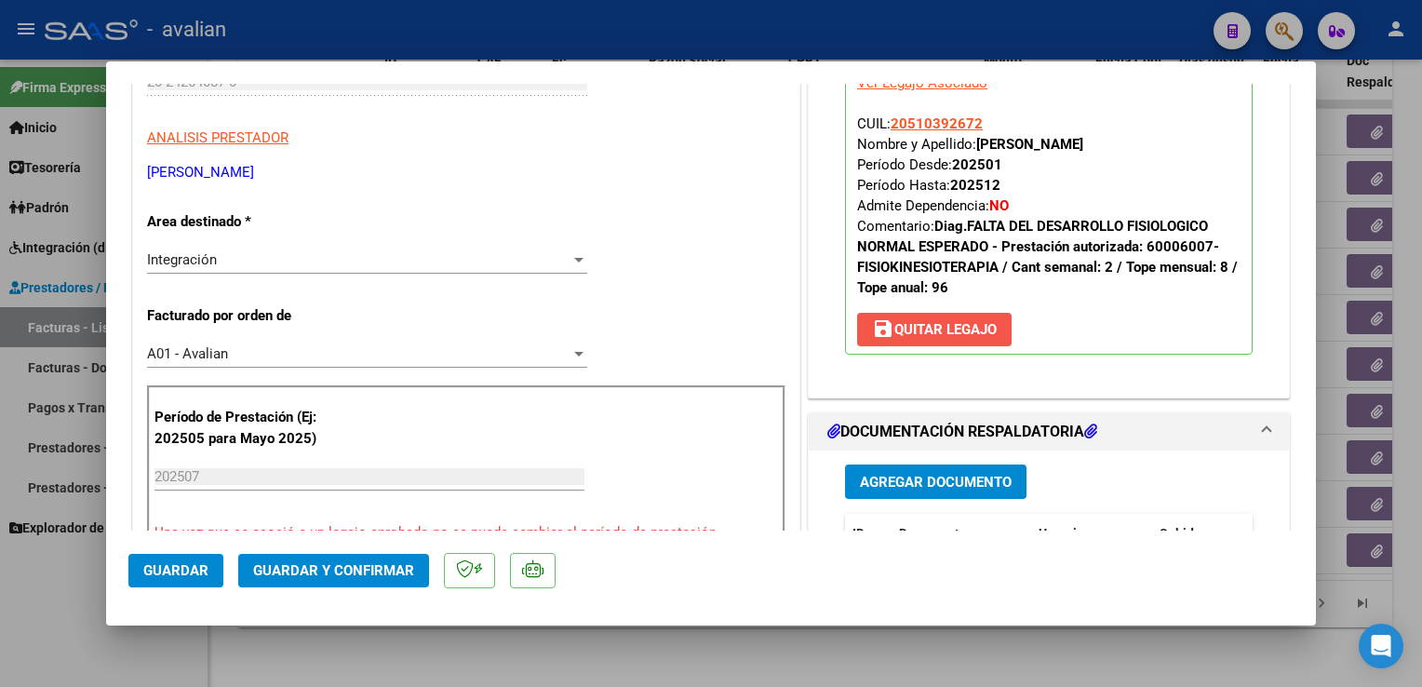
click at [905, 334] on span "save [PERSON_NAME]" at bounding box center [934, 329] width 125 height 17
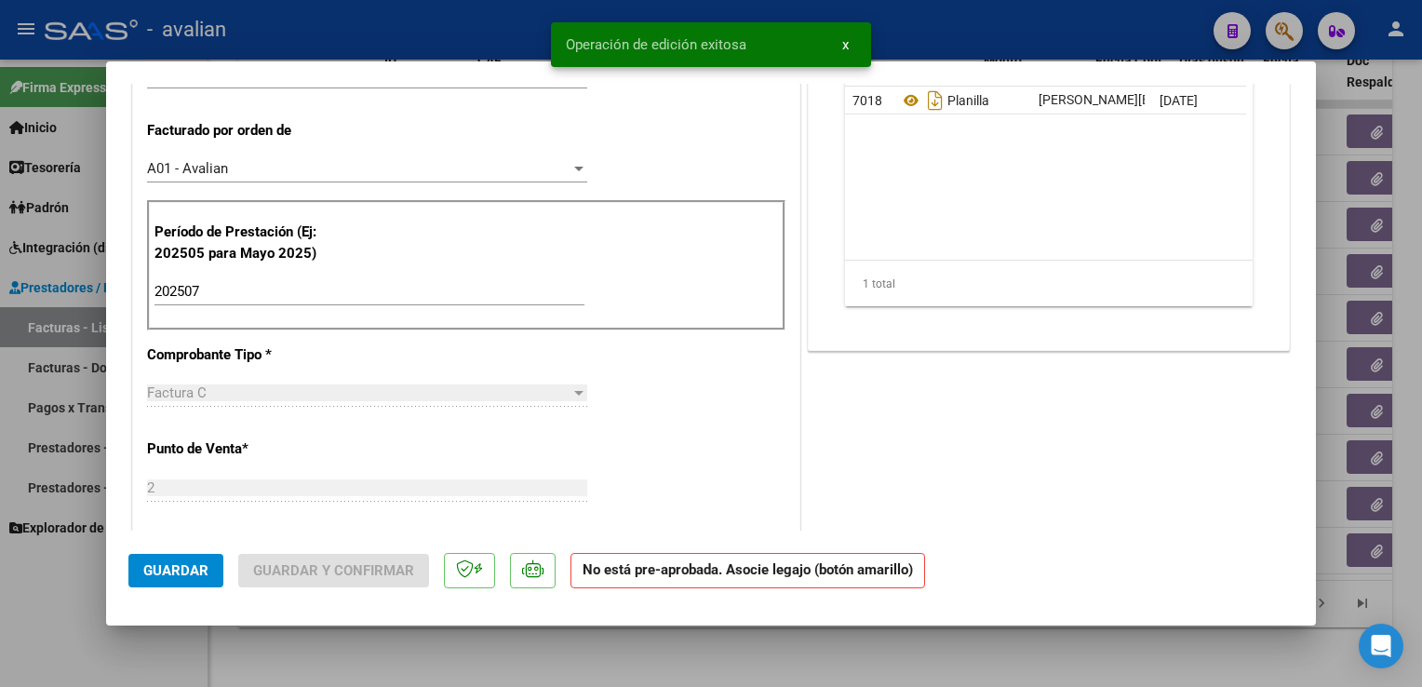
scroll to position [465, 0]
drag, startPoint x: 261, startPoint y: 294, endPoint x: 138, endPoint y: 303, distance: 123.2
click at [138, 303] on div "CUIT * 20-24264087-0 Ingresar CUIT ANALISIS PRESTADOR [PERSON_NAME] [PERSON_NAM…" at bounding box center [466, 590] width 666 height 1544
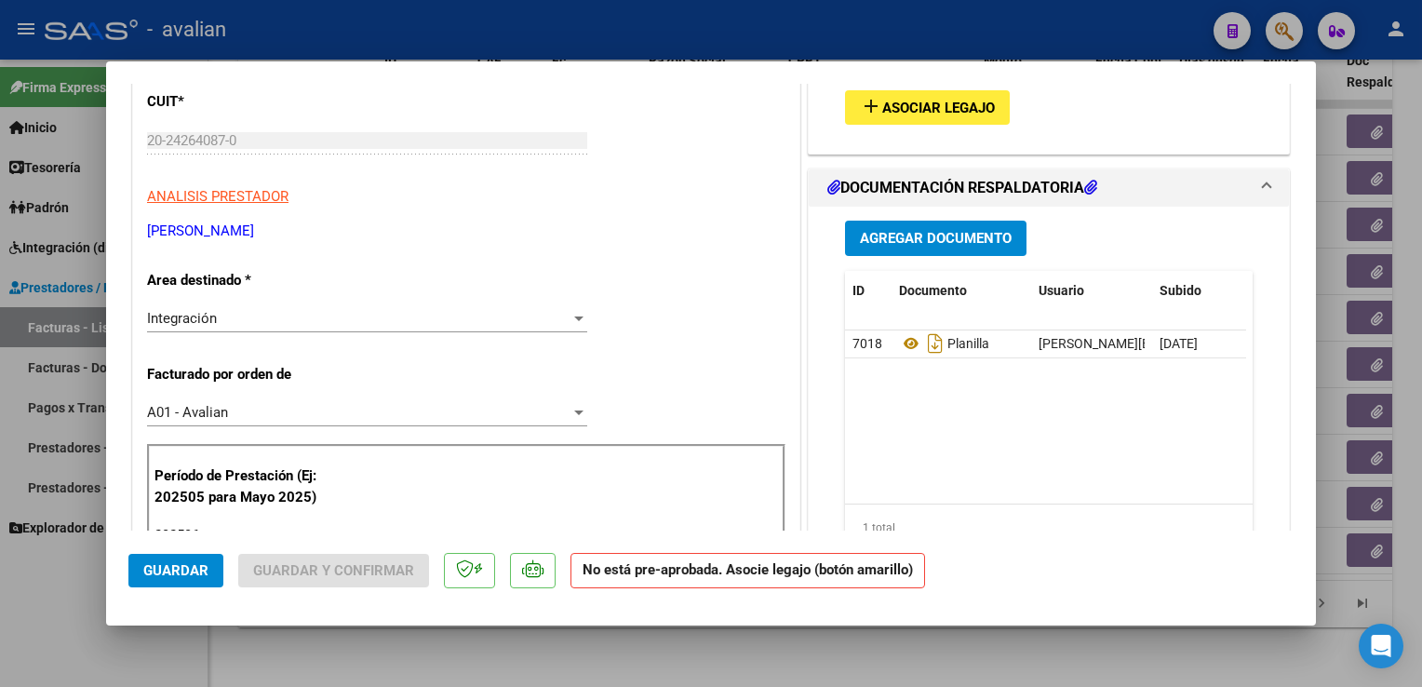
scroll to position [0, 0]
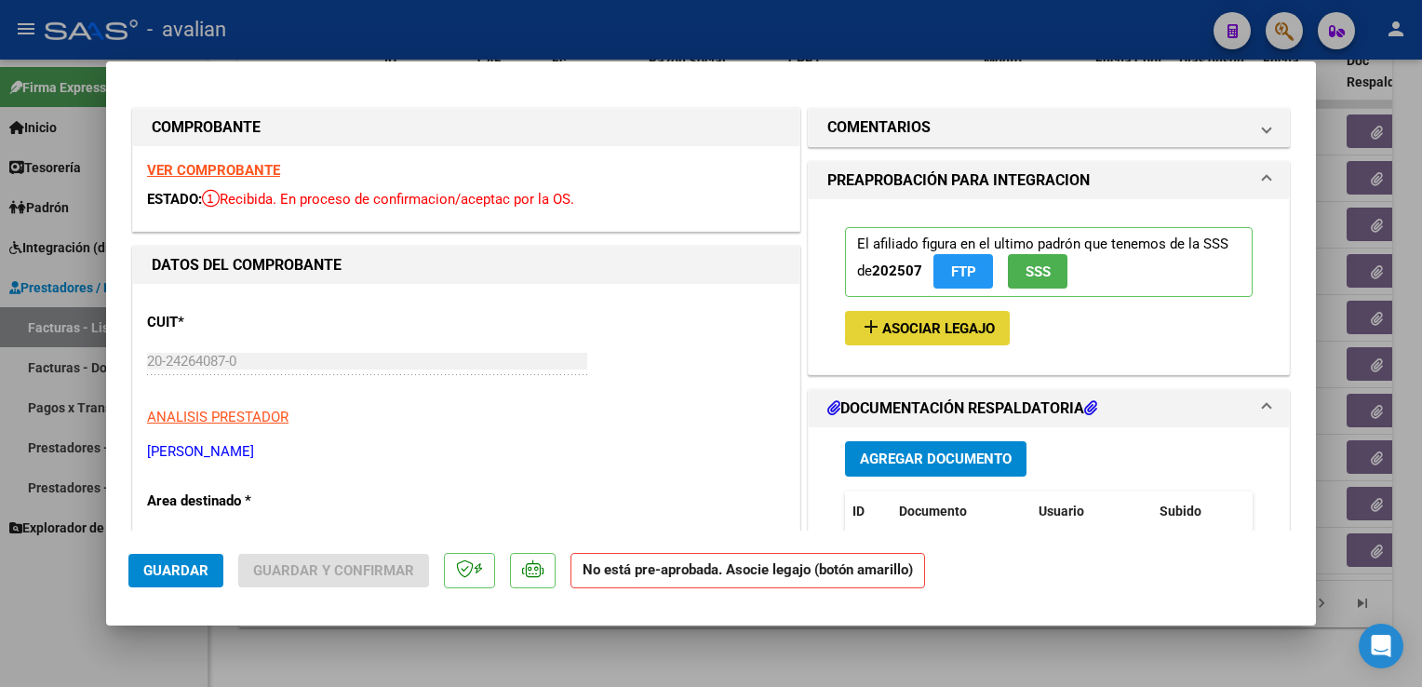
click at [930, 341] on button "add Asociar Legajo" at bounding box center [927, 328] width 165 height 34
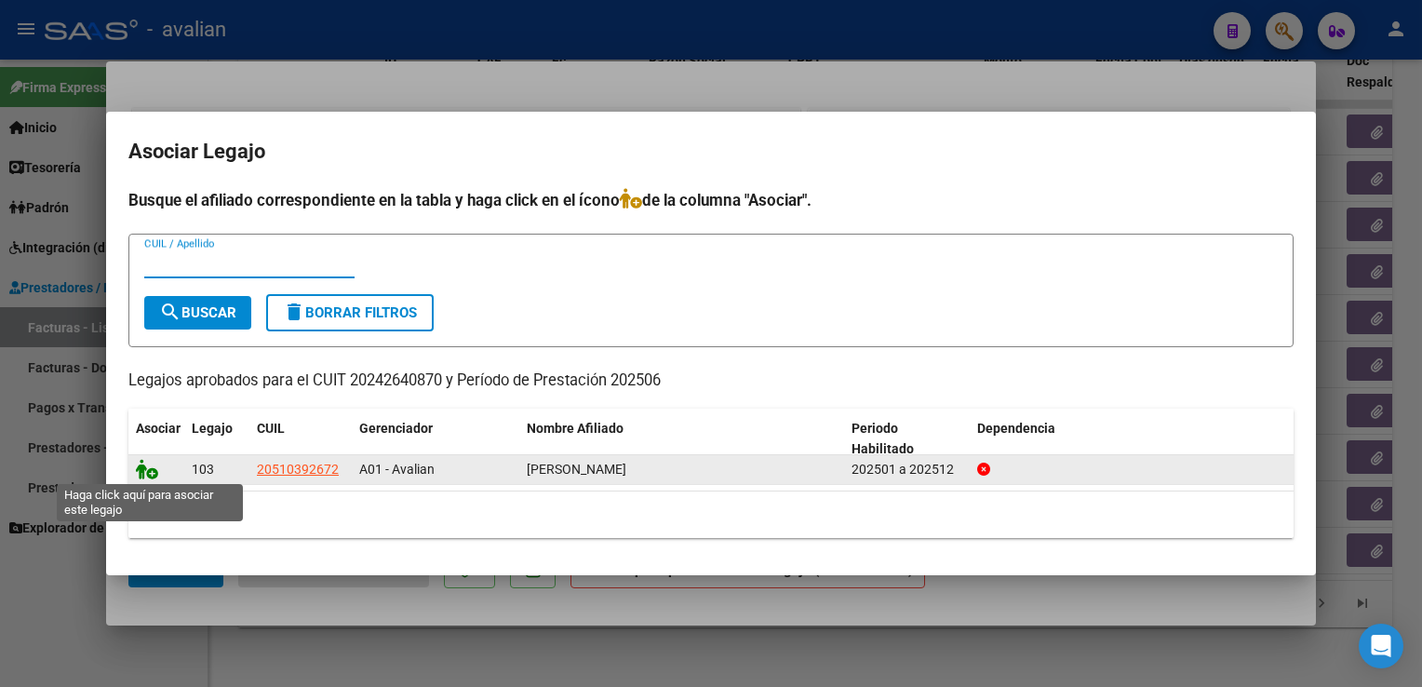
click at [146, 471] on icon at bounding box center [147, 469] width 22 height 20
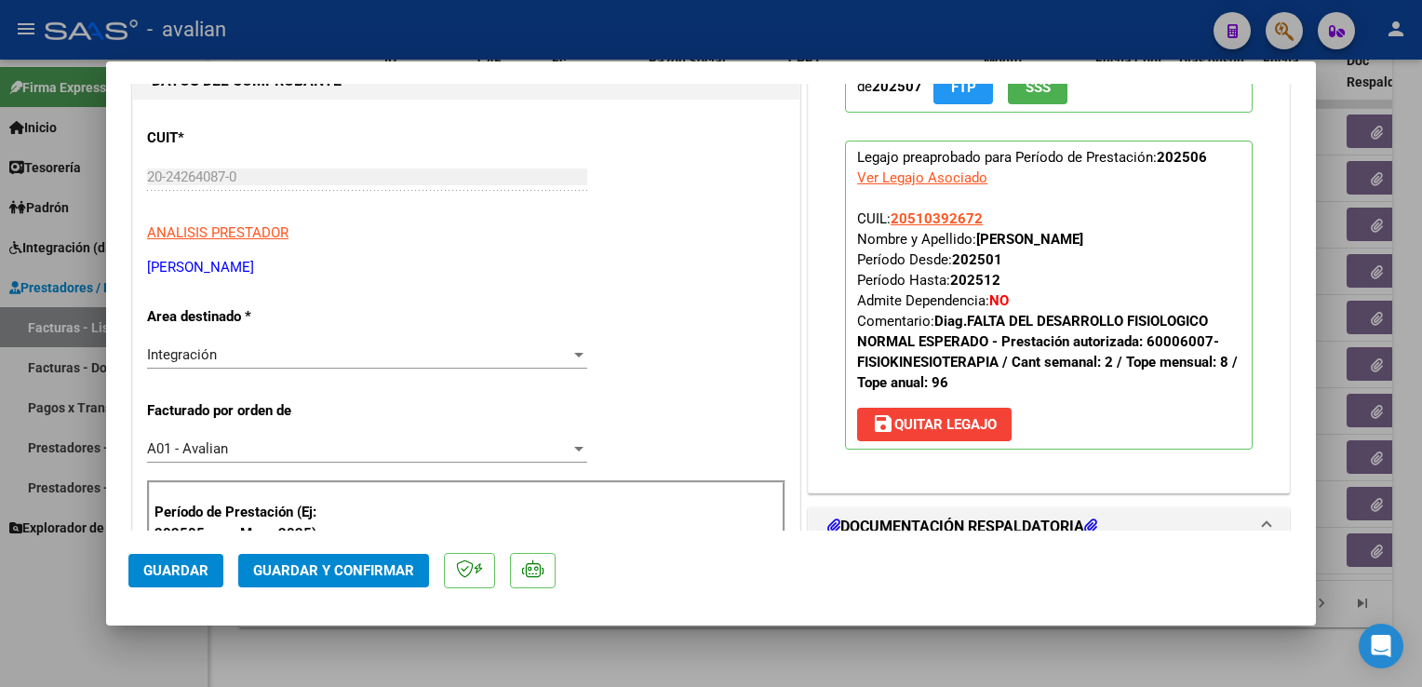
scroll to position [186, 0]
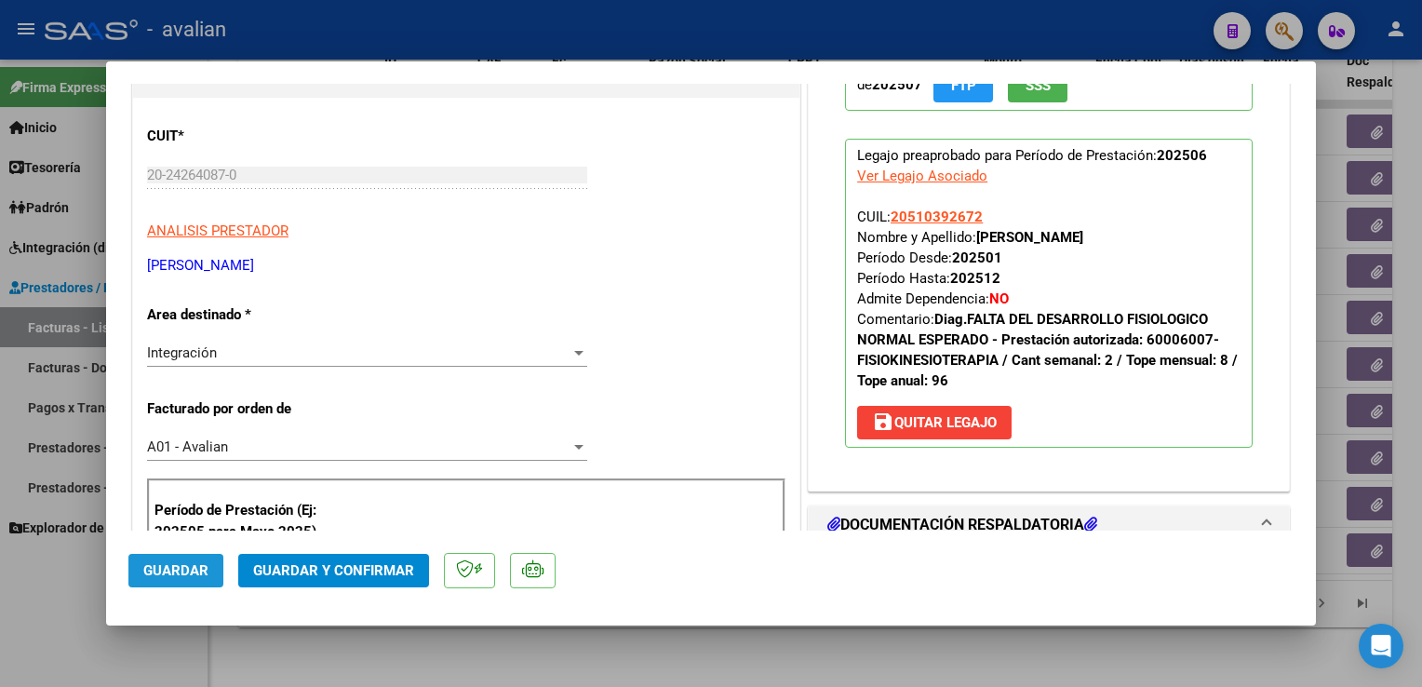
click at [186, 562] on span "Guardar" at bounding box center [175, 570] width 65 height 17
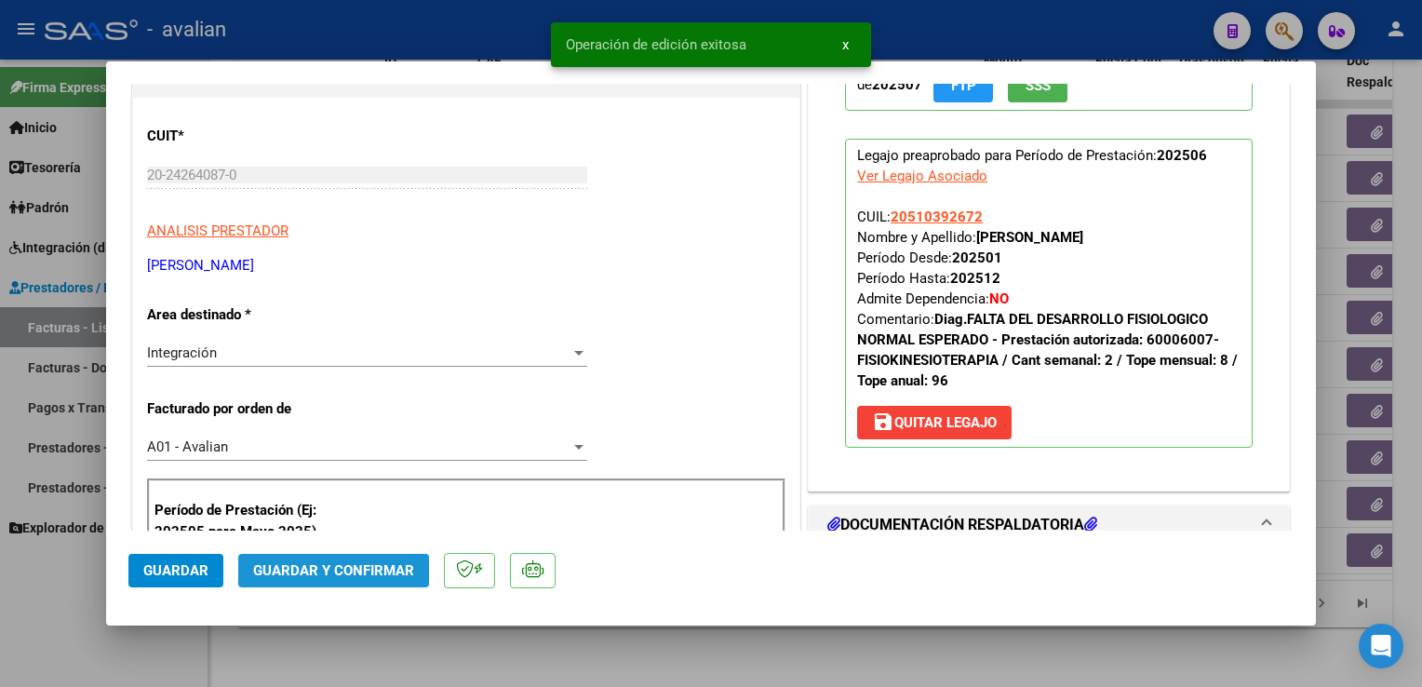
click at [377, 562] on span "Guardar y Confirmar" at bounding box center [333, 570] width 161 height 17
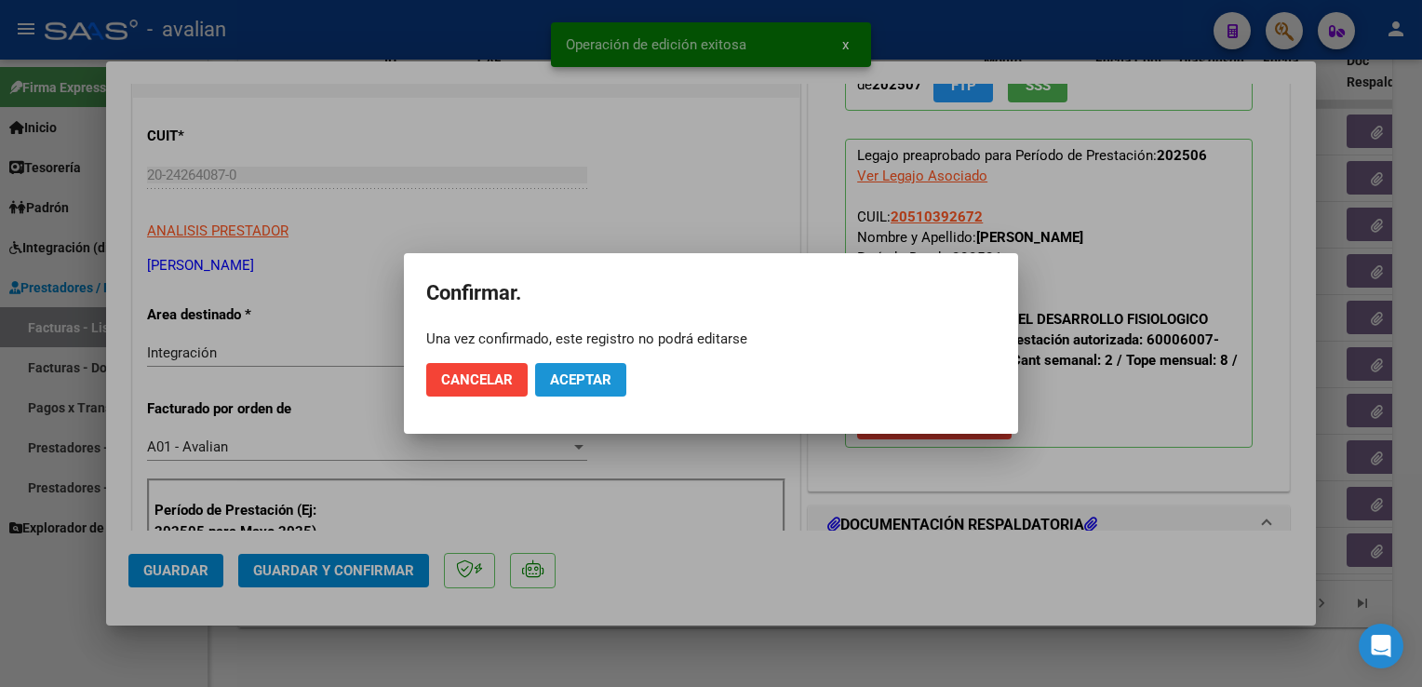
click at [590, 389] on button "Aceptar" at bounding box center [580, 380] width 91 height 34
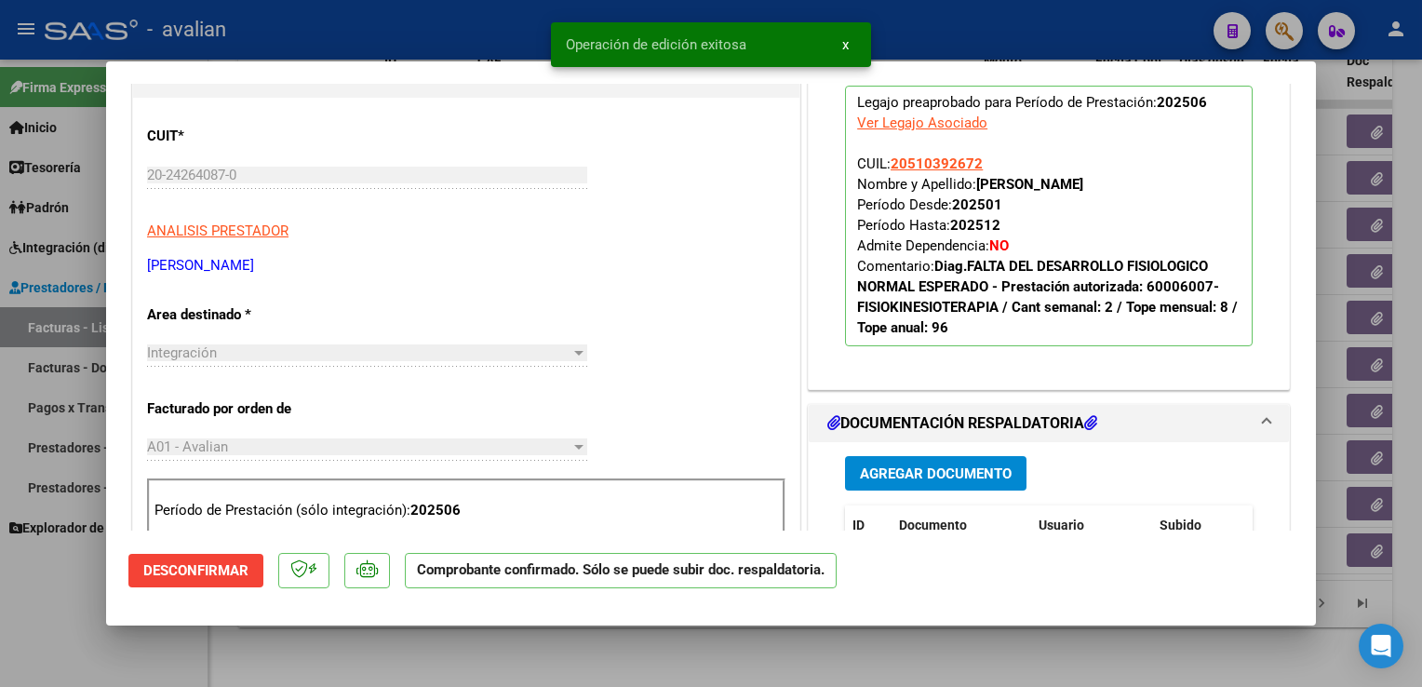
click at [492, 23] on div at bounding box center [711, 343] width 1422 height 687
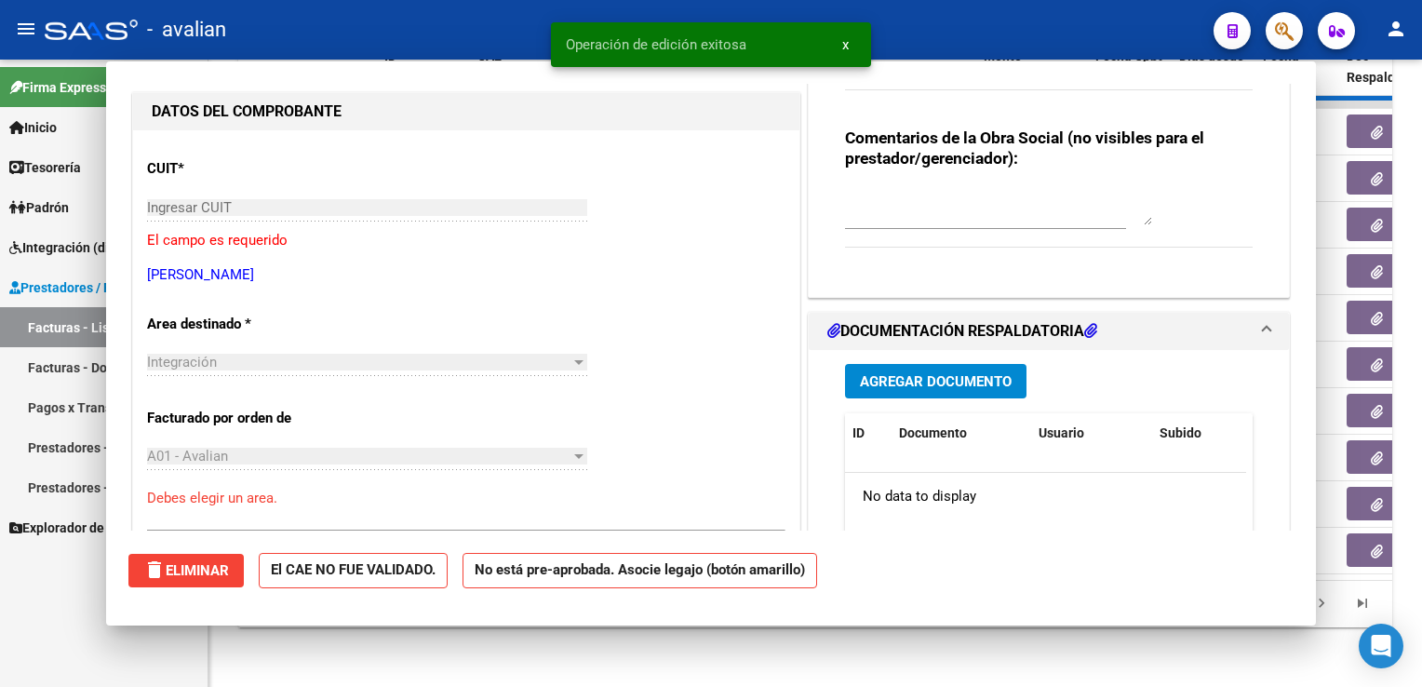
scroll to position [219, 0]
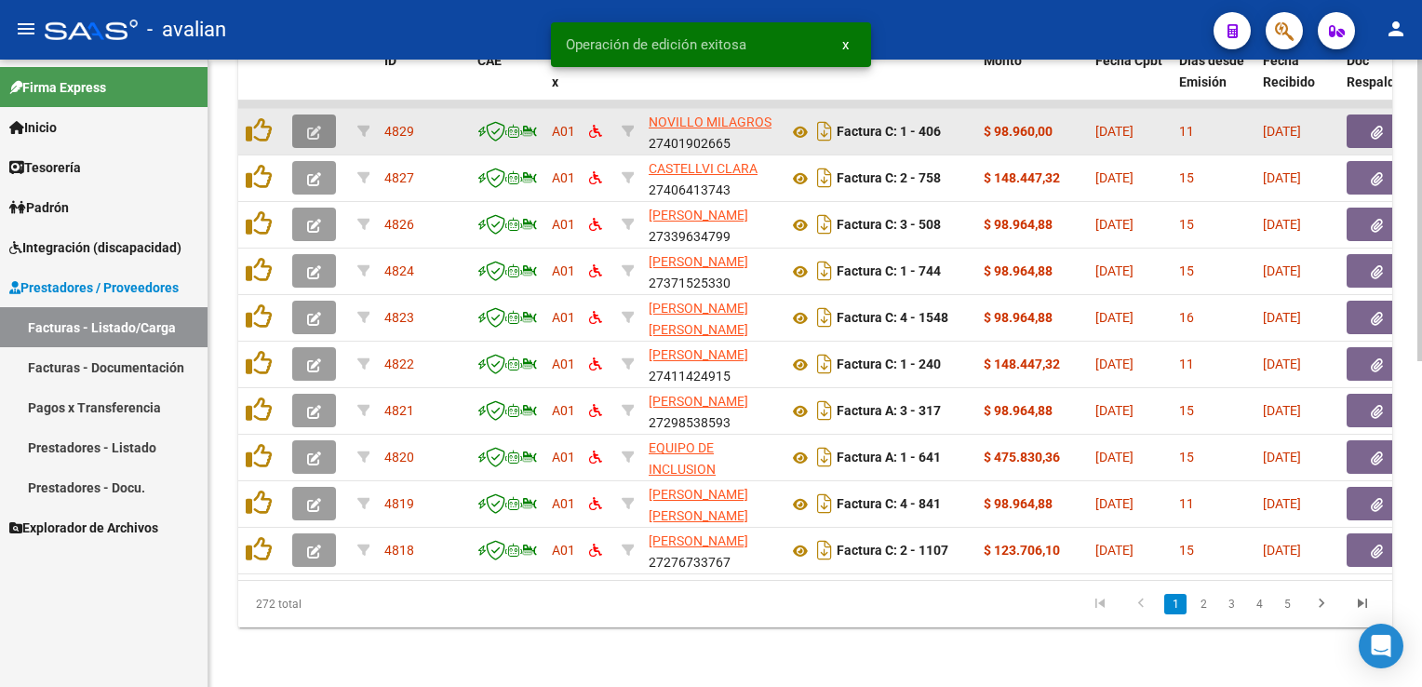
click at [316, 123] on span "button" at bounding box center [314, 131] width 14 height 17
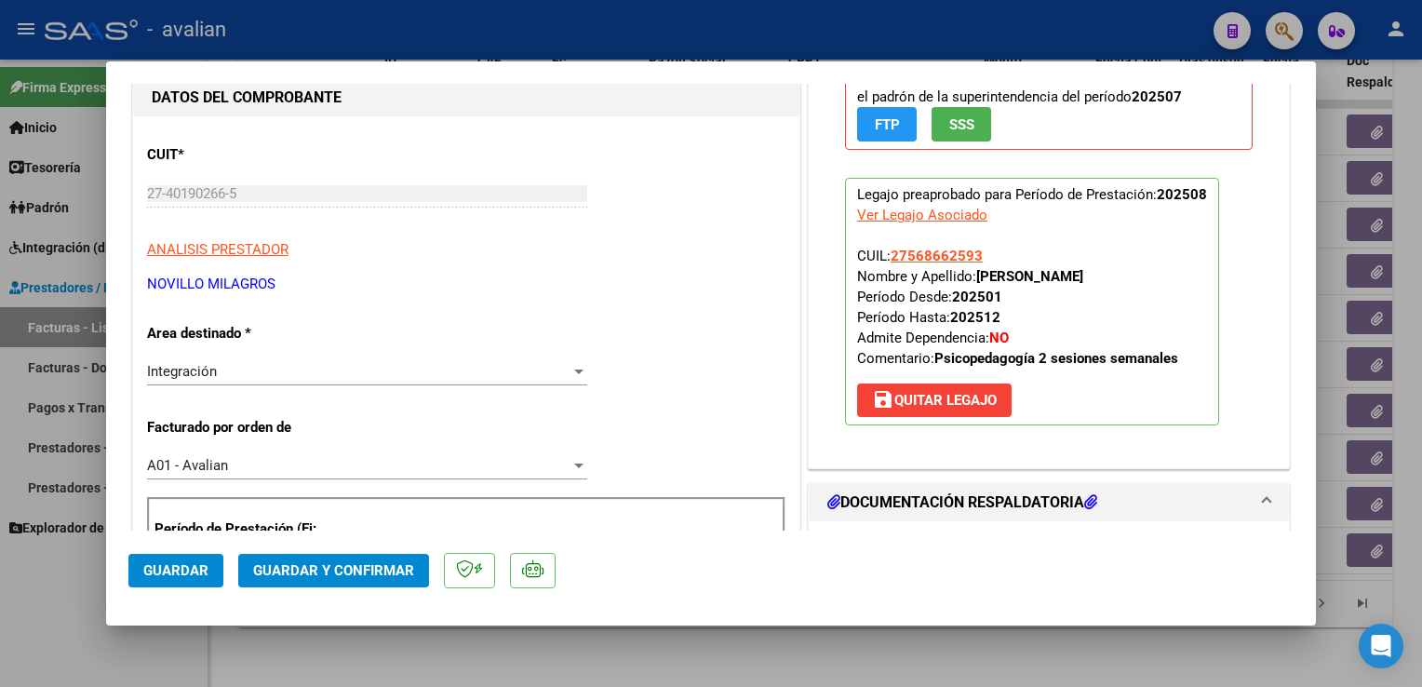
scroll to position [186, 0]
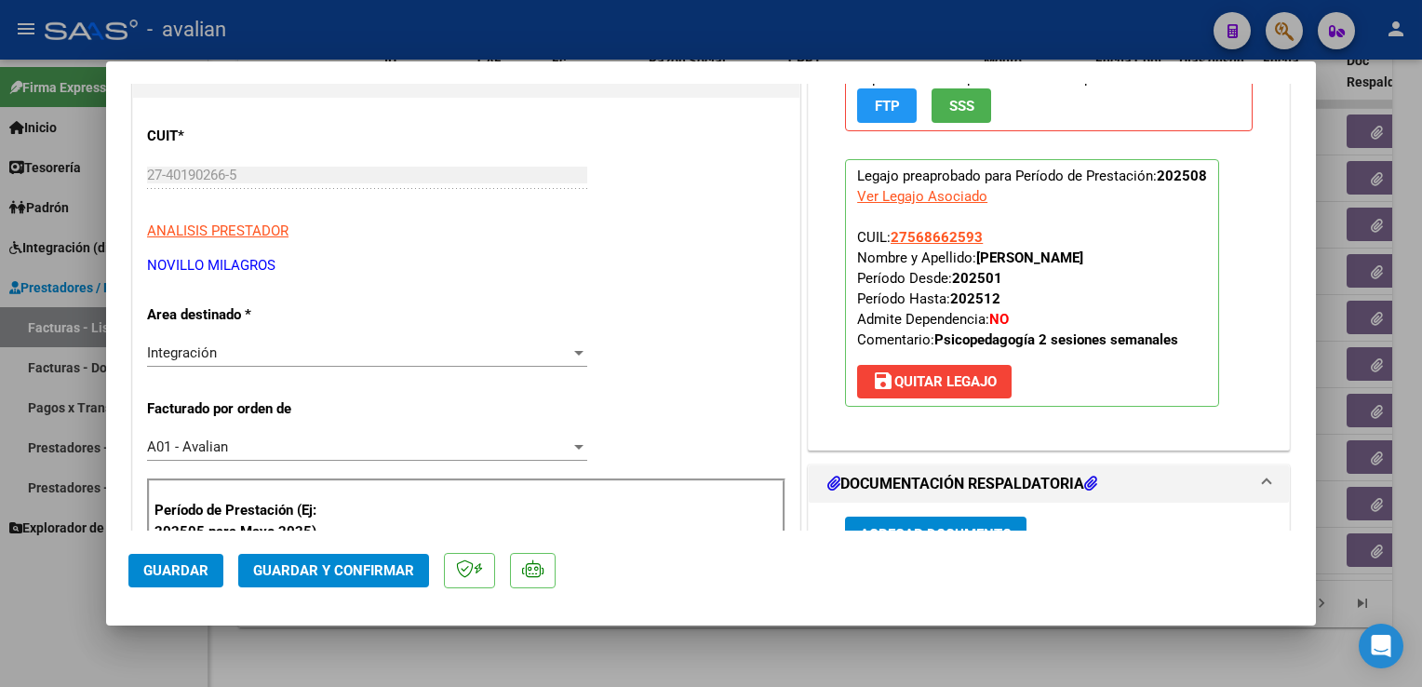
click at [249, 357] on div "Integración" at bounding box center [359, 352] width 424 height 17
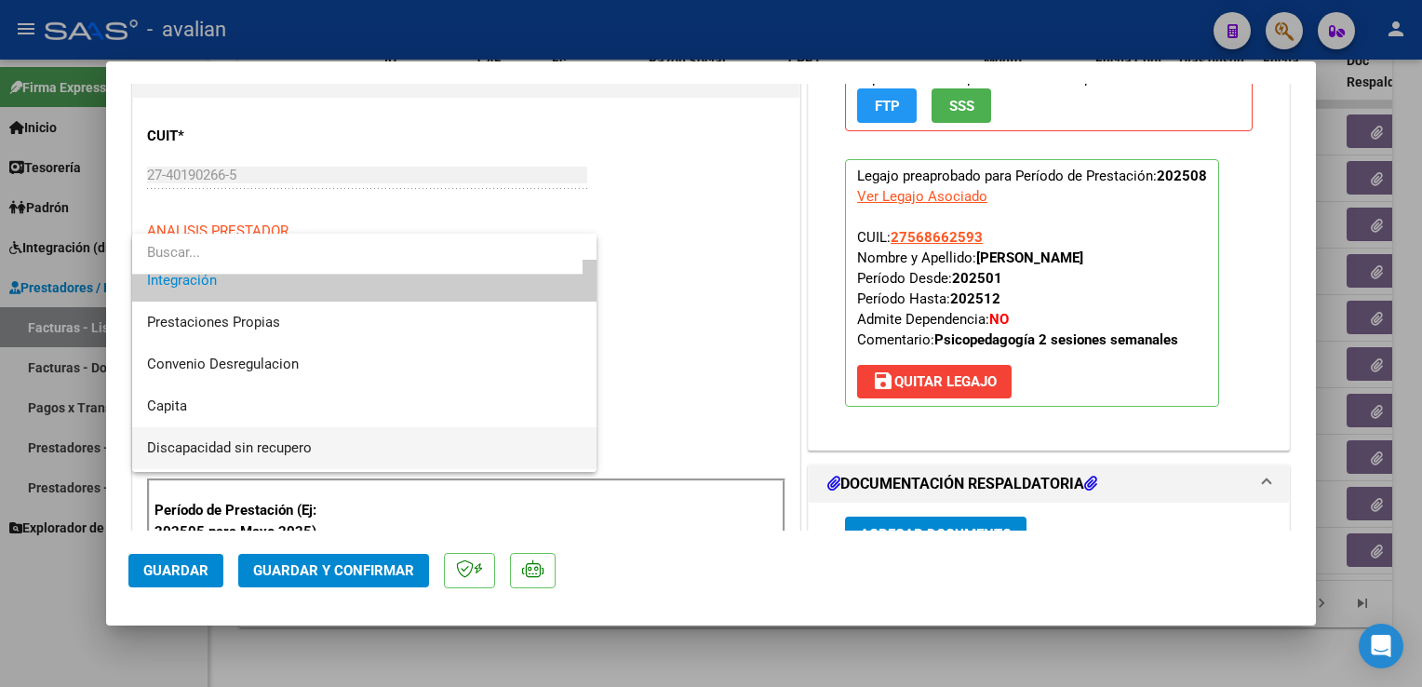
scroll to position [162, 0]
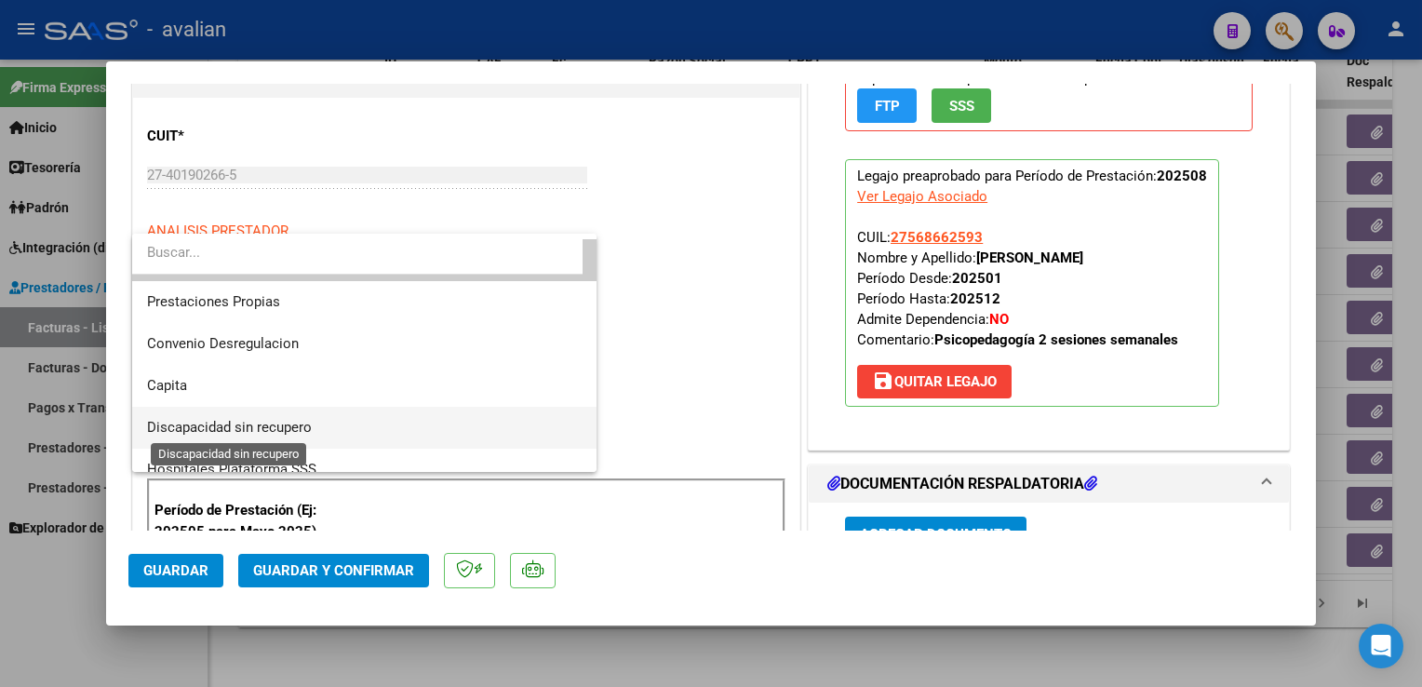
click at [237, 426] on span "Discapacidad sin recupero" at bounding box center [229, 427] width 165 height 17
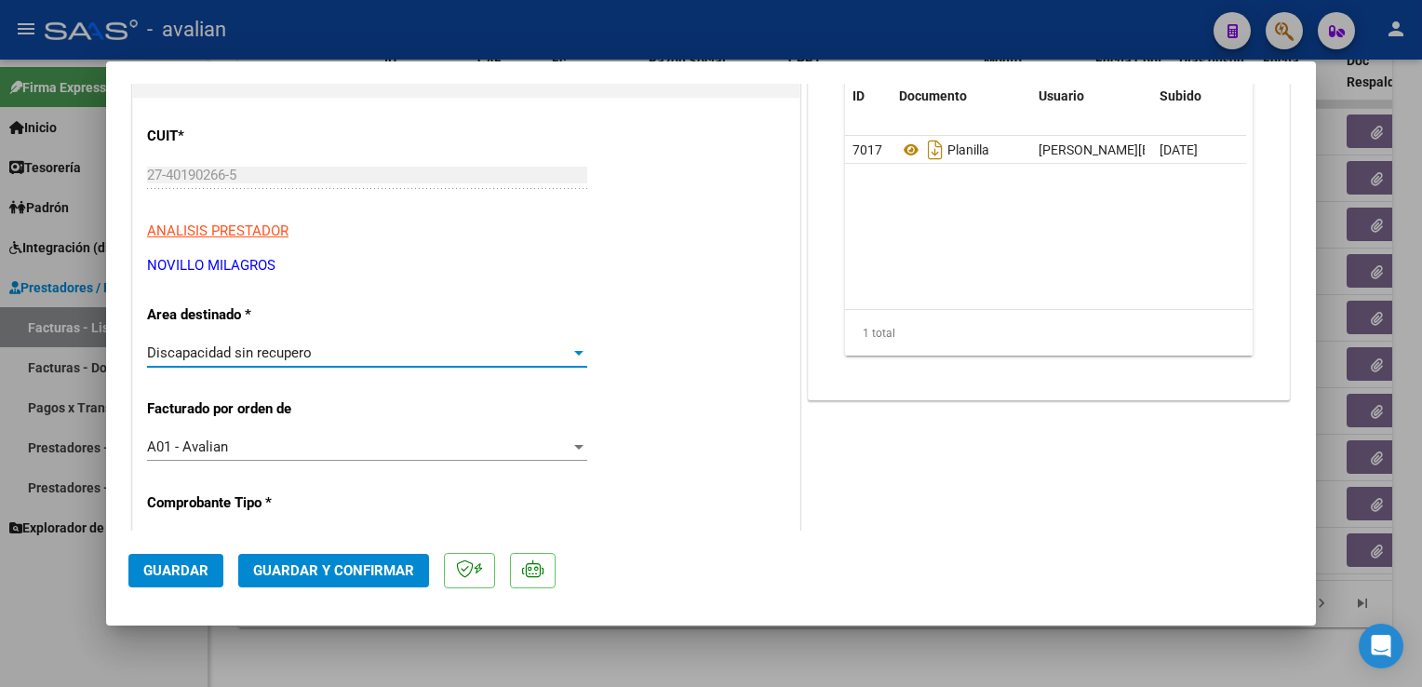
click at [178, 572] on span "Guardar" at bounding box center [175, 570] width 65 height 17
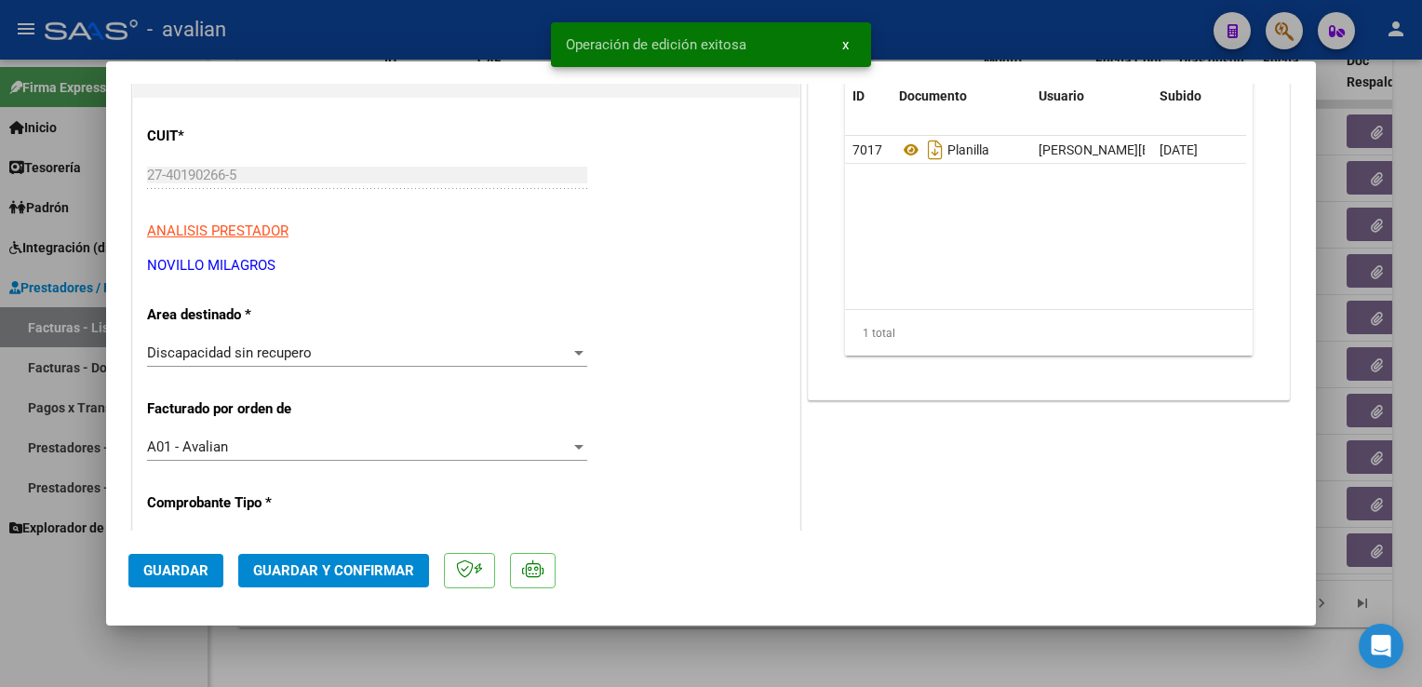
click at [315, 23] on div at bounding box center [711, 343] width 1422 height 687
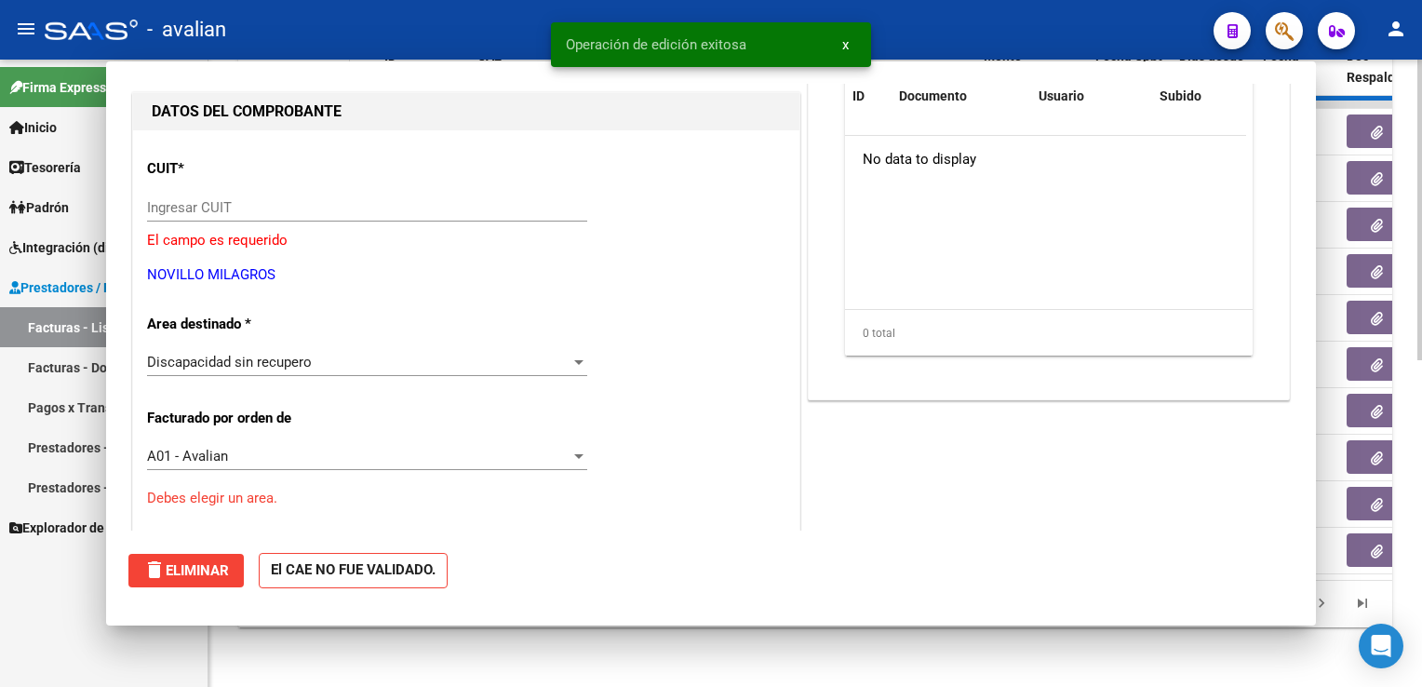
scroll to position [0, 0]
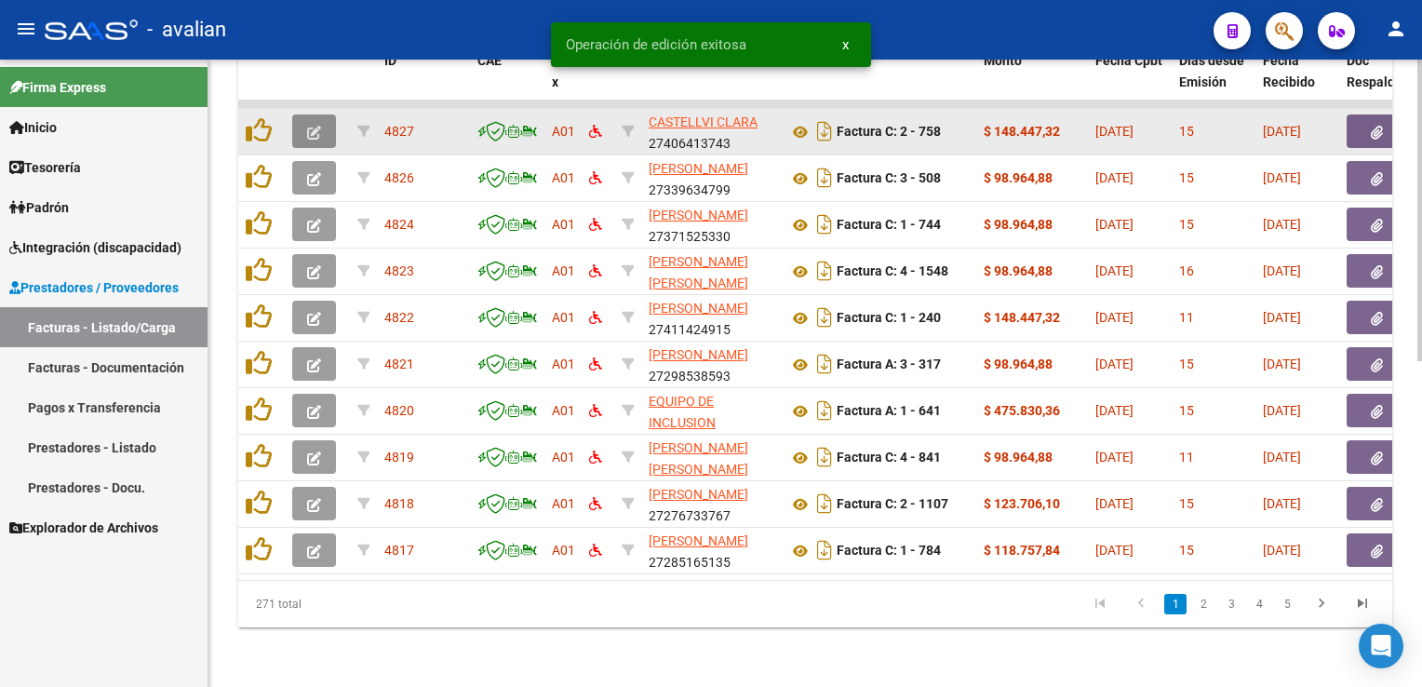
click at [321, 120] on button "button" at bounding box center [314, 131] width 44 height 34
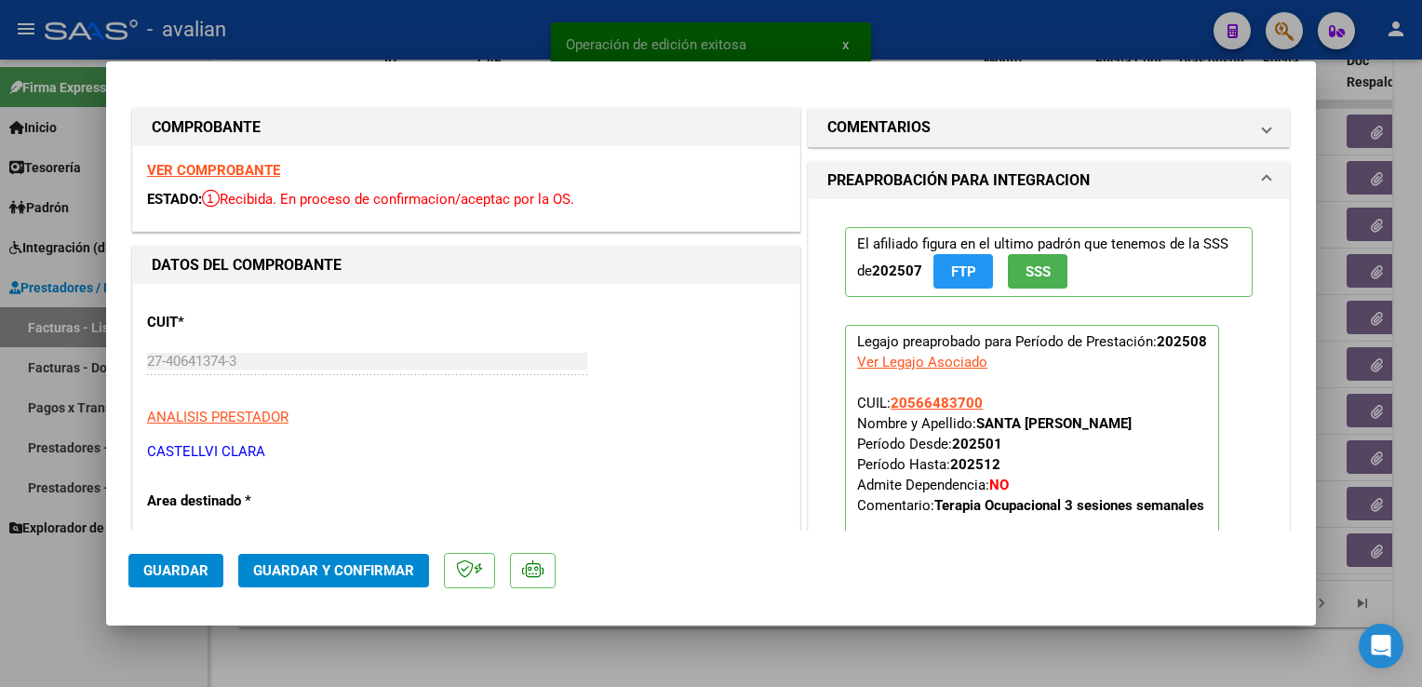
click at [198, 182] on div "VER COMPROBANTE ESTADO: Recibida. En proceso de confirmacion/aceptac por la OS." at bounding box center [466, 188] width 666 height 85
click at [198, 181] on div "VER COMPROBANTE ESTADO: Recibida. En proceso de confirmacion/aceptac por la OS." at bounding box center [466, 188] width 666 height 85
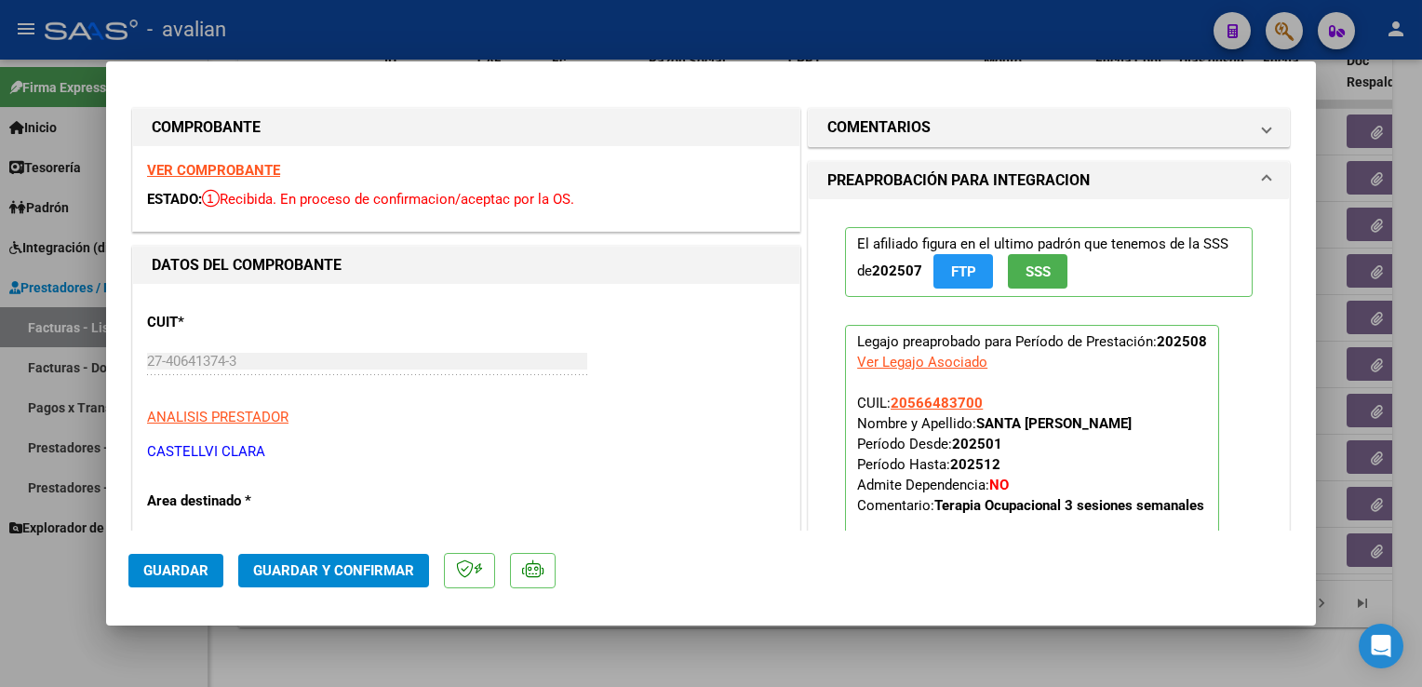
click at [261, 168] on strong "VER COMPROBANTE" at bounding box center [213, 170] width 133 height 17
click at [395, 557] on button "Guardar y Confirmar" at bounding box center [333, 571] width 191 height 34
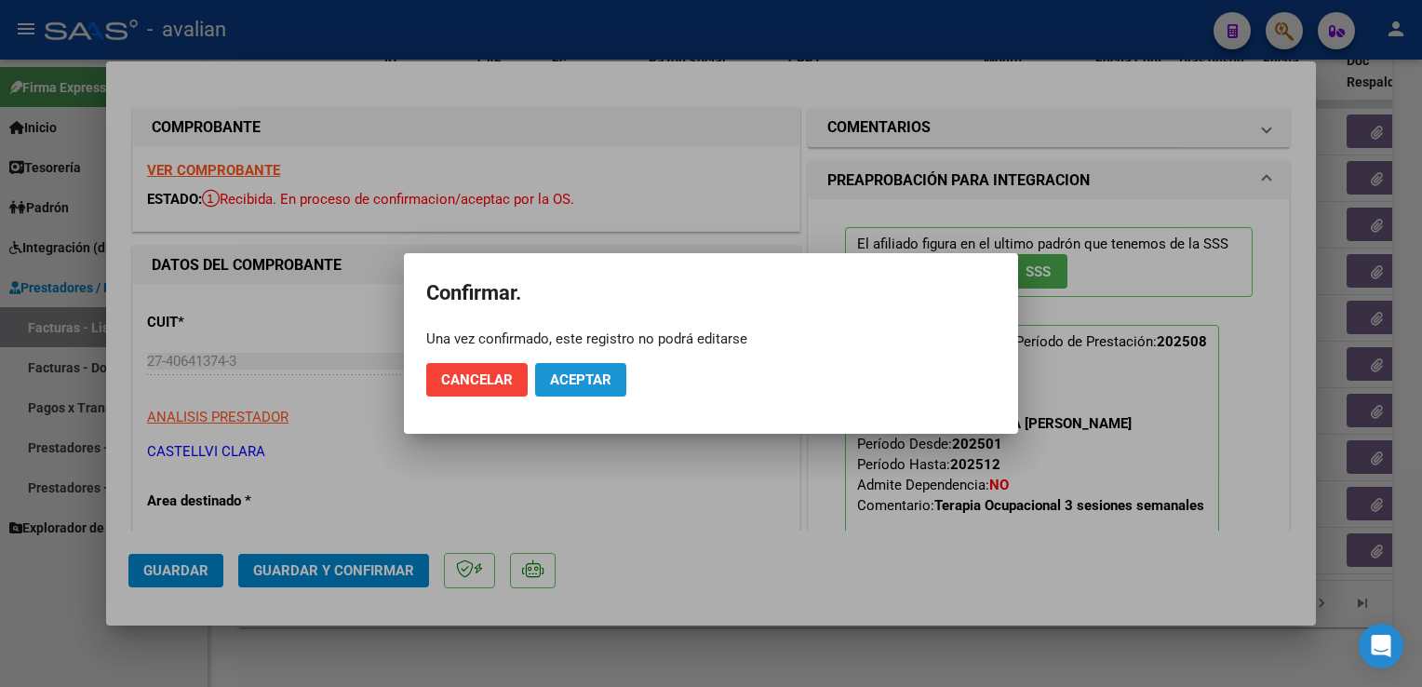
click at [586, 384] on span "Aceptar" at bounding box center [580, 379] width 61 height 17
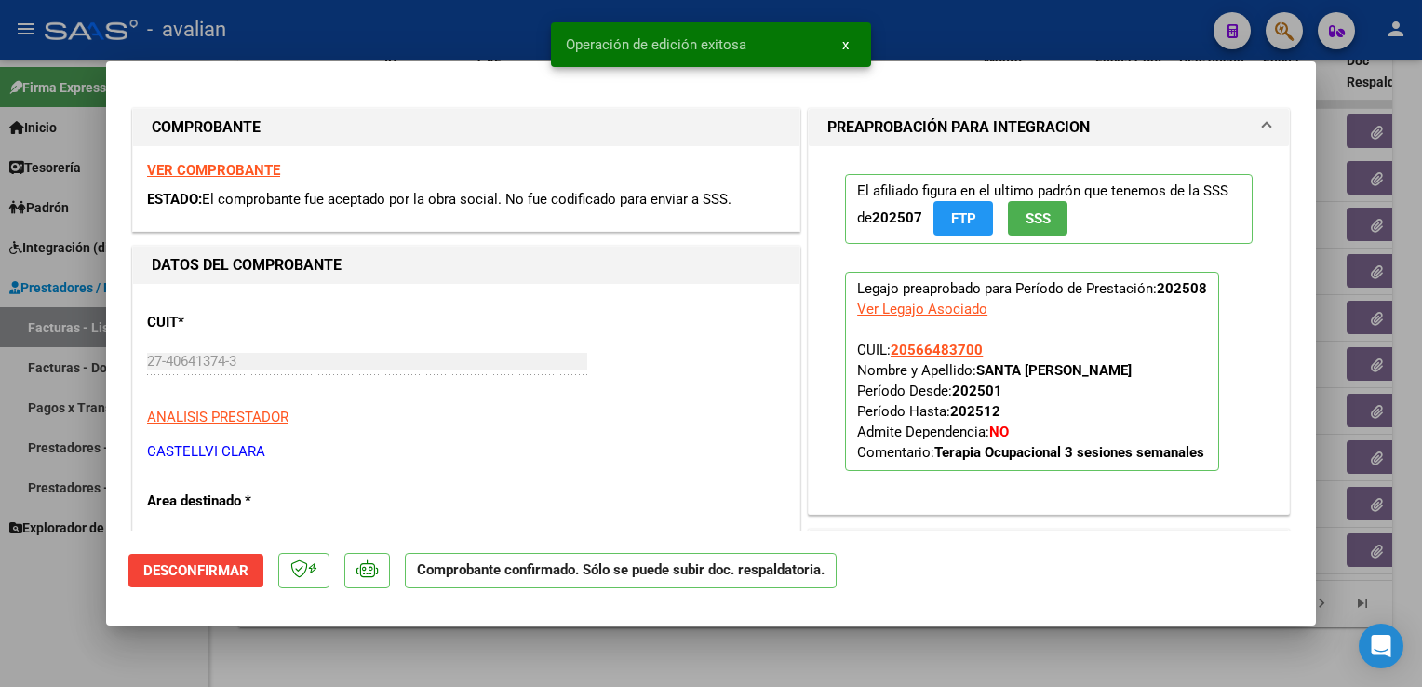
click at [425, 38] on div at bounding box center [711, 343] width 1422 height 687
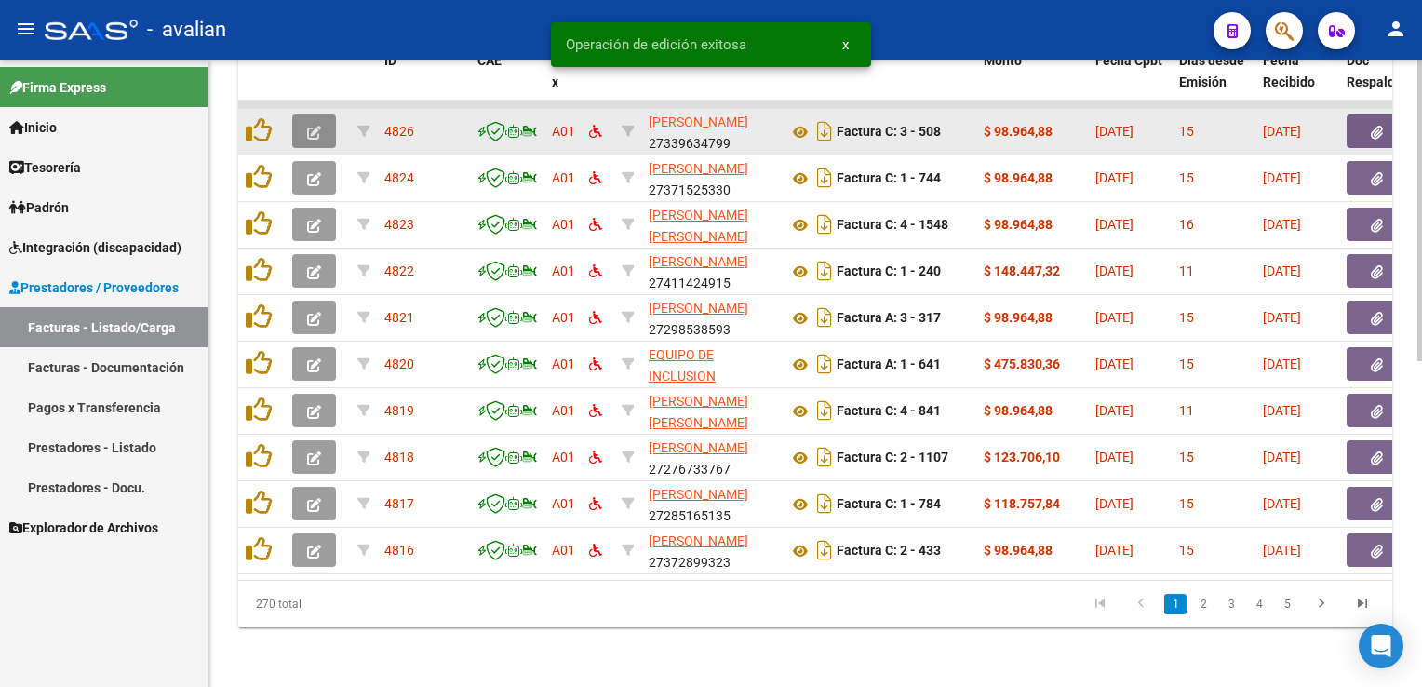
click at [328, 120] on button "button" at bounding box center [314, 131] width 44 height 34
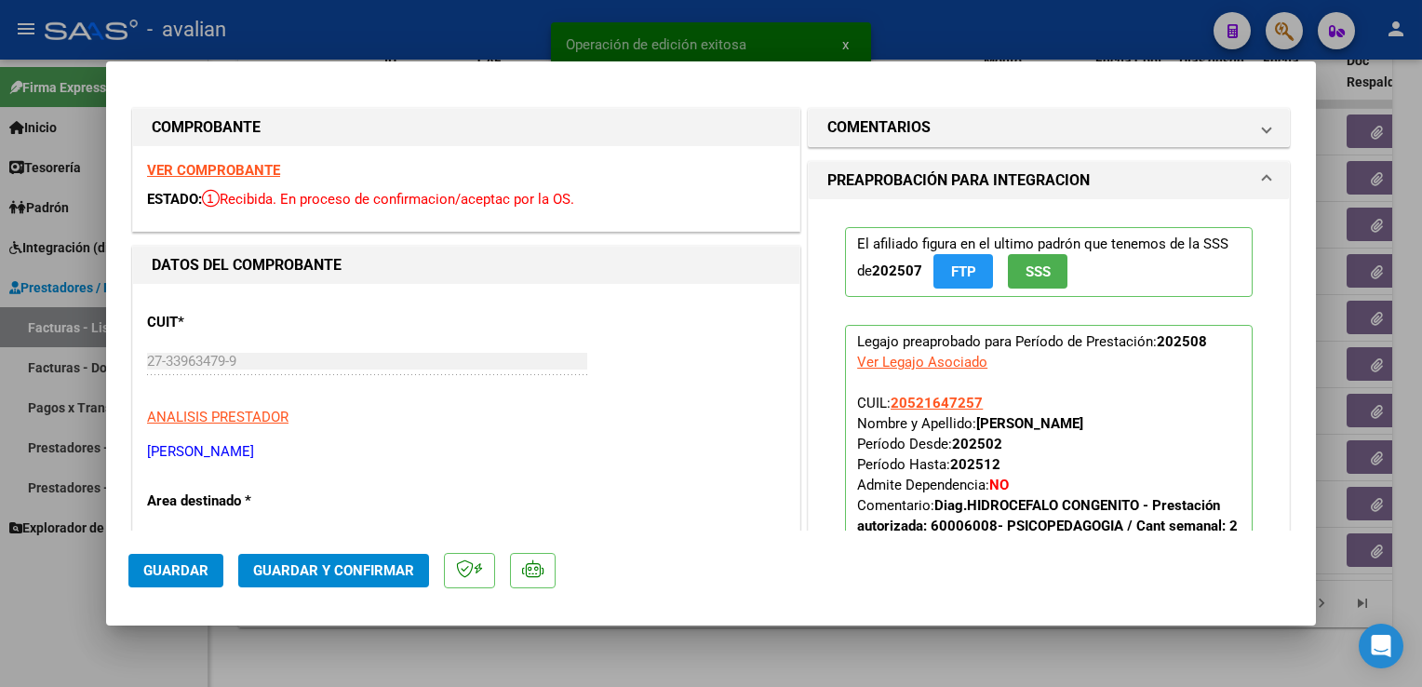
click at [172, 166] on strong "VER COMPROBANTE" at bounding box center [213, 170] width 133 height 17
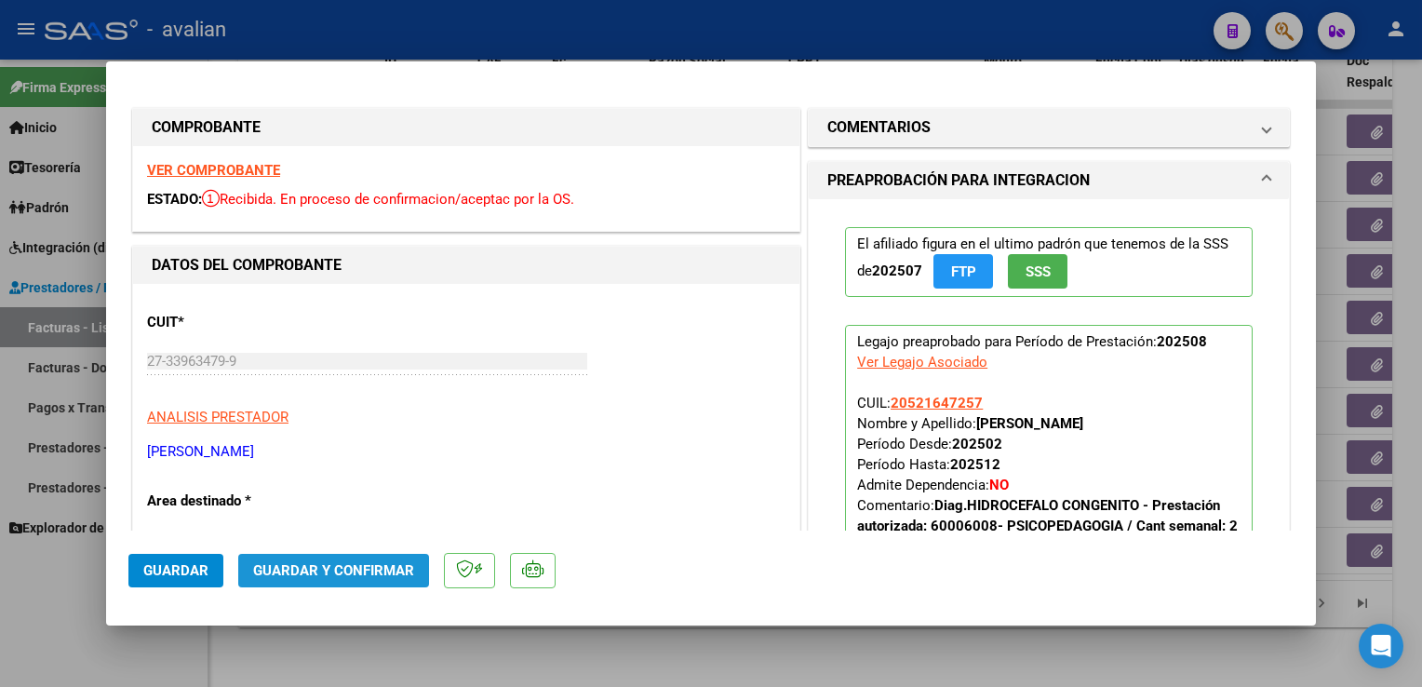
click at [391, 554] on button "Guardar y Confirmar" at bounding box center [333, 571] width 191 height 34
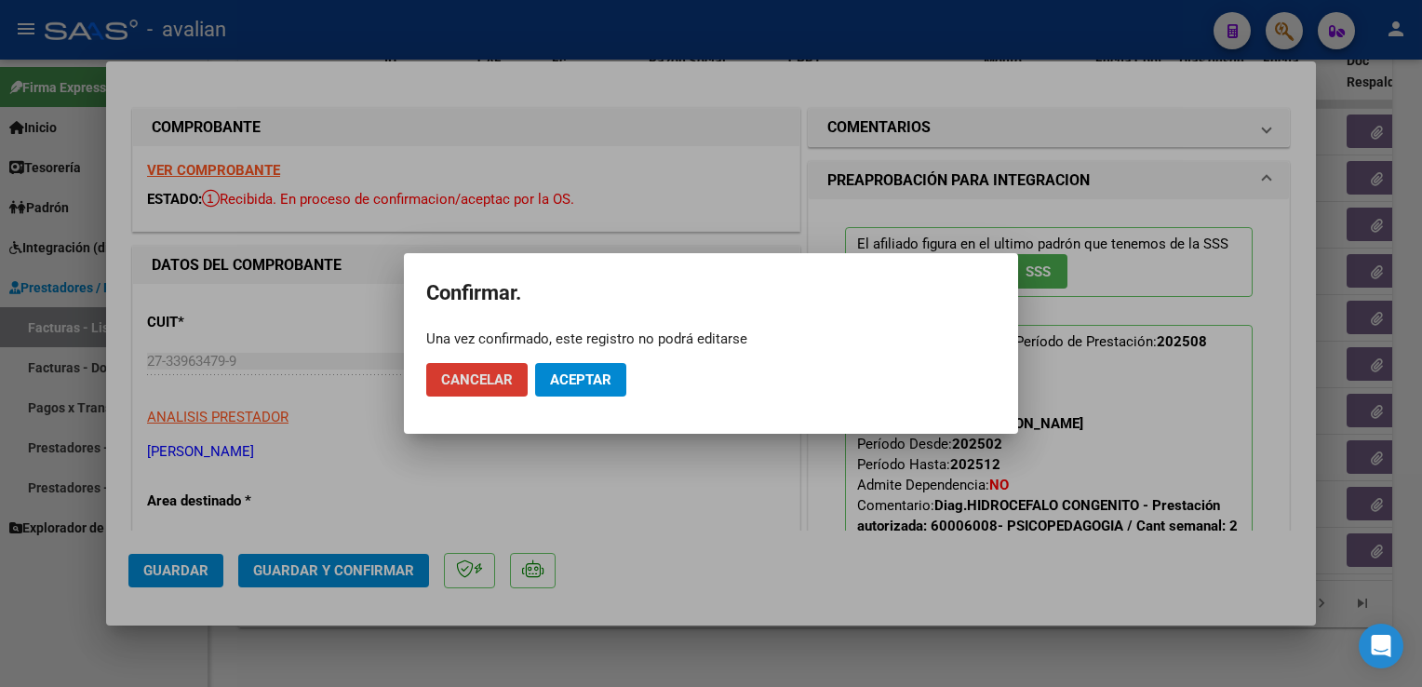
click at [603, 379] on span "Aceptar" at bounding box center [580, 379] width 61 height 17
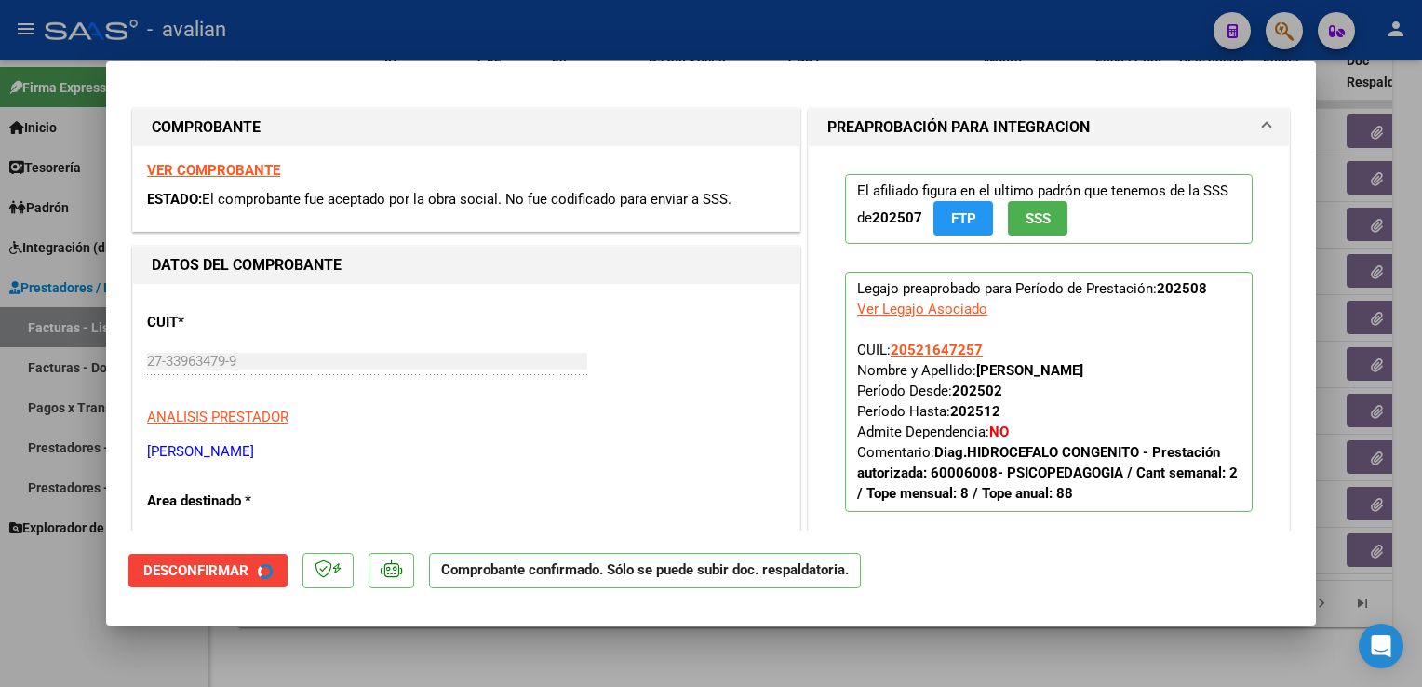
click at [391, 28] on div at bounding box center [711, 343] width 1422 height 687
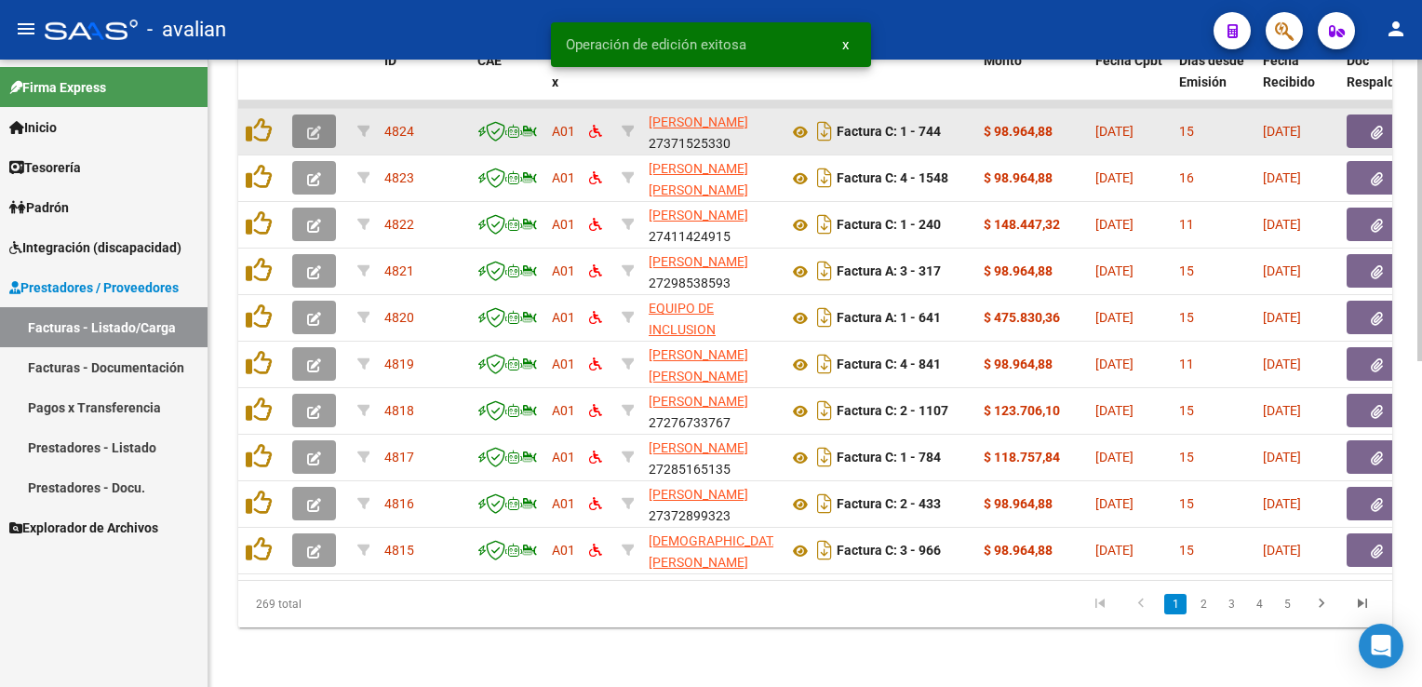
click at [303, 125] on button "button" at bounding box center [314, 131] width 44 height 34
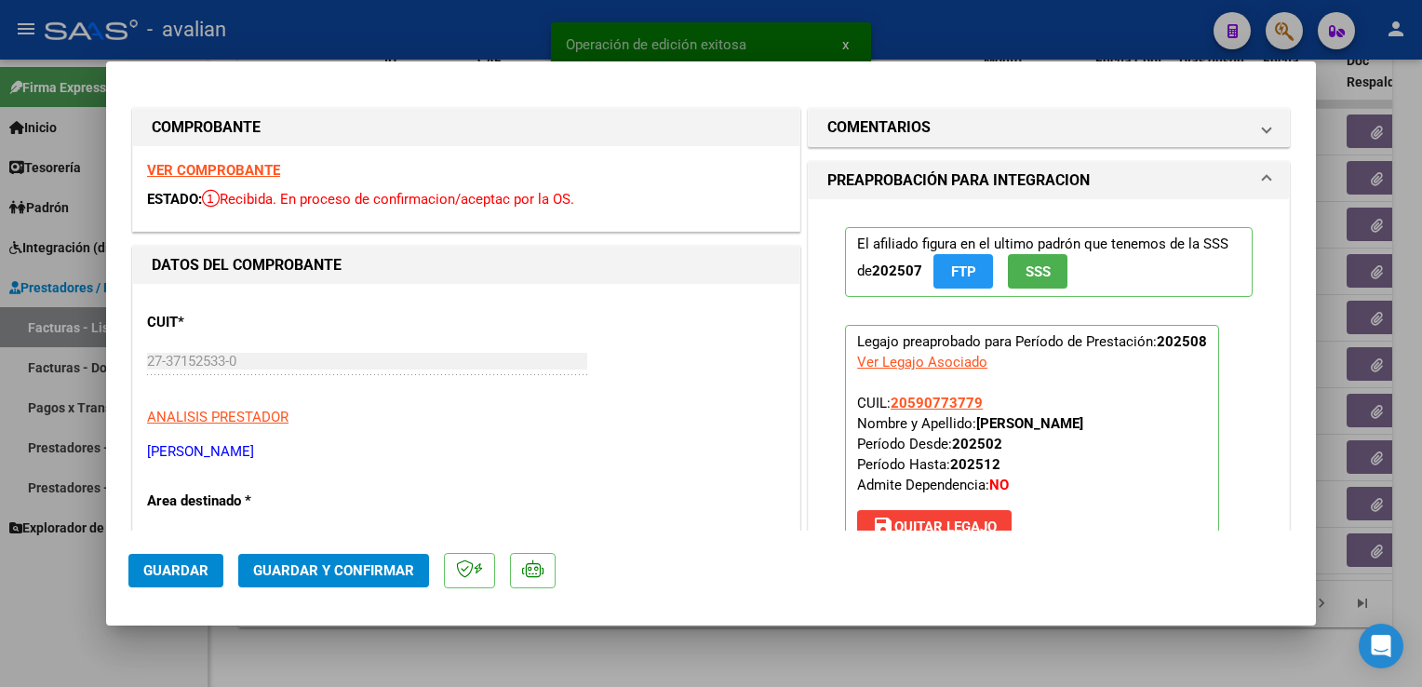
click at [182, 170] on strong "VER COMPROBANTE" at bounding box center [213, 170] width 133 height 17
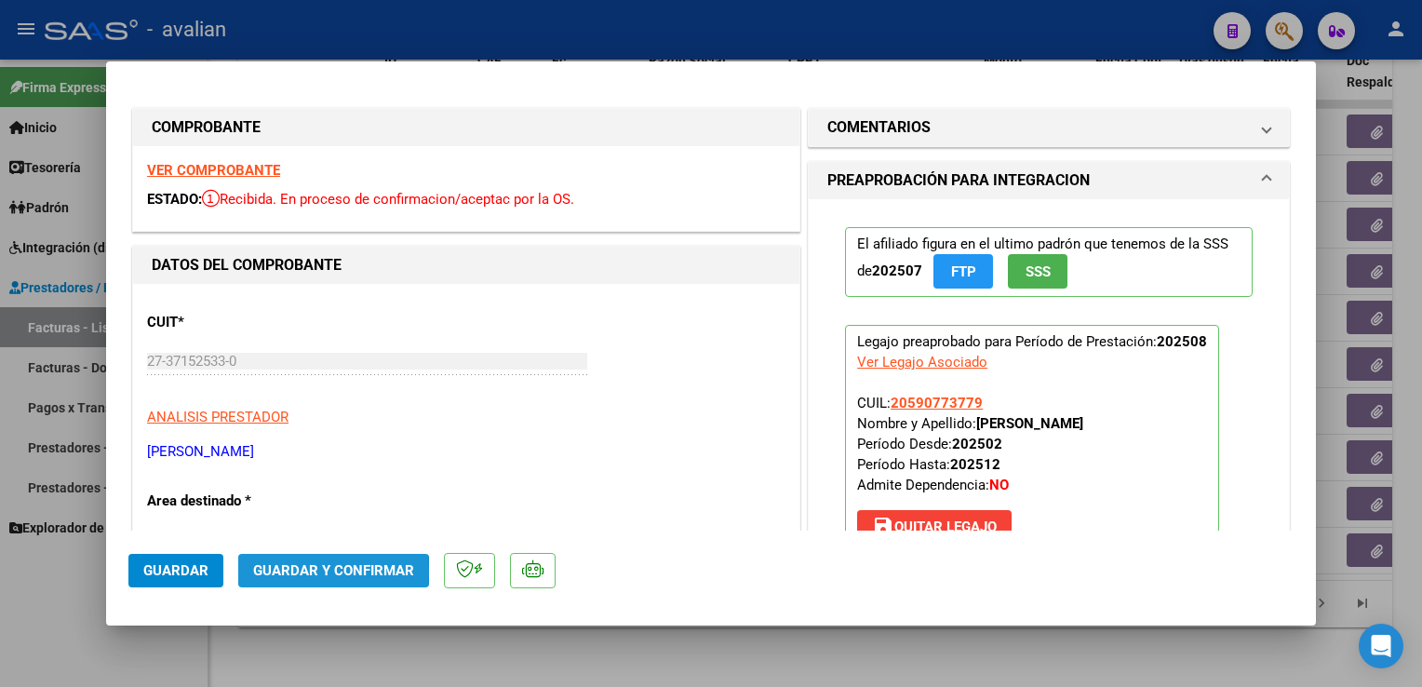
click at [274, 573] on span "Guardar y Confirmar" at bounding box center [333, 570] width 161 height 17
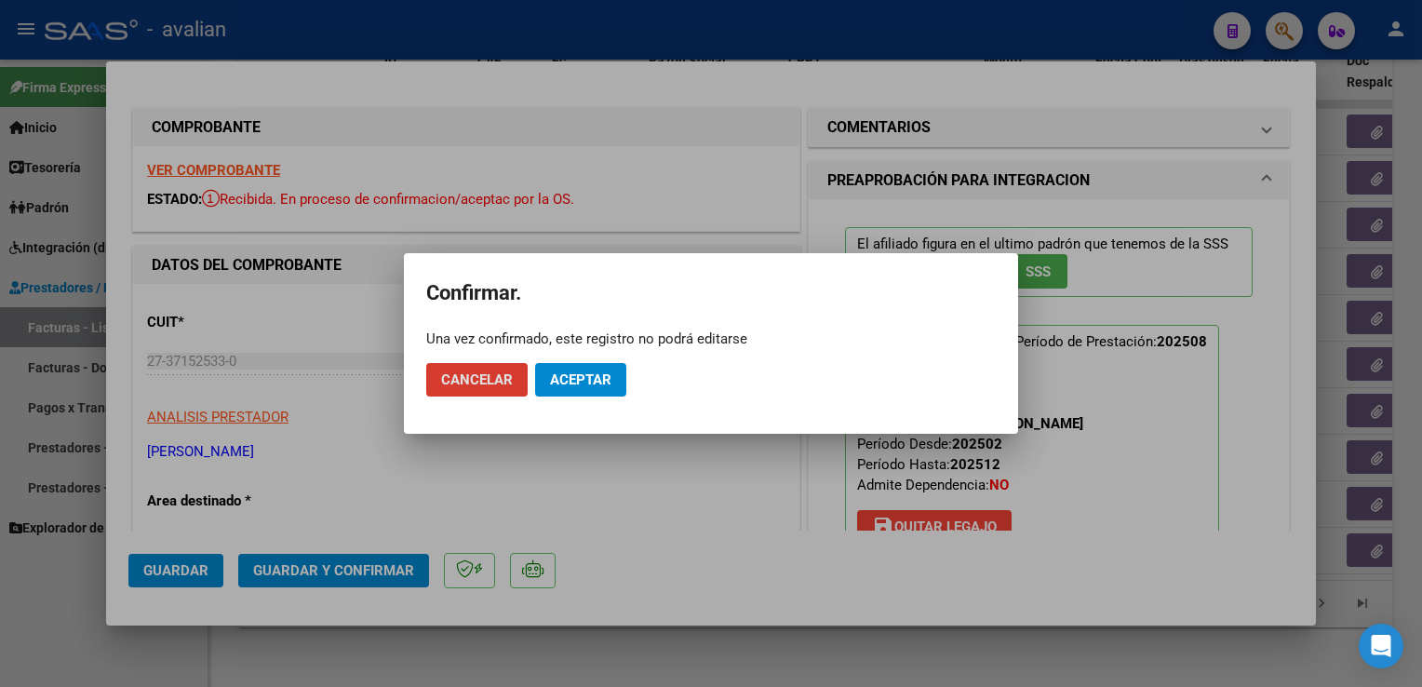
click at [561, 372] on span "Aceptar" at bounding box center [580, 379] width 61 height 17
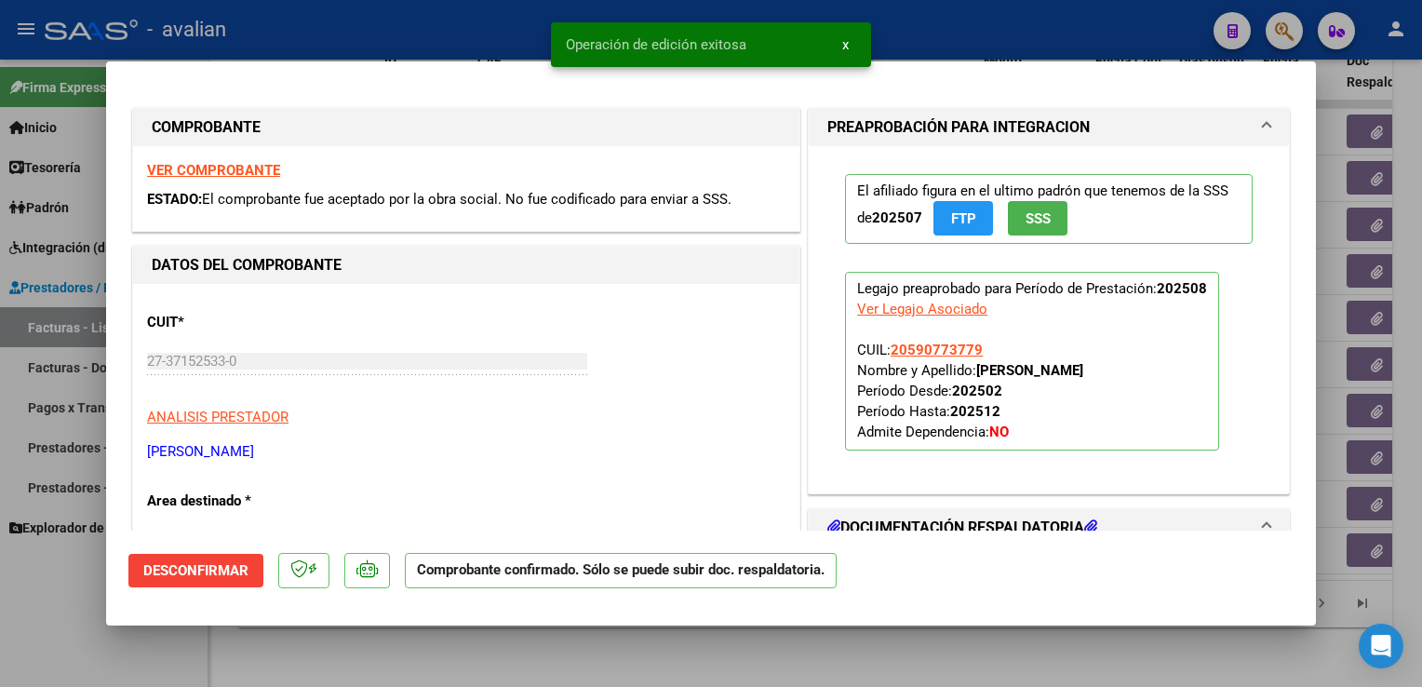
click at [390, 40] on div at bounding box center [711, 343] width 1422 height 687
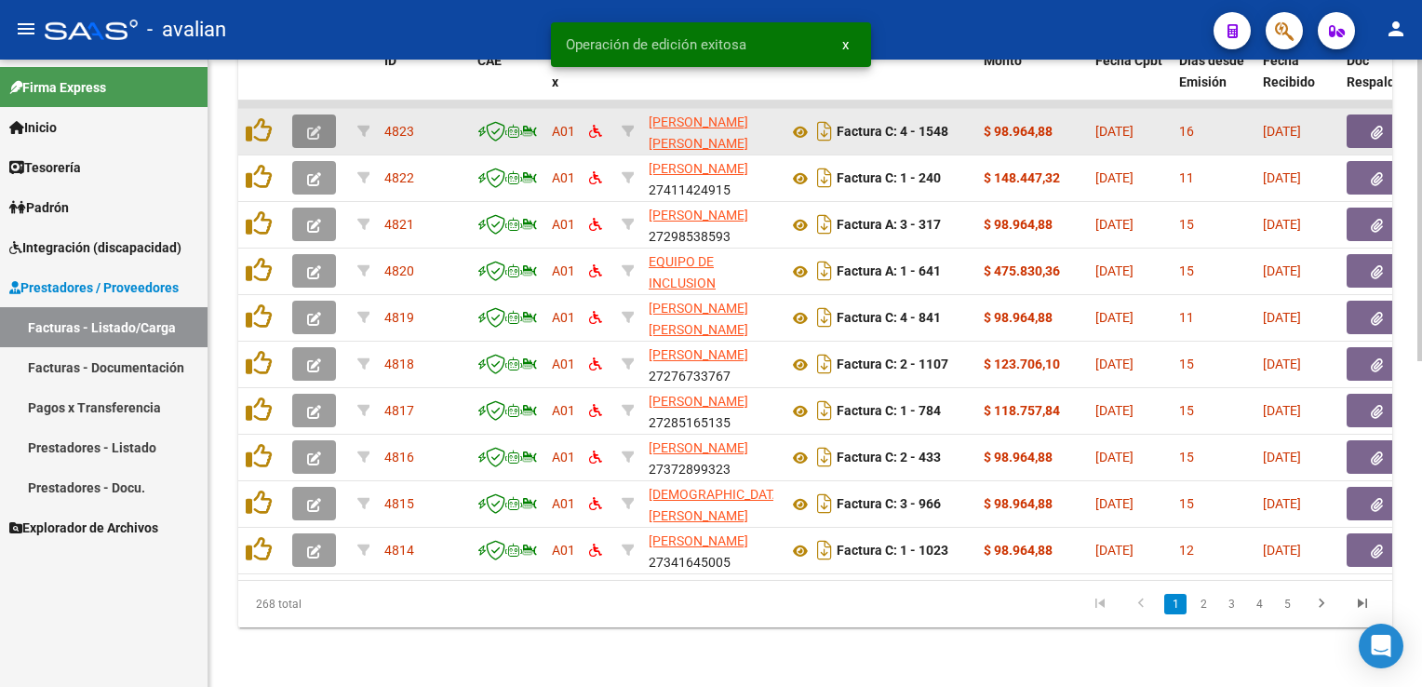
click at [323, 132] on button "button" at bounding box center [314, 131] width 44 height 34
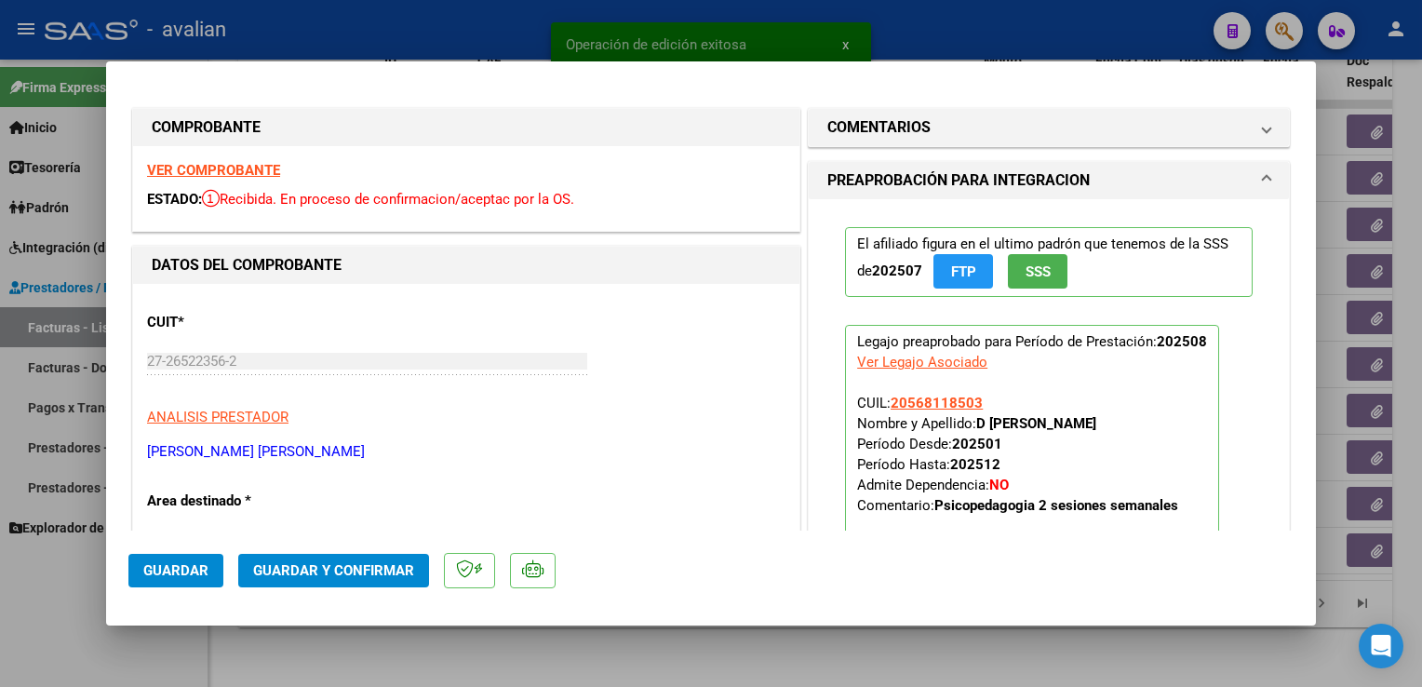
click at [195, 176] on strong "VER COMPROBANTE" at bounding box center [213, 170] width 133 height 17
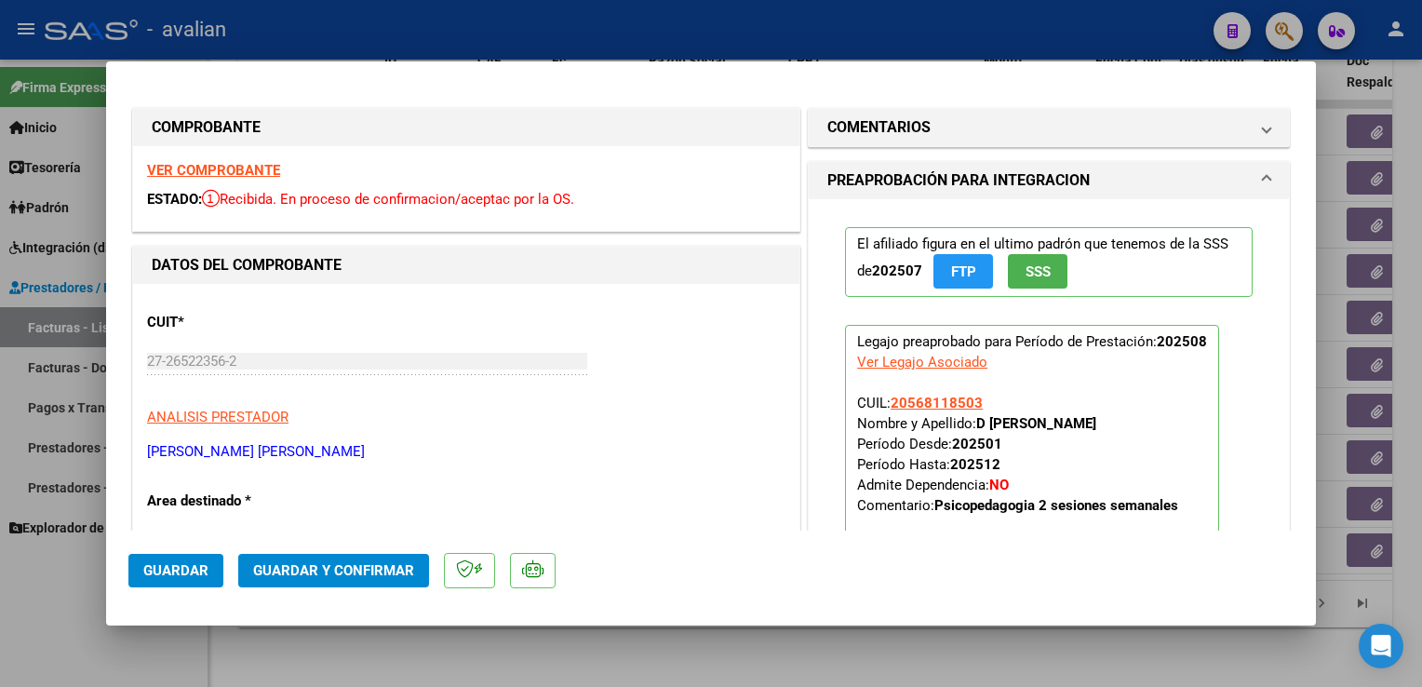
click at [354, 565] on span "Guardar y Confirmar" at bounding box center [333, 570] width 161 height 17
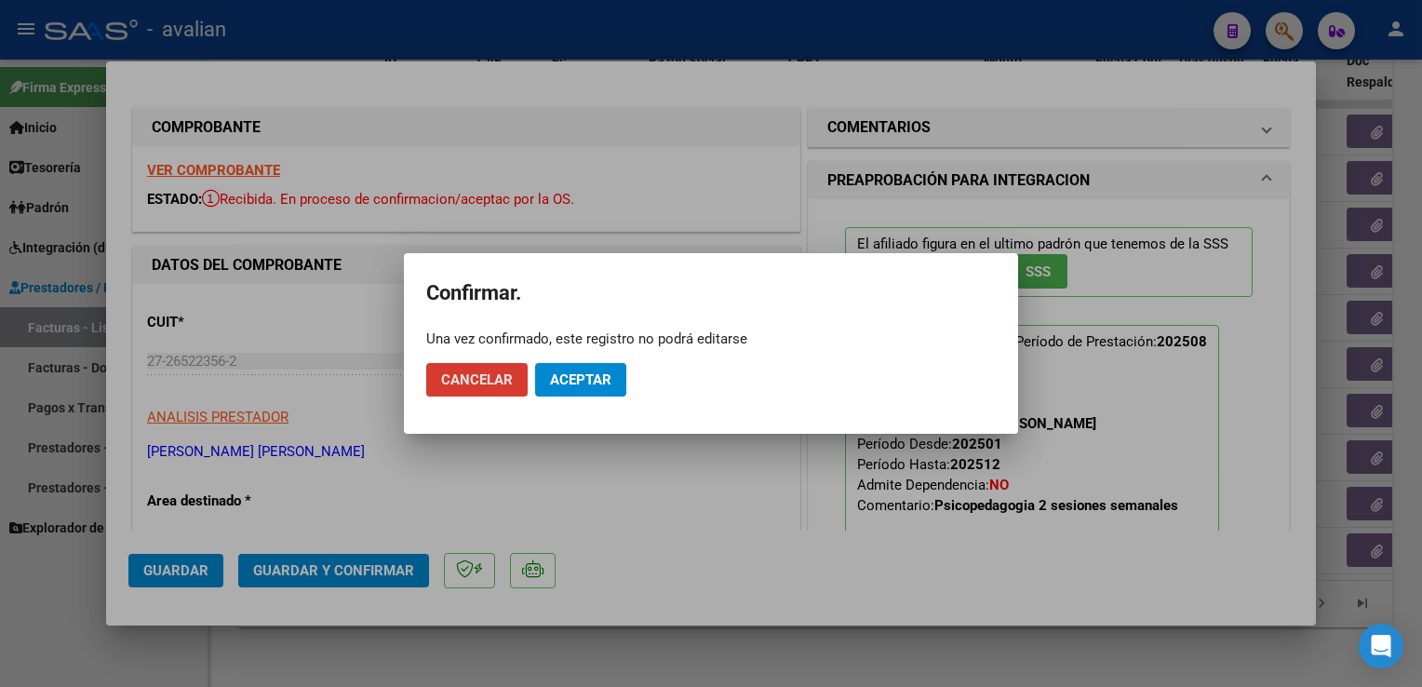
click at [612, 385] on button "Aceptar" at bounding box center [580, 380] width 91 height 34
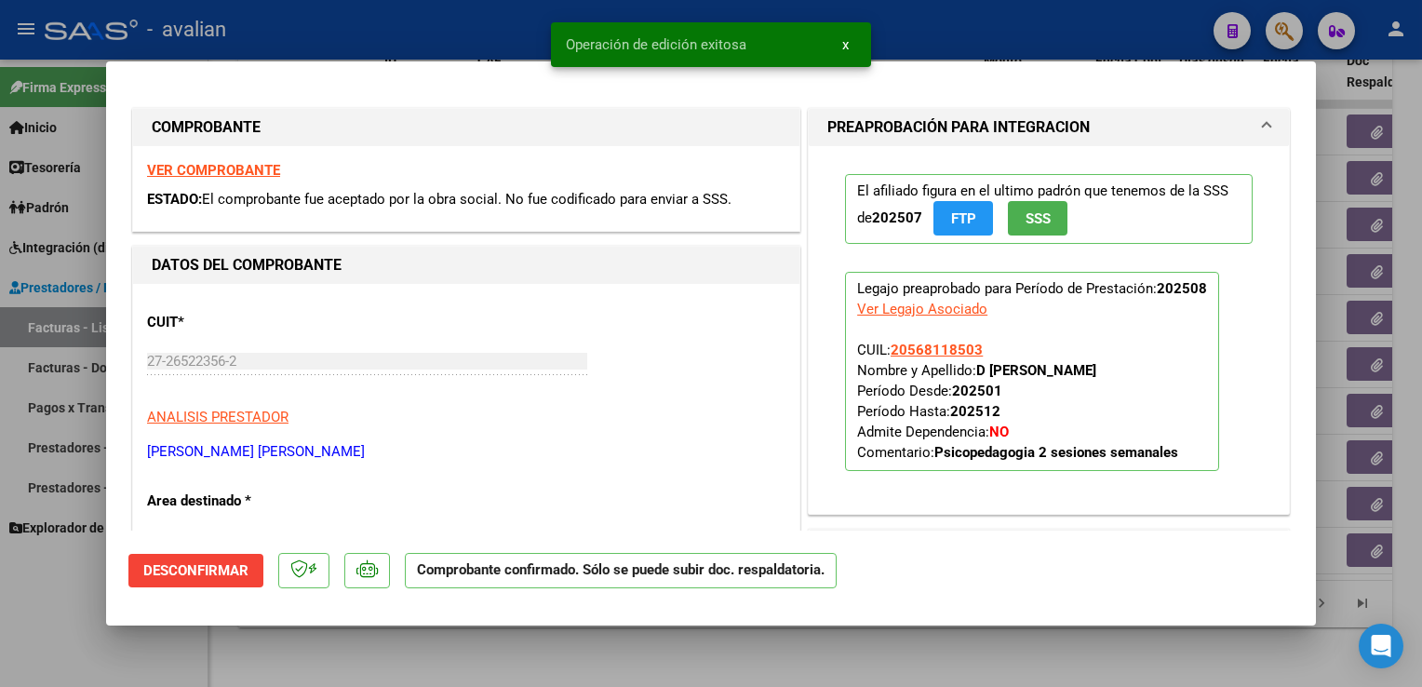
click at [488, 31] on div at bounding box center [711, 343] width 1422 height 687
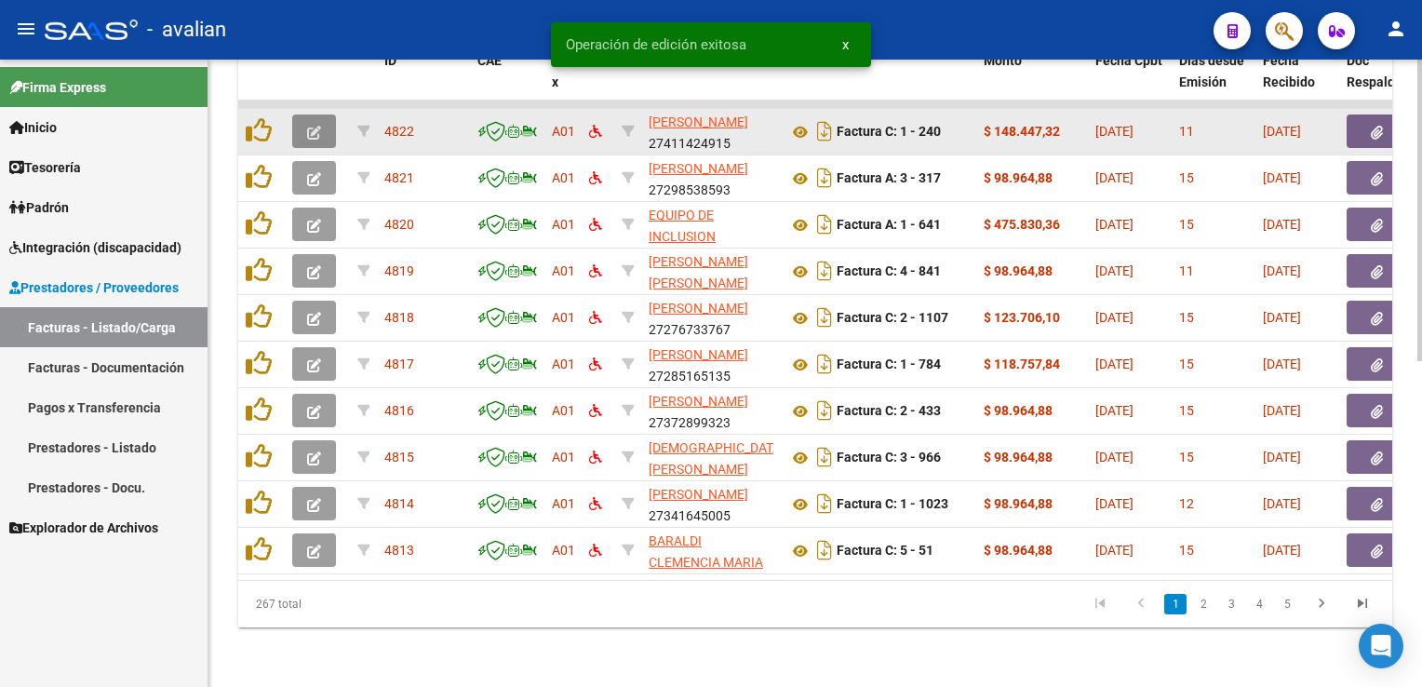
click at [309, 123] on span "button" at bounding box center [314, 131] width 14 height 17
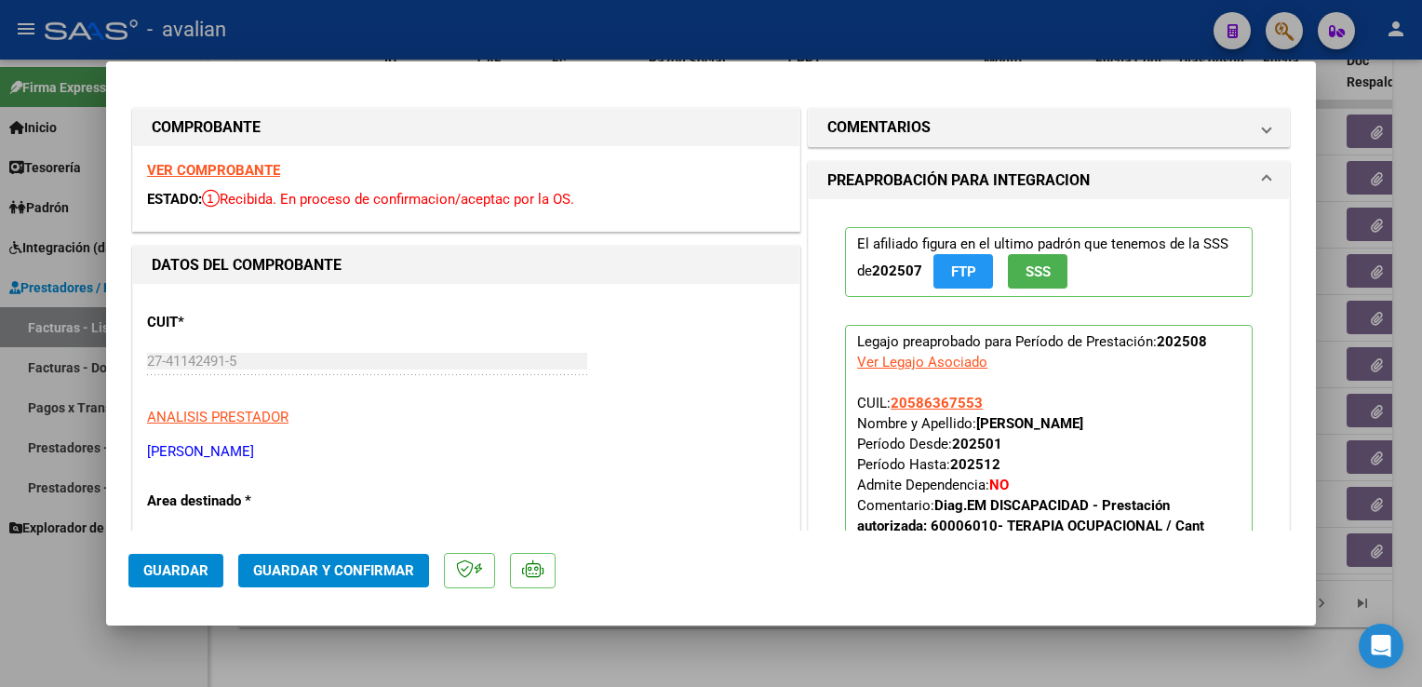
click at [124, 201] on mat-dialog-content "COMPROBANTE VER COMPROBANTE ESTADO: Recibida. En proceso de confirmacion/acepta…" at bounding box center [711, 307] width 1210 height 447
click at [185, 175] on strong "VER COMPROBANTE" at bounding box center [213, 170] width 133 height 17
click at [346, 563] on span "Guardar y Confirmar" at bounding box center [333, 570] width 161 height 17
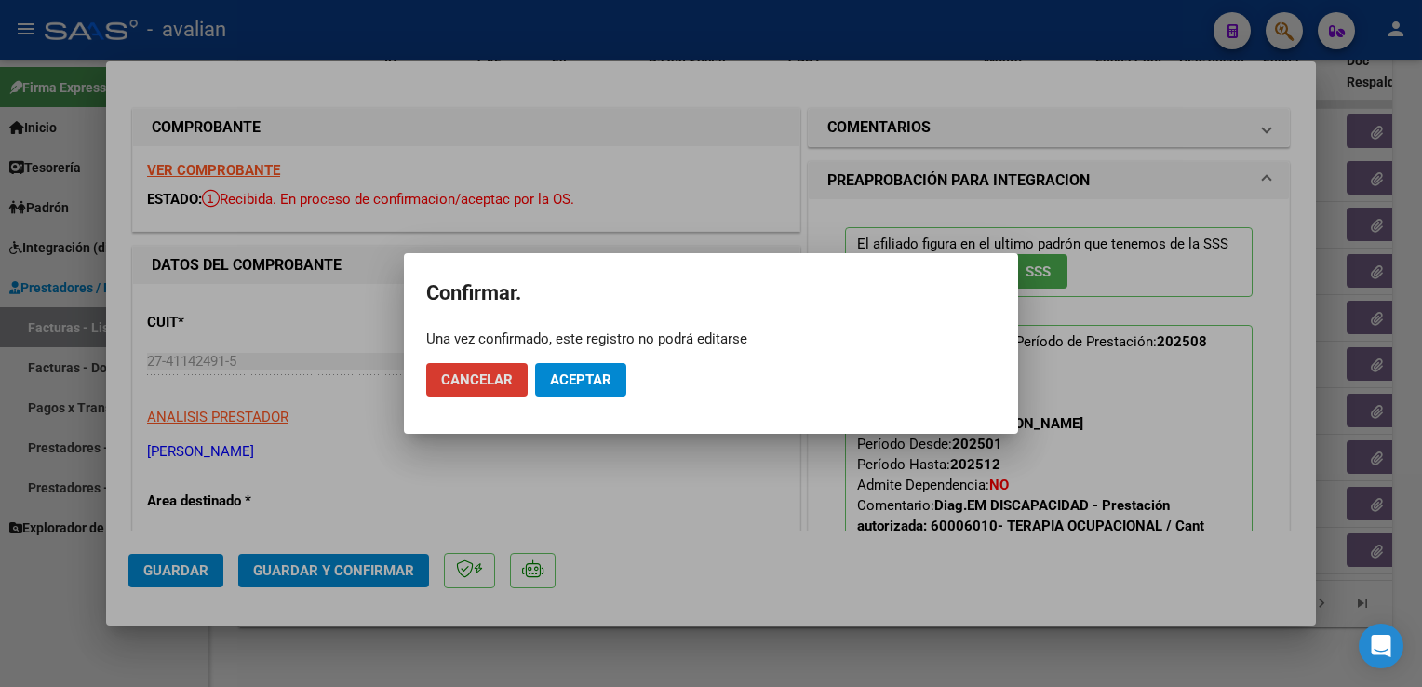
click at [562, 384] on span "Aceptar" at bounding box center [580, 379] width 61 height 17
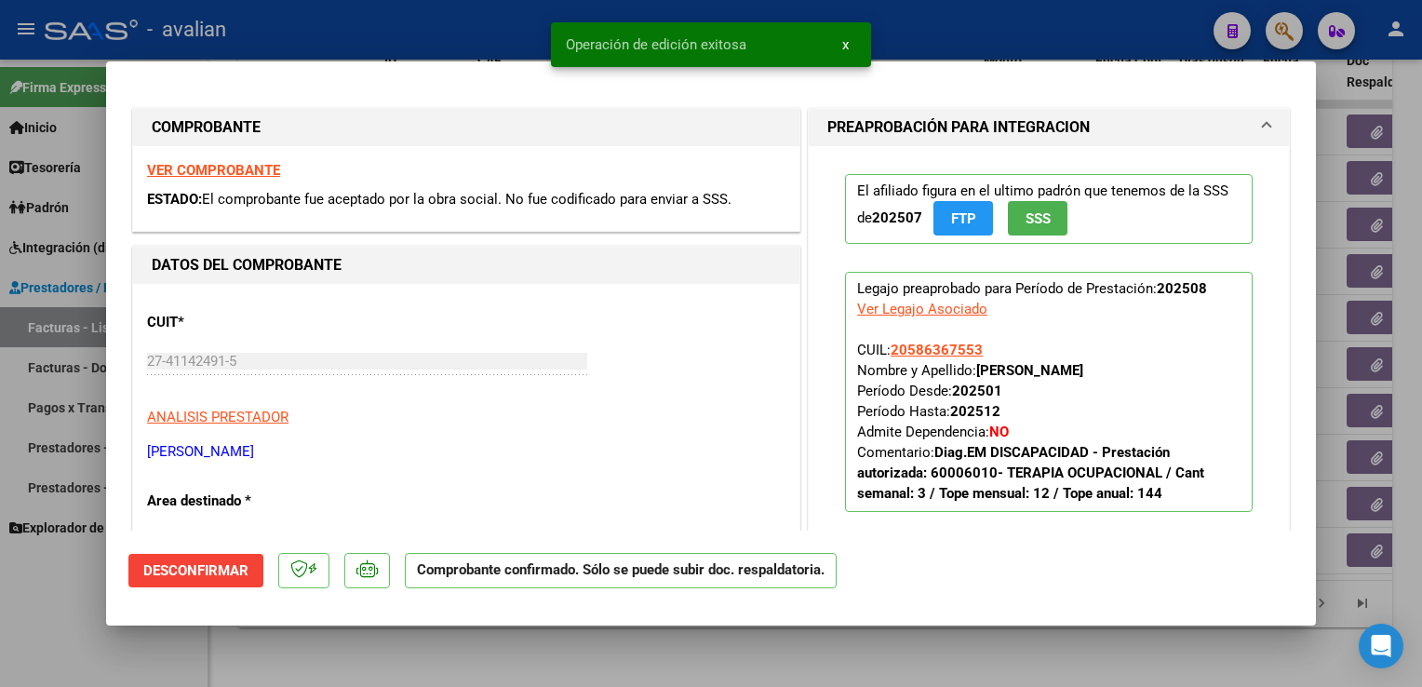
click at [445, 6] on div at bounding box center [711, 343] width 1422 height 687
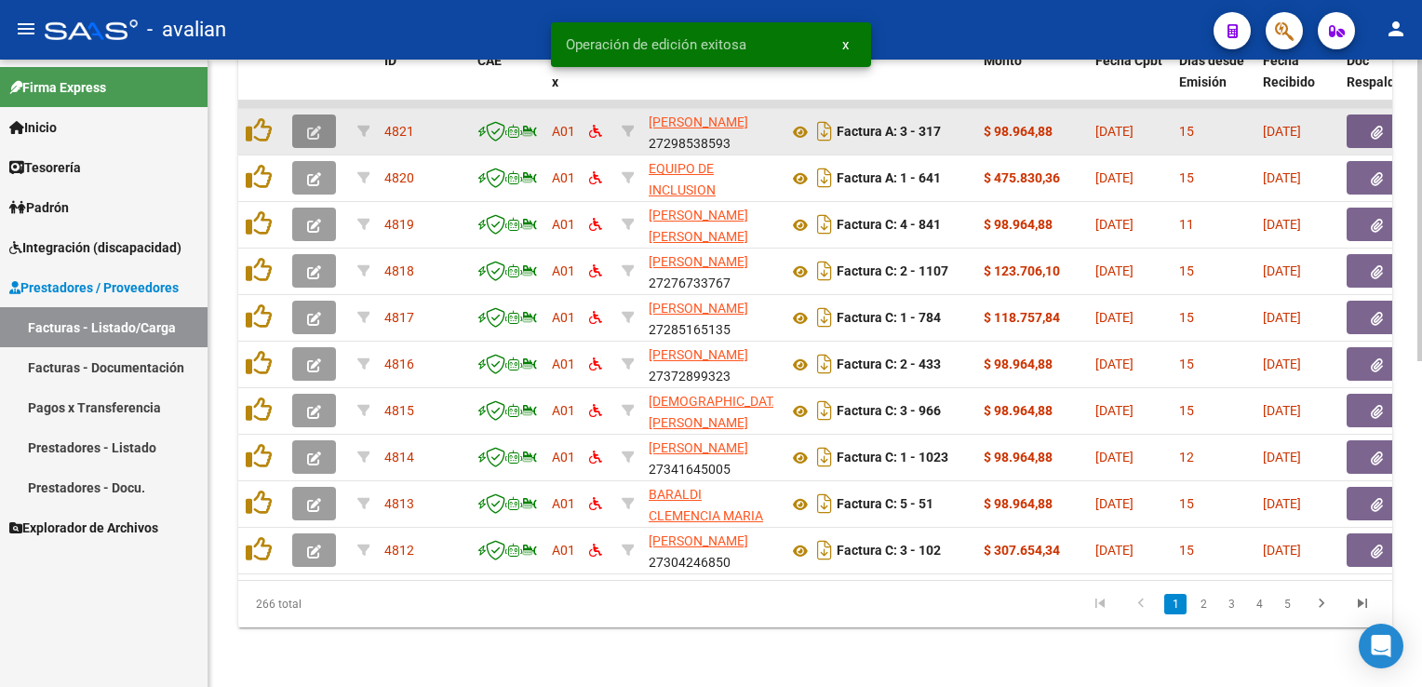
click at [303, 127] on button "button" at bounding box center [314, 131] width 44 height 34
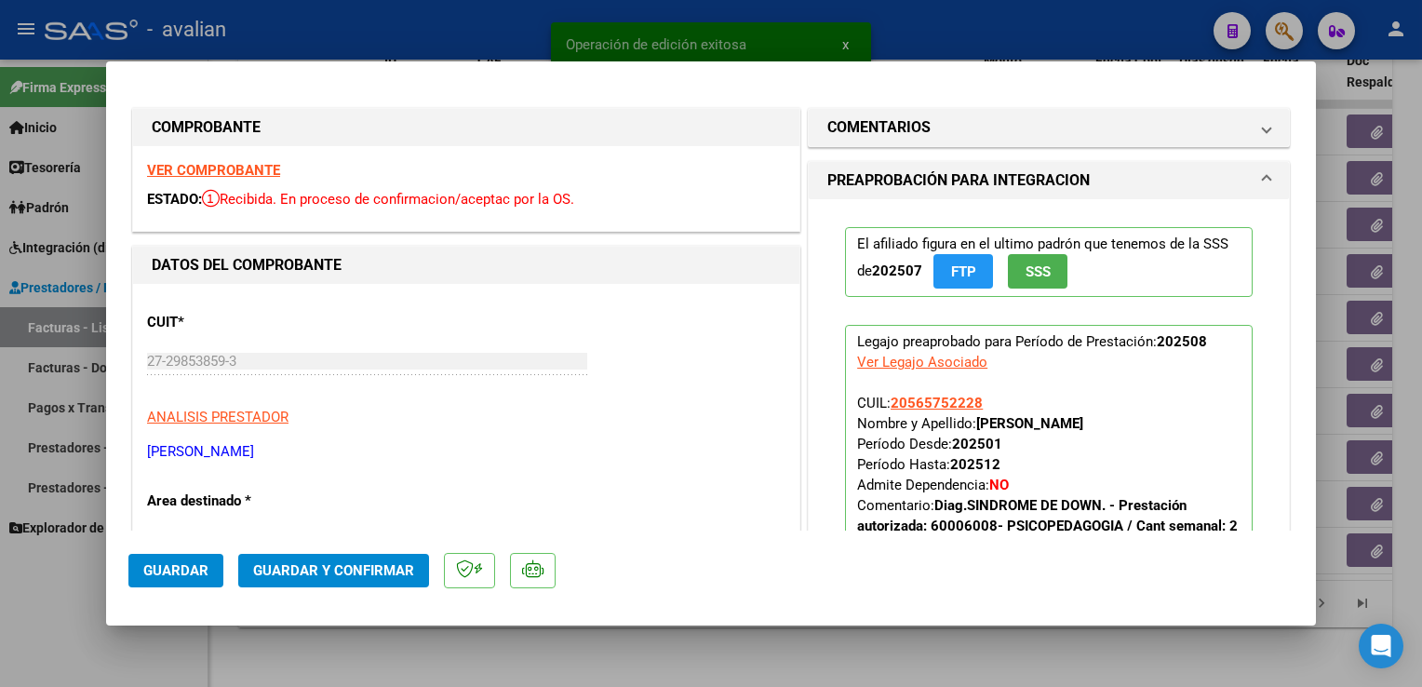
click at [276, 177] on strong "VER COMPROBANTE" at bounding box center [213, 170] width 133 height 17
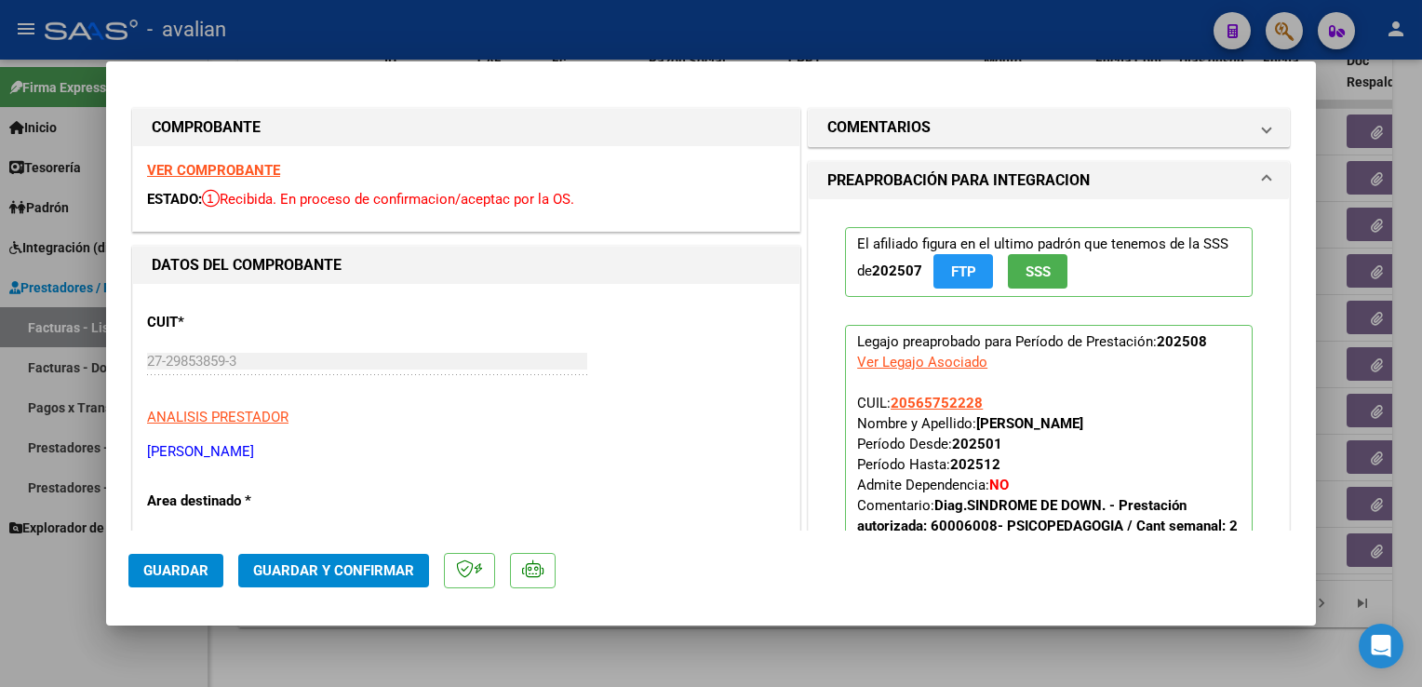
click at [353, 557] on button "Guardar y Confirmar" at bounding box center [333, 571] width 191 height 34
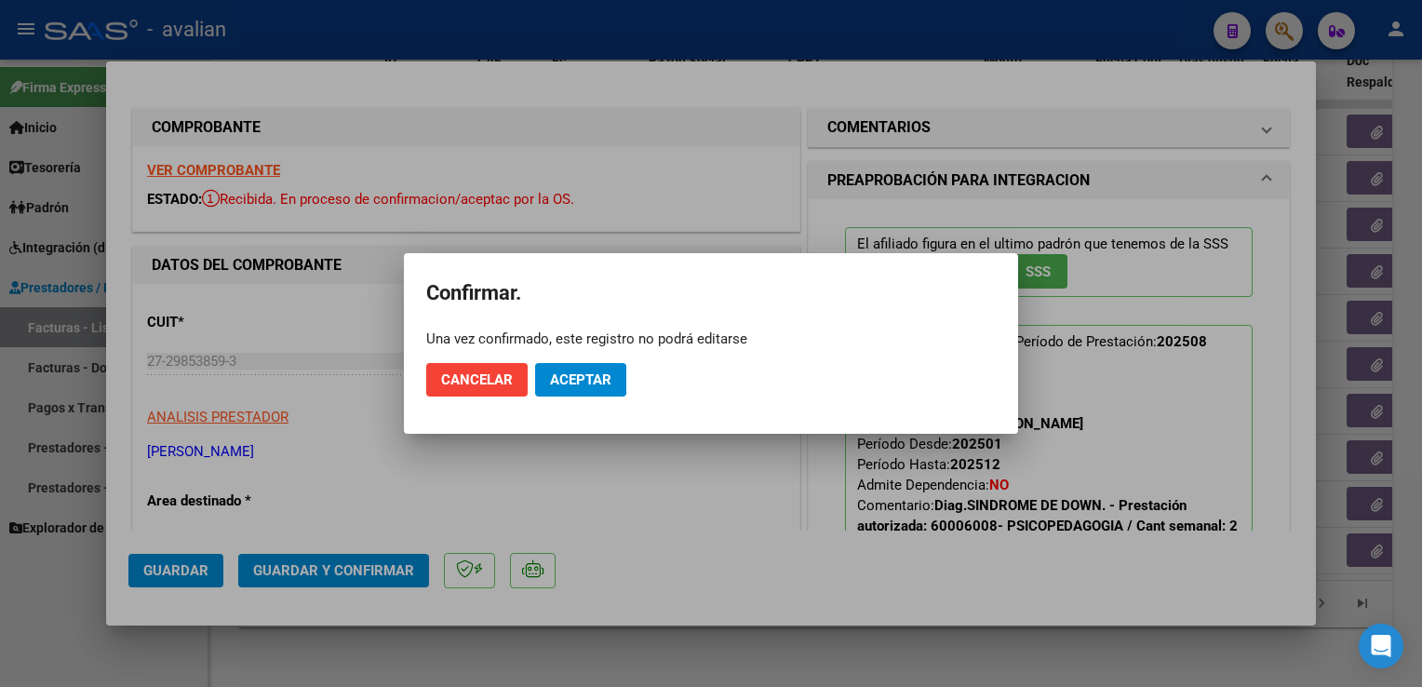
click at [567, 398] on mat-dialog-actions "Cancelar Aceptar" at bounding box center [711, 379] width 570 height 63
click at [603, 384] on span "Aceptar" at bounding box center [580, 379] width 61 height 17
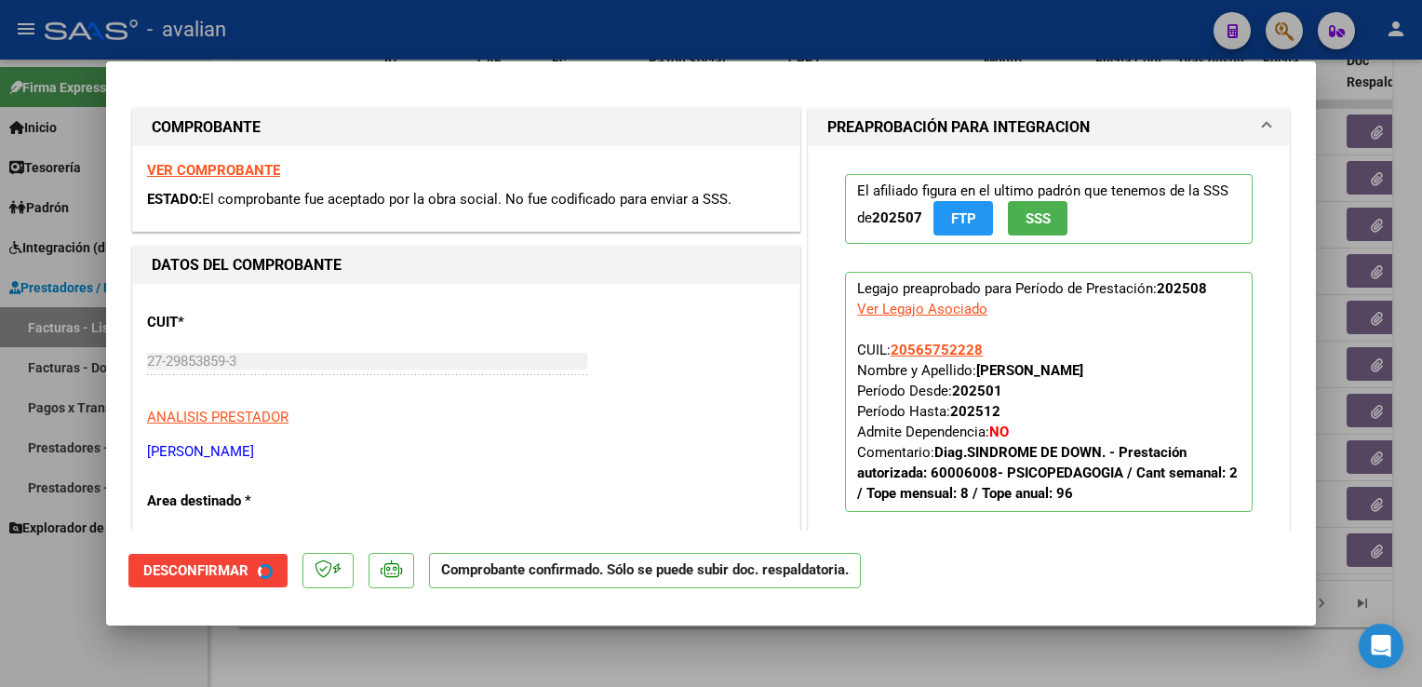
click at [460, 21] on div at bounding box center [711, 343] width 1422 height 687
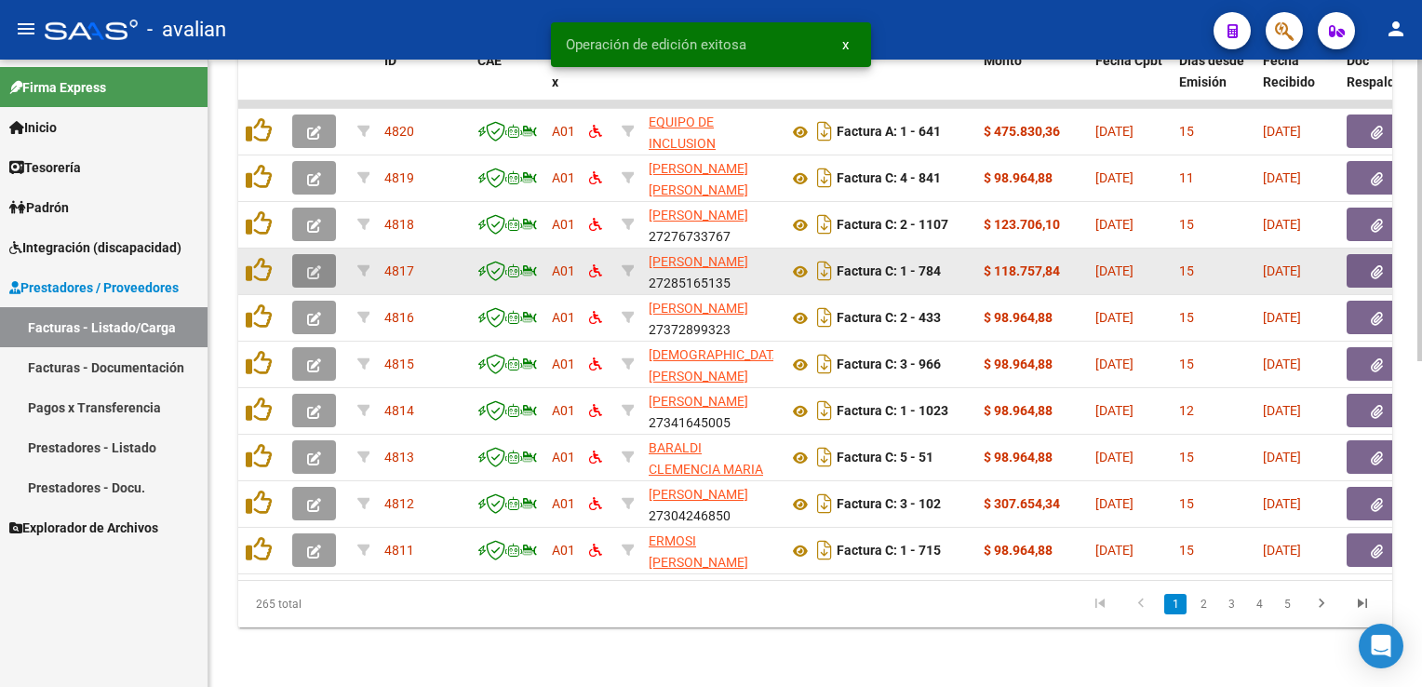
click at [325, 254] on button "button" at bounding box center [314, 271] width 44 height 34
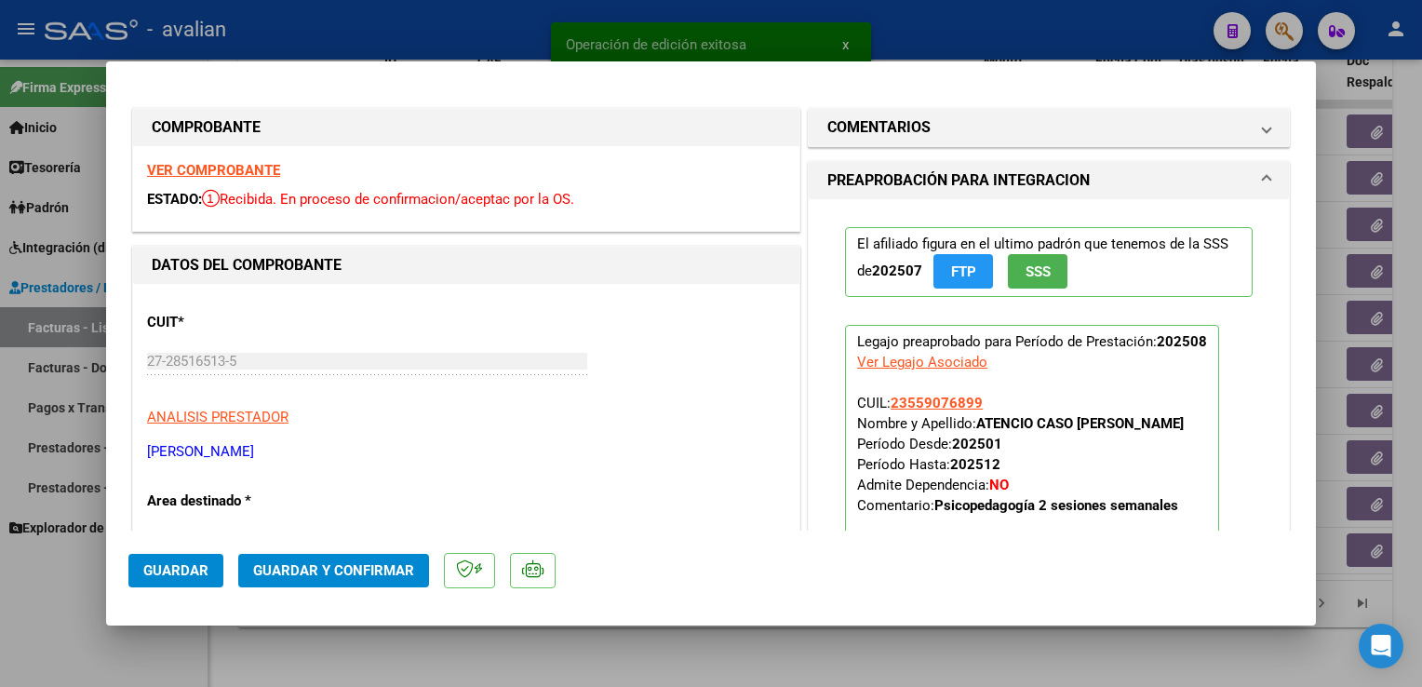
click at [249, 173] on strong "VER COMPROBANTE" at bounding box center [213, 170] width 133 height 17
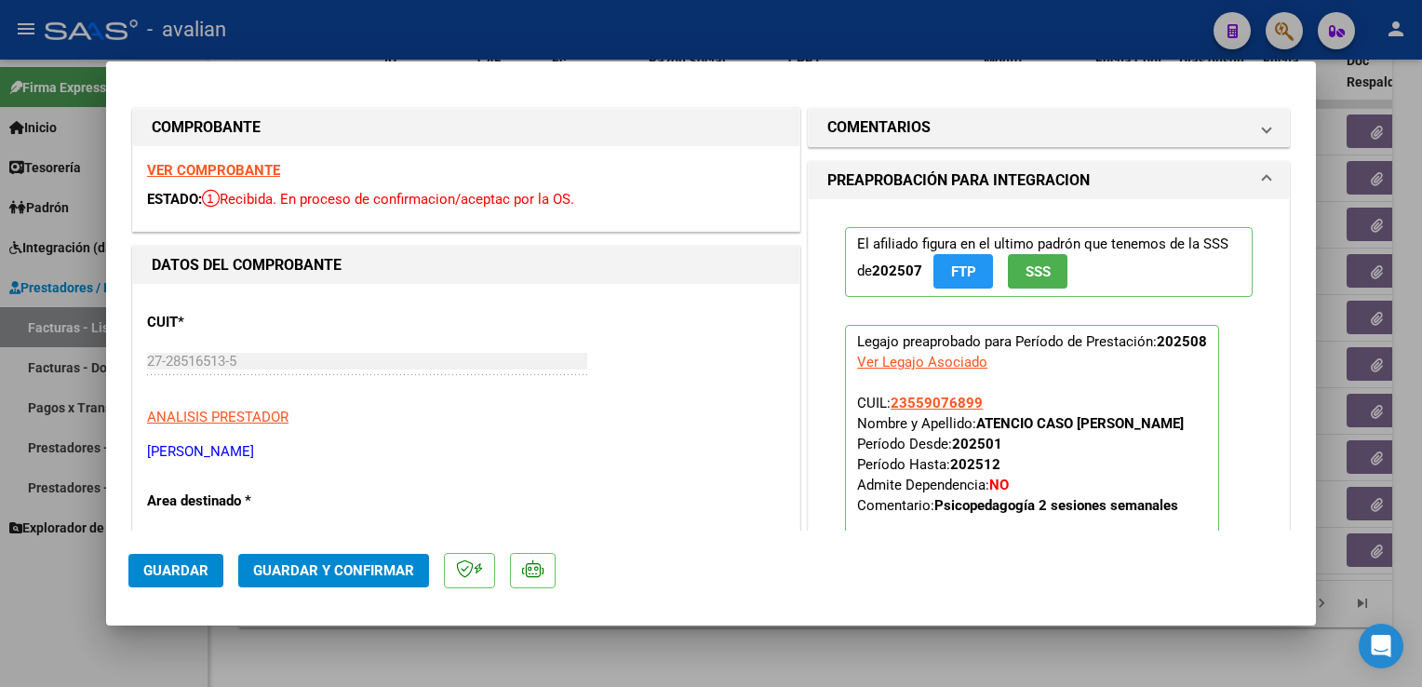
click at [318, 572] on span "Guardar y Confirmar" at bounding box center [333, 570] width 161 height 17
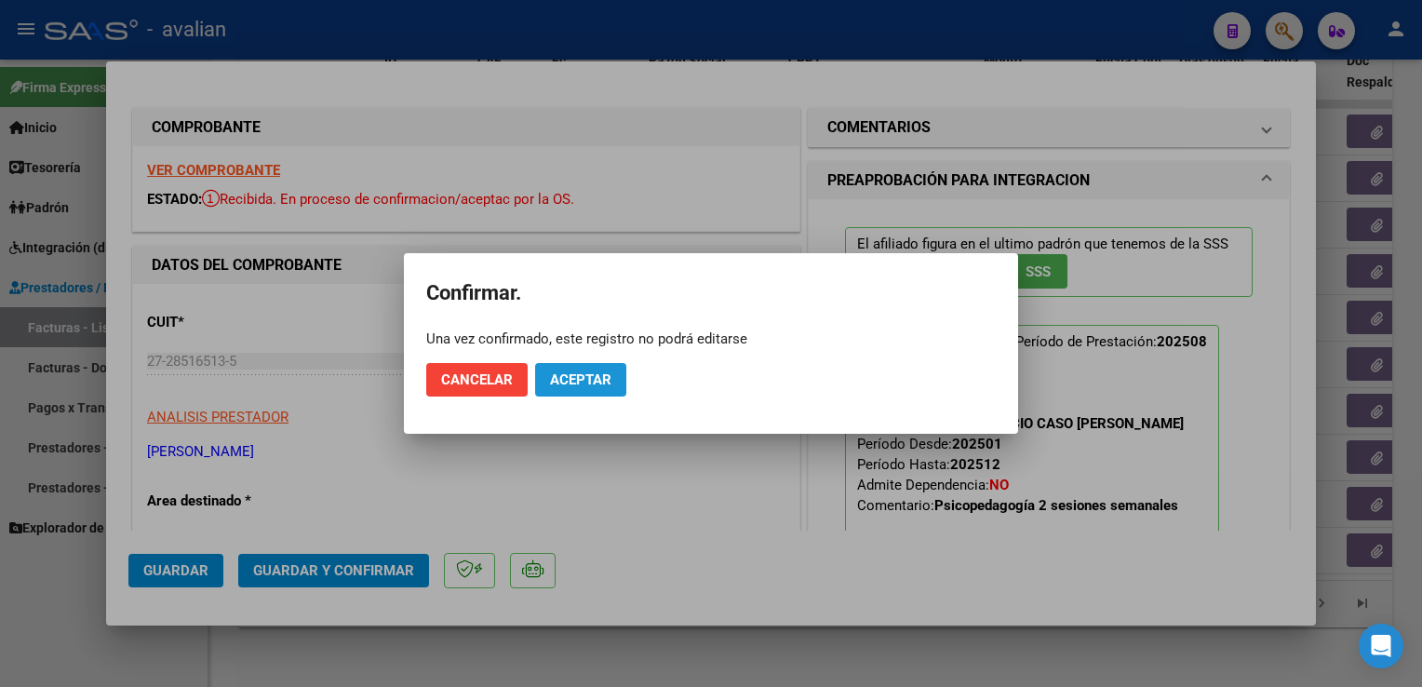
click at [575, 369] on button "Aceptar" at bounding box center [580, 380] width 91 height 34
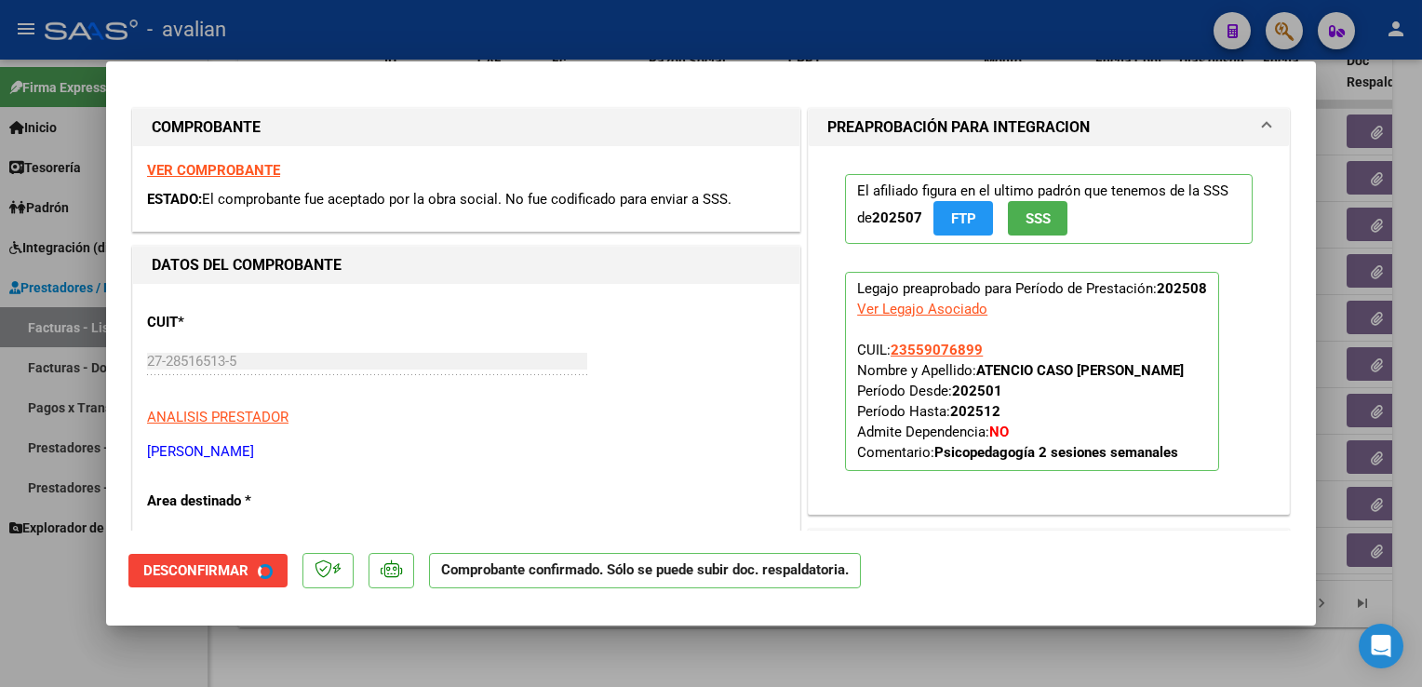
click at [412, 20] on div at bounding box center [711, 343] width 1422 height 687
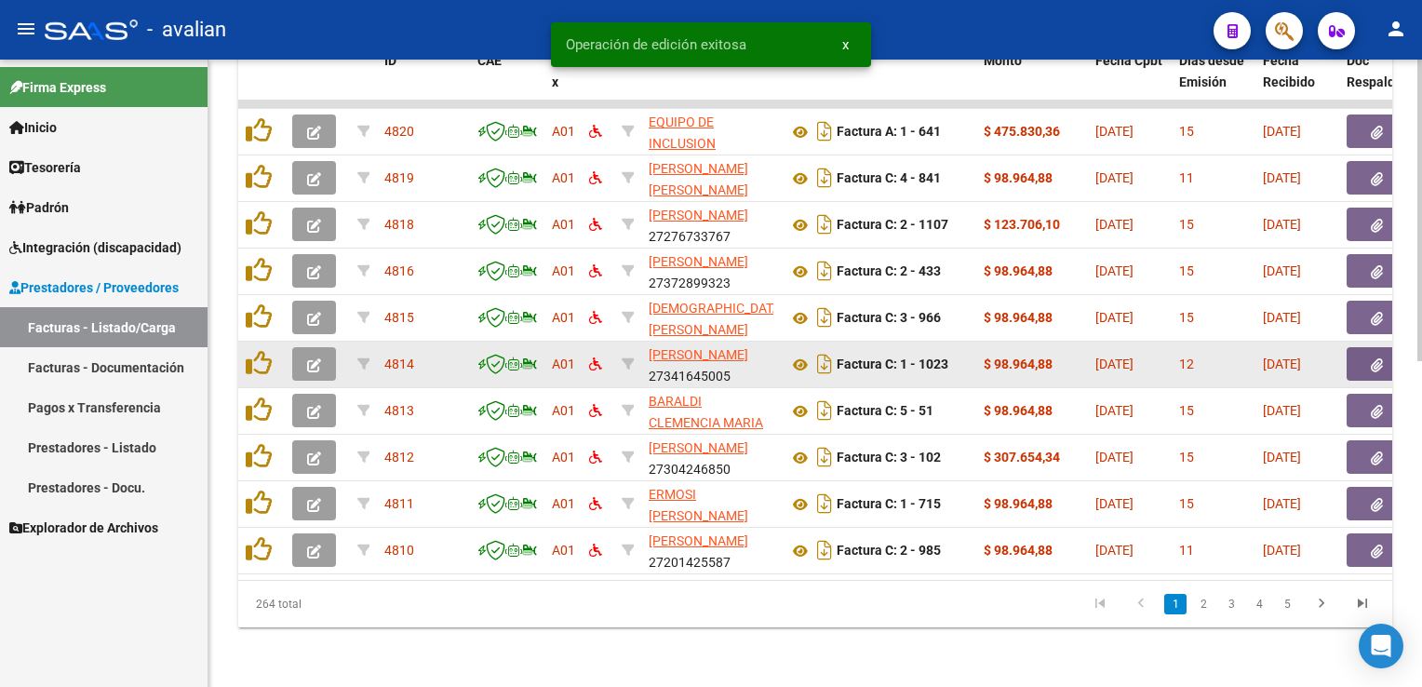
click at [302, 358] on button "button" at bounding box center [314, 364] width 44 height 34
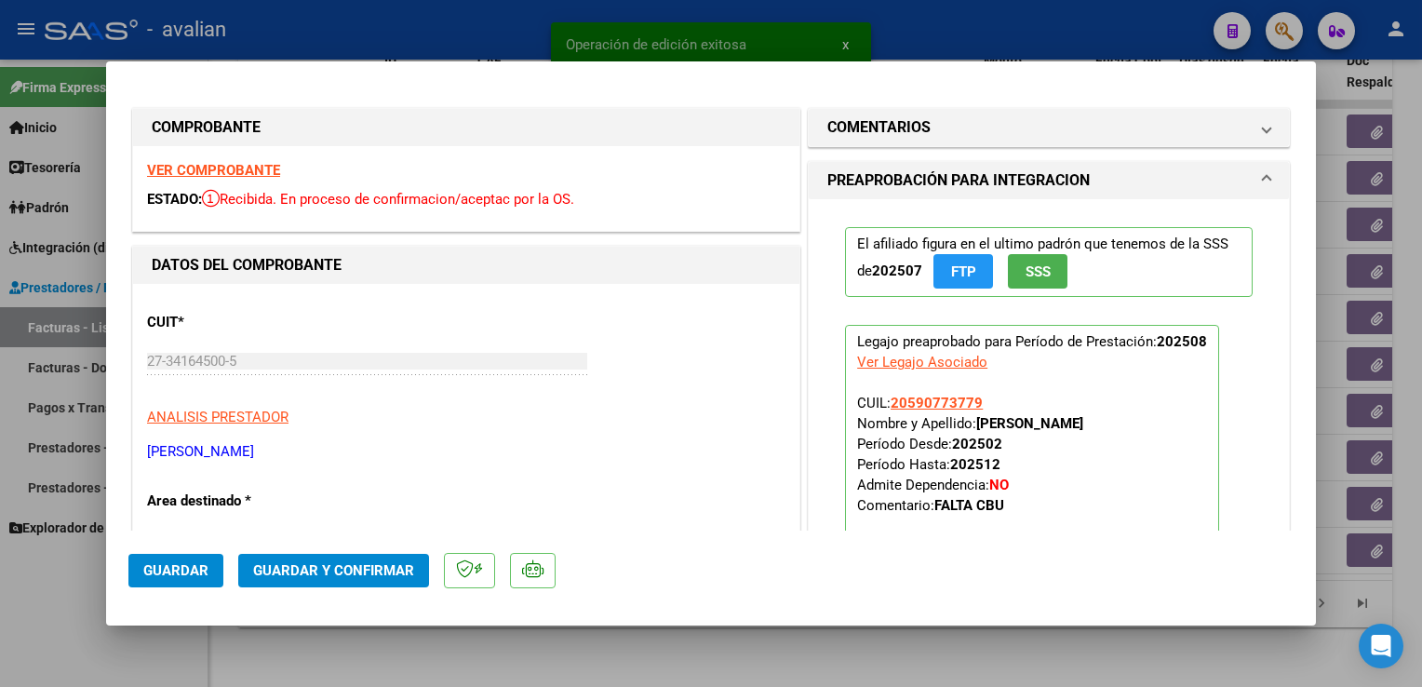
click at [188, 171] on strong "VER COMPROBANTE" at bounding box center [213, 170] width 133 height 17
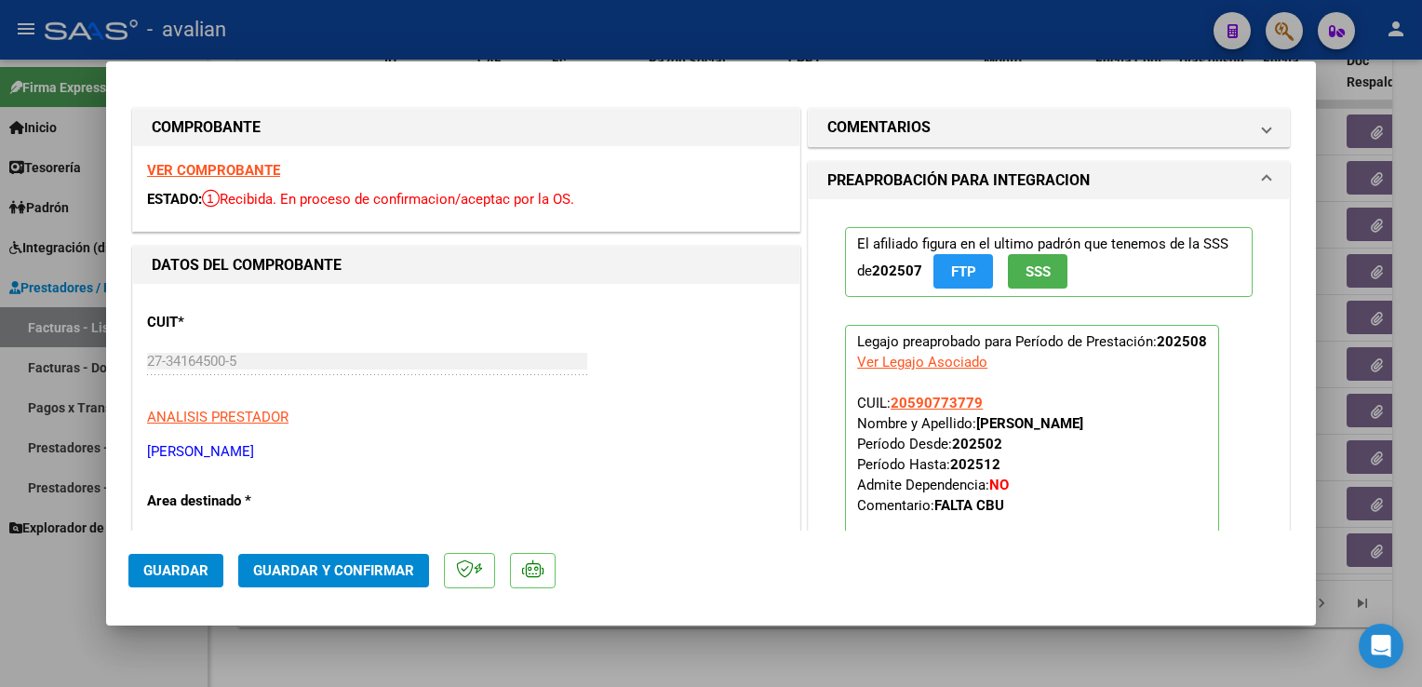
click at [350, 553] on mat-dialog-actions "Guardar Guardar y Confirmar" at bounding box center [710, 568] width 1165 height 74
click at [346, 564] on span "Guardar y Confirmar" at bounding box center [333, 570] width 161 height 17
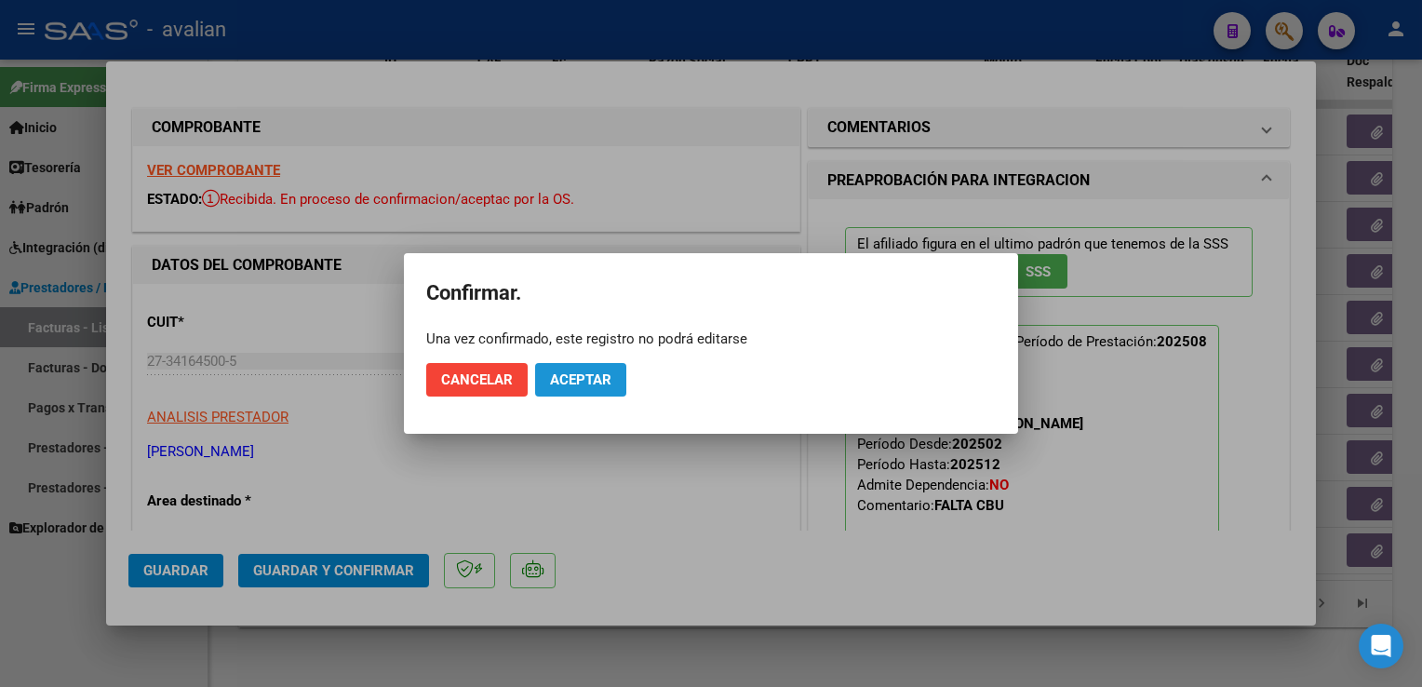
click at [562, 385] on span "Aceptar" at bounding box center [580, 379] width 61 height 17
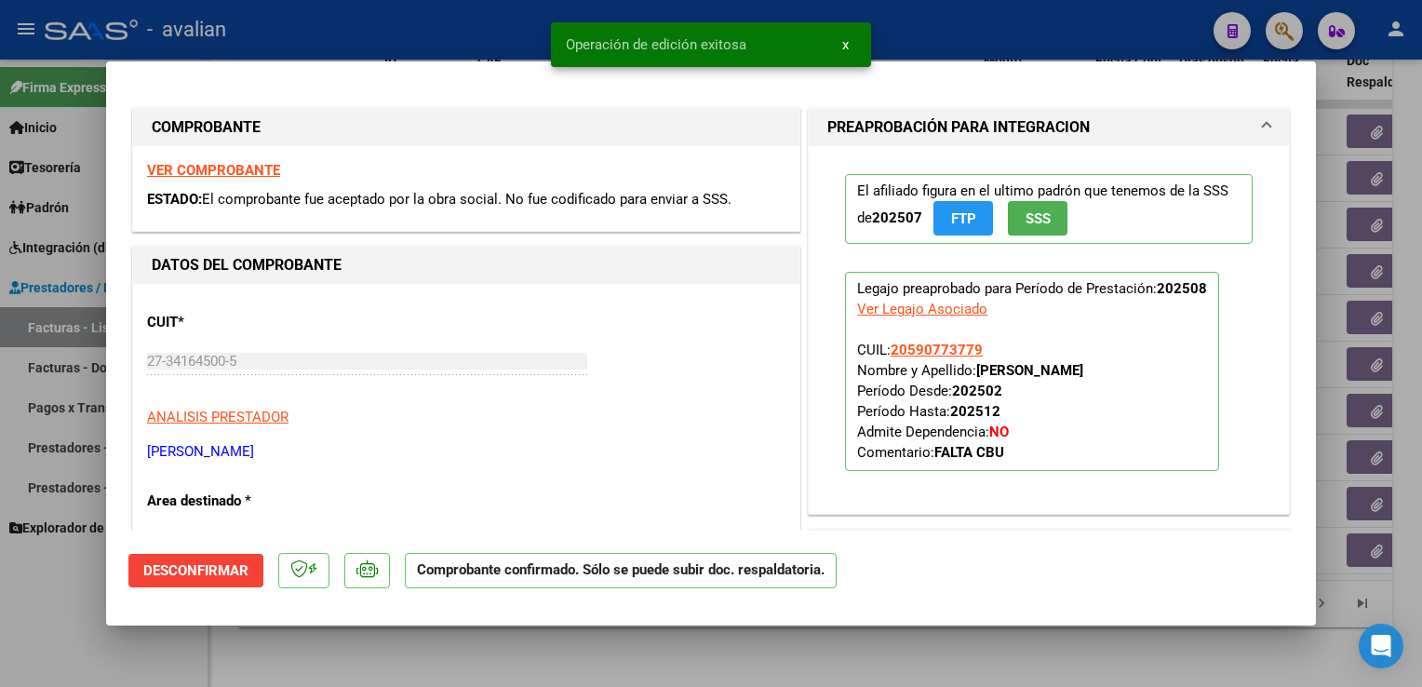
click at [421, 30] on div at bounding box center [711, 343] width 1422 height 687
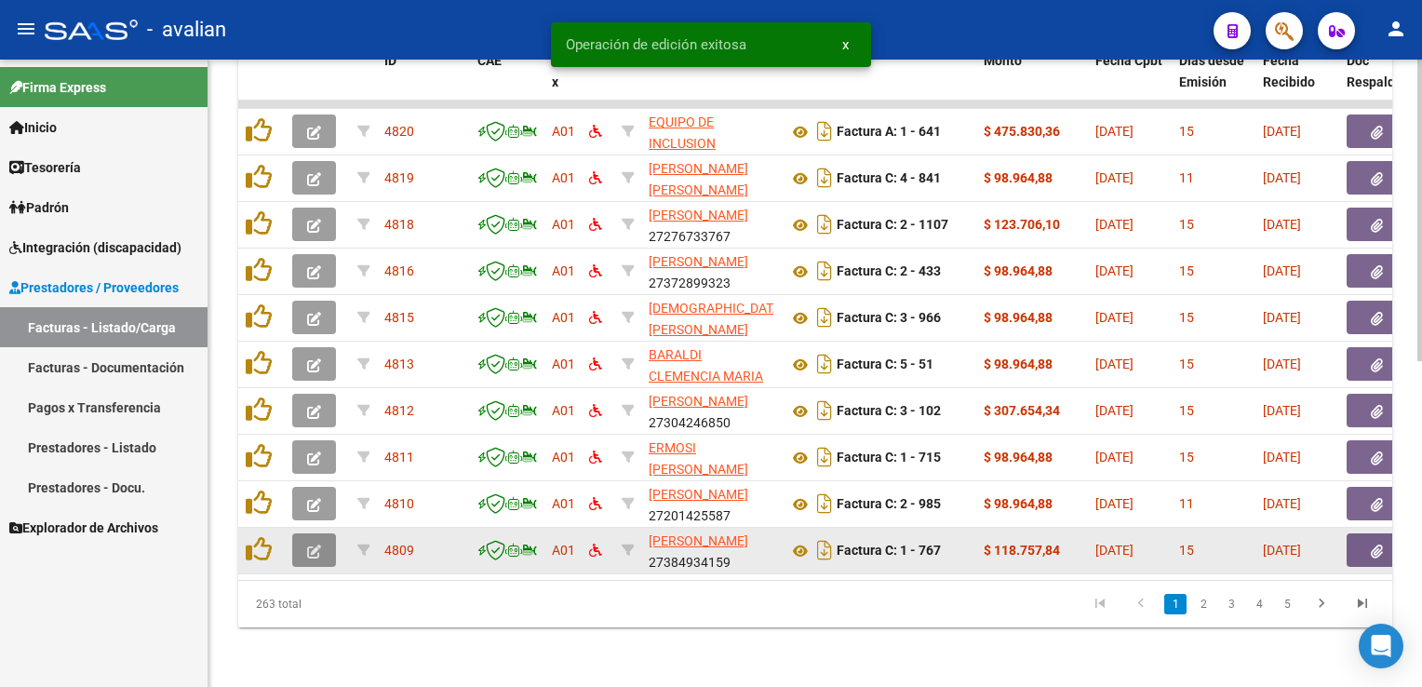
click at [318, 542] on span "button" at bounding box center [314, 550] width 14 height 17
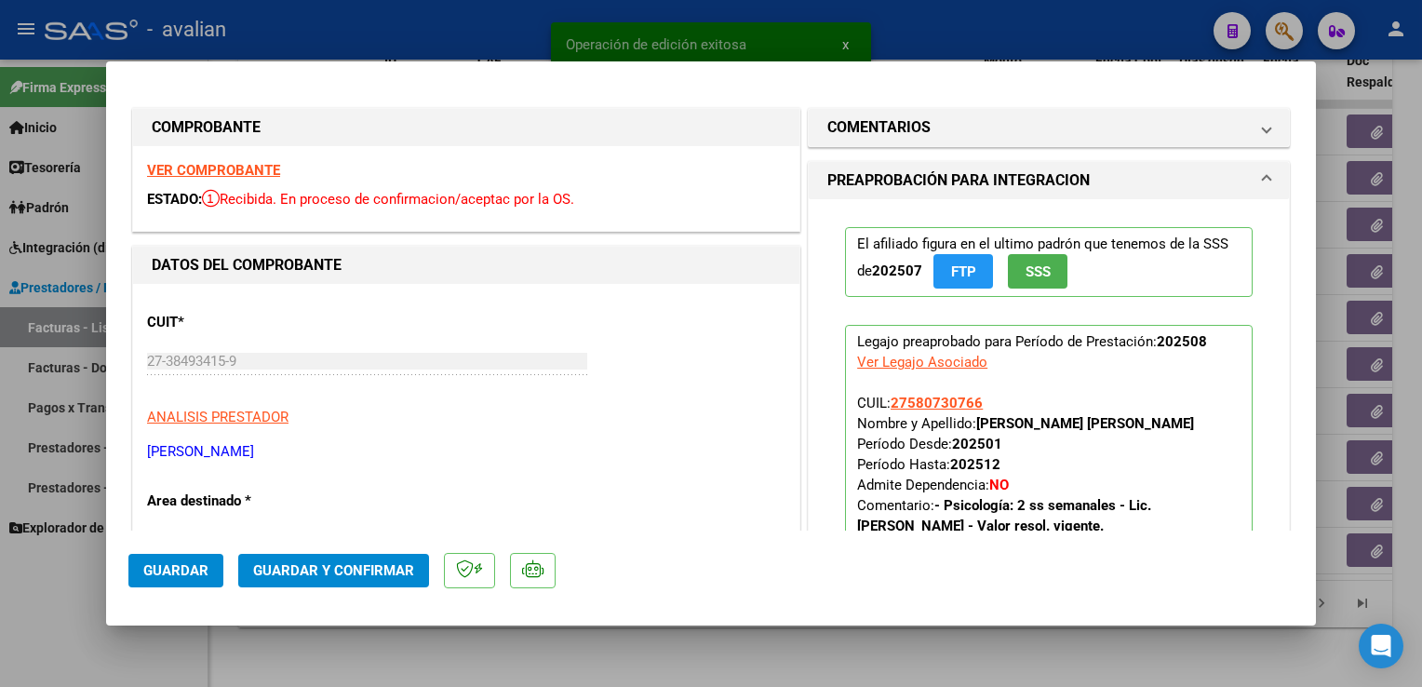
click at [229, 175] on strong "VER COMPROBANTE" at bounding box center [213, 170] width 133 height 17
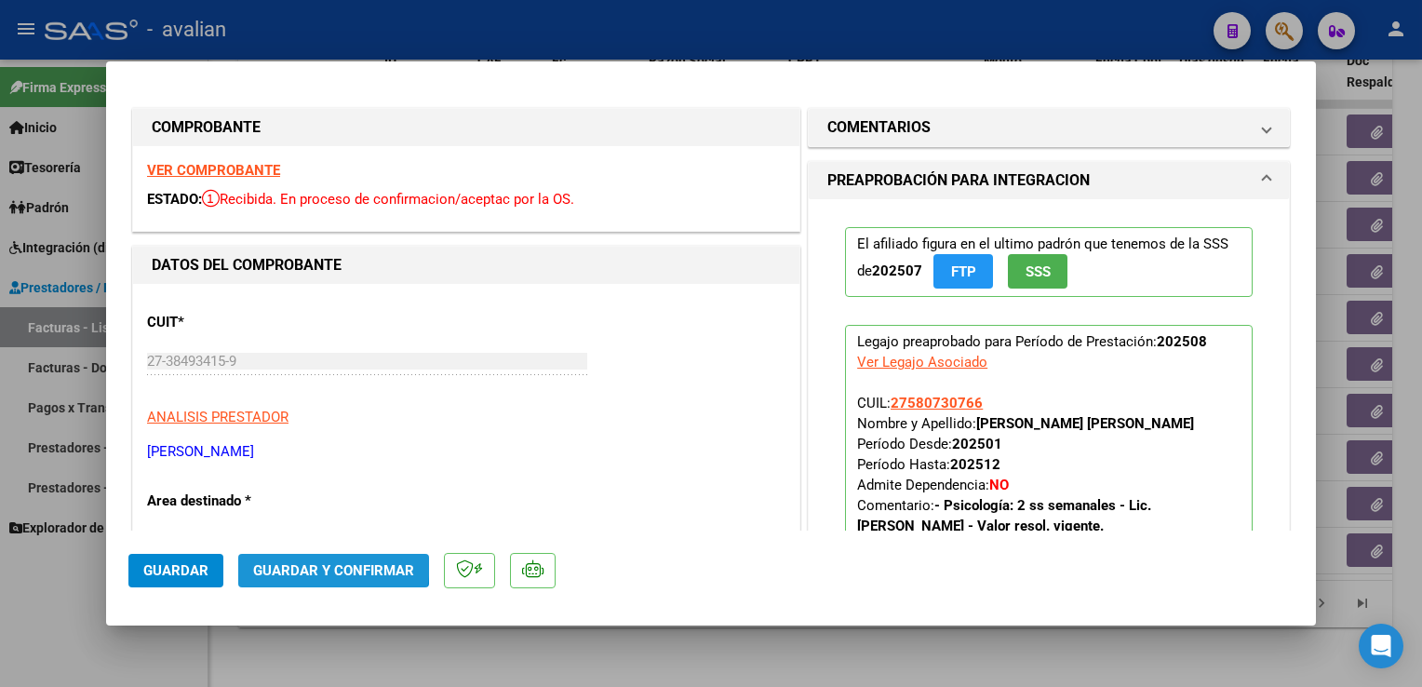
click at [290, 560] on button "Guardar y Confirmar" at bounding box center [333, 571] width 191 height 34
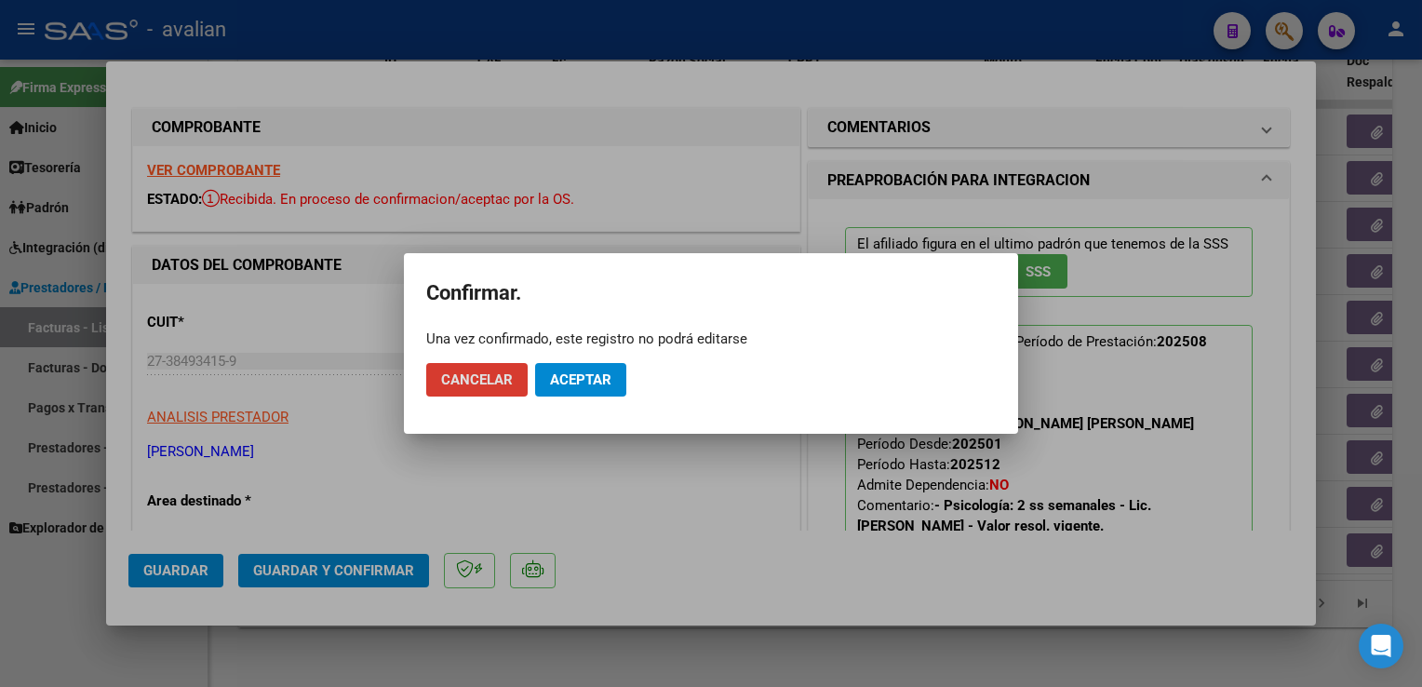
click at [611, 378] on span "Aceptar" at bounding box center [580, 379] width 61 height 17
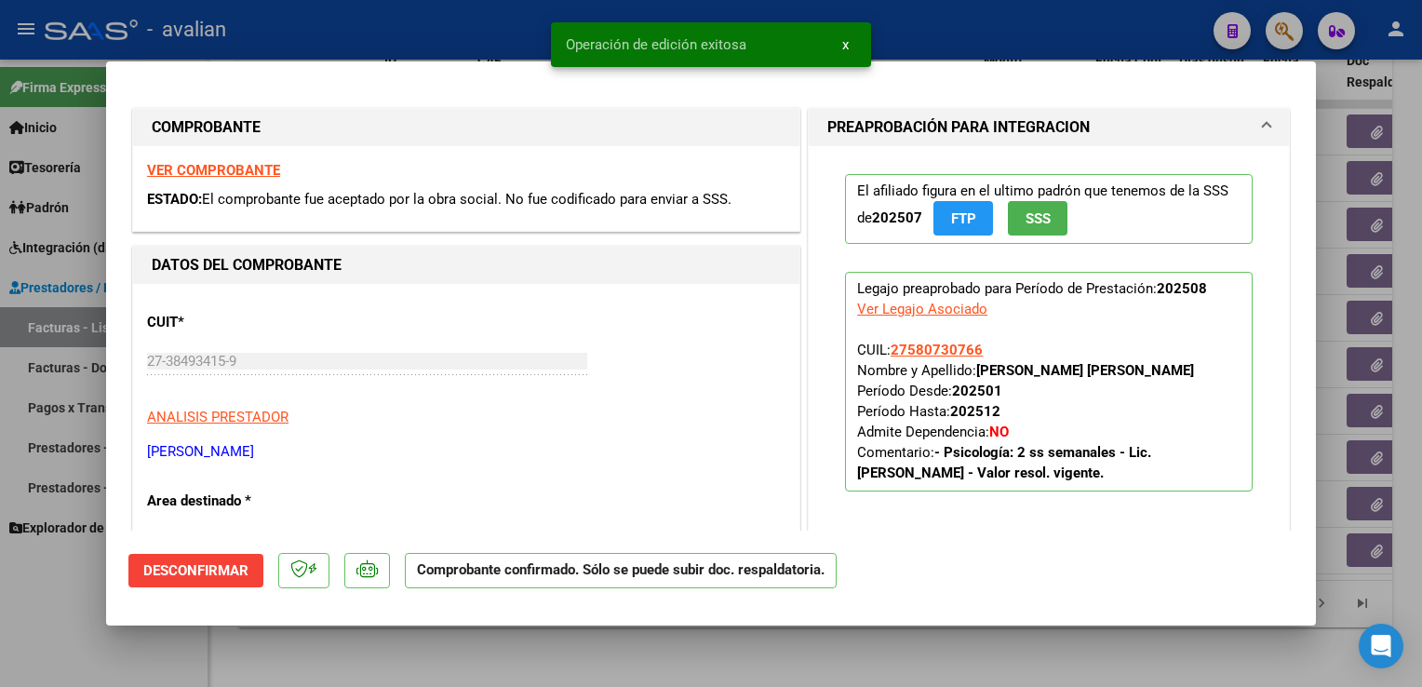
click at [478, 38] on div at bounding box center [711, 343] width 1422 height 687
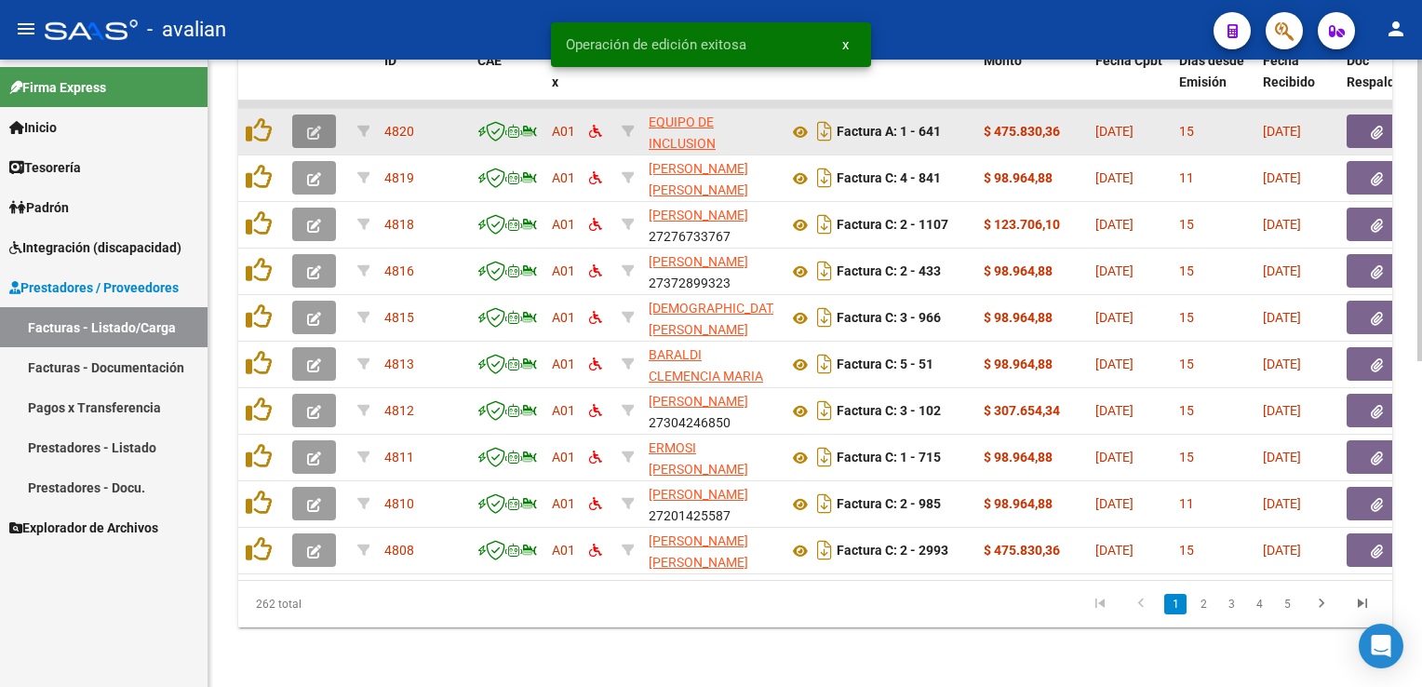
click at [308, 126] on icon "button" at bounding box center [314, 133] width 14 height 14
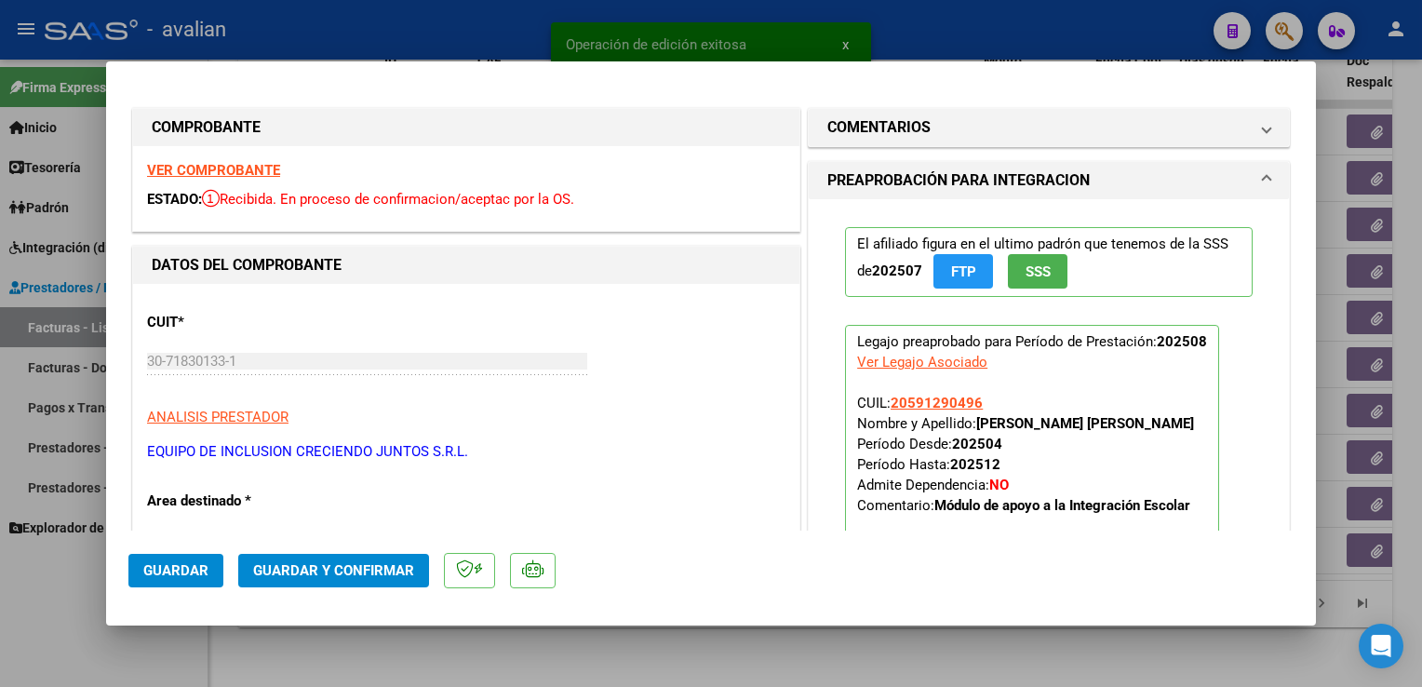
click at [206, 173] on strong "VER COMPROBANTE" at bounding box center [213, 170] width 133 height 17
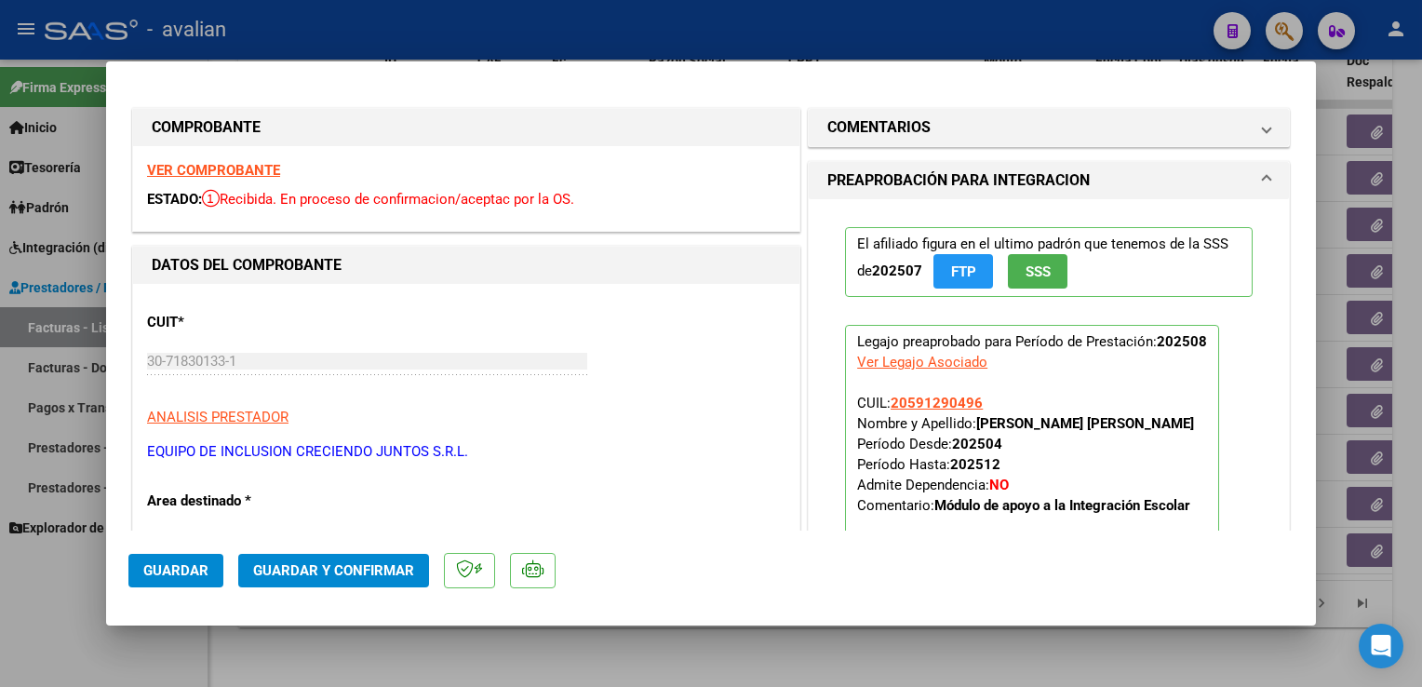
click at [361, 559] on button "Guardar y Confirmar" at bounding box center [333, 571] width 191 height 34
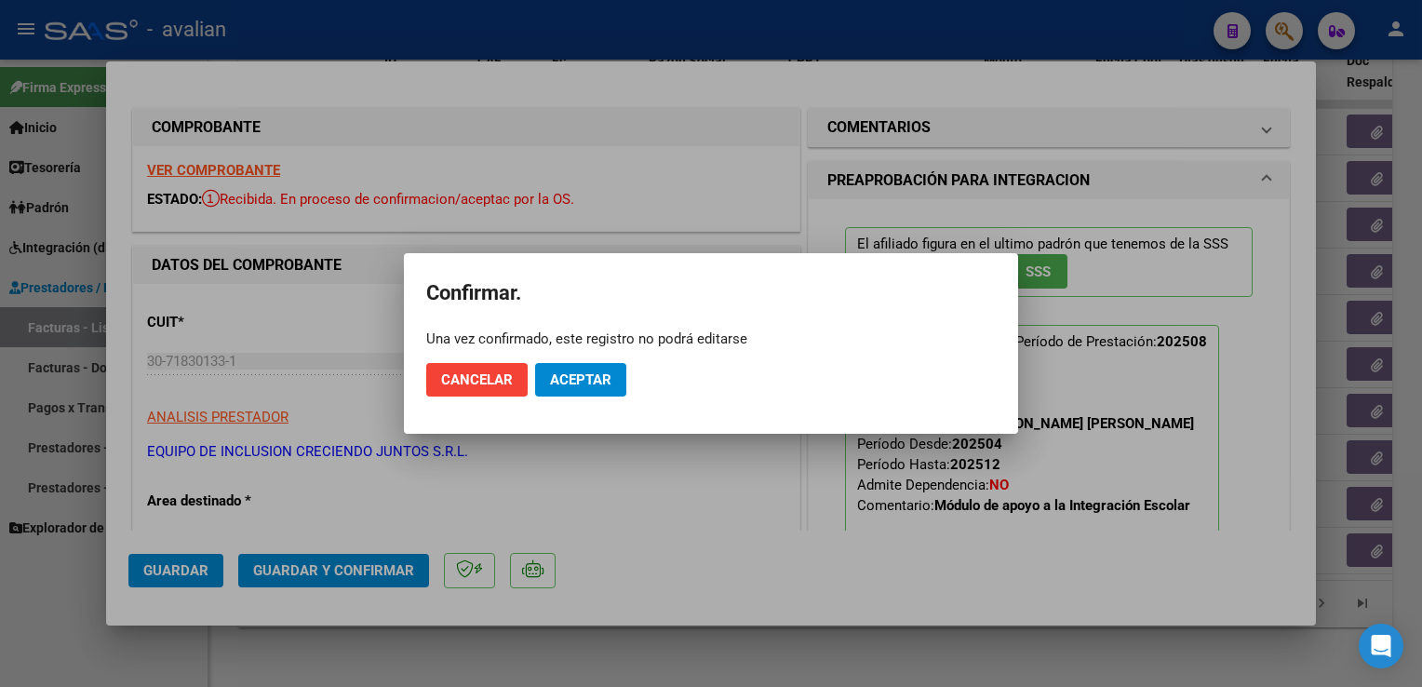
click at [559, 397] on mat-dialog-actions "Cancelar Aceptar" at bounding box center [711, 379] width 570 height 63
click at [563, 378] on span "Aceptar" at bounding box center [580, 379] width 61 height 17
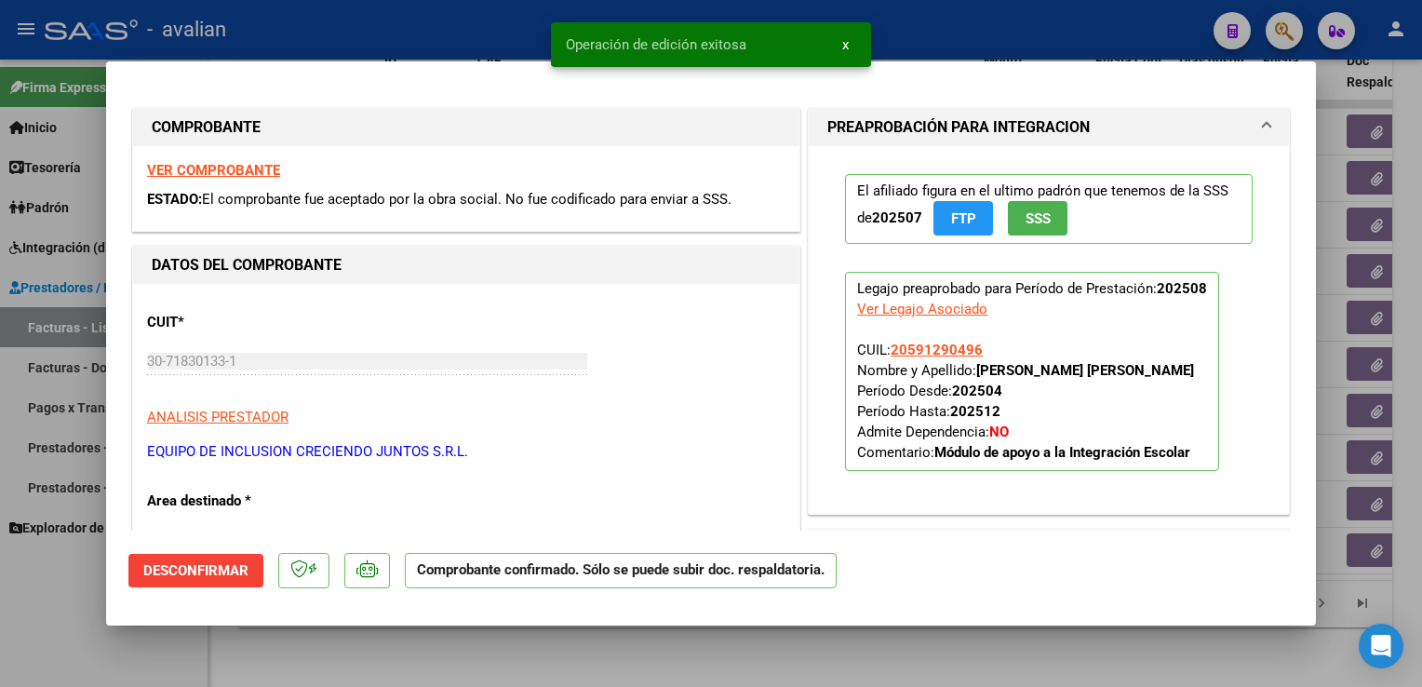
click at [369, 20] on div at bounding box center [711, 343] width 1422 height 687
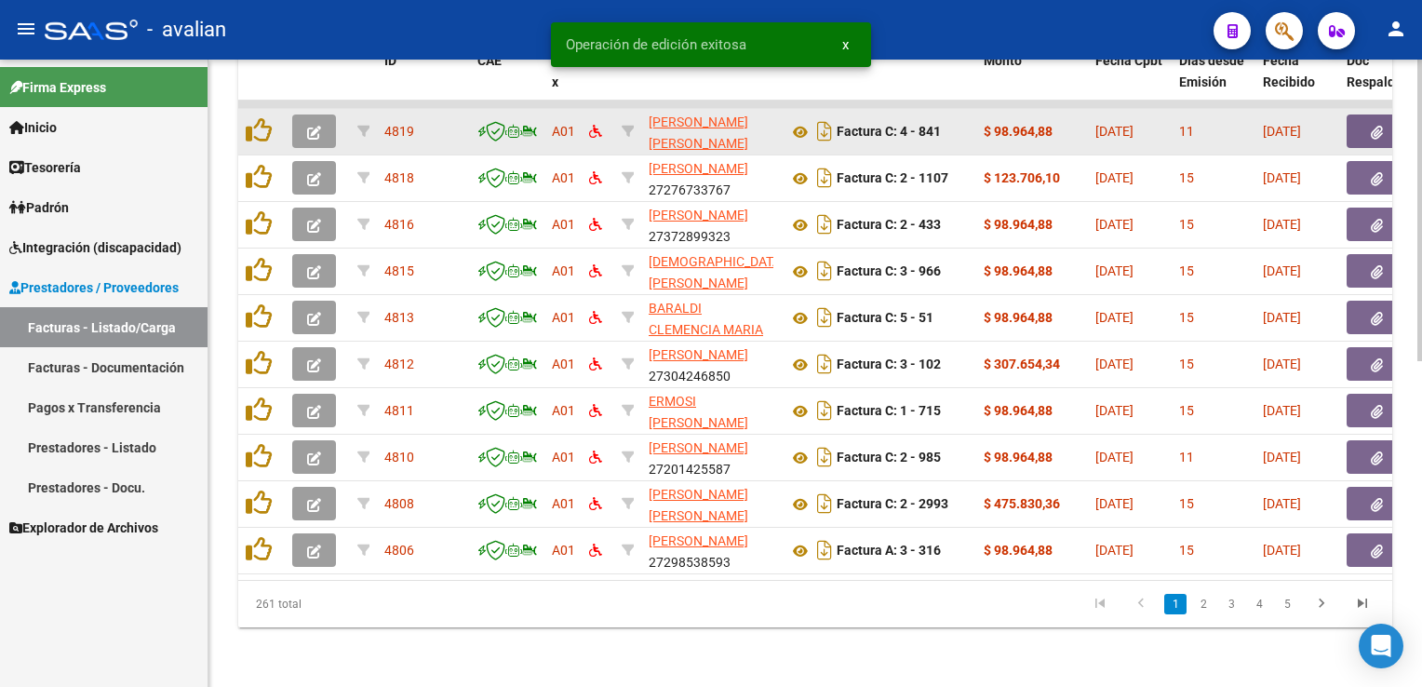
click at [320, 126] on icon "button" at bounding box center [314, 133] width 14 height 14
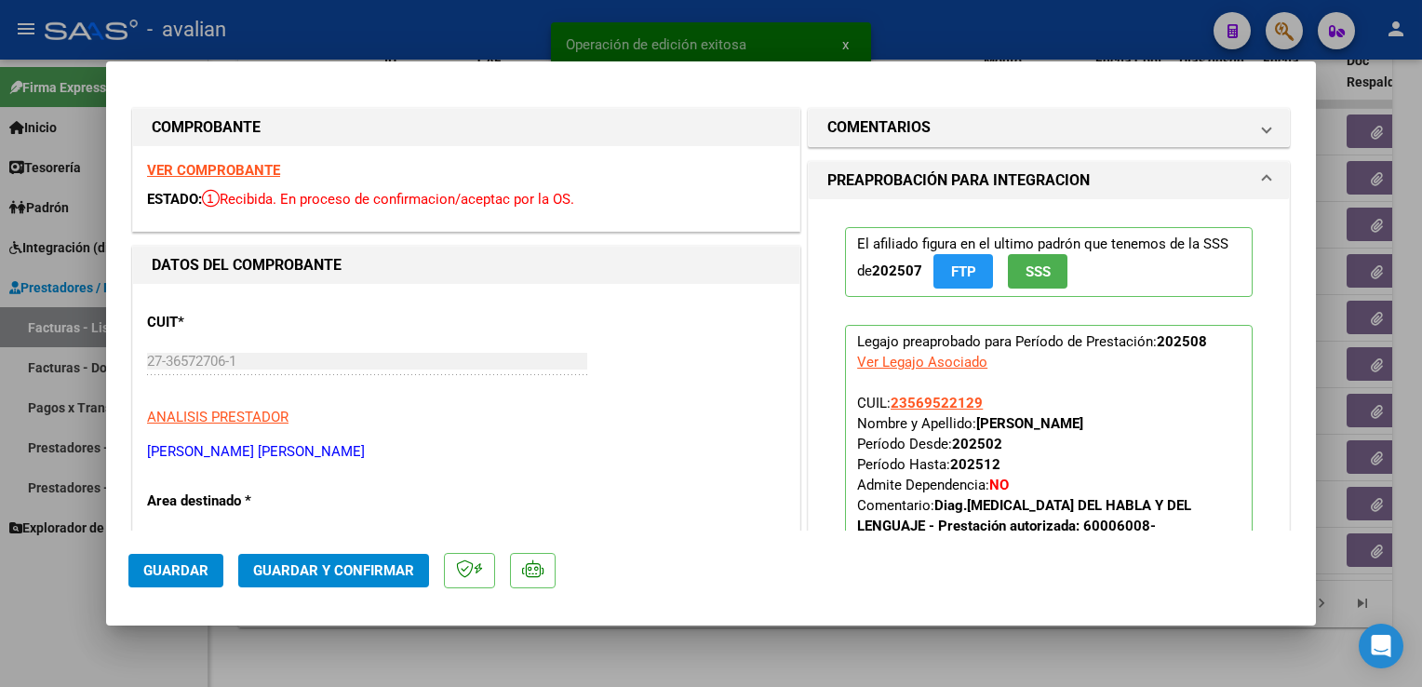
click at [194, 174] on strong "VER COMPROBANTE" at bounding box center [213, 170] width 133 height 17
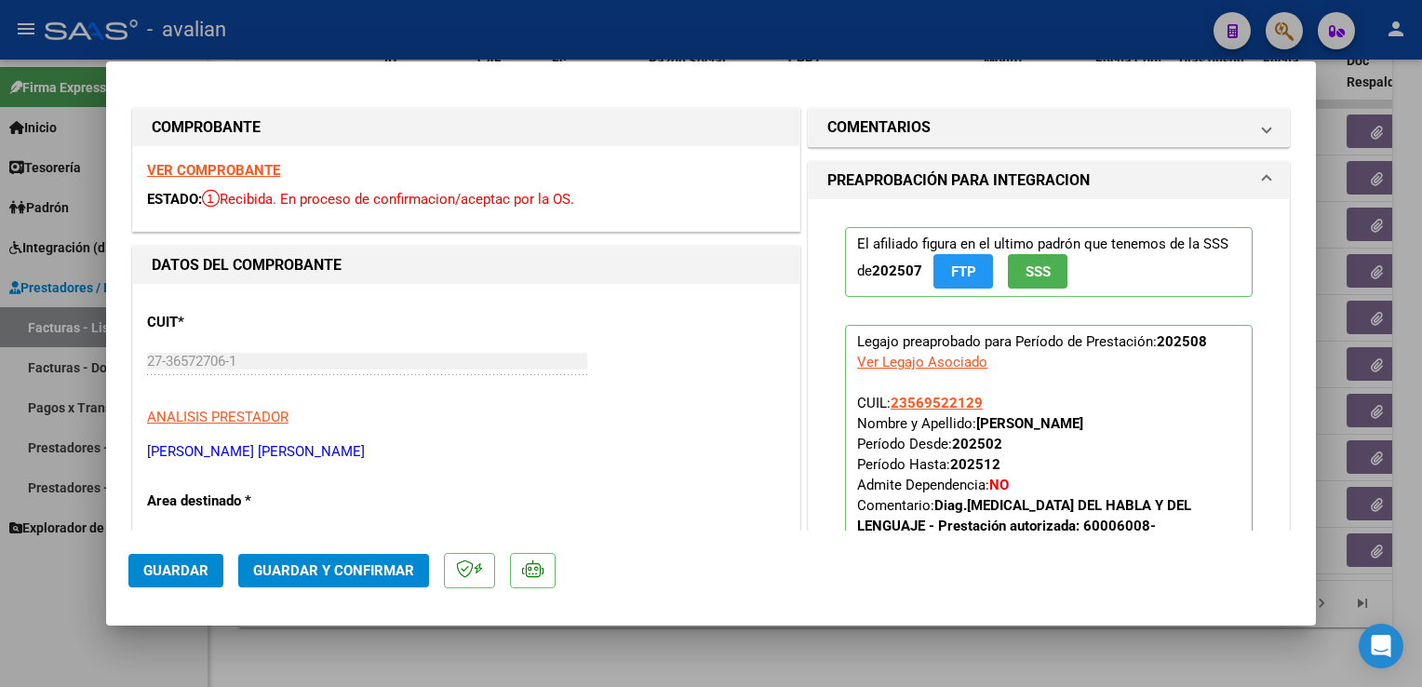
click at [339, 556] on button "Guardar y Confirmar" at bounding box center [333, 571] width 191 height 34
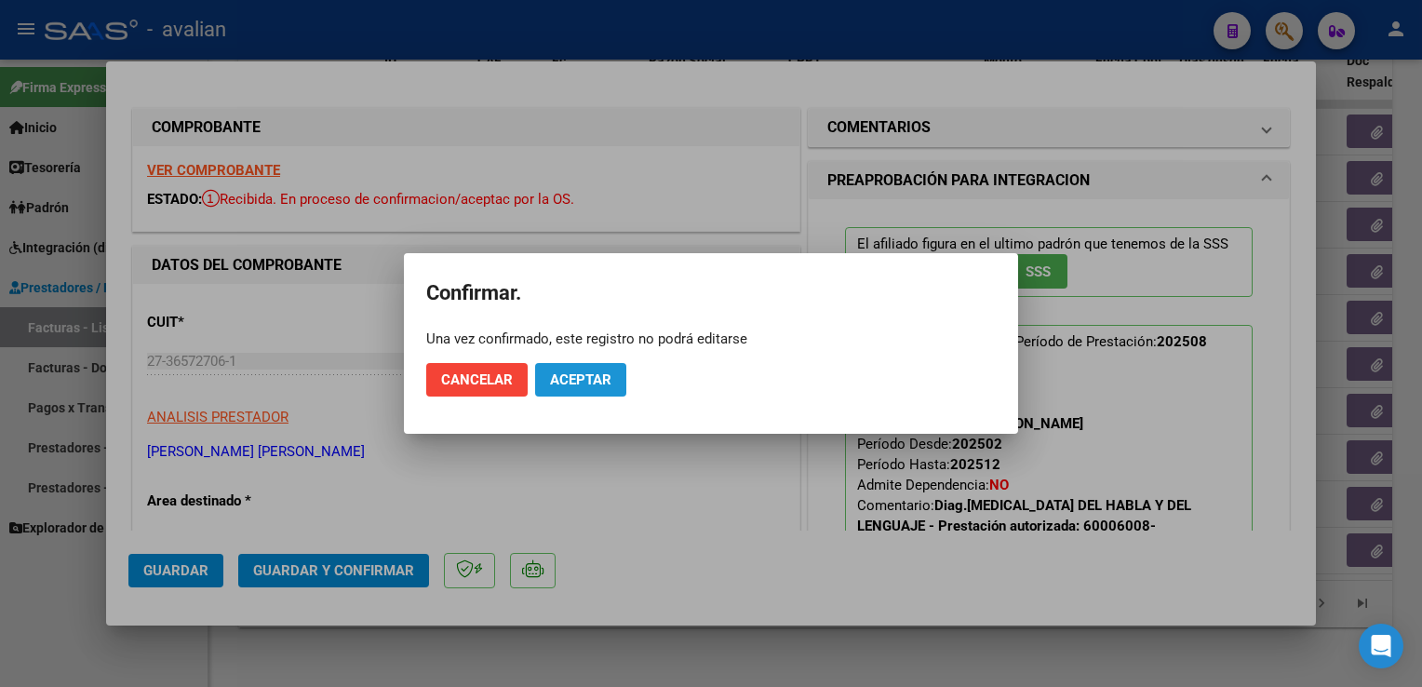
click at [564, 375] on span "Aceptar" at bounding box center [580, 379] width 61 height 17
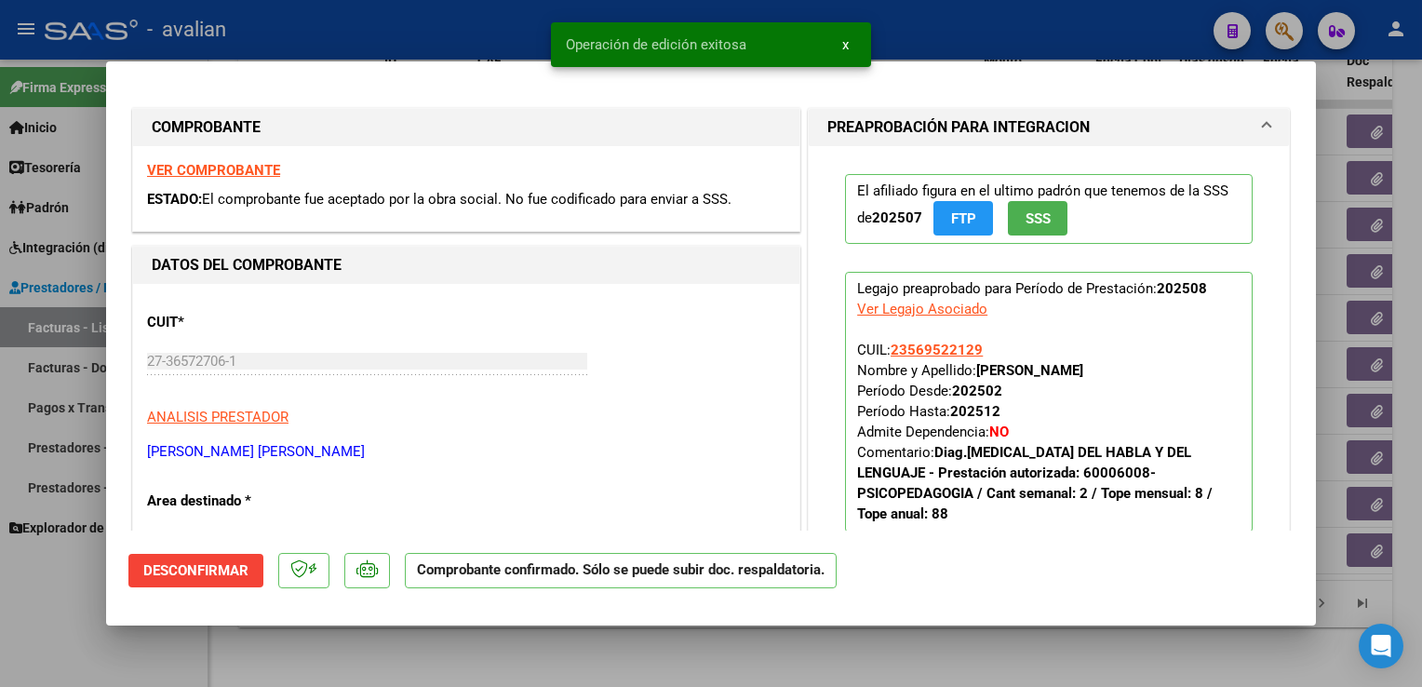
click at [326, 41] on div at bounding box center [711, 343] width 1422 height 687
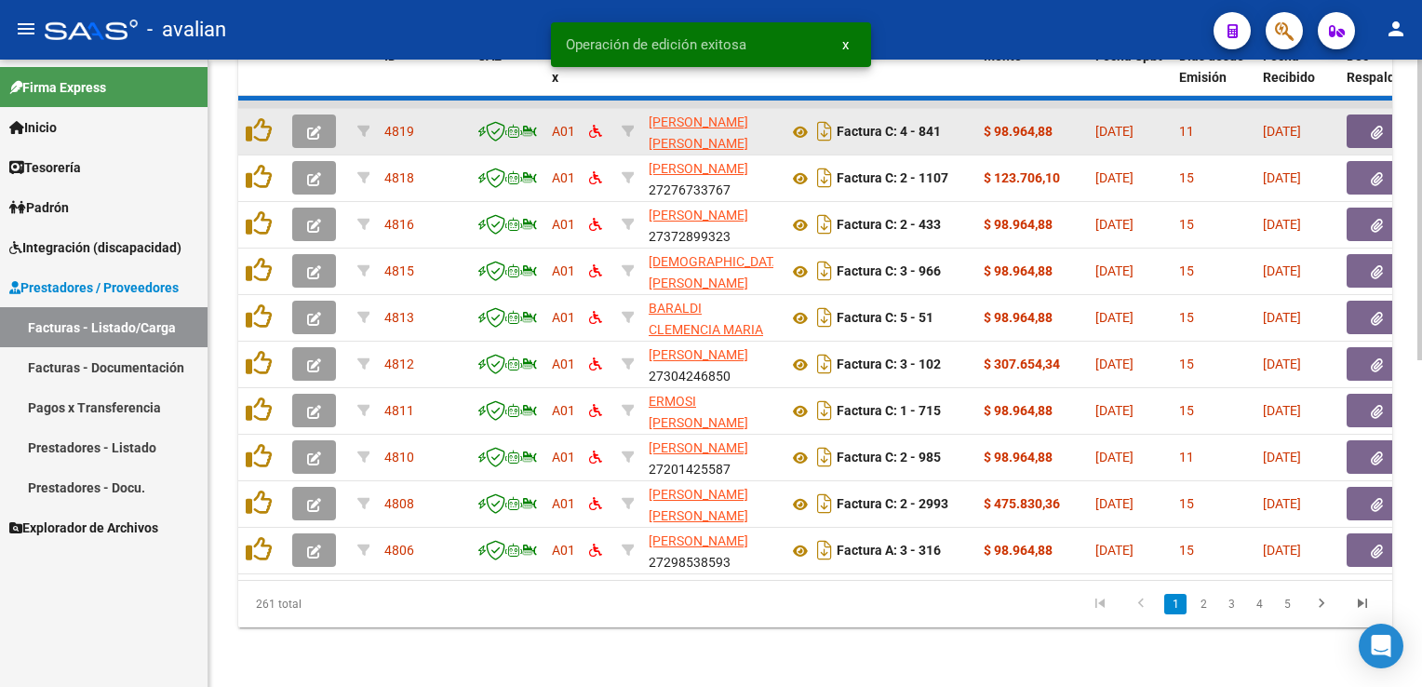
click at [316, 127] on span "button" at bounding box center [314, 131] width 14 height 17
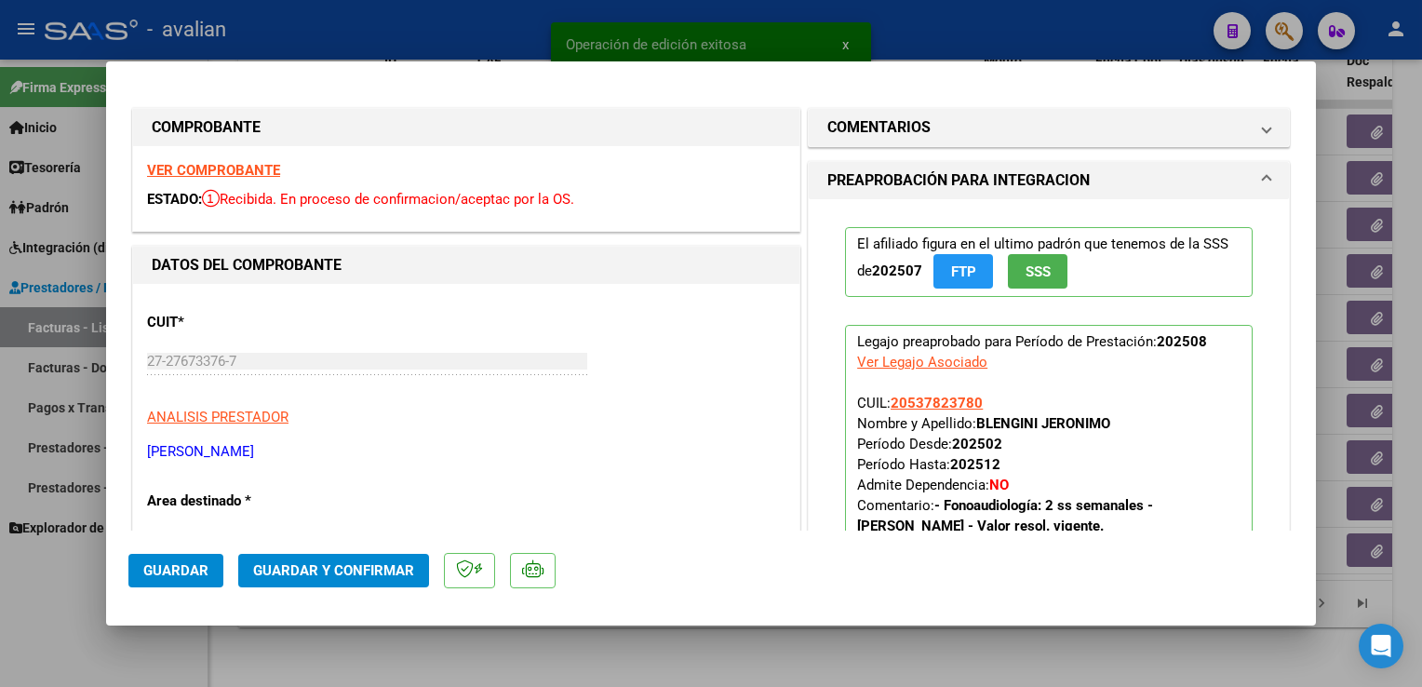
click at [264, 168] on strong "VER COMPROBANTE" at bounding box center [213, 170] width 133 height 17
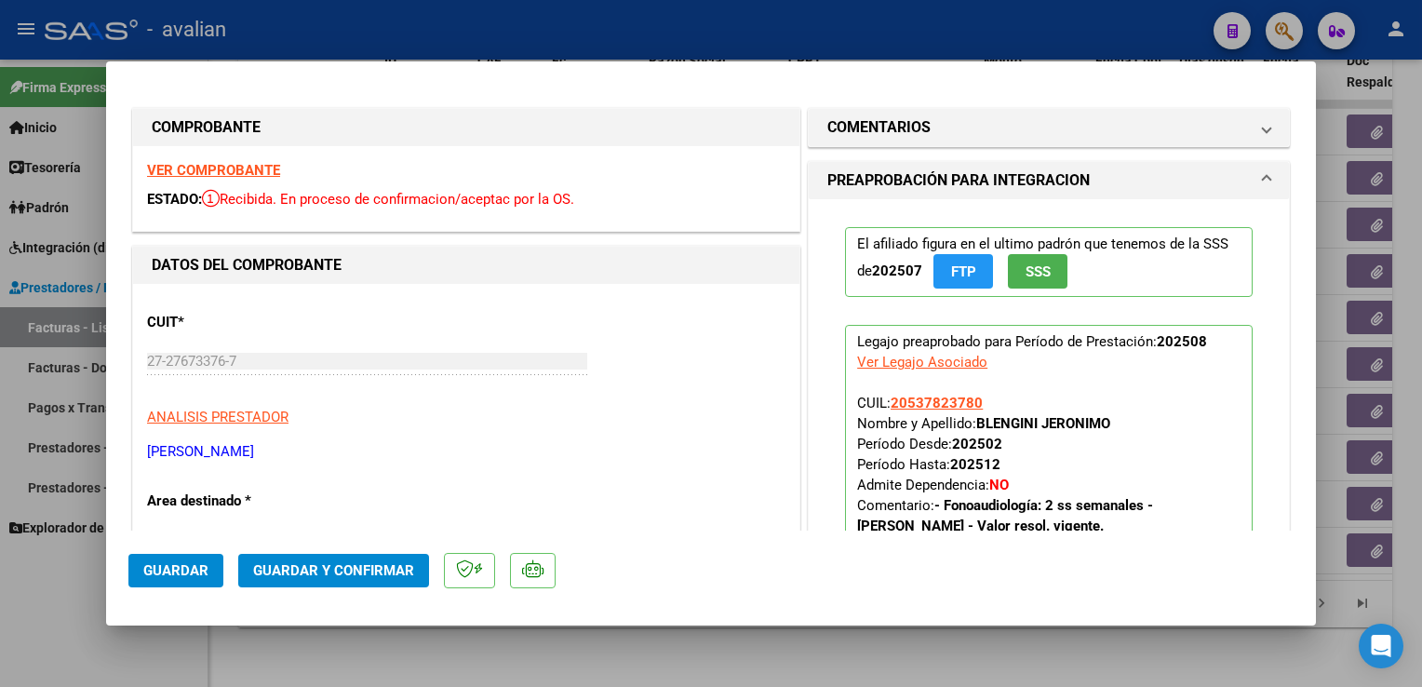
scroll to position [93, 0]
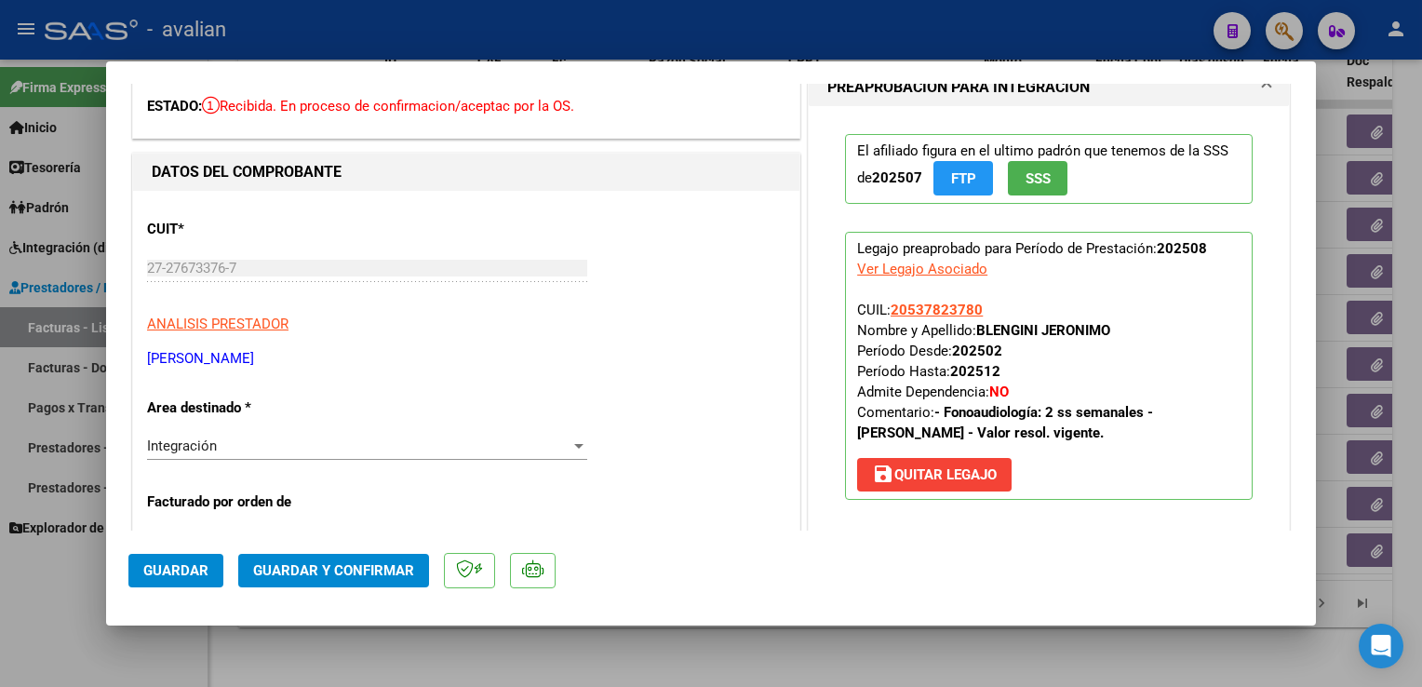
click at [916, 480] on span "save [PERSON_NAME]" at bounding box center [934, 474] width 125 height 17
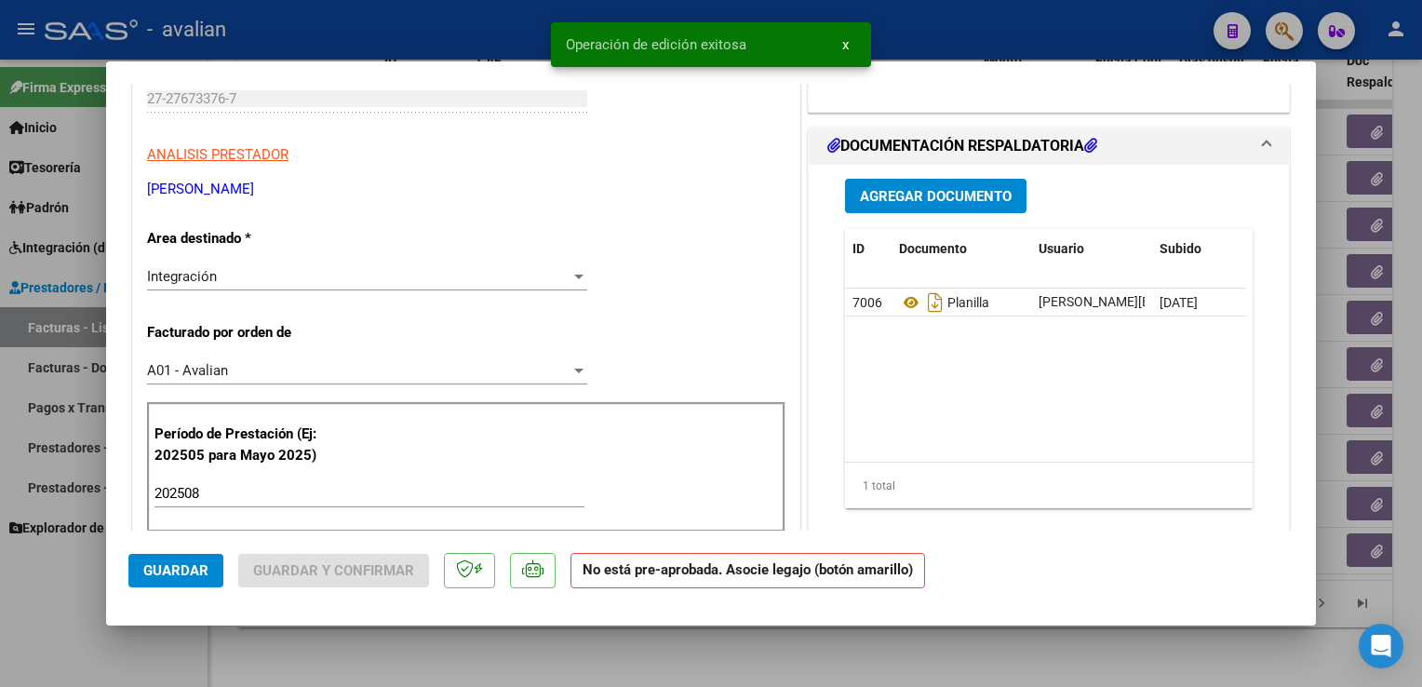
scroll to position [279, 0]
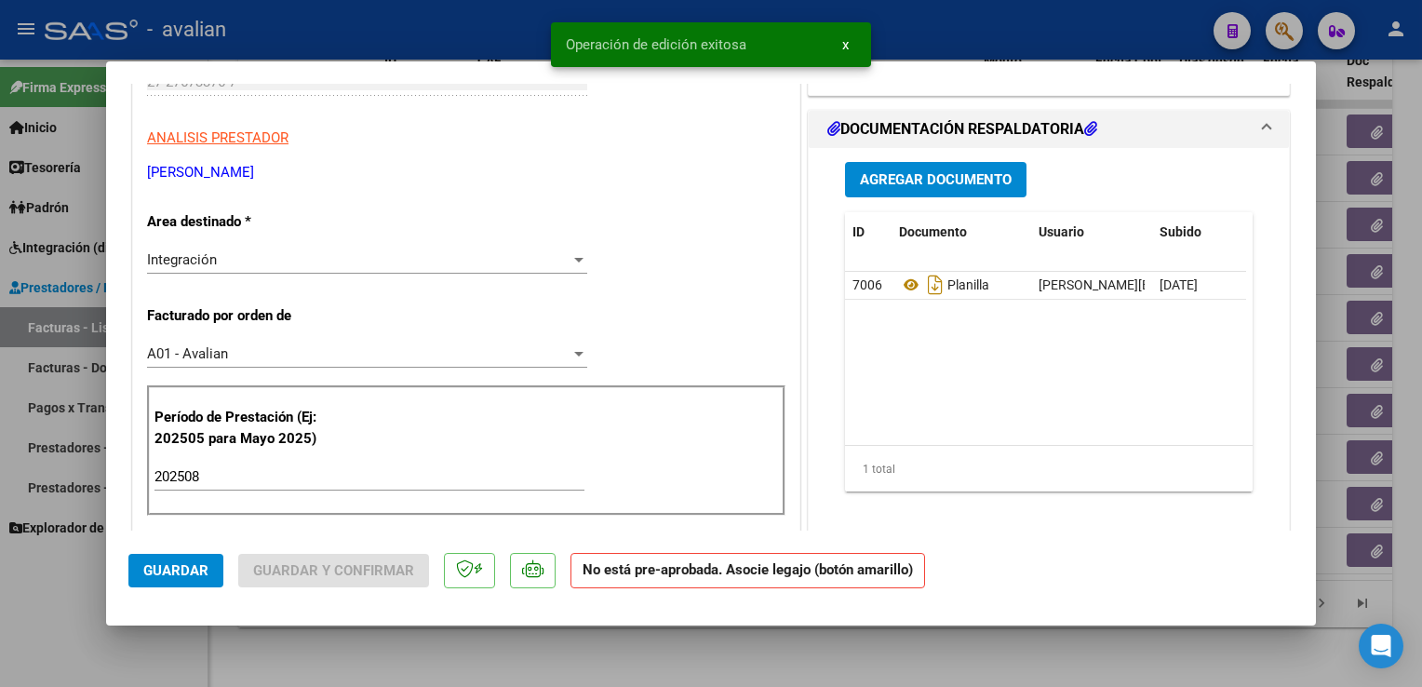
click at [282, 484] on div "202508 Ingrese el Período de Prestación como indica el ejemplo" at bounding box center [370, 477] width 430 height 28
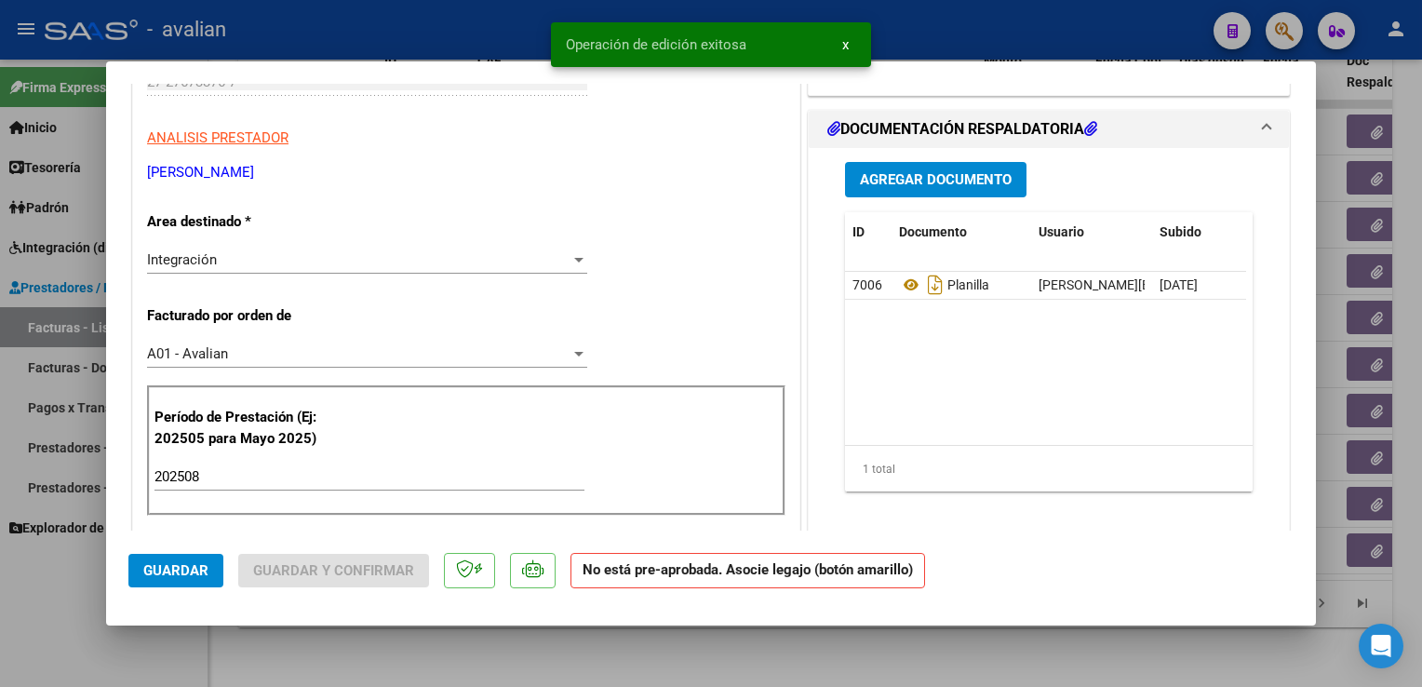
click at [282, 484] on div "202508 Ingrese el Período de Prestación como indica el ejemplo" at bounding box center [370, 477] width 430 height 28
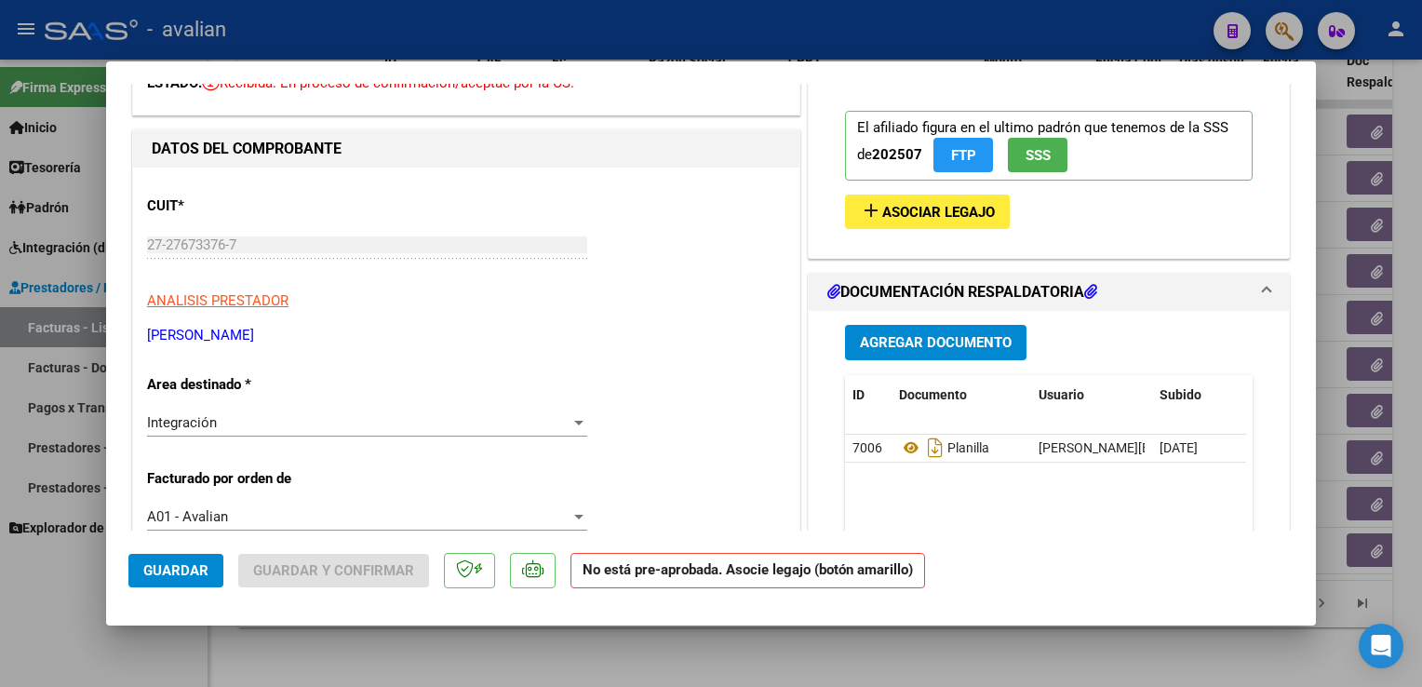
scroll to position [0, 0]
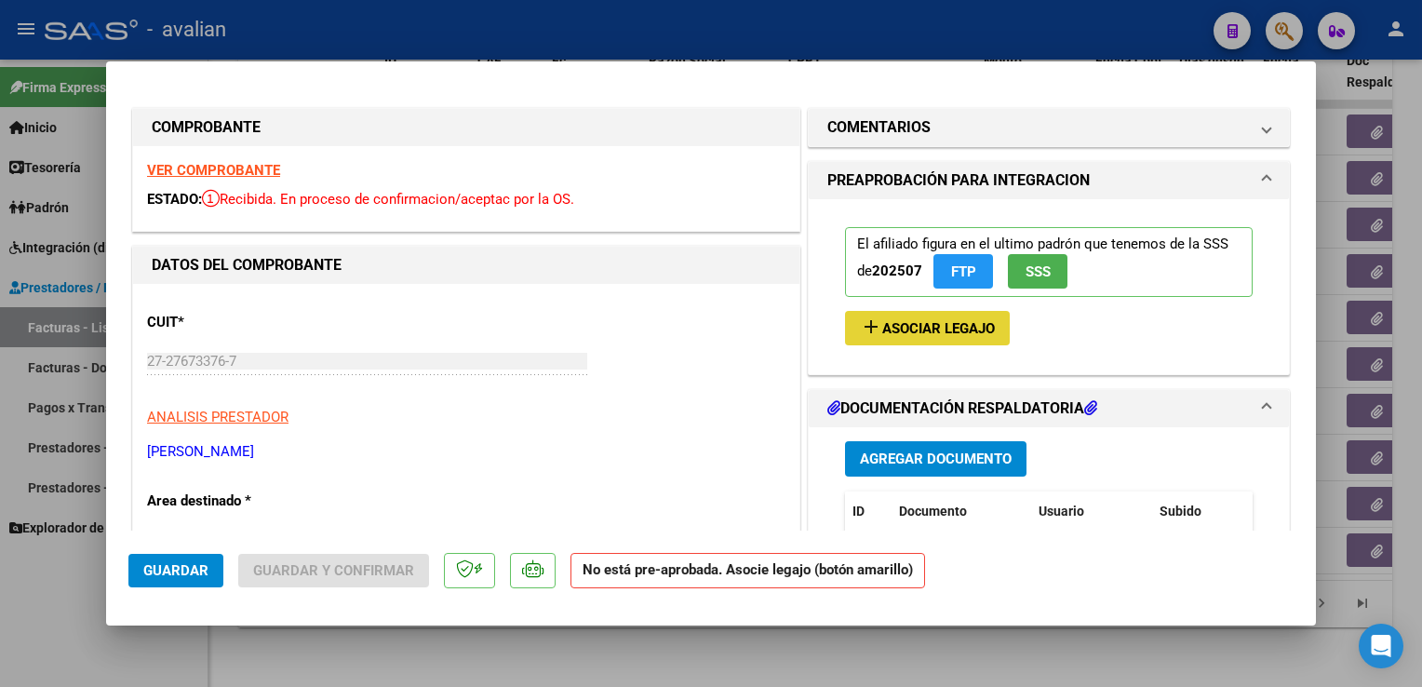
click at [890, 326] on span "Asociar Legajo" at bounding box center [938, 328] width 113 height 17
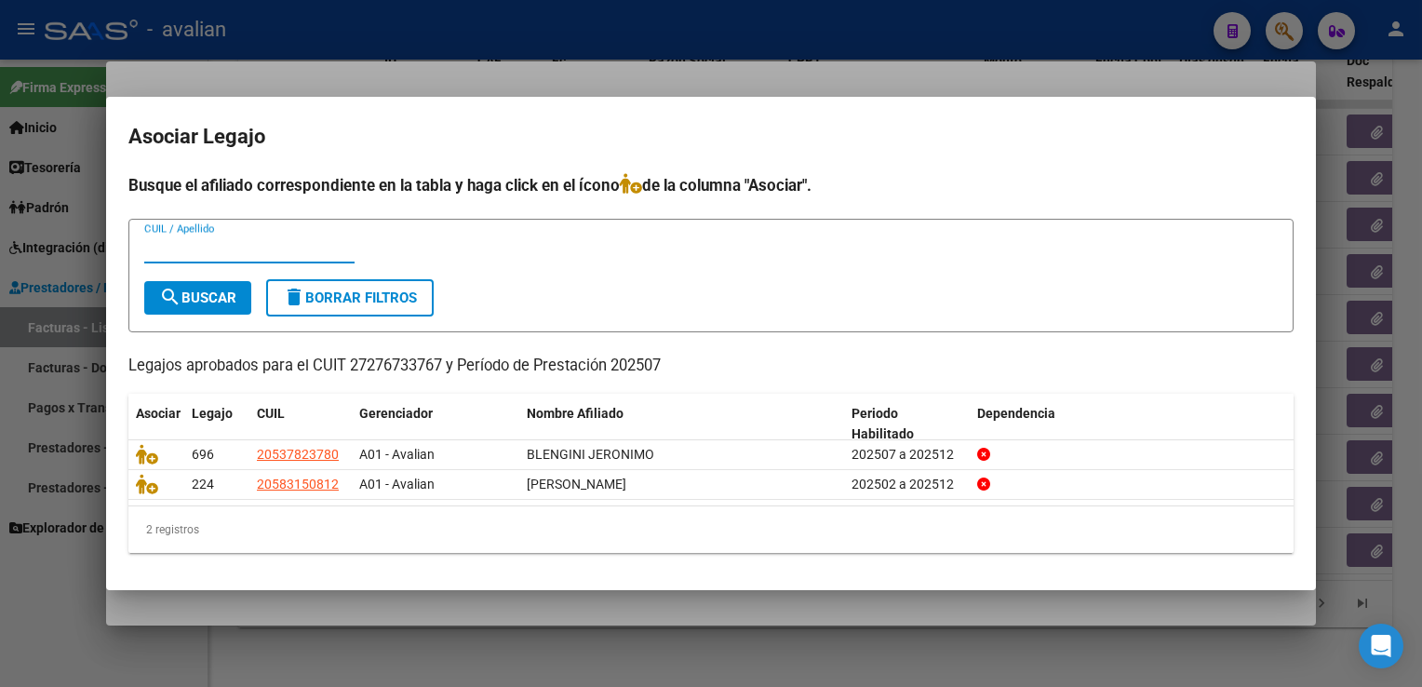
click at [387, 65] on div at bounding box center [711, 343] width 1422 height 687
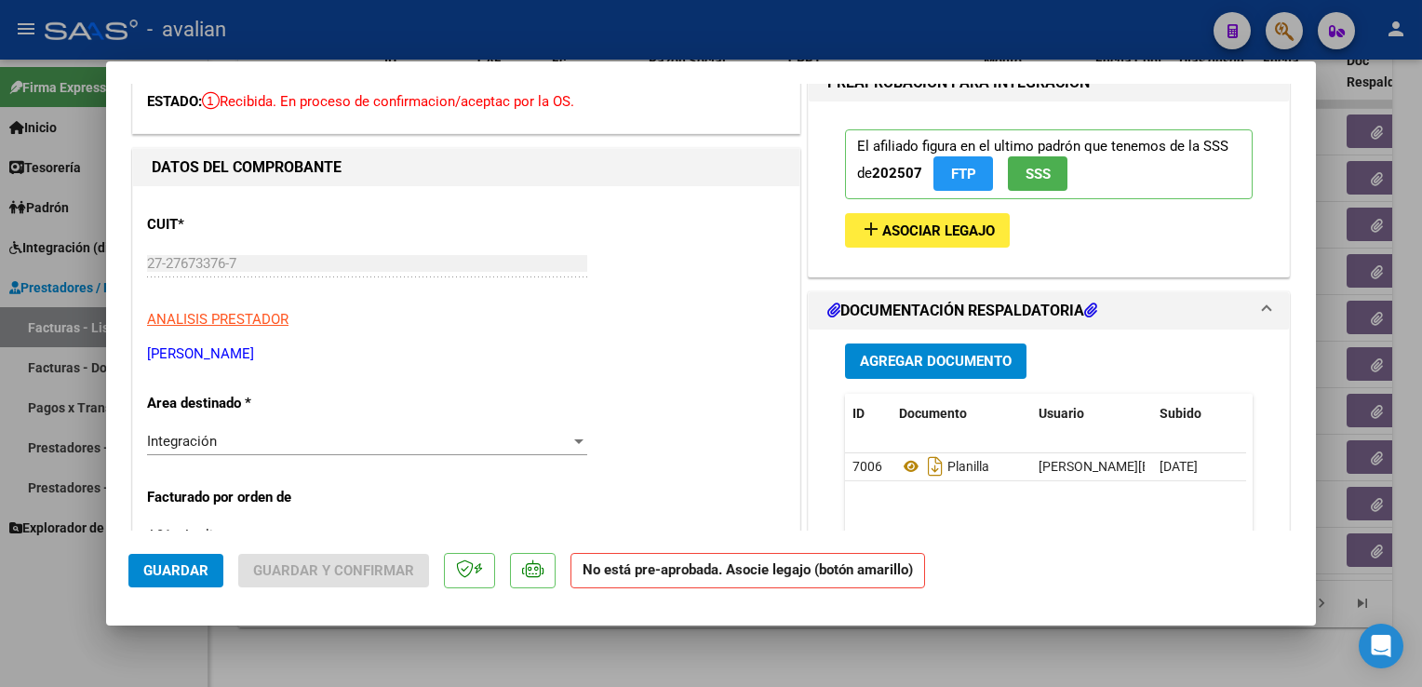
scroll to position [186, 0]
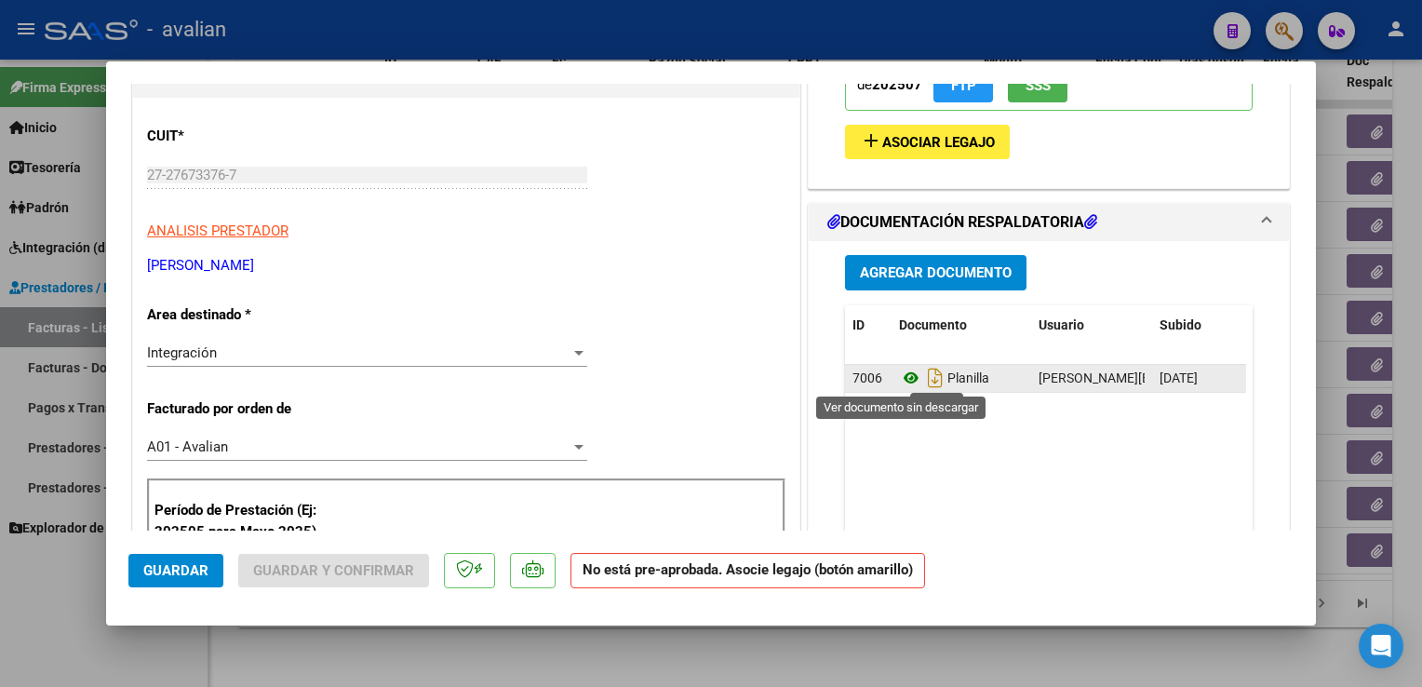
click at [905, 379] on icon at bounding box center [911, 378] width 24 height 22
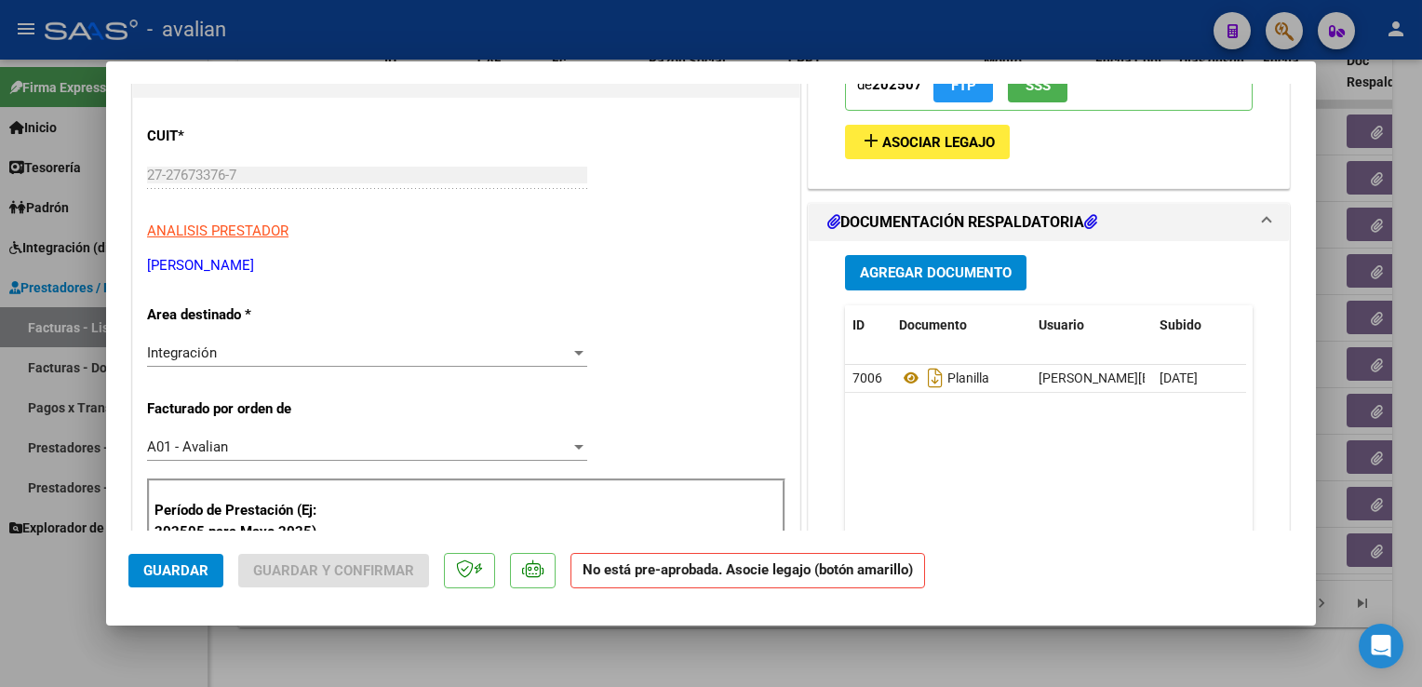
click at [855, 155] on button "add Asociar Legajo" at bounding box center [927, 142] width 165 height 34
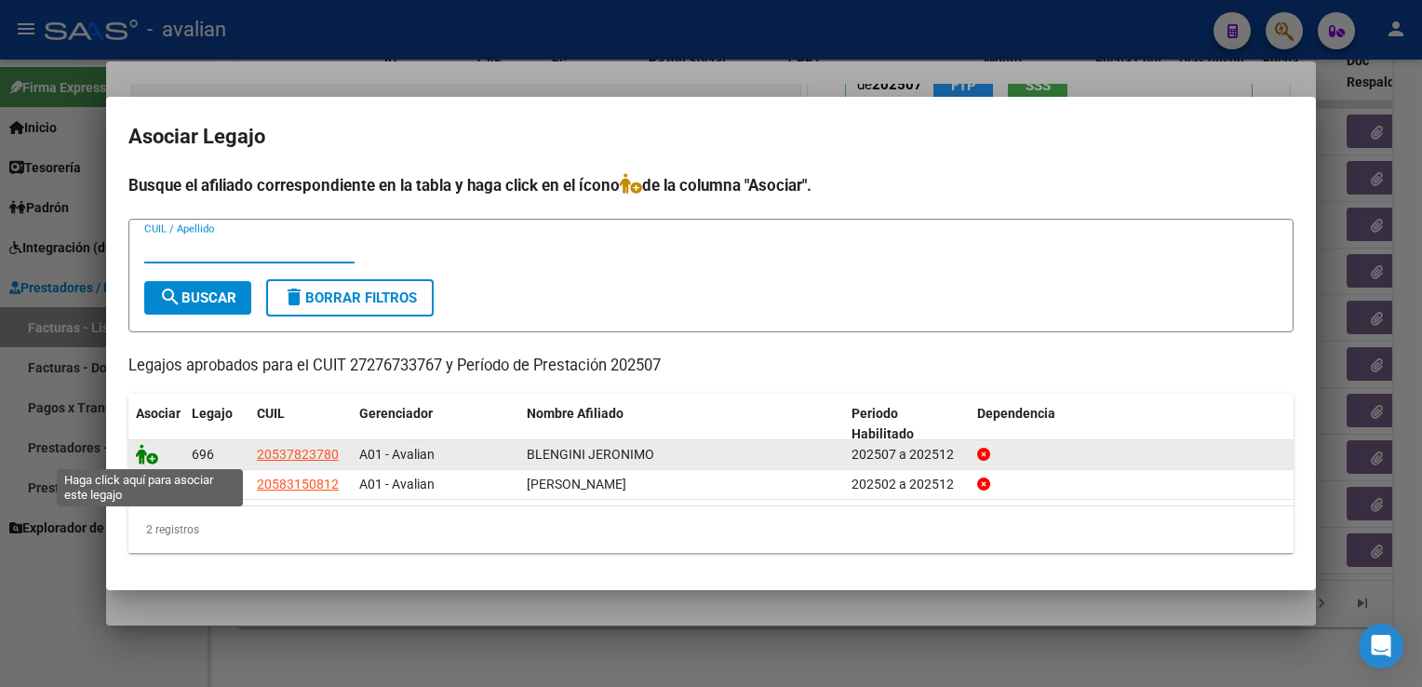
click at [151, 460] on icon at bounding box center [147, 454] width 22 height 20
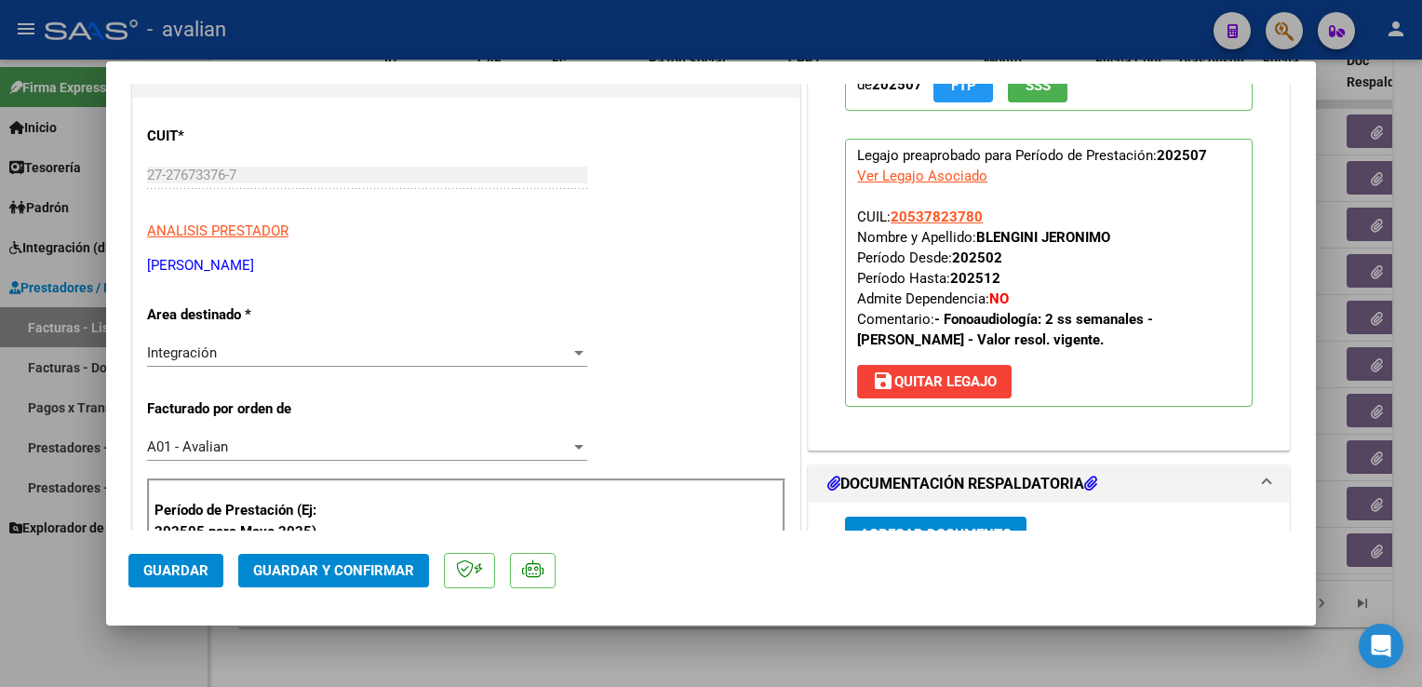
click at [200, 555] on button "Guardar" at bounding box center [175, 571] width 95 height 34
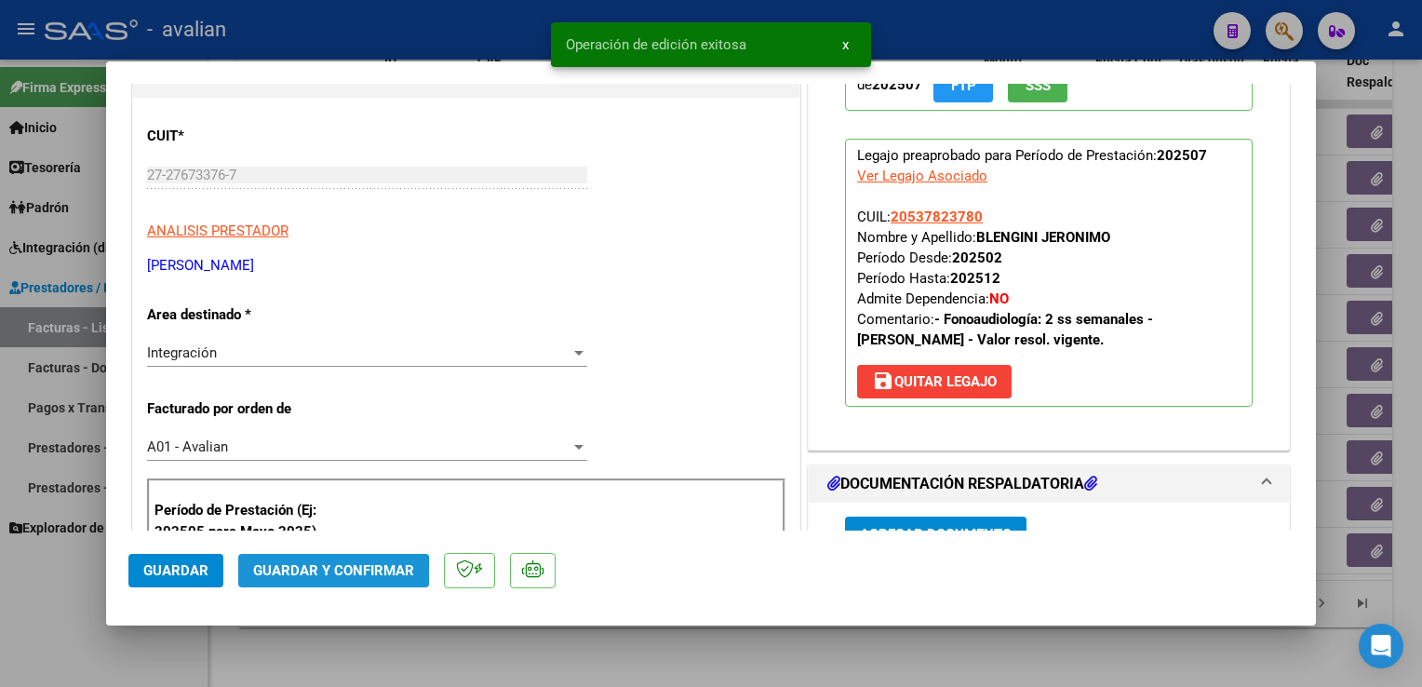
click at [316, 572] on span "Guardar y Confirmar" at bounding box center [333, 570] width 161 height 17
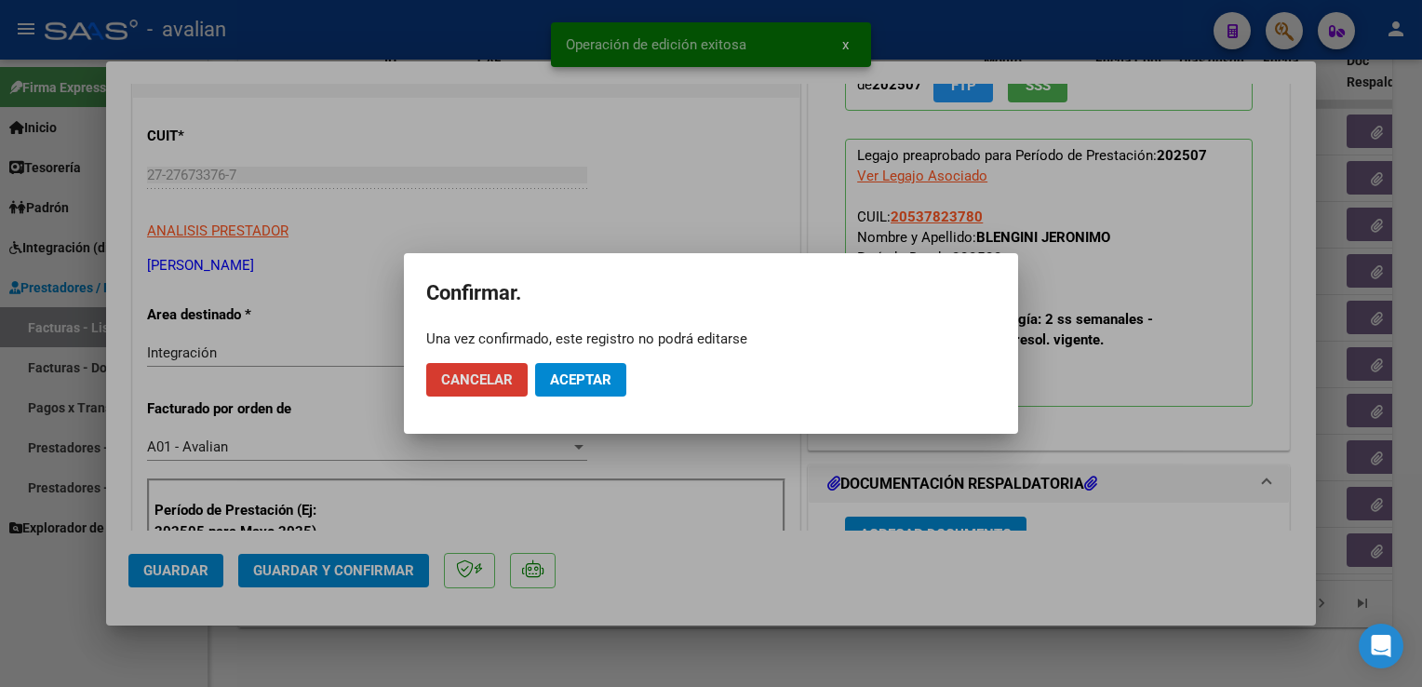
click at [590, 370] on button "Aceptar" at bounding box center [580, 380] width 91 height 34
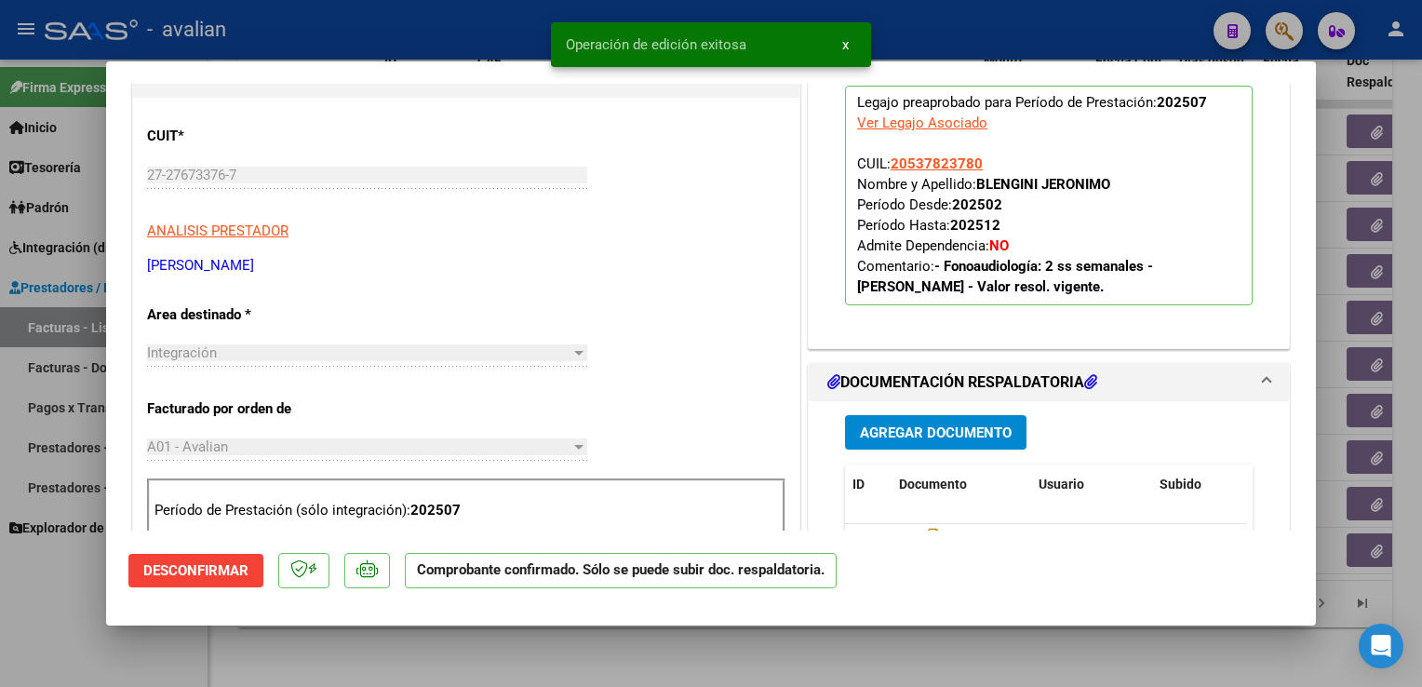
click at [410, 26] on div at bounding box center [711, 343] width 1422 height 687
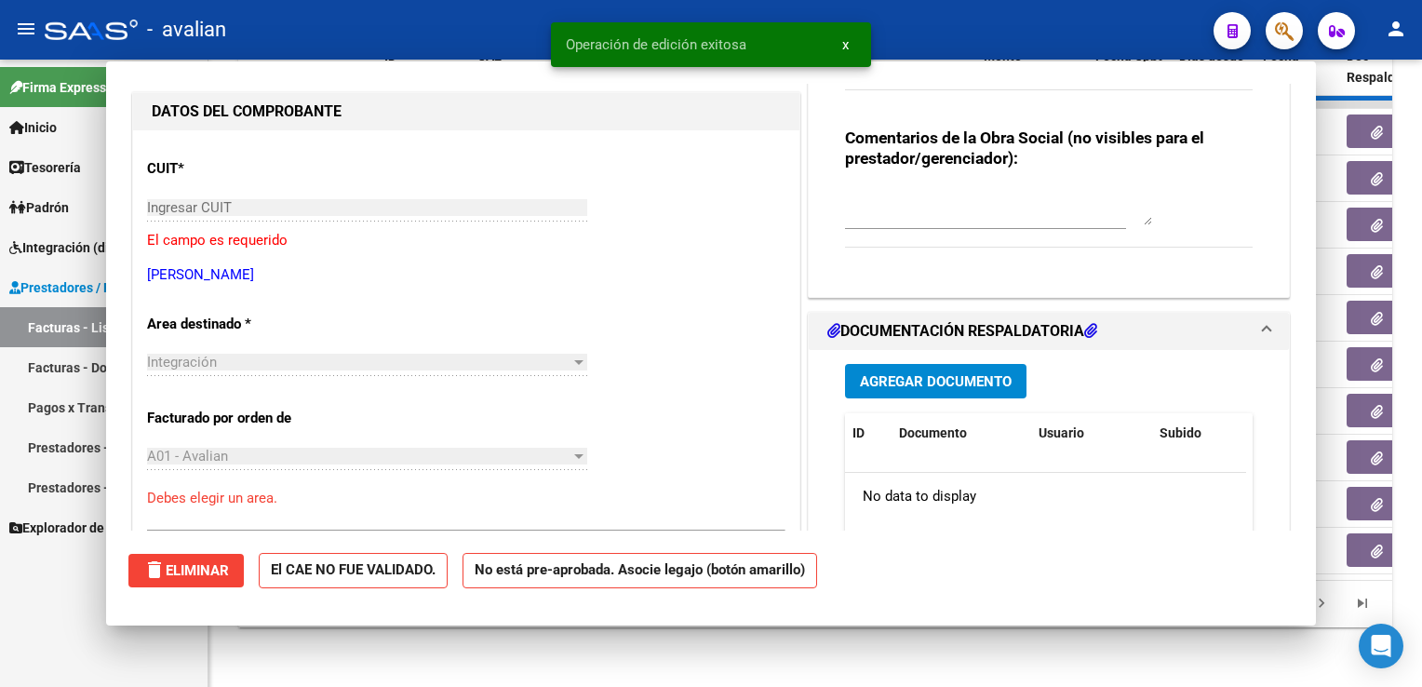
scroll to position [219, 0]
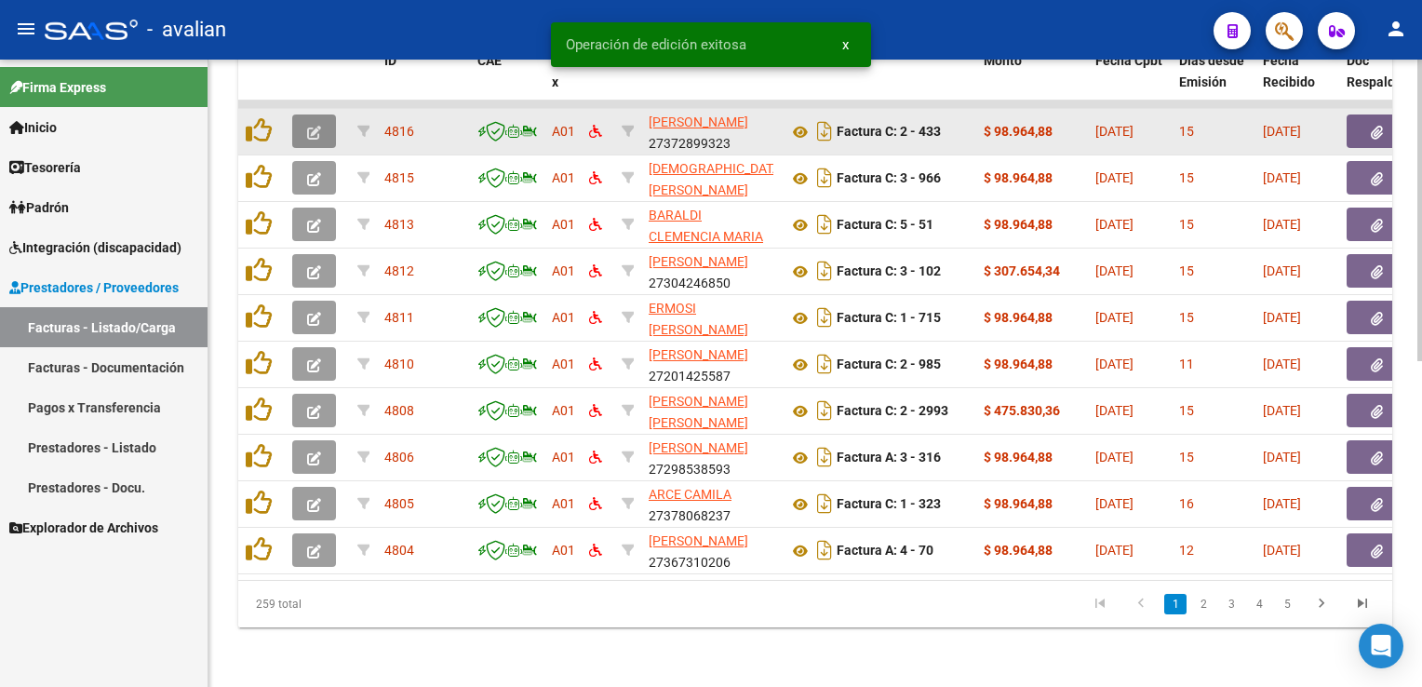
click at [313, 127] on span "button" at bounding box center [314, 131] width 14 height 17
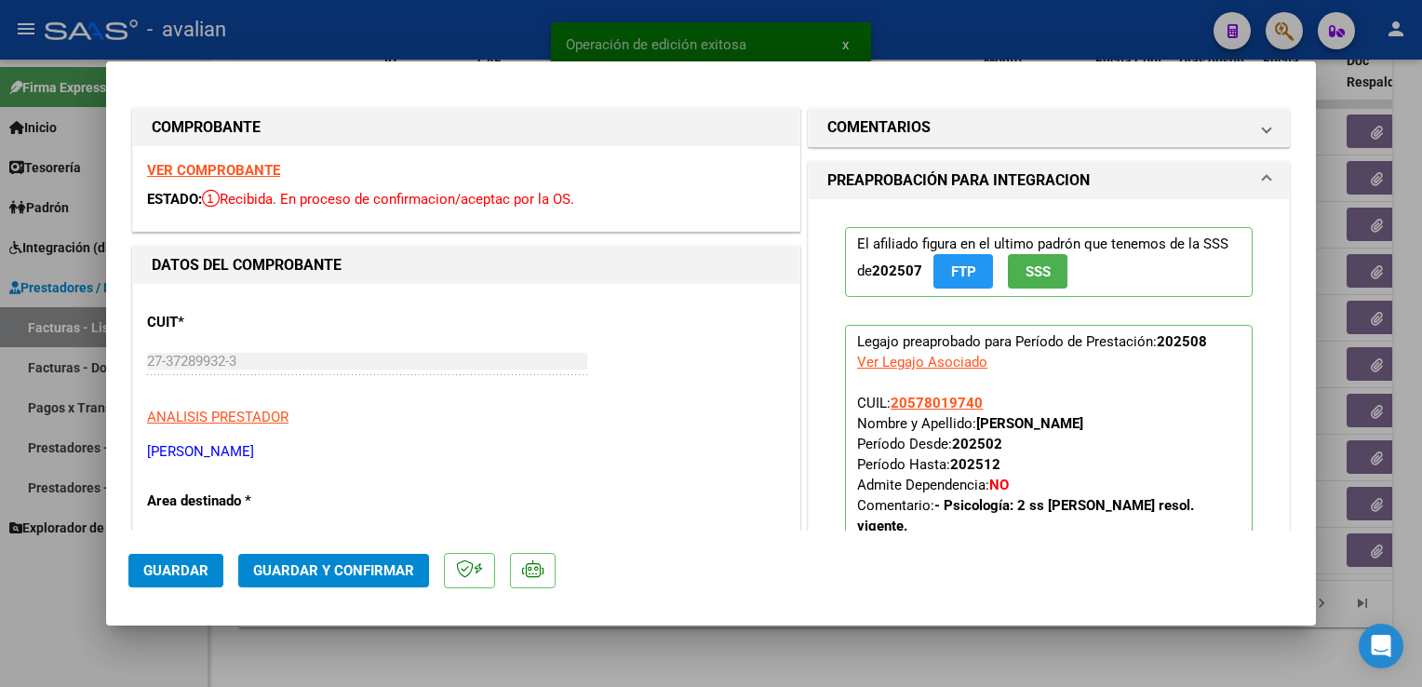
click at [272, 166] on strong "VER COMPROBANTE" at bounding box center [213, 170] width 133 height 17
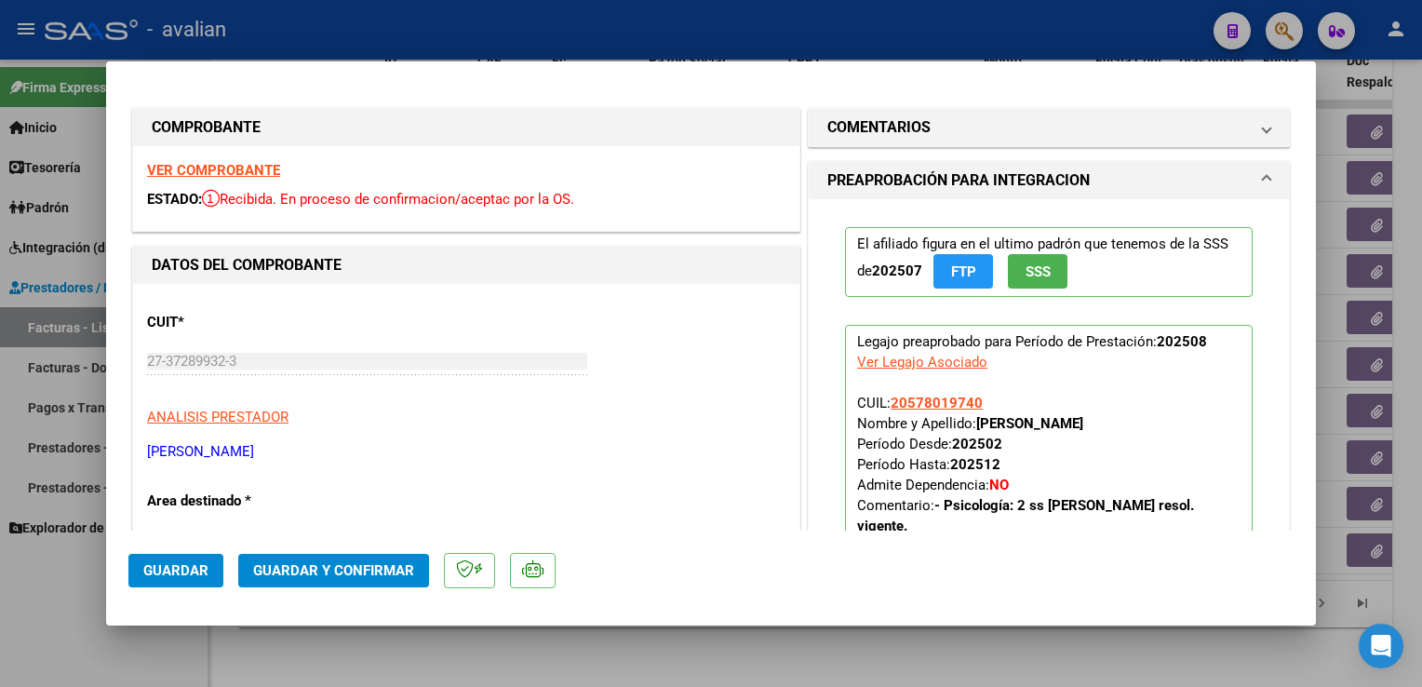
click at [393, 569] on span "Guardar y Confirmar" at bounding box center [333, 570] width 161 height 17
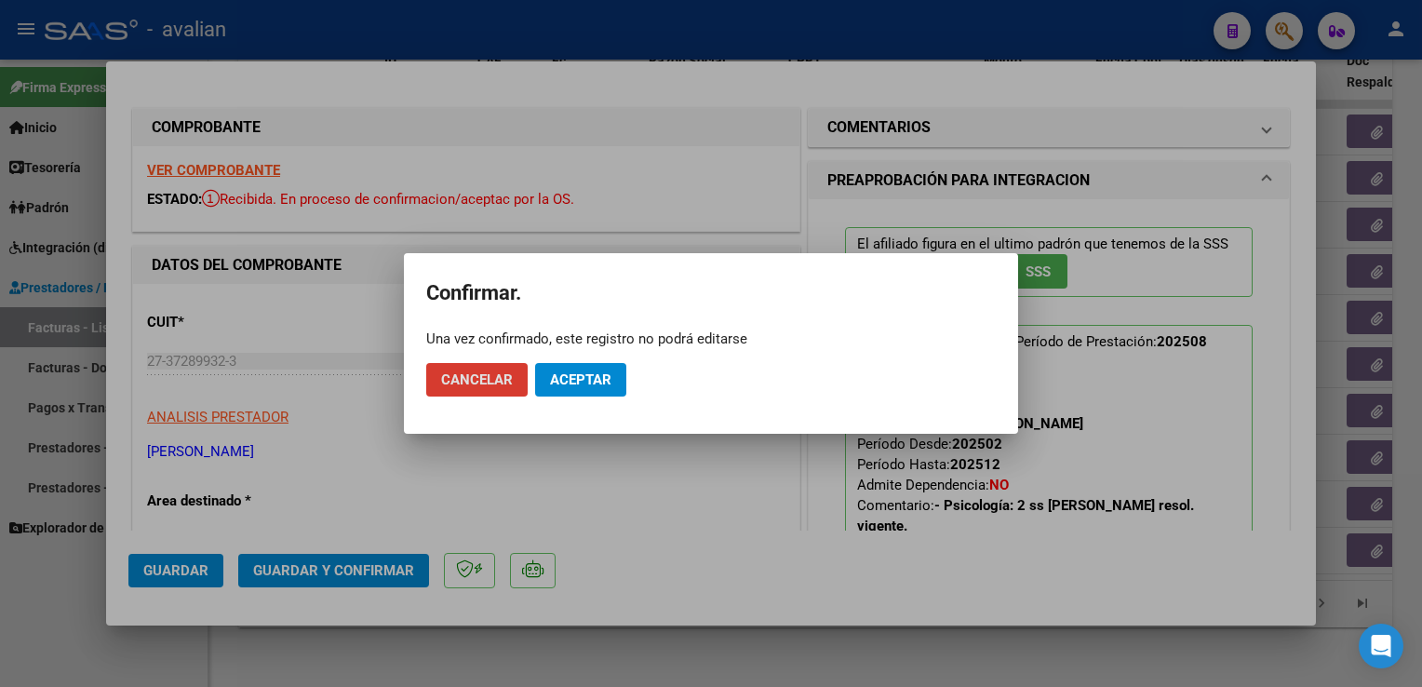
click at [603, 371] on span "Aceptar" at bounding box center [580, 379] width 61 height 17
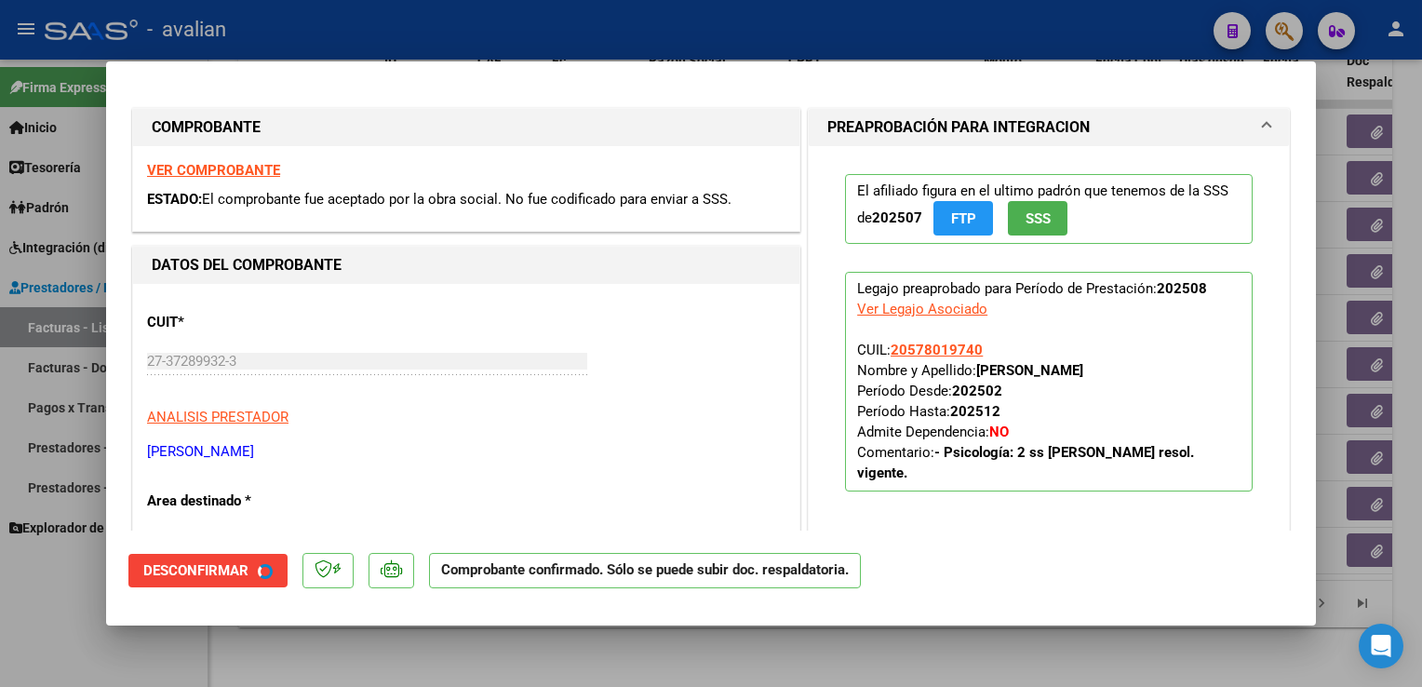
click at [471, 10] on div at bounding box center [711, 343] width 1422 height 687
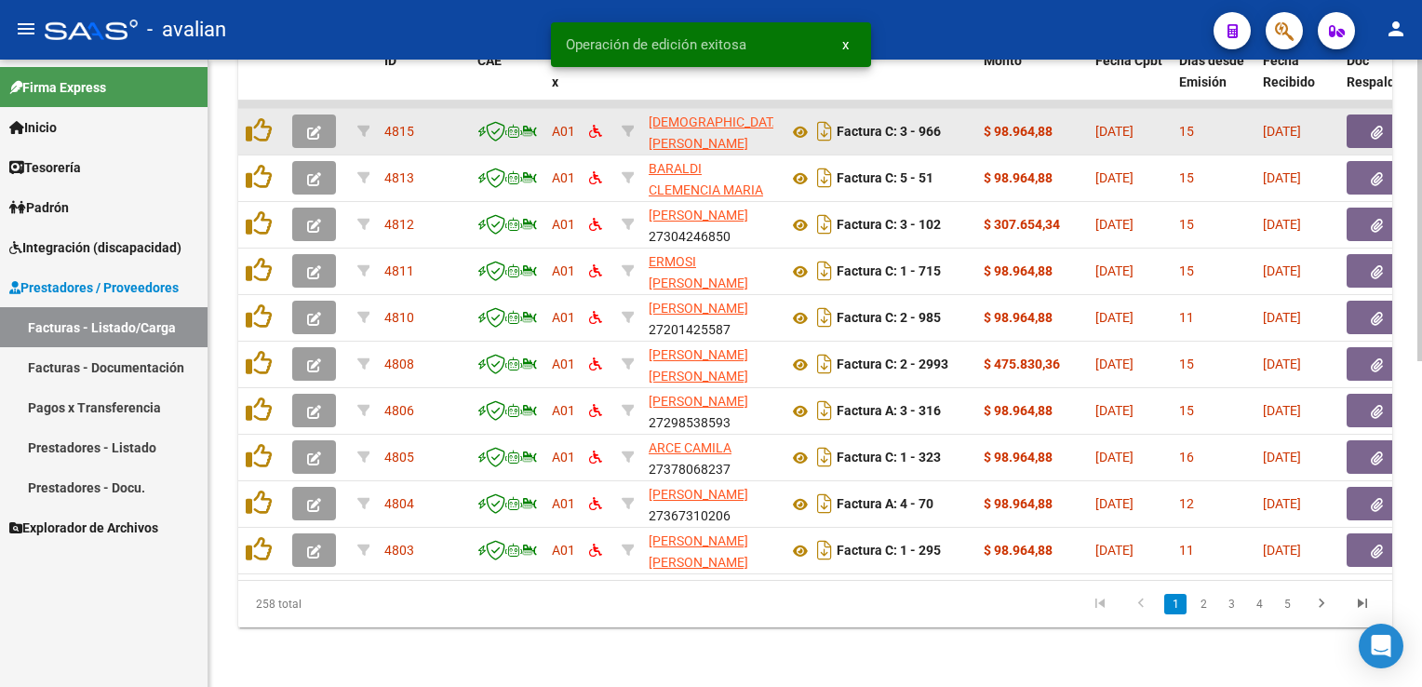
click at [317, 123] on span "button" at bounding box center [314, 131] width 14 height 17
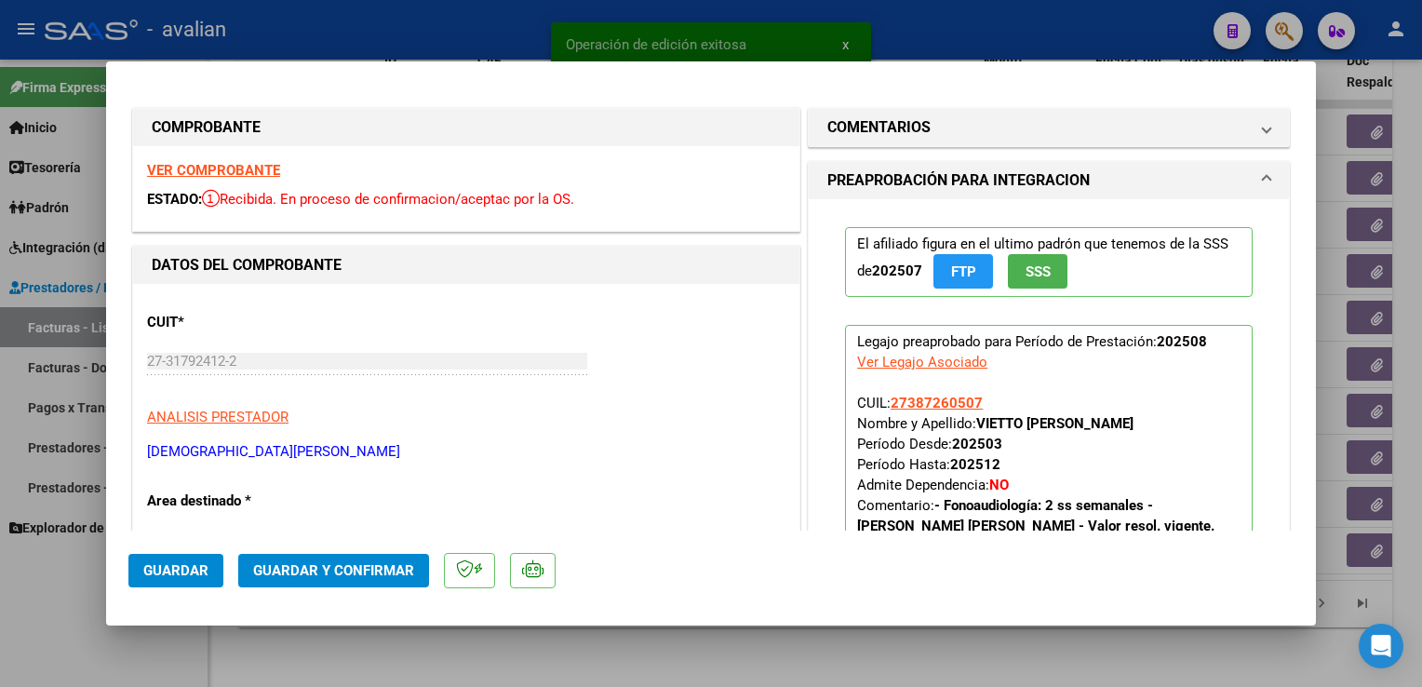
click at [249, 176] on strong "VER COMPROBANTE" at bounding box center [213, 170] width 133 height 17
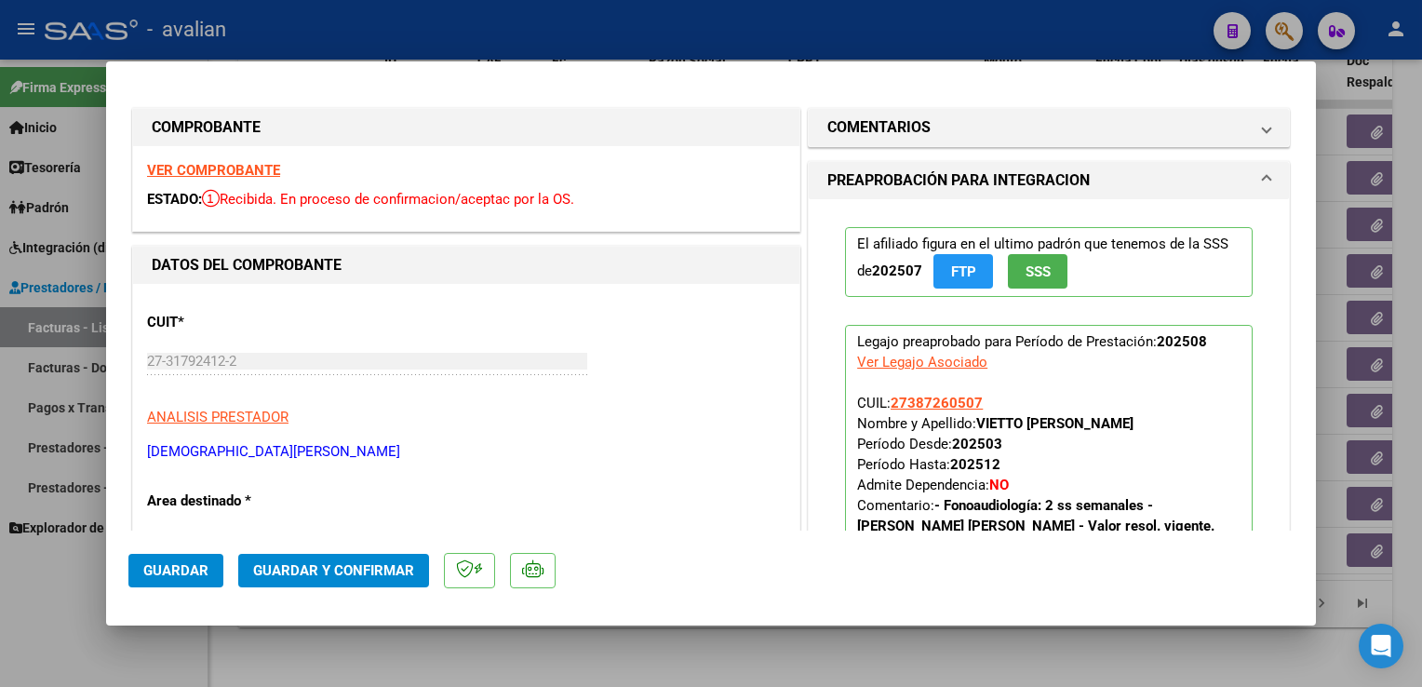
click at [423, 585] on button "Guardar y Confirmar" at bounding box center [333, 571] width 191 height 34
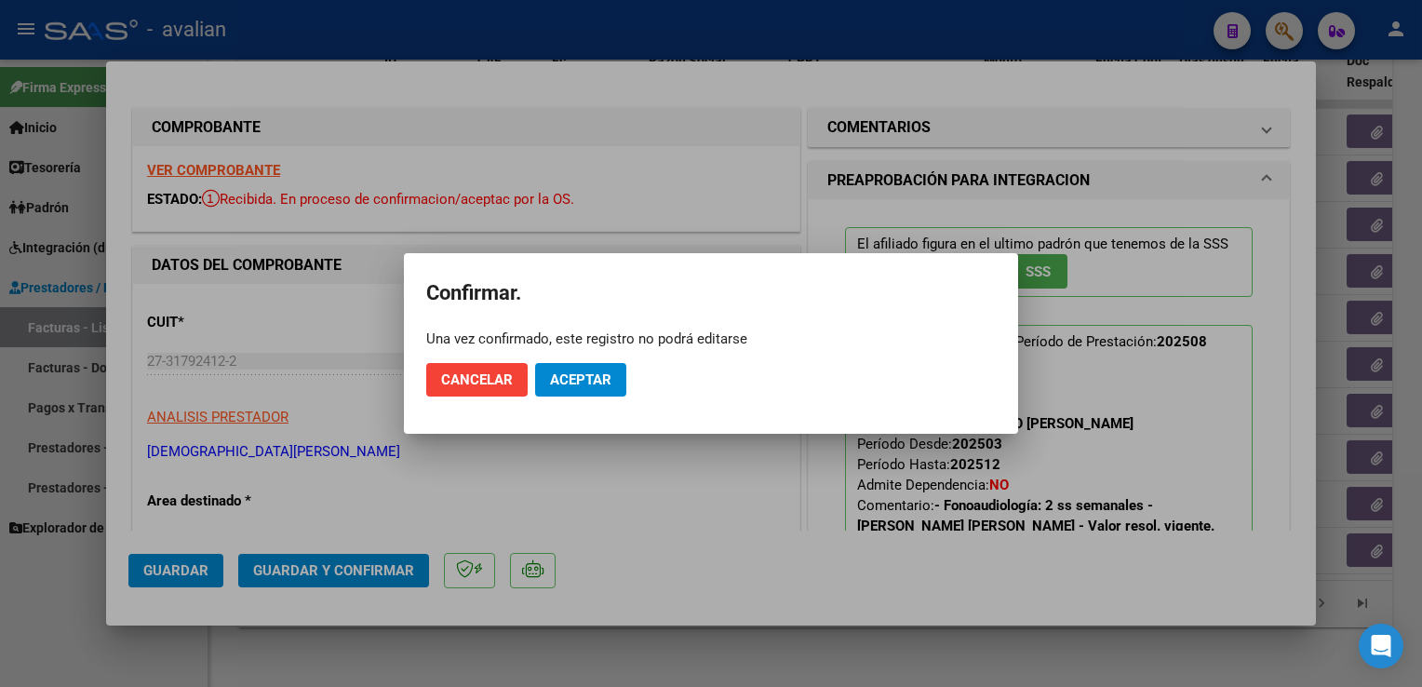
click at [608, 352] on mat-dialog-actions "Cancelar Aceptar" at bounding box center [711, 379] width 570 height 63
click at [598, 370] on button "Aceptar" at bounding box center [580, 380] width 91 height 34
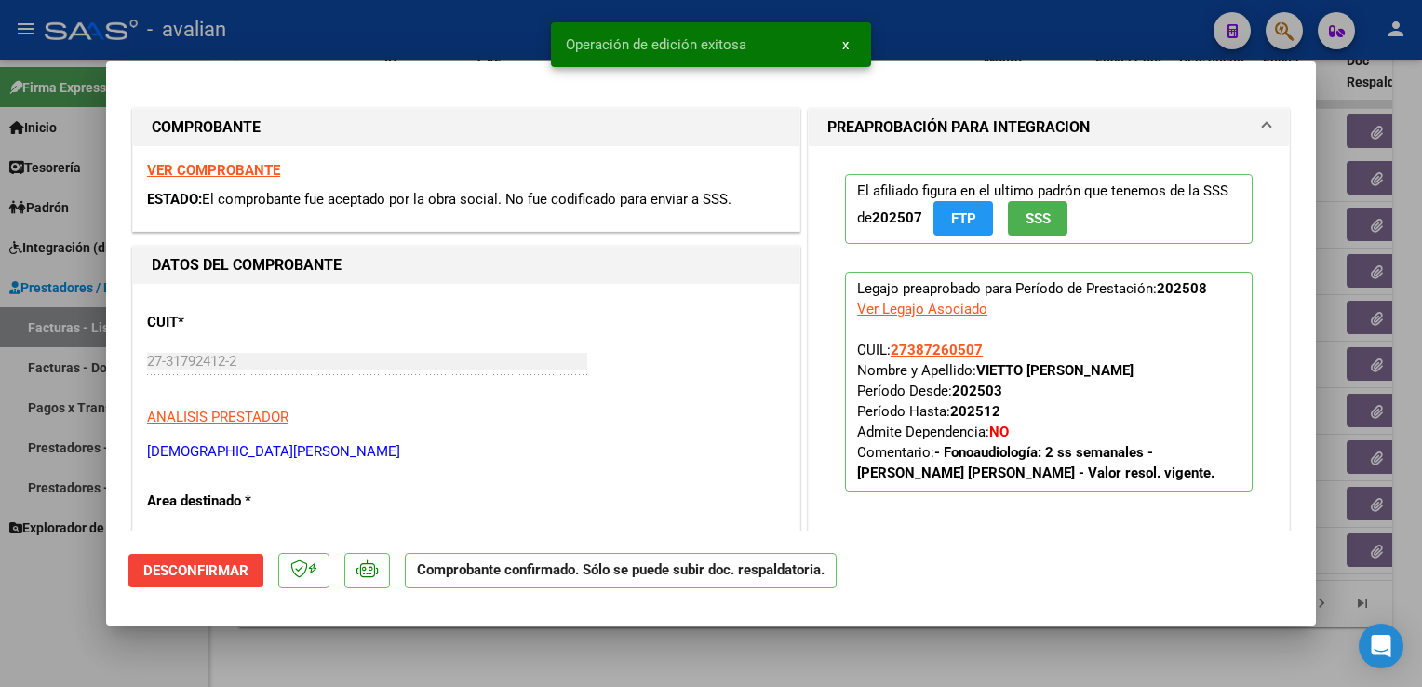
click at [478, 57] on div at bounding box center [711, 343] width 1422 height 687
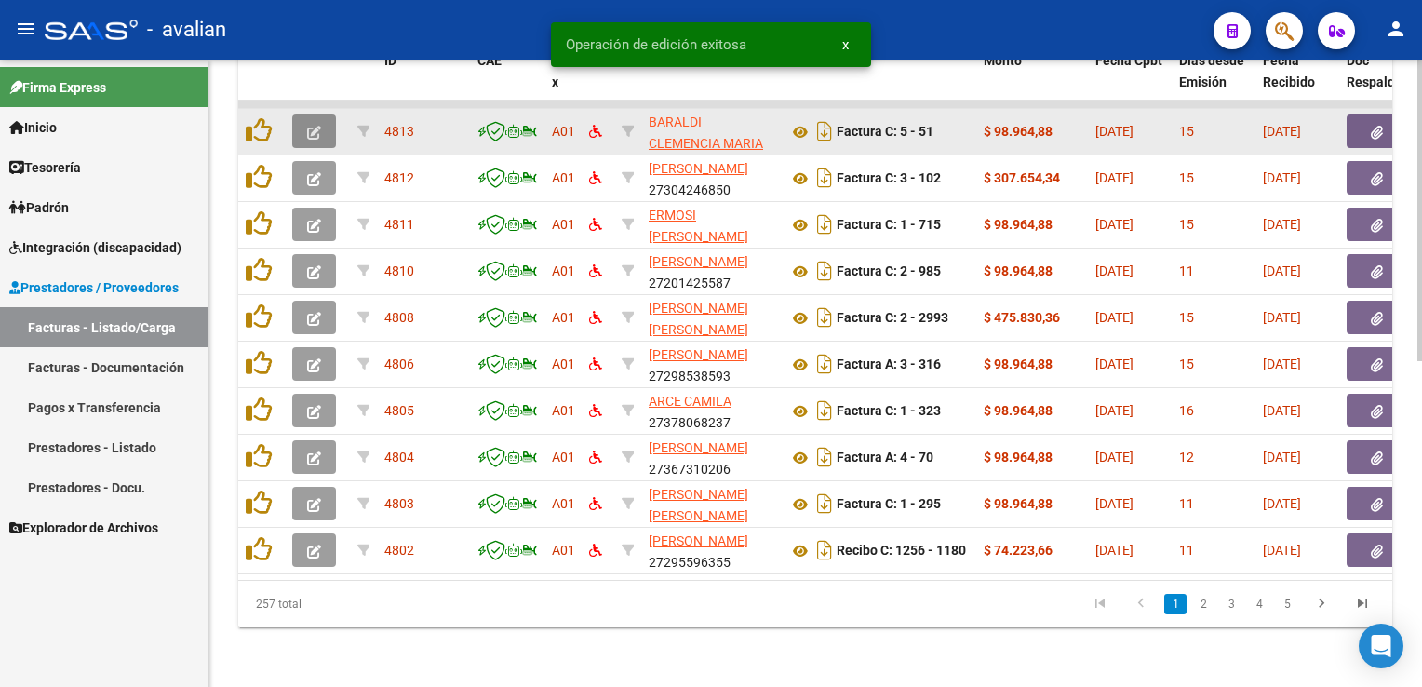
click at [305, 114] on button "button" at bounding box center [314, 131] width 44 height 34
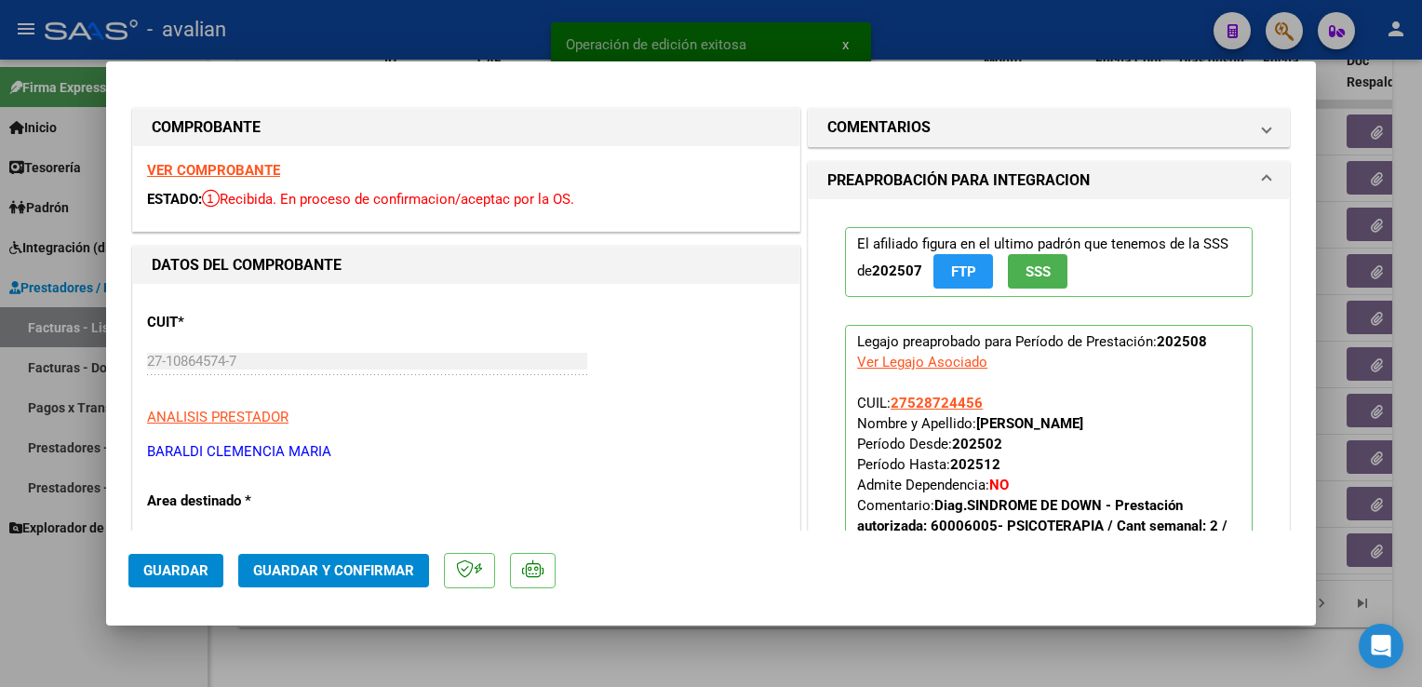
click at [214, 169] on strong "VER COMPROBANTE" at bounding box center [213, 170] width 133 height 17
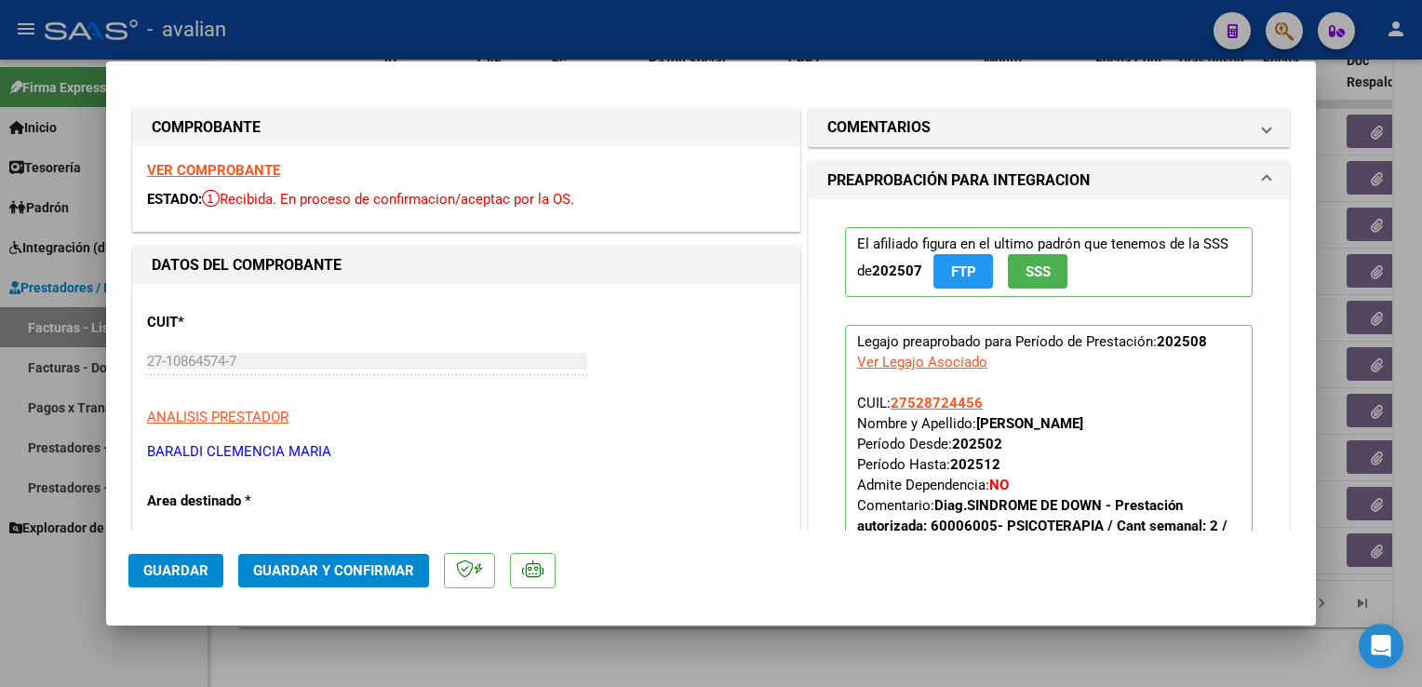
click at [406, 579] on button "Guardar y Confirmar" at bounding box center [333, 571] width 191 height 34
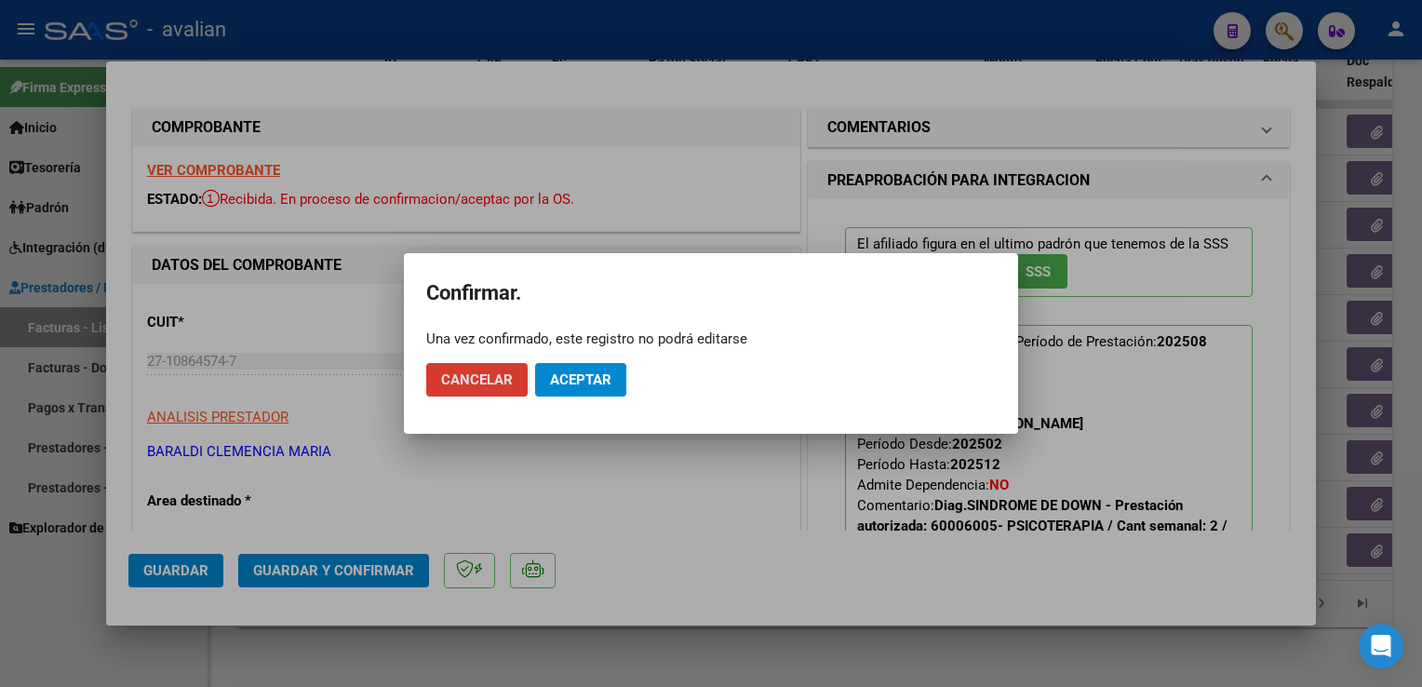
click at [566, 370] on button "Aceptar" at bounding box center [580, 380] width 91 height 34
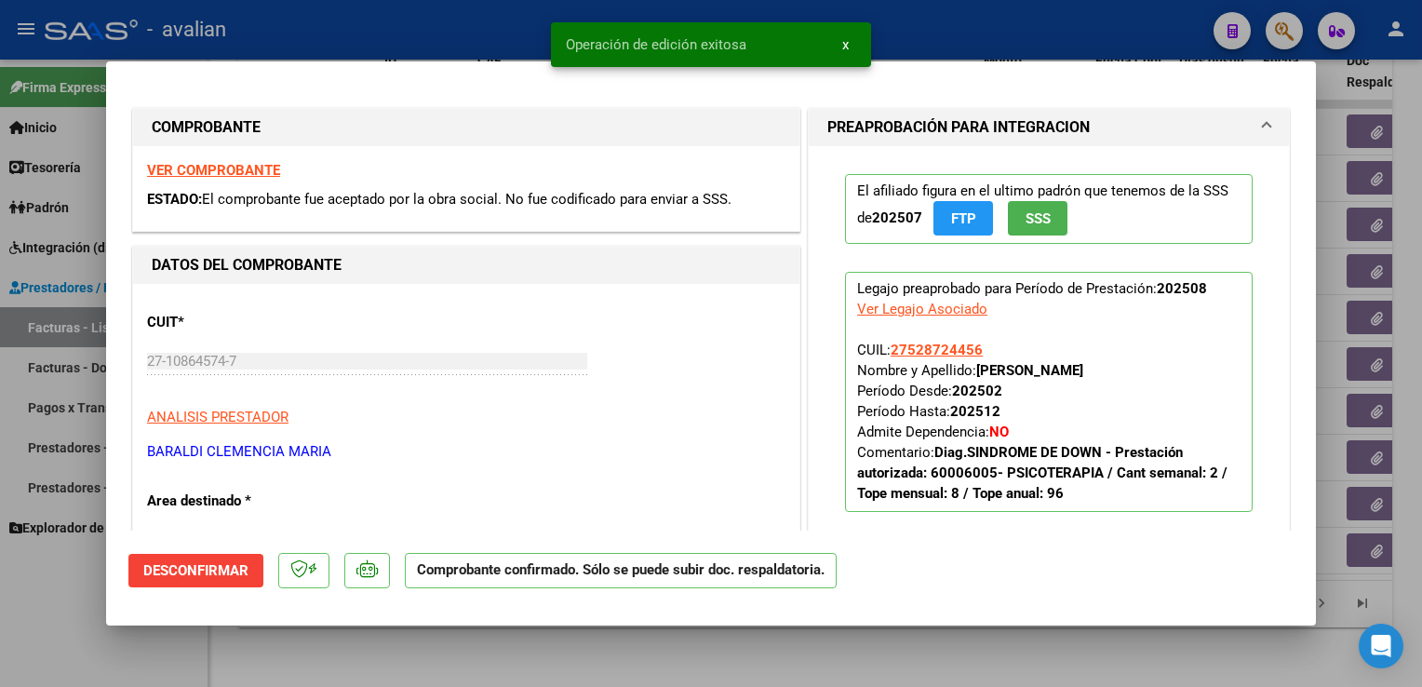
click at [515, 50] on div at bounding box center [711, 343] width 1422 height 687
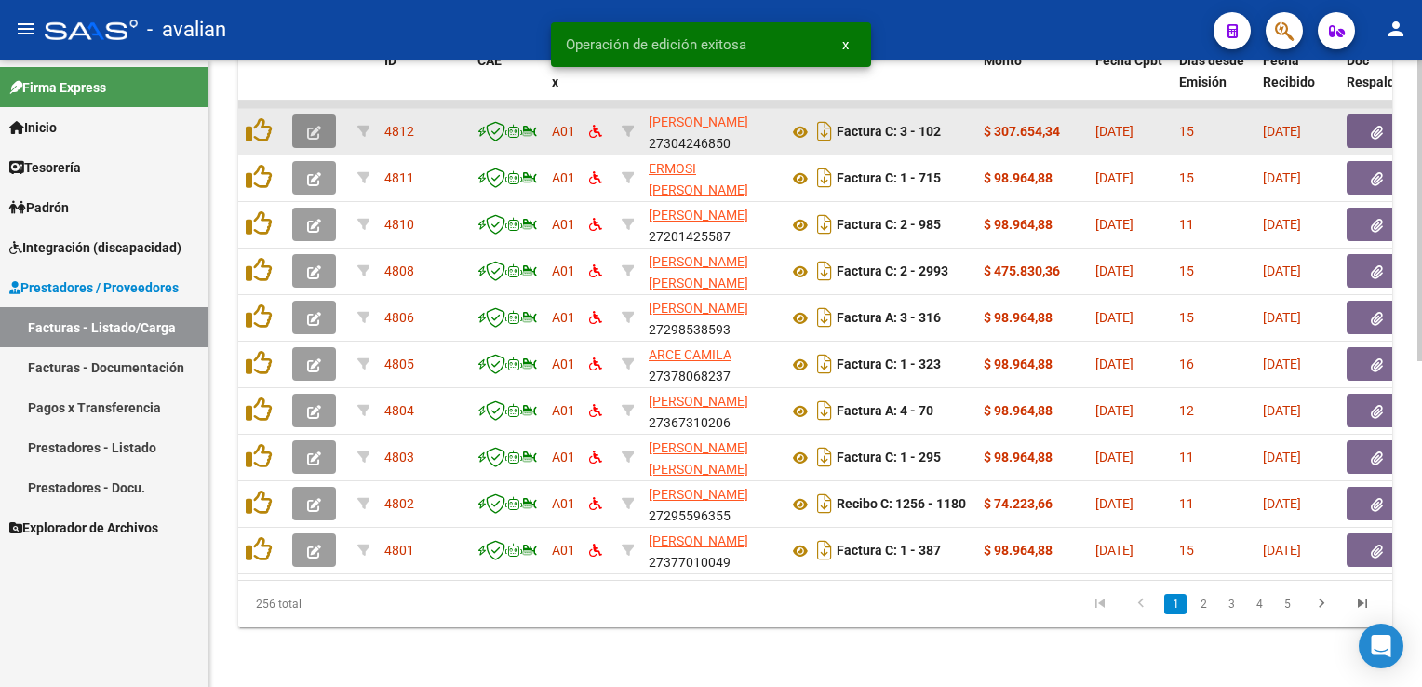
click at [298, 119] on button "button" at bounding box center [314, 131] width 44 height 34
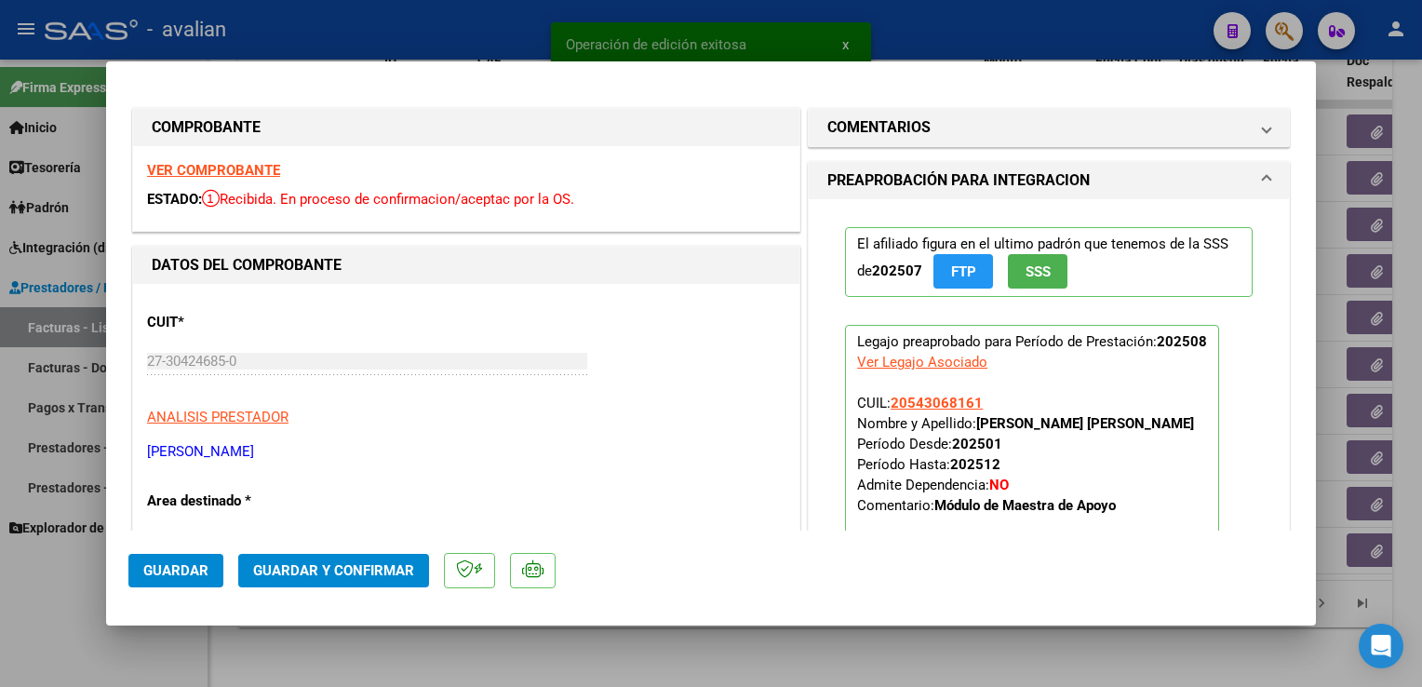
click at [272, 173] on strong "VER COMPROBANTE" at bounding box center [213, 170] width 133 height 17
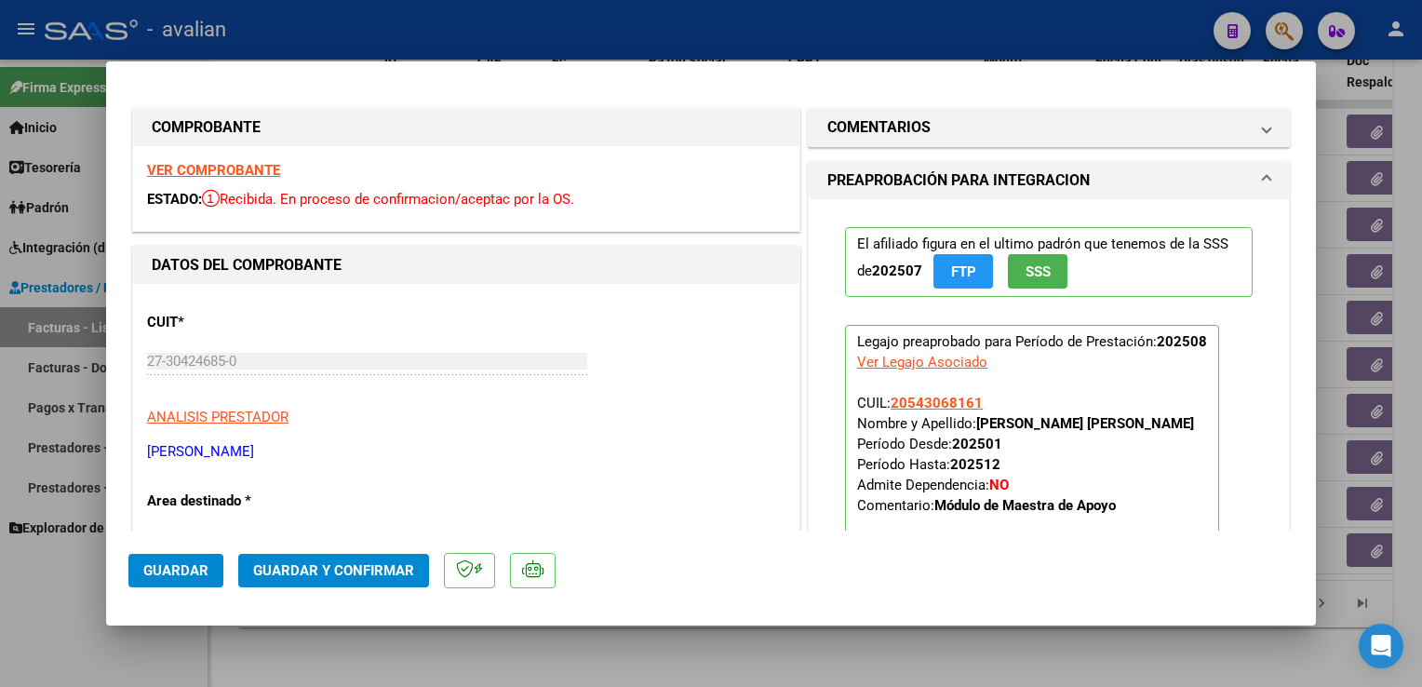
click at [343, 568] on span "Guardar y Confirmar" at bounding box center [333, 570] width 161 height 17
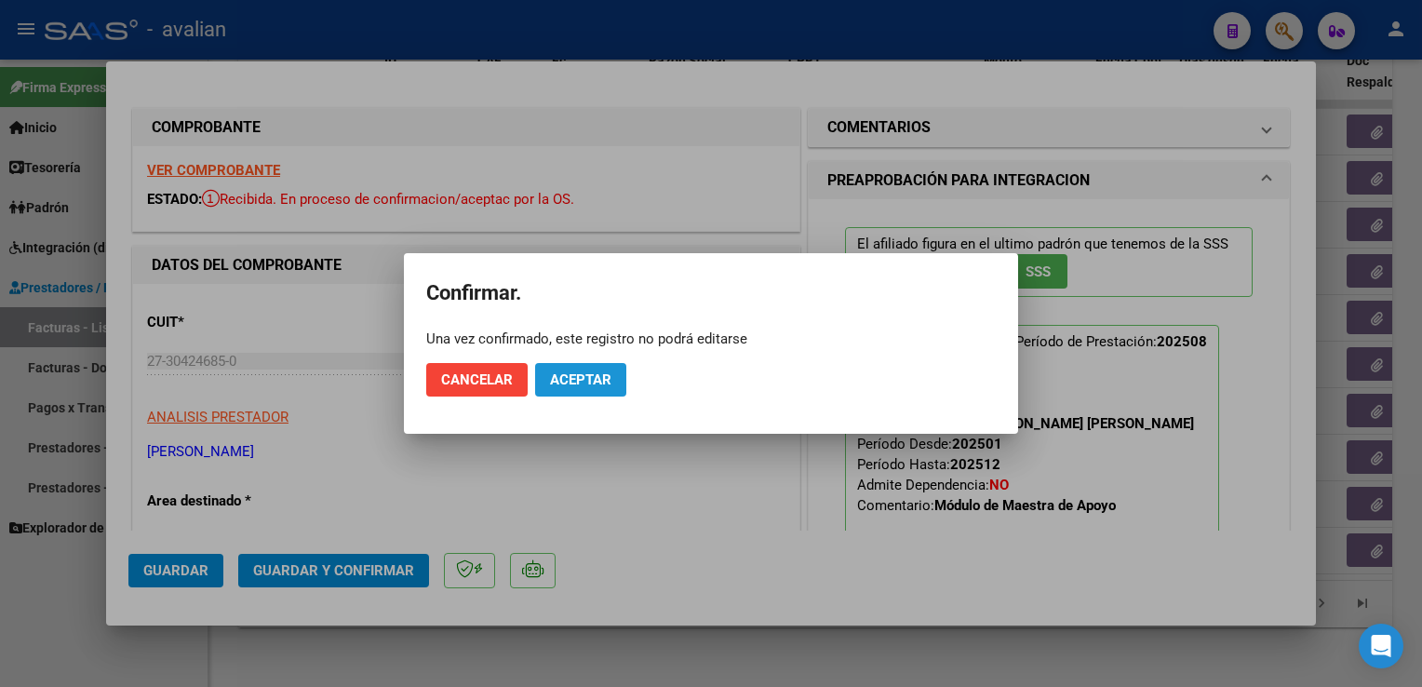
click at [577, 385] on span "Aceptar" at bounding box center [580, 379] width 61 height 17
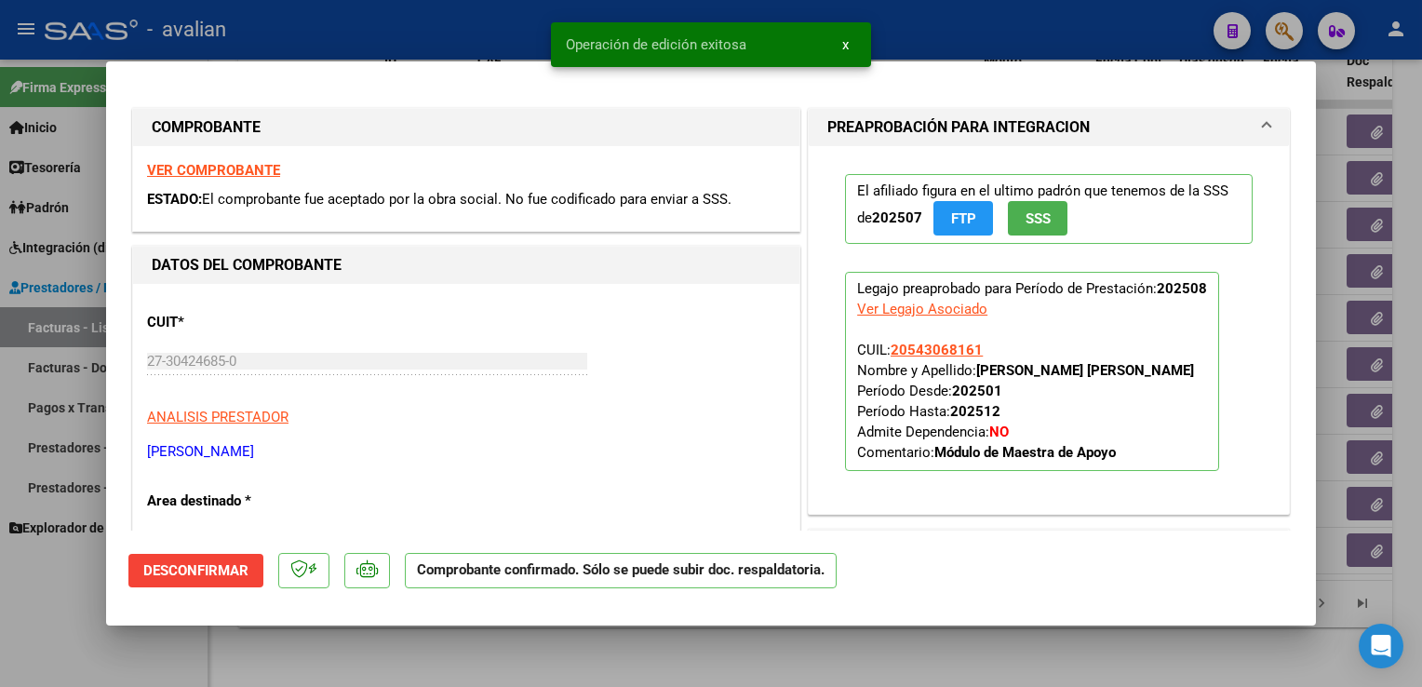
click at [500, 33] on div at bounding box center [711, 343] width 1422 height 687
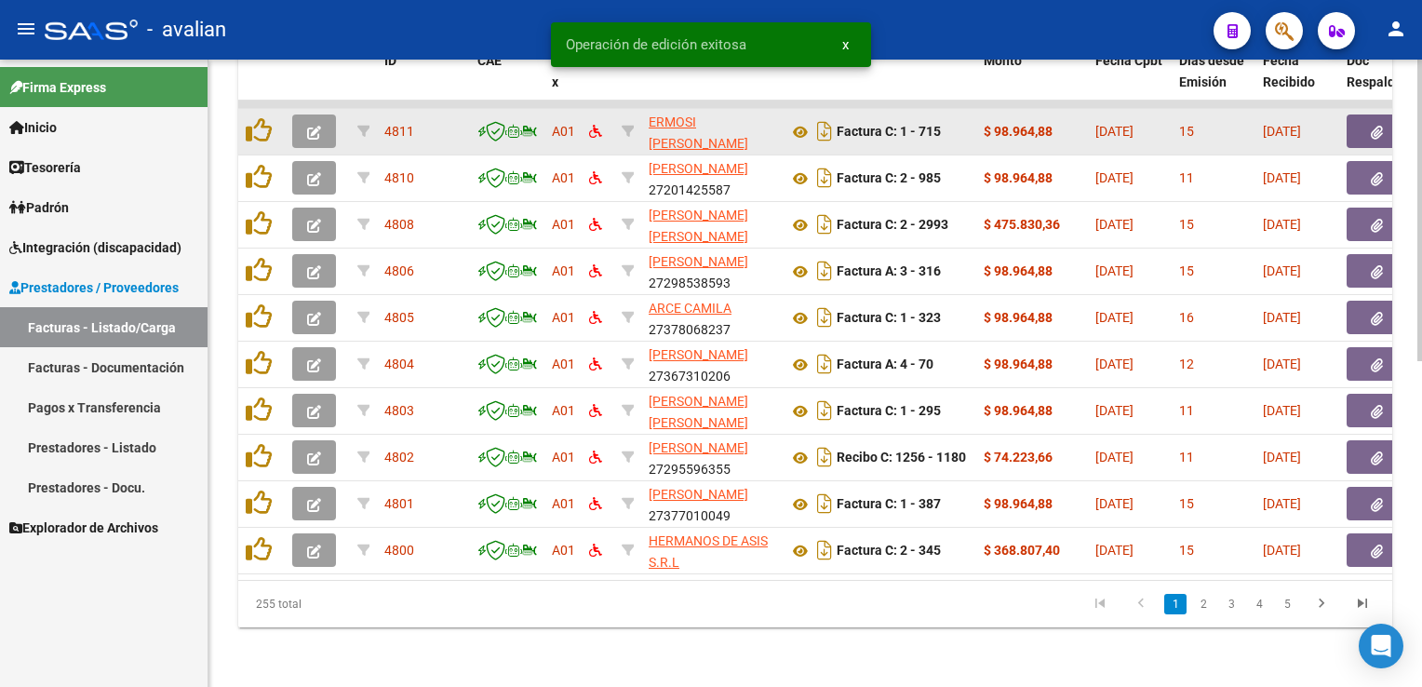
click at [320, 126] on icon "button" at bounding box center [314, 133] width 14 height 14
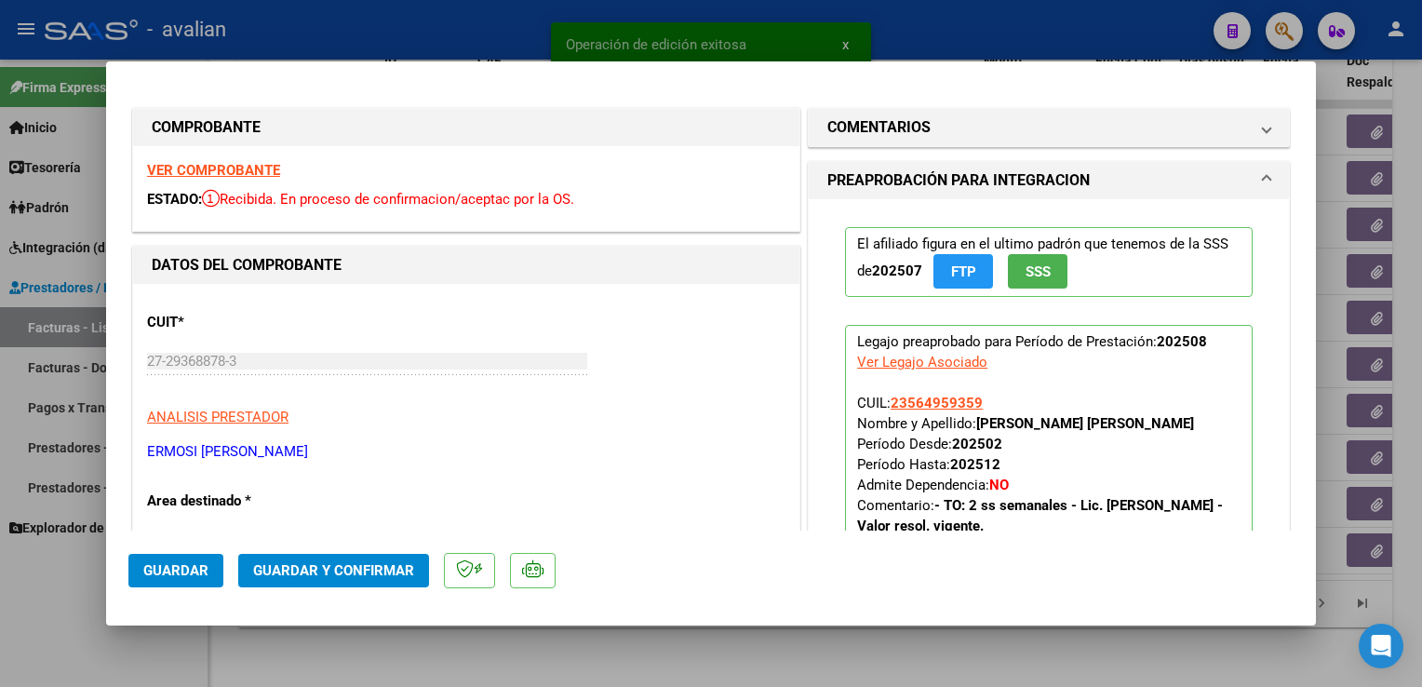
click at [217, 171] on strong "VER COMPROBANTE" at bounding box center [213, 170] width 133 height 17
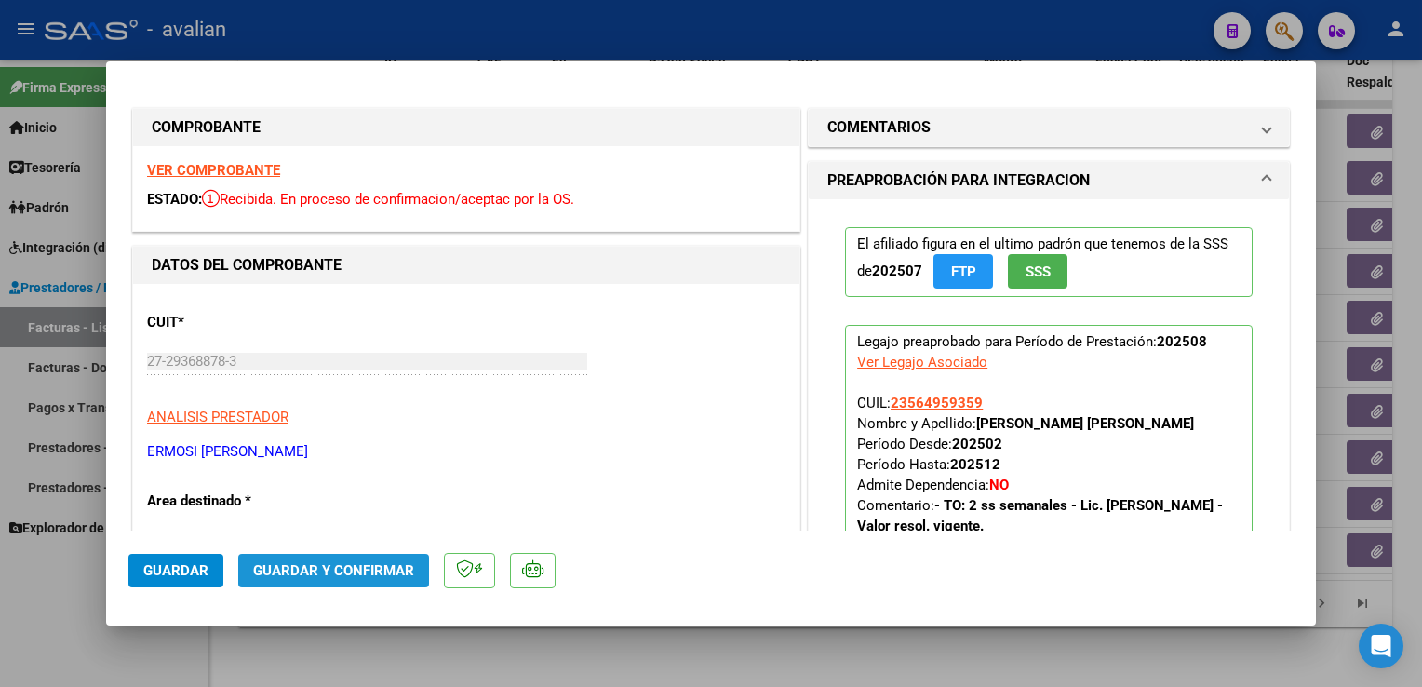
click at [421, 564] on button "Guardar y Confirmar" at bounding box center [333, 571] width 191 height 34
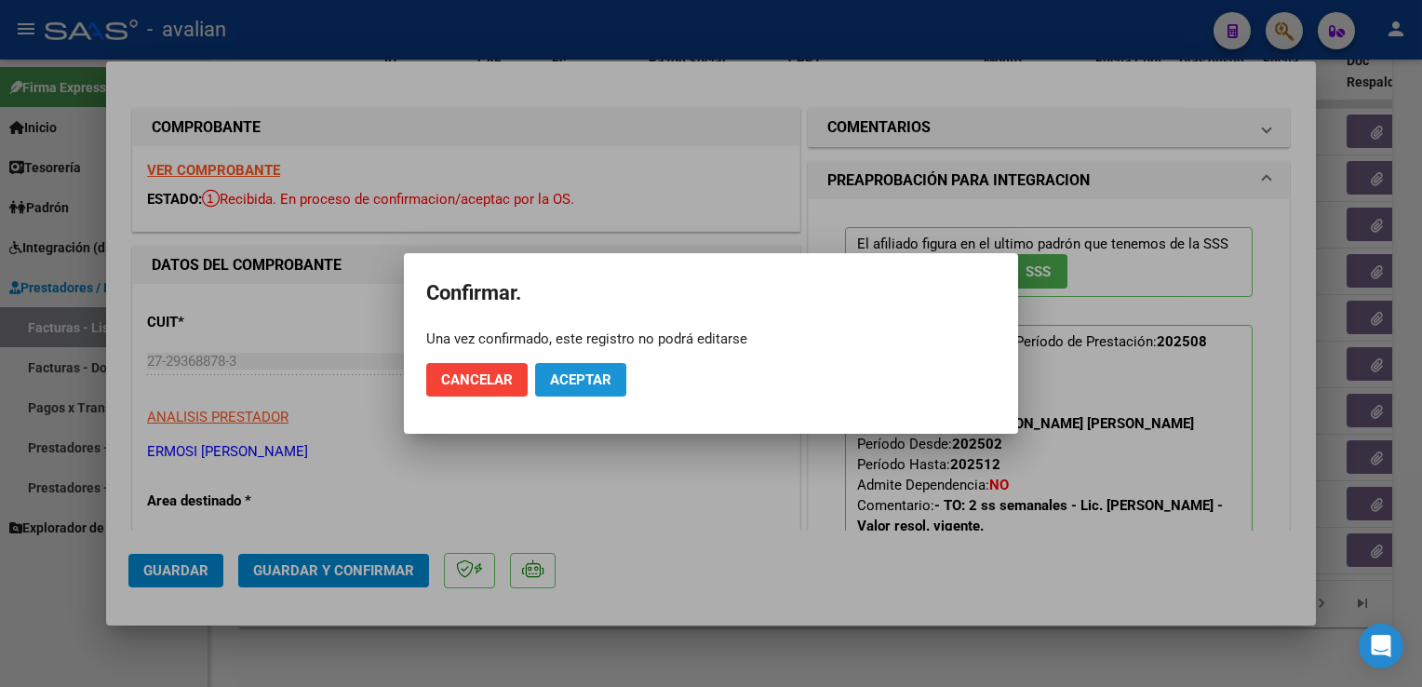
click at [570, 375] on span "Aceptar" at bounding box center [580, 379] width 61 height 17
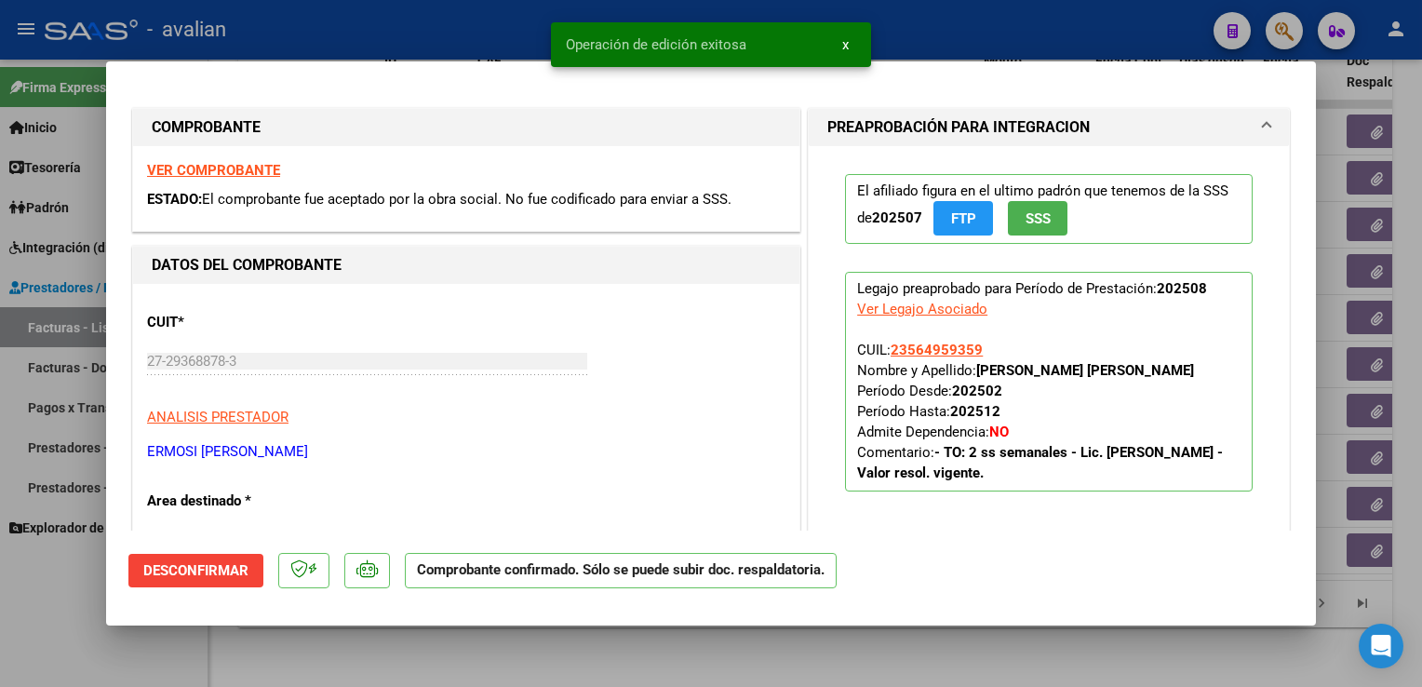
click at [441, 74] on mat-dialog-container "COMPROBANTE VER COMPROBANTE ESTADO: El comprobante fue aceptado por la obra soc…" at bounding box center [711, 343] width 1210 height 564
click at [440, 61] on mat-dialog-container "COMPROBANTE VER COMPROBANTE ESTADO: El comprobante fue aceptado por la obra soc…" at bounding box center [711, 343] width 1210 height 564
click at [417, 54] on div at bounding box center [711, 343] width 1422 height 687
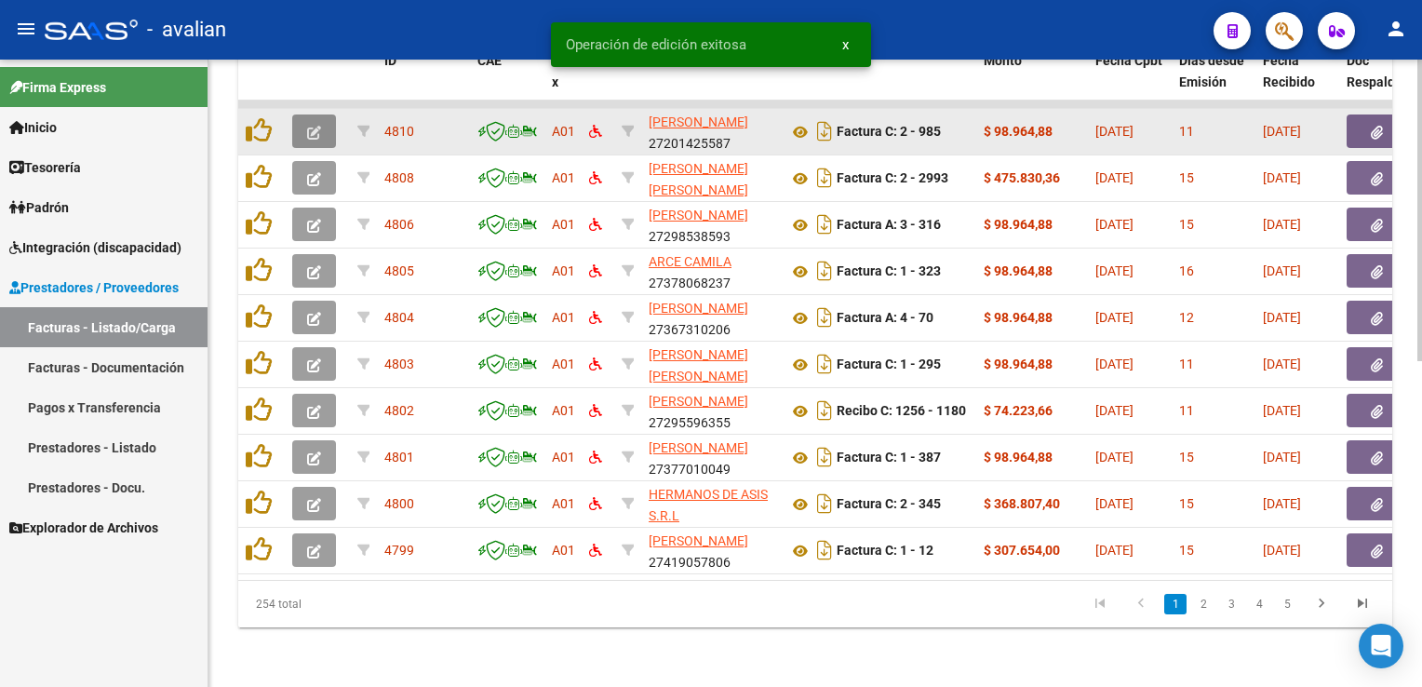
click at [328, 114] on button "button" at bounding box center [314, 131] width 44 height 34
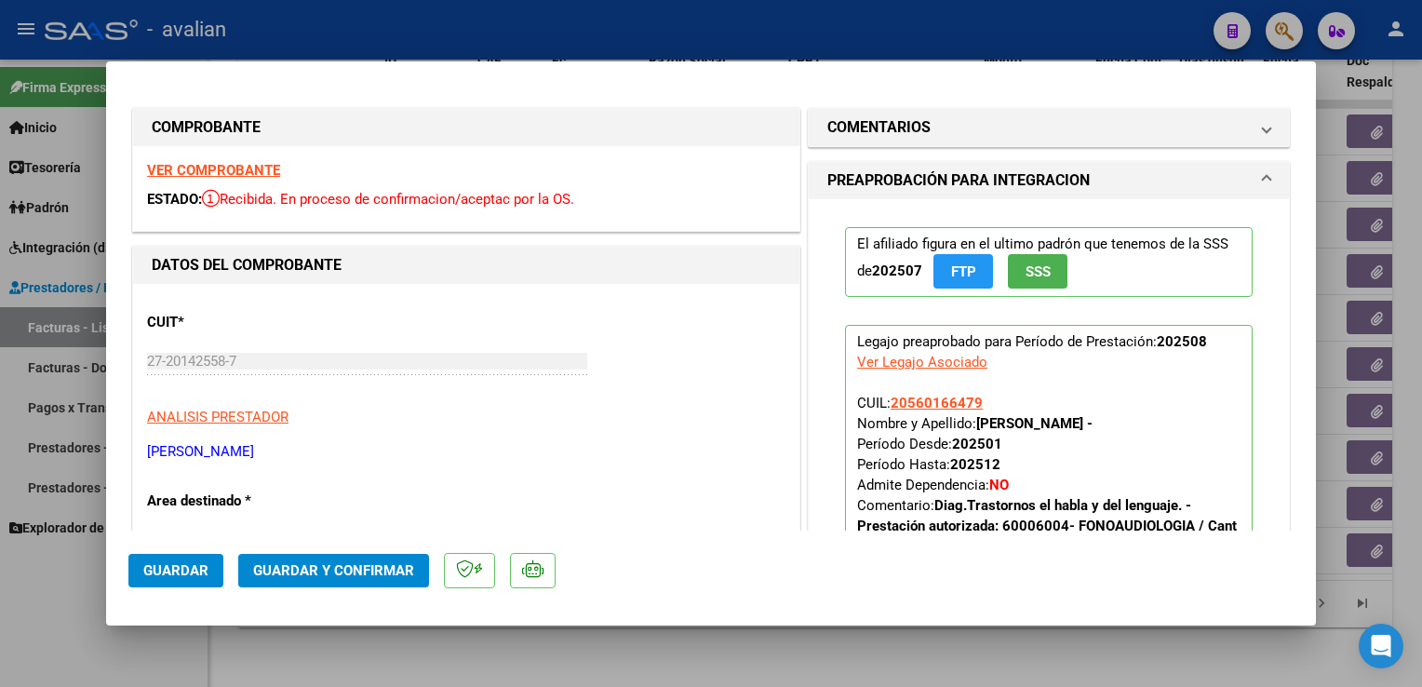
click at [276, 169] on strong "VER COMPROBANTE" at bounding box center [213, 170] width 133 height 17
click at [303, 565] on span "Guardar y Confirmar" at bounding box center [333, 570] width 161 height 17
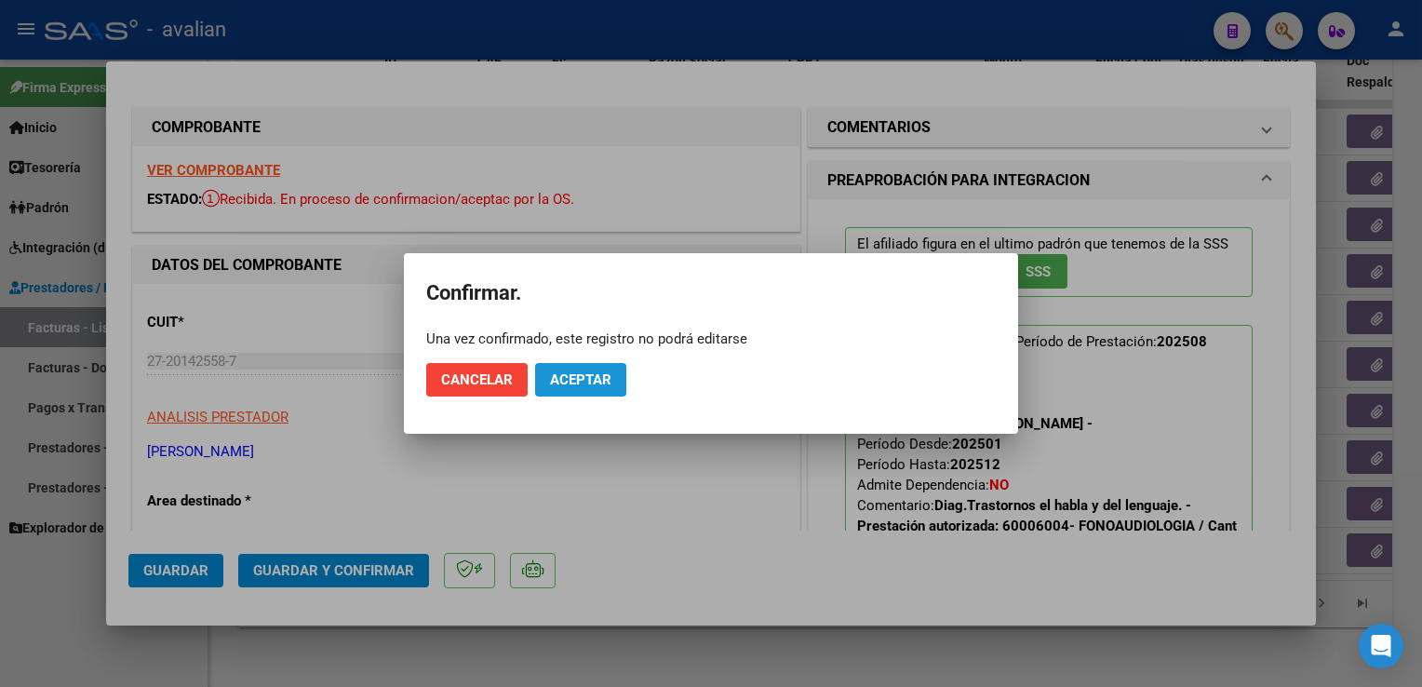
click at [577, 363] on button "Aceptar" at bounding box center [580, 380] width 91 height 34
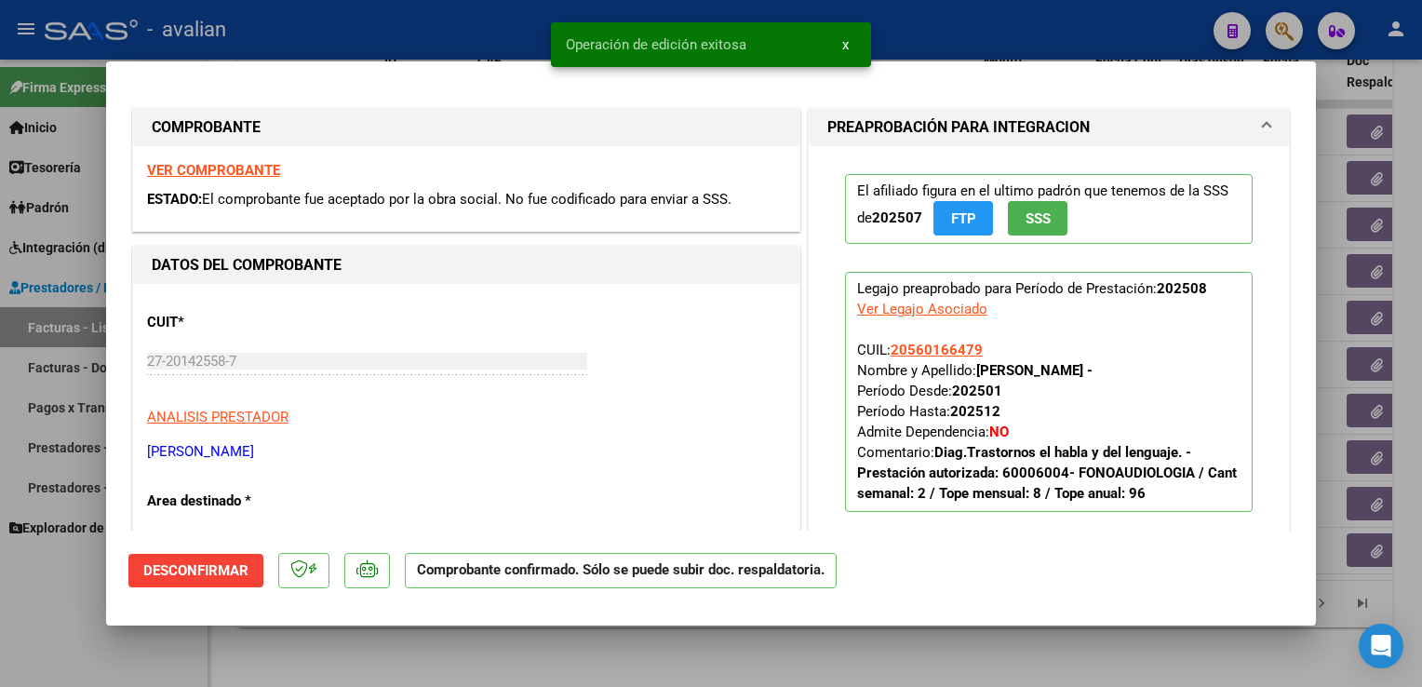
click at [464, 16] on div at bounding box center [711, 343] width 1422 height 687
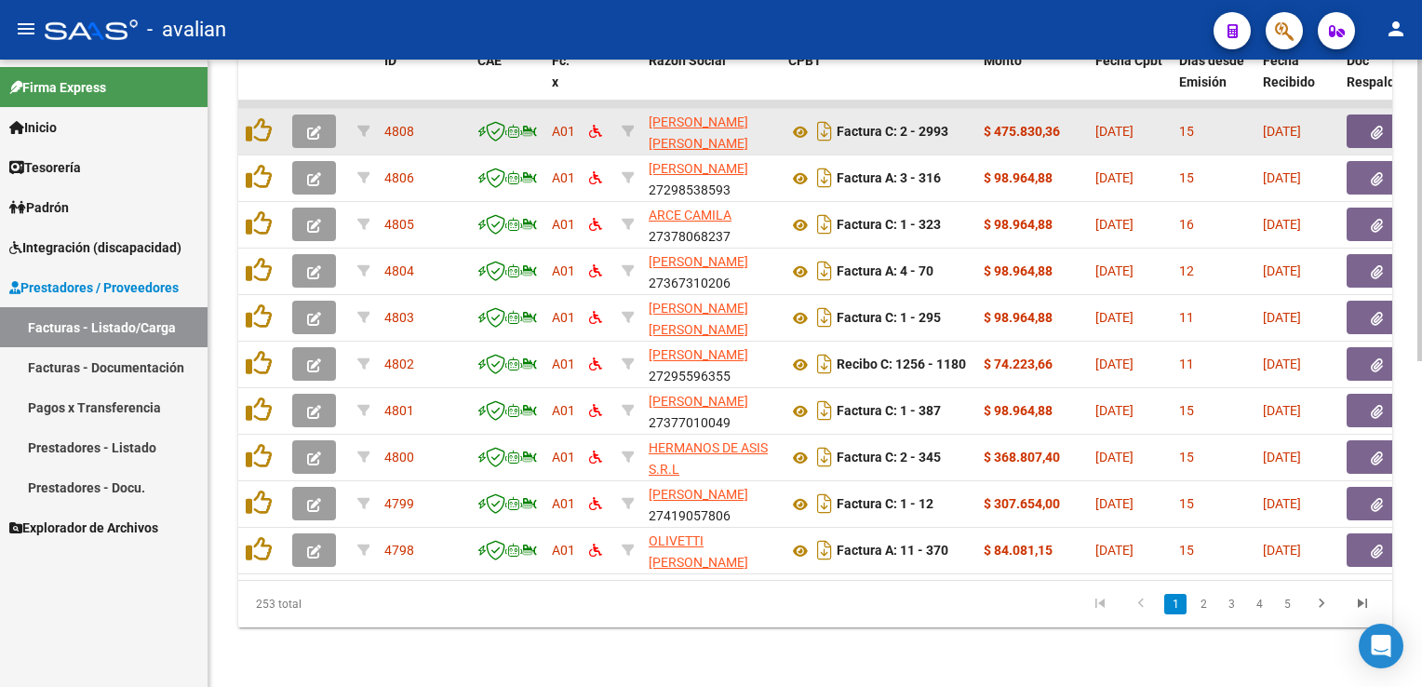
click at [316, 126] on icon "button" at bounding box center [314, 133] width 14 height 14
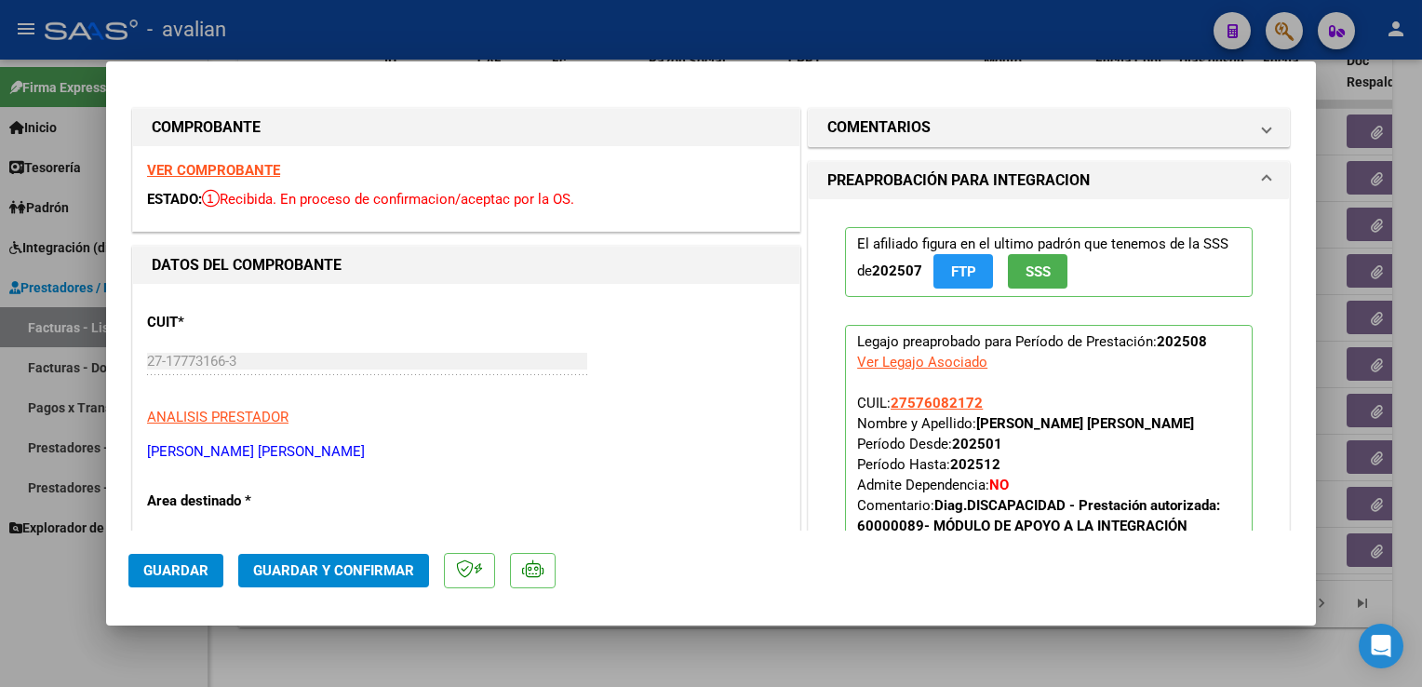
click at [239, 168] on strong "VER COMPROBANTE" at bounding box center [213, 170] width 133 height 17
click at [276, 572] on span "Guardar y Confirmar" at bounding box center [333, 570] width 161 height 17
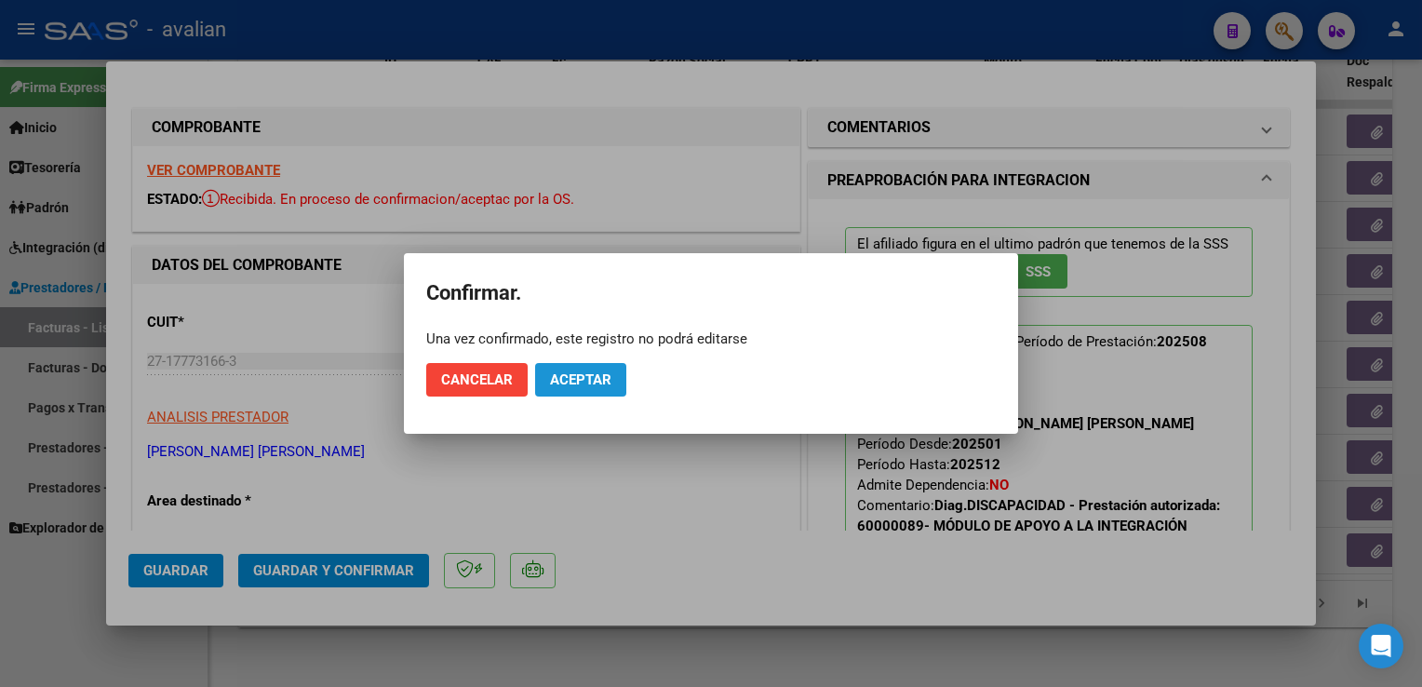
click at [571, 370] on button "Aceptar" at bounding box center [580, 380] width 91 height 34
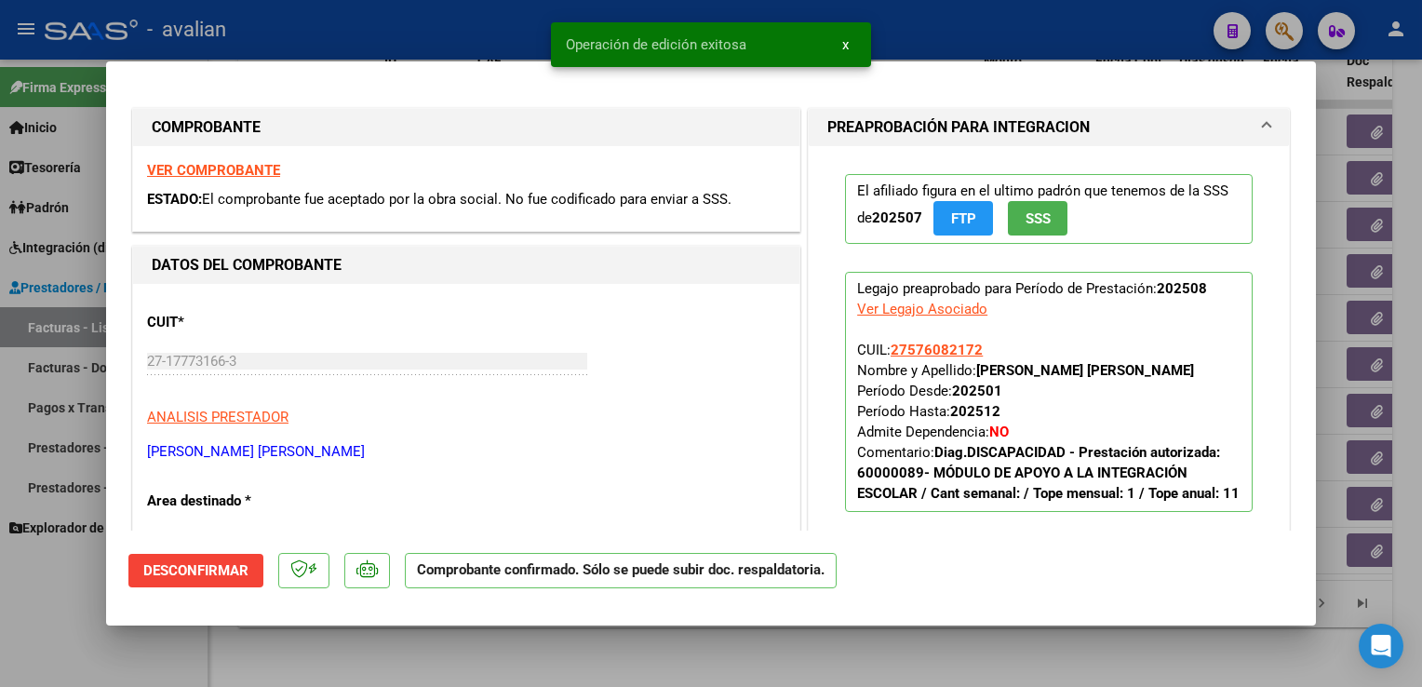
click at [424, 43] on div at bounding box center [711, 343] width 1422 height 687
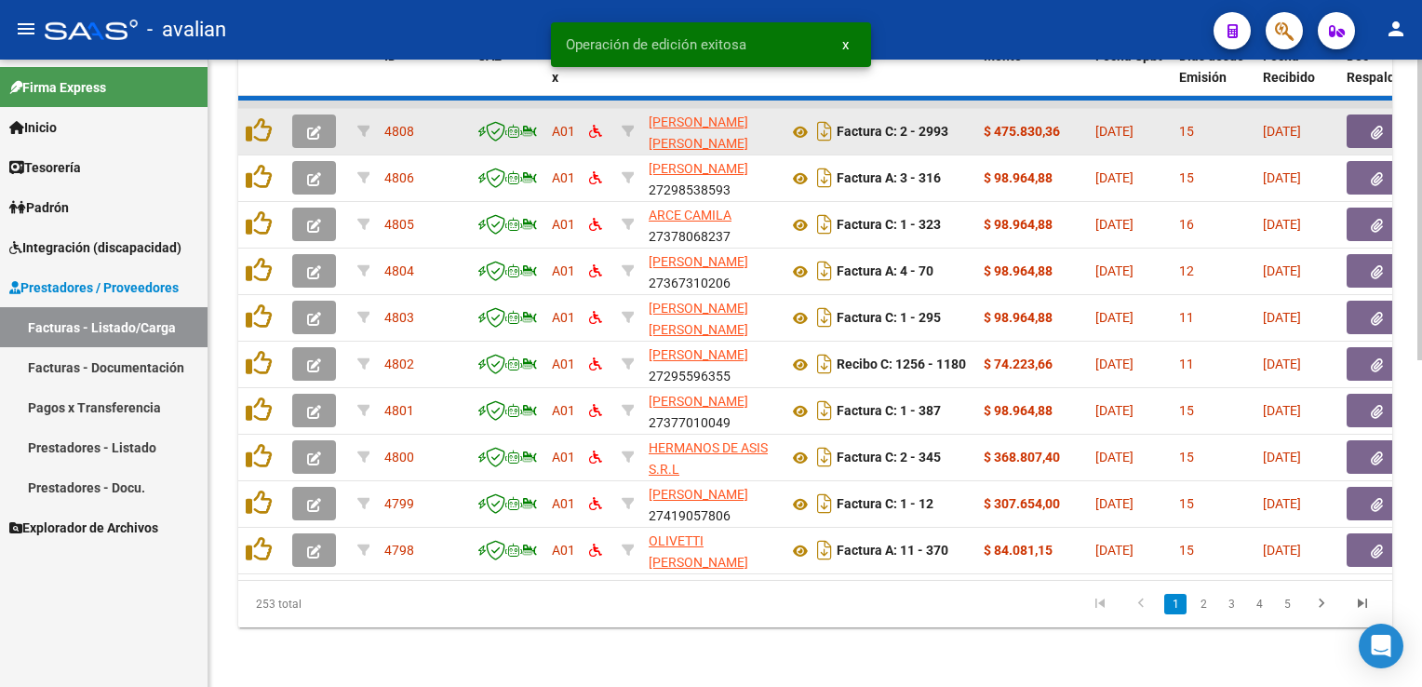
click at [316, 126] on icon "button" at bounding box center [314, 133] width 14 height 14
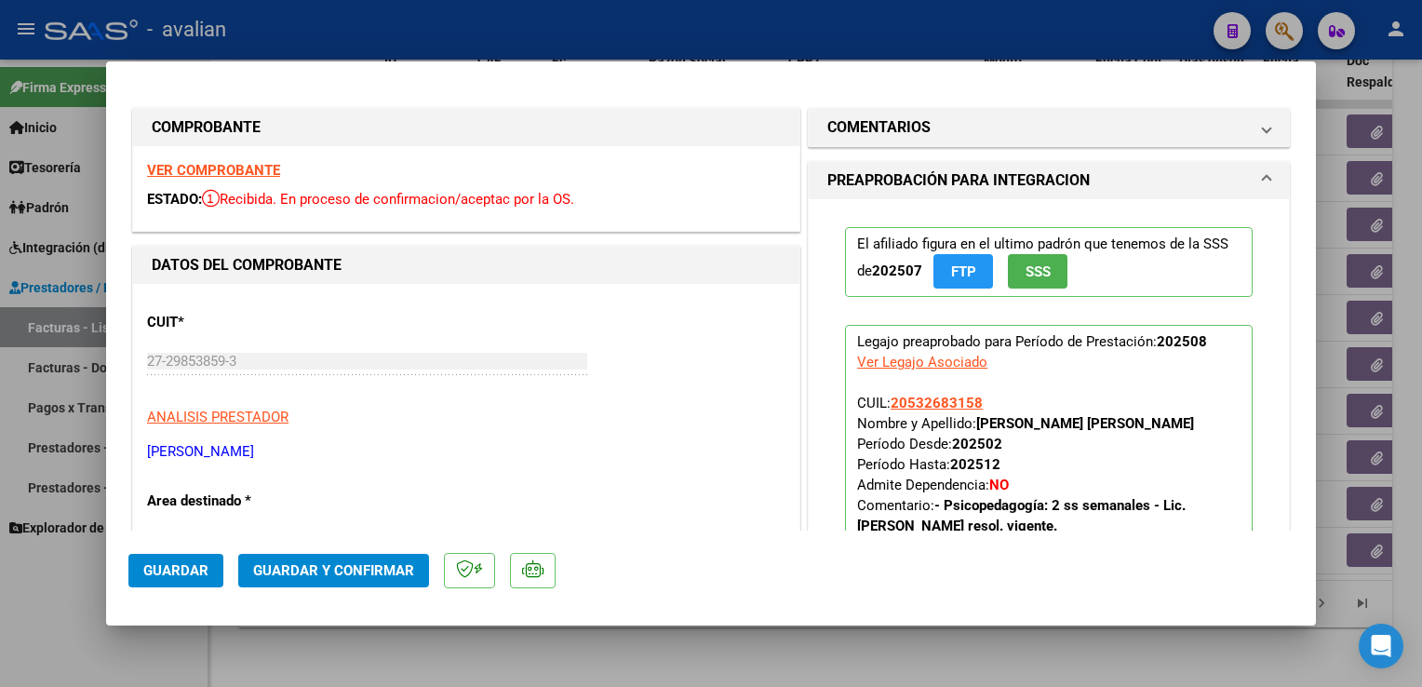
click at [164, 174] on strong "VER COMPROBANTE" at bounding box center [213, 170] width 133 height 17
click at [377, 562] on span "Guardar y Confirmar" at bounding box center [333, 570] width 161 height 17
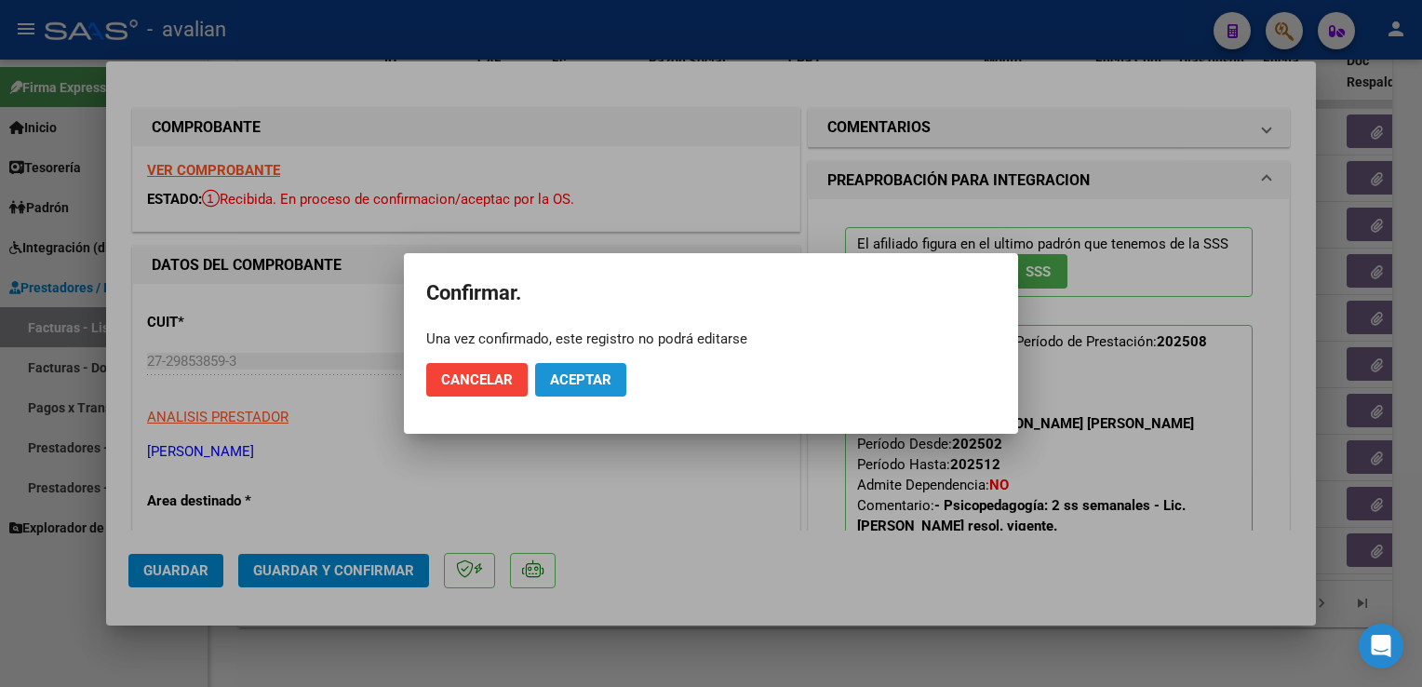
click at [566, 385] on span "Aceptar" at bounding box center [580, 379] width 61 height 17
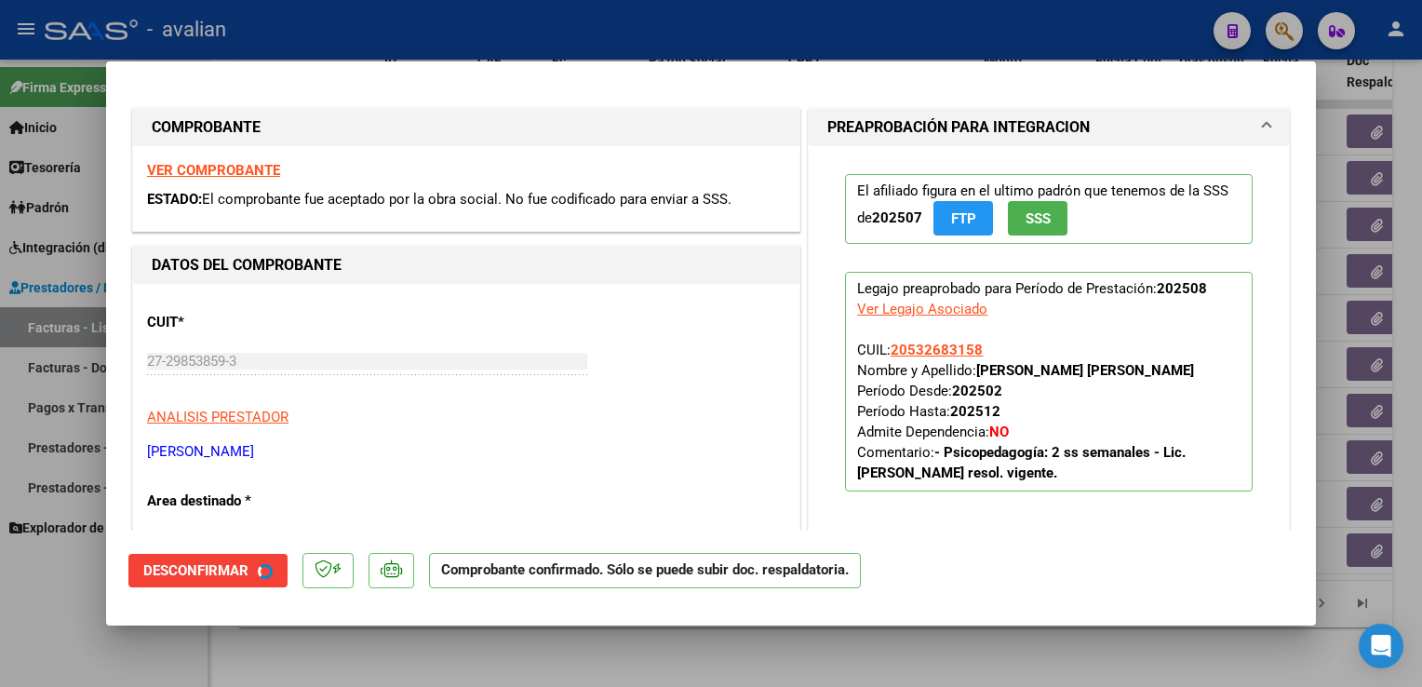
click at [451, 52] on div at bounding box center [711, 343] width 1422 height 687
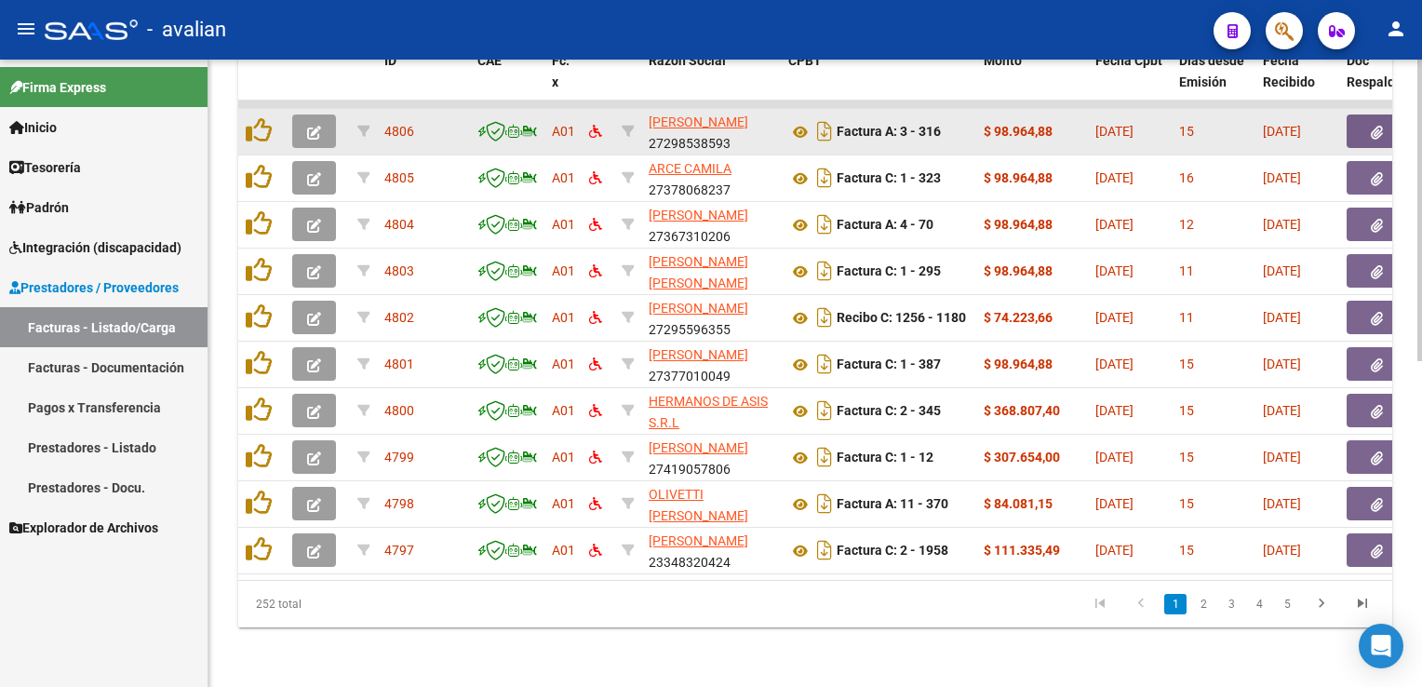
click at [323, 128] on button "button" at bounding box center [314, 131] width 44 height 34
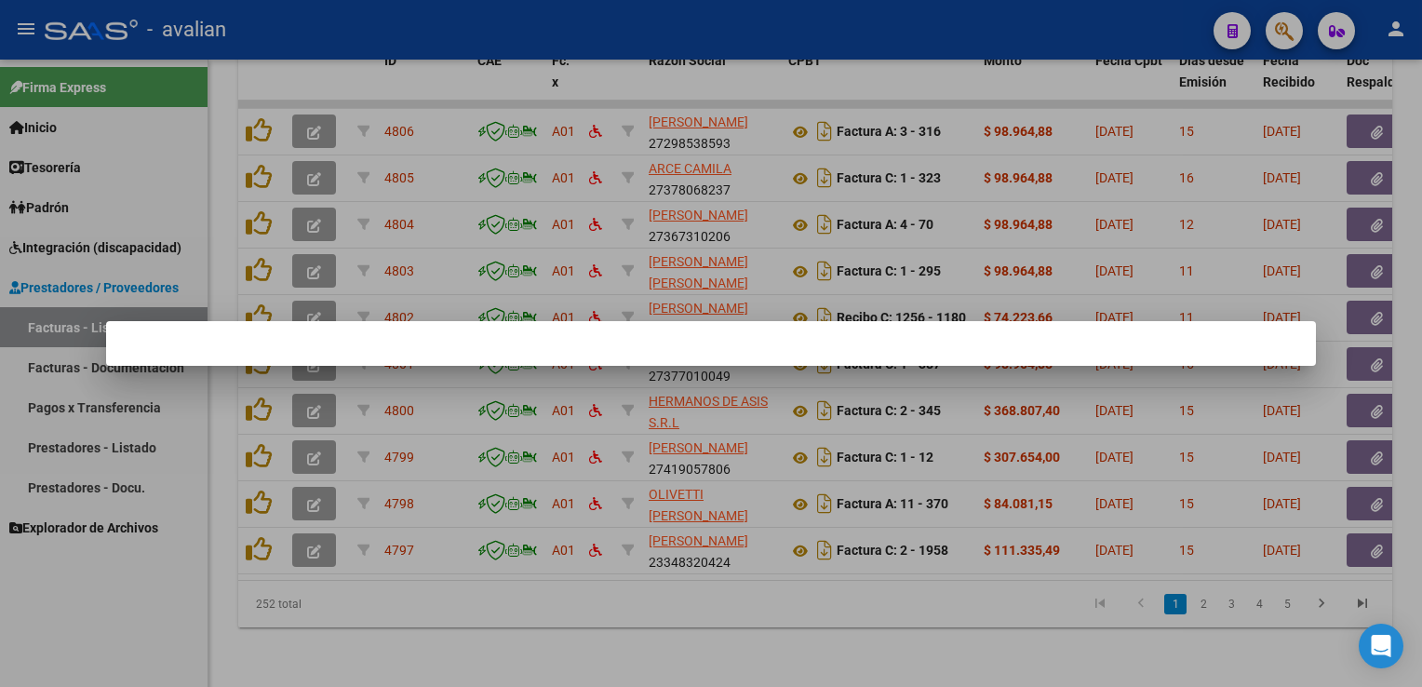
click at [370, 45] on div at bounding box center [711, 343] width 1422 height 687
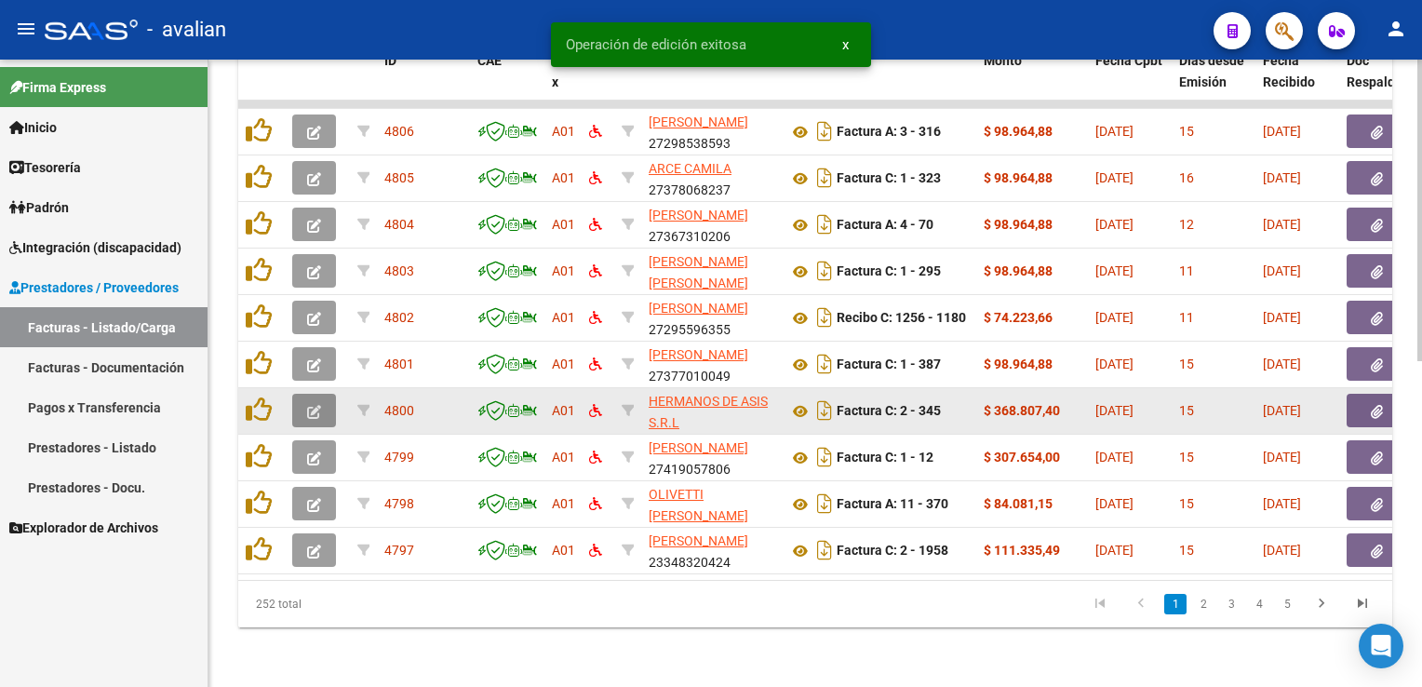
click at [309, 405] on icon "button" at bounding box center [314, 412] width 14 height 14
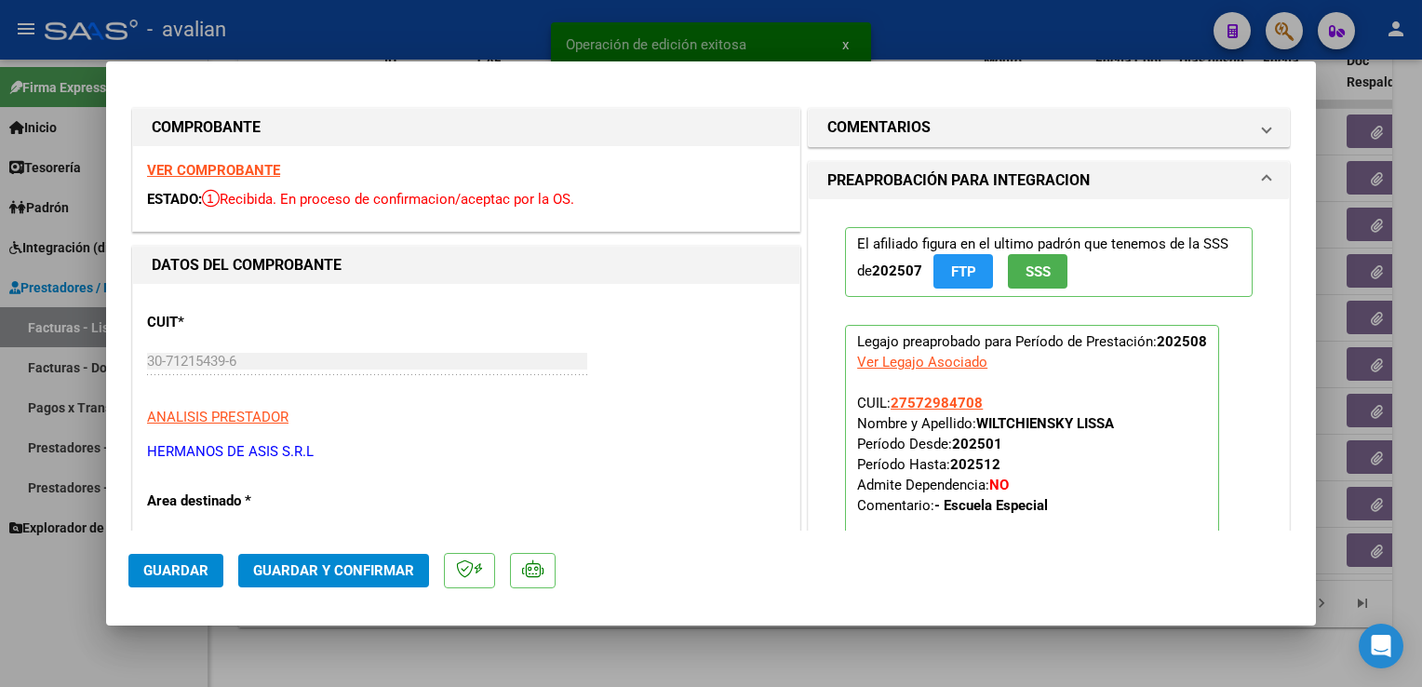
click at [235, 182] on div "VER COMPROBANTE ESTADO: Recibida. En proceso de confirmacion/aceptac por la OS." at bounding box center [466, 188] width 666 height 85
click at [225, 174] on strong "VER COMPROBANTE" at bounding box center [213, 170] width 133 height 17
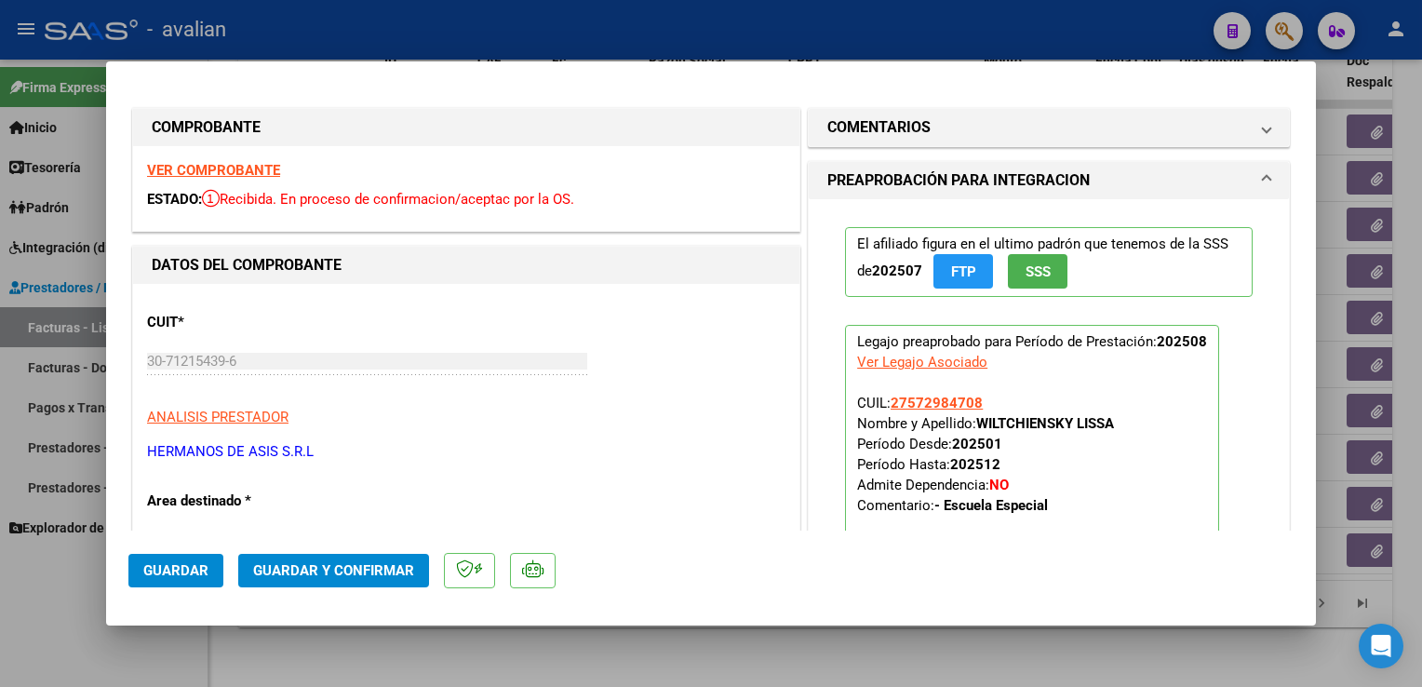
click at [303, 566] on span "Guardar y Confirmar" at bounding box center [333, 570] width 161 height 17
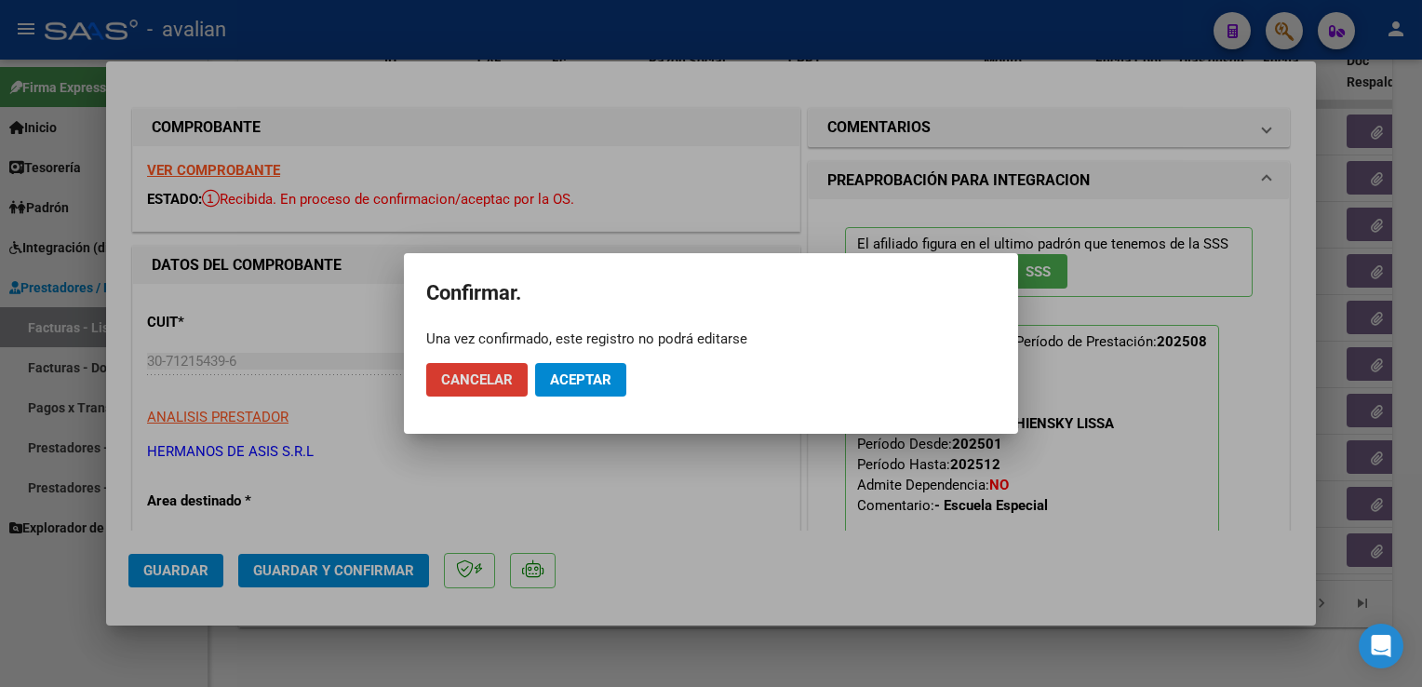
click at [546, 396] on button "Aceptar" at bounding box center [580, 380] width 91 height 34
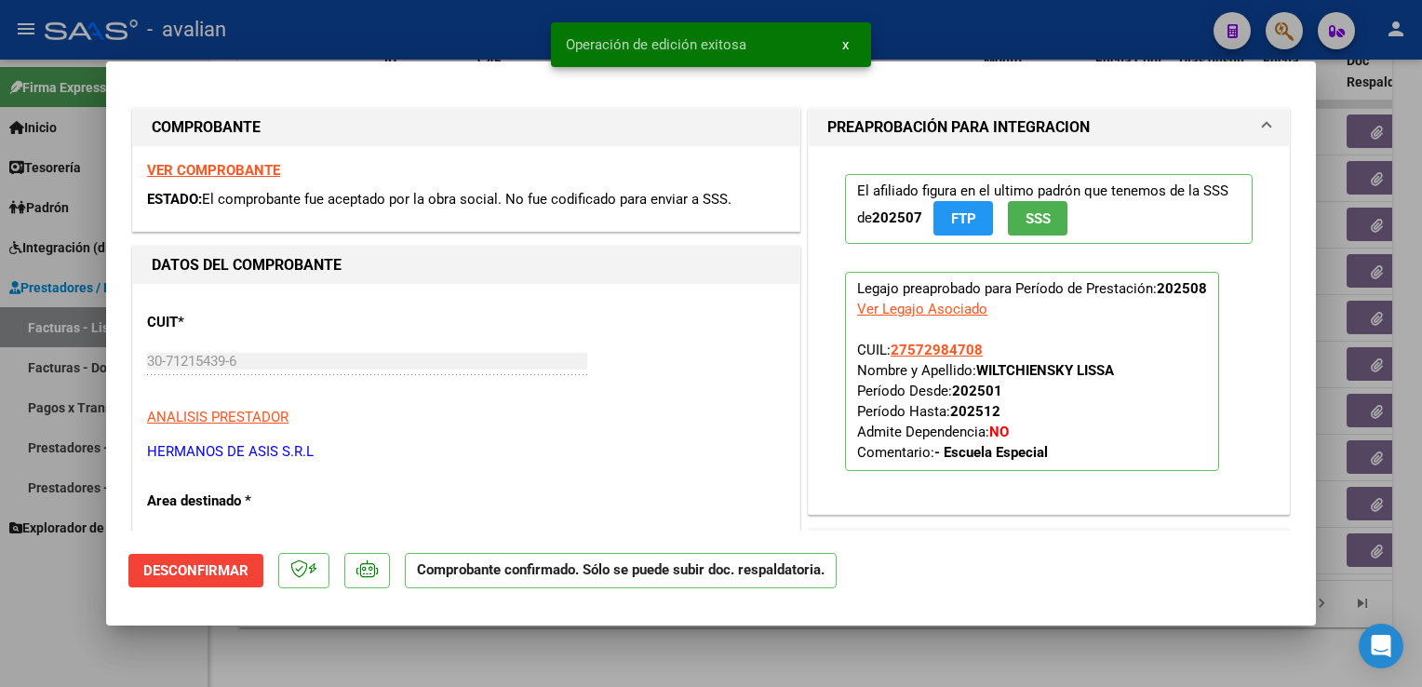
click at [428, 45] on div at bounding box center [711, 343] width 1422 height 687
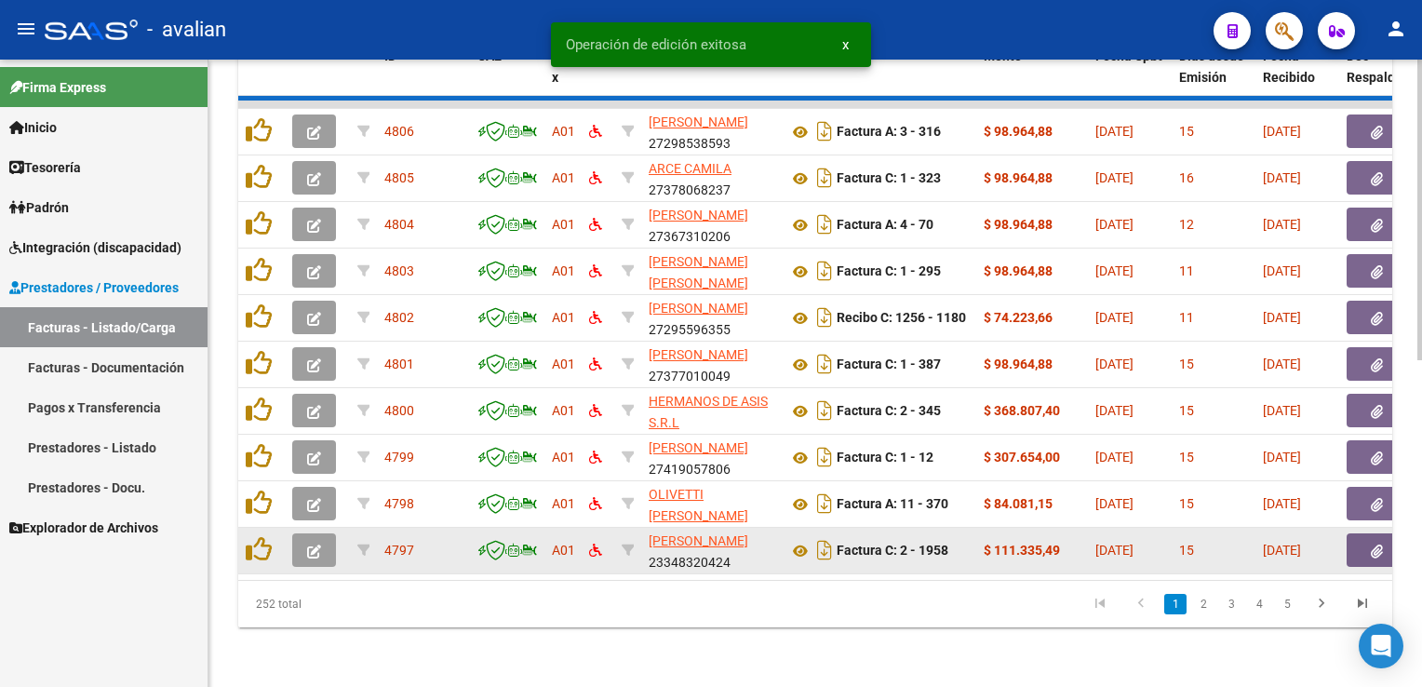
click at [316, 545] on icon "button" at bounding box center [314, 552] width 14 height 14
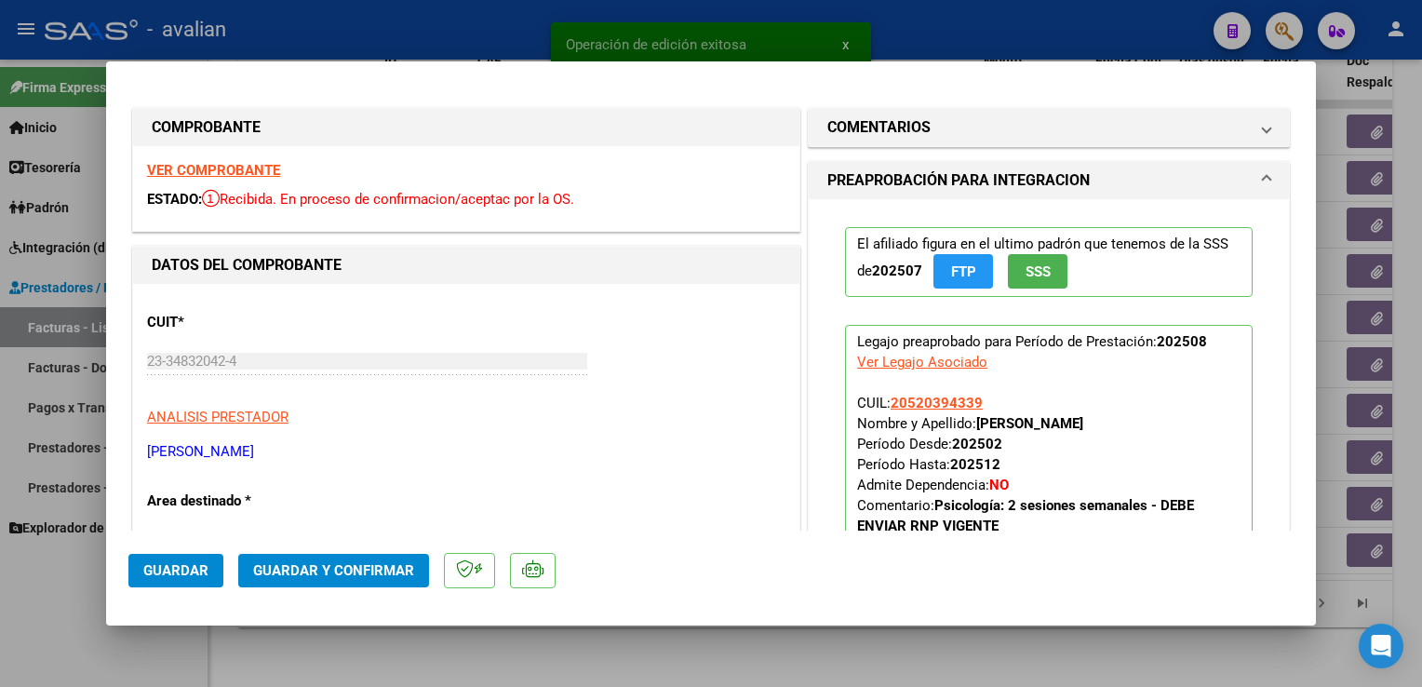
click at [254, 179] on strong "VER COMPROBANTE" at bounding box center [213, 170] width 133 height 17
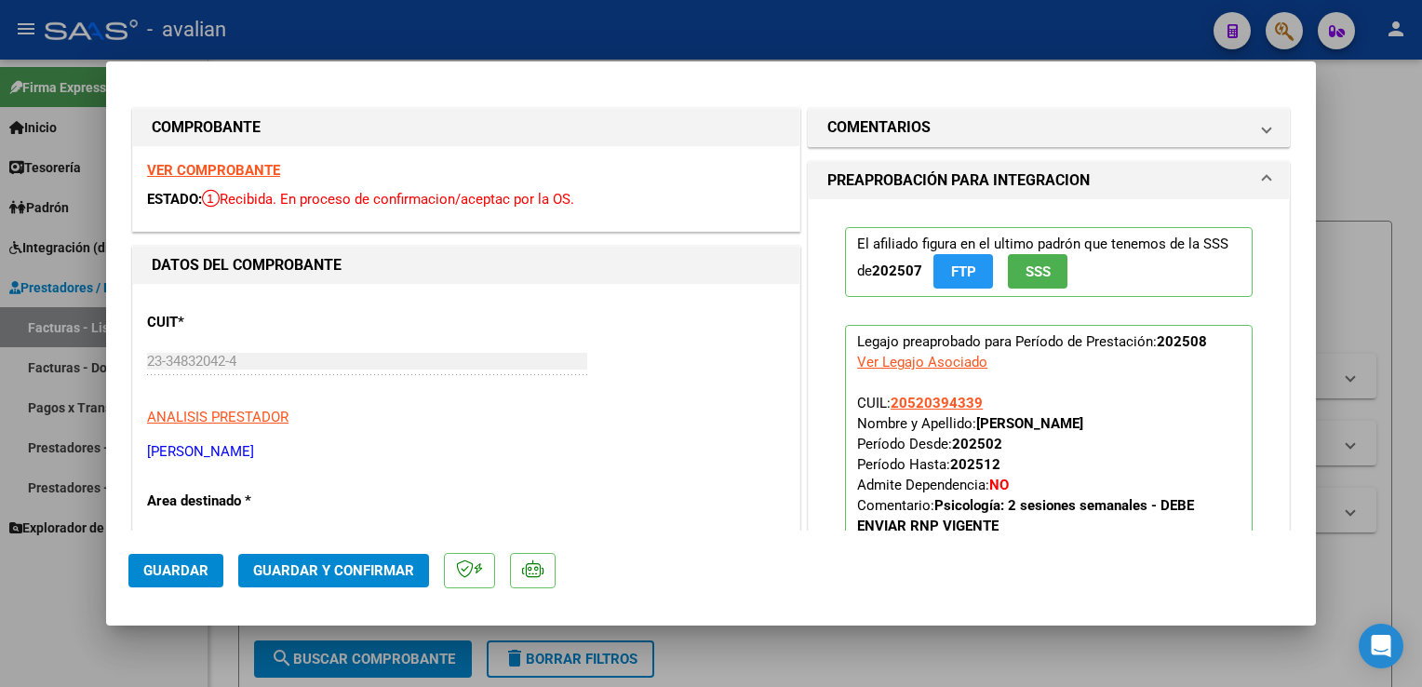
scroll to position [678, 0]
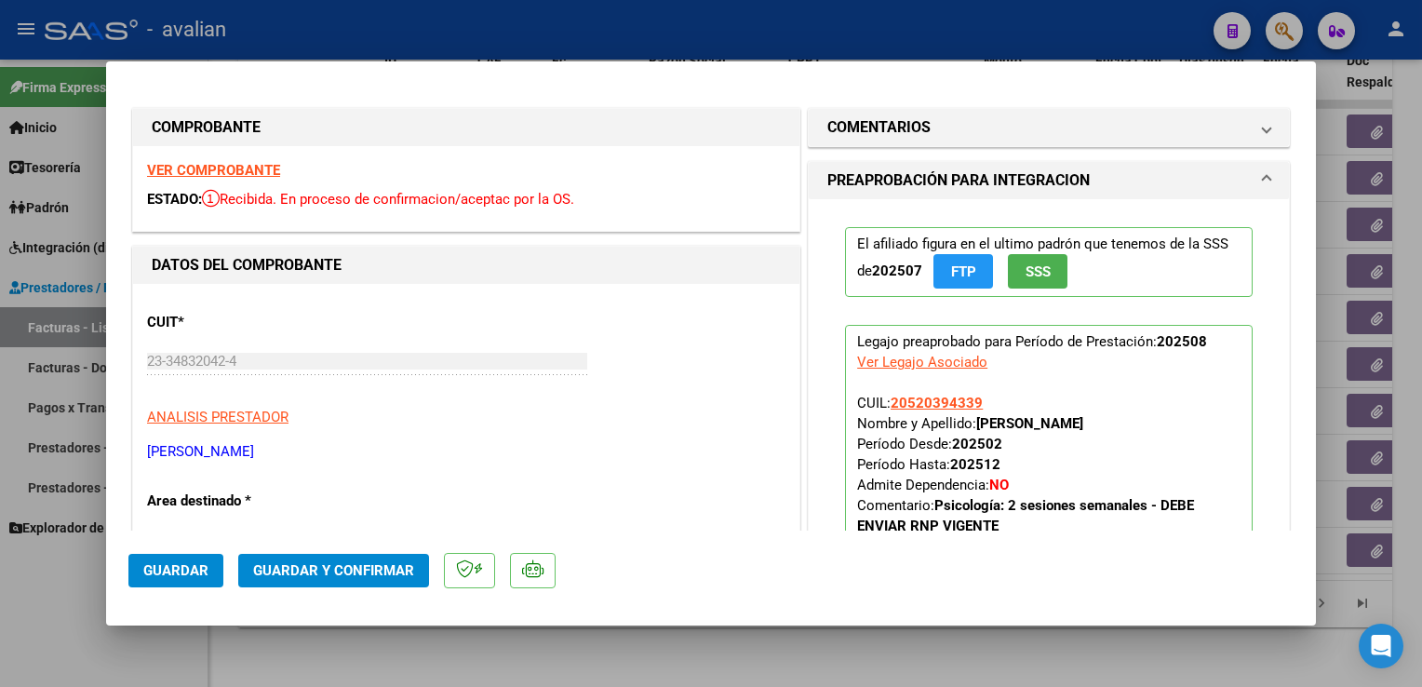
click at [380, 574] on span "Guardar y Confirmar" at bounding box center [333, 570] width 161 height 17
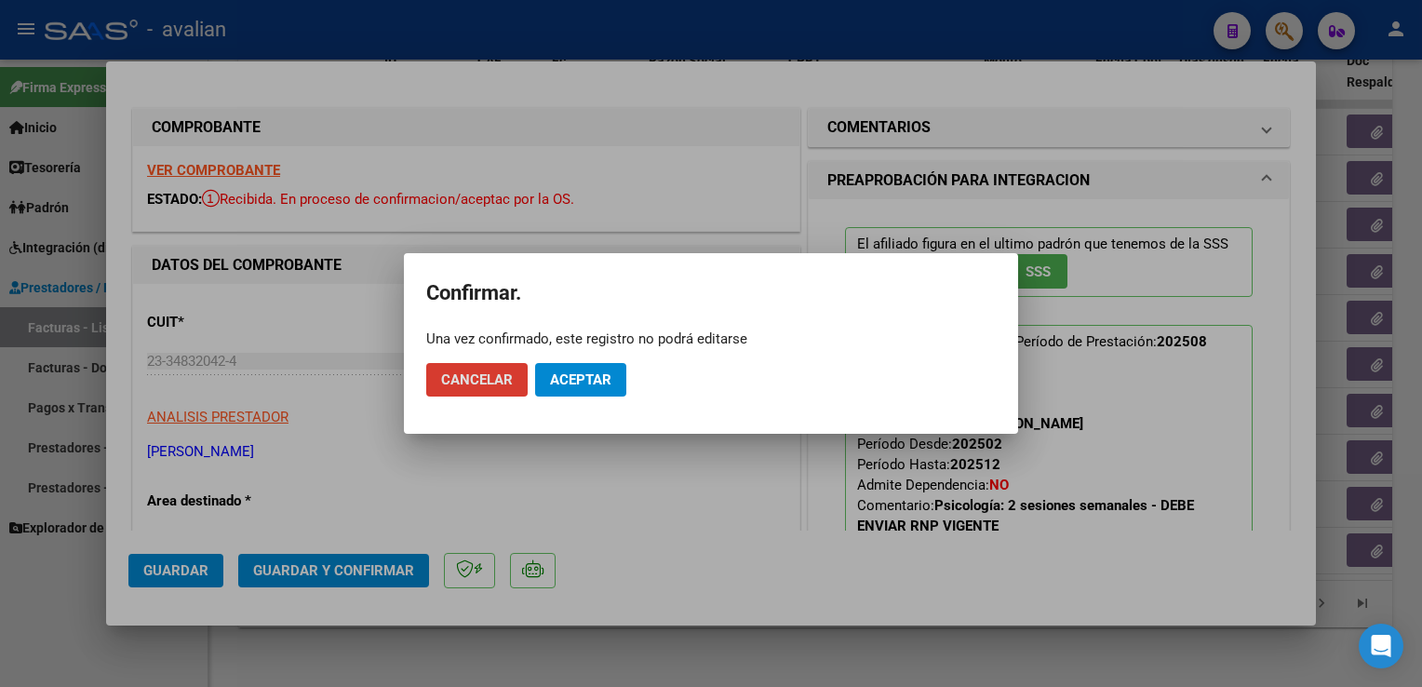
click at [573, 380] on span "Aceptar" at bounding box center [580, 379] width 61 height 17
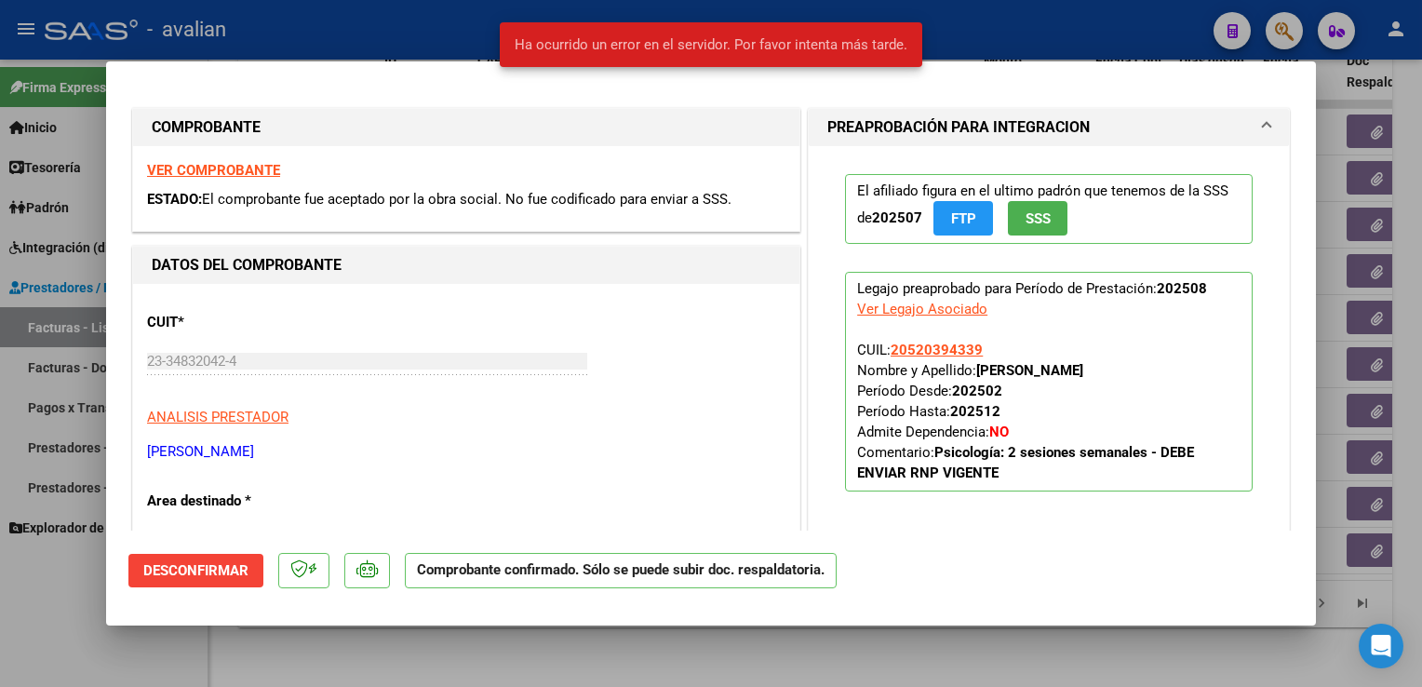
click at [444, 43] on div at bounding box center [711, 343] width 1422 height 687
type input "$ 0,00"
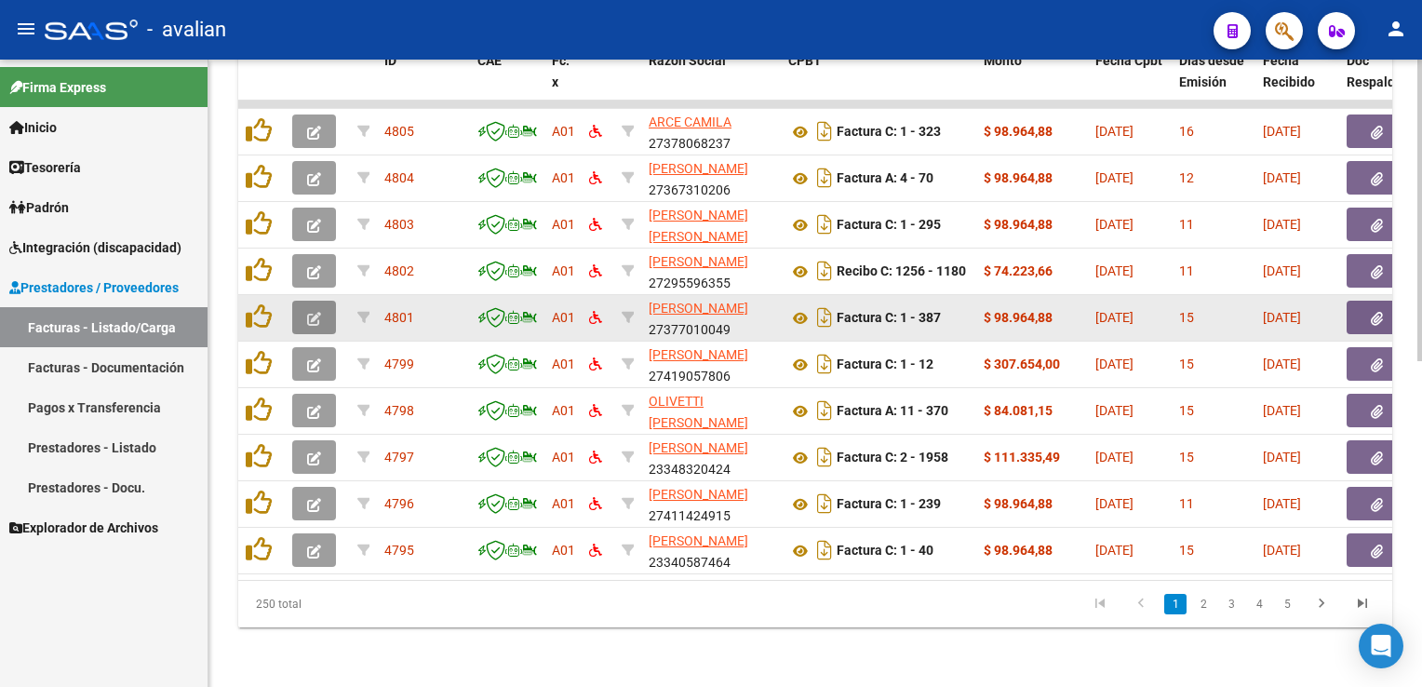
click at [325, 301] on button "button" at bounding box center [314, 318] width 44 height 34
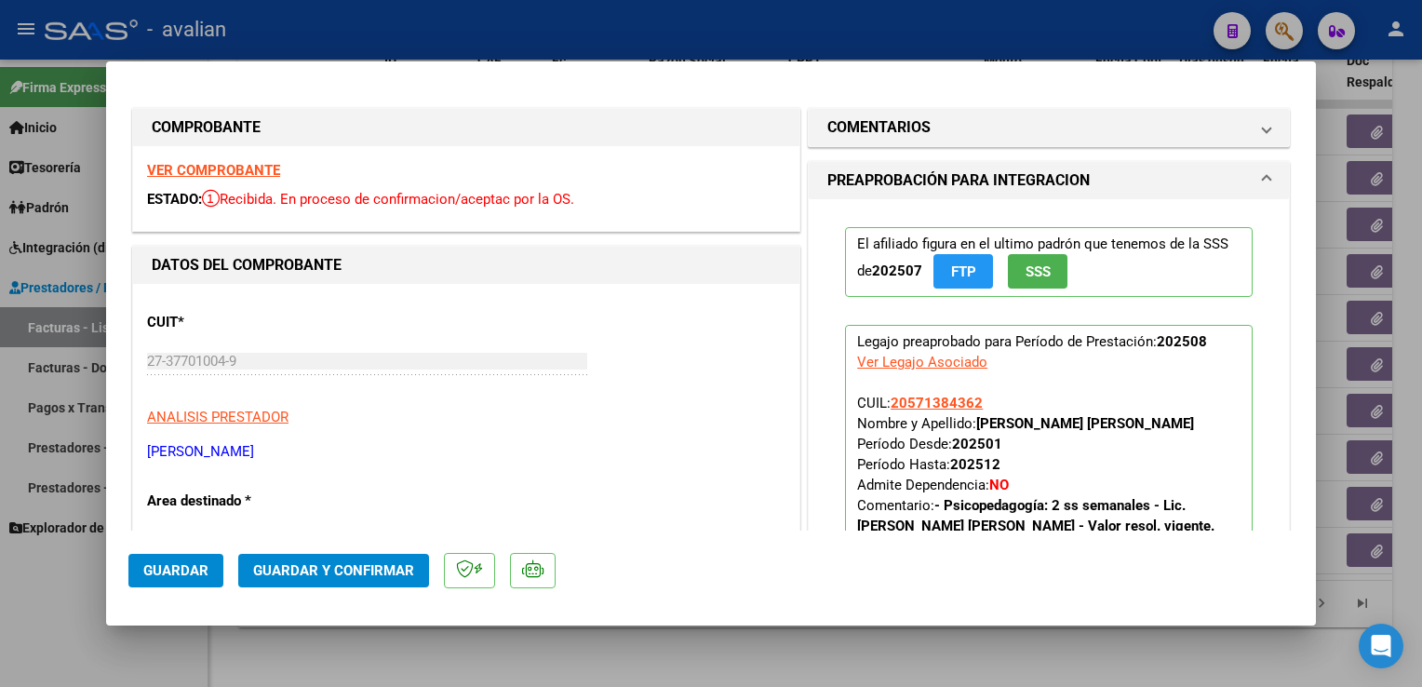
click at [253, 181] on div "VER COMPROBANTE ESTADO: Recibida. En proceso de confirmacion/aceptac por la OS." at bounding box center [466, 188] width 666 height 85
click at [251, 174] on strong "VER COMPROBANTE" at bounding box center [213, 170] width 133 height 17
click at [343, 563] on span "Guardar y Confirmar" at bounding box center [333, 570] width 161 height 17
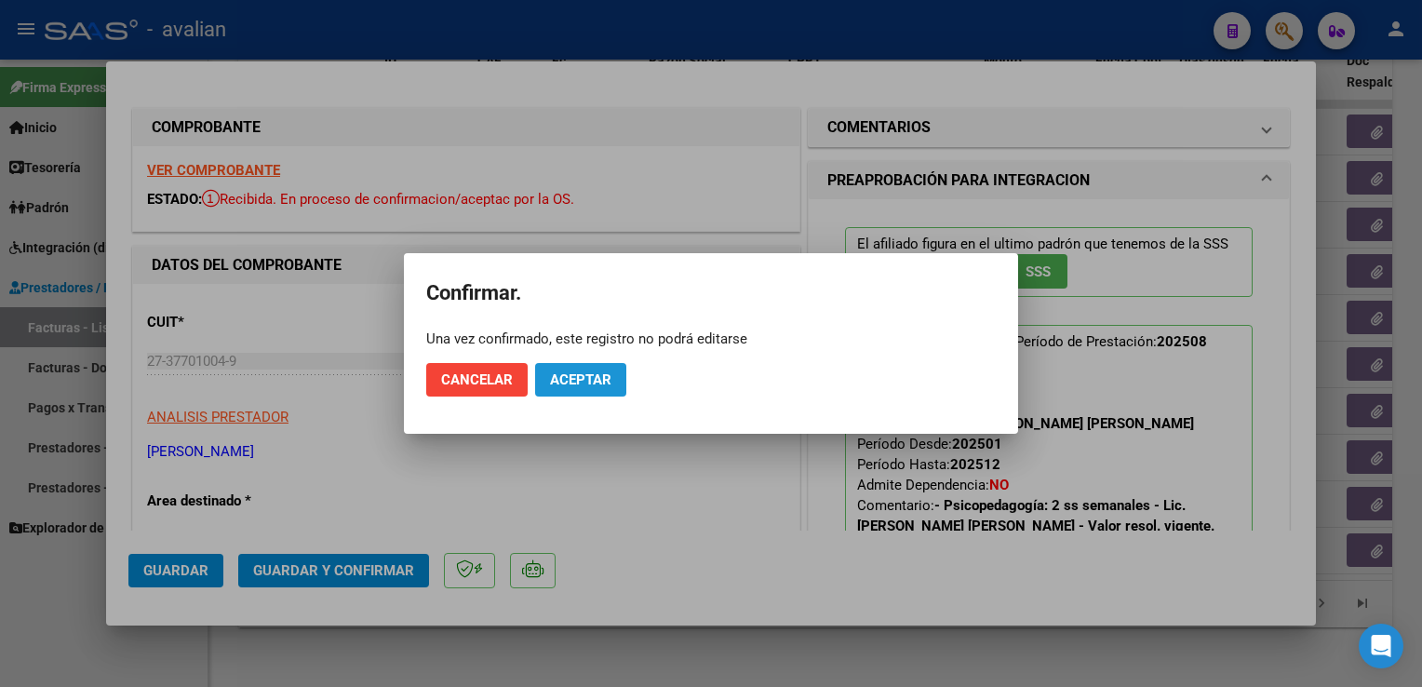
click at [564, 371] on span "Aceptar" at bounding box center [580, 379] width 61 height 17
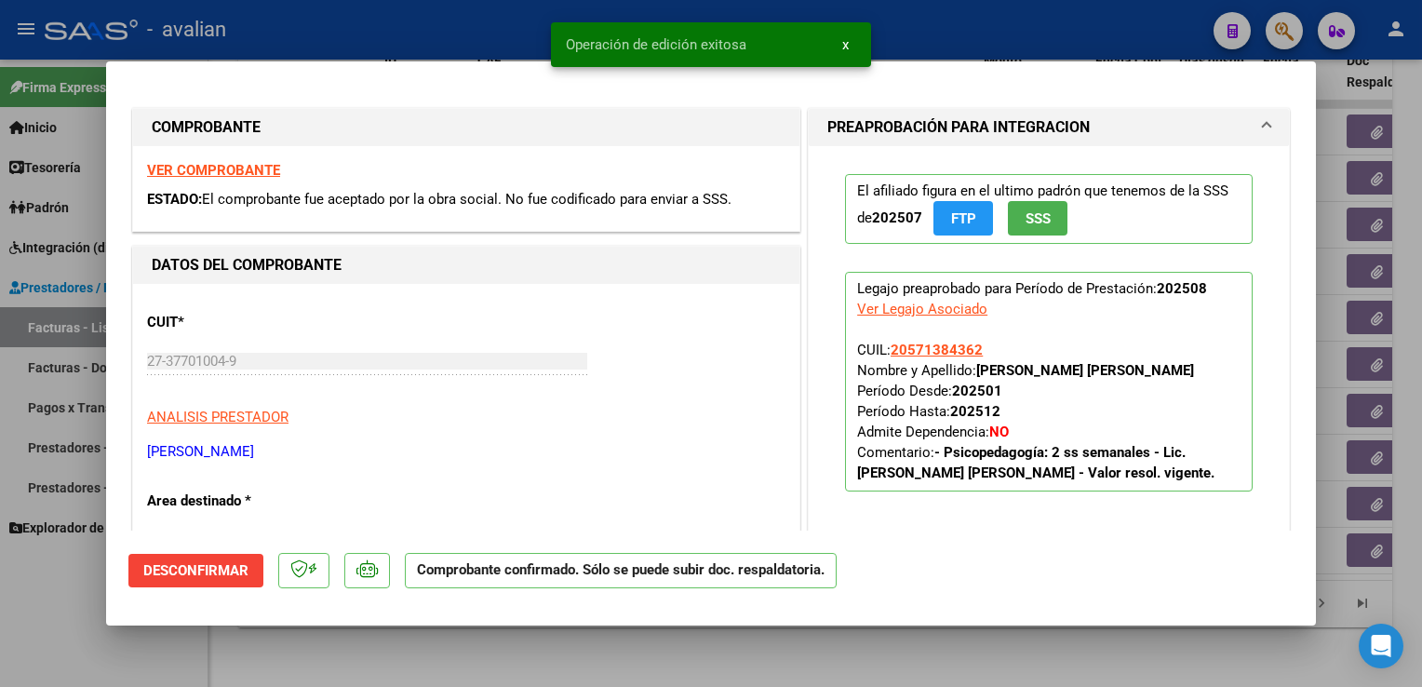
click at [464, 34] on div at bounding box center [711, 343] width 1422 height 687
type input "$ 0,00"
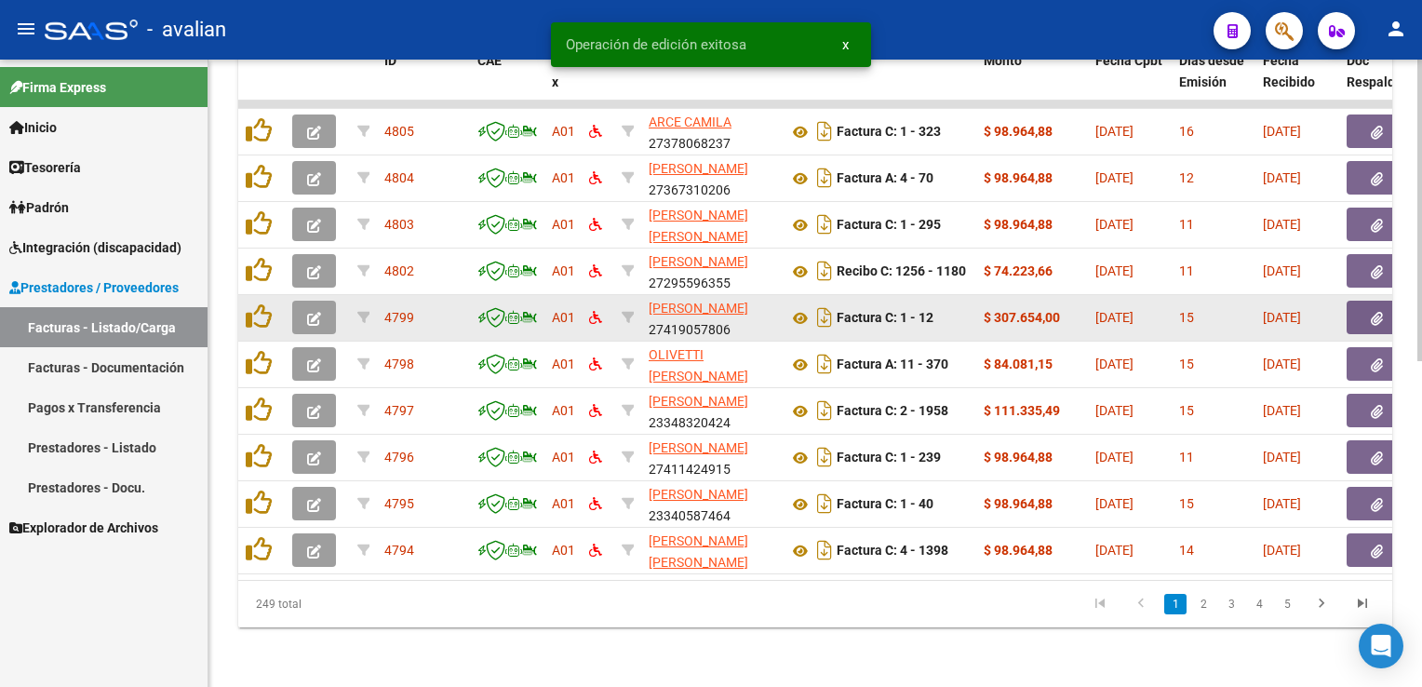
click at [324, 301] on button "button" at bounding box center [314, 318] width 44 height 34
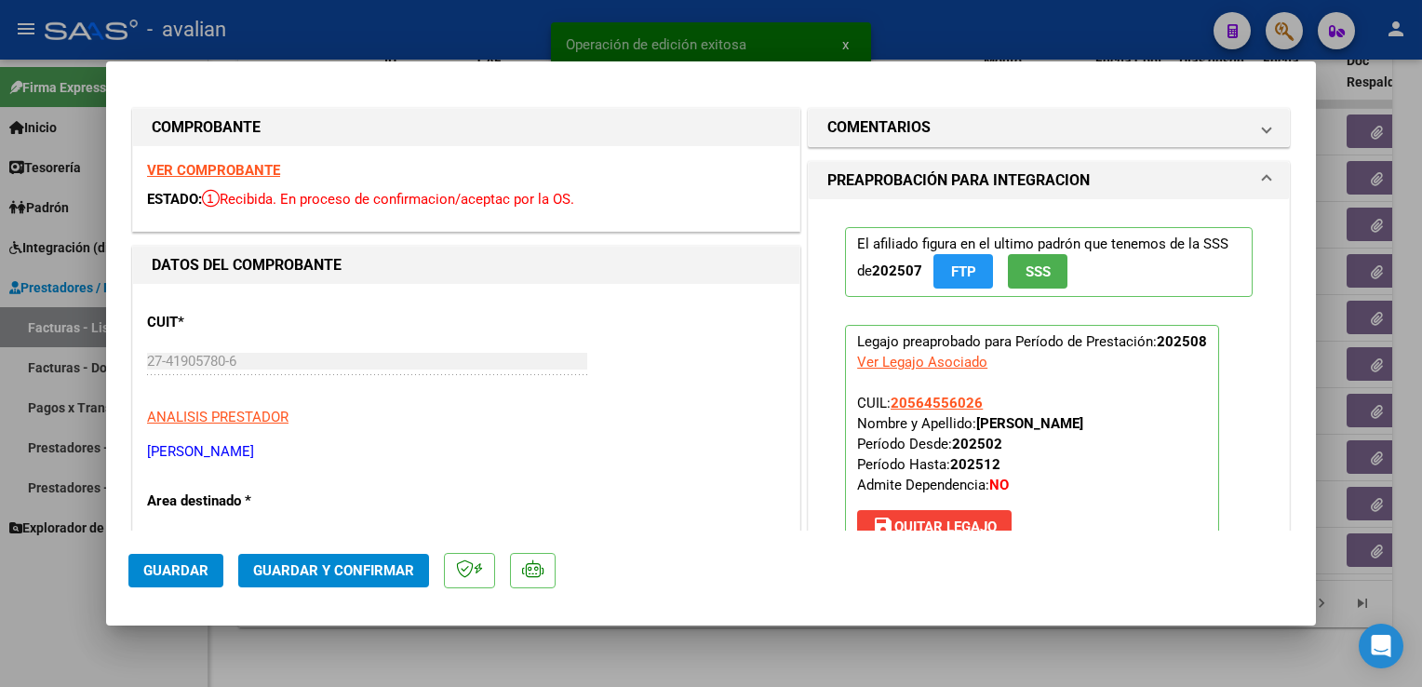
click at [249, 173] on strong "VER COMPROBANTE" at bounding box center [213, 170] width 133 height 17
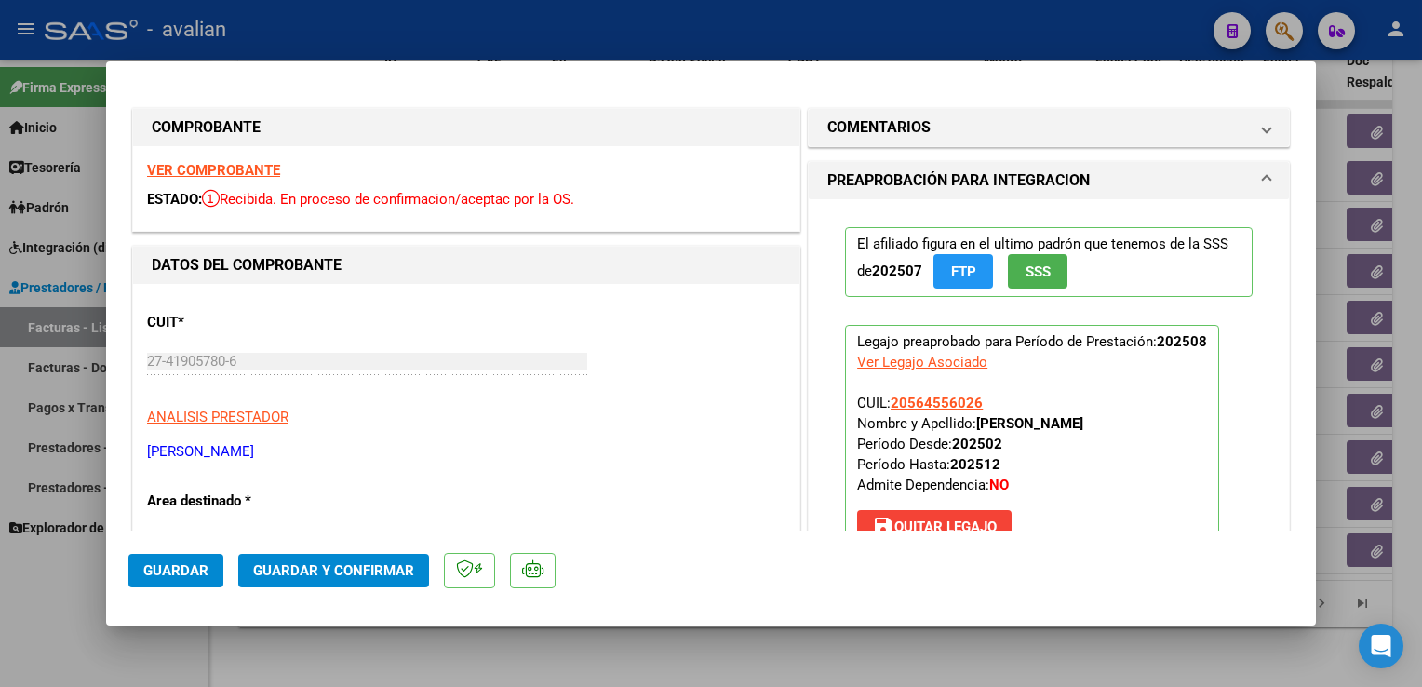
click at [335, 575] on span "Guardar y Confirmar" at bounding box center [333, 570] width 161 height 17
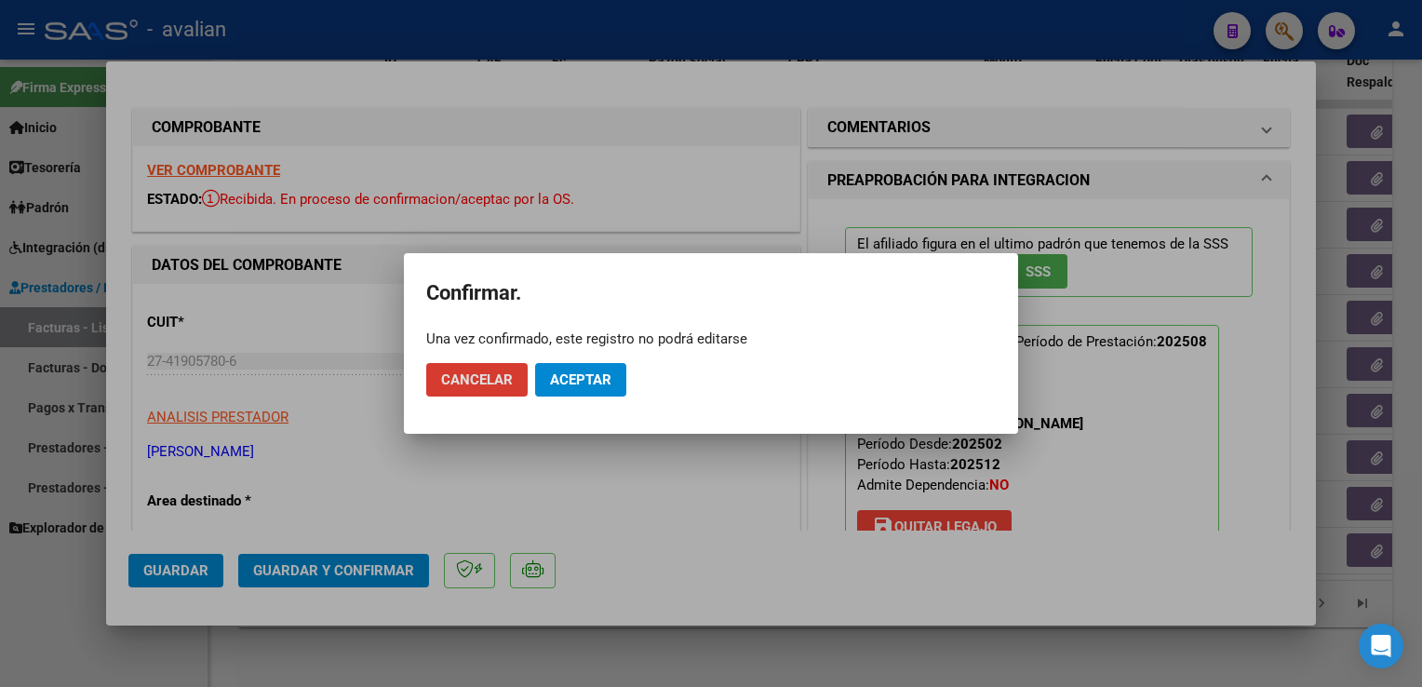
click at [589, 385] on span "Aceptar" at bounding box center [580, 379] width 61 height 17
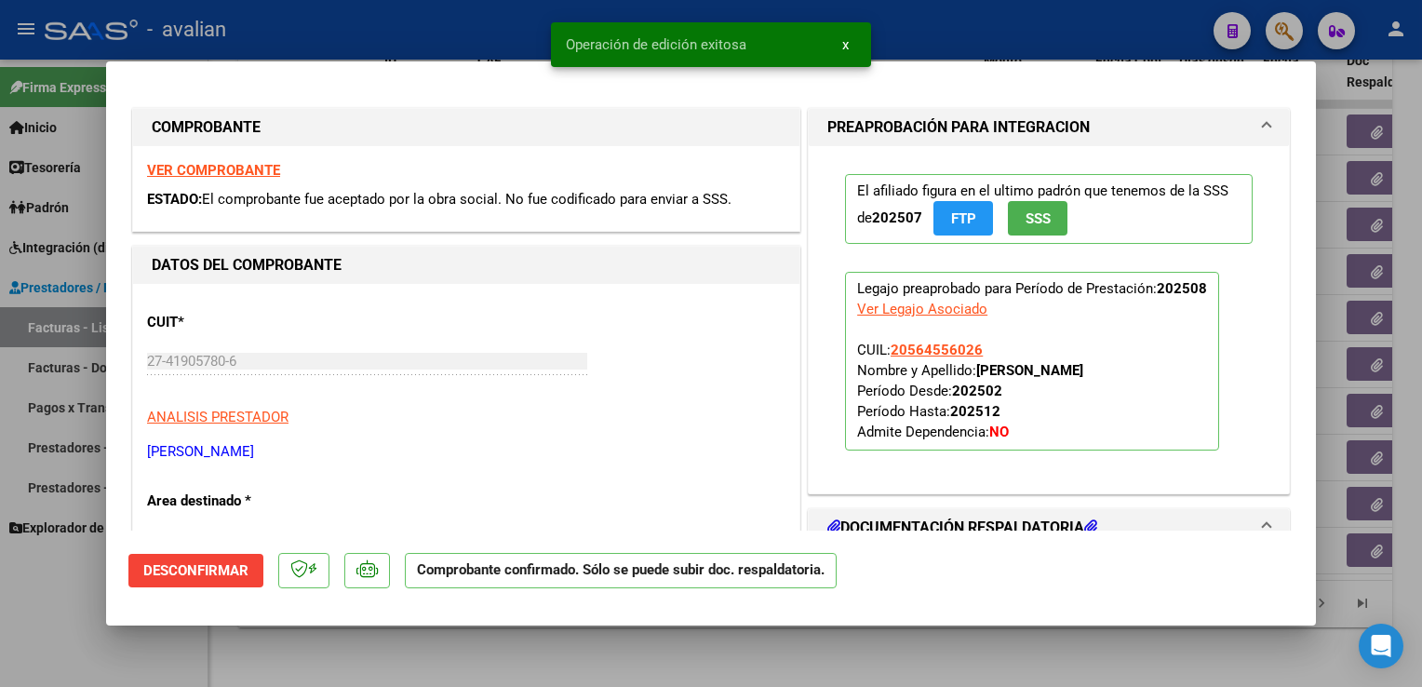
click at [489, 50] on div at bounding box center [711, 343] width 1422 height 687
type input "$ 0,00"
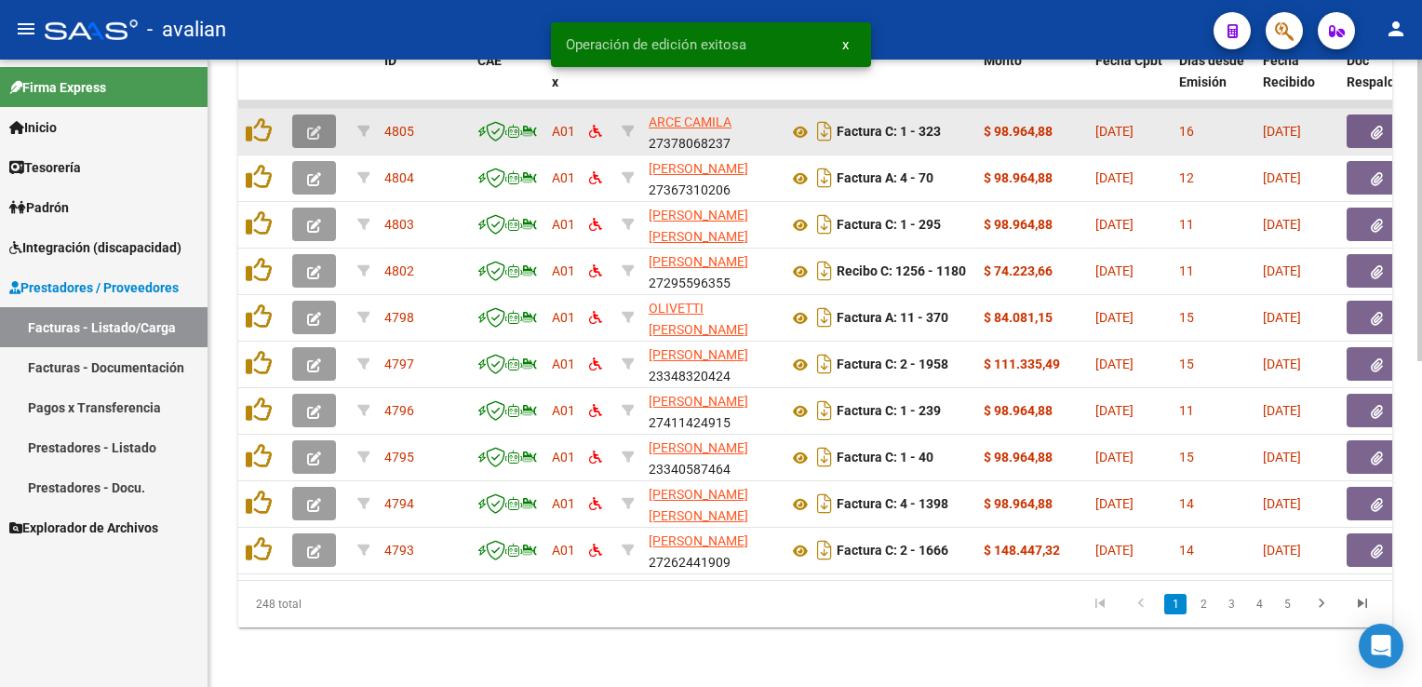
click at [324, 124] on button "button" at bounding box center [314, 131] width 44 height 34
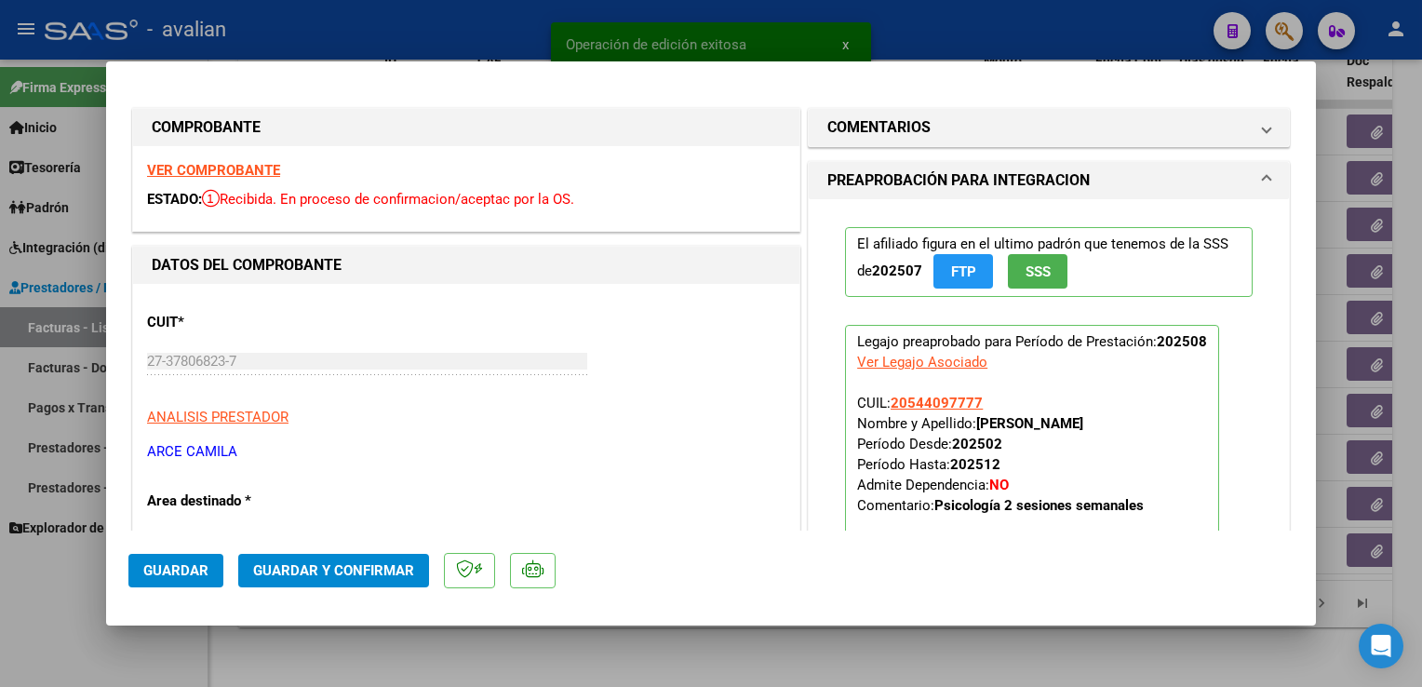
click at [259, 173] on strong "VER COMPROBANTE" at bounding box center [213, 170] width 133 height 17
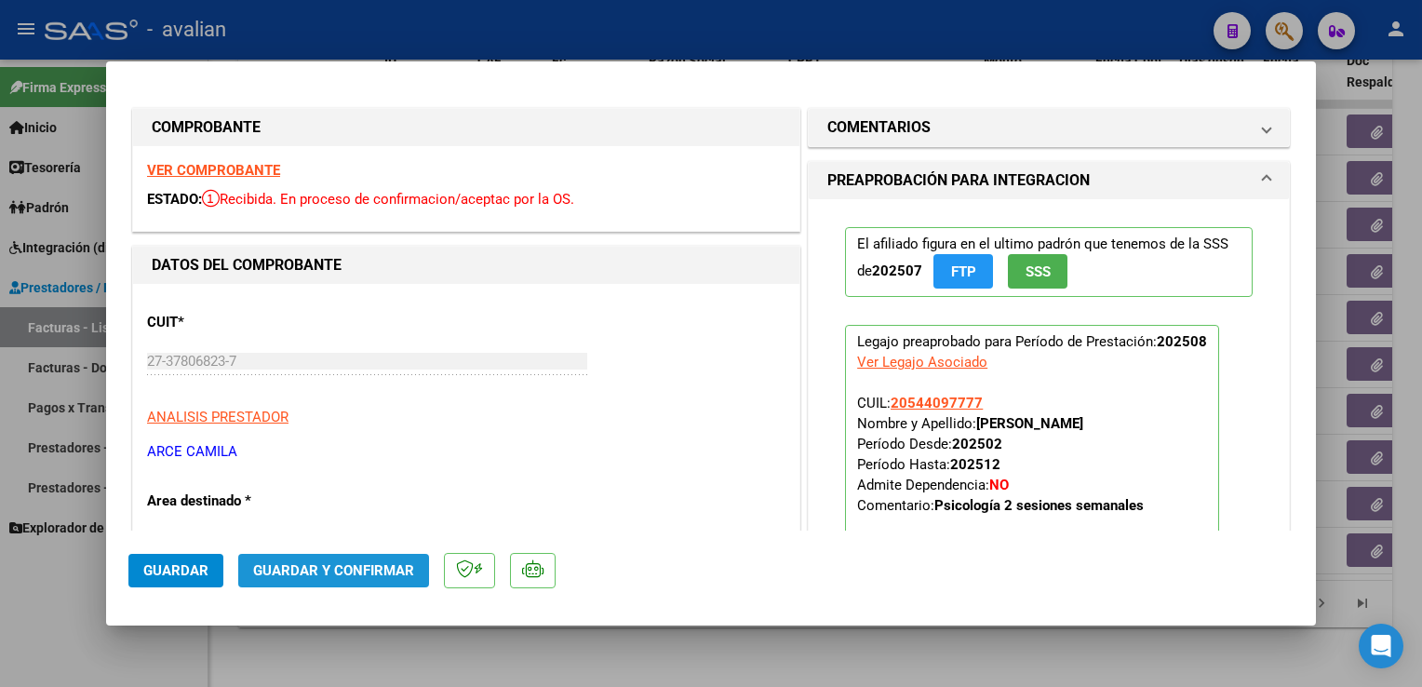
click at [370, 576] on span "Guardar y Confirmar" at bounding box center [333, 570] width 161 height 17
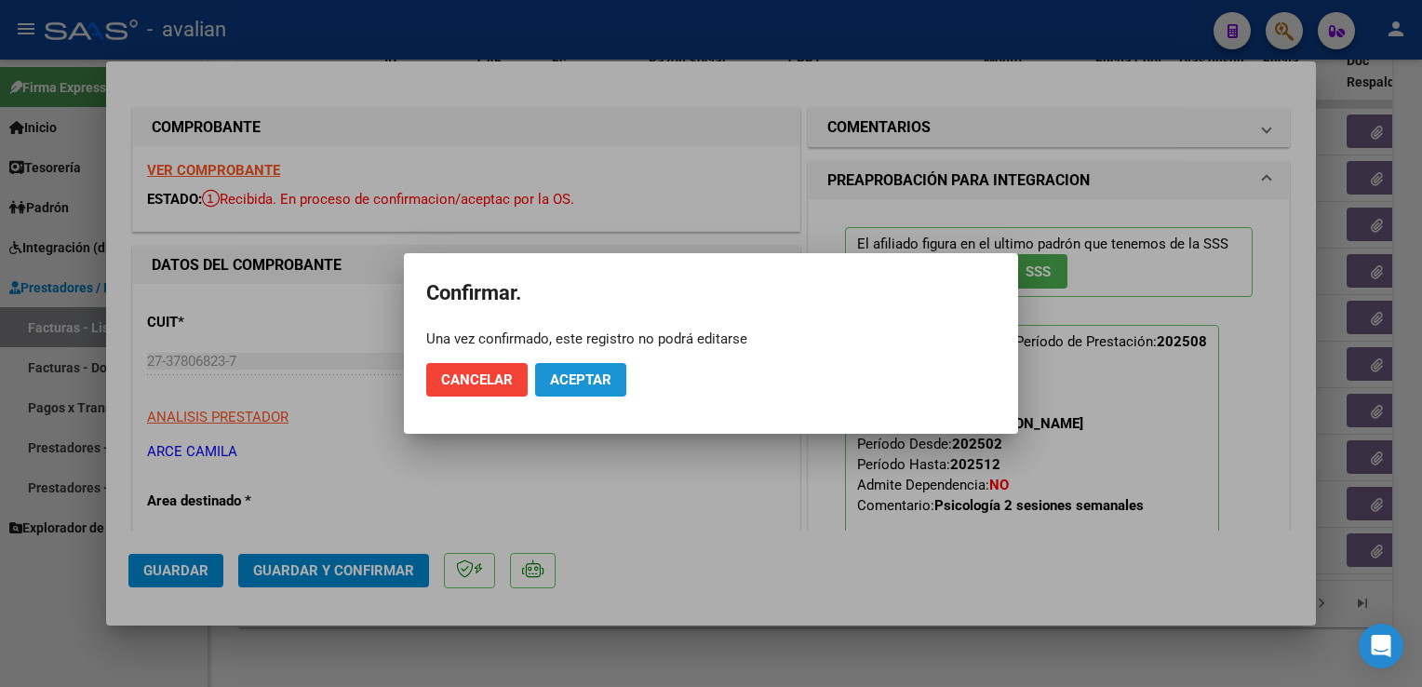
click at [581, 389] on button "Aceptar" at bounding box center [580, 380] width 91 height 34
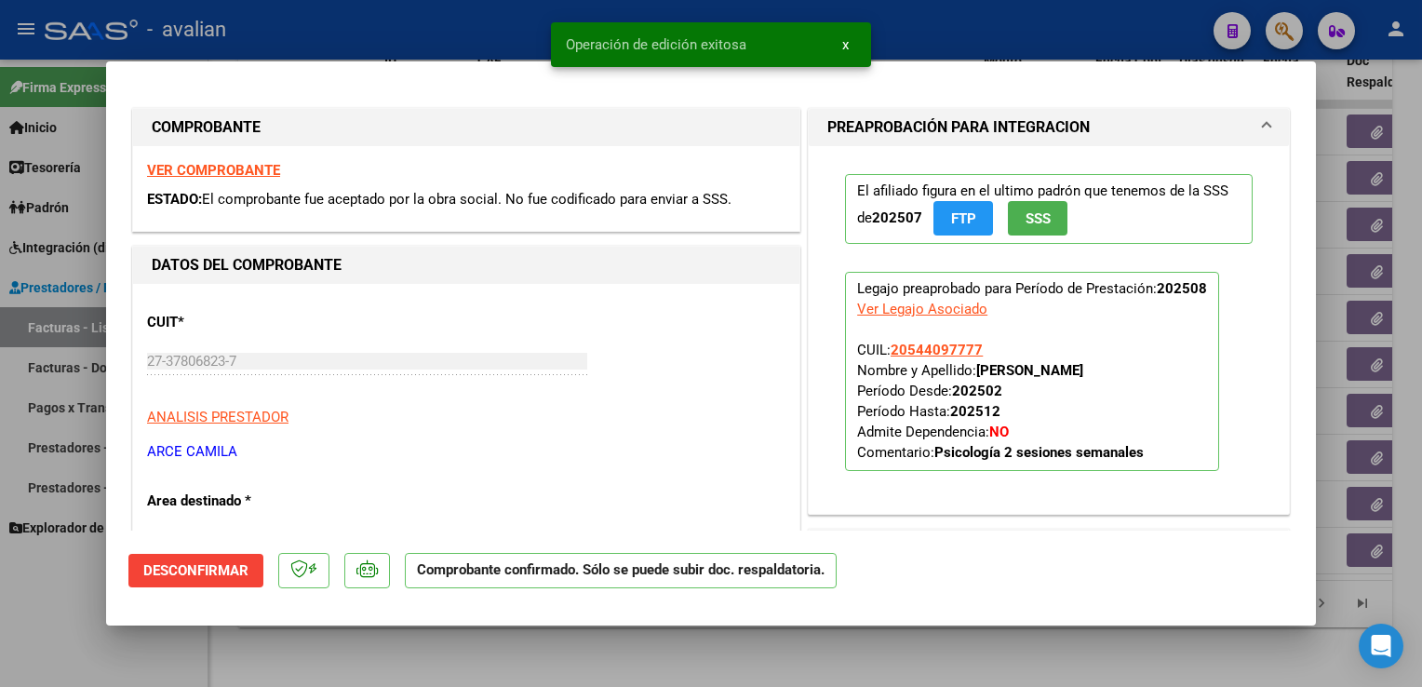
click at [453, 35] on div at bounding box center [711, 343] width 1422 height 687
type input "$ 0,00"
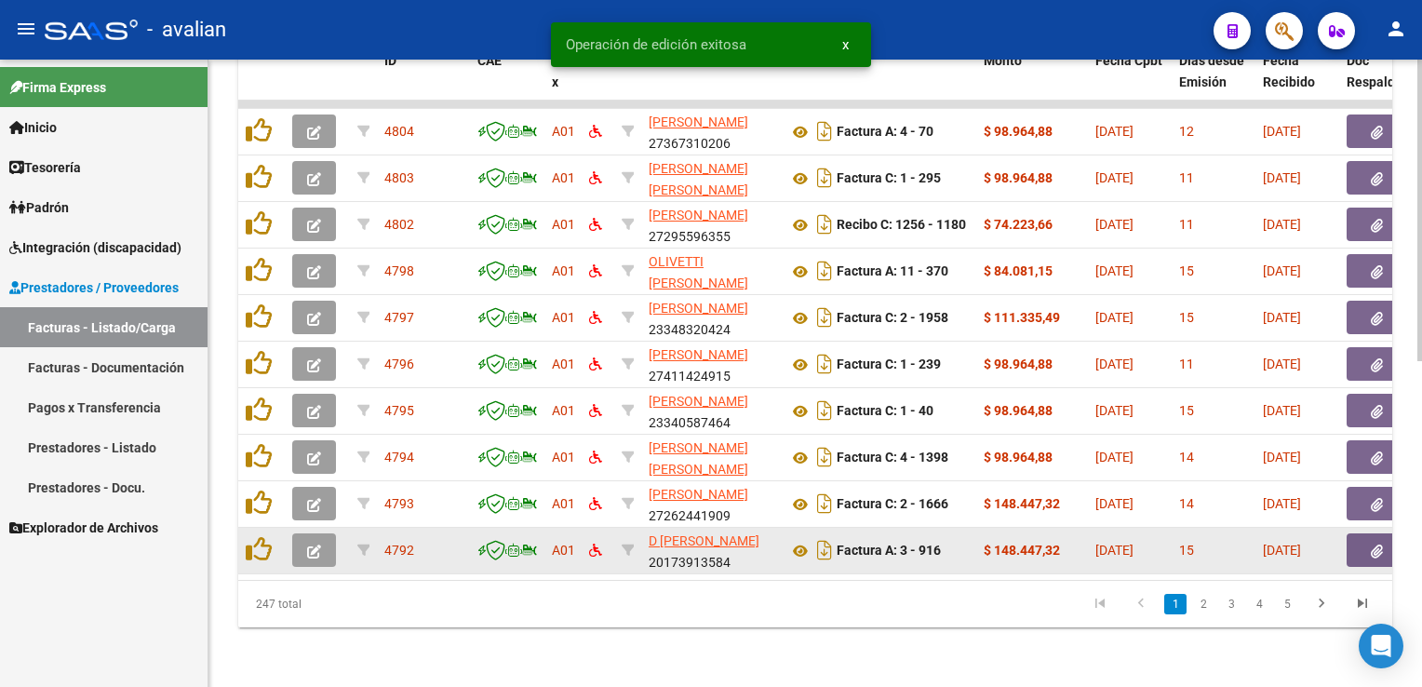
click at [311, 545] on icon "button" at bounding box center [314, 552] width 14 height 14
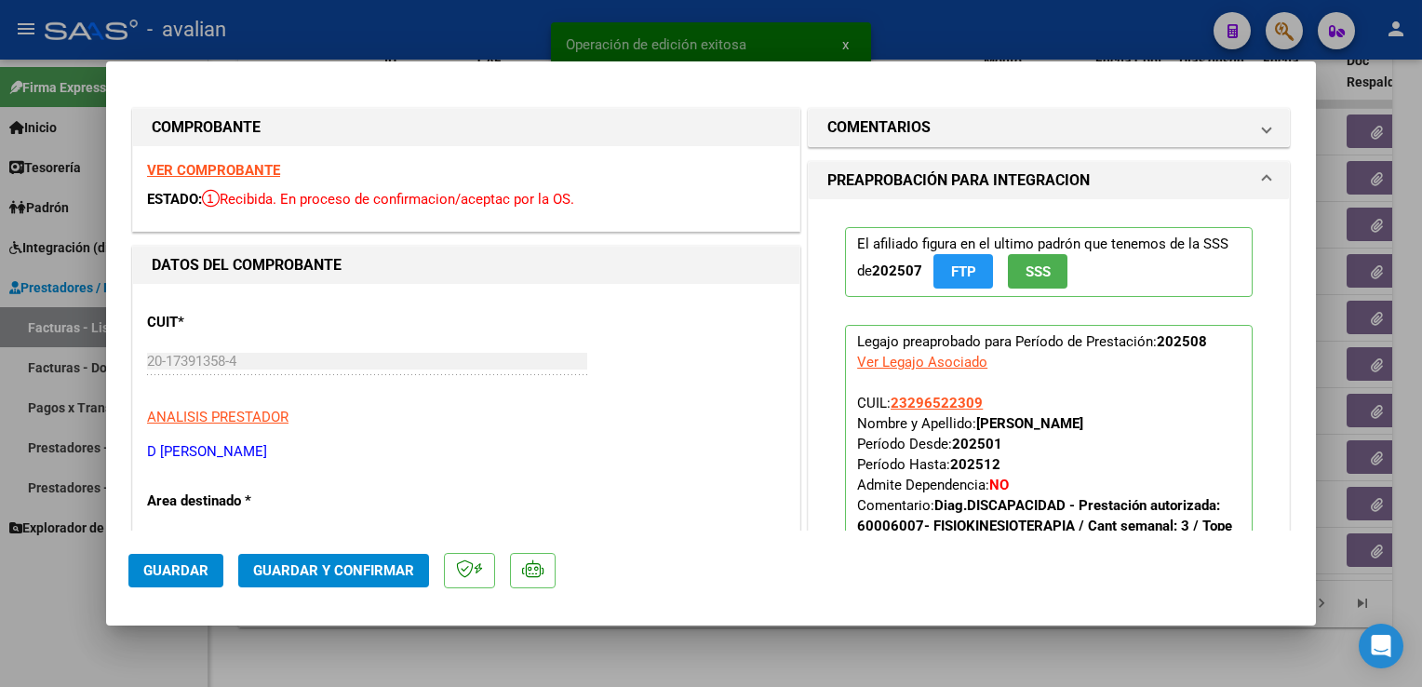
click at [212, 167] on strong "VER COMPROBANTE" at bounding box center [213, 170] width 133 height 17
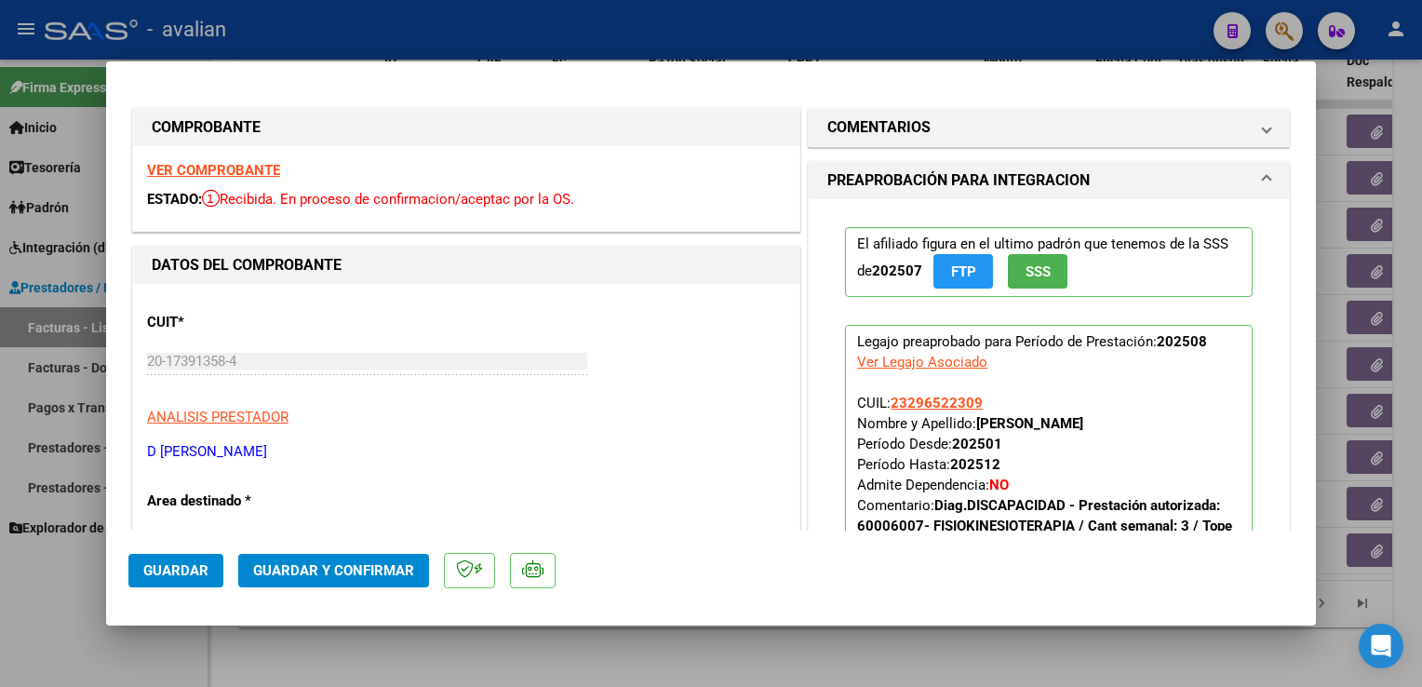
click at [354, 560] on button "Guardar y Confirmar" at bounding box center [333, 571] width 191 height 34
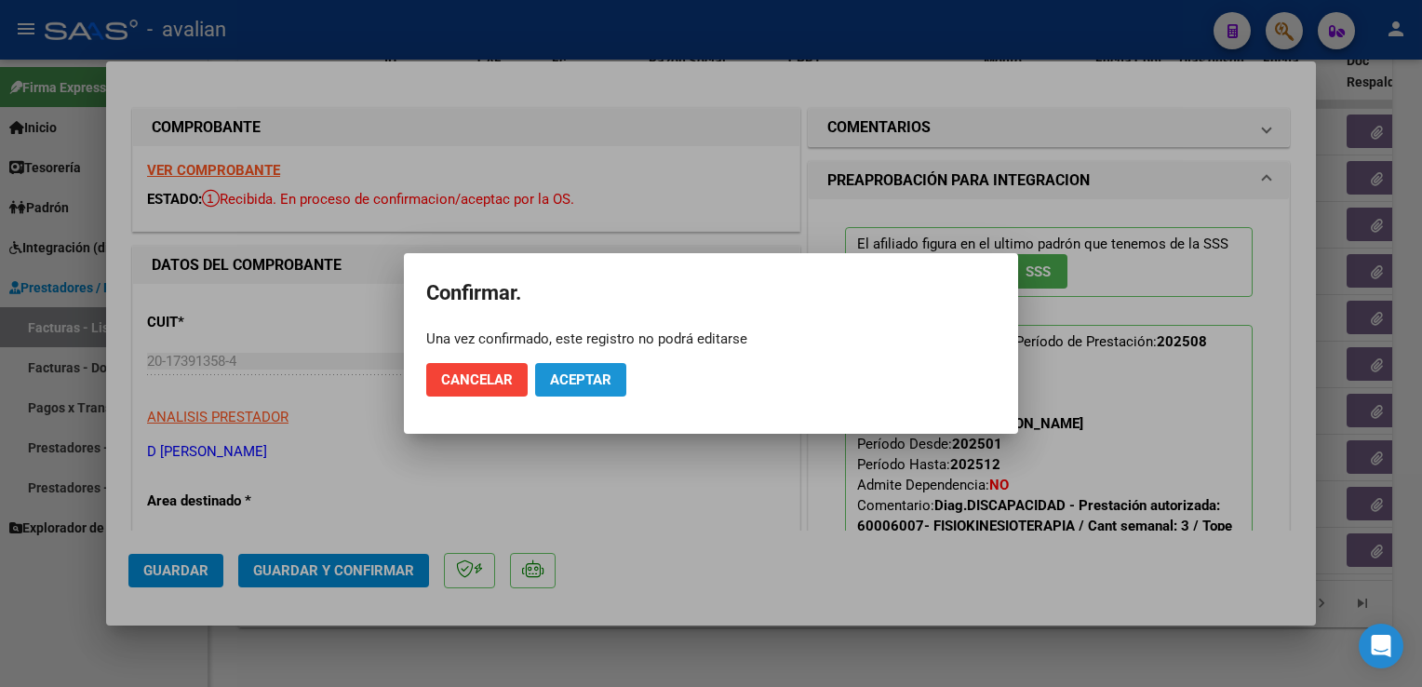
click at [582, 374] on span "Aceptar" at bounding box center [580, 379] width 61 height 17
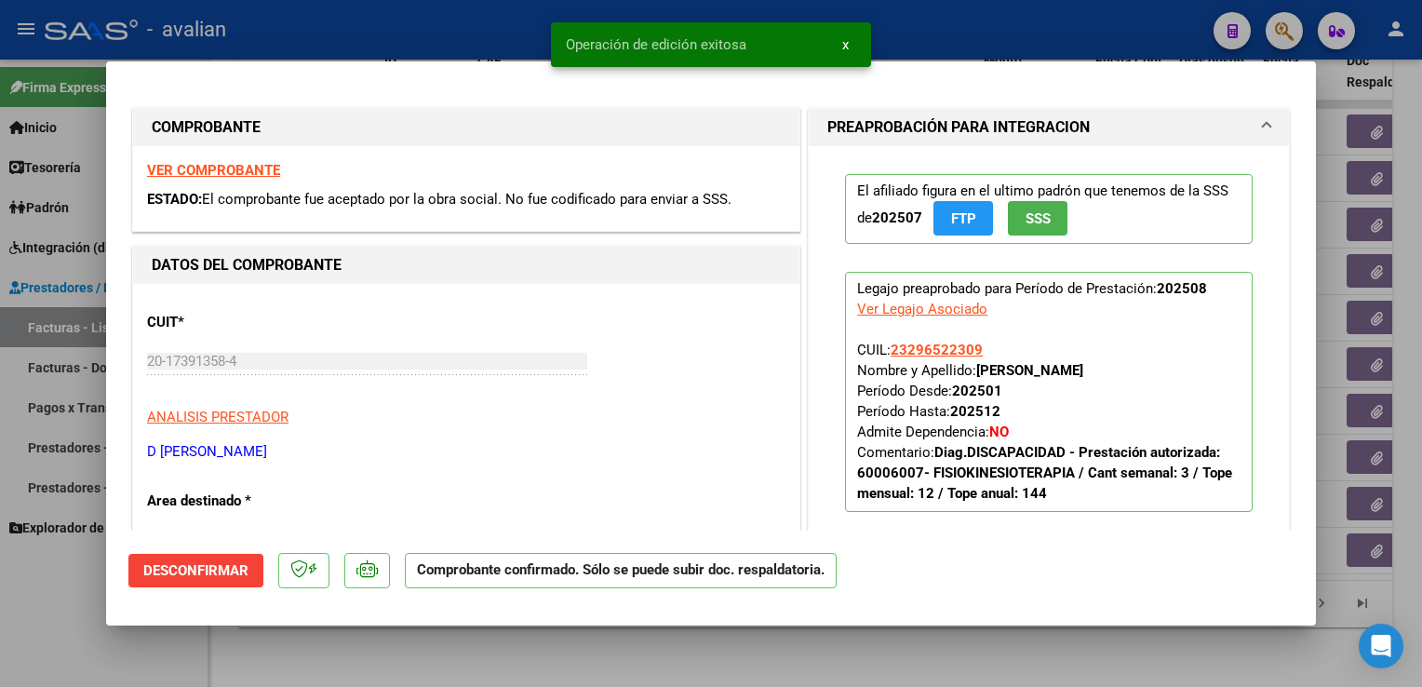
click at [432, 41] on div at bounding box center [711, 343] width 1422 height 687
type input "$ 0,00"
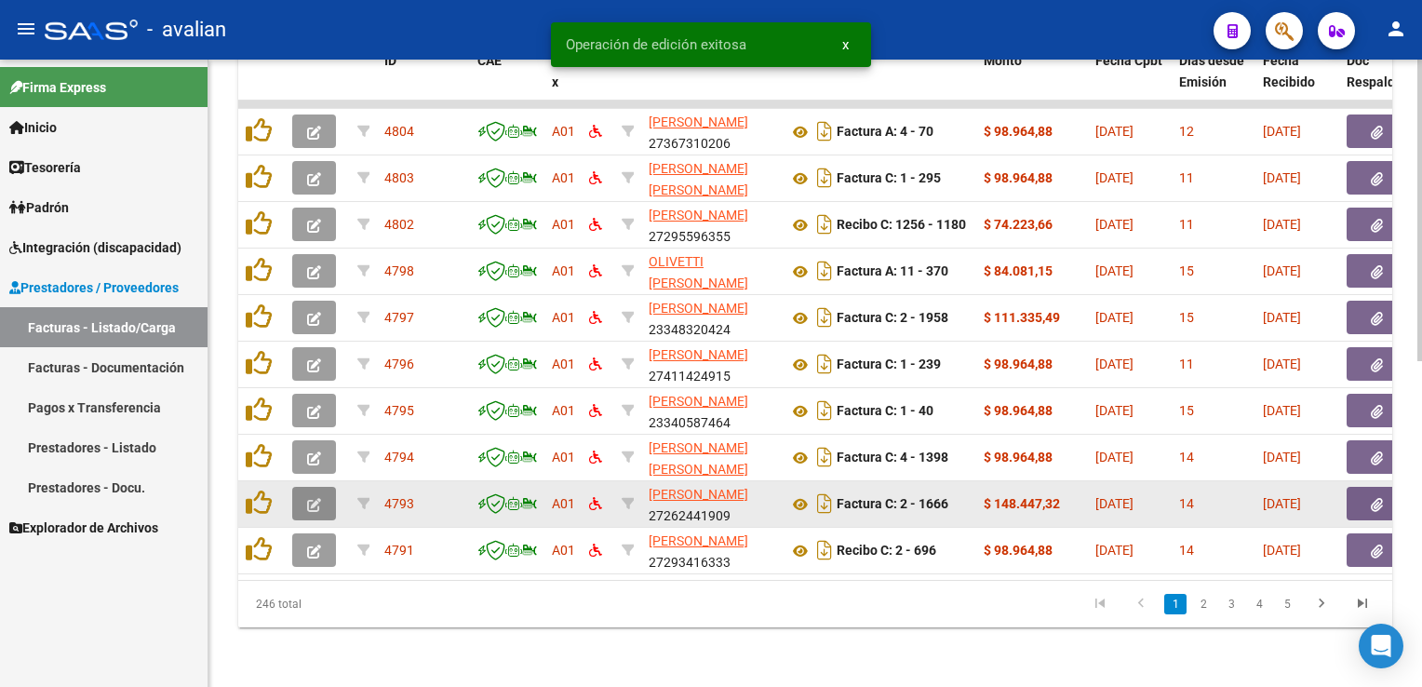
click at [316, 498] on icon "button" at bounding box center [314, 505] width 14 height 14
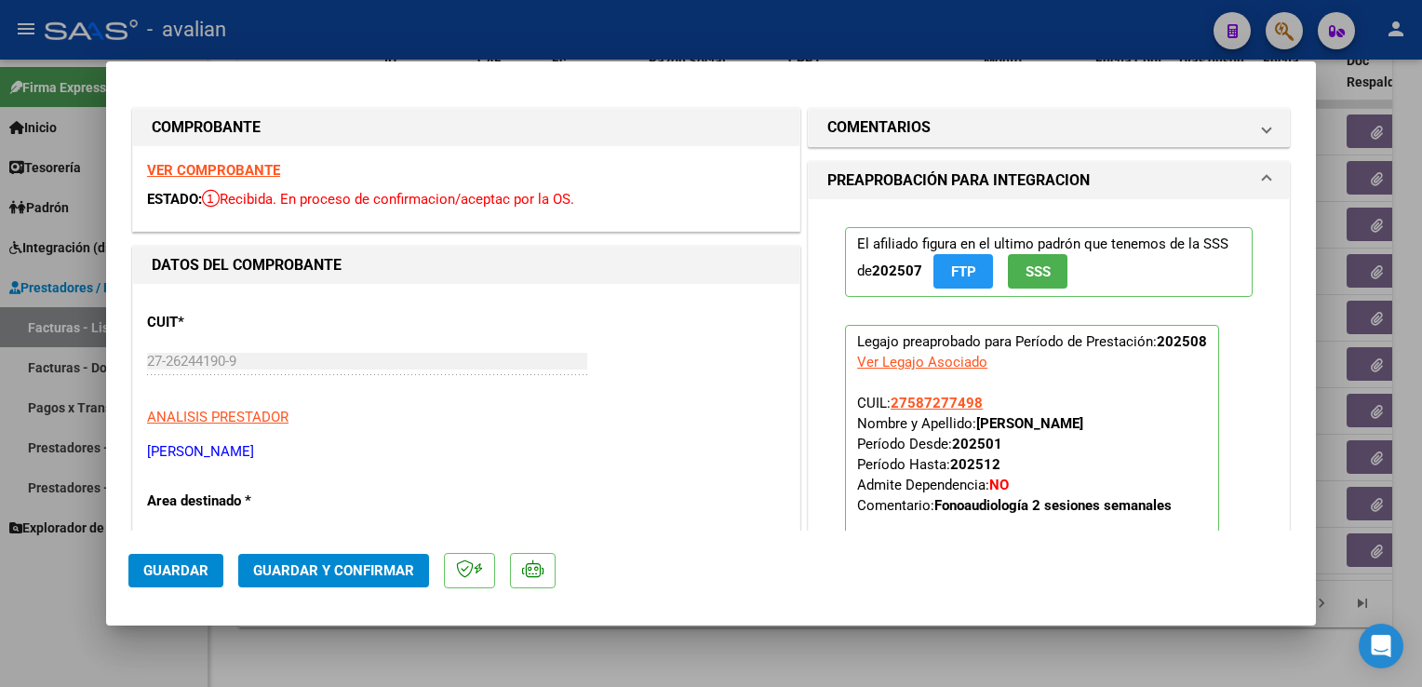
click at [251, 173] on strong "VER COMPROBANTE" at bounding box center [213, 170] width 133 height 17
click at [302, 569] on span "Guardar y Confirmar" at bounding box center [333, 570] width 161 height 17
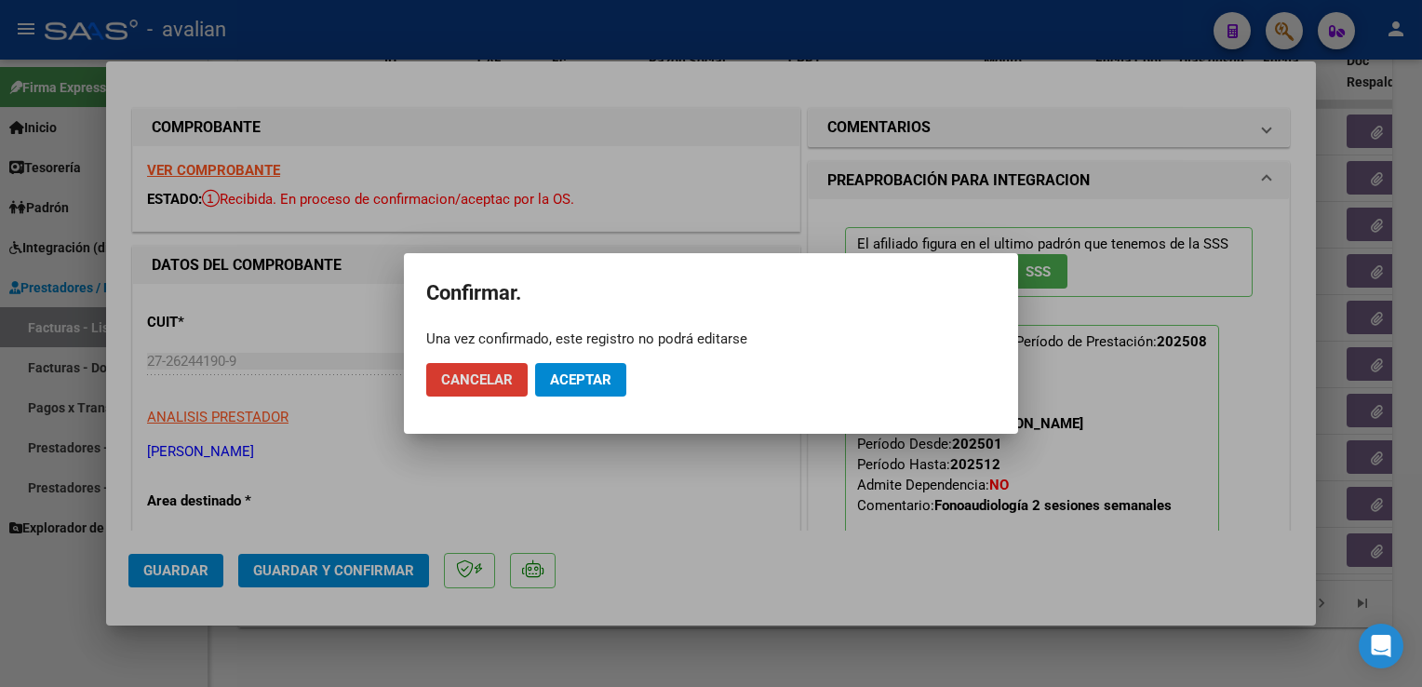
click at [591, 363] on button "Aceptar" at bounding box center [580, 380] width 91 height 34
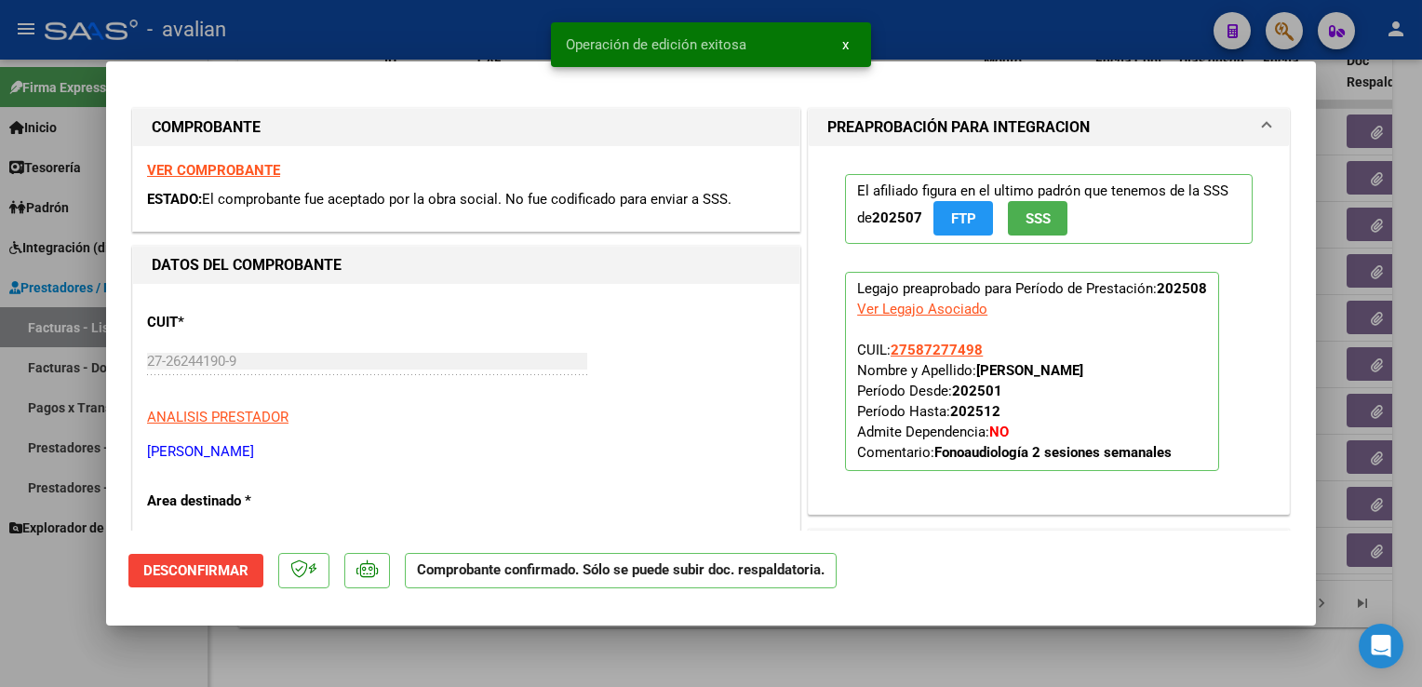
click at [506, 47] on div at bounding box center [711, 343] width 1422 height 687
type input "$ 0,00"
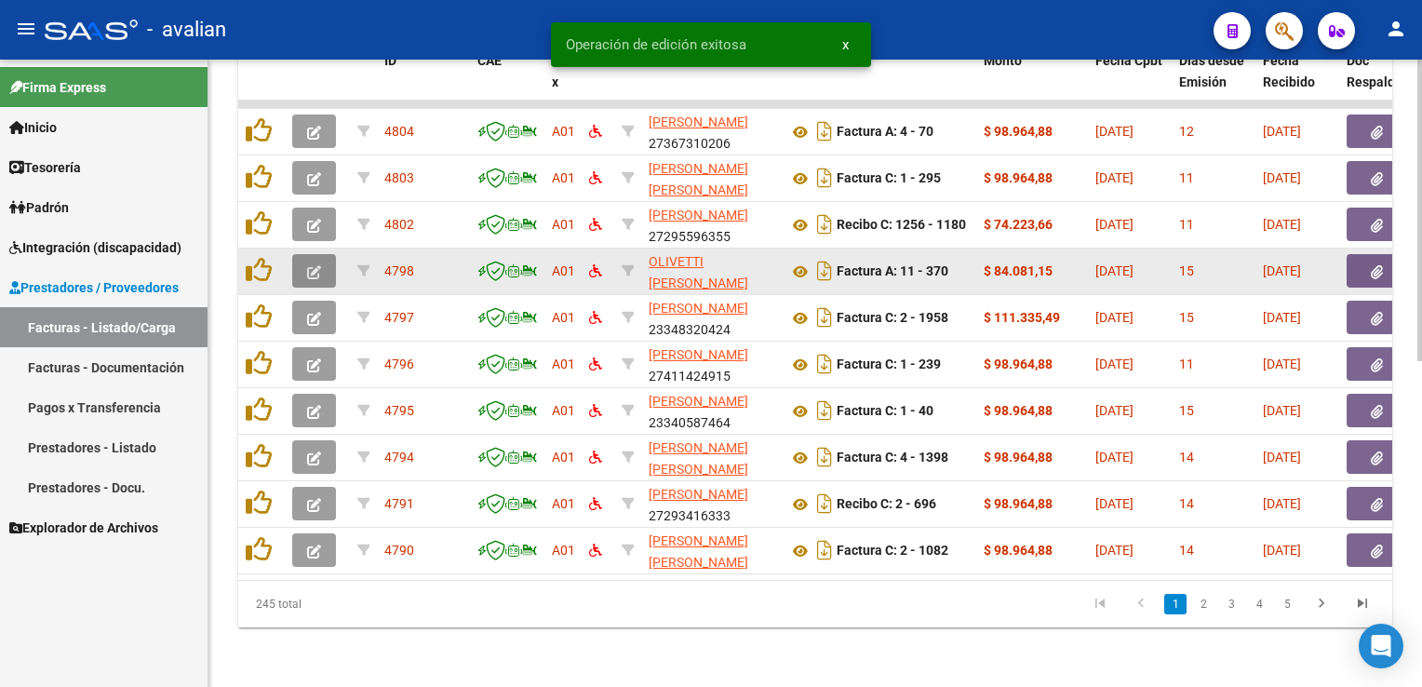
click at [322, 262] on button "button" at bounding box center [314, 271] width 44 height 34
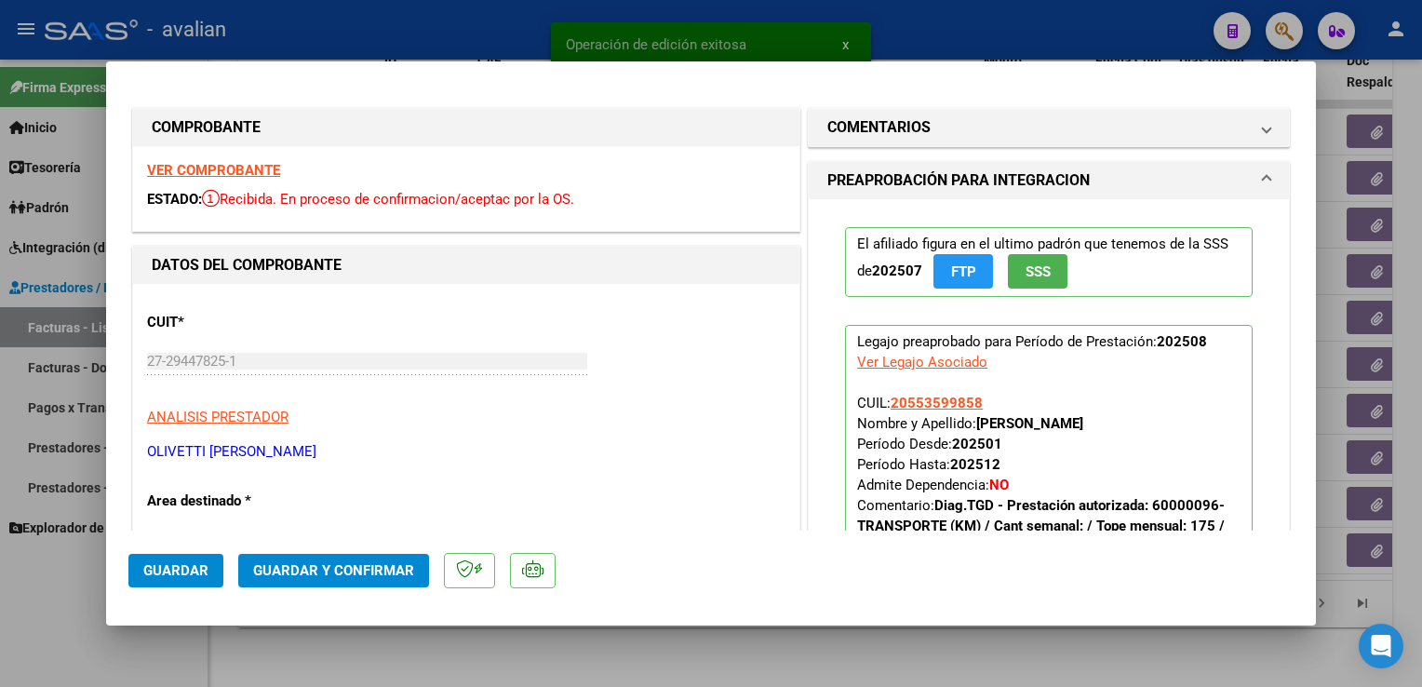
click at [212, 177] on strong "VER COMPROBANTE" at bounding box center [213, 170] width 133 height 17
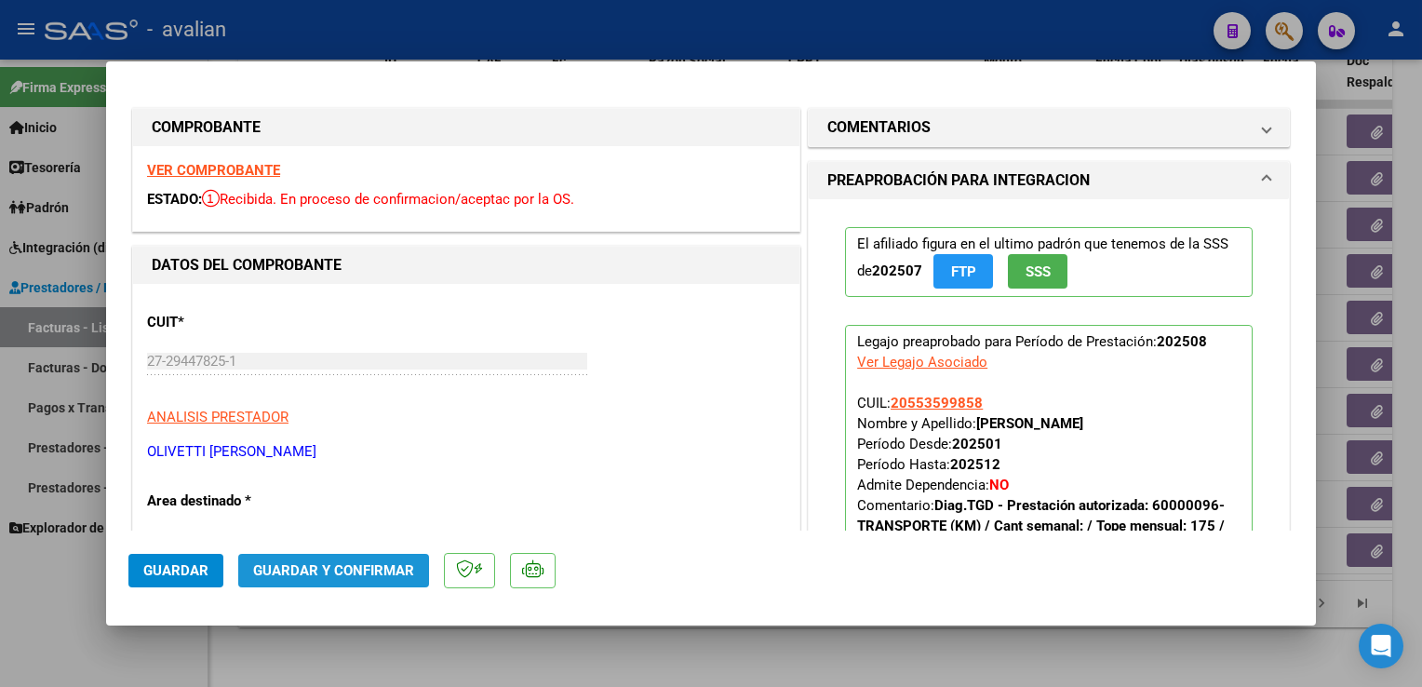
click at [398, 559] on button "Guardar y Confirmar" at bounding box center [333, 571] width 191 height 34
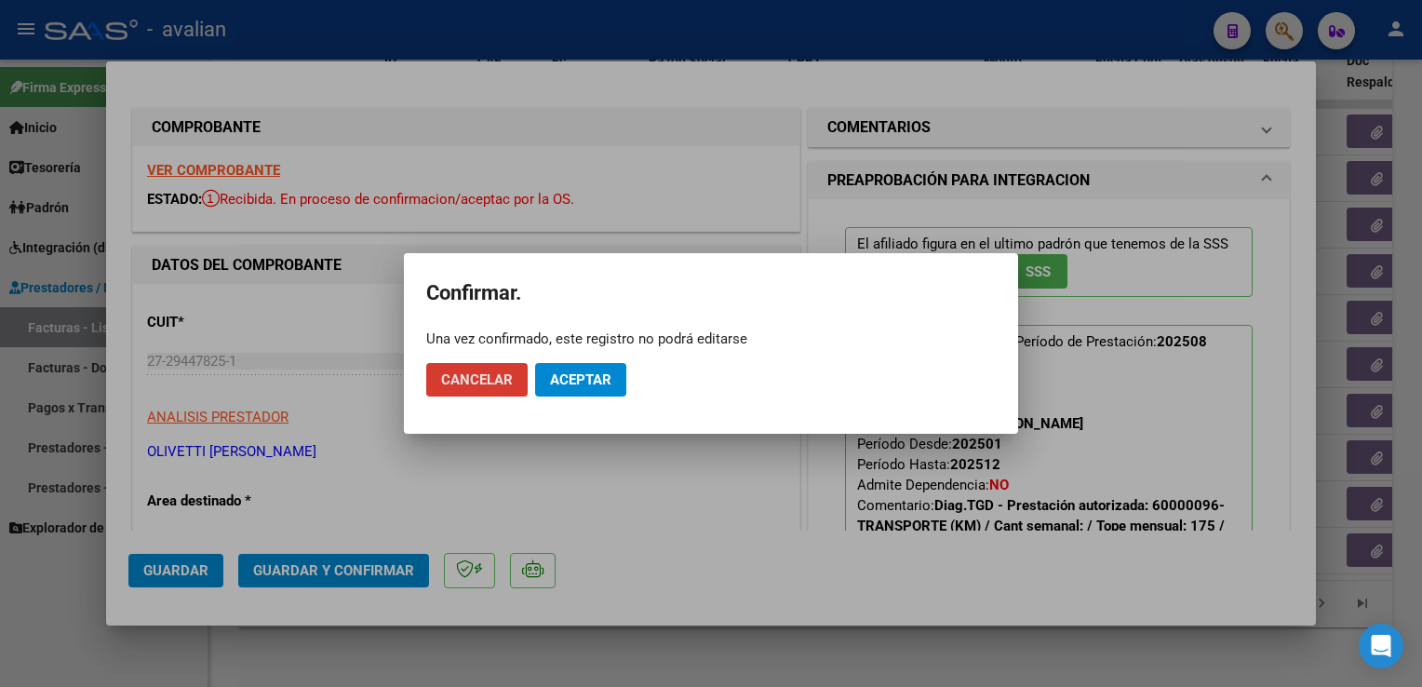
click at [561, 378] on span "Aceptar" at bounding box center [580, 379] width 61 height 17
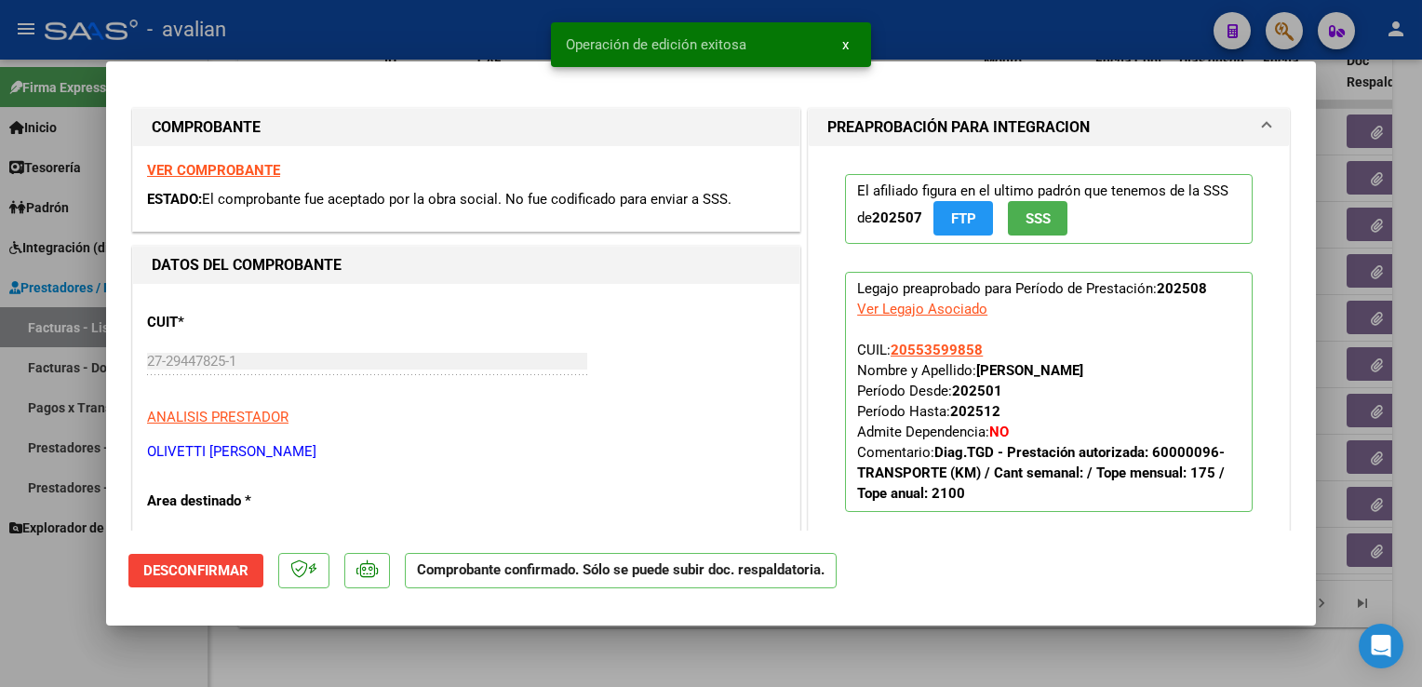
click at [505, 36] on div at bounding box center [711, 343] width 1422 height 687
type input "$ 0,00"
